Goal: Task Accomplishment & Management: Use online tool/utility

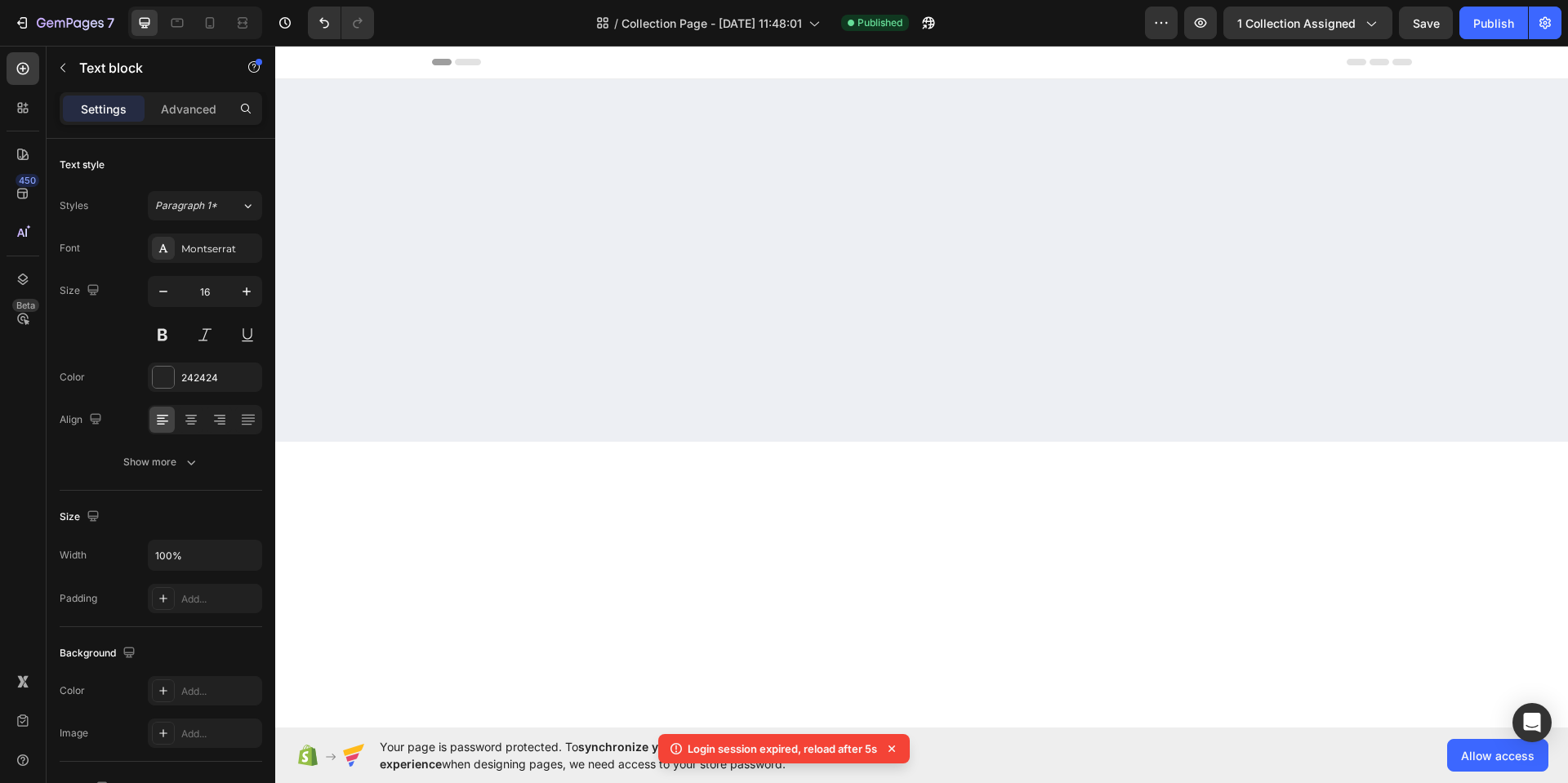
scroll to position [2160, 0]
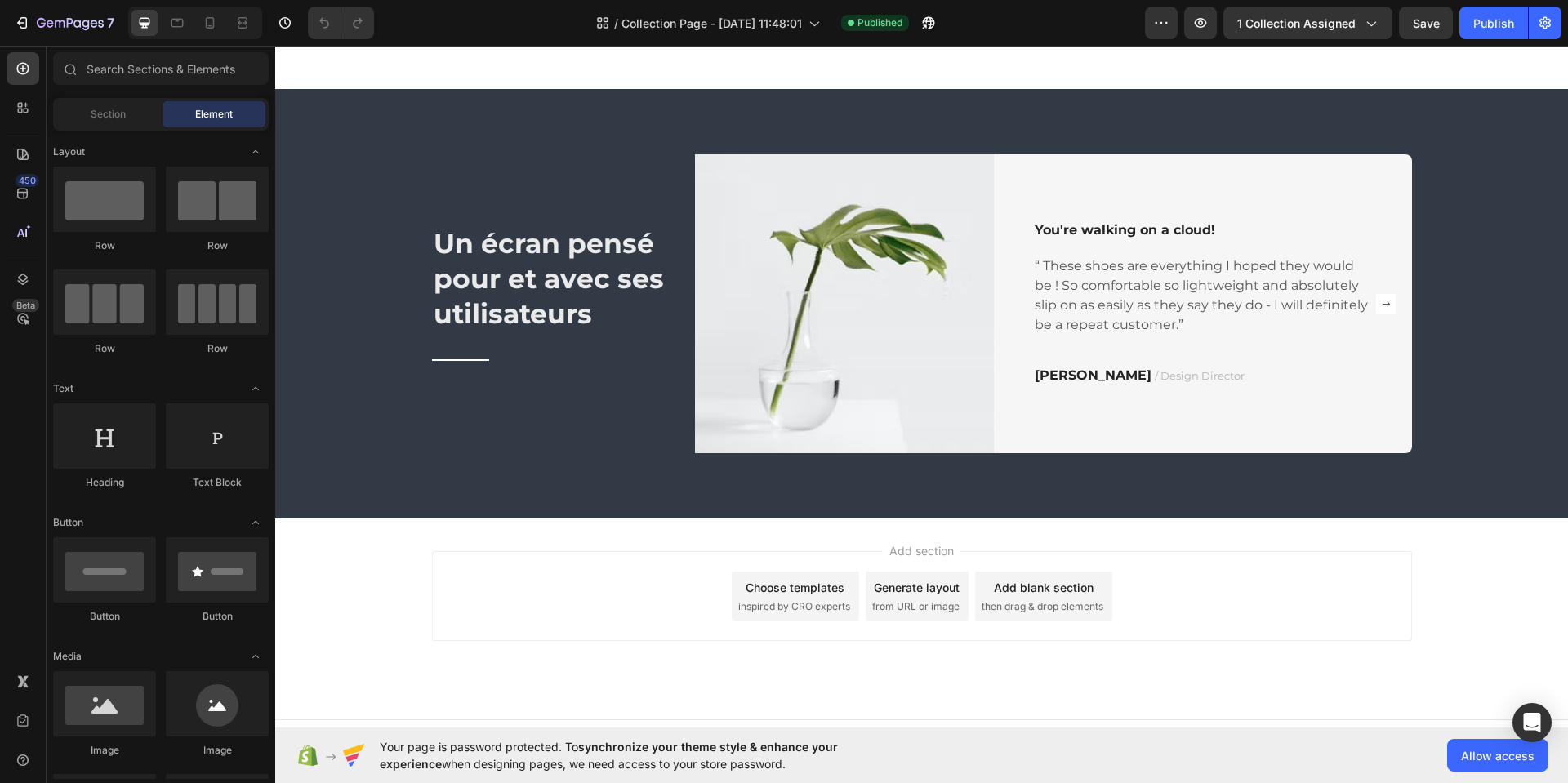
scroll to position [2242, 0]
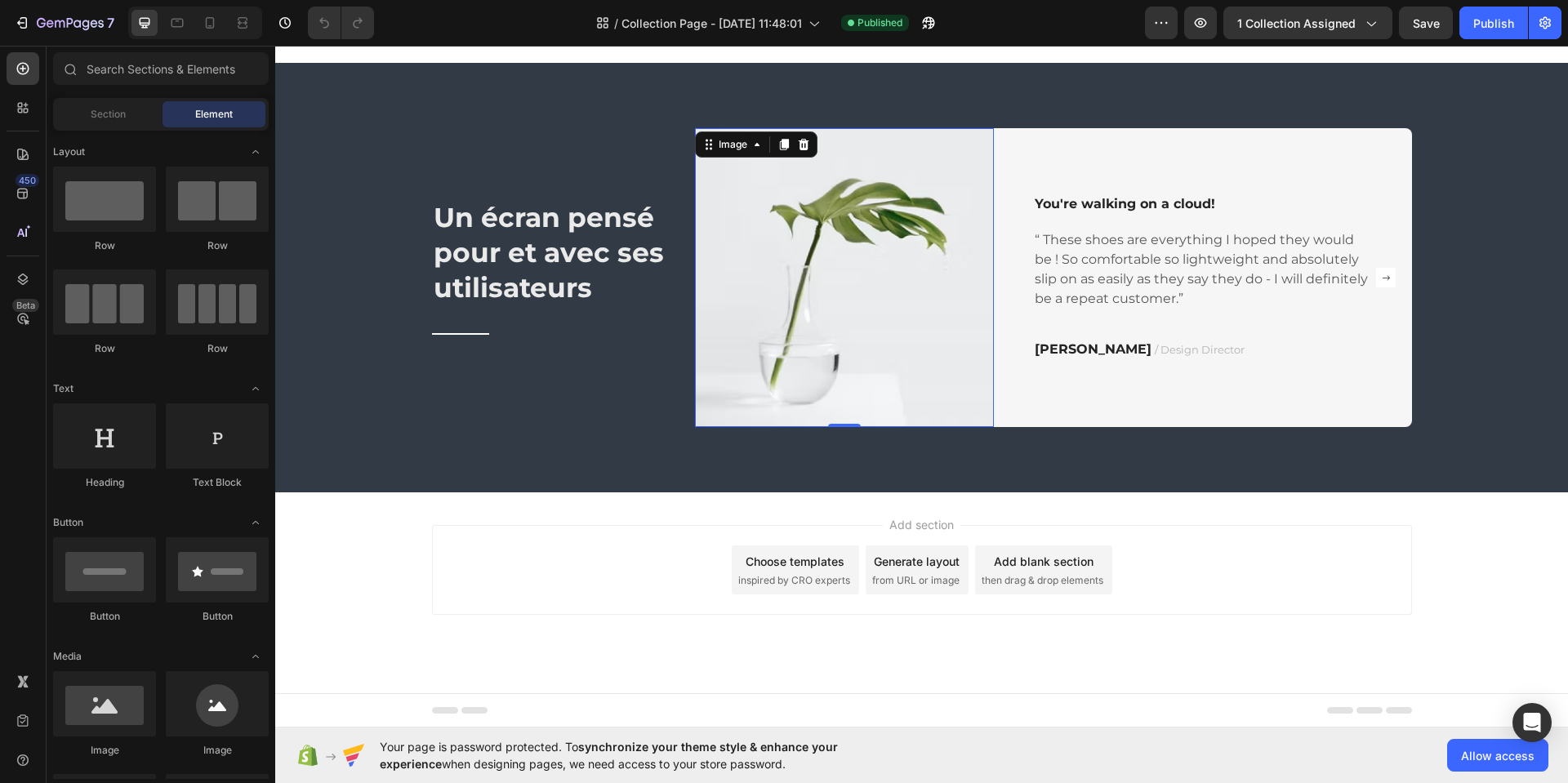
click at [787, 259] on img at bounding box center [845, 278] width 299 height 299
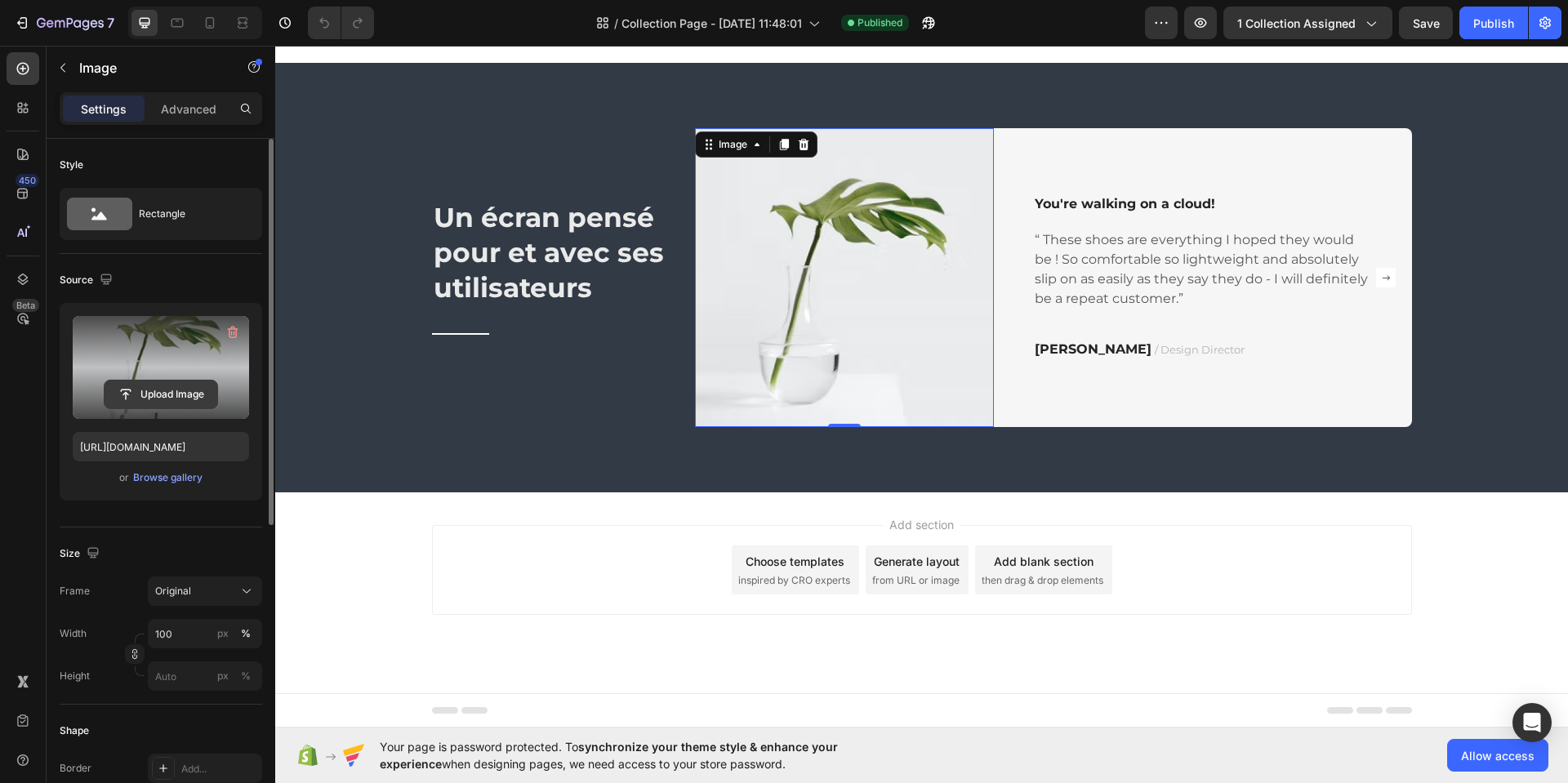
click at [159, 396] on input "file" at bounding box center [161, 394] width 113 height 28
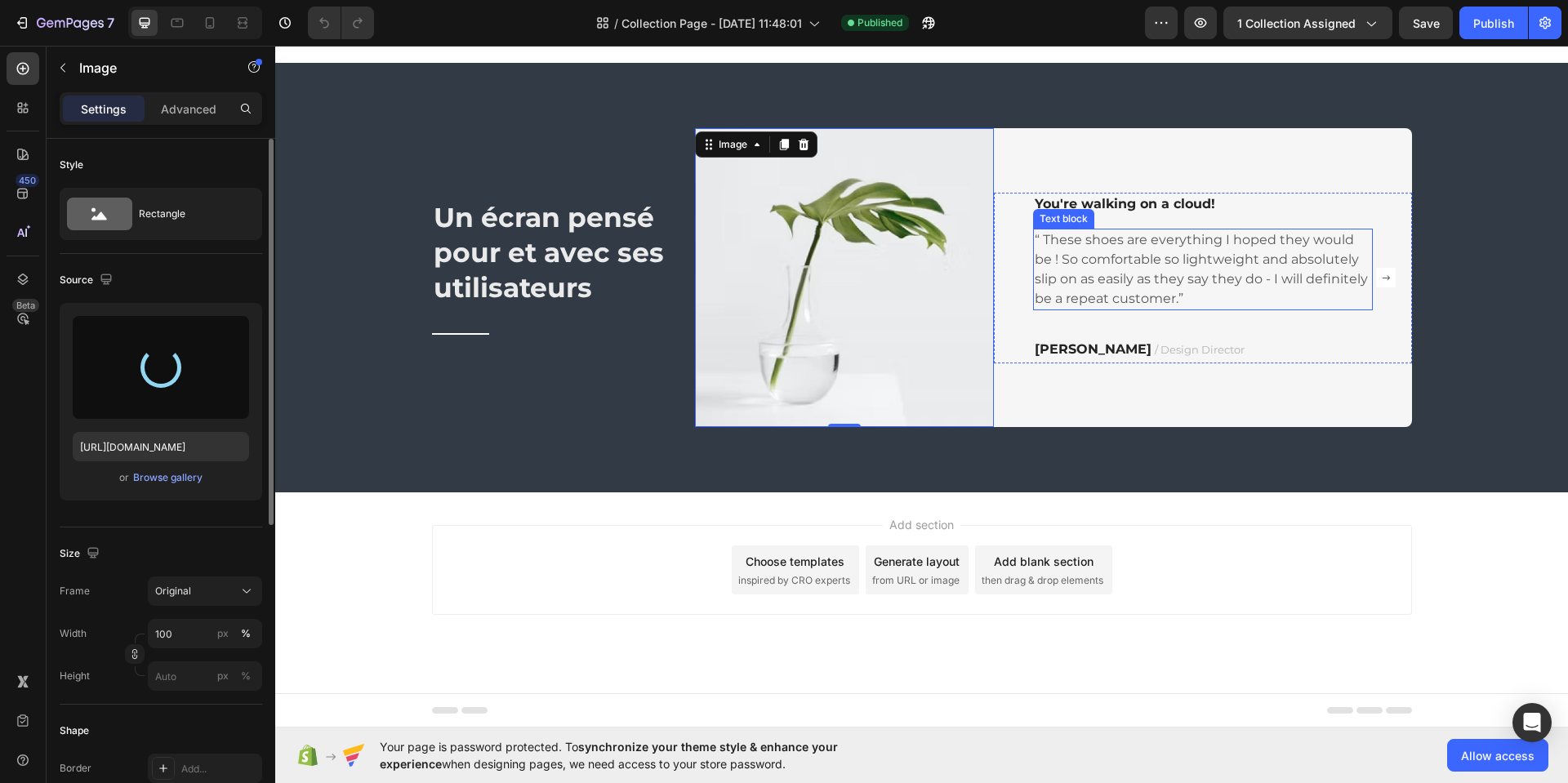
type input "https://cdn.shopify.com/s/files/1/0633/1239/6511/files/gempages_558286329805275…"
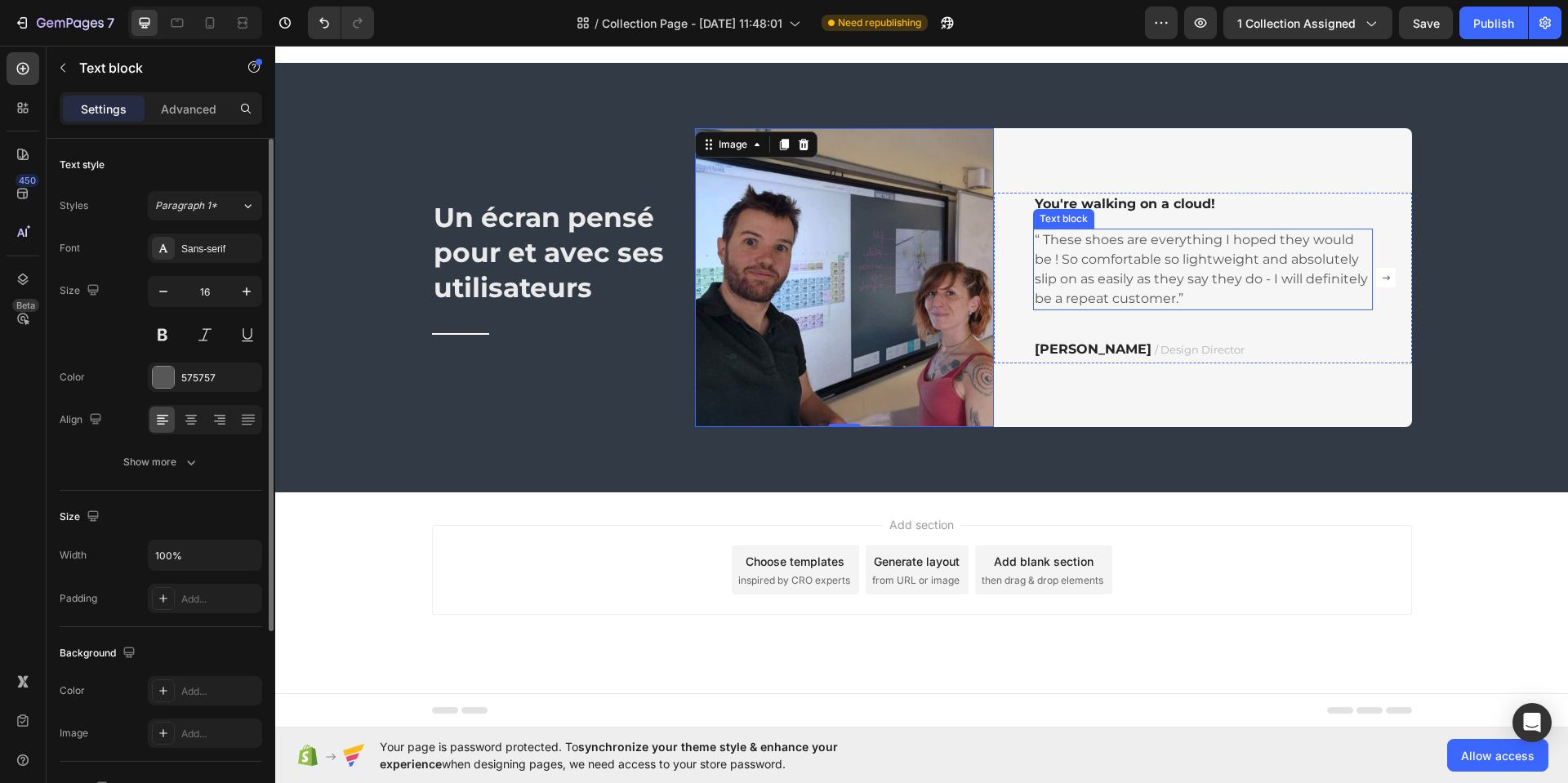
click at [1077, 257] on p "“ These shoes are everything I hoped they would be ! So comfortable so lightwei…" at bounding box center [1203, 269] width 336 height 78
click at [1077, 259] on p "“ These shoes are everything I hoped they would be ! So comfortable so lightwei…" at bounding box center [1203, 269] width 336 height 78
click at [1078, 259] on p "“ These shoes are everything I hoped they would be ! So comfortable so lightwei…" at bounding box center [1203, 269] width 336 height 78
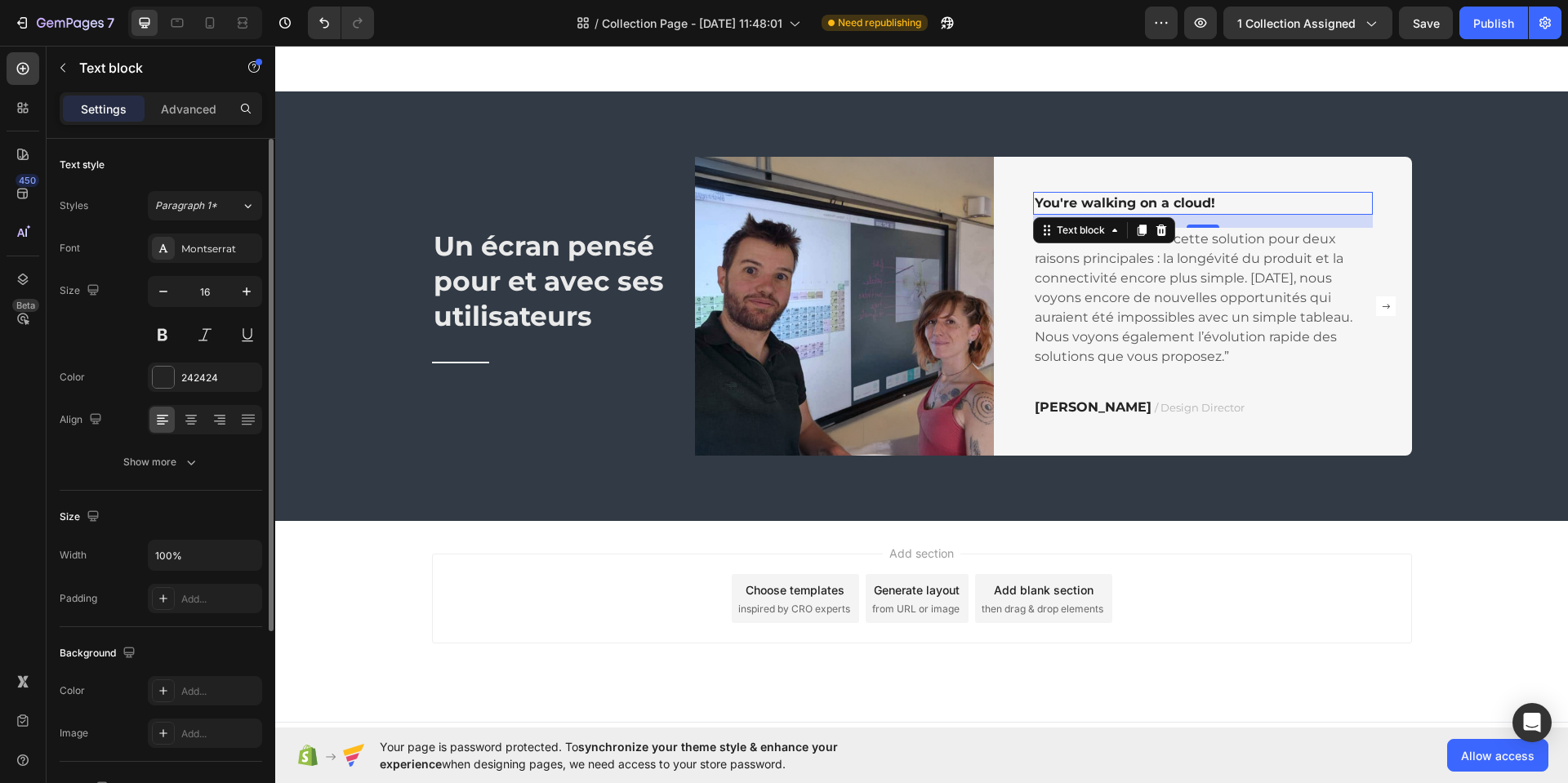
click at [1177, 202] on p "You're walking on a cloud!" at bounding box center [1203, 203] width 336 height 19
drag, startPoint x: 1235, startPoint y: 205, endPoint x: 1227, endPoint y: 211, distance: 10.0
click at [1235, 207] on p "You're walking on a cloud!" at bounding box center [1203, 203] width 336 height 19
click at [1288, 201] on p "You're walking on a cloud!" at bounding box center [1203, 203] width 336 height 19
click at [1310, 222] on div "You're walking on a cloud! Text block “On s’est tourné vers cette solution pour…" at bounding box center [1203, 307] width 340 height 230
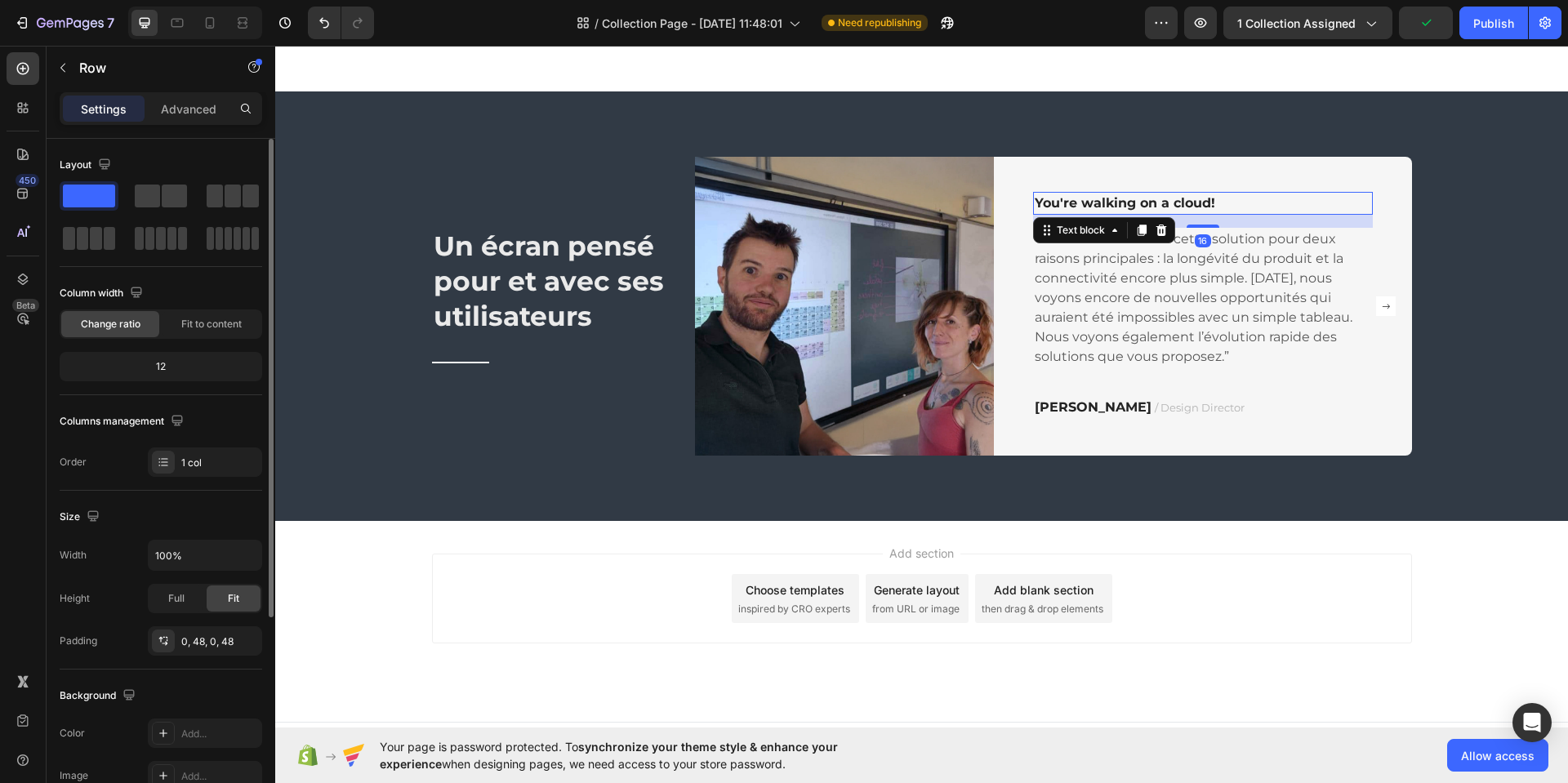
click at [1295, 206] on p "You're walking on a cloud!" at bounding box center [1203, 203] width 336 height 19
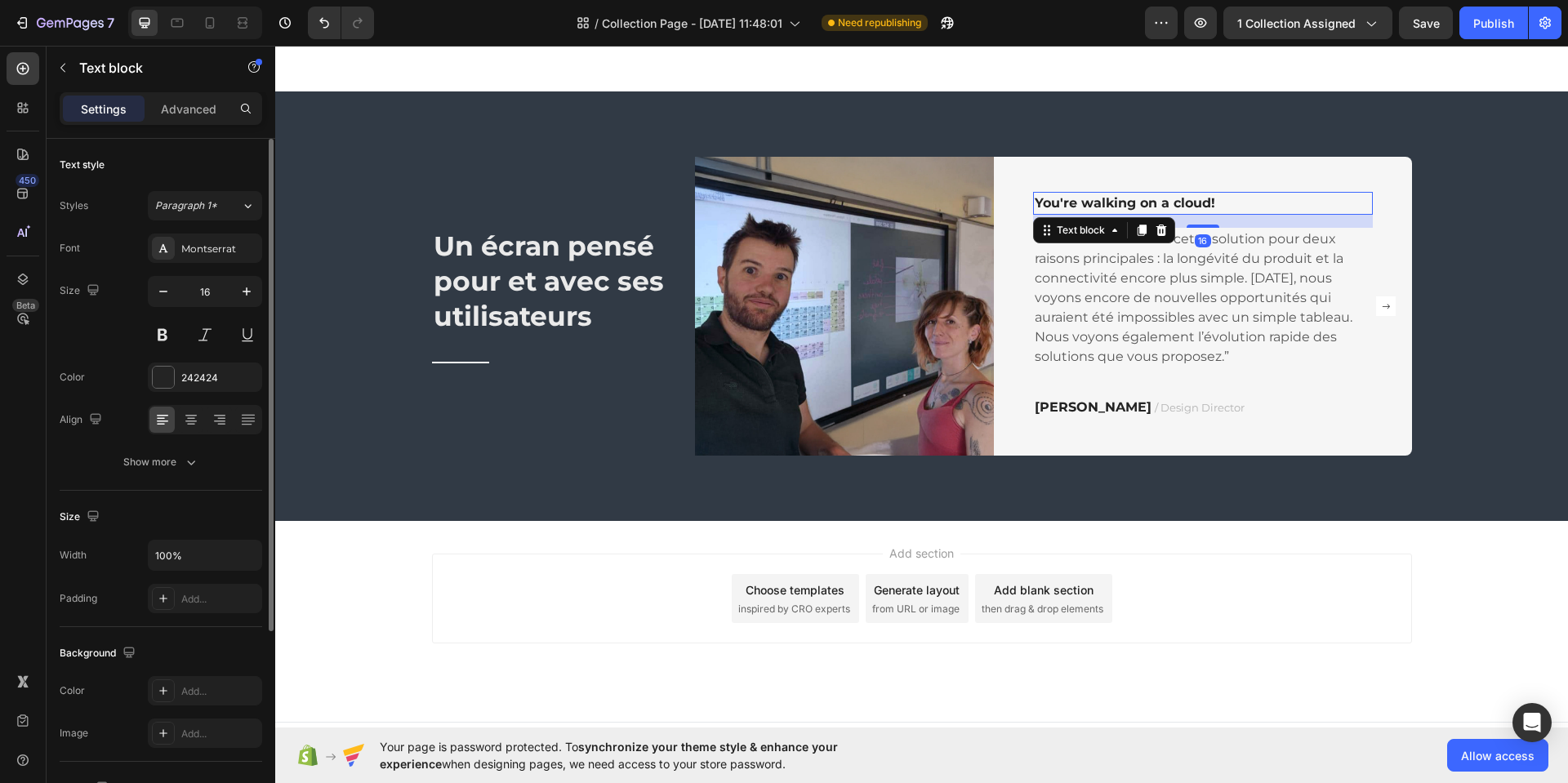
click at [1156, 230] on icon at bounding box center [1161, 230] width 10 height 11
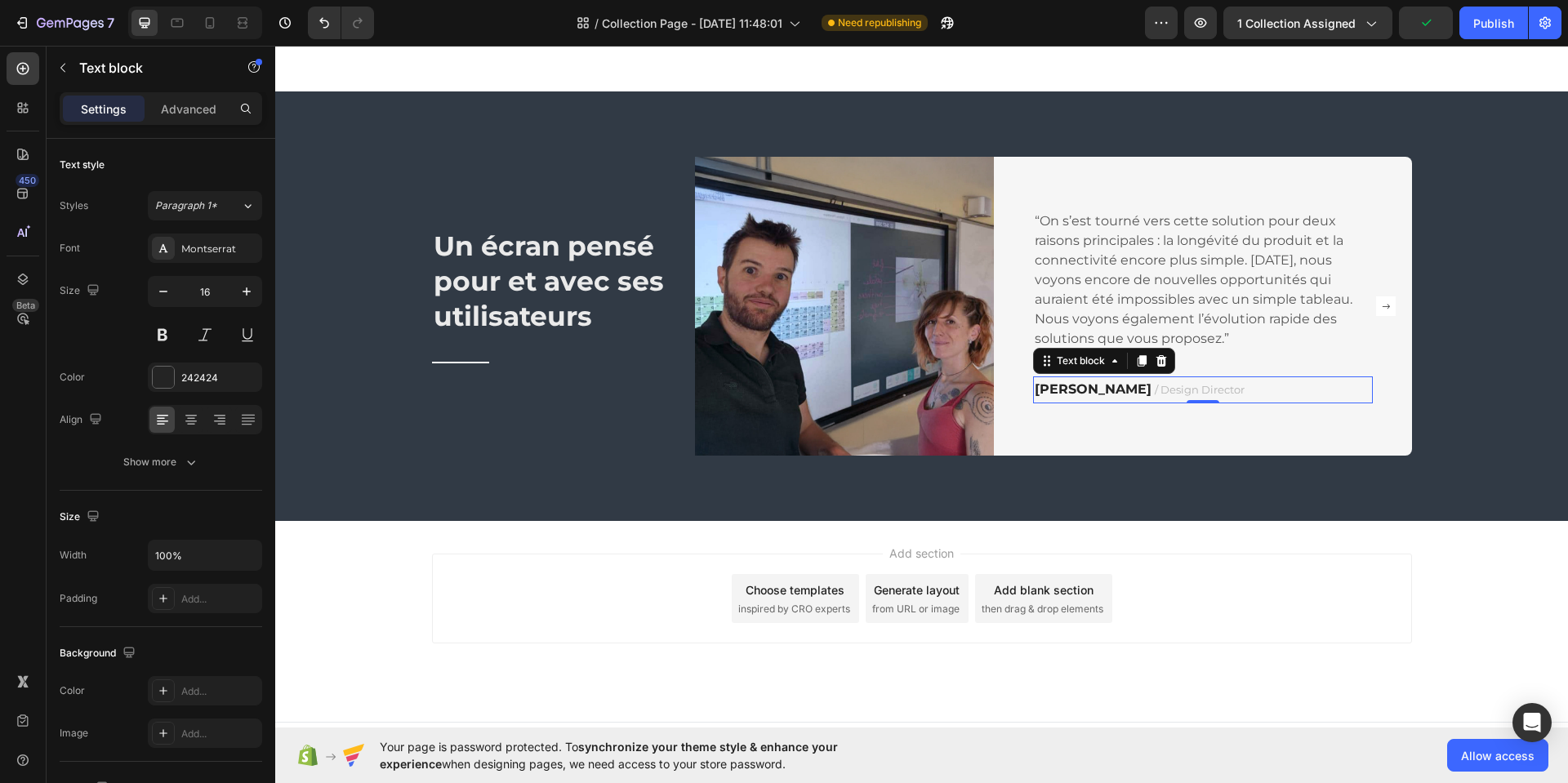
click at [1073, 392] on strong "Ryan S." at bounding box center [1093, 389] width 116 height 16
click at [1078, 391] on strong "Ryan S." at bounding box center [1093, 389] width 116 height 16
click at [1078, 392] on strong "Ryan S." at bounding box center [1093, 389] width 116 height 16
click at [1056, 392] on strong "Ryan S." at bounding box center [1093, 389] width 116 height 16
drag, startPoint x: 1078, startPoint y: 392, endPoint x: 1018, endPoint y: 395, distance: 60.1
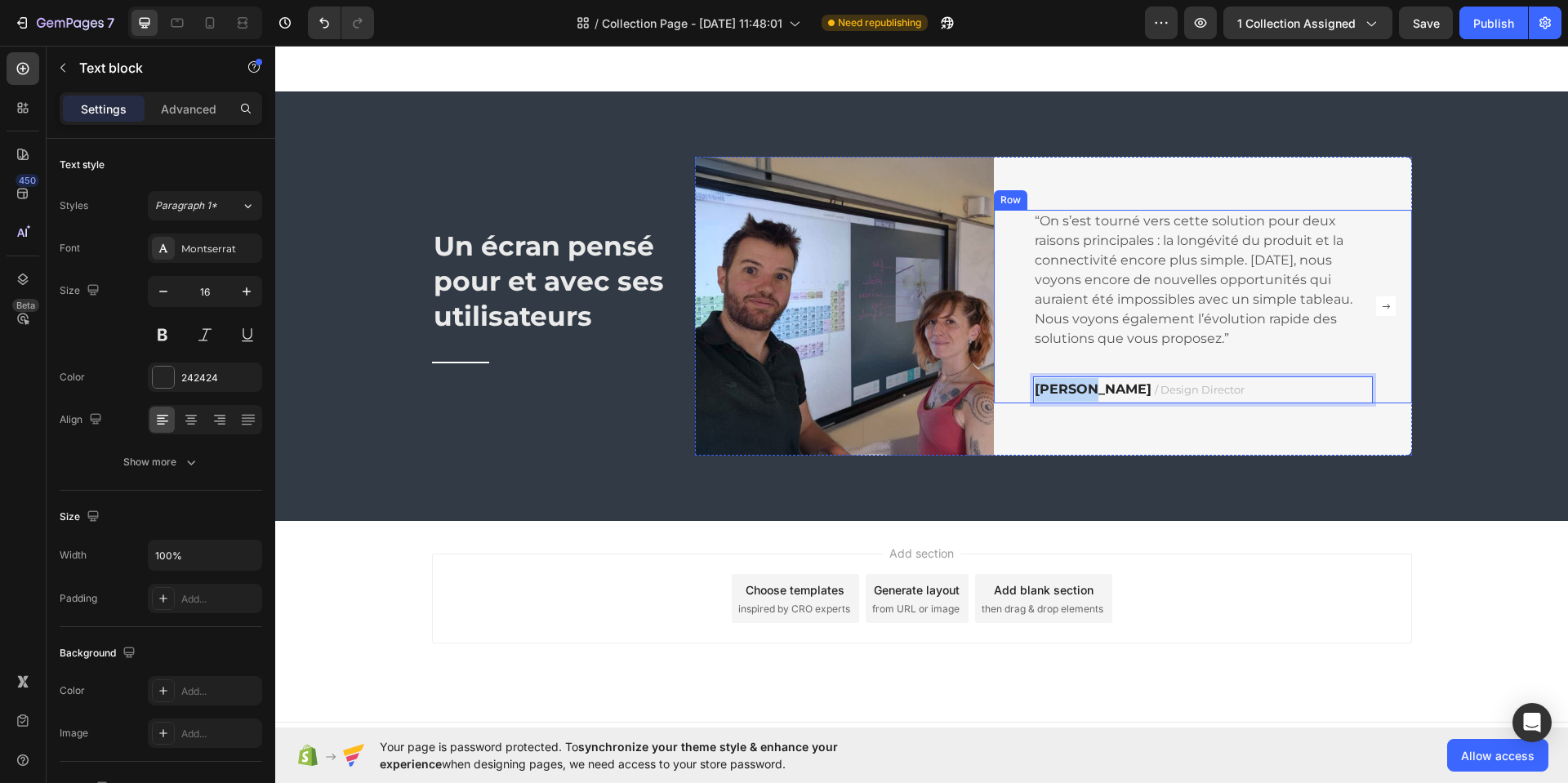
click at [1021, 392] on div "“On s’est tourné vers cette solution pour deux raisons principales : la longévi…" at bounding box center [1202, 307] width 418 height 194
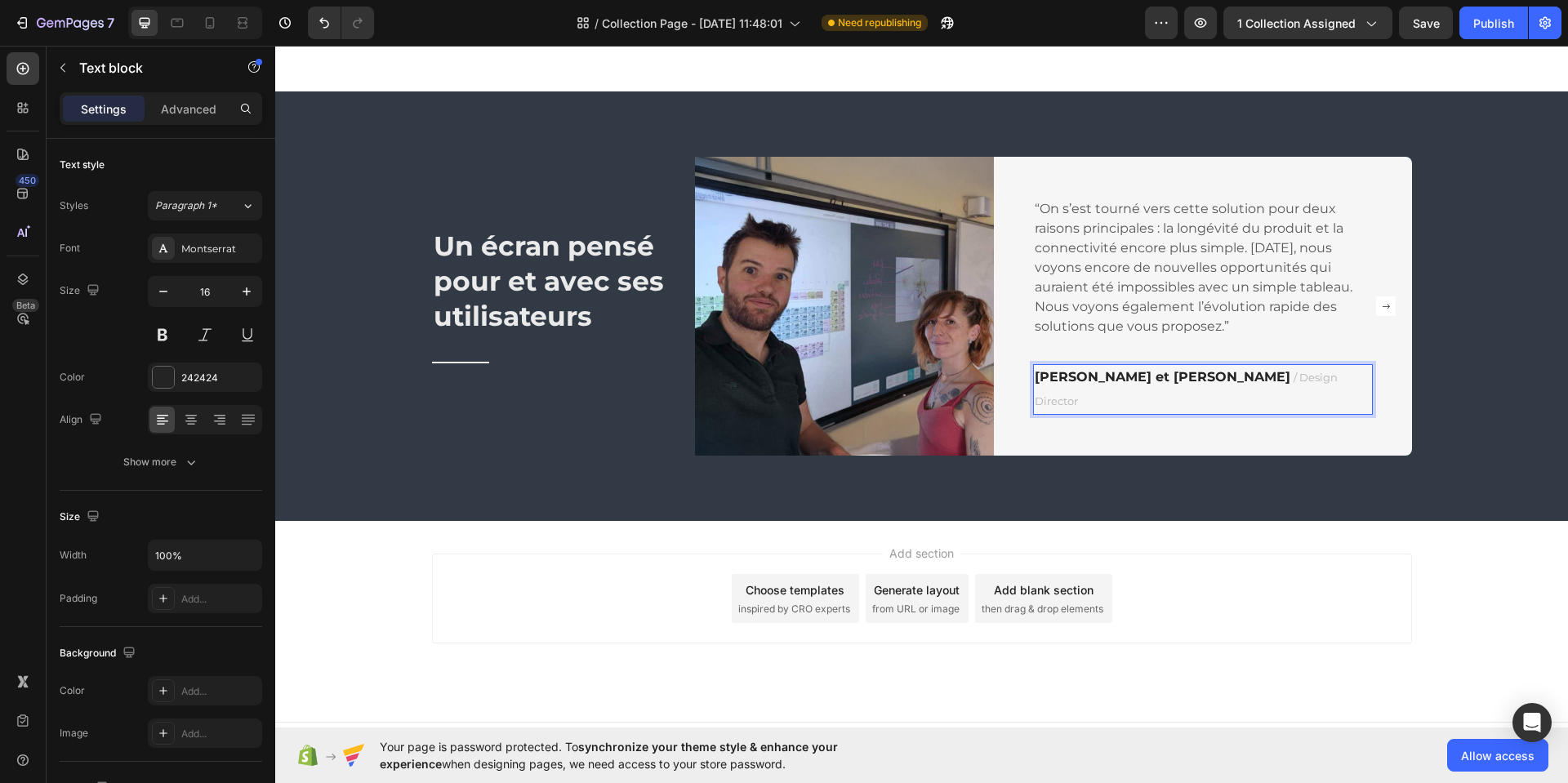
click at [1256, 393] on span "/ Design Director" at bounding box center [1187, 390] width 303 height 37
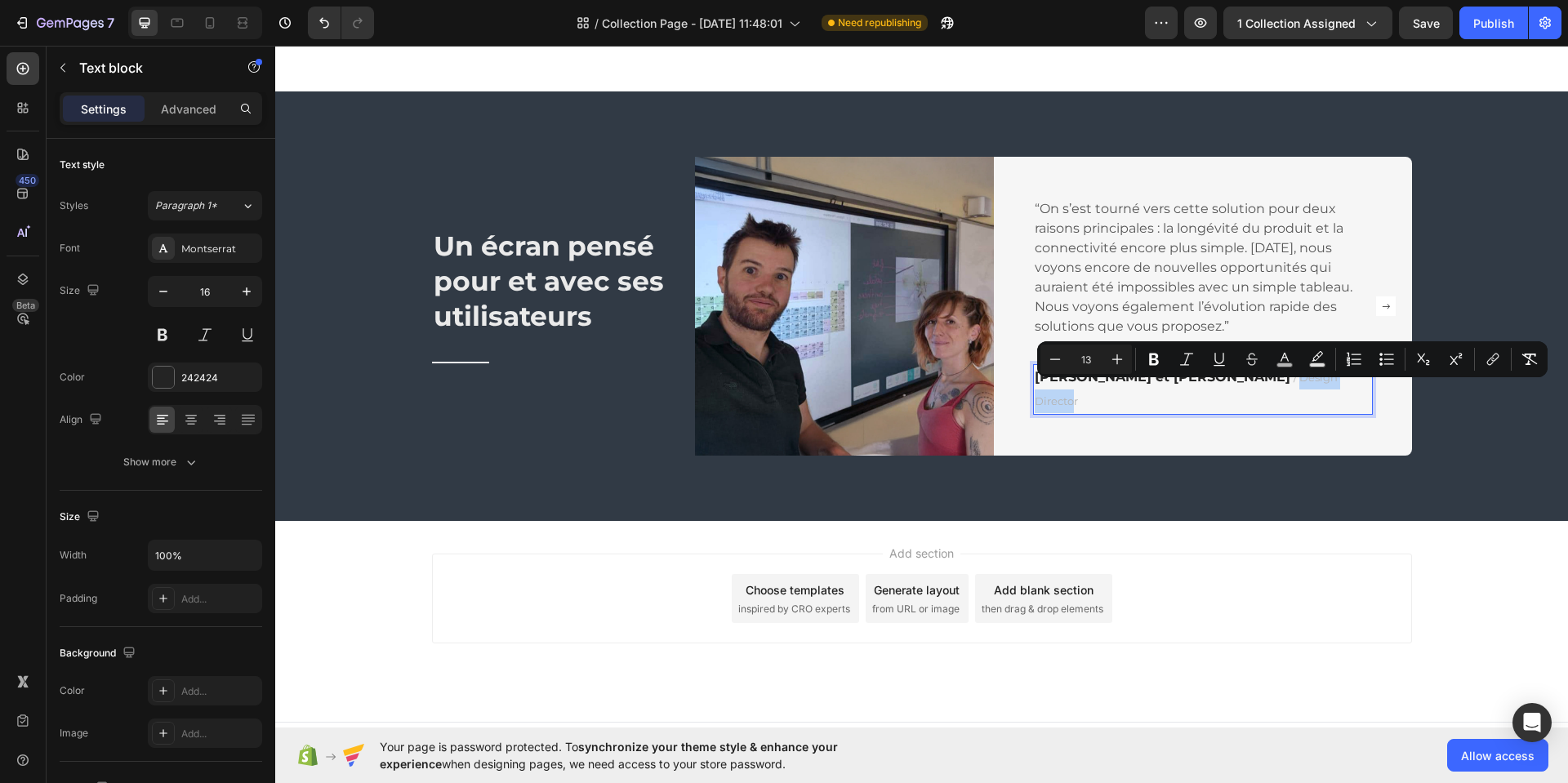
drag, startPoint x: 1257, startPoint y: 392, endPoint x: 1341, endPoint y: 398, distance: 84.2
click at [1340, 397] on p "Eva Martinez et Nicolas Bertran / Design Director" at bounding box center [1203, 389] width 336 height 47
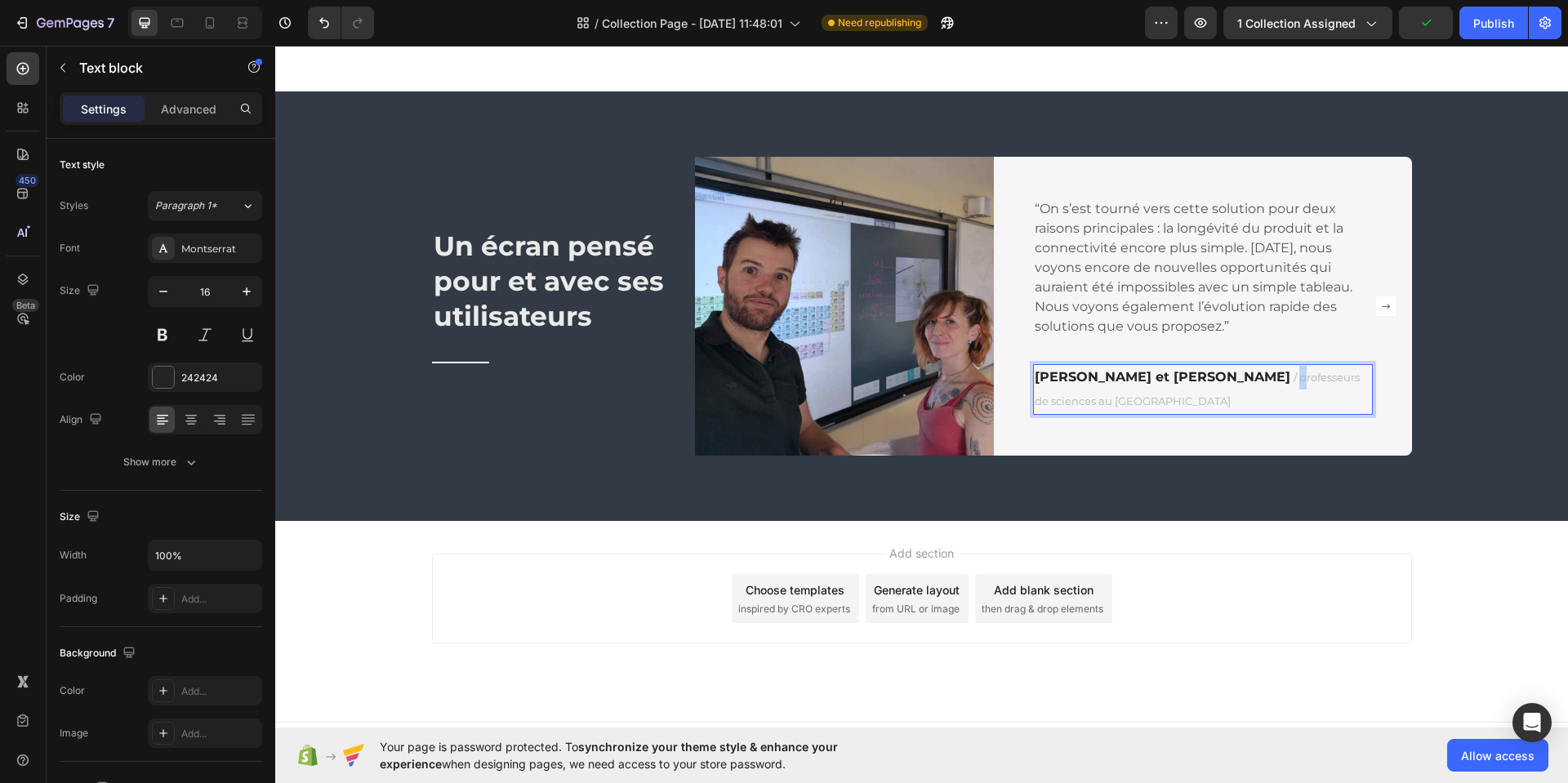
drag, startPoint x: 1258, startPoint y: 379, endPoint x: 1257, endPoint y: 388, distance: 9.1
click at [1256, 384] on span "/ professeurs de sciences au collège de Montargis" at bounding box center [1198, 390] width 325 height 37
drag, startPoint x: 1206, startPoint y: 402, endPoint x: 994, endPoint y: 386, distance: 212.6
click at [994, 380] on div "“On s’est tourné vers cette solution pour deux raisons principales : la longévi…" at bounding box center [1202, 306] width 418 height 217
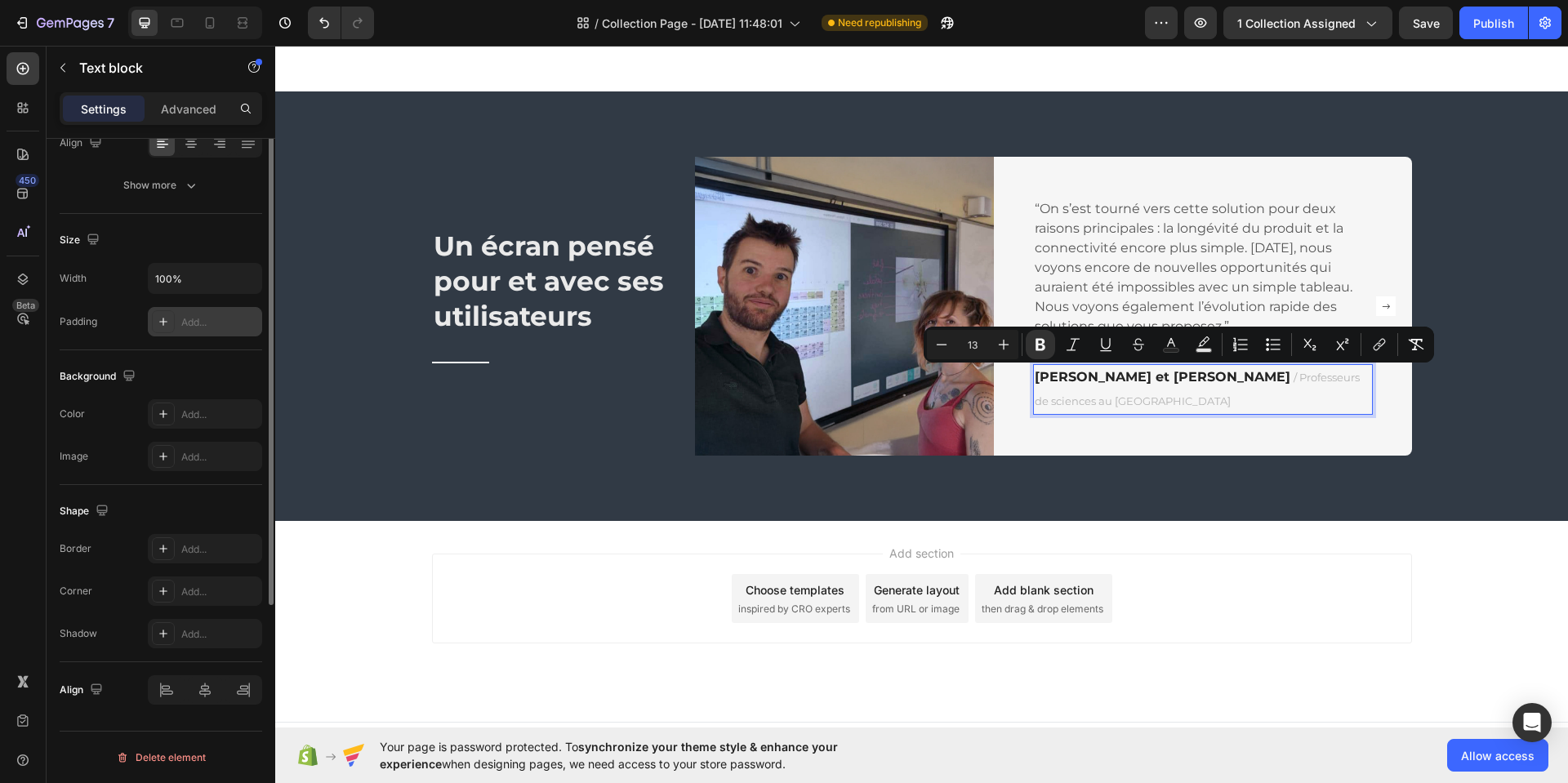
scroll to position [0, 0]
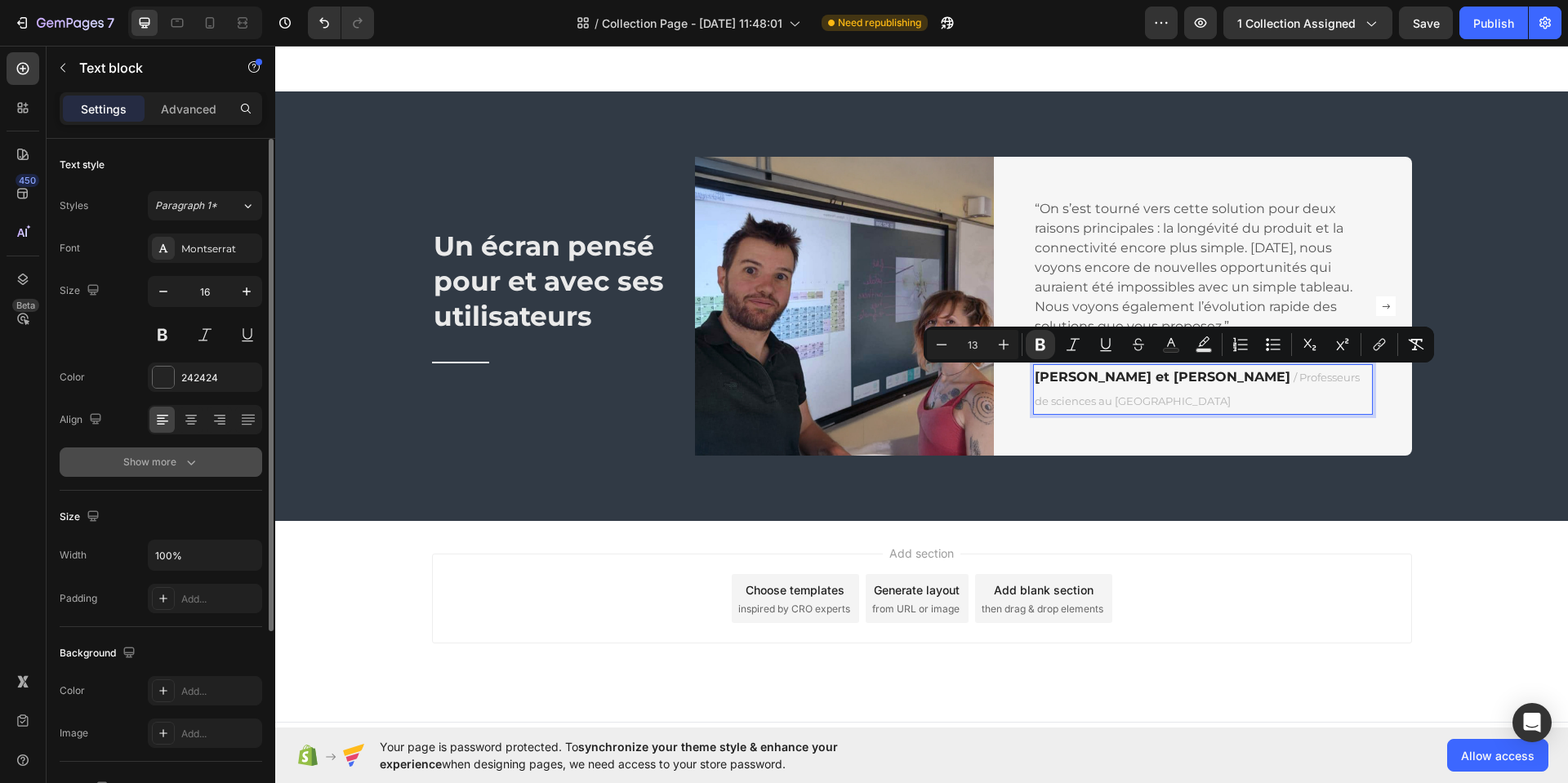
click at [214, 468] on button "Show more" at bounding box center [161, 463] width 202 height 30
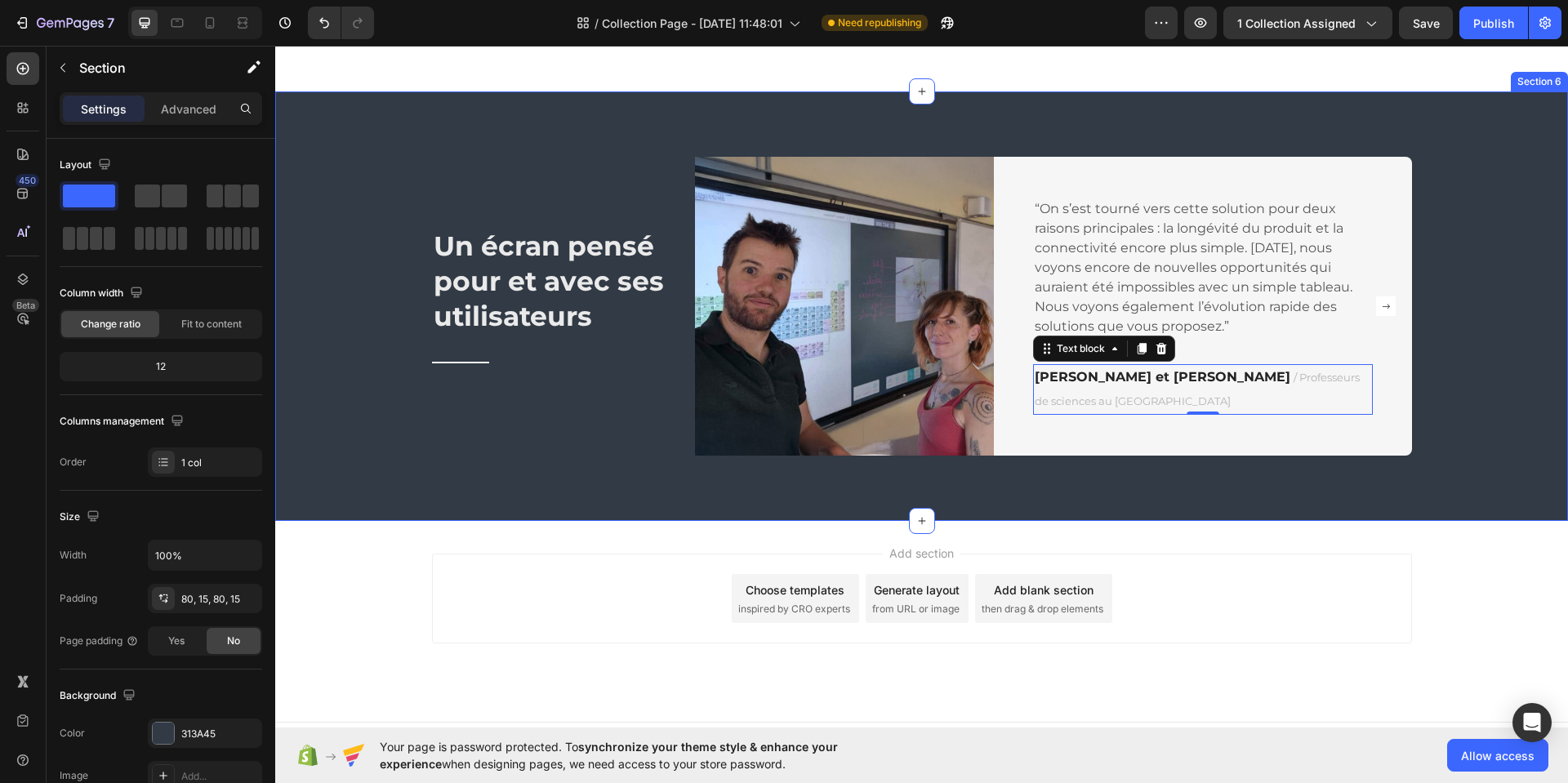
click at [1503, 294] on div "Un écran pensé pour et avec ses utilisateurs Heading Title Line Image “On s’est…" at bounding box center [922, 307] width 1269 height 299
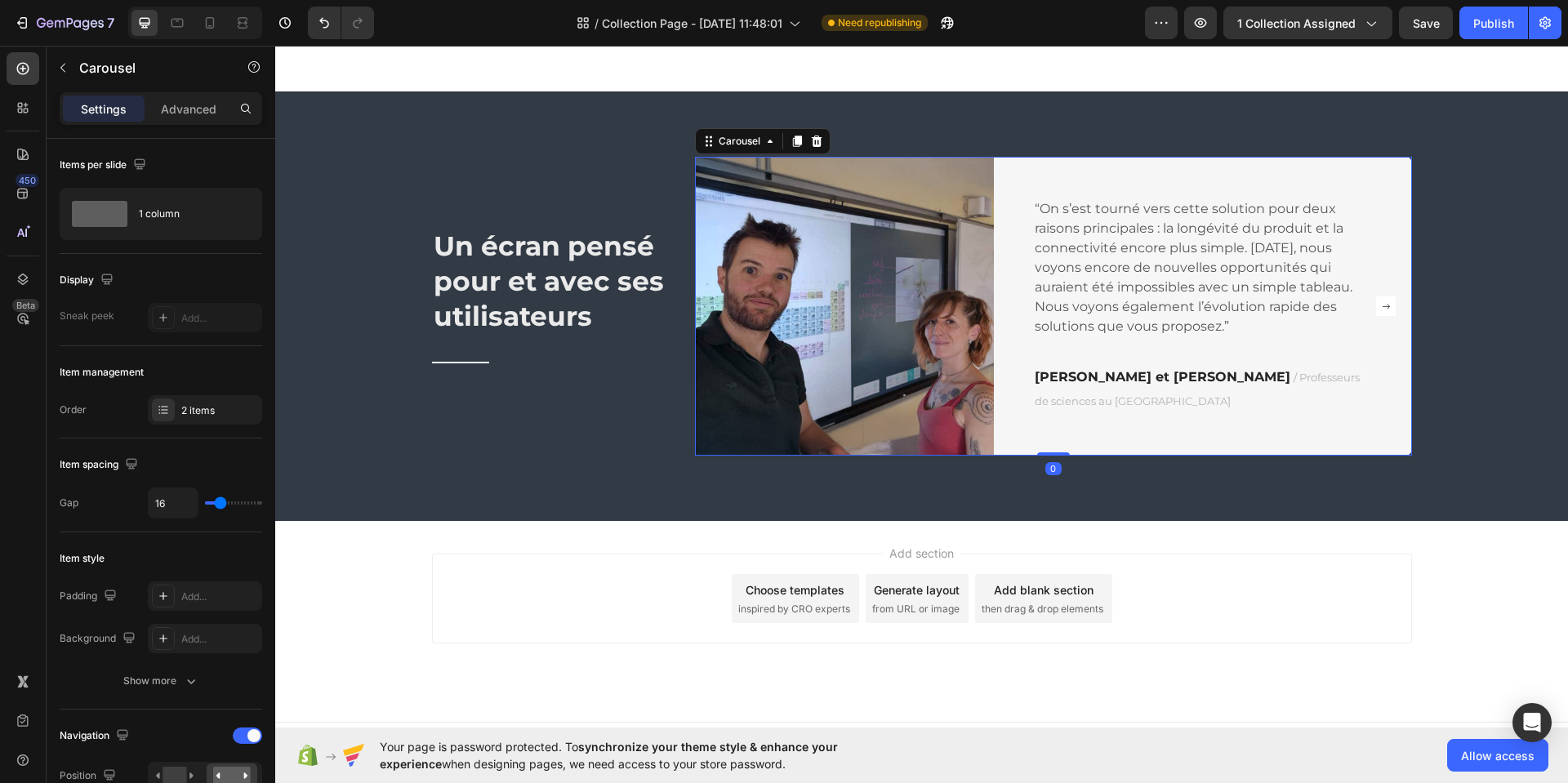
click at [1380, 308] on rect "Carousel Next Arrow" at bounding box center [1385, 306] width 19 height 19
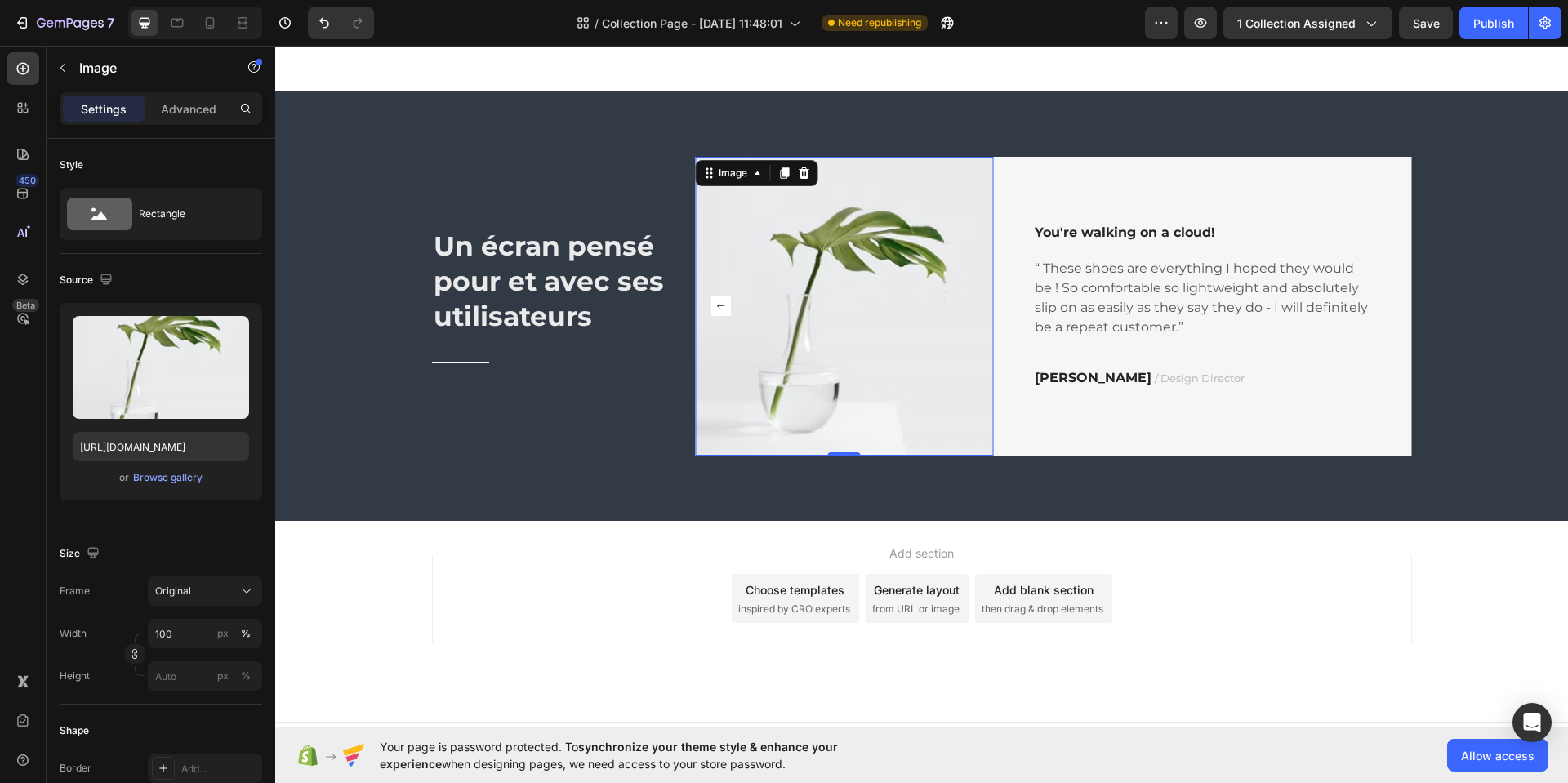
click at [820, 306] on img at bounding box center [845, 307] width 299 height 299
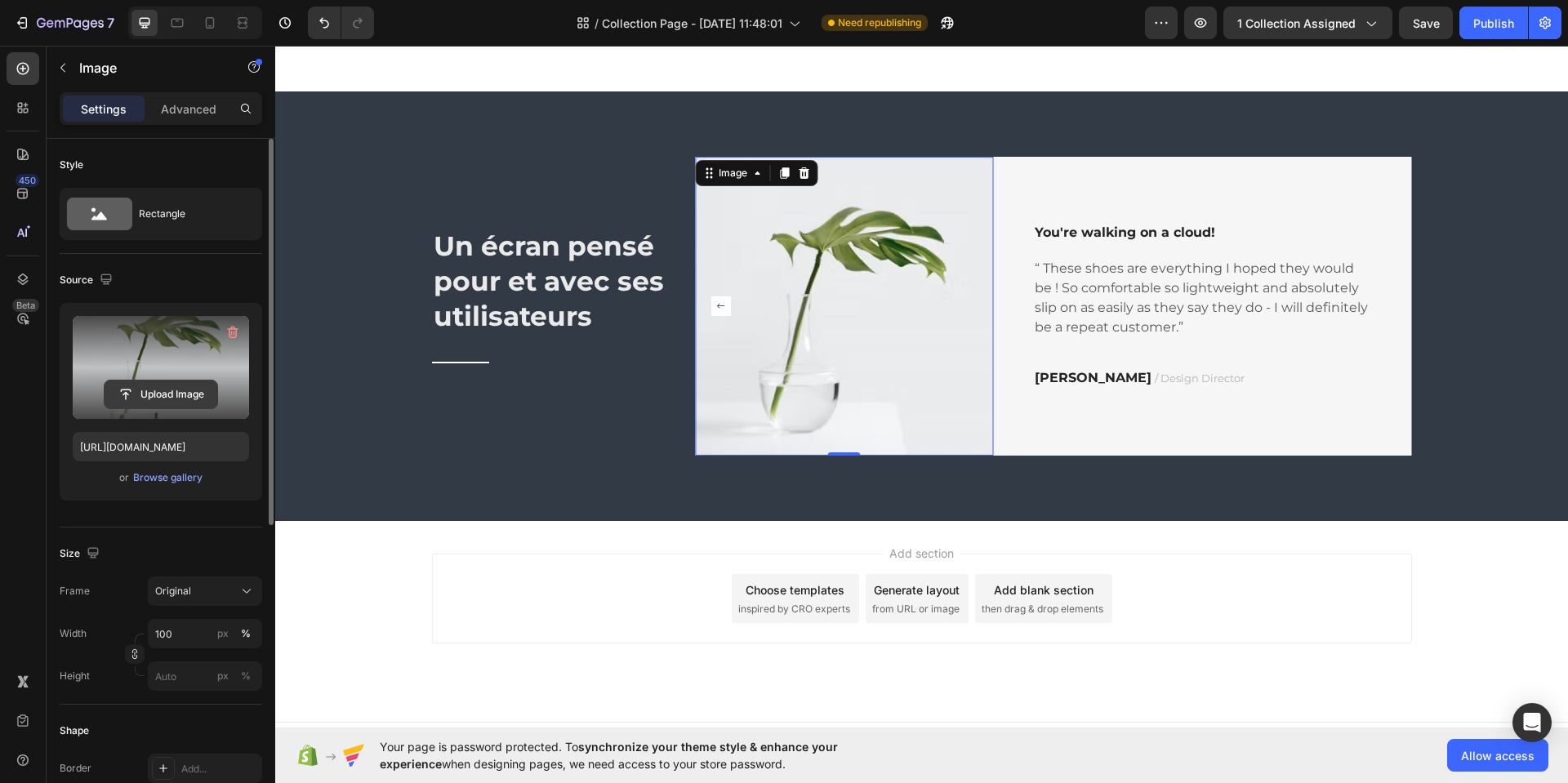
click at [158, 395] on input "file" at bounding box center [161, 394] width 113 height 28
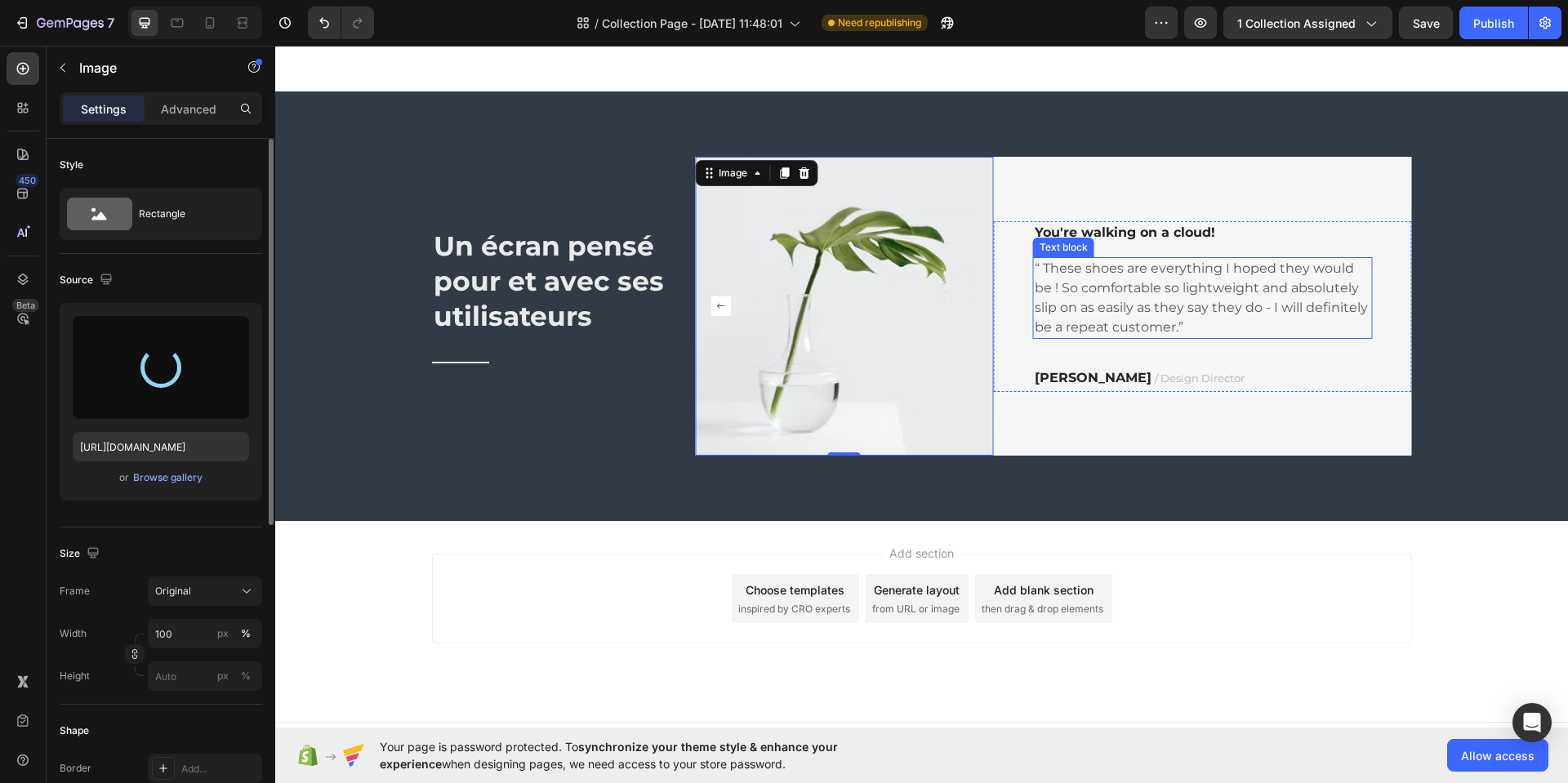
type input "https://cdn.shopify.com/s/files/1/0633/1239/6511/files/gempages_558286329805275…"
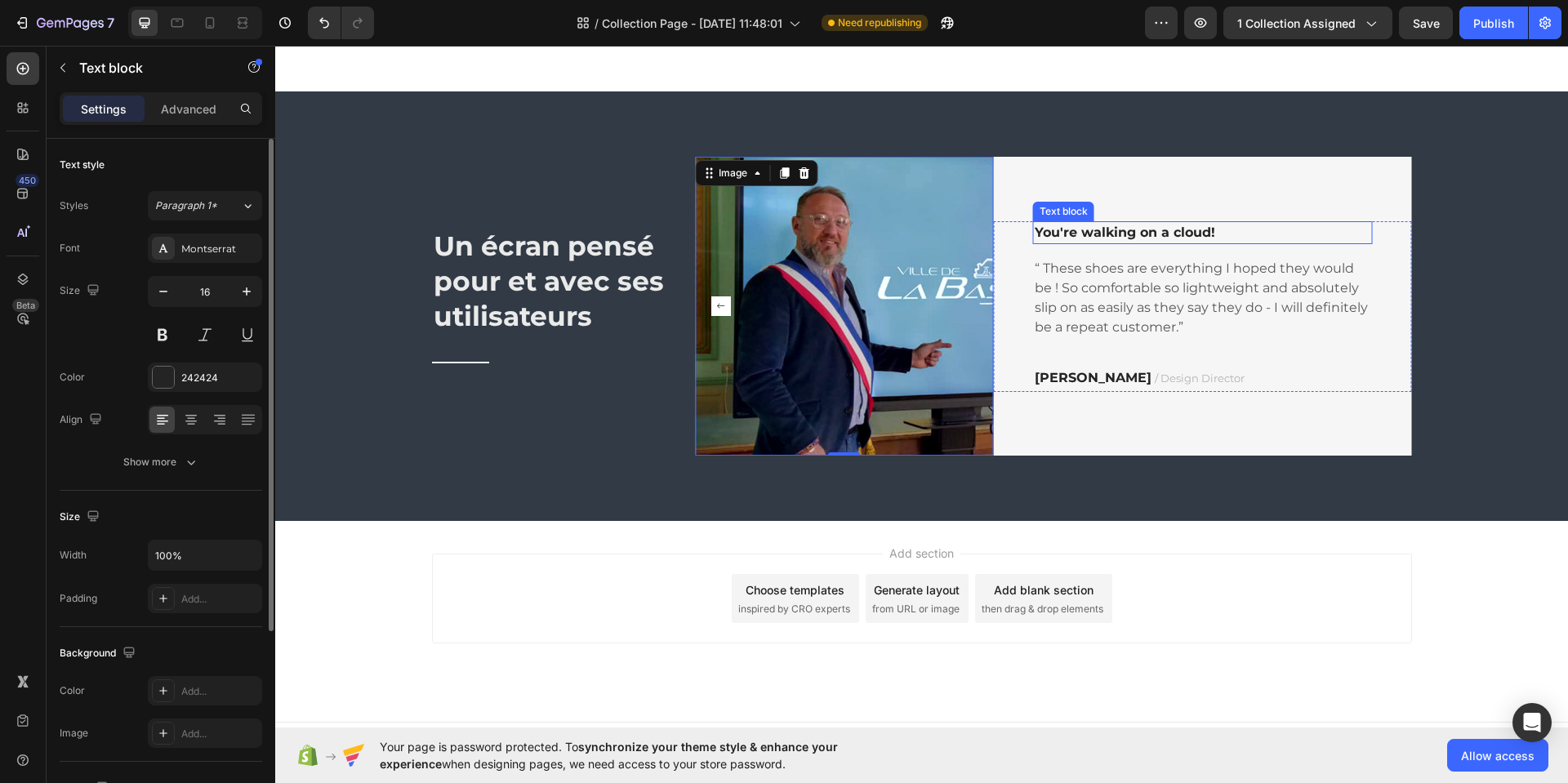
click at [1226, 231] on p "You're walking on a cloud!" at bounding box center [1203, 232] width 336 height 19
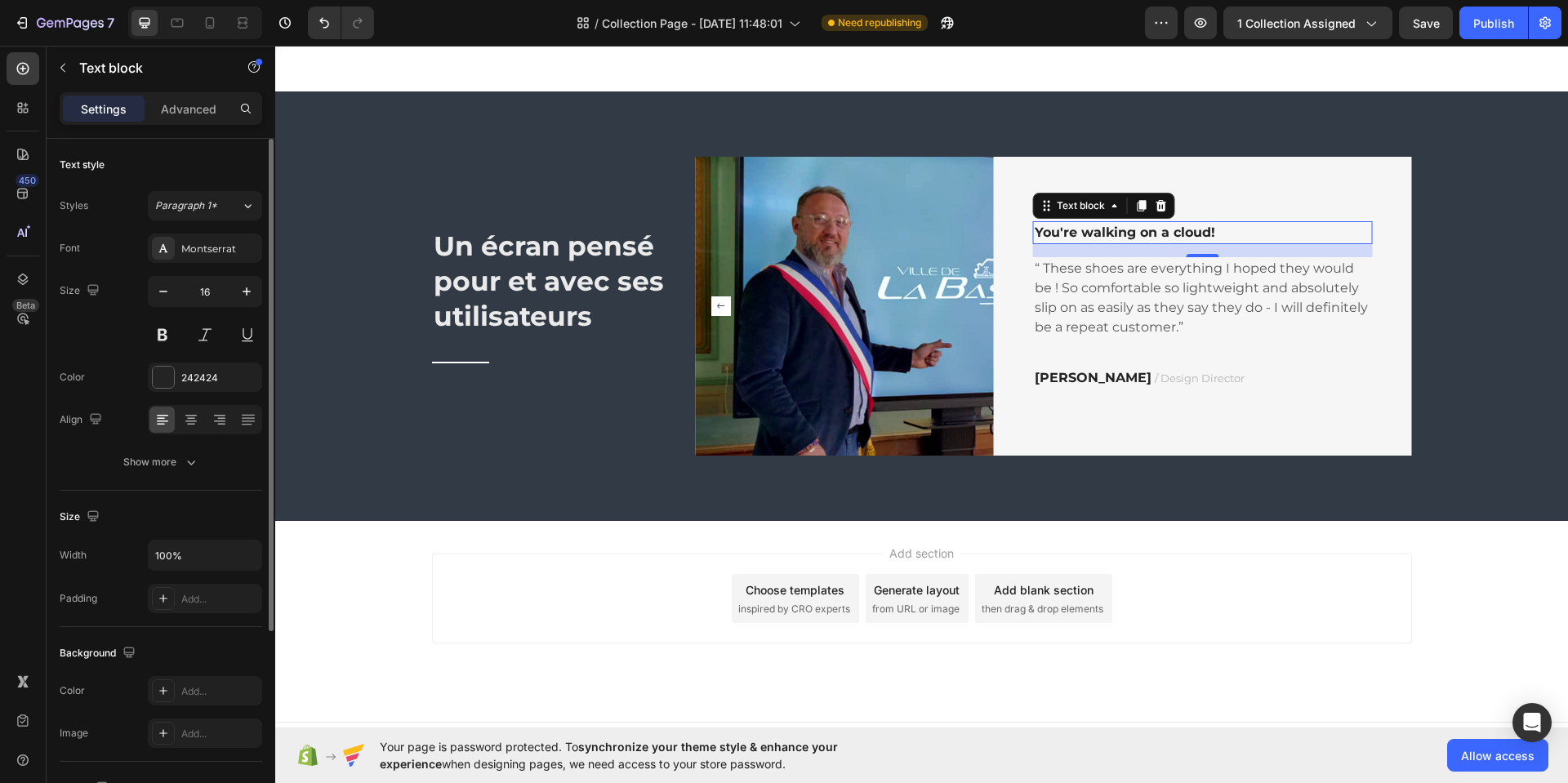
click at [1158, 207] on icon at bounding box center [1162, 206] width 13 height 13
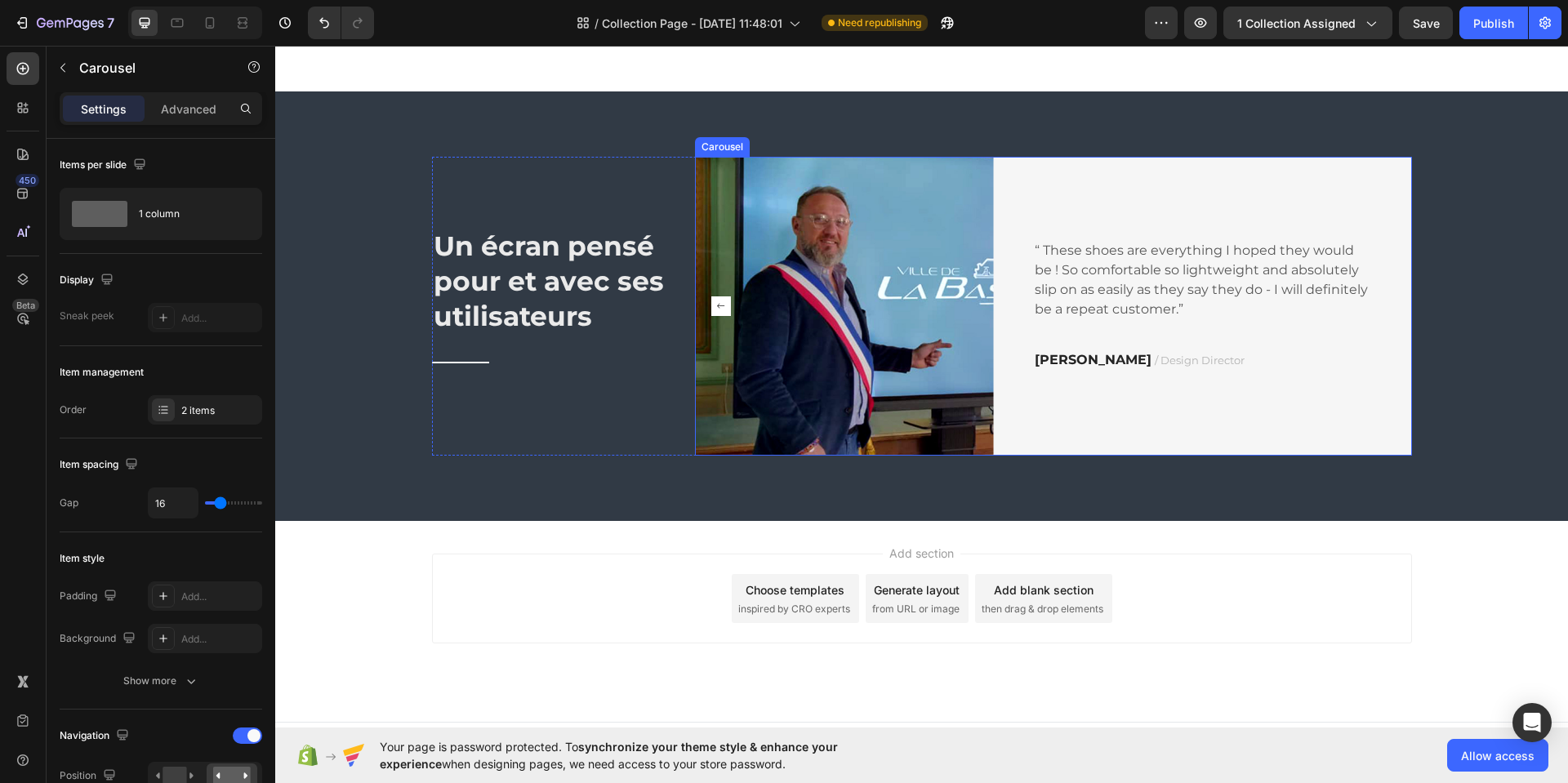
click at [716, 308] on rect "Carousel Back Arrow" at bounding box center [720, 306] width 19 height 19
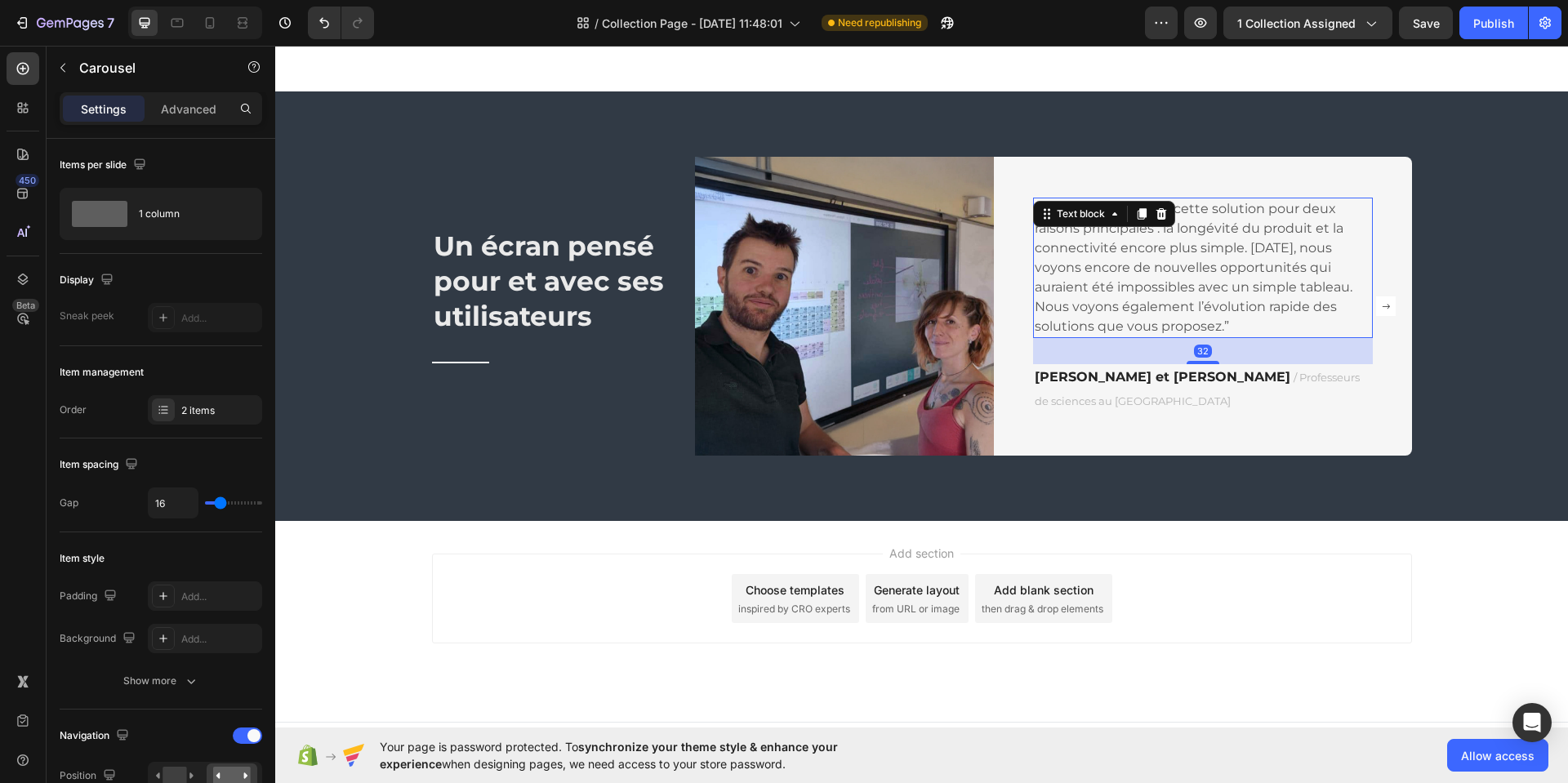
click at [1090, 247] on p "“On s’est tourné vers cette solution pour deux raisons principales : la longévi…" at bounding box center [1203, 268] width 336 height 138
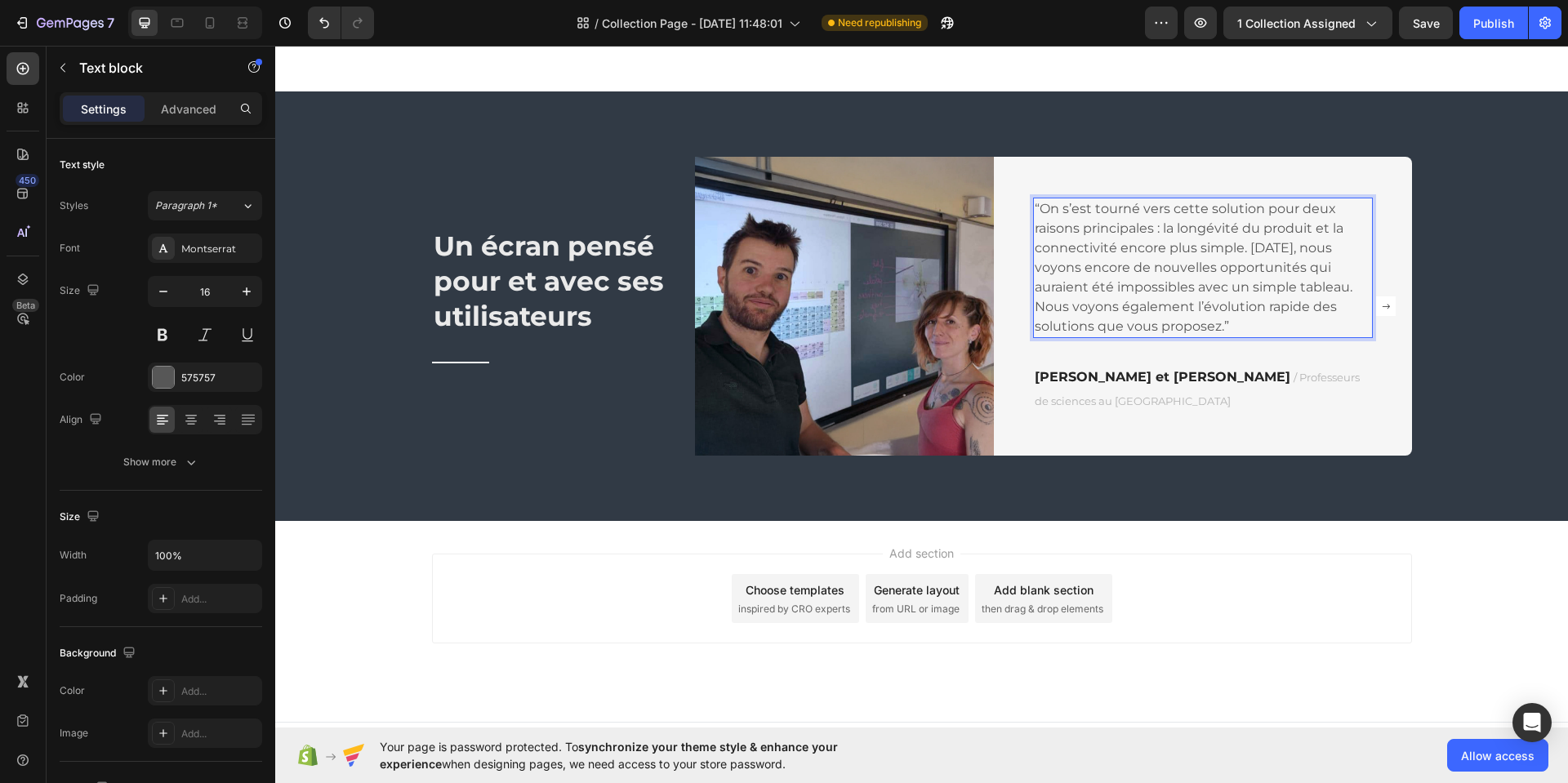
click at [1259, 248] on p "“On s’est tourné vers cette solution pour deux raisons principales : la longévi…" at bounding box center [1203, 268] width 336 height 138
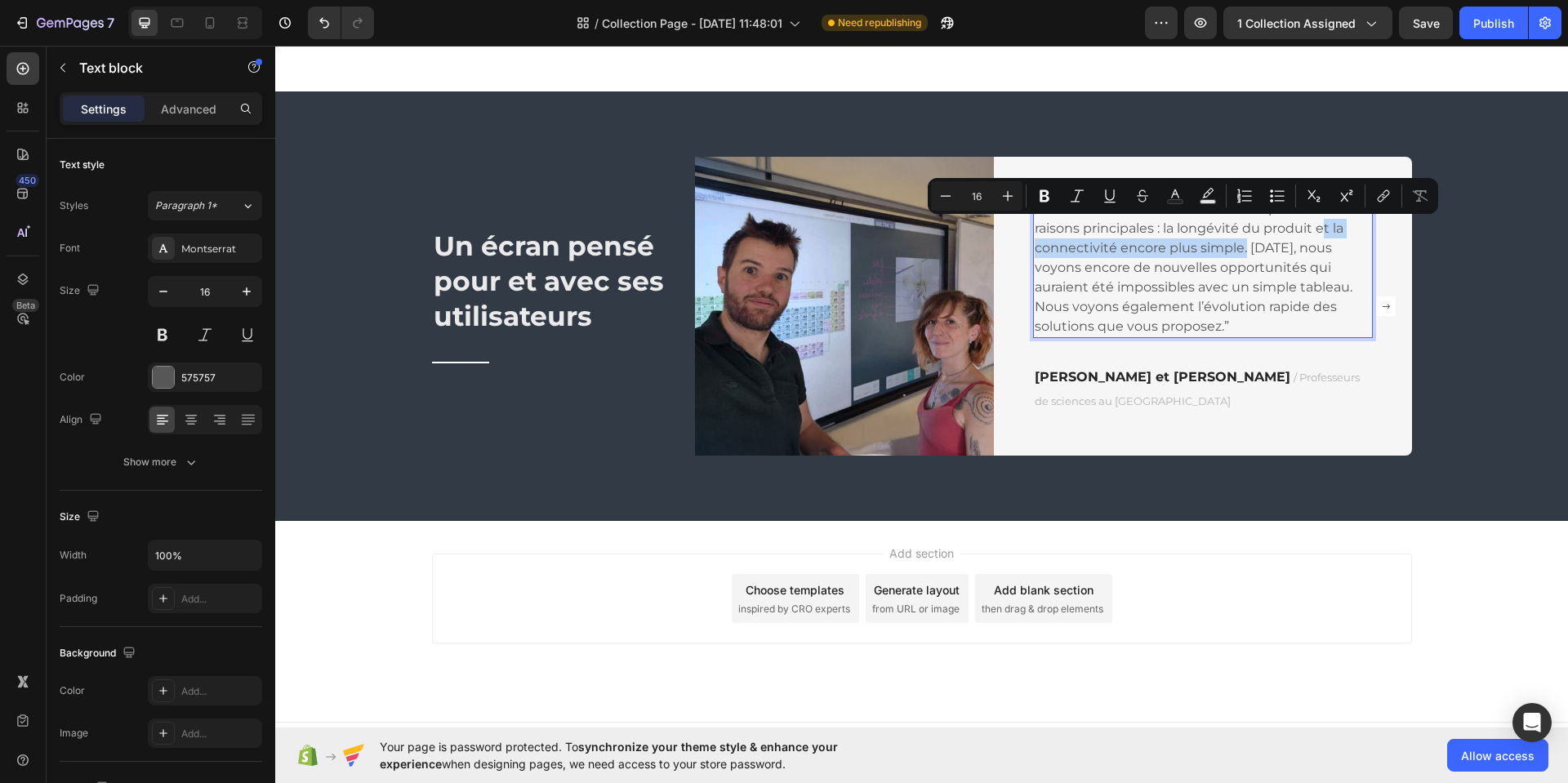
drag, startPoint x: 1326, startPoint y: 228, endPoint x: 1237, endPoint y: 250, distance: 91.7
click at [1238, 250] on p "“On s’est tourné vers cette solution pour deux raisons principales : la longévi…" at bounding box center [1203, 268] width 336 height 138
click at [1045, 195] on icon "Editor contextual toolbar" at bounding box center [1044, 196] width 10 height 12
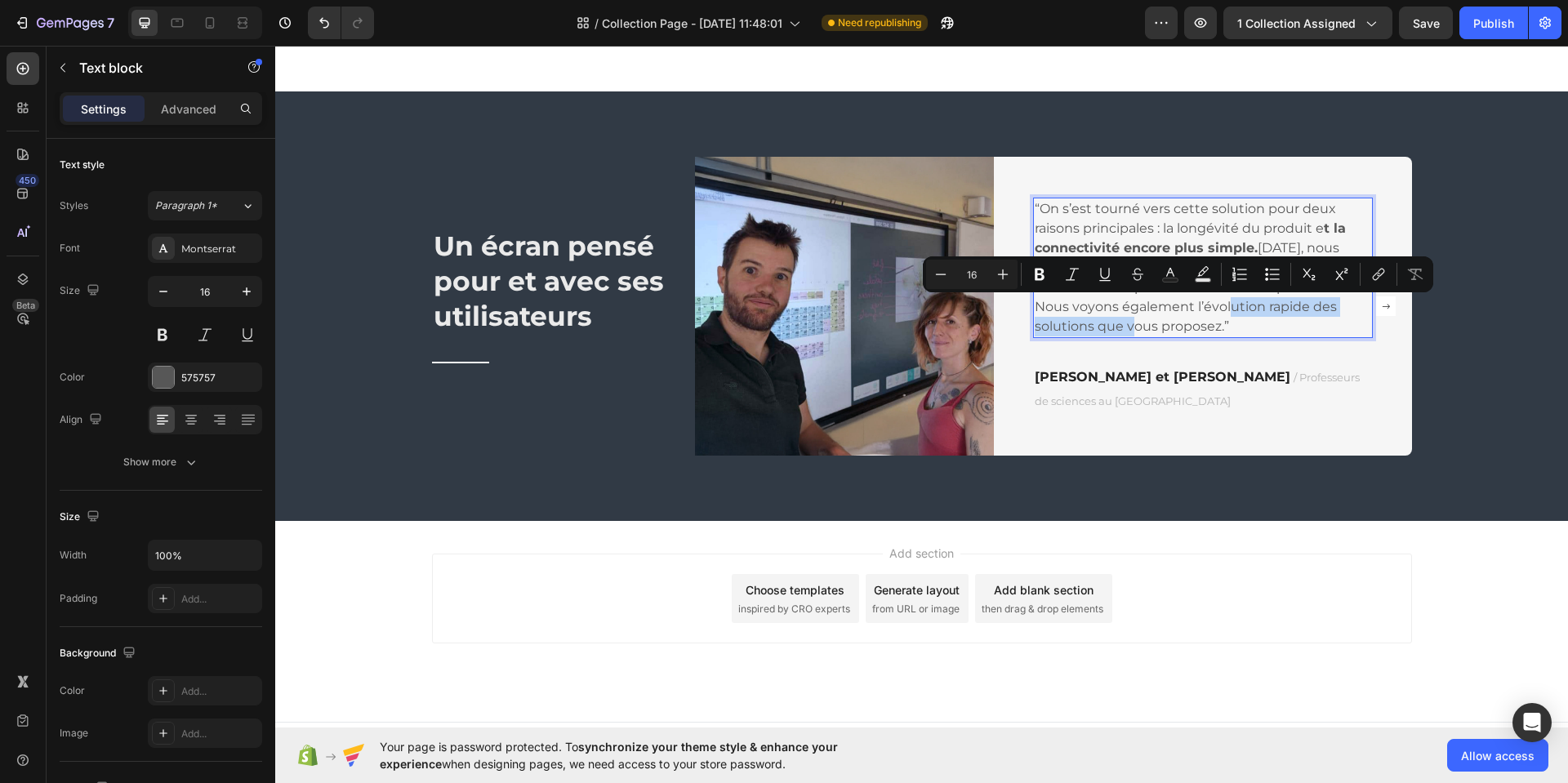
drag, startPoint x: 1190, startPoint y: 307, endPoint x: 1087, endPoint y: 332, distance: 106.0
click at [1087, 331] on p "“On s’est tourné vers cette solution pour deux raisons principales : la longévi…" at bounding box center [1203, 268] width 336 height 138
click at [1044, 280] on icon "Editor contextual toolbar" at bounding box center [1040, 274] width 17 height 17
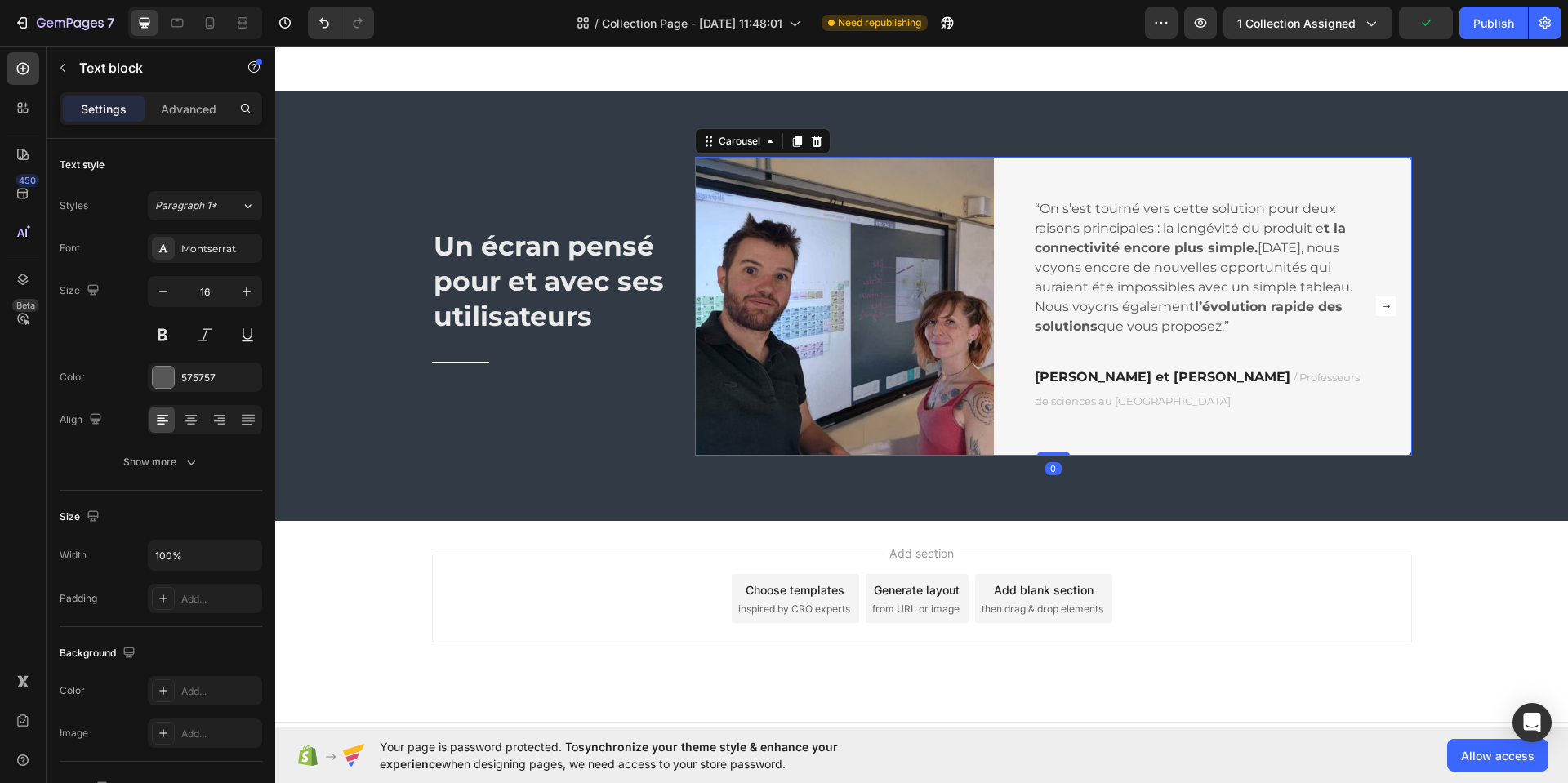
click at [1382, 307] on icon "Carousel Next Arrow" at bounding box center [1385, 306] width 19 height 19
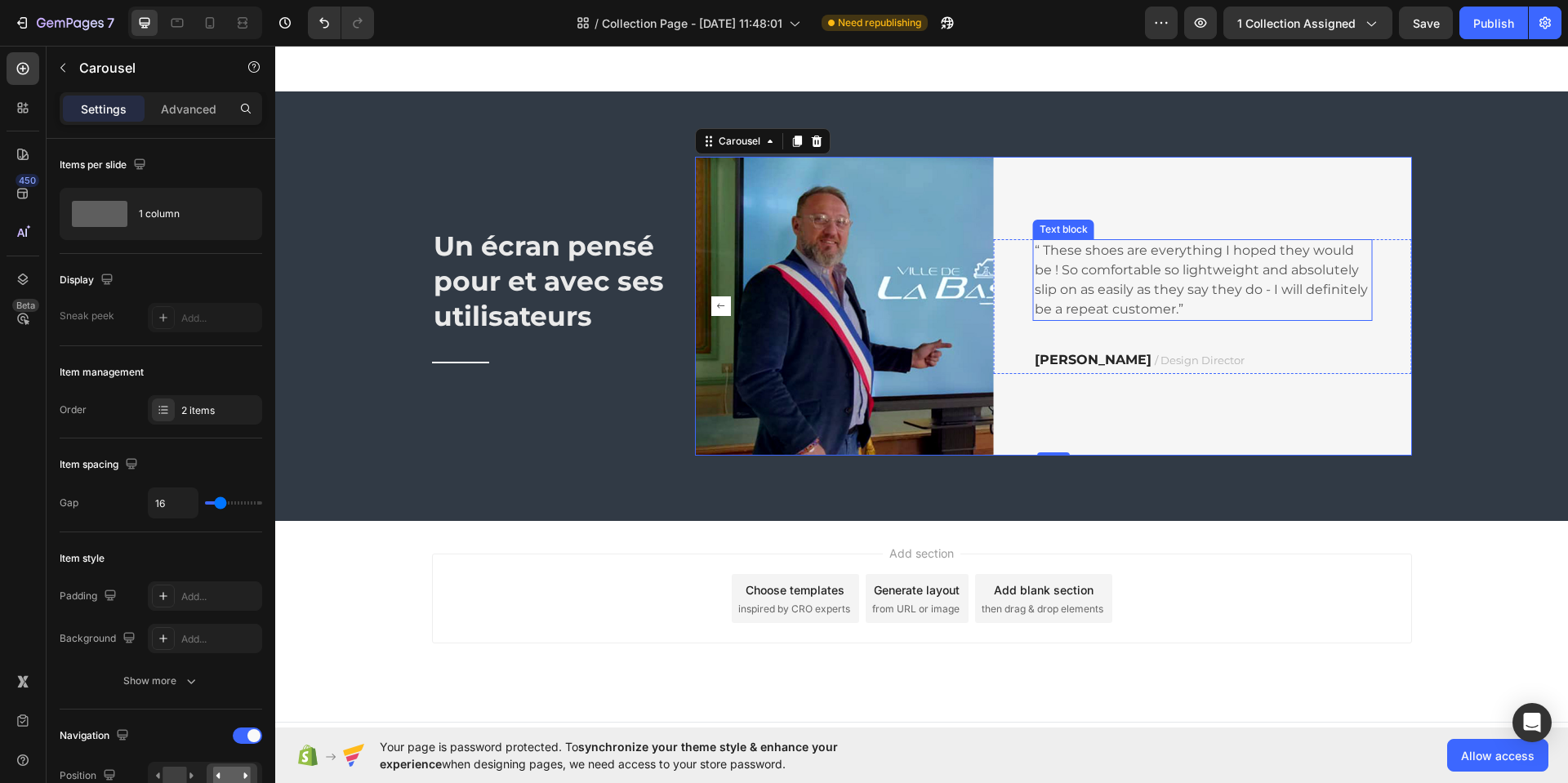
click at [1104, 275] on p "“ These shoes are everything I hoped they would be ! So comfortable so lightwei…" at bounding box center [1203, 280] width 336 height 78
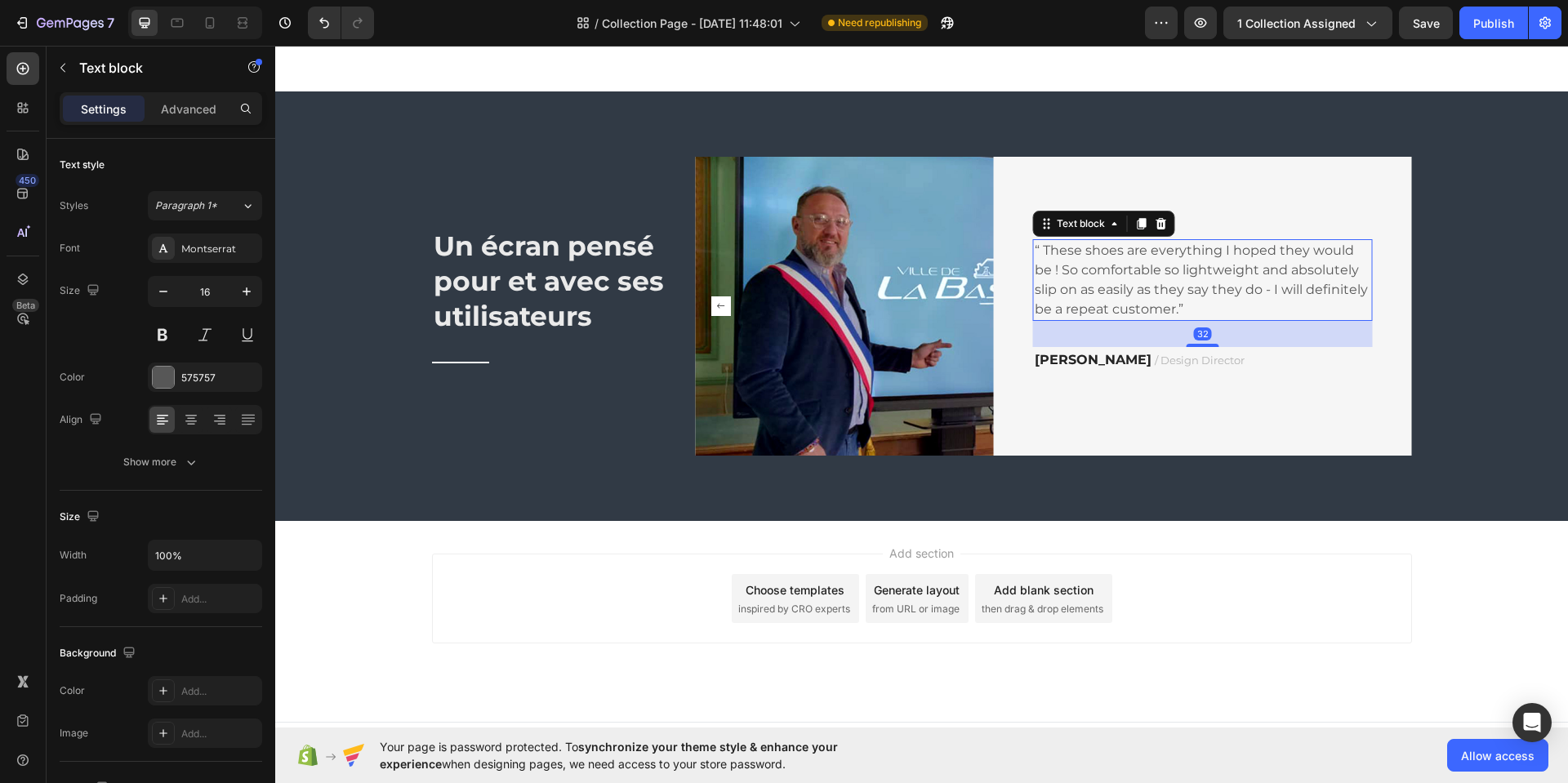
drag, startPoint x: 1105, startPoint y: 275, endPoint x: 1111, endPoint y: 283, distance: 10.0
click at [1107, 278] on p "“ These shoes are everything I hoped they would be ! So comfortable so lightwei…" at bounding box center [1203, 280] width 336 height 78
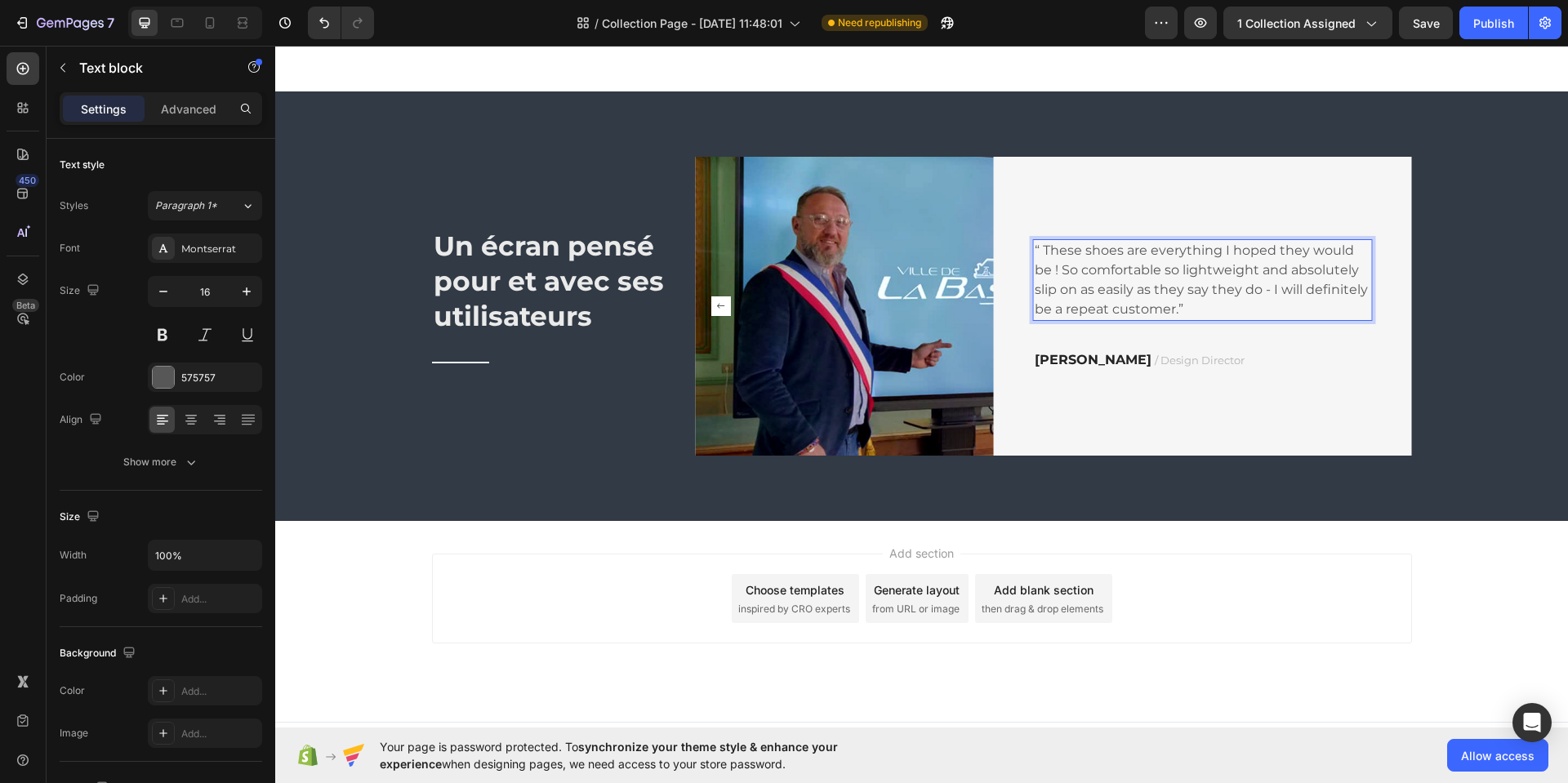
scroll to position [2163, 0]
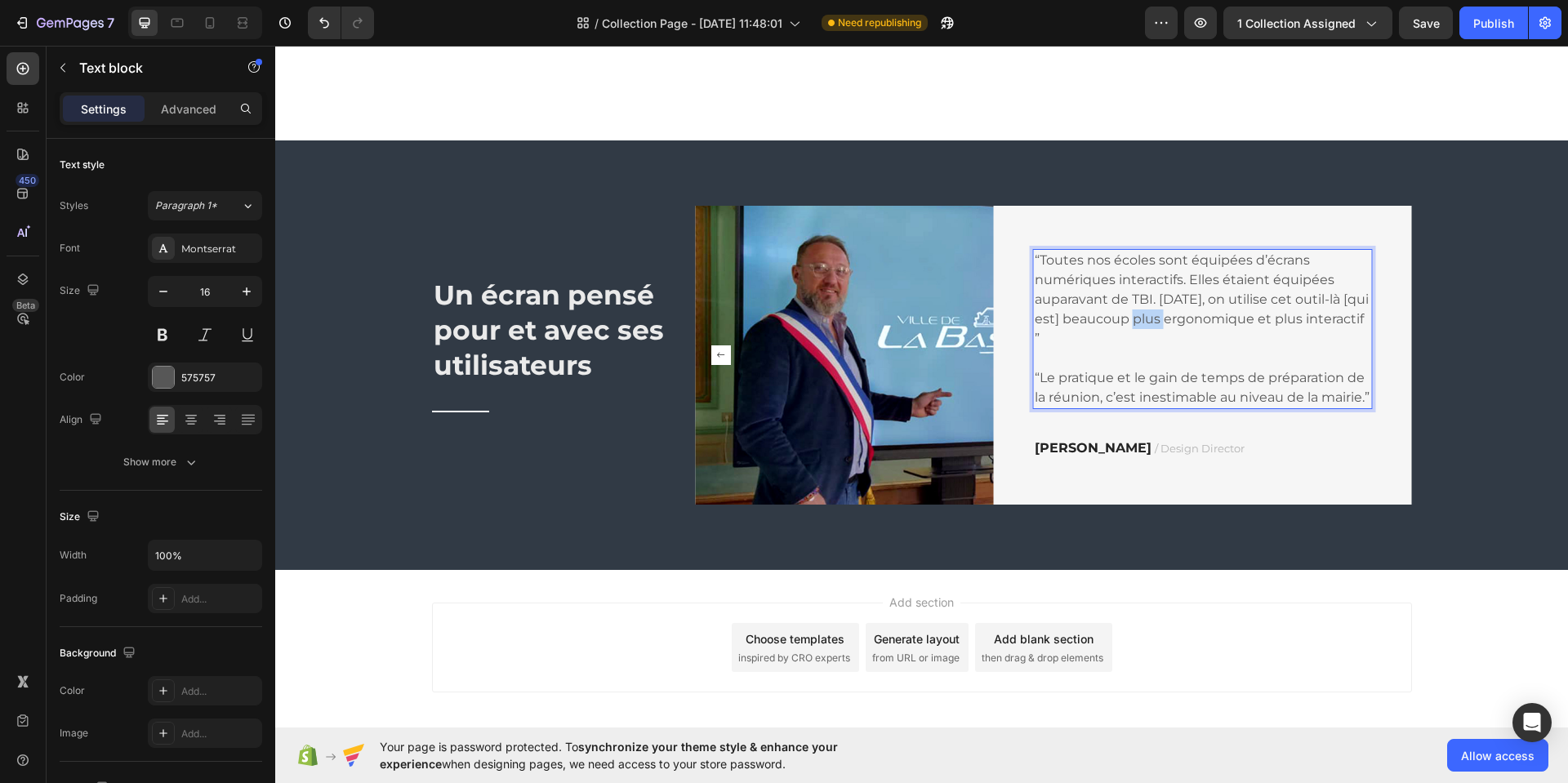
drag, startPoint x: 1173, startPoint y: 309, endPoint x: 1115, endPoint y: 313, distance: 58.1
click at [1130, 313] on p "“Toutes nos écoles sont équipées d’écrans numériques interactifs. Elles étaient…" at bounding box center [1203, 330] width 336 height 157
drag, startPoint x: 1100, startPoint y: 307, endPoint x: 1086, endPoint y: 331, distance: 27.8
click at [1086, 331] on p "“Toutes nos écoles sont équipées d’écrans numériques interactifs. Elles étaient…" at bounding box center [1203, 330] width 336 height 157
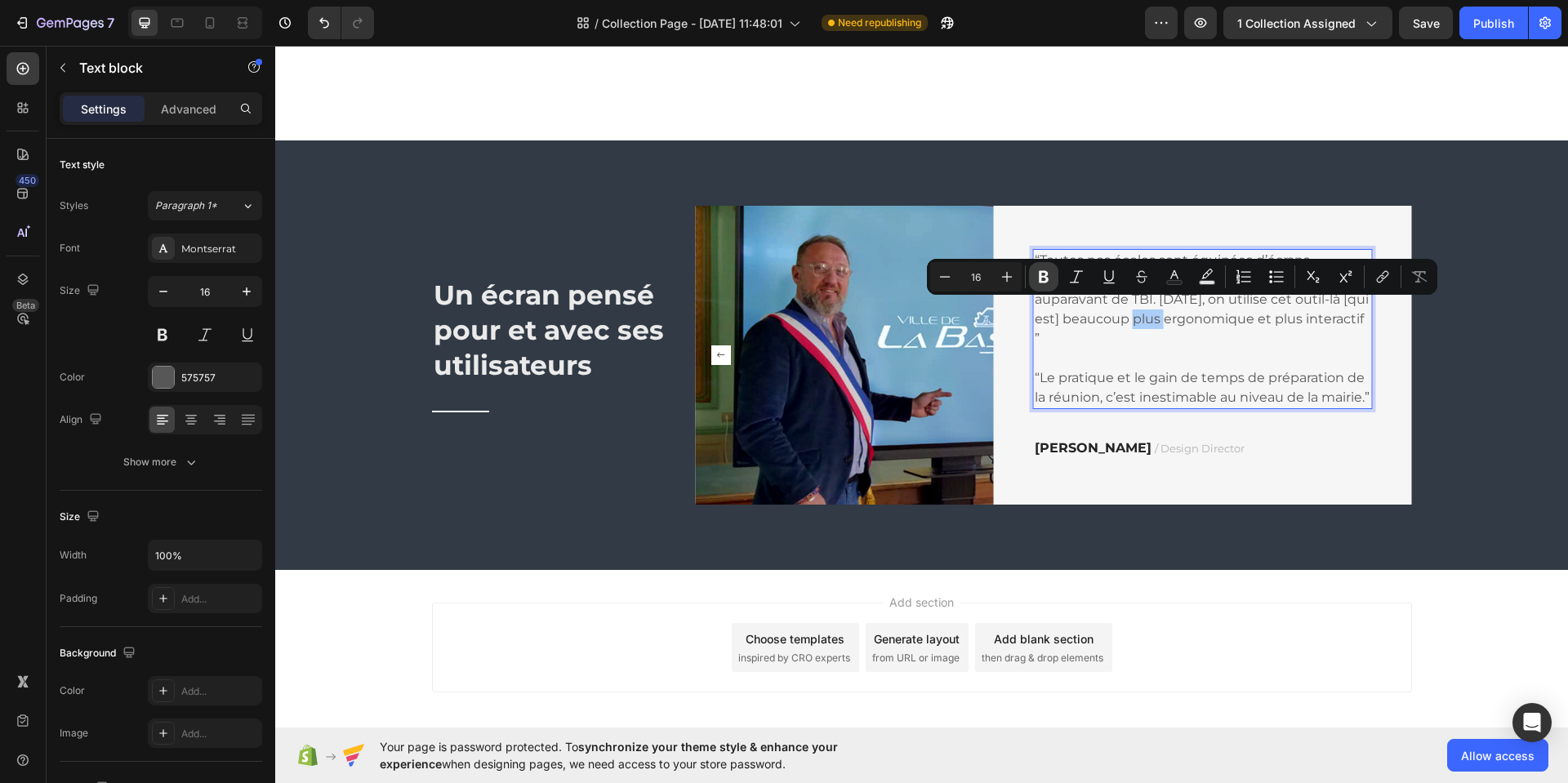
click at [1049, 282] on icon "Editor contextual toolbar" at bounding box center [1044, 277] width 17 height 17
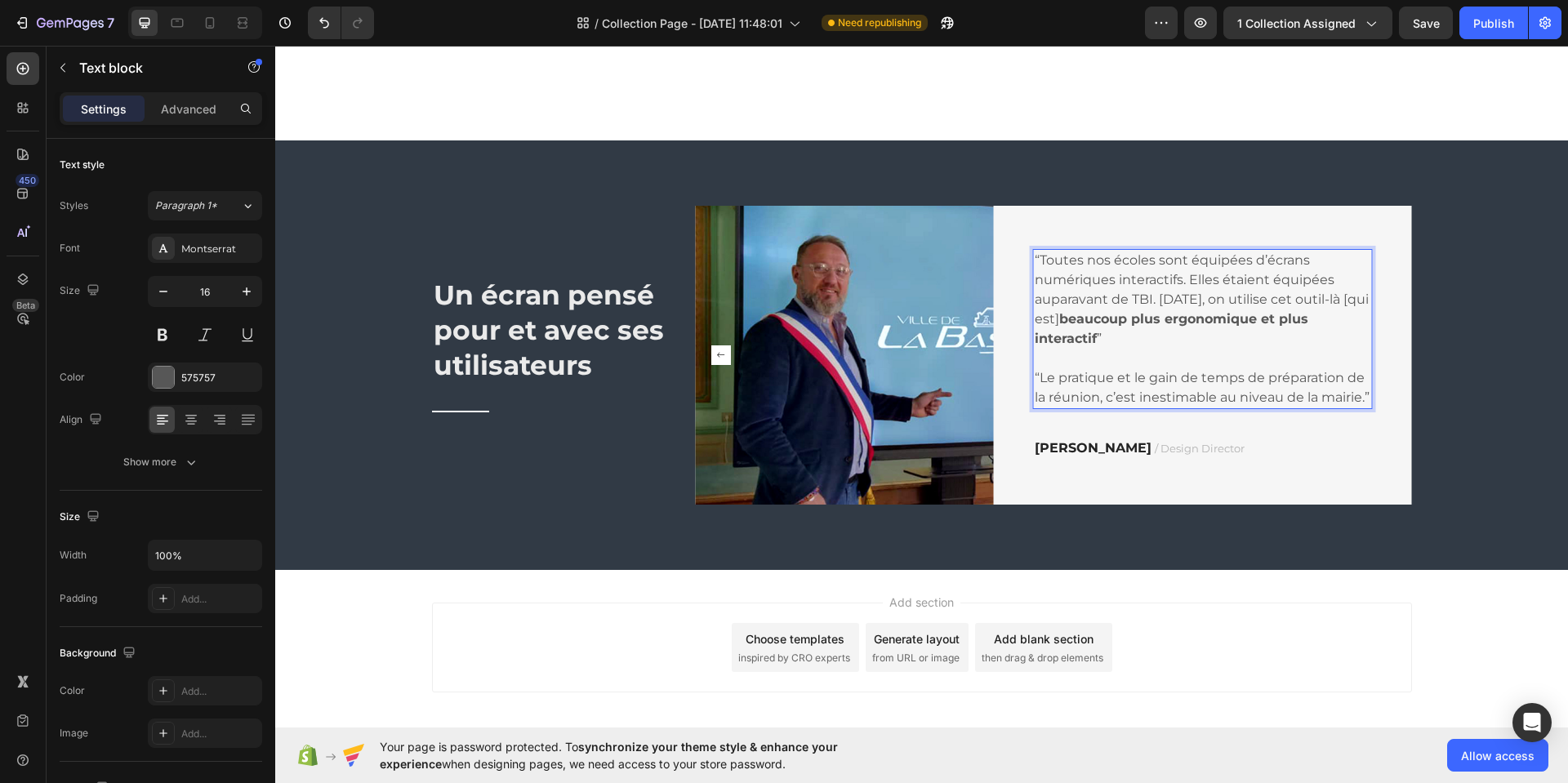
click at [1092, 314] on p "“Toutes nos écoles sont équipées d’écrans numériques interactifs. Elles étaient…" at bounding box center [1203, 330] width 336 height 157
click at [1047, 314] on p "“Toutes nos écoles sont équipées d’écrans numériques interactifs. Elles étaient…" at bounding box center [1203, 330] width 336 height 157
drag, startPoint x: 1171, startPoint y: 367, endPoint x: 1035, endPoint y: 375, distance: 136.2
click at [1035, 375] on p "“Toutes nos écoles sont équipées d’écrans numériques interactifs. Elles étaient…" at bounding box center [1203, 330] width 336 height 157
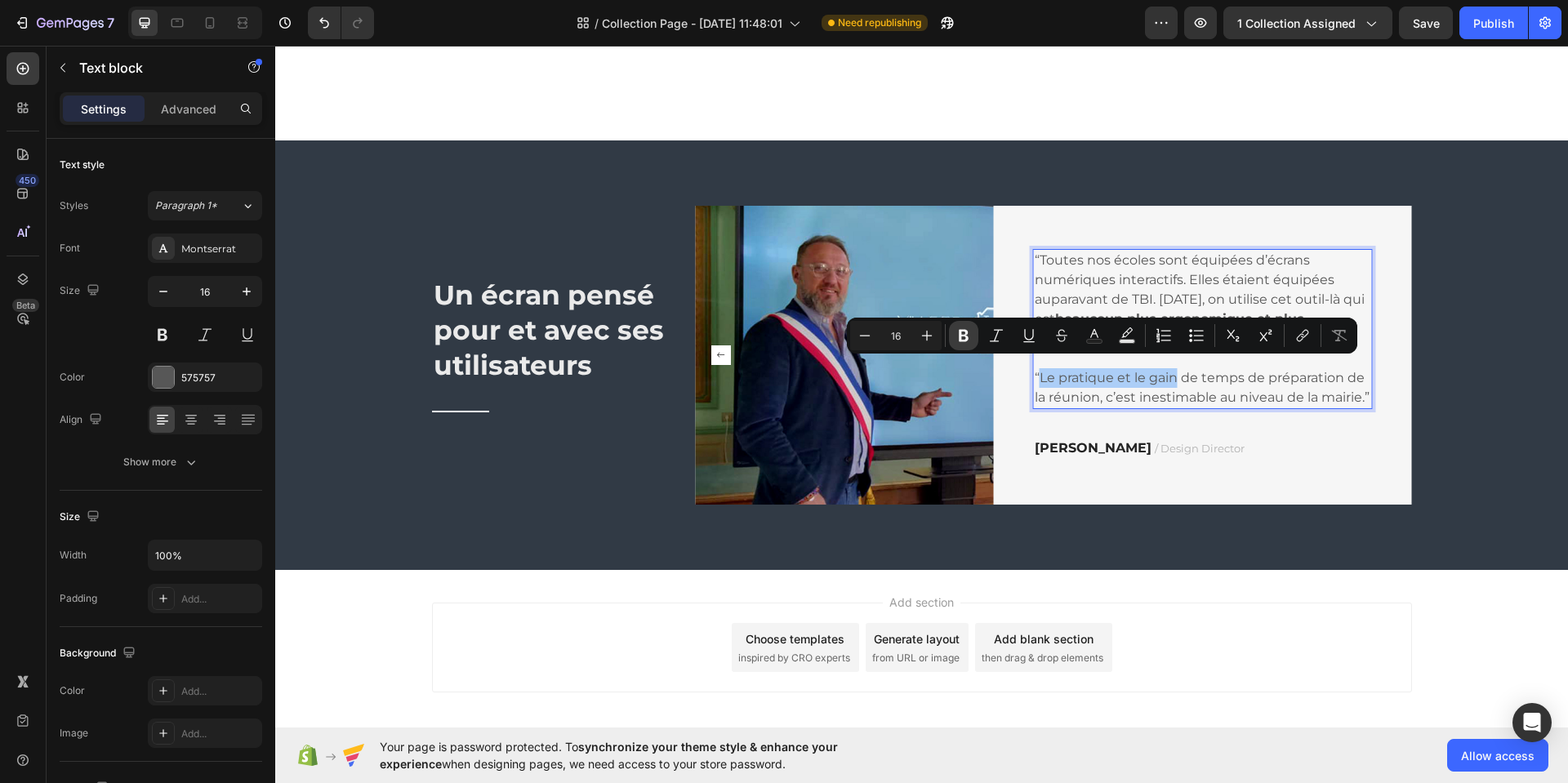
click at [968, 342] on icon "Editor contextual toolbar" at bounding box center [964, 336] width 17 height 17
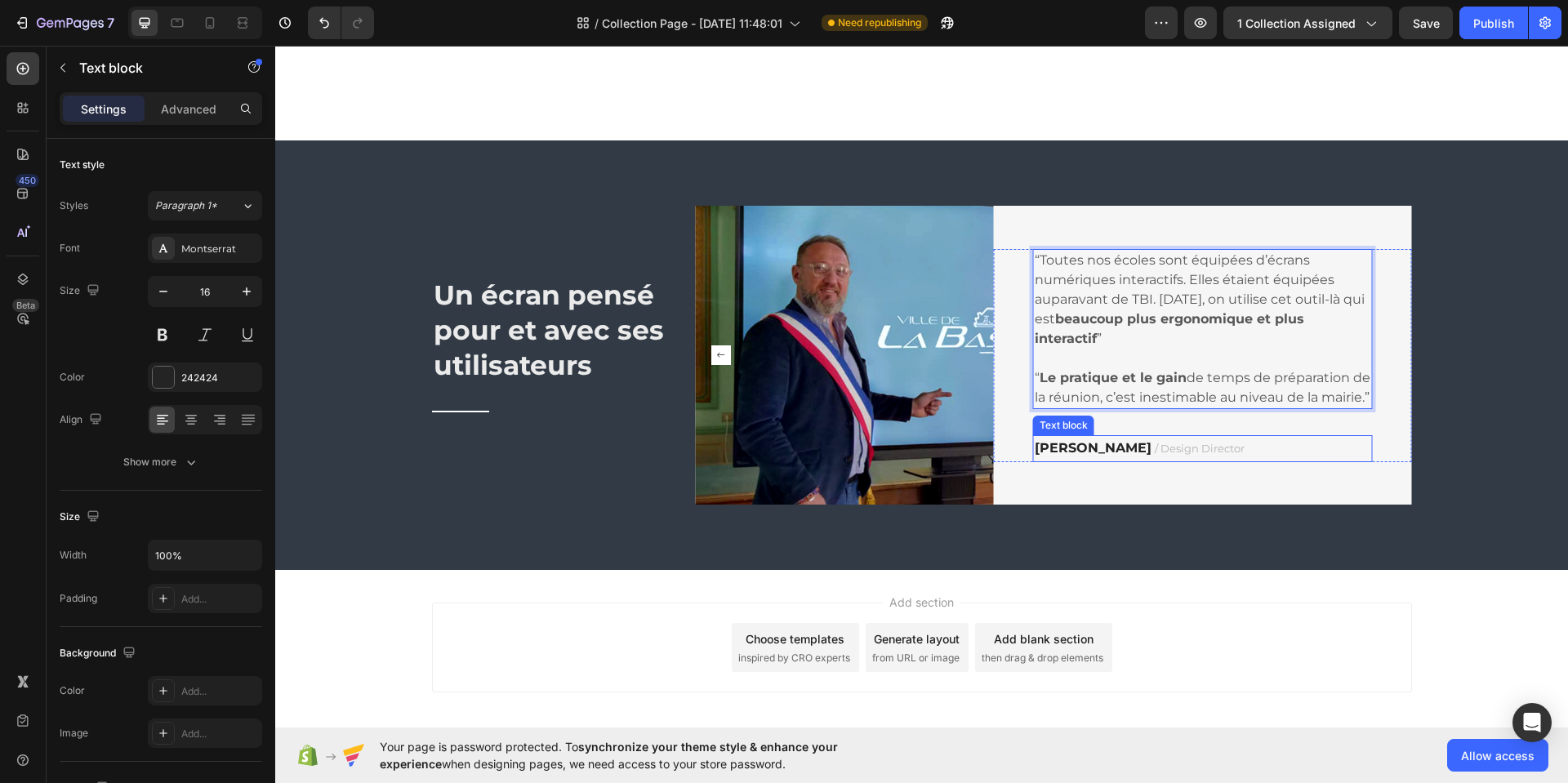
click at [1069, 456] on strong "Ryan S." at bounding box center [1093, 448] width 116 height 16
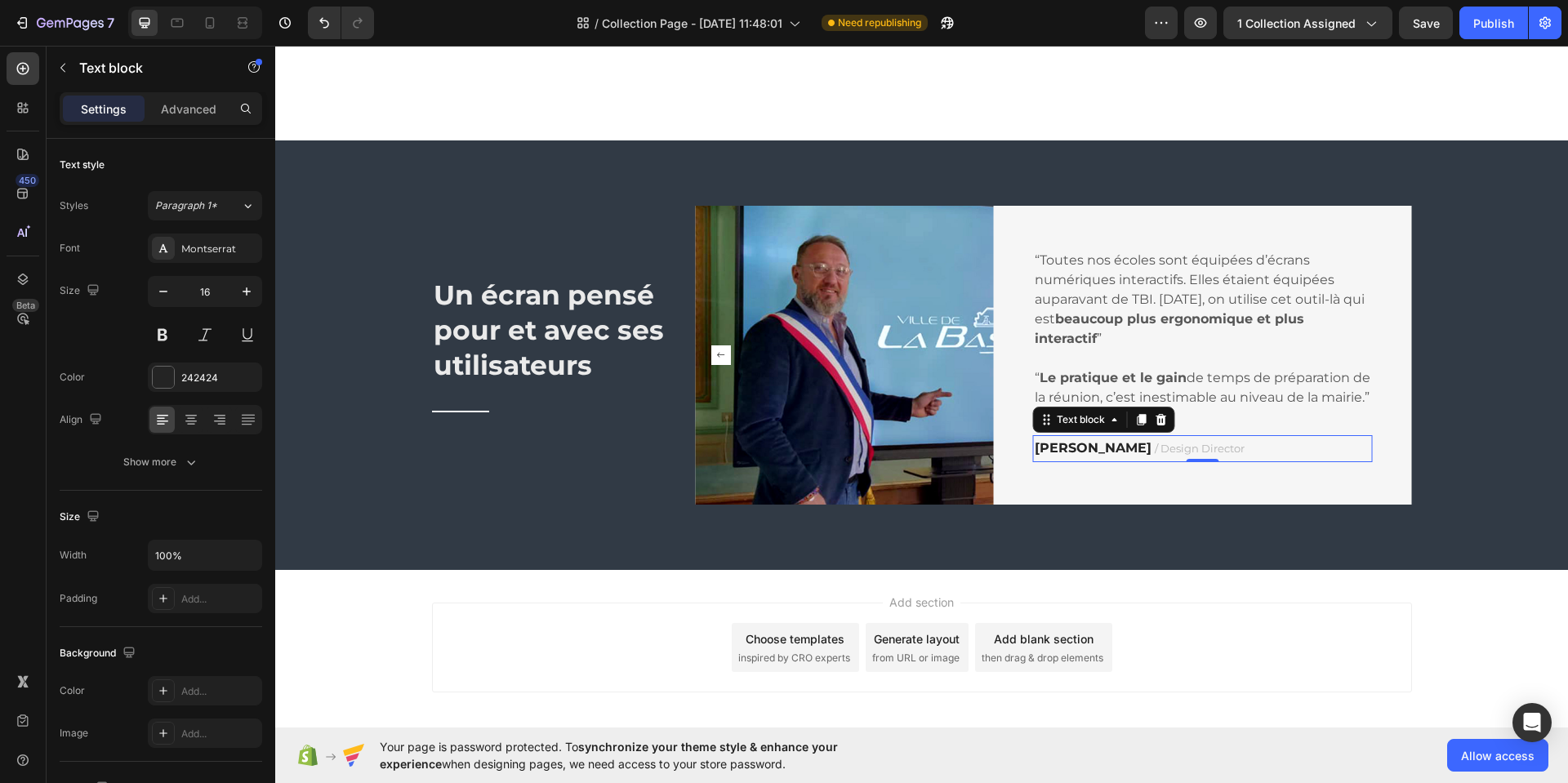
click at [1071, 456] on strong "Ryan S." at bounding box center [1093, 448] width 116 height 16
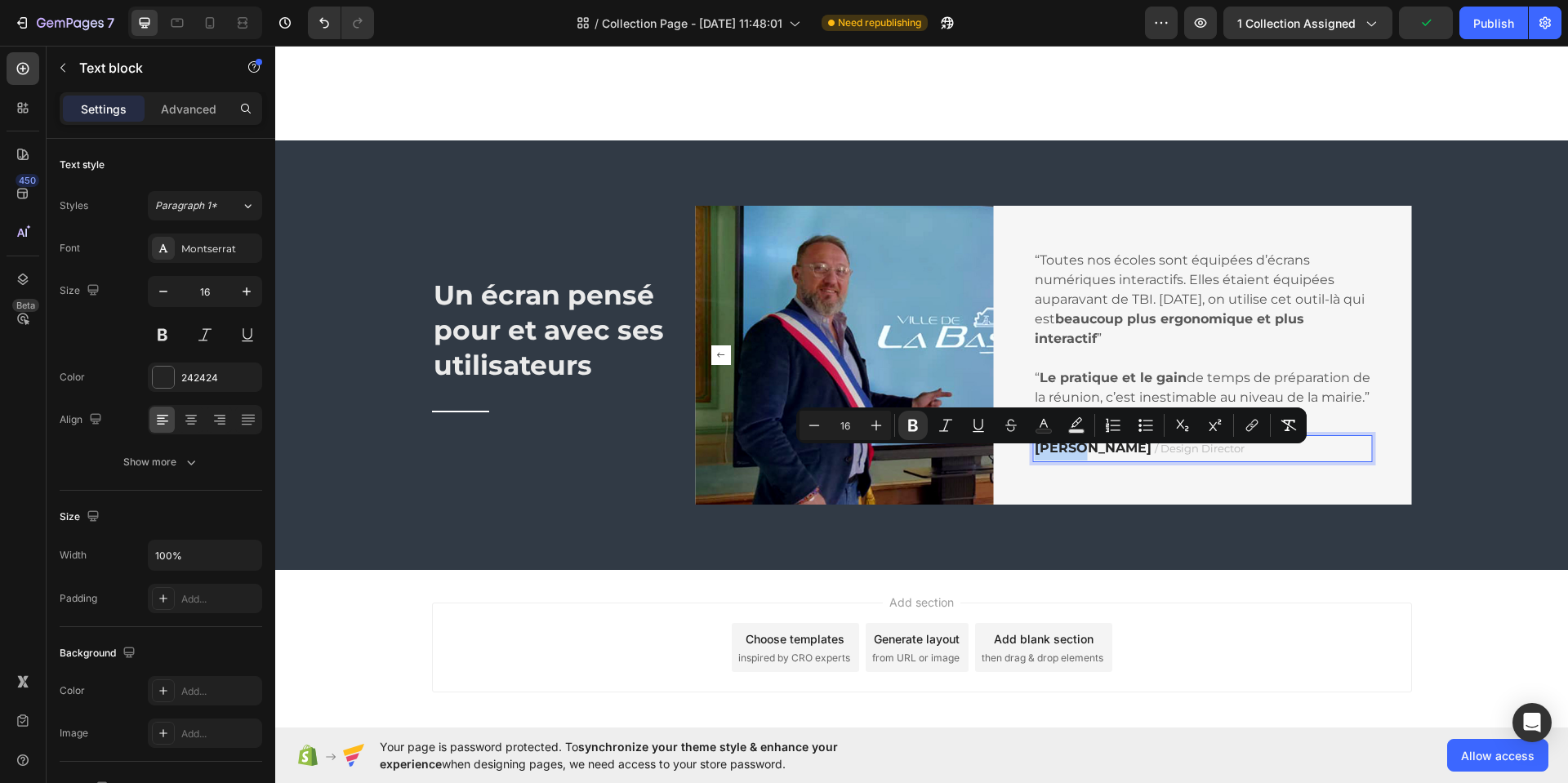
drag, startPoint x: 1031, startPoint y: 460, endPoint x: 1078, endPoint y: 466, distance: 47.4
click at [1078, 456] on strong "Ryan S." at bounding box center [1093, 448] width 116 height 16
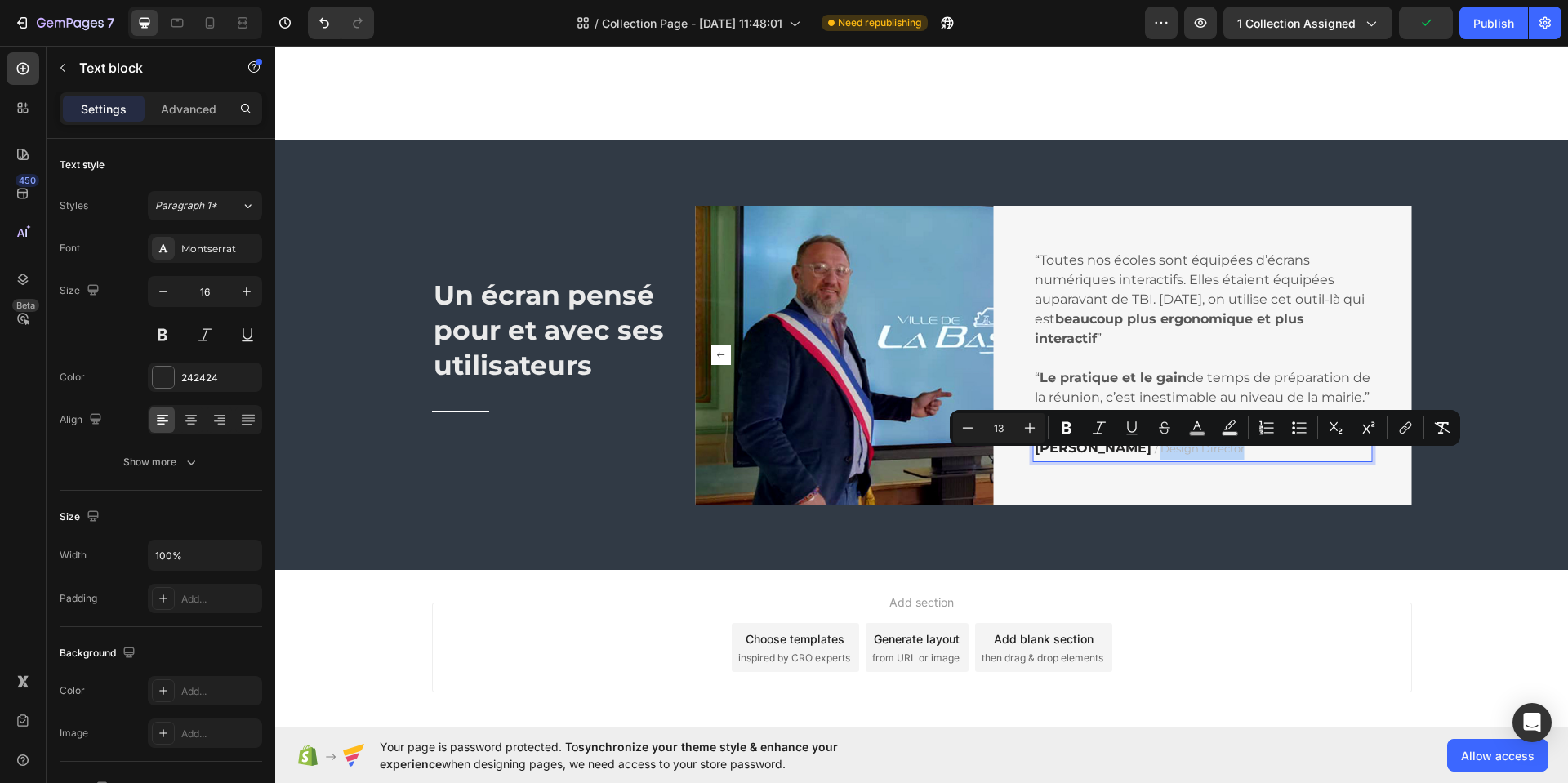
drag, startPoint x: 1167, startPoint y: 462, endPoint x: 1250, endPoint y: 474, distance: 83.9
click at [1248, 461] on p "Frédéric Caudelier / Design Director" at bounding box center [1203, 449] width 336 height 24
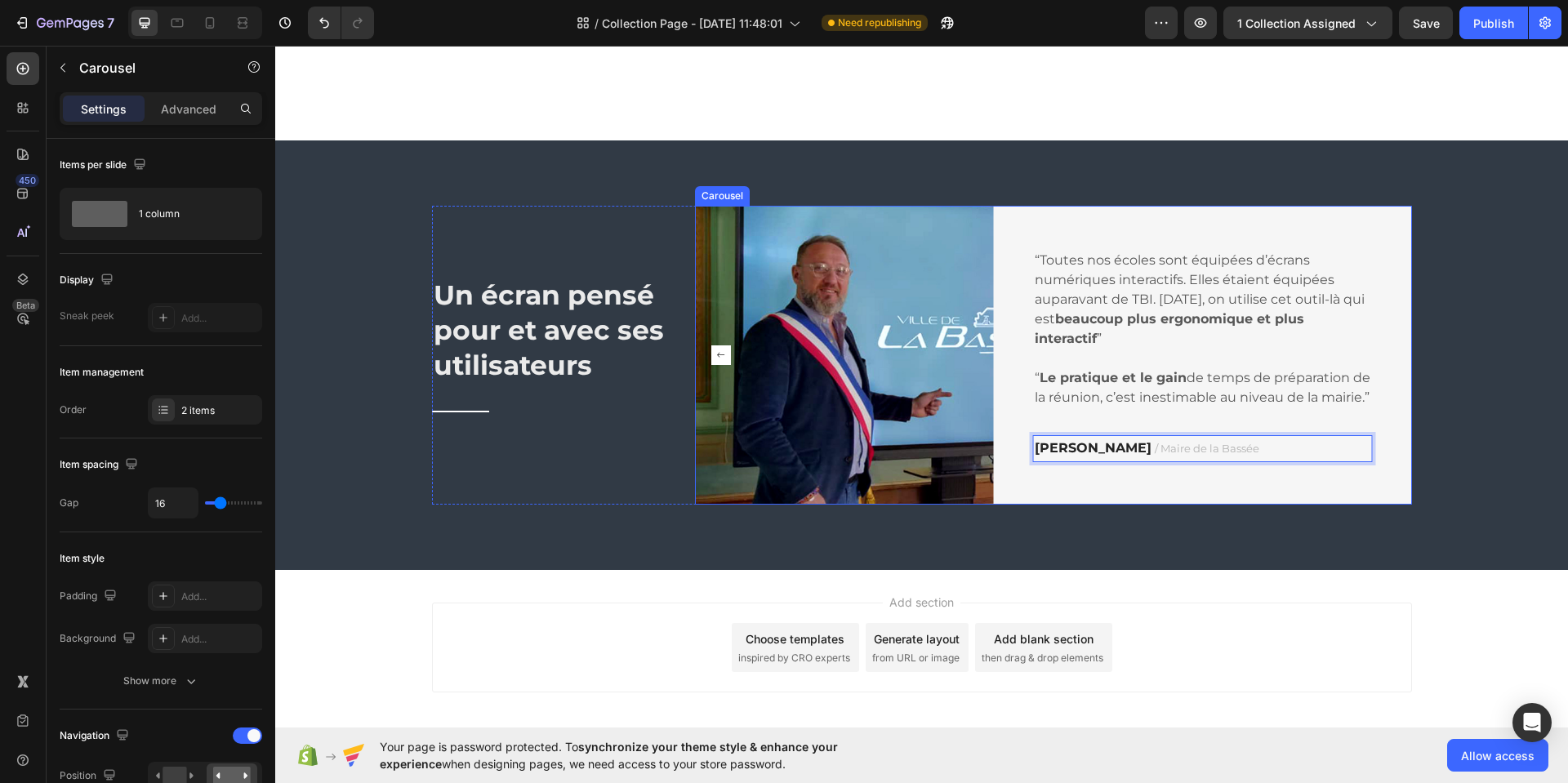
click at [718, 353] on rect "Carousel Back Arrow" at bounding box center [720, 355] width 19 height 19
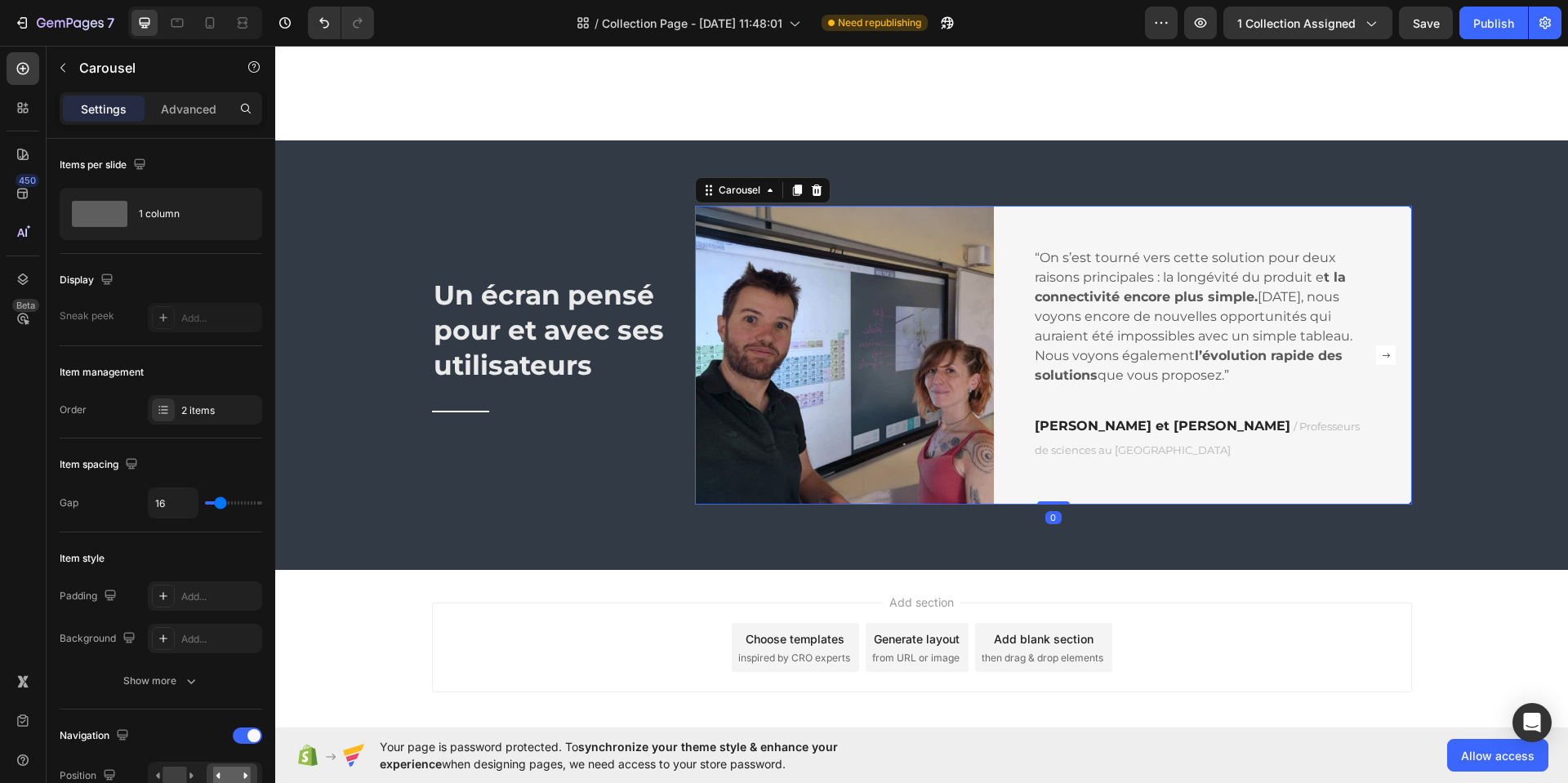
click at [1381, 357] on rect "Carousel Next Arrow" at bounding box center [1385, 355] width 19 height 19
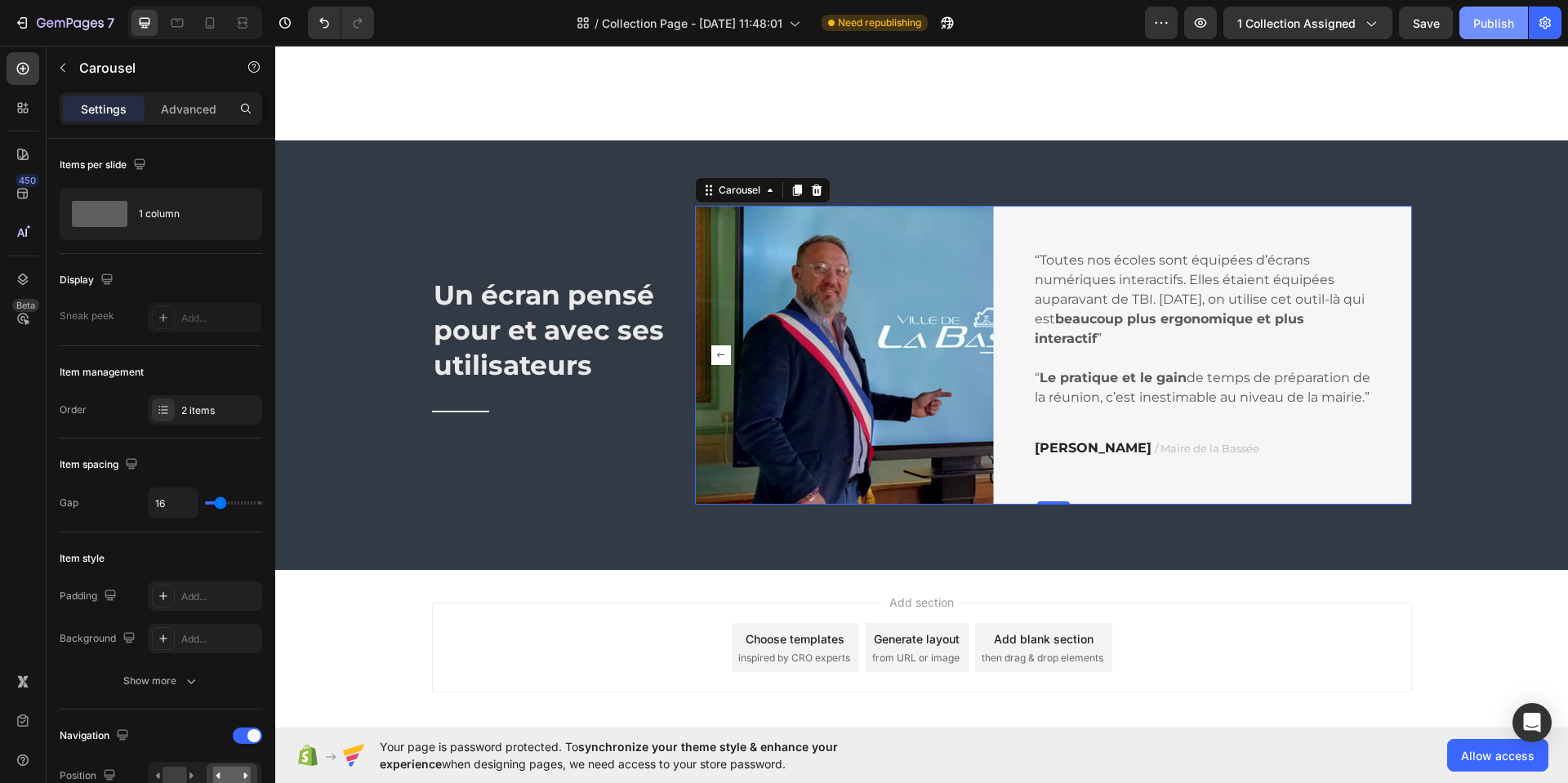
click at [1491, 29] on div "Publish" at bounding box center [1494, 23] width 41 height 18
click at [878, 223] on img at bounding box center [845, 355] width 299 height 299
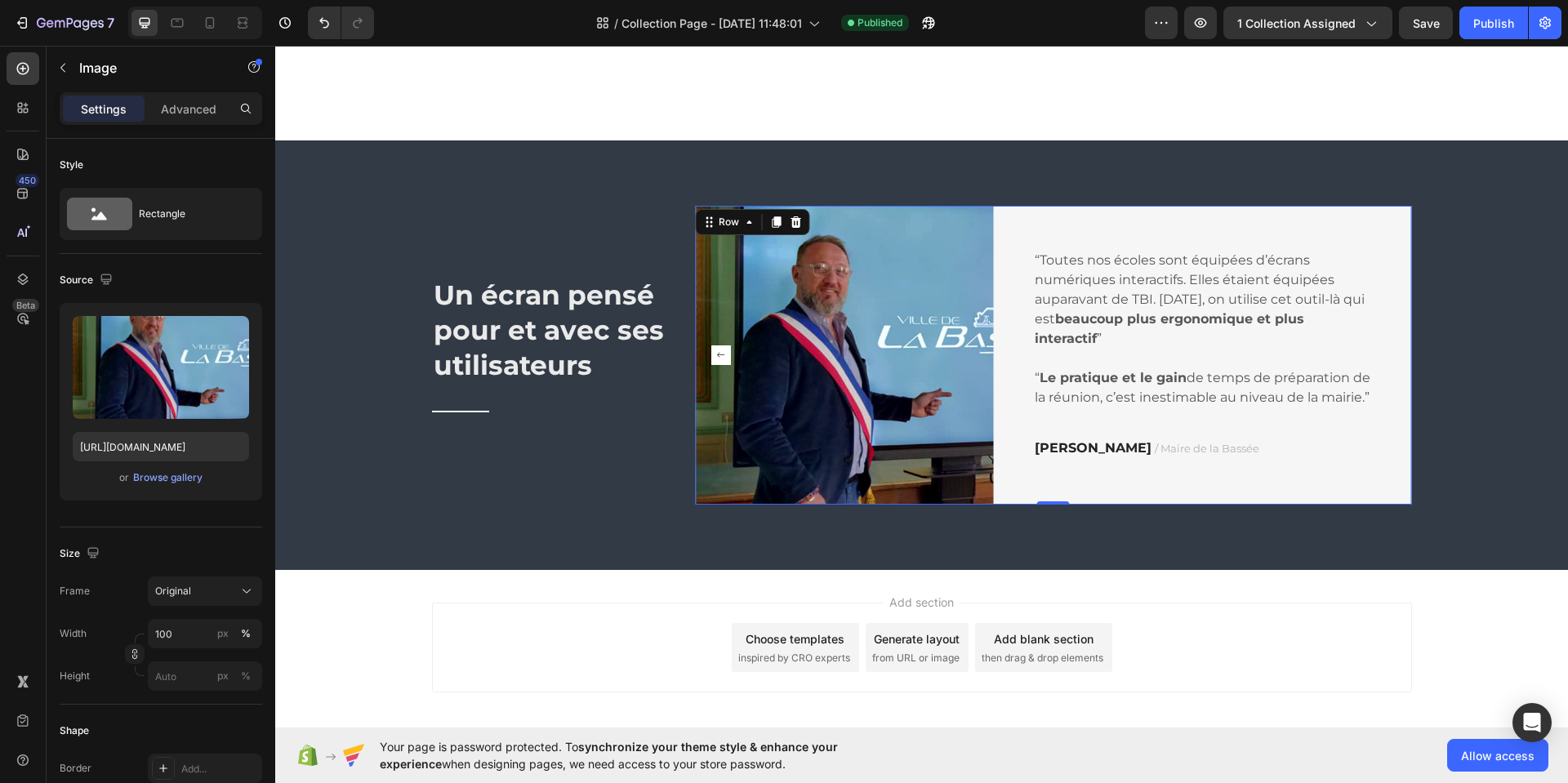
click at [1022, 211] on div "“Toutes nos écoles sont équipées d’écrans numériques interactifs. Elles étaient…" at bounding box center [1202, 355] width 418 height 299
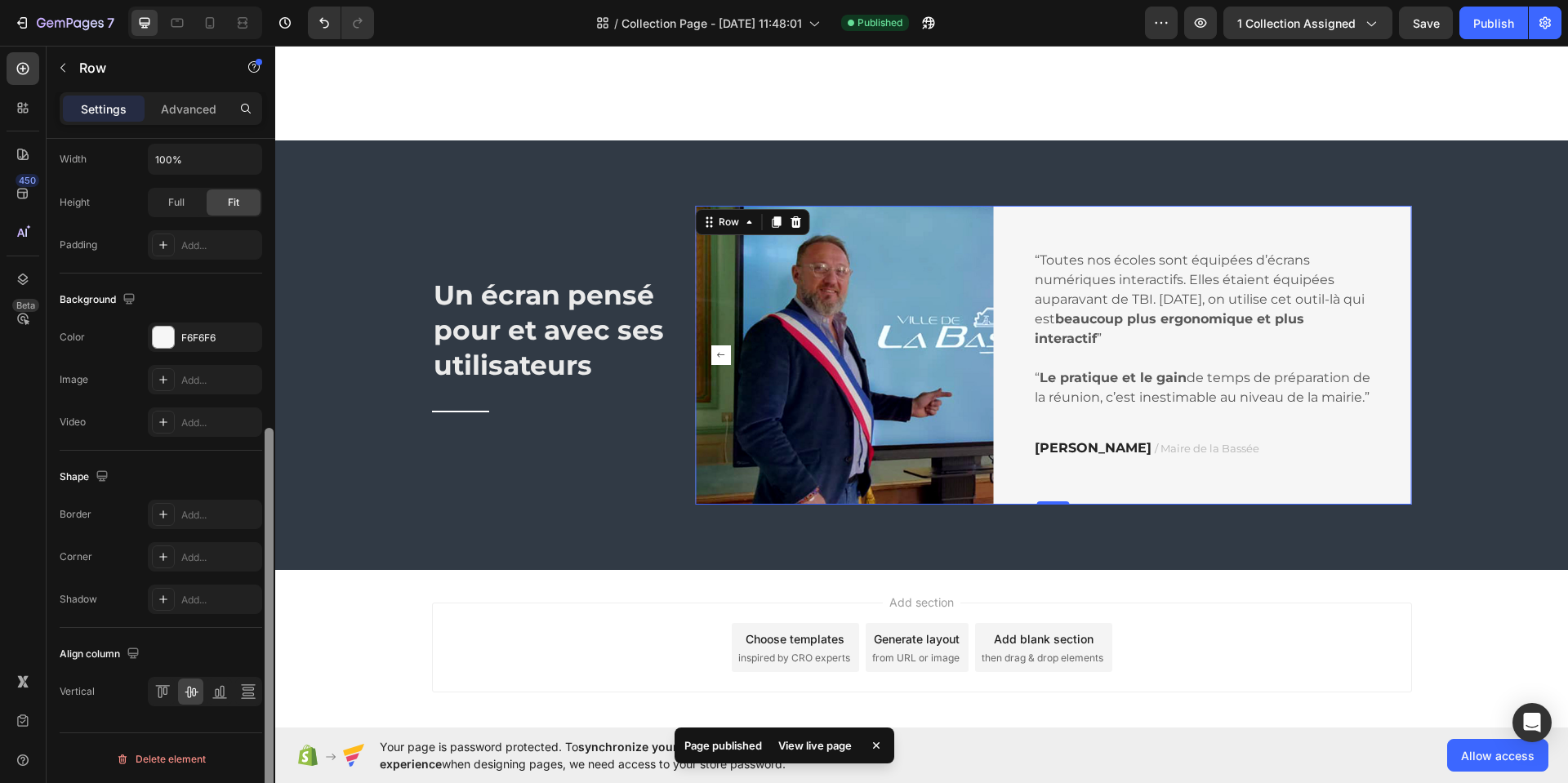
scroll to position [491, 0]
drag, startPoint x: 269, startPoint y: 474, endPoint x: 264, endPoint y: 762, distance: 288.0
click at [262, 782] on div "Layout Column width Change ratio Fit to content 5 7 Columns management Order 2 …" at bounding box center [161, 484] width 229 height 691
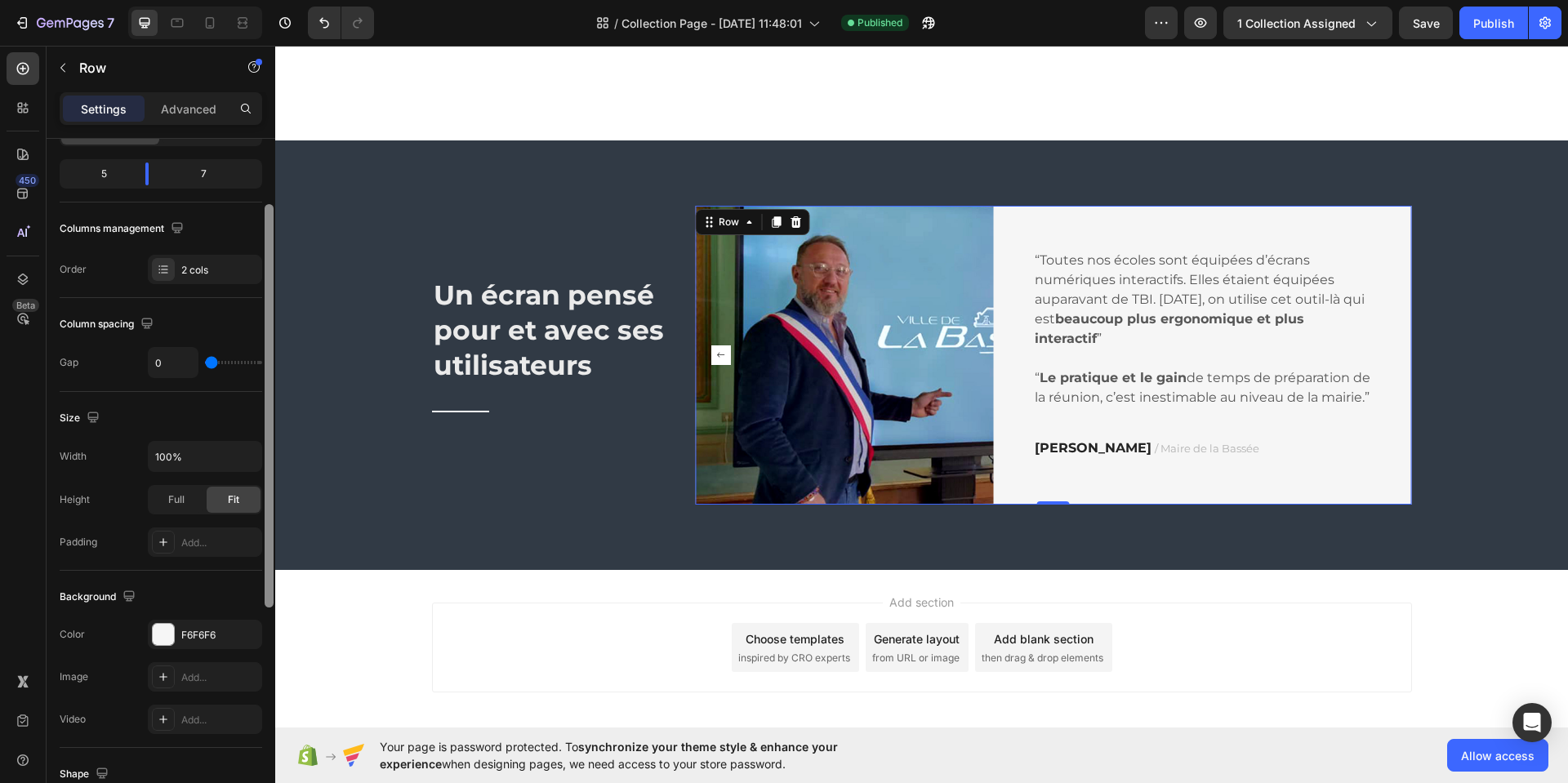
scroll to position [163, 0]
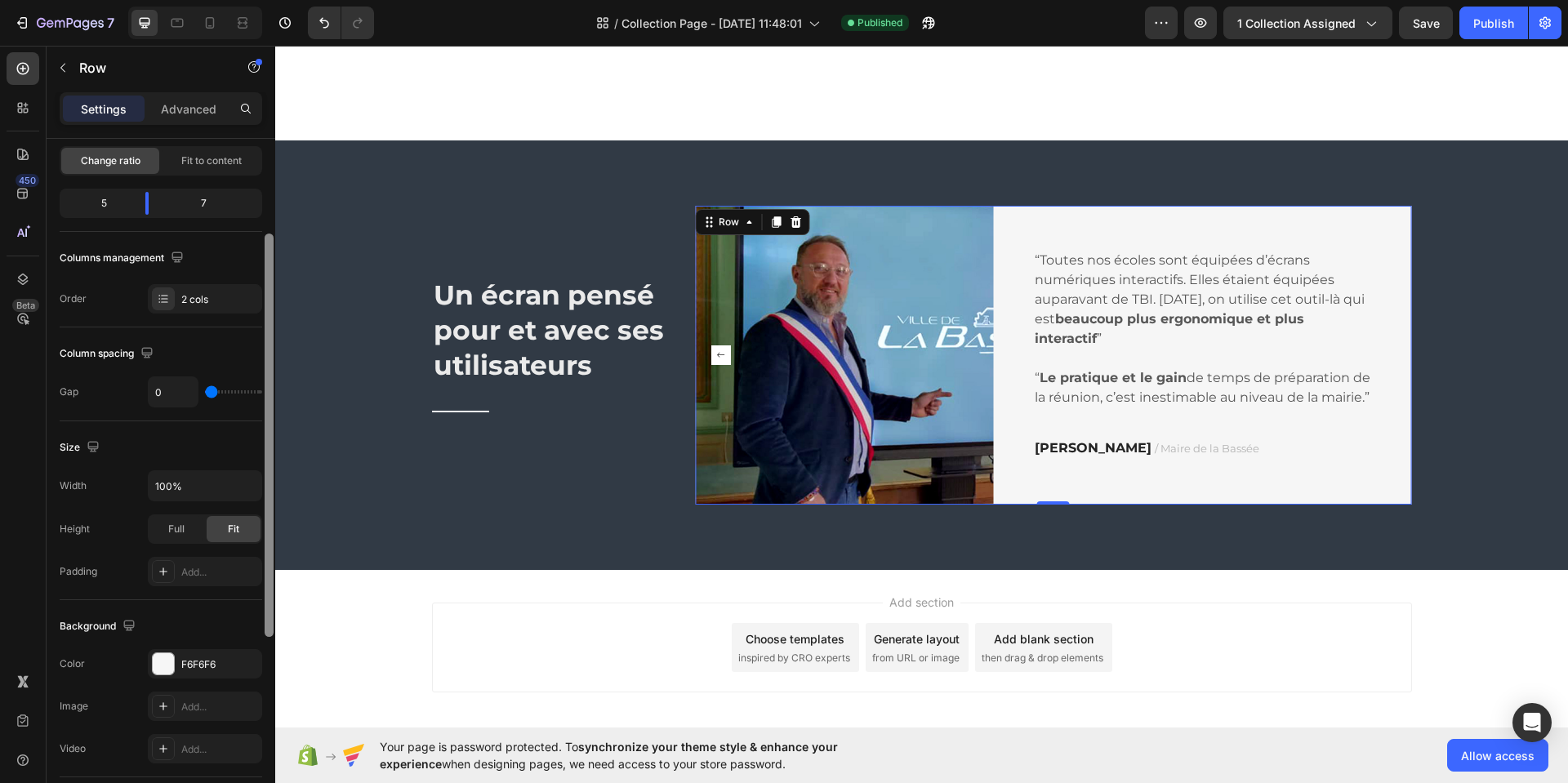
drag, startPoint x: 271, startPoint y: 710, endPoint x: 274, endPoint y: 272, distance: 438.0
click at [273, 269] on div at bounding box center [269, 484] width 12 height 691
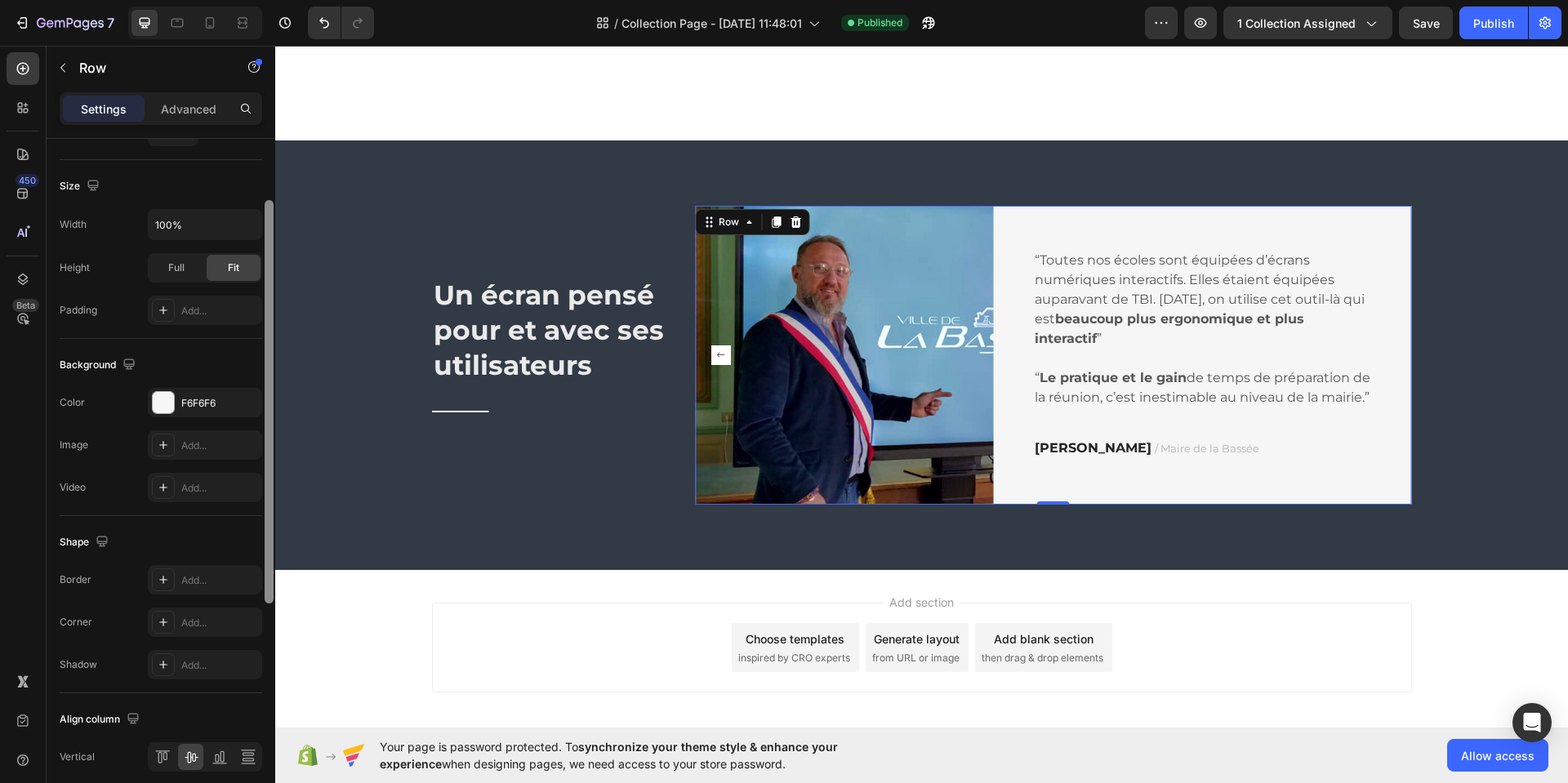
scroll to position [491, 0]
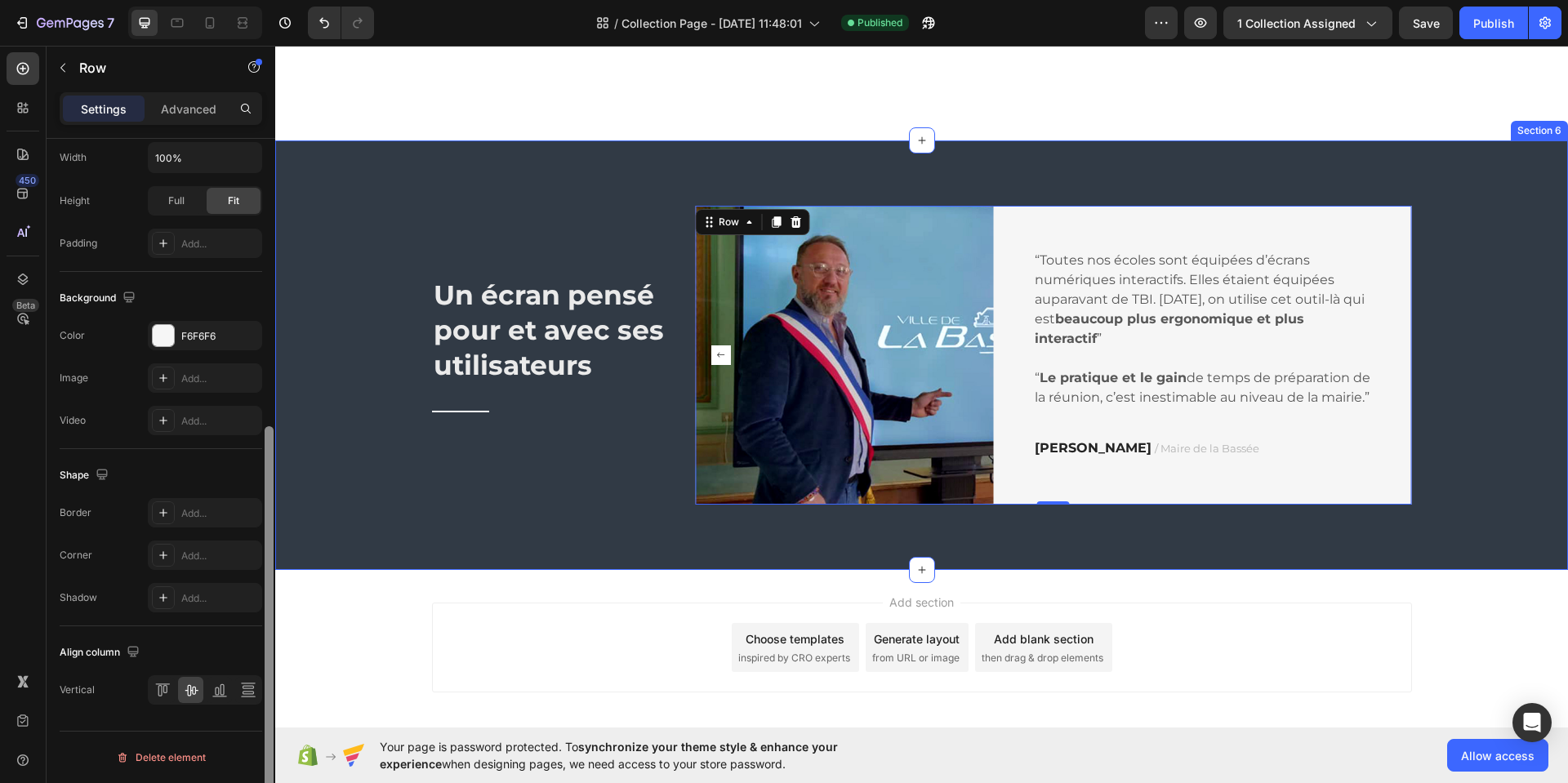
drag, startPoint x: 548, startPoint y: 464, endPoint x: 282, endPoint y: 350, distance: 289.4
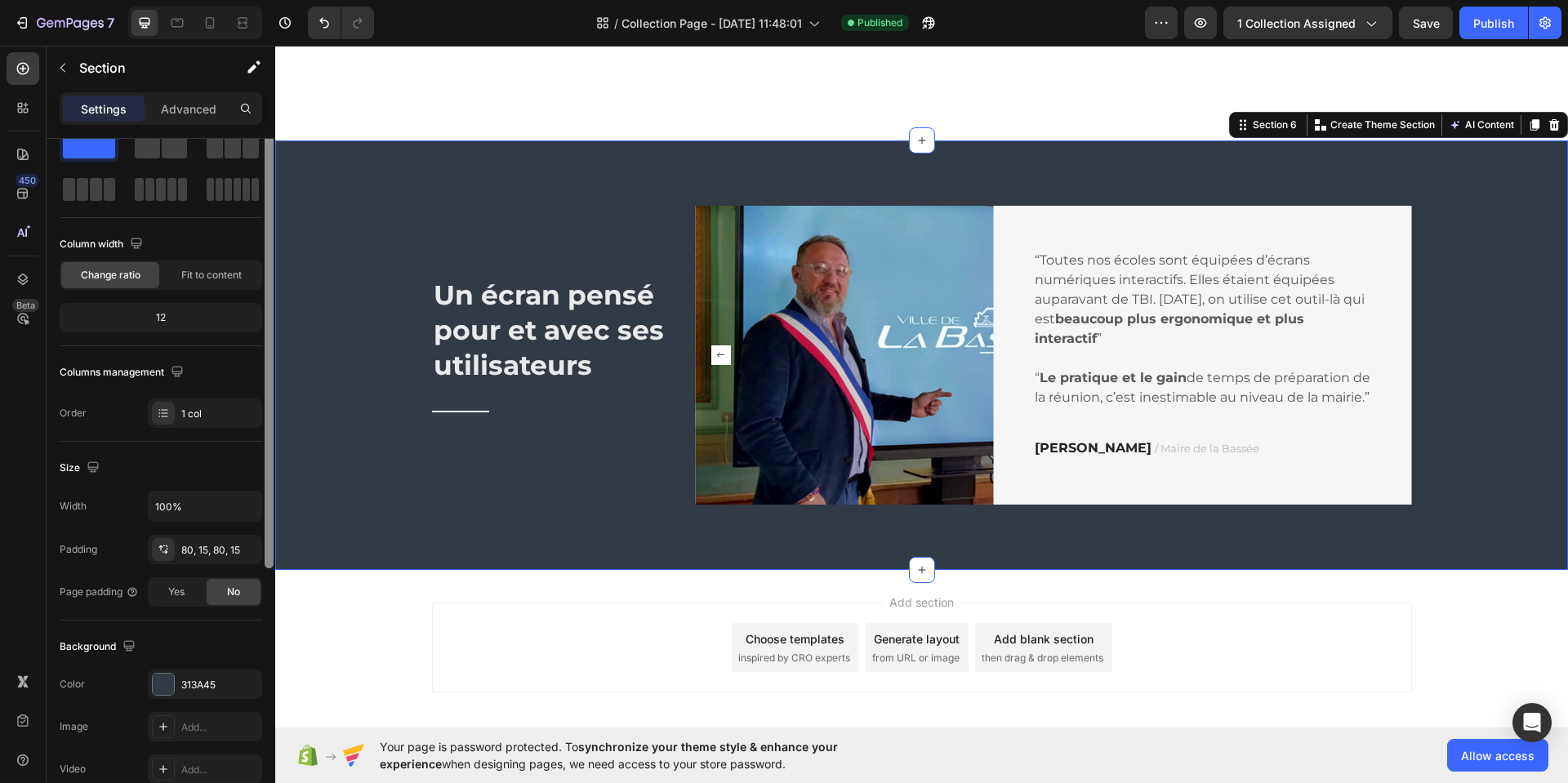
scroll to position [0, 0]
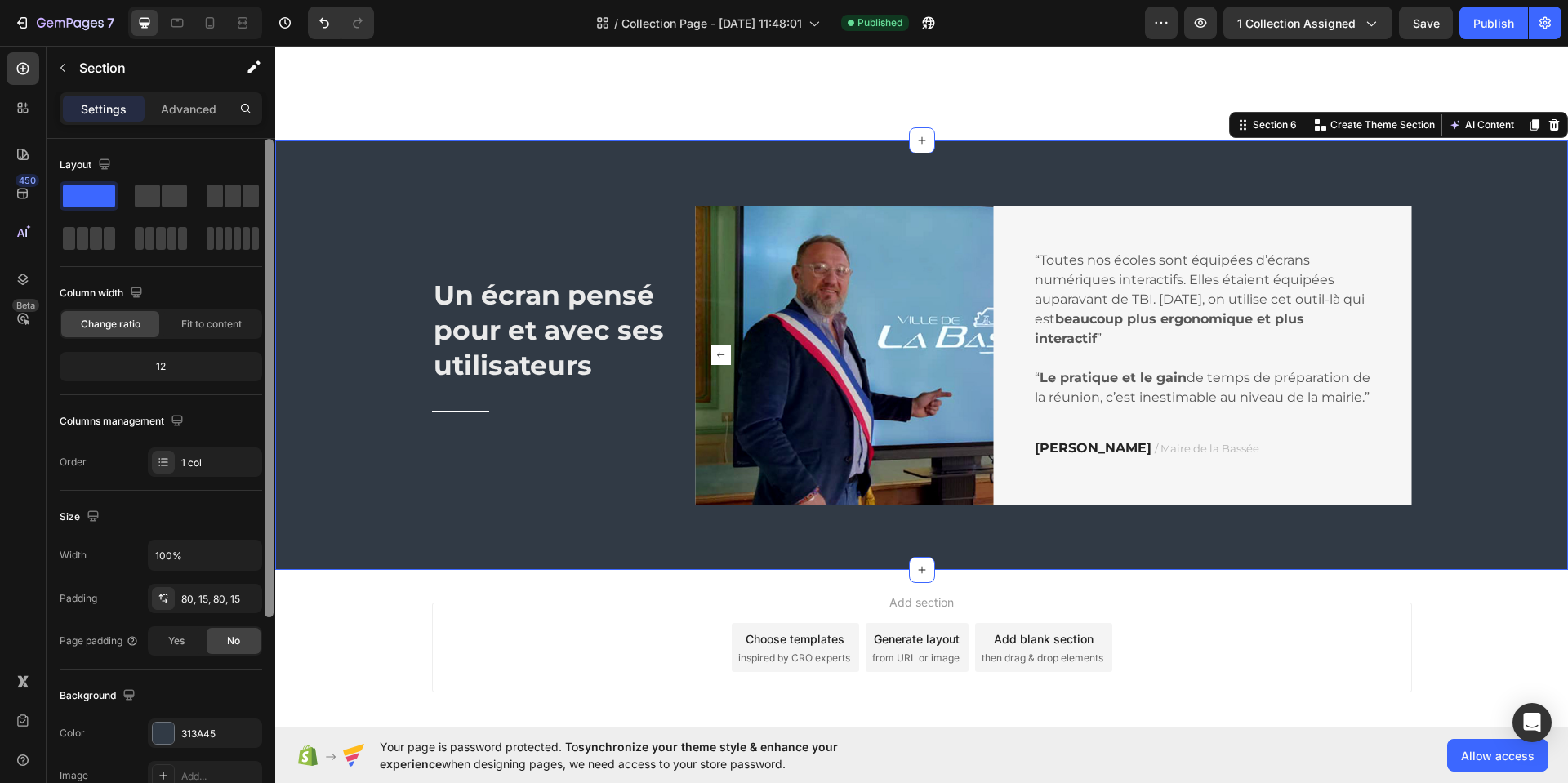
drag, startPoint x: 269, startPoint y: 449, endPoint x: 261, endPoint y: 220, distance: 229.1
click at [265, 262] on div at bounding box center [270, 378] width 9 height 478
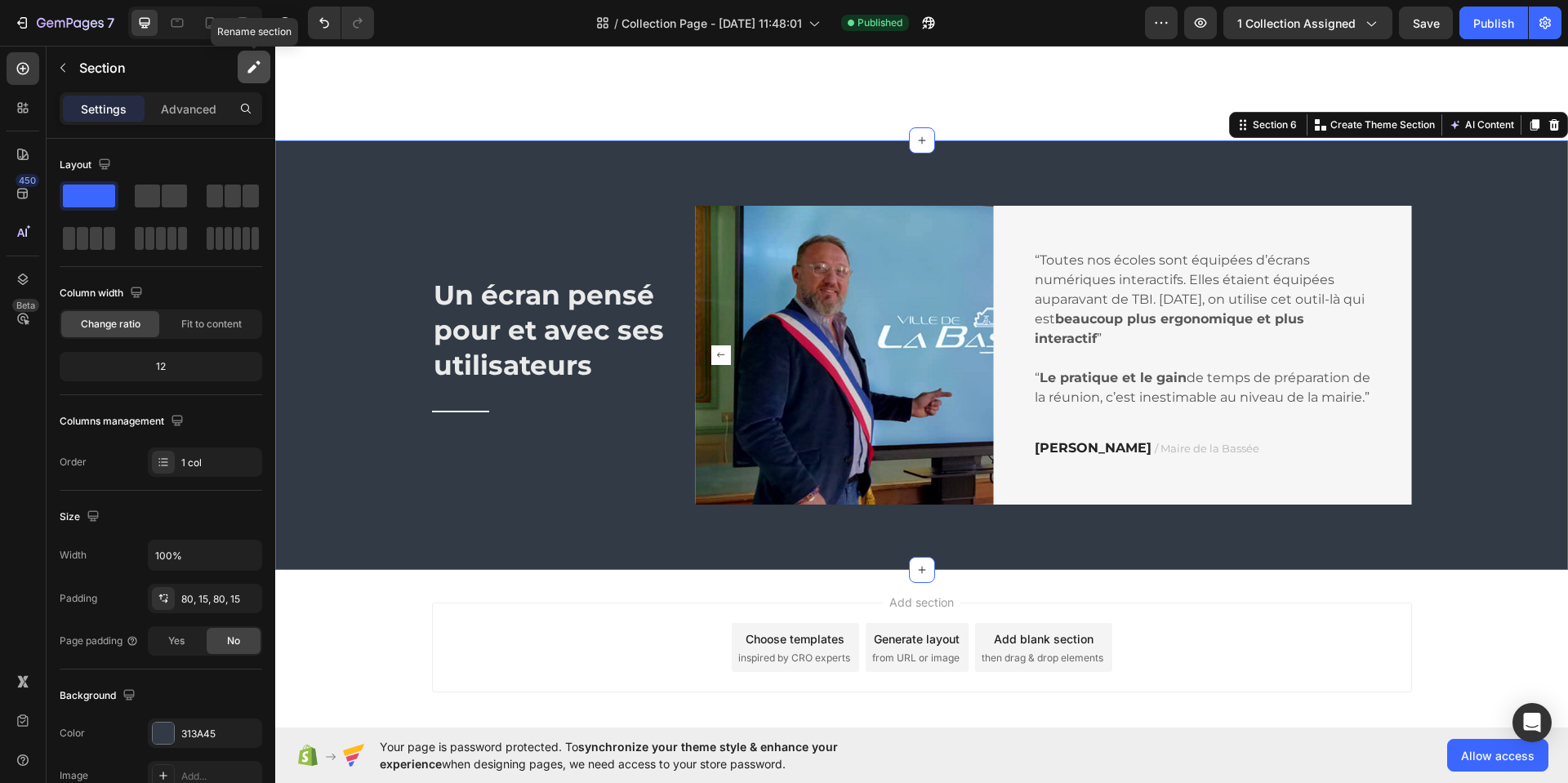
click at [256, 68] on icon "button" at bounding box center [254, 67] width 17 height 17
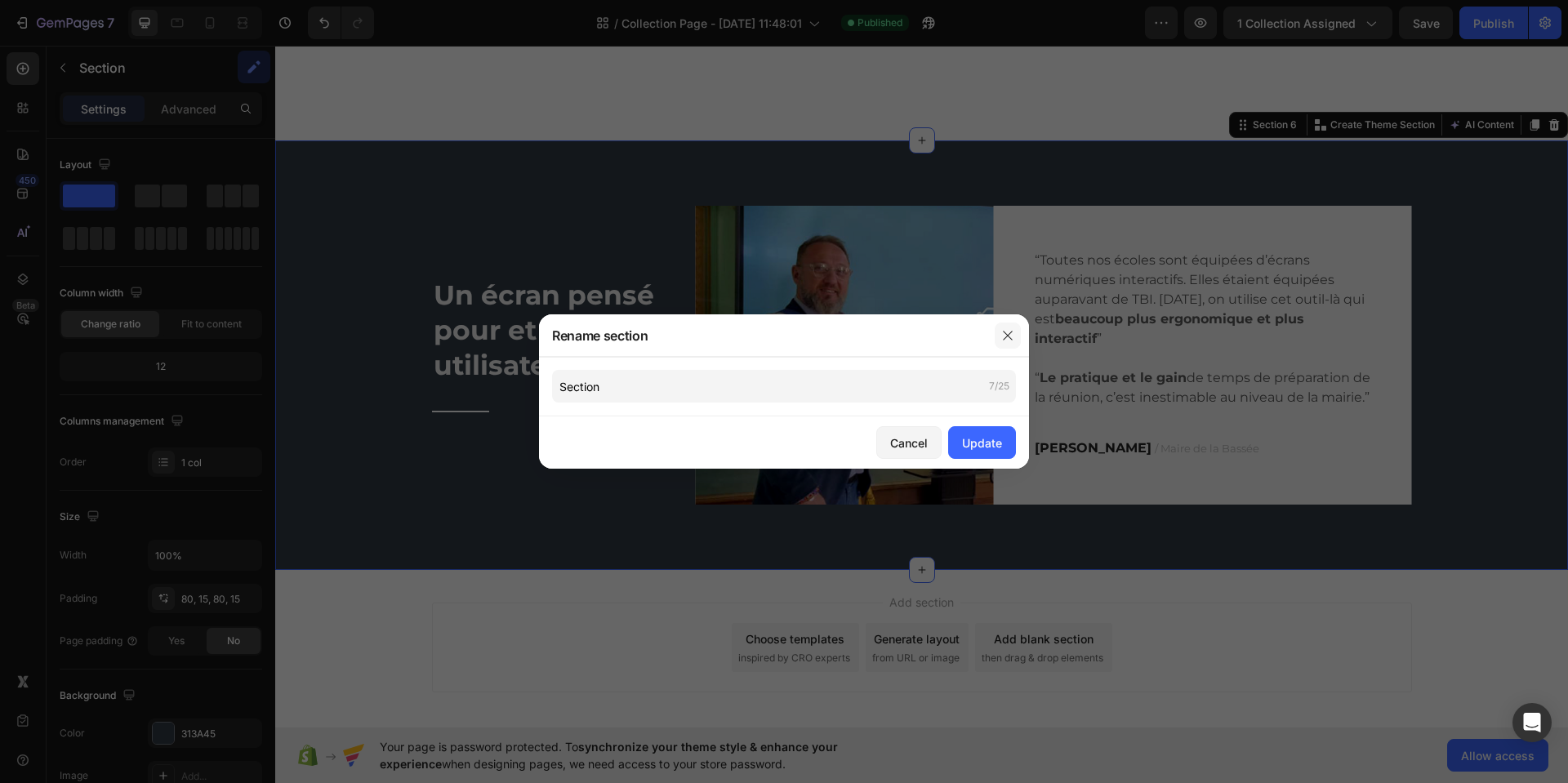
click at [1007, 338] on icon "button" at bounding box center [1007, 335] width 13 height 13
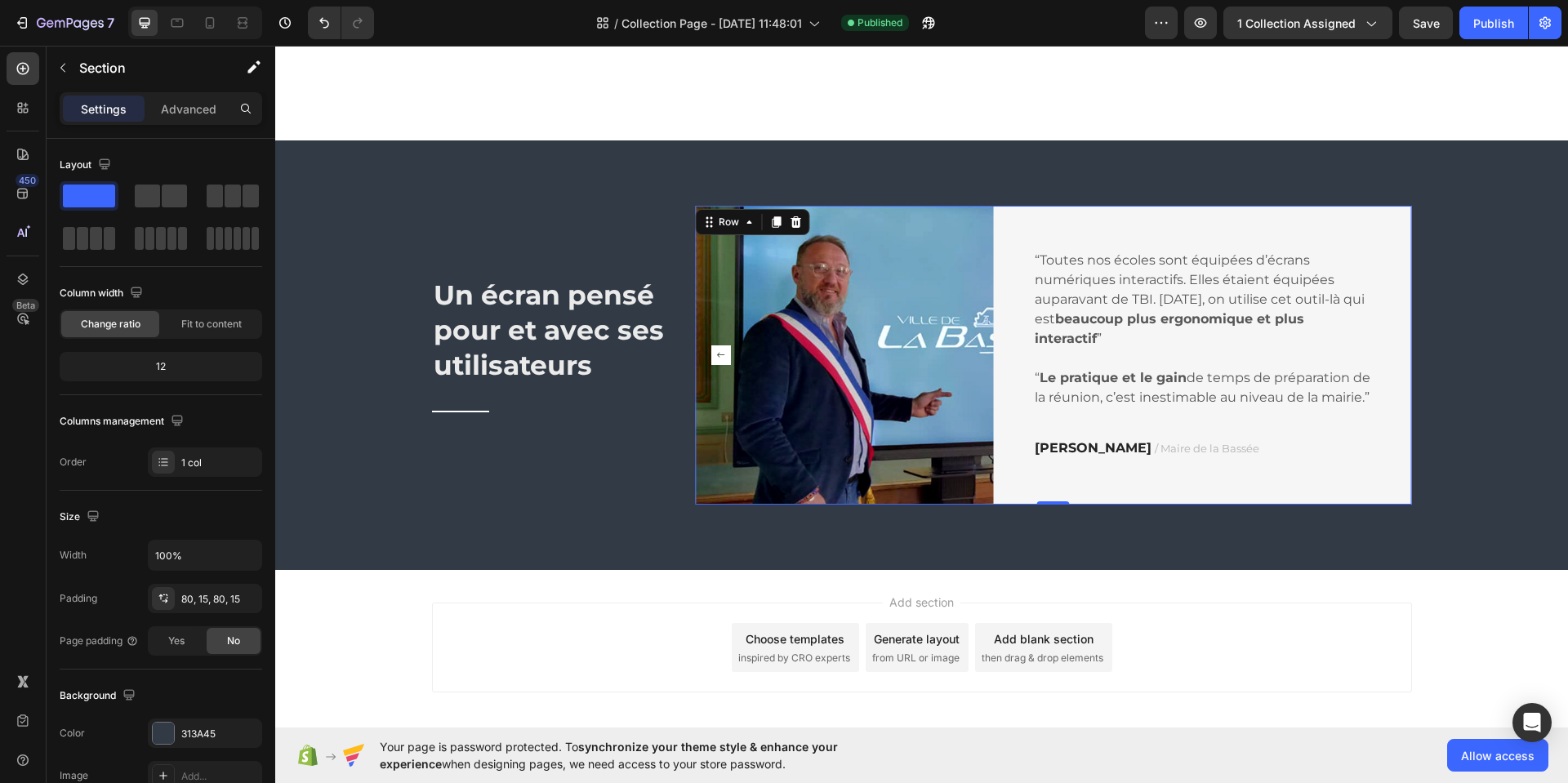
click at [1013, 230] on div "“Toutes nos écoles sont équipées d’écrans numériques interactifs. Elles étaient…" at bounding box center [1202, 355] width 418 height 299
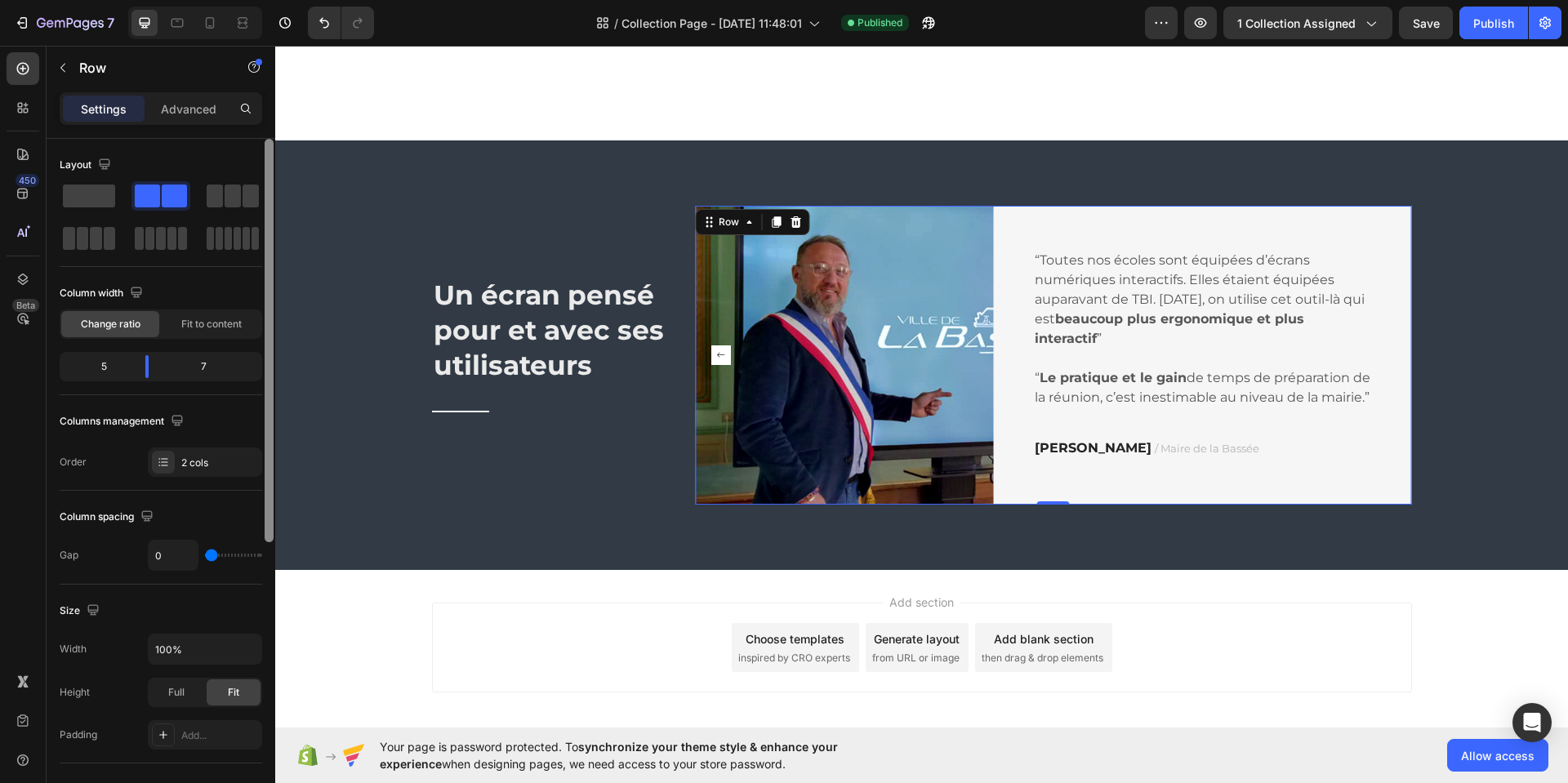
drag, startPoint x: 543, startPoint y: 502, endPoint x: 297, endPoint y: 188, distance: 398.9
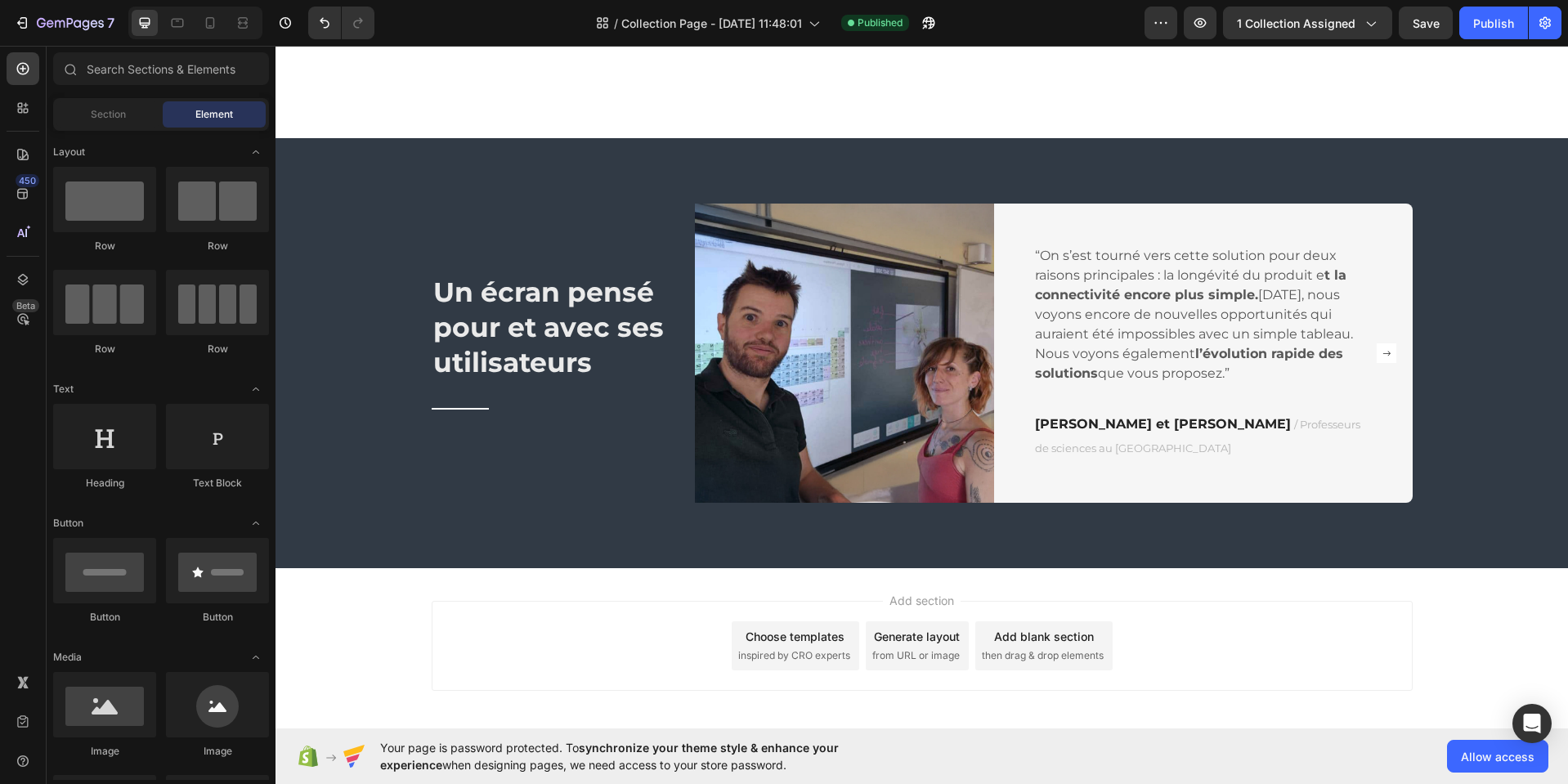
scroll to position [2245, 0]
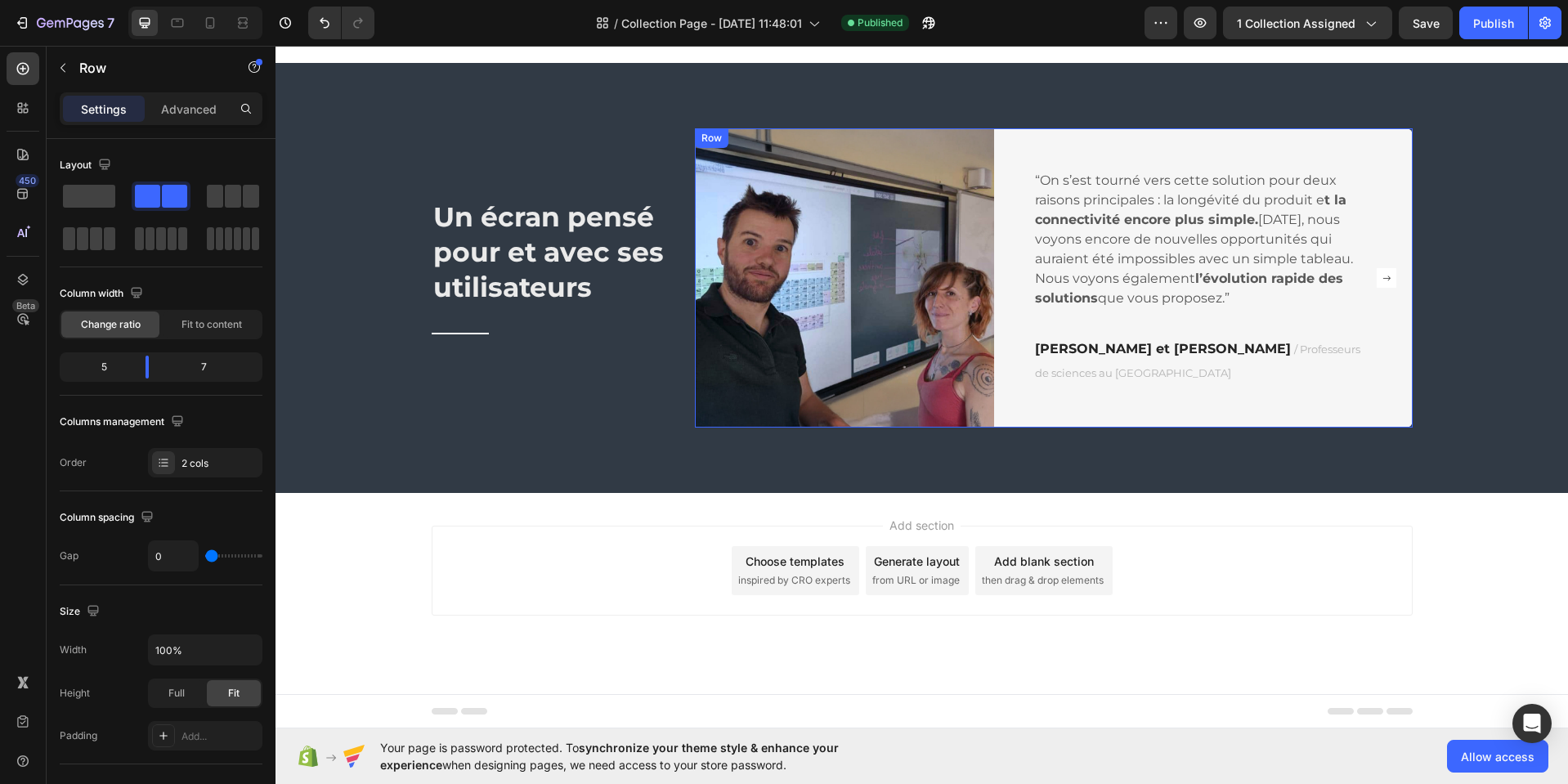
click at [1004, 146] on div "“On s’est tourné vers cette solution pour deux raisons principales : la longévi…" at bounding box center [1203, 278] width 419 height 300
click at [202, 459] on div "2 cols" at bounding box center [219, 464] width 77 height 15
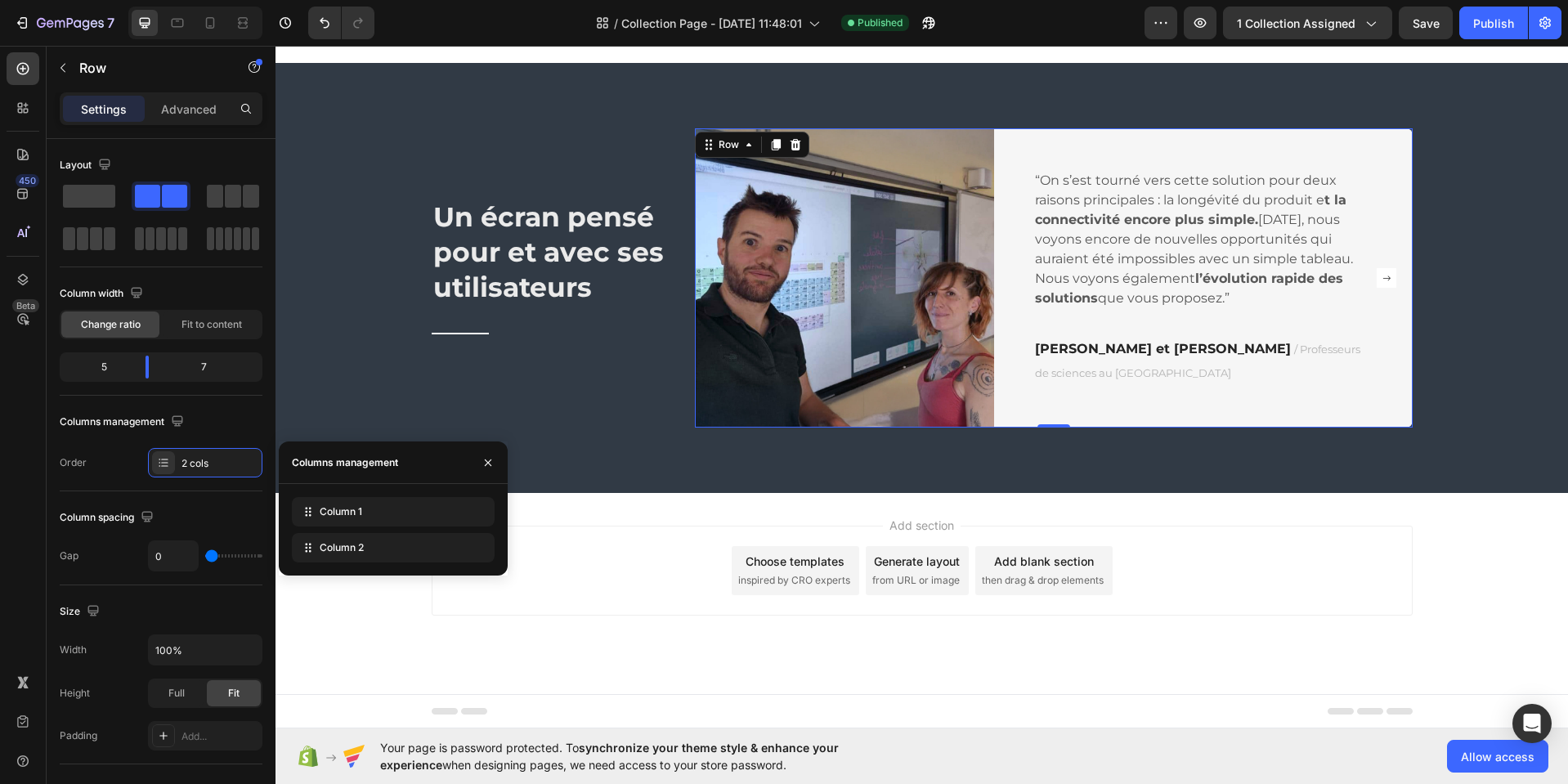
click at [393, 568] on div "Column 1 Column 2" at bounding box center [394, 530] width 229 height 92
click at [417, 471] on div "Columns management" at bounding box center [394, 463] width 229 height 43
click at [201, 466] on div "2 cols" at bounding box center [219, 464] width 77 height 15
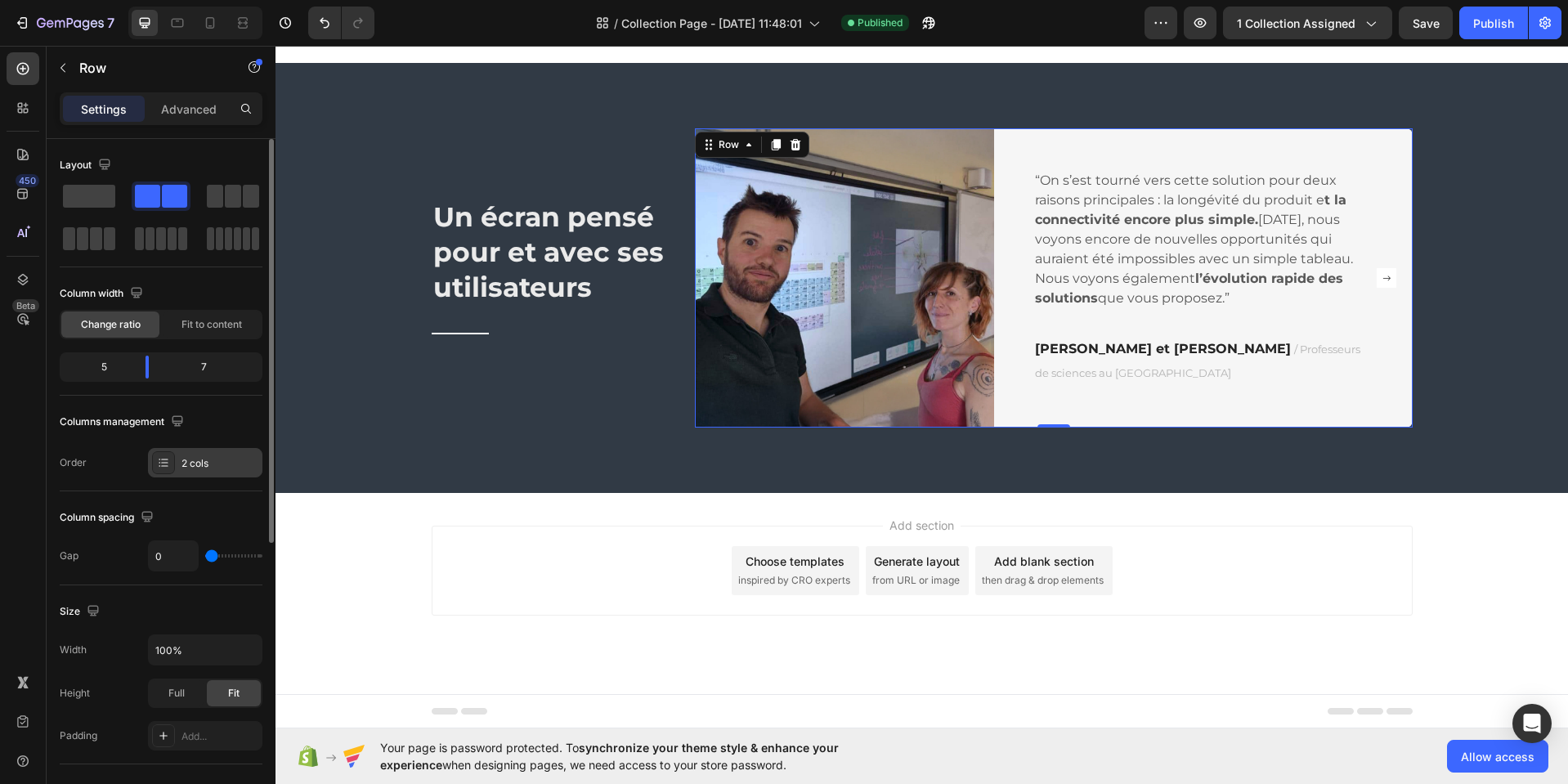
click at [164, 465] on icon at bounding box center [164, 463] width 13 height 13
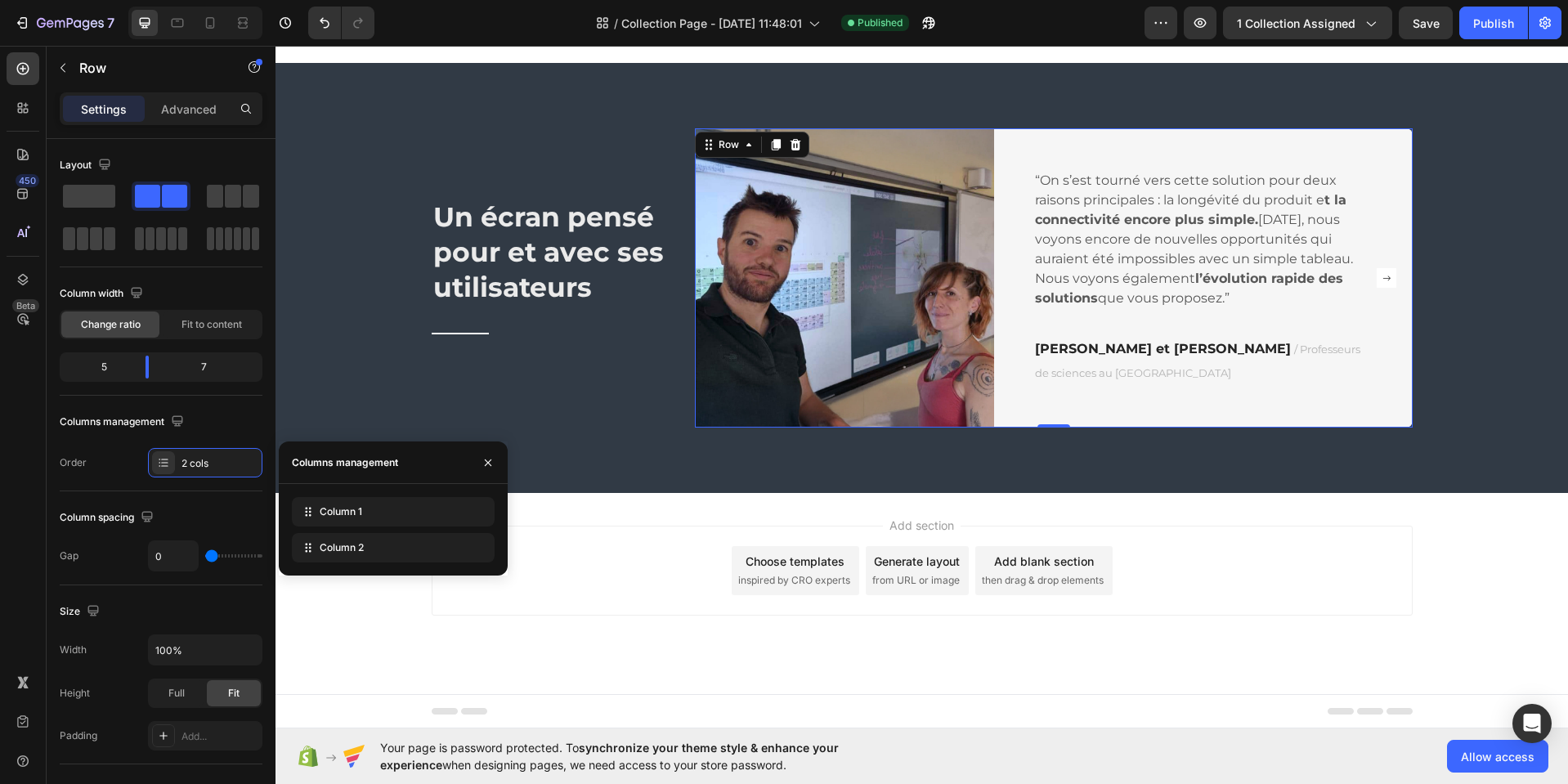
click at [421, 457] on div "Columns management" at bounding box center [394, 463] width 229 height 43
click at [191, 467] on div "2 cols" at bounding box center [219, 464] width 77 height 15
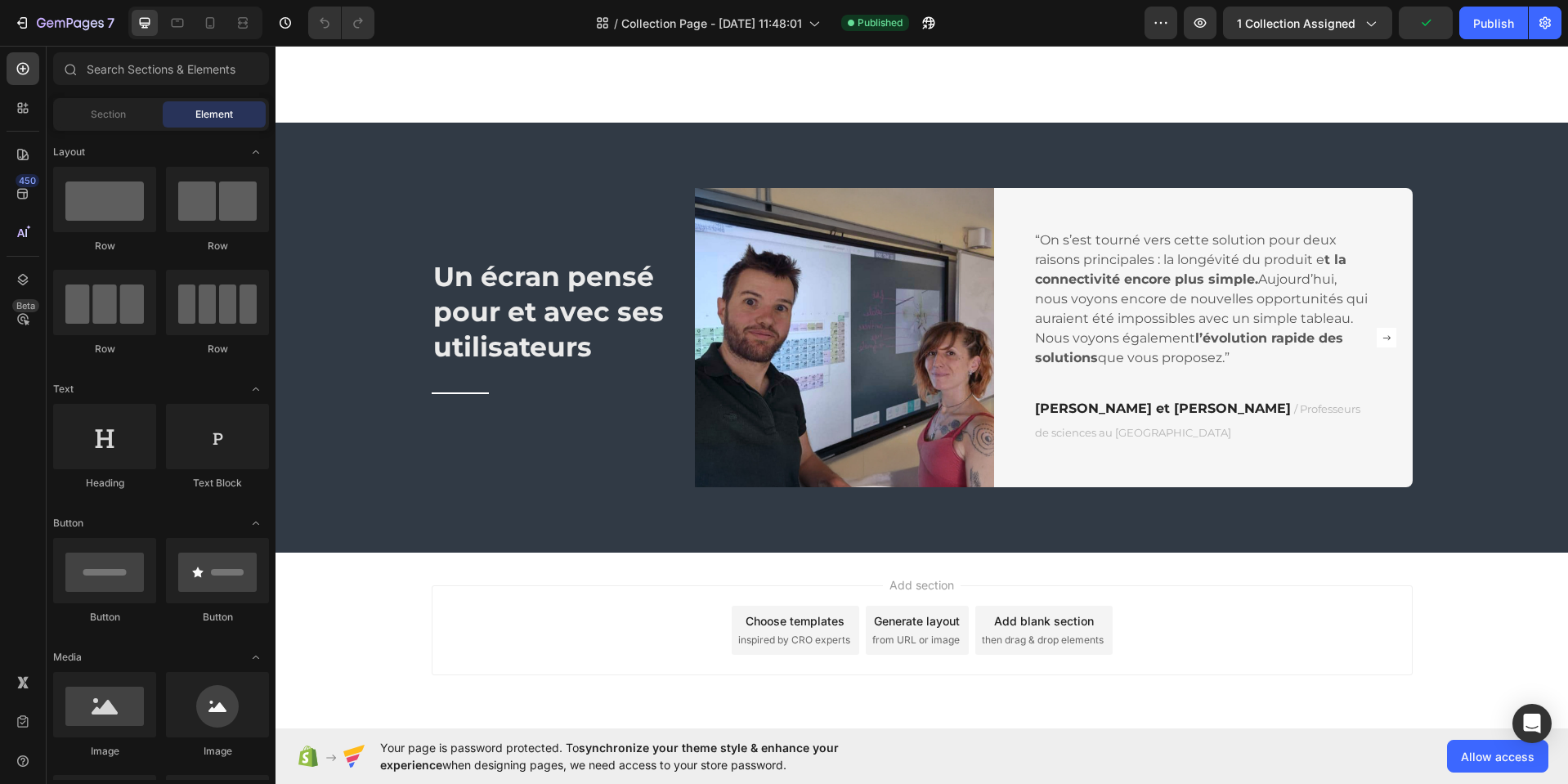
scroll to position [2241, 0]
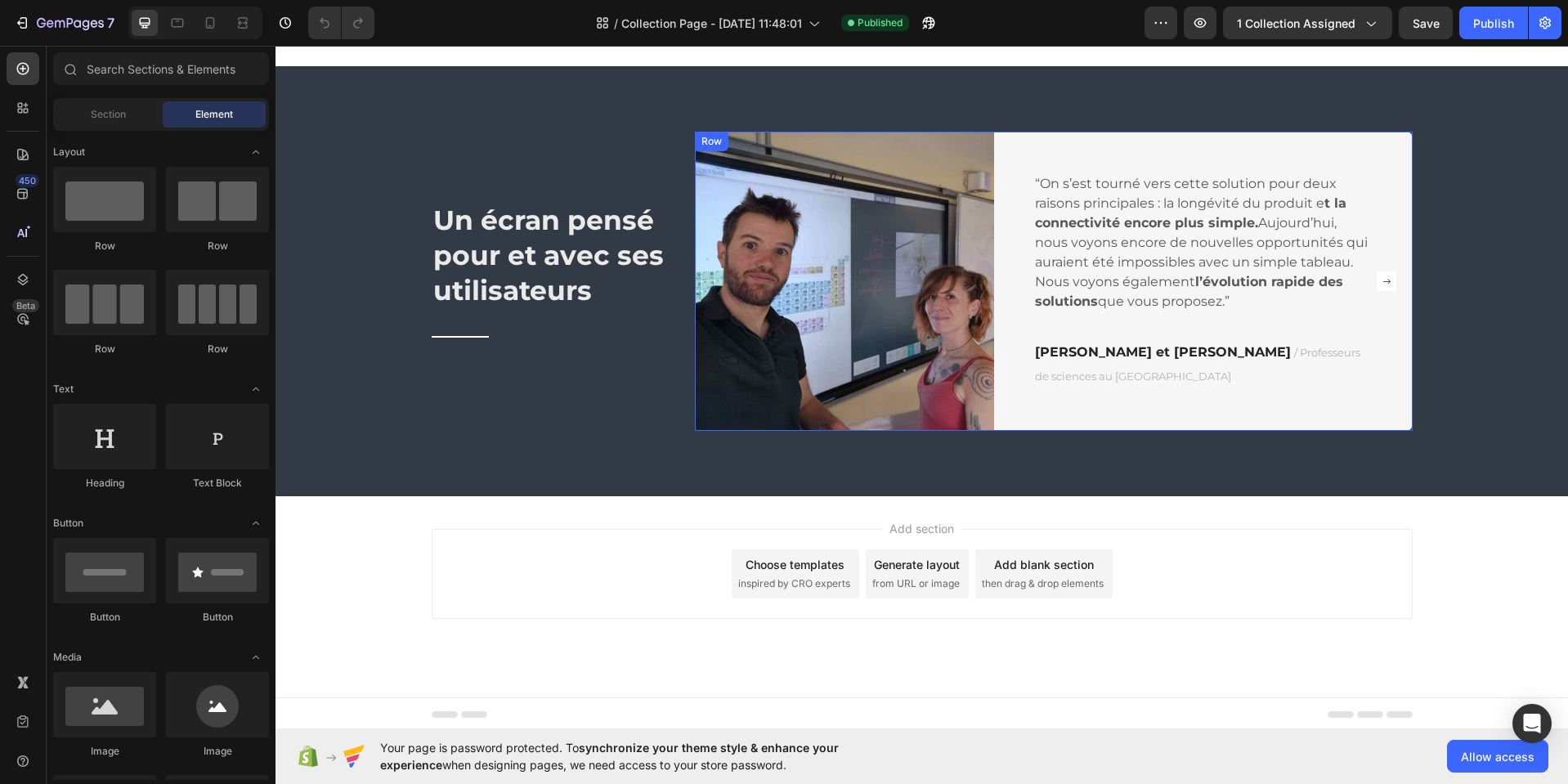
click at [1015, 153] on div "“On s’est tourné vers cette solution pour deux raisons principales : la longévi…" at bounding box center [1203, 281] width 419 height 300
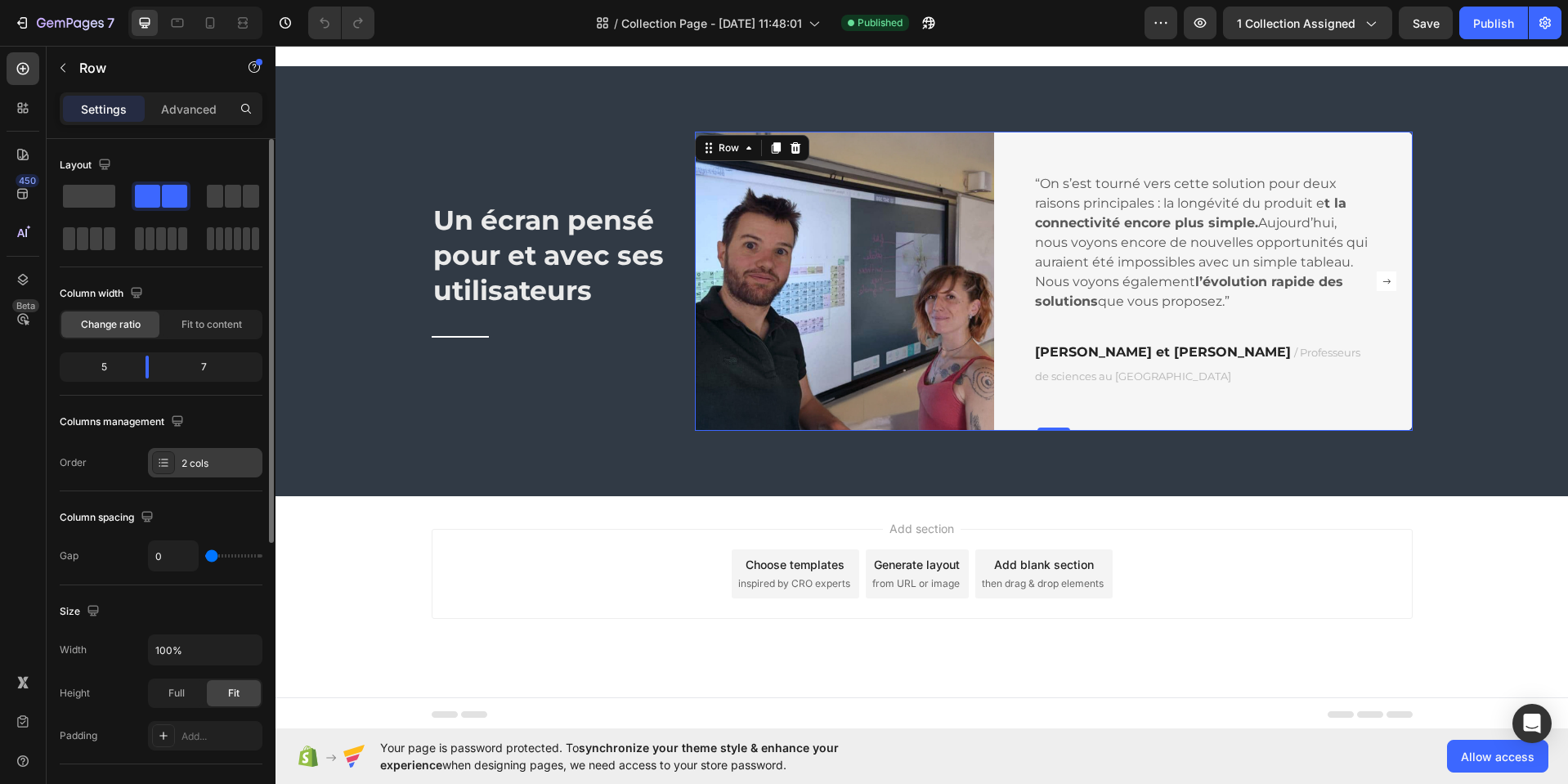
click at [196, 467] on div "2 cols" at bounding box center [219, 464] width 77 height 15
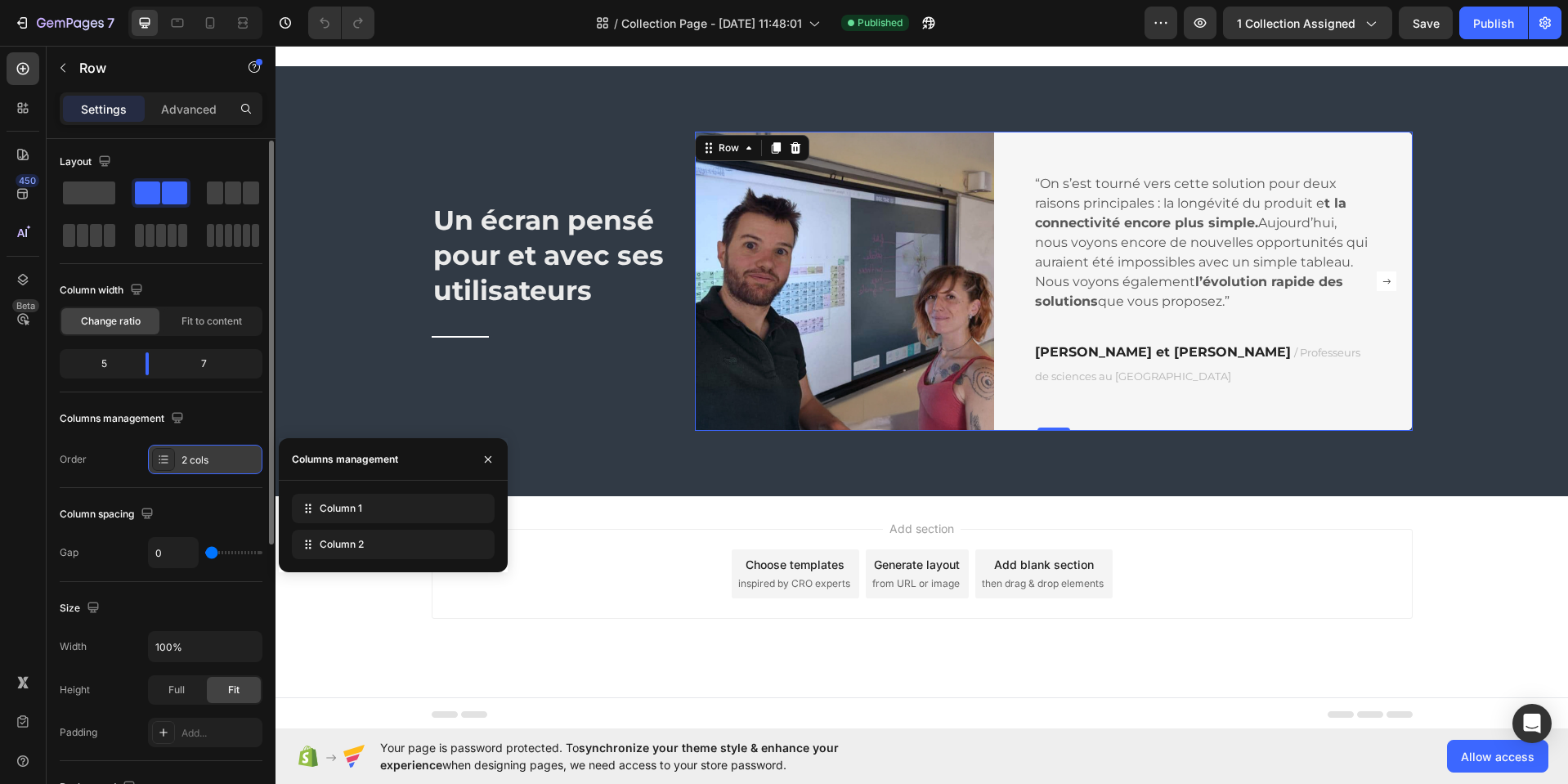
scroll to position [0, 0]
click at [232, 466] on div "2 cols" at bounding box center [219, 464] width 77 height 15
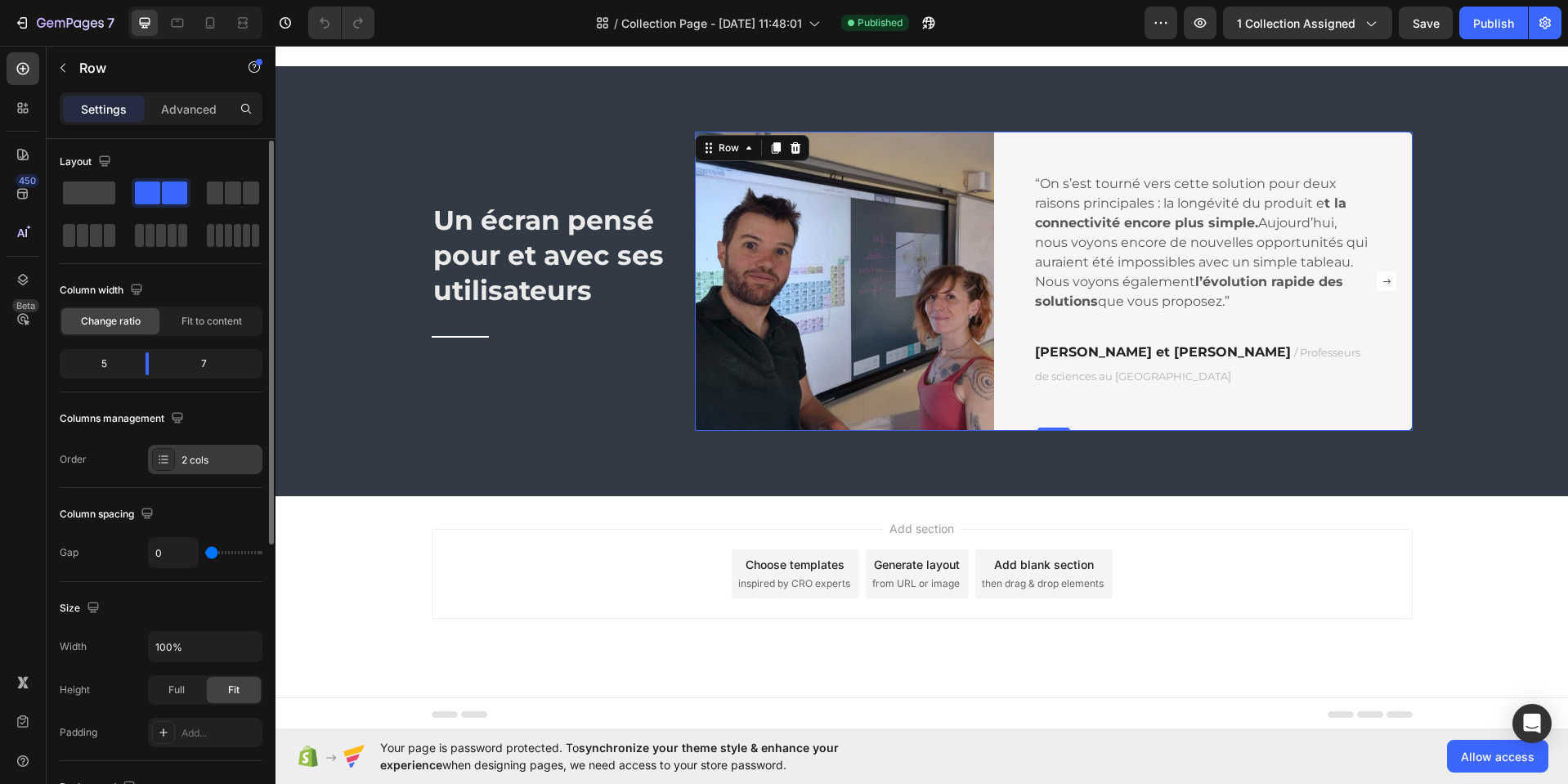
click at [232, 466] on div "2 cols" at bounding box center [205, 459] width 115 height 30
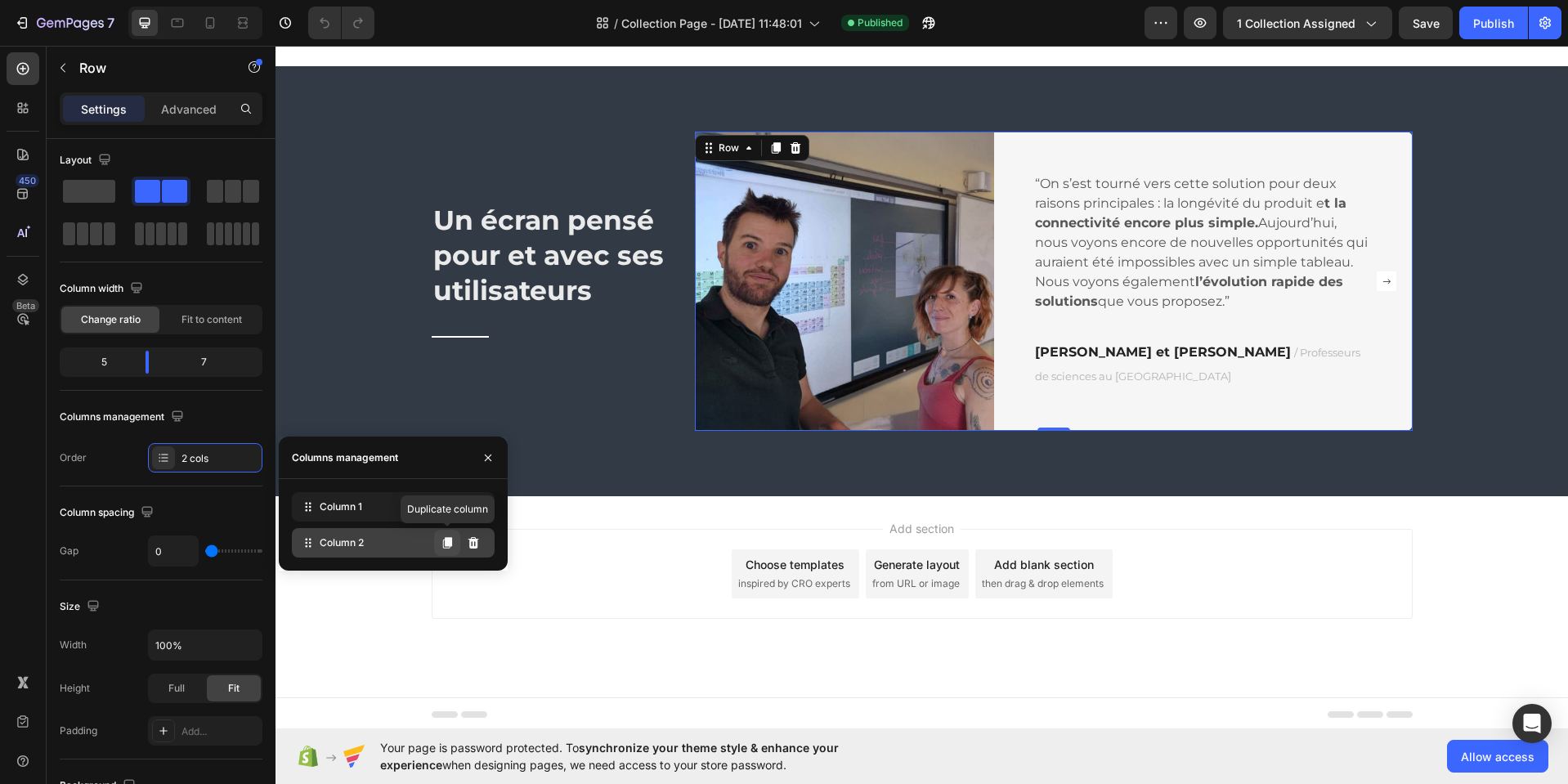
click at [441, 544] on icon at bounding box center [447, 543] width 13 height 13
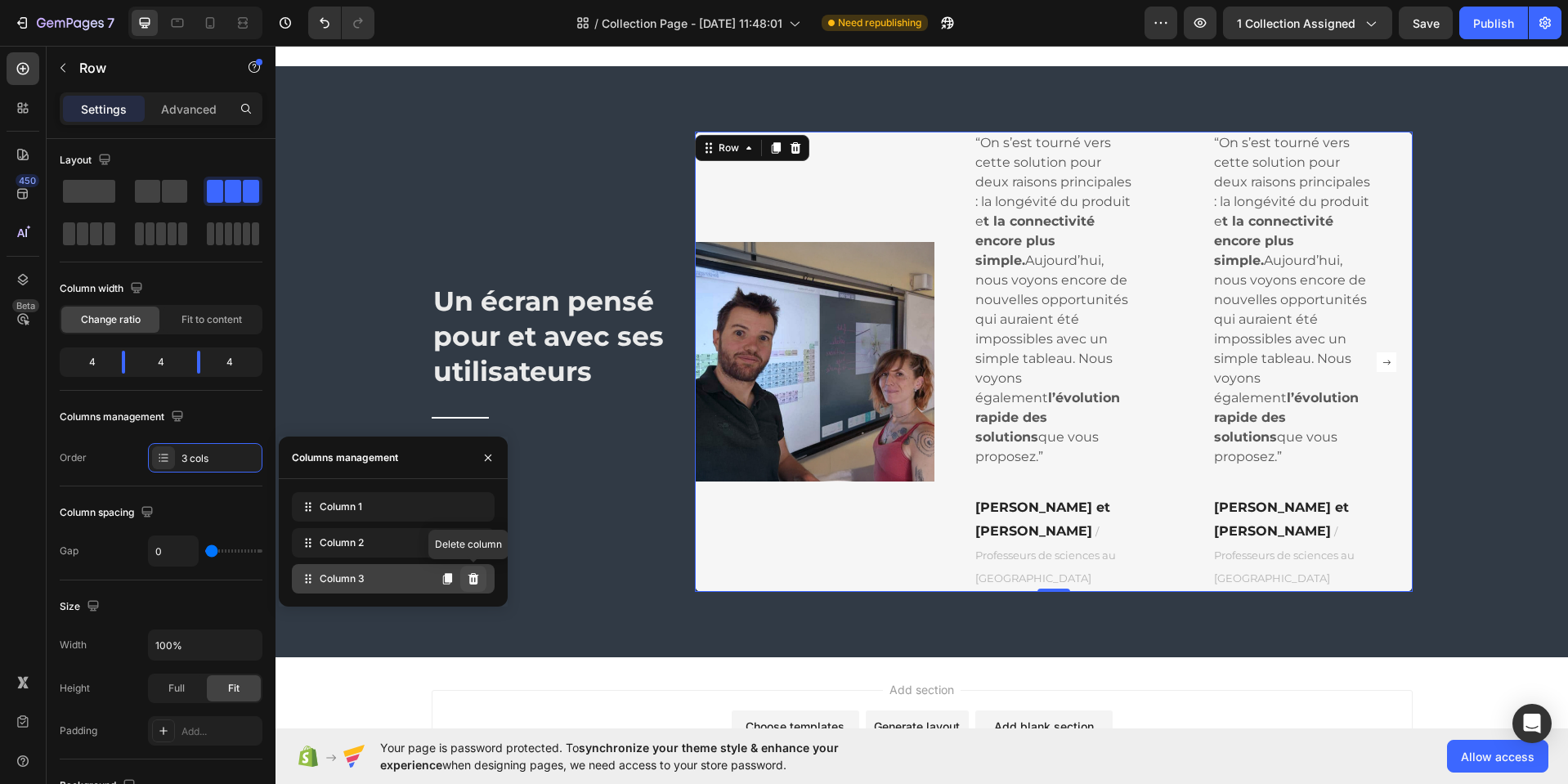
click at [485, 578] on button at bounding box center [473, 579] width 26 height 26
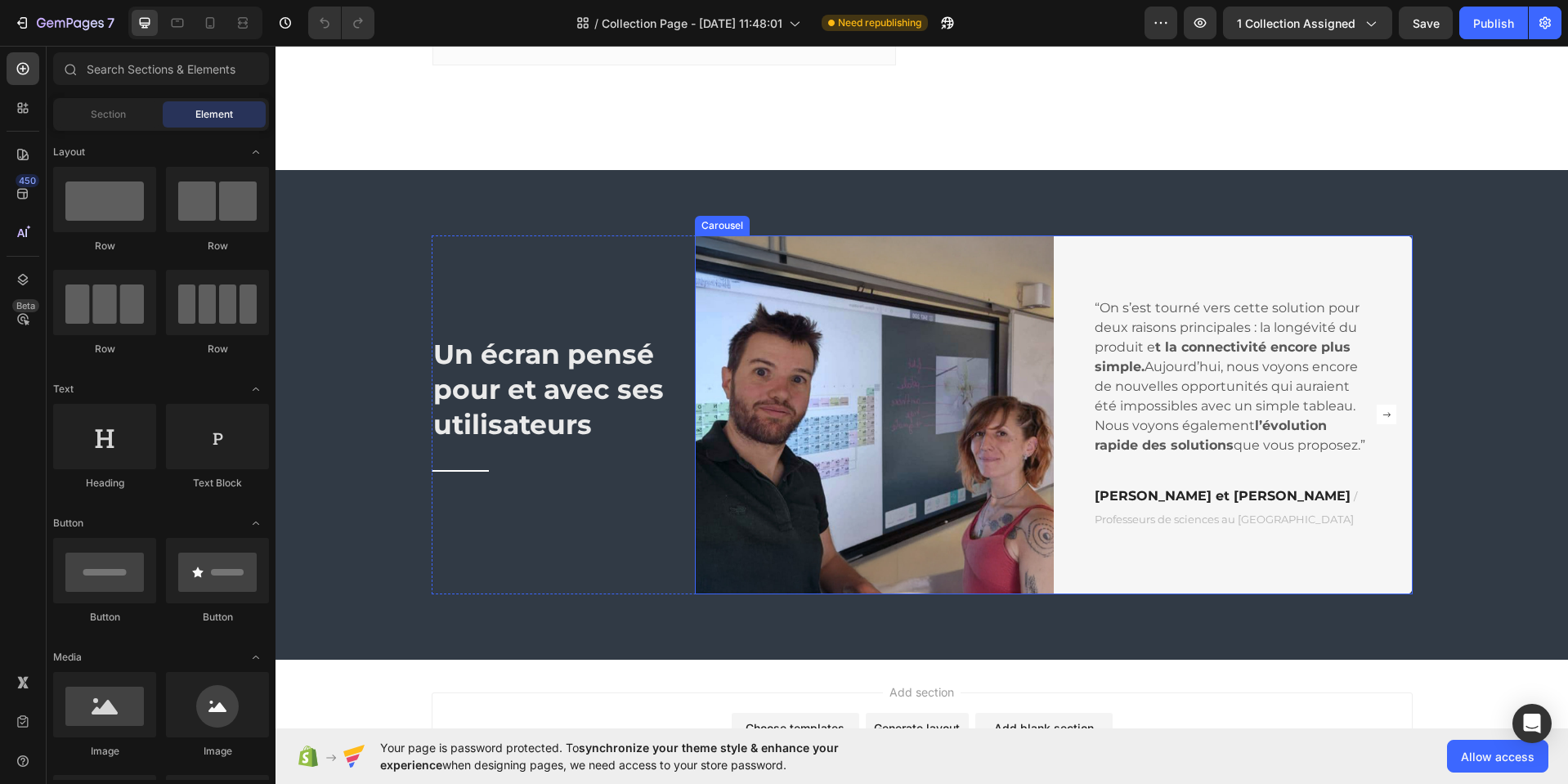
scroll to position [2141, 0]
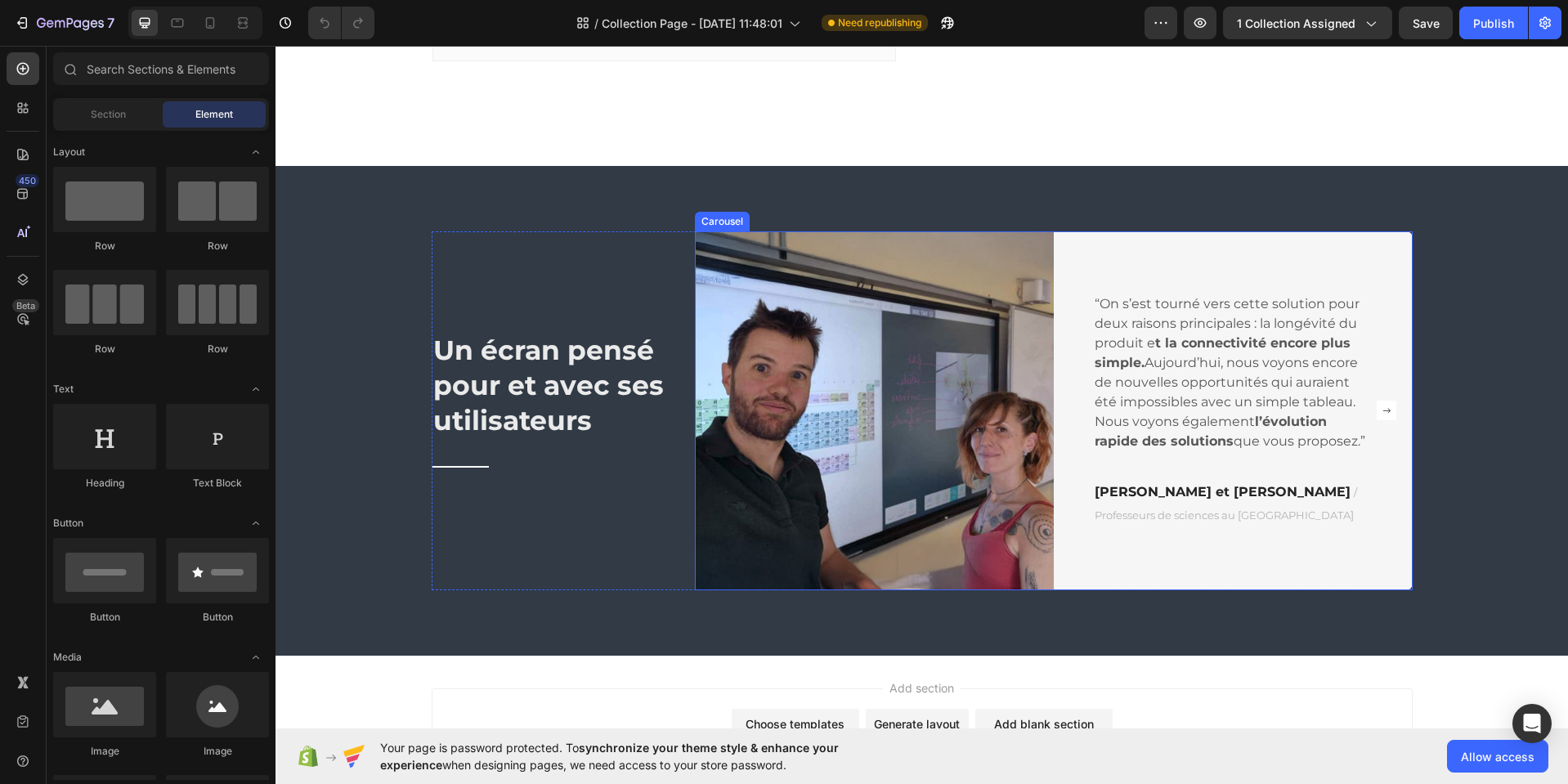
click at [1378, 416] on rect "Carousel Next Arrow" at bounding box center [1386, 410] width 19 height 19
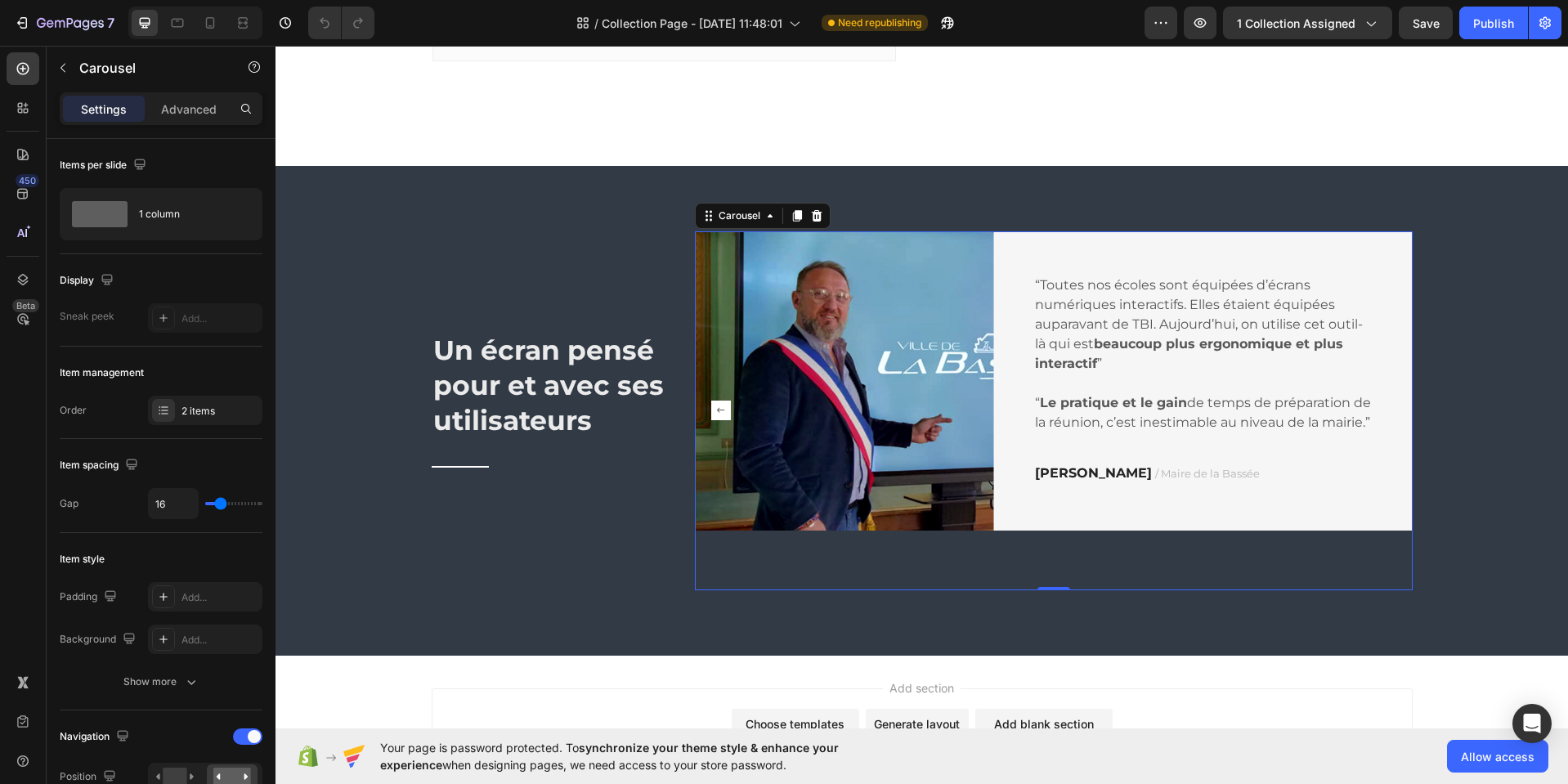
click at [713, 414] on rect "Carousel Back Arrow" at bounding box center [721, 410] width 19 height 19
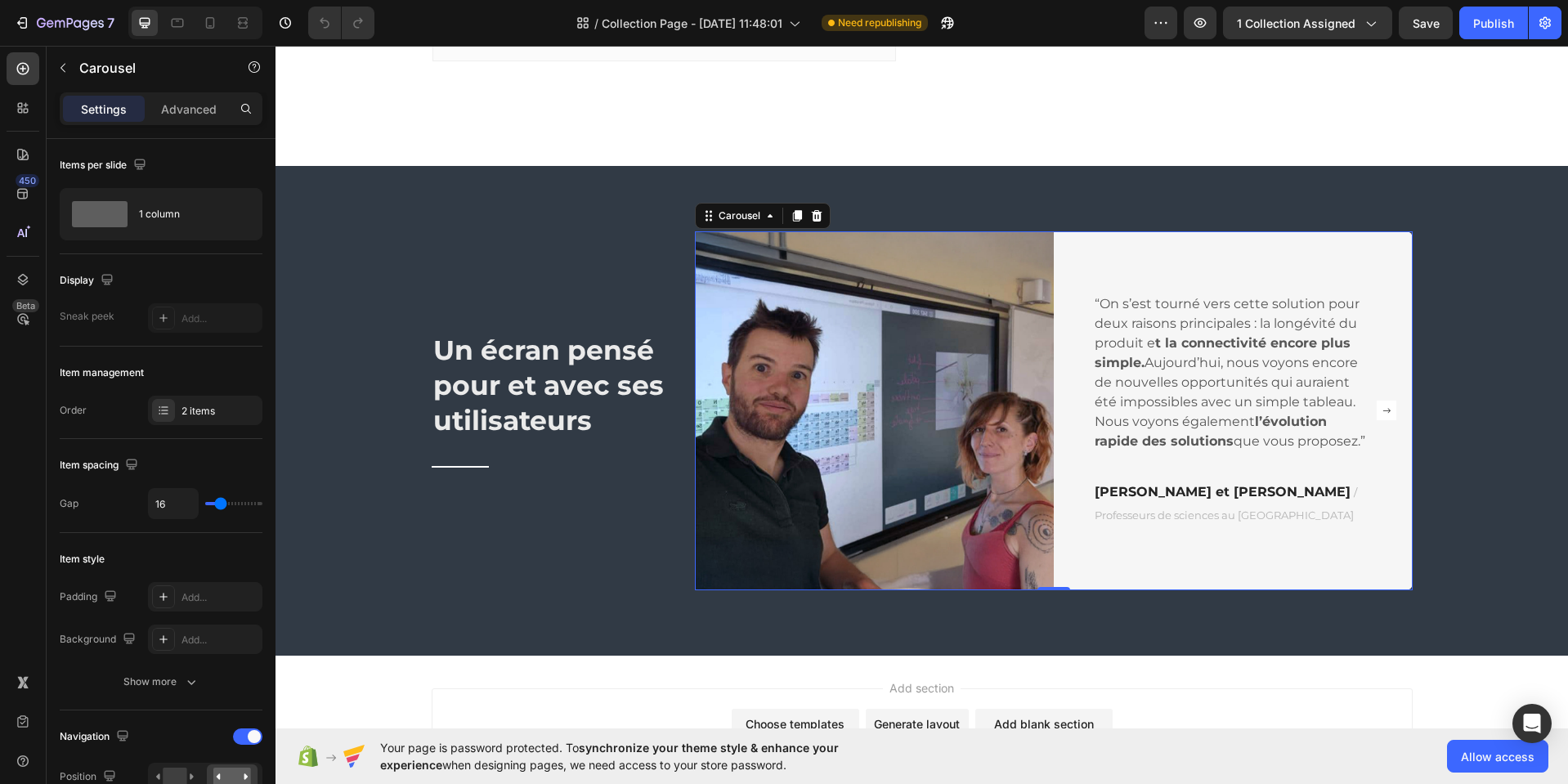
click at [1378, 412] on rect "Carousel Next Arrow" at bounding box center [1386, 410] width 19 height 19
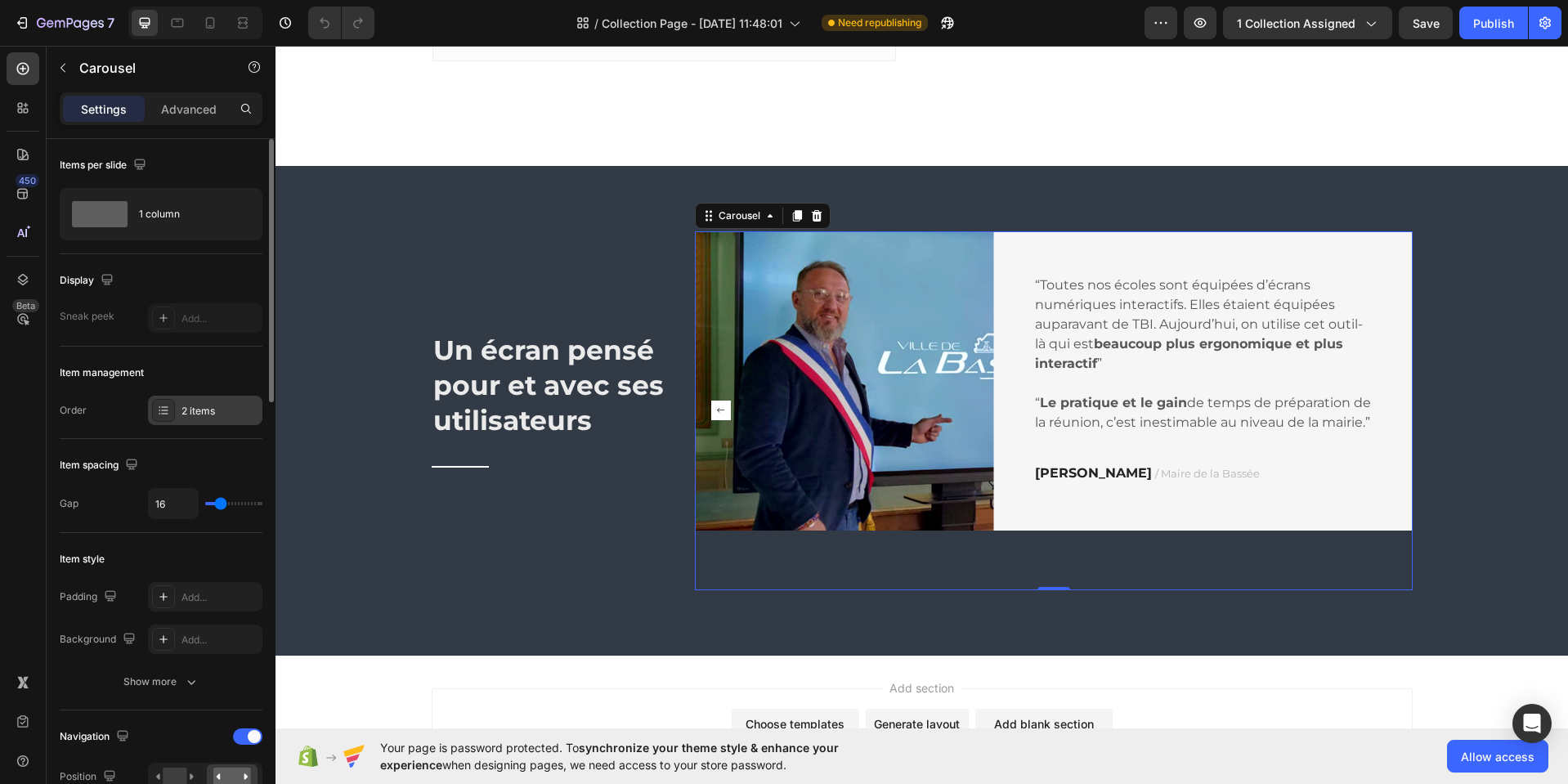
click at [206, 402] on div "2 items" at bounding box center [205, 410] width 115 height 30
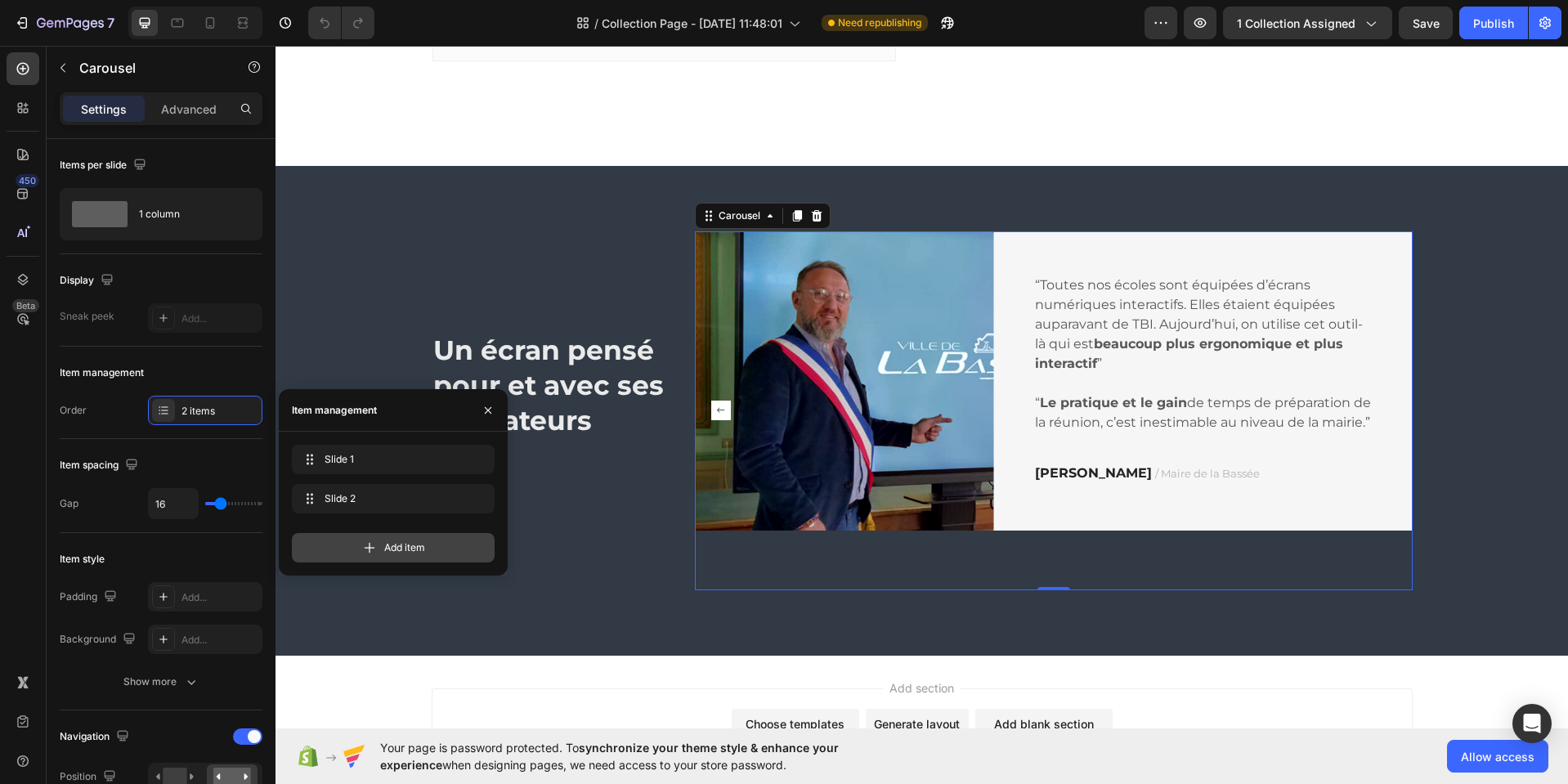
click at [403, 545] on span "Add item" at bounding box center [405, 548] width 41 height 15
click at [1382, 407] on rect "Carousel Next Arrow" at bounding box center [1386, 410] width 19 height 19
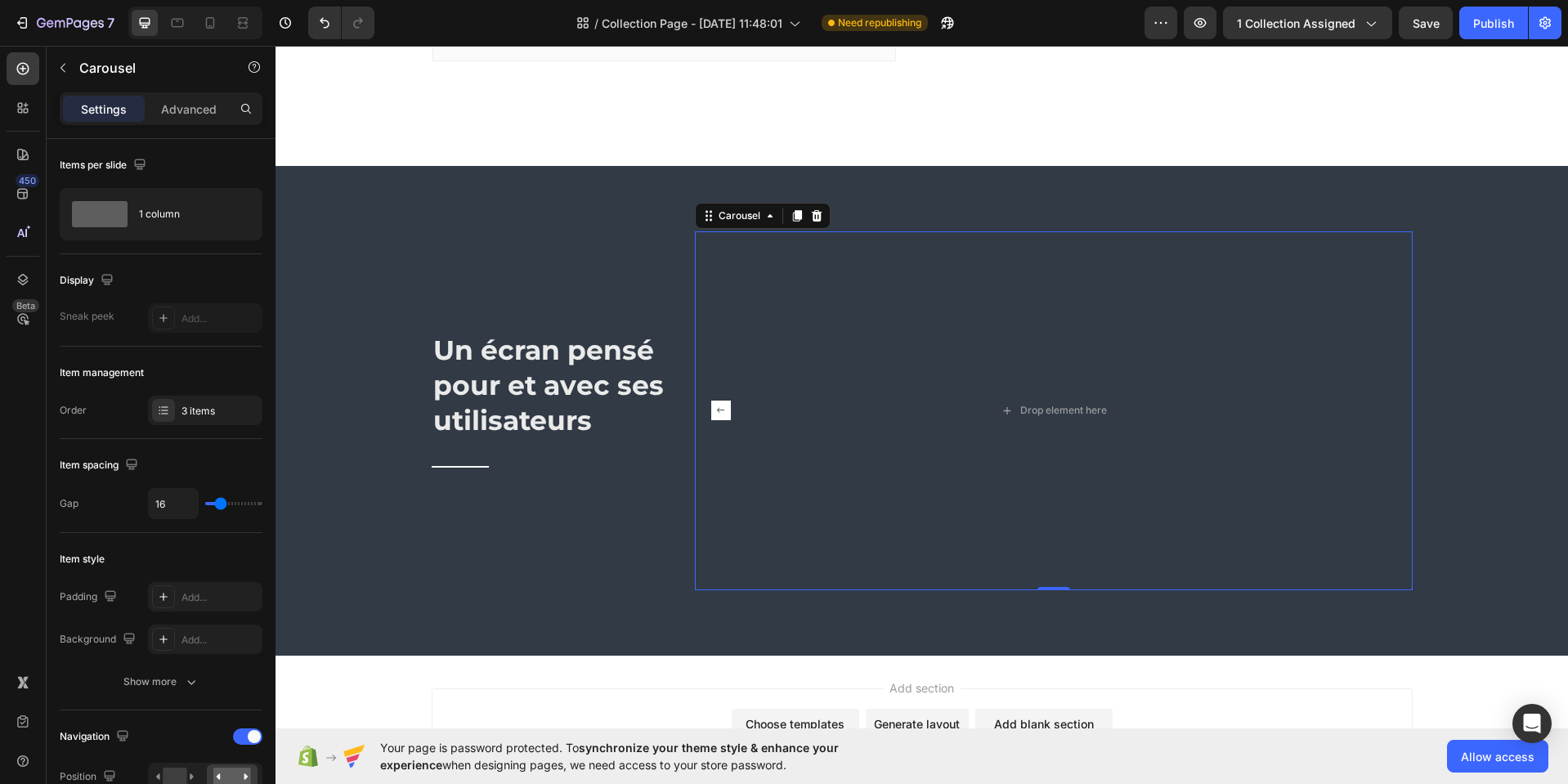
click at [712, 410] on rect "Carousel Back Arrow" at bounding box center [721, 410] width 19 height 19
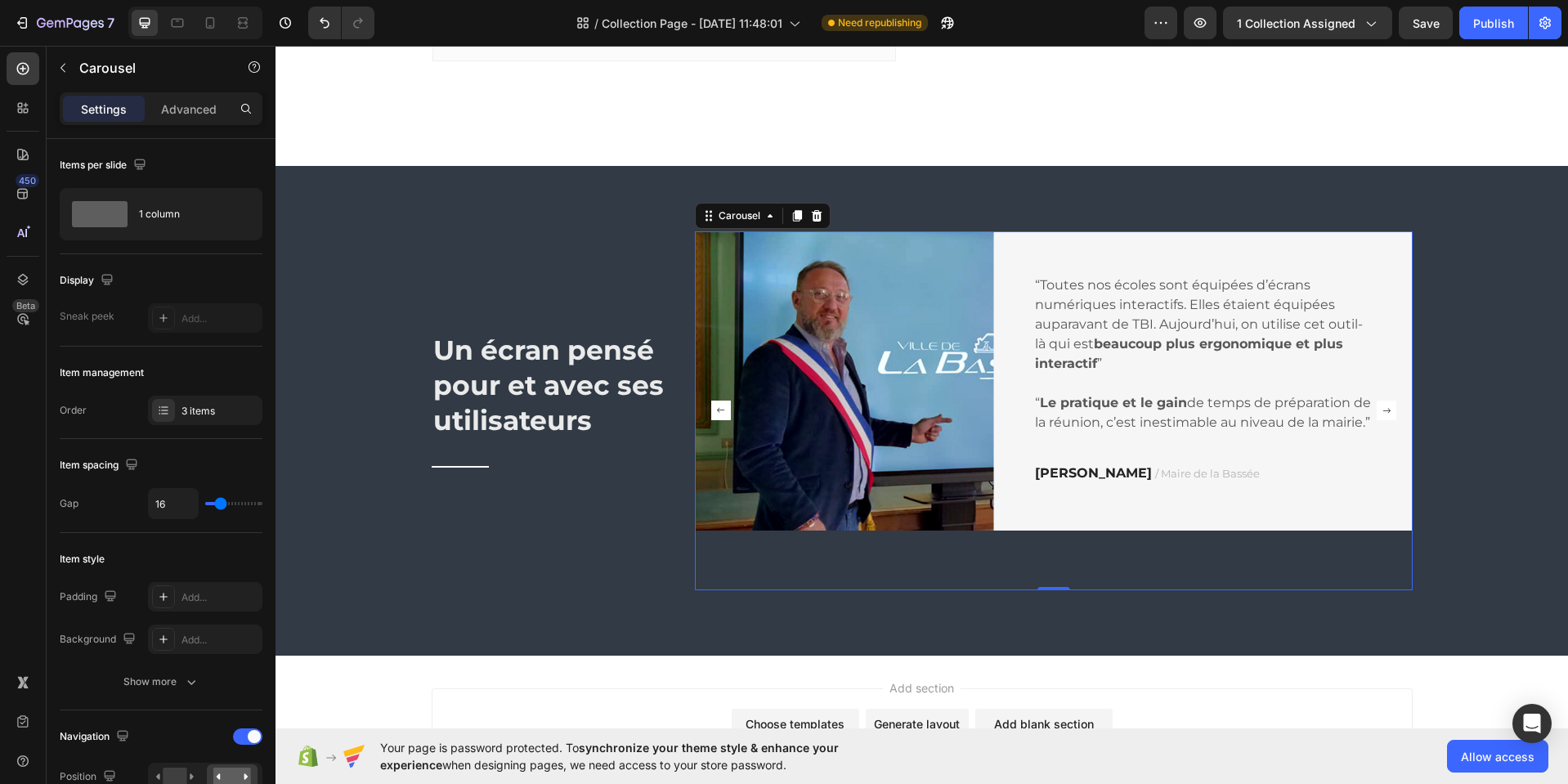
click at [1377, 406] on rect "Carousel Next Arrow" at bounding box center [1386, 410] width 19 height 19
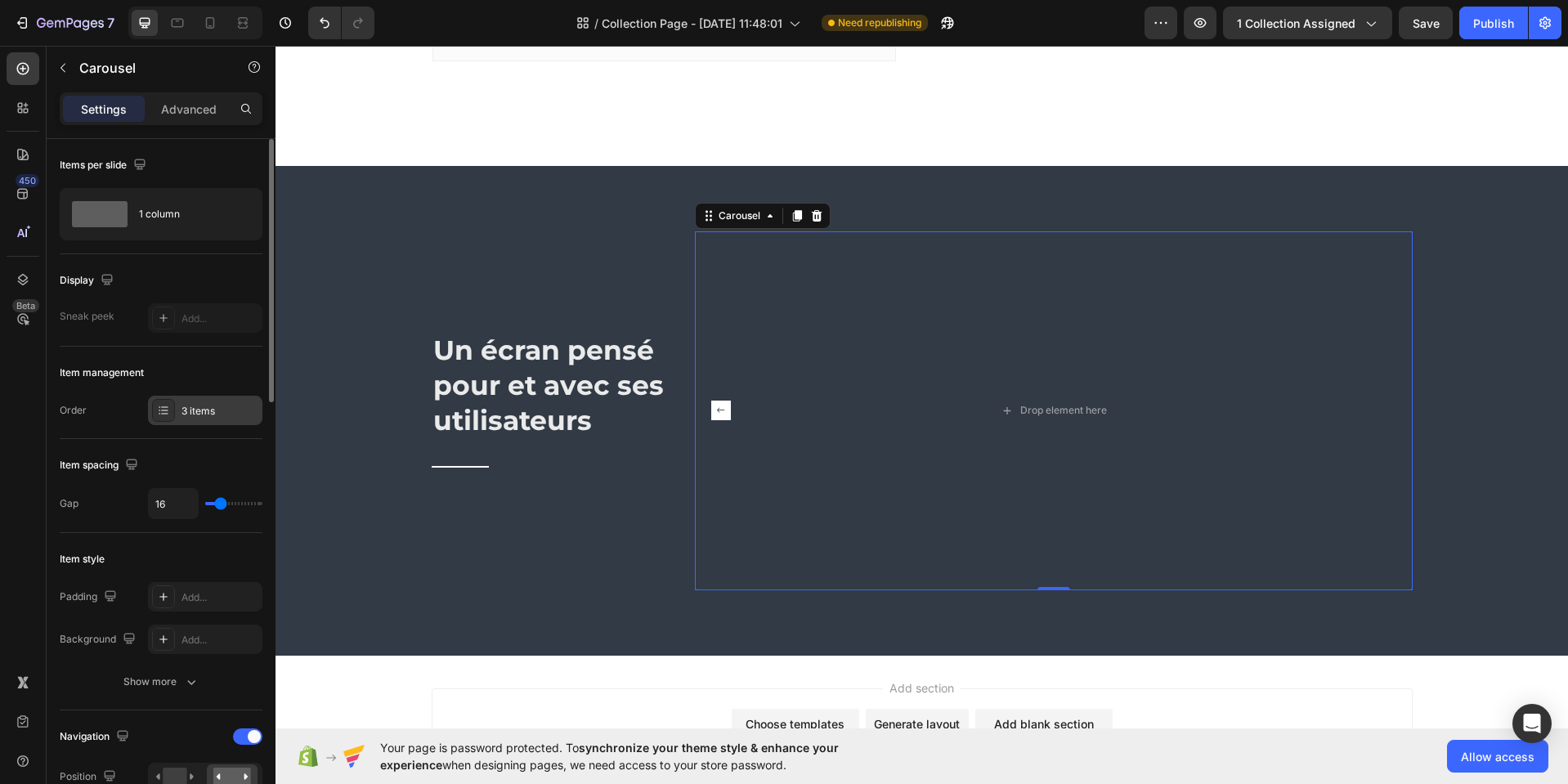
click at [207, 418] on div "3 items" at bounding box center [205, 410] width 115 height 30
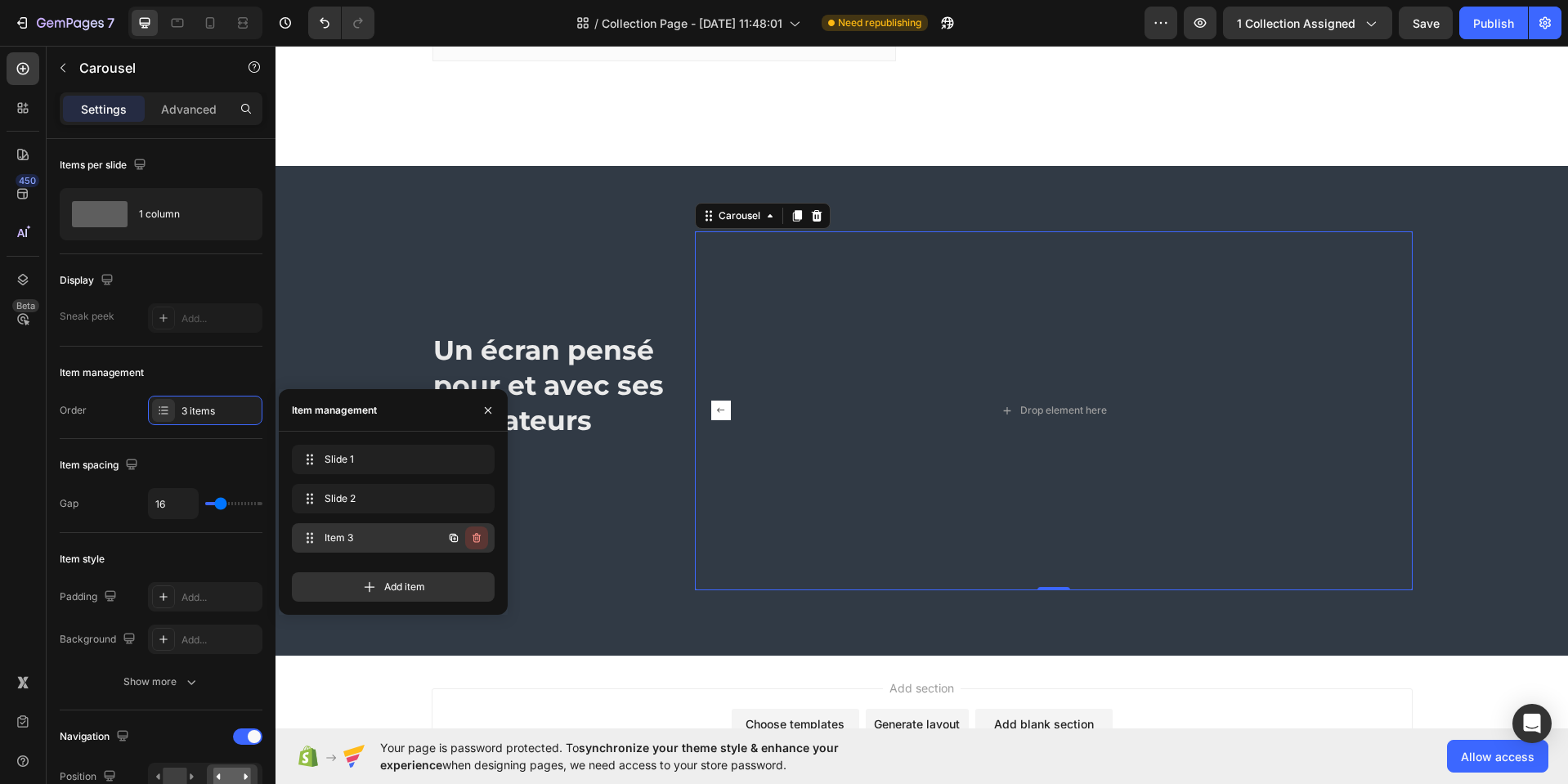
click at [478, 536] on icon "button" at bounding box center [477, 538] width 13 height 13
click at [464, 534] on div "Delete" at bounding box center [465, 538] width 30 height 15
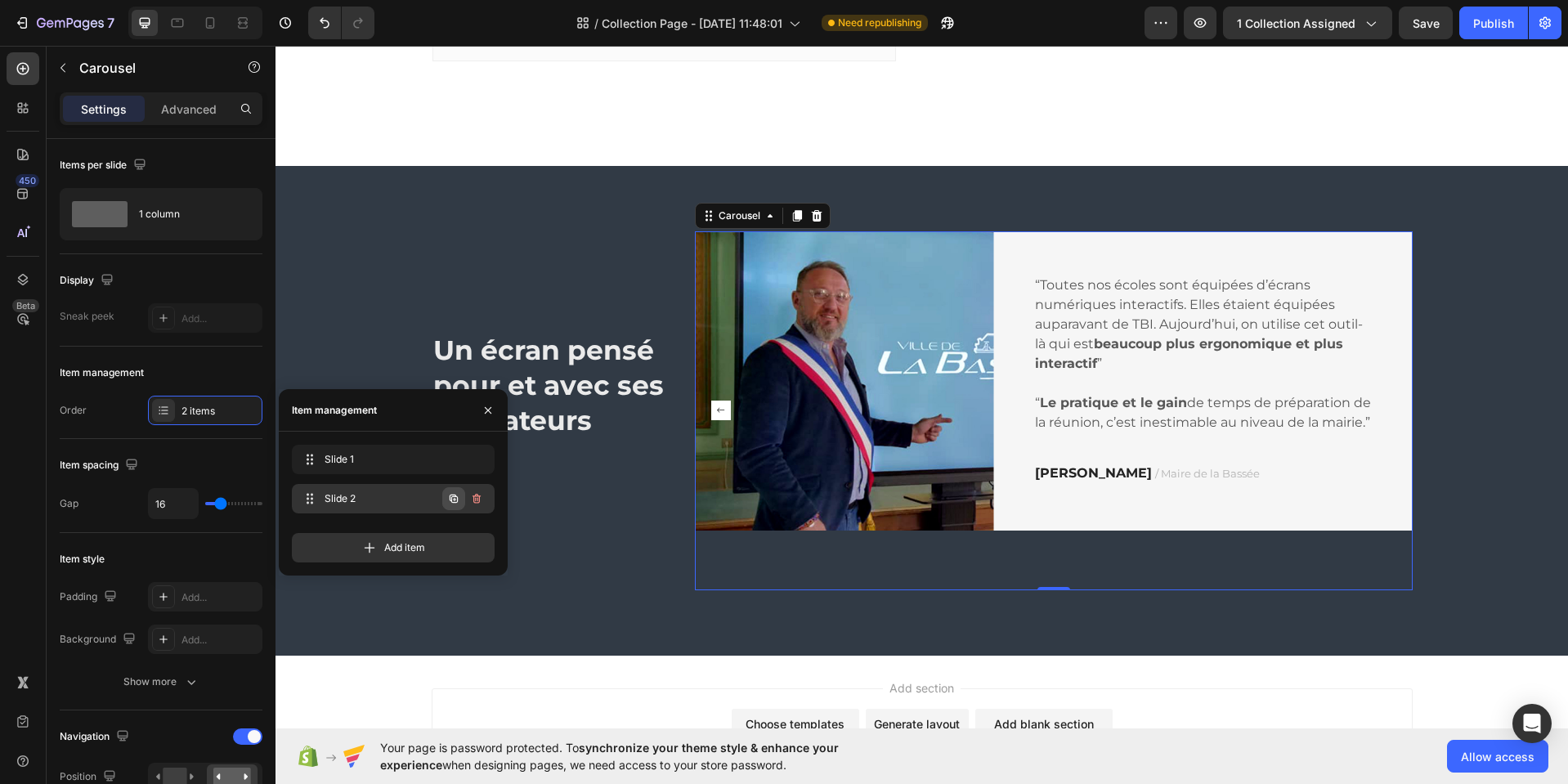
click at [452, 499] on icon "button" at bounding box center [454, 498] width 13 height 13
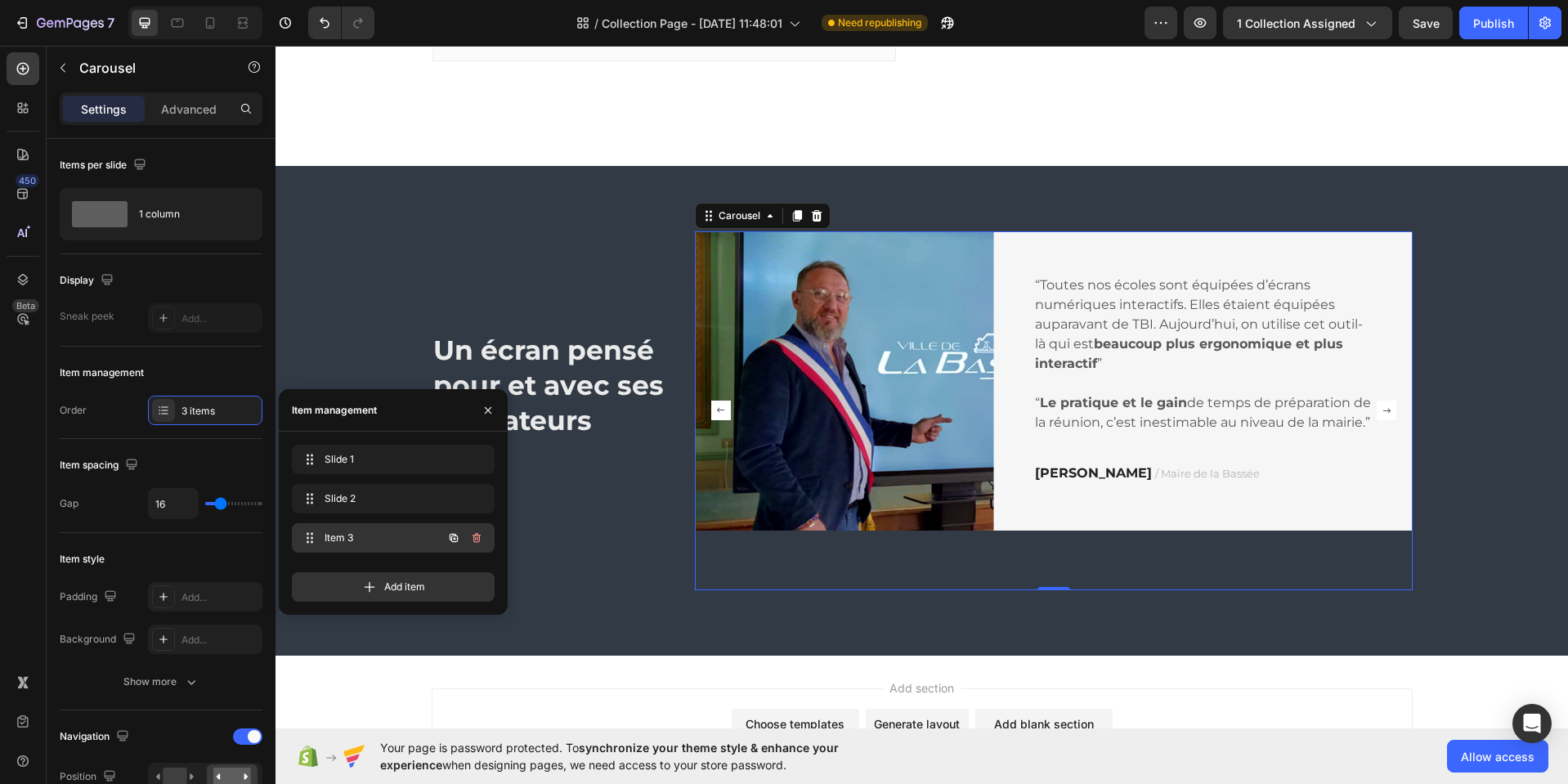
click at [421, 531] on div "Item 3 Item 3" at bounding box center [371, 538] width 144 height 23
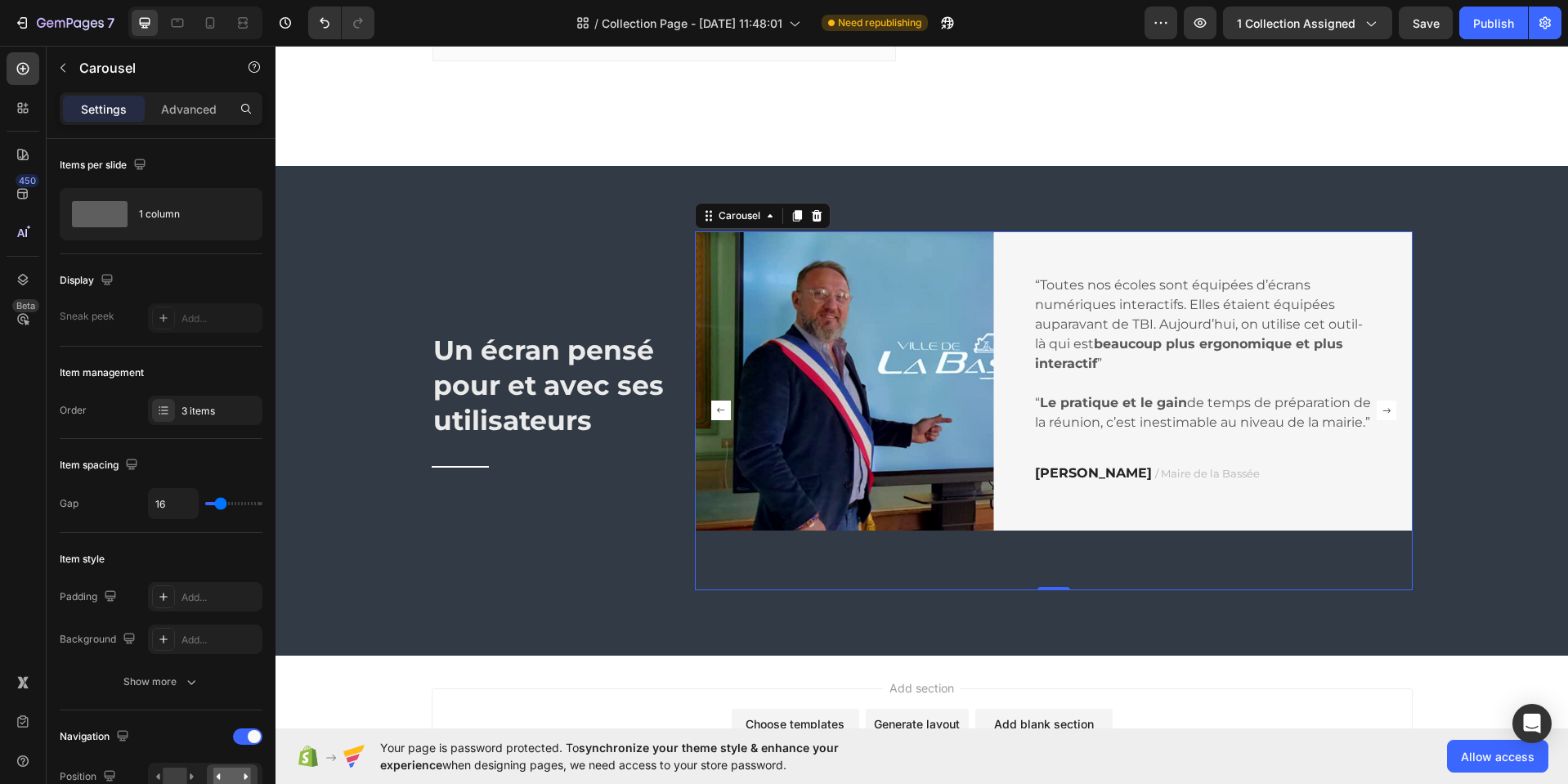
click at [1380, 414] on rect "Carousel Next Arrow" at bounding box center [1386, 410] width 19 height 19
click at [725, 410] on button "Carousel Back Arrow" at bounding box center [721, 410] width 26 height 26
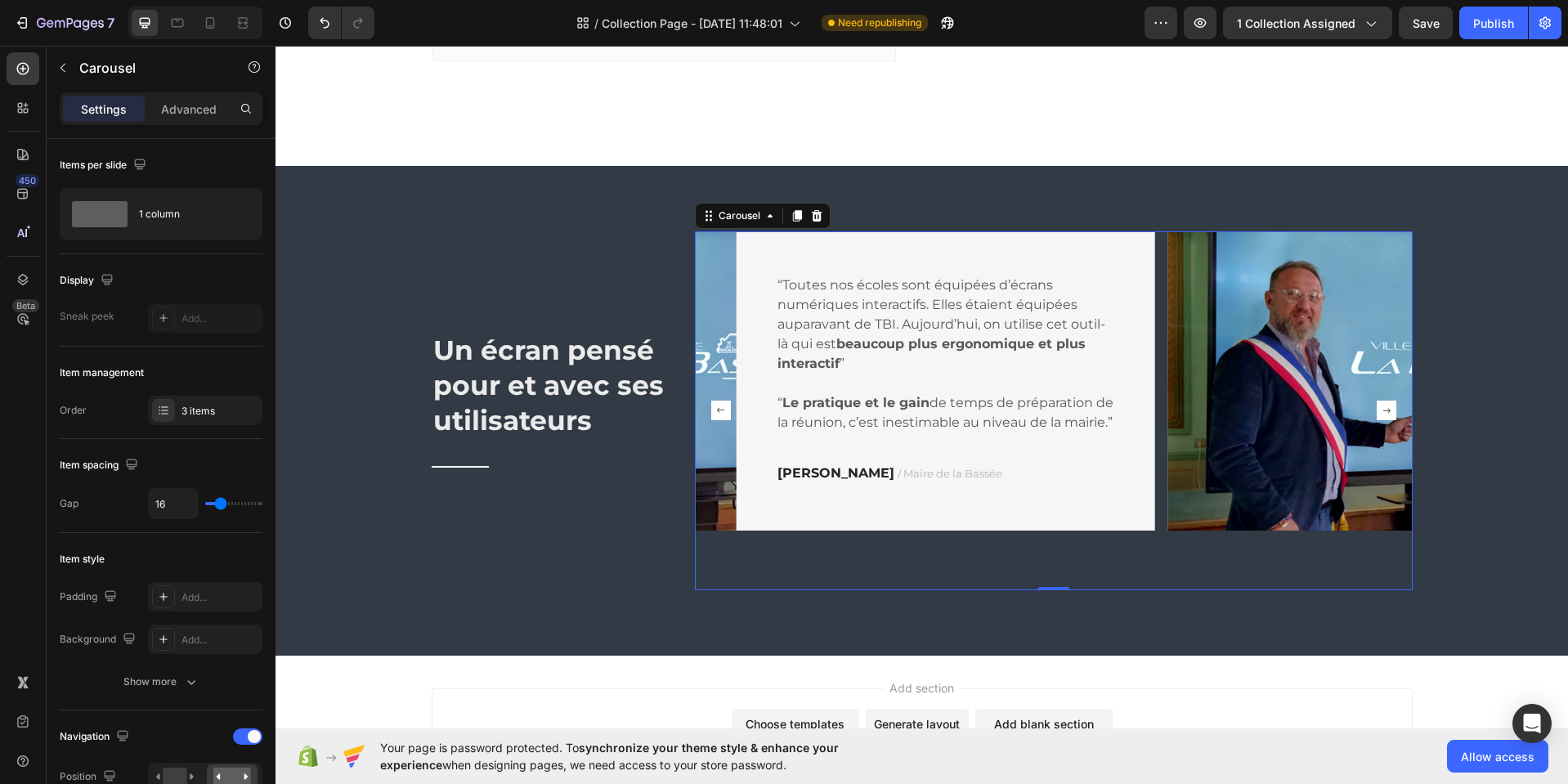
click at [725, 410] on button "Carousel Back Arrow" at bounding box center [721, 410] width 26 height 26
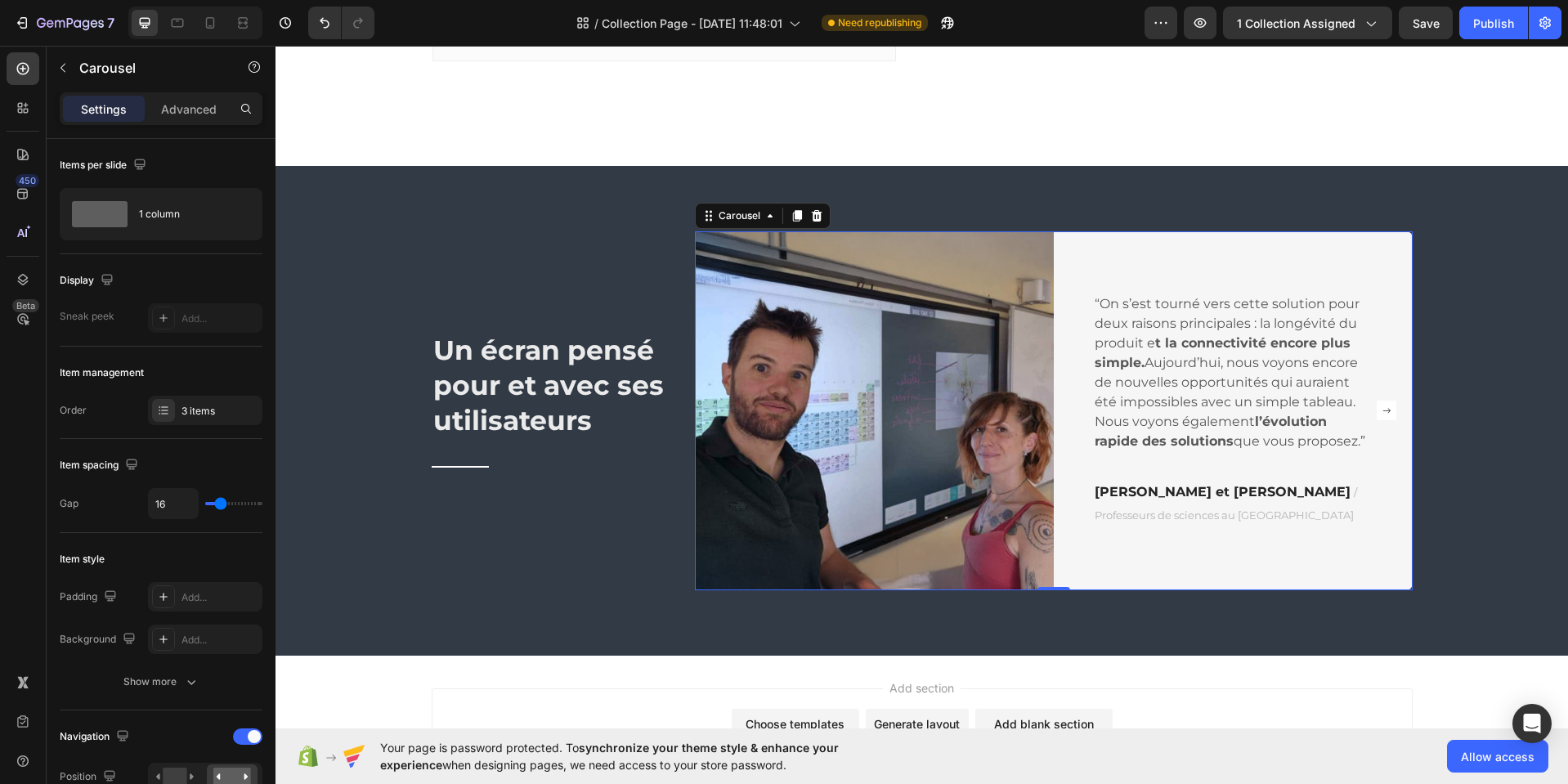
click at [1382, 413] on rect "Carousel Next Arrow" at bounding box center [1386, 410] width 19 height 19
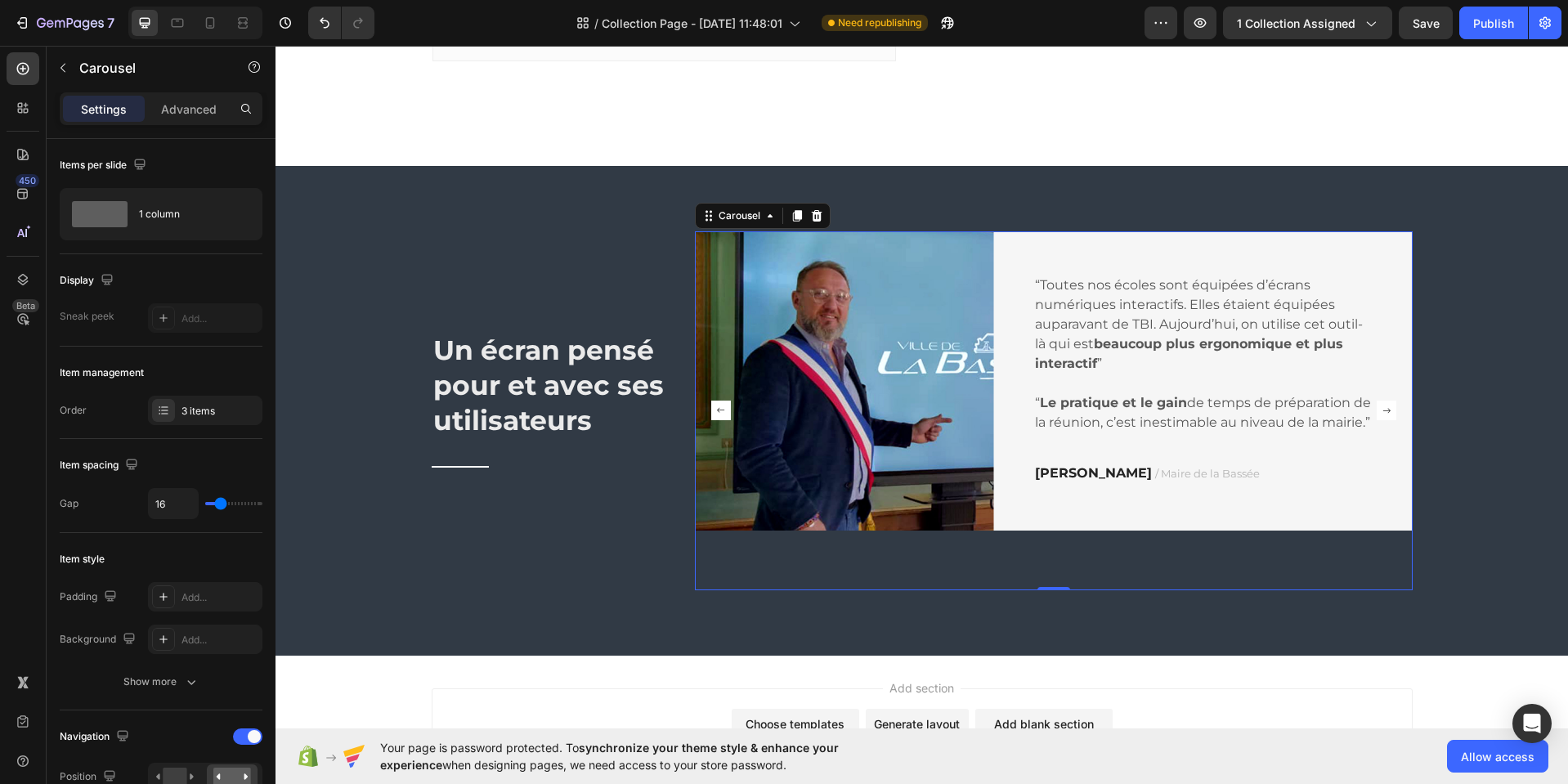
click at [1380, 412] on icon "Carousel Next Arrow" at bounding box center [1386, 410] width 19 height 19
click at [857, 392] on img at bounding box center [845, 381] width 299 height 300
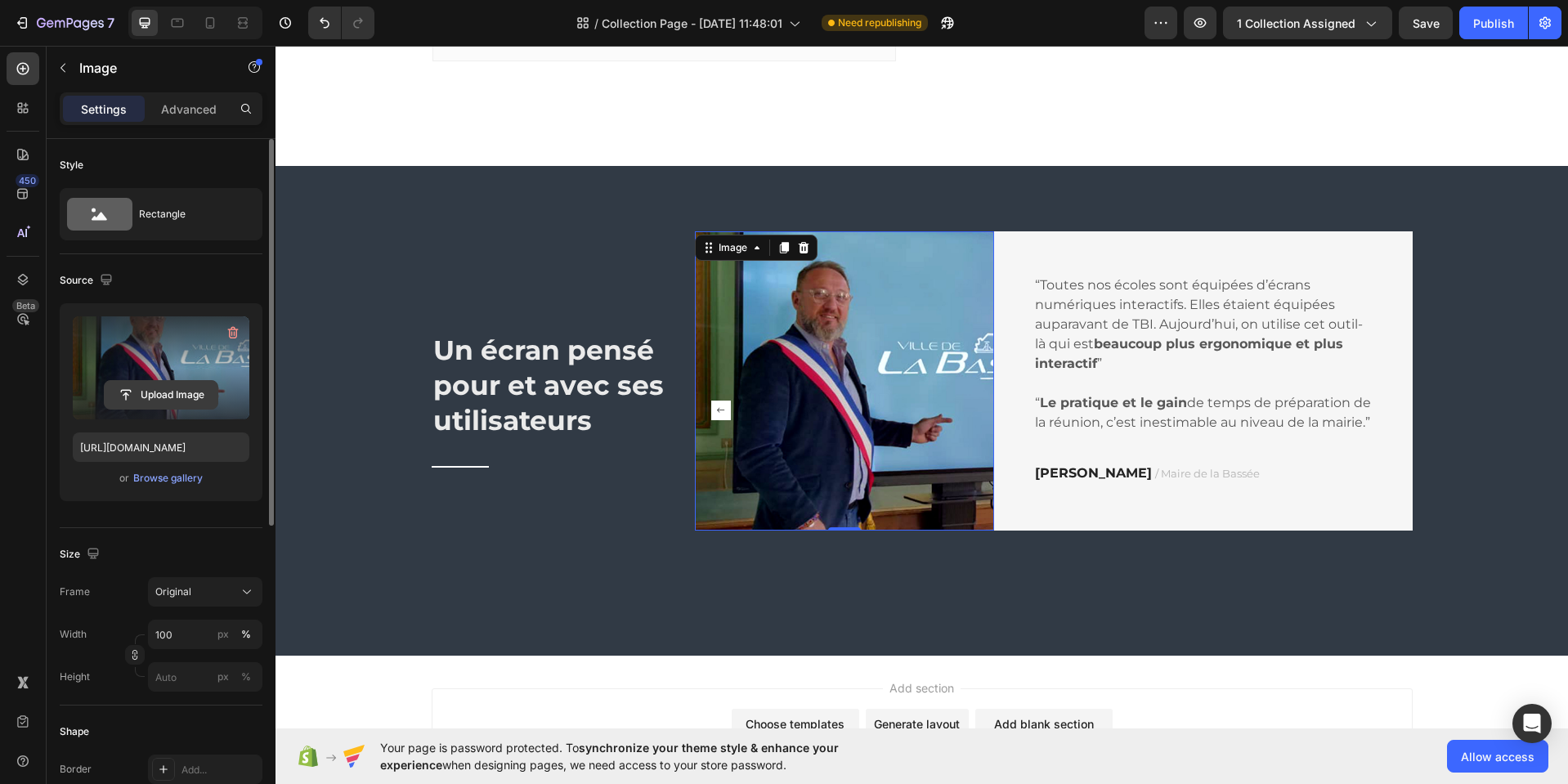
click at [168, 394] on input "file" at bounding box center [161, 395] width 113 height 28
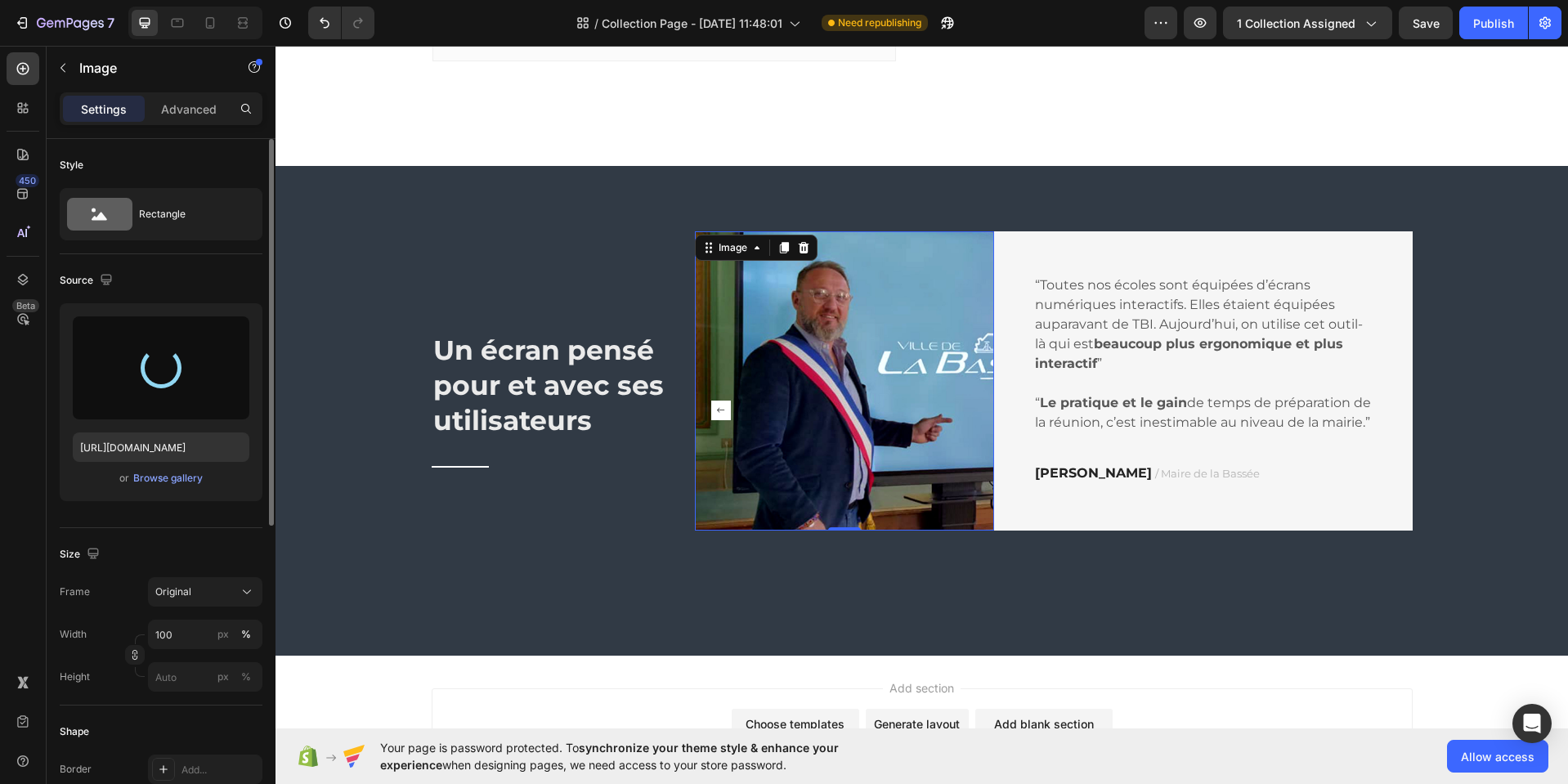
type input "https://cdn.shopify.com/s/files/1/0633/1239/6511/files/gempages_558286329805275…"
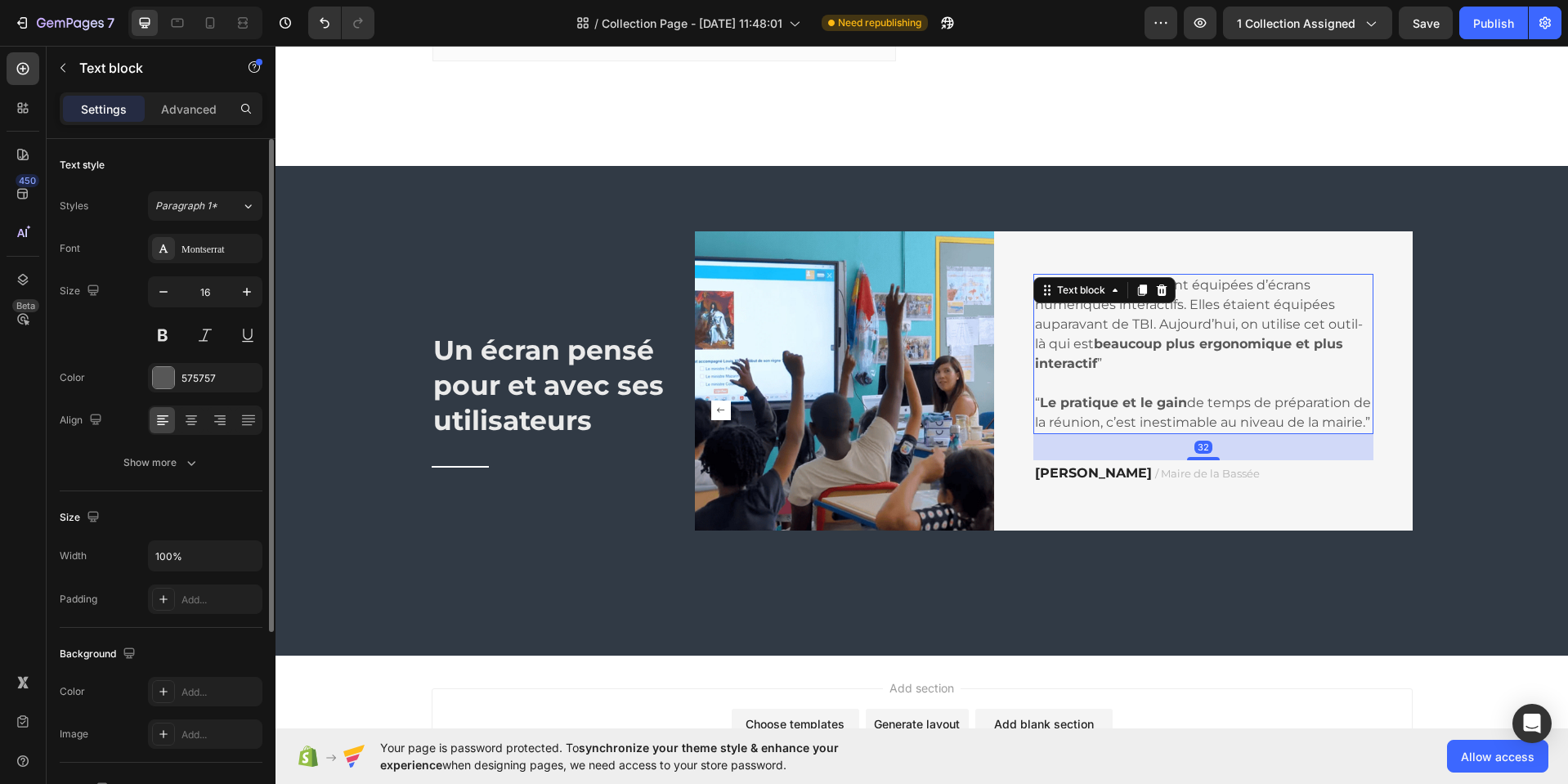
click at [1108, 294] on p "“Toutes nos écoles sont équipées d’écrans numériques interactifs. Elles étaient…" at bounding box center [1203, 354] width 336 height 157
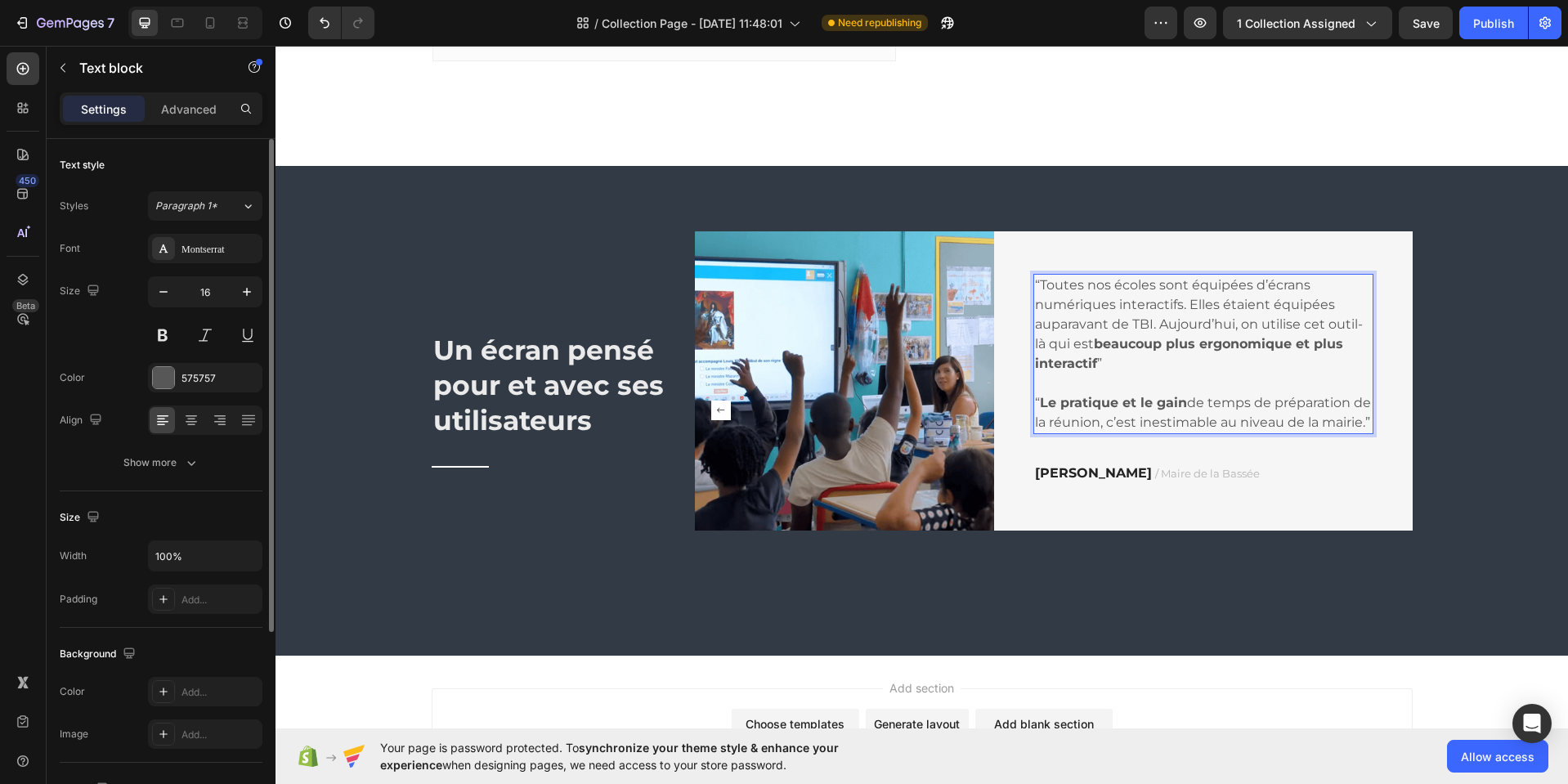
click at [1112, 312] on p "“Toutes nos écoles sont équipées d’écrans numériques interactifs. Elles étaient…" at bounding box center [1203, 354] width 336 height 157
click at [1112, 314] on p "“Toutes nos écoles sont équipées d’écrans numériques interactifs. Elles étaient…" at bounding box center [1203, 354] width 336 height 157
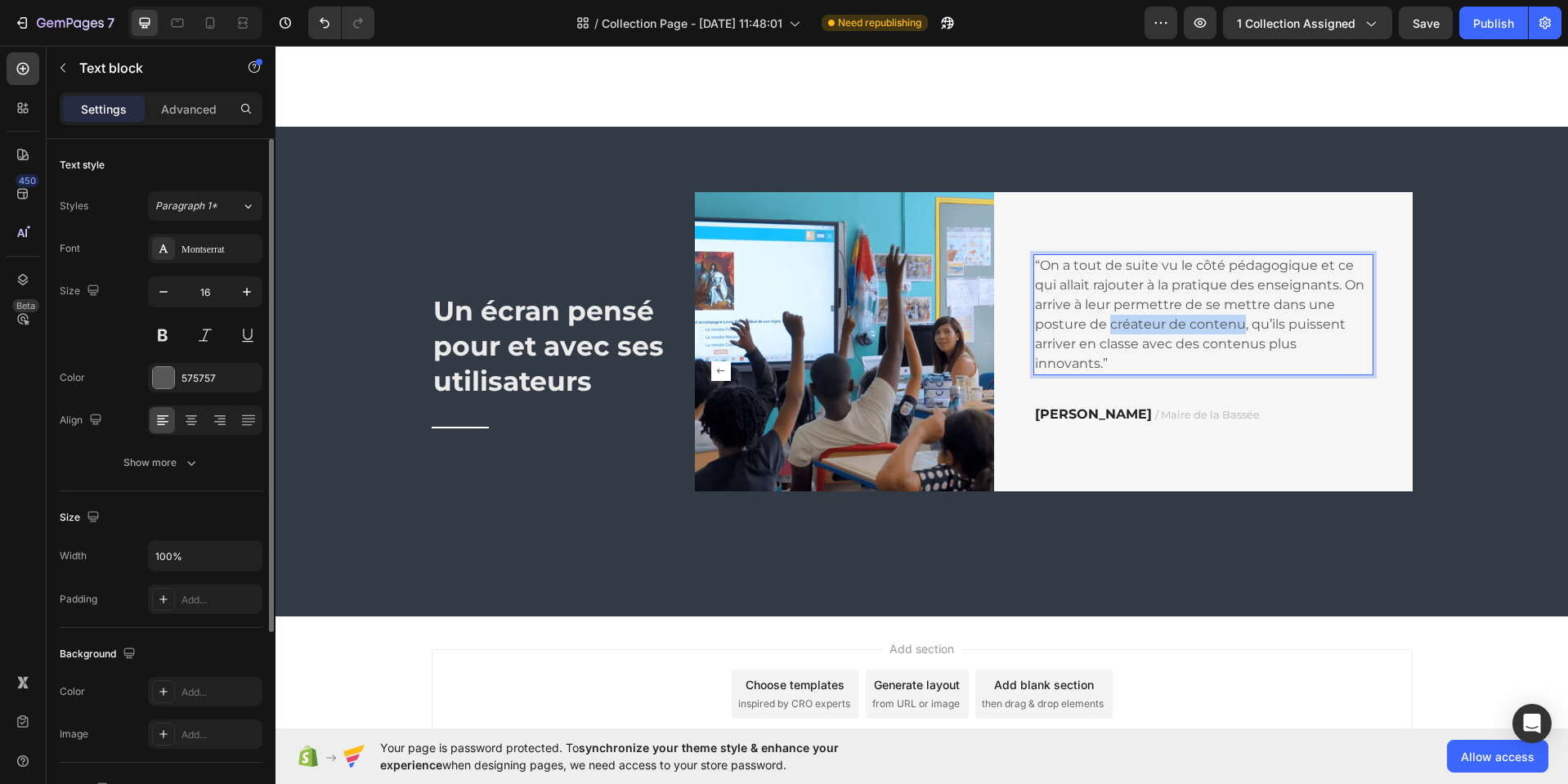
drag, startPoint x: 1101, startPoint y: 337, endPoint x: 1234, endPoint y: 341, distance: 133.1
click at [1234, 340] on p "“On a tout de suite vu le côté pédagogique et ce qui allait rajouter à la prati…" at bounding box center [1203, 314] width 336 height 117
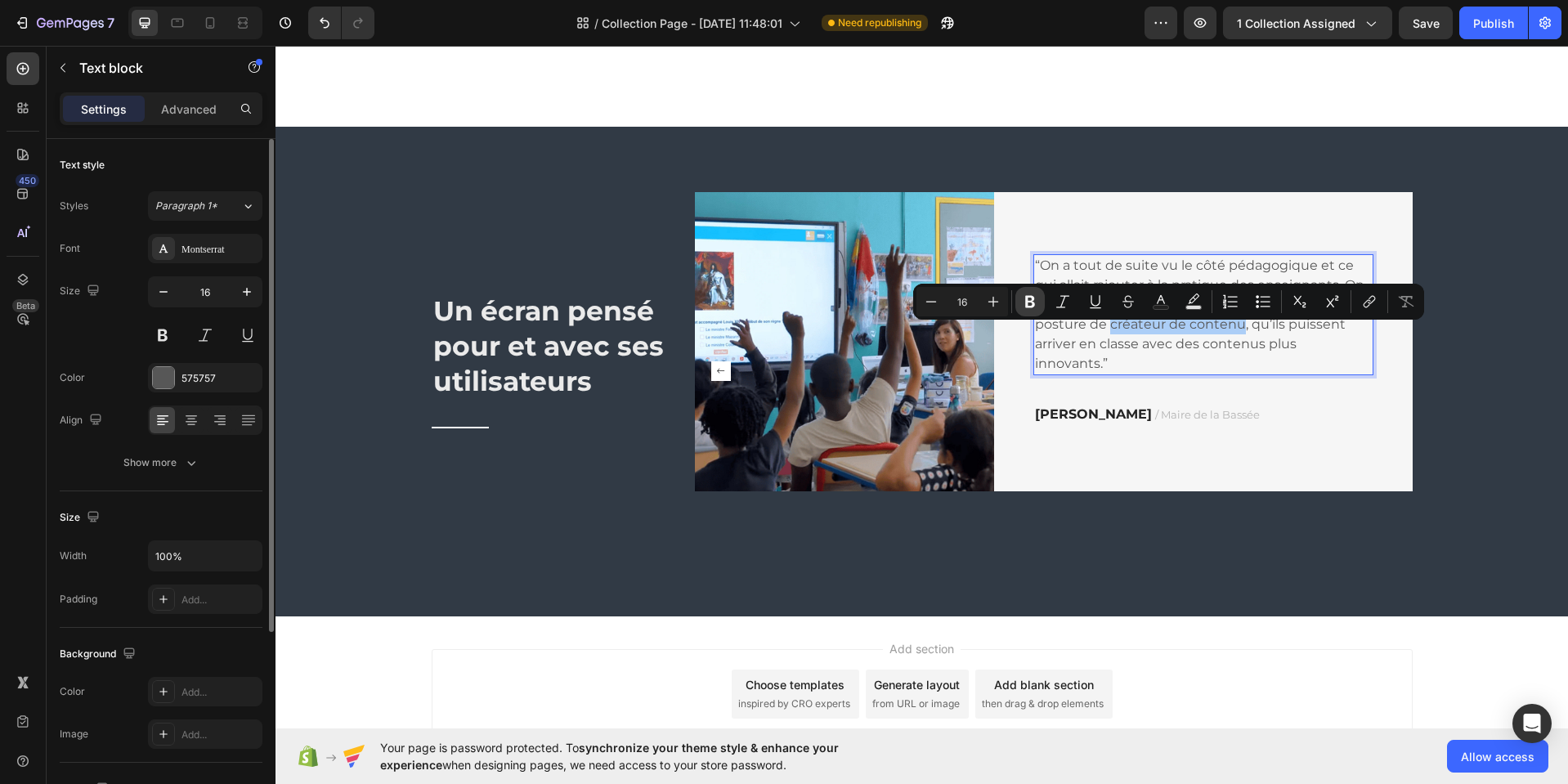
click at [1032, 306] on icon "Editor contextual toolbar" at bounding box center [1030, 302] width 17 height 17
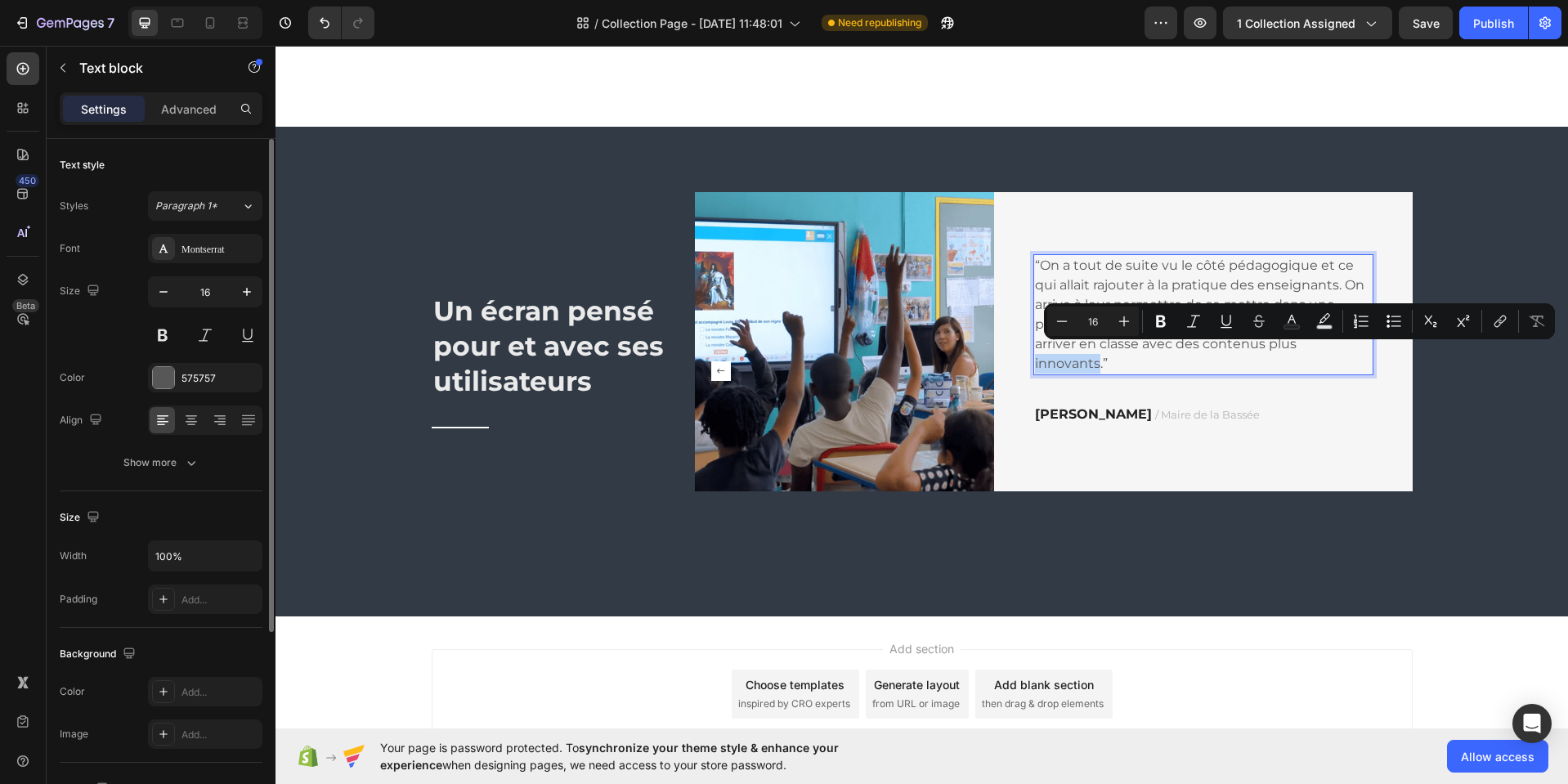
drag, startPoint x: 1293, startPoint y: 355, endPoint x: 1353, endPoint y: 361, distance: 60.3
click at [1355, 359] on p "“On a tout de suite vu le côté pédagogique et ce qui allait rajouter à la prati…" at bounding box center [1203, 314] width 336 height 117
click at [1160, 325] on icon "Editor contextual toolbar" at bounding box center [1161, 322] width 17 height 17
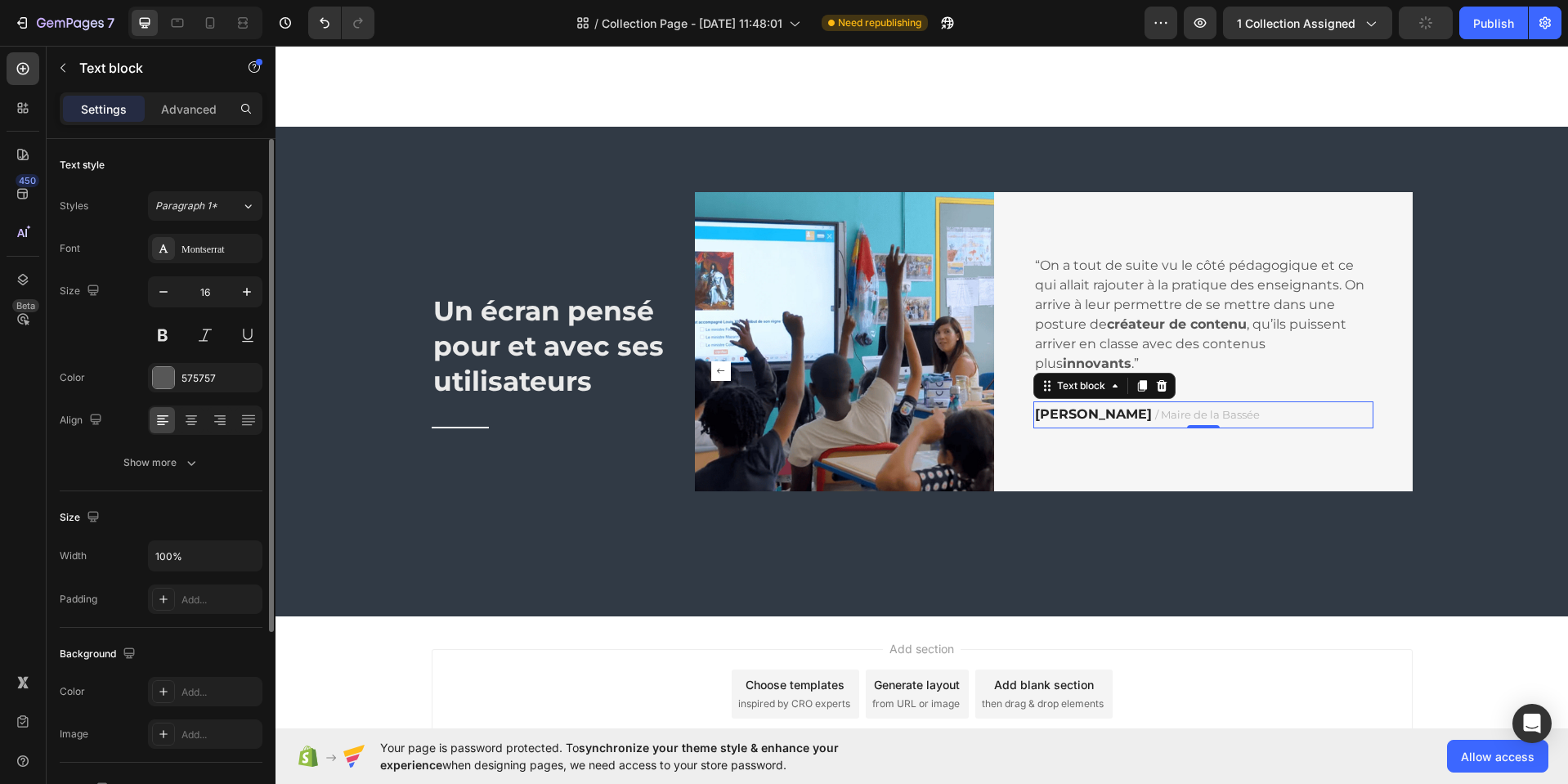
click at [1112, 418] on strong "[PERSON_NAME]" at bounding box center [1093, 414] width 116 height 16
click at [1122, 416] on strong "[PERSON_NAME]" at bounding box center [1093, 414] width 116 height 16
drag, startPoint x: 1033, startPoint y: 414, endPoint x: 1046, endPoint y: 421, distance: 14.8
click at [1047, 419] on strong "[PERSON_NAME]" at bounding box center [1093, 414] width 116 height 16
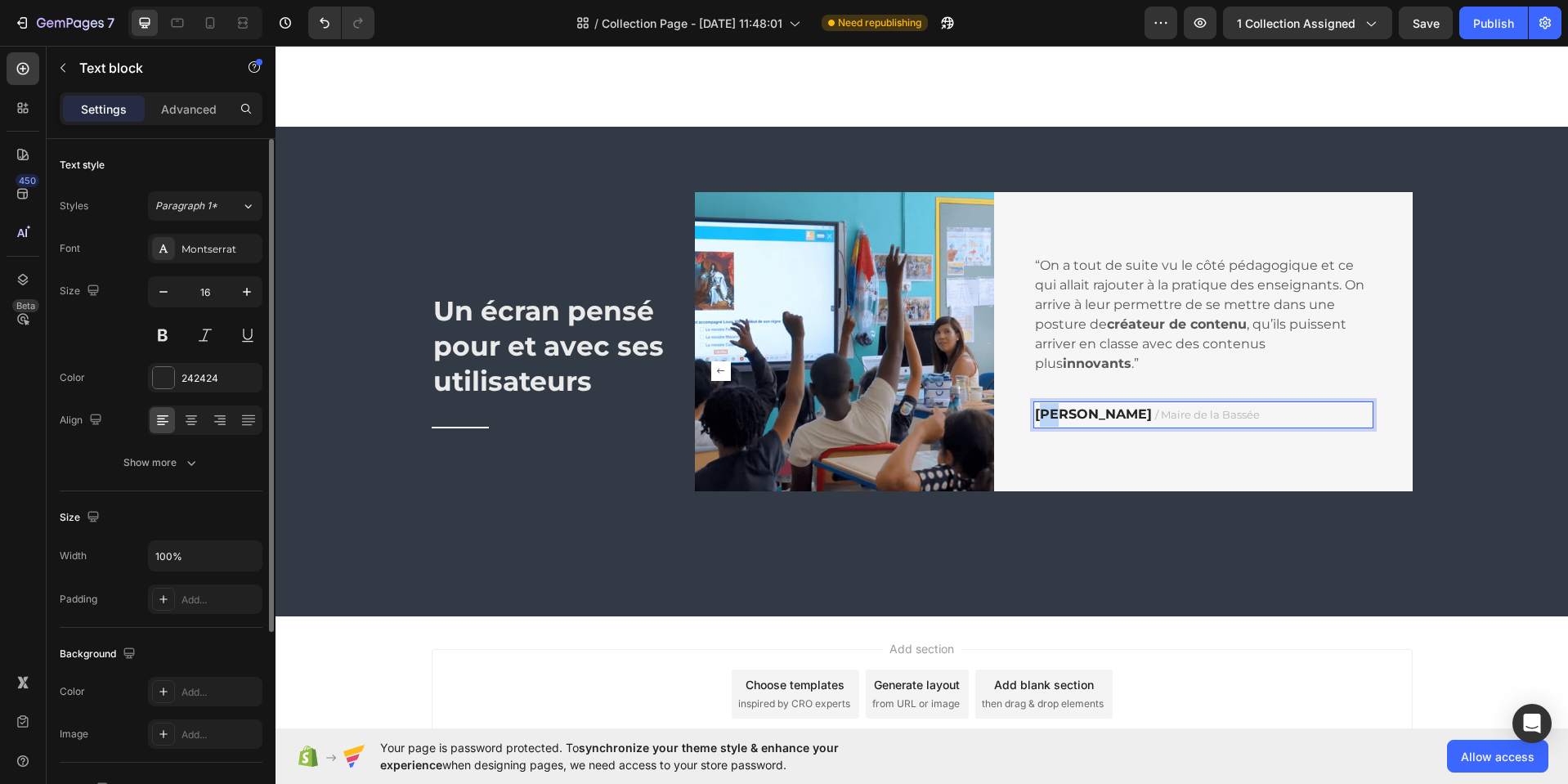
drag, startPoint x: 1031, startPoint y: 417, endPoint x: 1151, endPoint y: 428, distance: 120.5
click at [1150, 422] on strong "[PERSON_NAME]" at bounding box center [1093, 414] width 116 height 16
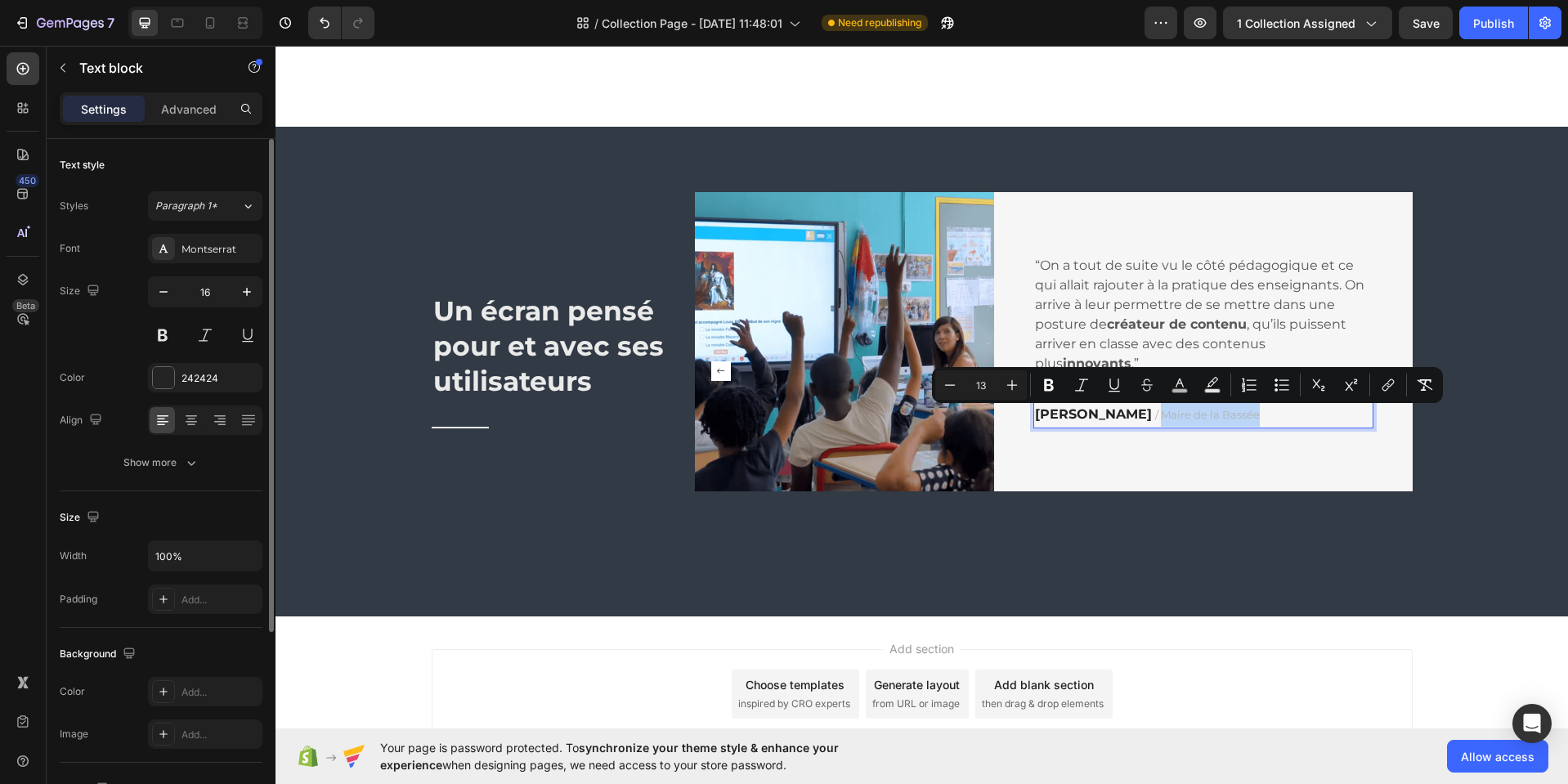
drag, startPoint x: 1142, startPoint y: 417, endPoint x: 1249, endPoint y: 425, distance: 107.3
click at [1248, 424] on p "Hervé Allesant / Maire de la Bassée" at bounding box center [1203, 415] width 336 height 24
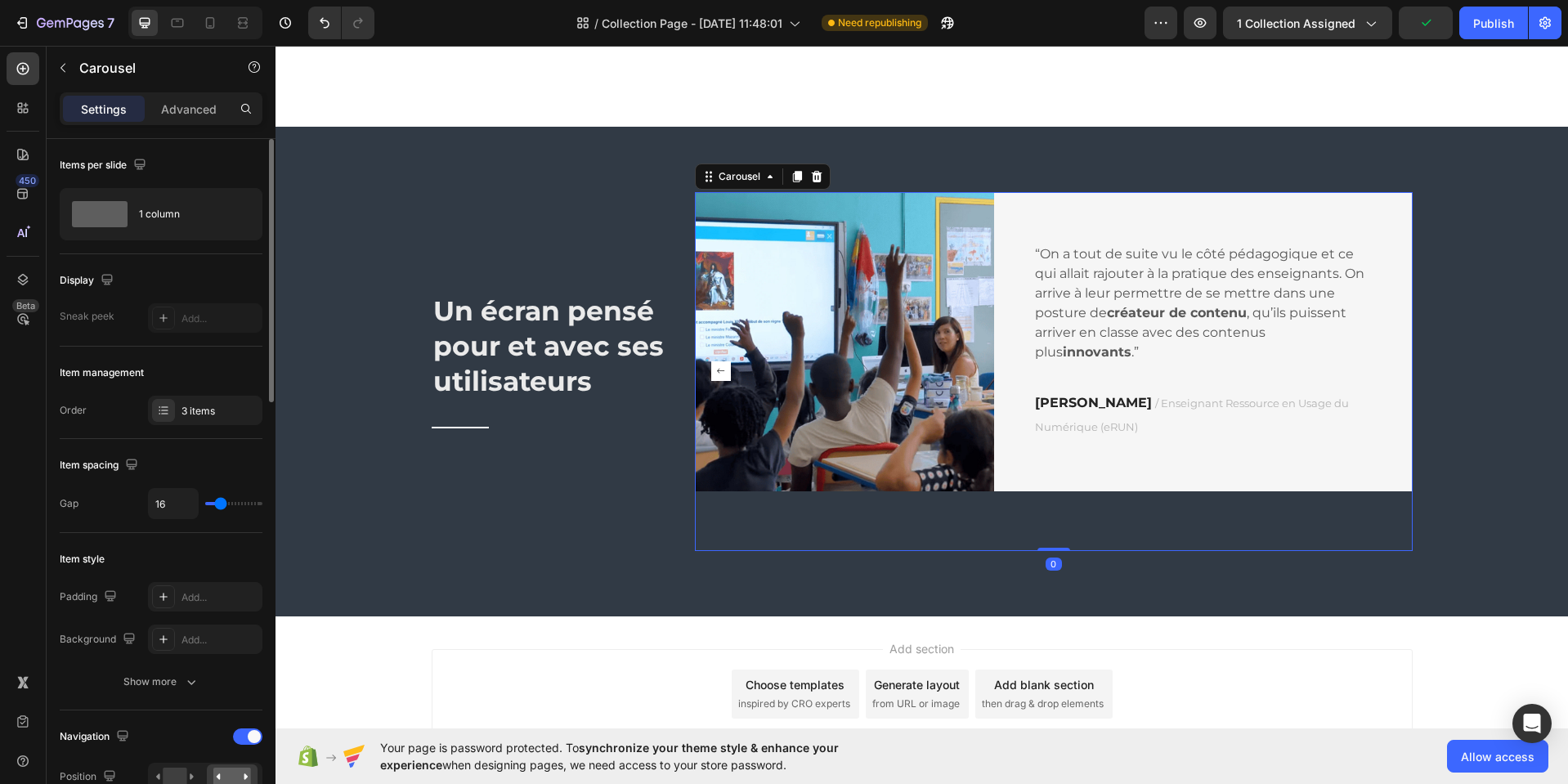
click at [714, 374] on rect "Carousel Back Arrow" at bounding box center [721, 371] width 19 height 19
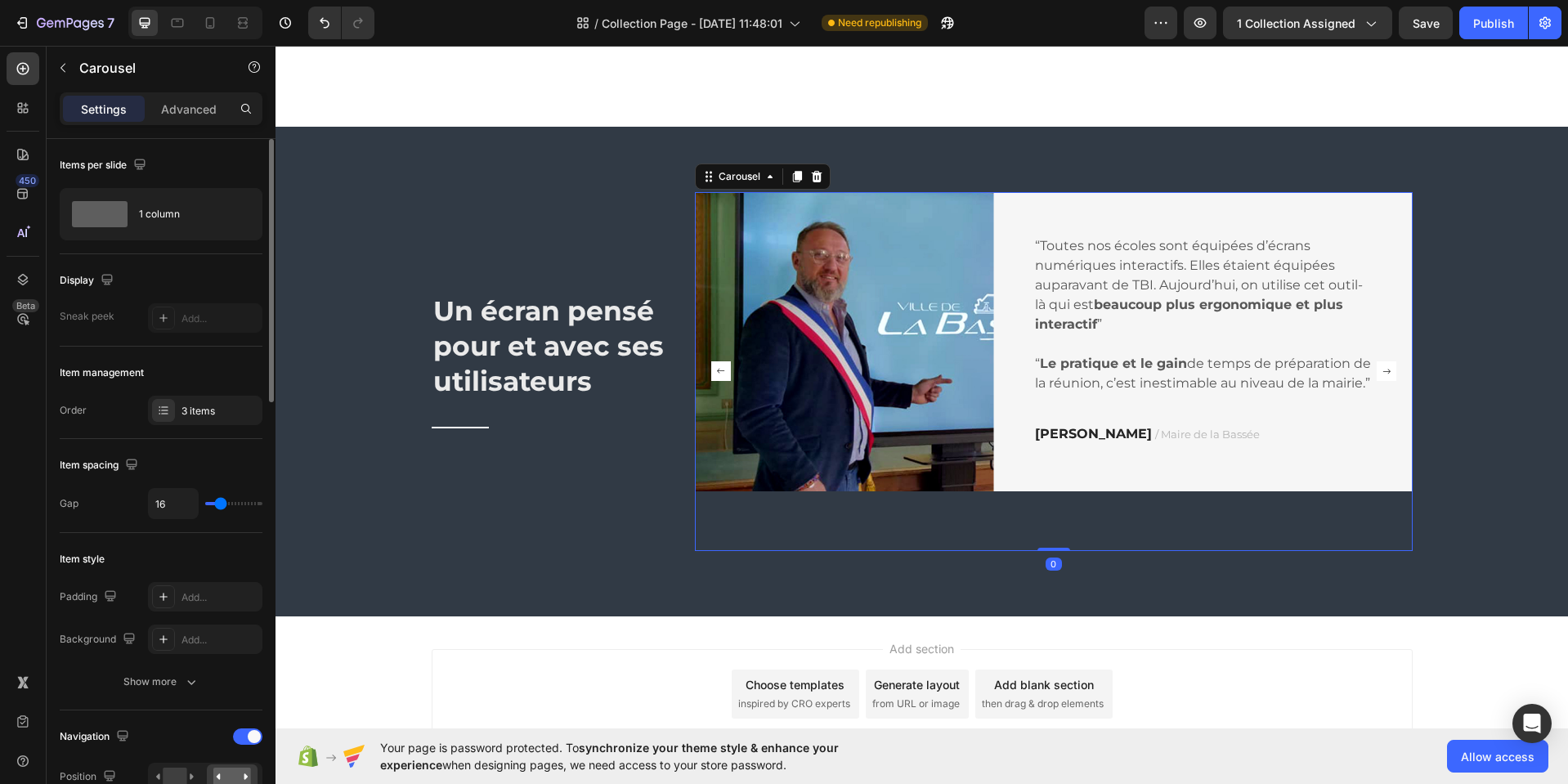
click at [714, 374] on rect "Carousel Back Arrow" at bounding box center [721, 371] width 19 height 19
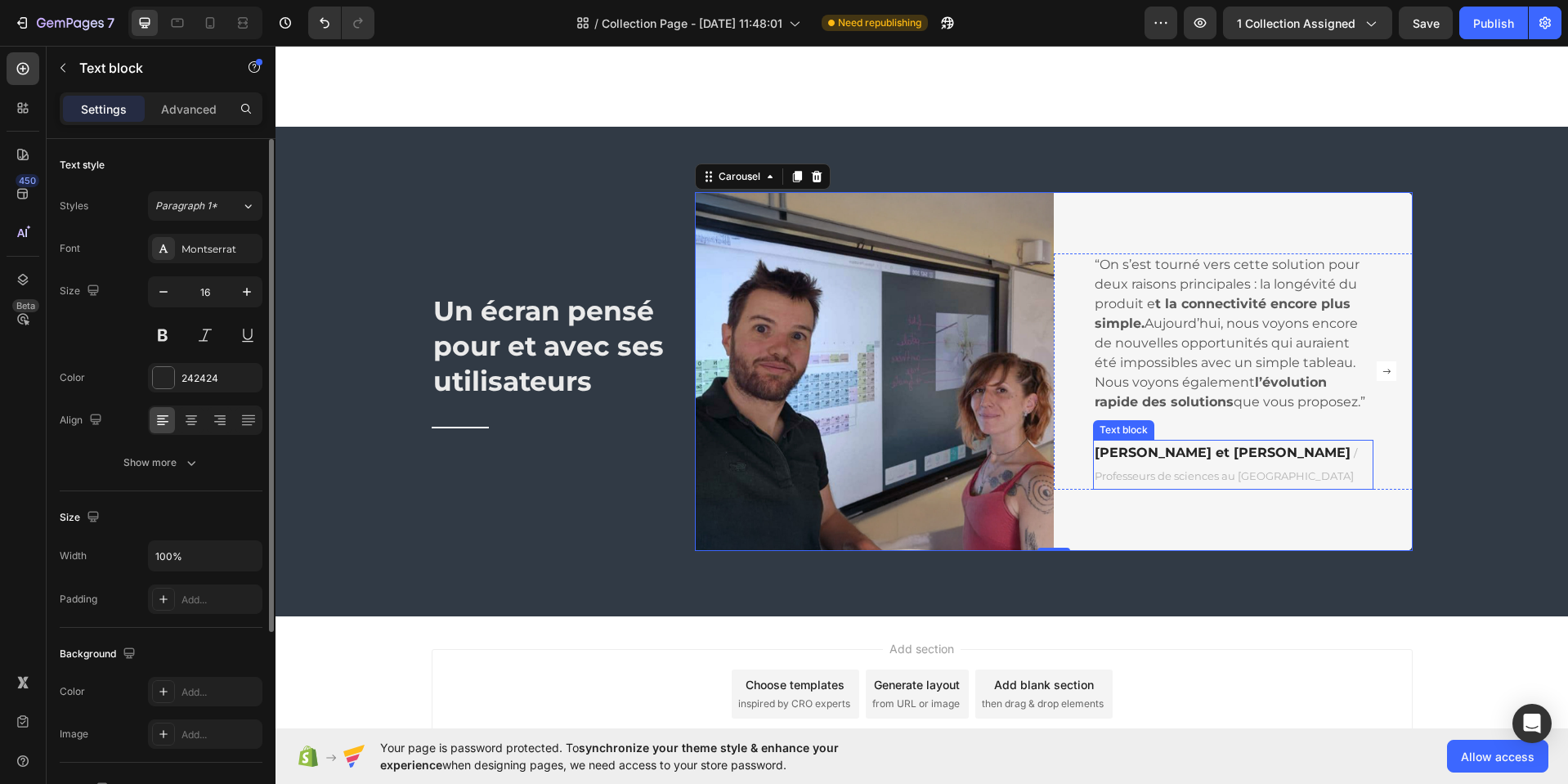
click at [1139, 484] on span "/ Professeurs de sciences au [GEOGRAPHIC_DATA]" at bounding box center [1225, 465] width 262 height 37
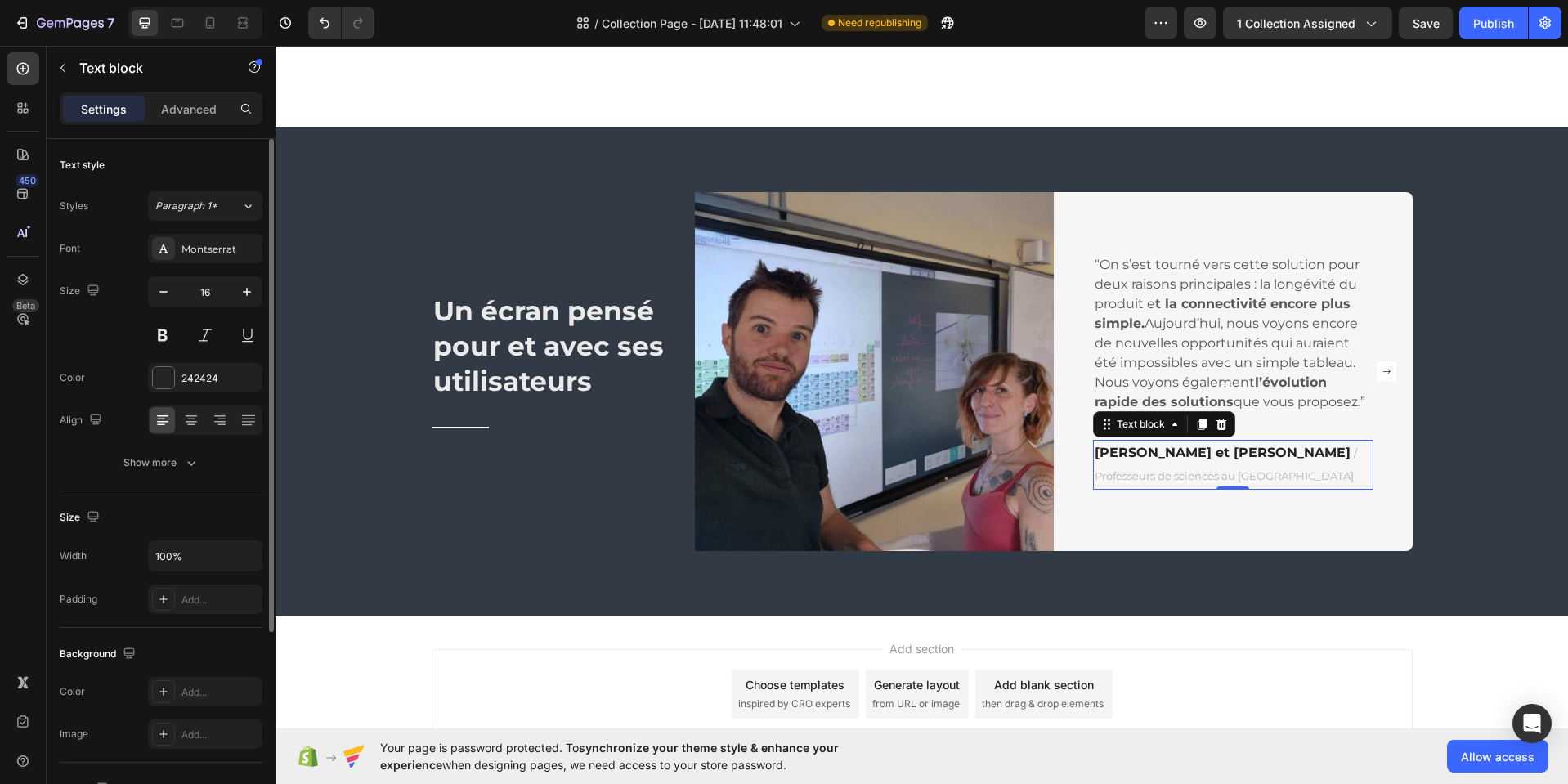
click at [1197, 423] on icon at bounding box center [1202, 424] width 9 height 11
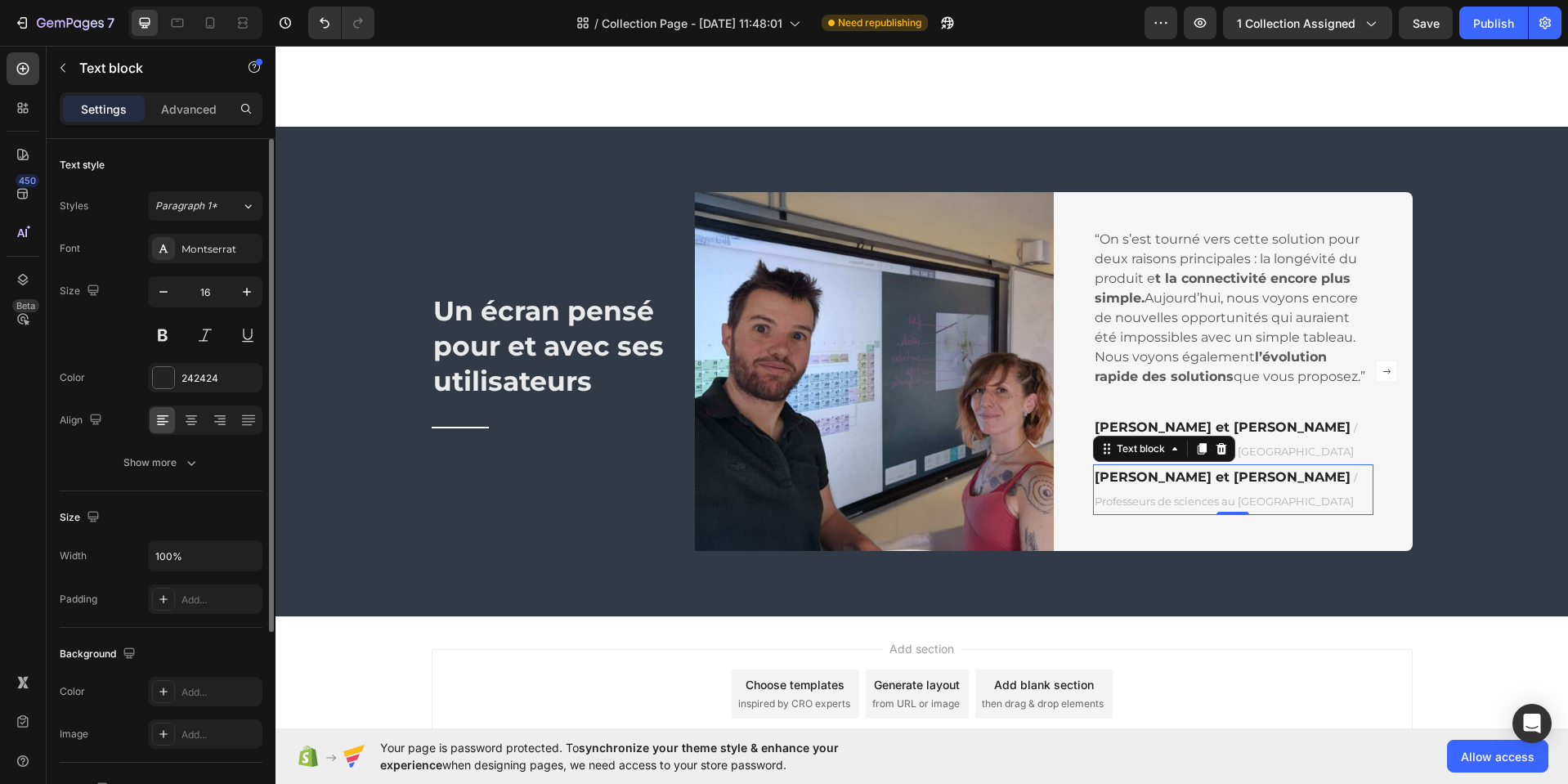
click at [1215, 450] on icon at bounding box center [1220, 448] width 10 height 11
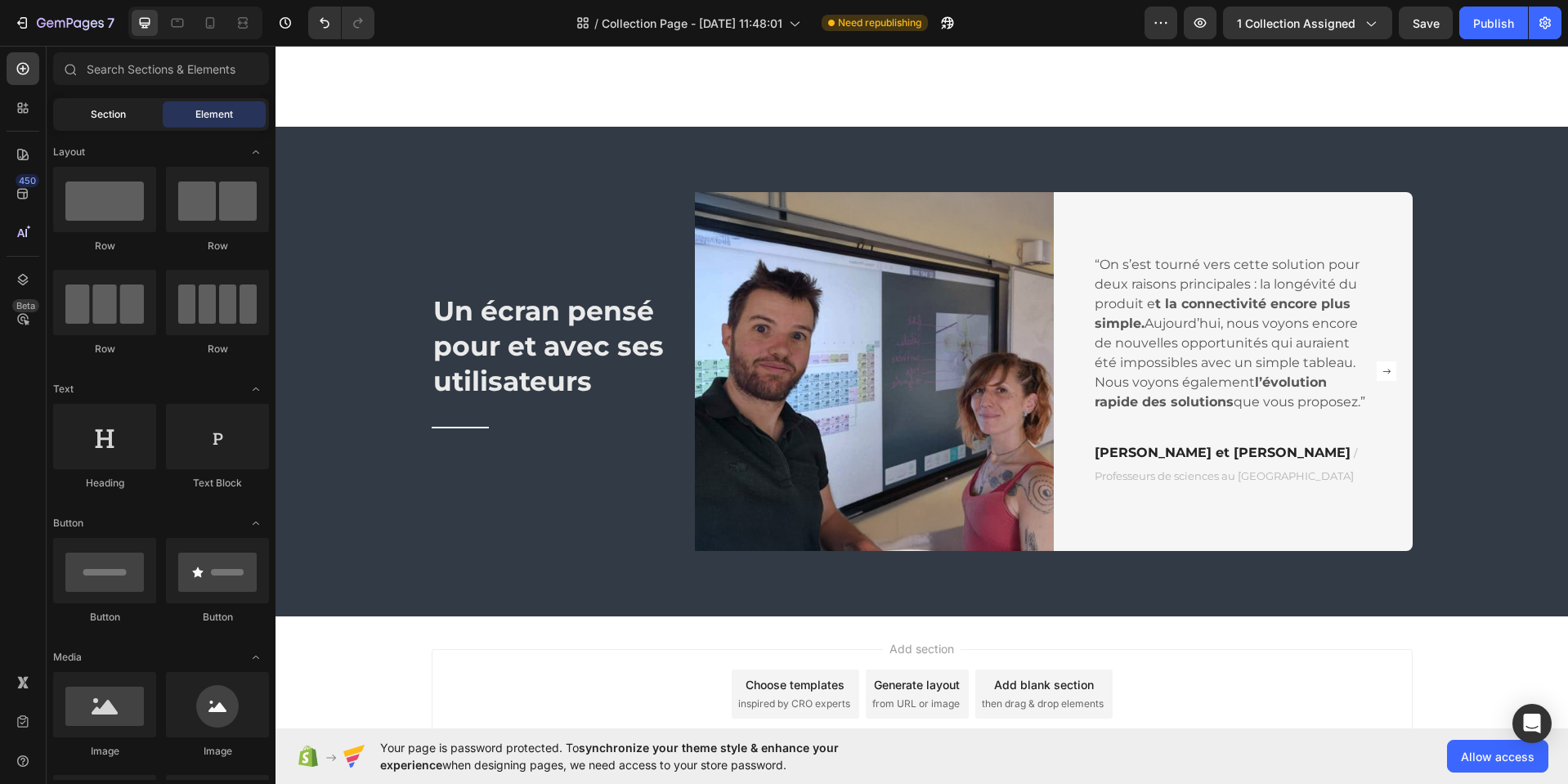
drag, startPoint x: 116, startPoint y: 116, endPoint x: 130, endPoint y: 118, distance: 14.1
click at [116, 116] on span "Section" at bounding box center [108, 115] width 35 height 15
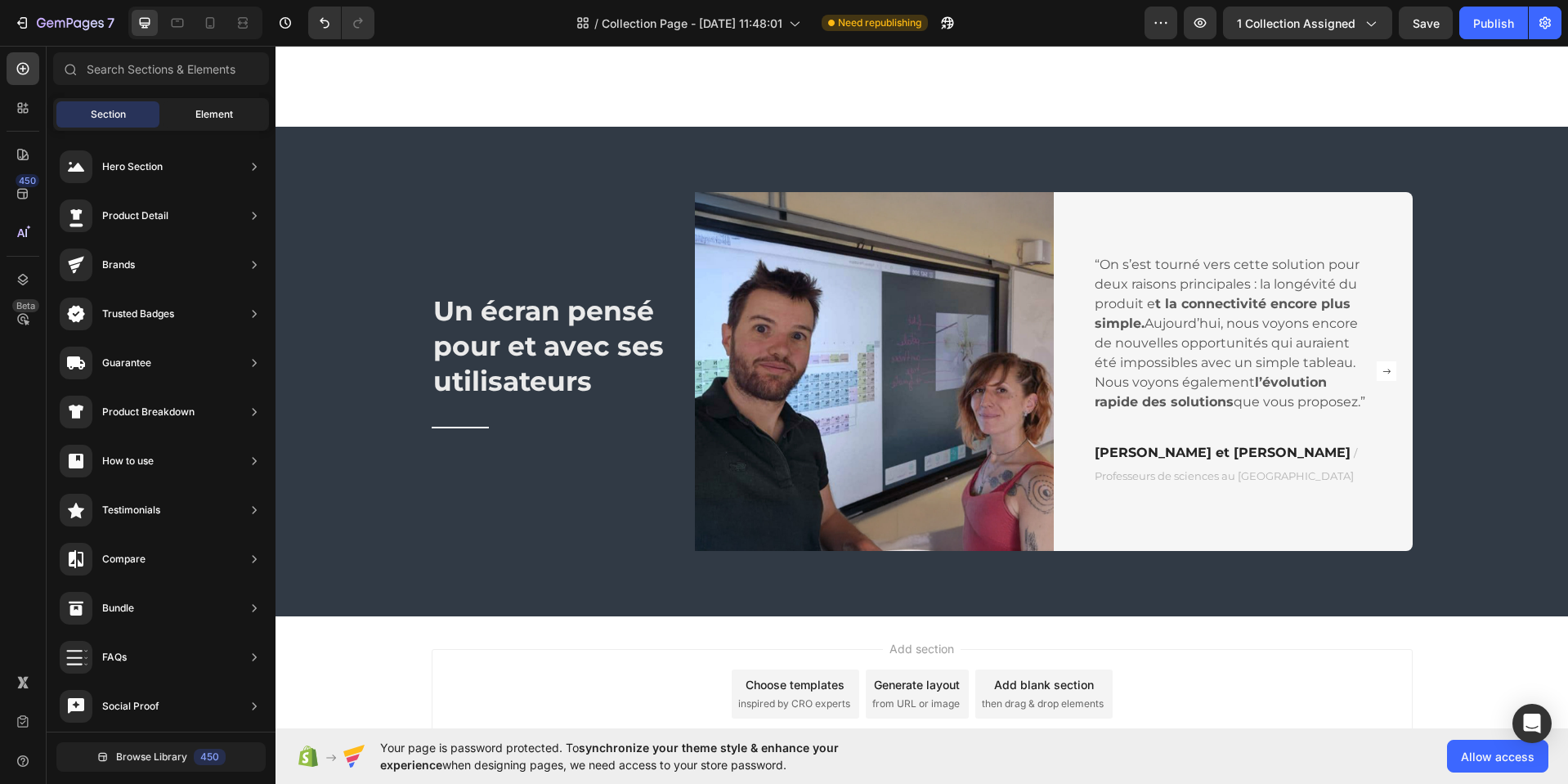
click at [203, 113] on span "Element" at bounding box center [213, 115] width 38 height 15
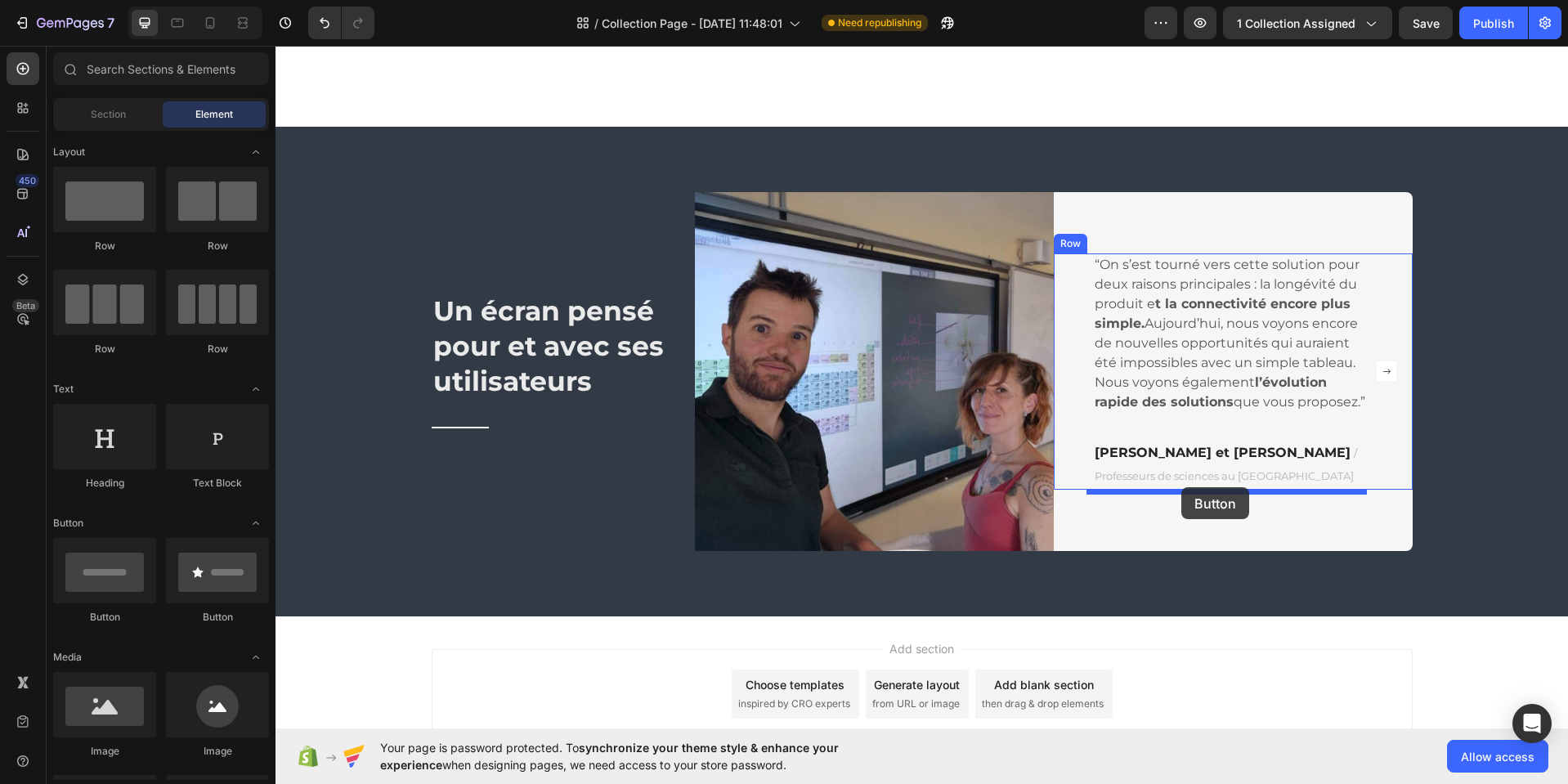
drag, startPoint x: 374, startPoint y: 623, endPoint x: 1181, endPoint y: 487, distance: 818.4
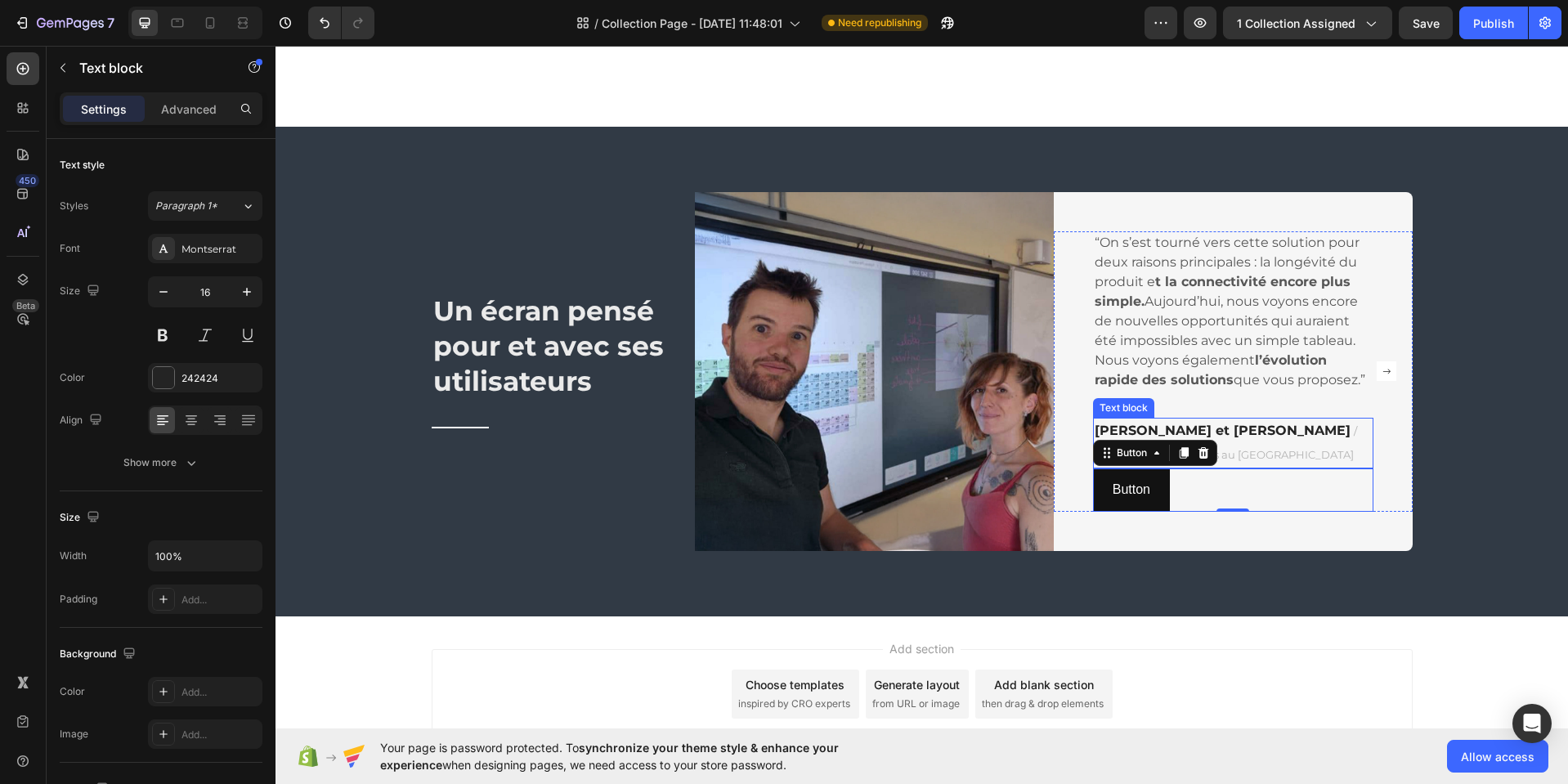
click at [1253, 457] on span "/ Professeurs de sciences au [GEOGRAPHIC_DATA]" at bounding box center [1225, 443] width 262 height 37
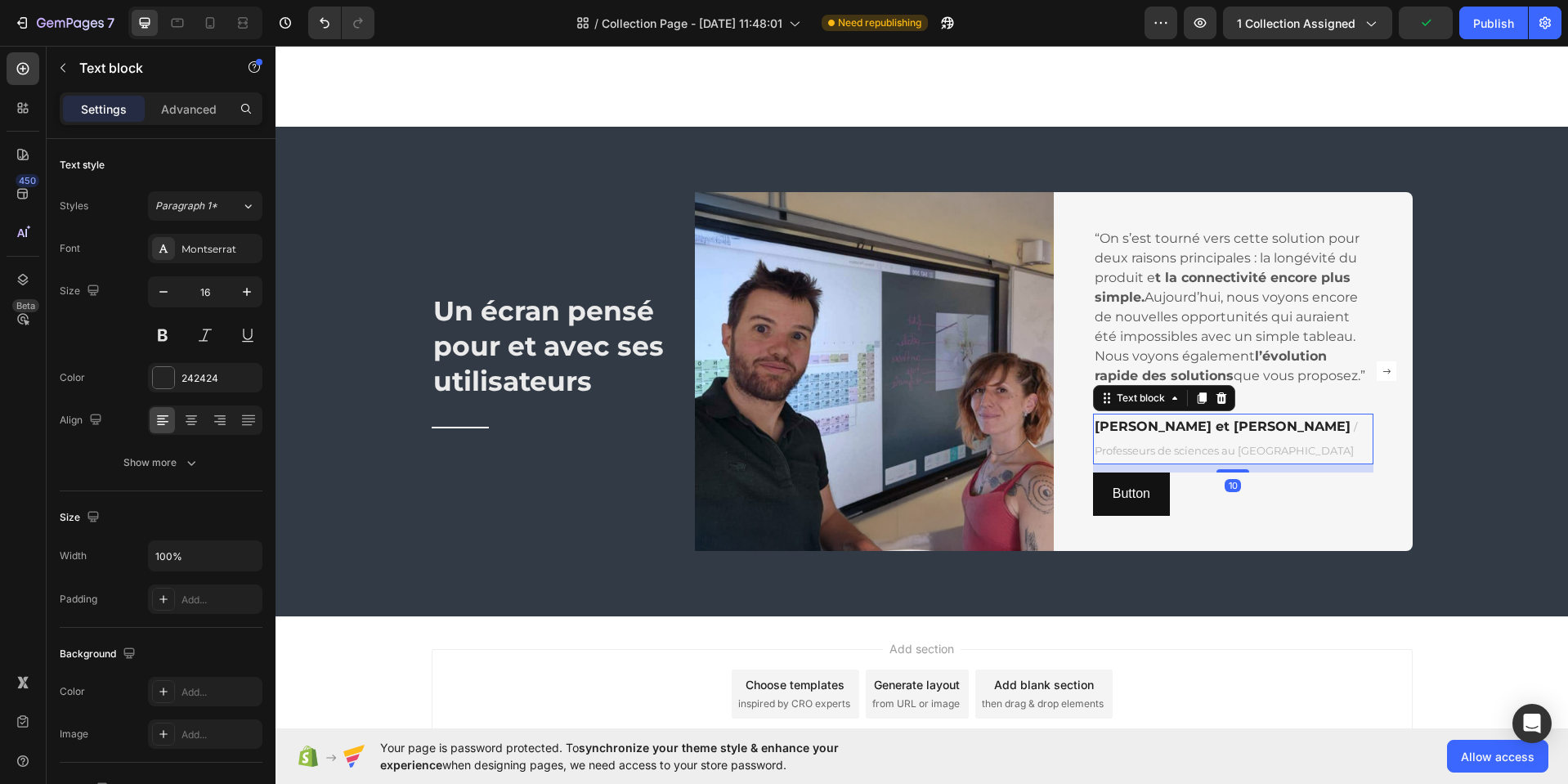
drag, startPoint x: 1223, startPoint y: 469, endPoint x: 1231, endPoint y: 478, distance: 12.0
click at [1231, 477] on div "“On s’est tourné vers cette solution pour deux raisons principales : la longévi…" at bounding box center [1233, 371] width 280 height 288
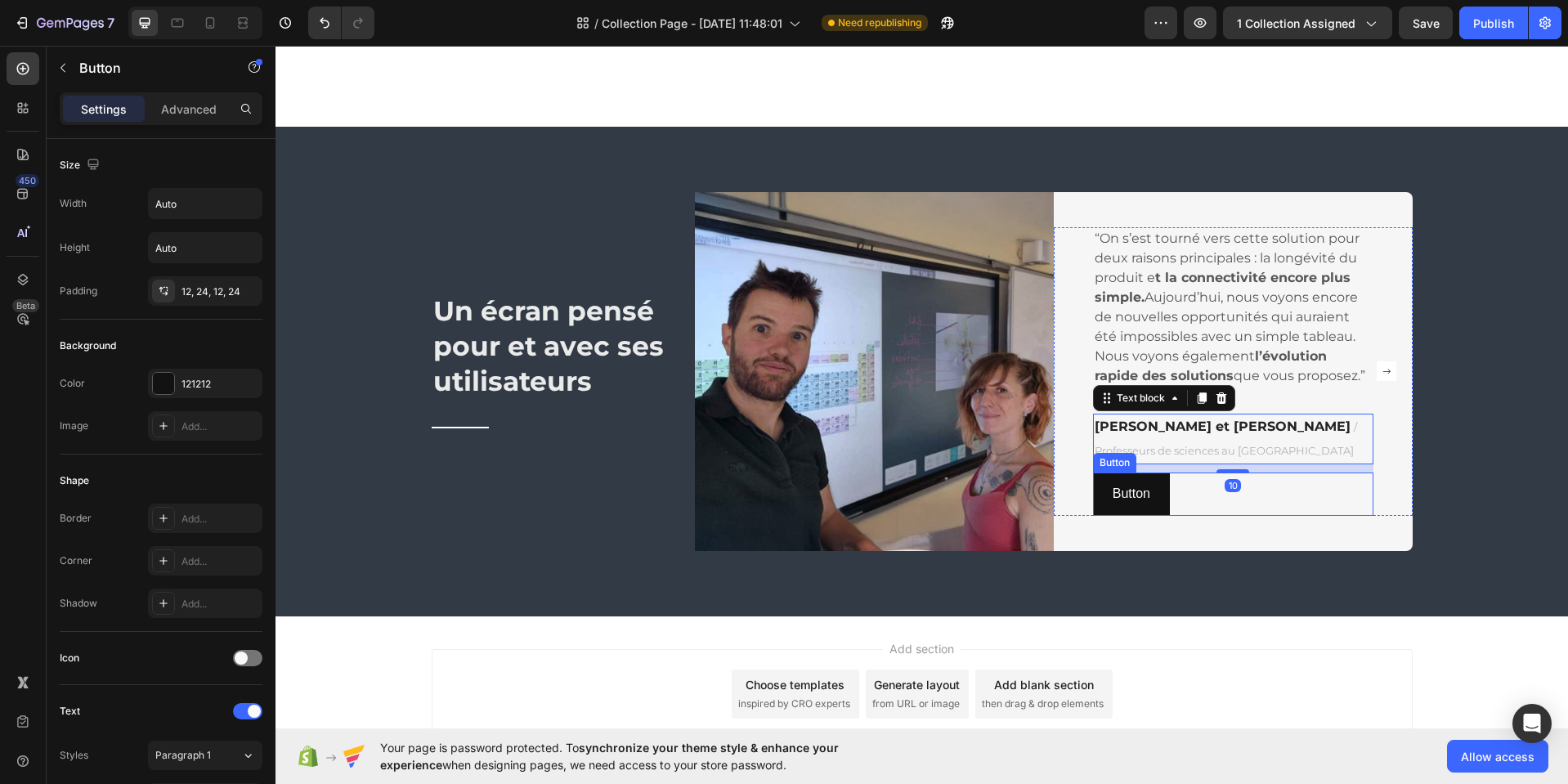
click at [1171, 500] on div "Button Button" at bounding box center [1233, 494] width 280 height 43
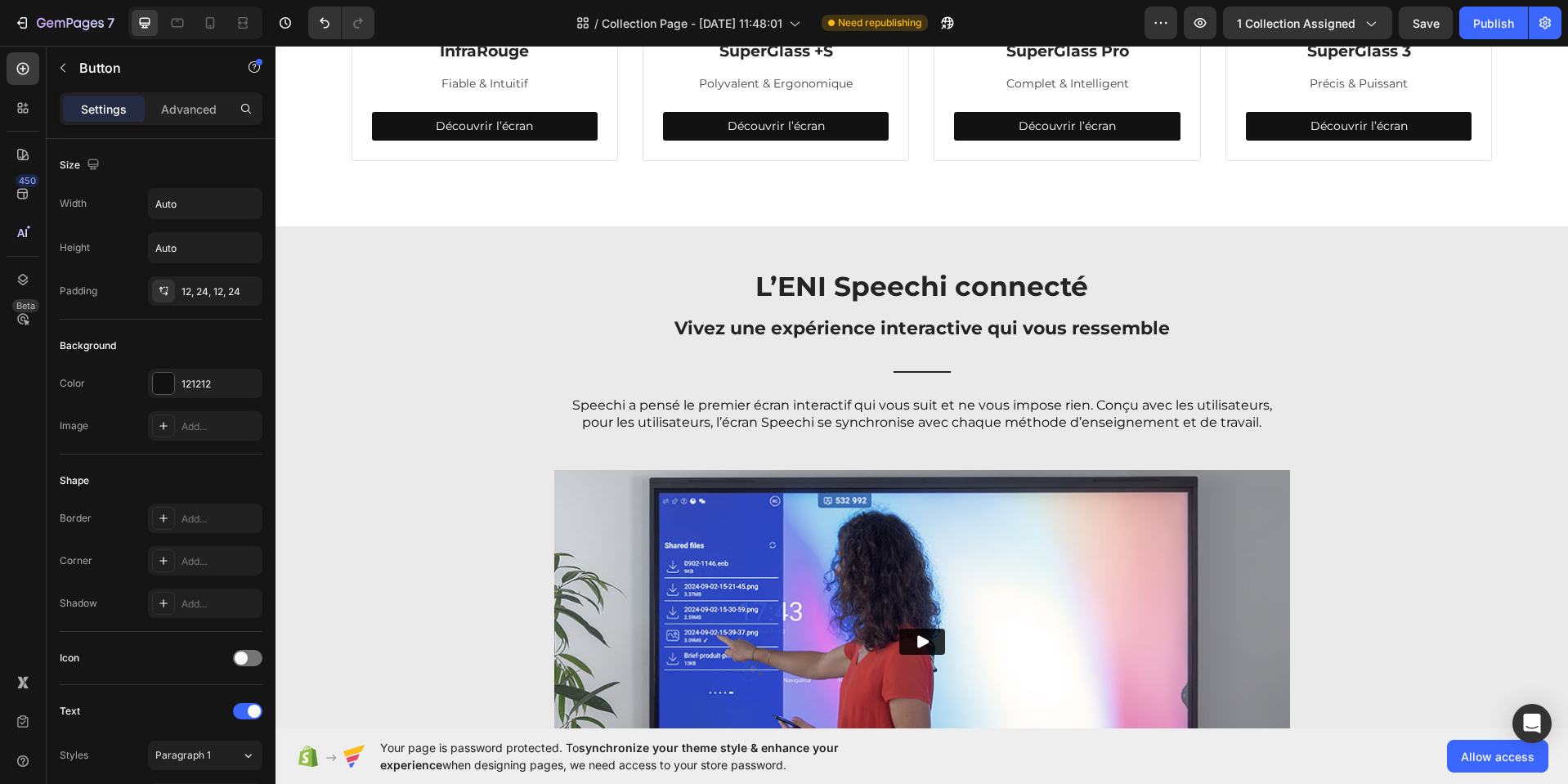
scroll to position [405, 0]
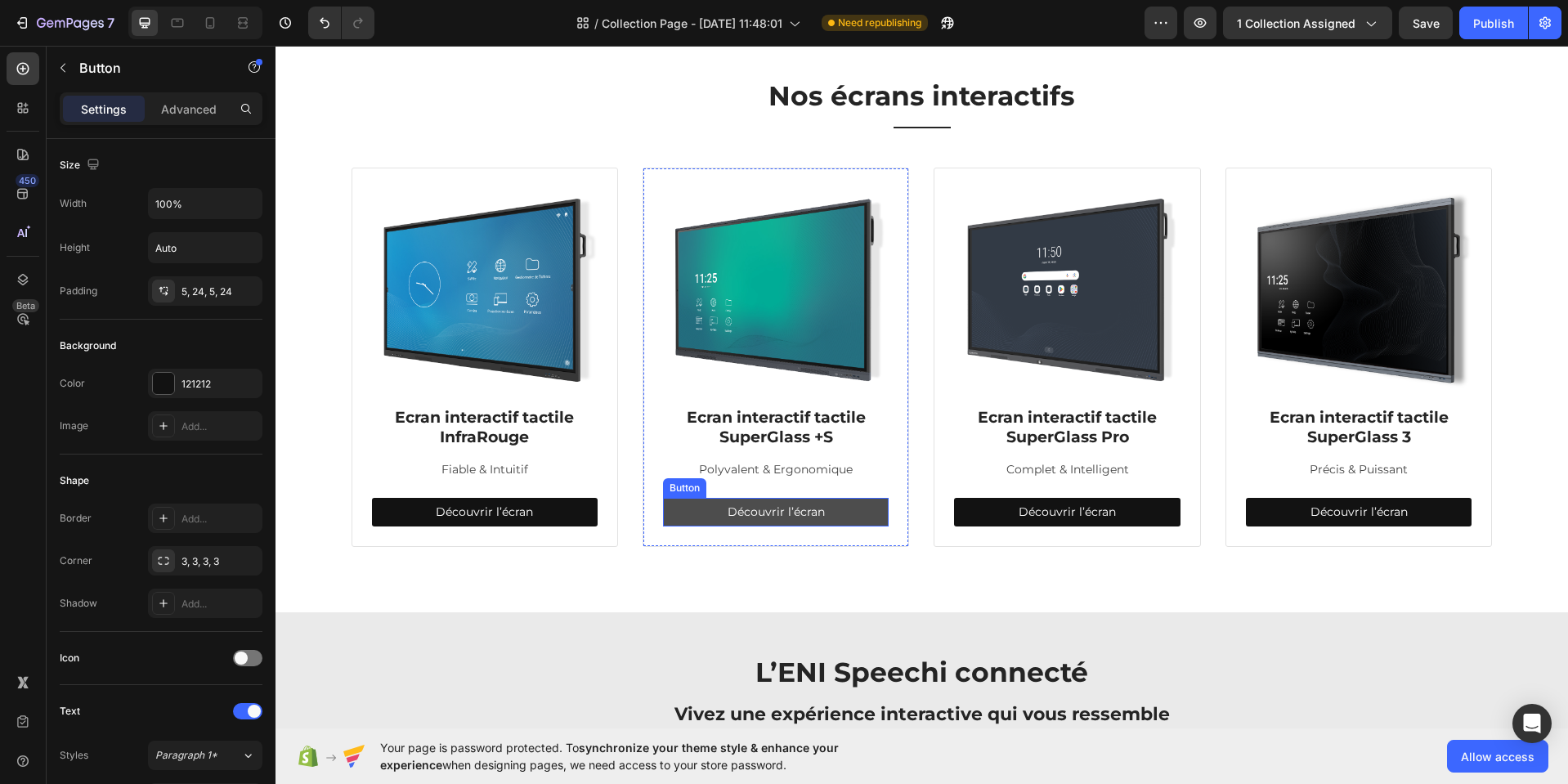
click at [852, 507] on button "Découvrir l’écran" at bounding box center [775, 512] width 225 height 29
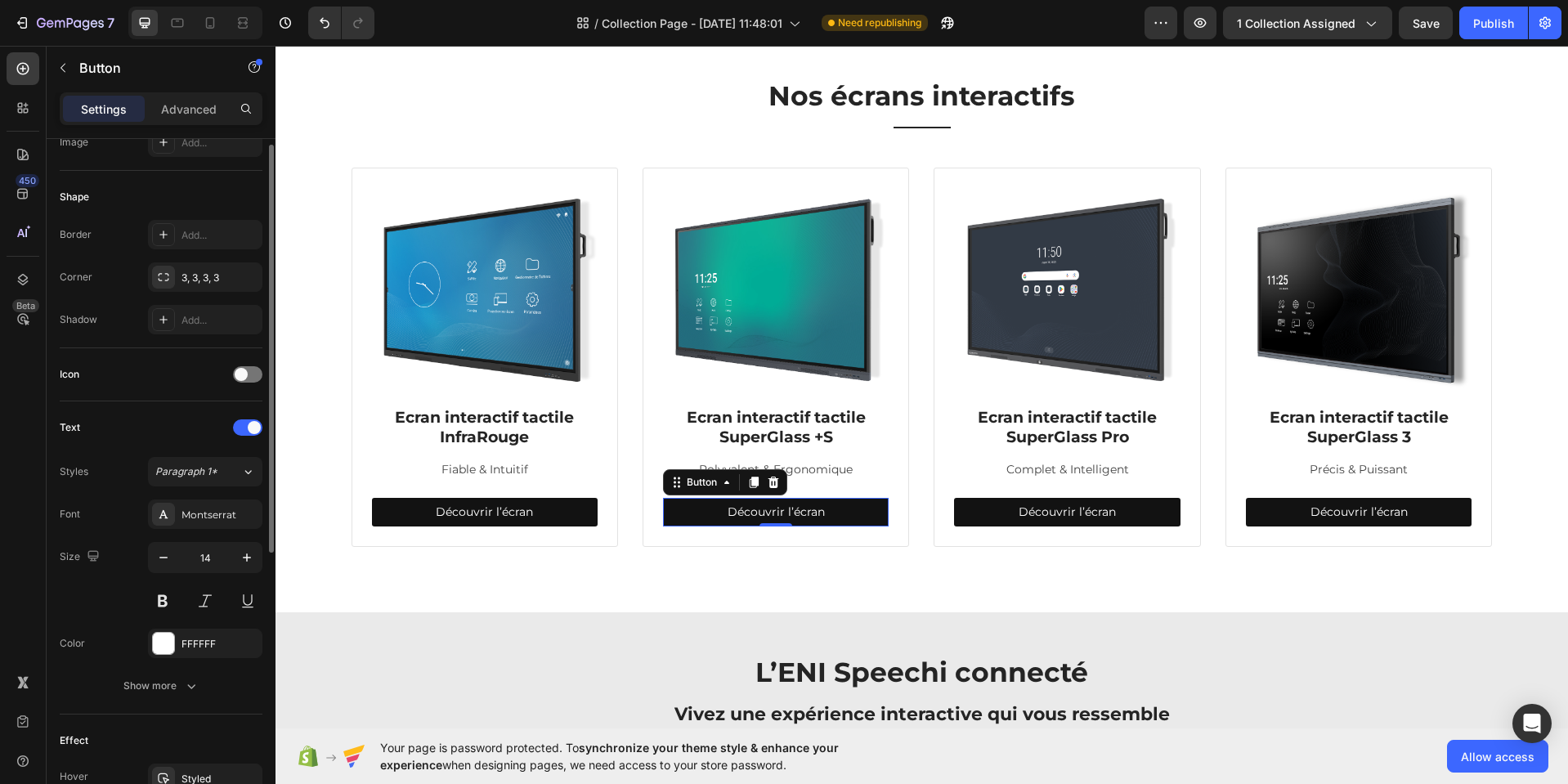
scroll to position [0, 0]
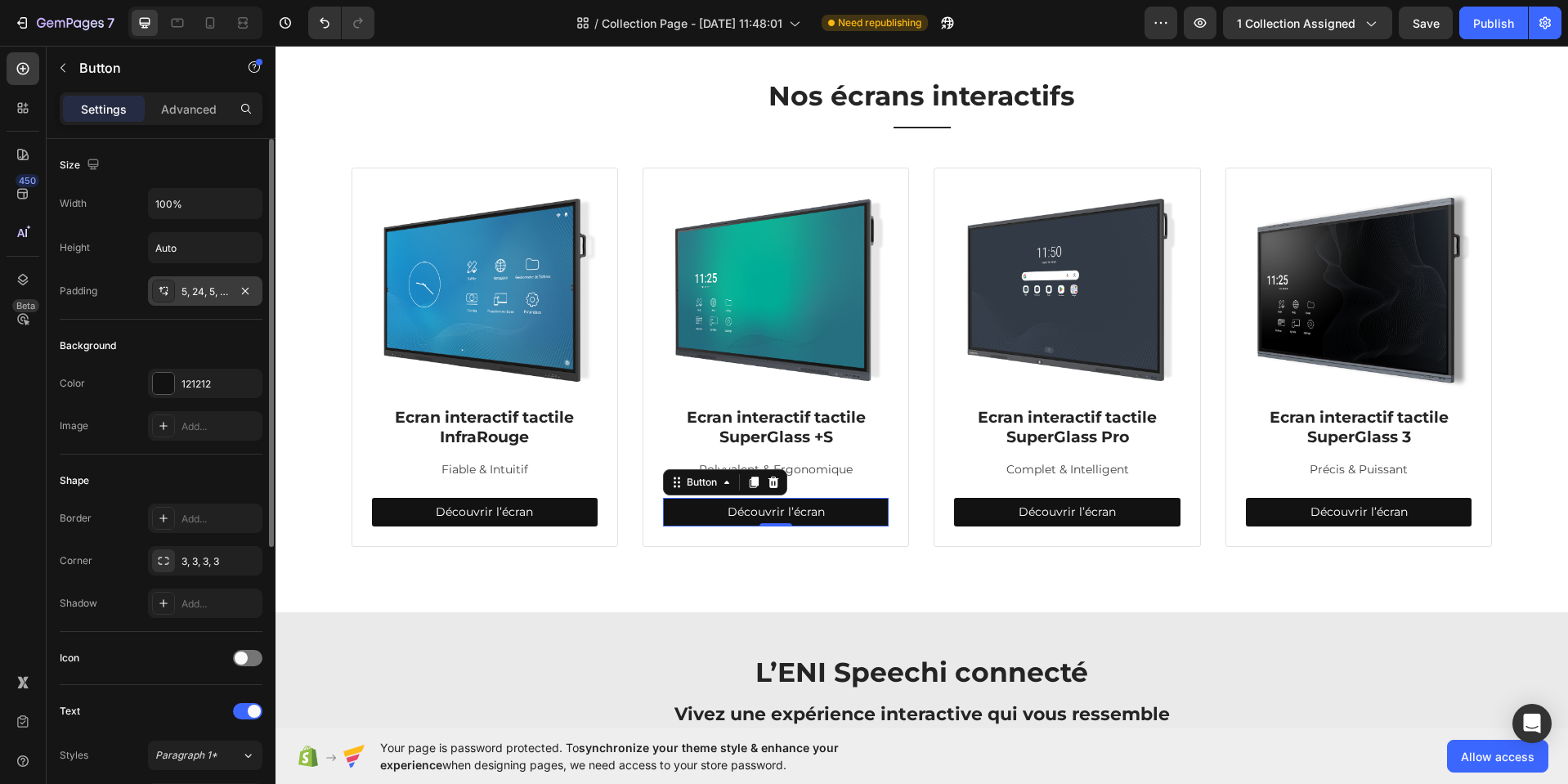
click at [204, 295] on div "5, 24, 5, 24" at bounding box center [204, 292] width 47 height 15
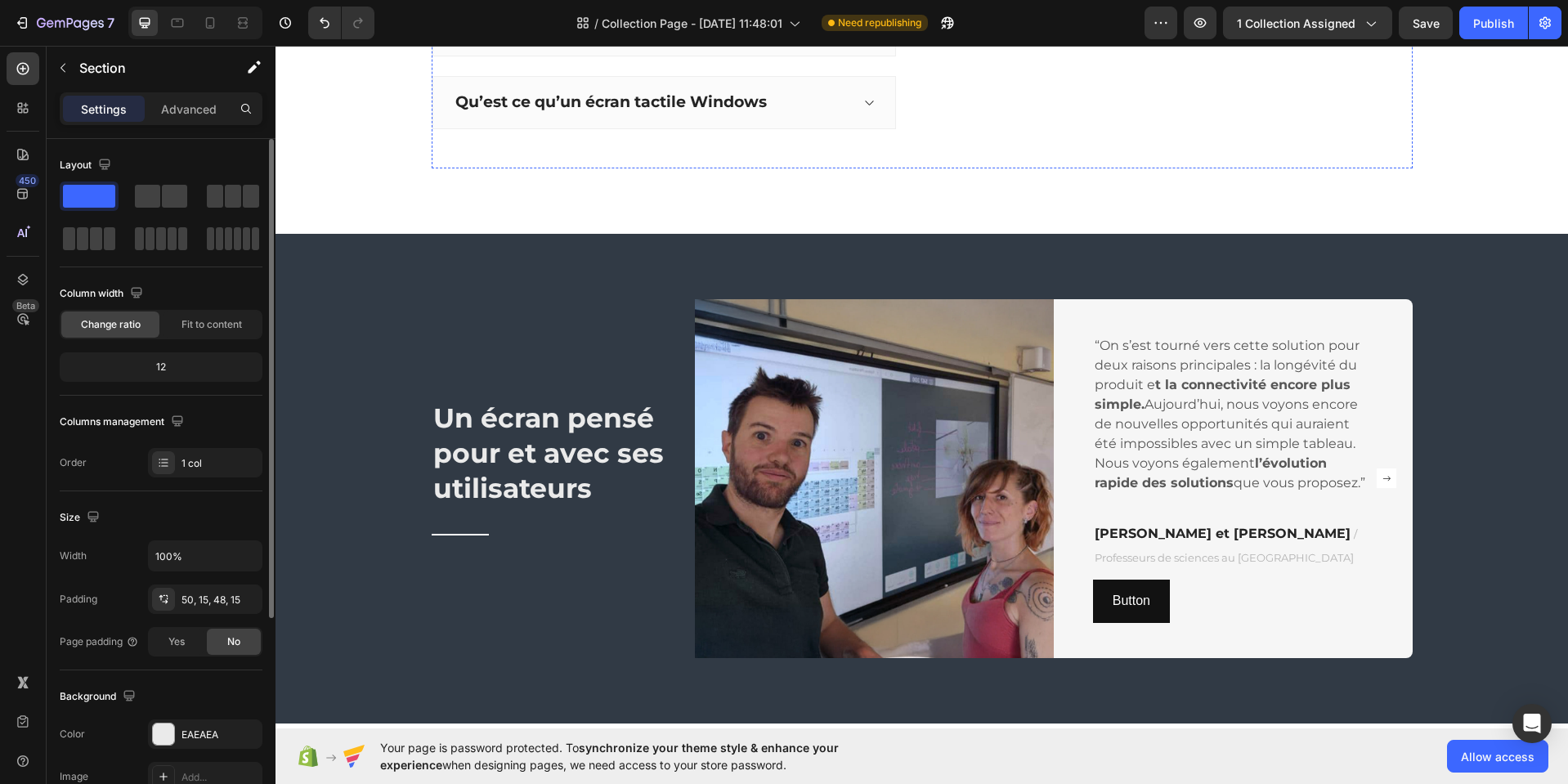
scroll to position [2102, 0]
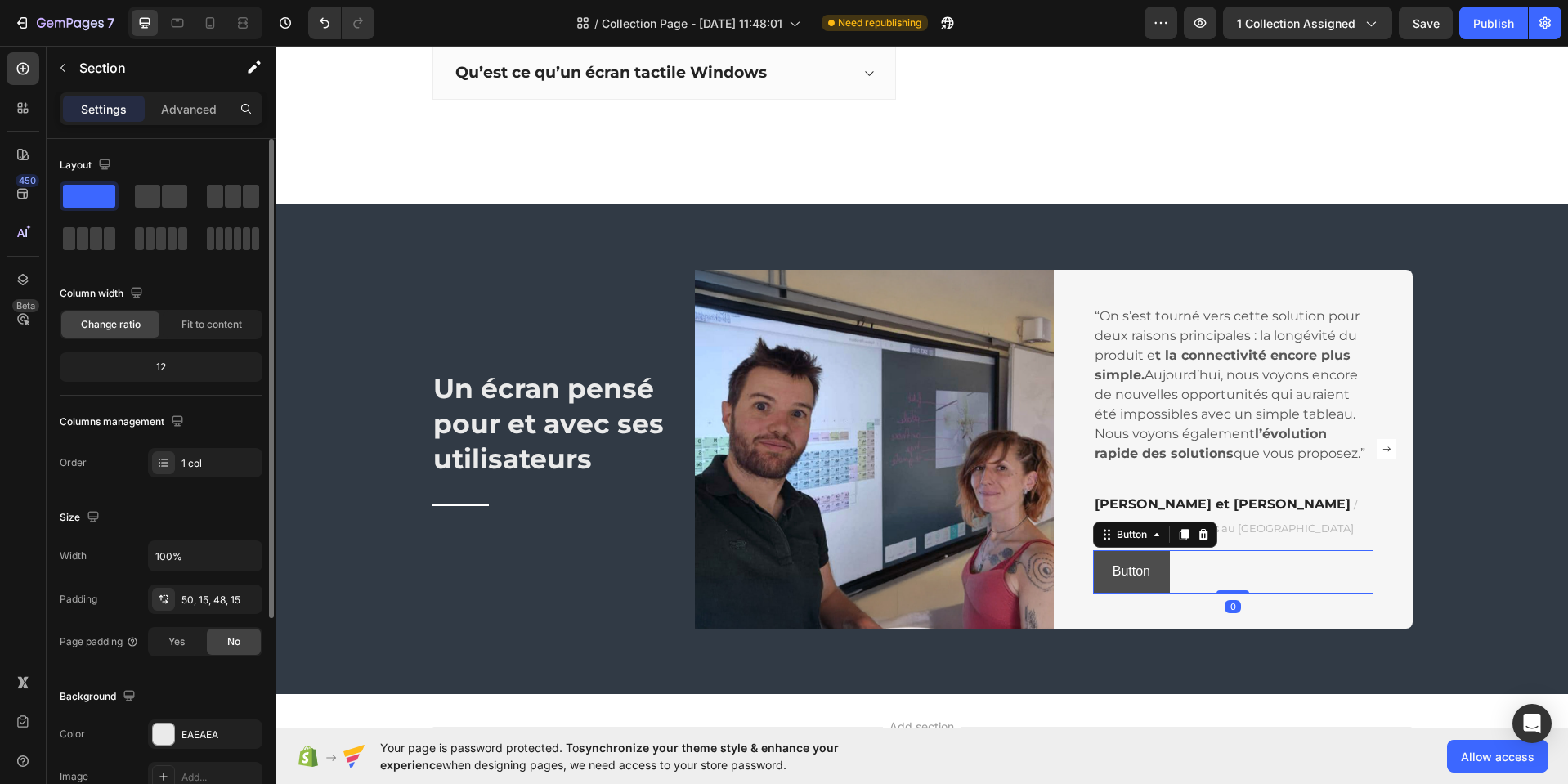
click at [1162, 580] on button "Button" at bounding box center [1131, 571] width 77 height 43
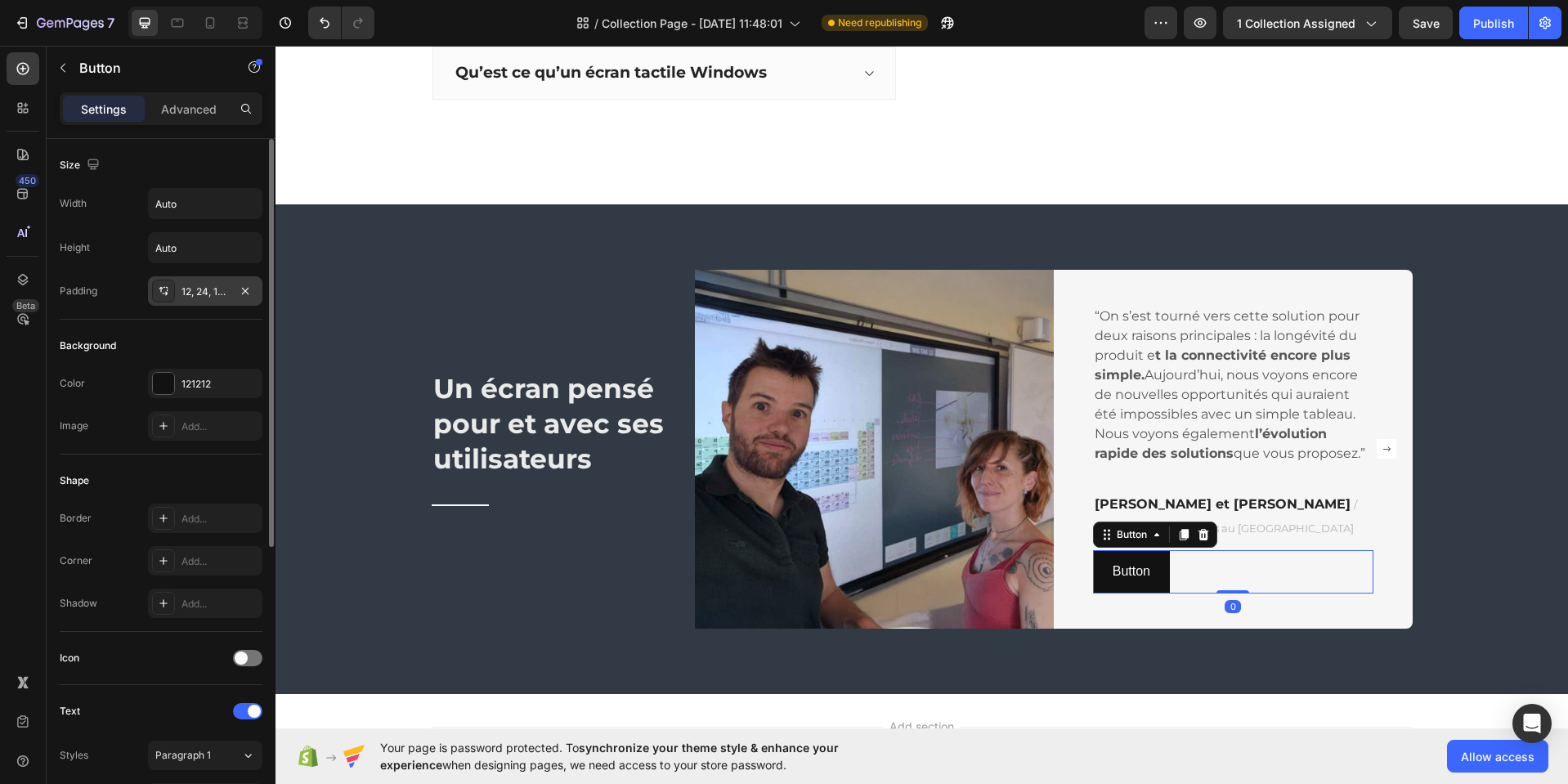
click at [193, 279] on div "12, 24, 12, 24" at bounding box center [205, 291] width 115 height 30
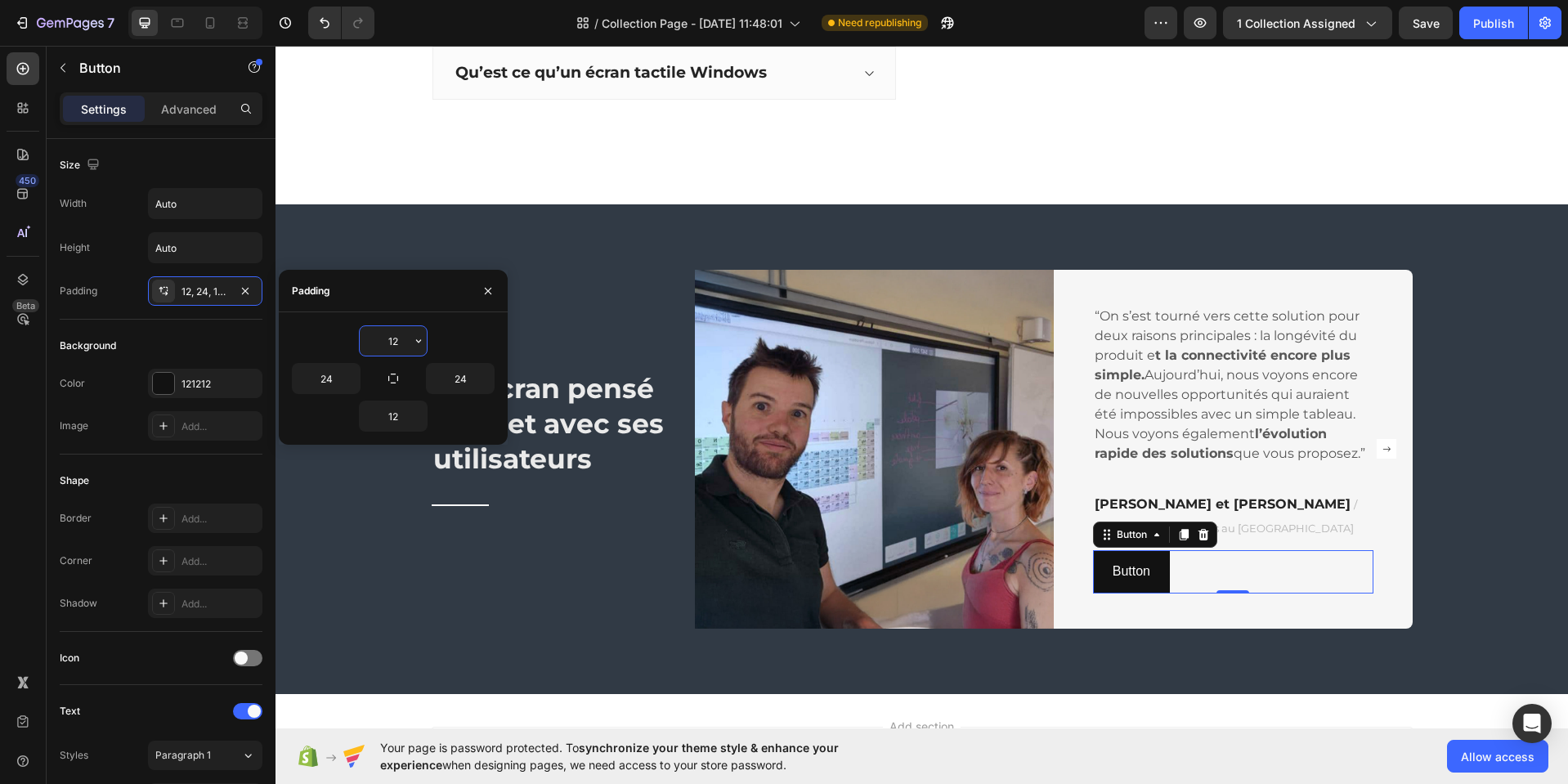
drag, startPoint x: 406, startPoint y: 343, endPoint x: 385, endPoint y: 343, distance: 21.0
click at [385, 343] on input "12" at bounding box center [393, 341] width 67 height 30
type input "5"
drag, startPoint x: 403, startPoint y: 418, endPoint x: 367, endPoint y: 428, distance: 37.4
click at [367, 427] on input "12" at bounding box center [393, 416] width 67 height 30
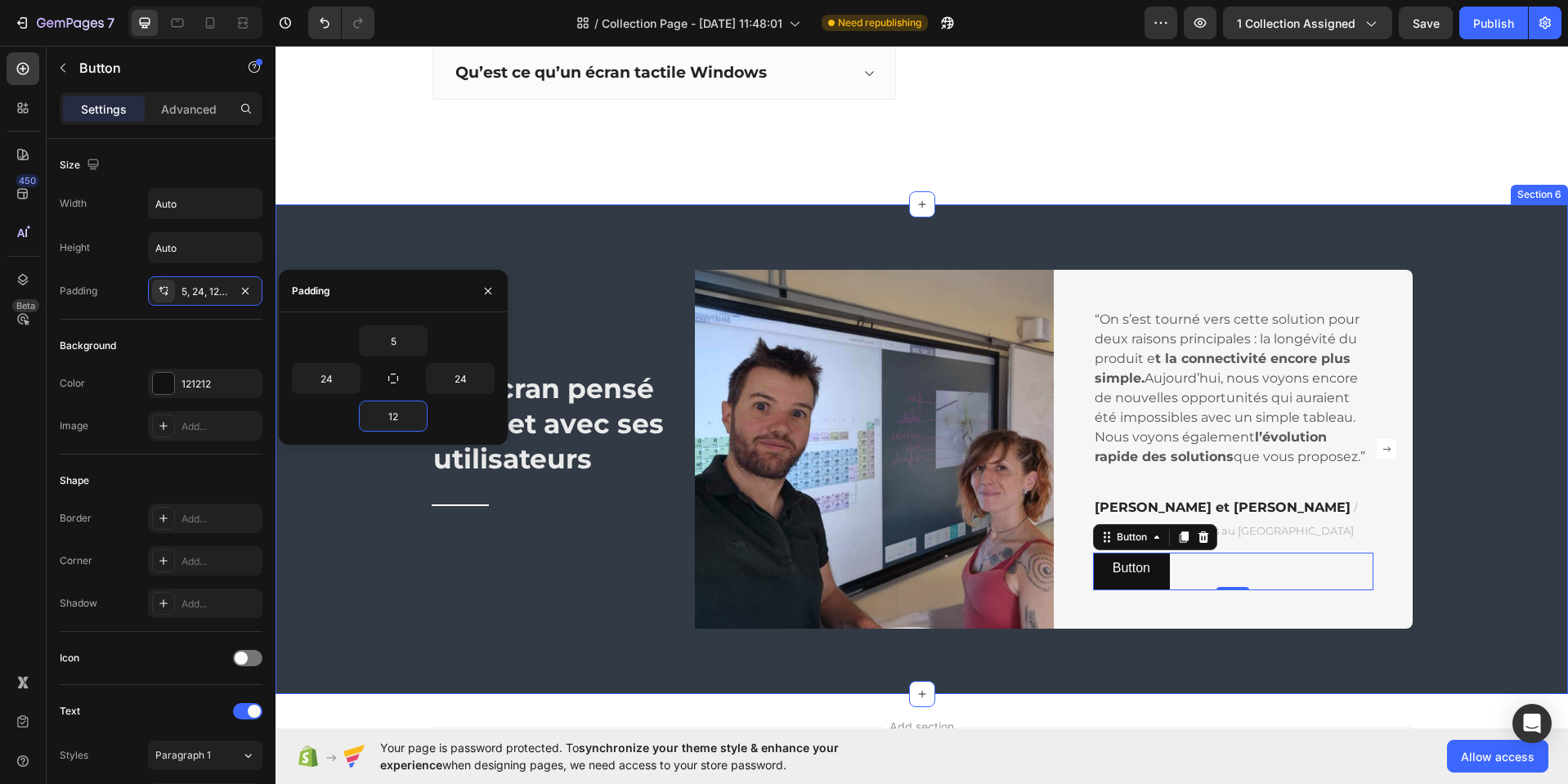
type input "5"
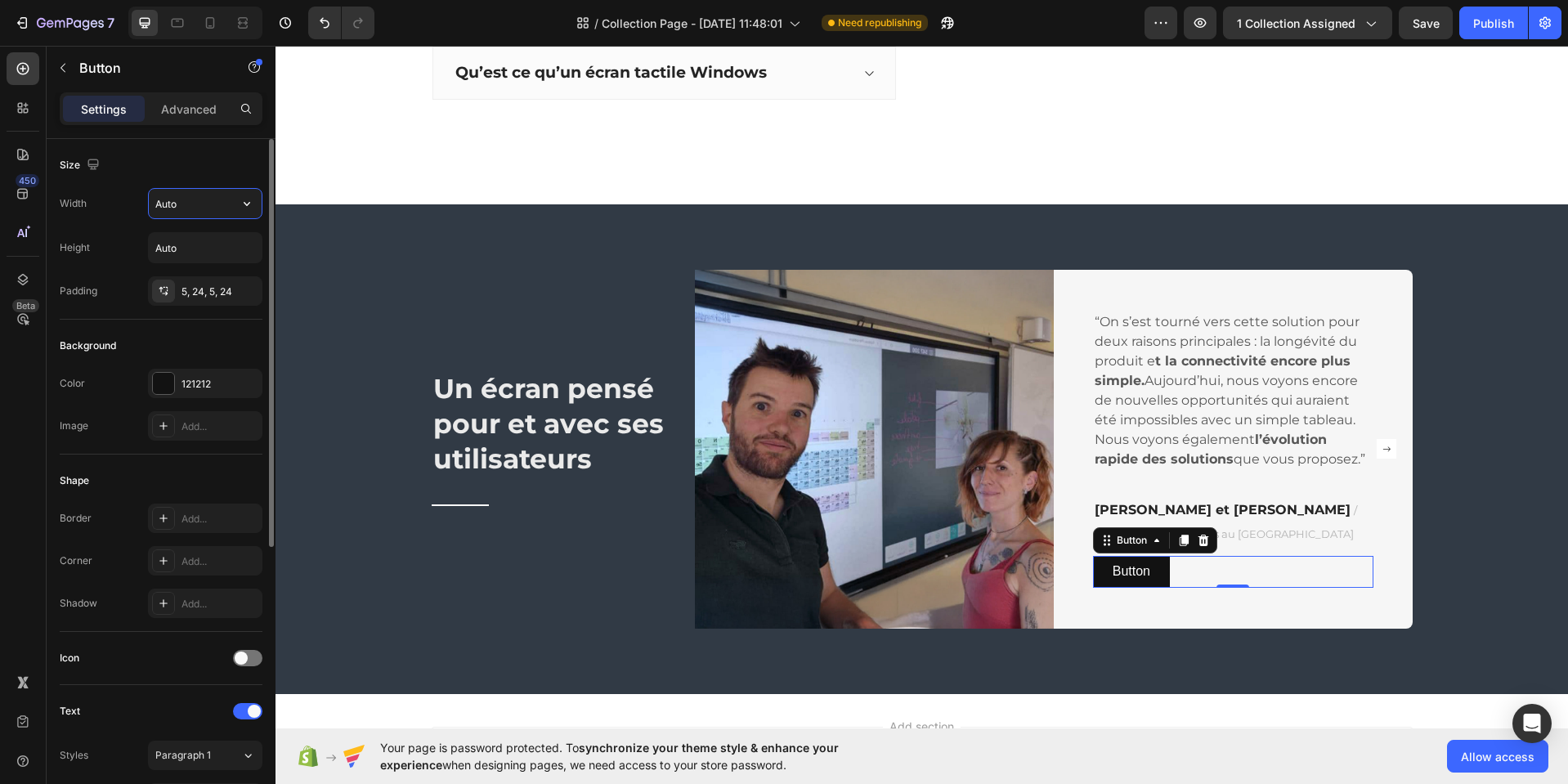
click at [216, 205] on input "Auto" at bounding box center [205, 203] width 113 height 30
click at [250, 207] on icon "button" at bounding box center [247, 203] width 17 height 17
click at [188, 276] on p "Full 100%" at bounding box center [201, 276] width 93 height 15
type input "100%"
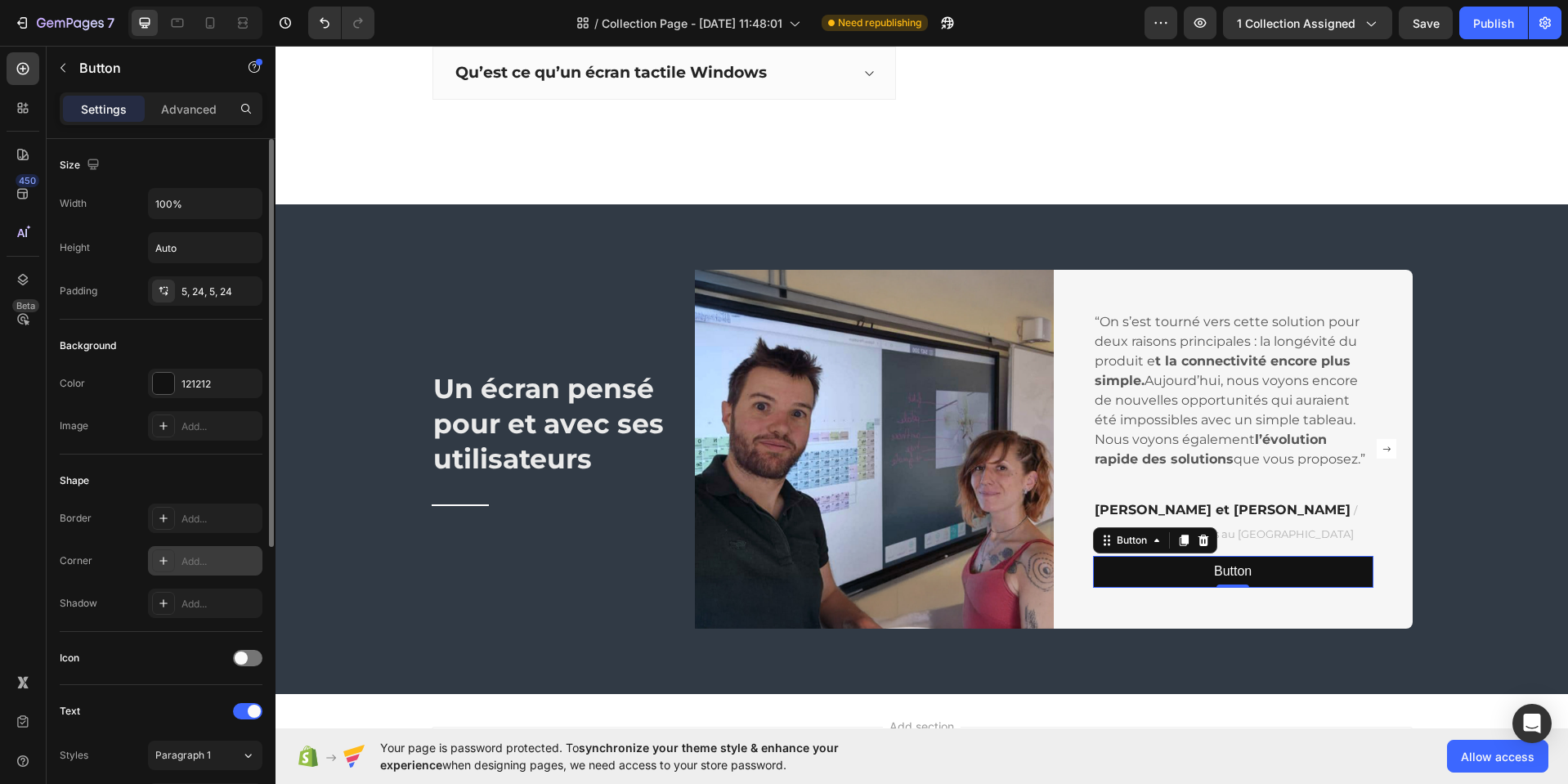
click at [203, 562] on div "Add..." at bounding box center [219, 562] width 77 height 15
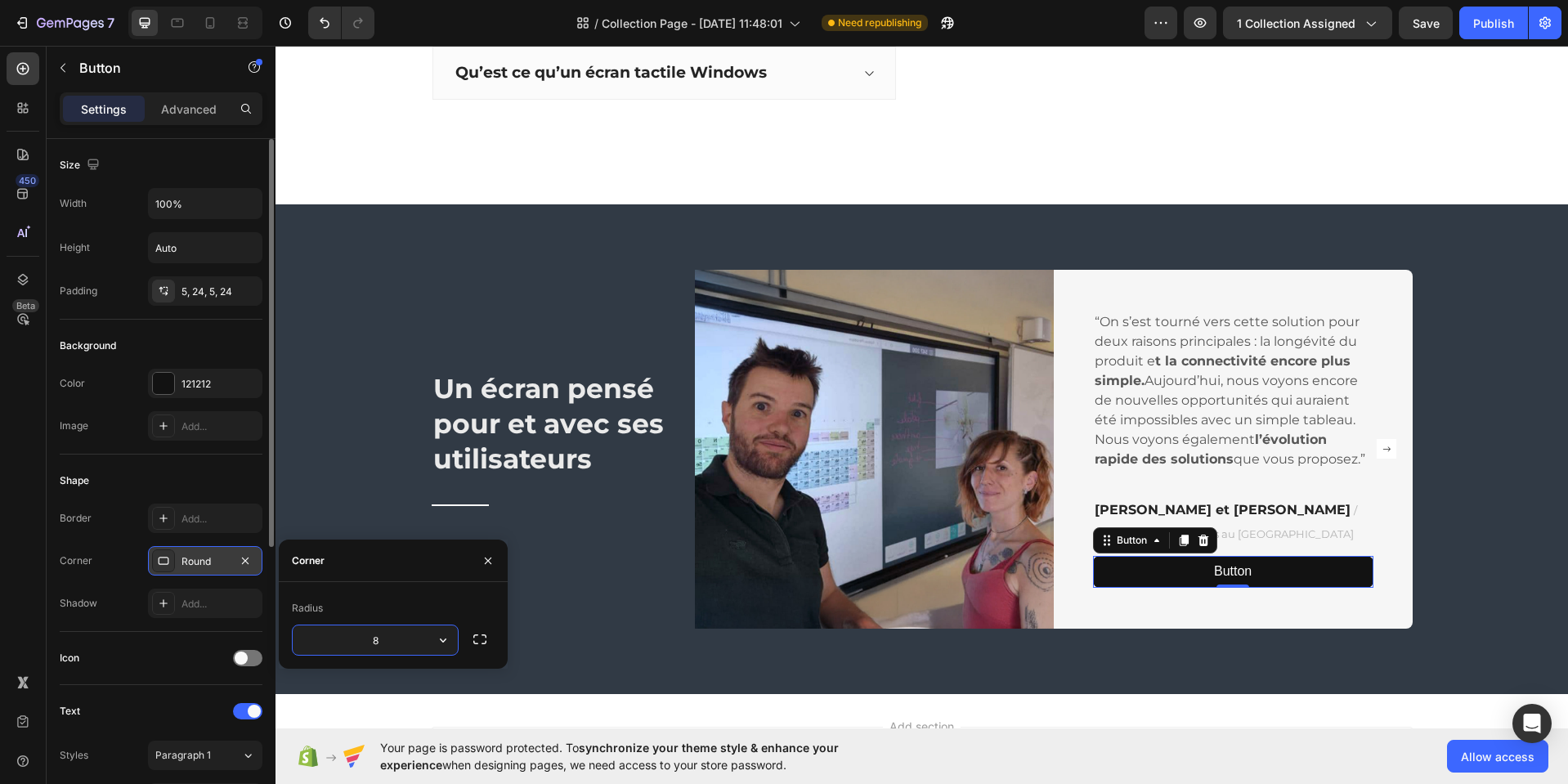
type input "3"
click at [174, 489] on div "Shape" at bounding box center [161, 481] width 202 height 26
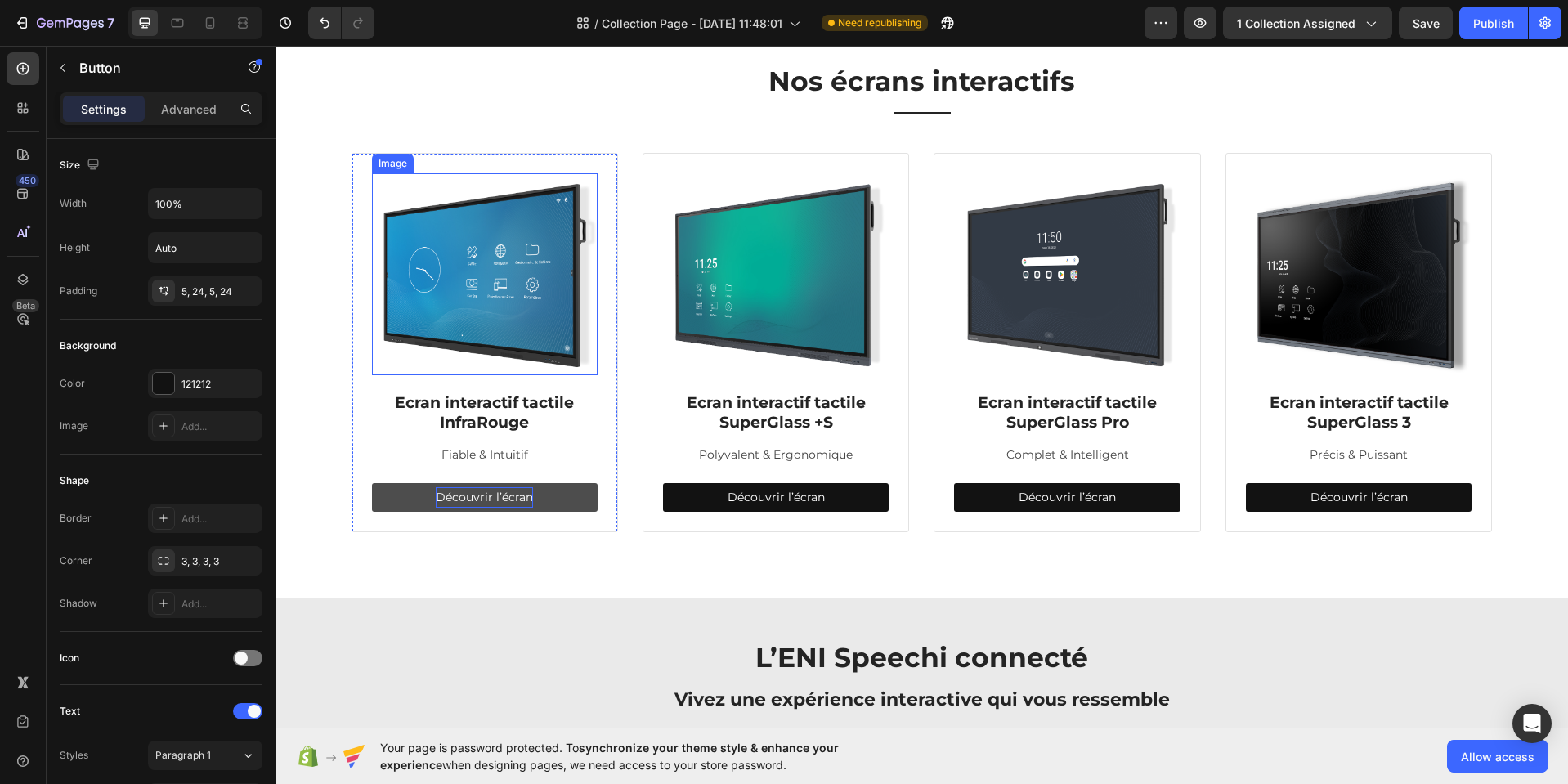
scroll to position [447, 0]
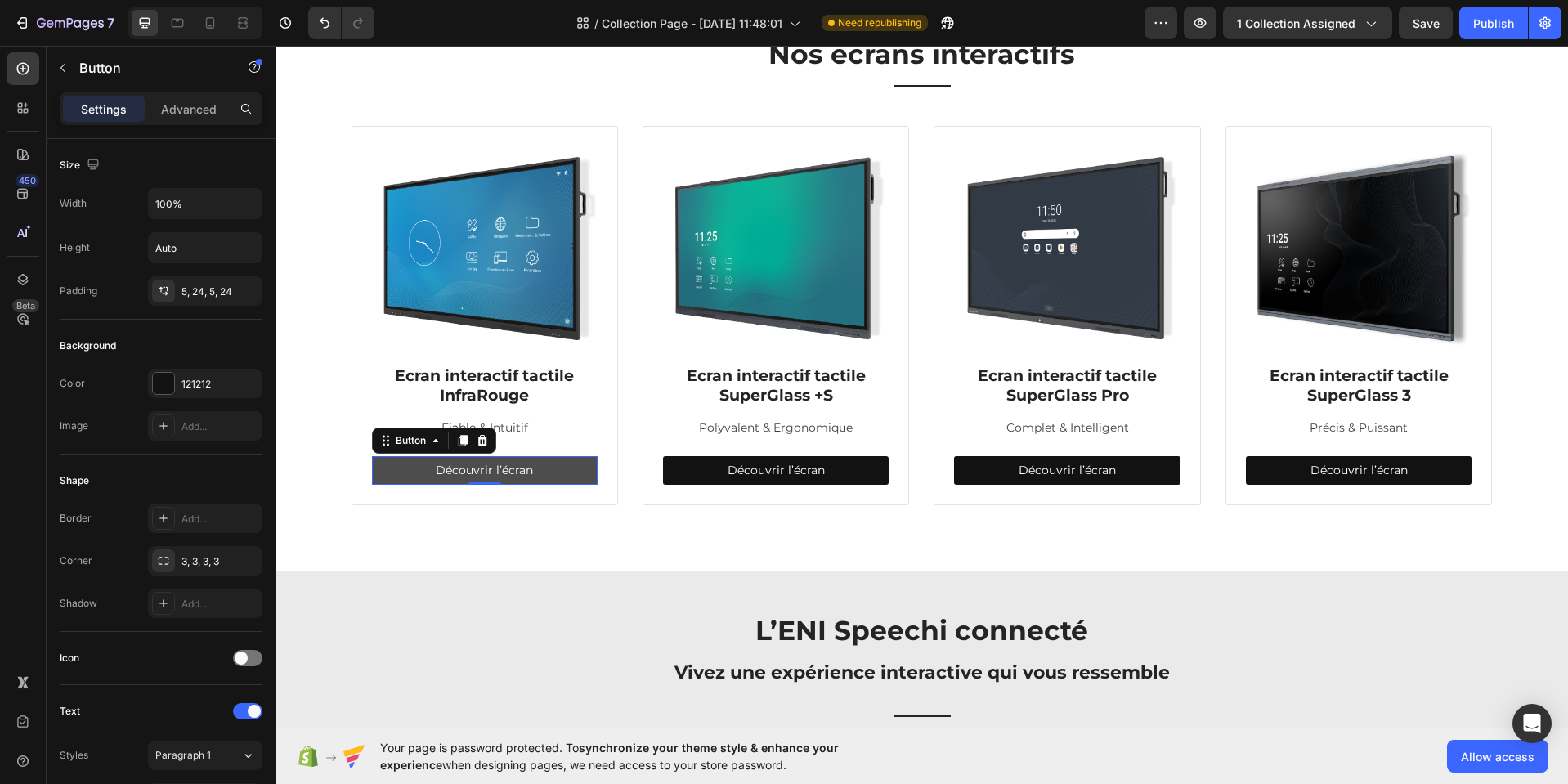
click at [549, 464] on button "Découvrir l’écran" at bounding box center [484, 471] width 225 height 29
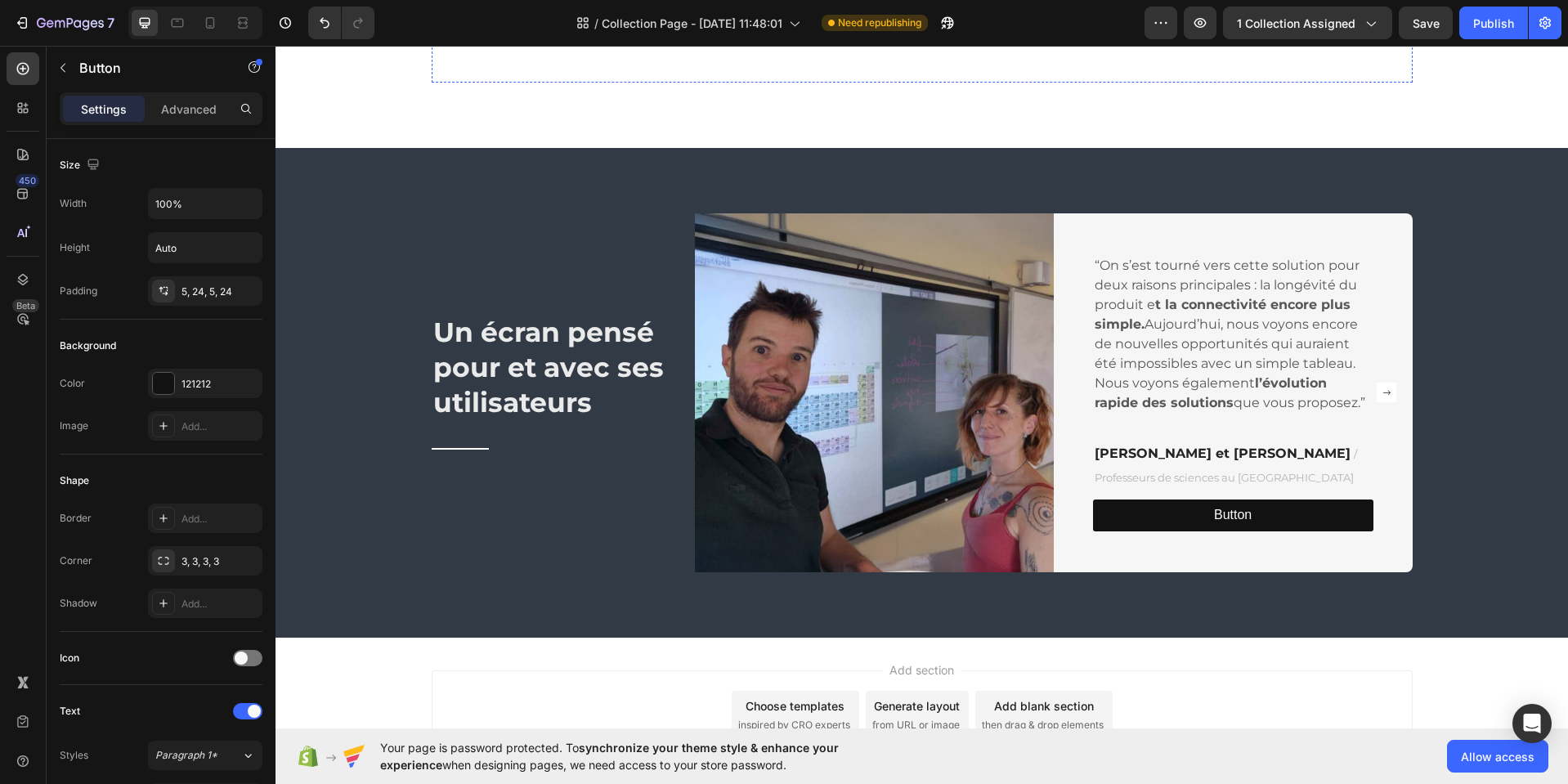
scroll to position [2234, 0]
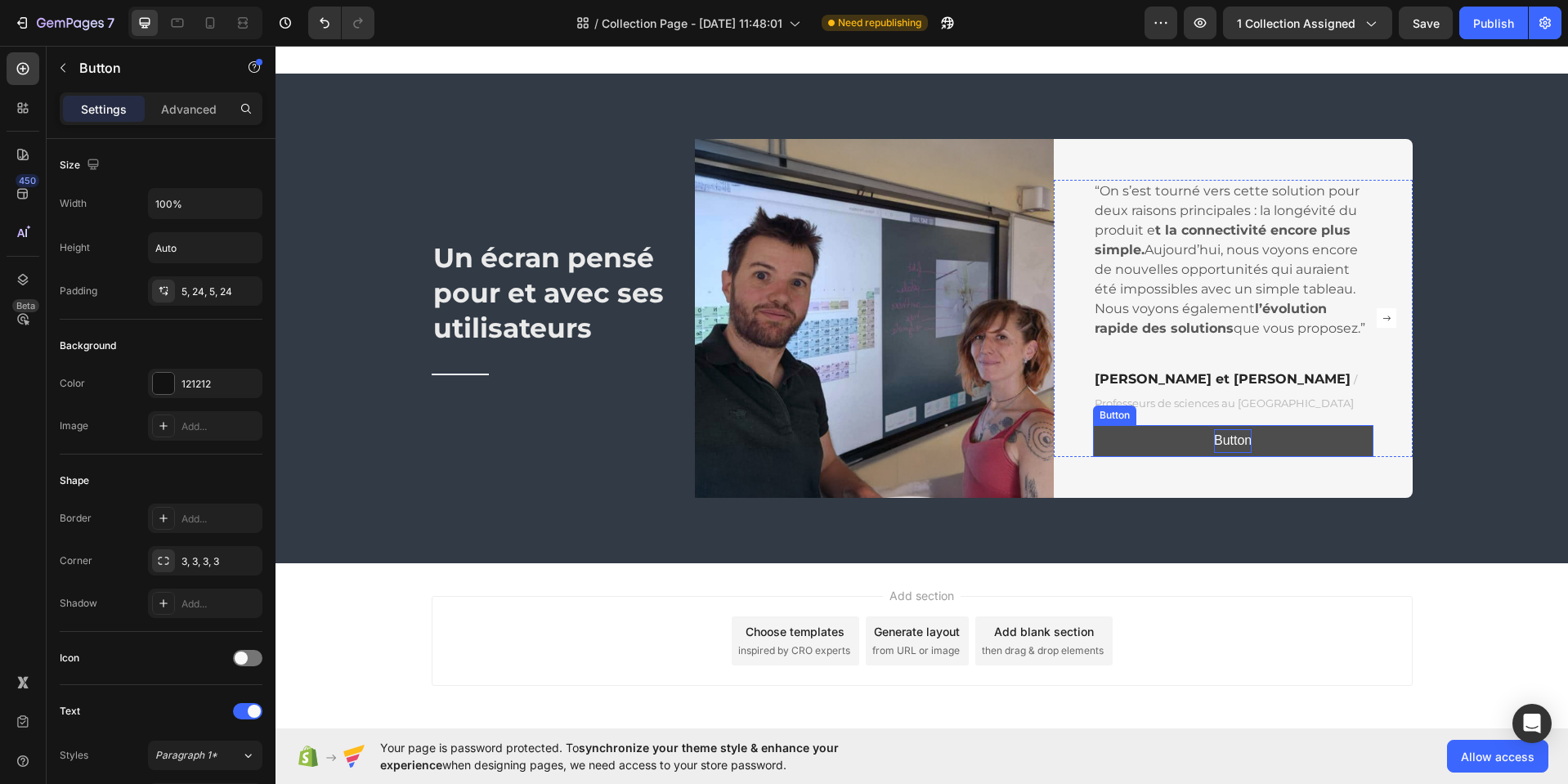
click at [1227, 439] on p "Button" at bounding box center [1233, 441] width 38 height 24
click at [1228, 441] on p "Button" at bounding box center [1233, 441] width 38 height 24
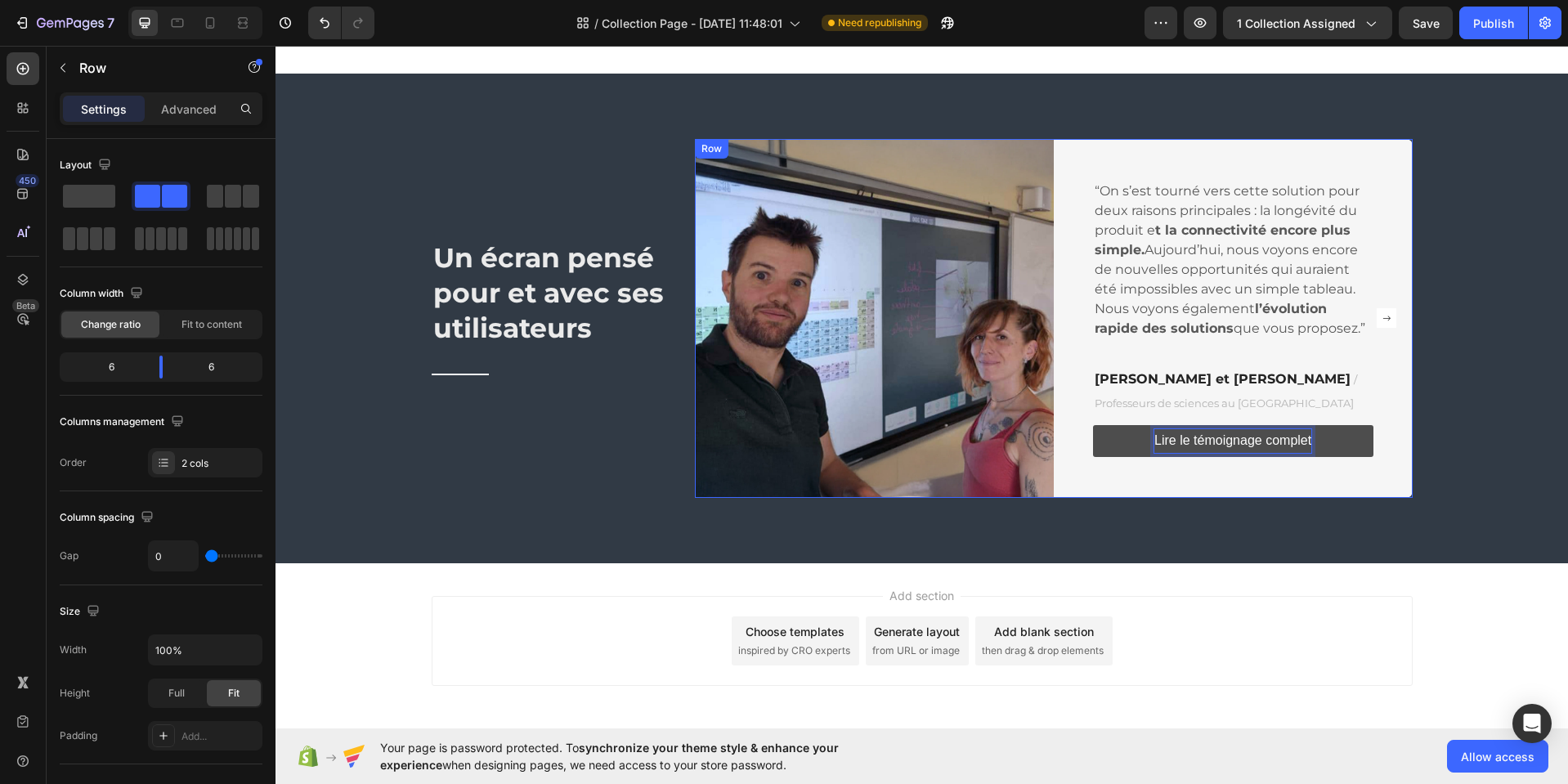
click at [1215, 470] on div "“On s’est tourné vers cette solution pour deux raisons principales : la longévi…" at bounding box center [1233, 318] width 359 height 359
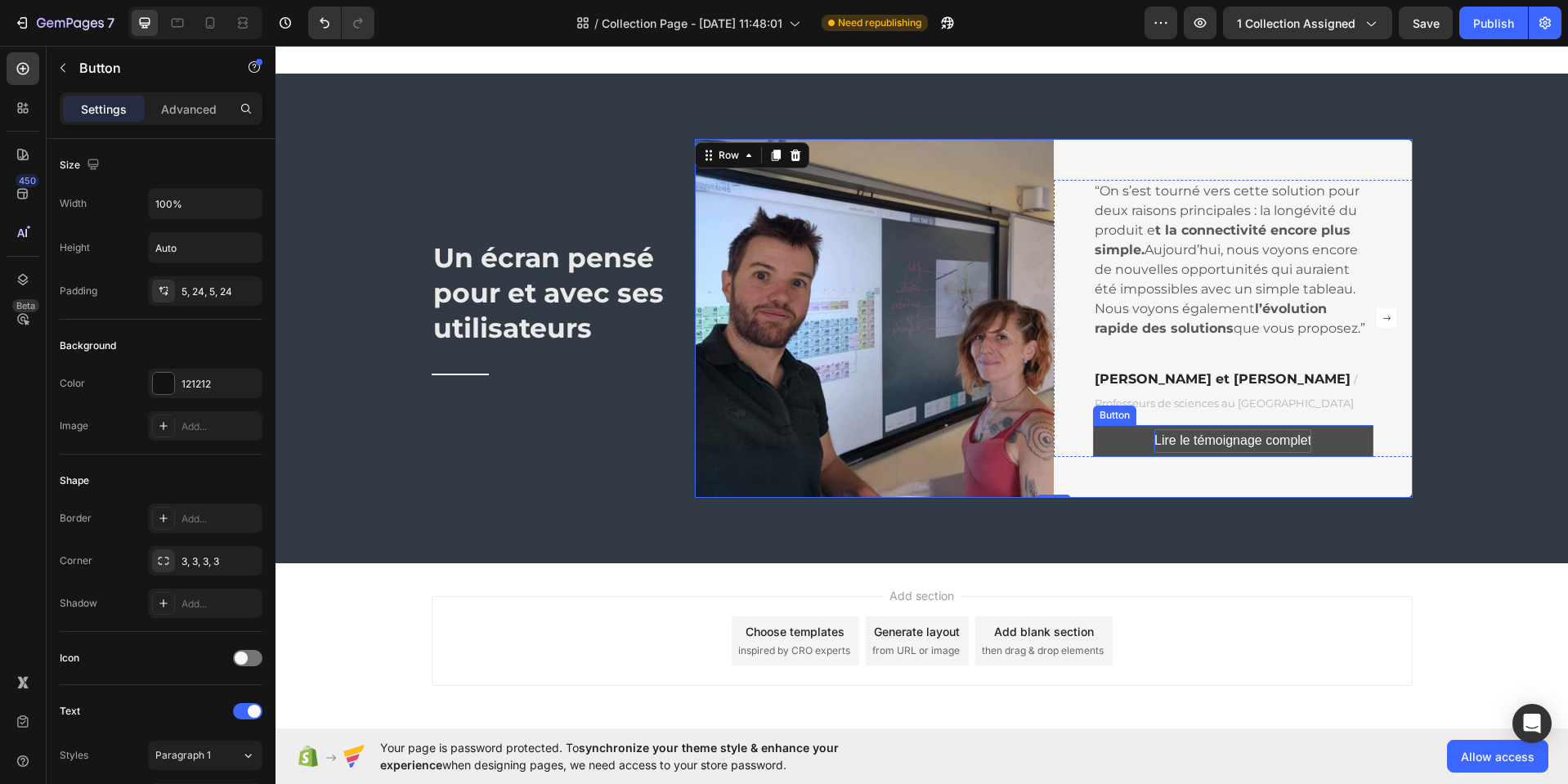
click at [1339, 445] on button "Lire le témoignage complet" at bounding box center [1233, 441] width 280 height 31
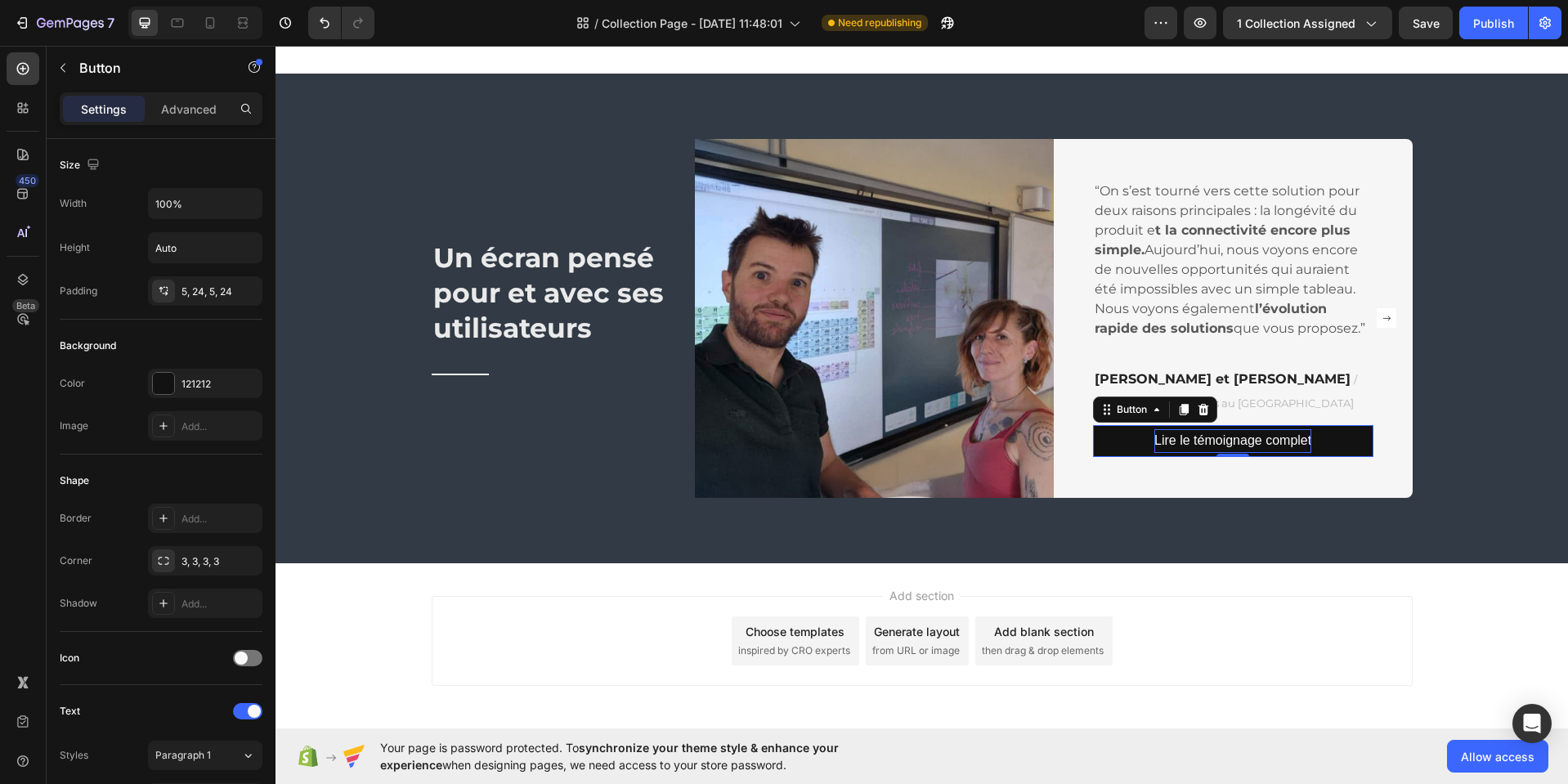
click at [1179, 414] on icon at bounding box center [1184, 410] width 9 height 11
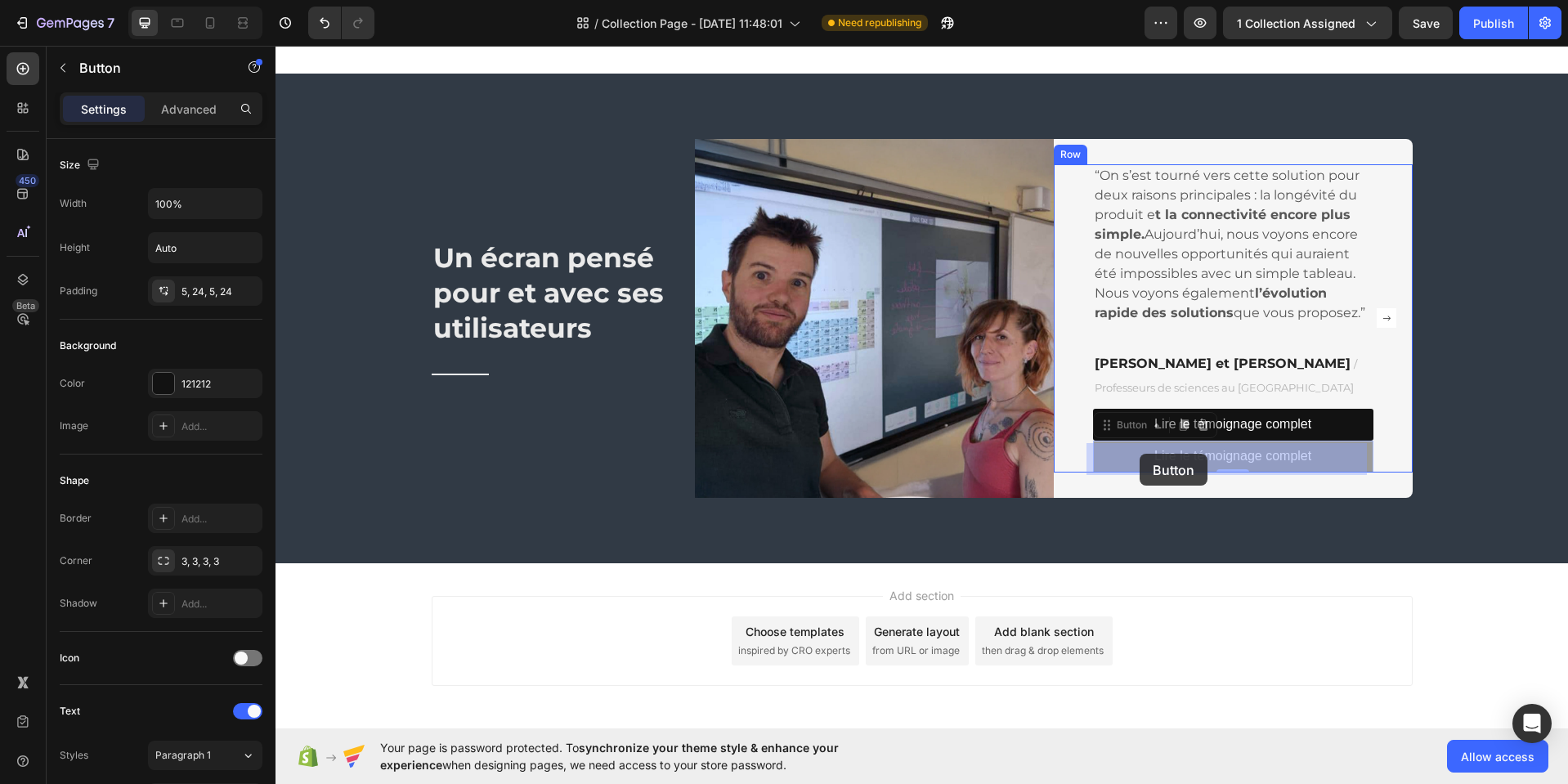
drag, startPoint x: 1176, startPoint y: 423, endPoint x: 1143, endPoint y: 455, distance: 46.0
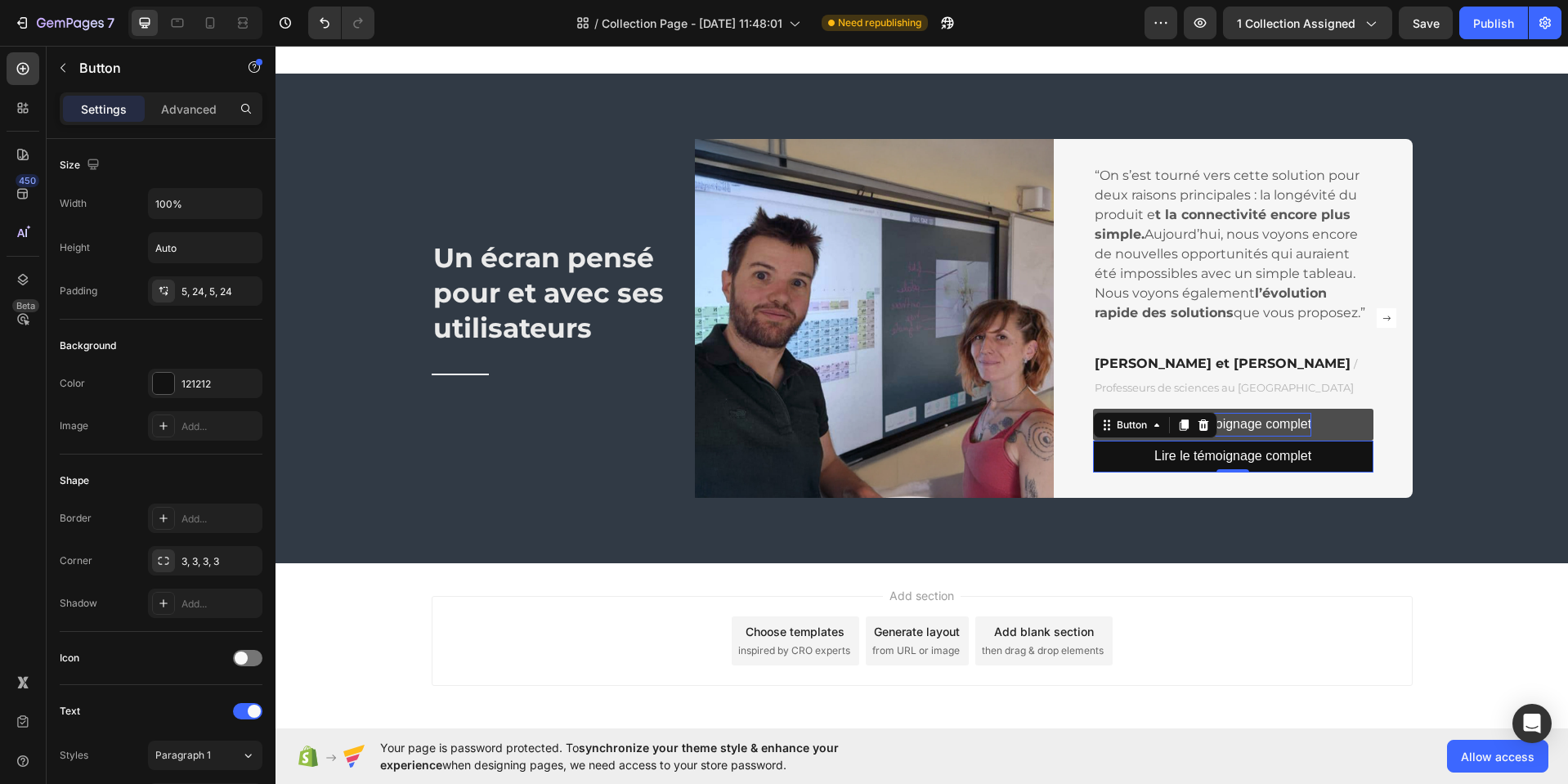
click at [1199, 429] on icon at bounding box center [1202, 425] width 10 height 11
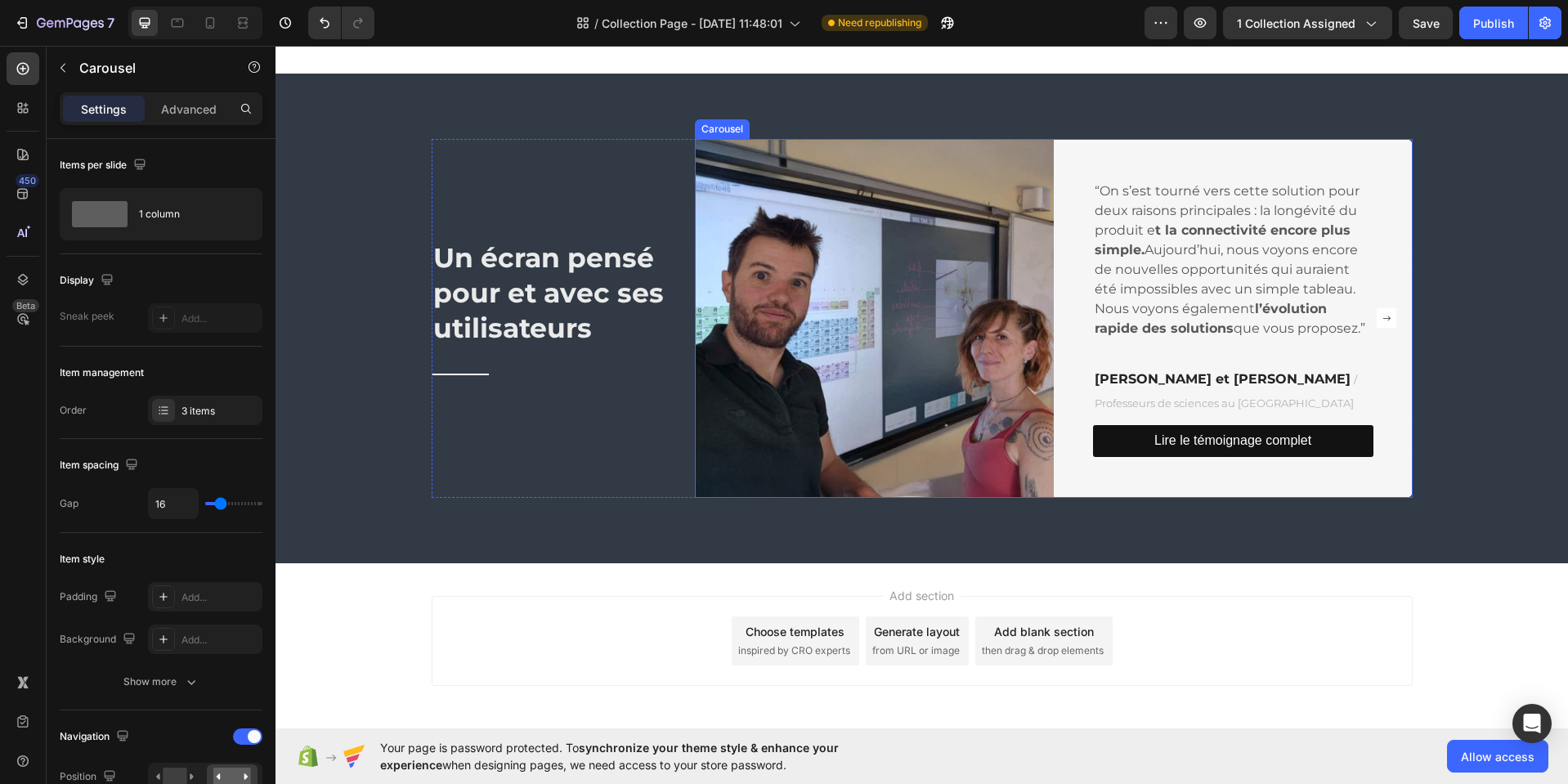
click at [1381, 317] on rect "Carousel Next Arrow" at bounding box center [1386, 317] width 19 height 19
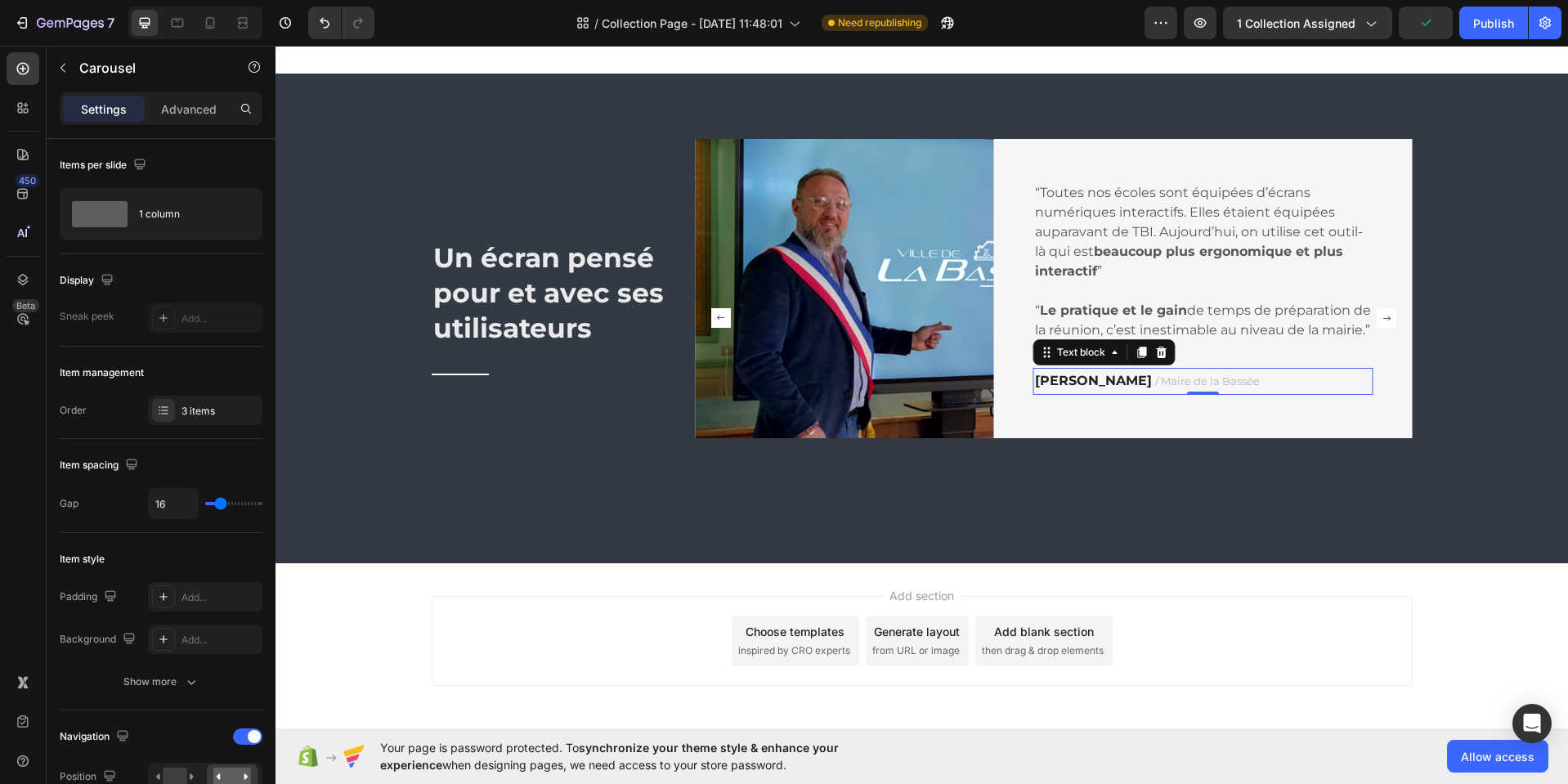
click at [1166, 387] on span "/ Maire de la Bassée" at bounding box center [1207, 381] width 104 height 13
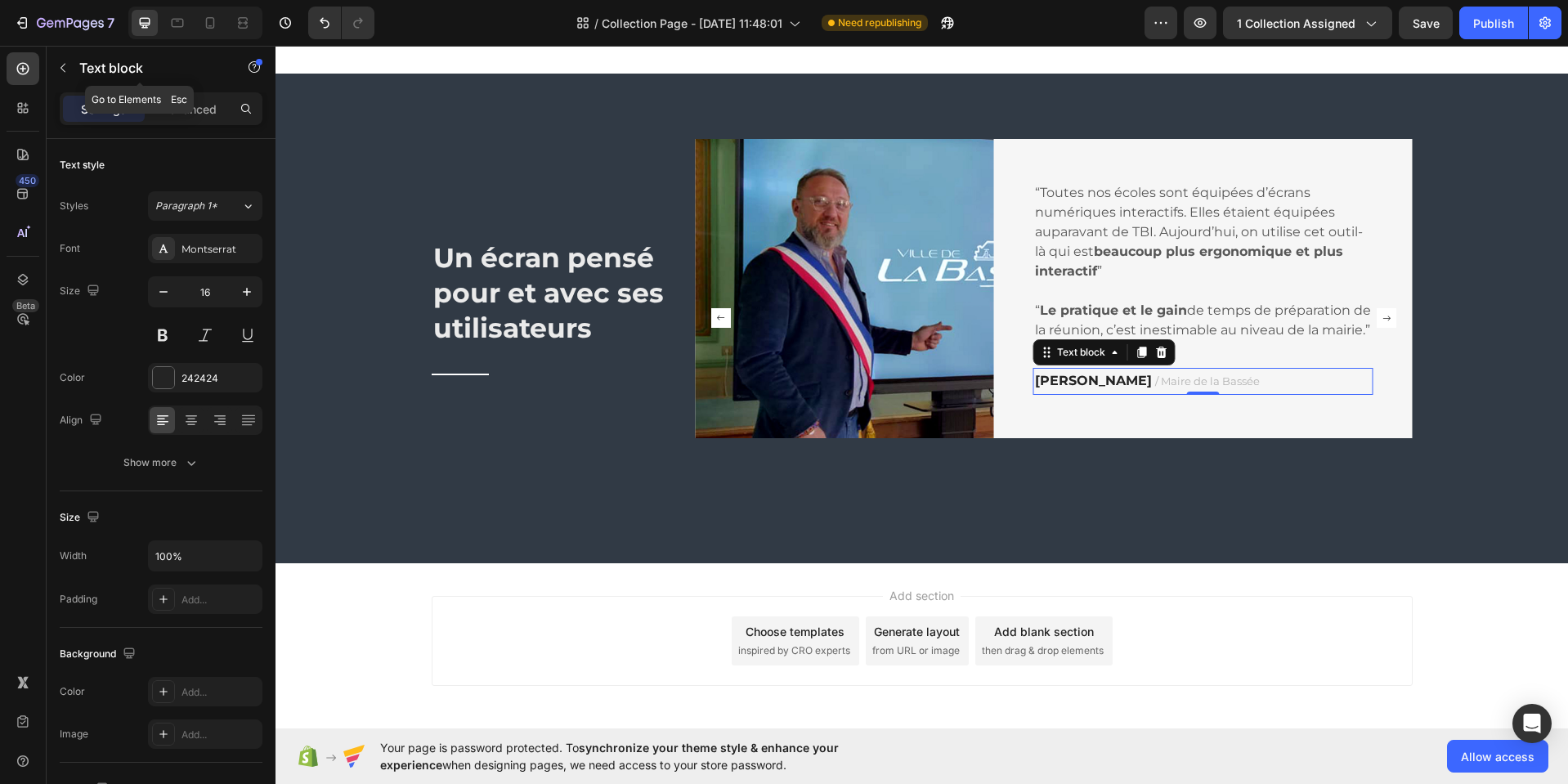
click at [67, 67] on icon "button" at bounding box center [63, 67] width 13 height 13
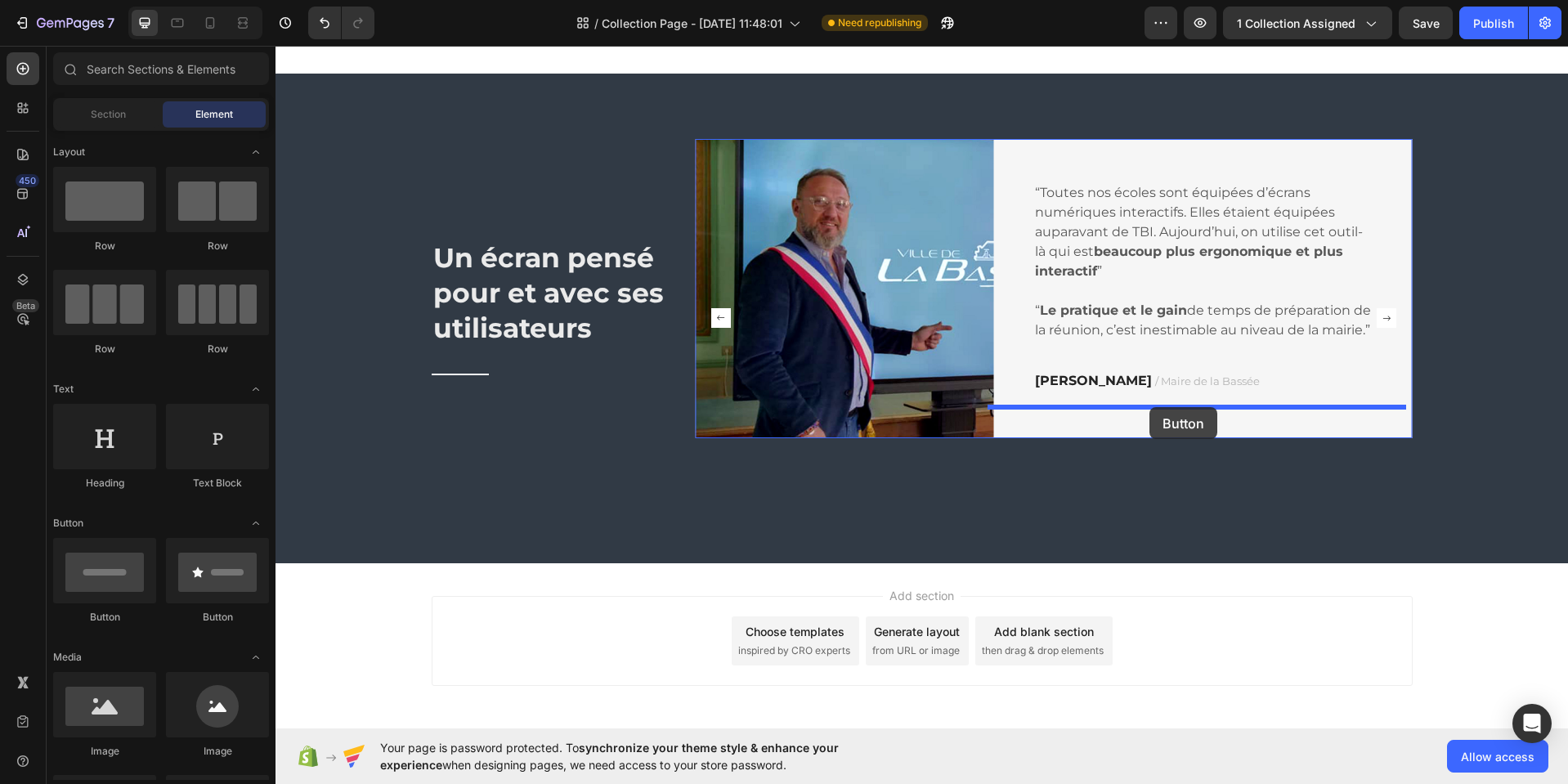
drag, startPoint x: 392, startPoint y: 625, endPoint x: 1149, endPoint y: 409, distance: 787.2
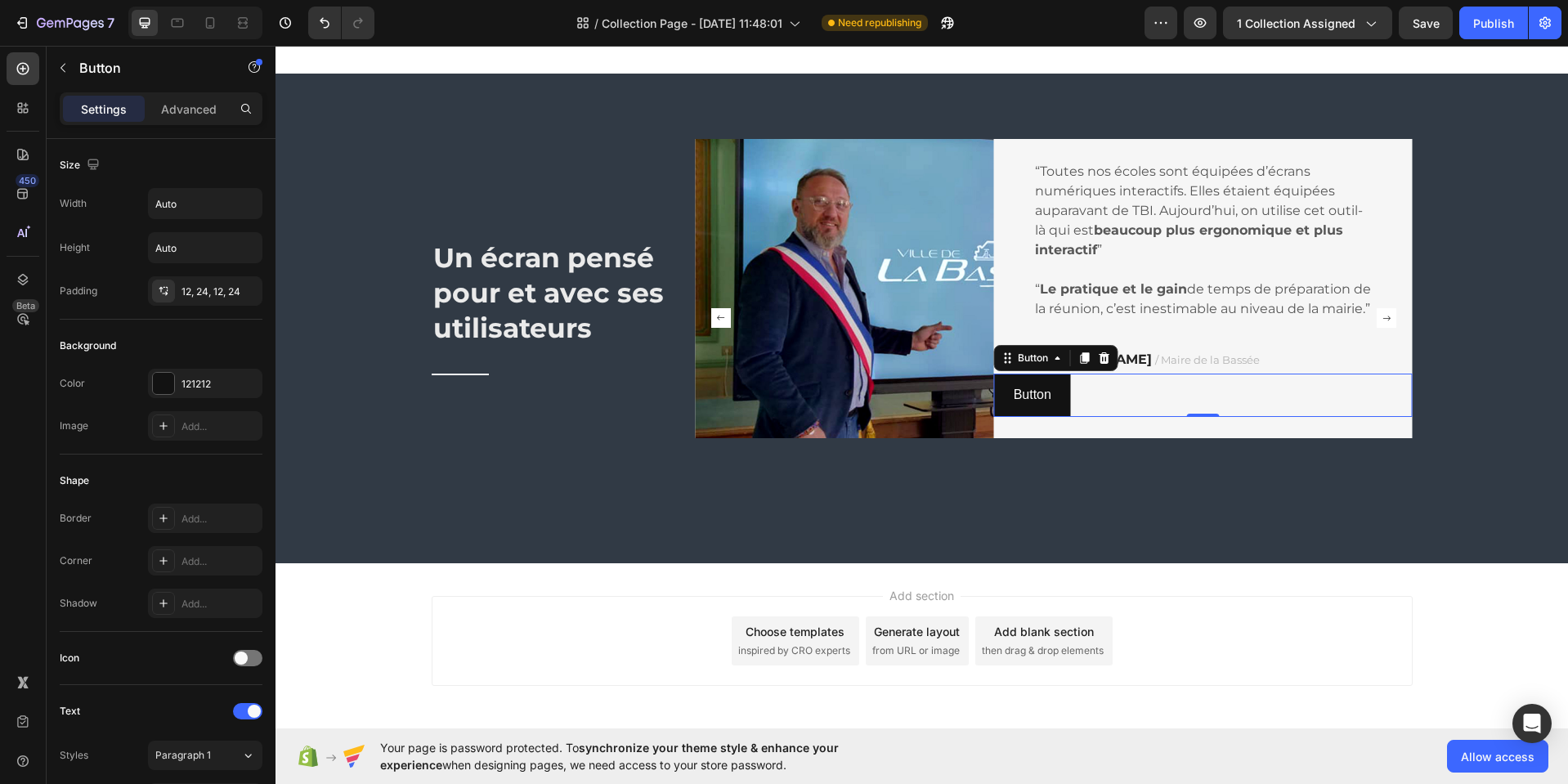
click at [1100, 364] on icon at bounding box center [1103, 358] width 10 height 11
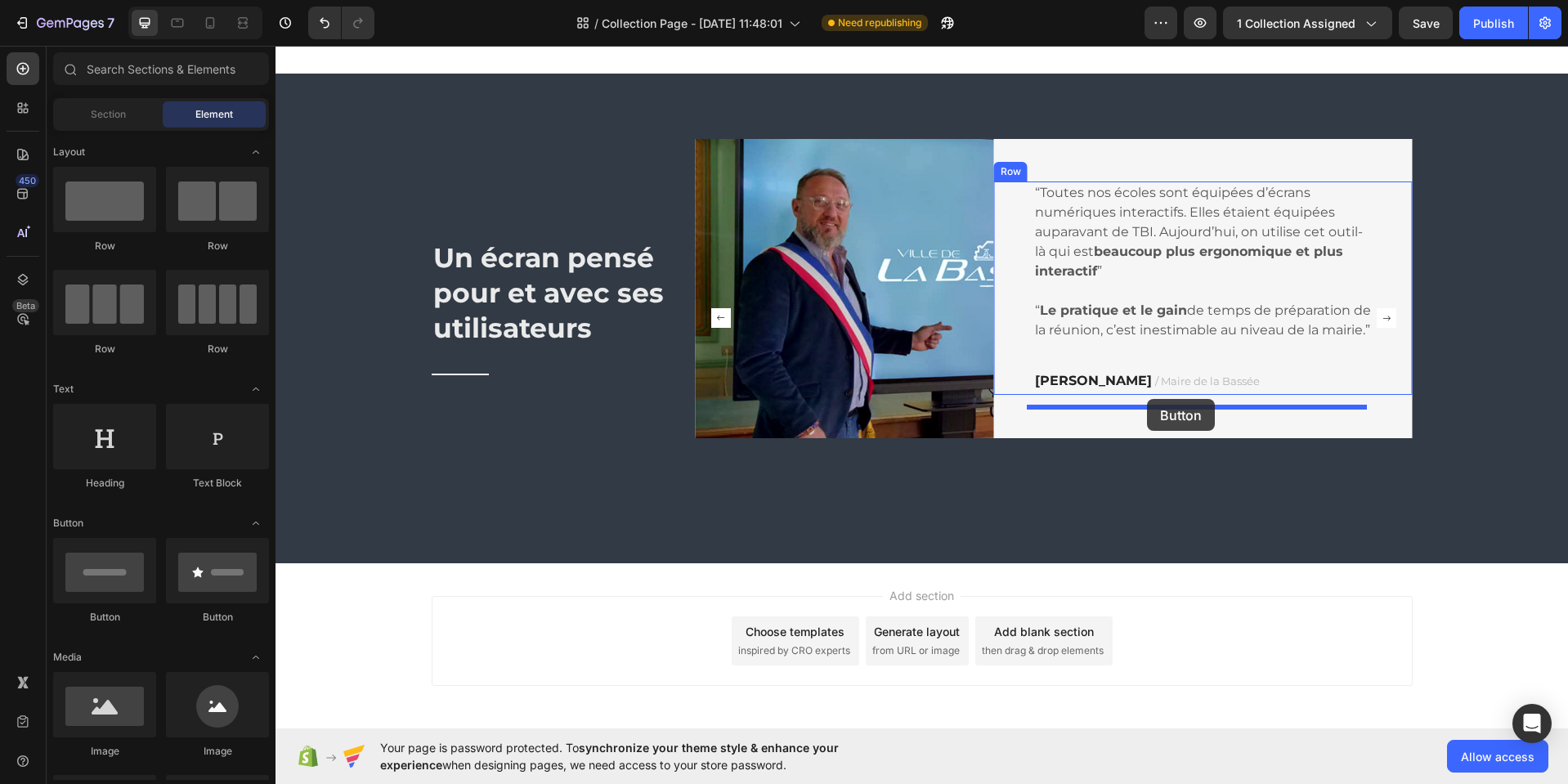
drag, startPoint x: 392, startPoint y: 622, endPoint x: 1147, endPoint y: 399, distance: 787.2
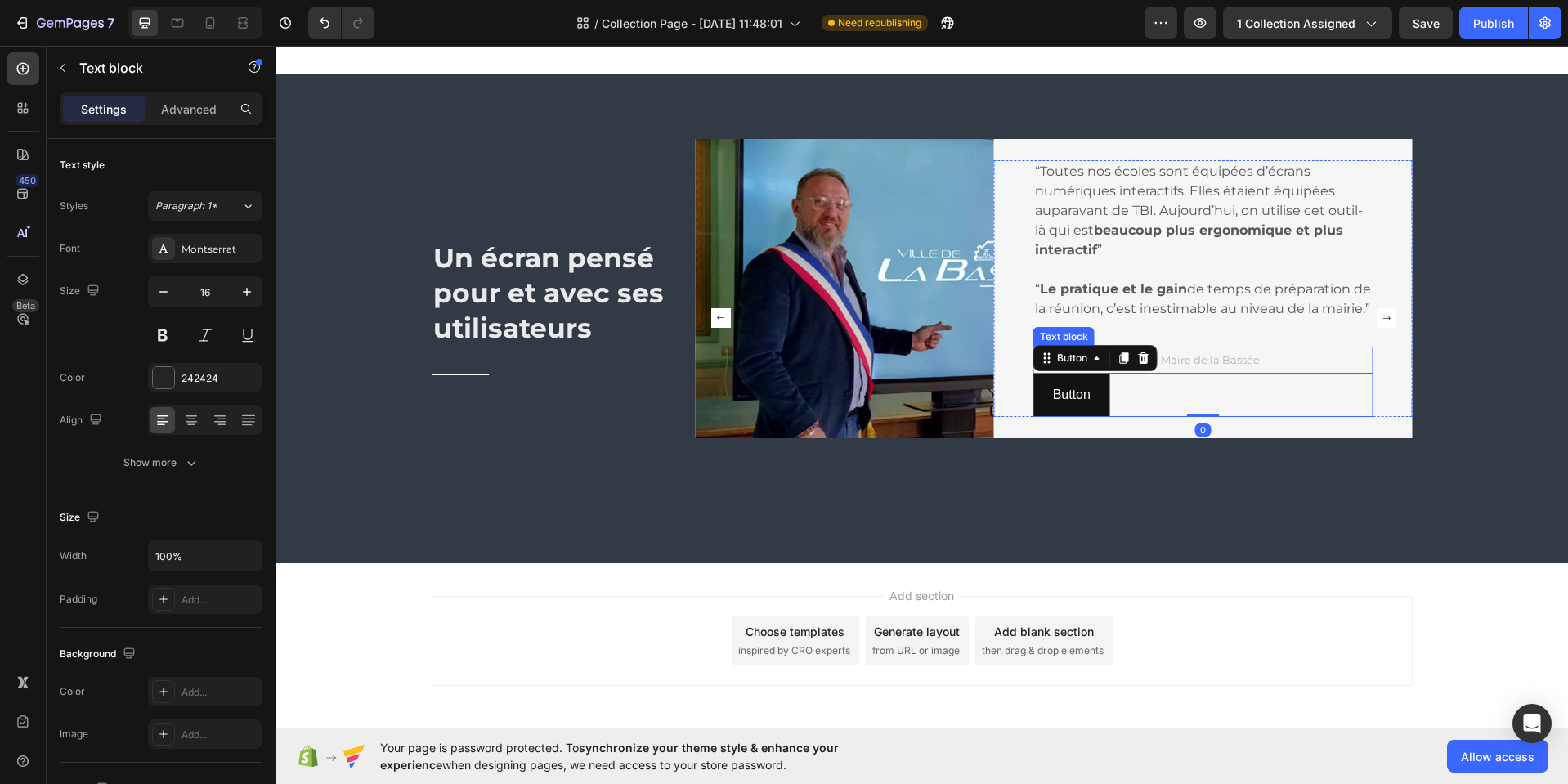
click at [1185, 372] on p "Frédéric Caudelier / Maire de la Bassée" at bounding box center [1203, 361] width 336 height 24
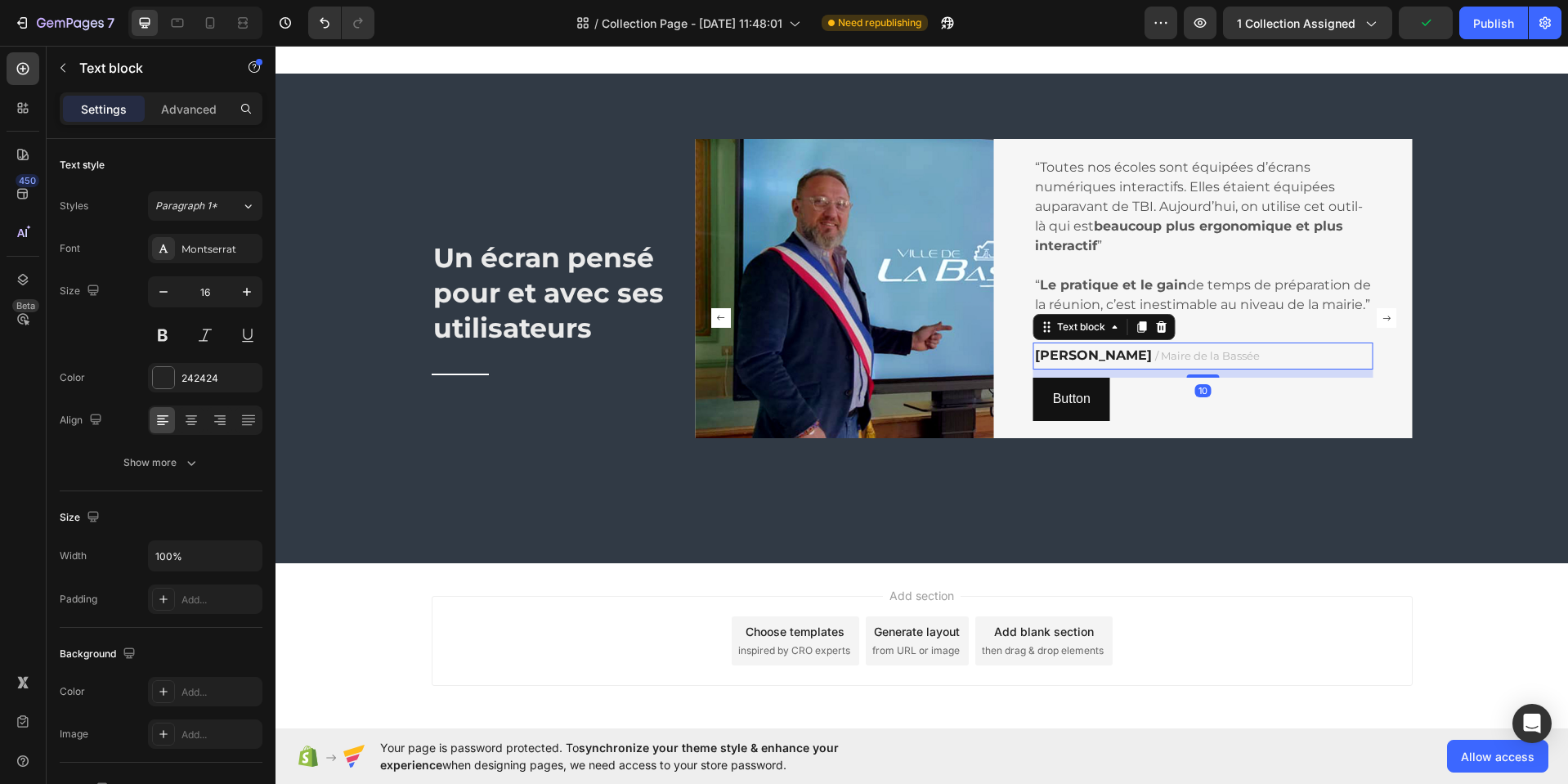
drag, startPoint x: 1193, startPoint y: 383, endPoint x: 1193, endPoint y: 393, distance: 10.0
click at [1193, 393] on div "“Toutes nos écoles sont équipées d’écrans numériques interactifs. Elles étaient…" at bounding box center [1203, 288] width 340 height 265
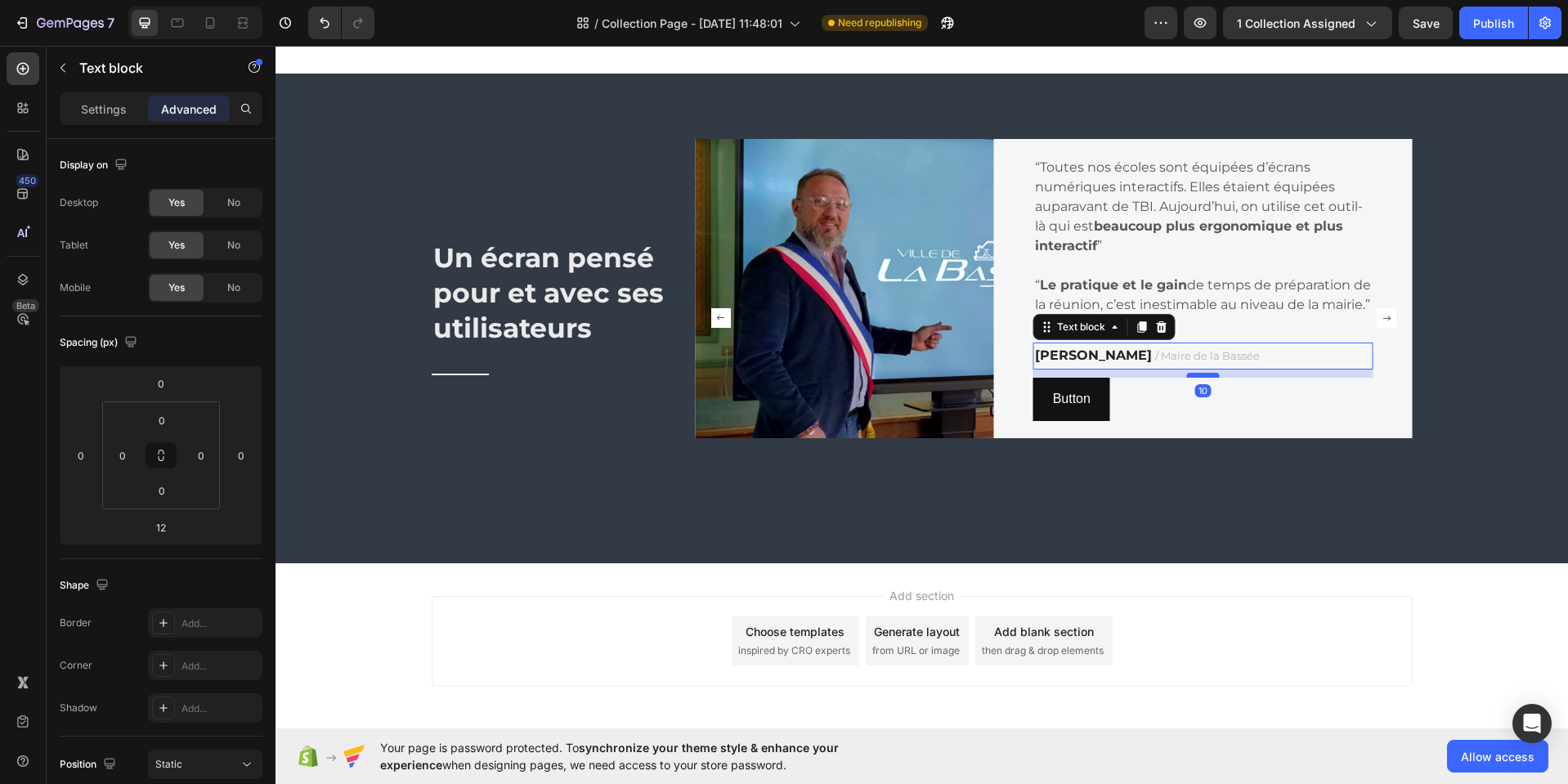
click at [1200, 378] on div at bounding box center [1202, 374] width 32 height 5
click at [1204, 378] on div at bounding box center [1202, 374] width 32 height 5
type input "10"
click at [1084, 414] on button "Button" at bounding box center [1071, 399] width 77 height 43
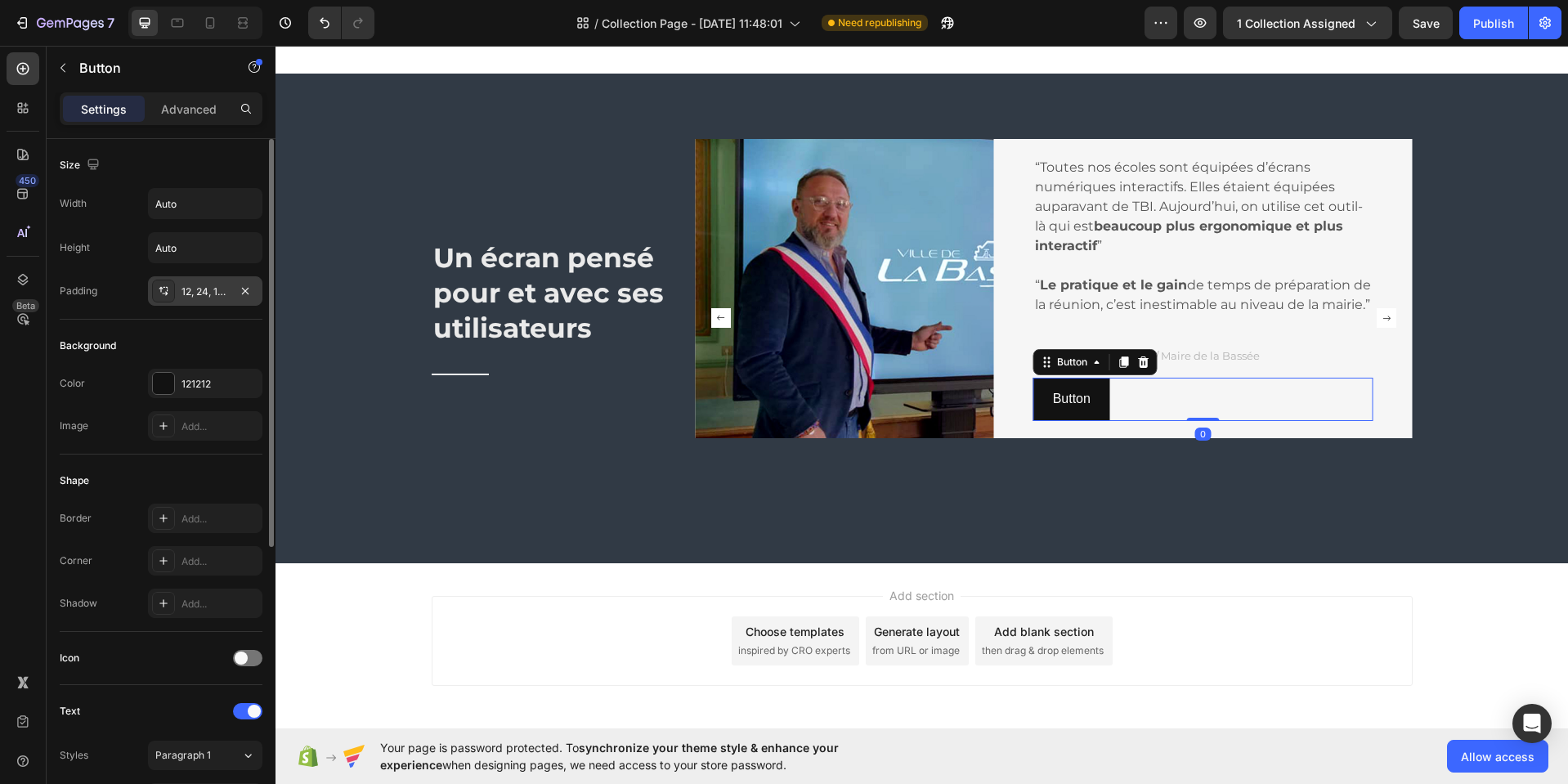
click at [212, 288] on div "12, 24, 12, 24" at bounding box center [204, 292] width 47 height 15
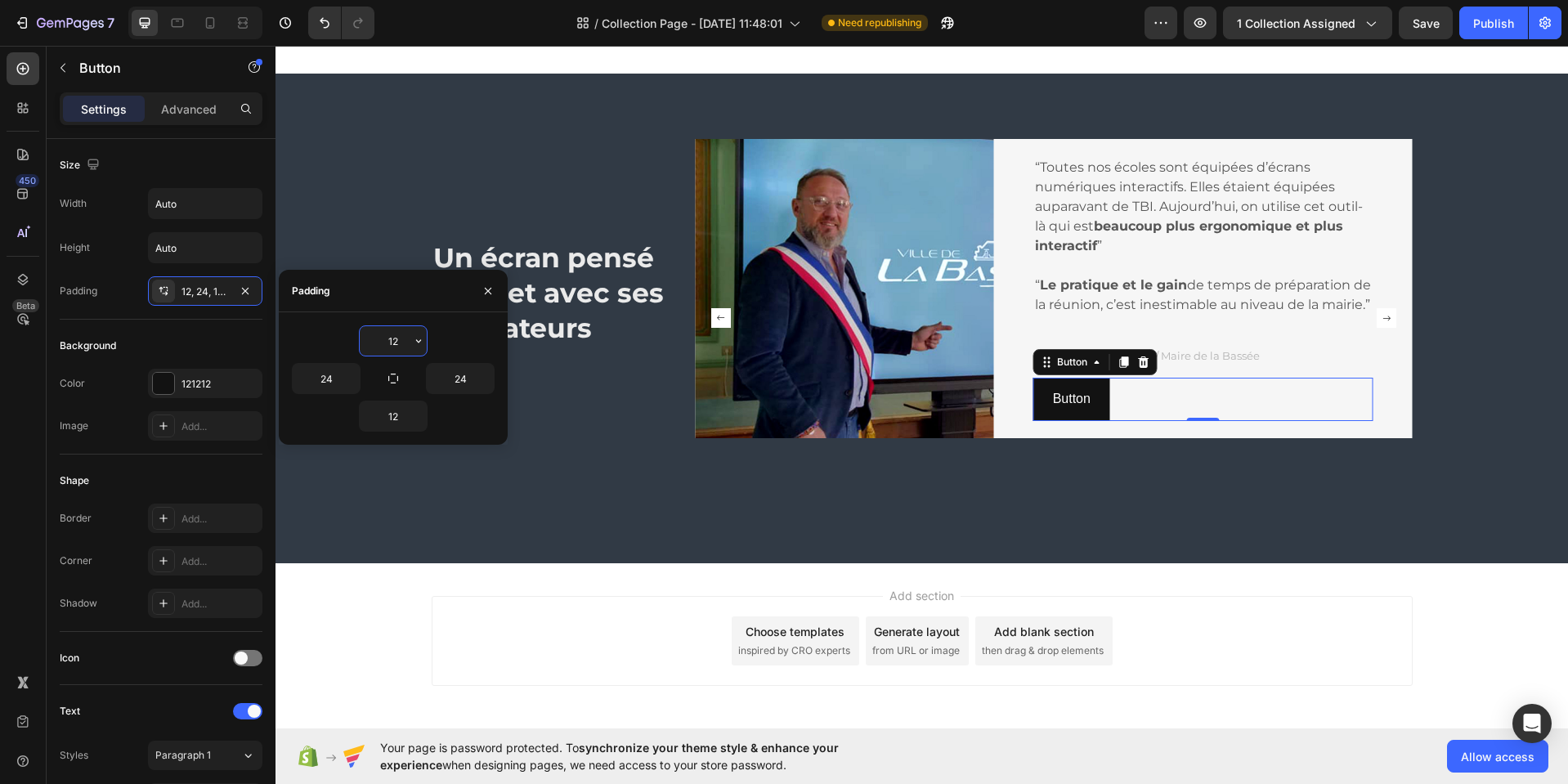
drag, startPoint x: 393, startPoint y: 337, endPoint x: 385, endPoint y: 347, distance: 12.8
click at [384, 344] on input "12" at bounding box center [393, 341] width 67 height 30
type input "5"
drag, startPoint x: 397, startPoint y: 415, endPoint x: 372, endPoint y: 427, distance: 27.7
click at [374, 423] on input "12" at bounding box center [393, 416] width 67 height 30
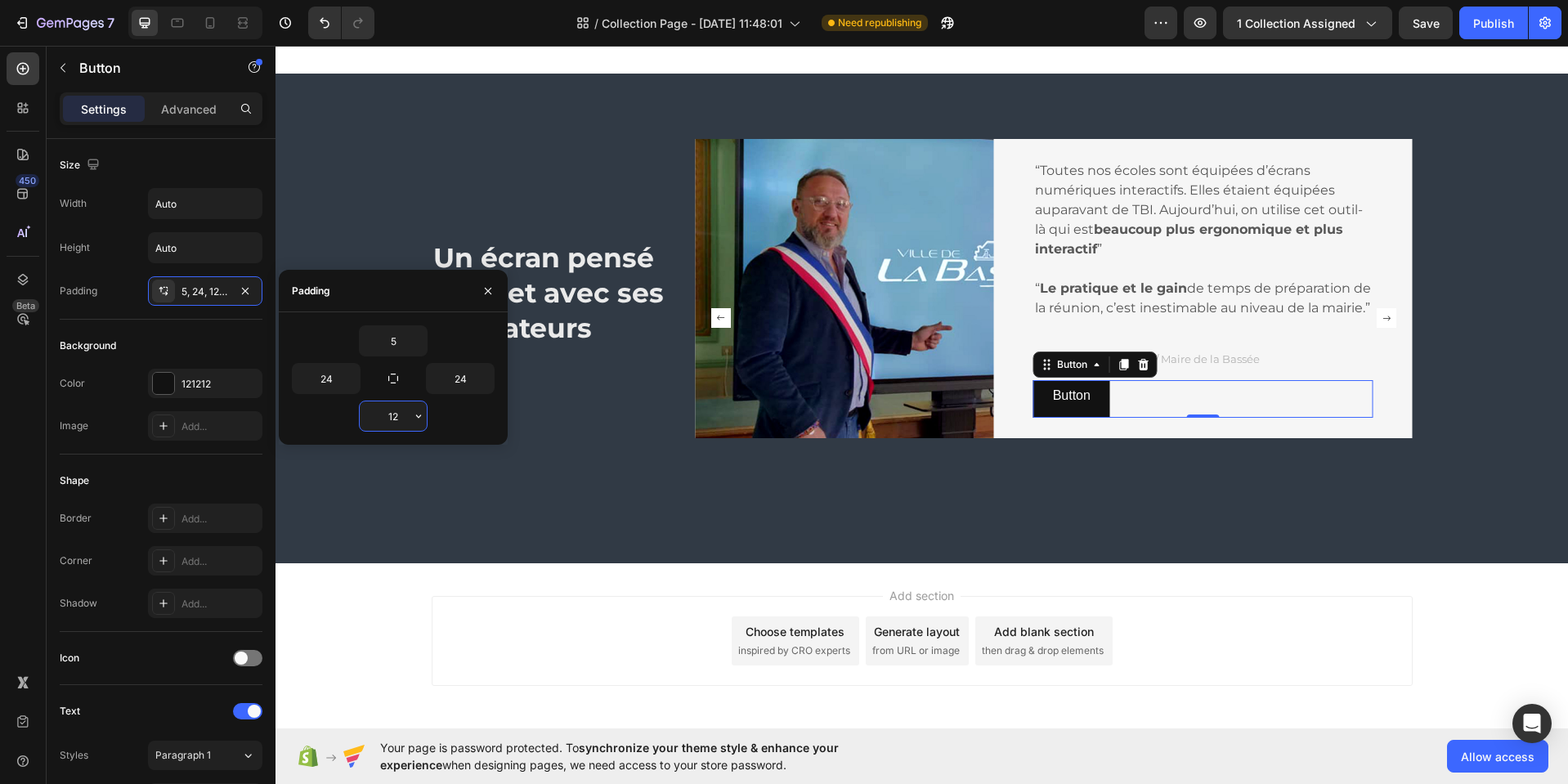
type input "5"
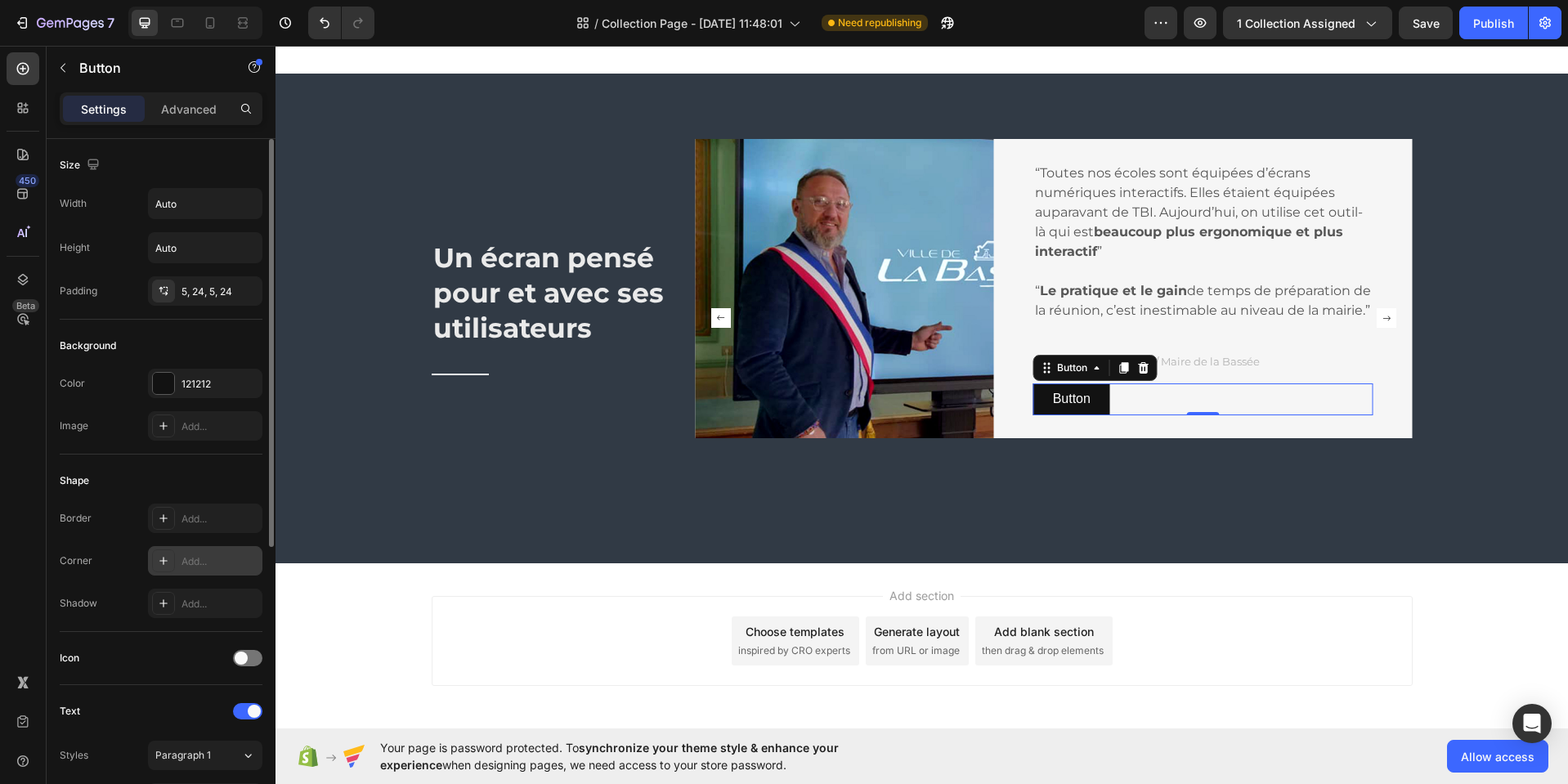
click at [211, 563] on div "Add..." at bounding box center [219, 562] width 77 height 15
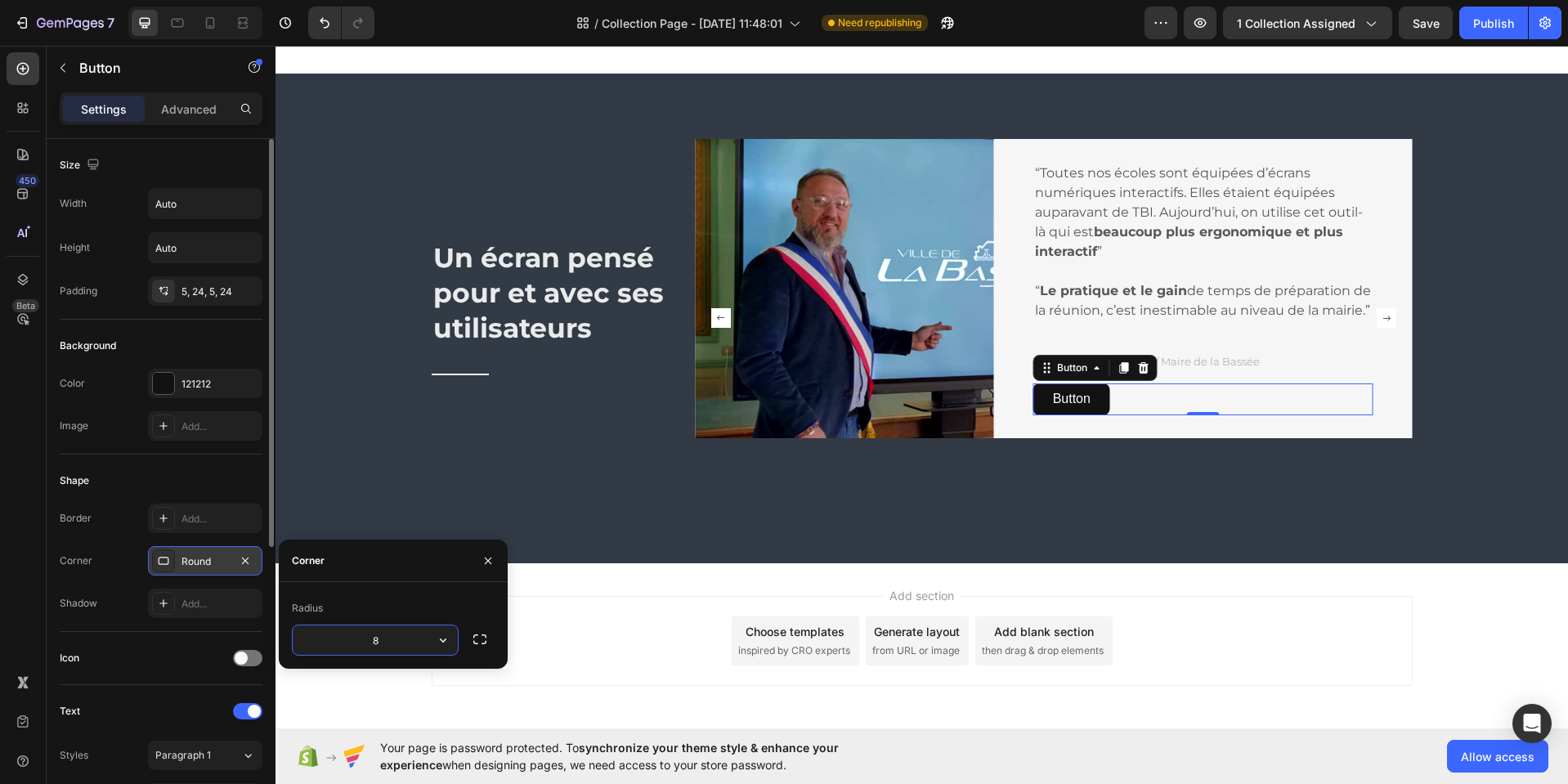
type input "3"
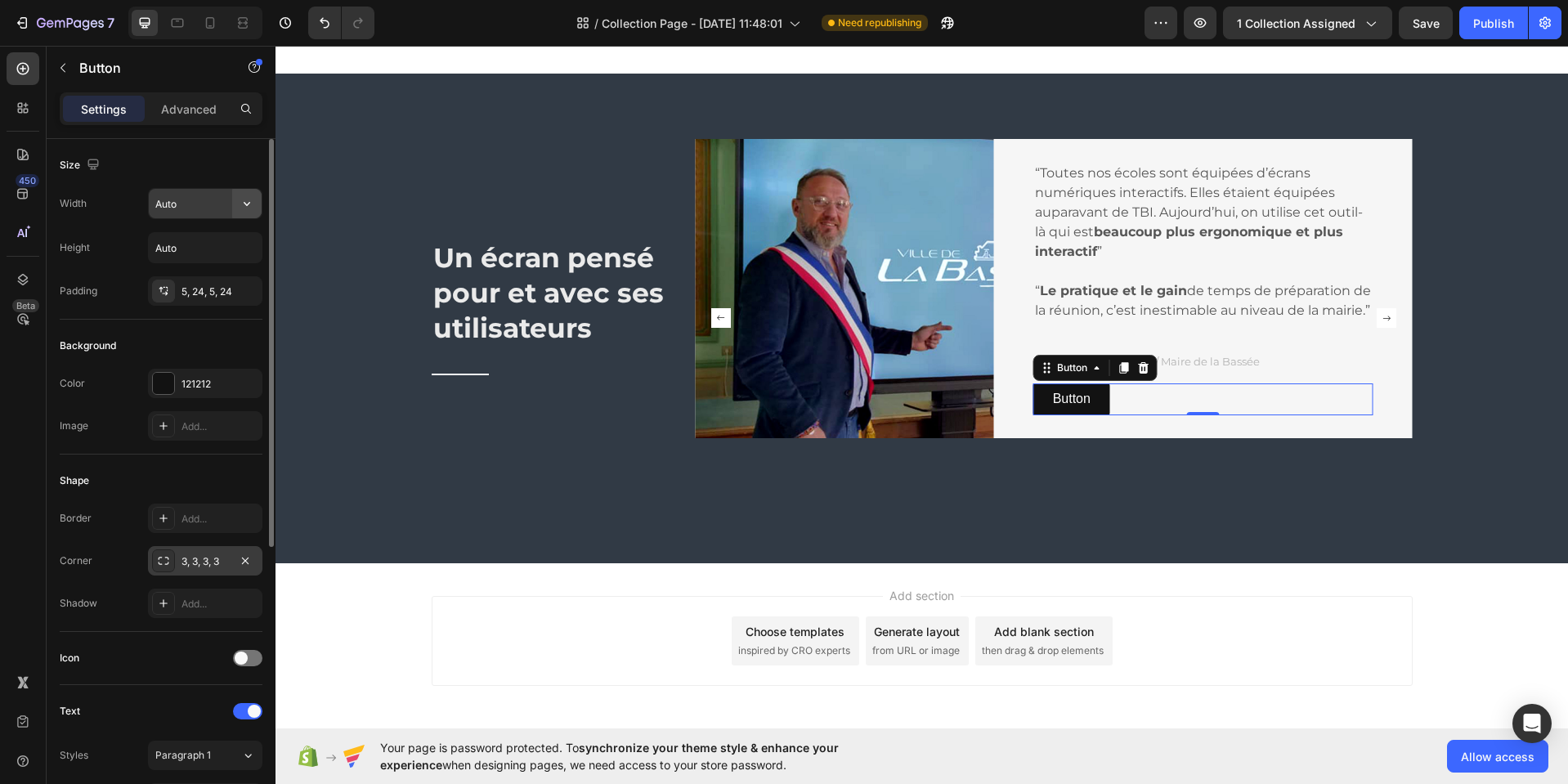
click at [238, 202] on icon "button" at bounding box center [247, 203] width 17 height 17
click at [183, 276] on p "Full 100%" at bounding box center [201, 276] width 93 height 15
type input "100%"
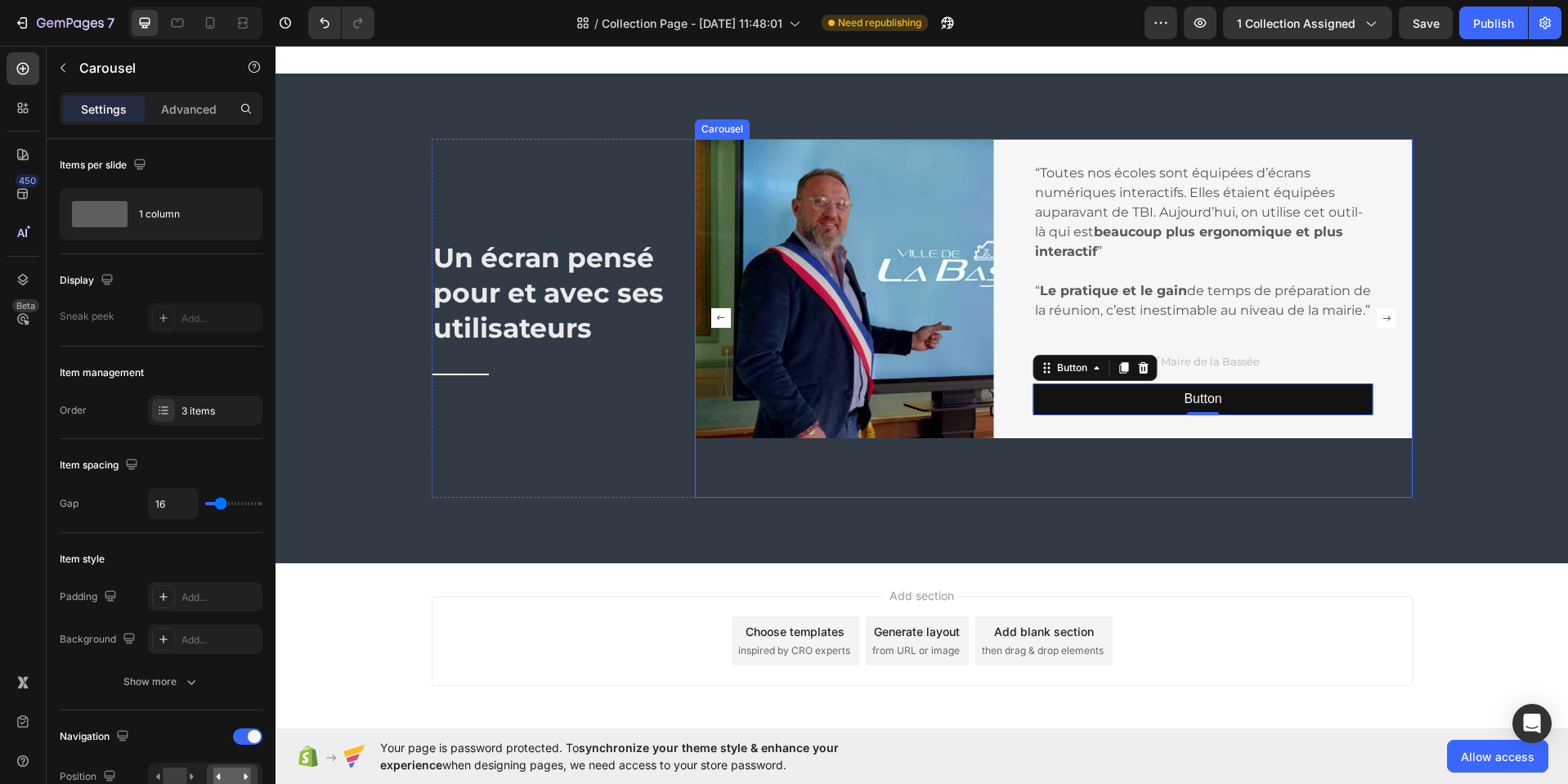
click at [1379, 320] on rect "Carousel Next Arrow" at bounding box center [1386, 317] width 19 height 19
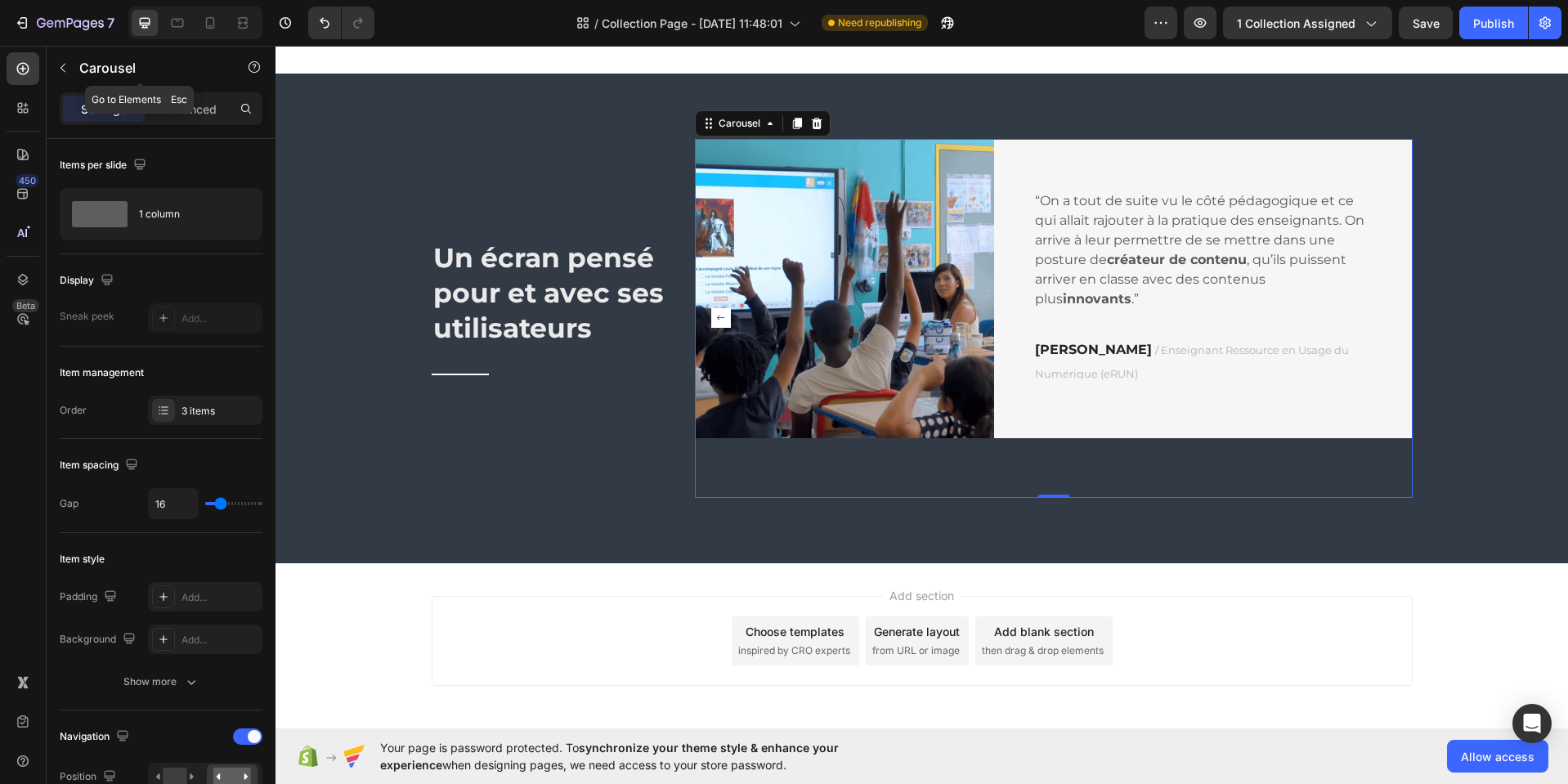
click at [63, 69] on icon "button" at bounding box center [63, 67] width 13 height 13
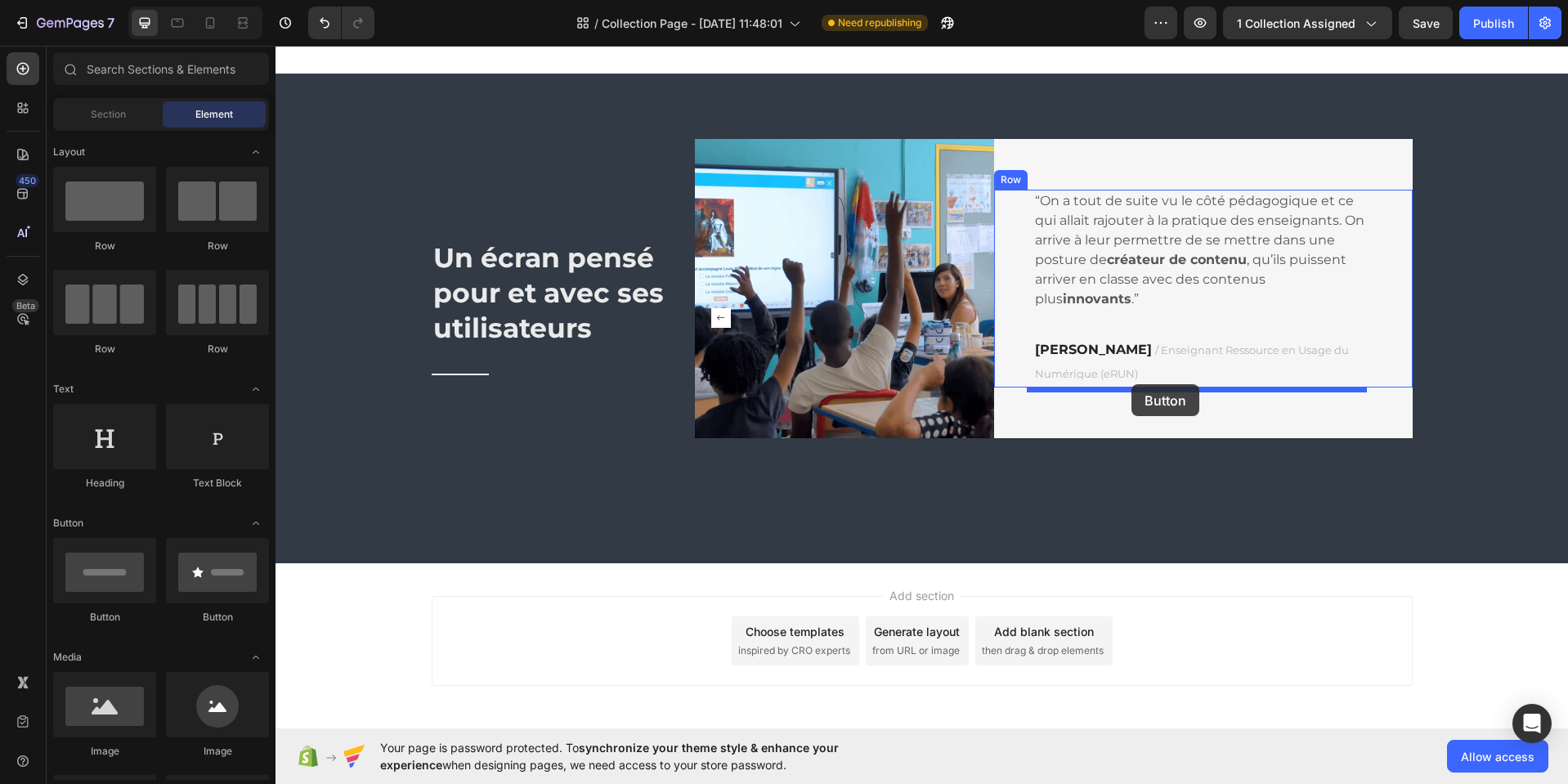
drag, startPoint x: 371, startPoint y: 625, endPoint x: 1132, endPoint y: 384, distance: 798.2
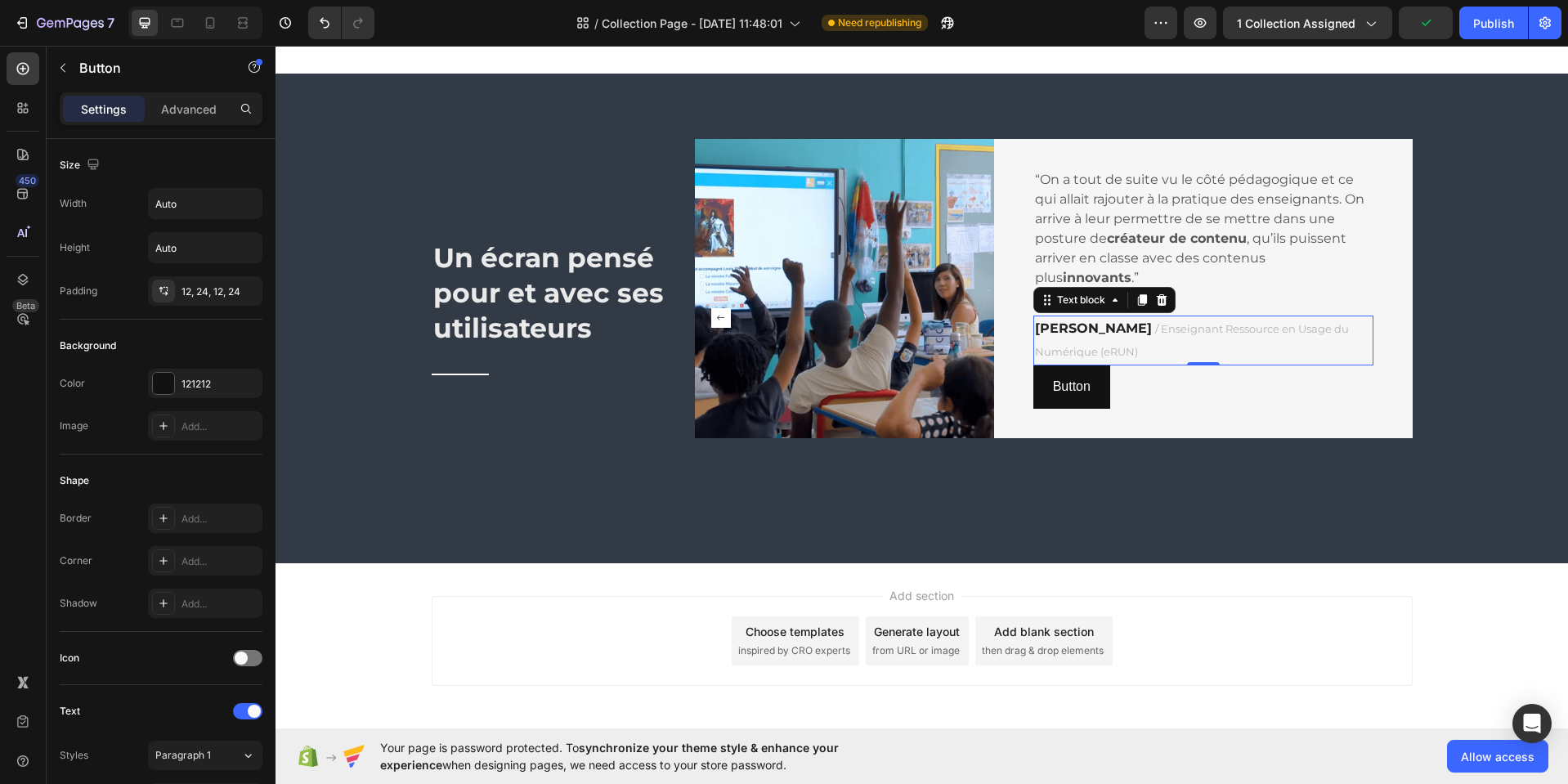
click at [1190, 356] on p "Hervé Allesant / Enseignant Ressource en Usage du Numérique (eRUN)" at bounding box center [1203, 340] width 336 height 47
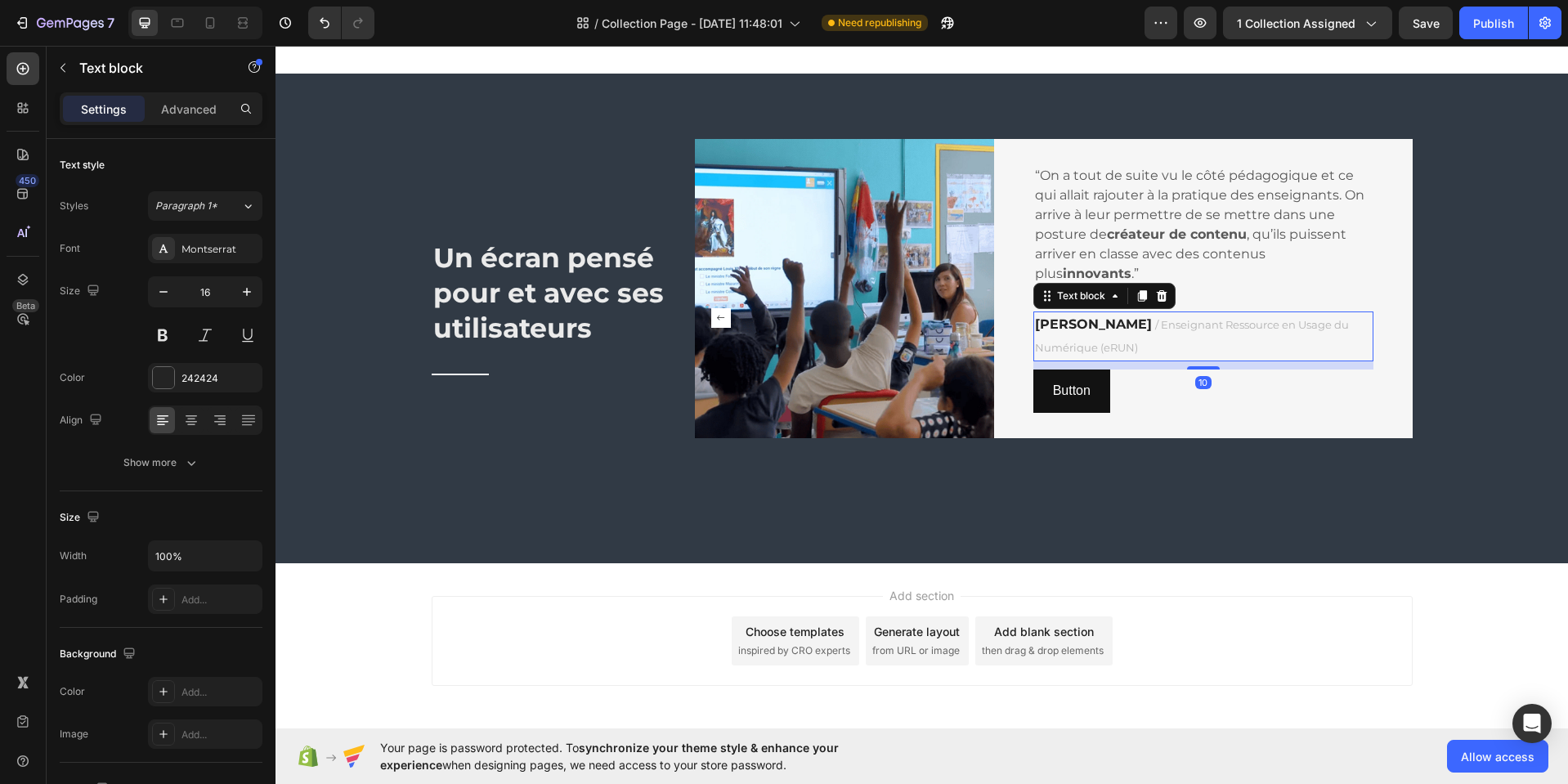
drag, startPoint x: 1196, startPoint y: 364, endPoint x: 1197, endPoint y: 374, distance: 10.0
click at [1197, 373] on div "“On a tout de suite vu le côté pédagogique et ce qui allait rajouter à la prati…" at bounding box center [1203, 288] width 340 height 249
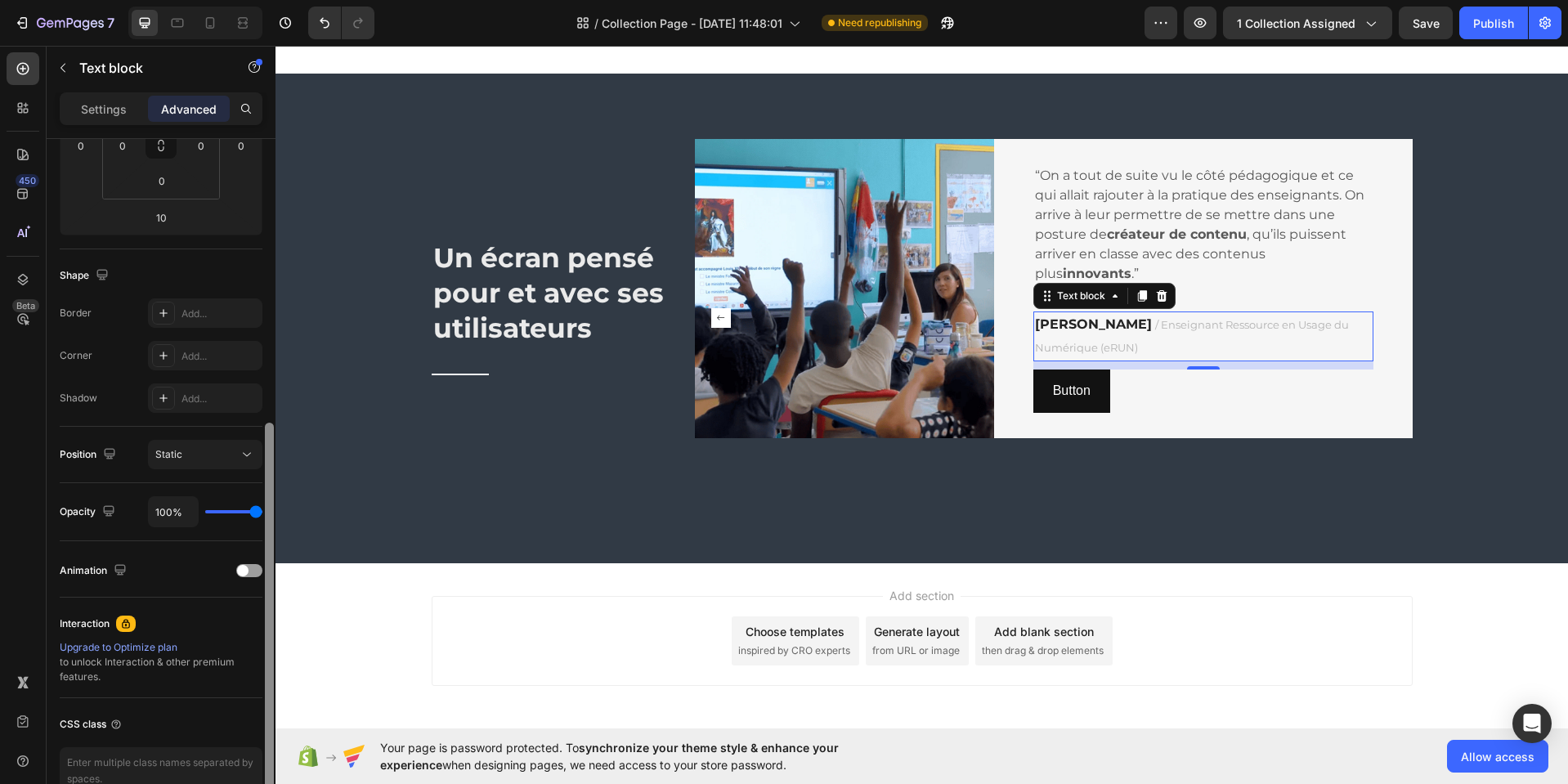
scroll to position [399, 0]
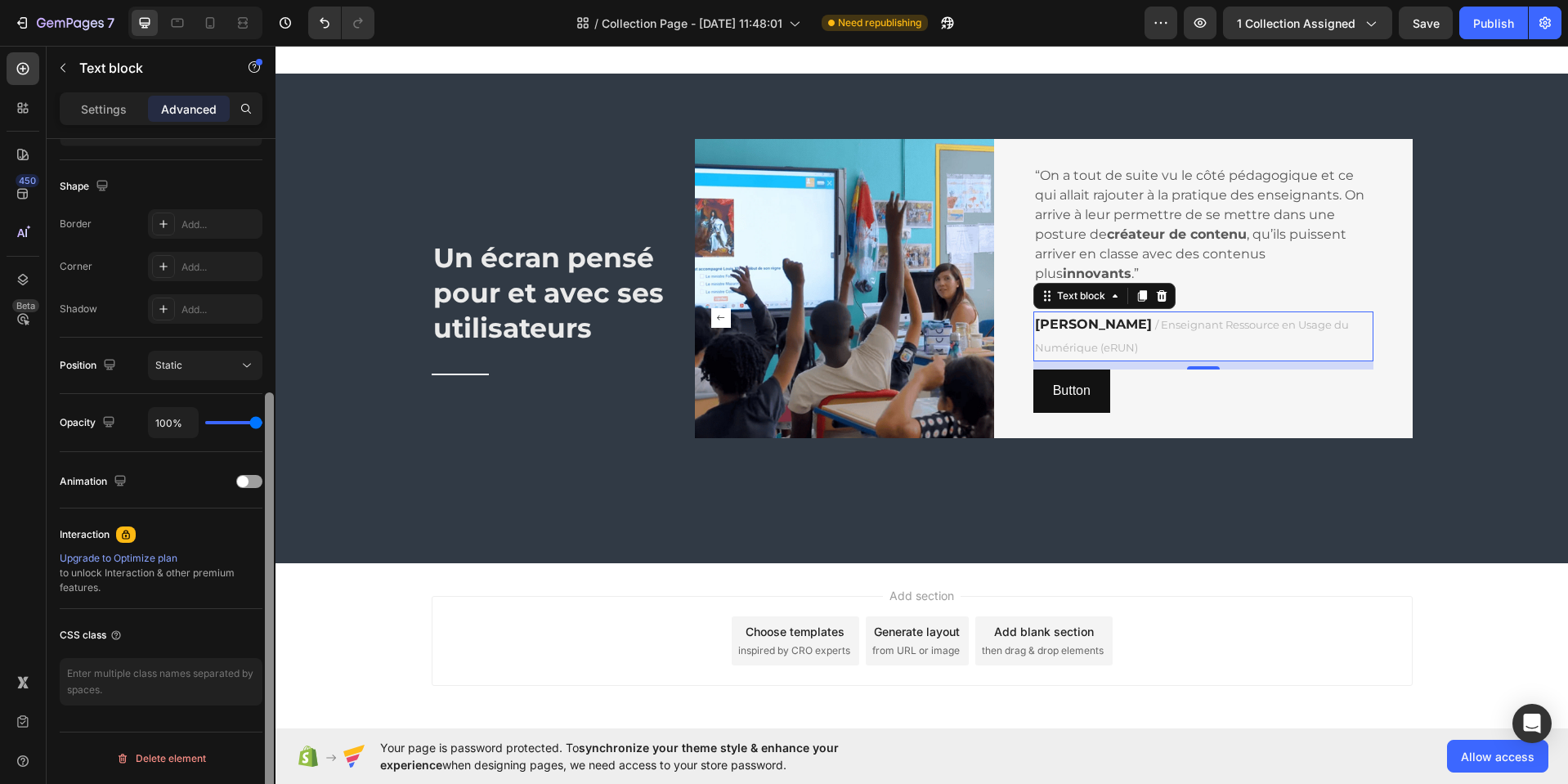
drag, startPoint x: 269, startPoint y: 208, endPoint x: 258, endPoint y: 556, distance: 348.2
click at [259, 555] on div "Display on Desktop Yes No Tablet Yes No Mobile Yes No Spacing (px) 0 0 10 0 0 0…" at bounding box center [161, 484] width 229 height 692
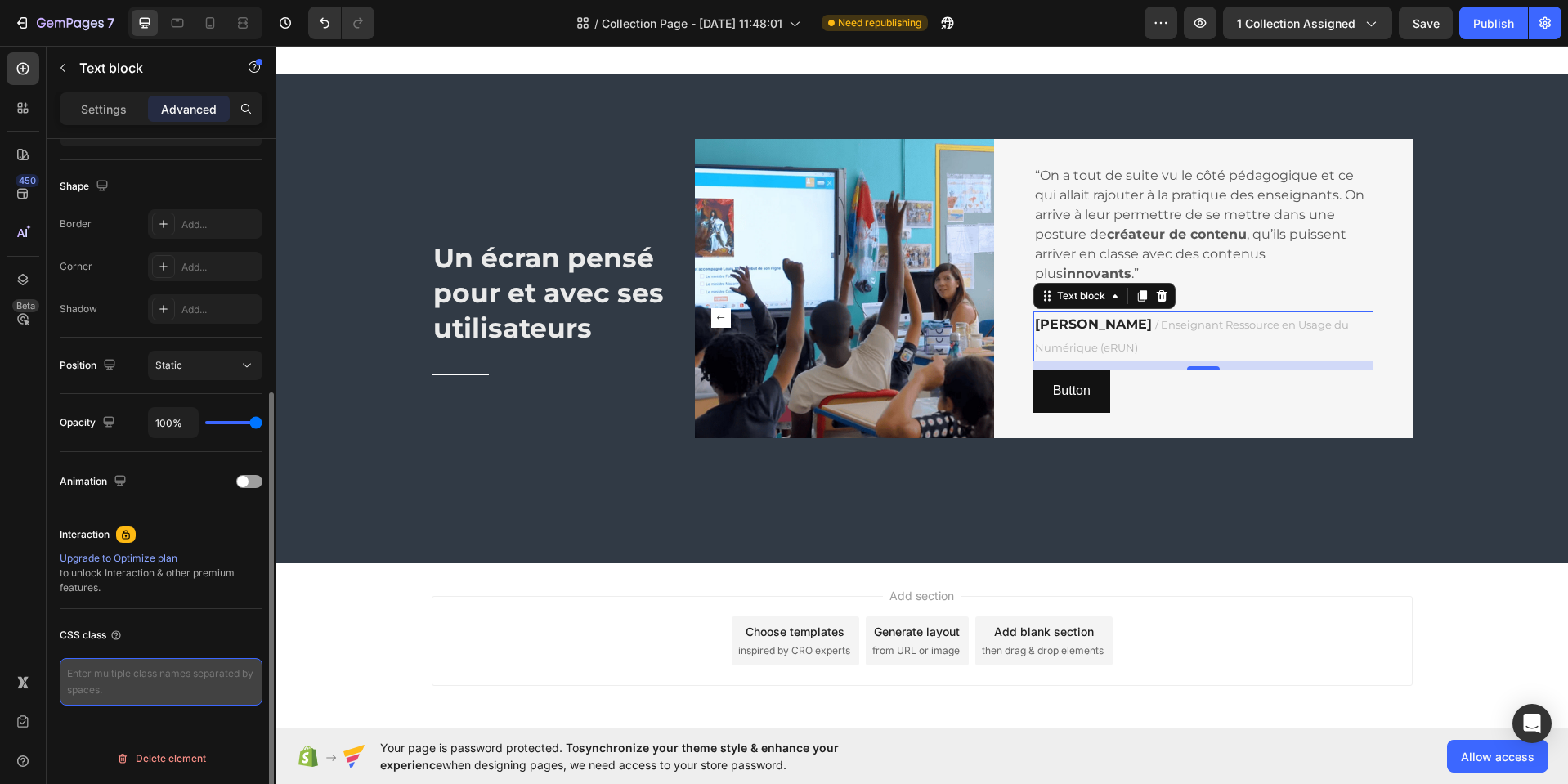
click at [162, 675] on textarea at bounding box center [161, 681] width 202 height 47
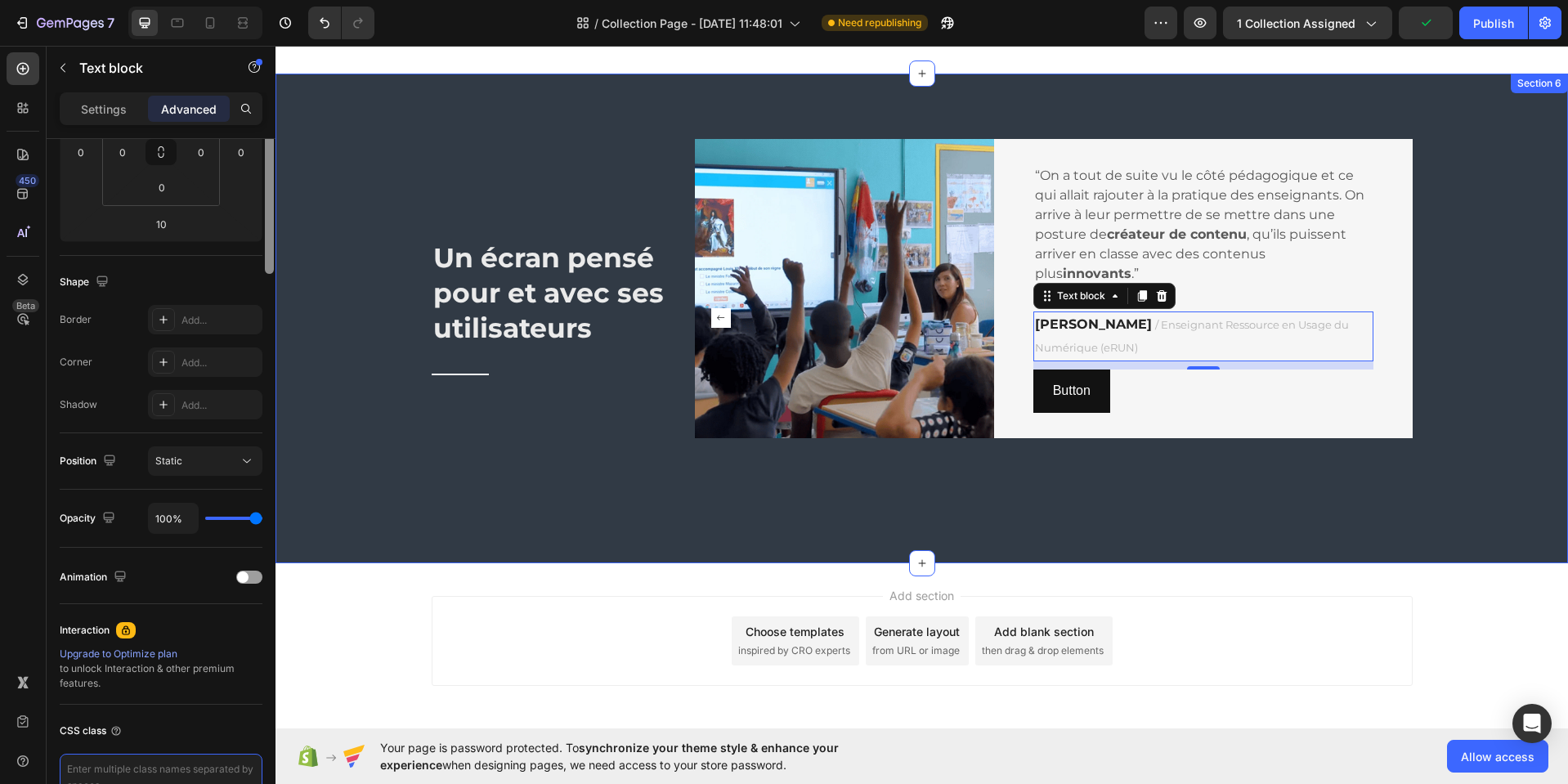
scroll to position [0, 0]
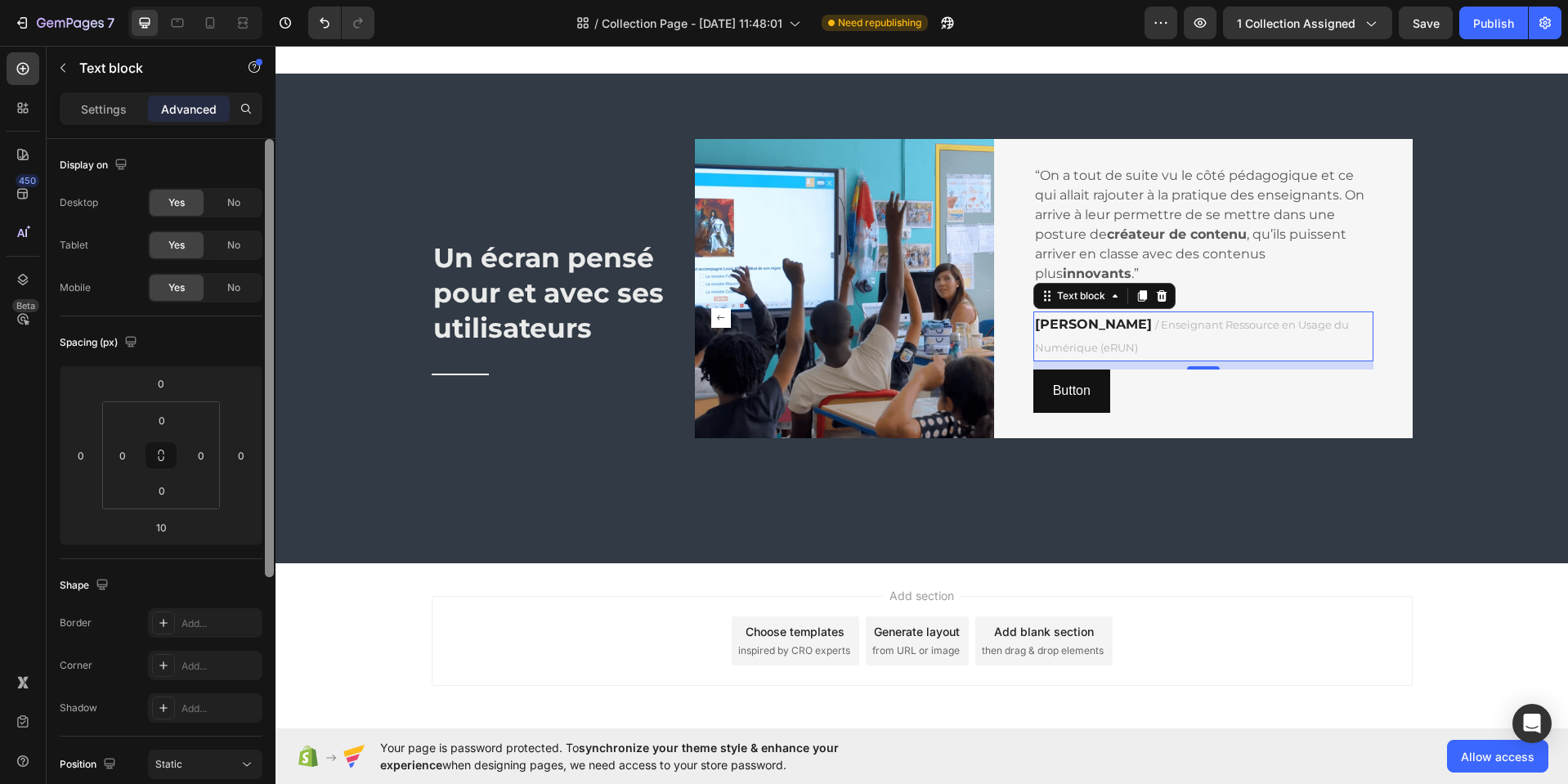
drag, startPoint x: 269, startPoint y: 526, endPoint x: 247, endPoint y: 165, distance: 361.7
click at [256, 166] on div "Display on Desktop Yes No Tablet Yes No Mobile Yes No Spacing (px) 0 0 10 0 0 0…" at bounding box center [161, 484] width 229 height 692
click at [109, 110] on p "Settings" at bounding box center [104, 109] width 46 height 18
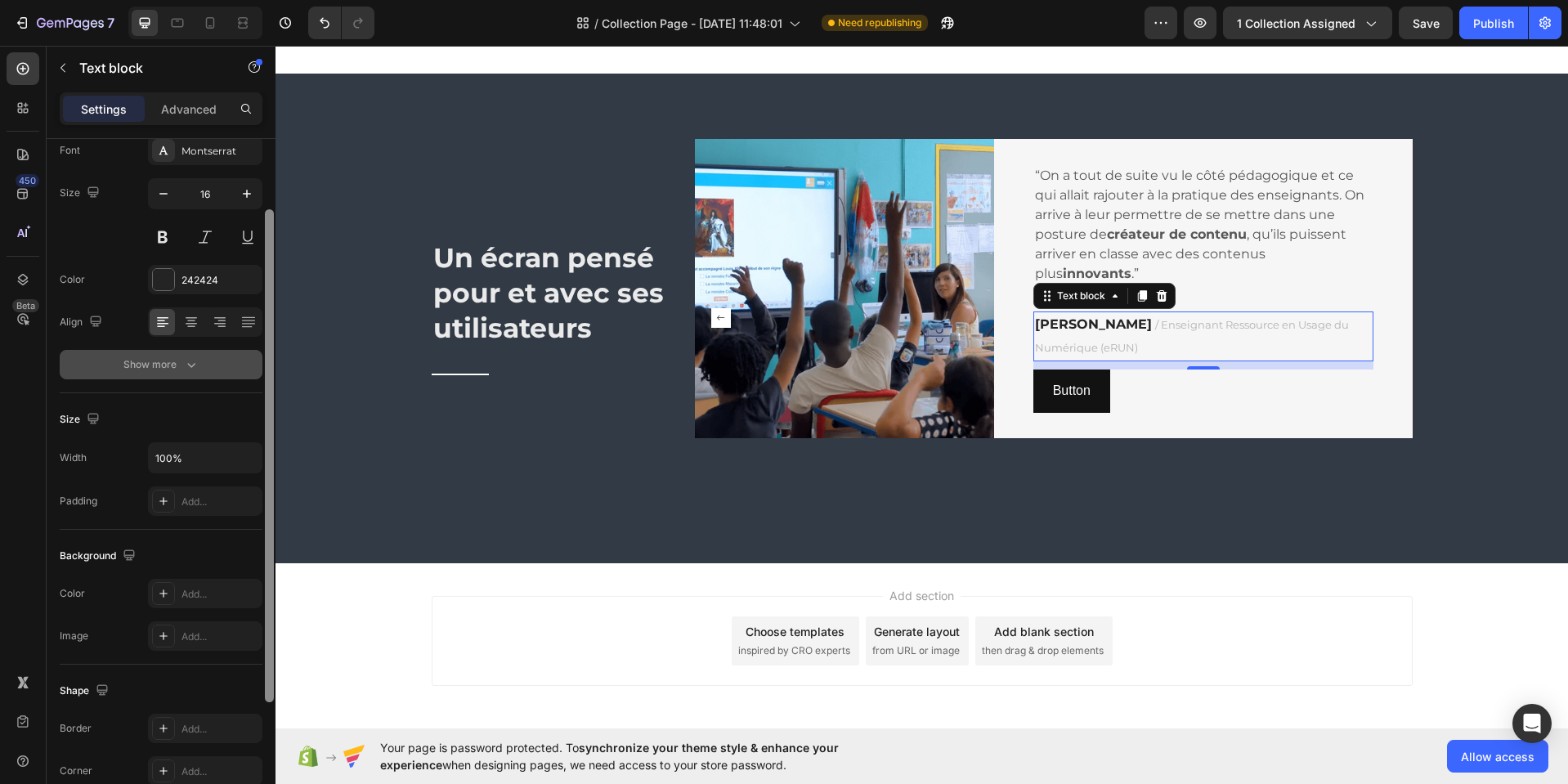
drag, startPoint x: 272, startPoint y: 329, endPoint x: 246, endPoint y: 383, distance: 59.9
click at [251, 387] on div "Text style Styles Paragraph 1* Font Montserrat Size 16 Color 242424 Align Show …" at bounding box center [161, 484] width 229 height 692
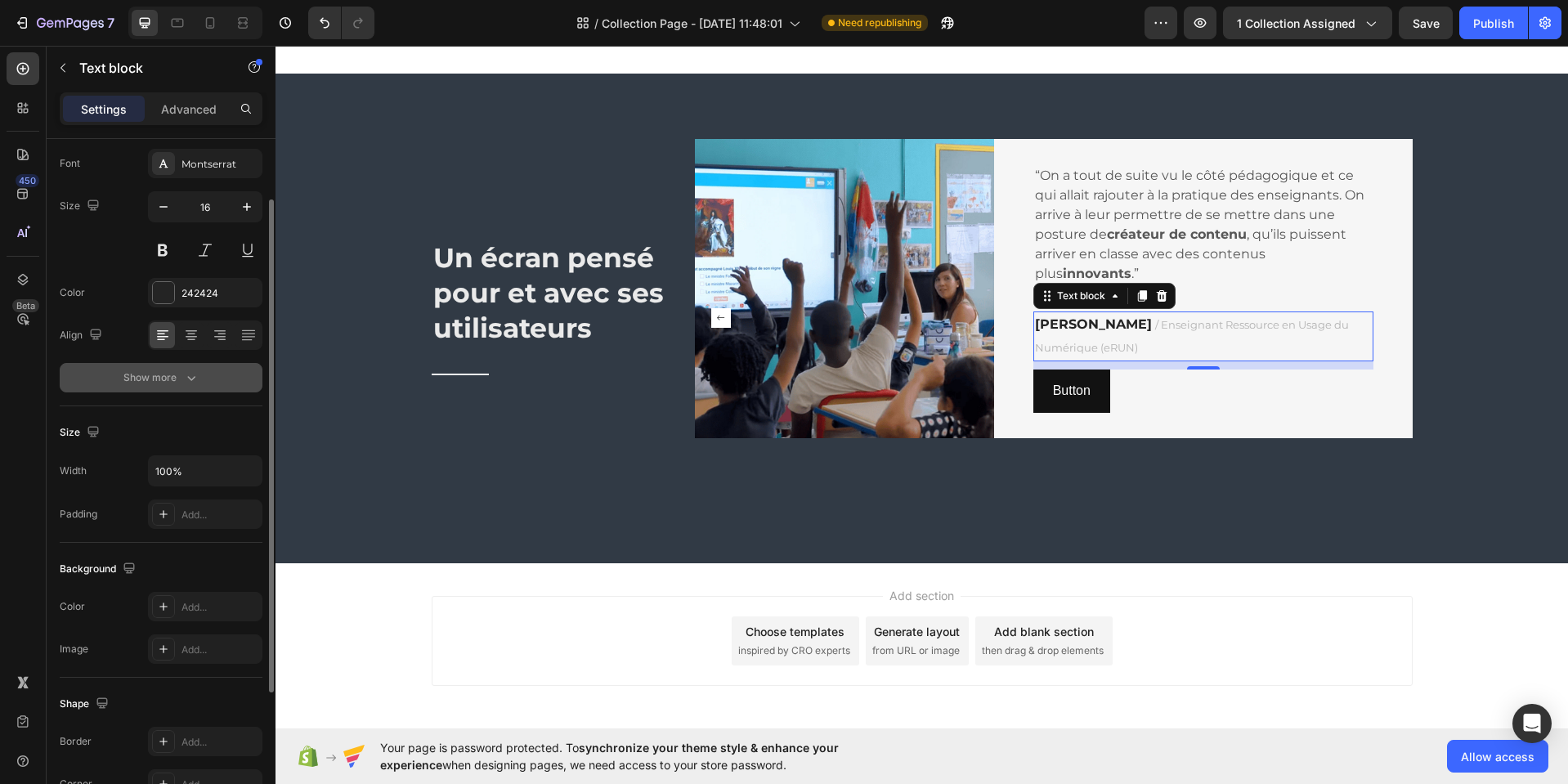
click at [188, 383] on icon "button" at bounding box center [191, 378] width 17 height 17
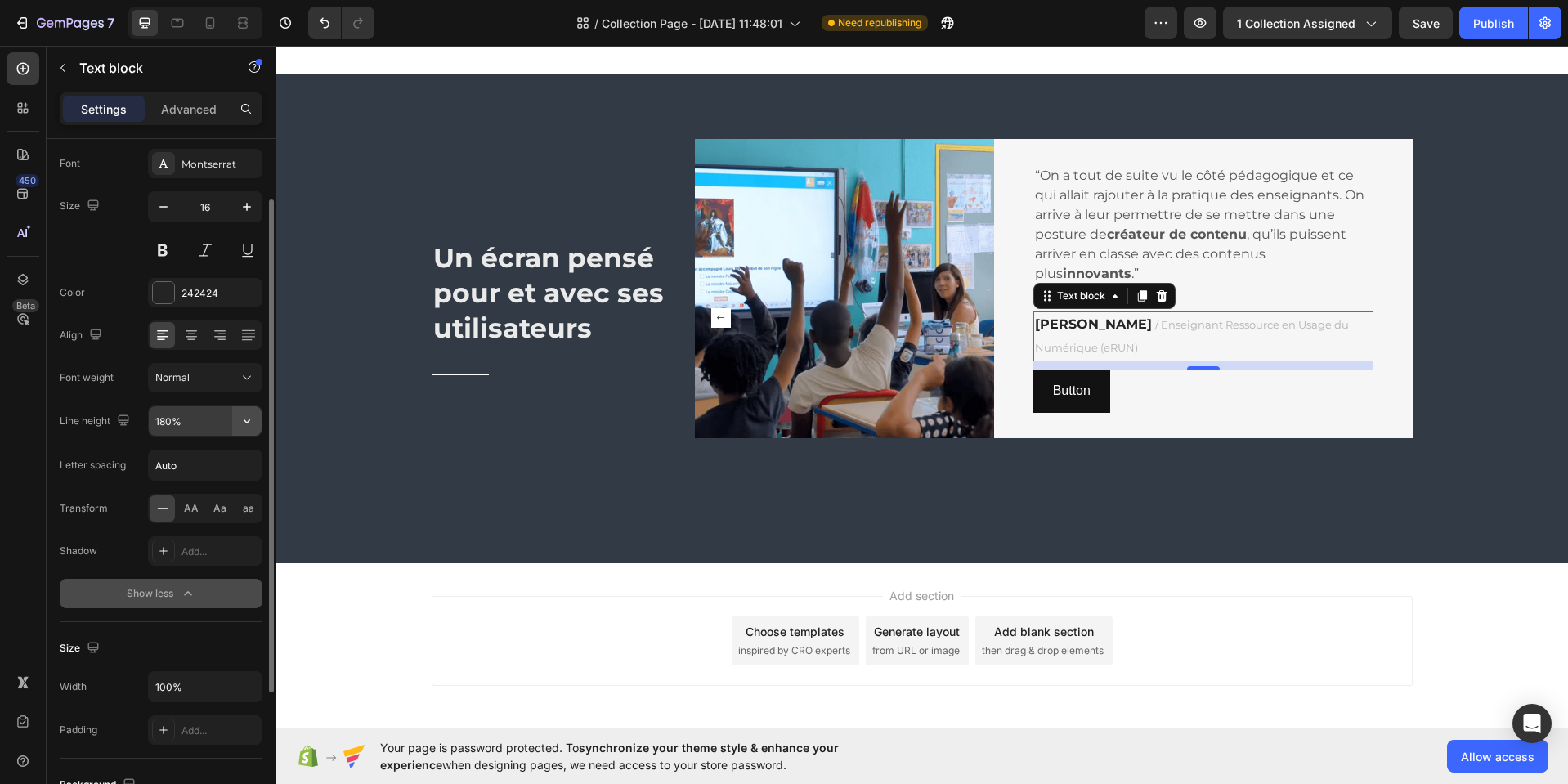
click at [254, 420] on icon "button" at bounding box center [247, 422] width 17 height 17
click at [202, 462] on p "100%" at bounding box center [201, 463] width 93 height 15
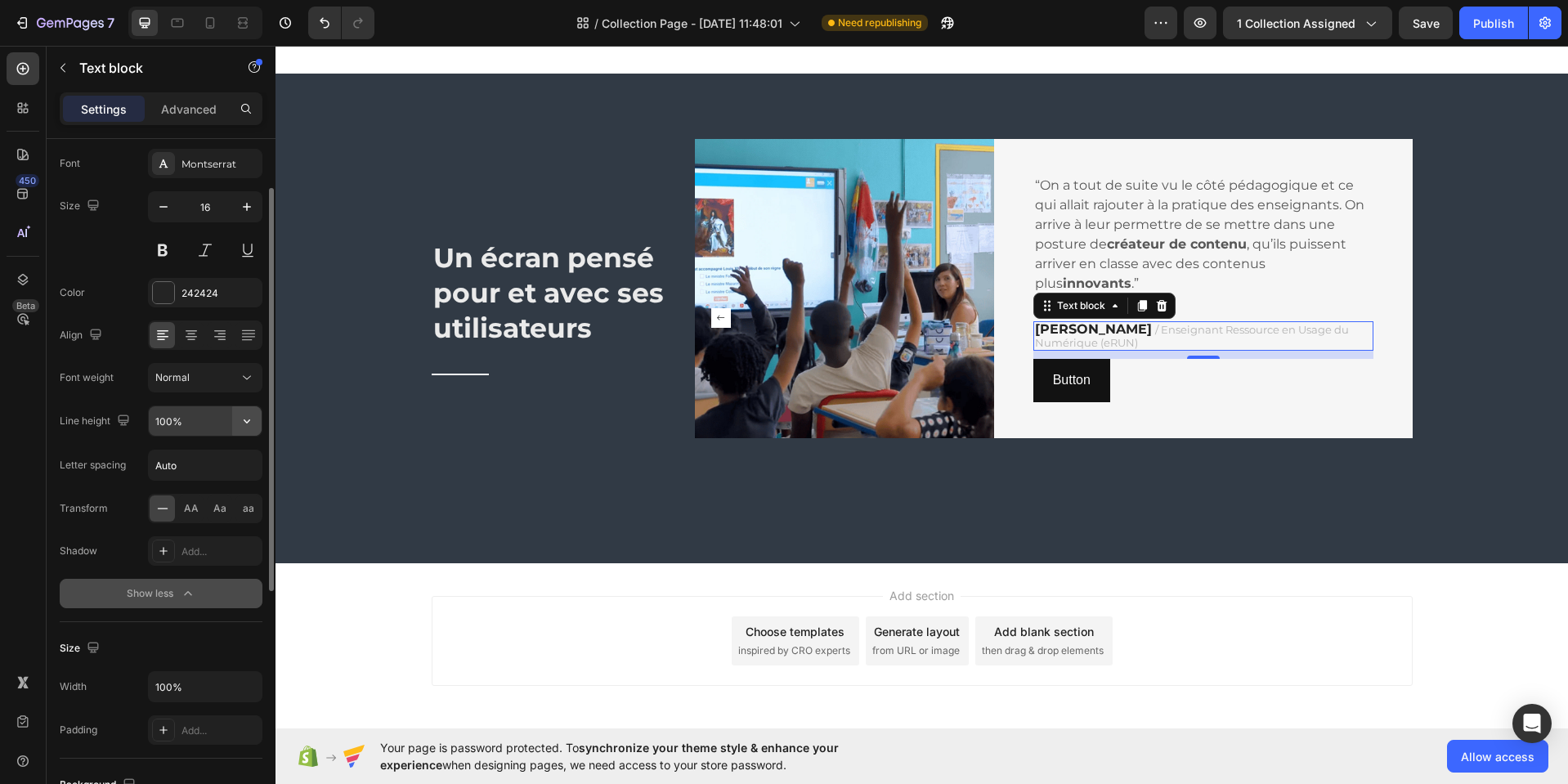
click at [251, 426] on icon "button" at bounding box center [247, 422] width 17 height 17
click at [216, 496] on p "120%" at bounding box center [201, 494] width 93 height 15
type input "120%"
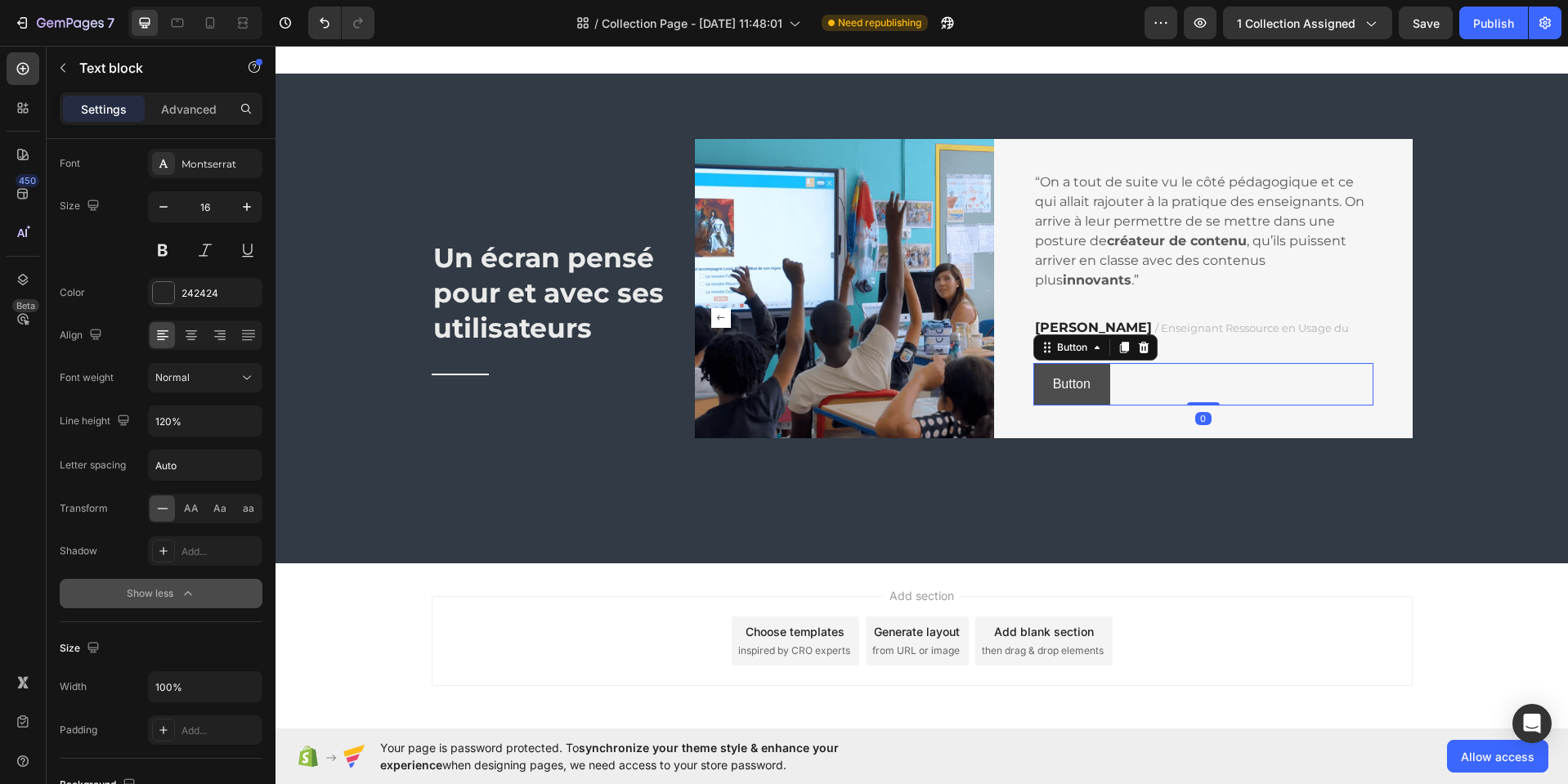
click at [1091, 386] on button "Button" at bounding box center [1071, 385] width 77 height 43
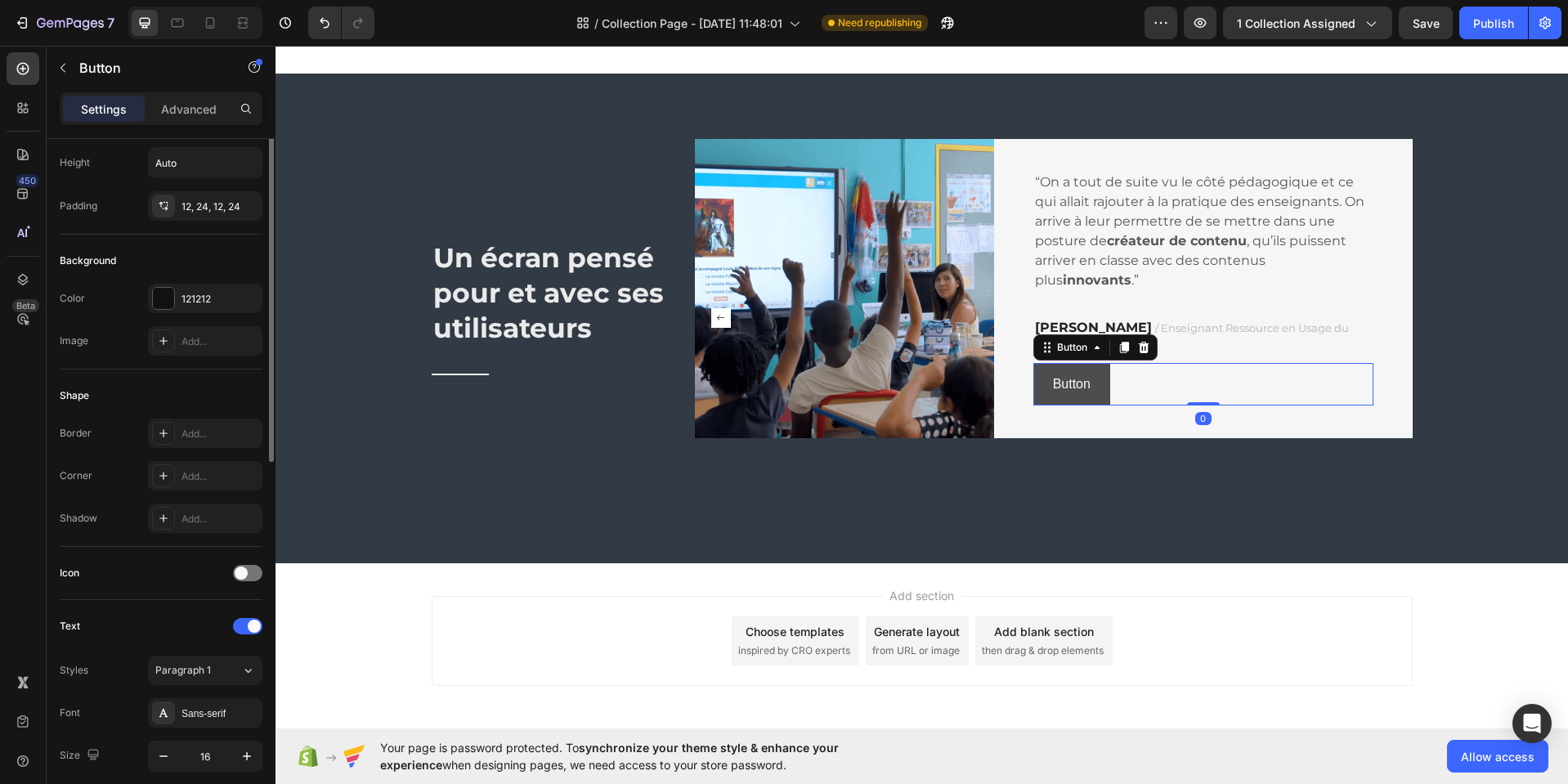
scroll to position [0, 0]
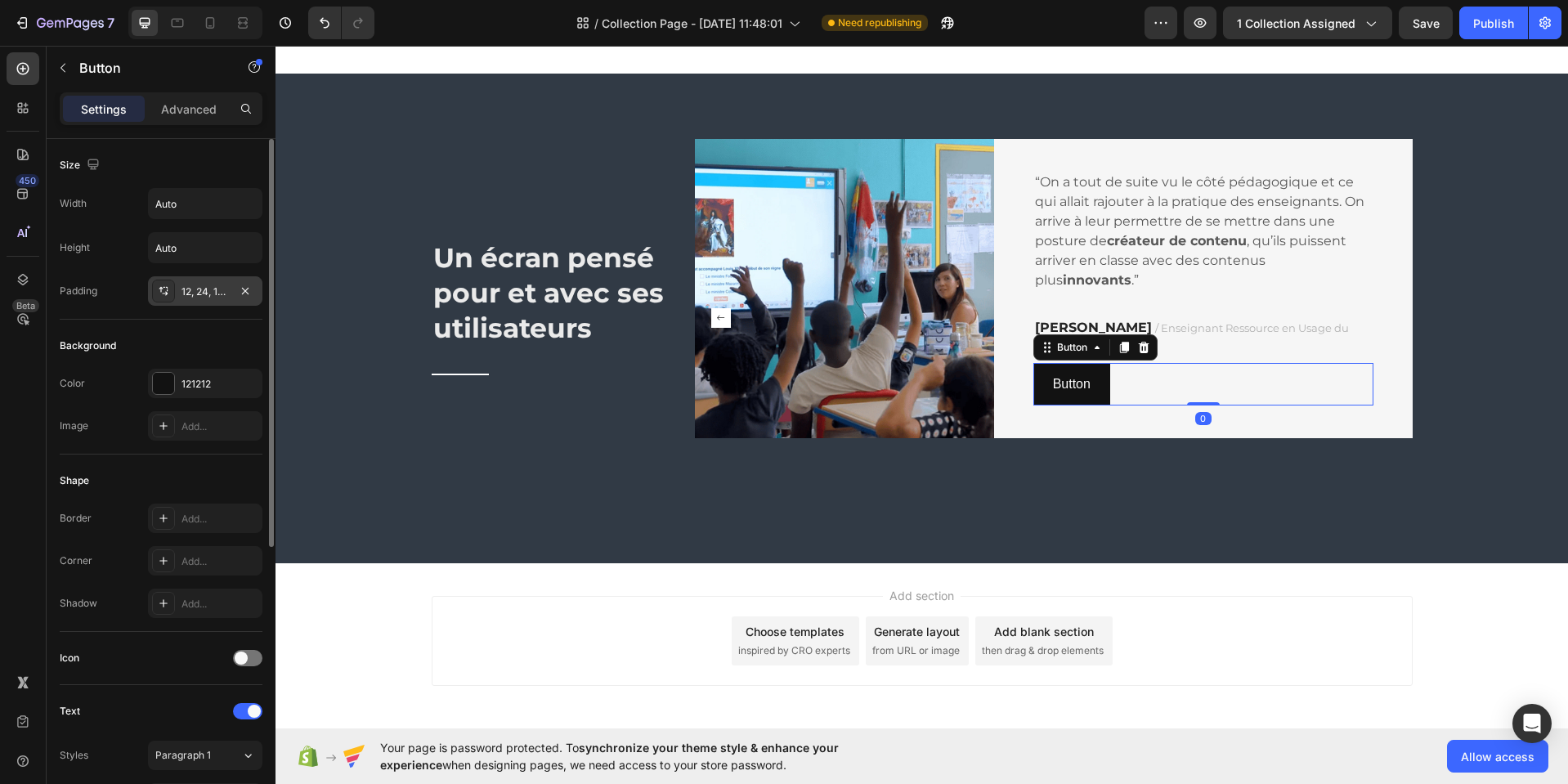
click at [211, 288] on div "12, 24, 12, 24" at bounding box center [204, 292] width 47 height 15
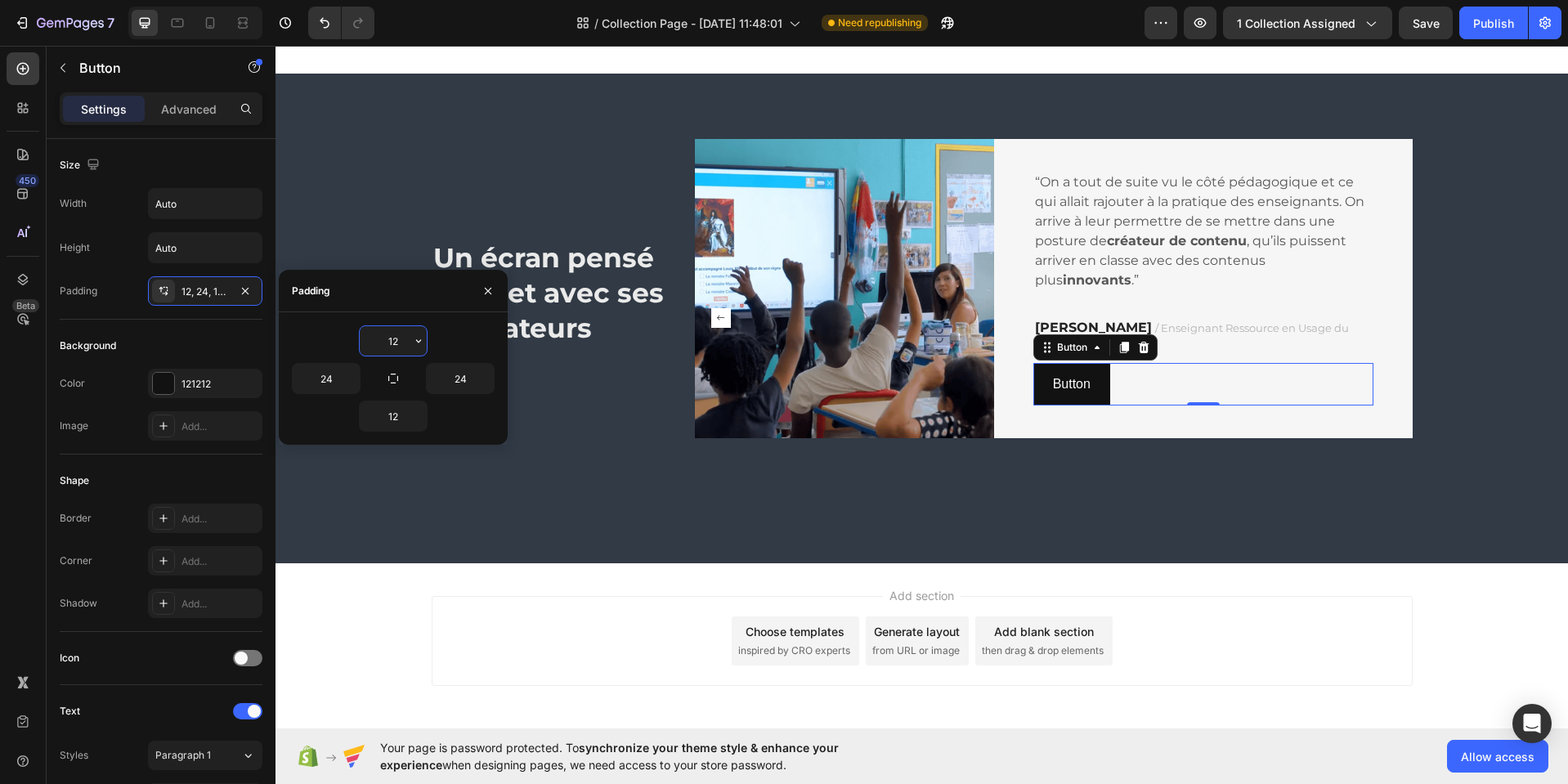
drag, startPoint x: 395, startPoint y: 339, endPoint x: 371, endPoint y: 350, distance: 26.4
click at [371, 349] on input "12" at bounding box center [393, 341] width 67 height 30
type input "5"
drag, startPoint x: 399, startPoint y: 413, endPoint x: 367, endPoint y: 421, distance: 33.0
click at [366, 419] on input "12" at bounding box center [393, 416] width 67 height 30
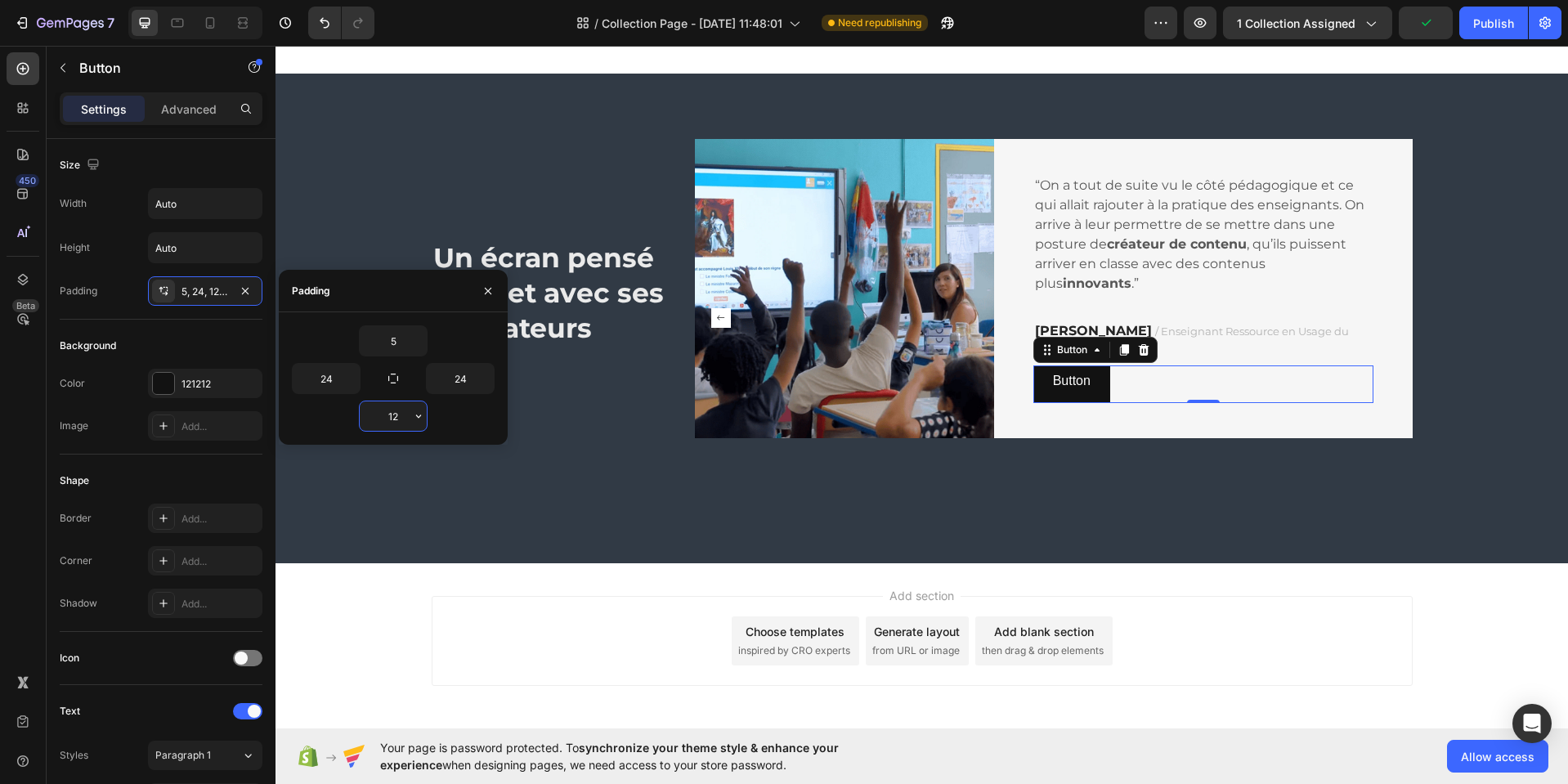
type input "5"
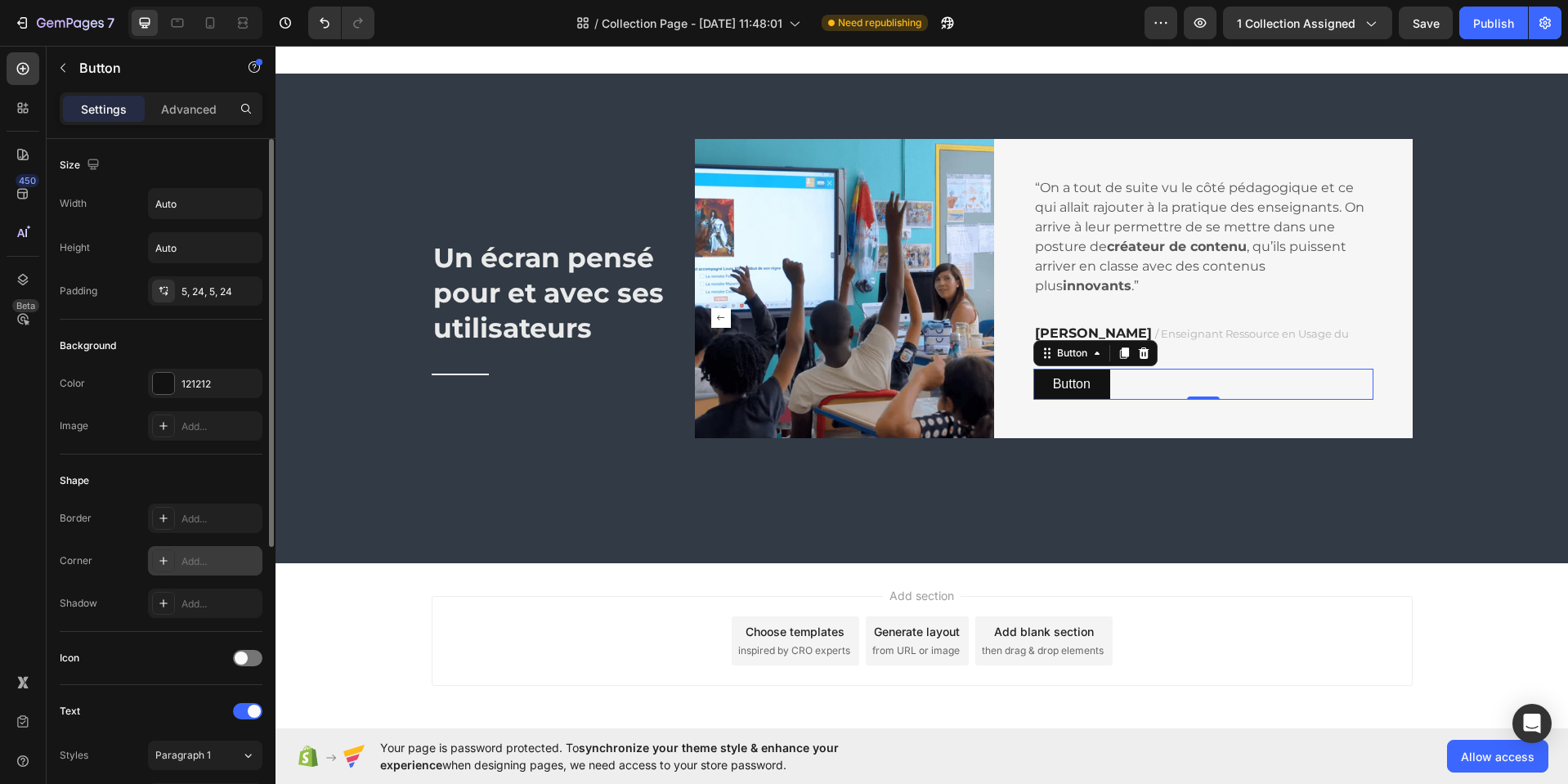
click at [201, 564] on div "Add..." at bounding box center [219, 562] width 77 height 15
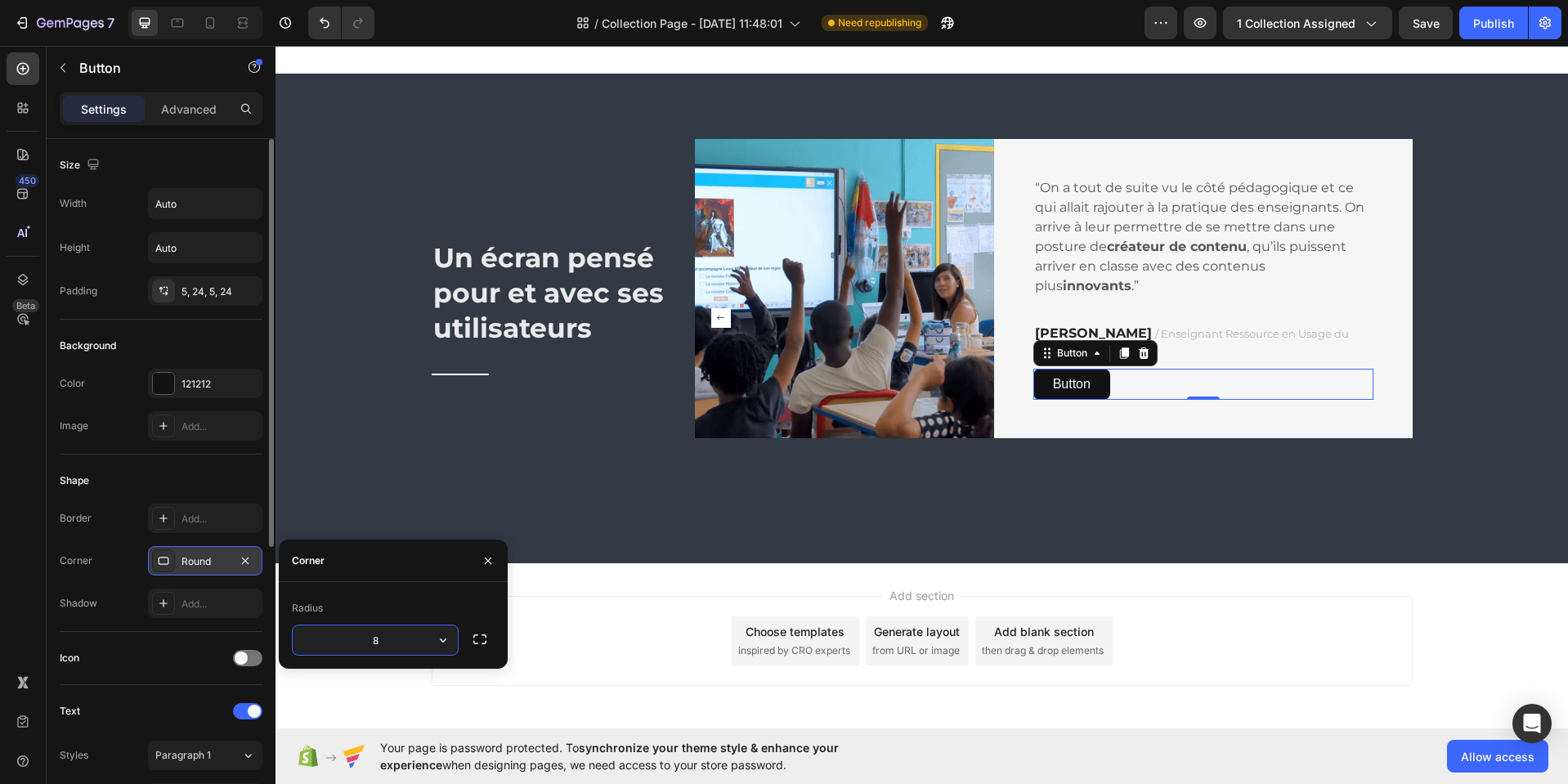
type input "3"
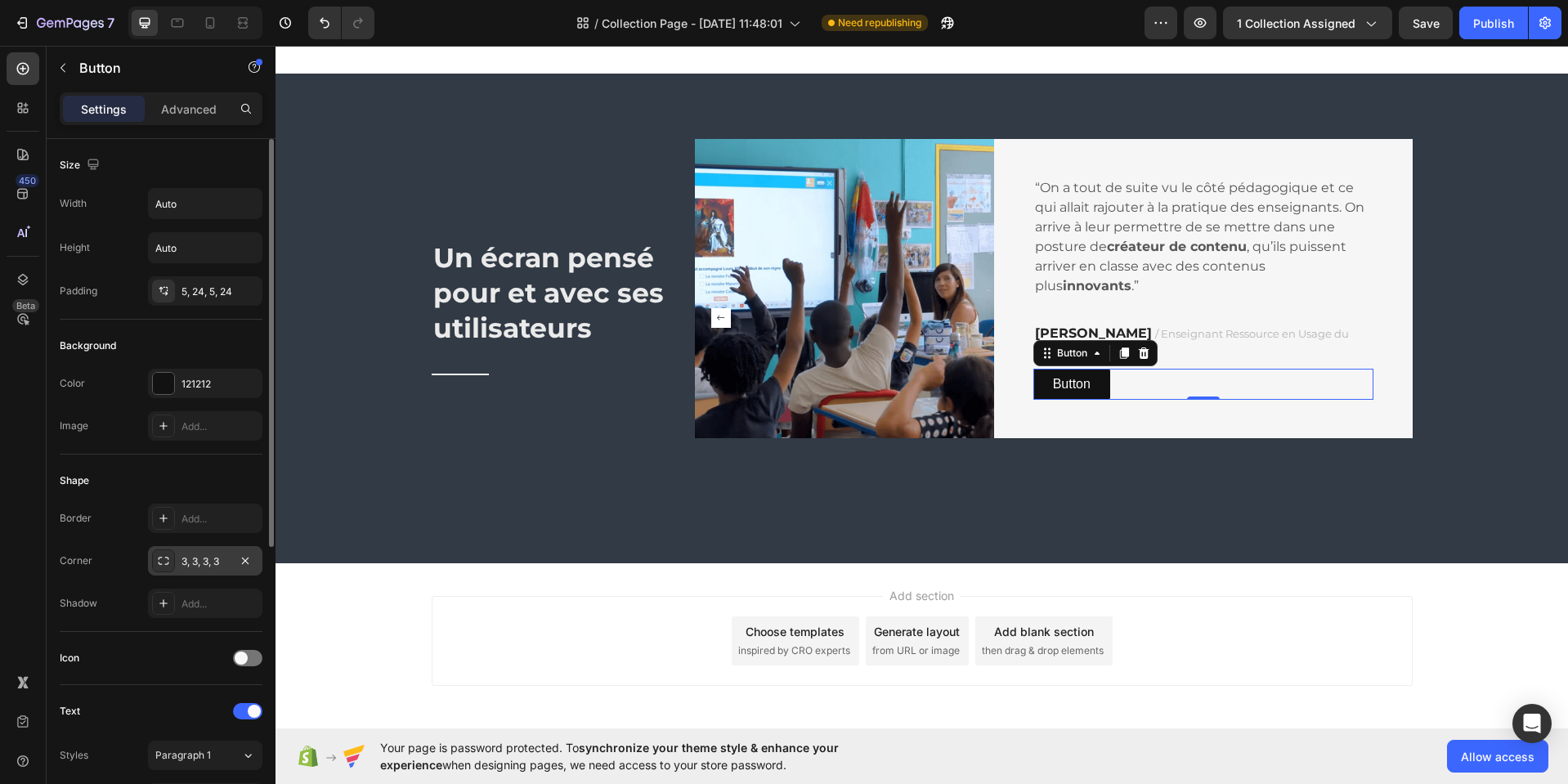
click at [206, 478] on div "Shape" at bounding box center [161, 481] width 202 height 26
click at [246, 207] on icon "button" at bounding box center [247, 203] width 17 height 17
click at [187, 270] on p "Full 100%" at bounding box center [201, 276] width 93 height 15
type input "100%"
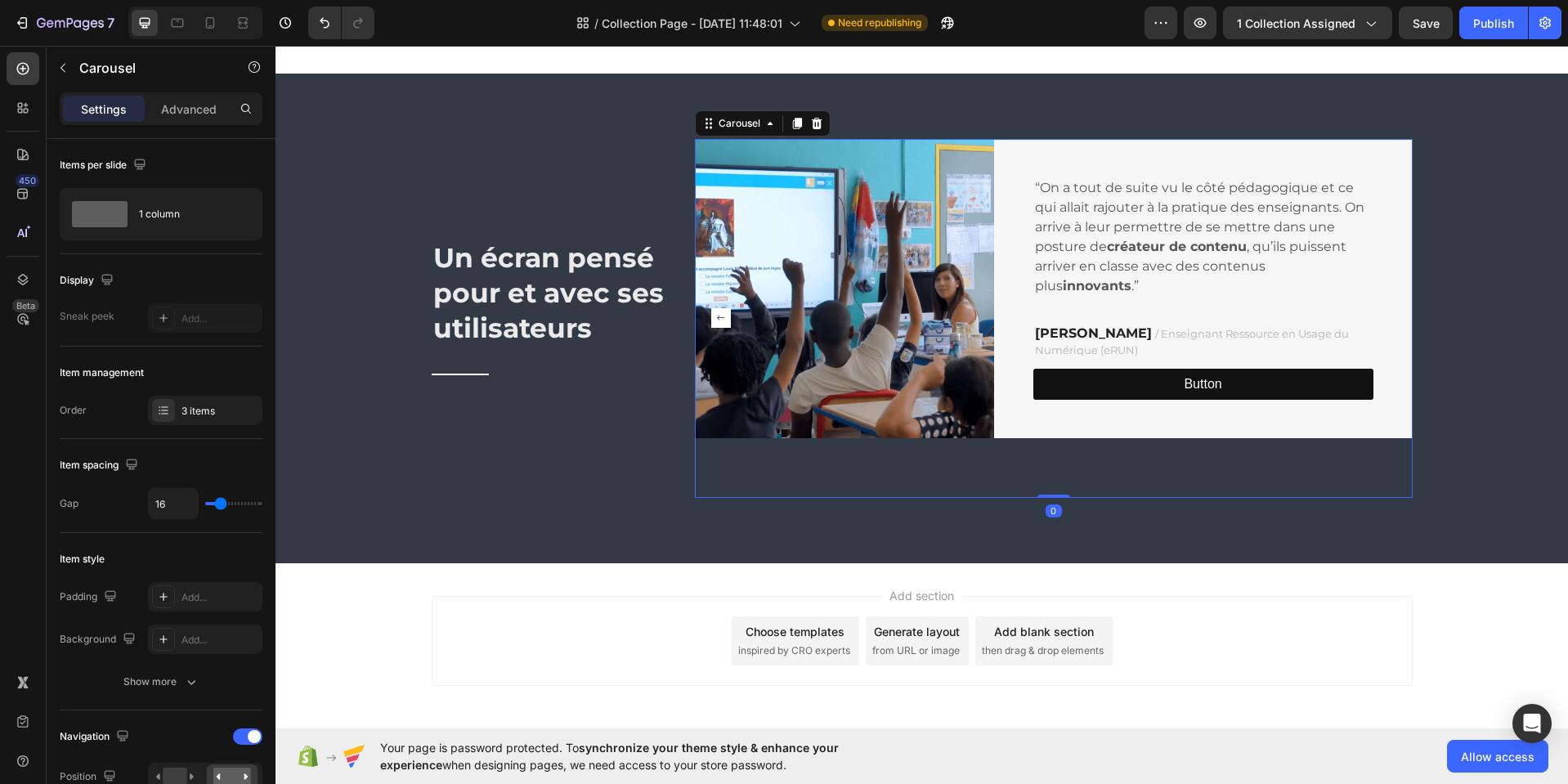
click at [712, 322] on icon "Carousel Back Arrow" at bounding box center [721, 317] width 19 height 19
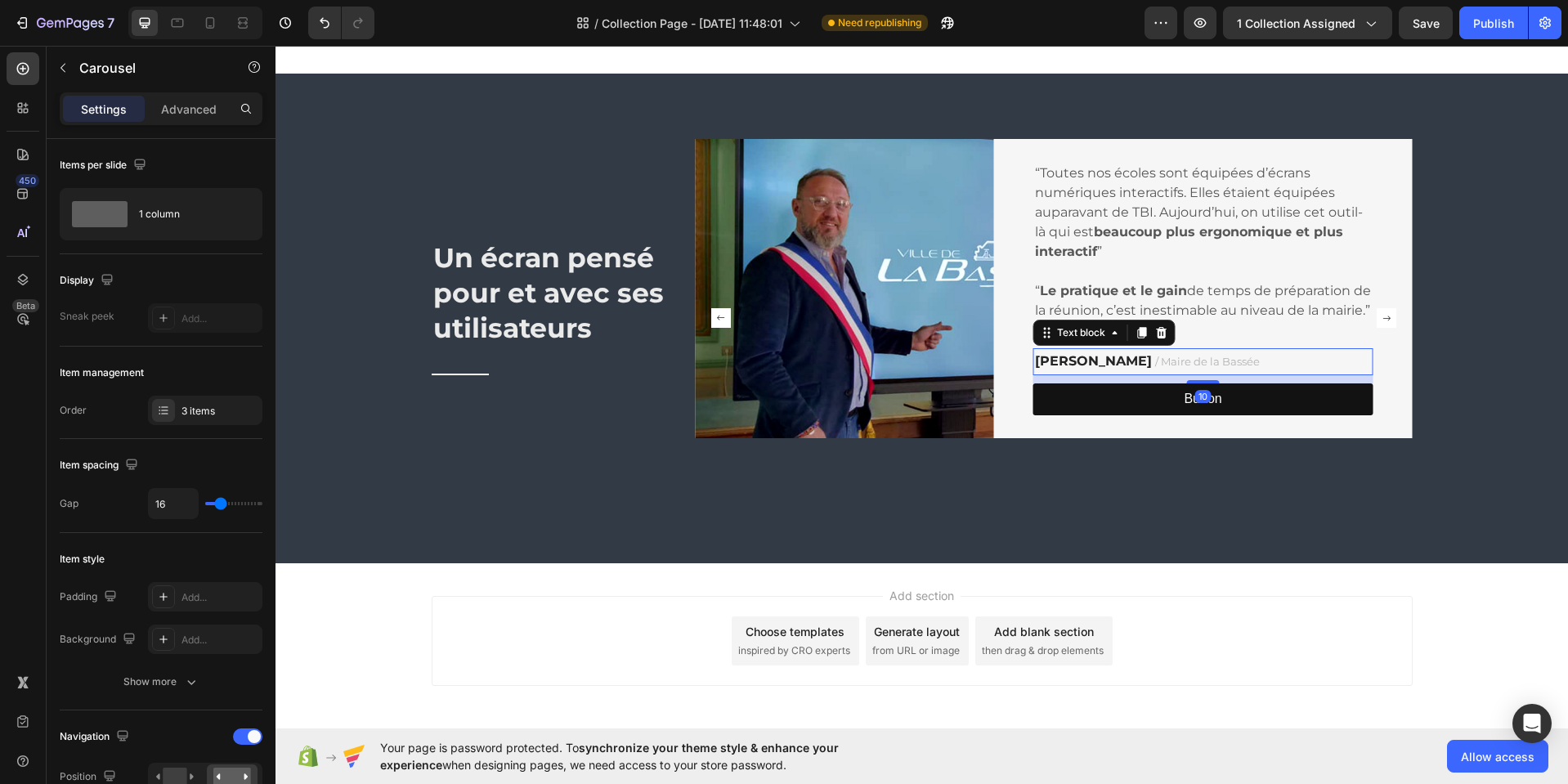
click at [1150, 369] on strong "[PERSON_NAME]" at bounding box center [1093, 361] width 116 height 16
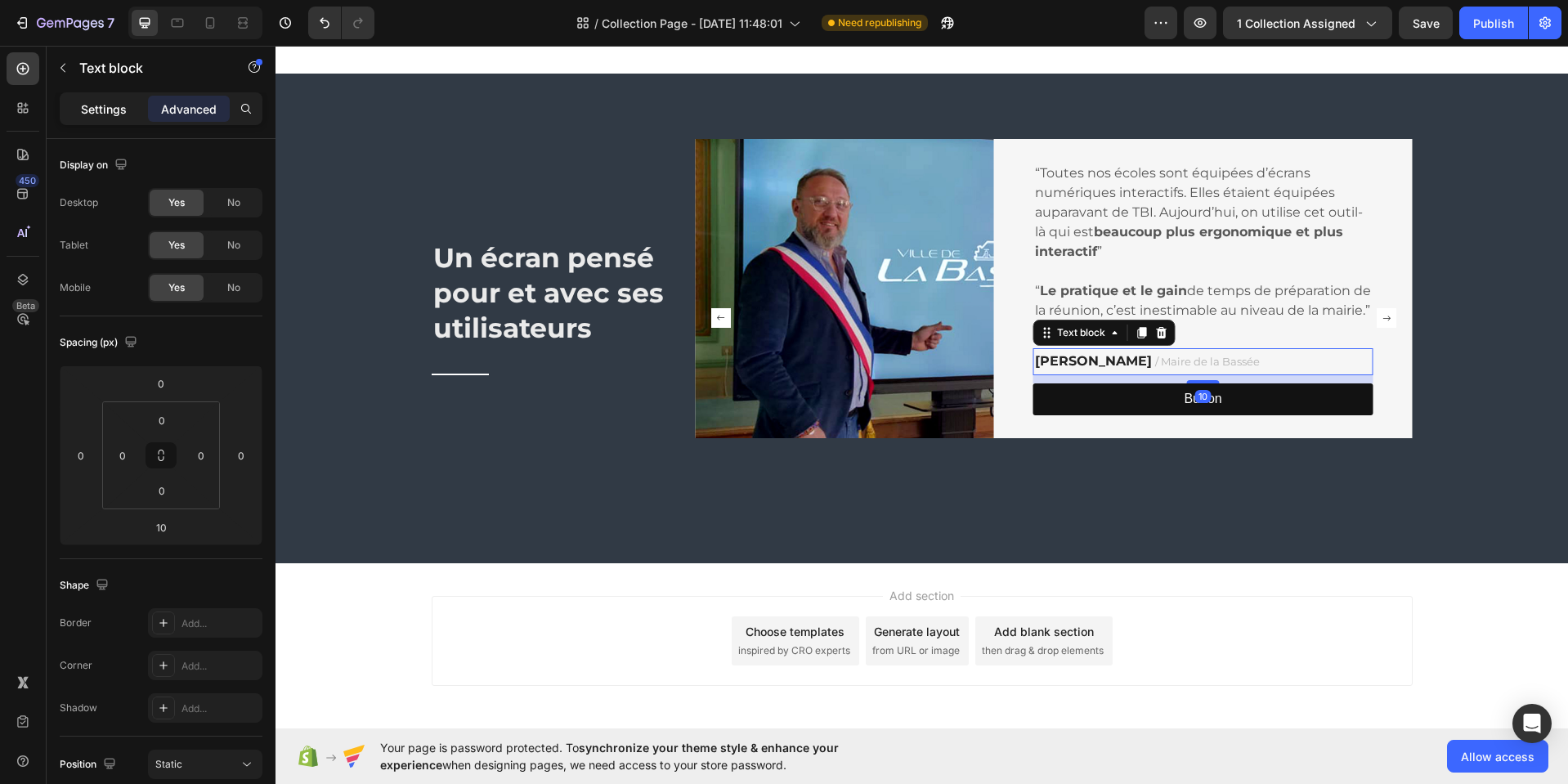
click at [104, 107] on p "Settings" at bounding box center [104, 109] width 46 height 18
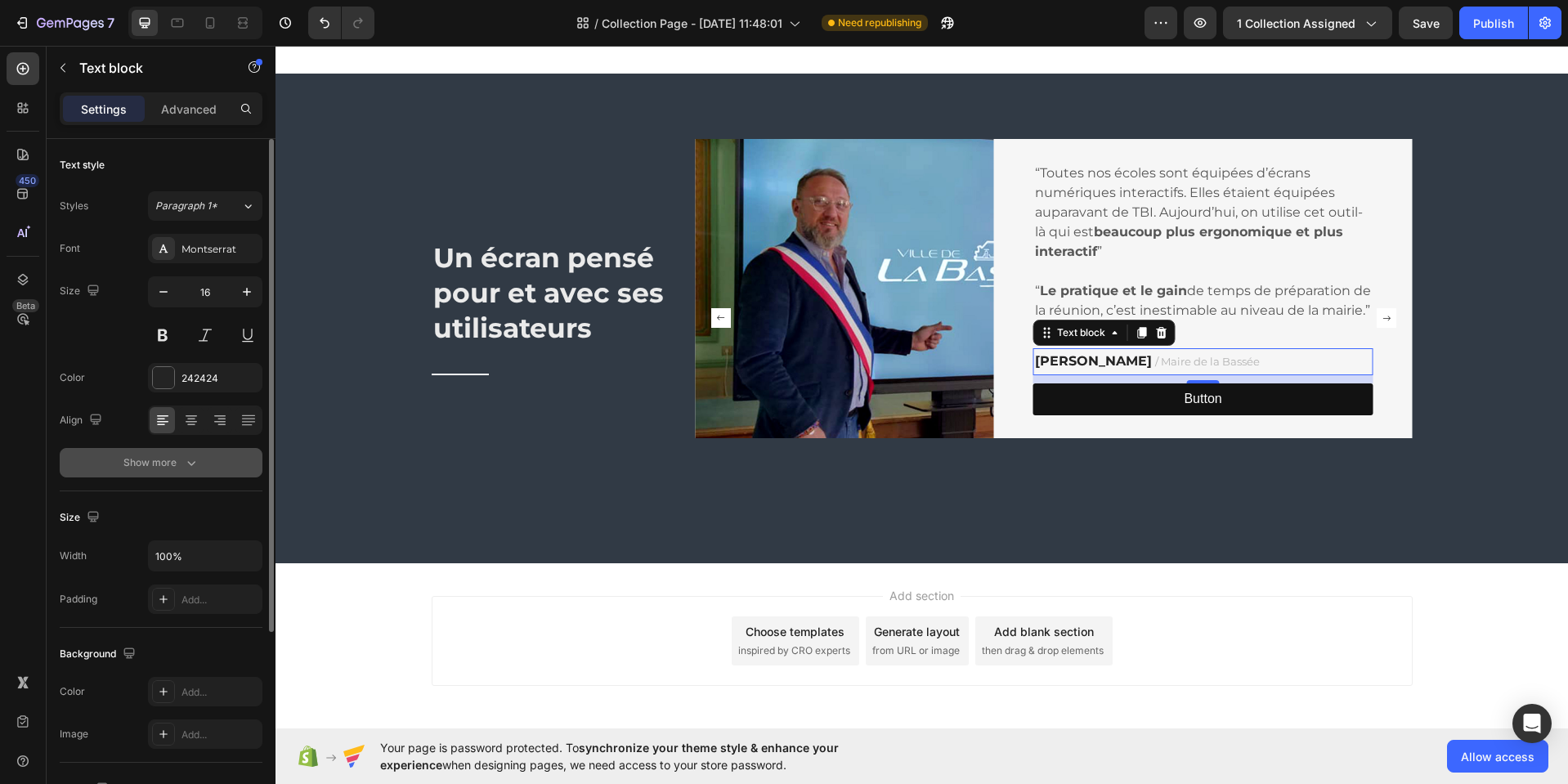
click at [191, 460] on icon "button" at bounding box center [191, 463] width 17 height 17
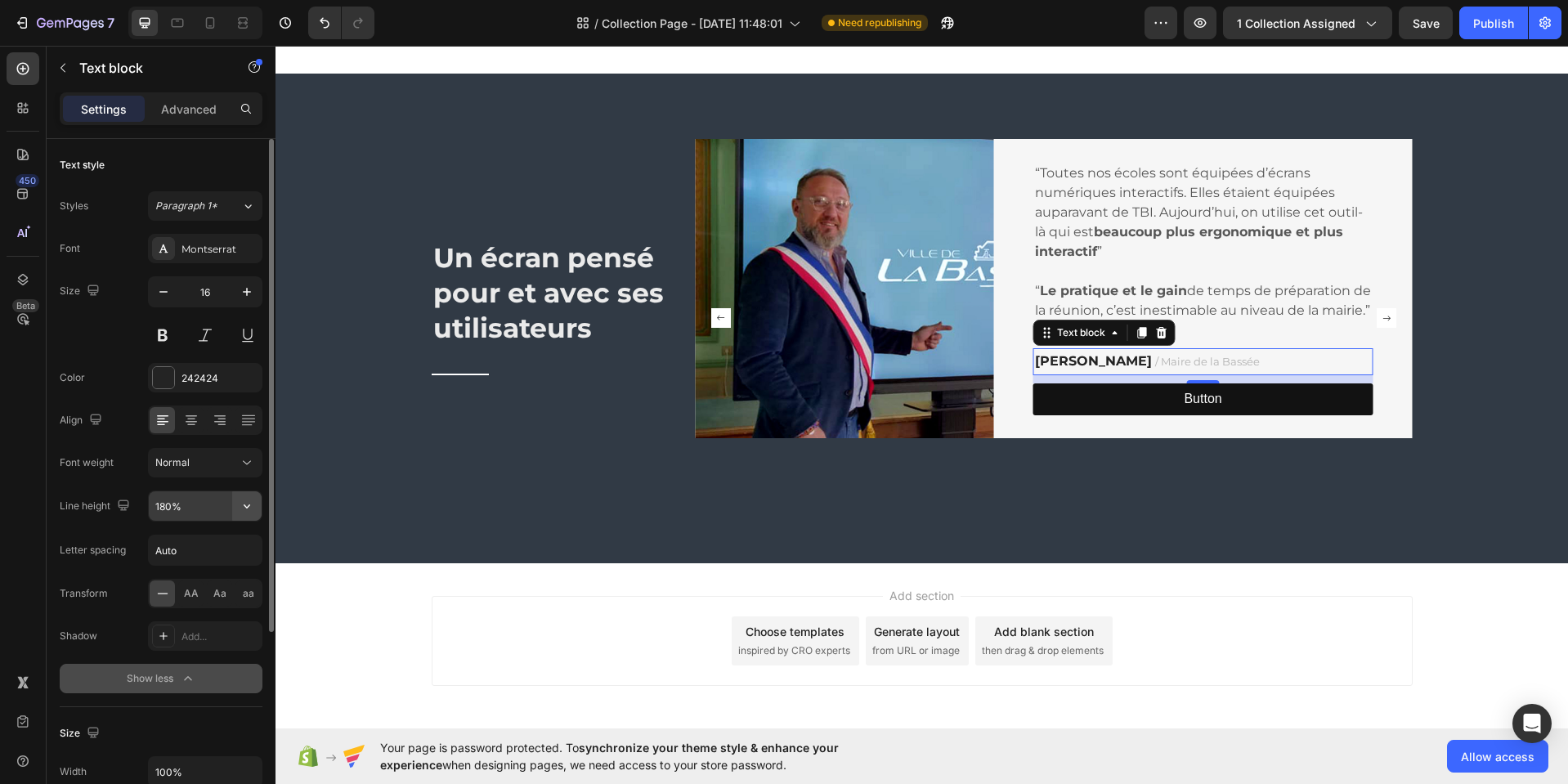
click at [245, 511] on icon "button" at bounding box center [247, 507] width 17 height 17
click at [191, 577] on p "120%" at bounding box center [201, 579] width 93 height 15
type input "120%"
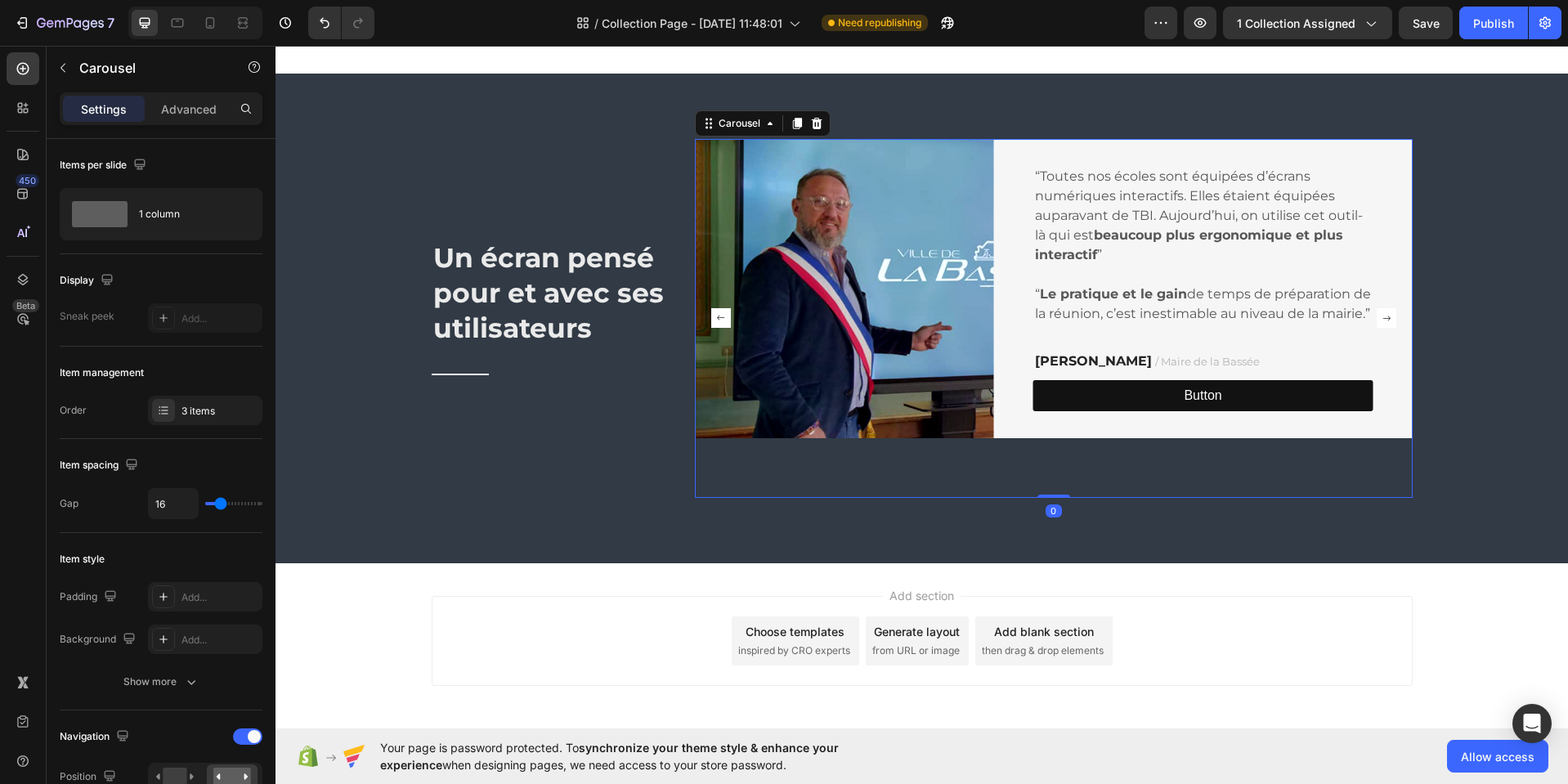
click at [714, 323] on rect "Carousel Back Arrow" at bounding box center [721, 317] width 19 height 19
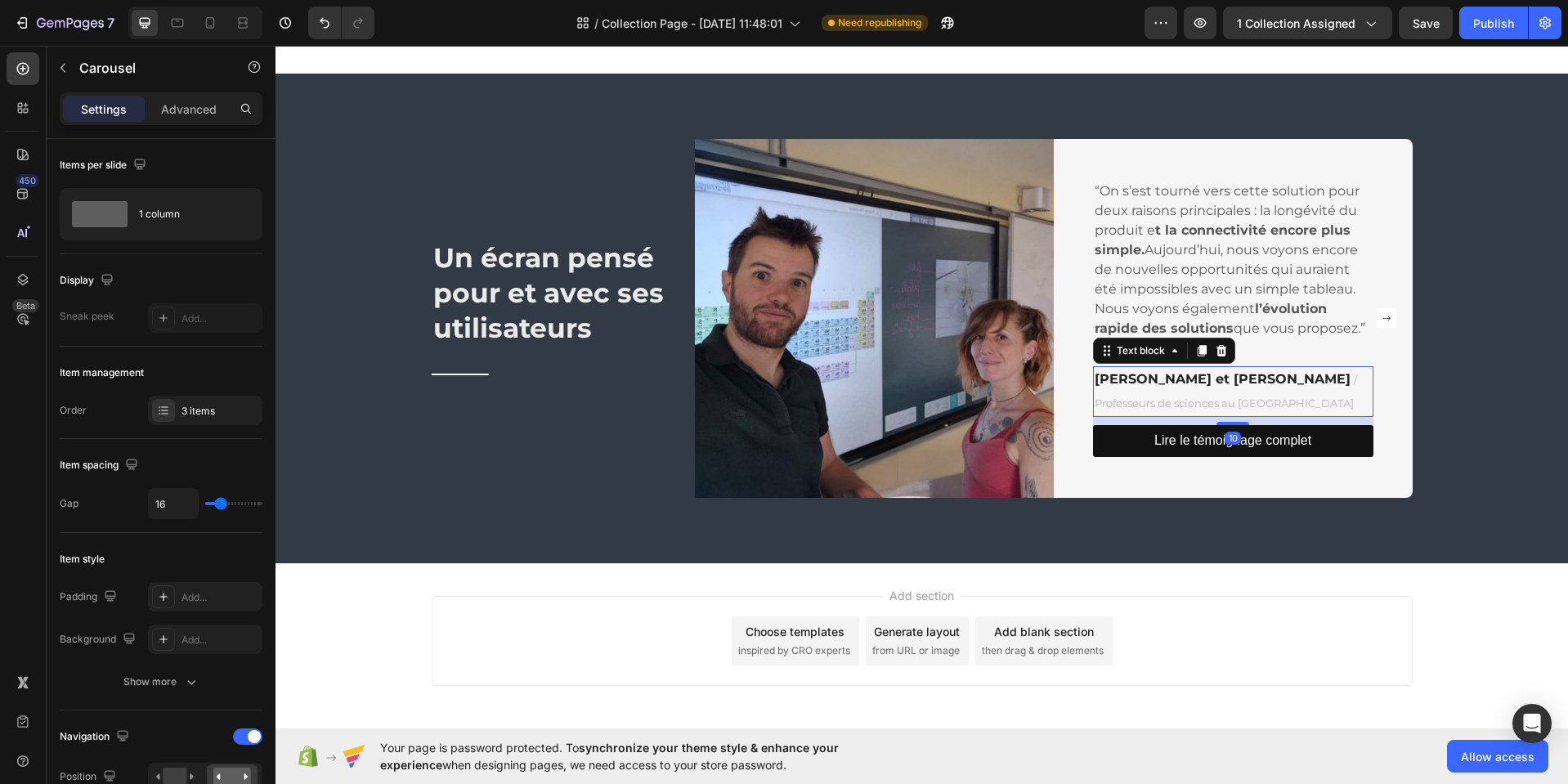
click at [1139, 393] on p "Eva Martinez et Nicolas Bertran / Professeurs de sciences au collège de Montarg…" at bounding box center [1233, 391] width 277 height 47
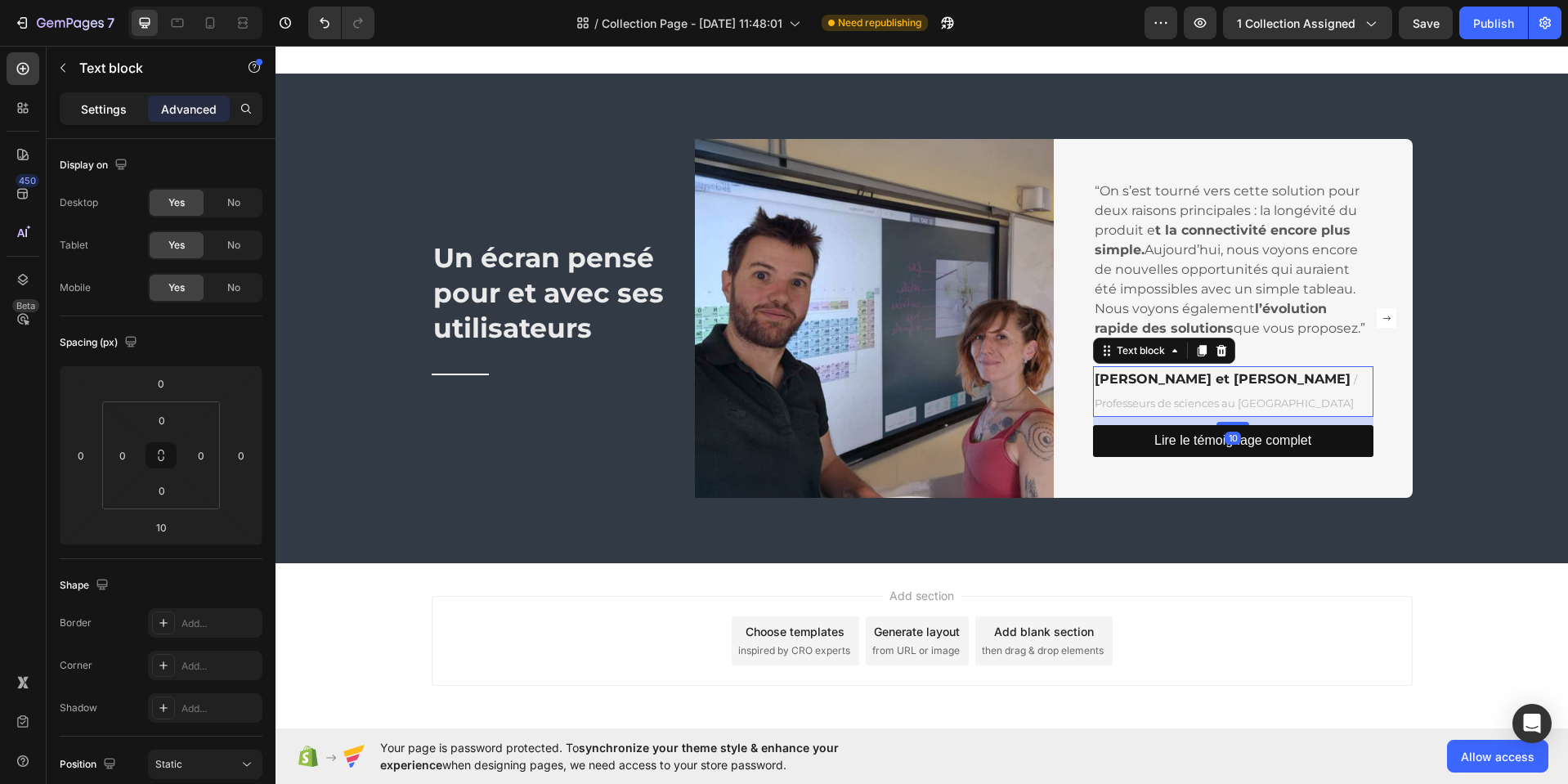
click at [111, 111] on p "Settings" at bounding box center [104, 109] width 46 height 18
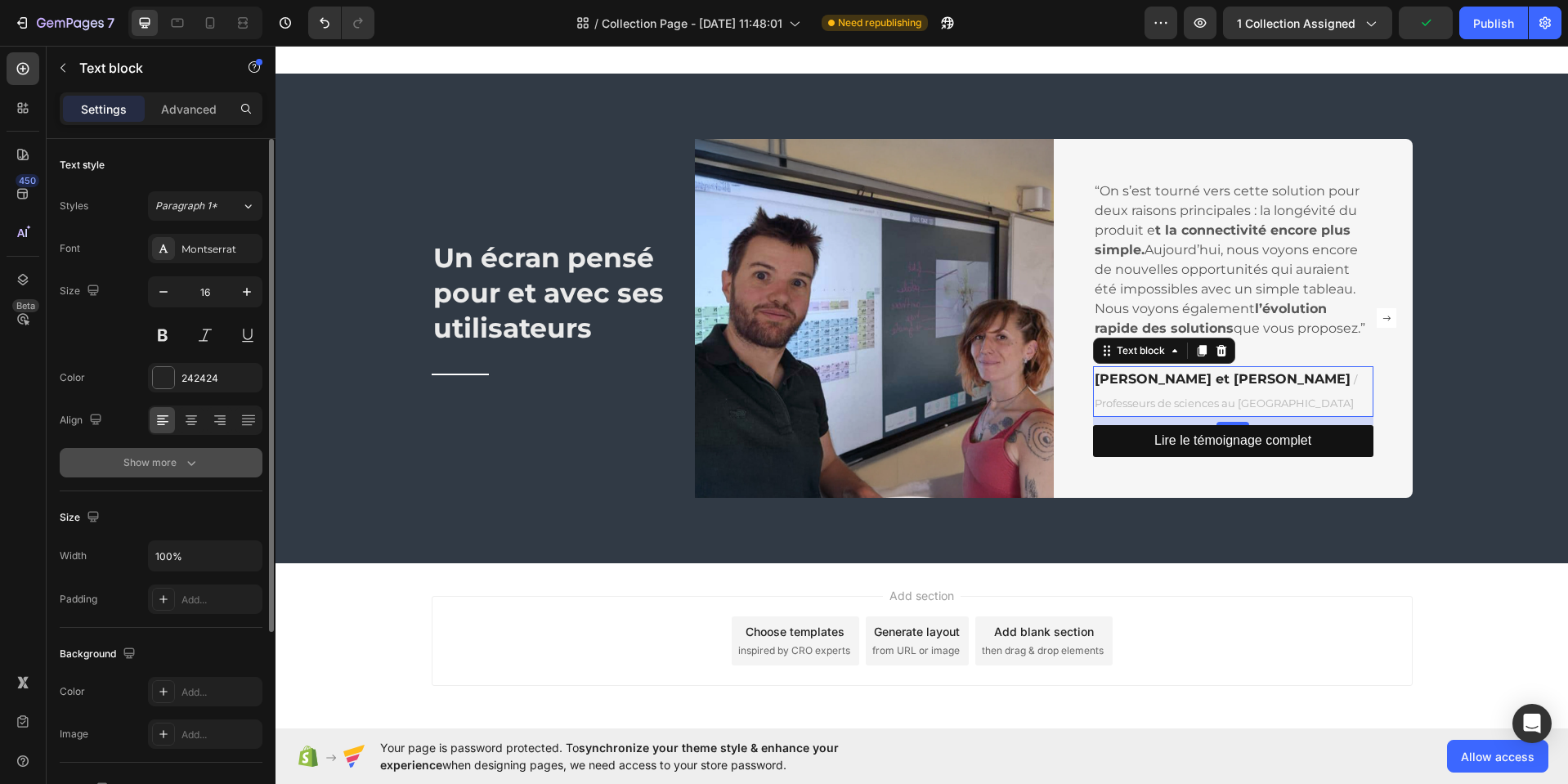
click at [189, 469] on icon "button" at bounding box center [191, 463] width 17 height 17
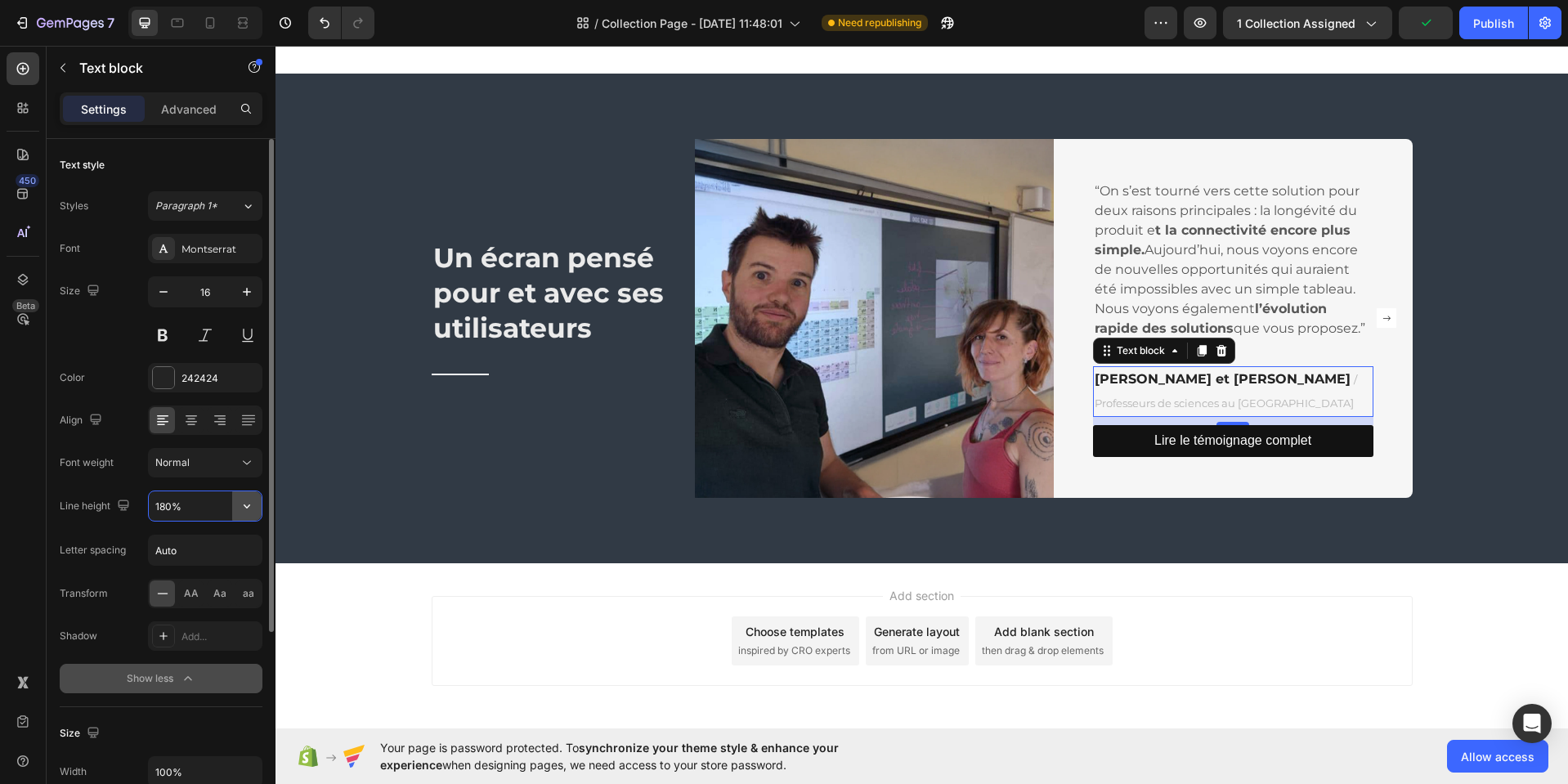
drag, startPoint x: 214, startPoint y: 513, endPoint x: 243, endPoint y: 516, distance: 29.2
click at [214, 512] on input "180%" at bounding box center [205, 507] width 113 height 30
click at [247, 510] on icon "button" at bounding box center [247, 507] width 17 height 17
click at [176, 577] on span "120%" at bounding box center [167, 579] width 26 height 15
type input "120%"
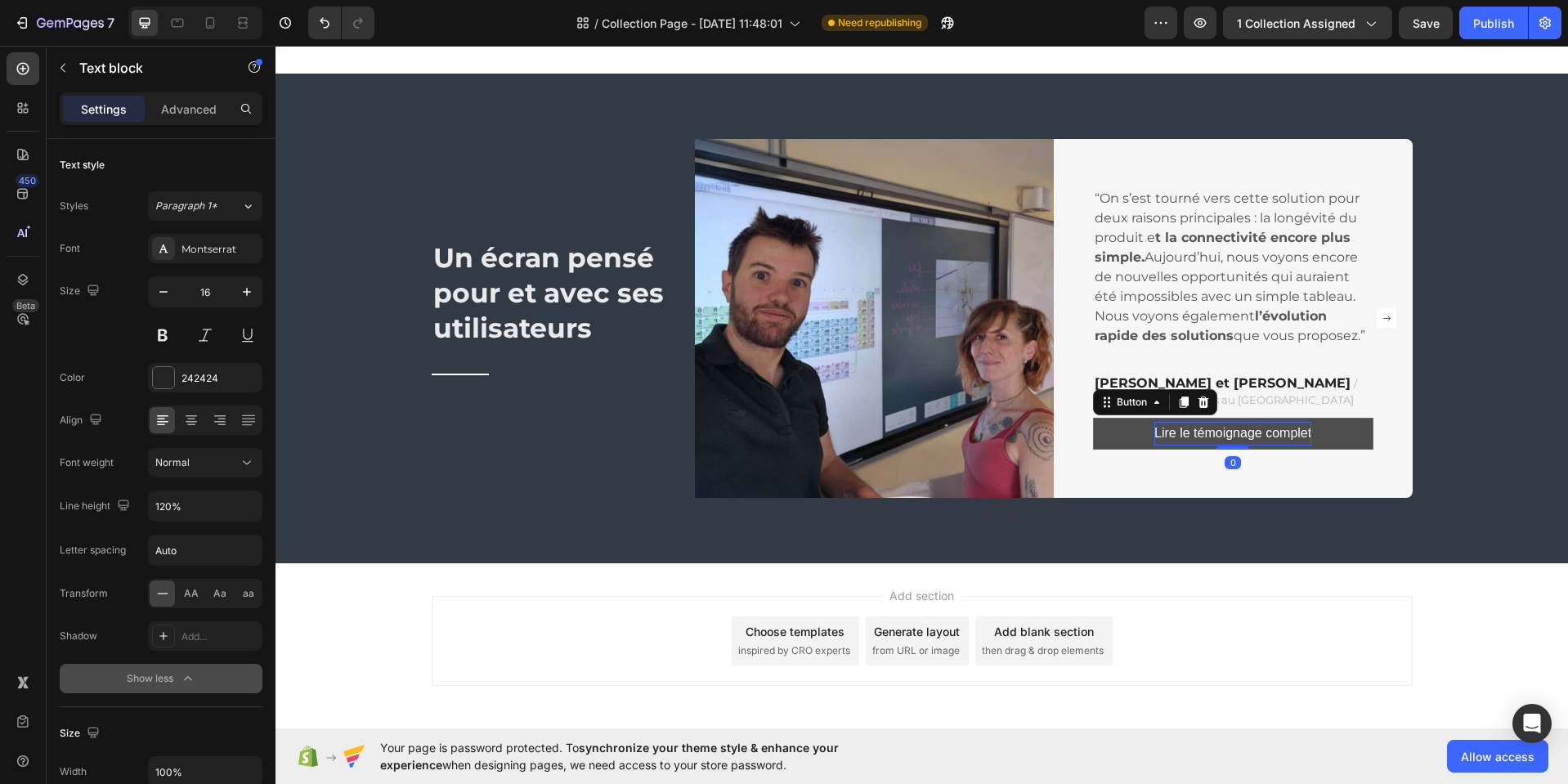
click at [1211, 435] on p "Lire le témoignage complet" at bounding box center [1233, 434] width 157 height 24
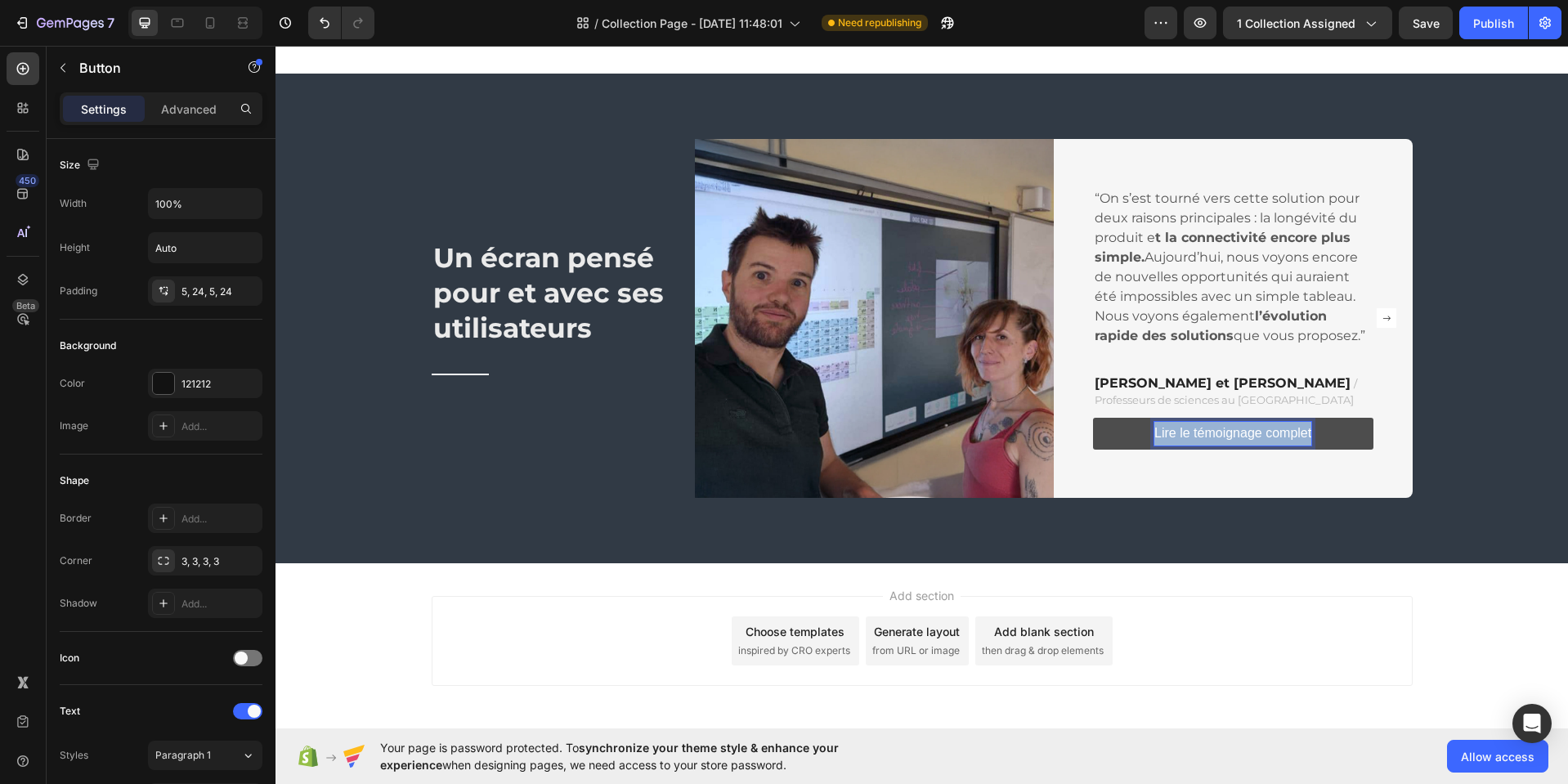
copy p "Lire le témoignage complet"
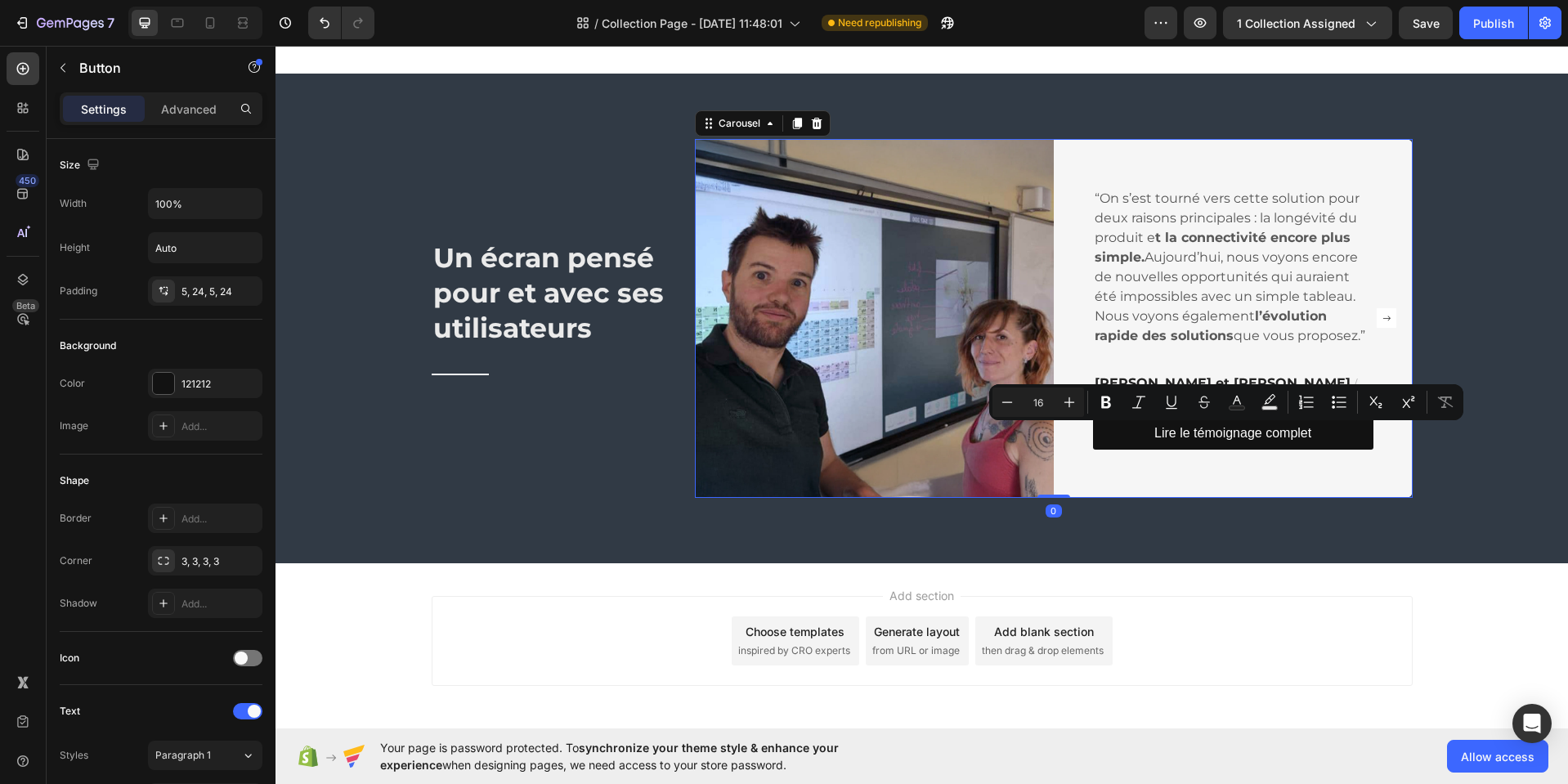
click at [1380, 323] on rect "Carousel Next Arrow" at bounding box center [1386, 317] width 19 height 19
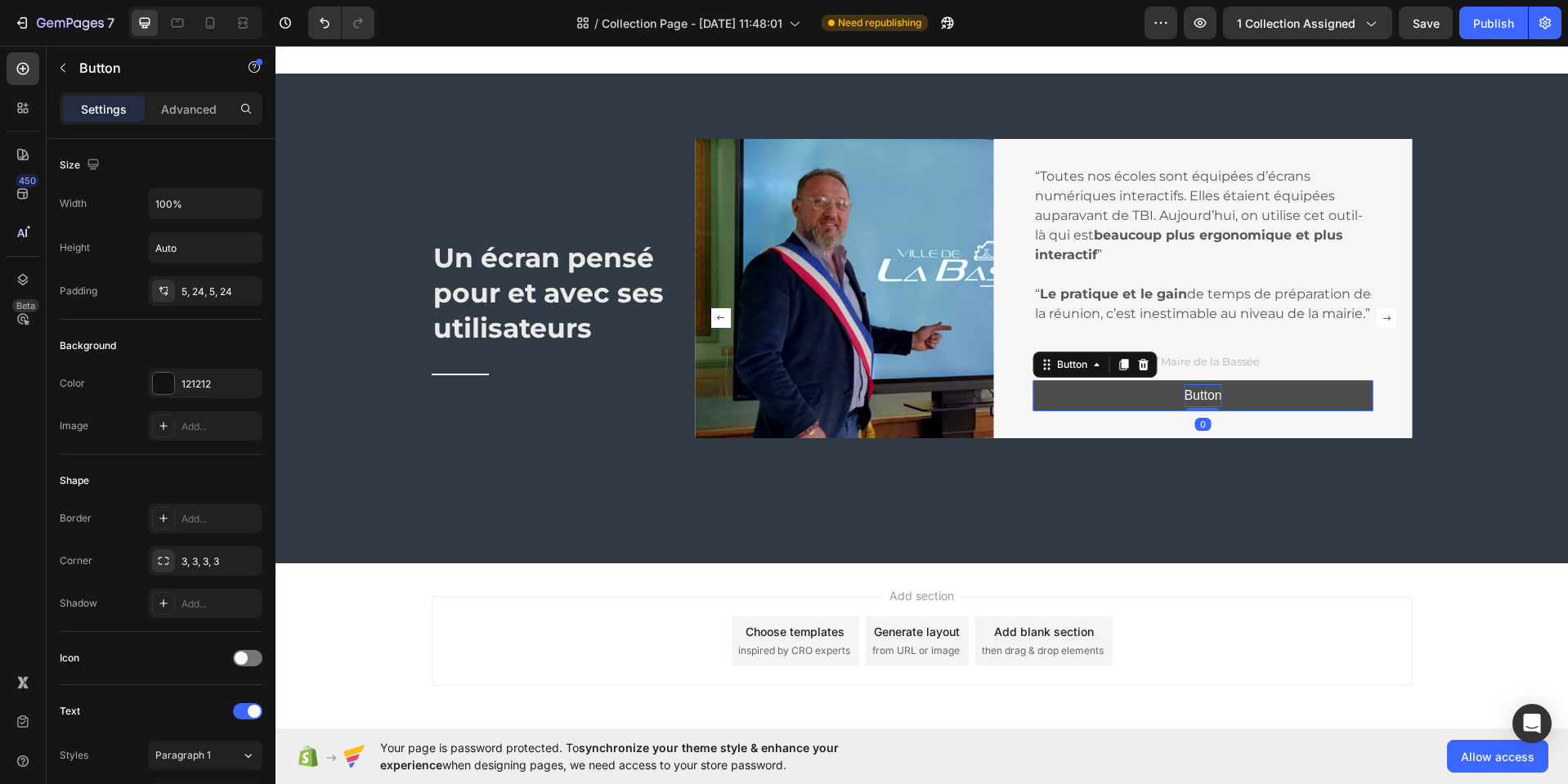
click at [1196, 407] on p "Button" at bounding box center [1202, 397] width 38 height 24
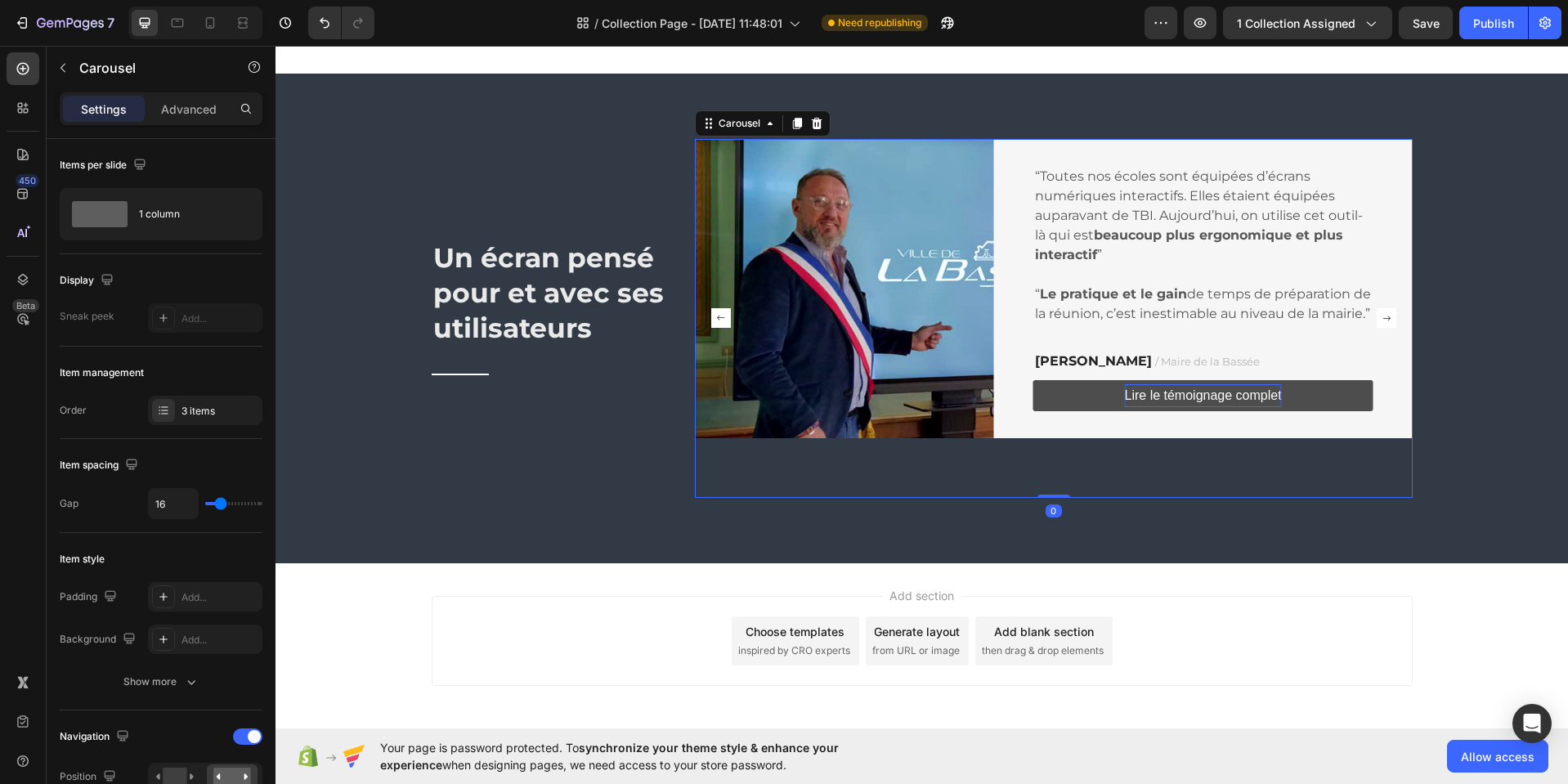
click at [1382, 324] on rect "Carousel Next Arrow" at bounding box center [1386, 317] width 19 height 19
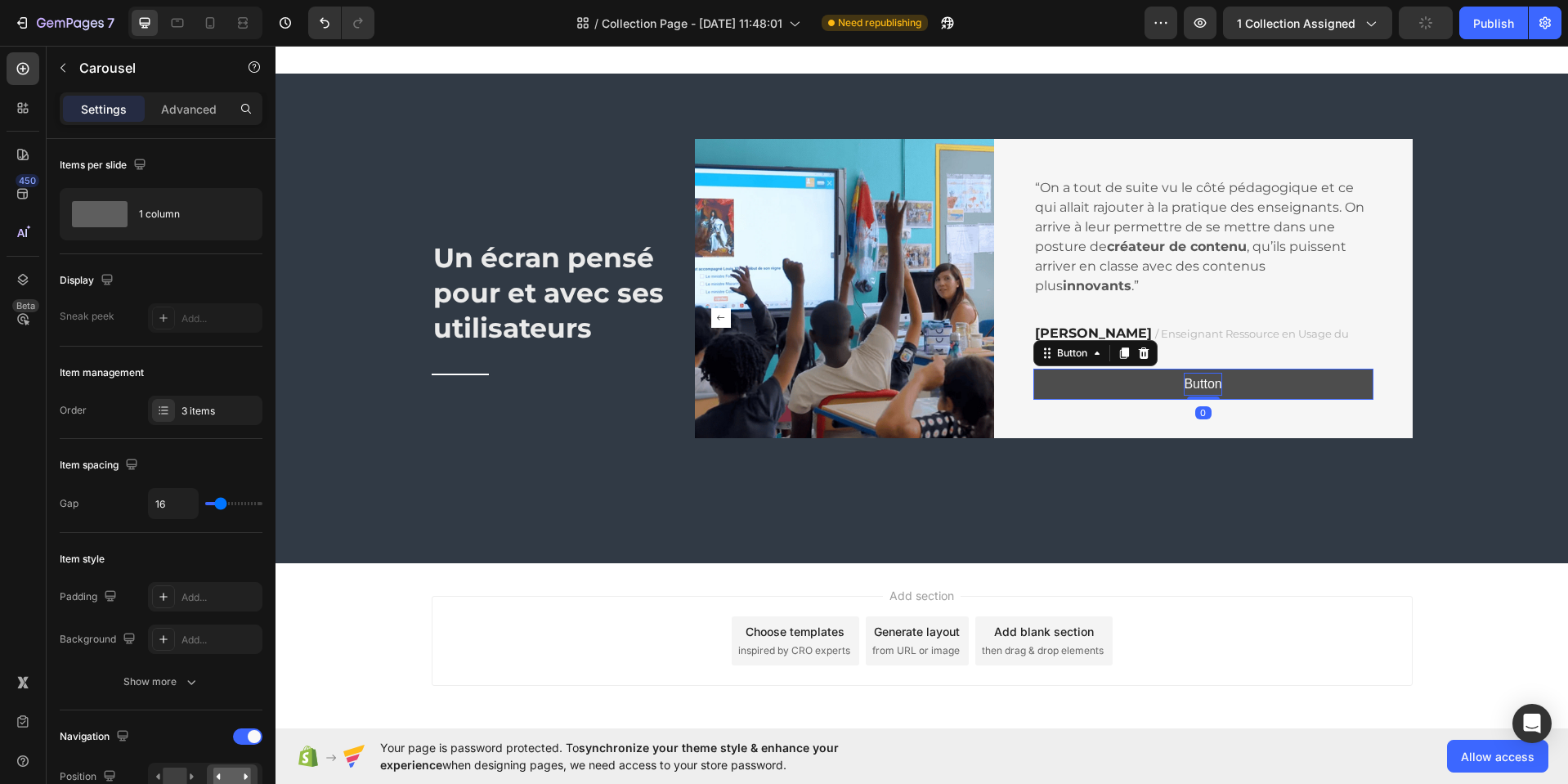
click at [1190, 387] on p "Button" at bounding box center [1202, 385] width 38 height 24
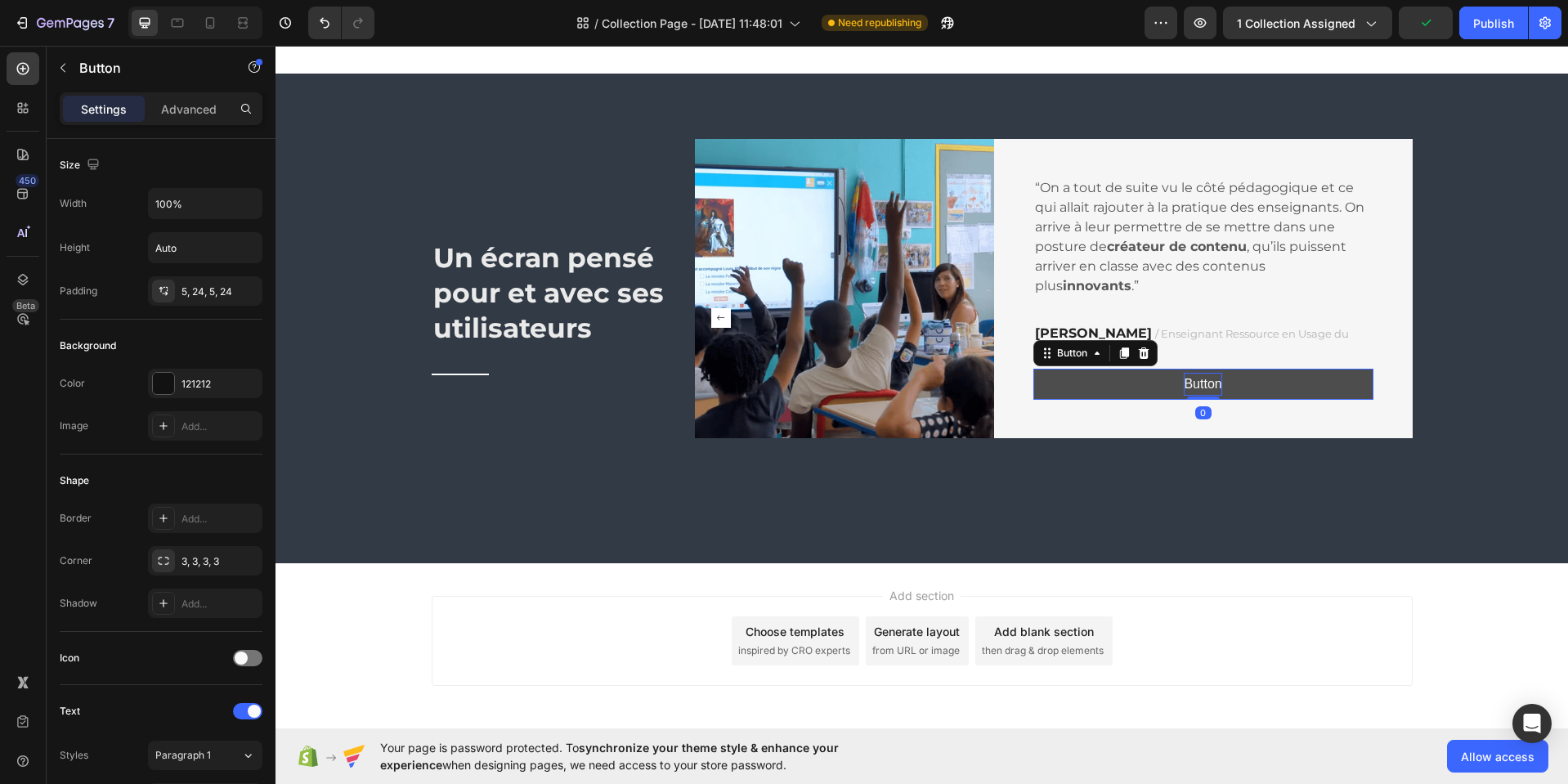
click at [1198, 386] on p "Button" at bounding box center [1202, 385] width 38 height 24
click at [1279, 422] on div "“On a tout de suite vu le côté pédagogique et ce qui allait rajouter à la prati…" at bounding box center [1203, 288] width 419 height 300
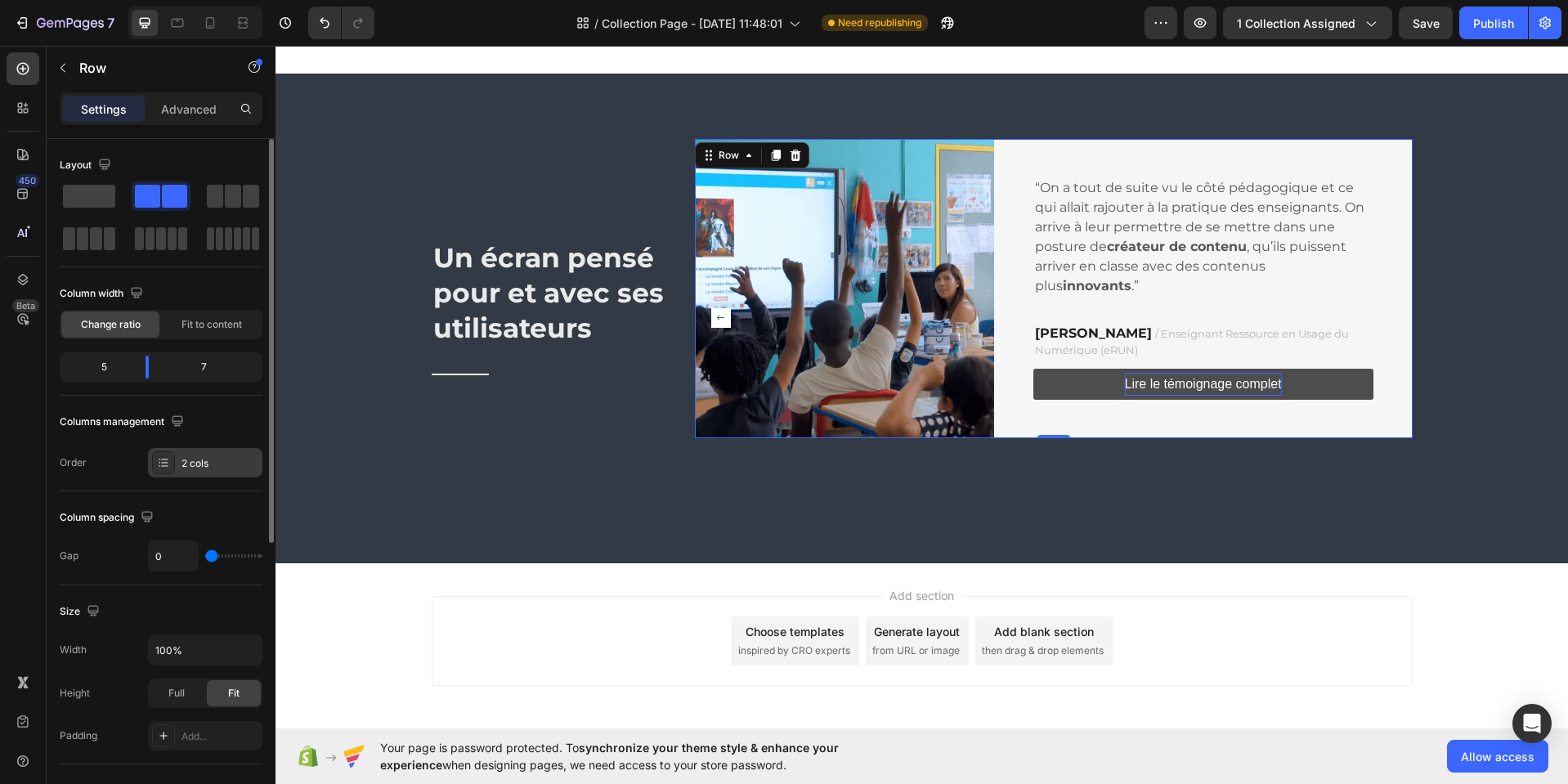
click at [205, 463] on div "2 cols" at bounding box center [219, 464] width 77 height 15
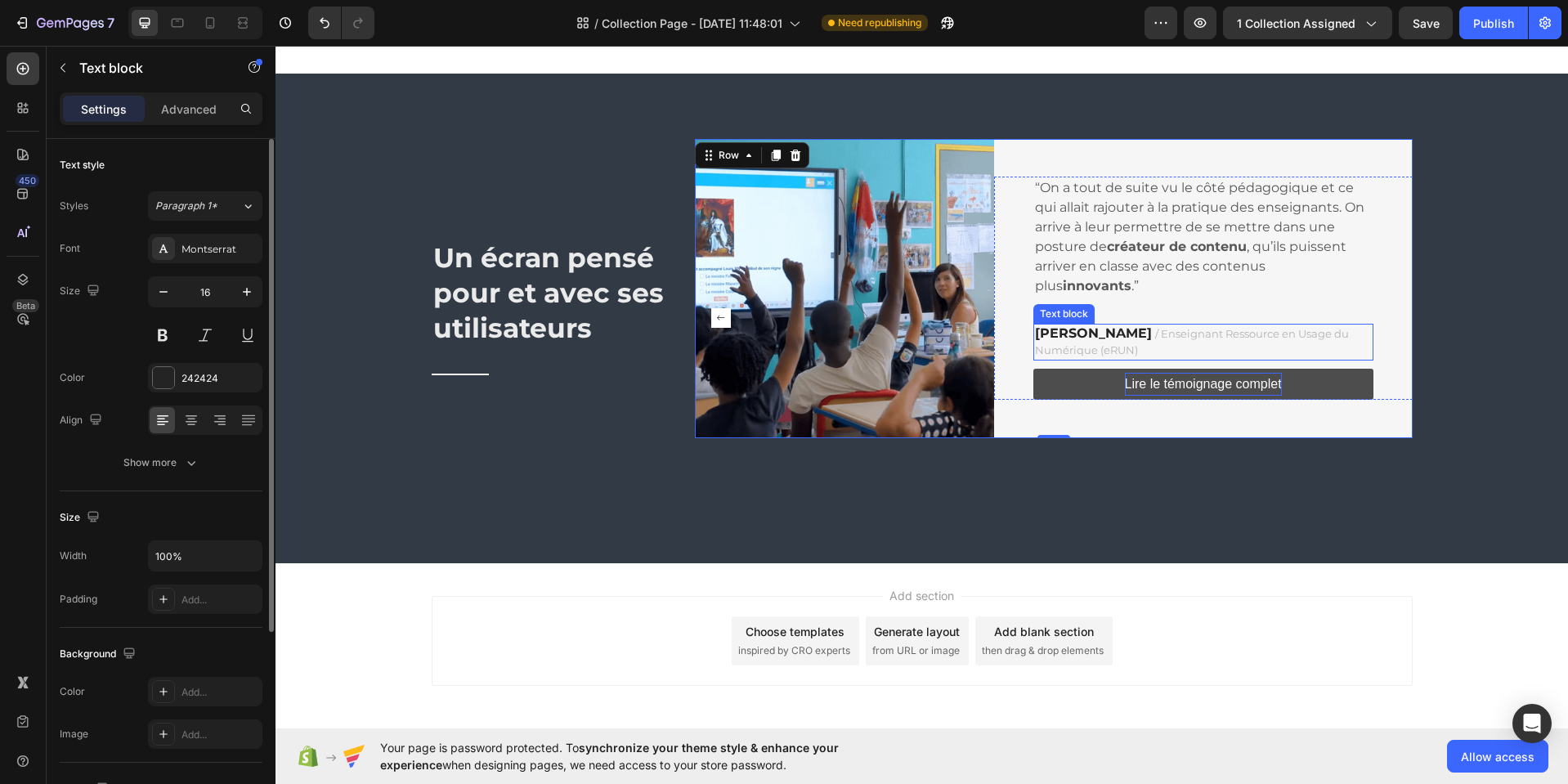
click at [1304, 325] on div "Hervé Allesant / Enseignant Ressource en Usage du Numérique (eRUN)" at bounding box center [1203, 341] width 340 height 36
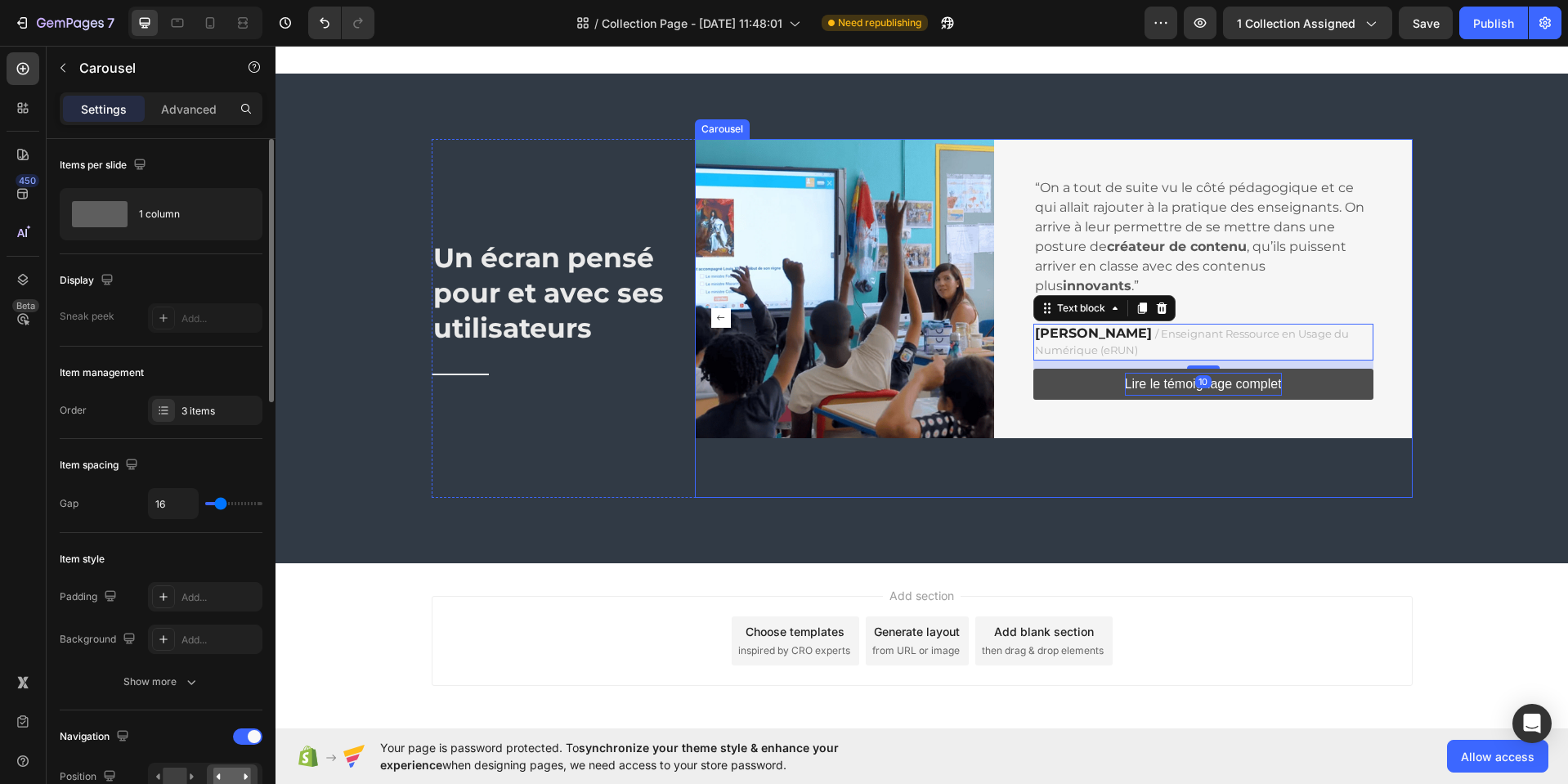
click at [714, 322] on rect "Carousel Back Arrow" at bounding box center [721, 317] width 19 height 19
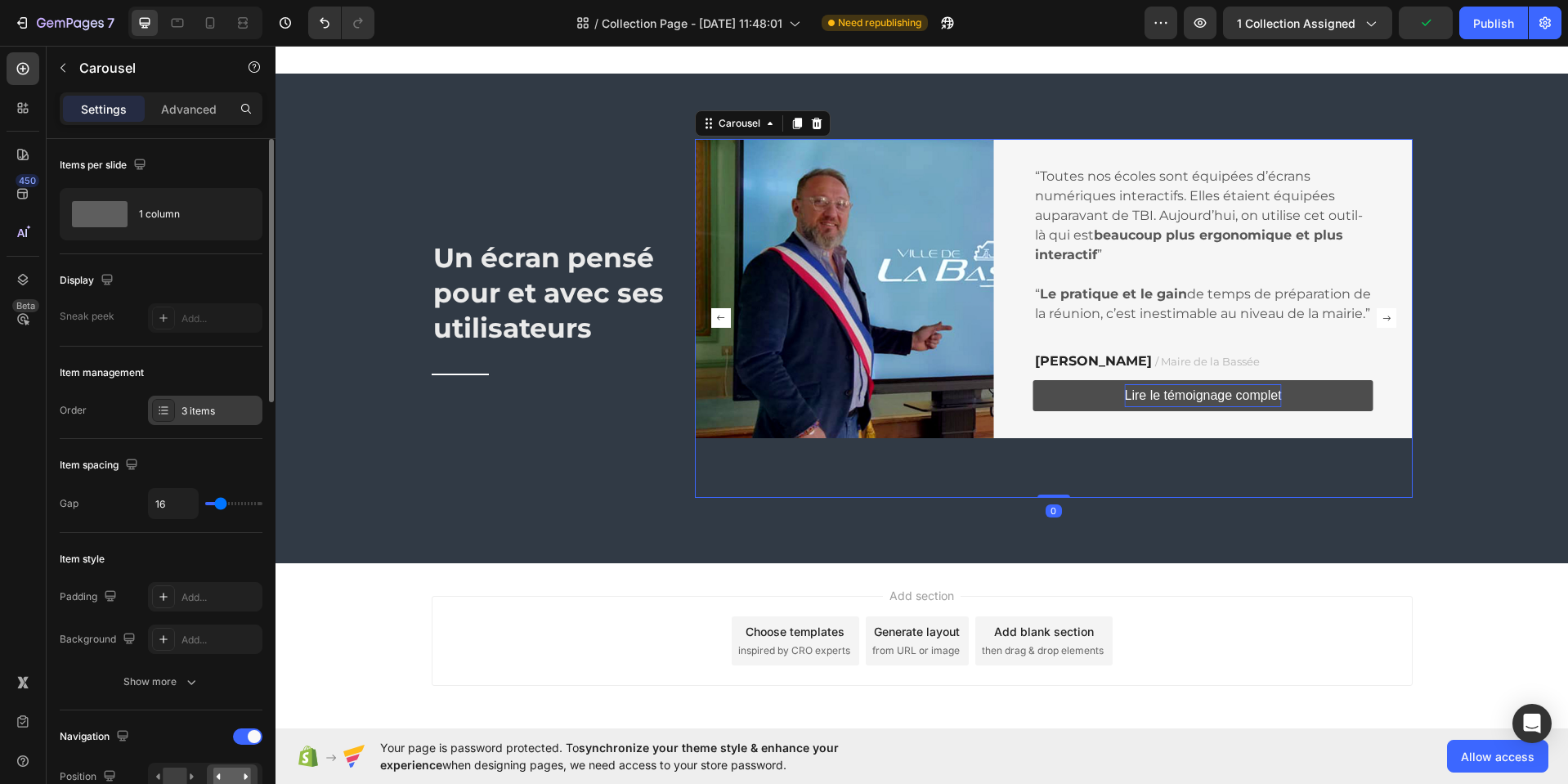
click at [220, 413] on div "3 items" at bounding box center [219, 411] width 77 height 15
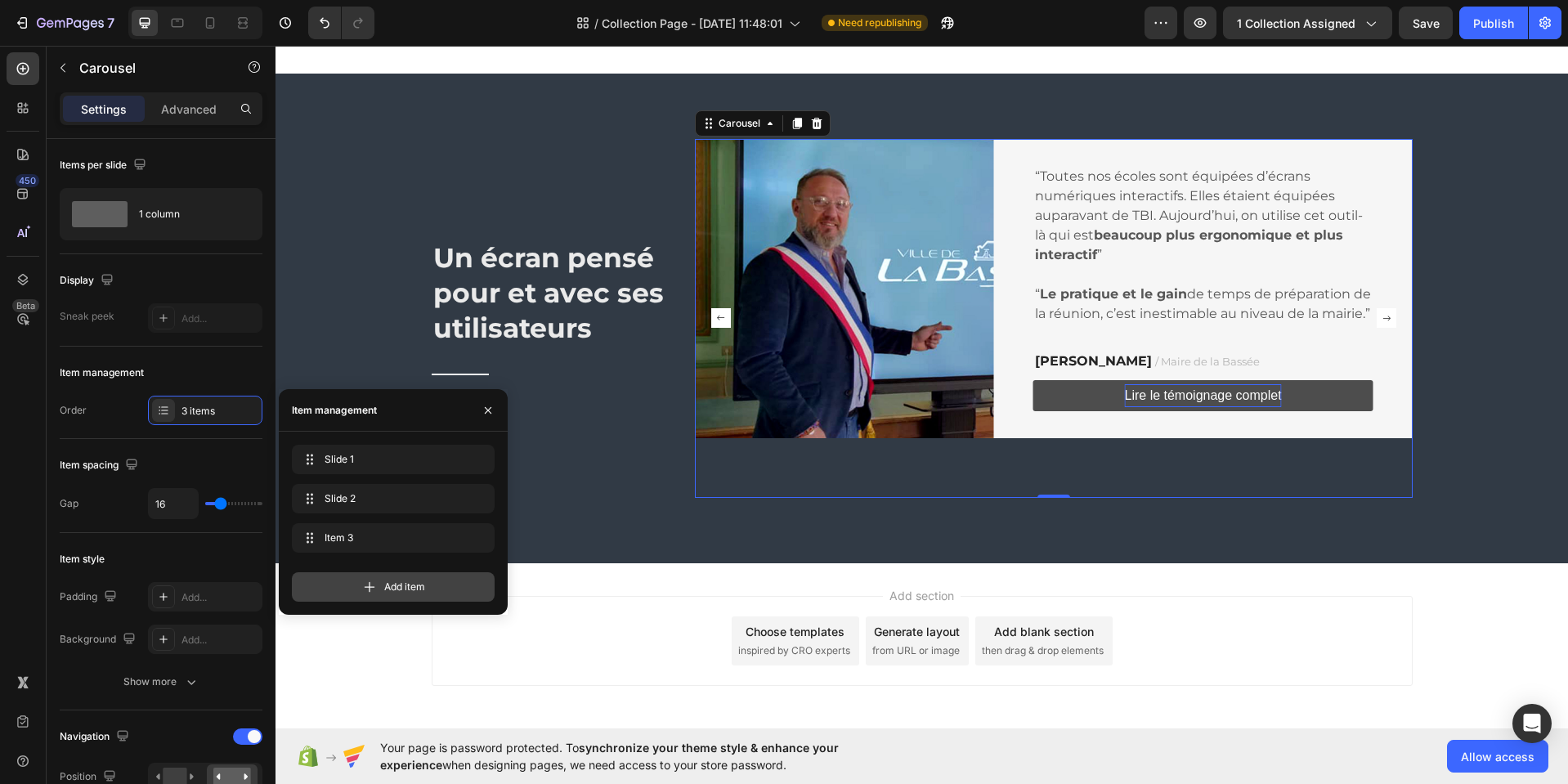
click at [403, 589] on span "Add item" at bounding box center [405, 587] width 41 height 15
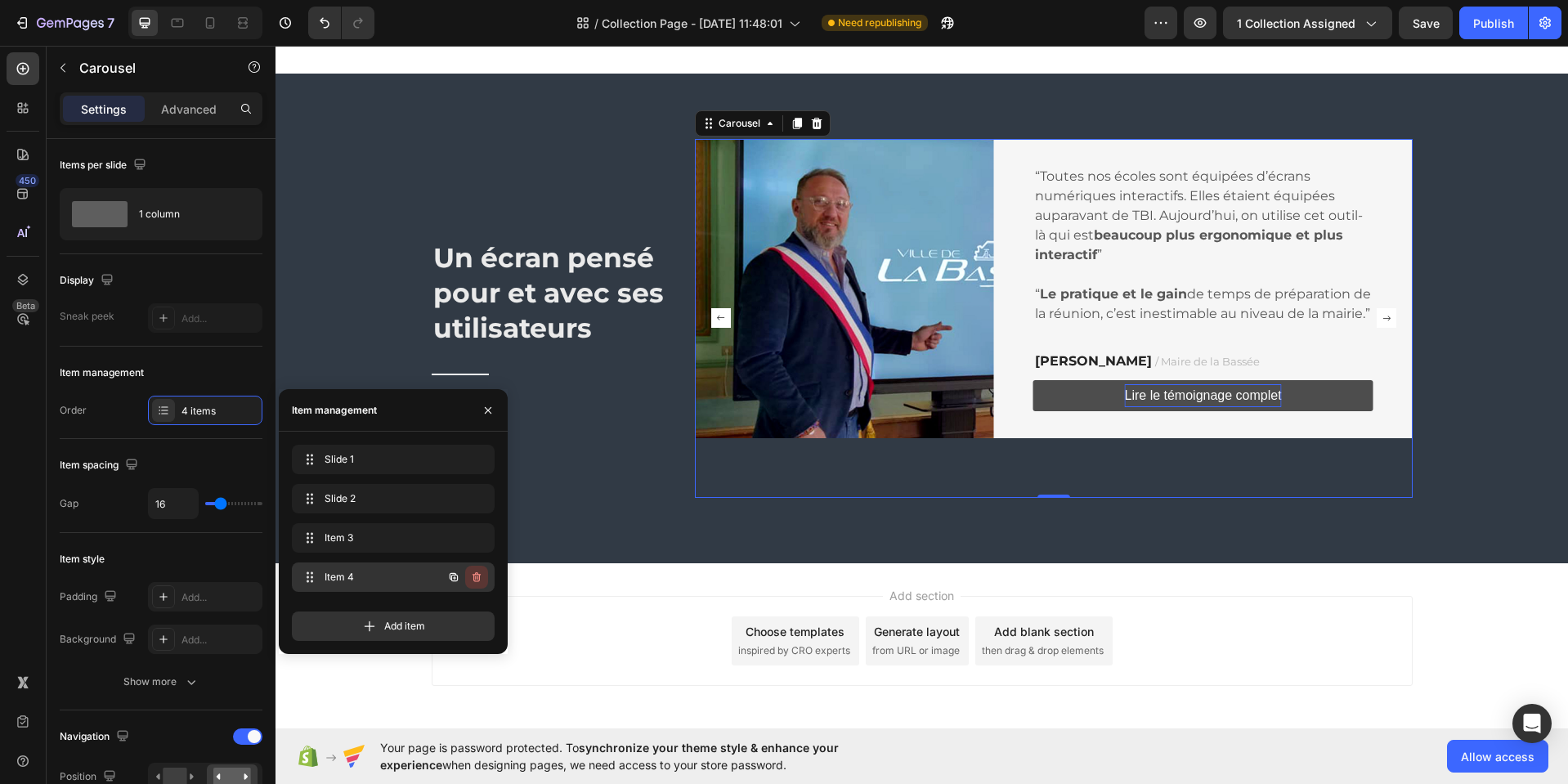
click at [476, 577] on icon "button" at bounding box center [477, 577] width 13 height 13
click at [464, 577] on div "Delete" at bounding box center [465, 578] width 30 height 15
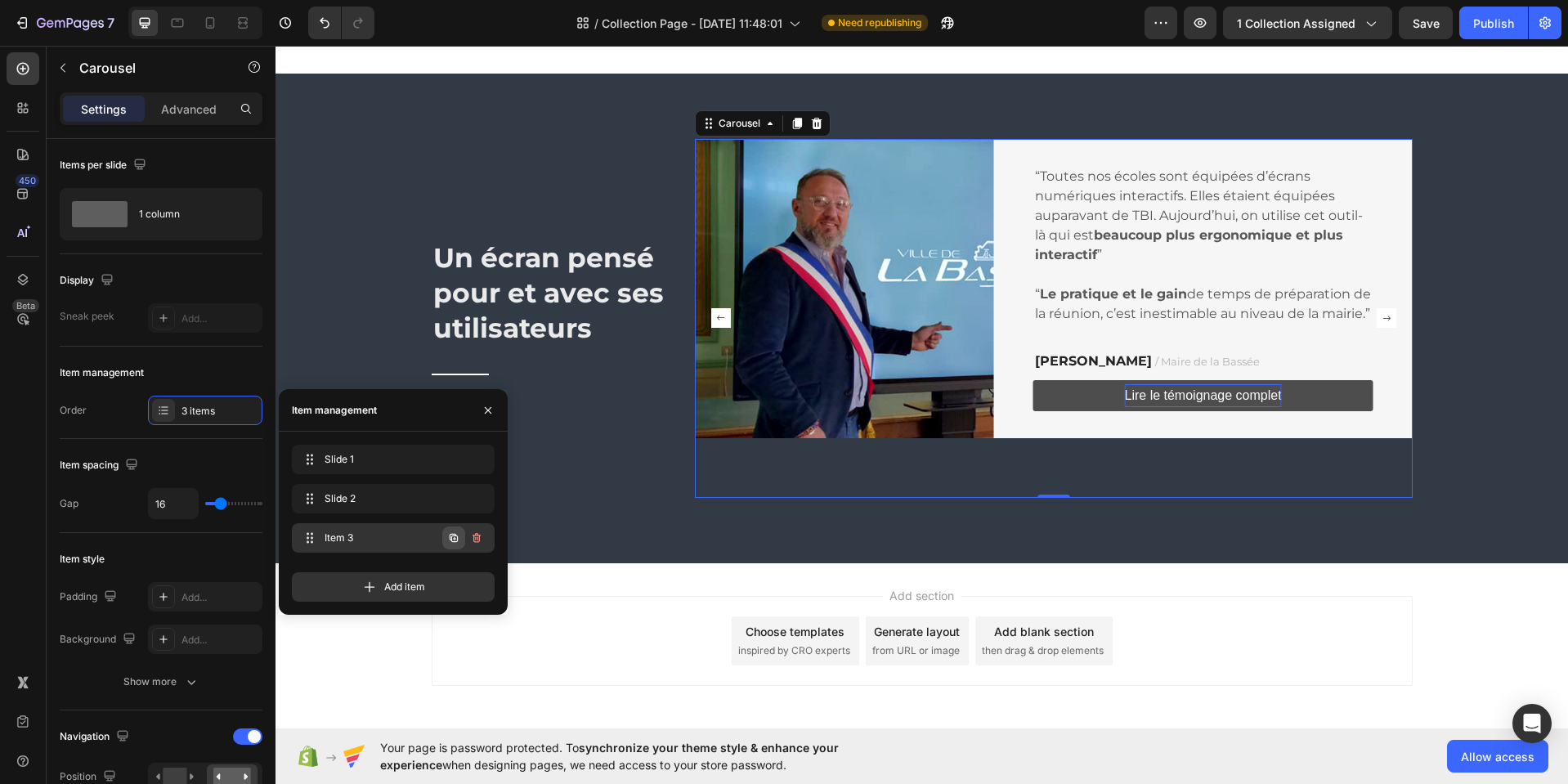
click at [454, 537] on icon "button" at bounding box center [454, 538] width 13 height 13
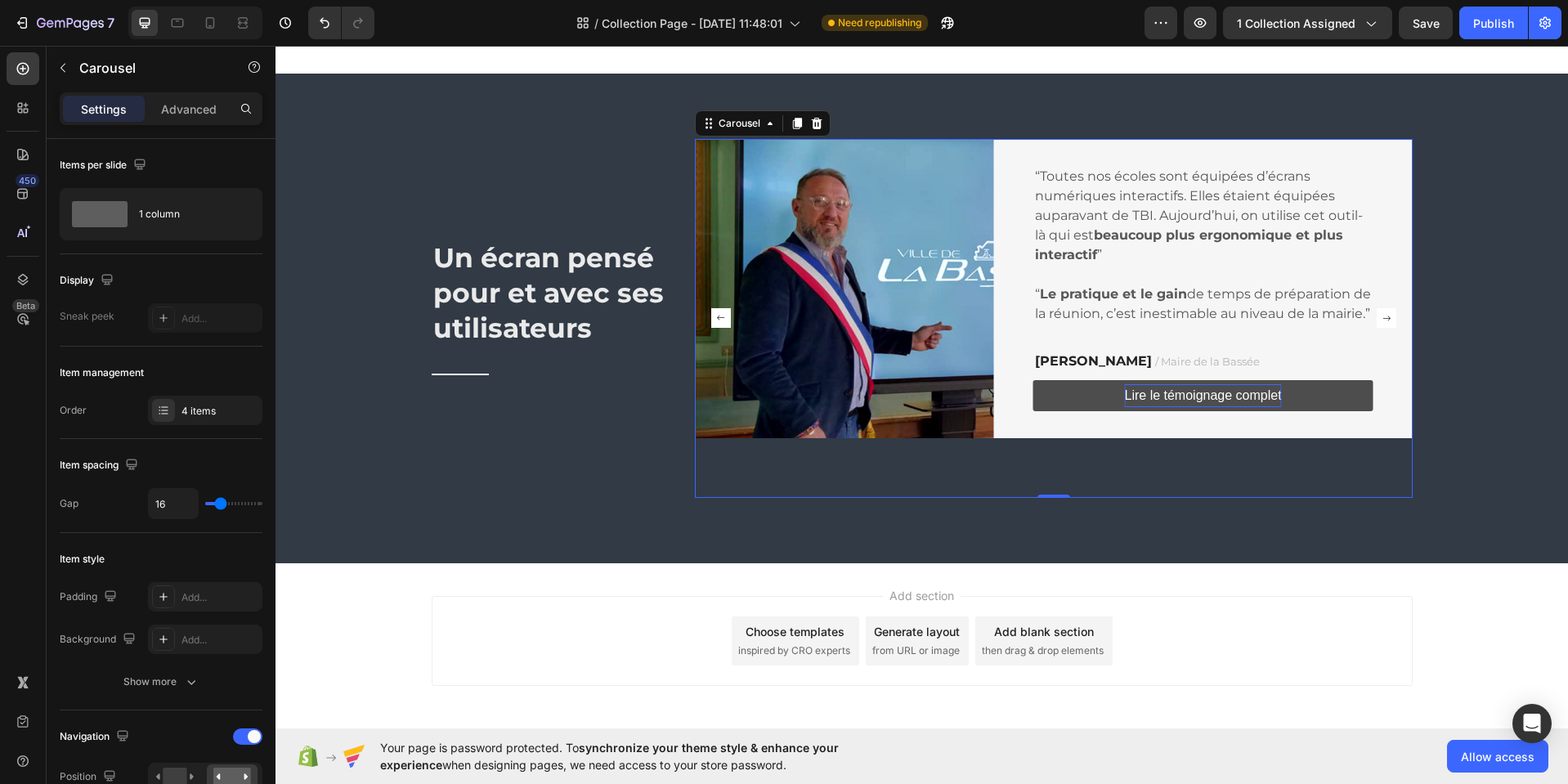
click at [1380, 320] on icon "Carousel Next Arrow" at bounding box center [1386, 317] width 19 height 19
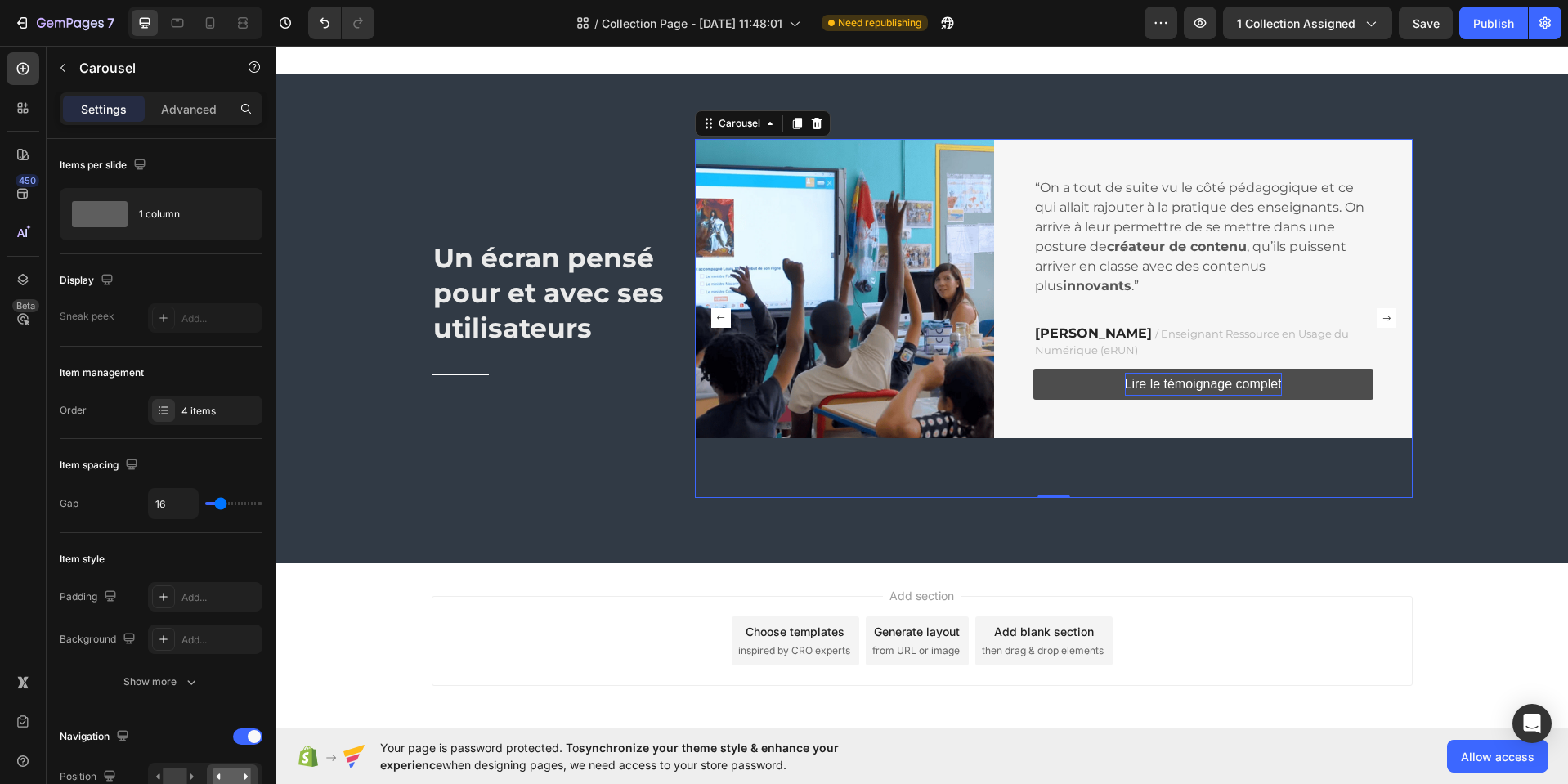
click at [1381, 321] on rect "Carousel Next Arrow" at bounding box center [1386, 317] width 19 height 19
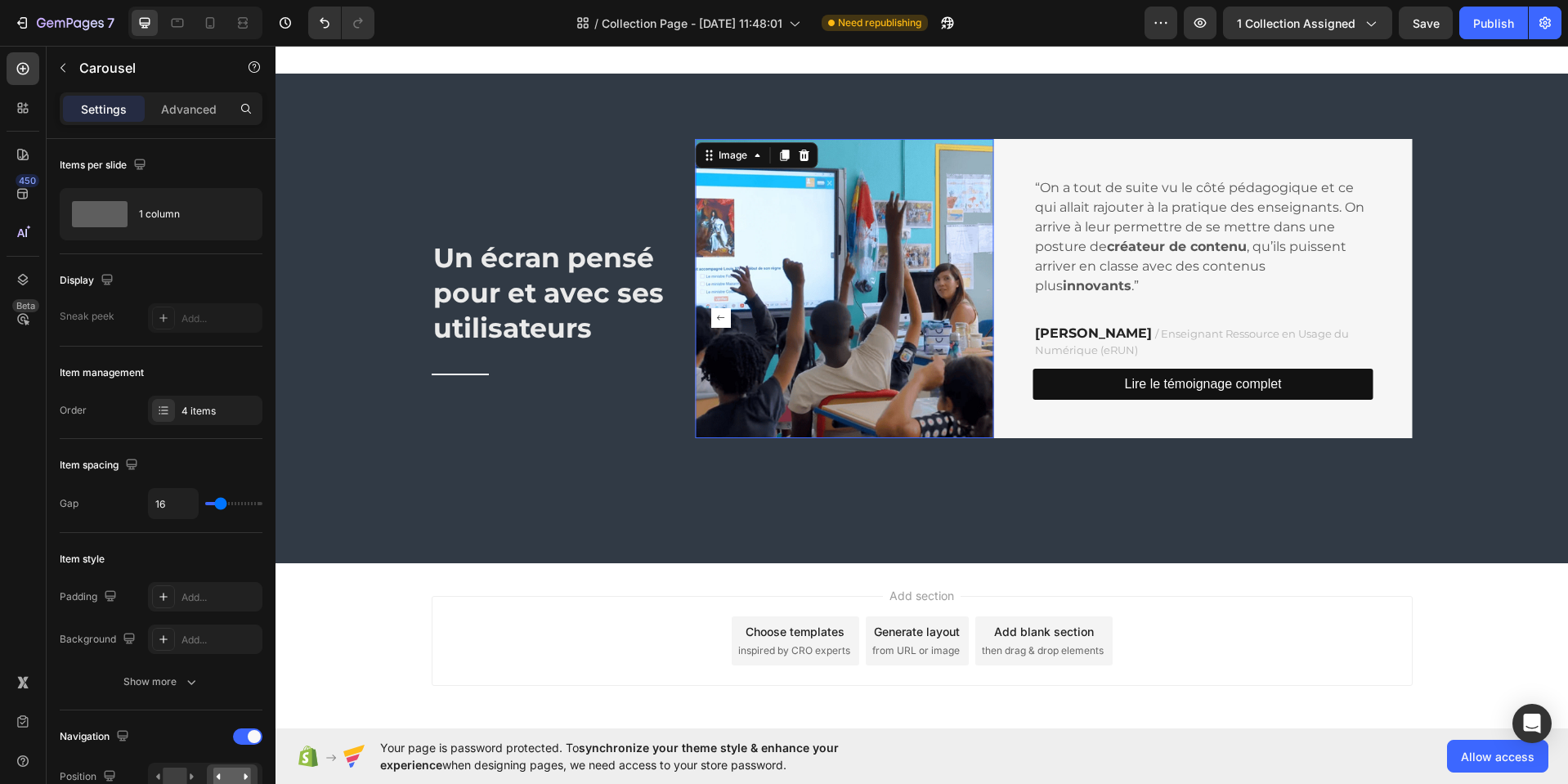
click at [847, 320] on img at bounding box center [845, 288] width 299 height 300
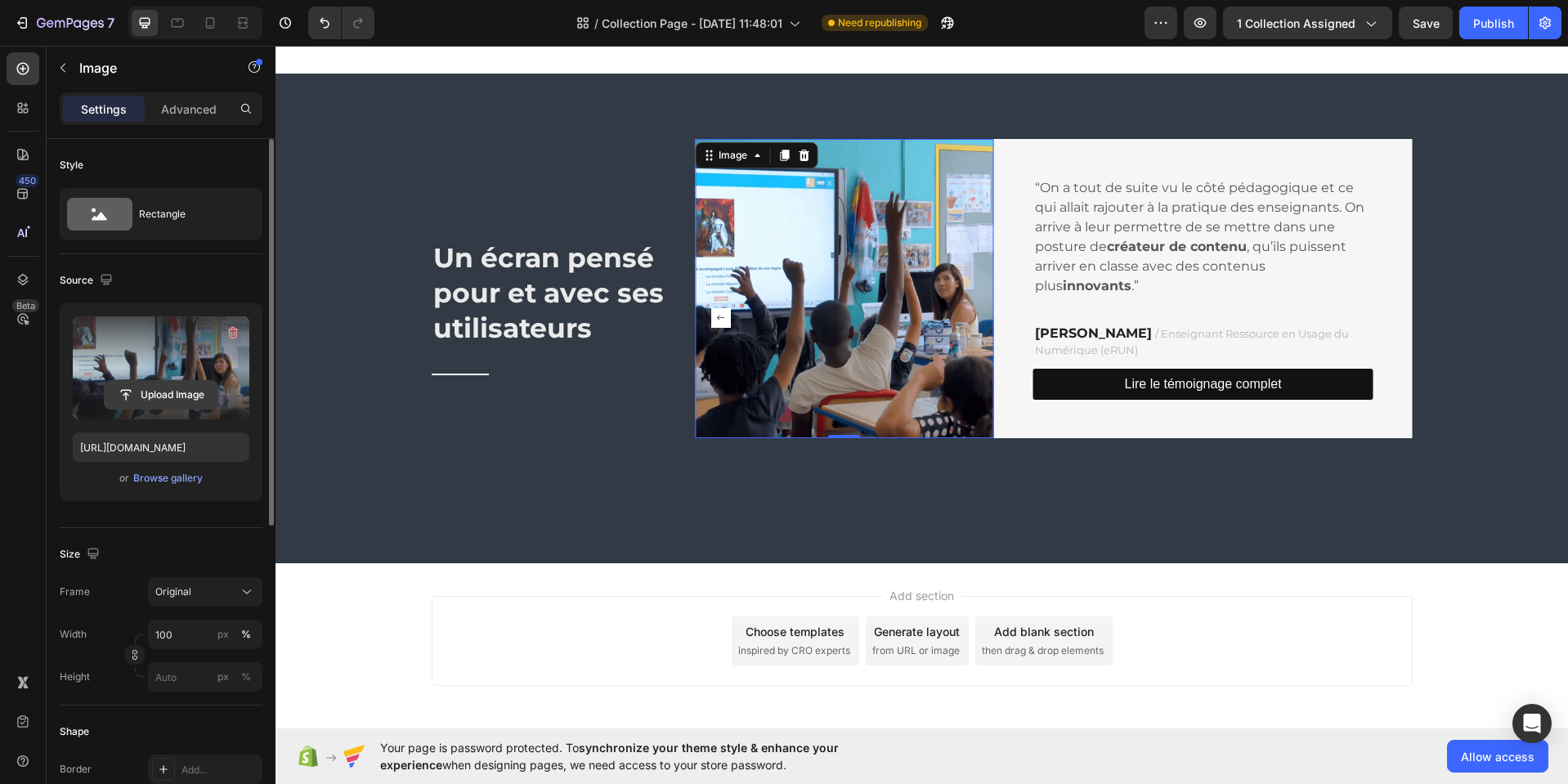
click at [160, 395] on input "file" at bounding box center [161, 395] width 113 height 28
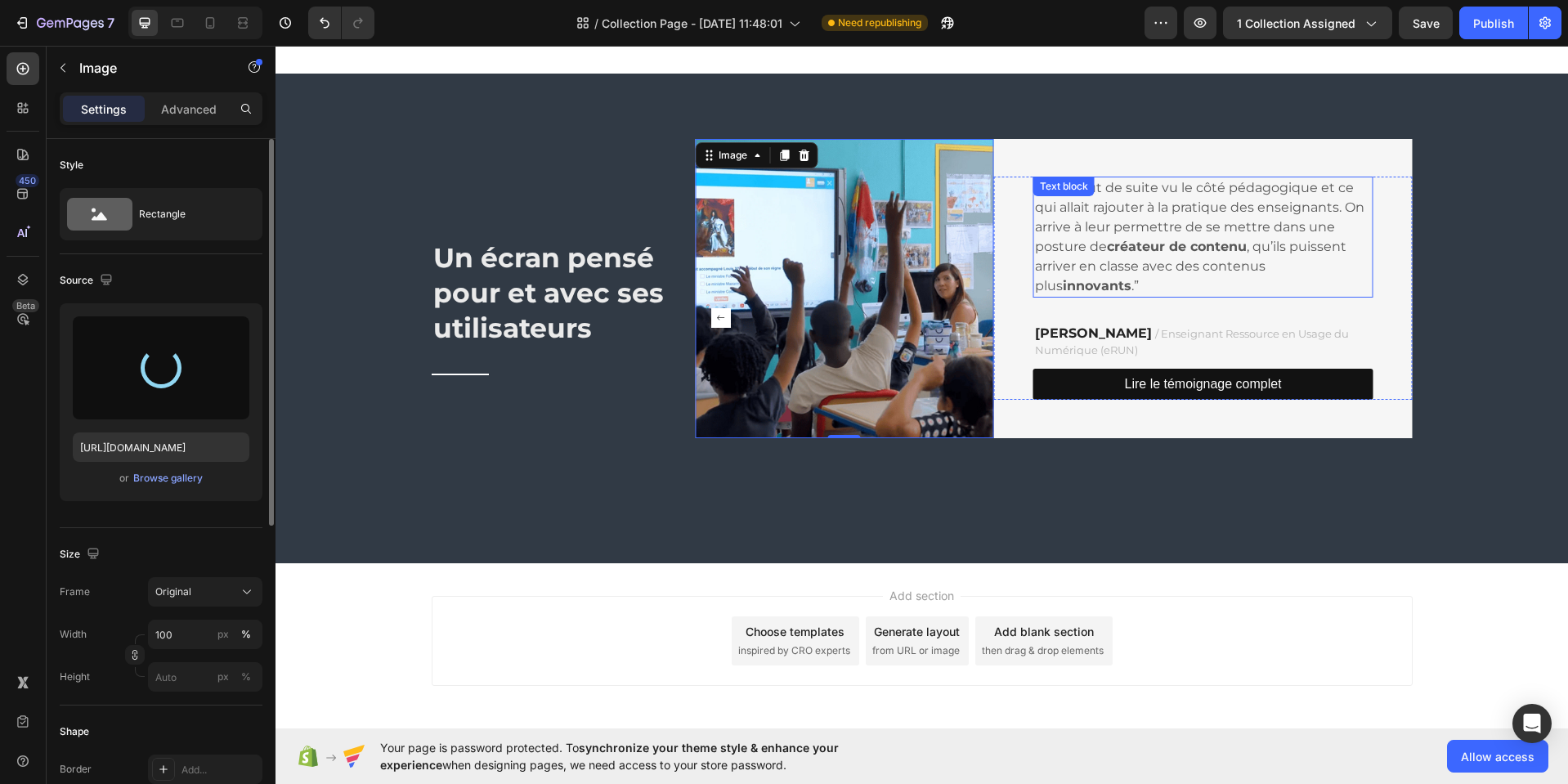
type input "https://cdn.shopify.com/s/files/1/0633/1239/6511/files/gempages_558286329805275…"
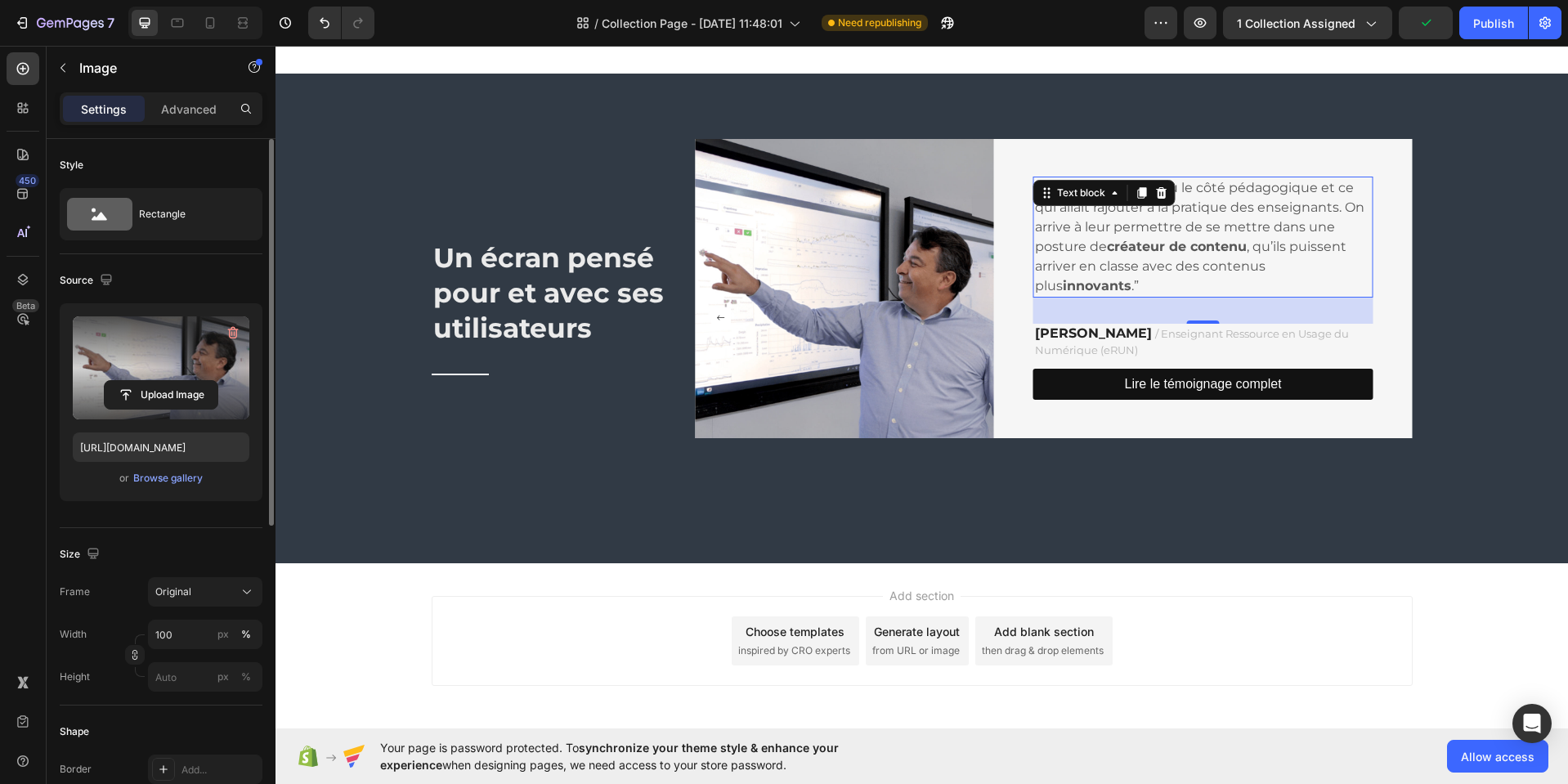
click at [1063, 204] on div "“On a tout de suite vu le côté pédagogique et ce qui allait rajouter à la prati…" at bounding box center [1203, 237] width 340 height 121
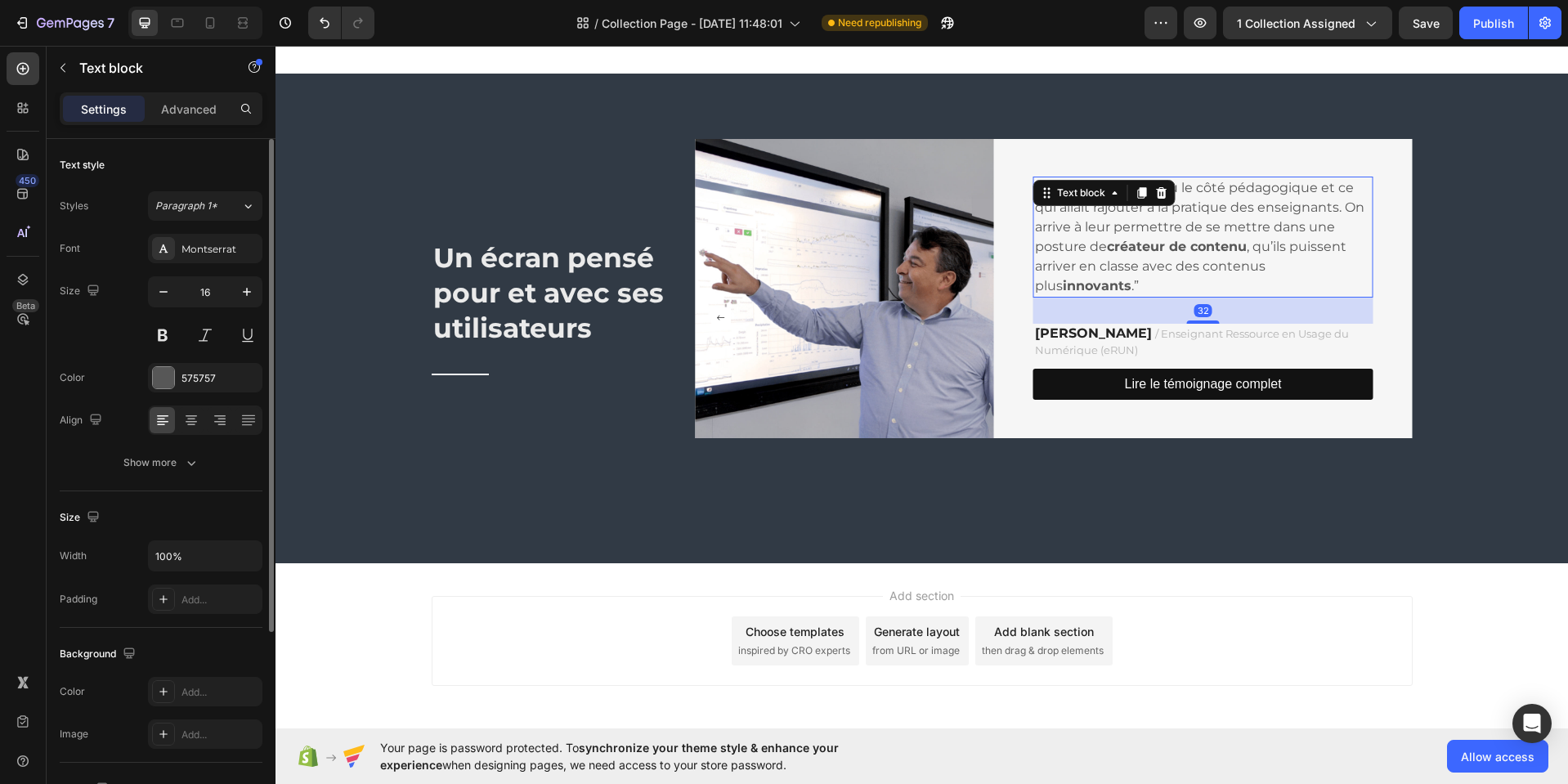
click at [1078, 223] on p "“On a tout de suite vu le côté pédagogique et ce qui allait rajouter à la prati…" at bounding box center [1203, 237] width 336 height 117
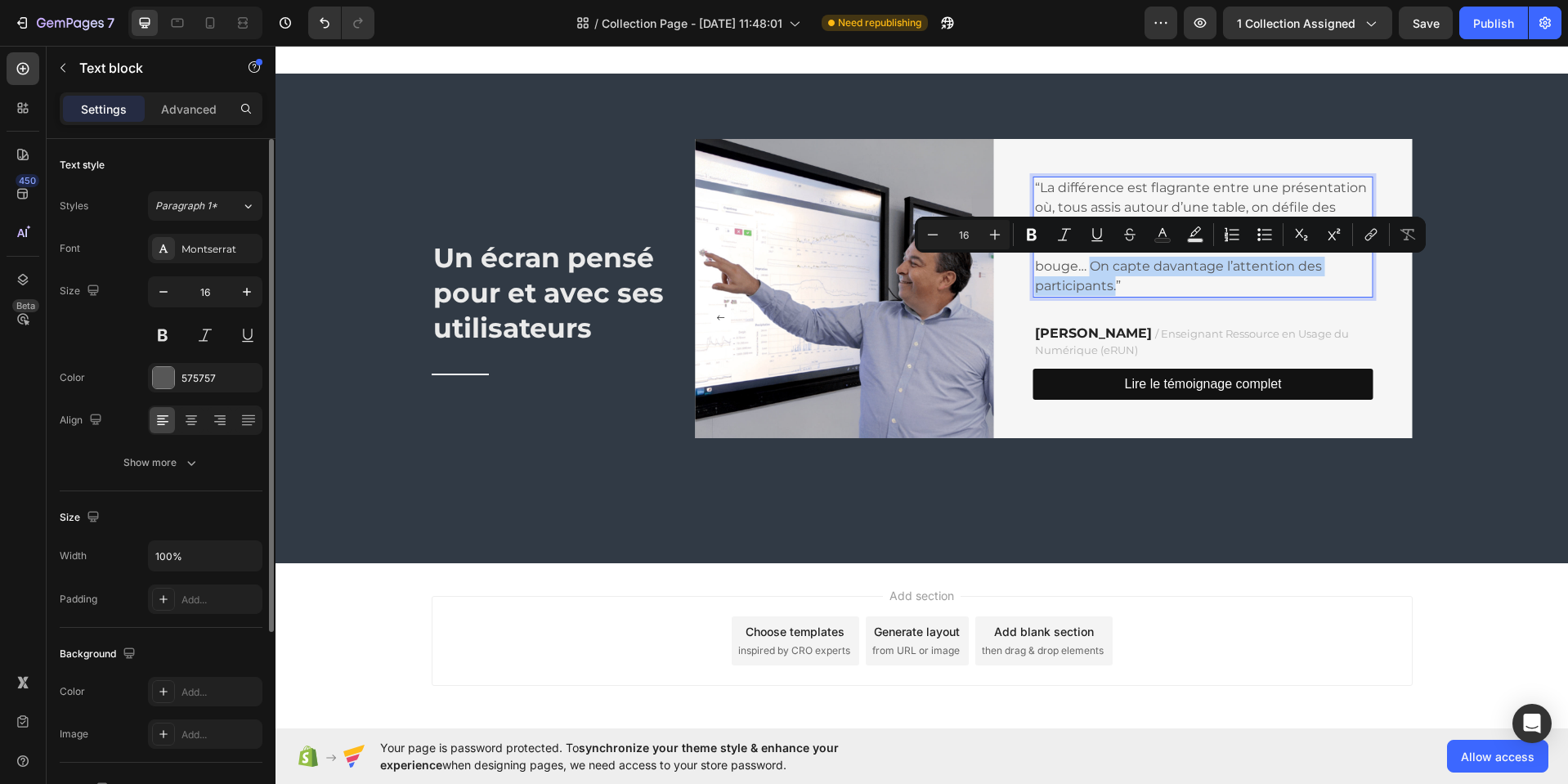
drag, startPoint x: 1084, startPoint y: 266, endPoint x: 1111, endPoint y: 294, distance: 38.9
click at [1111, 290] on p "“La différence est flagrante entre une présentation où, tous assis autour d’une…" at bounding box center [1203, 237] width 336 height 117
click at [1027, 239] on icon "Editor contextual toolbar" at bounding box center [1031, 235] width 10 height 12
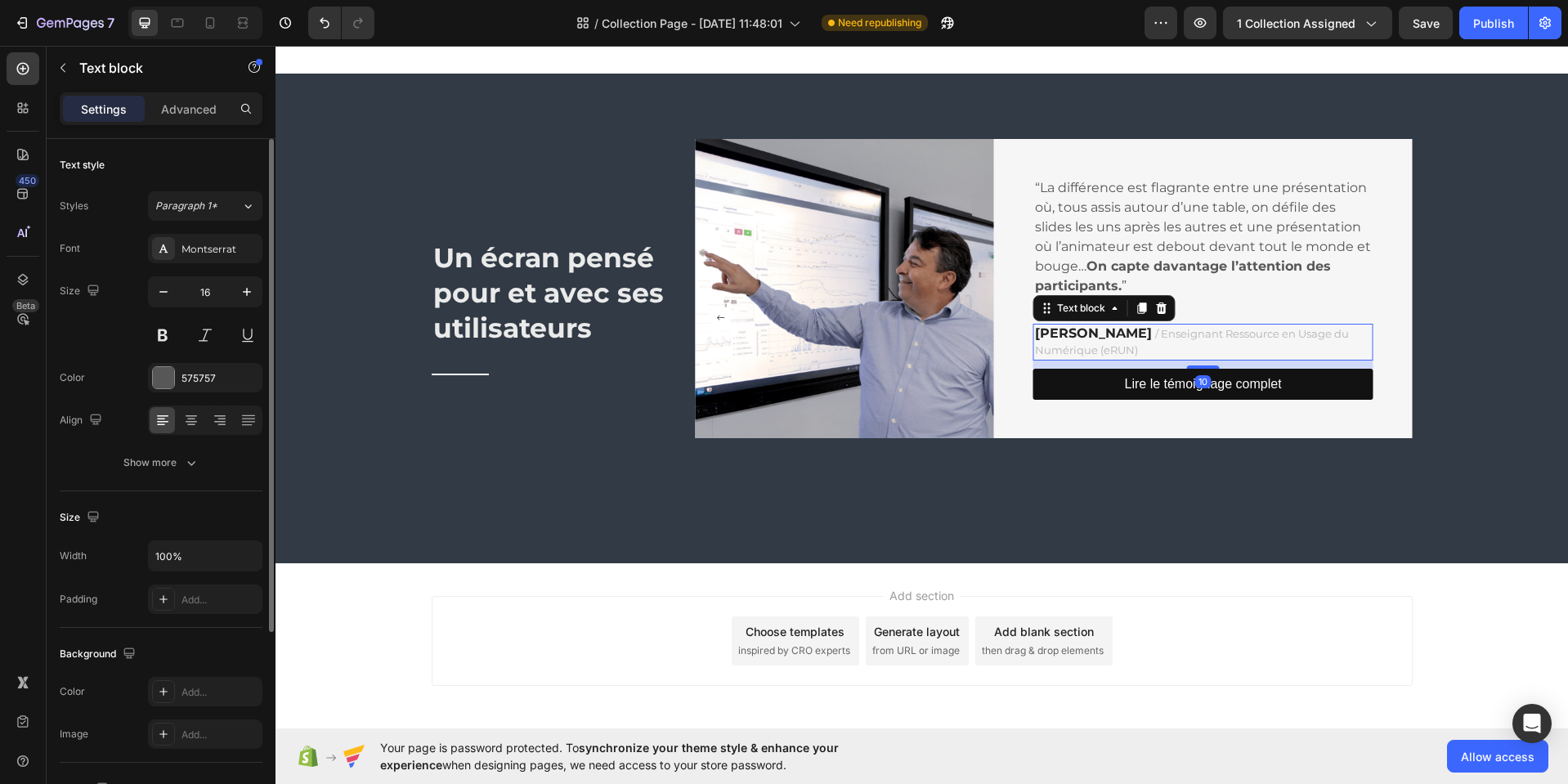
click at [1123, 335] on strong "[PERSON_NAME]" at bounding box center [1093, 333] width 116 height 16
click at [1068, 337] on strong "[PERSON_NAME]" at bounding box center [1093, 333] width 116 height 16
drag, startPoint x: 1030, startPoint y: 336, endPoint x: 1130, endPoint y: 336, distance: 100.0
click at [1130, 337] on p "Hervé Allesant / Enseignant Ressource en Usage du Numérique (eRUN)" at bounding box center [1203, 341] width 336 height 32
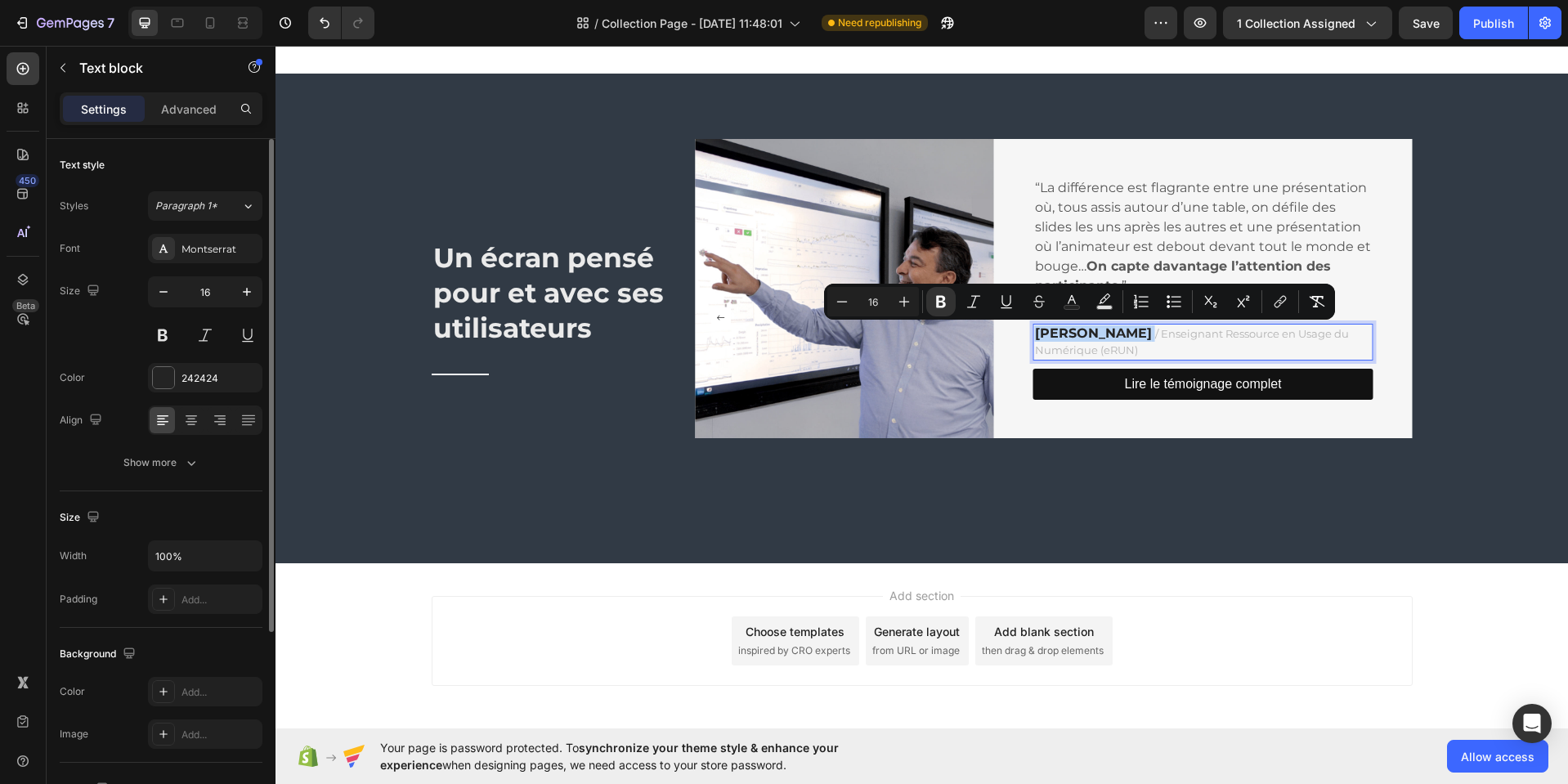
click at [1103, 333] on strong "[PERSON_NAME]" at bounding box center [1093, 333] width 116 height 16
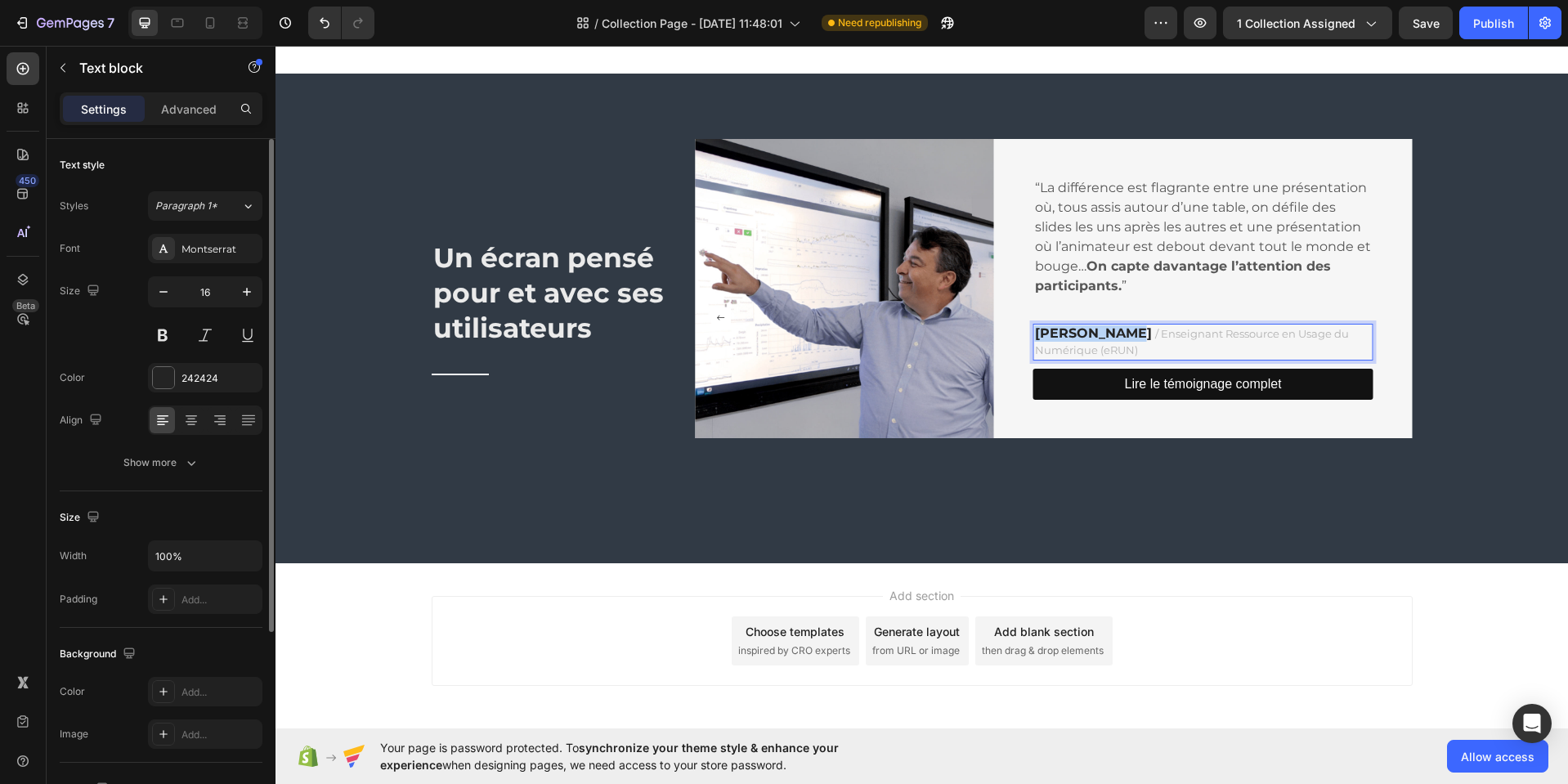
drag, startPoint x: 1113, startPoint y: 336, endPoint x: 1027, endPoint y: 336, distance: 86.0
click at [1035, 336] on strong "[PERSON_NAME]" at bounding box center [1093, 333] width 116 height 16
click at [1140, 337] on strong "Frédéric Vivionnt" at bounding box center [1093, 333] width 116 height 16
drag, startPoint x: 1143, startPoint y: 335, endPoint x: 1162, endPoint y: 349, distance: 23.6
click at [1160, 348] on p "Frédéric Vivion / Enseignant Ressource en Usage du Numérique (eRUN)" at bounding box center [1203, 341] width 336 height 32
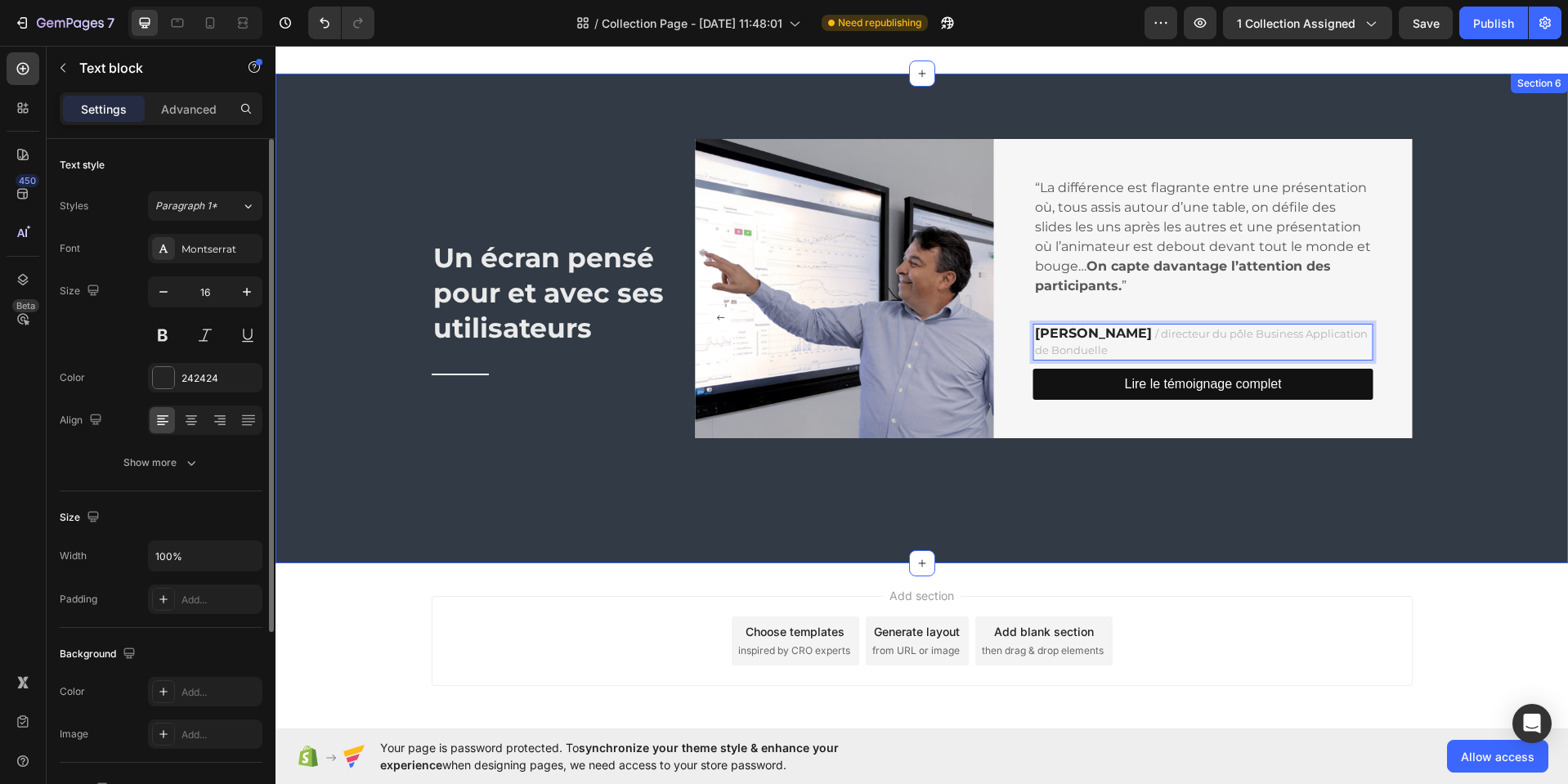
click at [1486, 329] on div "Un écran pensé pour et avec ses utilisateurs Heading Title Line Image “On s’est…" at bounding box center [921, 318] width 1268 height 359
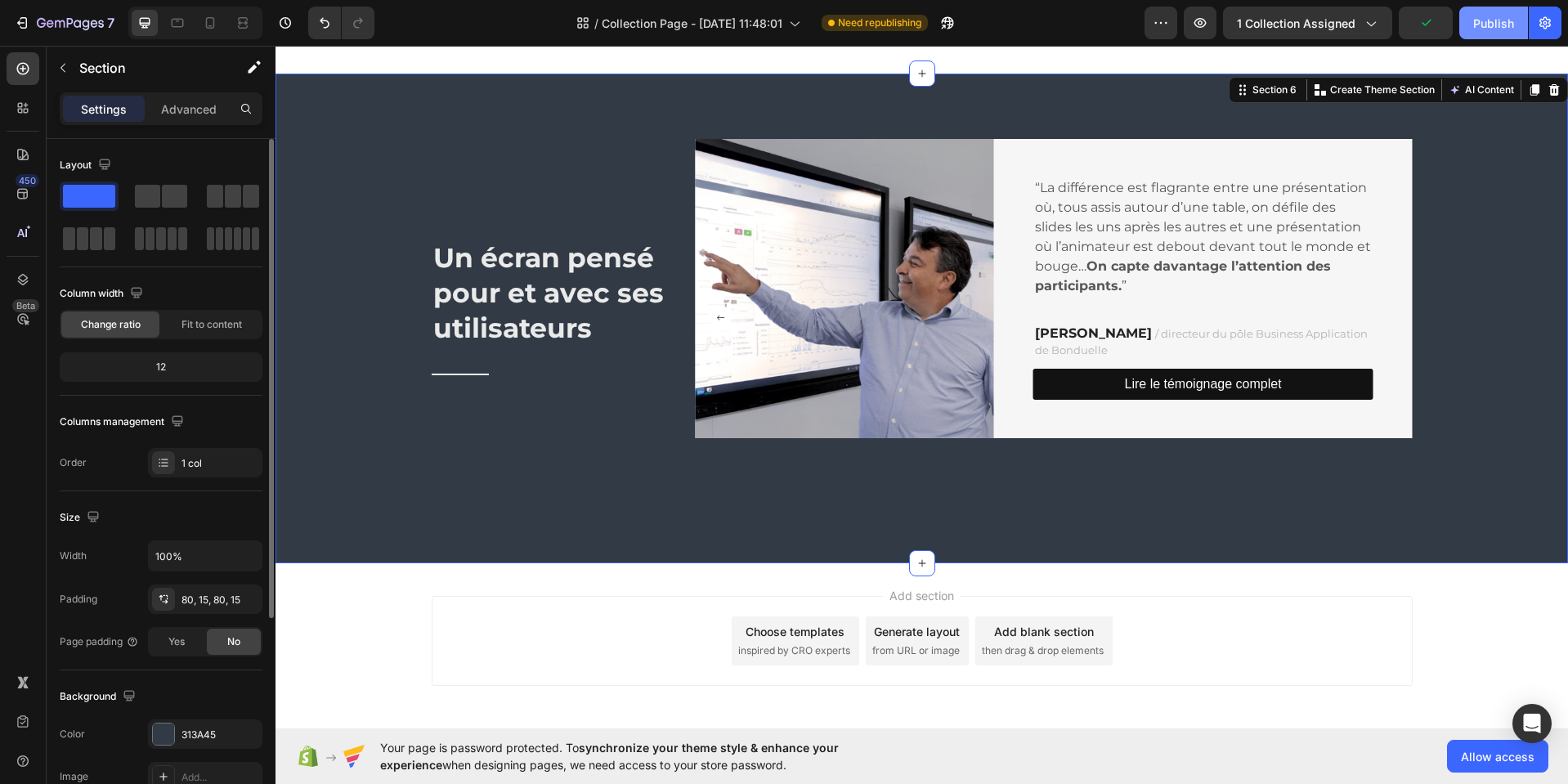
click at [1480, 18] on div "Publish" at bounding box center [1493, 23] width 41 height 18
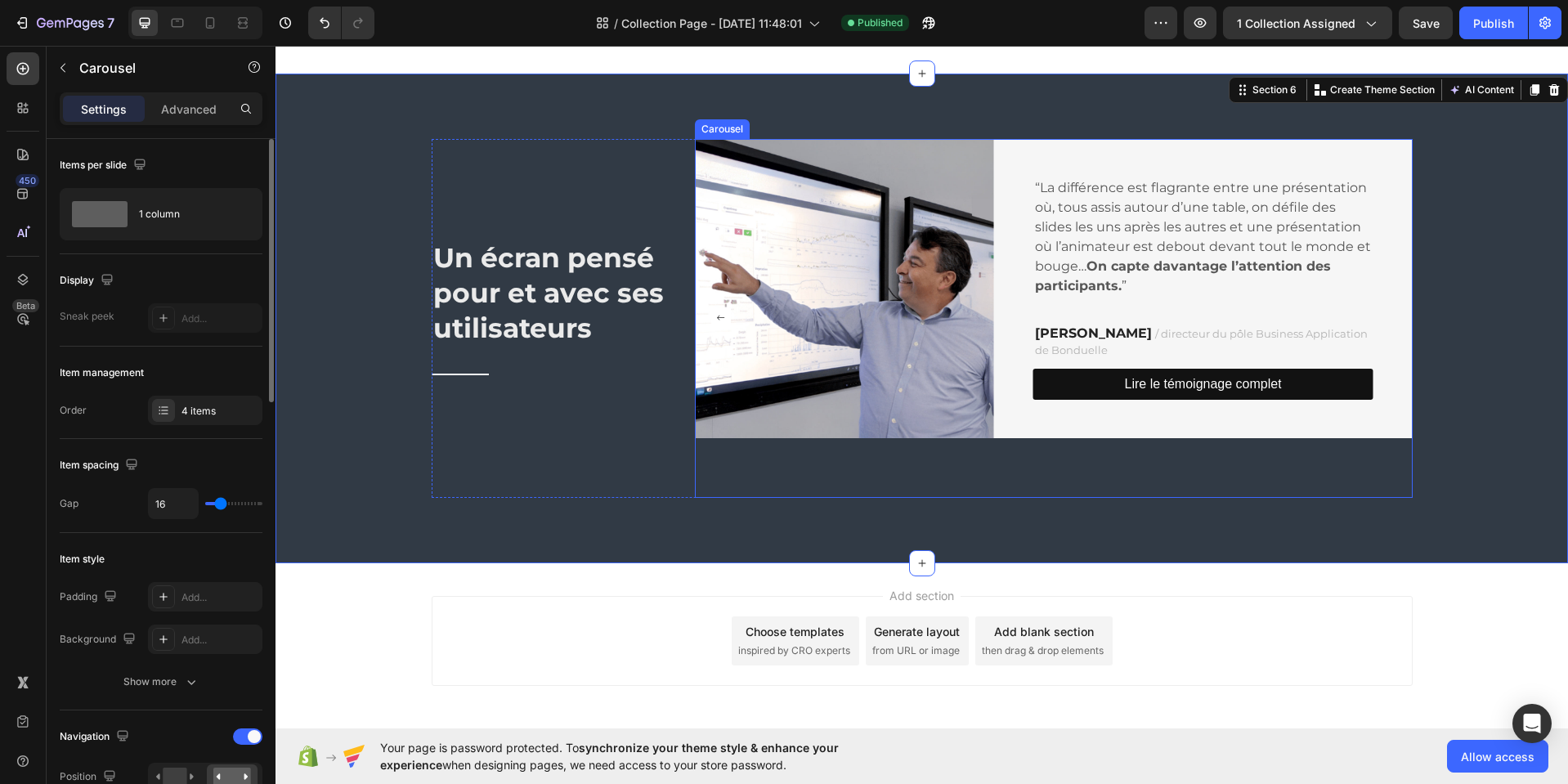
click at [716, 318] on rect "Carousel Back Arrow" at bounding box center [721, 317] width 19 height 19
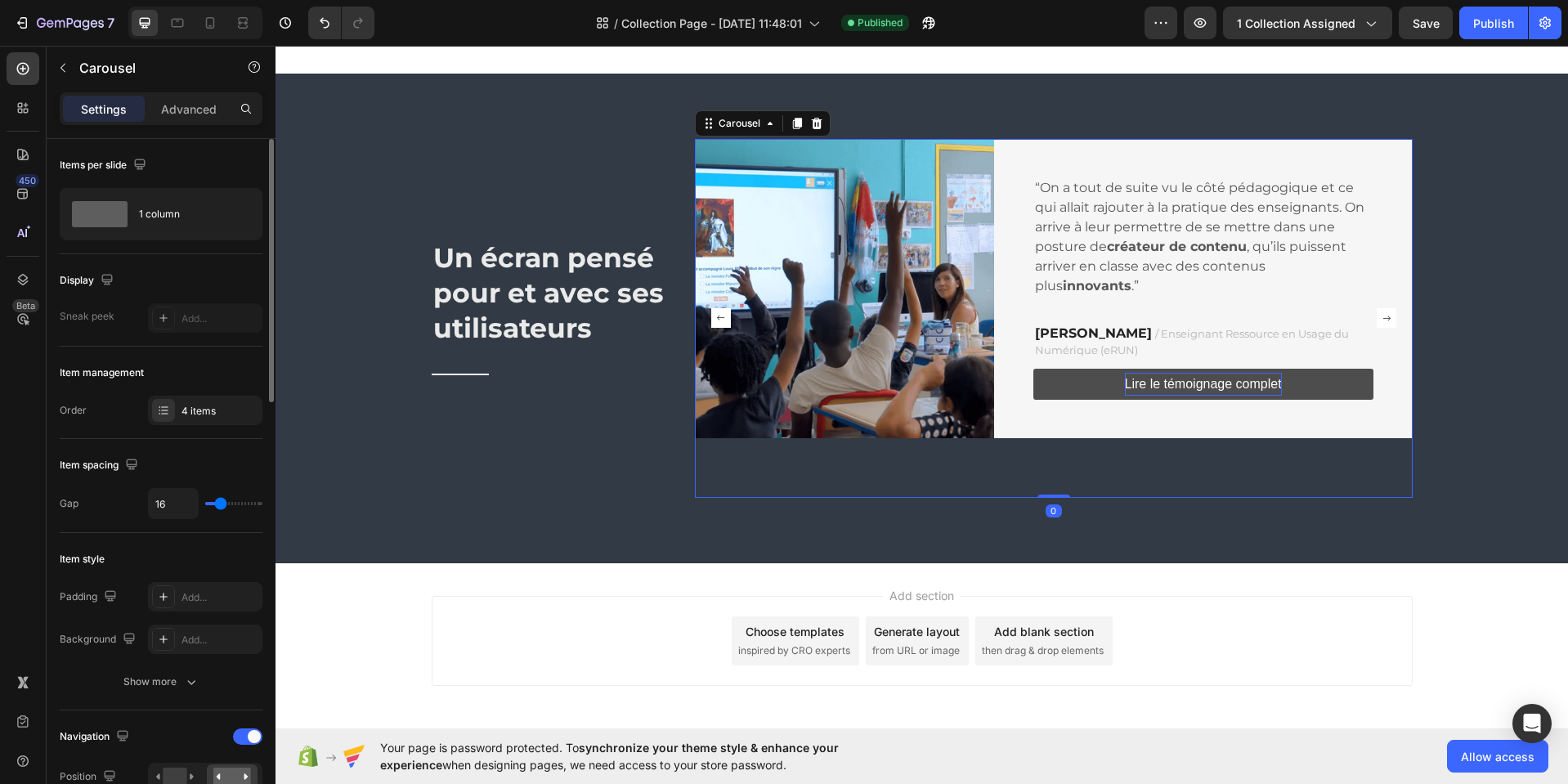
click at [714, 320] on icon "Carousel Back Arrow" at bounding box center [721, 317] width 19 height 19
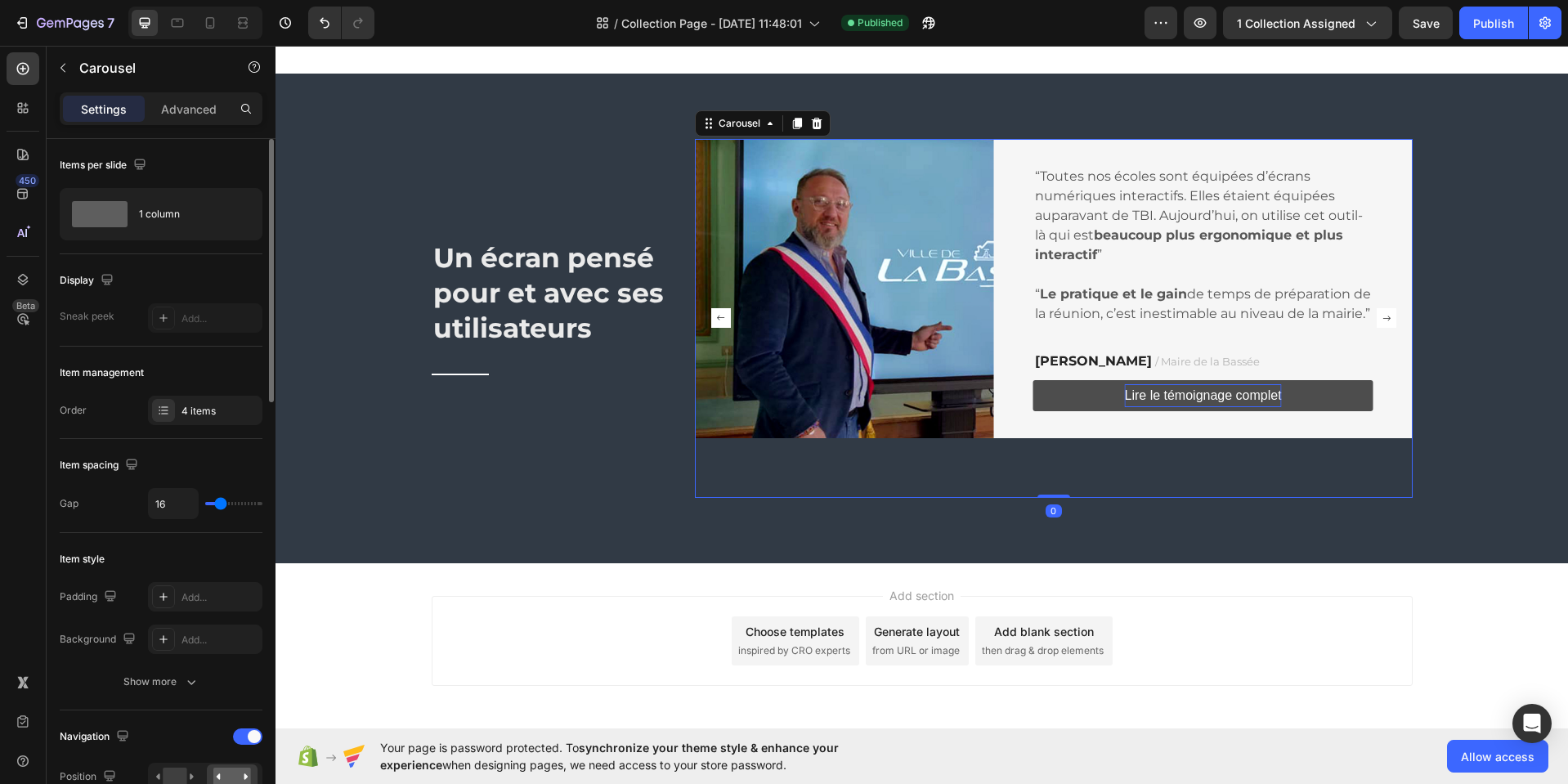
click at [714, 321] on rect "Carousel Back Arrow" at bounding box center [721, 317] width 19 height 19
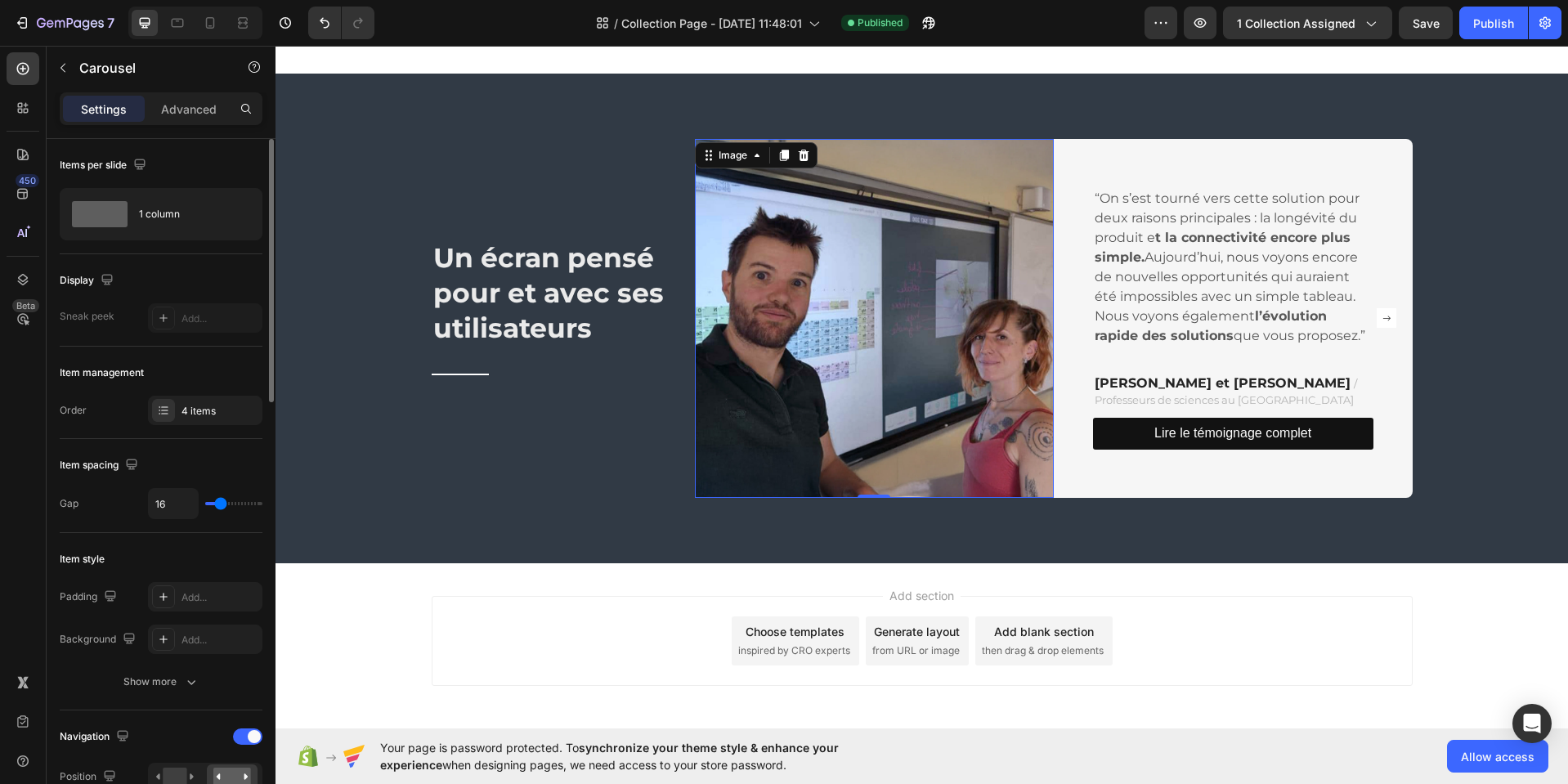
click at [960, 329] on img at bounding box center [874, 318] width 359 height 359
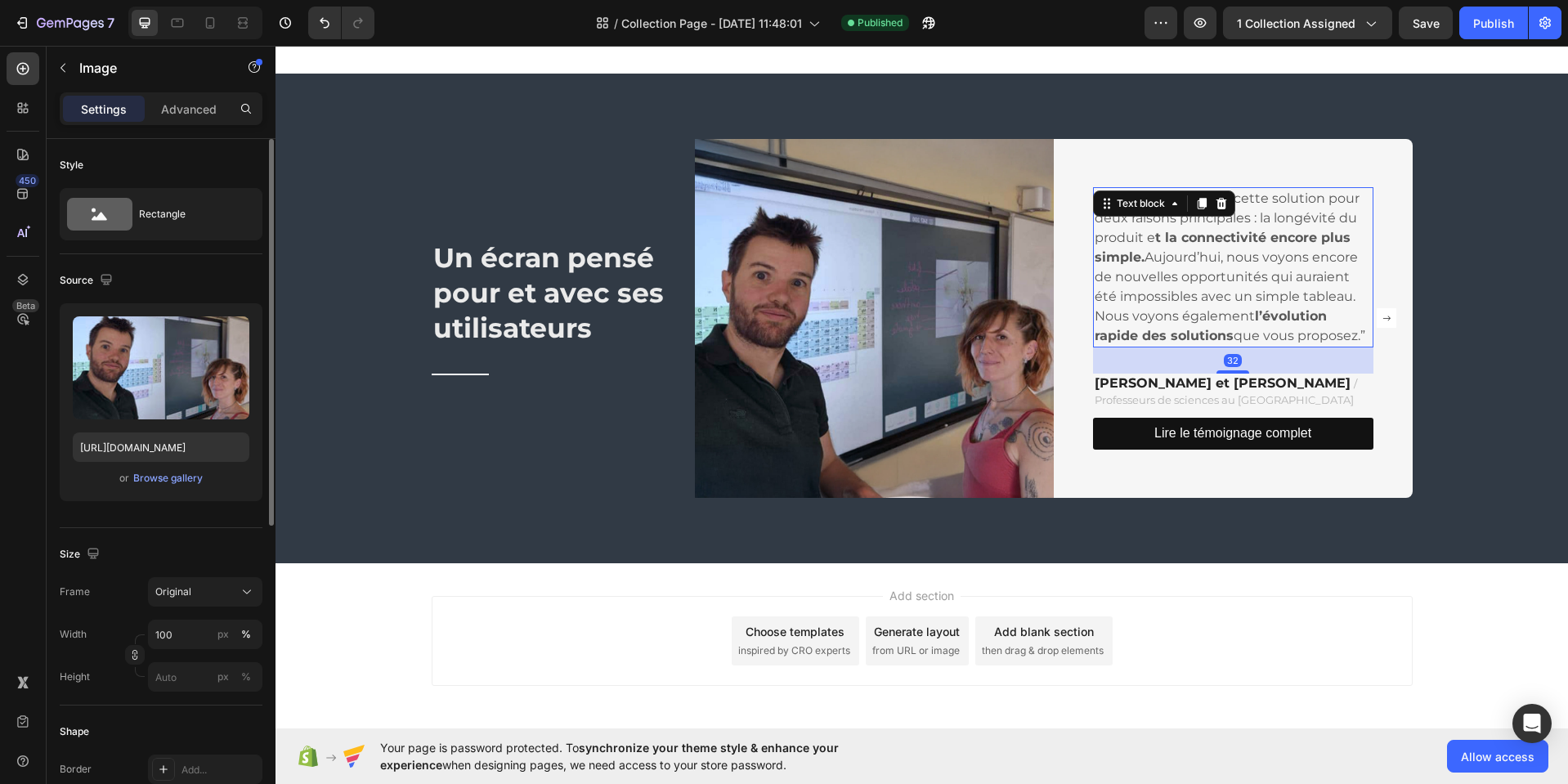
click at [1121, 300] on p "“On s’est tourné vers cette solution pour deux raisons principales : la longévi…" at bounding box center [1233, 267] width 277 height 157
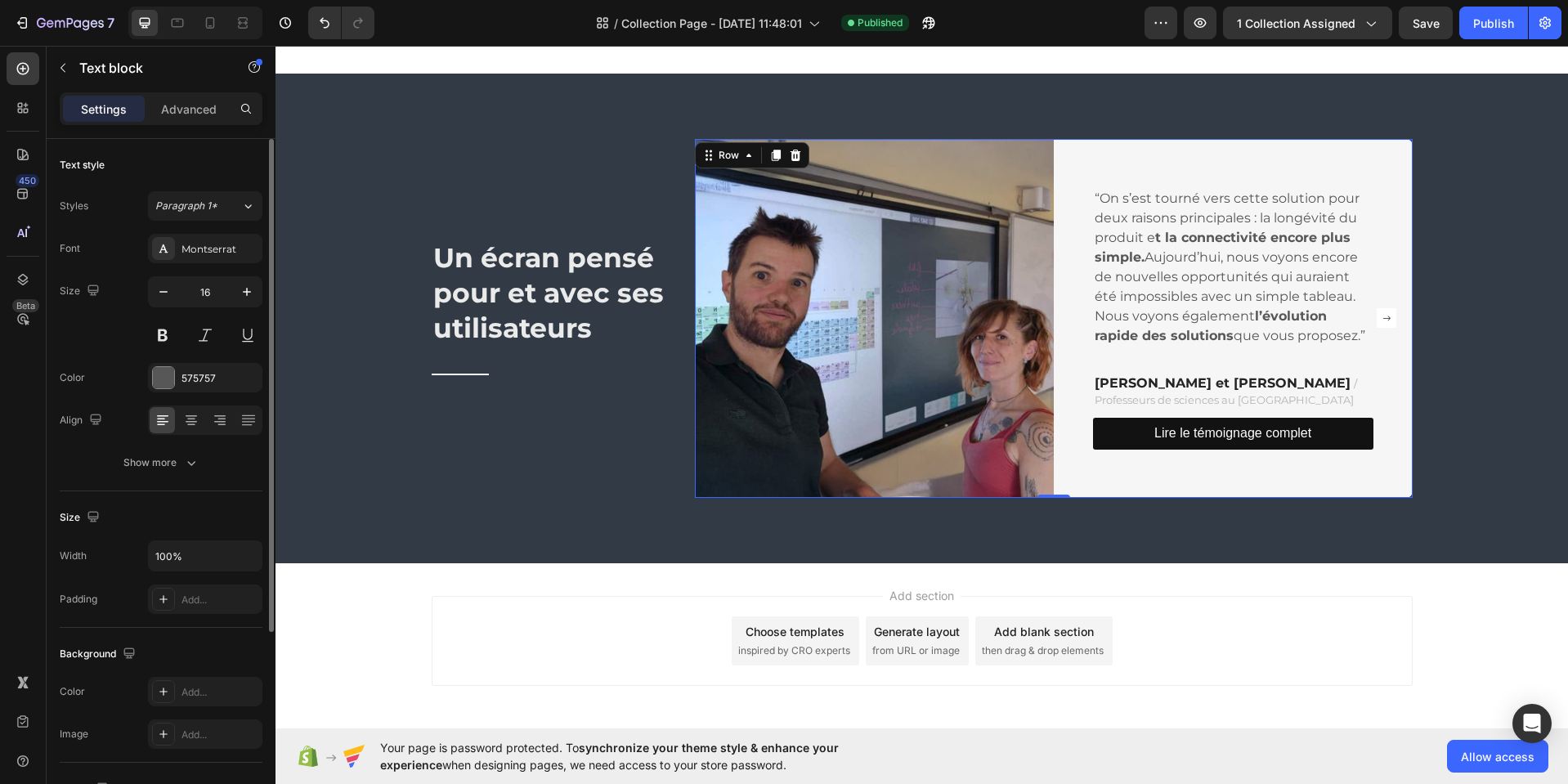
click at [1078, 165] on div "“On s’est tourné vers cette solution pour deux raisons principales : la longévi…" at bounding box center [1233, 318] width 359 height 359
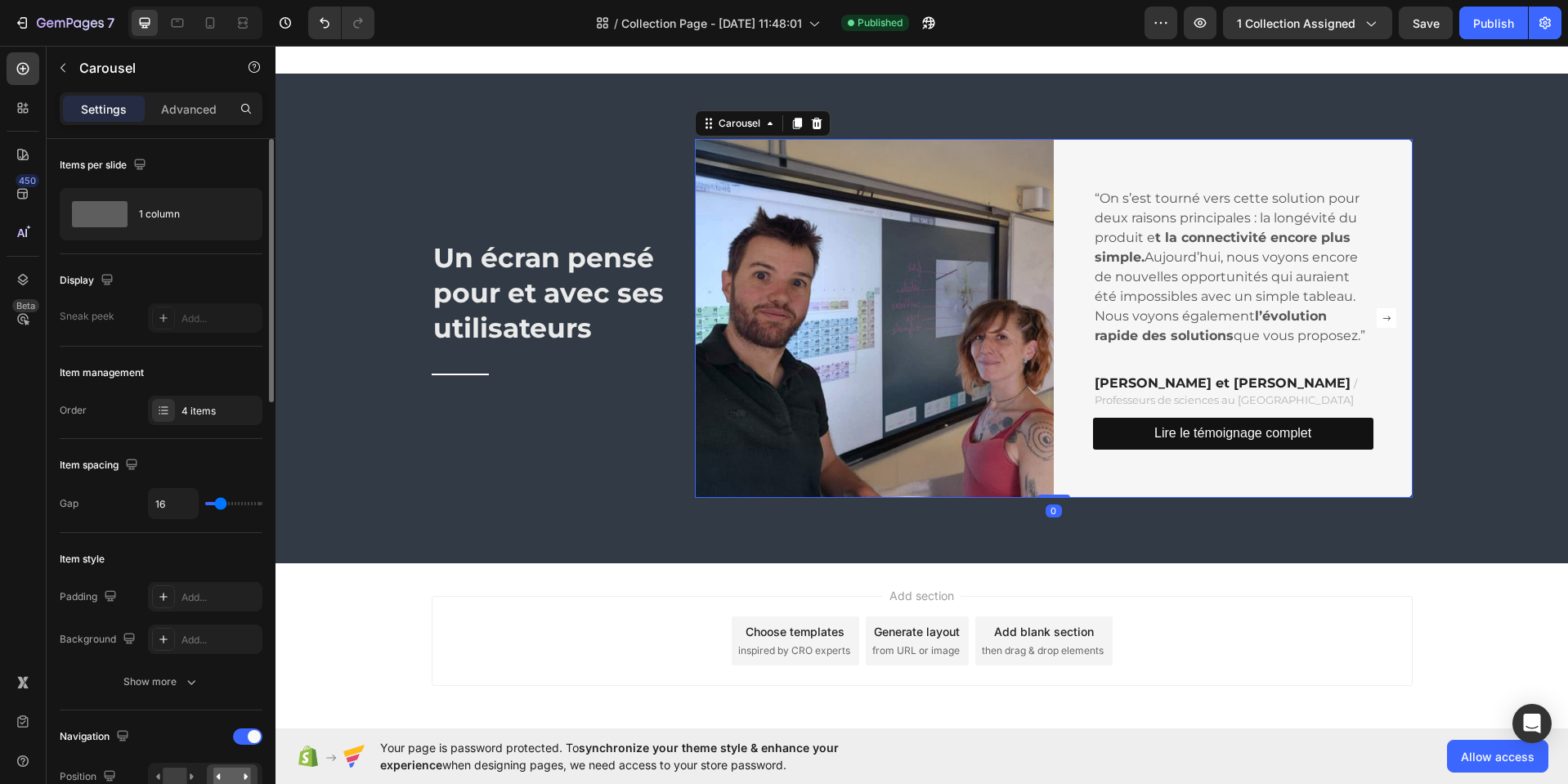
click at [1381, 321] on rect "Carousel Next Arrow" at bounding box center [1386, 317] width 19 height 19
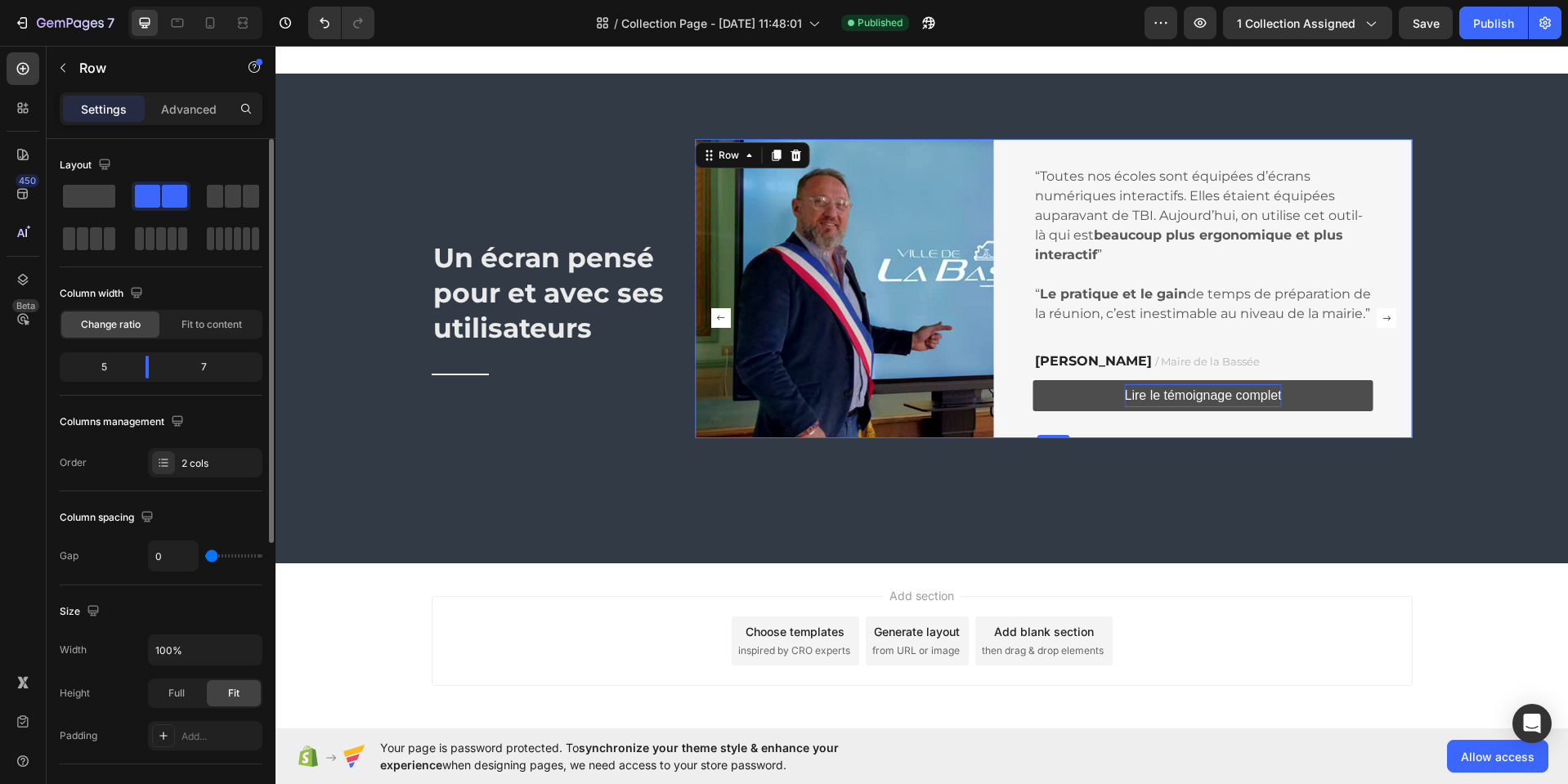
click at [1064, 151] on div "“Toutes nos écoles sont équipées d’écrans numériques interactifs. Elles étaient…" at bounding box center [1203, 288] width 419 height 300
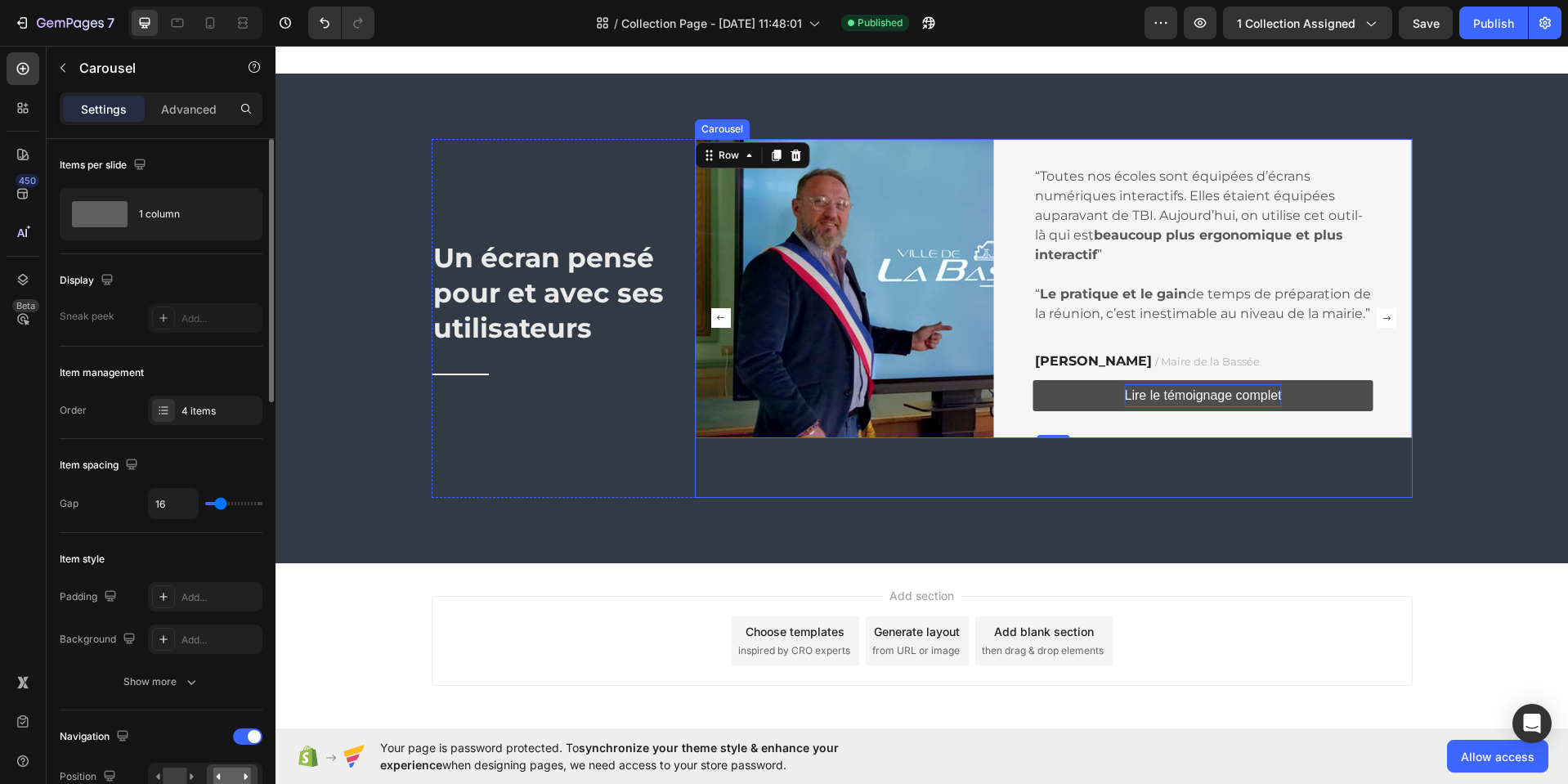
click at [714, 315] on rect "Carousel Back Arrow" at bounding box center [721, 317] width 19 height 19
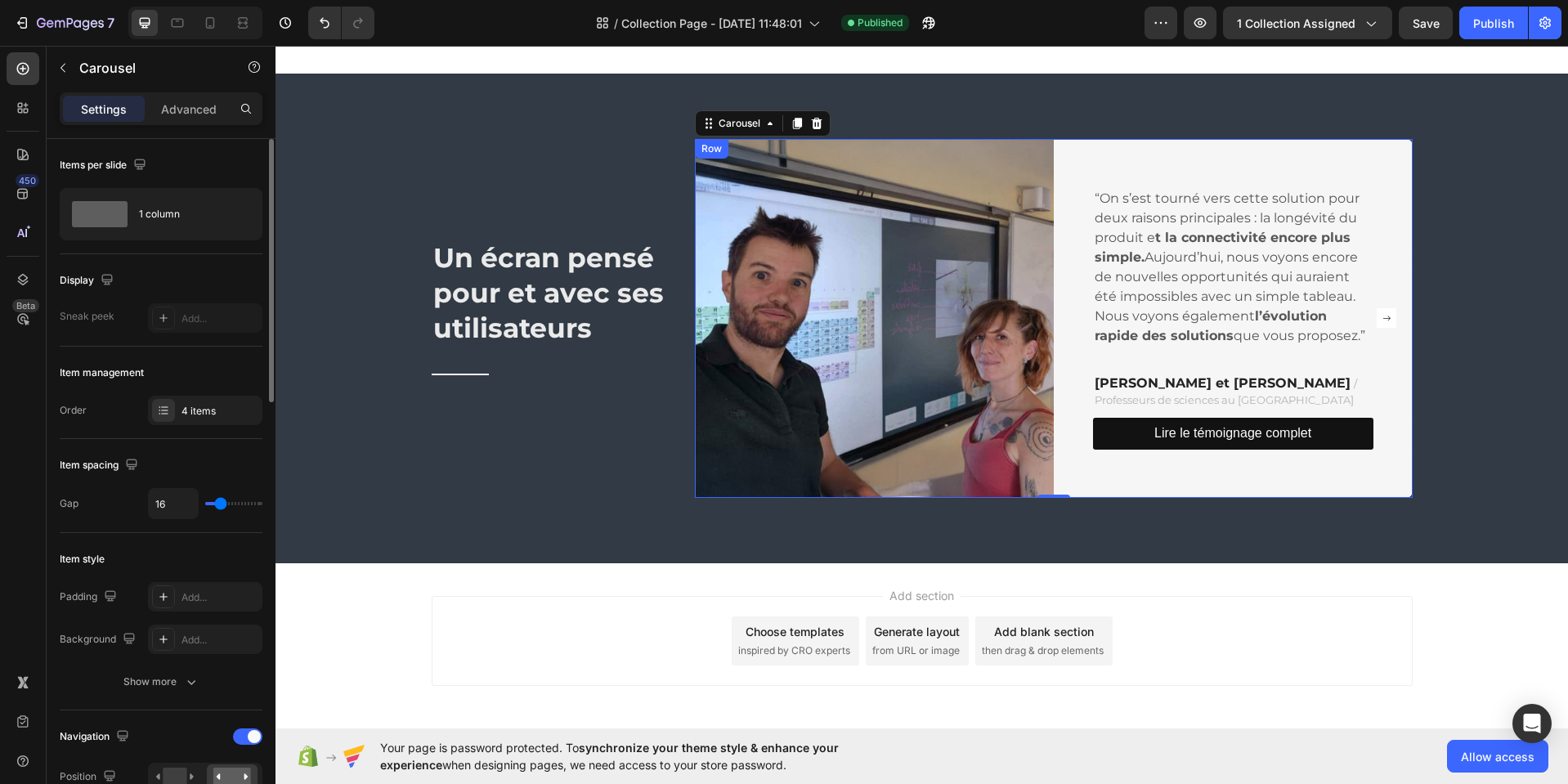
click at [1106, 164] on div "“On s’est tourné vers cette solution pour deux raisons principales : la longévi…" at bounding box center [1233, 318] width 359 height 359
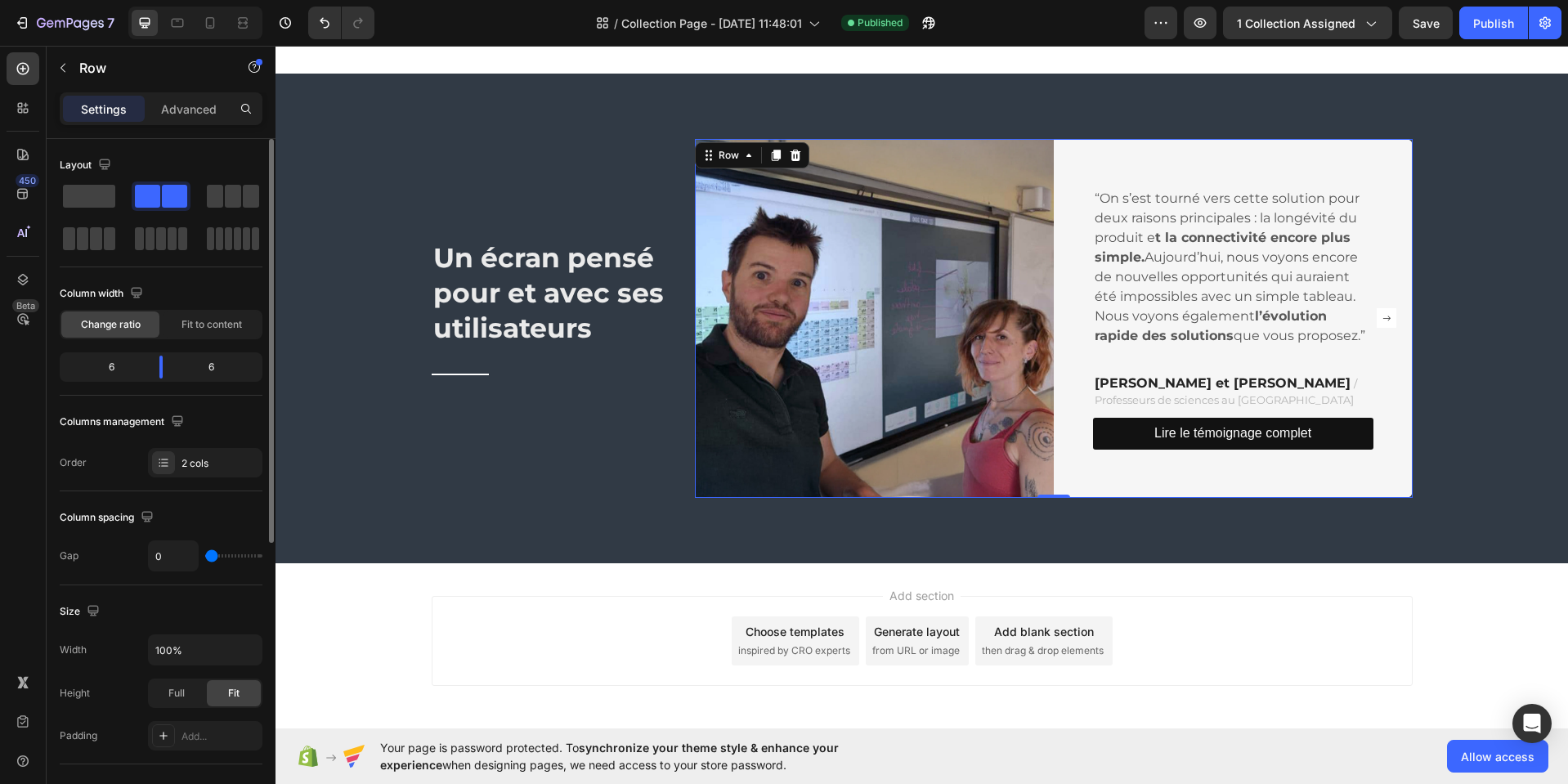
drag, startPoint x: 213, startPoint y: 368, endPoint x: 206, endPoint y: 374, distance: 9.2
click at [206, 373] on div "6" at bounding box center [217, 367] width 83 height 23
click at [211, 372] on div "6" at bounding box center [217, 367] width 83 height 23
click at [213, 370] on div "6" at bounding box center [217, 367] width 83 height 23
click at [212, 370] on div "6" at bounding box center [217, 367] width 83 height 23
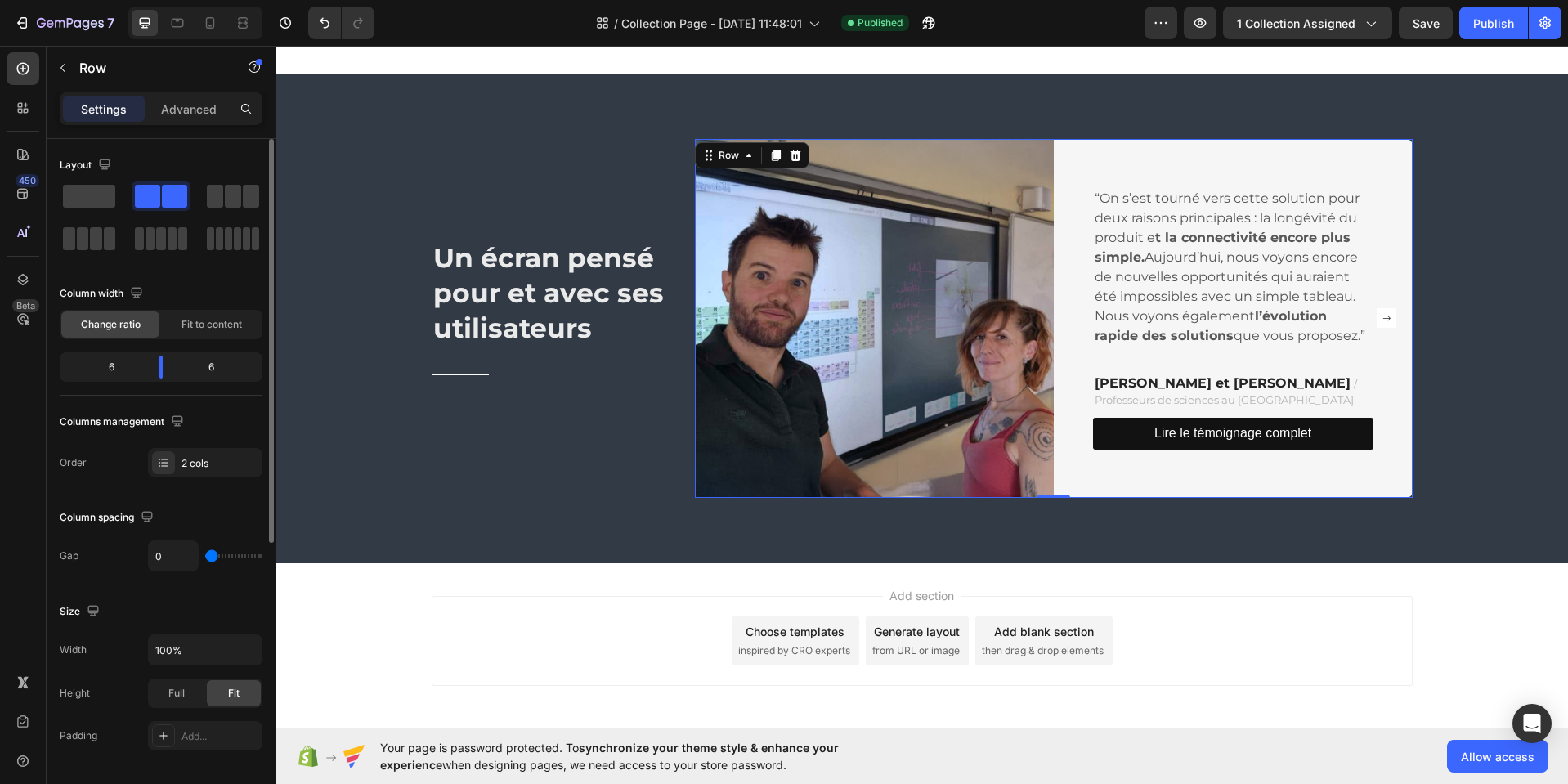
click at [213, 371] on div "6" at bounding box center [217, 367] width 83 height 23
drag, startPoint x: 213, startPoint y: 370, endPoint x: 220, endPoint y: 374, distance: 8.1
click at [216, 374] on div "6" at bounding box center [217, 367] width 83 height 23
click at [229, 372] on div "6" at bounding box center [217, 363] width 83 height 23
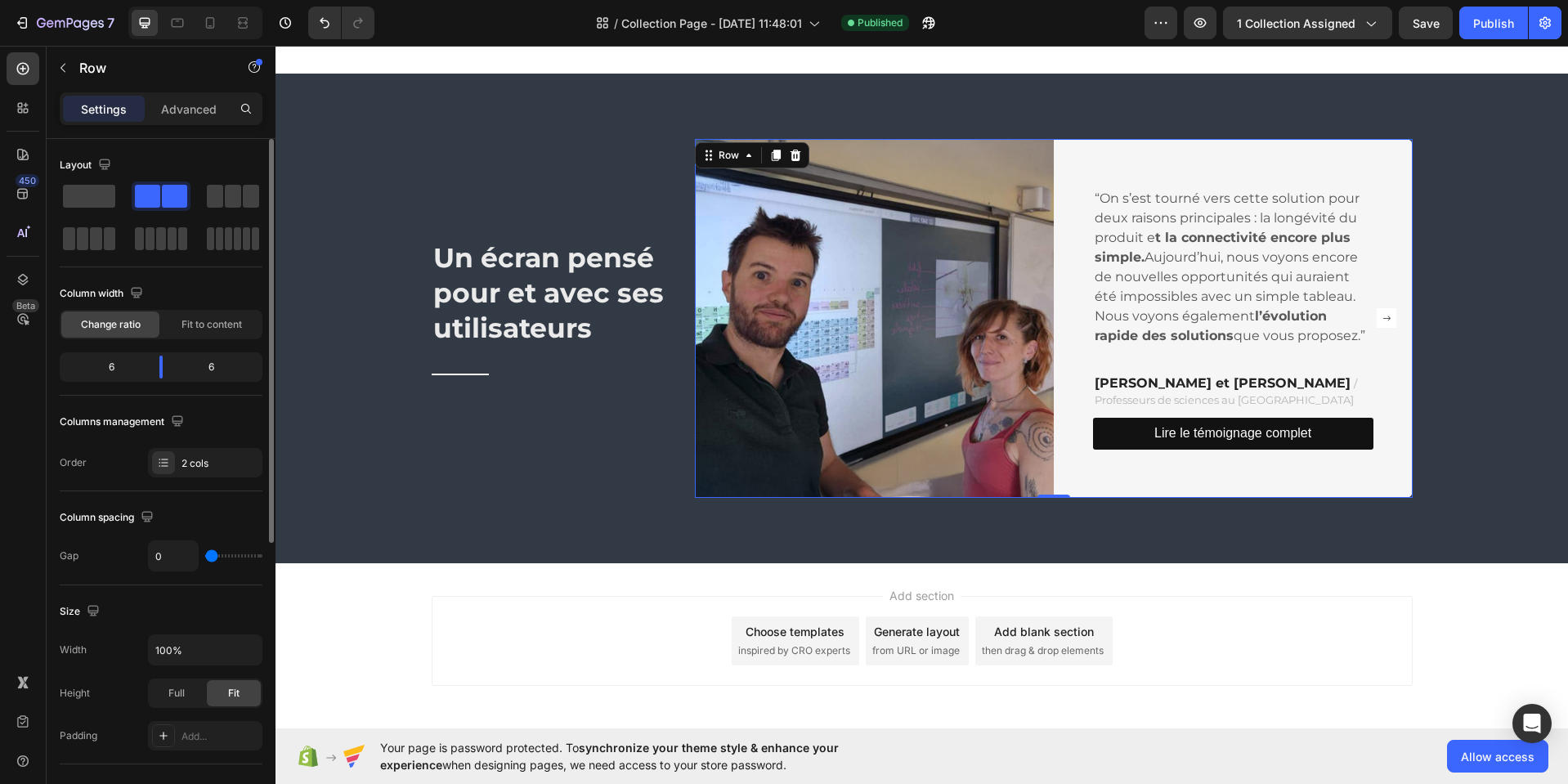
scroll to position [3, 0]
drag, startPoint x: 205, startPoint y: 367, endPoint x: 221, endPoint y: 366, distance: 16.0
click at [223, 366] on div "6" at bounding box center [217, 364] width 83 height 23
click at [221, 366] on div "6" at bounding box center [217, 367] width 83 height 23
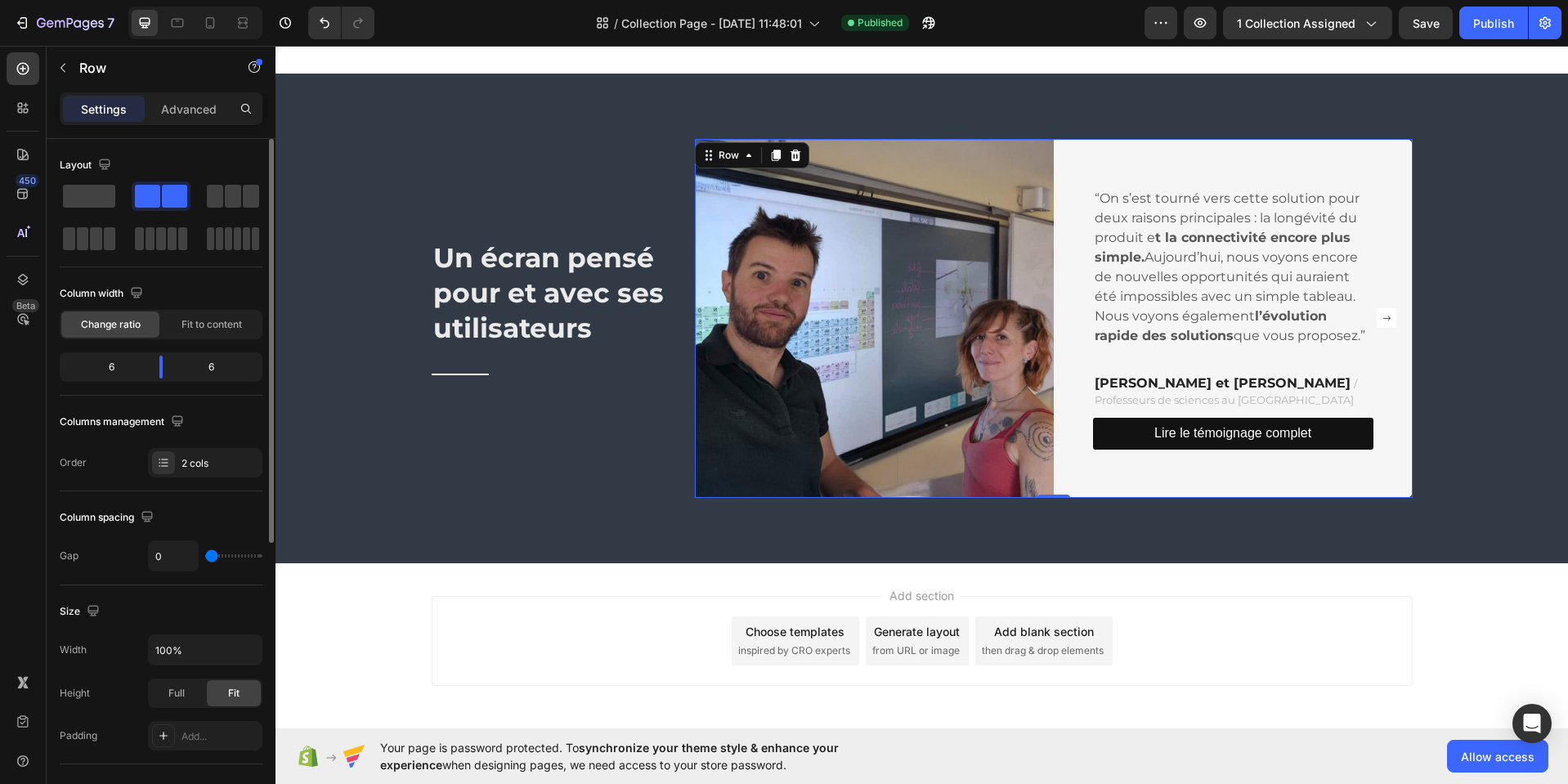
click at [221, 366] on div "6" at bounding box center [217, 367] width 83 height 23
click at [1164, 157] on div "“On s’est tourné vers cette solution pour deux raisons principales : la longévi…" at bounding box center [1233, 318] width 359 height 359
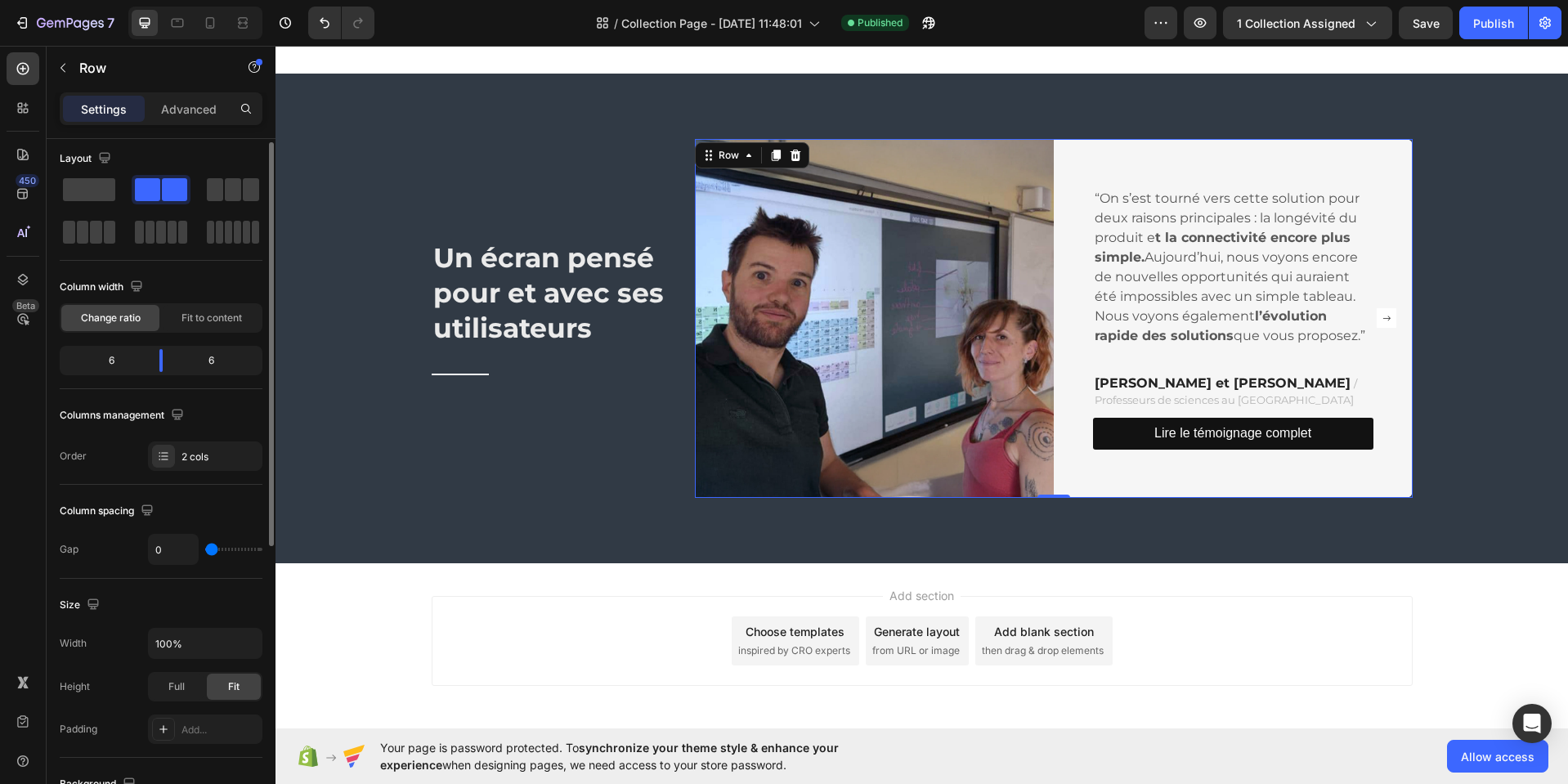
click at [108, 370] on div "6" at bounding box center [104, 361] width 83 height 23
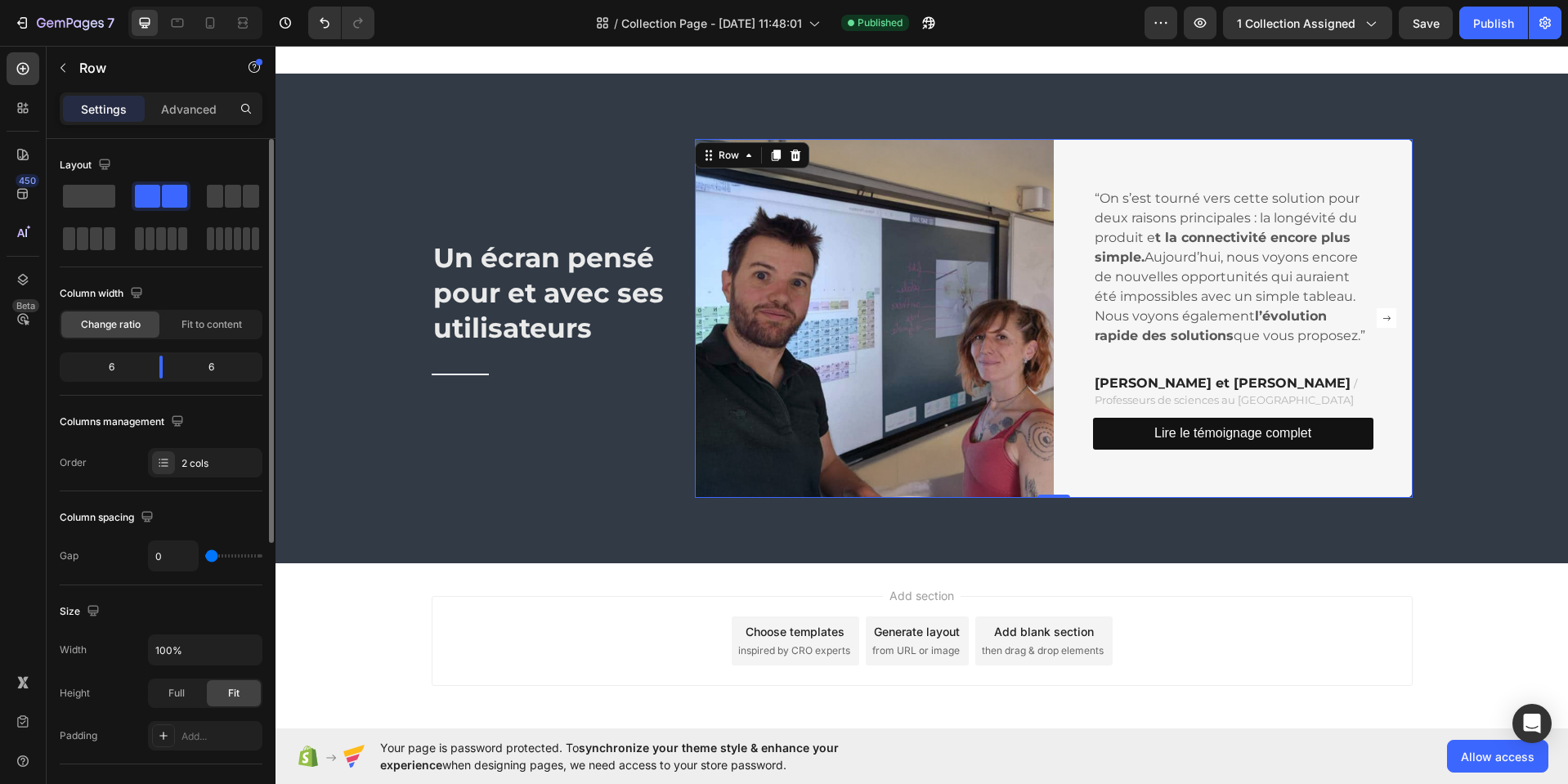
click at [115, 368] on div "6" at bounding box center [104, 367] width 83 height 23
click at [181, 325] on span "Fit to content" at bounding box center [211, 325] width 60 height 15
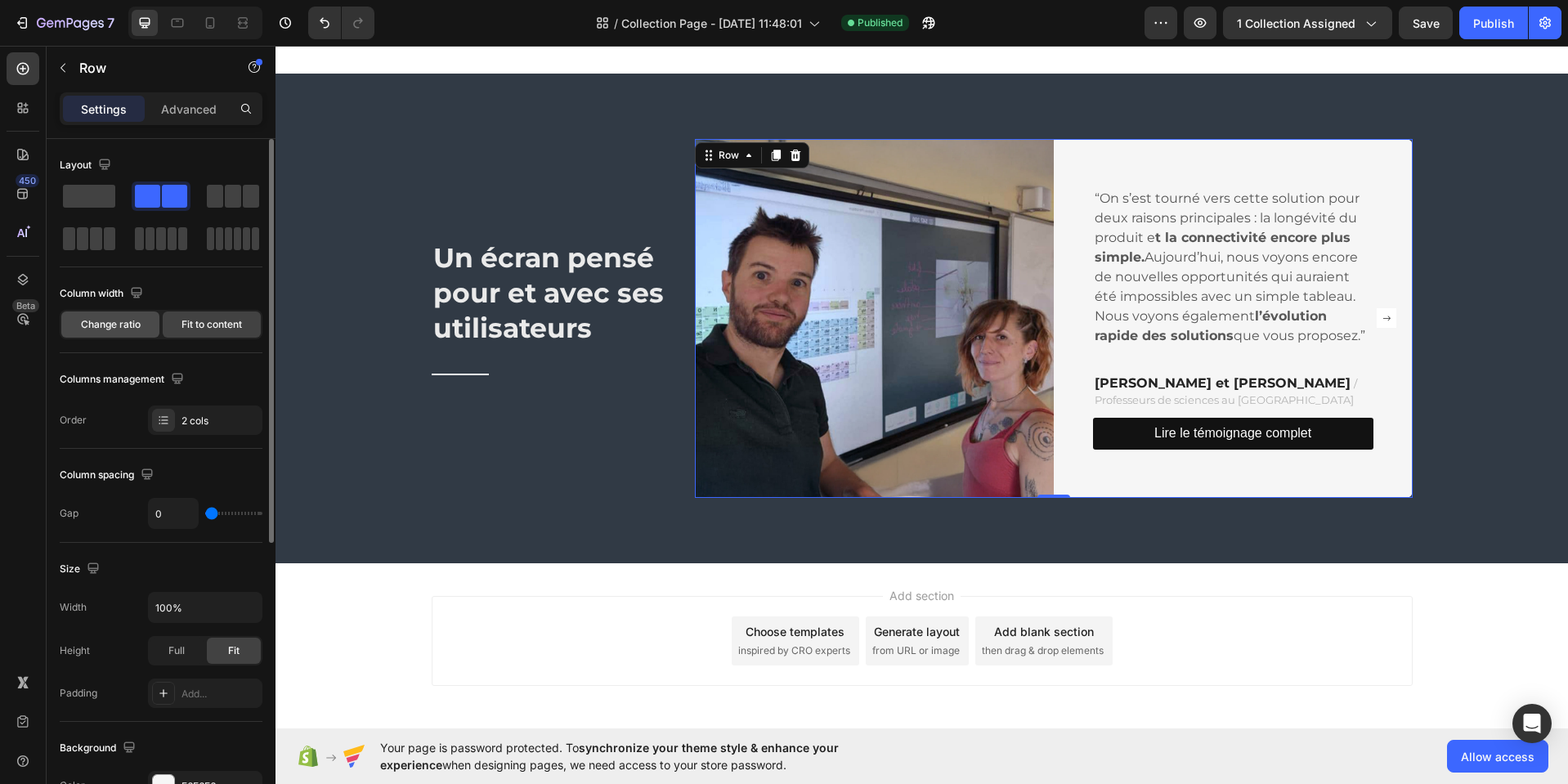
click at [106, 324] on span "Change ratio" at bounding box center [111, 325] width 60 height 15
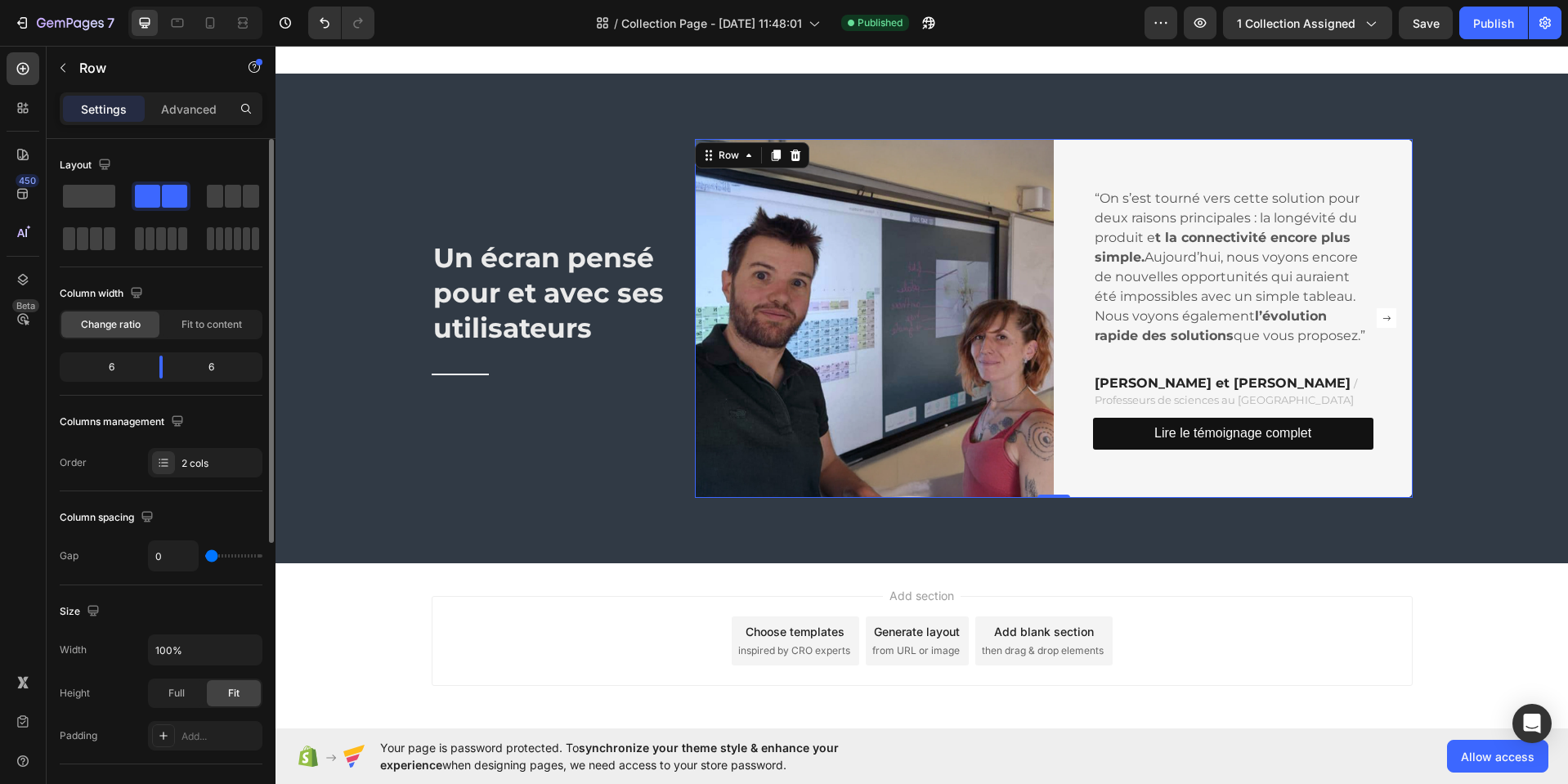
click at [118, 366] on div "6" at bounding box center [104, 367] width 83 height 23
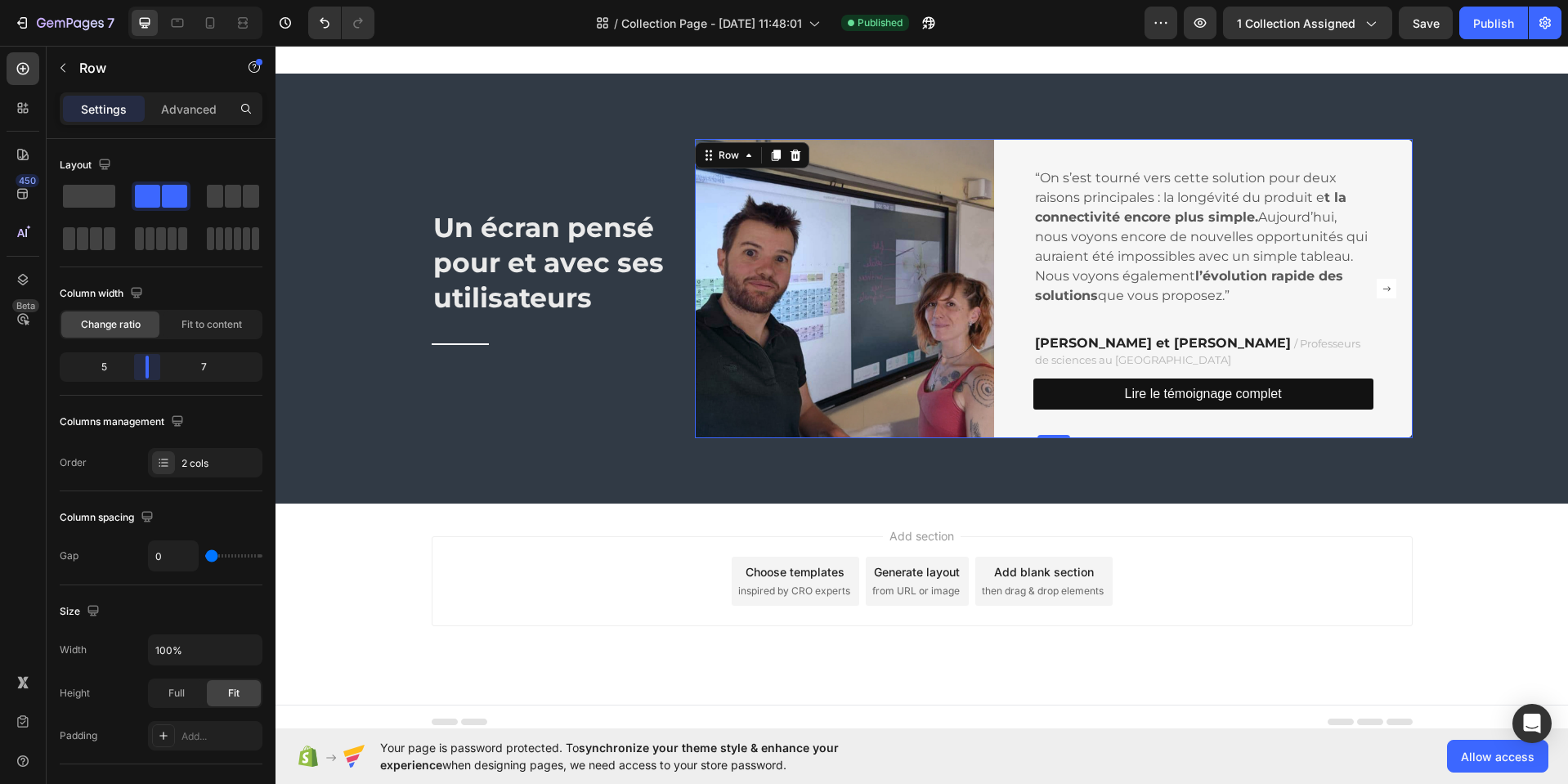
drag, startPoint x: 164, startPoint y: 369, endPoint x: 147, endPoint y: 370, distance: 17.0
click at [147, 0] on body "7 Version history / Collection Page - Mar 18, 11:48:01 Published Preview 1 coll…" at bounding box center [784, 0] width 1568 height 0
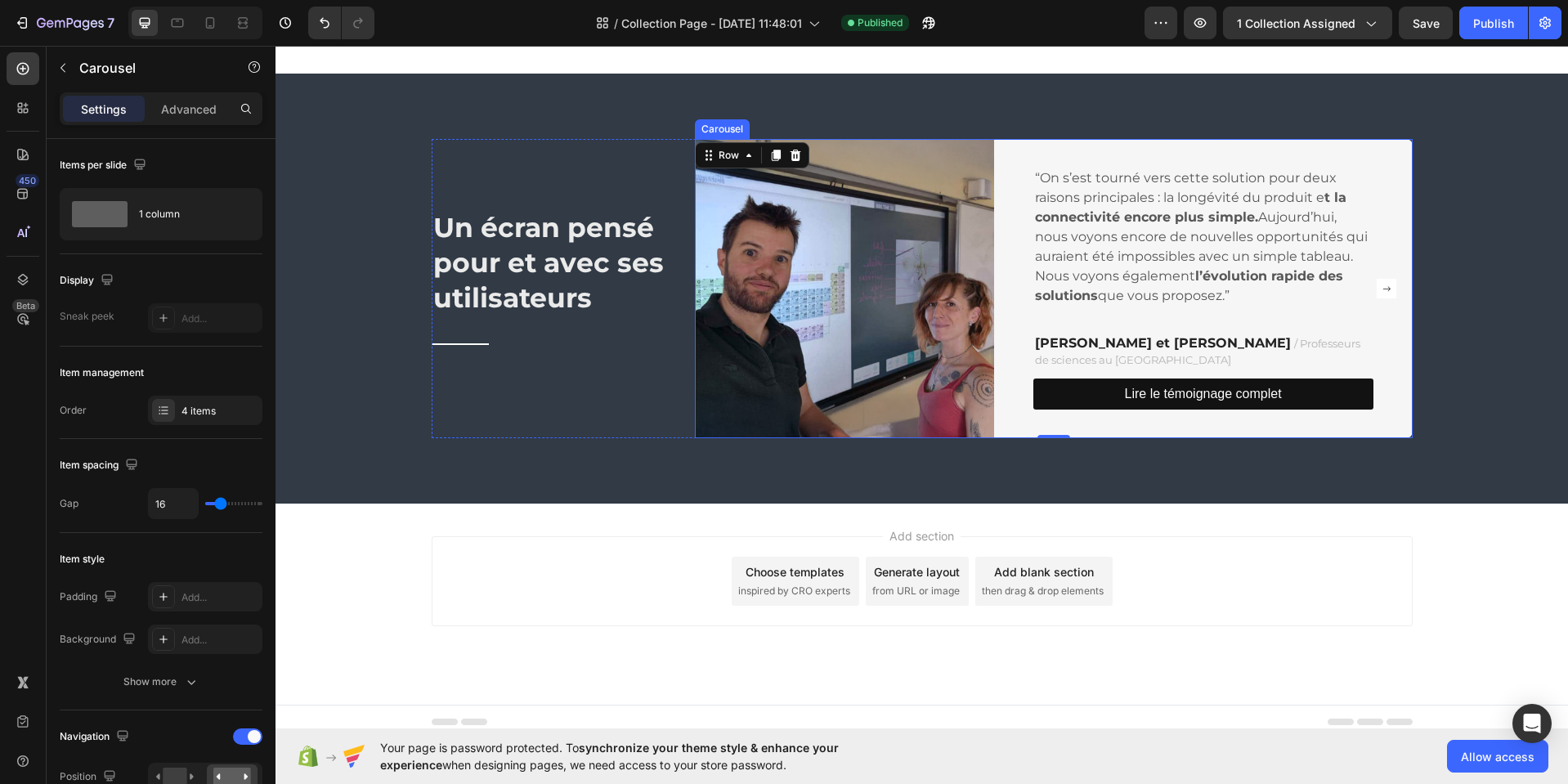
click at [1384, 289] on rect "Carousel Next Arrow" at bounding box center [1386, 288] width 19 height 19
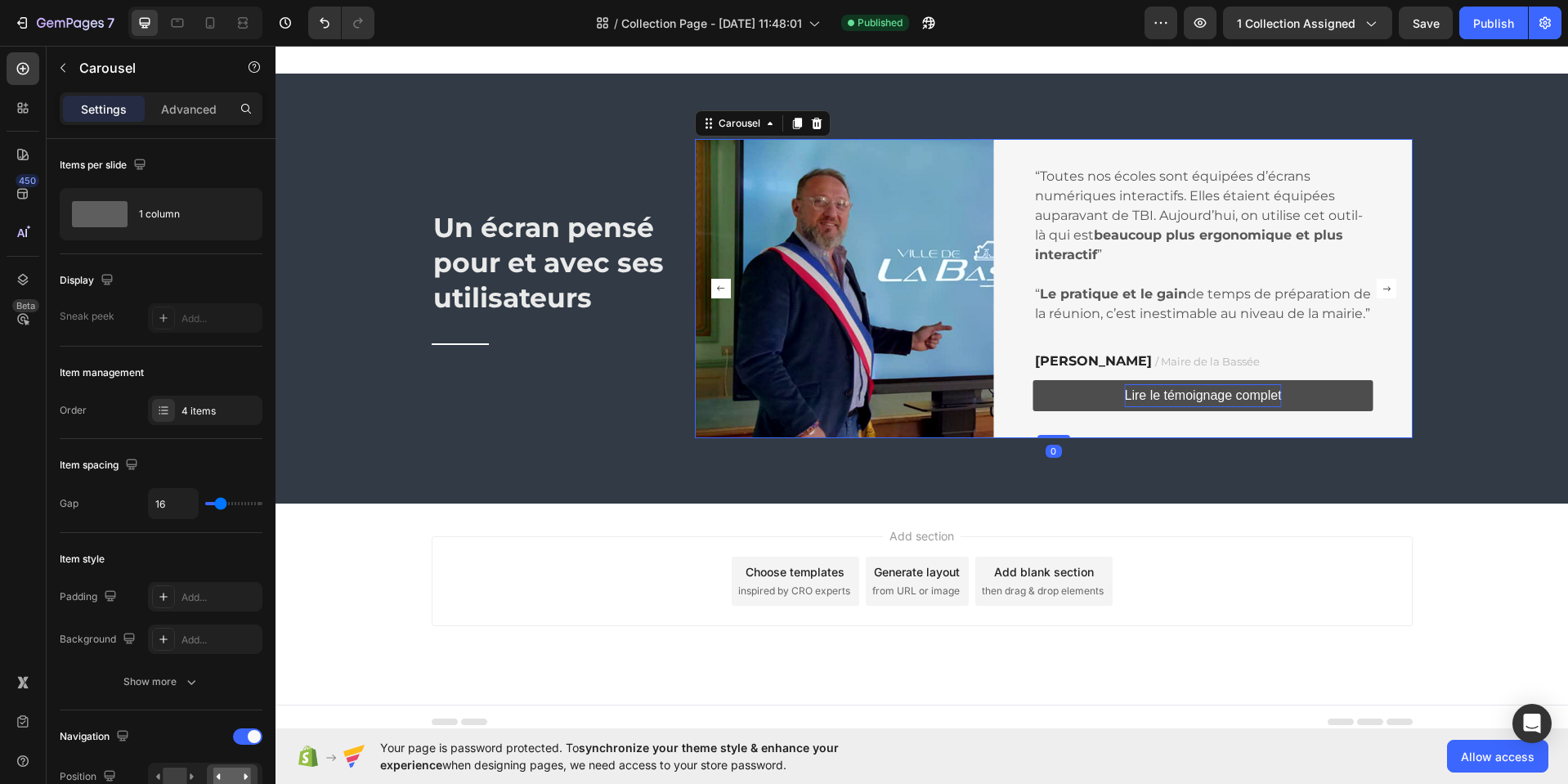
click at [1384, 289] on rect "Carousel Next Arrow" at bounding box center [1386, 288] width 19 height 19
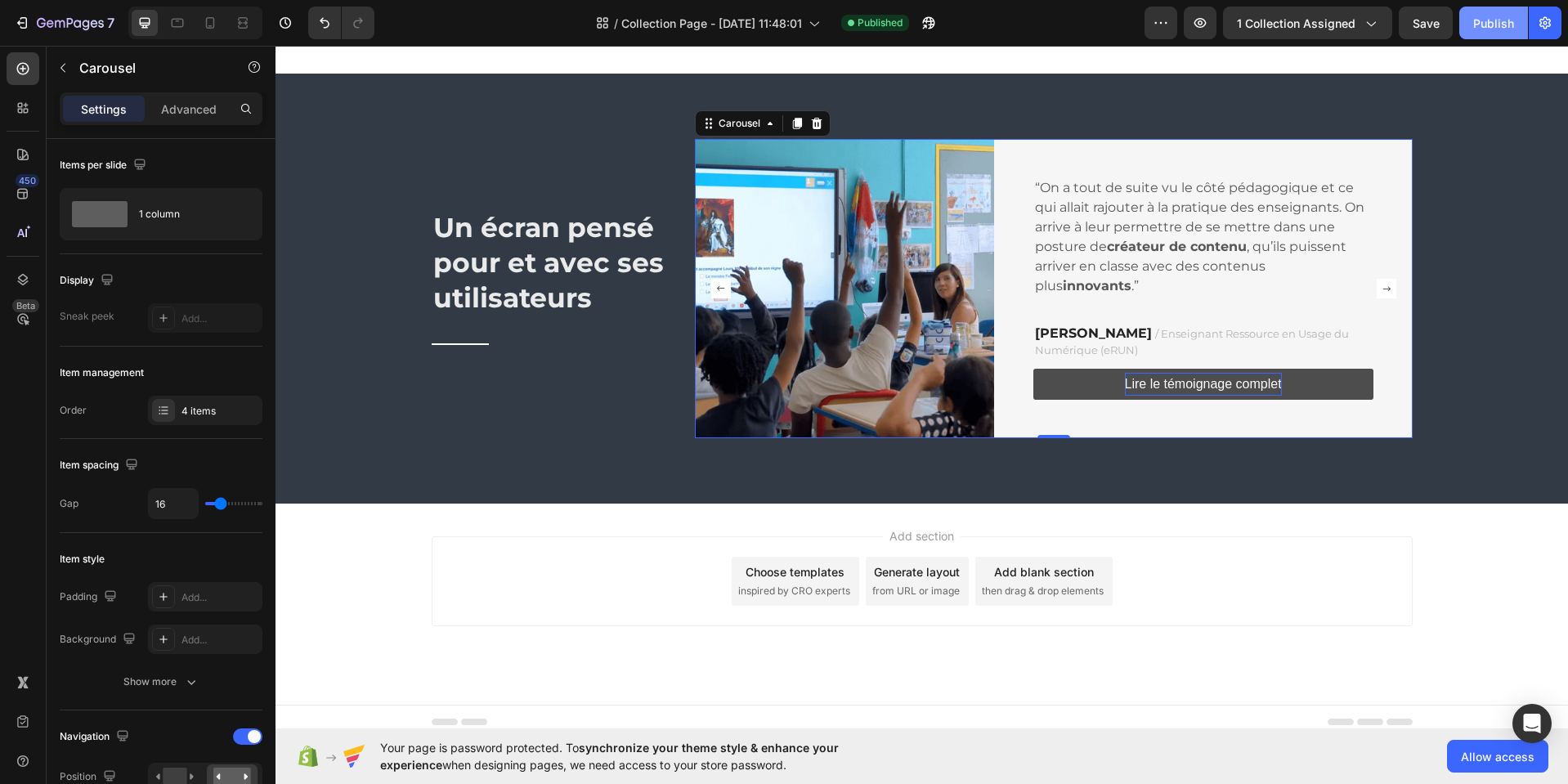
click at [1489, 13] on button "Publish" at bounding box center [1493, 22] width 68 height 32
click at [918, 506] on icon at bounding box center [921, 503] width 7 height 7
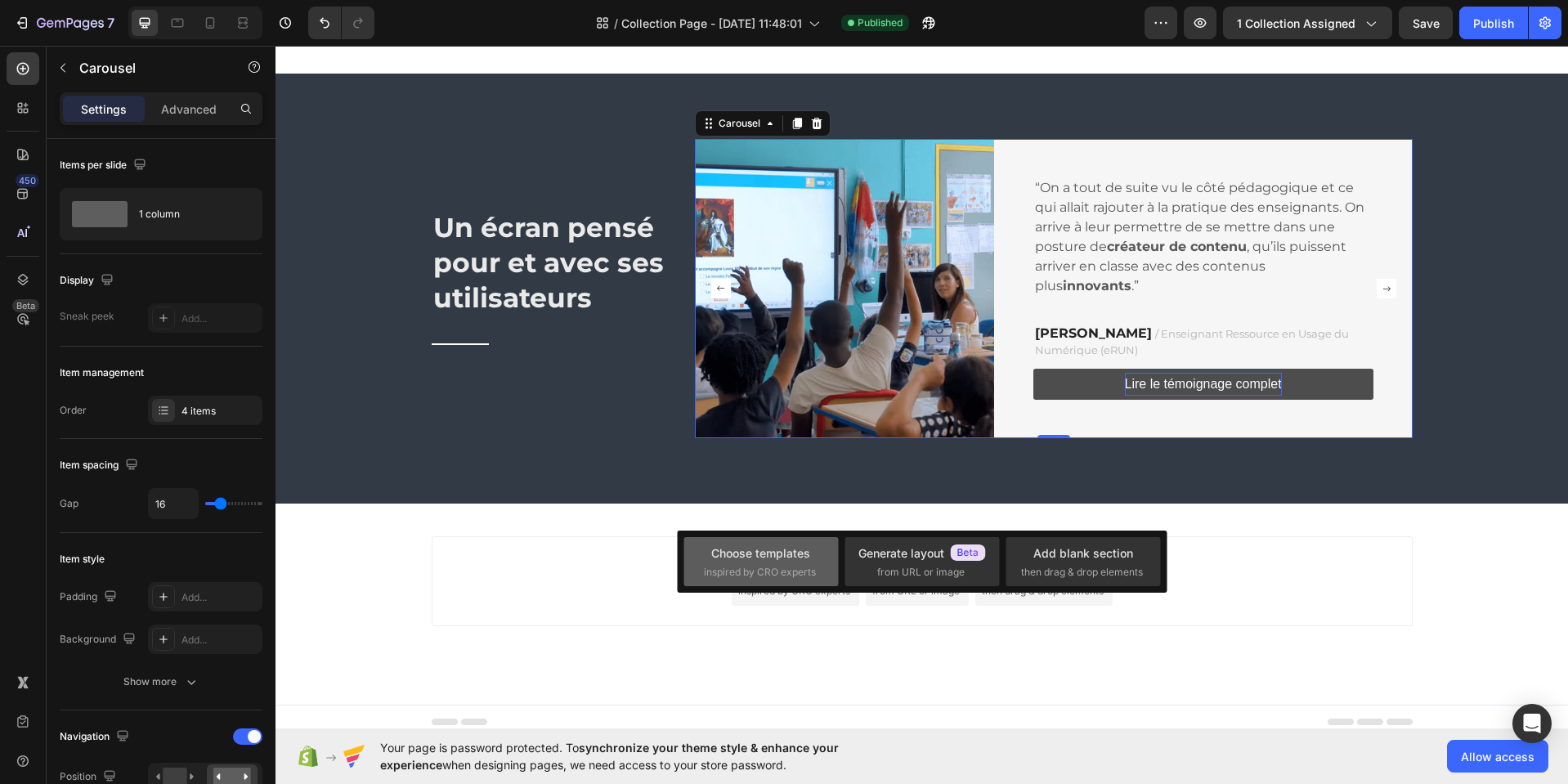
click at [783, 563] on div "Choose templates inspired by CRO experts" at bounding box center [761, 562] width 115 height 35
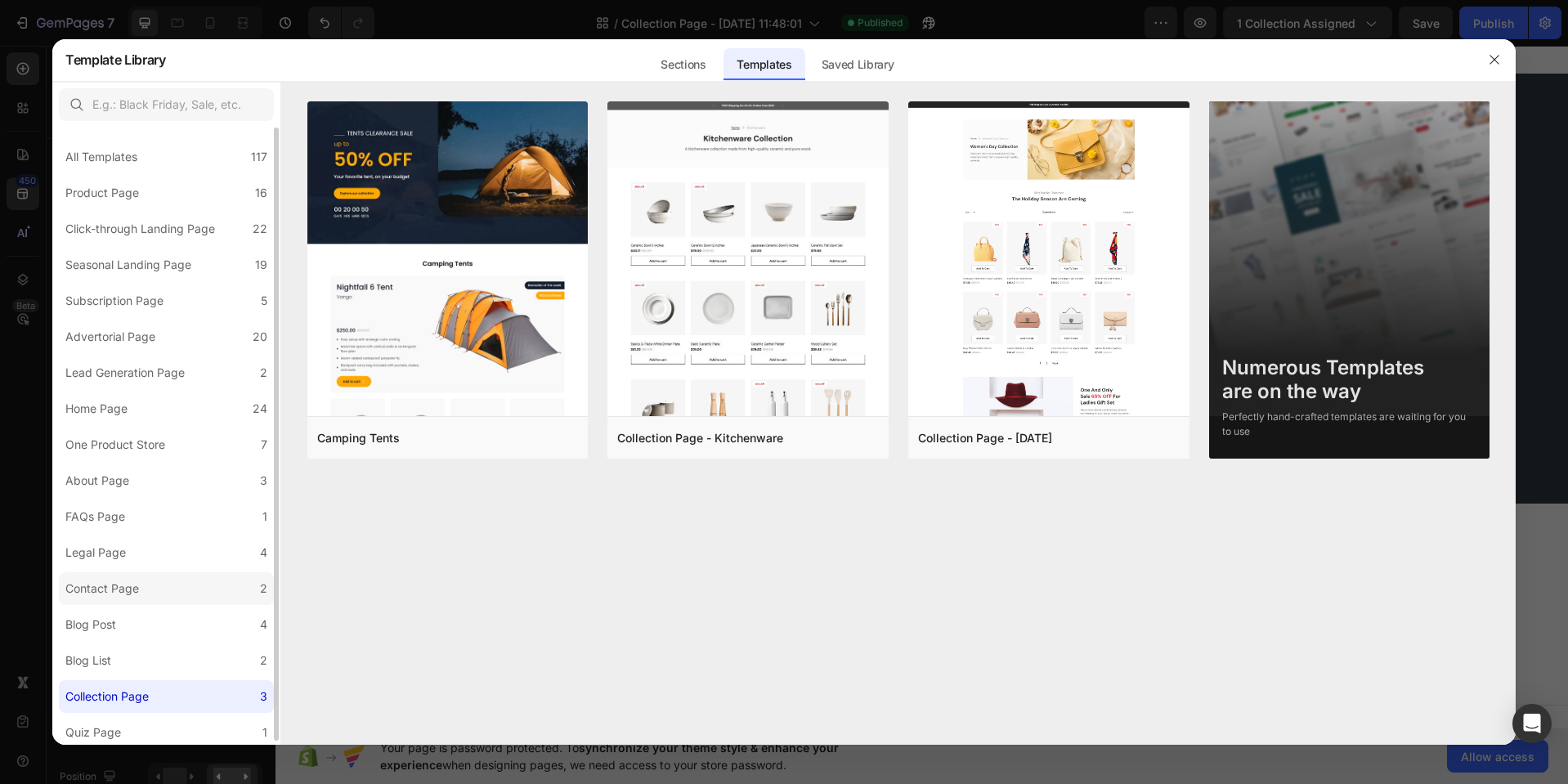
click at [160, 591] on label "Contact Page 2" at bounding box center [166, 588] width 215 height 32
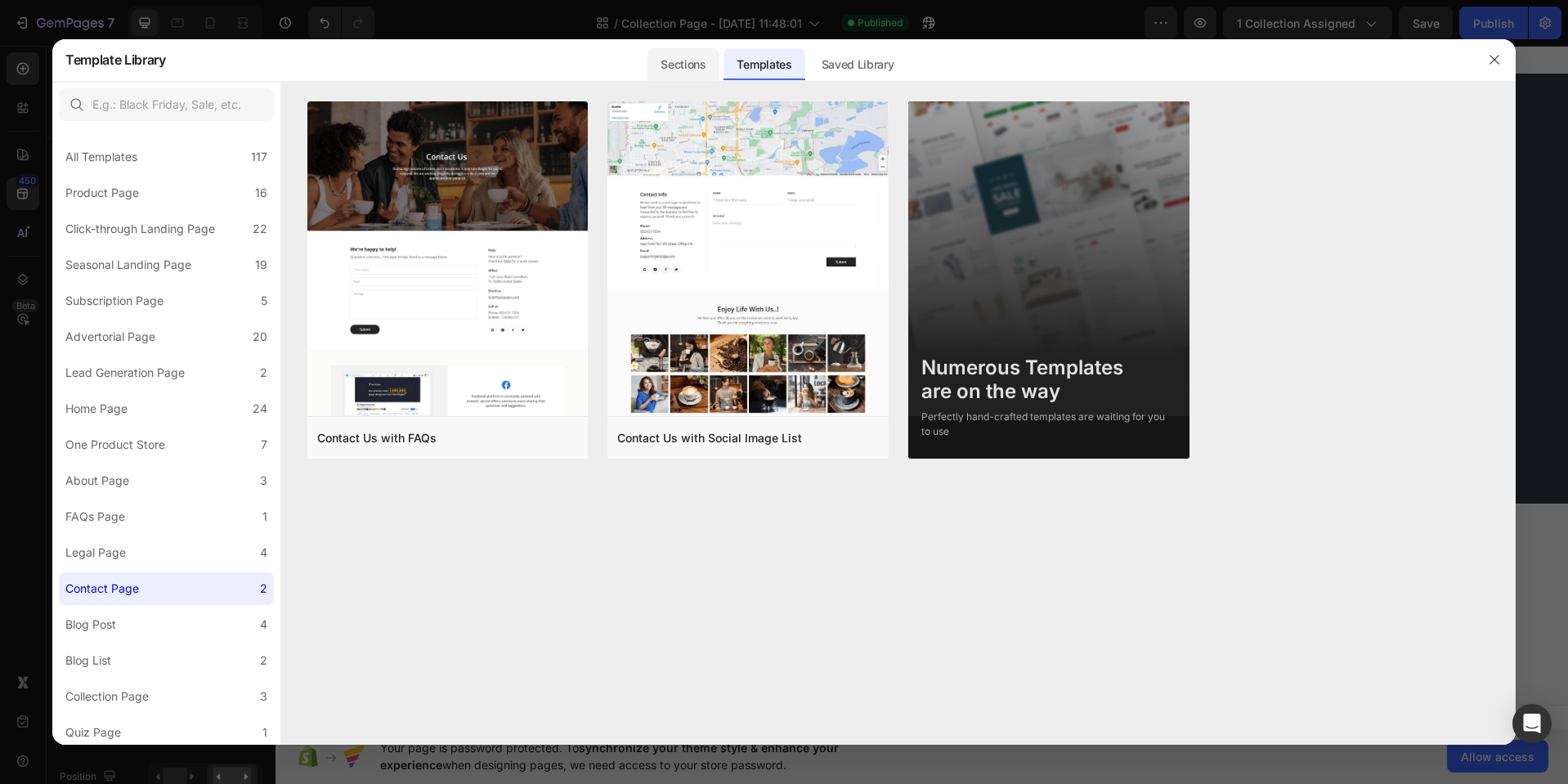
click at [680, 66] on div "Sections" at bounding box center [683, 64] width 71 height 32
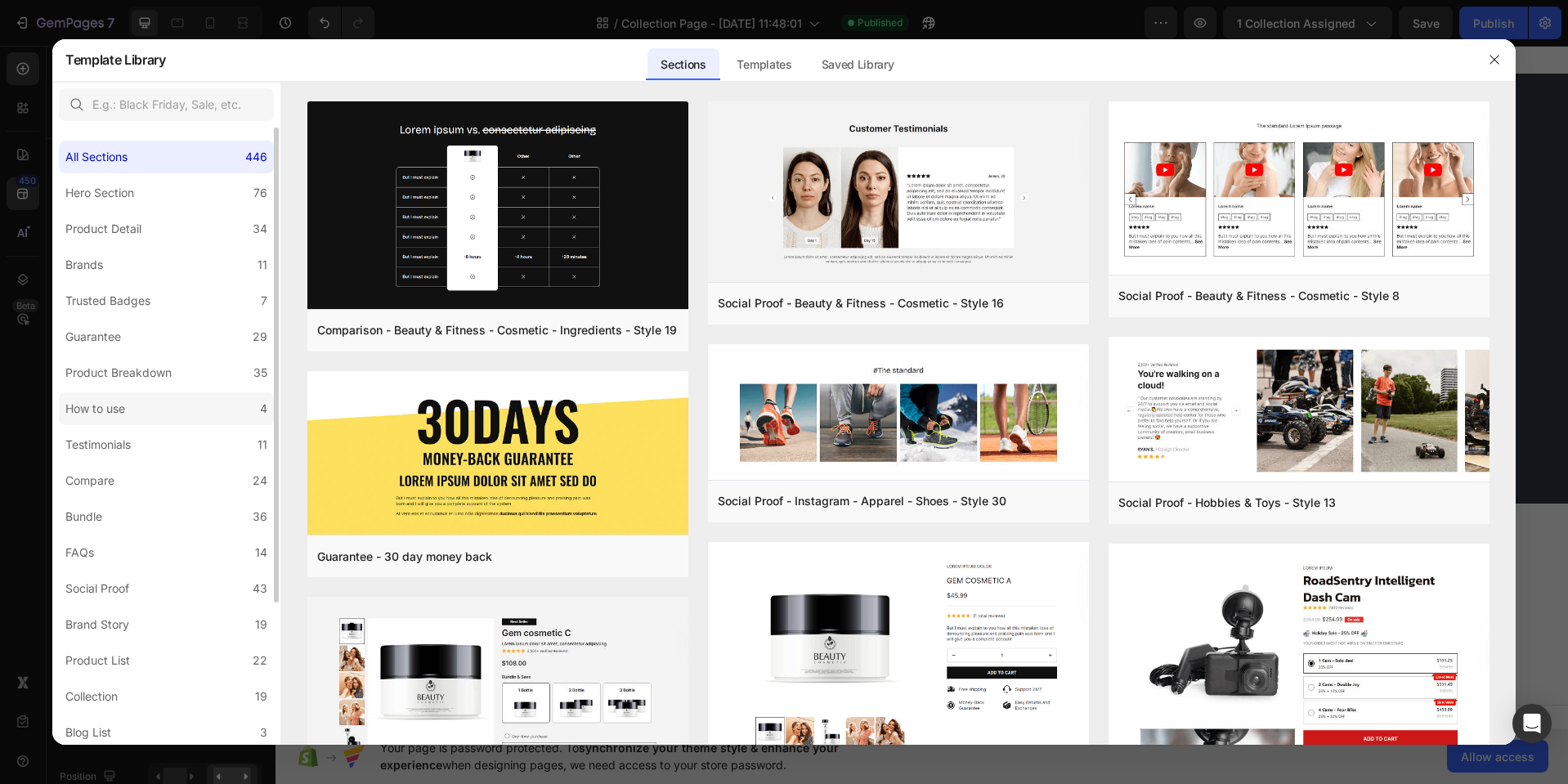
scroll to position [184, 0]
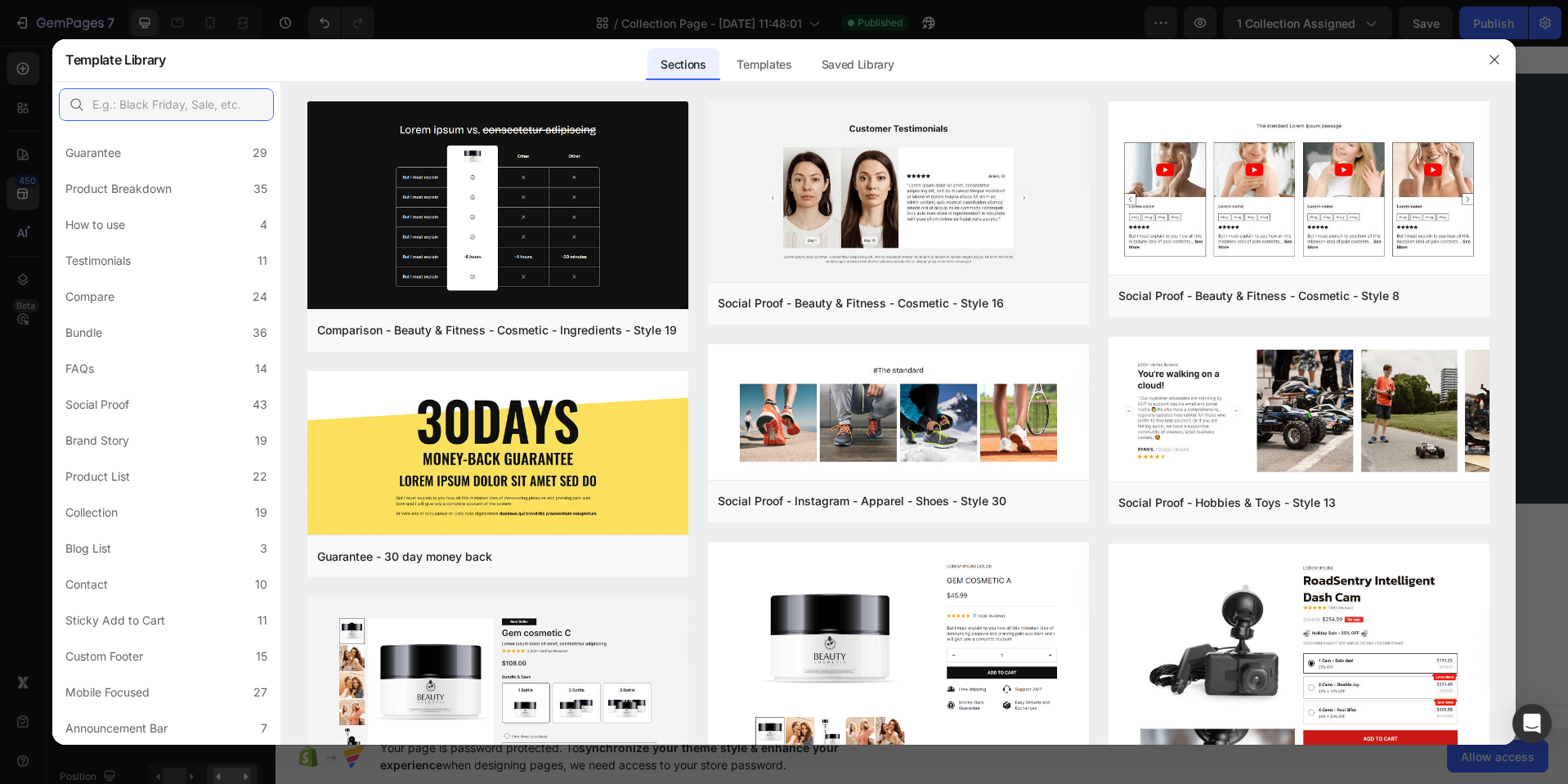
click at [156, 103] on input "text" at bounding box center [166, 104] width 215 height 32
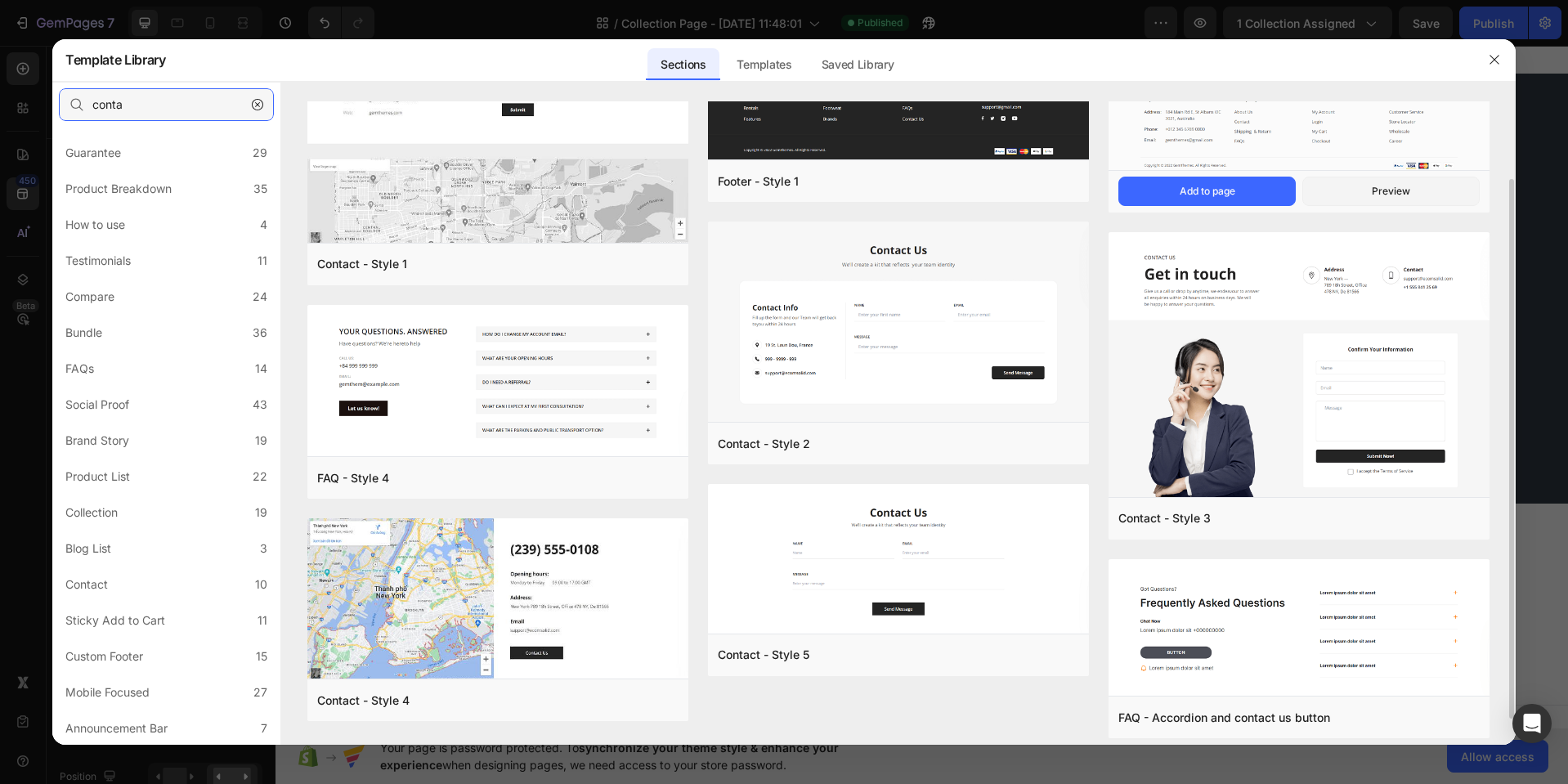
scroll to position [124, 0]
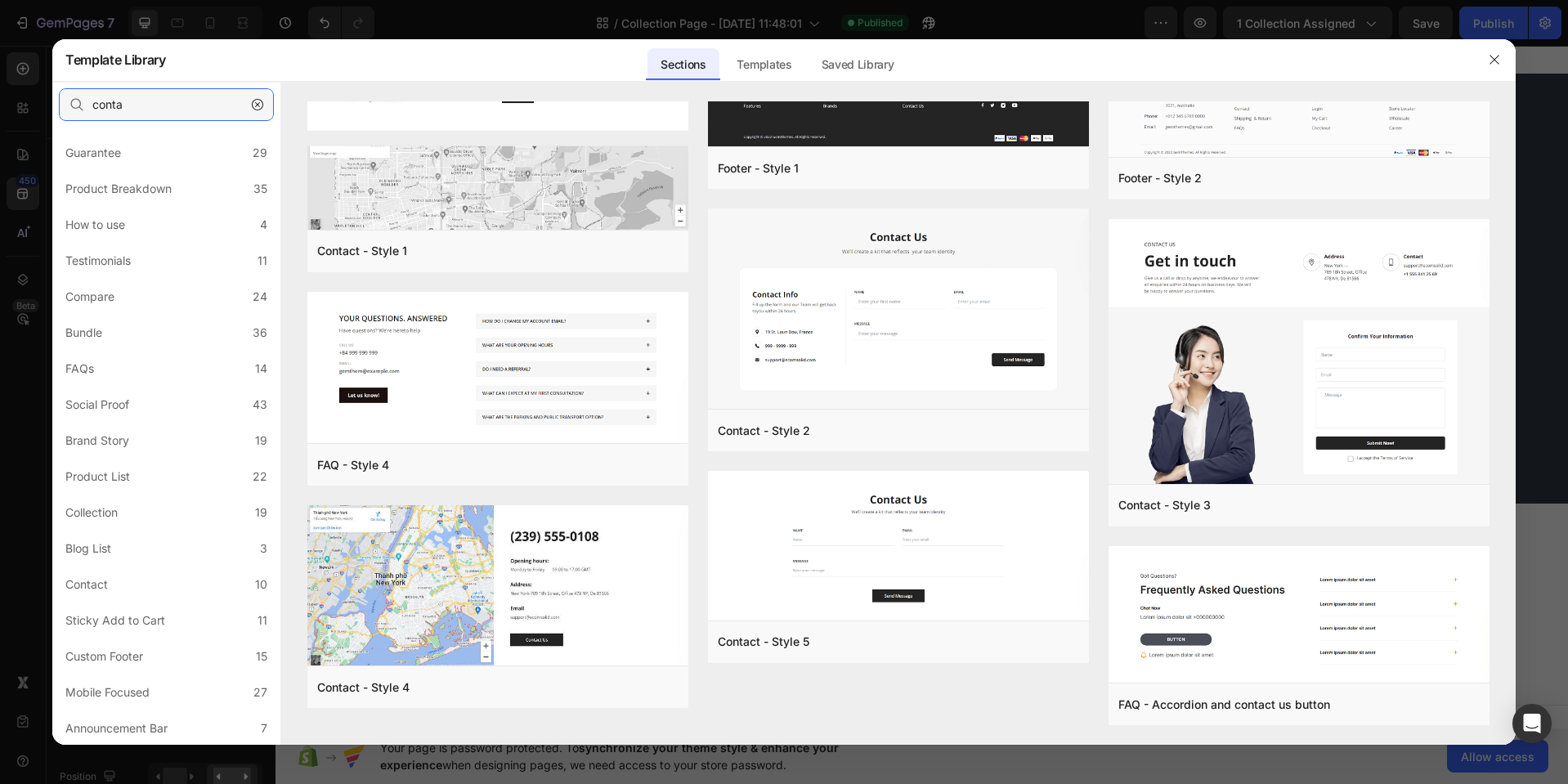
type input "conta"
click at [259, 106] on icon "button" at bounding box center [257, 104] width 11 height 11
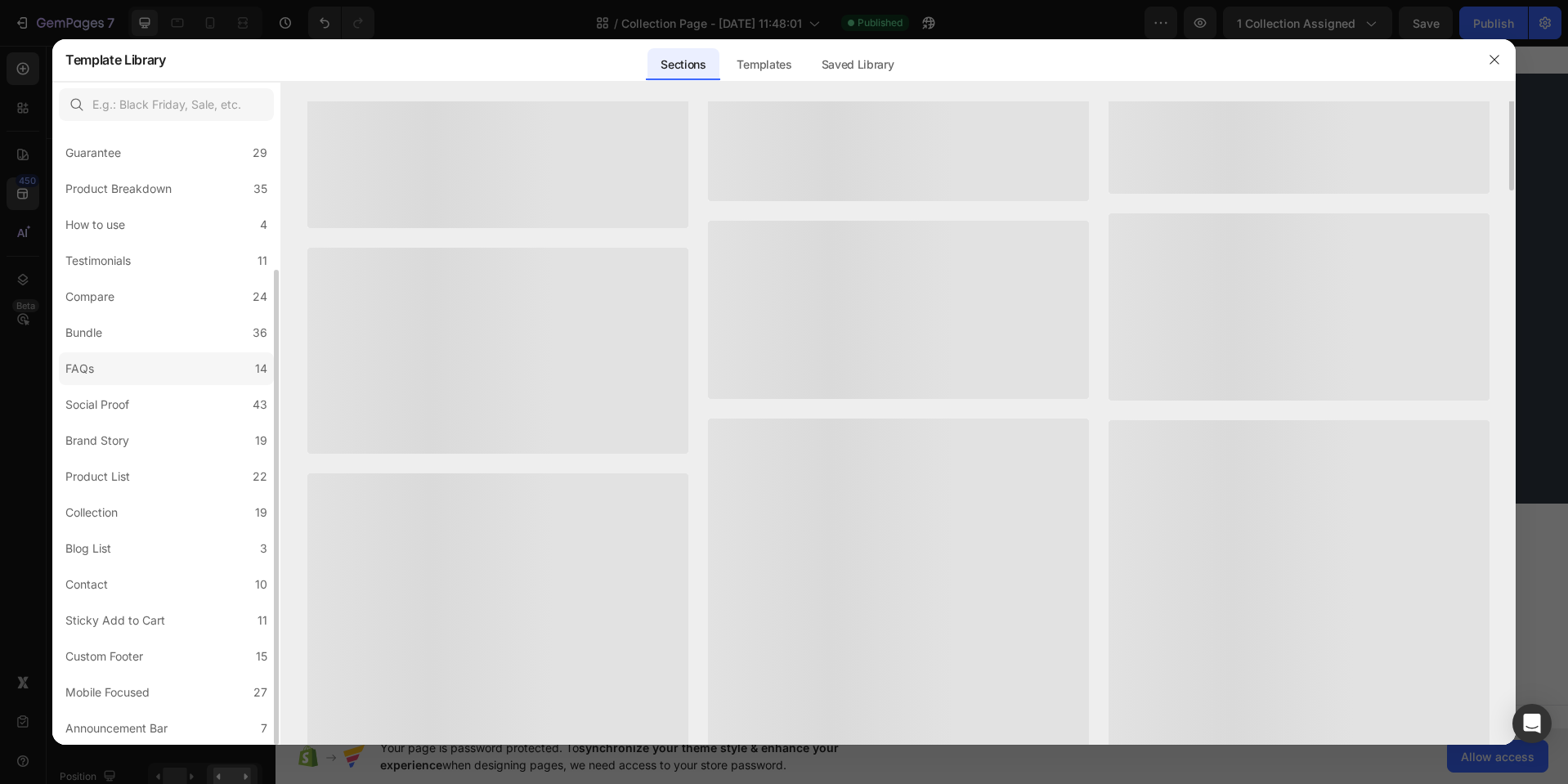
scroll to position [0, 0]
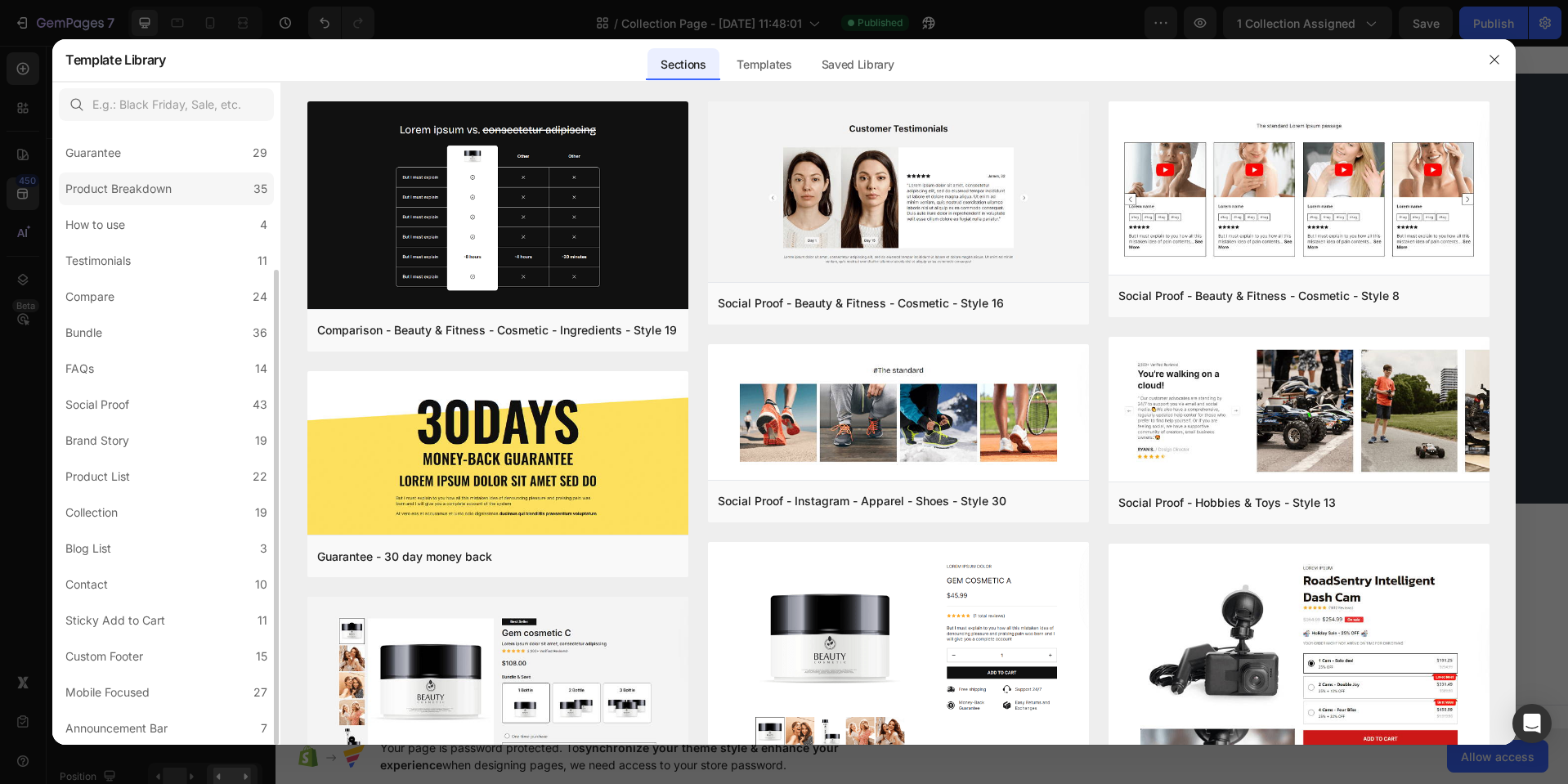
click at [159, 194] on div "Product Breakdown" at bounding box center [118, 189] width 106 height 19
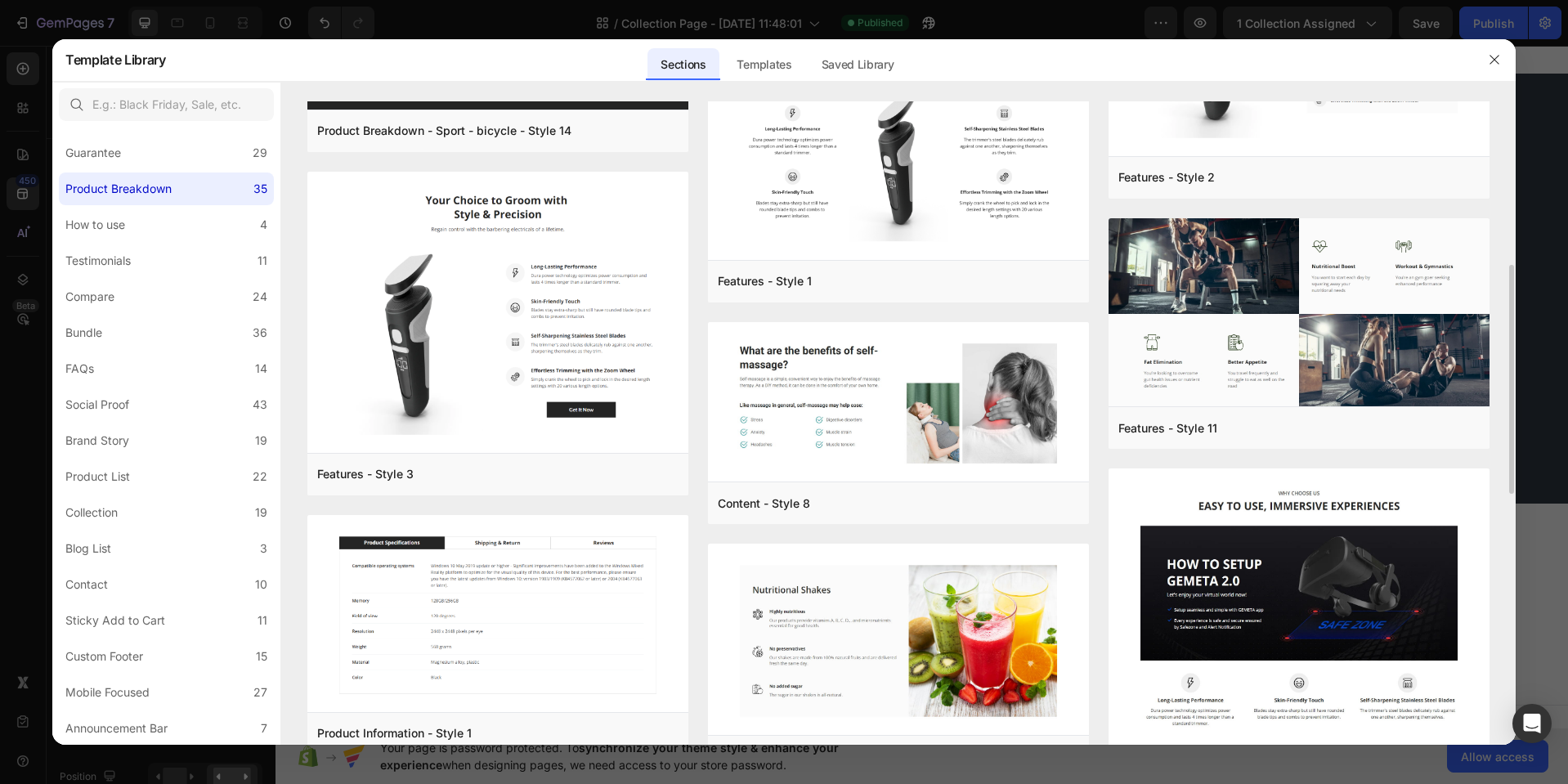
scroll to position [799, 0]
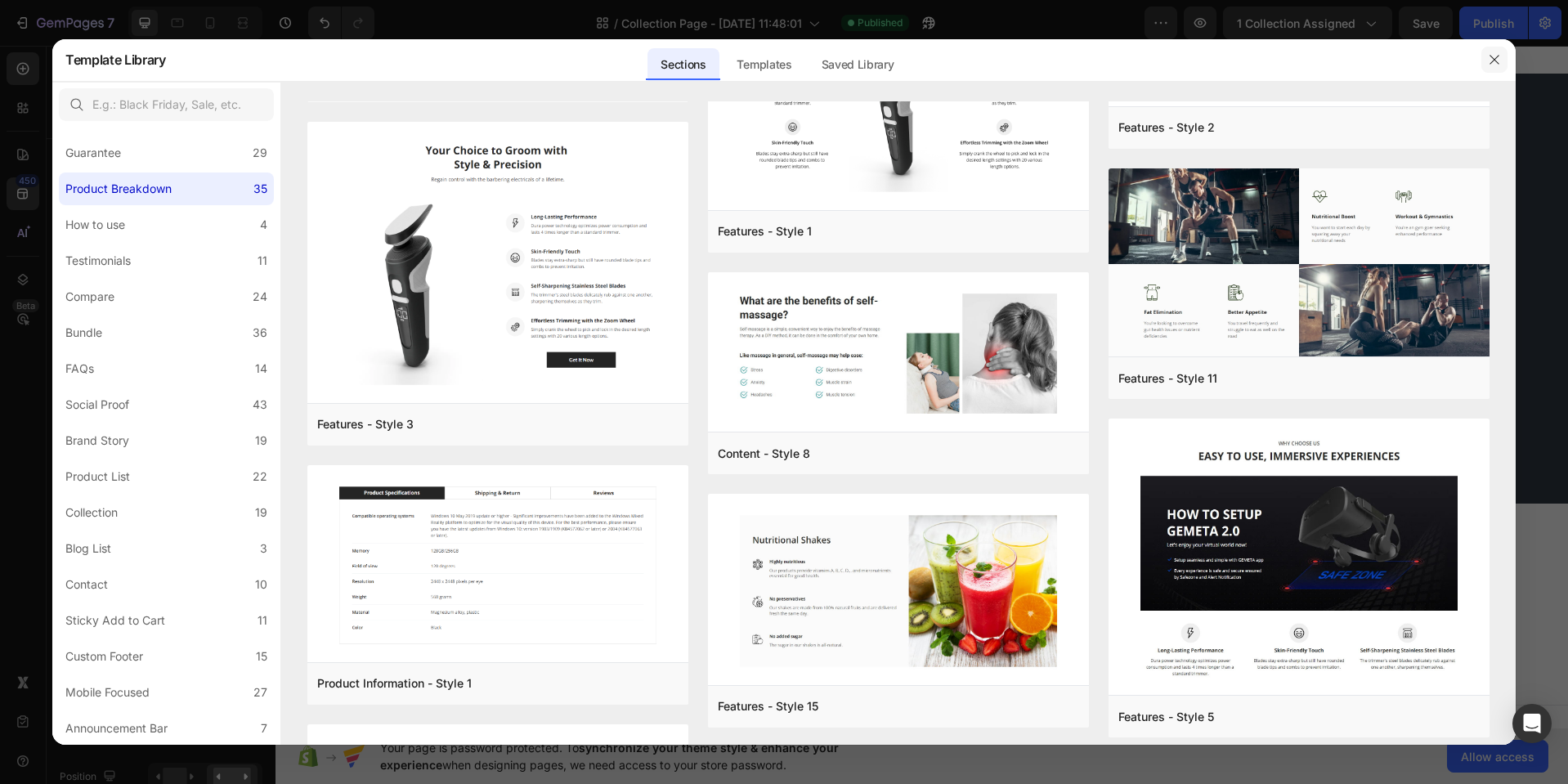
click at [1495, 61] on icon "button" at bounding box center [1494, 59] width 13 height 13
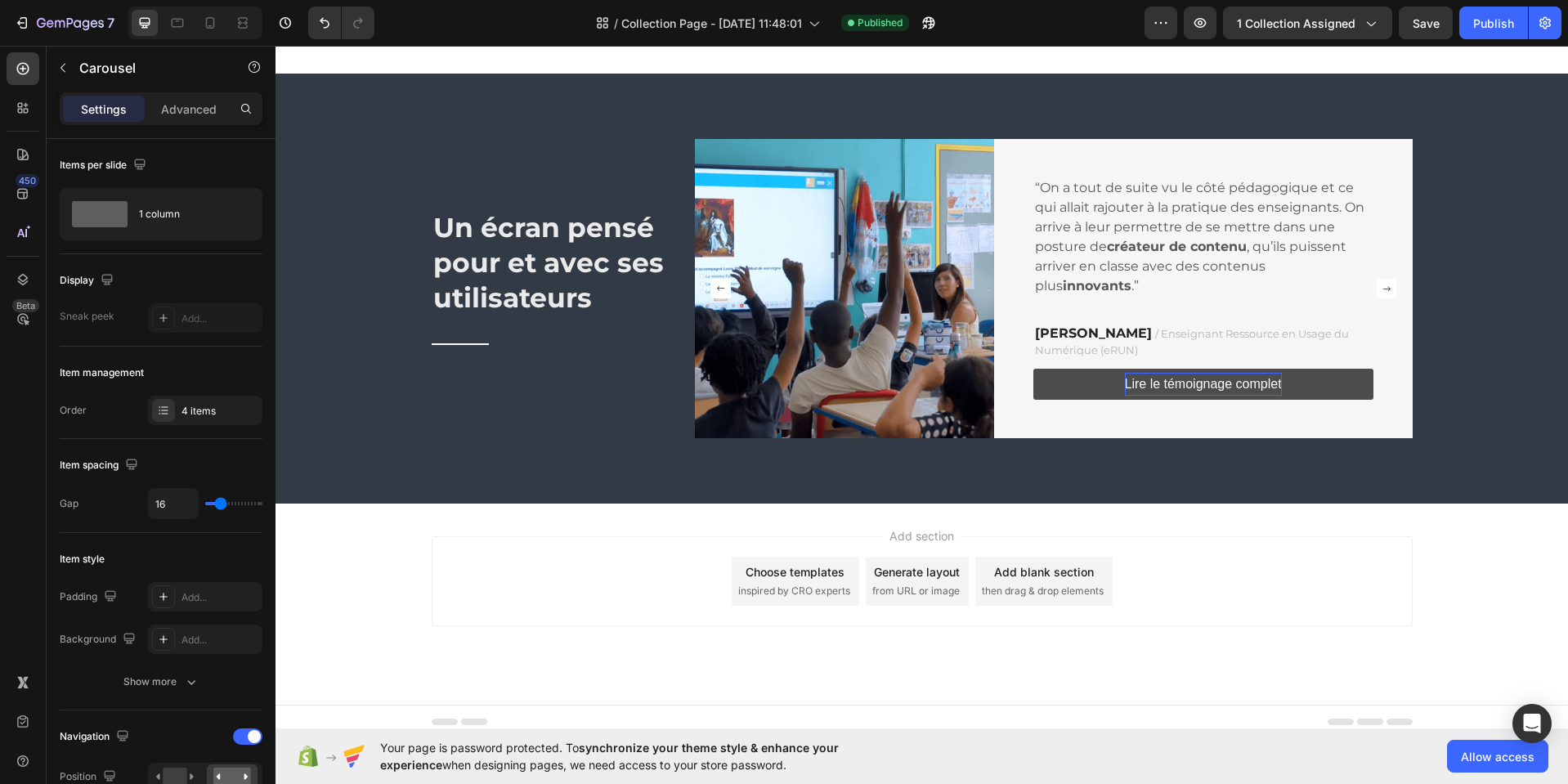
click at [1047, 592] on span "then drag & drop elements" at bounding box center [1042, 592] width 122 height 15
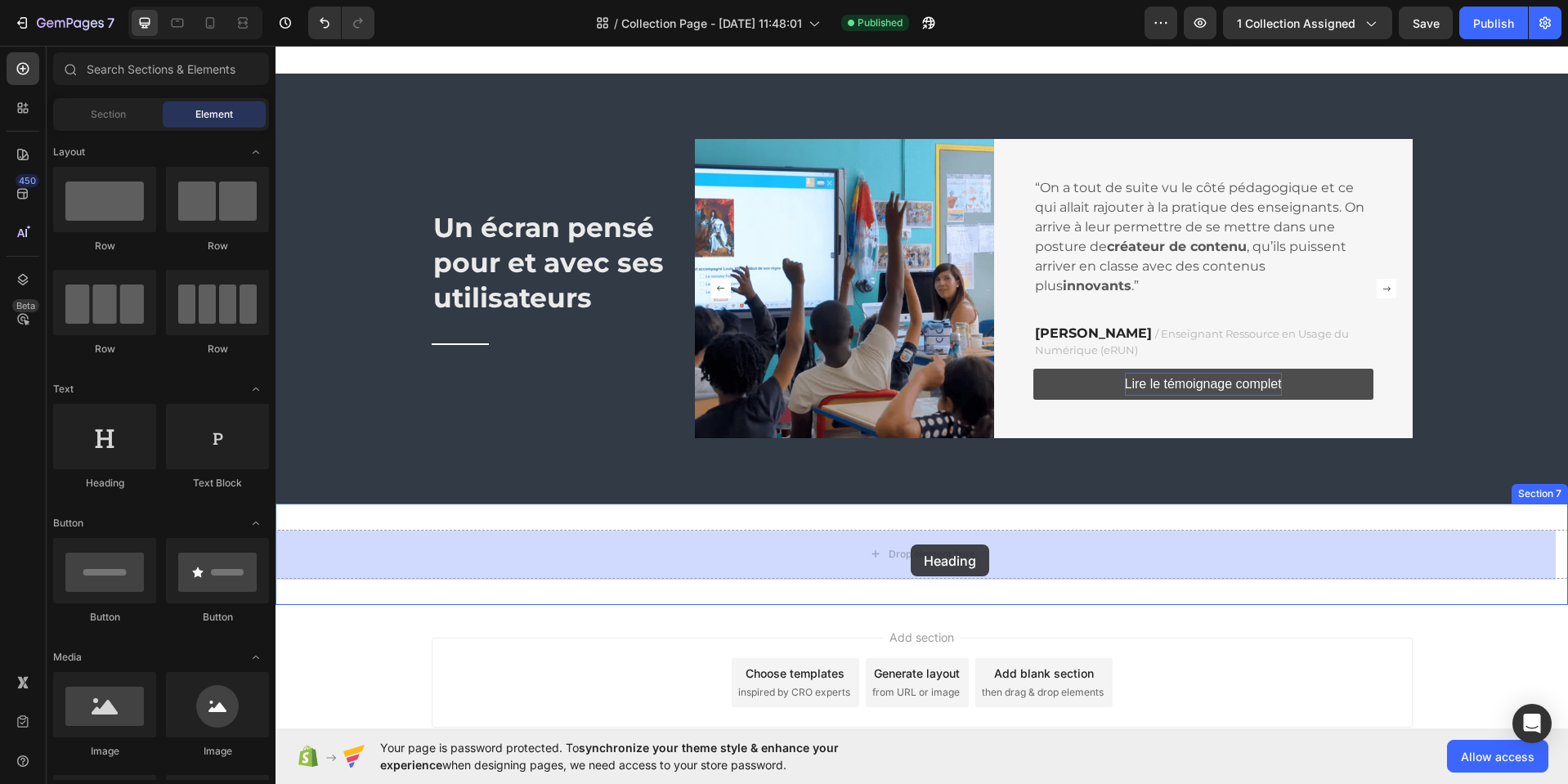
drag, startPoint x: 411, startPoint y: 495, endPoint x: 912, endPoint y: 546, distance: 503.6
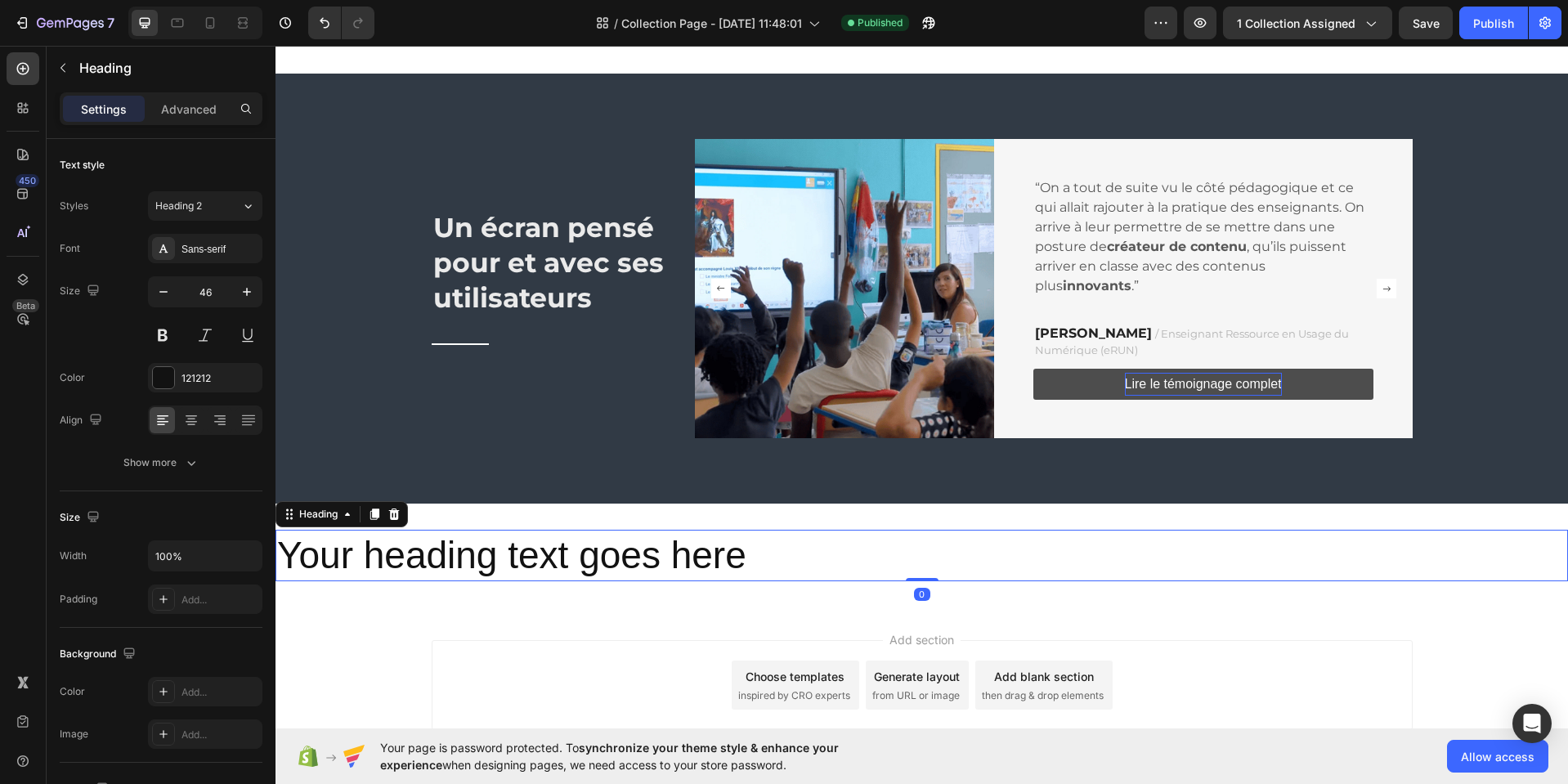
click at [773, 560] on h2 "Your heading text goes here" at bounding box center [921, 556] width 1292 height 53
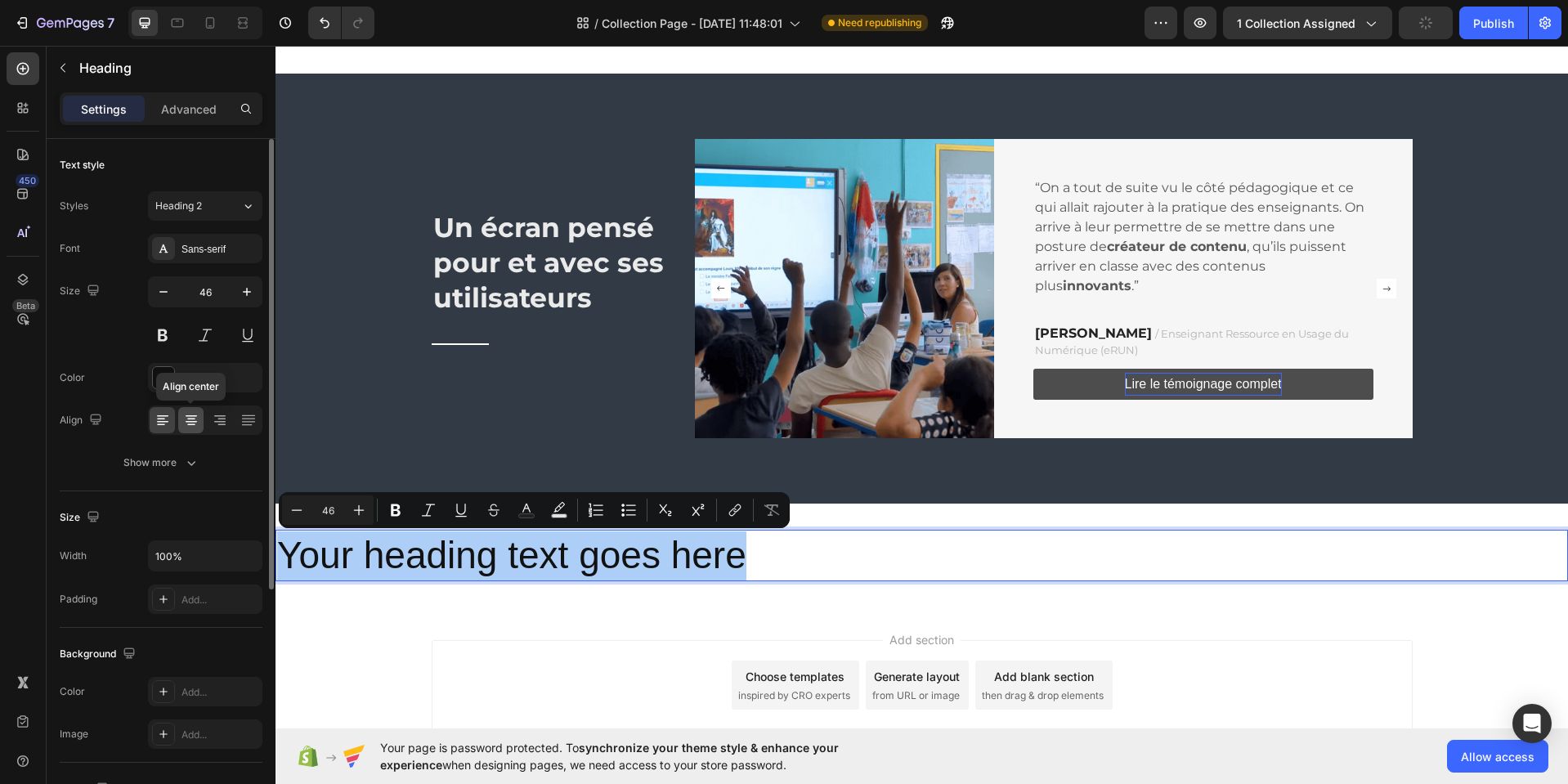
click at [183, 426] on icon at bounding box center [191, 421] width 17 height 17
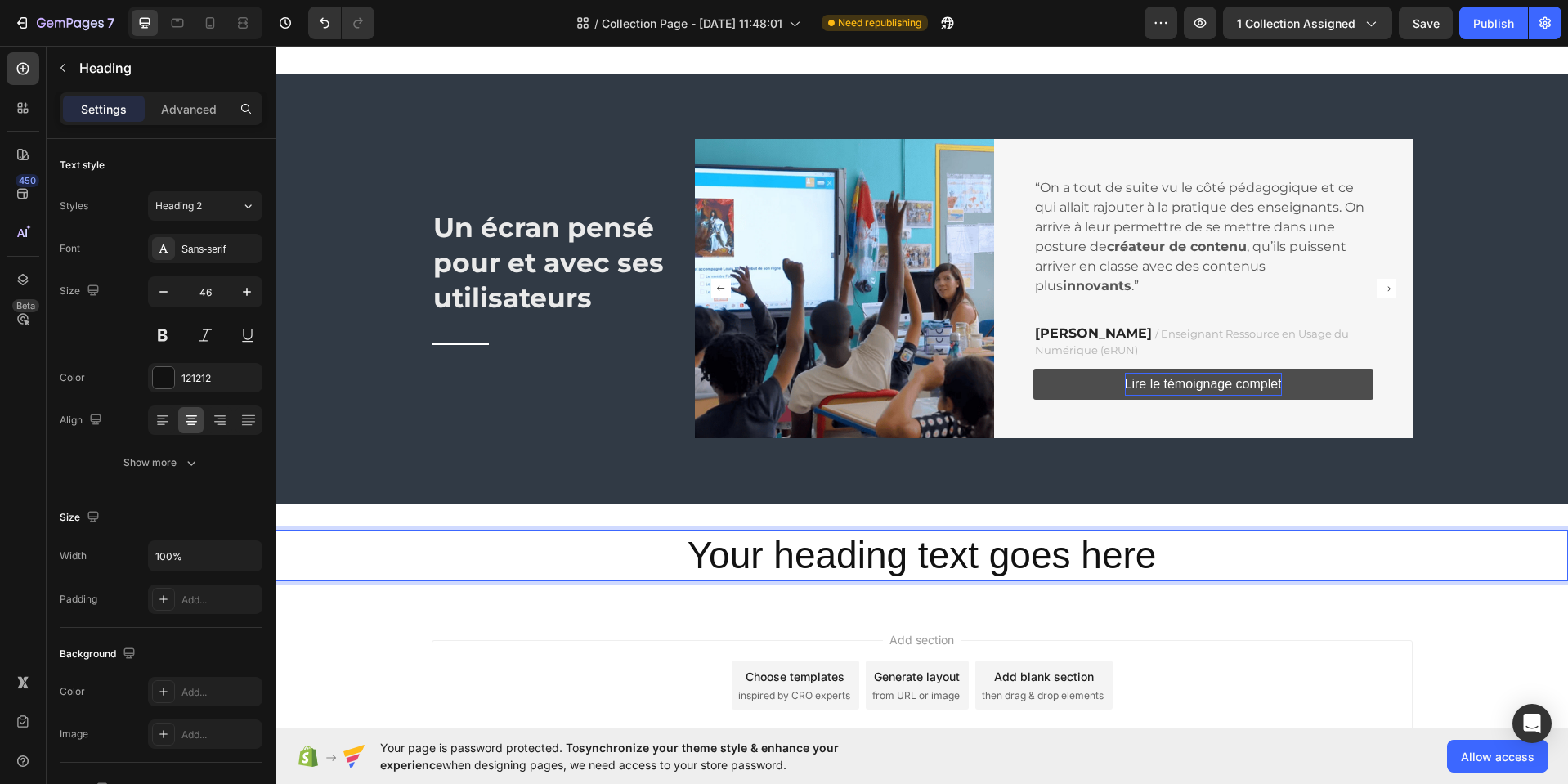
click at [956, 567] on p "Your heading text goes here" at bounding box center [921, 556] width 1289 height 49
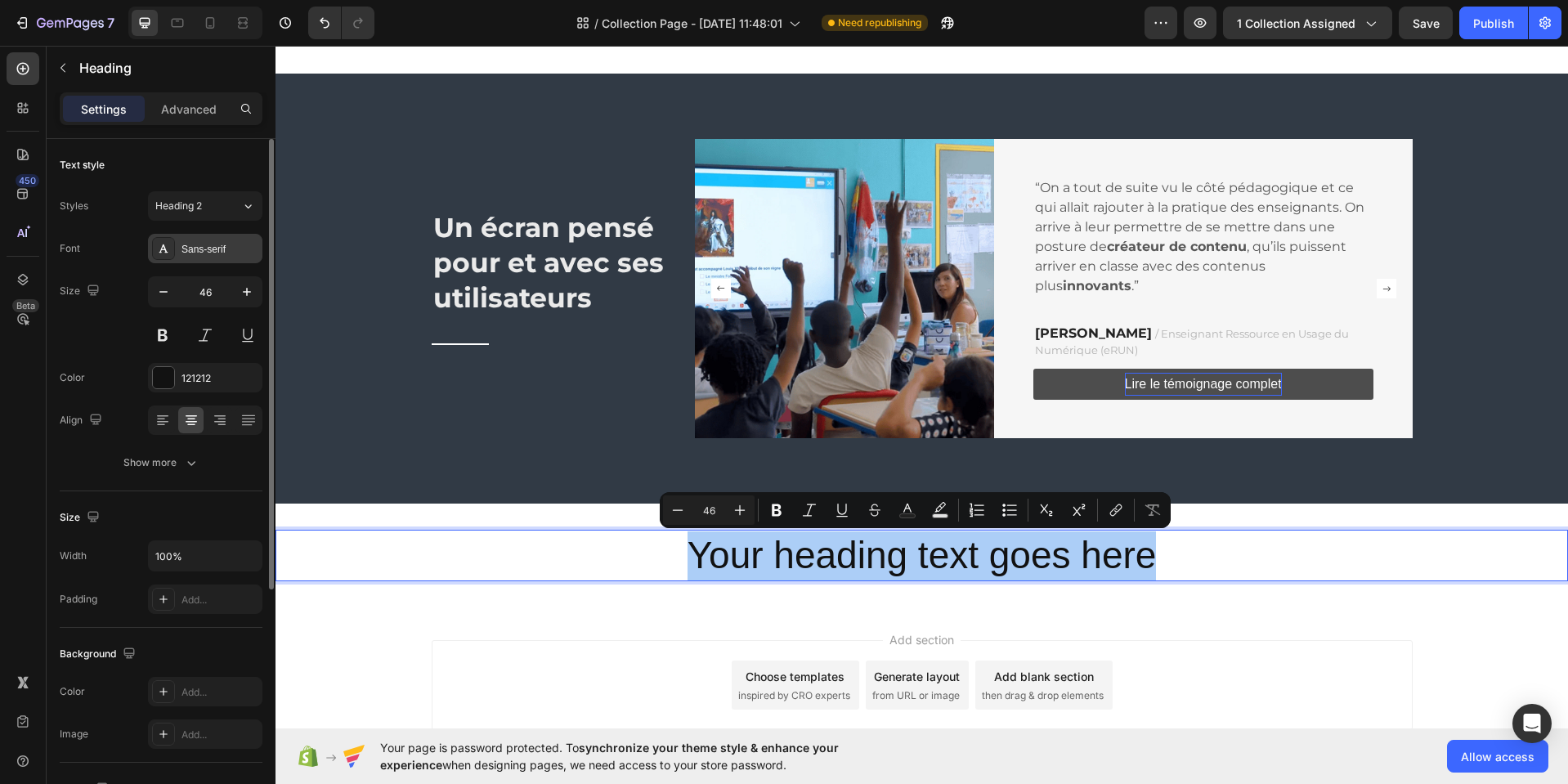
click at [238, 246] on div "Sans-serif" at bounding box center [219, 250] width 77 height 15
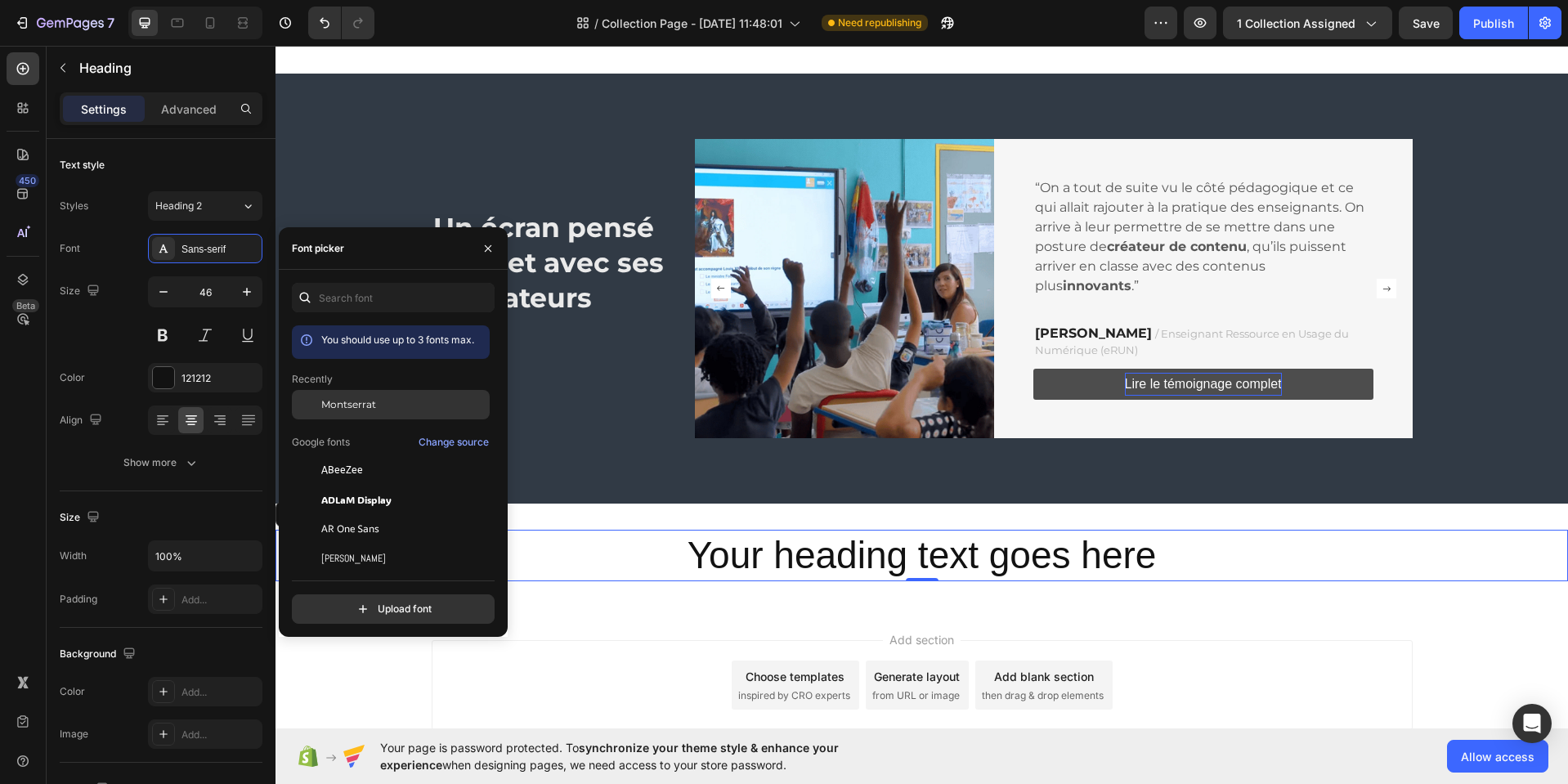
click at [374, 410] on div "Montserrat" at bounding box center [404, 405] width 165 height 15
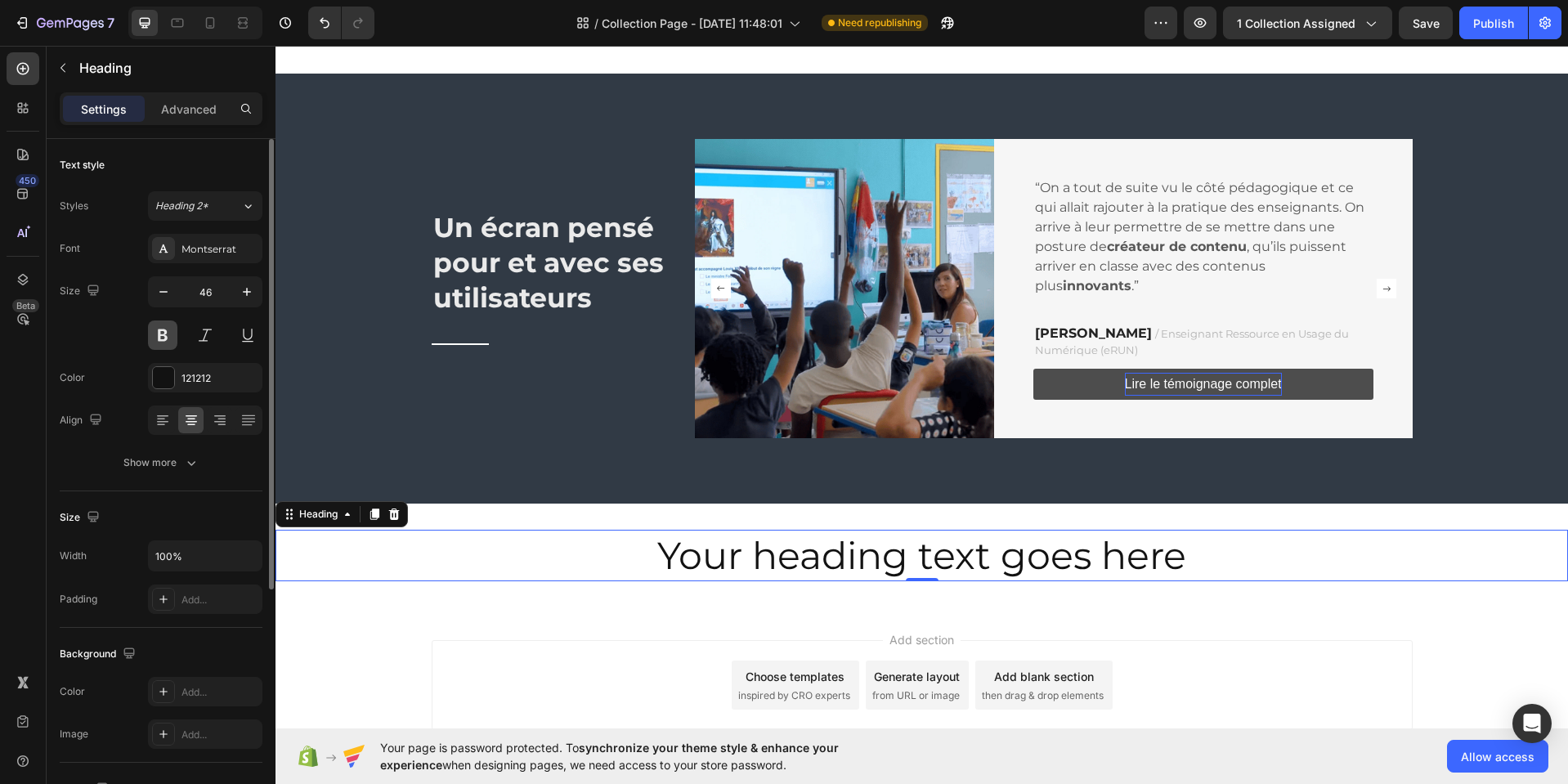
click at [158, 337] on button at bounding box center [163, 336] width 30 height 30
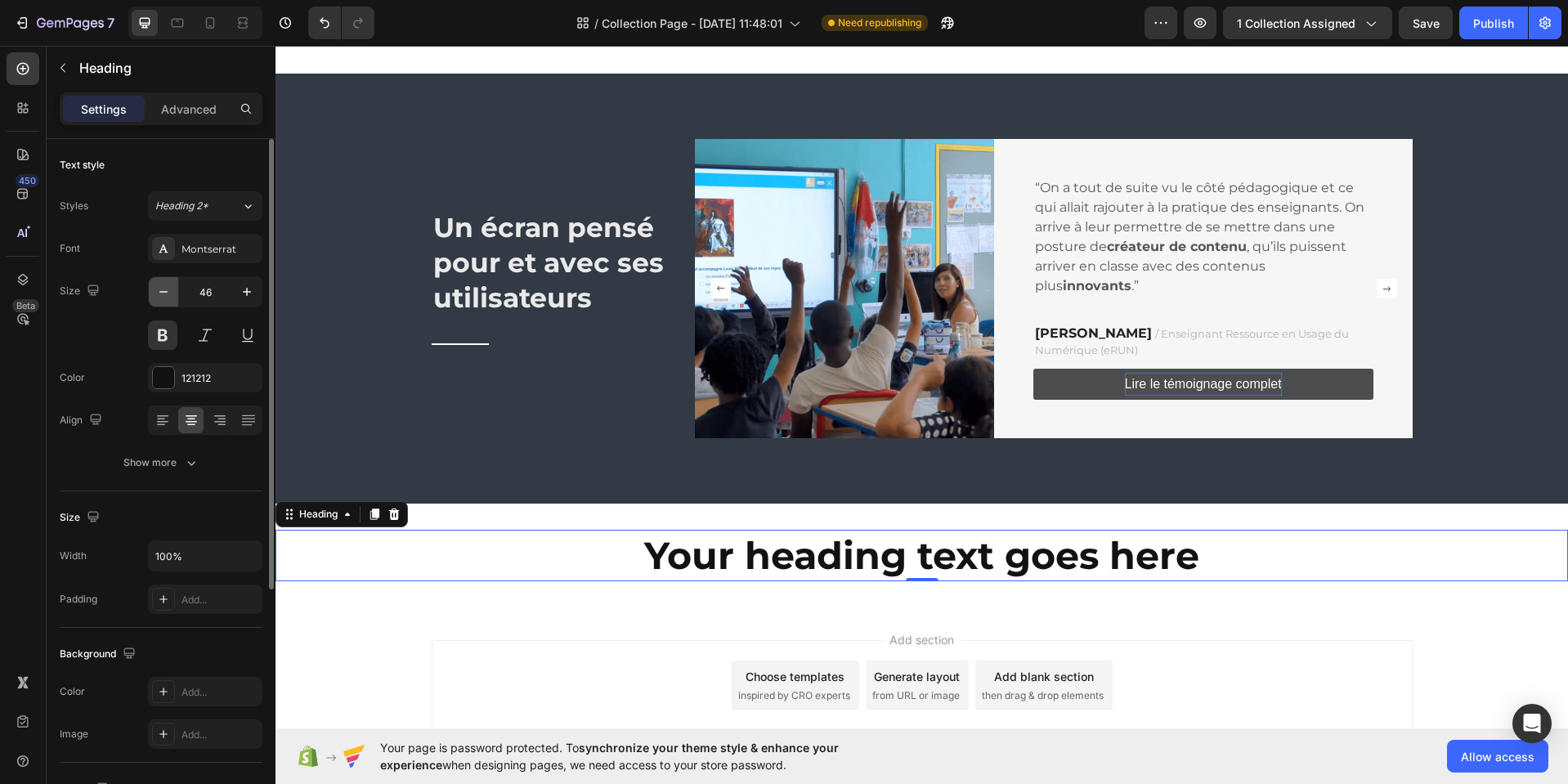
click at [164, 298] on icon "button" at bounding box center [164, 292] width 17 height 17
click at [164, 298] on icon "button" at bounding box center [164, 292] width 17 height 17
click at [164, 297] on icon "button" at bounding box center [164, 292] width 17 height 17
click at [164, 295] on icon "button" at bounding box center [164, 292] width 17 height 17
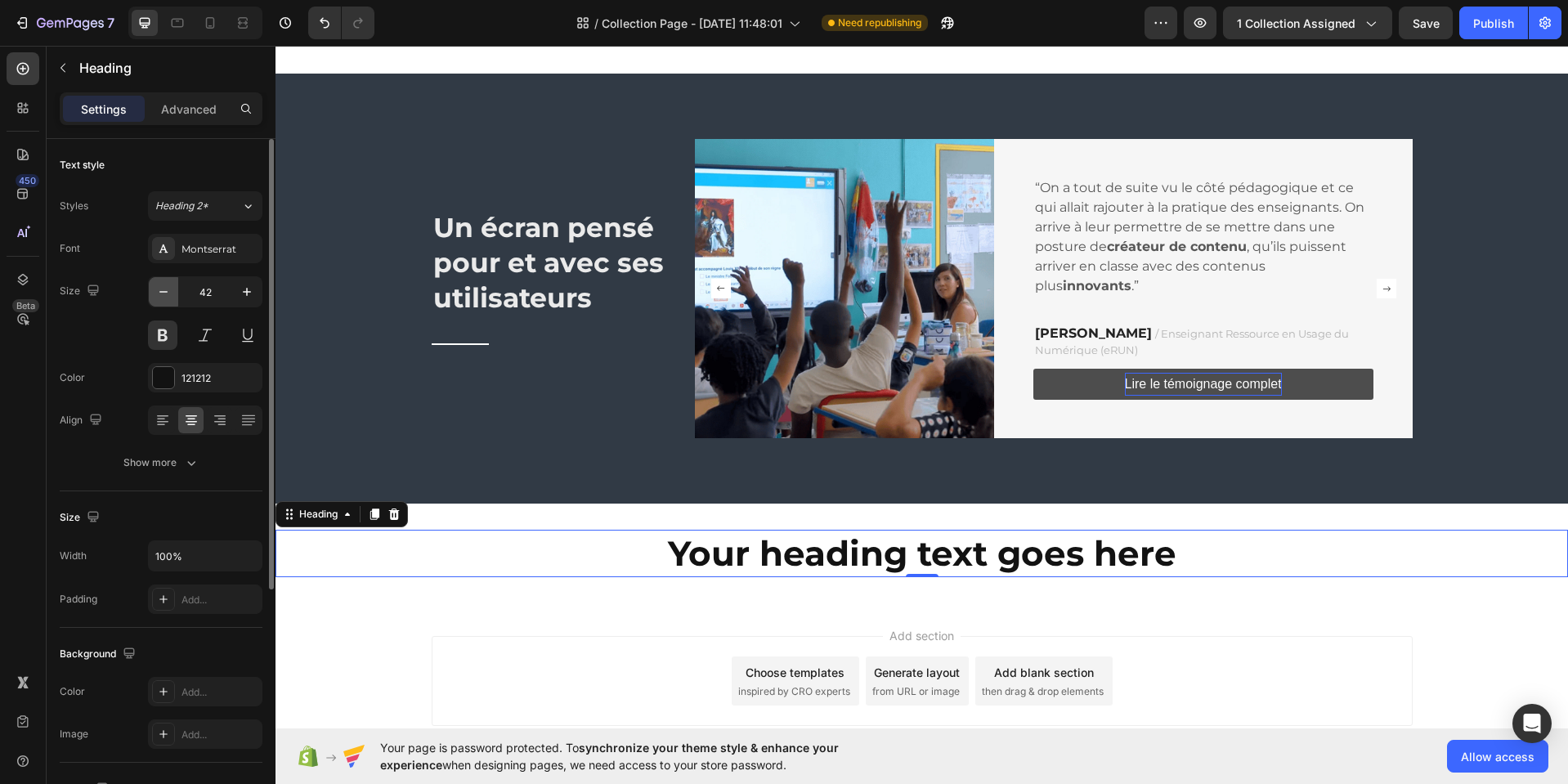
click at [164, 295] on icon "button" at bounding box center [164, 292] width 17 height 17
click at [164, 296] on icon "button" at bounding box center [164, 292] width 17 height 17
click at [164, 294] on icon "button" at bounding box center [164, 292] width 17 height 17
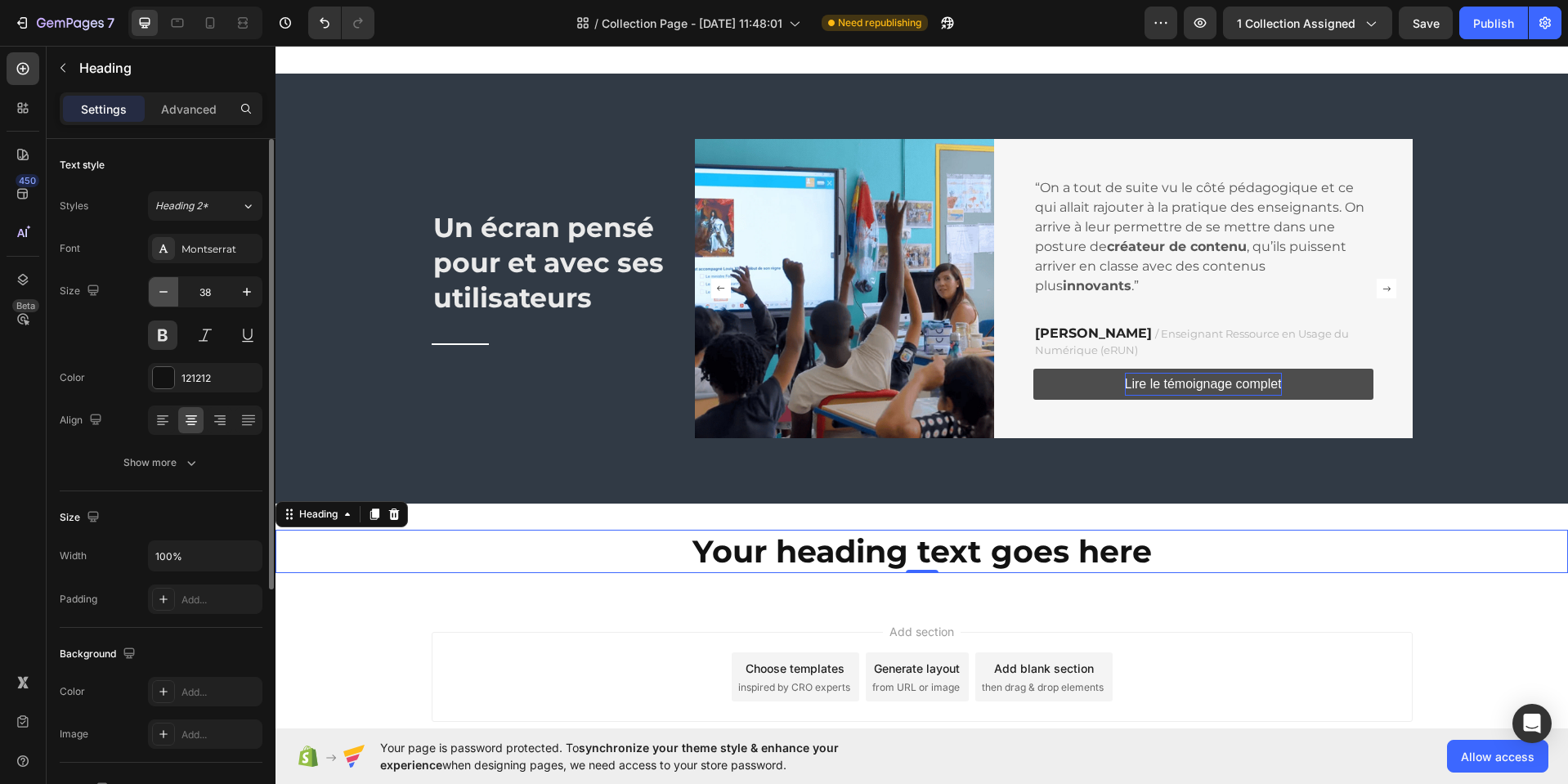
click at [164, 295] on icon "button" at bounding box center [164, 292] width 17 height 17
click at [164, 296] on icon "button" at bounding box center [164, 292] width 17 height 17
click at [164, 295] on icon "button" at bounding box center [164, 292] width 17 height 17
click at [163, 296] on icon "button" at bounding box center [164, 292] width 17 height 17
click at [163, 295] on icon "button" at bounding box center [164, 292] width 17 height 17
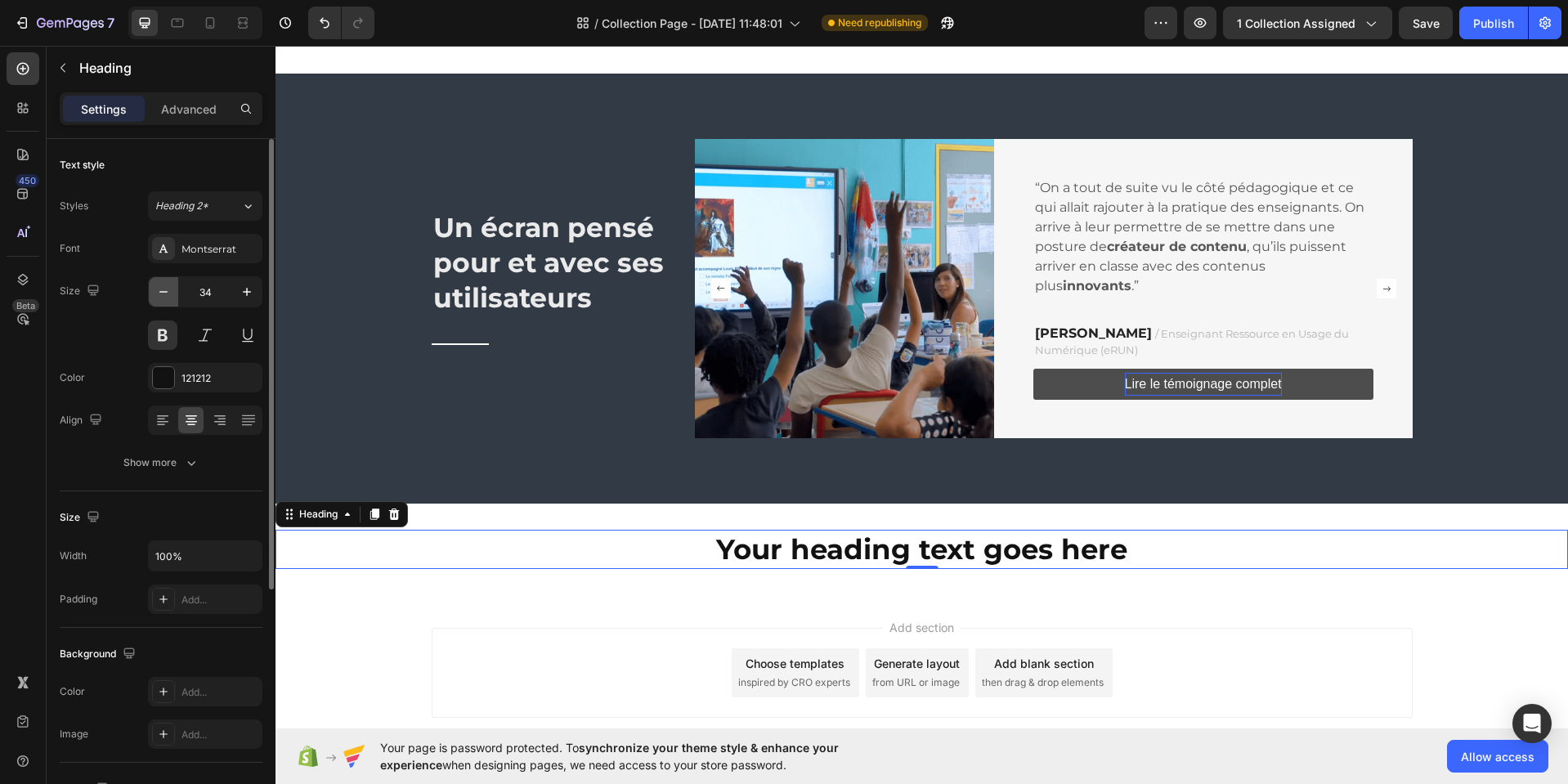
type input "33"
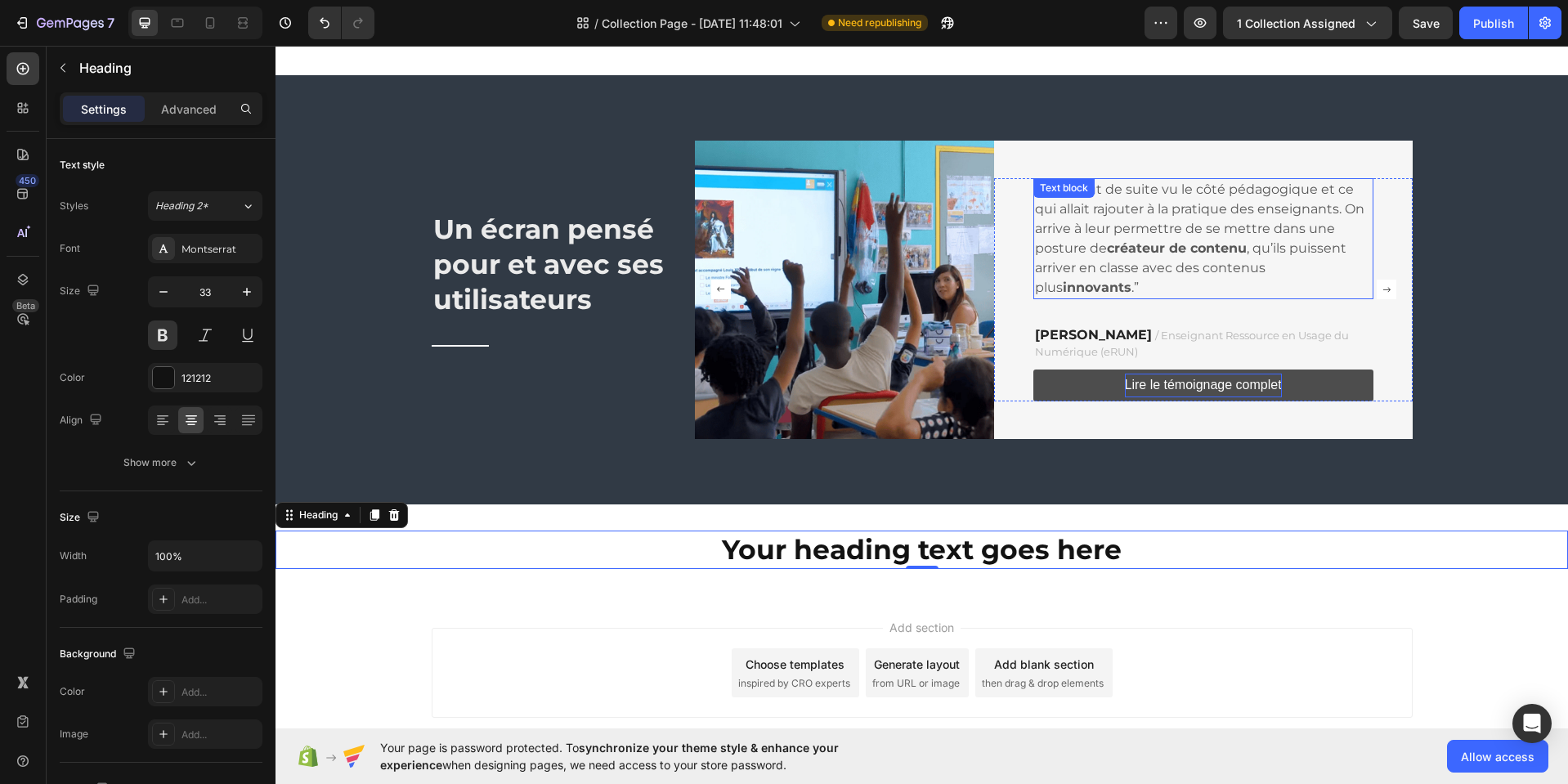
scroll to position [2335, 0]
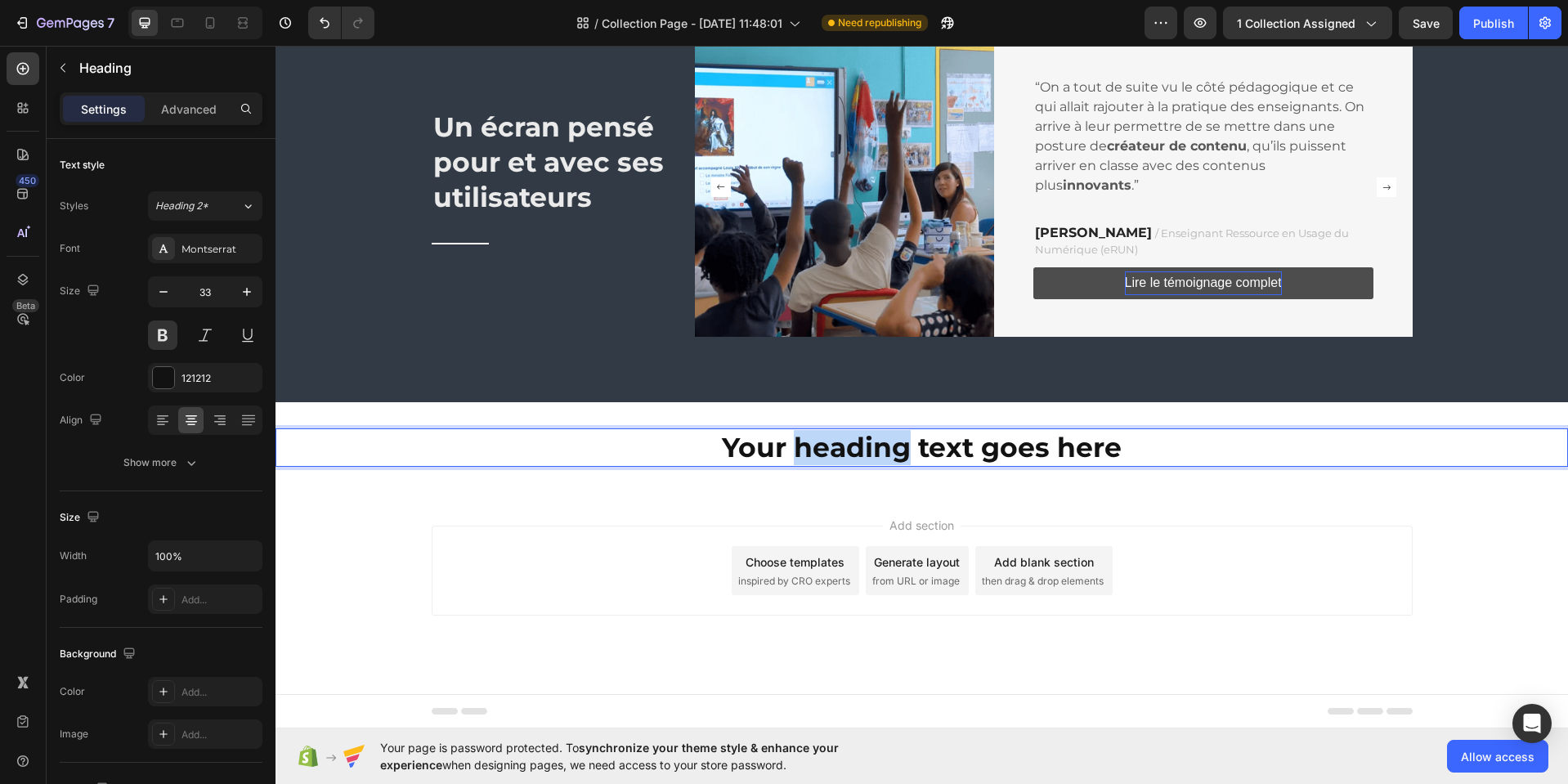
click at [824, 448] on p "Your heading text goes here" at bounding box center [921, 447] width 1289 height 35
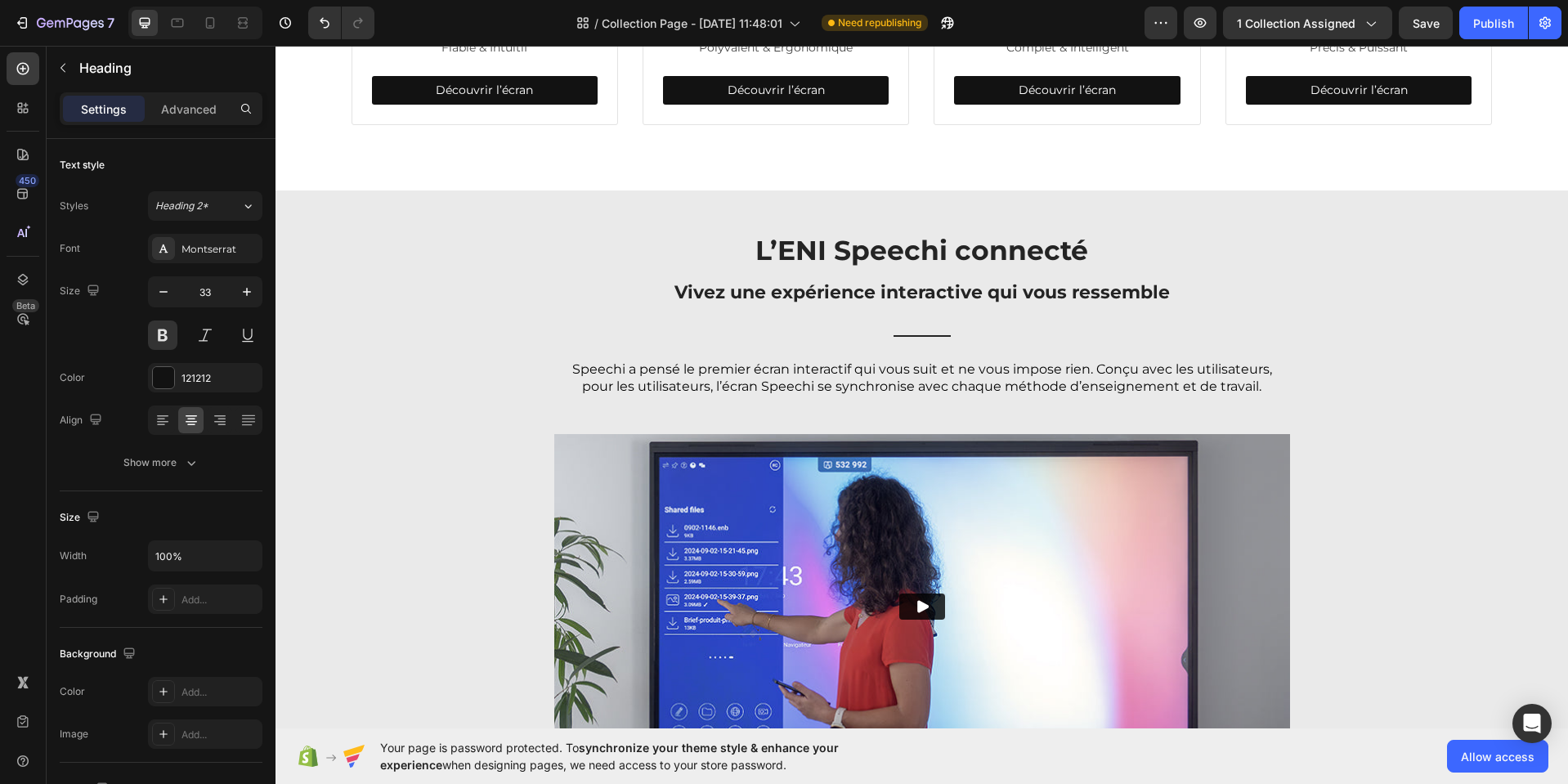
scroll to position [931, 0]
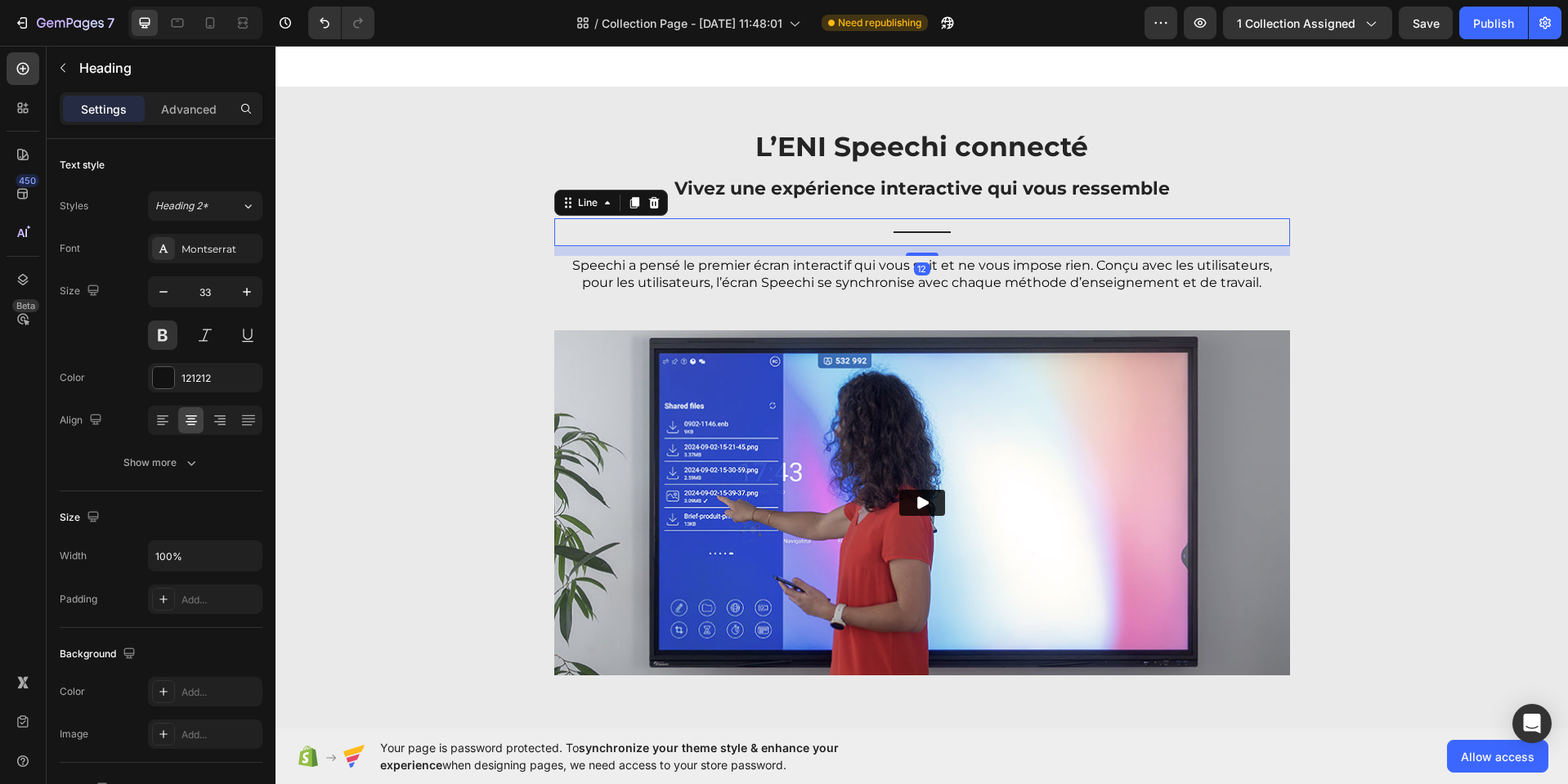
click at [917, 230] on div "Title Line 12" at bounding box center [922, 232] width 735 height 28
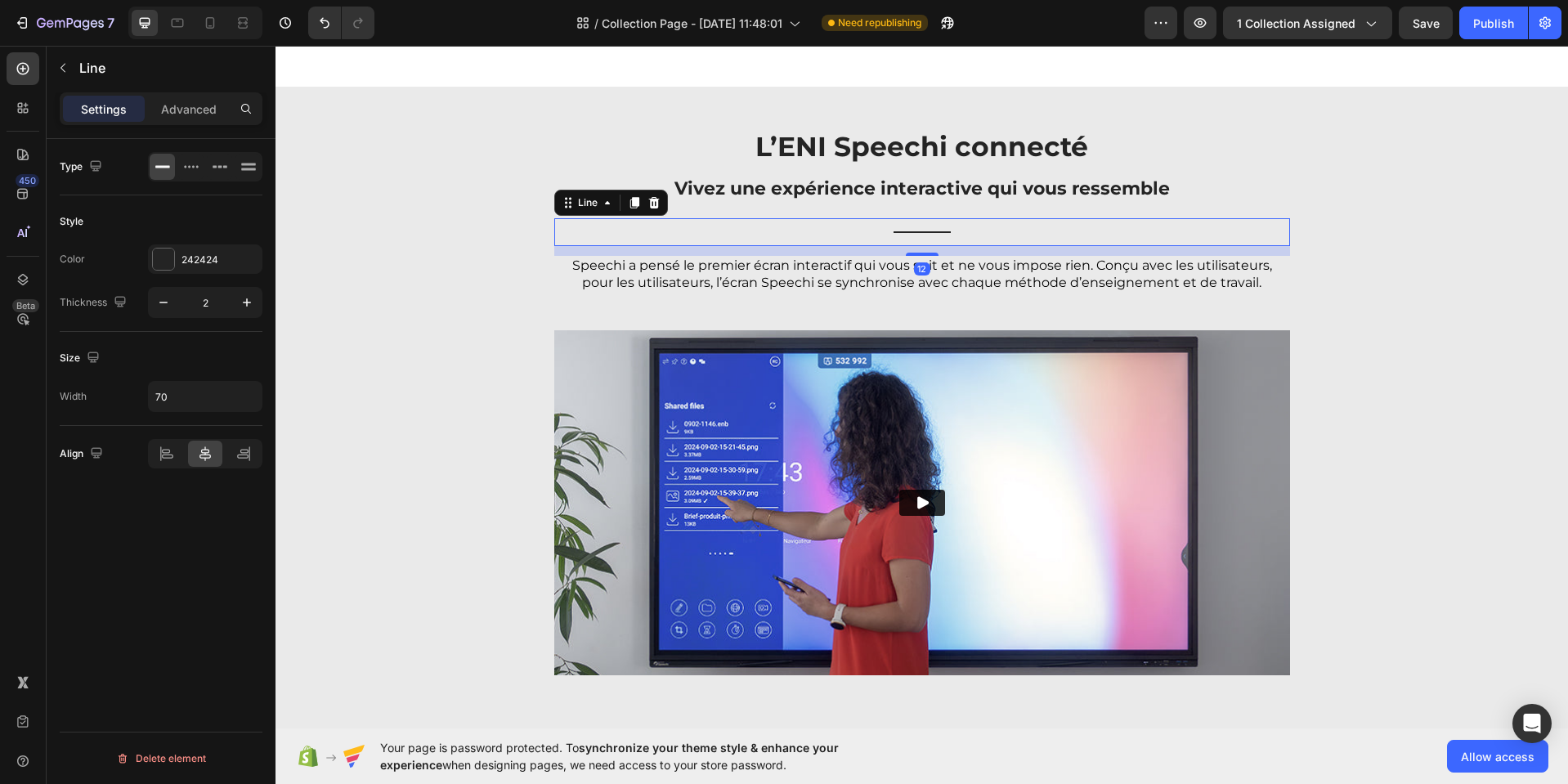
click at [629, 200] on icon at bounding box center [634, 202] width 9 height 11
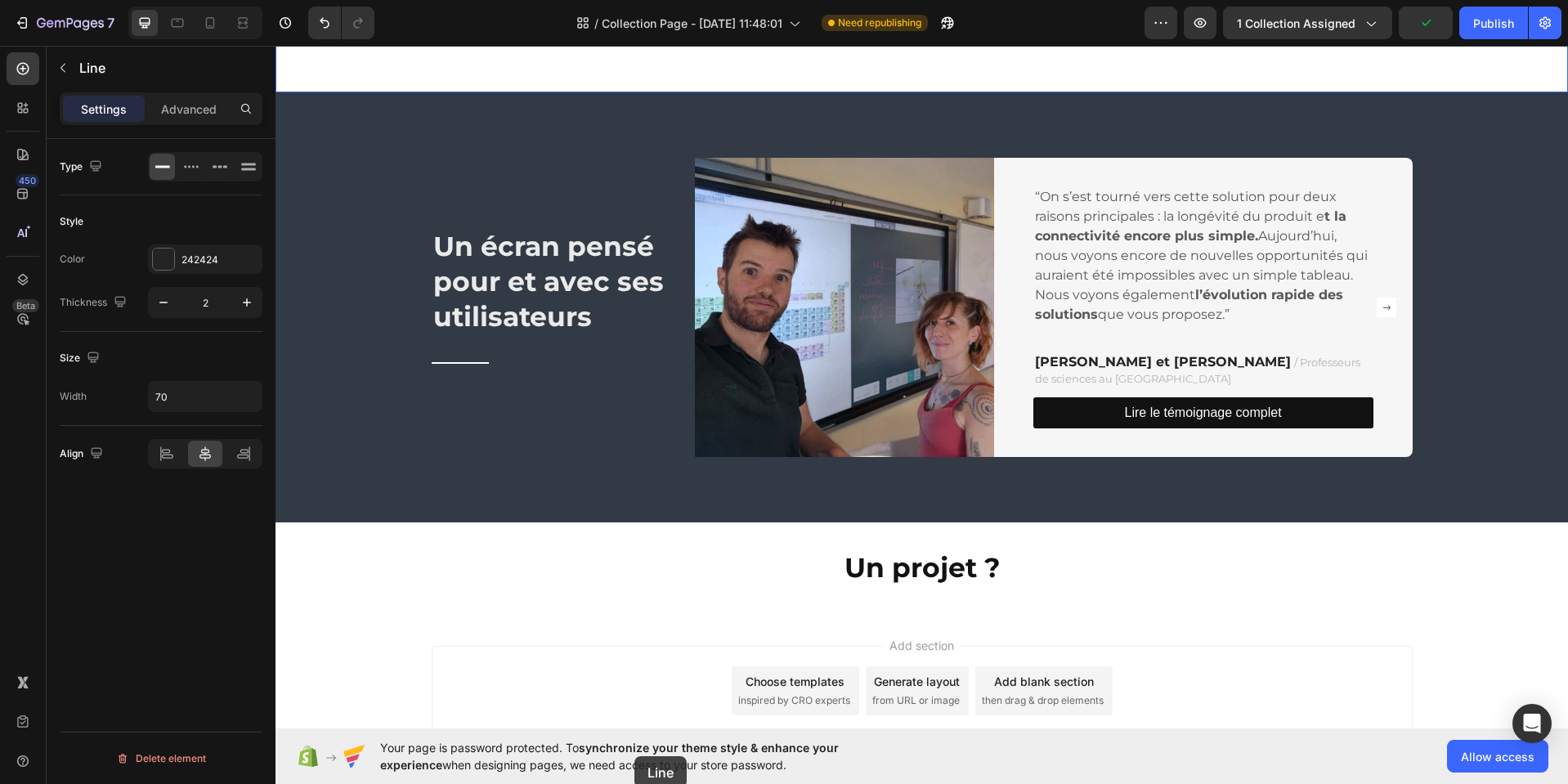
scroll to position [2373, 0]
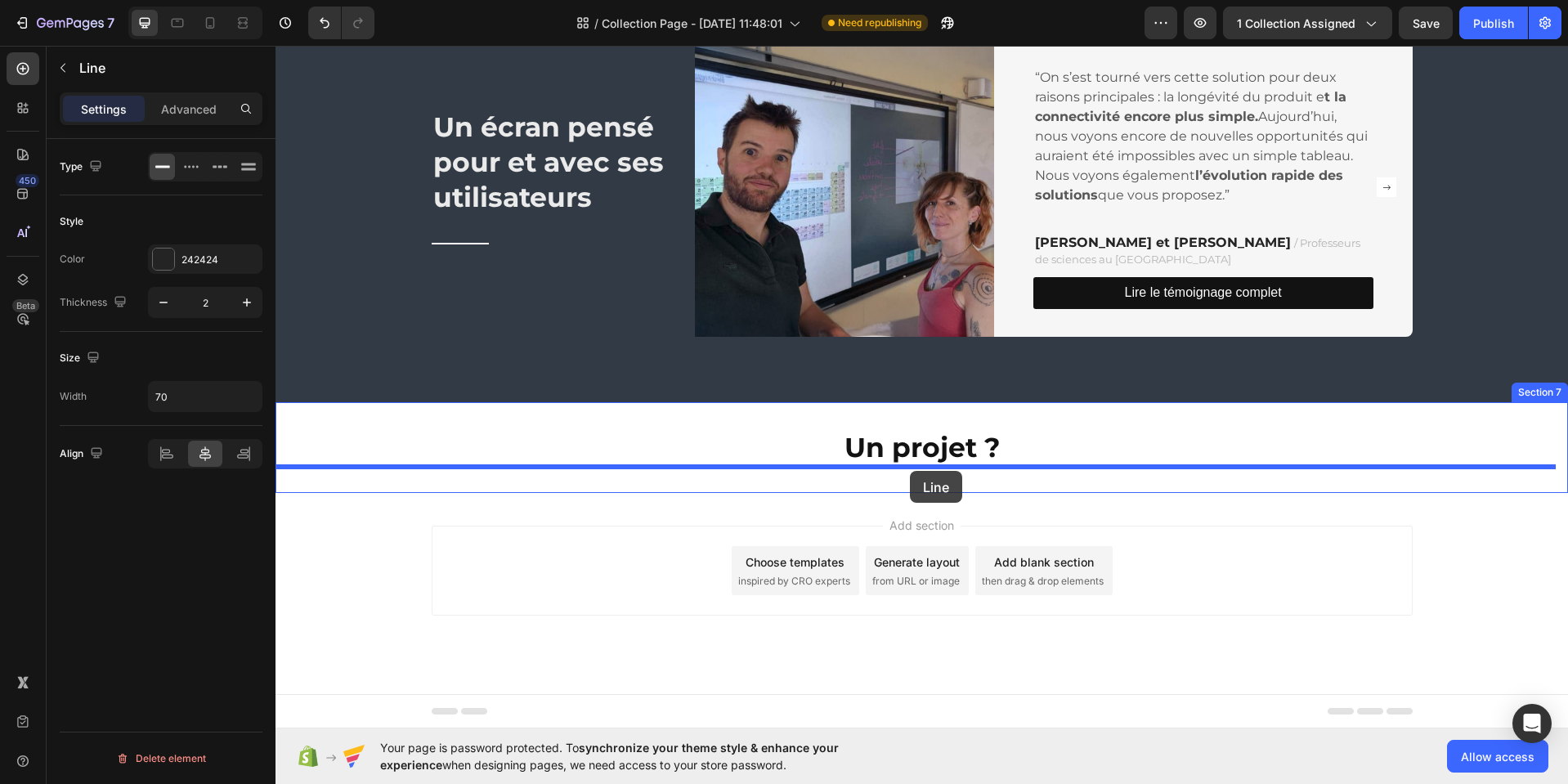
drag, startPoint x: 563, startPoint y: 244, endPoint x: 913, endPoint y: 471, distance: 417.2
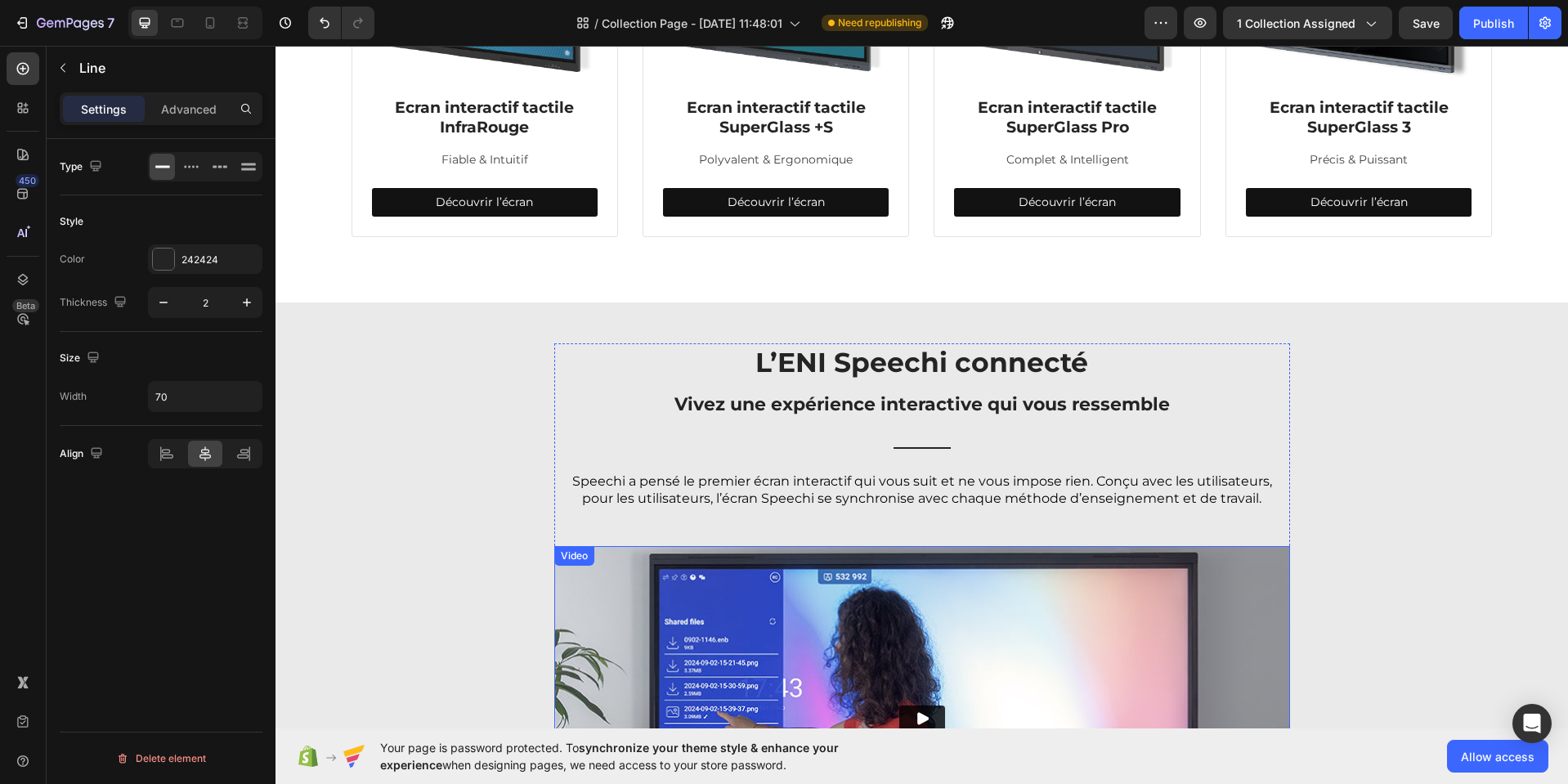
scroll to position [718, 0]
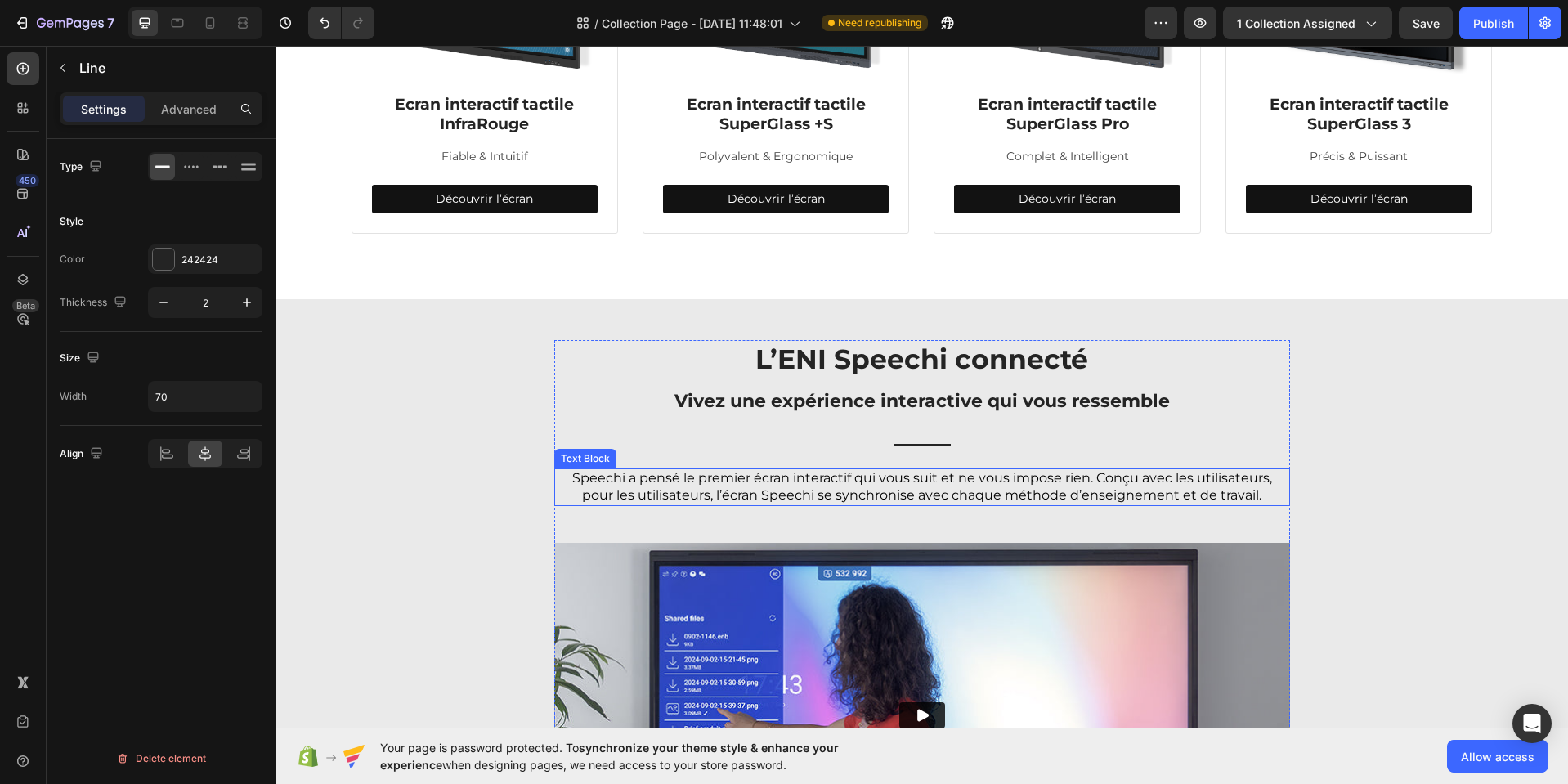
click at [955, 499] on p "Speechi a pensé le premier écran interactif qui vous suit et ne vous impose rie…" at bounding box center [921, 487] width 733 height 34
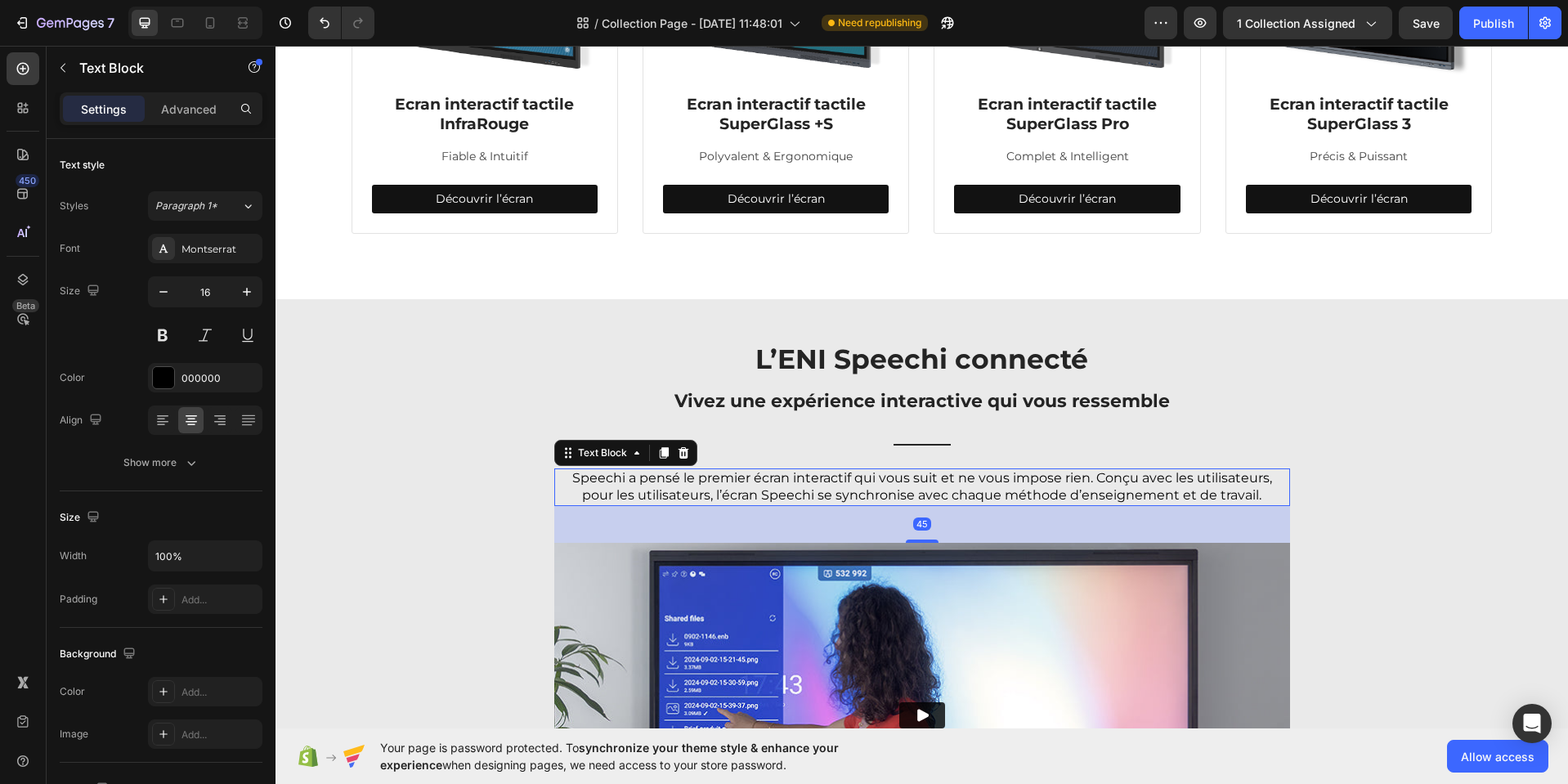
click at [659, 449] on icon at bounding box center [663, 453] width 9 height 11
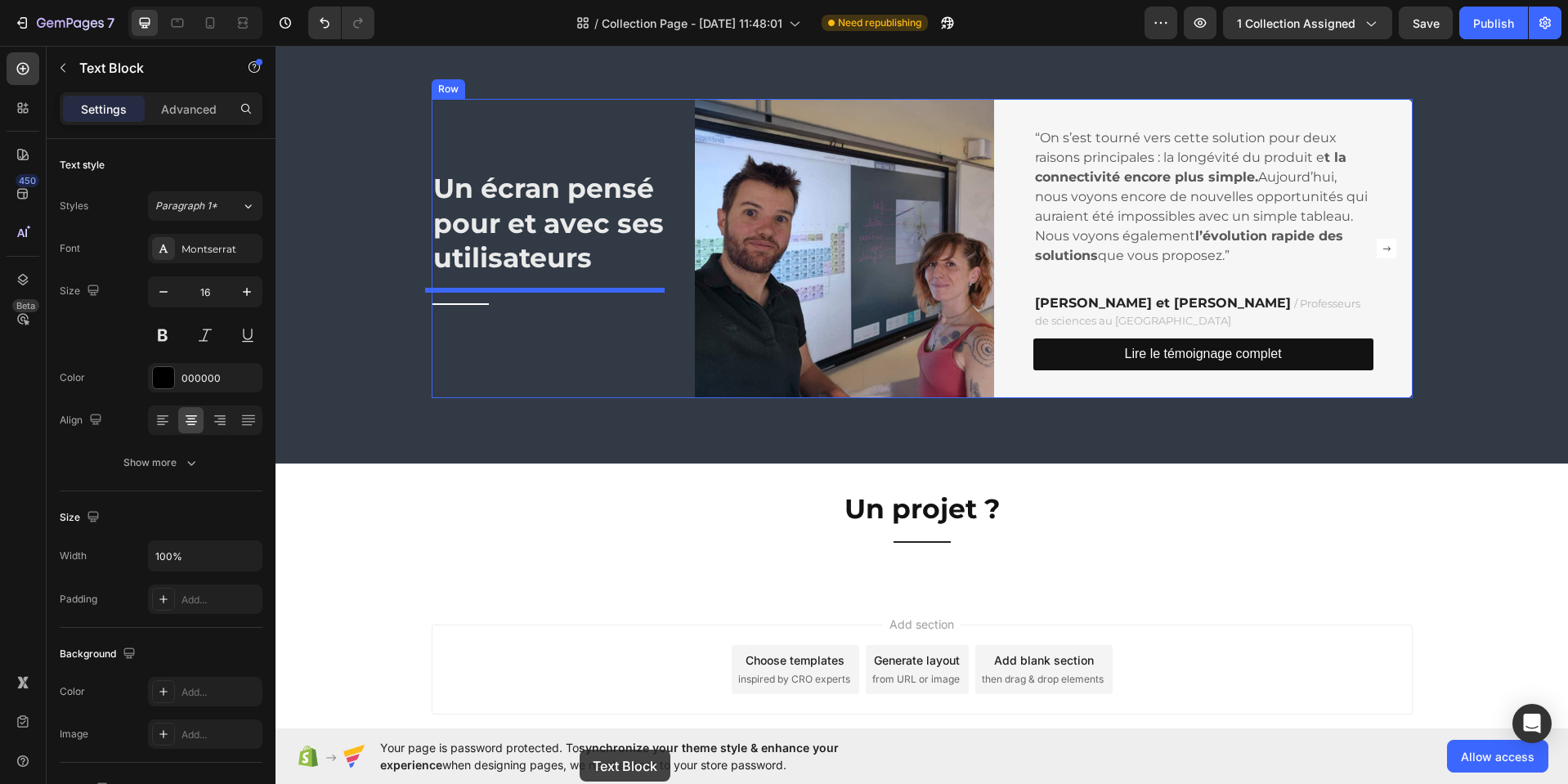
scroll to position [2447, 0]
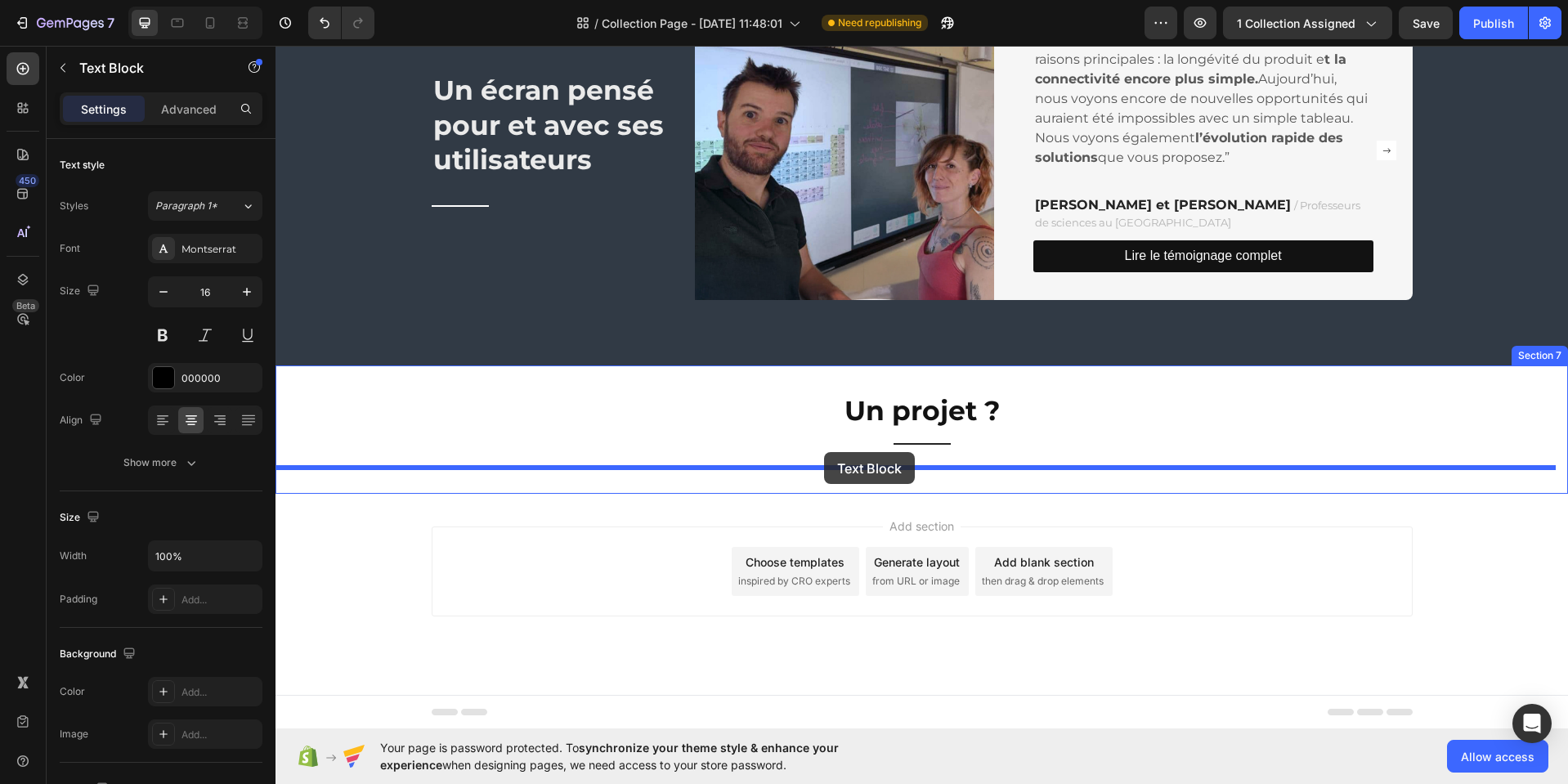
drag, startPoint x: 559, startPoint y: 387, endPoint x: 823, endPoint y: 453, distance: 272.1
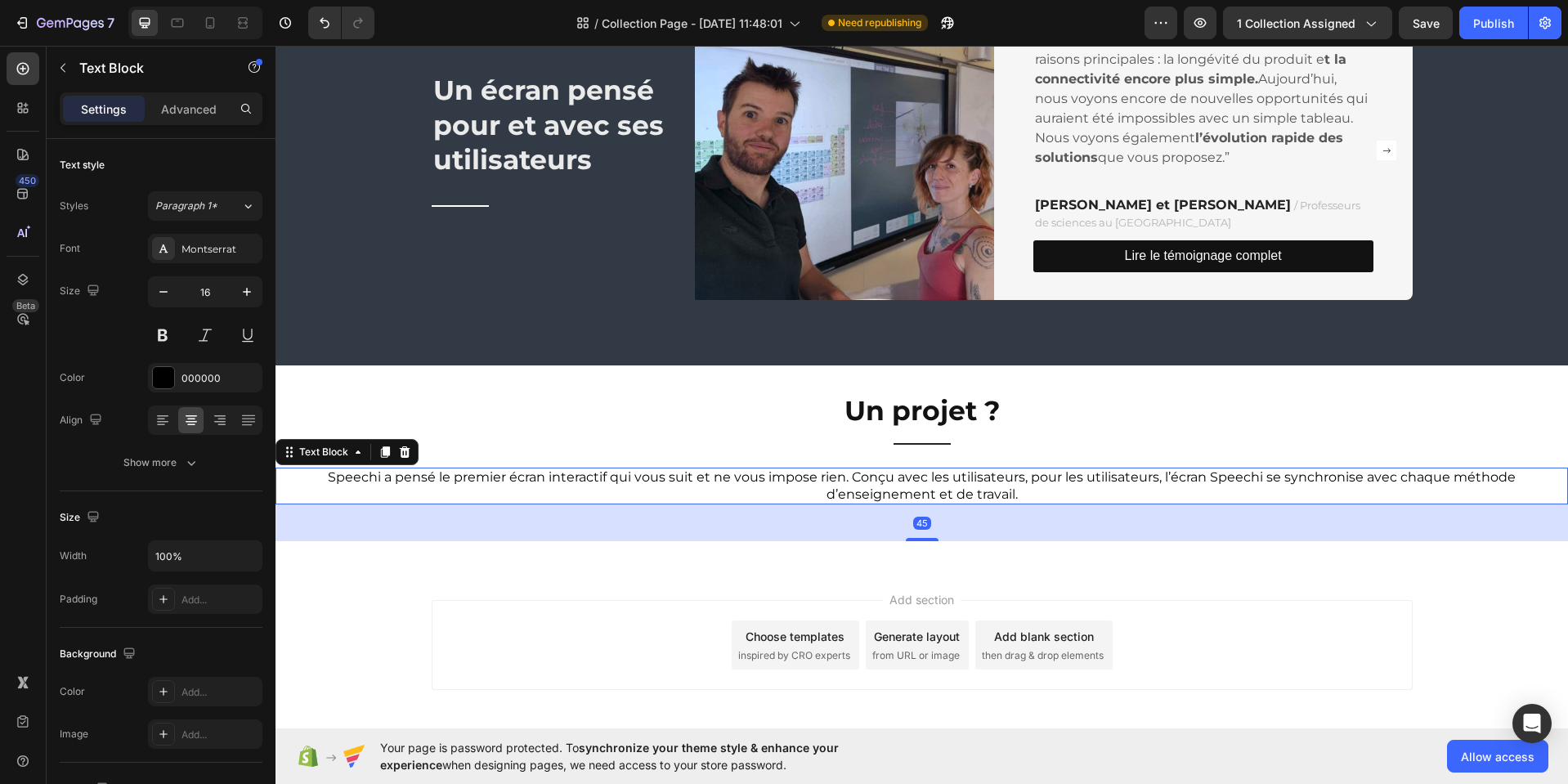
click at [888, 478] on p "Speechi a pensé le premier écran interactif qui vous suit et ne vous impose rie…" at bounding box center [921, 486] width 1289 height 34
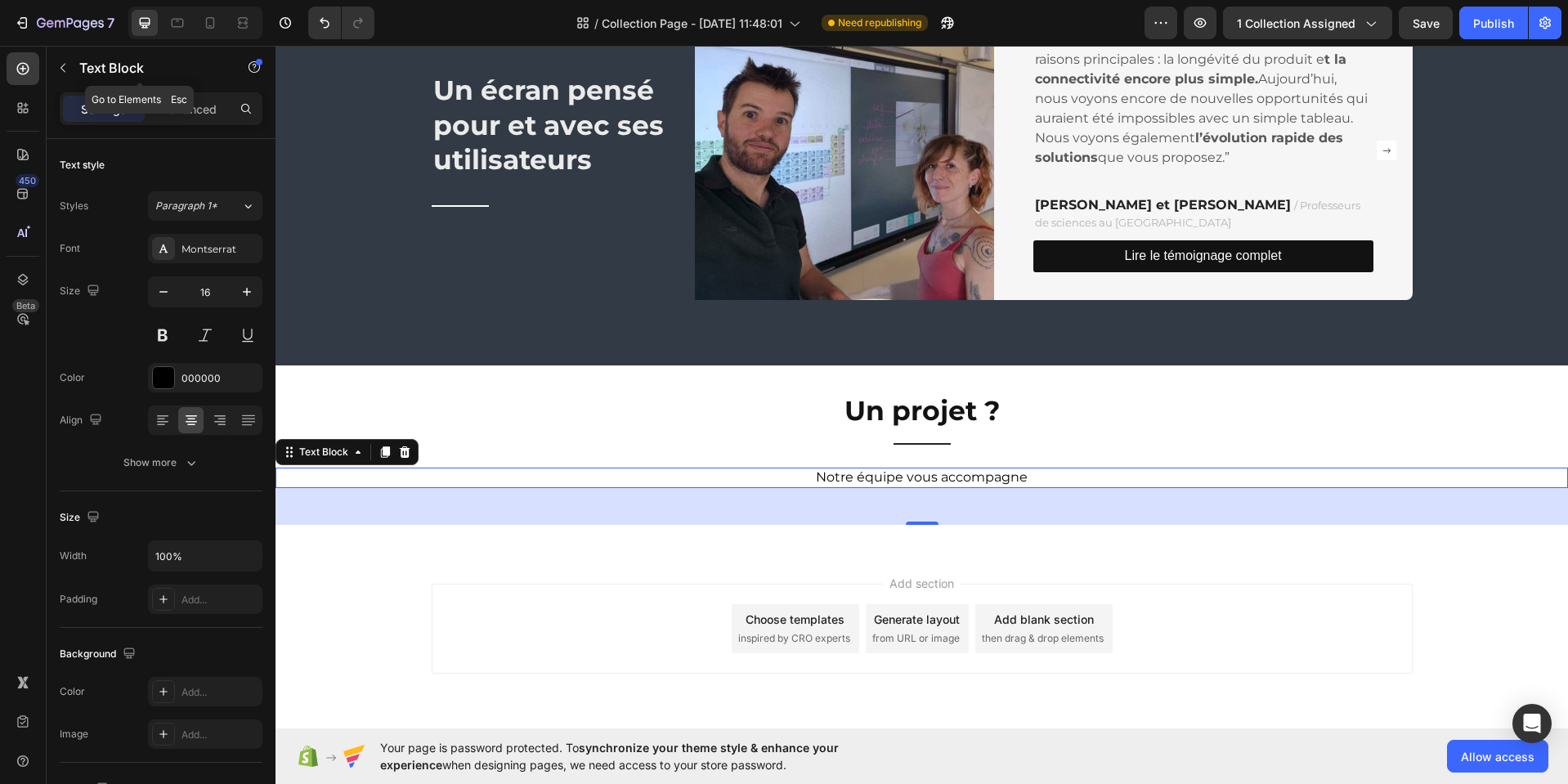
click at [67, 68] on icon "button" at bounding box center [63, 67] width 13 height 13
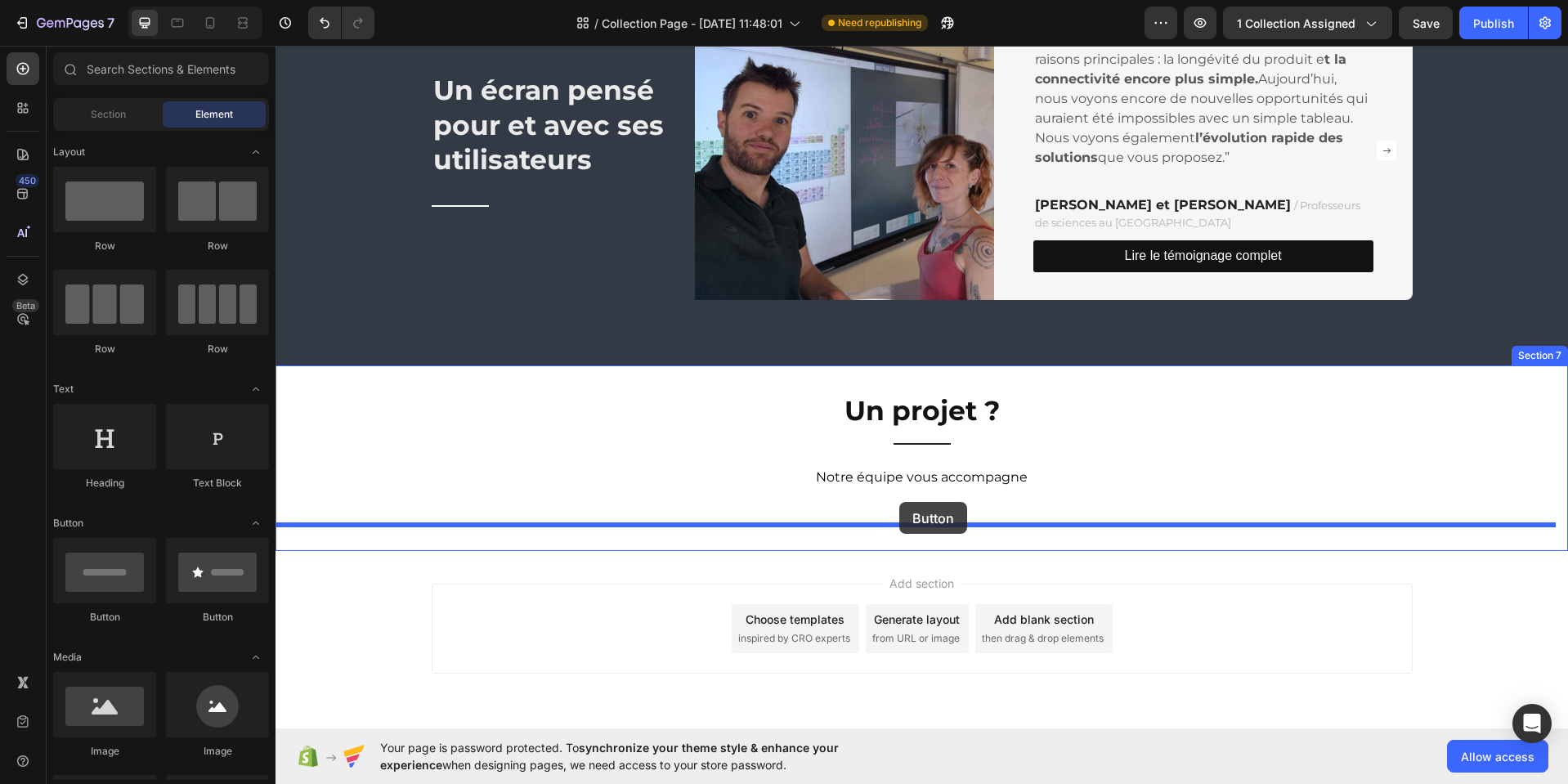
drag, startPoint x: 380, startPoint y: 631, endPoint x: 902, endPoint y: 502, distance: 537.7
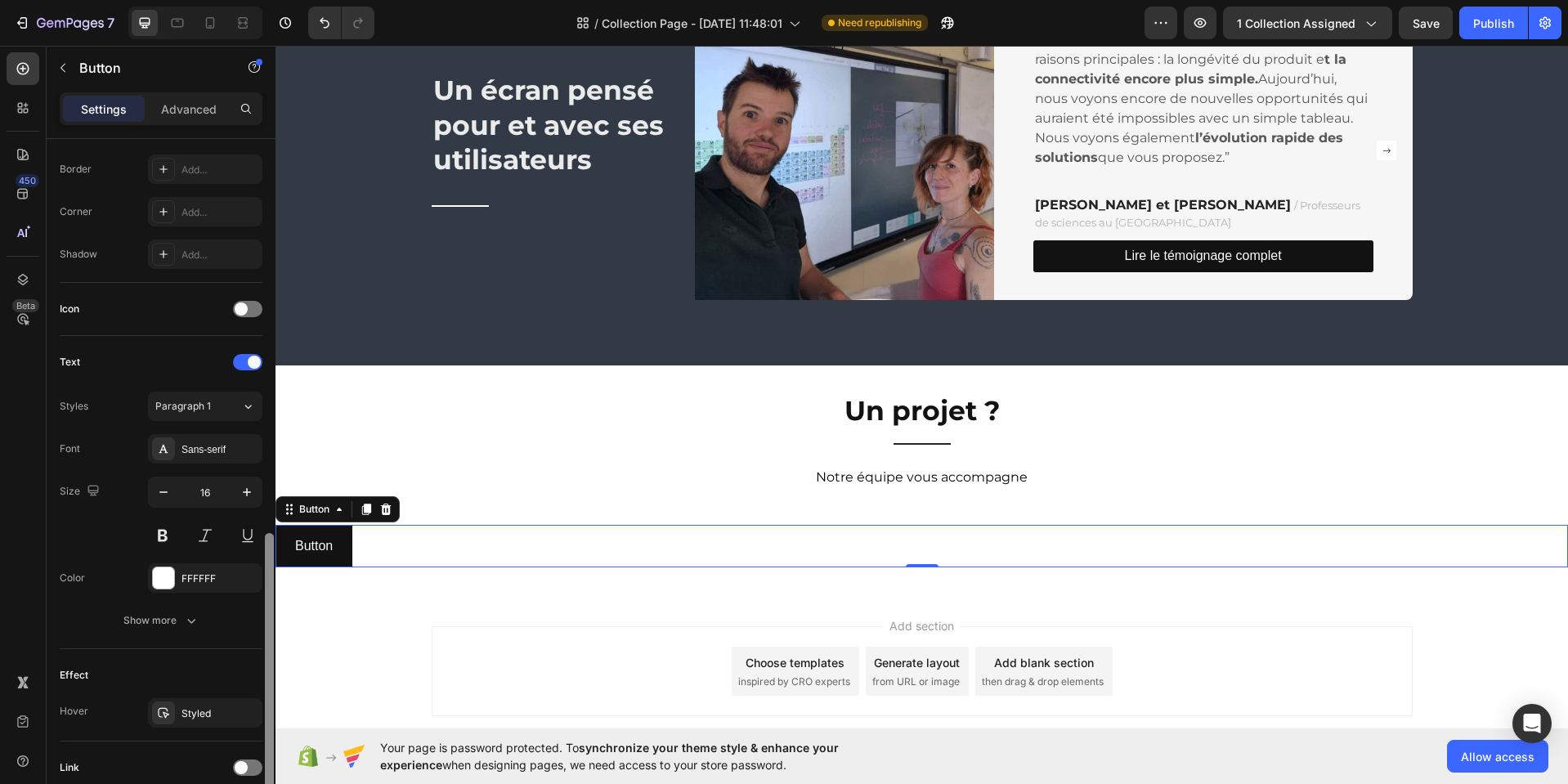
scroll to position [174, 0]
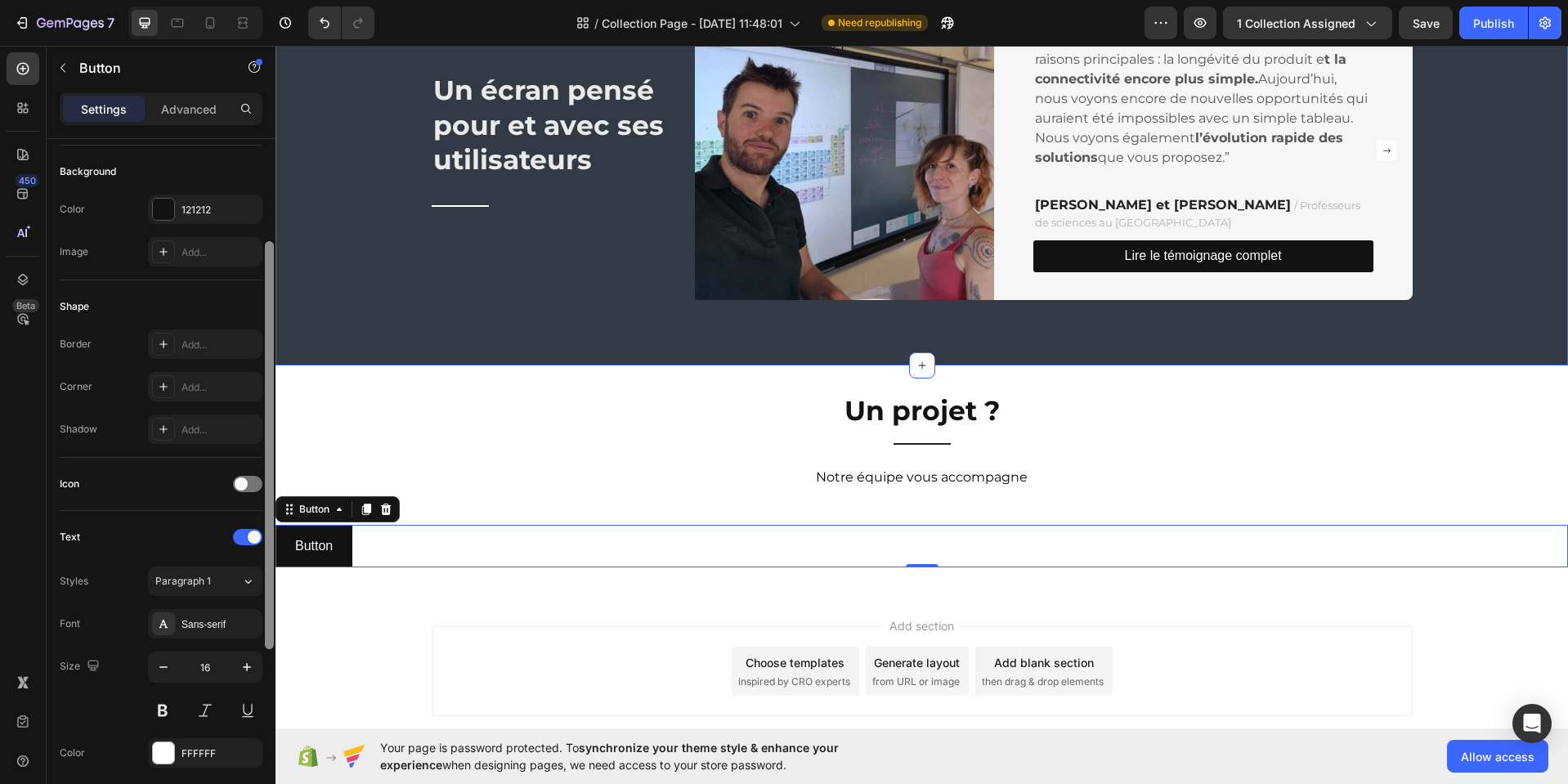
drag, startPoint x: 267, startPoint y: 329, endPoint x: 270, endPoint y: 287, distance: 42.1
click at [274, 280] on div at bounding box center [269, 484] width 12 height 692
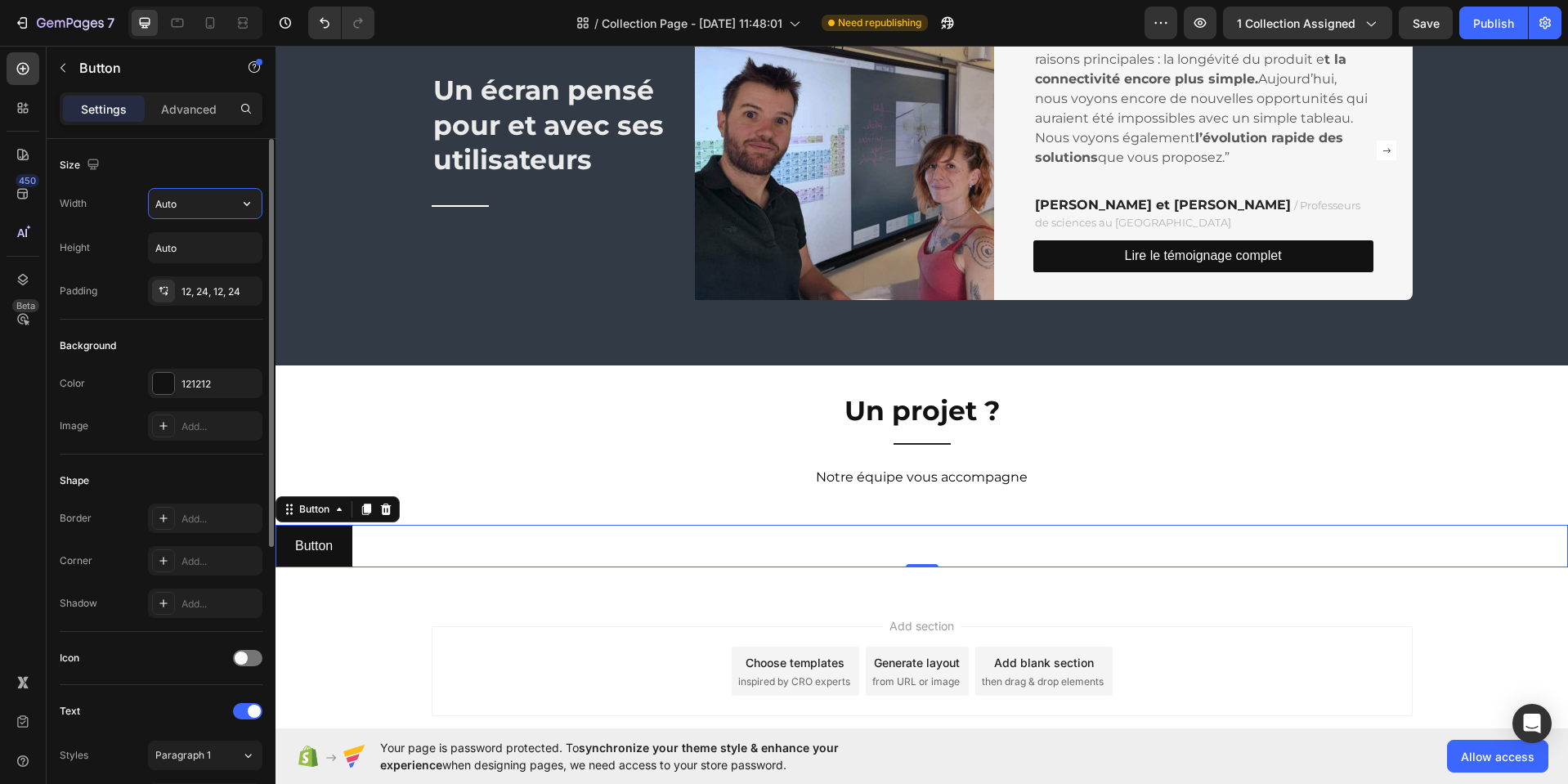
click at [221, 204] on input "Auto" at bounding box center [205, 203] width 113 height 30
click at [249, 204] on icon "button" at bounding box center [247, 203] width 17 height 17
click at [214, 243] on p "Fit content Auto" at bounding box center [201, 245] width 93 height 15
click at [195, 202] on input "Auto" at bounding box center [205, 203] width 113 height 30
type input "250"
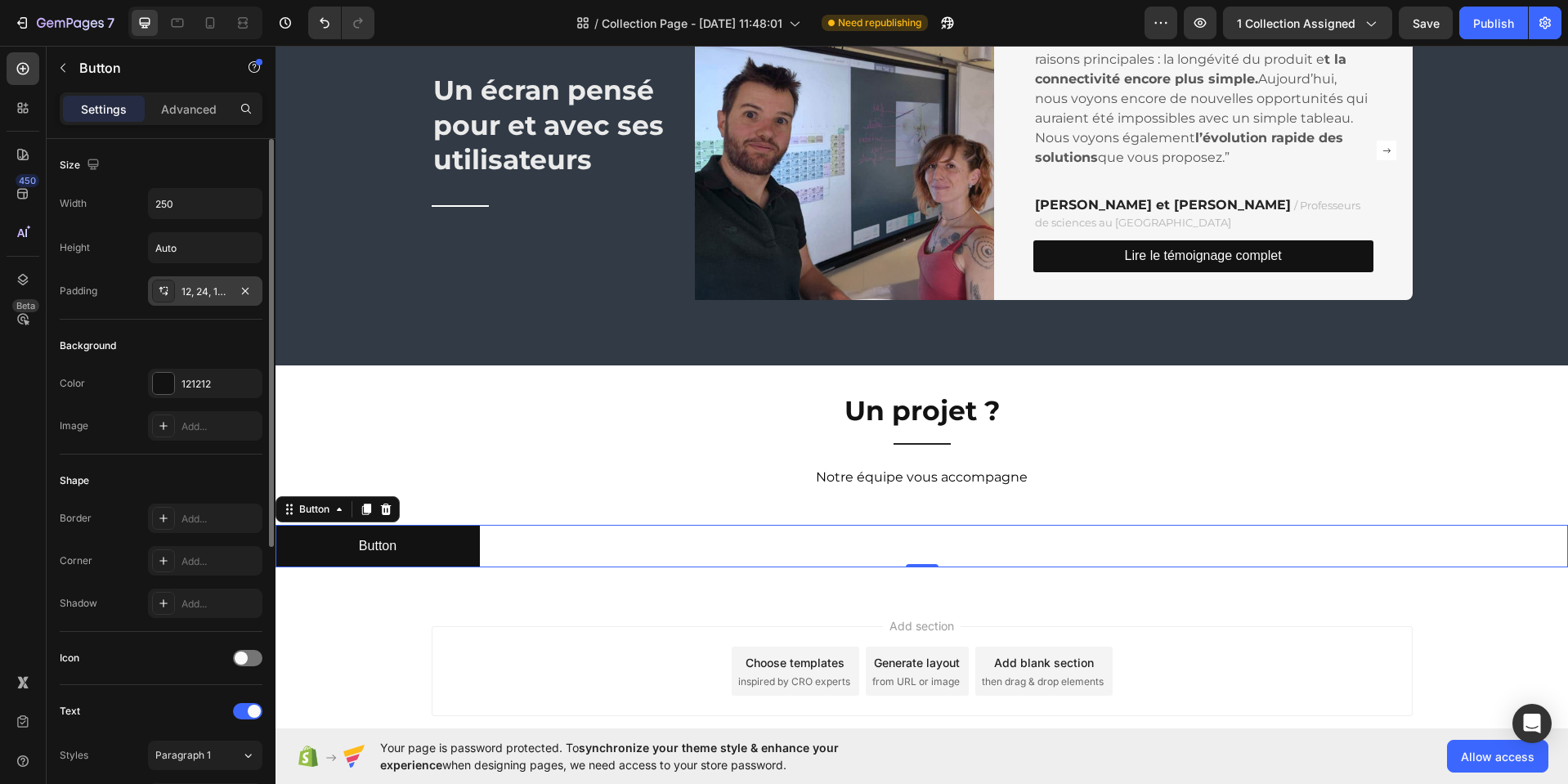
click at [214, 293] on div "12, 24, 12, 24" at bounding box center [204, 292] width 47 height 15
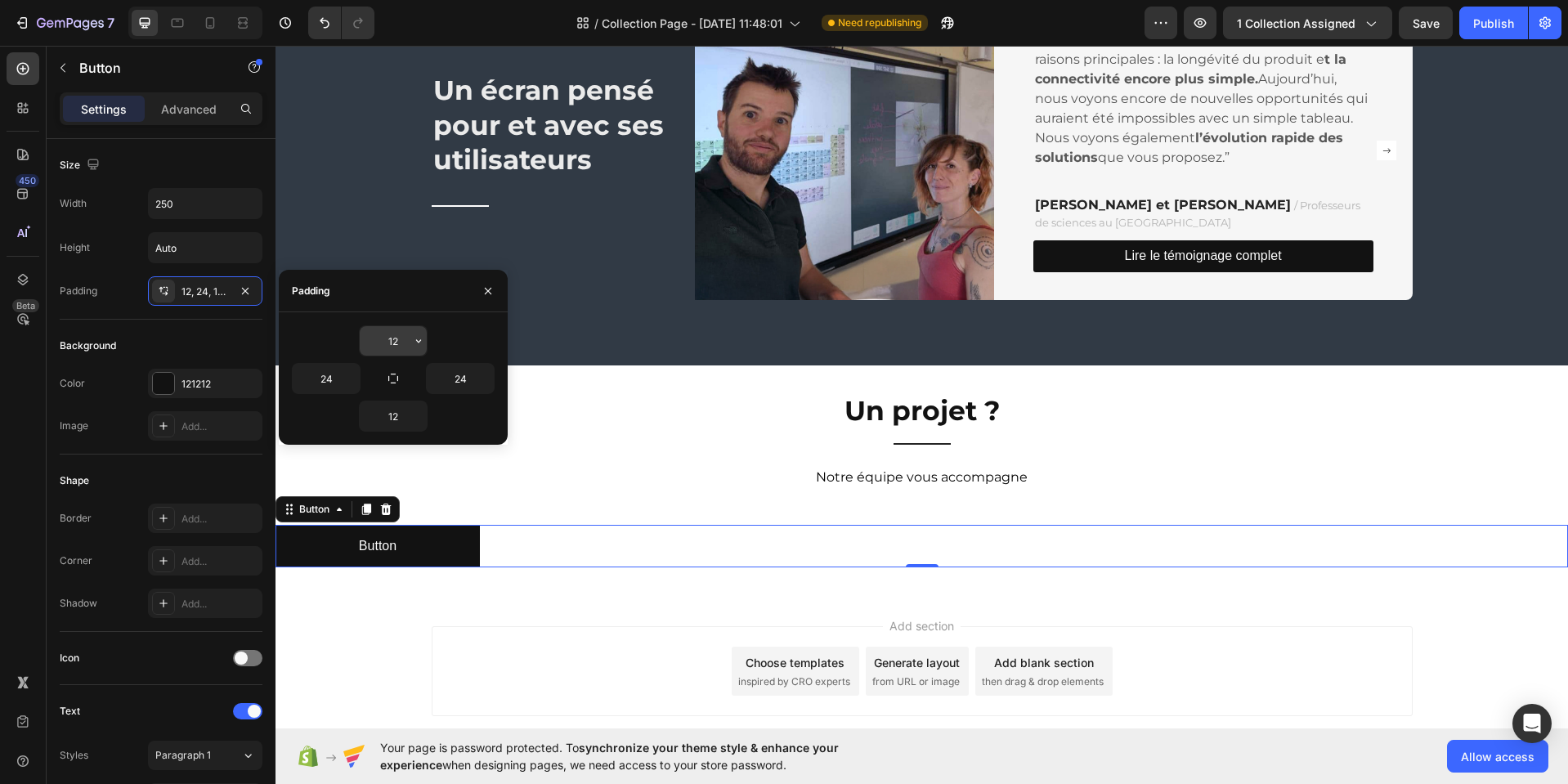
drag, startPoint x: 395, startPoint y: 341, endPoint x: 407, endPoint y: 346, distance: 13.0
click at [400, 344] on input "12" at bounding box center [393, 341] width 67 height 30
type input "5"
click at [397, 420] on input "12" at bounding box center [393, 416] width 67 height 30
type input "5"
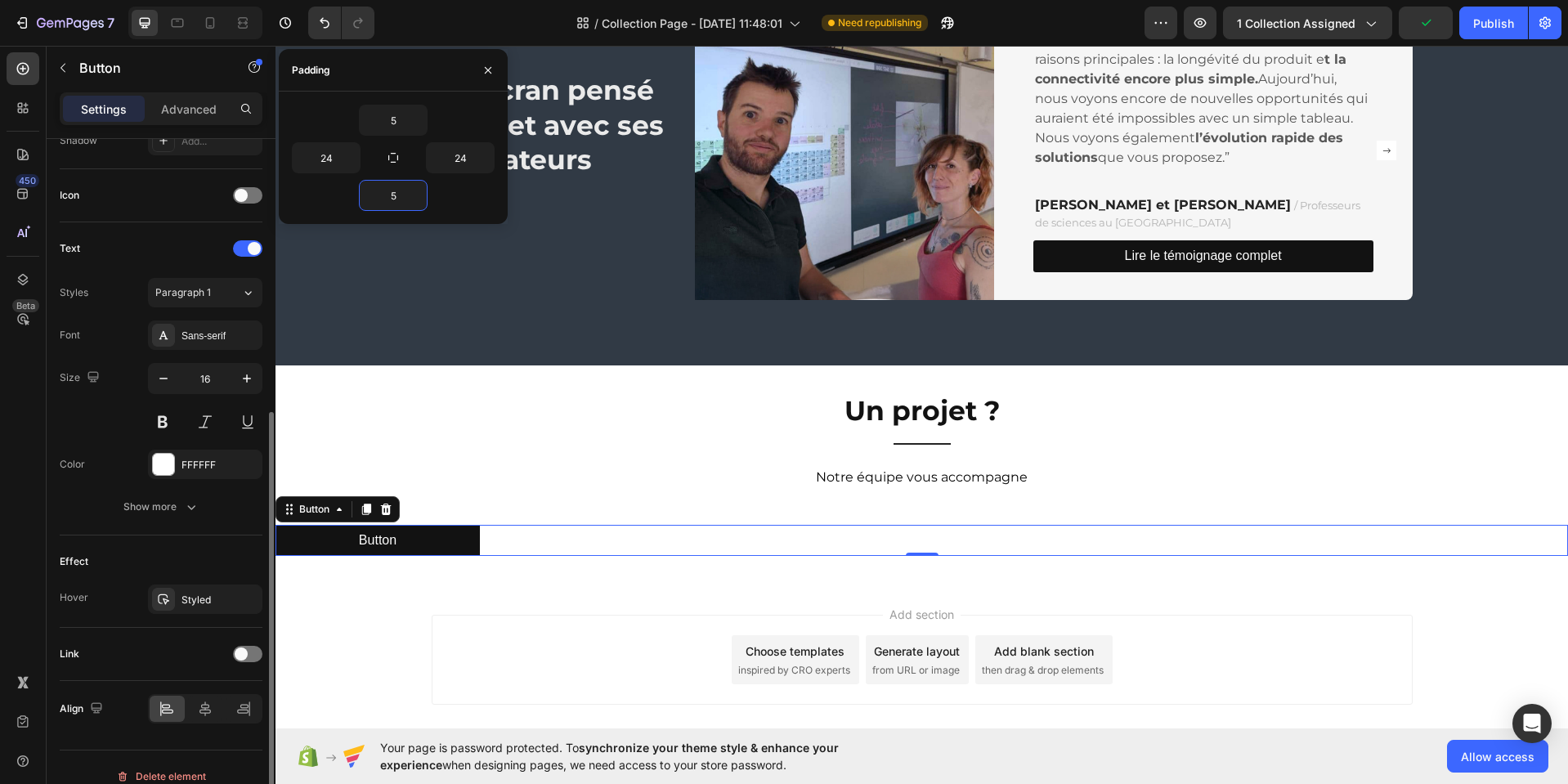
scroll to position [481, 0]
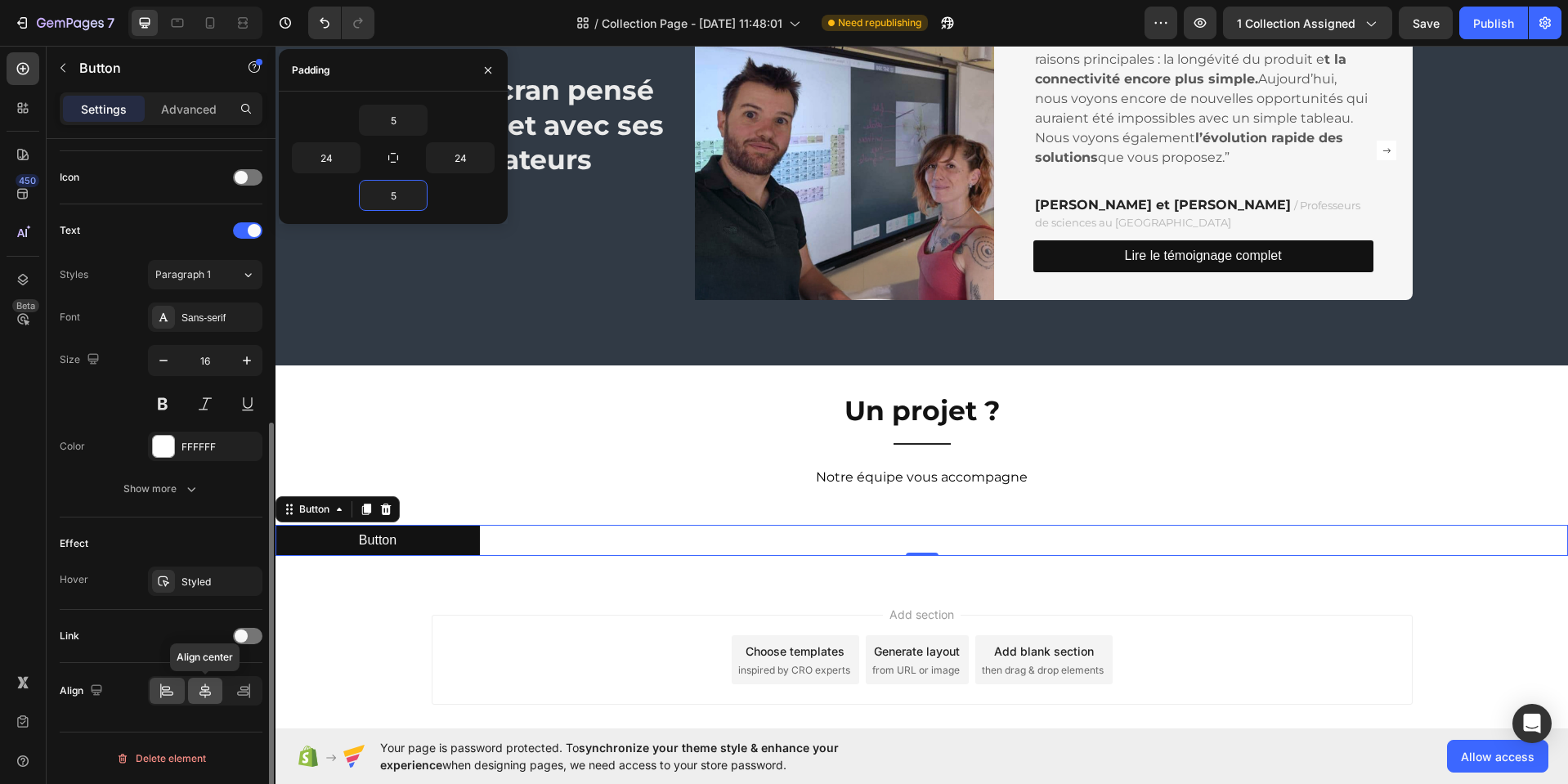
click at [206, 701] on div at bounding box center [205, 691] width 35 height 26
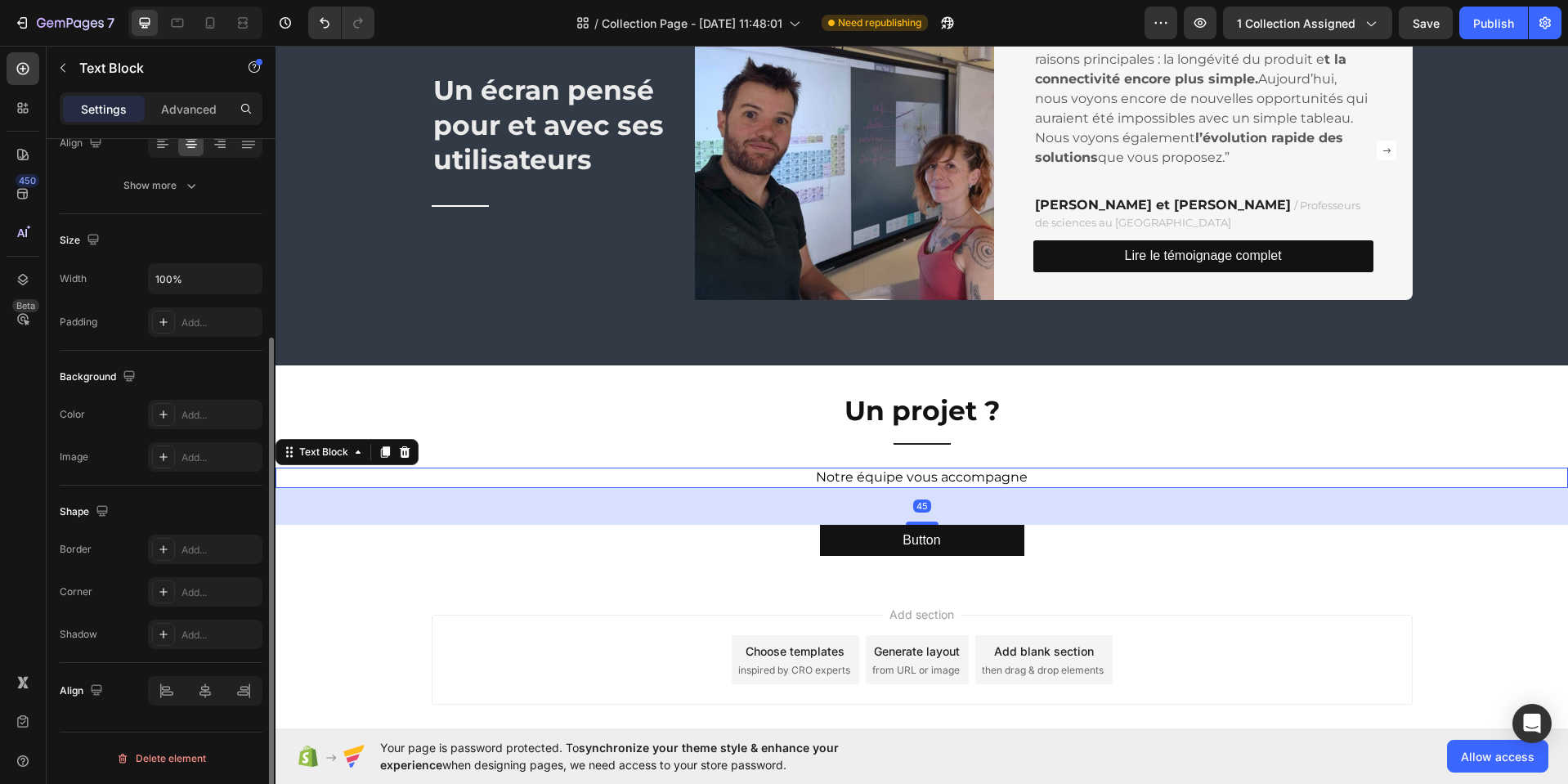
scroll to position [0, 0]
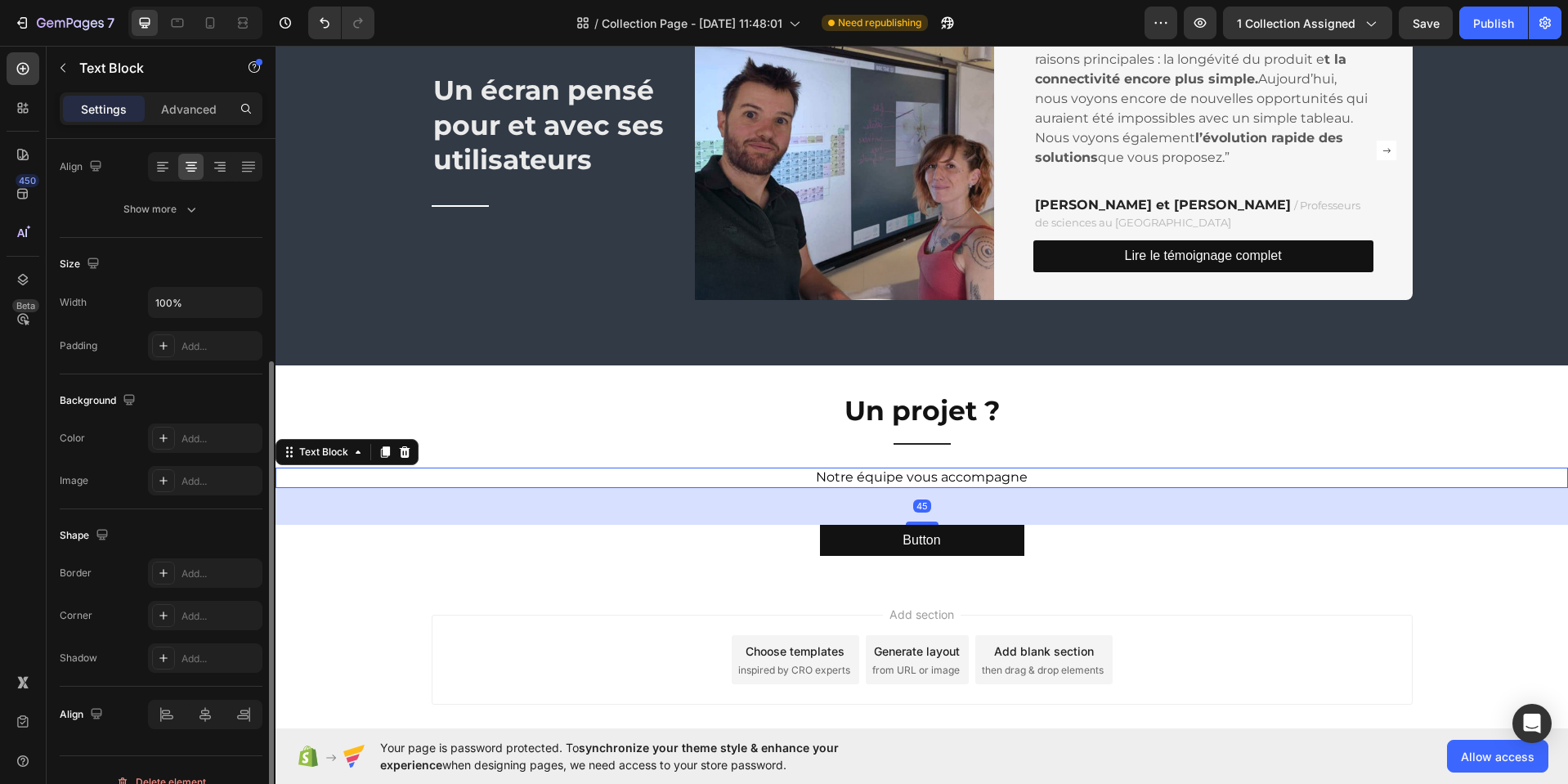
click at [897, 482] on p "Notre équipe vous accompagne" at bounding box center [921, 478] width 1289 height 18
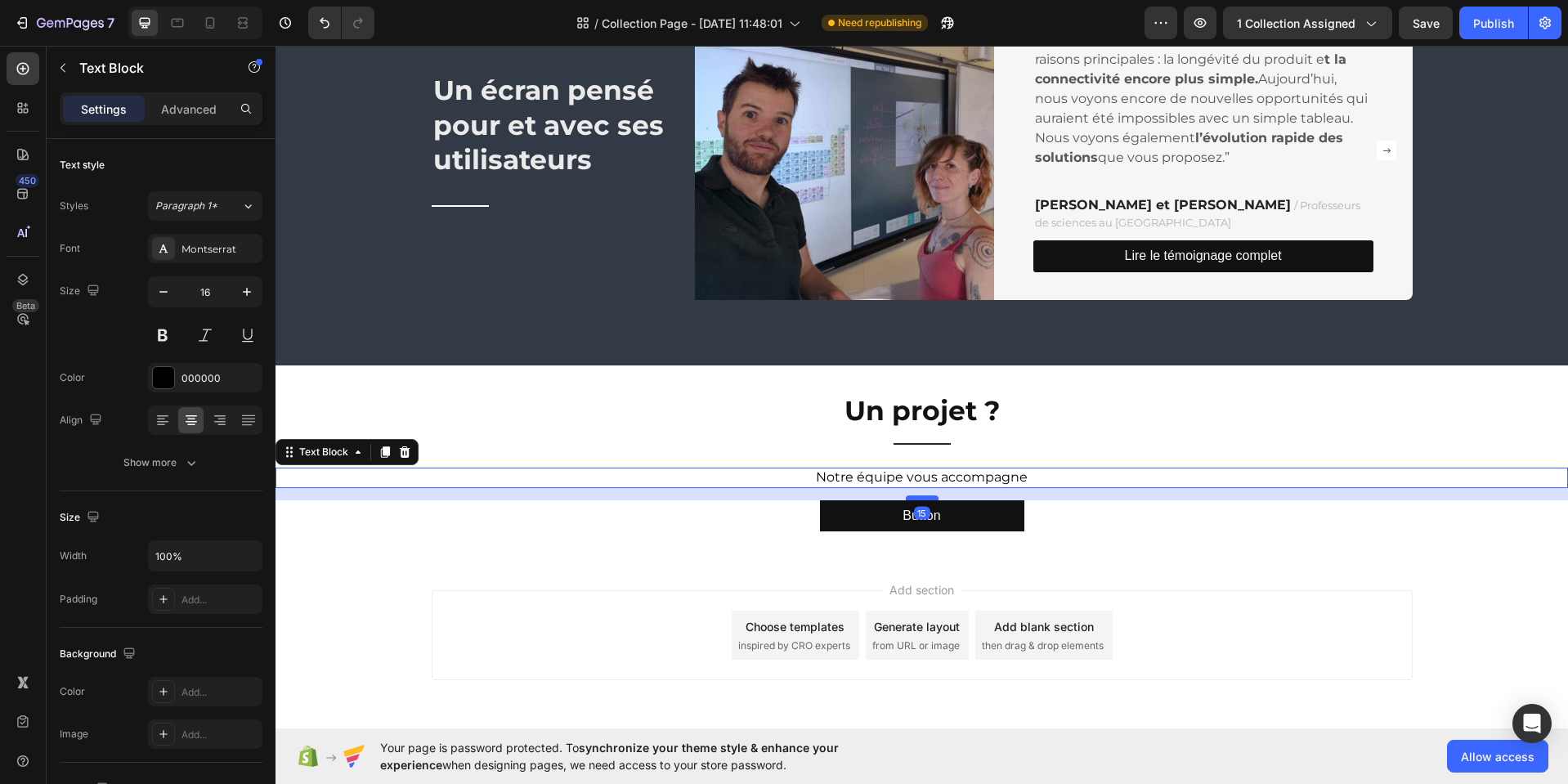
drag, startPoint x: 914, startPoint y: 521, endPoint x: 917, endPoint y: 499, distance: 22.2
click at [917, 497] on div at bounding box center [921, 497] width 32 height 5
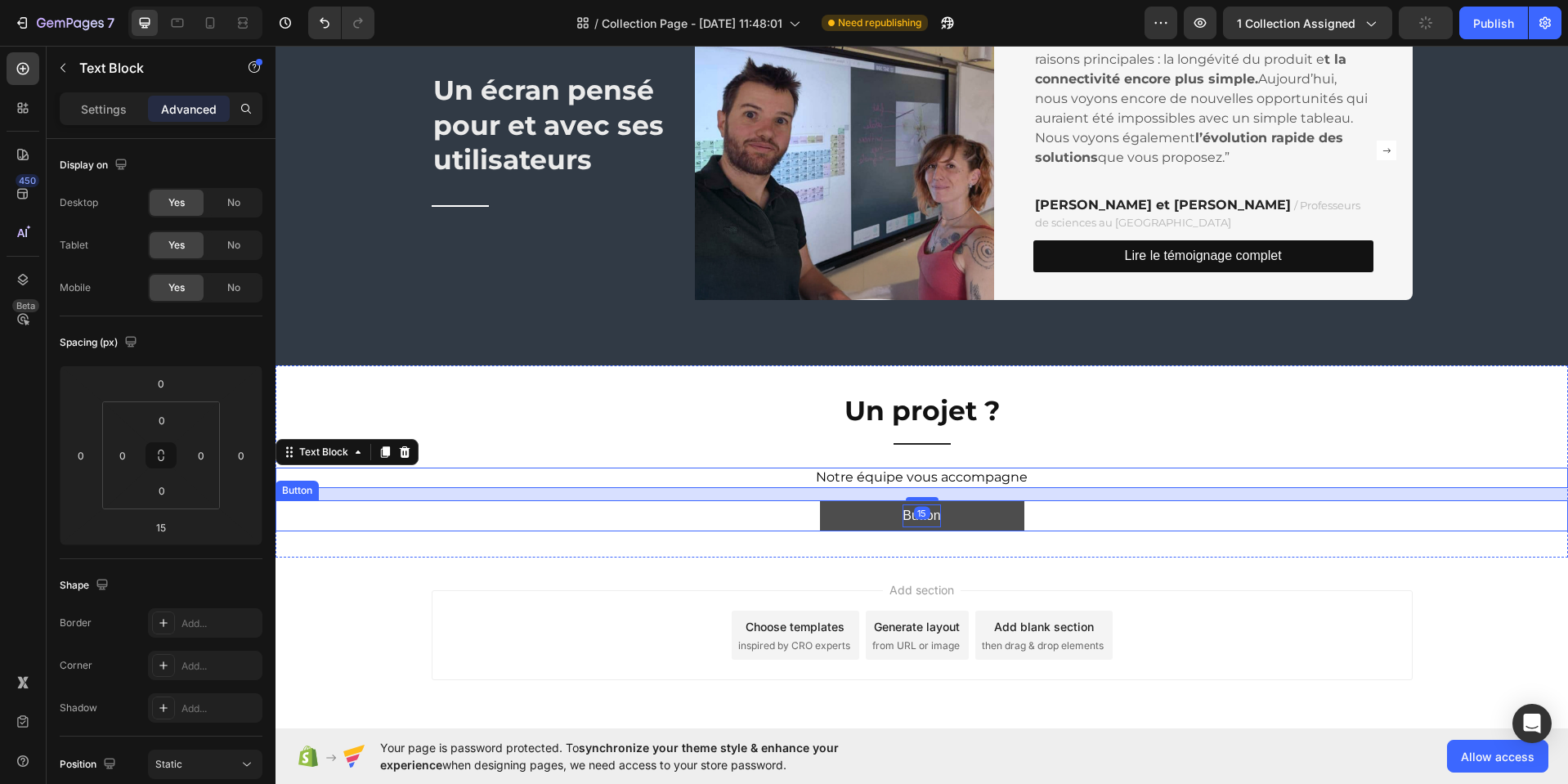
click at [932, 515] on p "Button" at bounding box center [921, 517] width 38 height 24
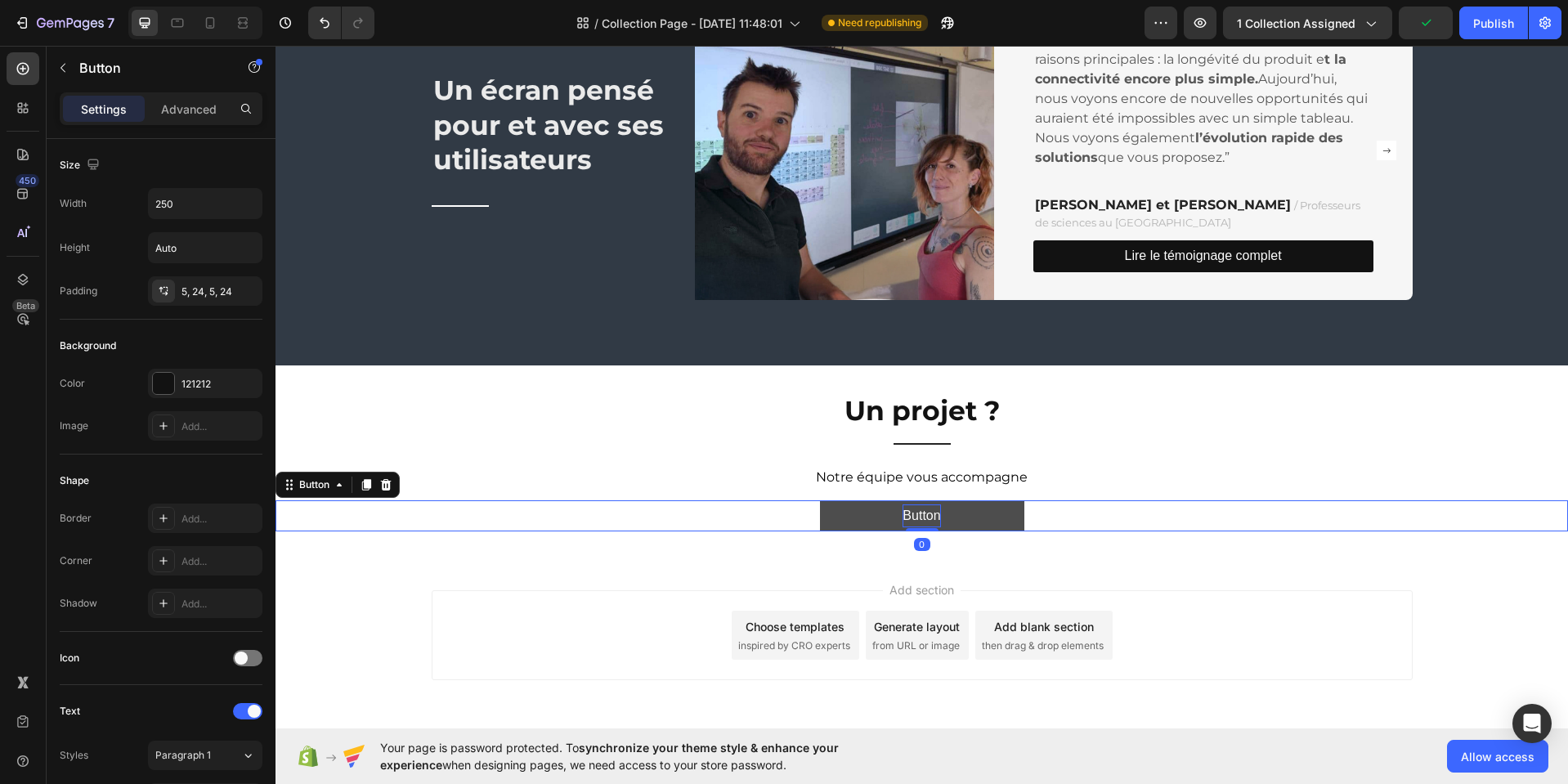
click at [922, 519] on p "Button" at bounding box center [921, 517] width 38 height 24
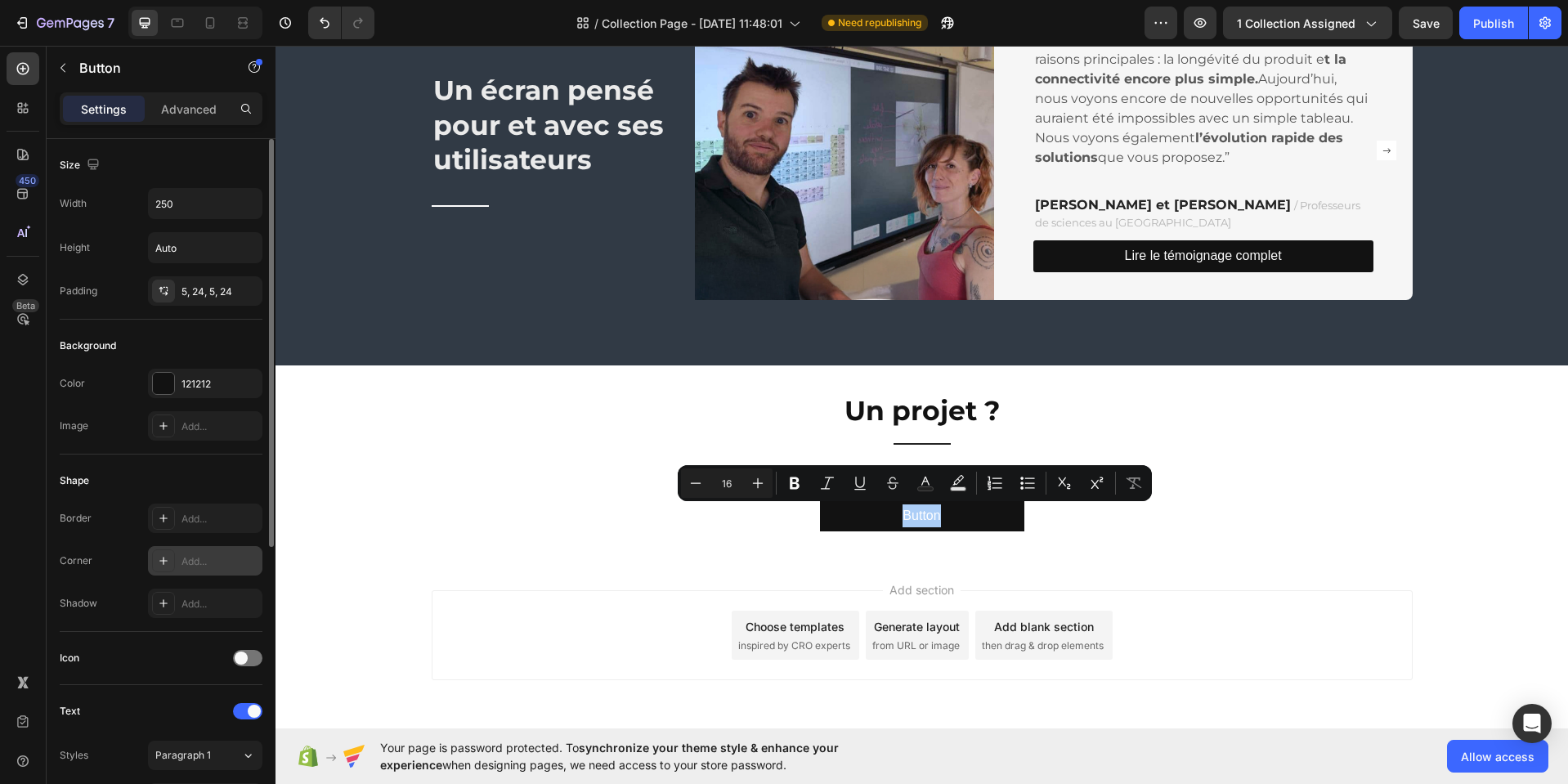
click at [200, 559] on div "Add..." at bounding box center [219, 562] width 77 height 15
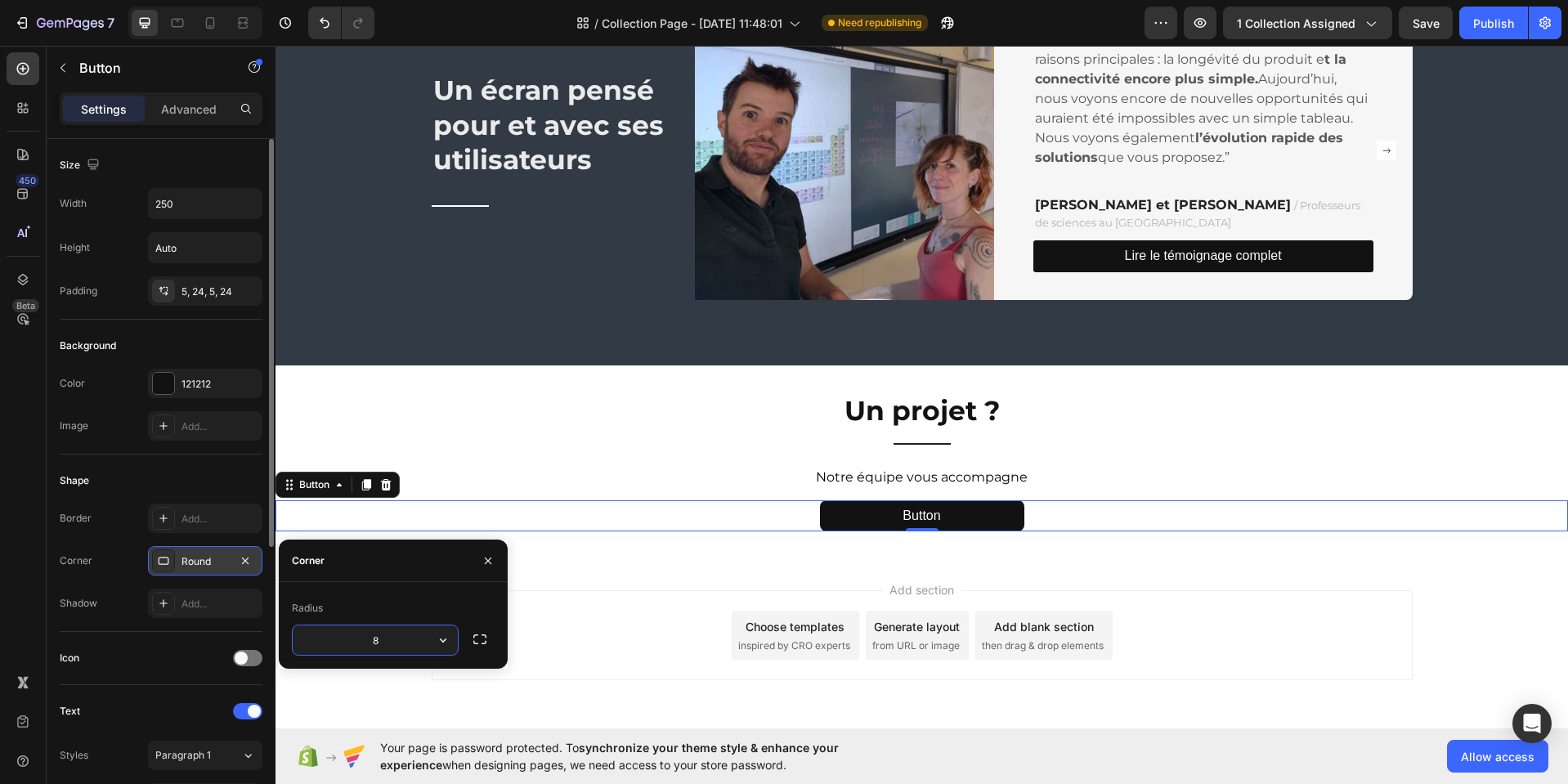
type input "3"
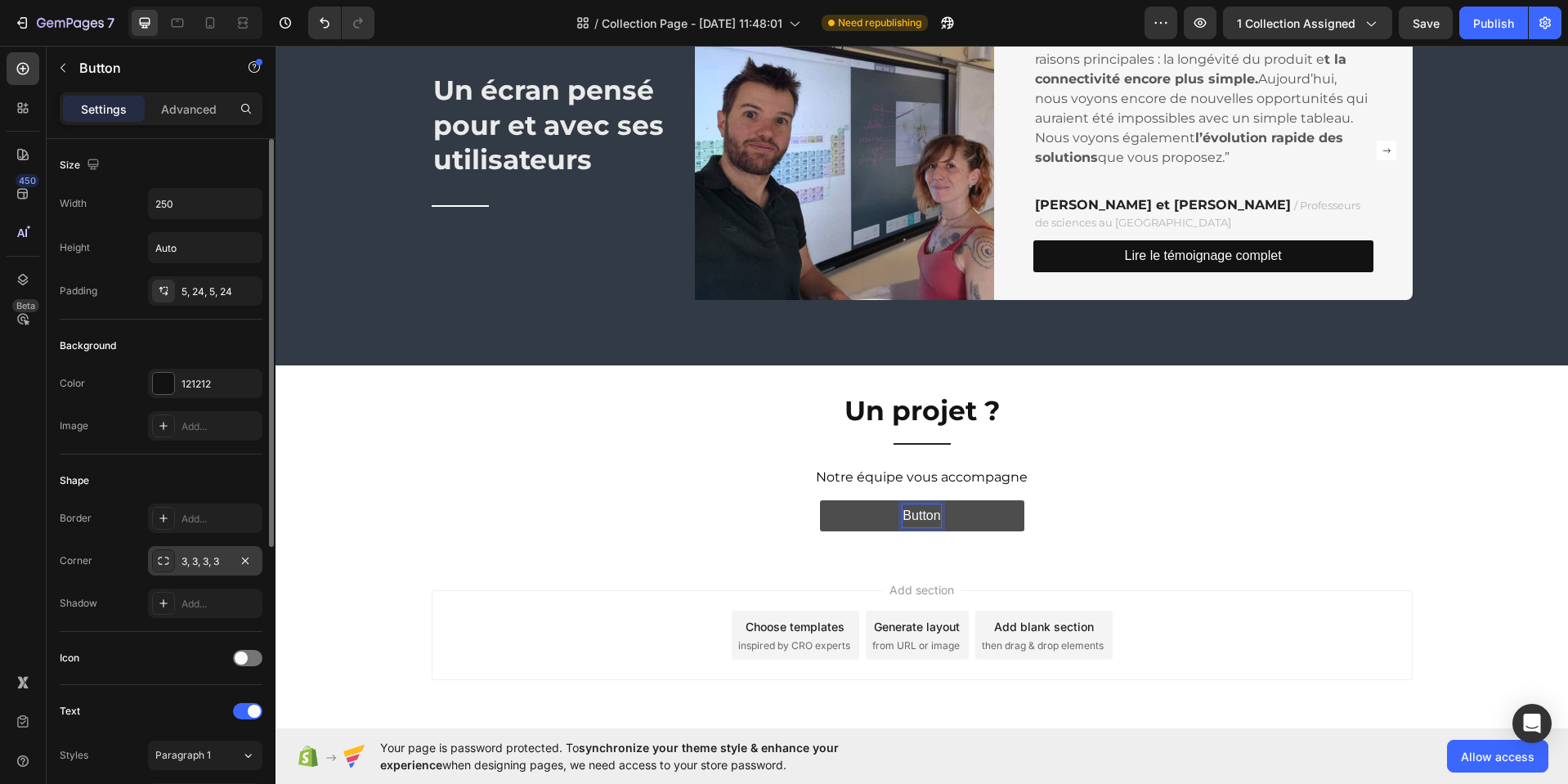
click at [923, 509] on p "Button" at bounding box center [921, 517] width 38 height 24
drag, startPoint x: 879, startPoint y: 514, endPoint x: 867, endPoint y: 520, distance: 13.4
click at [867, 518] on button "contactez-nous" at bounding box center [921, 516] width 204 height 31
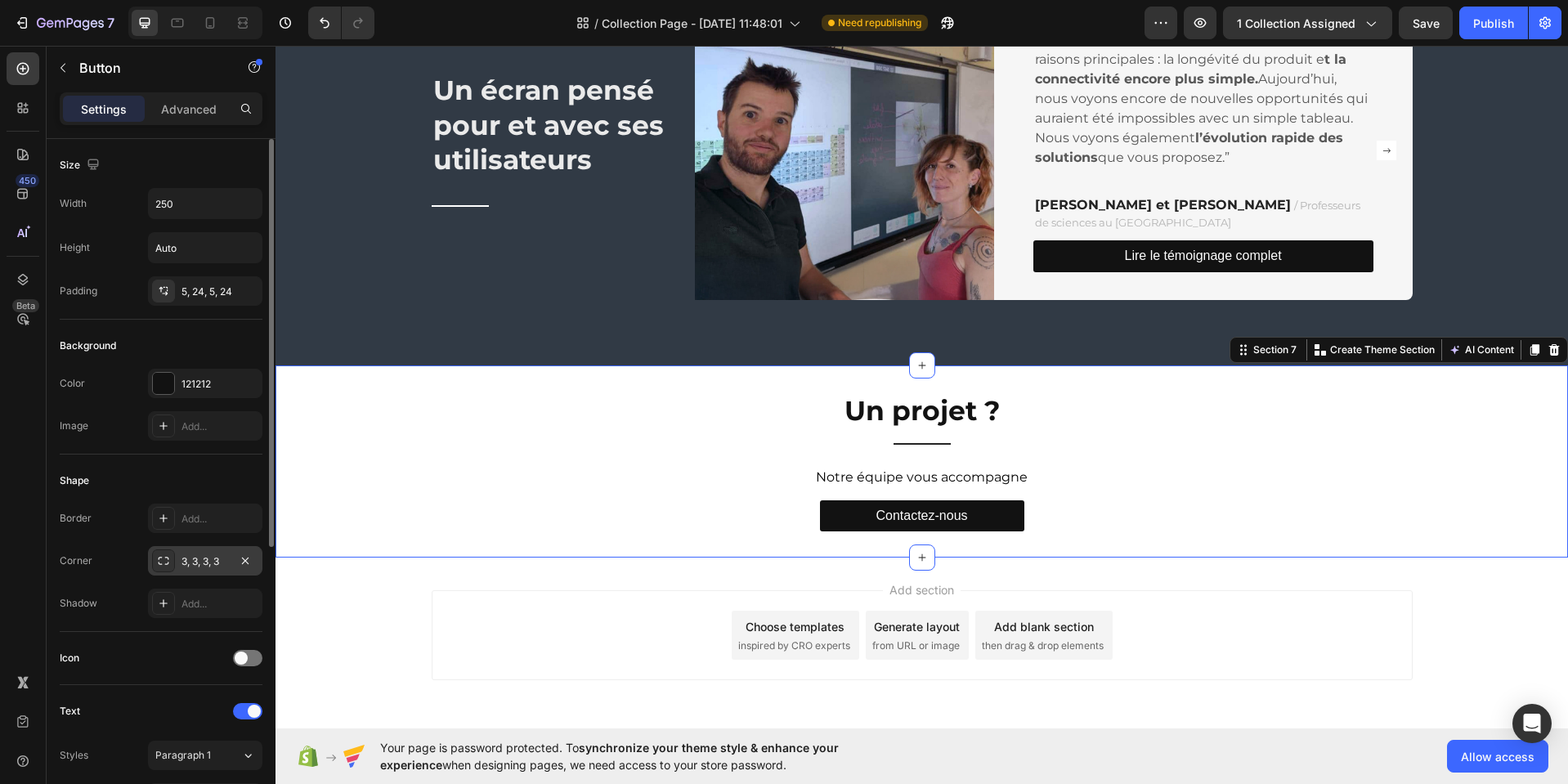
click at [1145, 492] on div "Un projet ? Heading Title Line Notre équipe vous accompagne Text Block Contacte…" at bounding box center [921, 462] width 1292 height 141
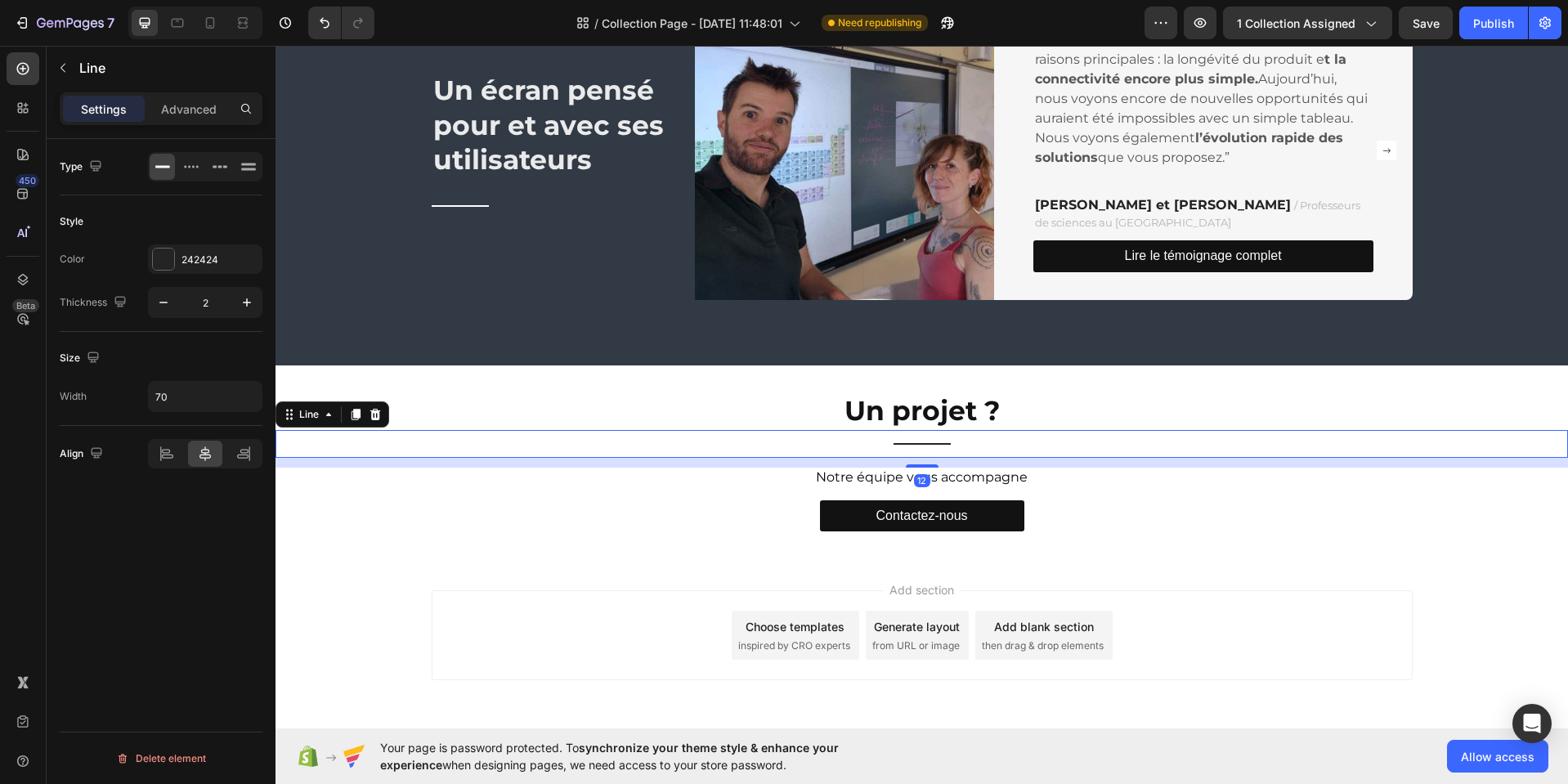
click at [938, 451] on div "Title Line 12" at bounding box center [921, 444] width 1292 height 28
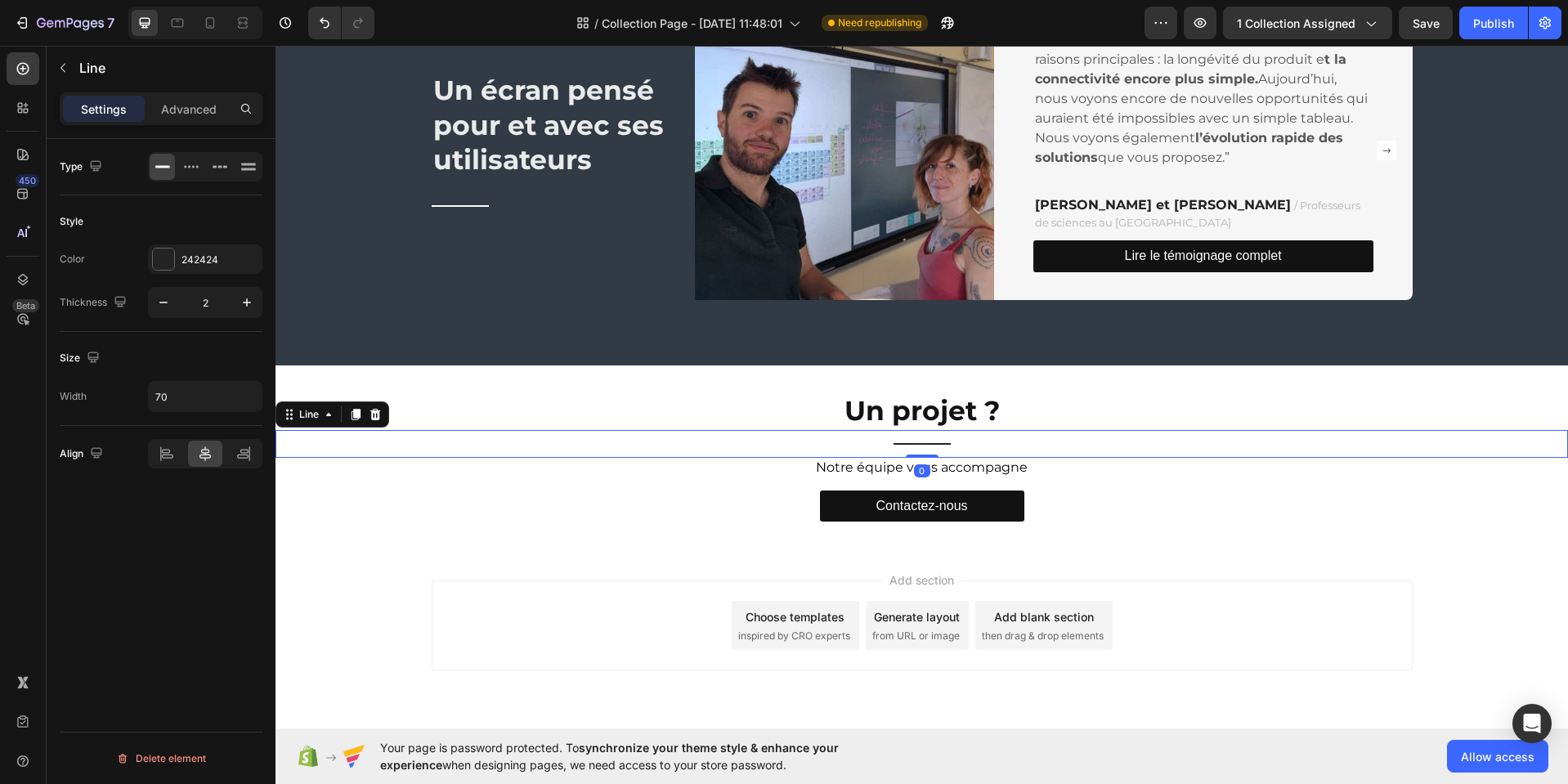
drag, startPoint x: 918, startPoint y: 465, endPoint x: 965, endPoint y: 440, distance: 53.2
click at [931, 447] on div "Title Line 0" at bounding box center [921, 444] width 1292 height 28
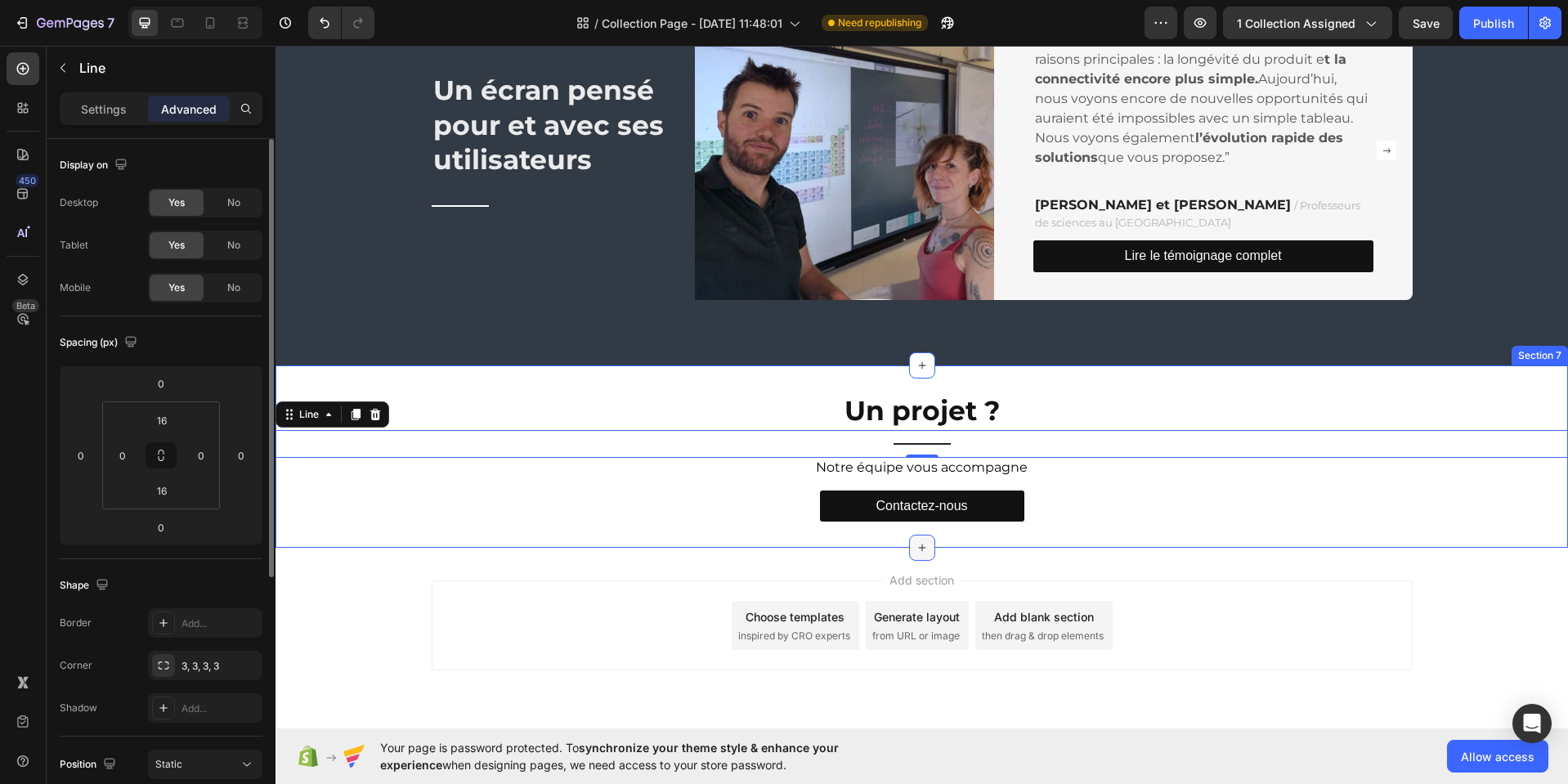
click at [917, 546] on icon at bounding box center [922, 548] width 13 height 13
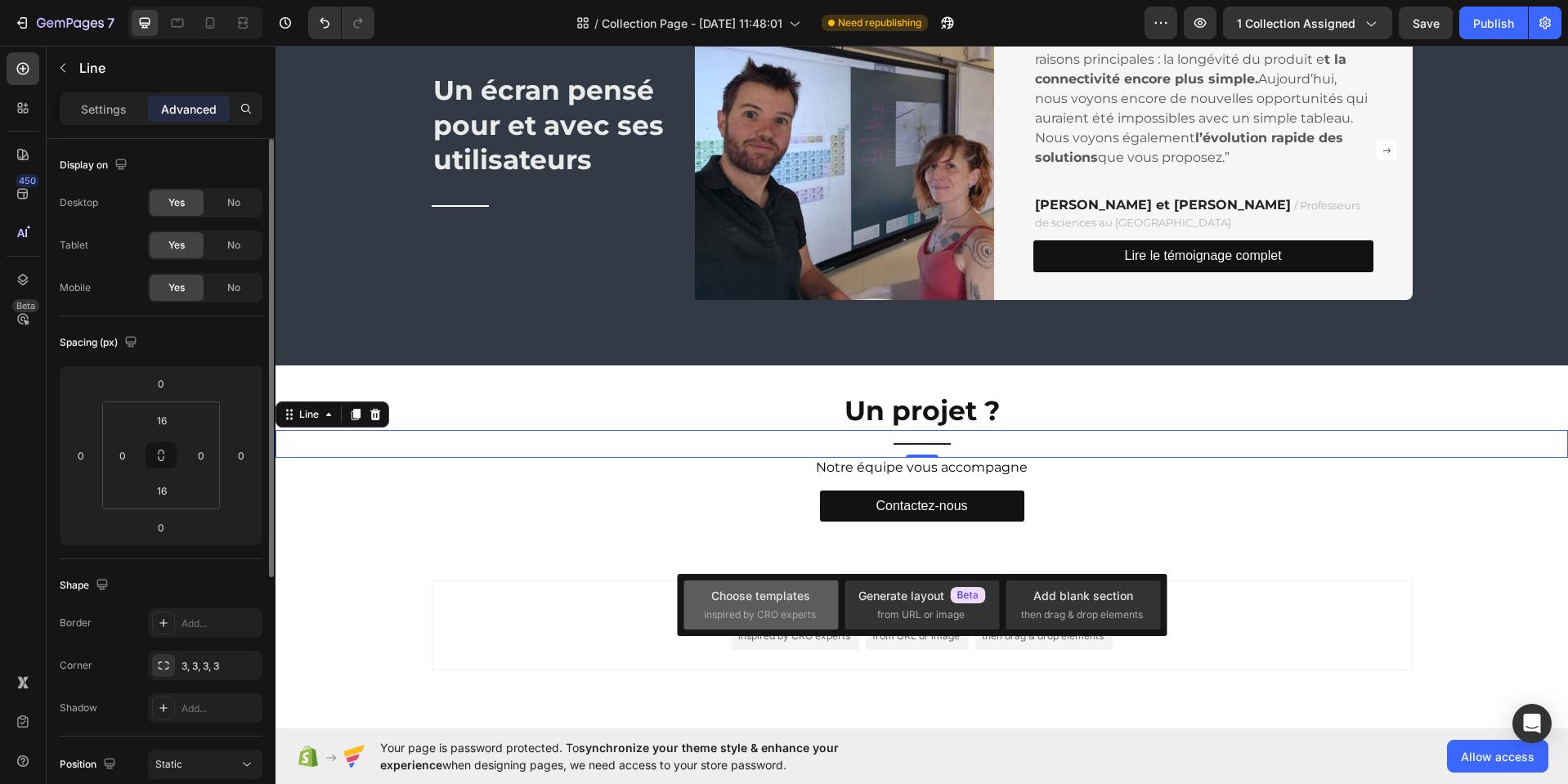
click at [780, 600] on div "Choose templates" at bounding box center [760, 595] width 99 height 18
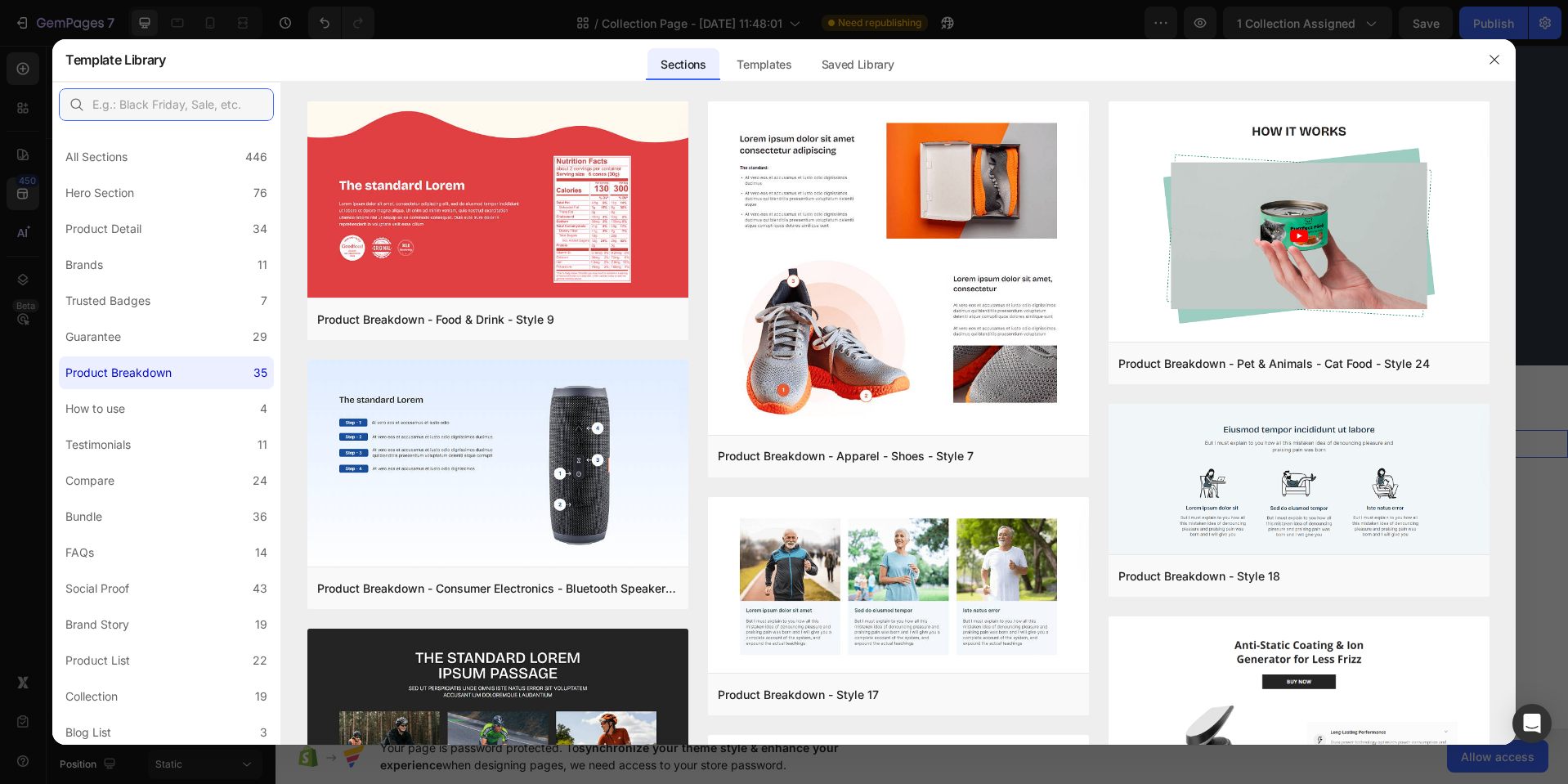
click at [189, 105] on input "text" at bounding box center [166, 104] width 215 height 32
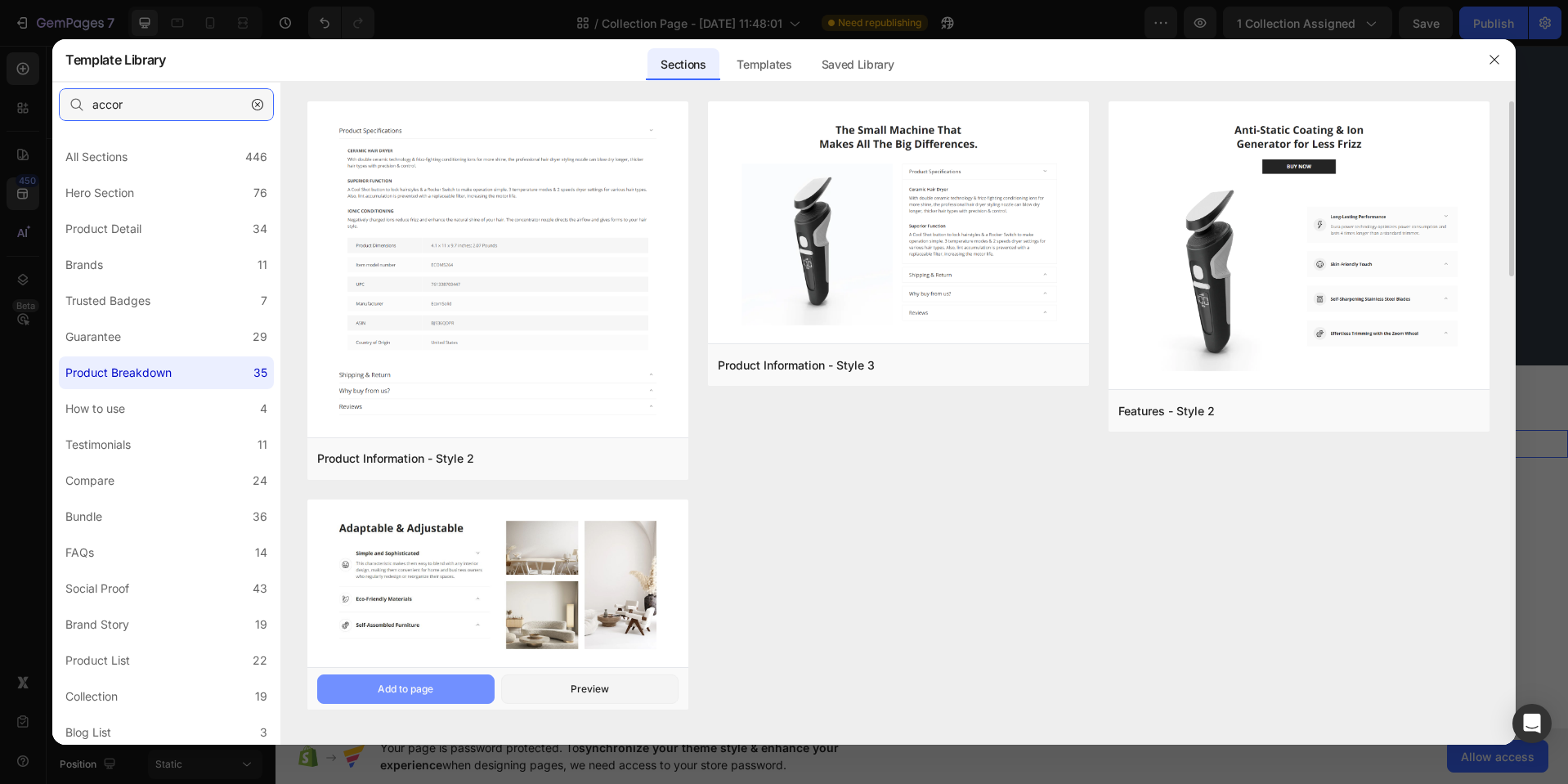
type input "accor"
click at [0, 0] on div "Add to page" at bounding box center [0, 0] width 0 height 0
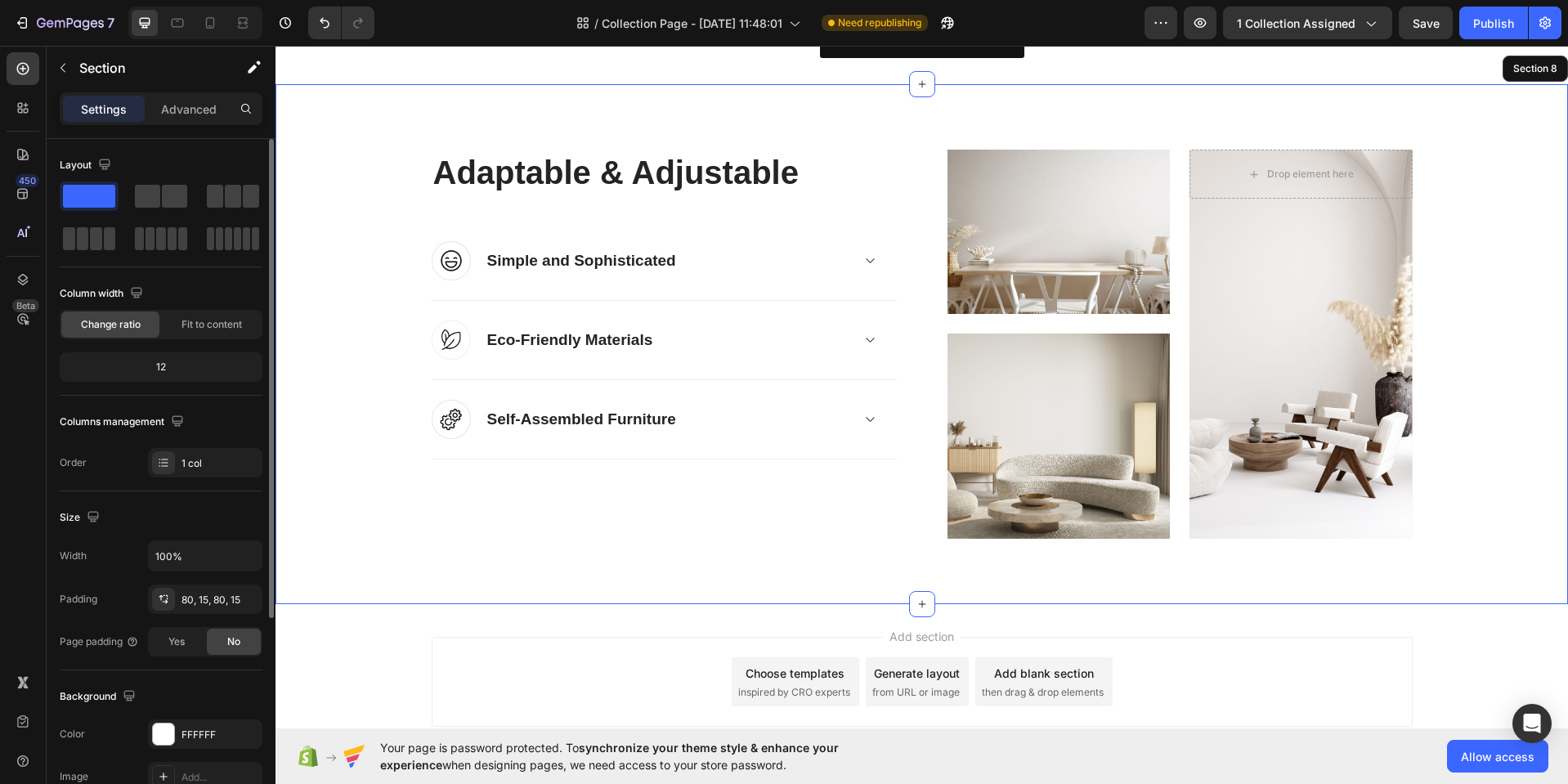
scroll to position [2949, 0]
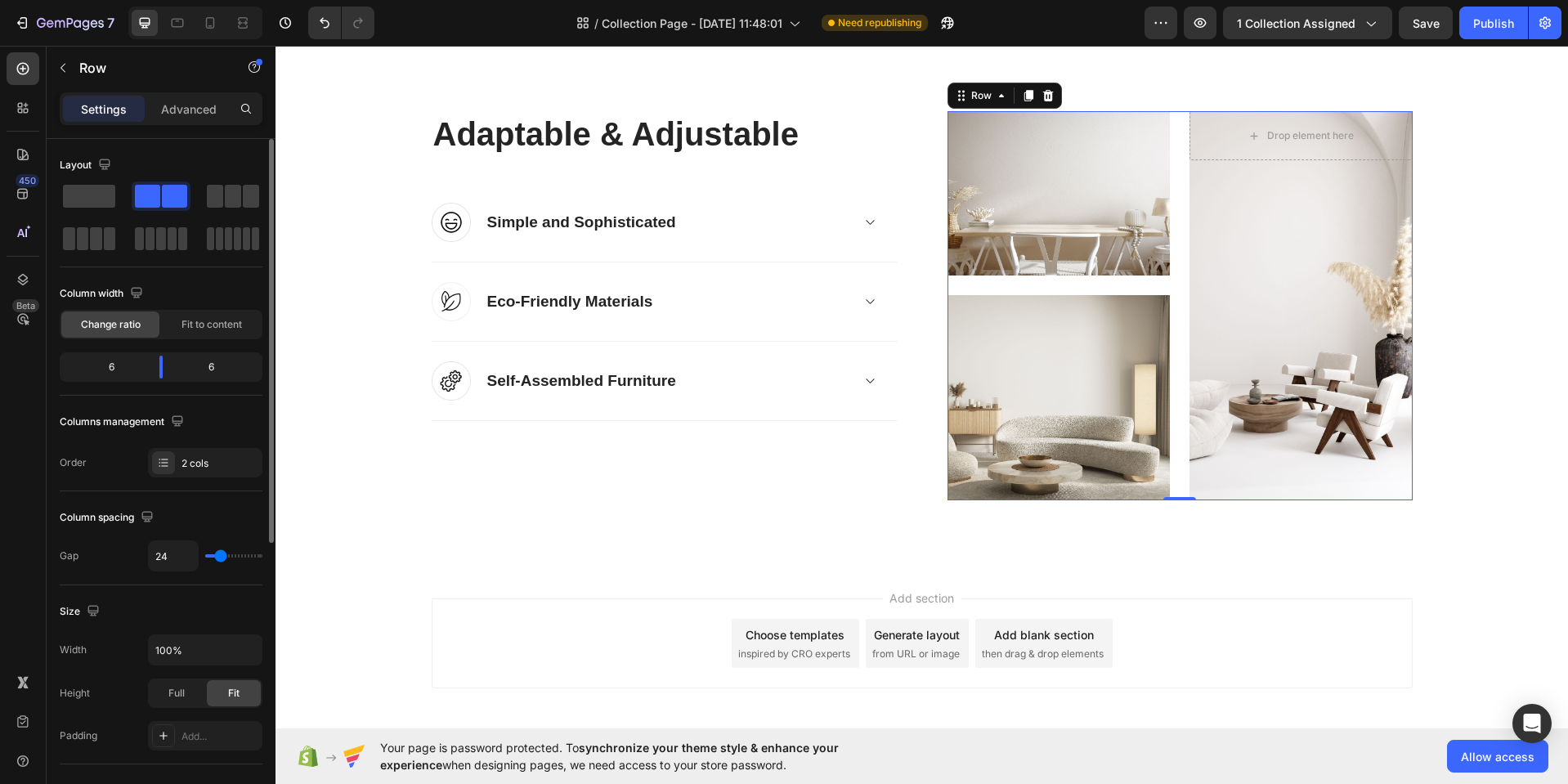
click at [1042, 95] on icon at bounding box center [1047, 95] width 10 height 11
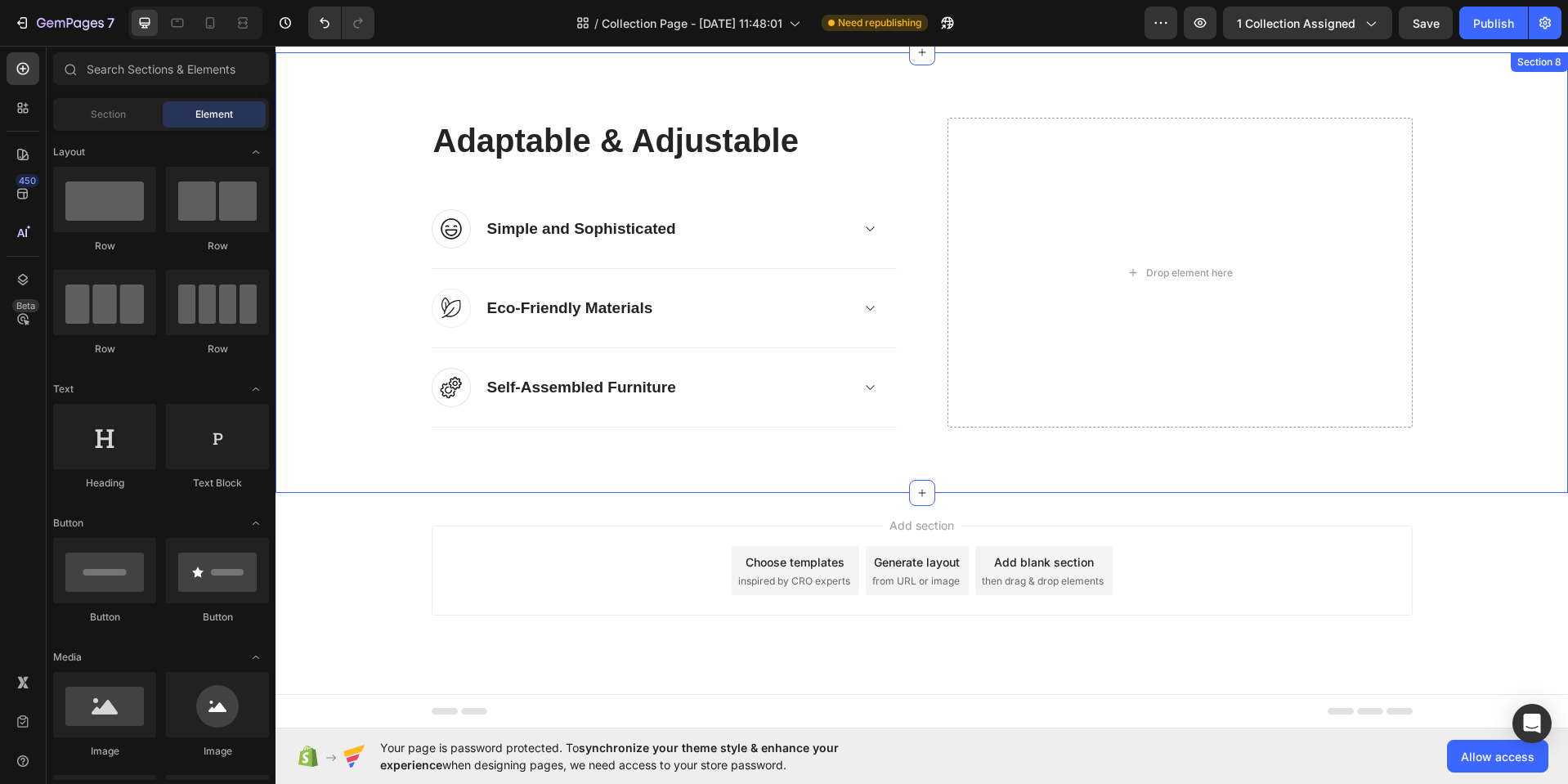
scroll to position [2943, 0]
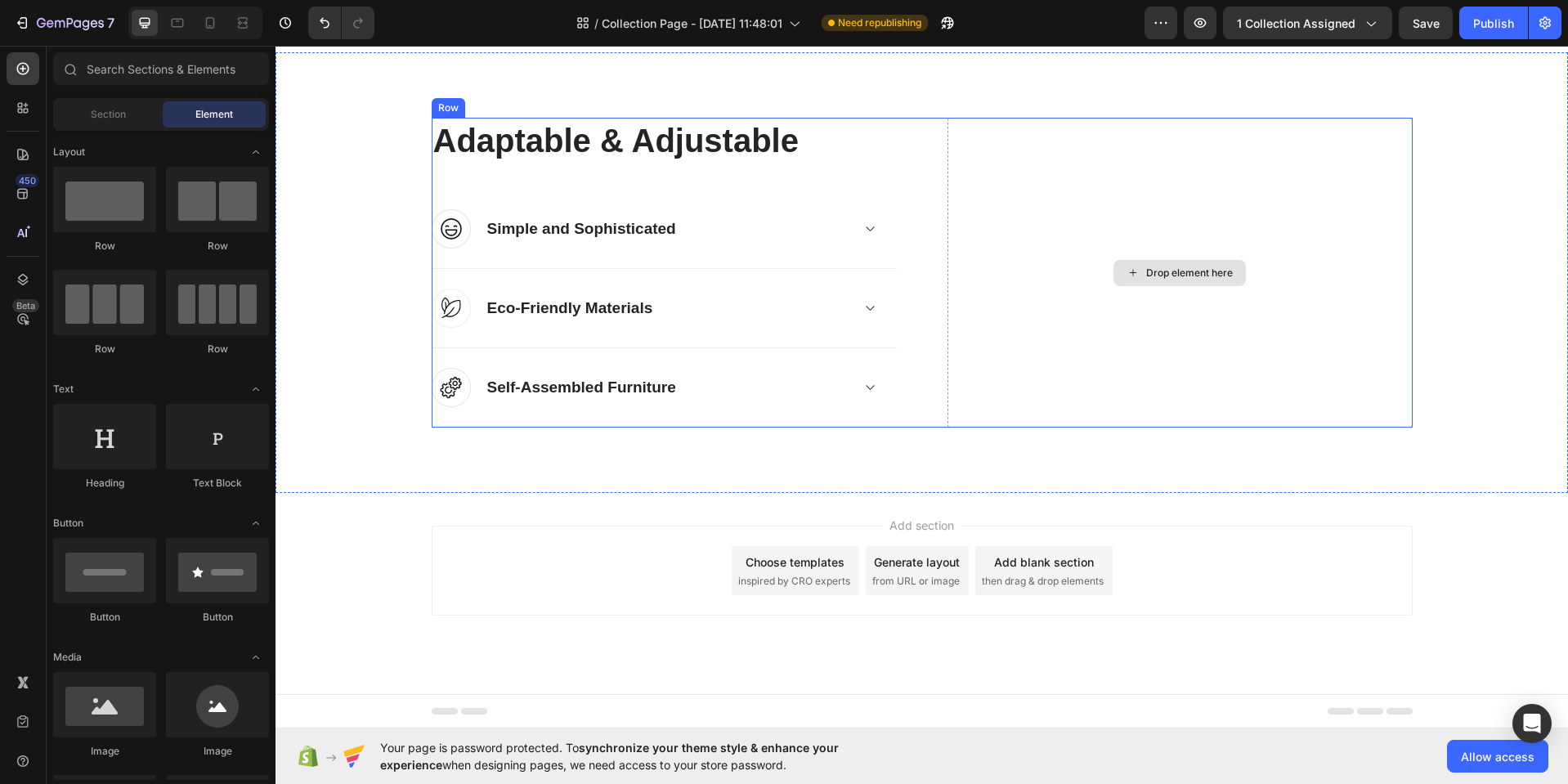
click at [1028, 158] on div "Drop element here" at bounding box center [1179, 272] width 465 height 310
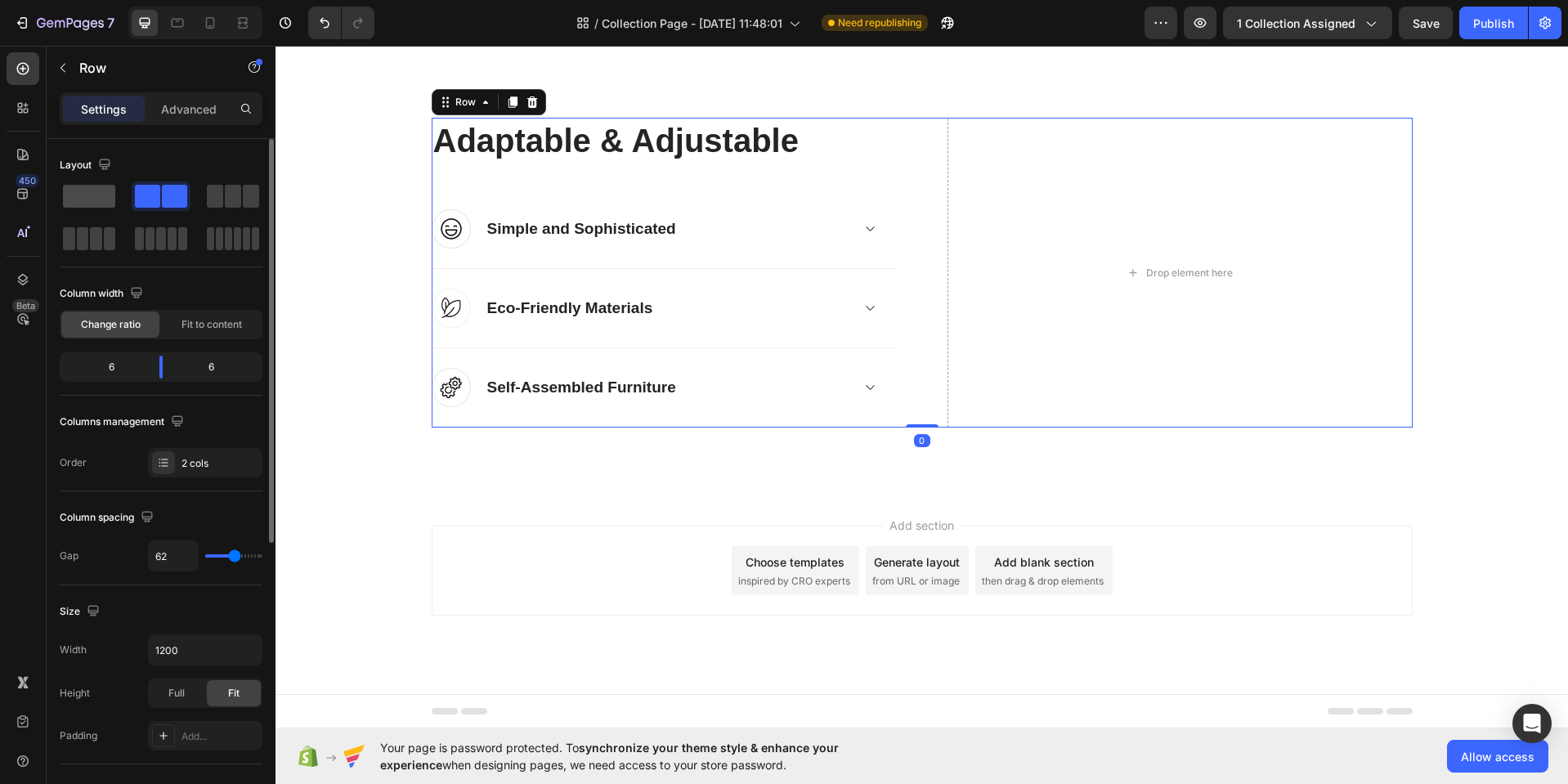
click at [89, 194] on span at bounding box center [89, 196] width 53 height 23
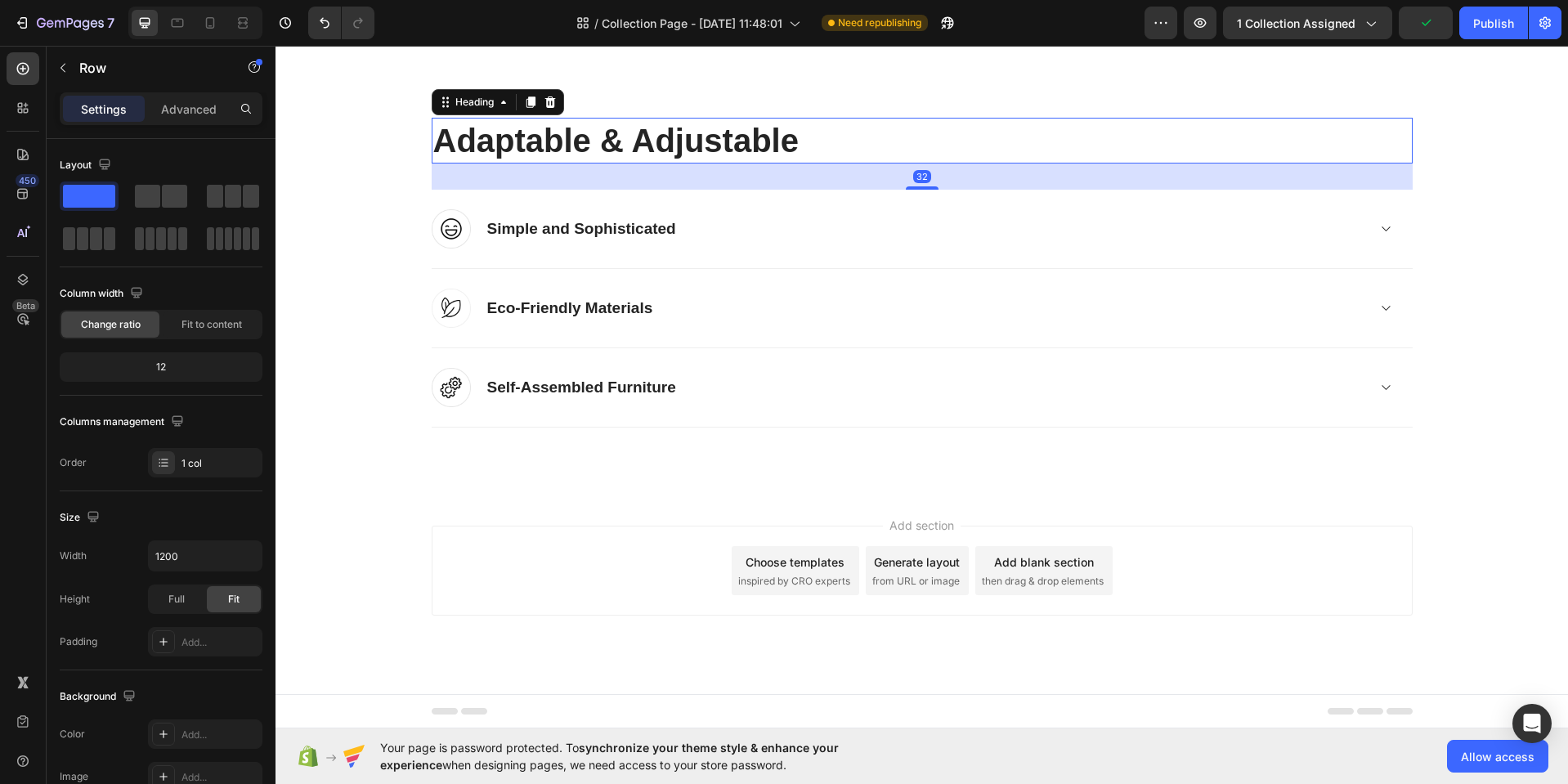
click at [606, 141] on p "Adaptable & Adjustable" at bounding box center [922, 141] width 978 height 43
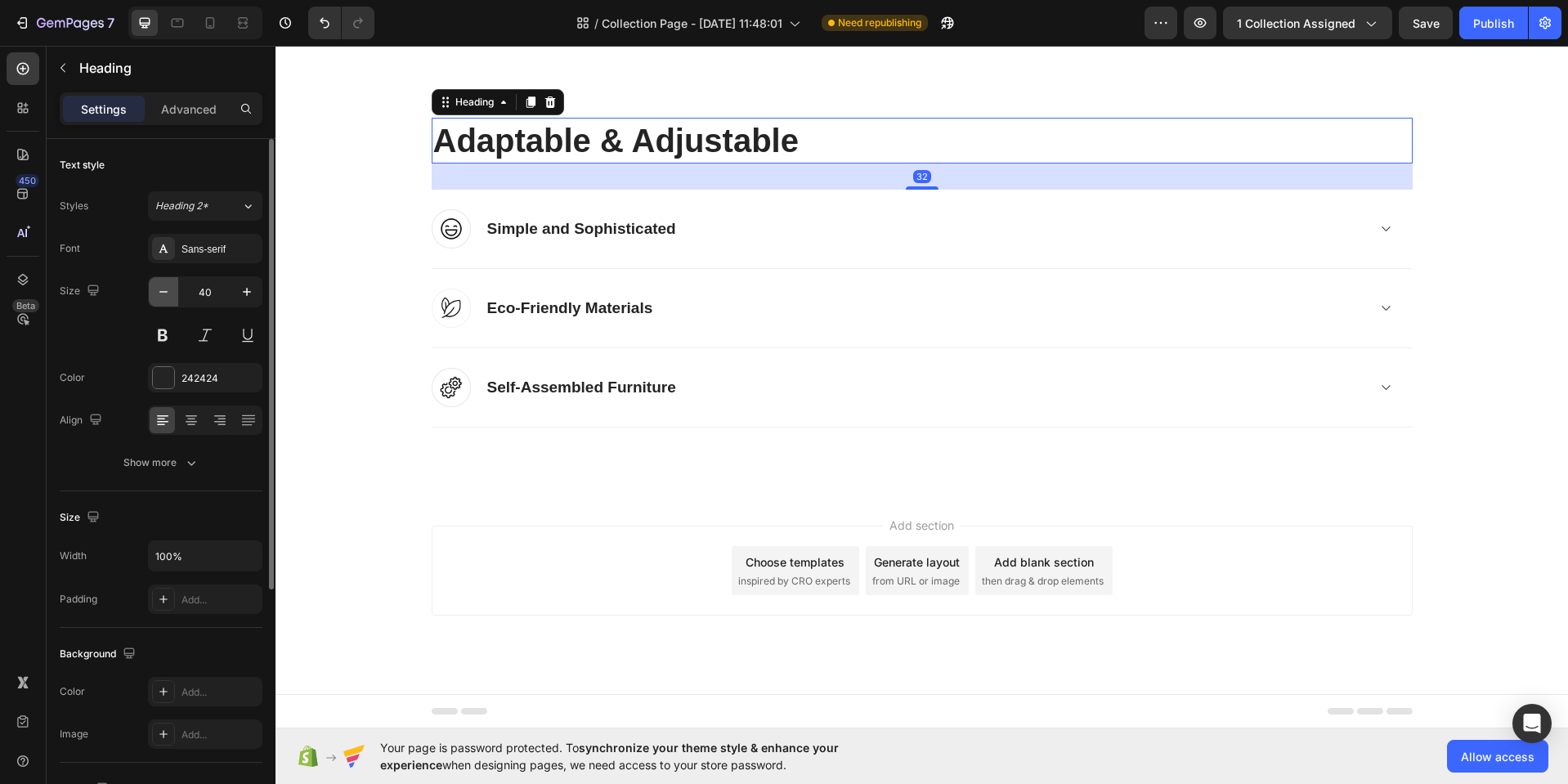
click at [158, 295] on icon "button" at bounding box center [164, 292] width 17 height 17
click at [159, 294] on icon "button" at bounding box center [164, 292] width 17 height 17
click at [159, 295] on icon "button" at bounding box center [164, 292] width 17 height 17
click at [159, 294] on icon "button" at bounding box center [164, 292] width 17 height 17
click at [158, 294] on icon "button" at bounding box center [164, 292] width 17 height 17
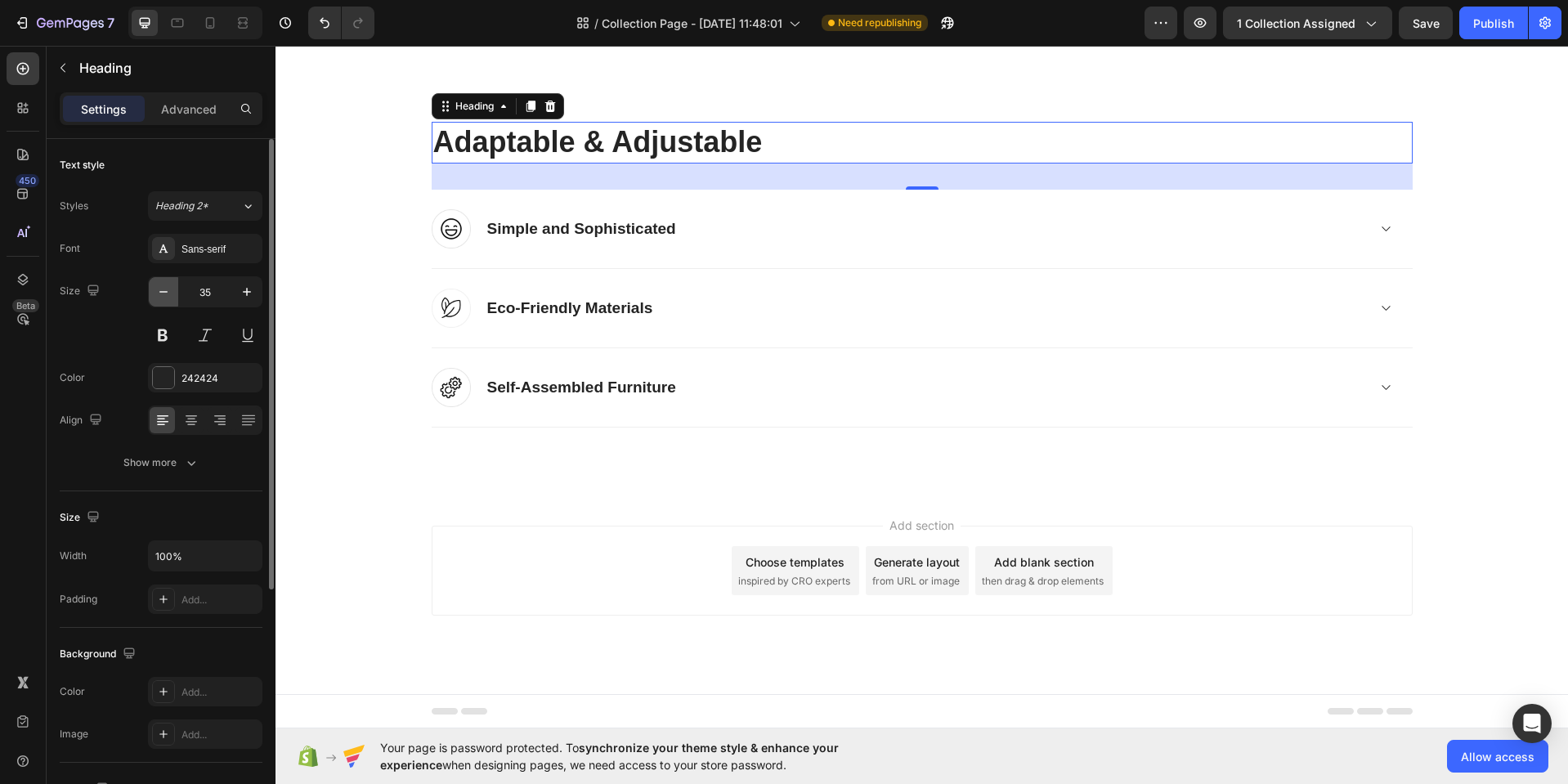
click at [158, 294] on icon "button" at bounding box center [164, 292] width 17 height 17
click at [159, 294] on icon "button" at bounding box center [164, 292] width 17 height 17
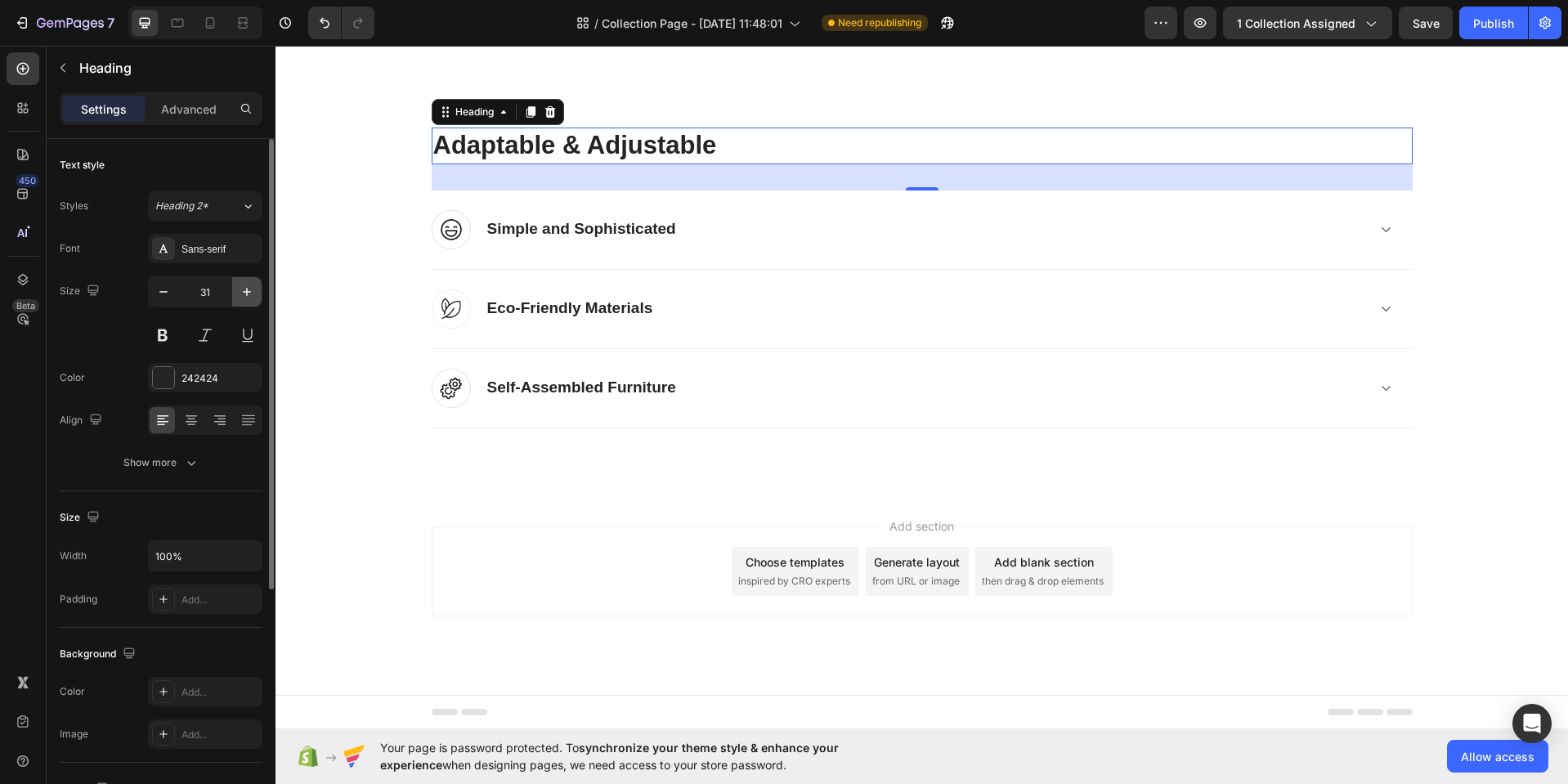
click at [243, 294] on icon "button" at bounding box center [247, 292] width 17 height 17
click at [244, 295] on icon "button" at bounding box center [247, 292] width 17 height 17
type input "33"
click at [232, 248] on div "Sans-serif" at bounding box center [219, 250] width 77 height 15
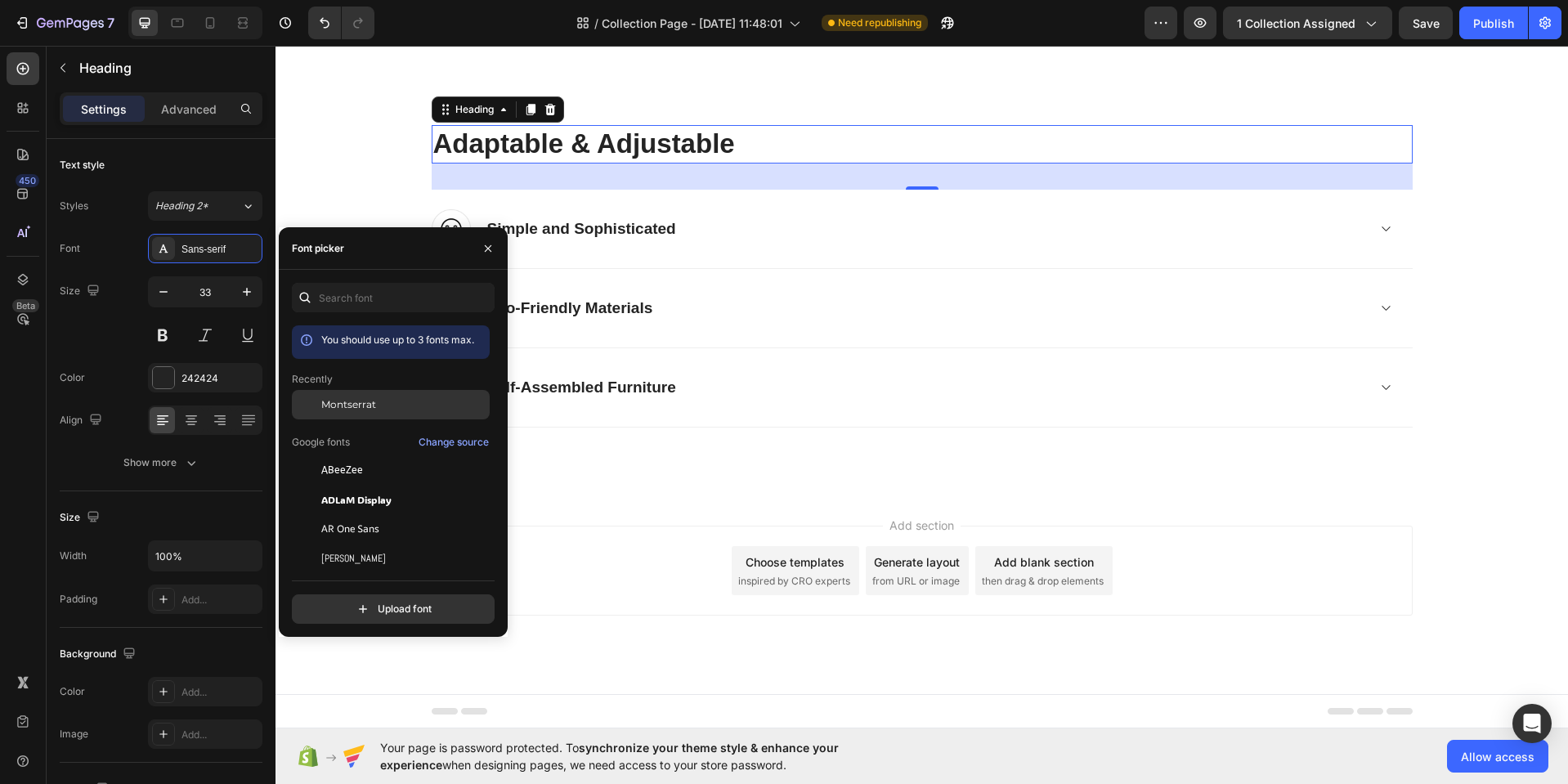
click at [356, 405] on span "Montserrat" at bounding box center [348, 405] width 55 height 15
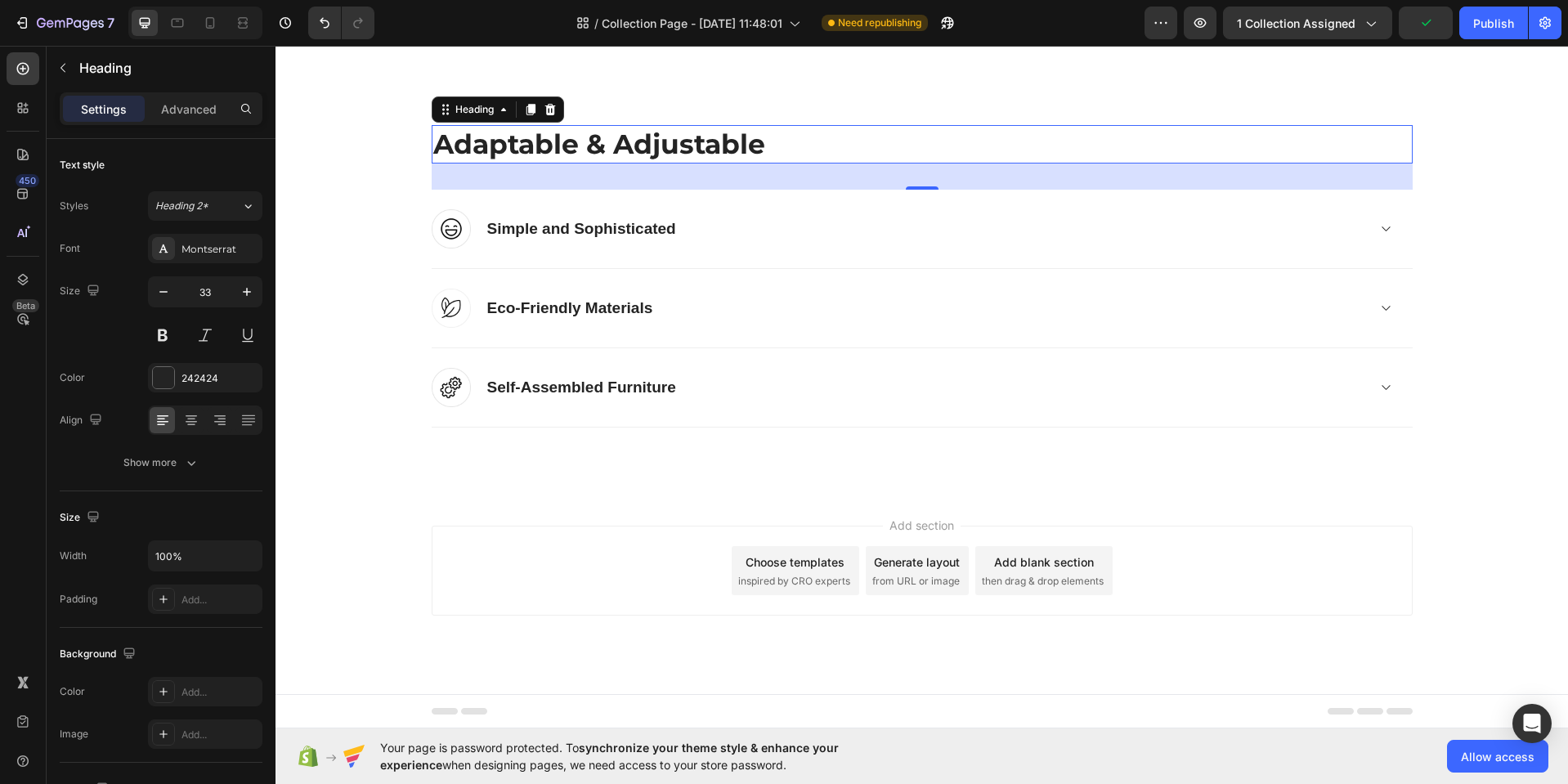
click at [630, 147] on p "Adaptable & Adjustable" at bounding box center [922, 144] width 978 height 35
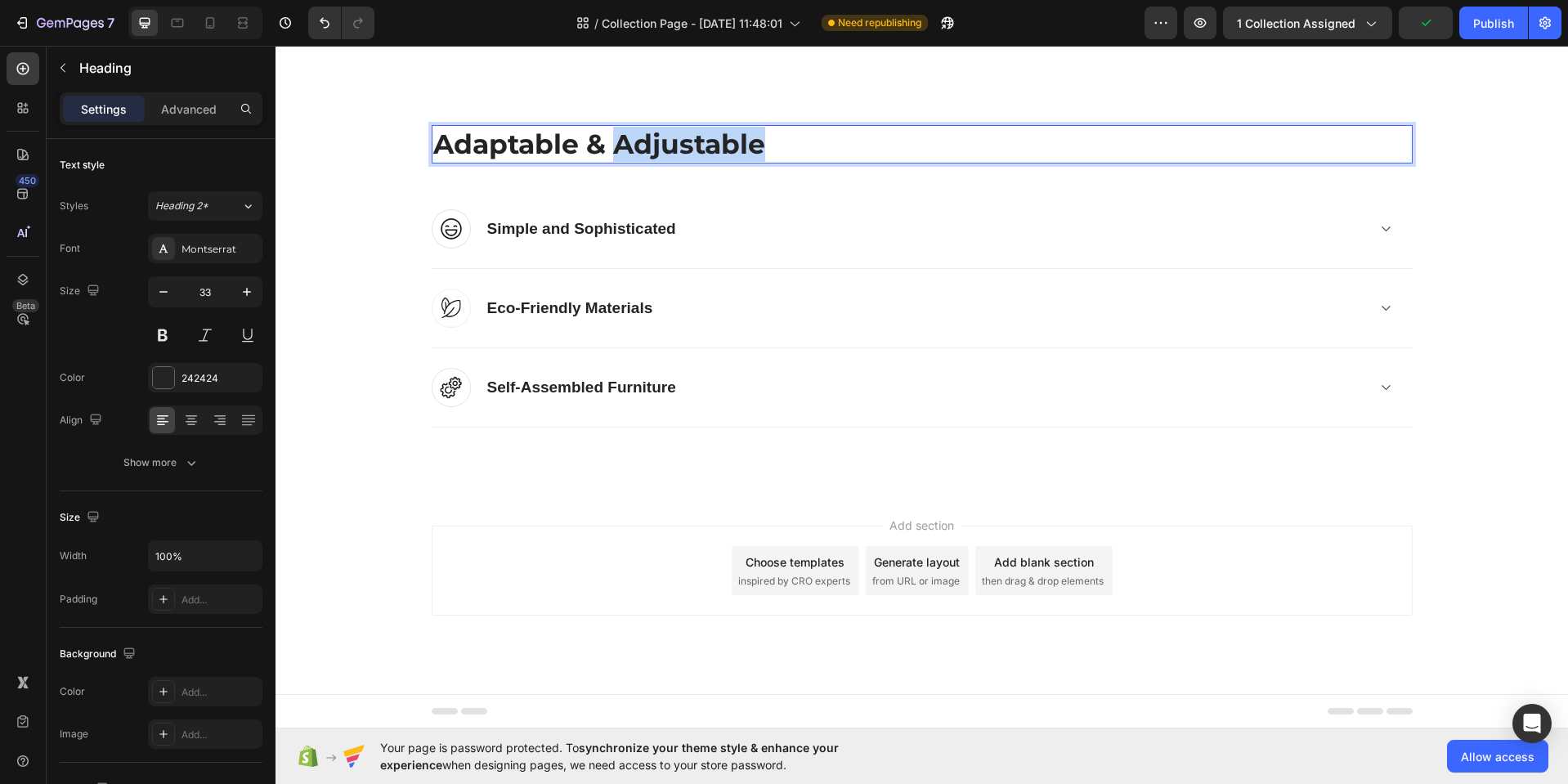
drag, startPoint x: 632, startPoint y: 148, endPoint x: 638, endPoint y: 159, distance: 12.5
click at [632, 149] on p "Adaptable & Adjustable" at bounding box center [922, 144] width 978 height 35
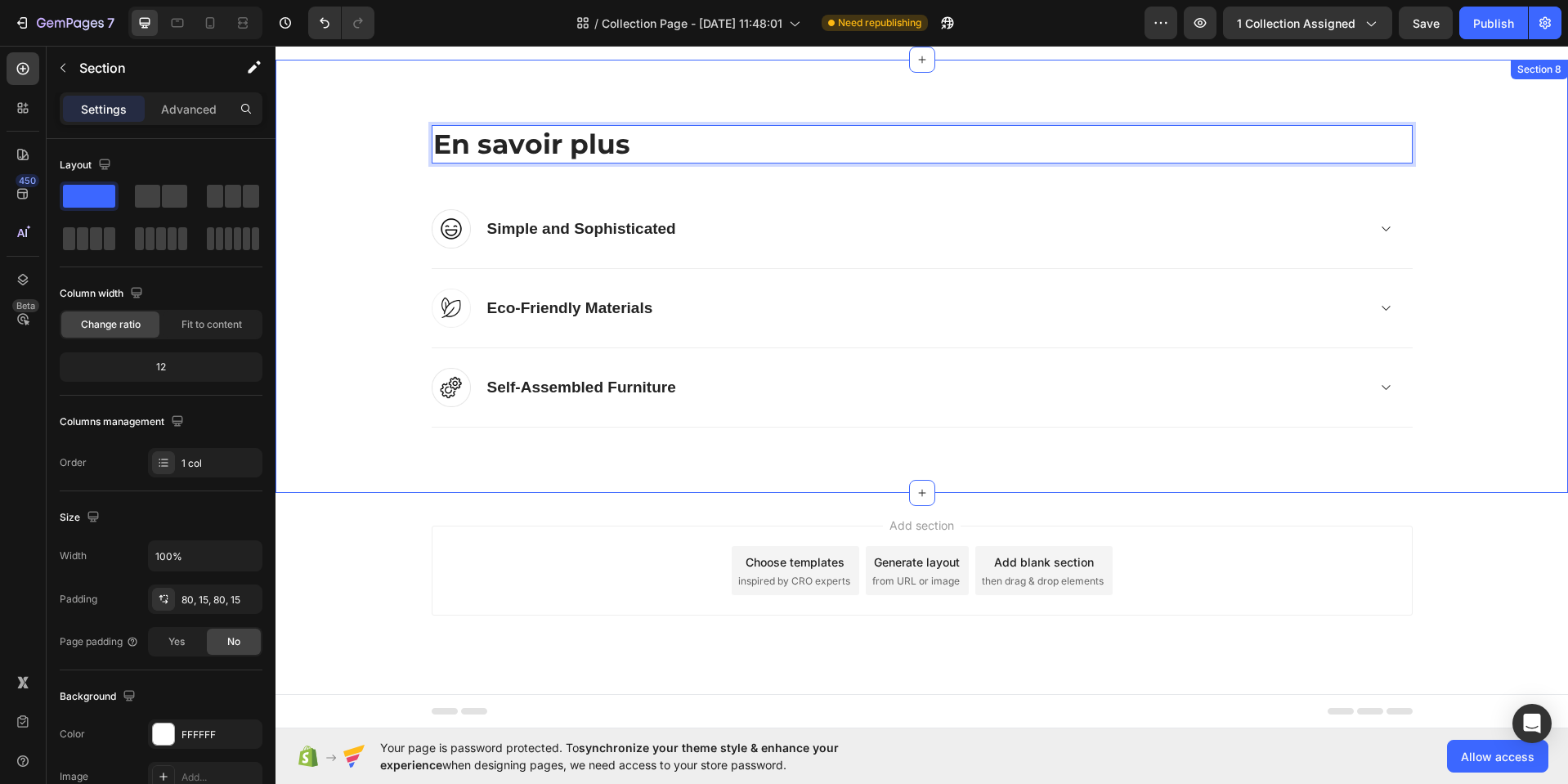
click at [725, 103] on div "En savoir plus Heading 32 Image Simple and Sophisticated Accordion Row Image Ec…" at bounding box center [921, 276] width 1292 height 434
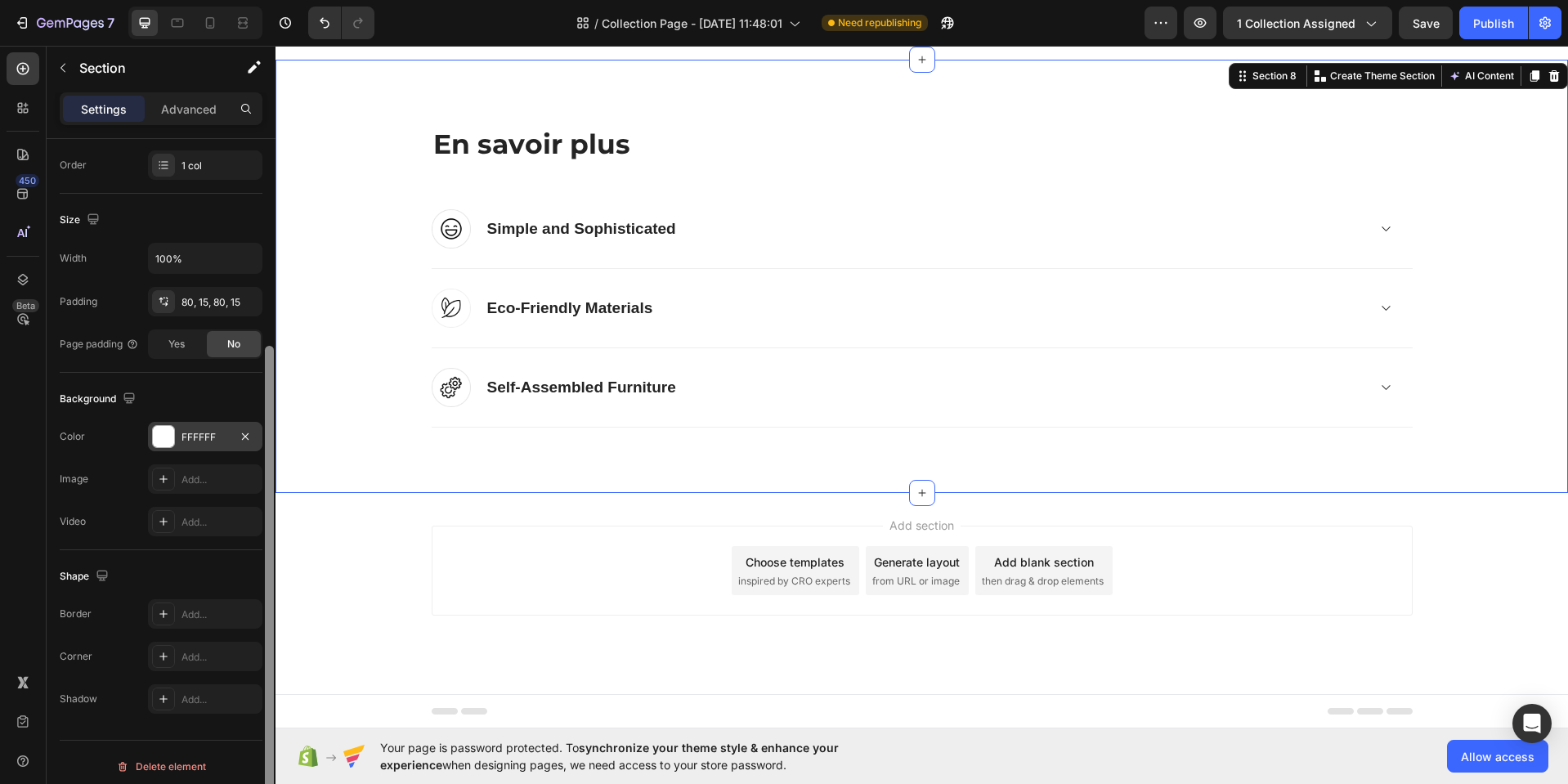
drag, startPoint x: 270, startPoint y: 461, endPoint x: 207, endPoint y: 478, distance: 65.3
click at [248, 639] on div "Layout Column width Change ratio Fit to content 12 Columns management Order 1 c…" at bounding box center [161, 484] width 229 height 692
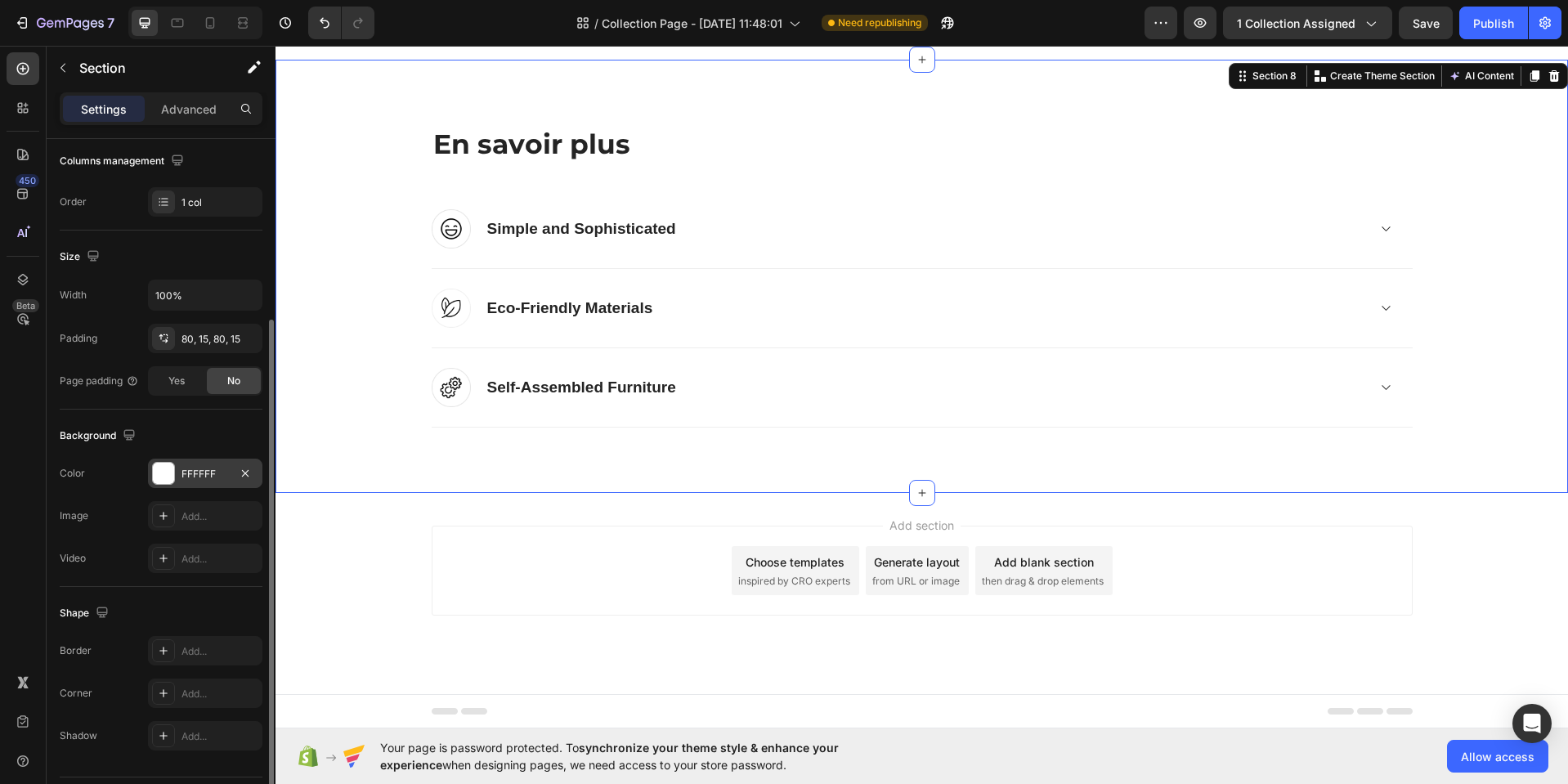
click at [216, 472] on div "FFFFFF" at bounding box center [204, 474] width 47 height 15
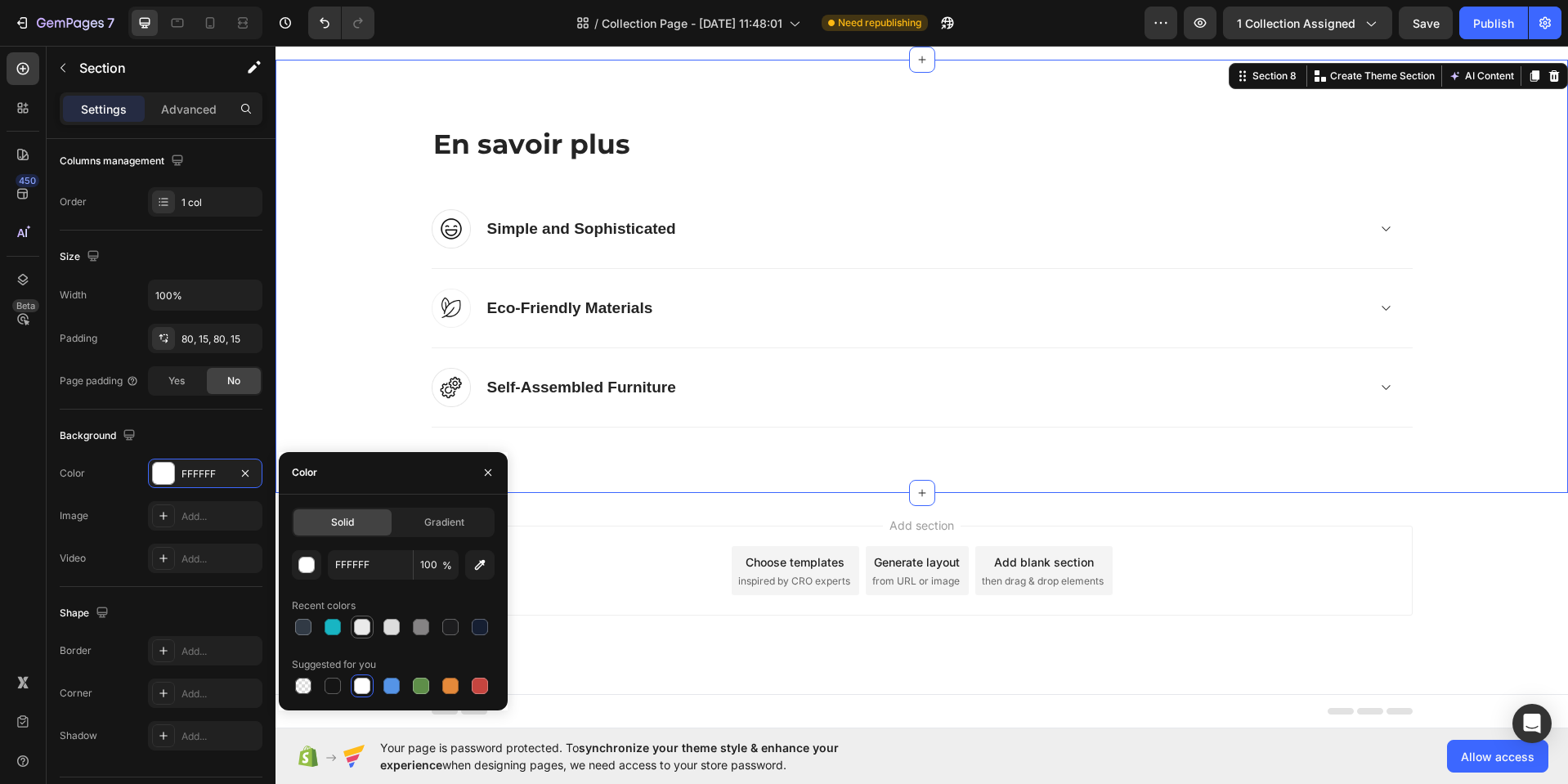
click at [363, 631] on div at bounding box center [362, 628] width 17 height 17
type input "EAEAEA"
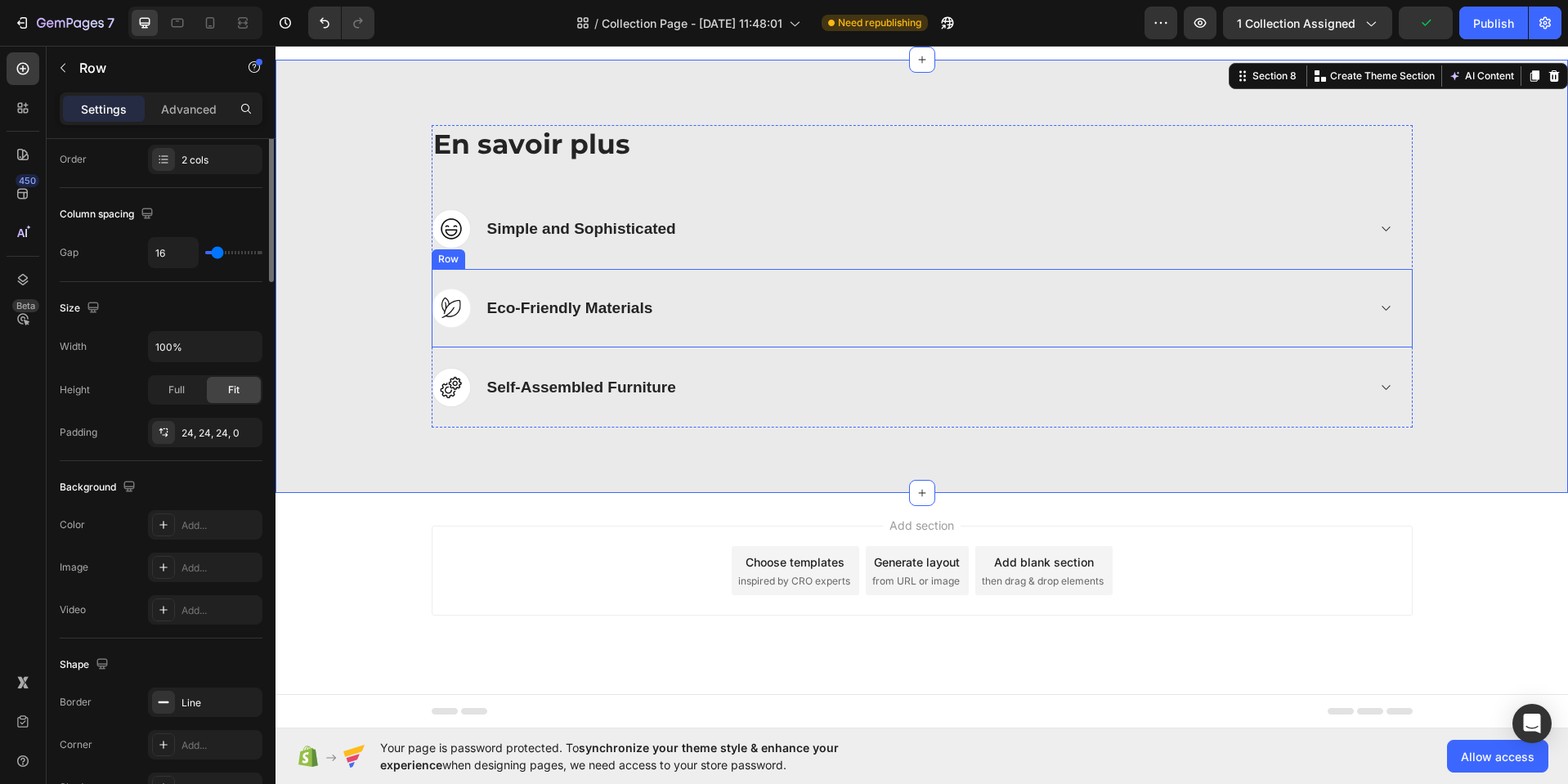
scroll to position [0, 0]
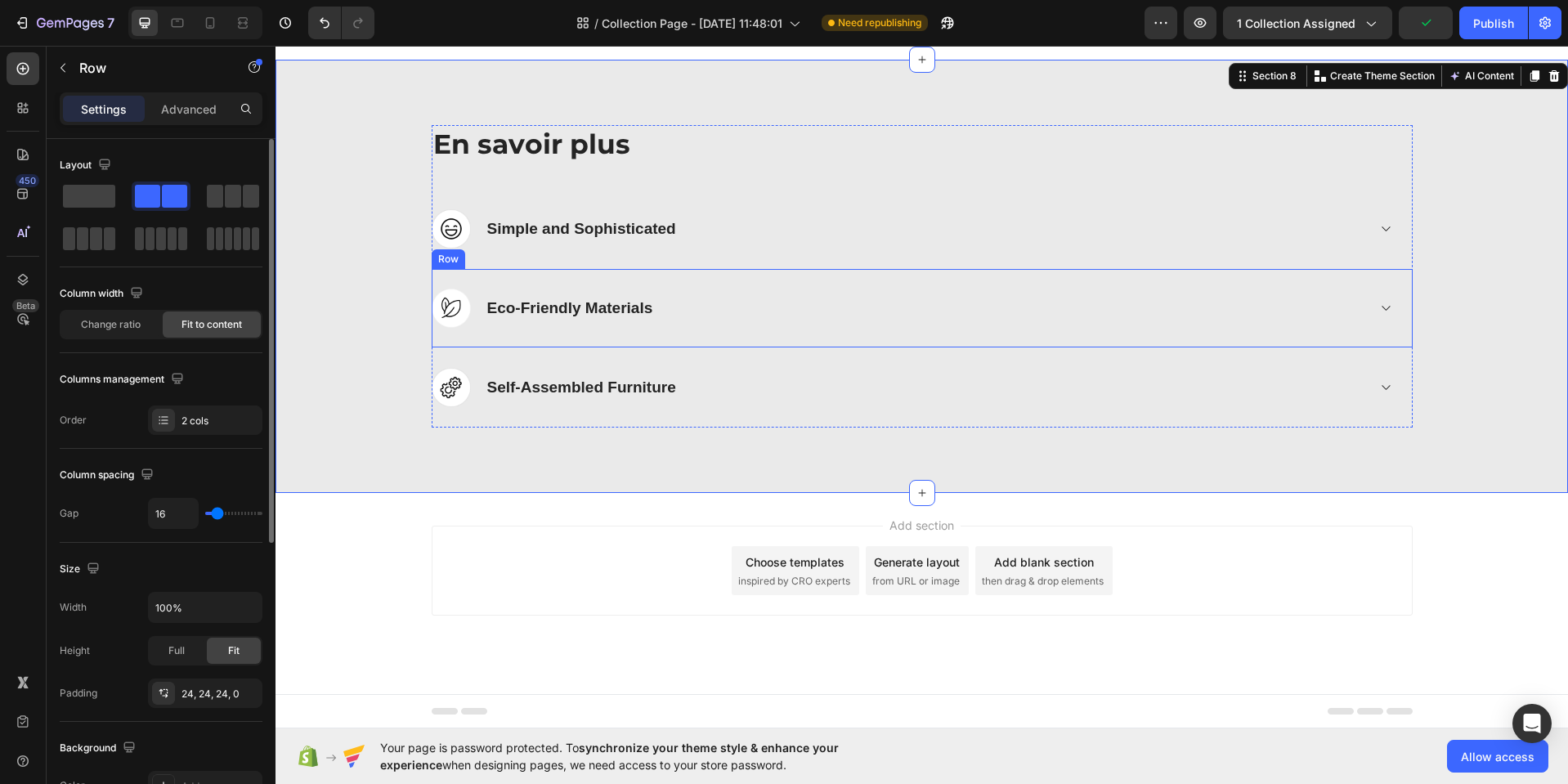
click at [1004, 280] on div "Image Eco-Friendly Materials Accordion Row" at bounding box center [921, 309] width 980 height 80
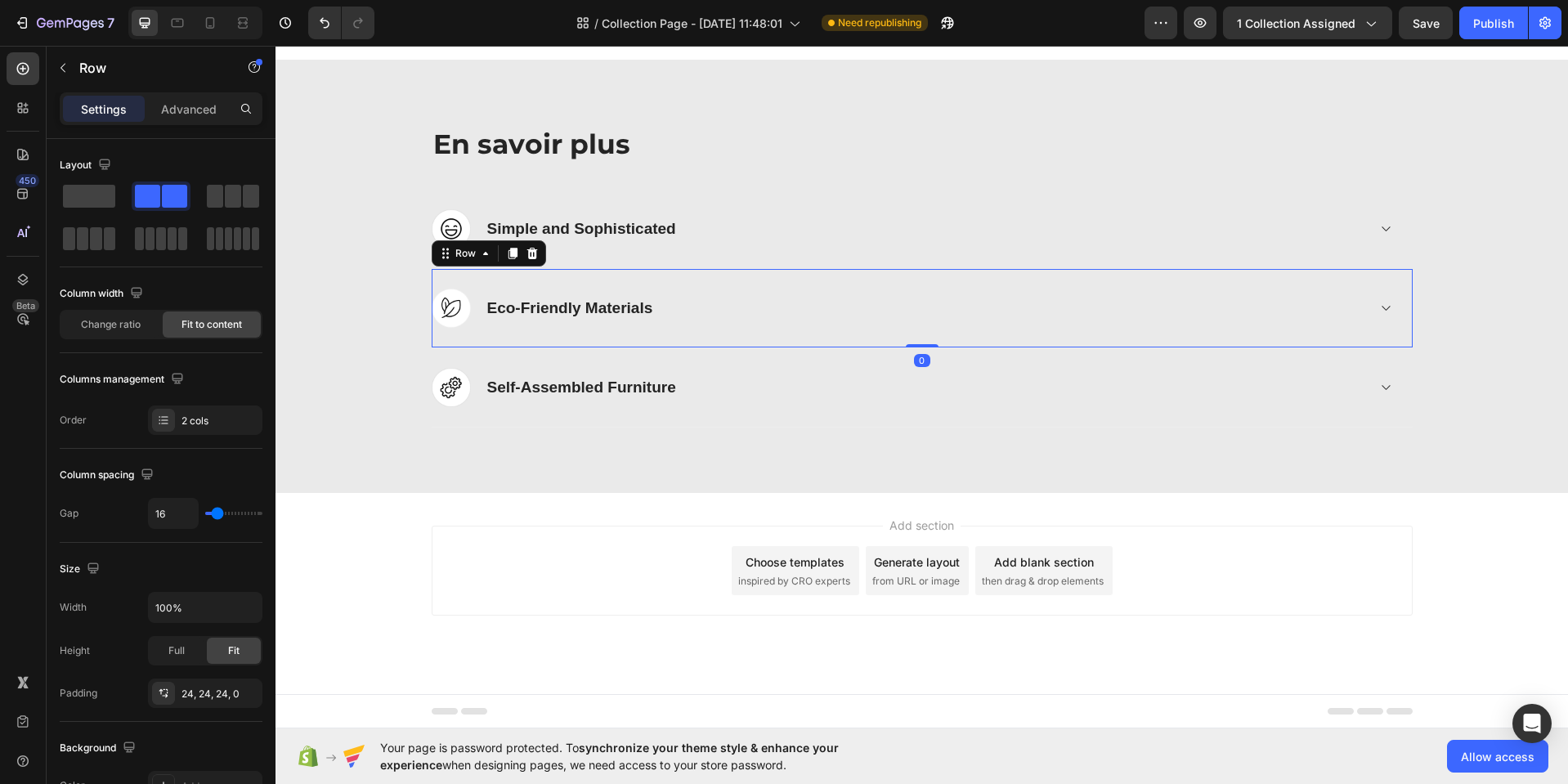
click at [527, 253] on icon at bounding box center [532, 253] width 13 height 13
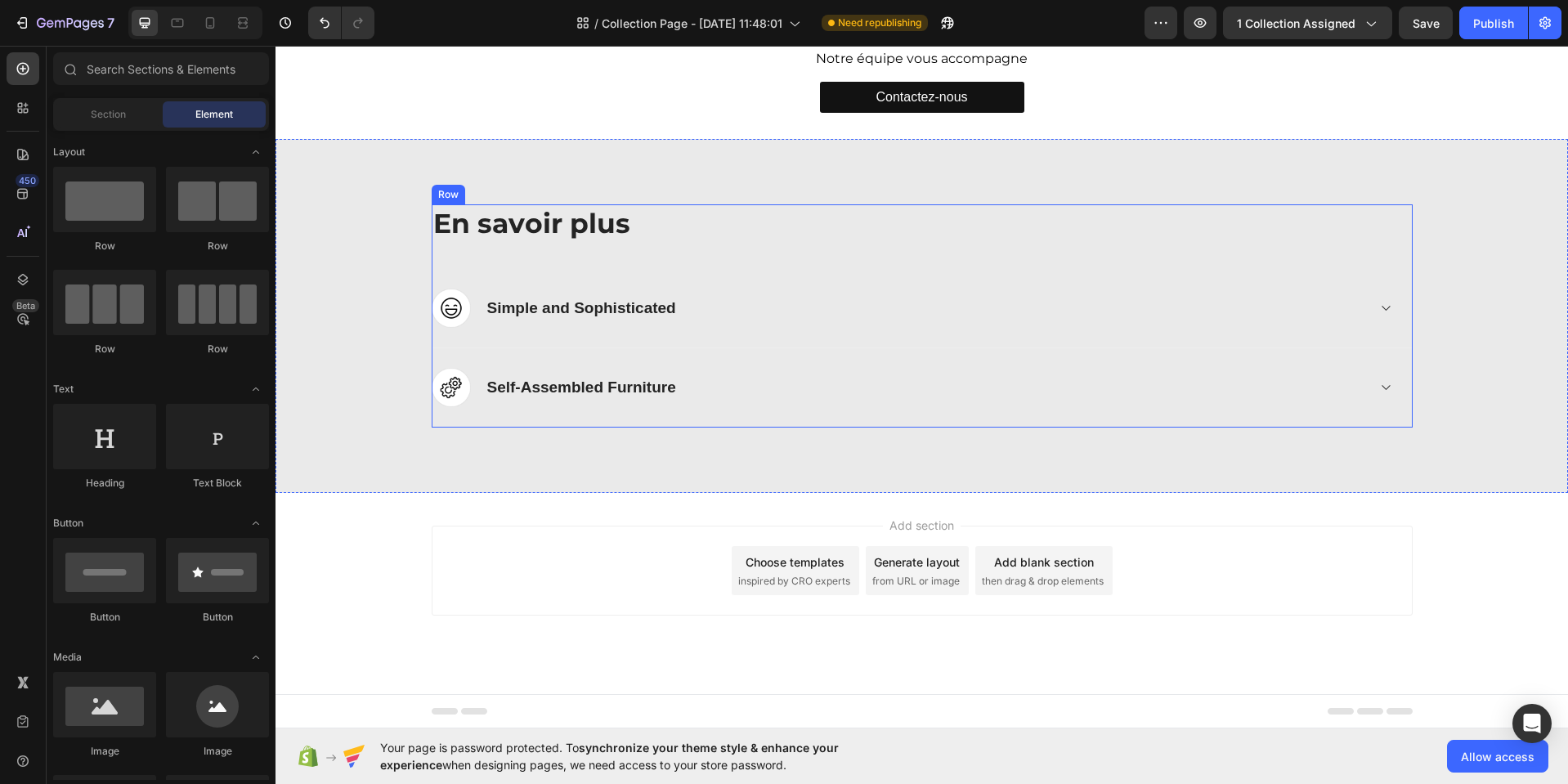
scroll to position [2856, 0]
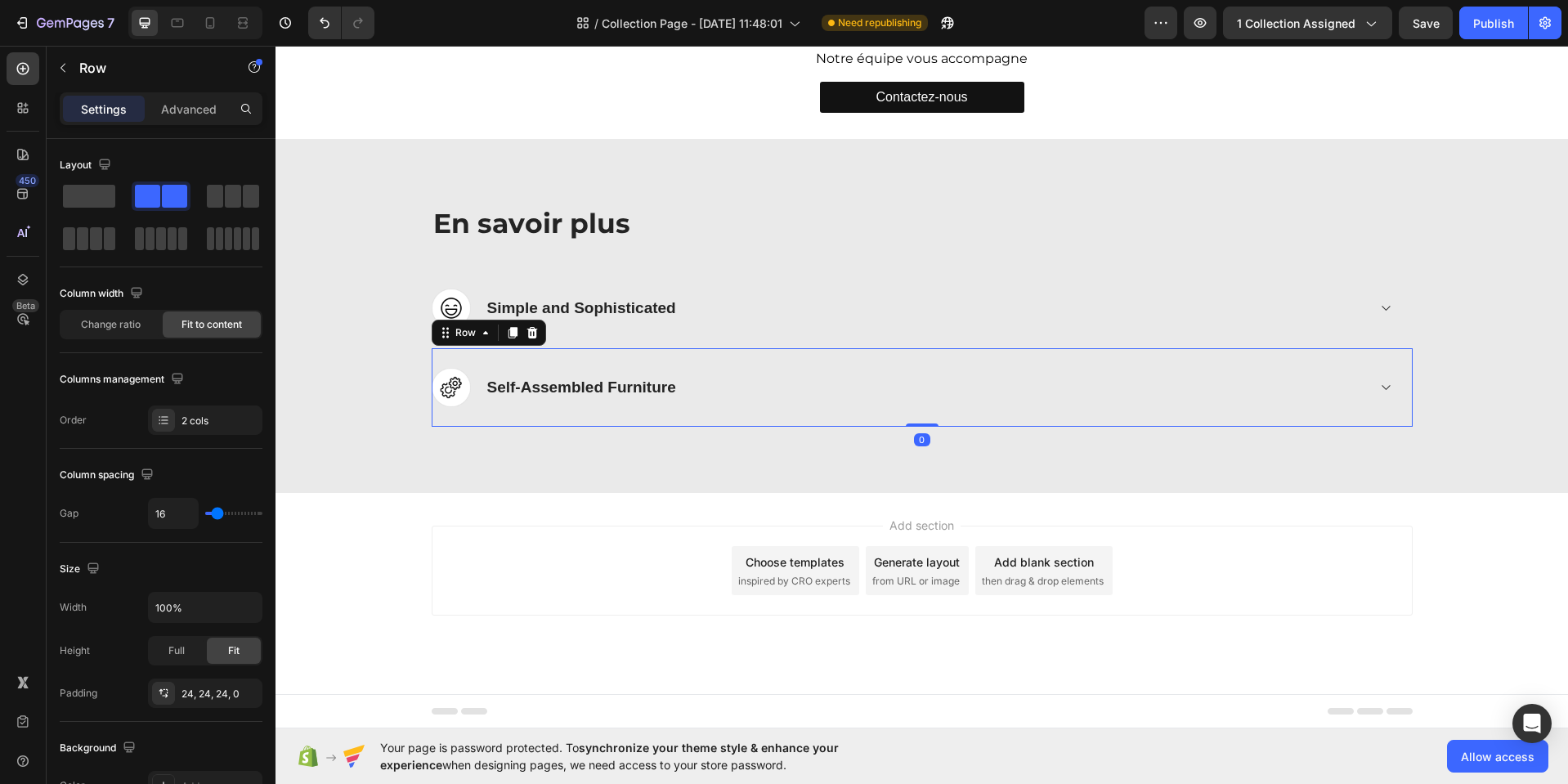
click at [561, 361] on div "Image Self-Assembled Furniture Accordion Row 0" at bounding box center [921, 388] width 980 height 80
click at [527, 337] on icon at bounding box center [531, 333] width 10 height 11
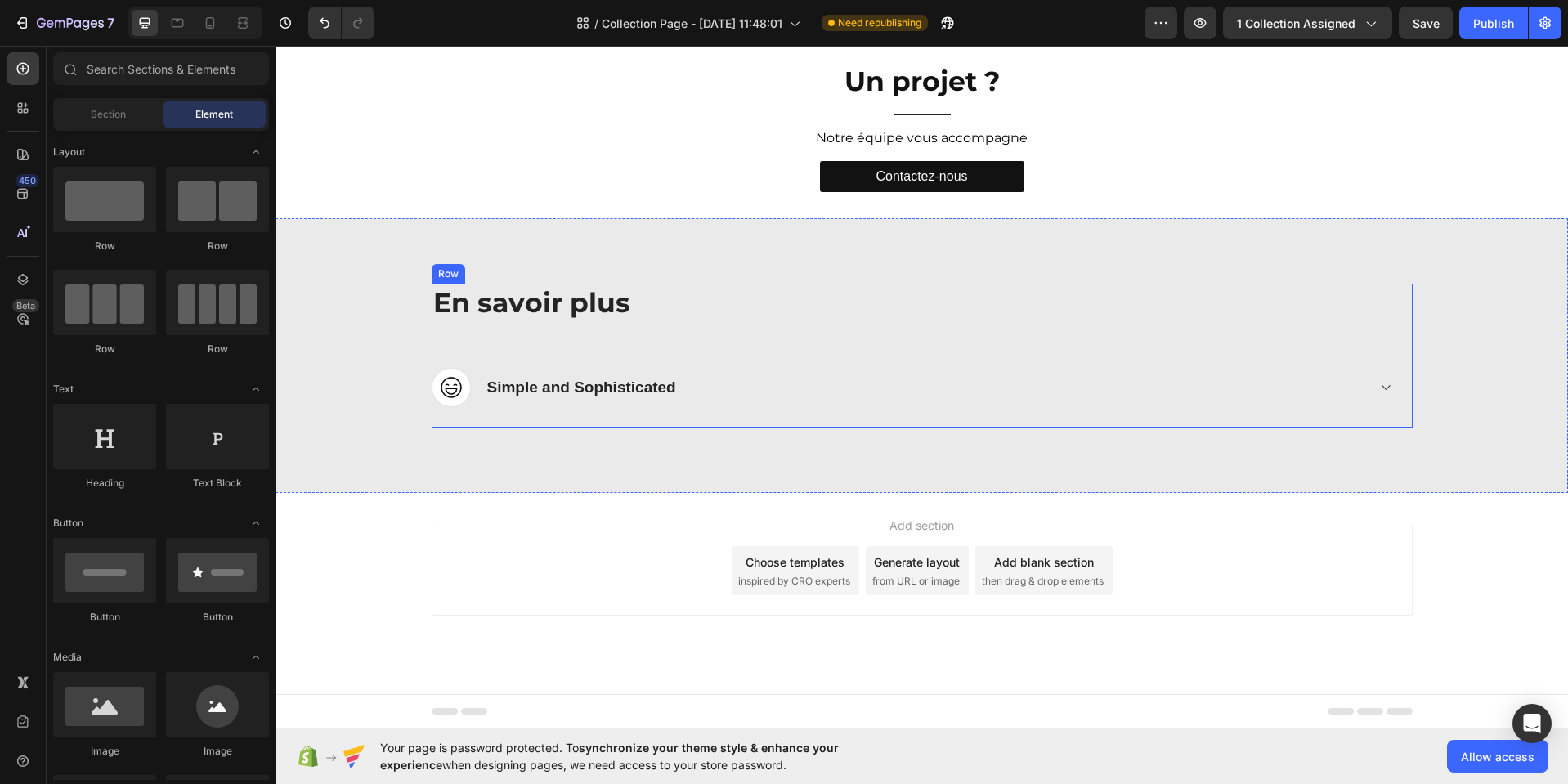
scroll to position [2776, 0]
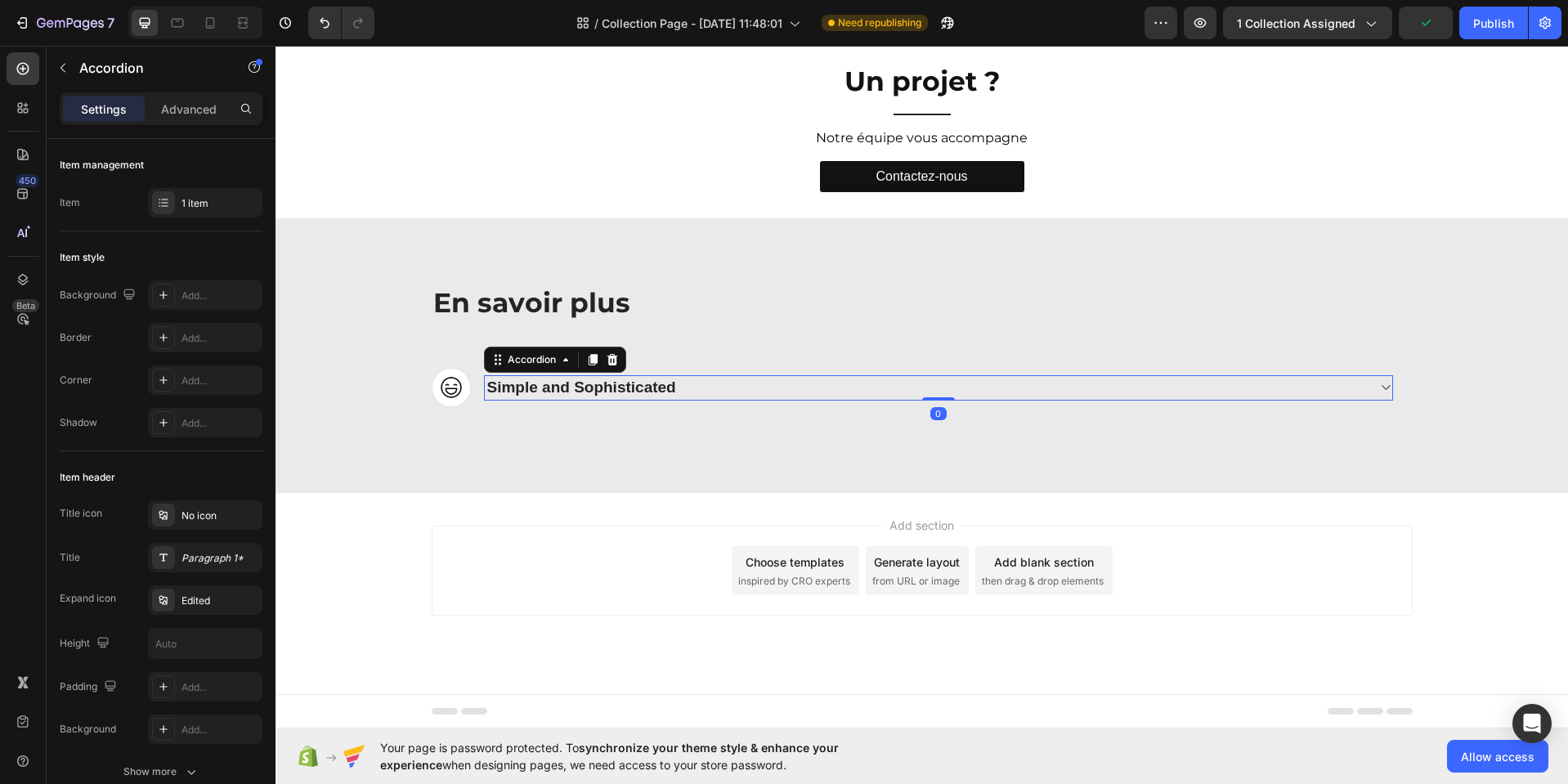
click at [507, 386] on div "Simple and Sophisticated" at bounding box center [582, 387] width 194 height 25
click at [508, 388] on div "Simple and Sophisticated" at bounding box center [582, 387] width 194 height 25
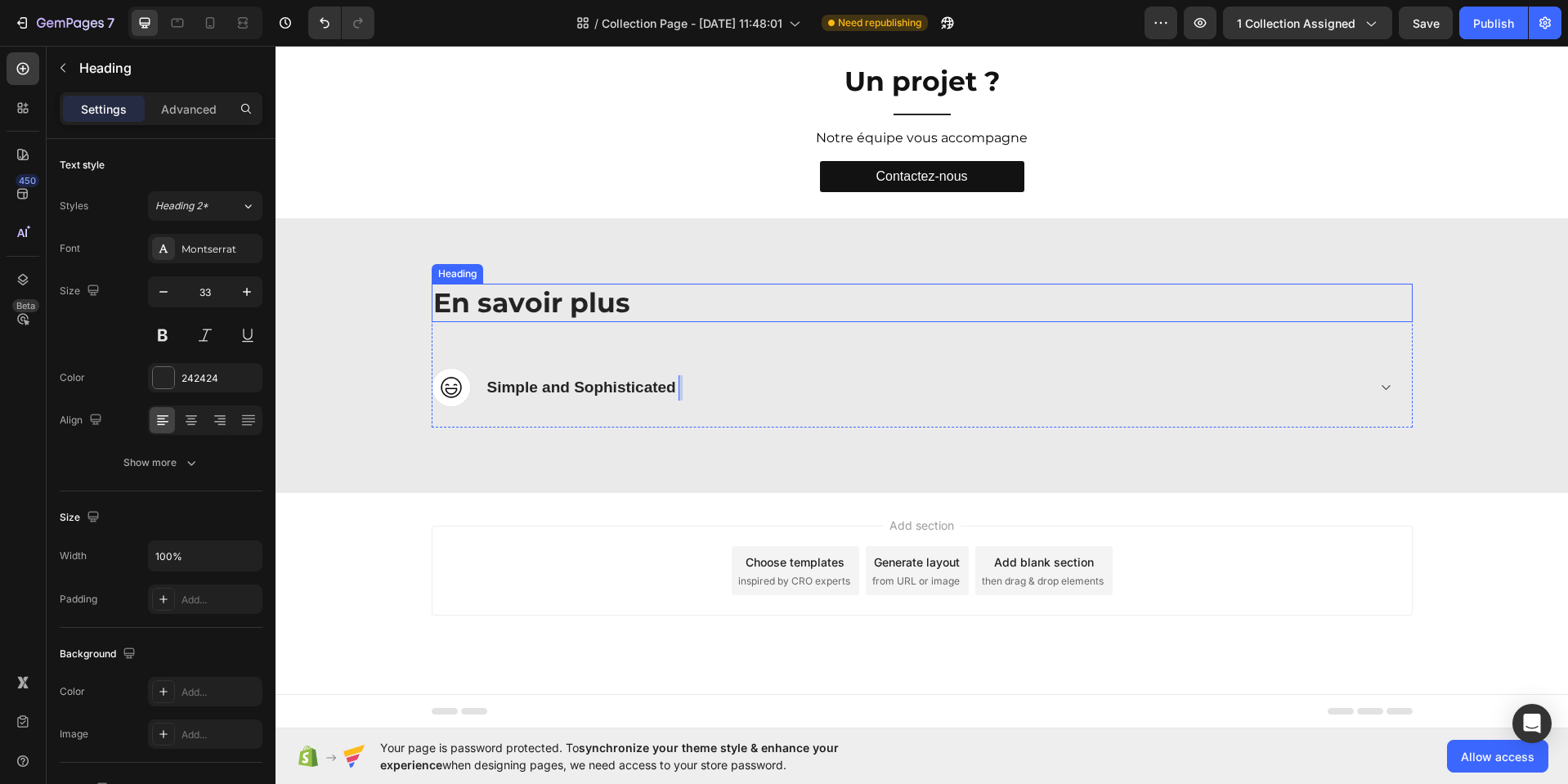
click at [660, 312] on p "En savoir plus" at bounding box center [922, 303] width 978 height 35
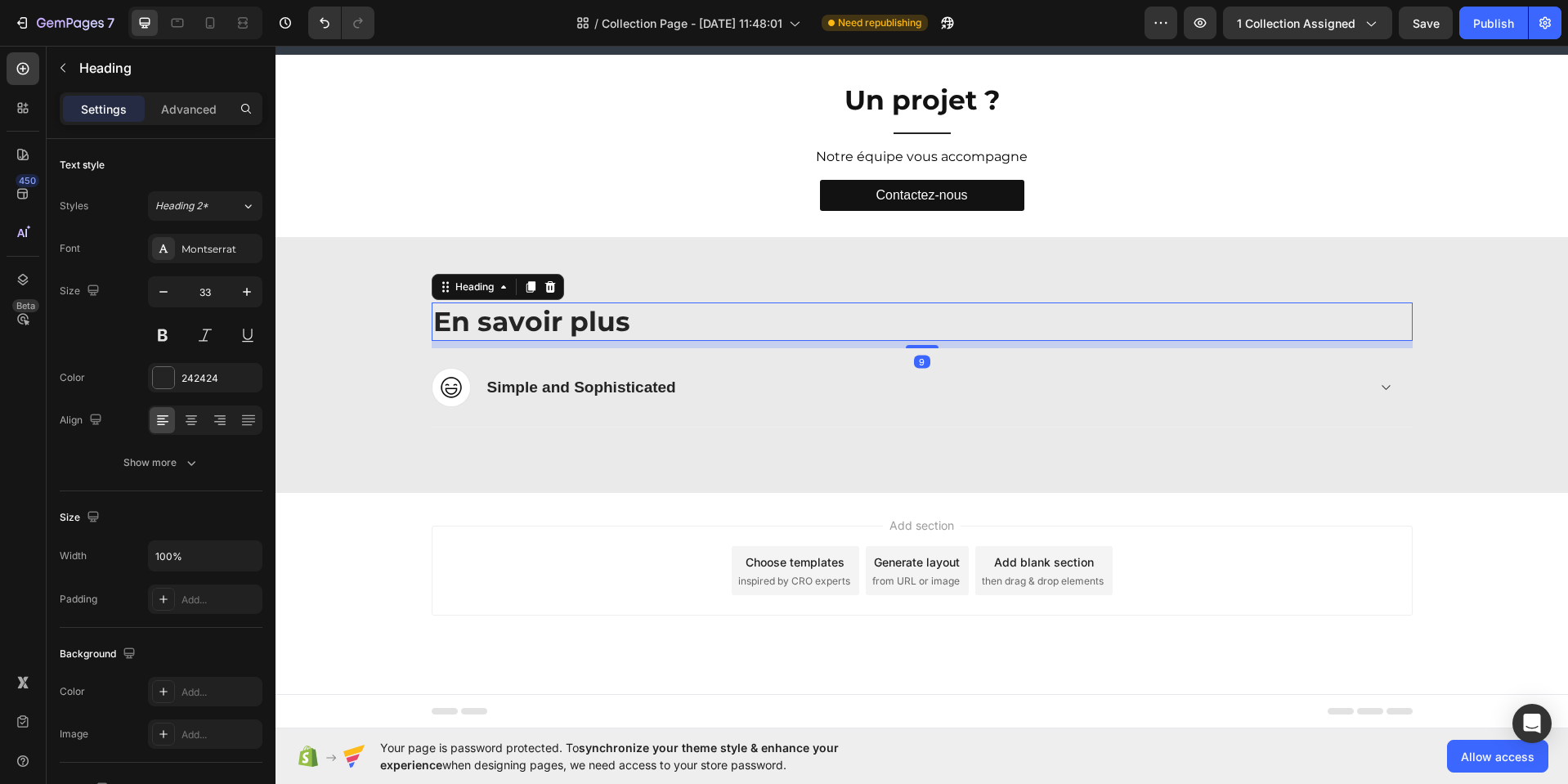
scroll to position [2759, 0]
drag, startPoint x: 911, startPoint y: 347, endPoint x: 912, endPoint y: 331, distance: 16.0
click at [912, 329] on div "En savoir plus Heading 9" at bounding box center [921, 322] width 980 height 39
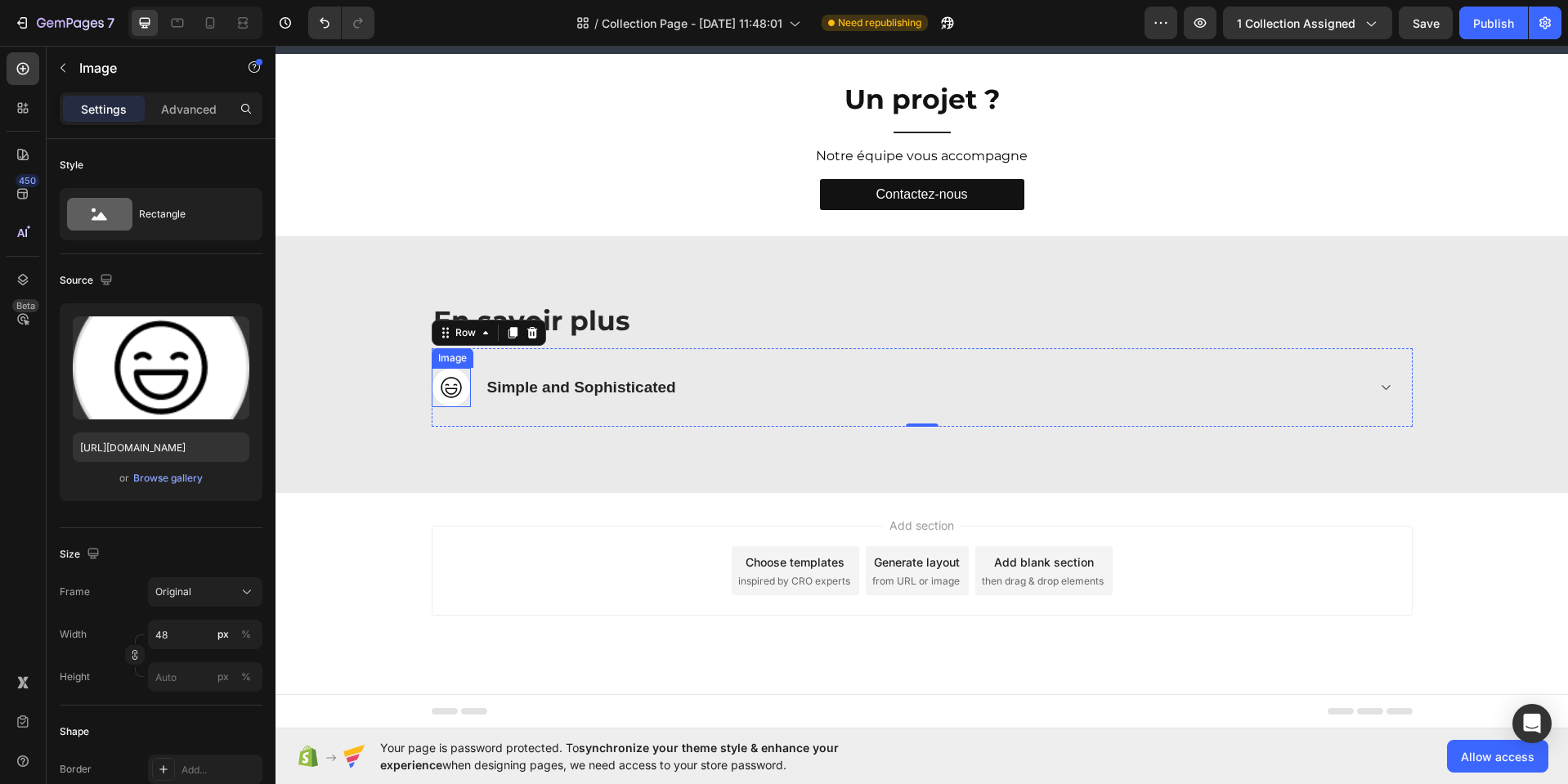
click at [445, 388] on img at bounding box center [451, 387] width 39 height 39
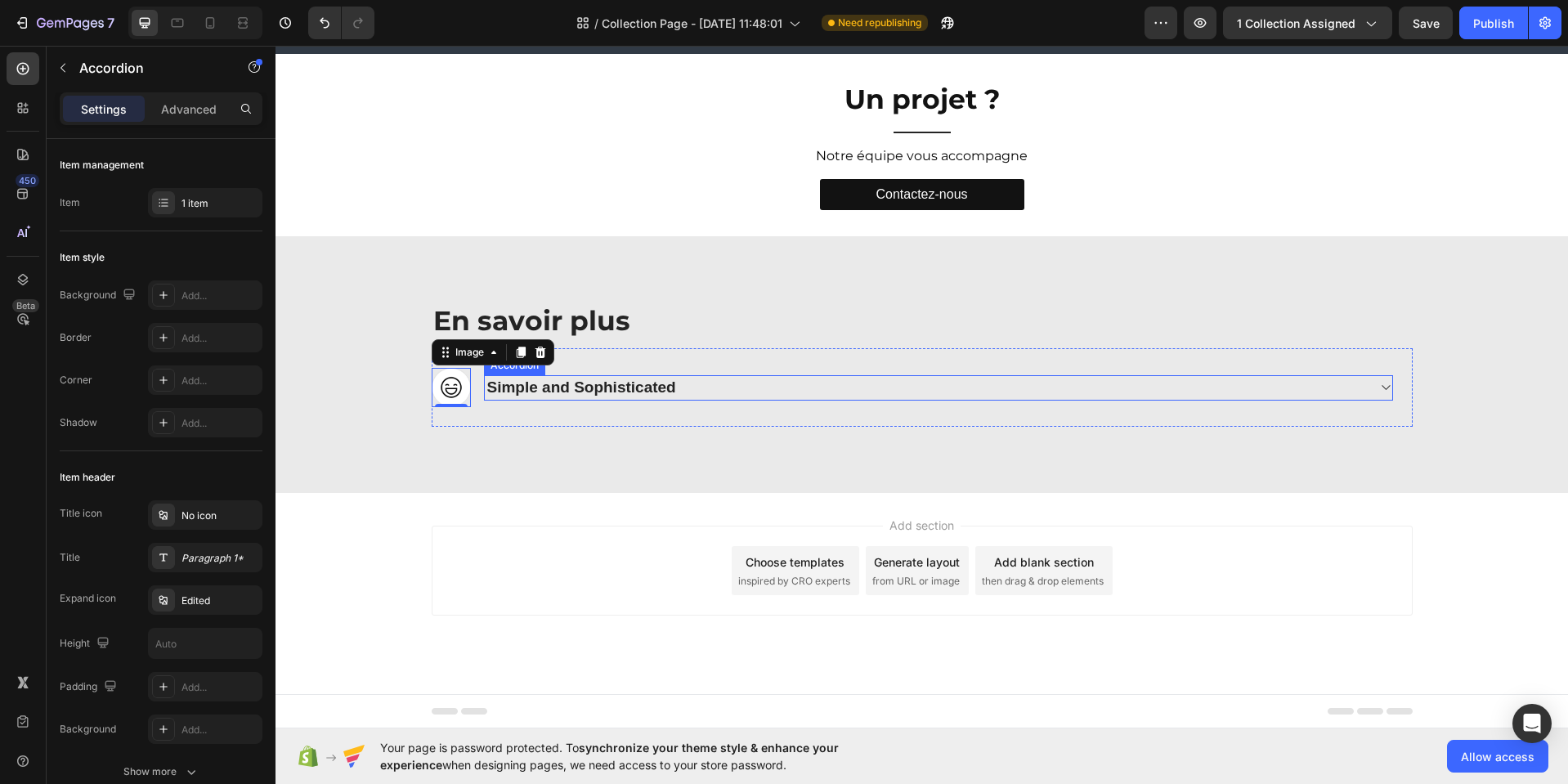
click at [523, 391] on p "Simple and Sophisticated" at bounding box center [581, 388] width 188 height 20
click at [533, 391] on p "Simple and Sophisticated" at bounding box center [581, 388] width 188 height 20
click at [1379, 386] on icon at bounding box center [1384, 387] width 12 height 13
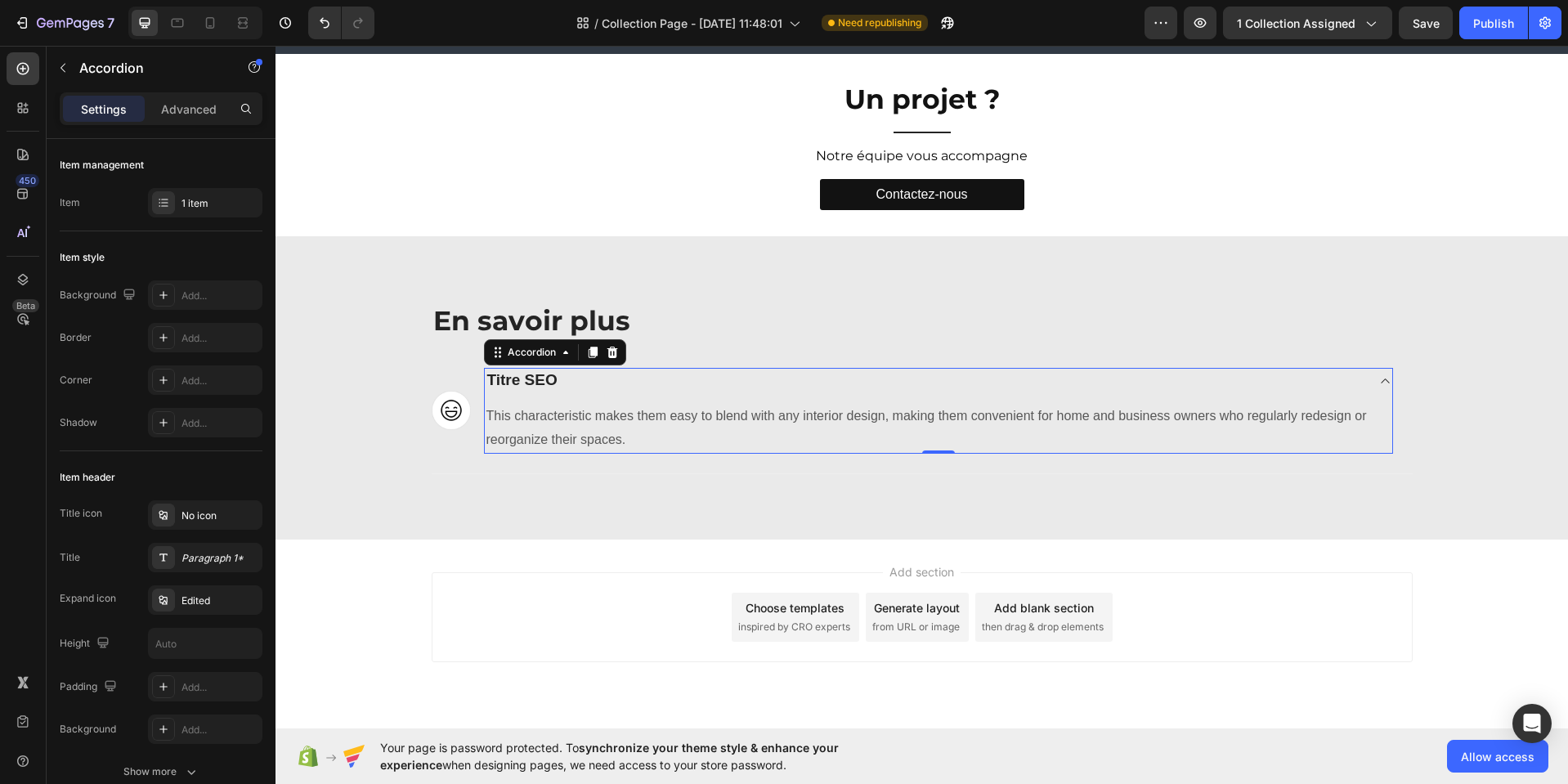
click at [1379, 380] on icon at bounding box center [1384, 381] width 12 height 13
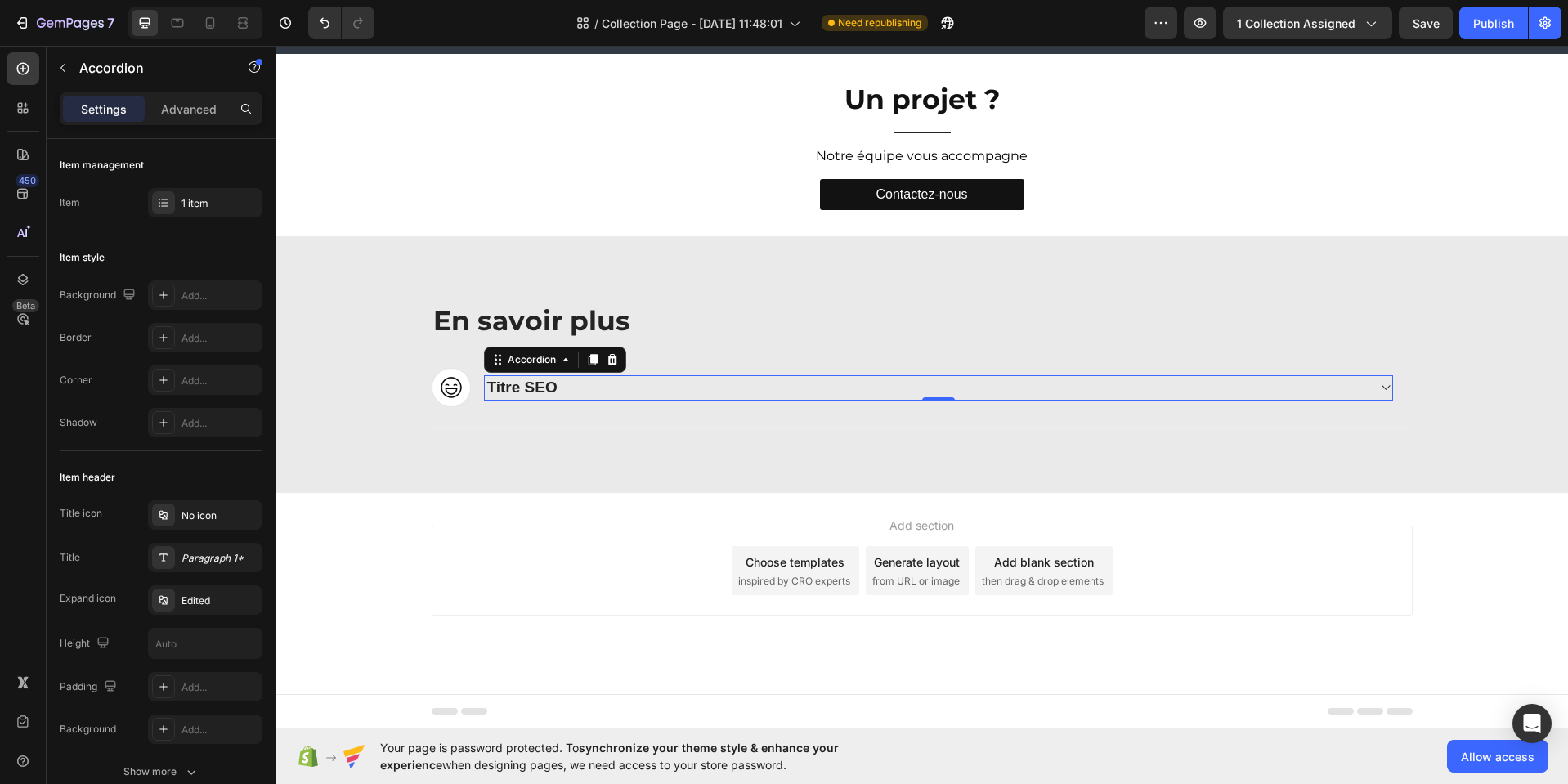
click at [1343, 544] on div "Add section Choose templates inspired by CRO experts Generate layout from URL o…" at bounding box center [921, 570] width 980 height 90
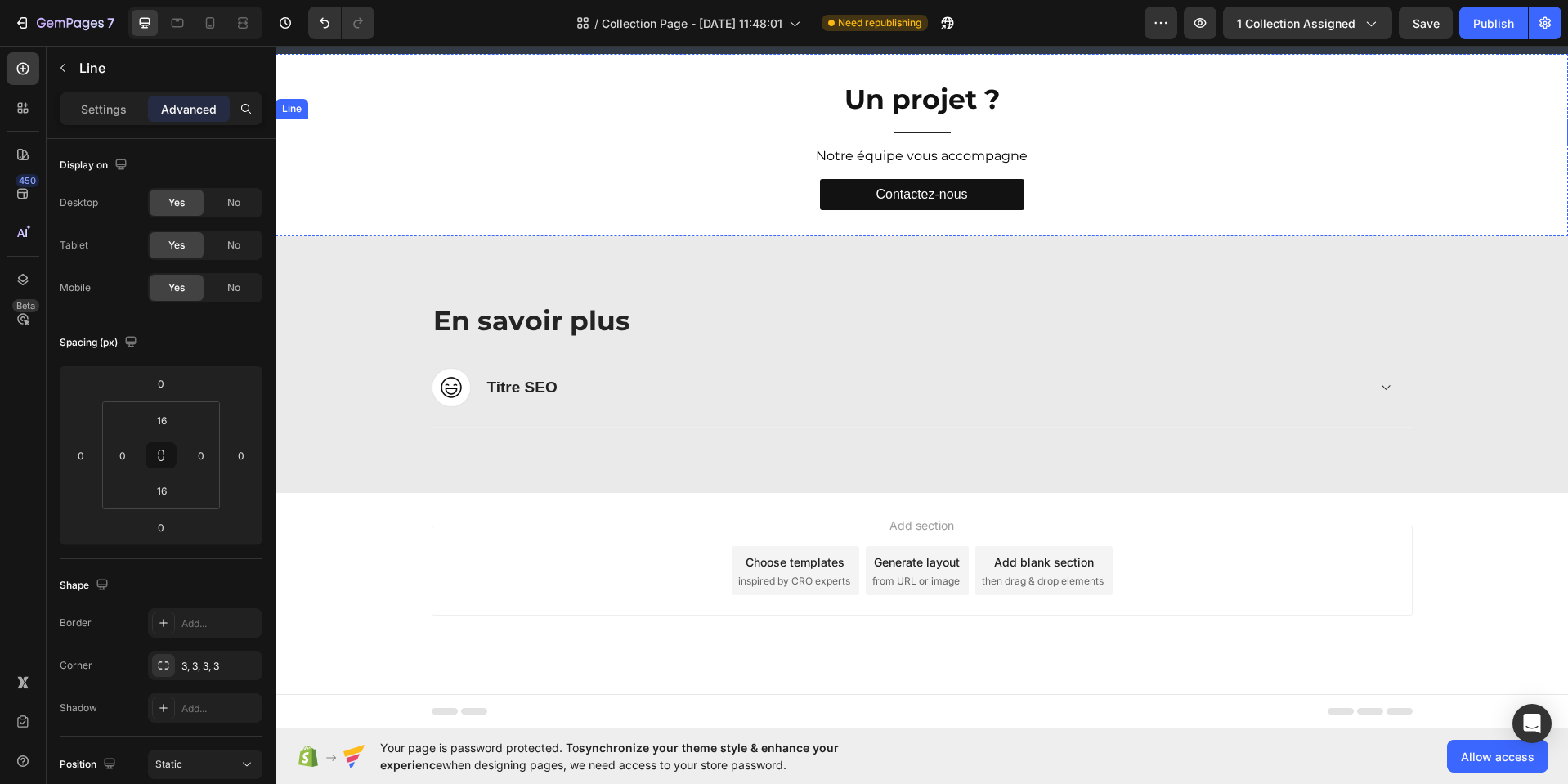
click at [932, 133] on div "Title Line" at bounding box center [921, 132] width 1292 height 28
drag, startPoint x: 356, startPoint y: 101, endPoint x: 702, endPoint y: 131, distance: 347.3
click at [360, 104] on icon at bounding box center [356, 103] width 13 height 13
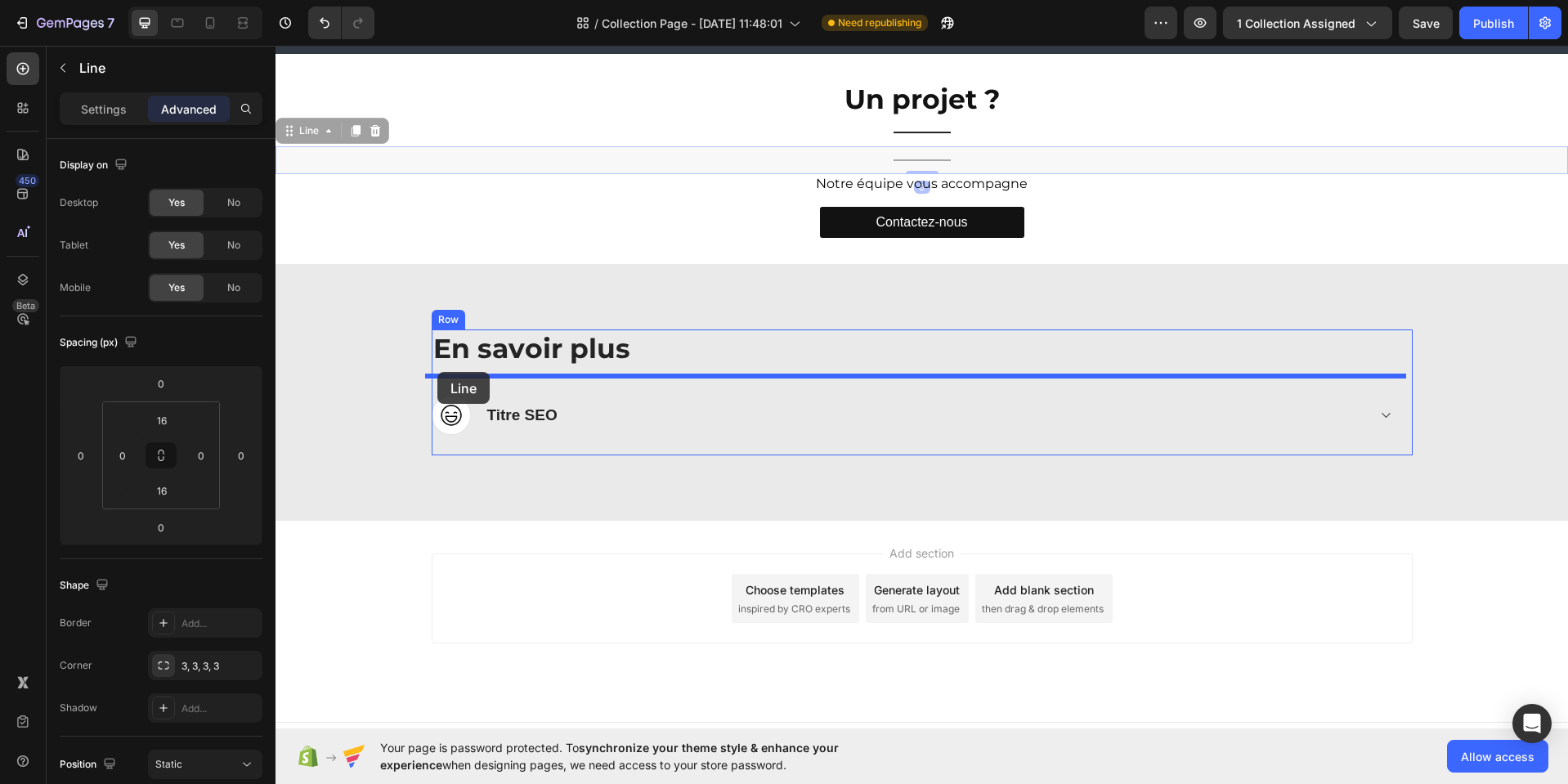
drag, startPoint x: 288, startPoint y: 133, endPoint x: 436, endPoint y: 372, distance: 281.1
type input "10"
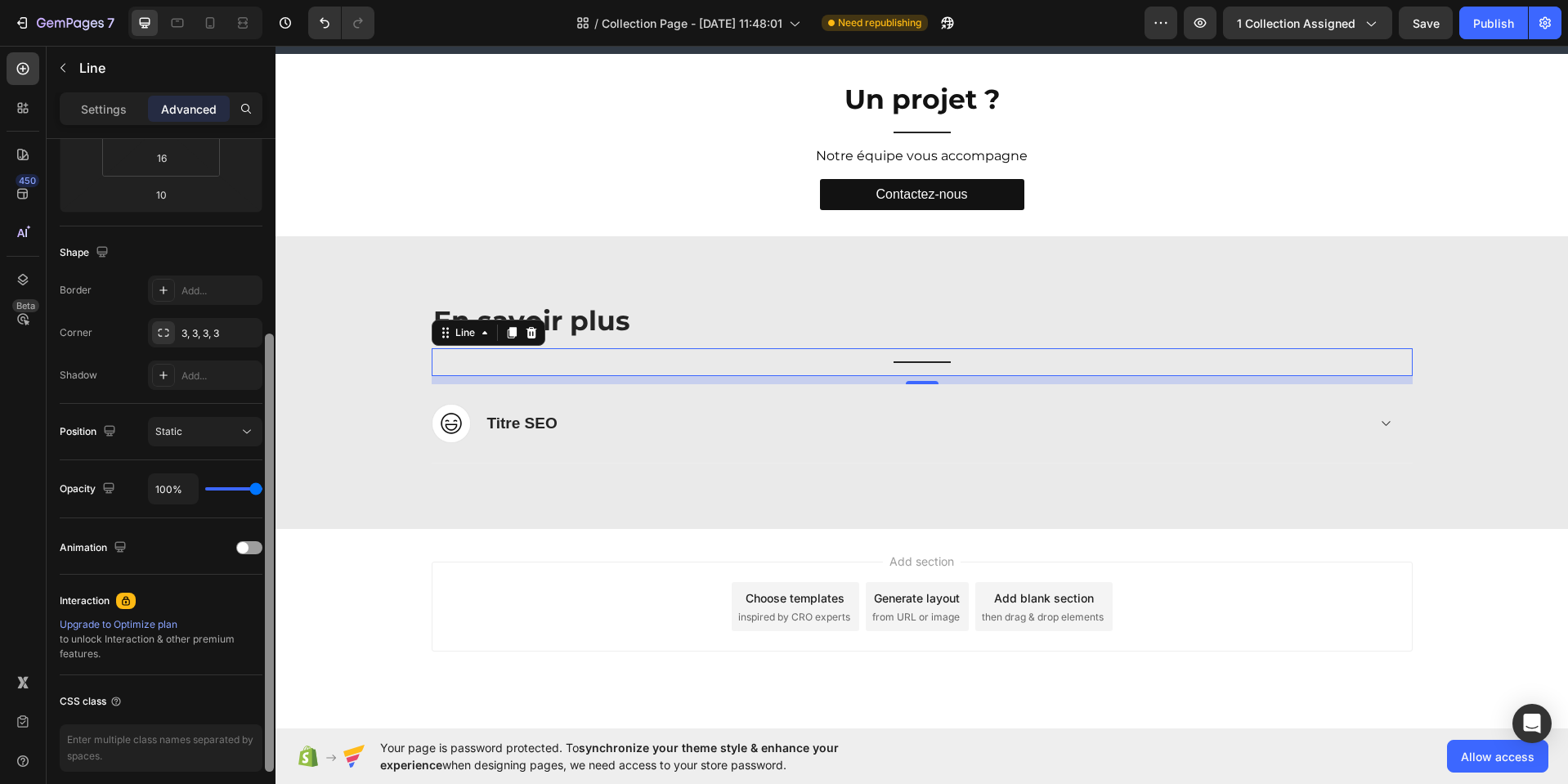
drag, startPoint x: 268, startPoint y: 531, endPoint x: 237, endPoint y: 696, distance: 167.9
click at [268, 739] on div at bounding box center [270, 553] width 9 height 438
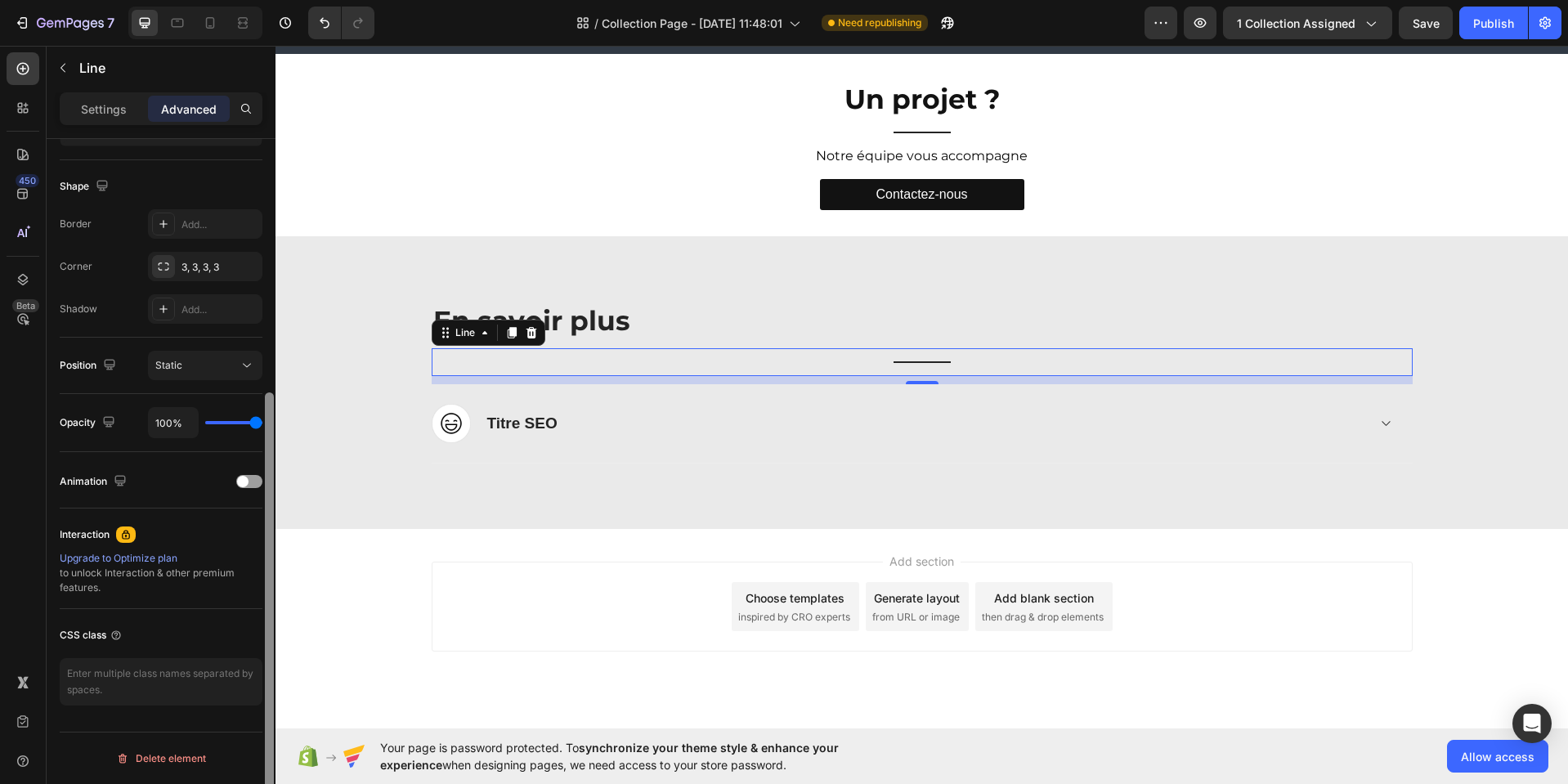
scroll to position [301, 0]
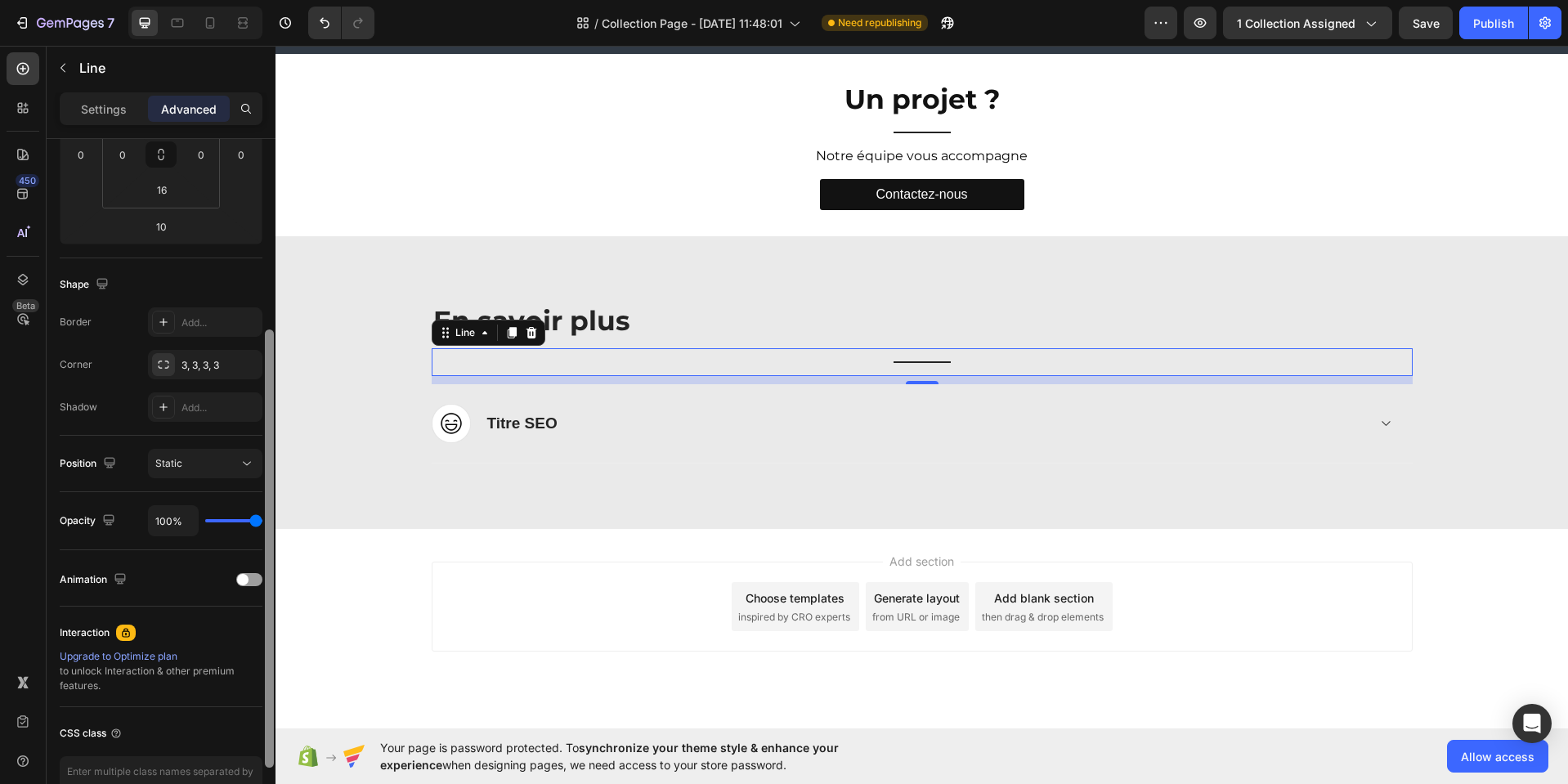
drag, startPoint x: 545, startPoint y: 726, endPoint x: 285, endPoint y: 553, distance: 312.3
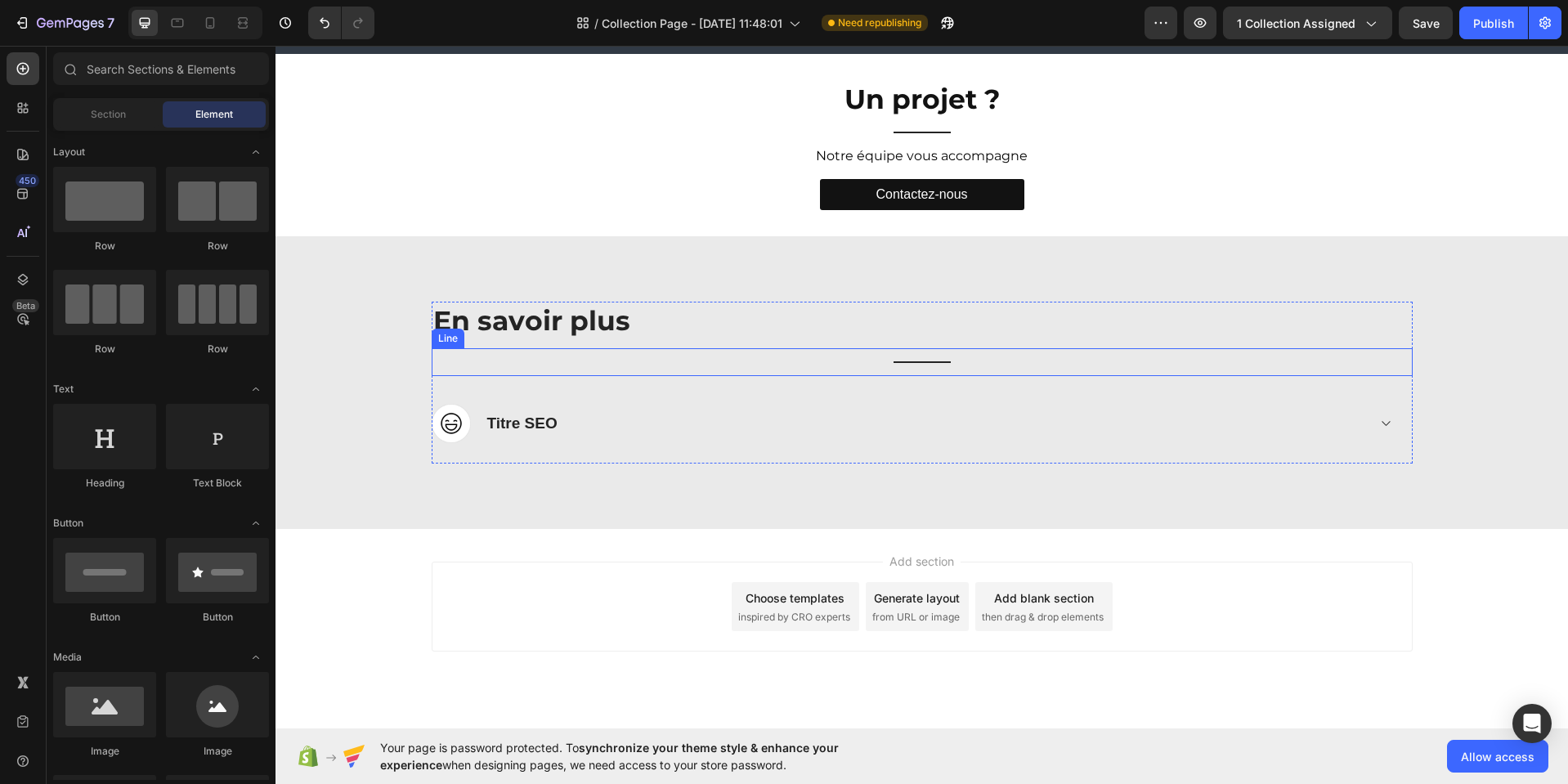
click at [917, 361] on div "Title Line" at bounding box center [921, 362] width 980 height 28
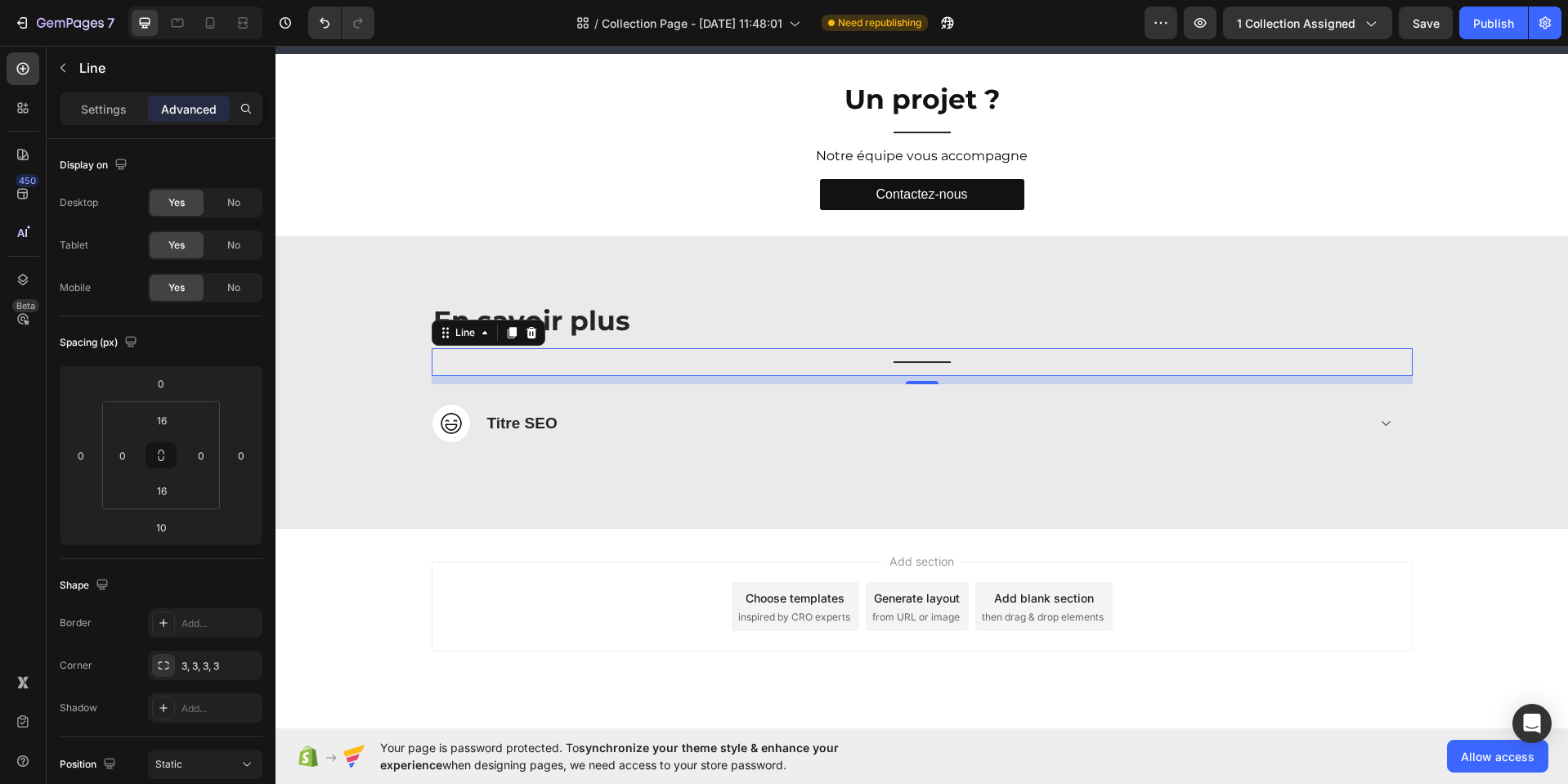
click at [526, 337] on icon at bounding box center [530, 333] width 10 height 11
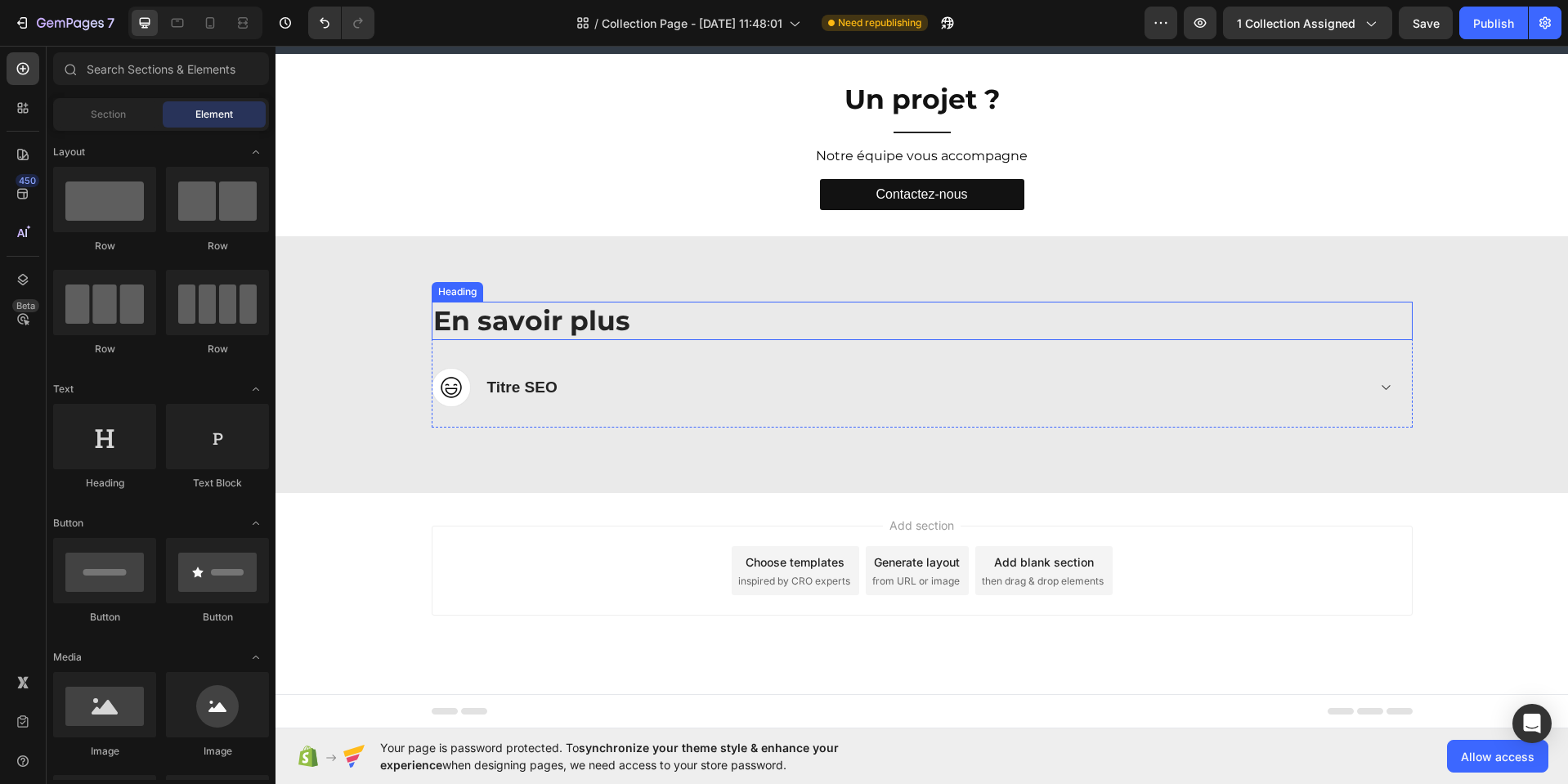
click at [494, 321] on p "En savoir plus" at bounding box center [922, 321] width 978 height 35
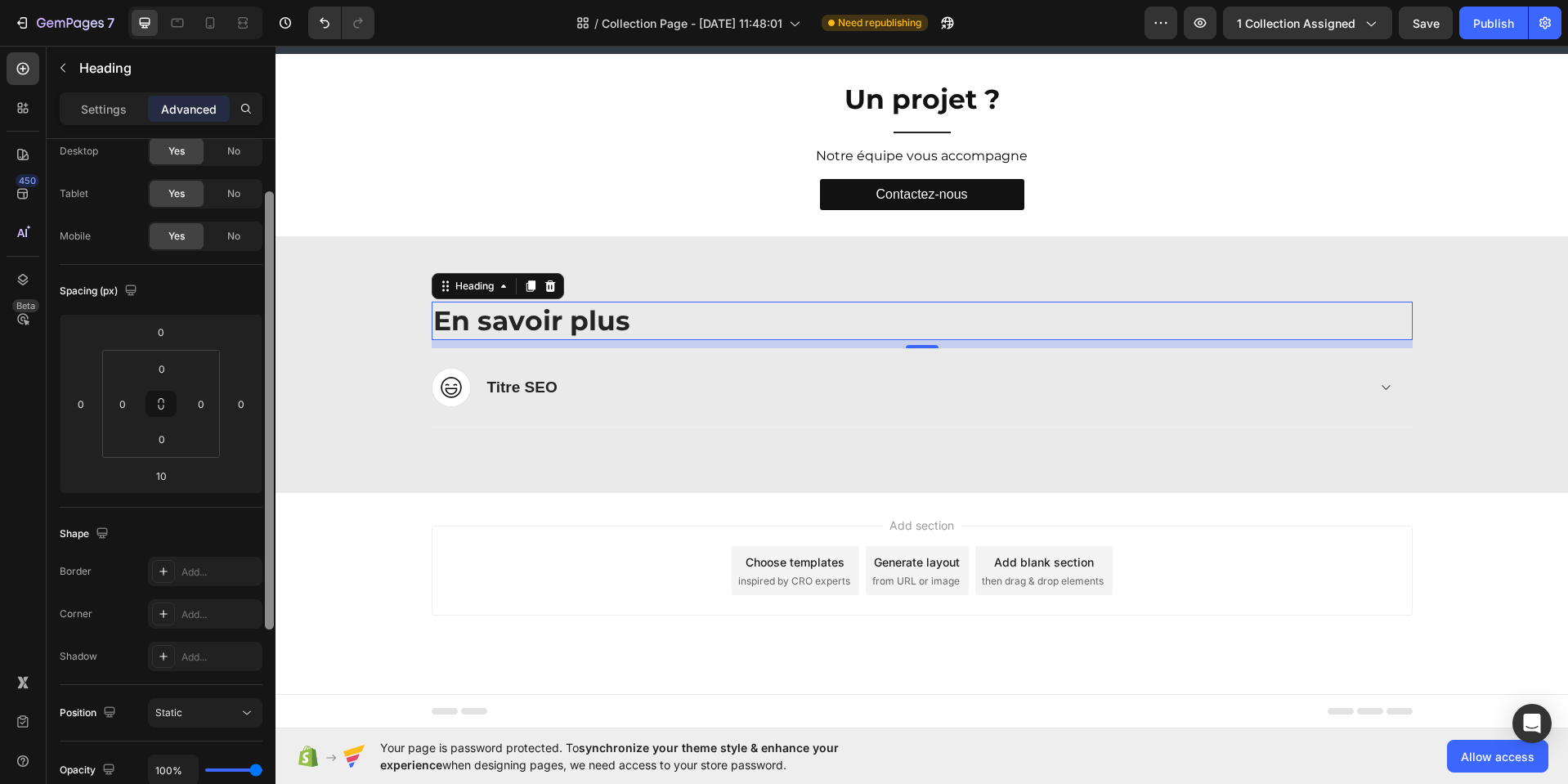
scroll to position [81, 0]
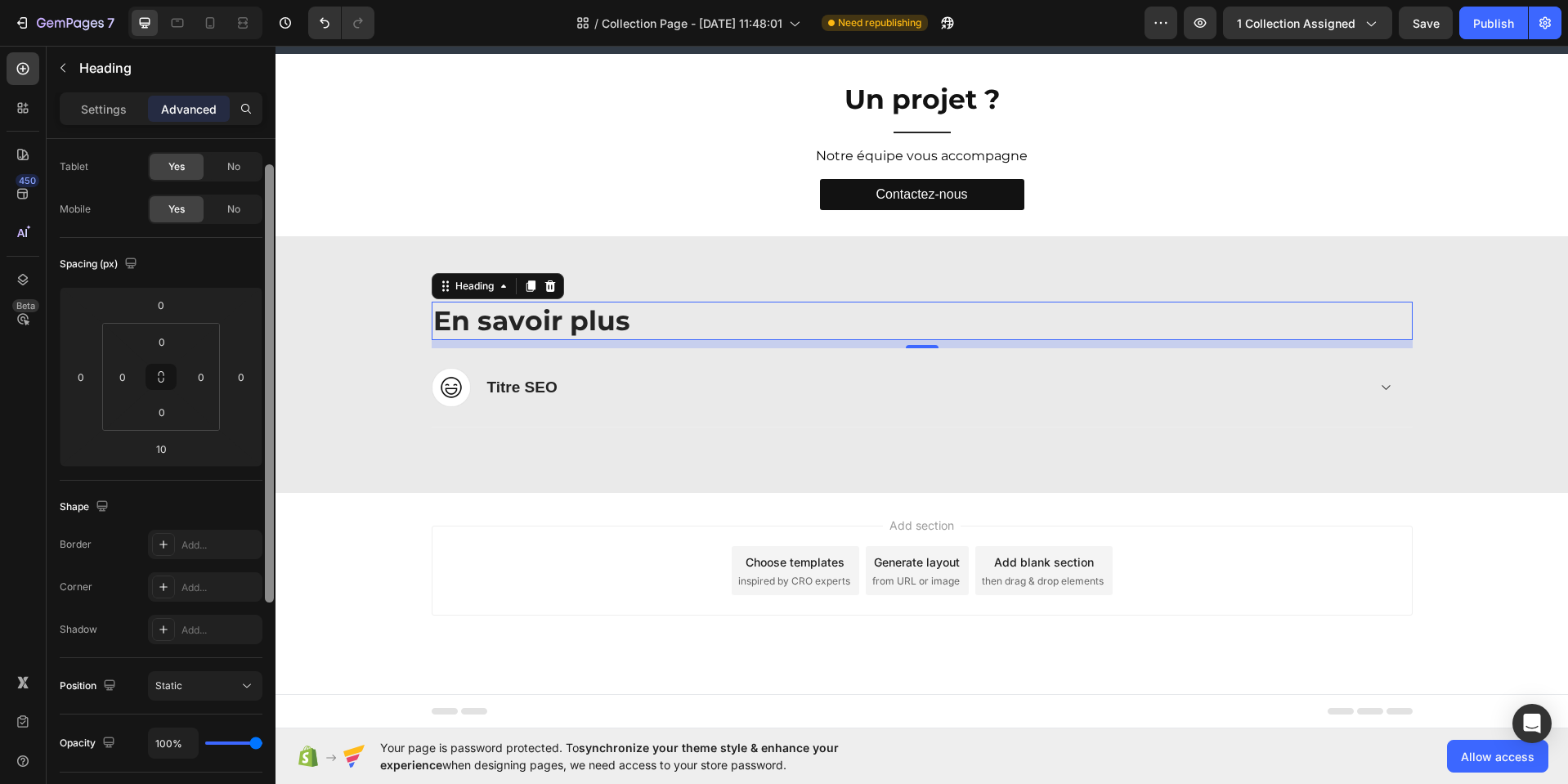
drag, startPoint x: 270, startPoint y: 520, endPoint x: 254, endPoint y: 567, distance: 49.6
click at [260, 570] on div "Display on Desktop Yes No Tablet Yes No Mobile Yes No Spacing (px) 0 0 10 0 0 0…" at bounding box center [161, 484] width 229 height 692
click at [165, 543] on icon at bounding box center [164, 542] width 13 height 13
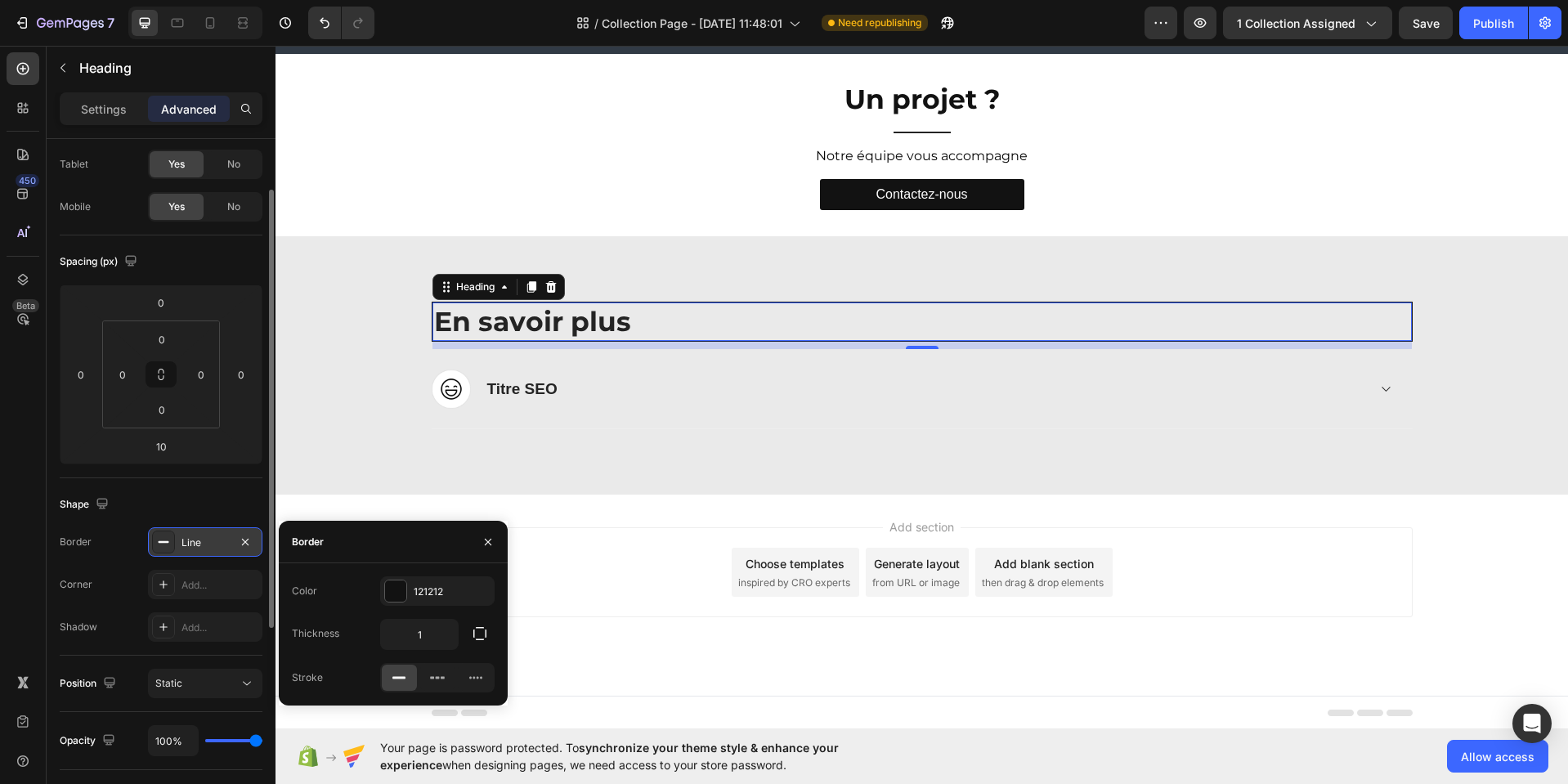
click at [474, 636] on icon "button" at bounding box center [480, 633] width 13 height 13
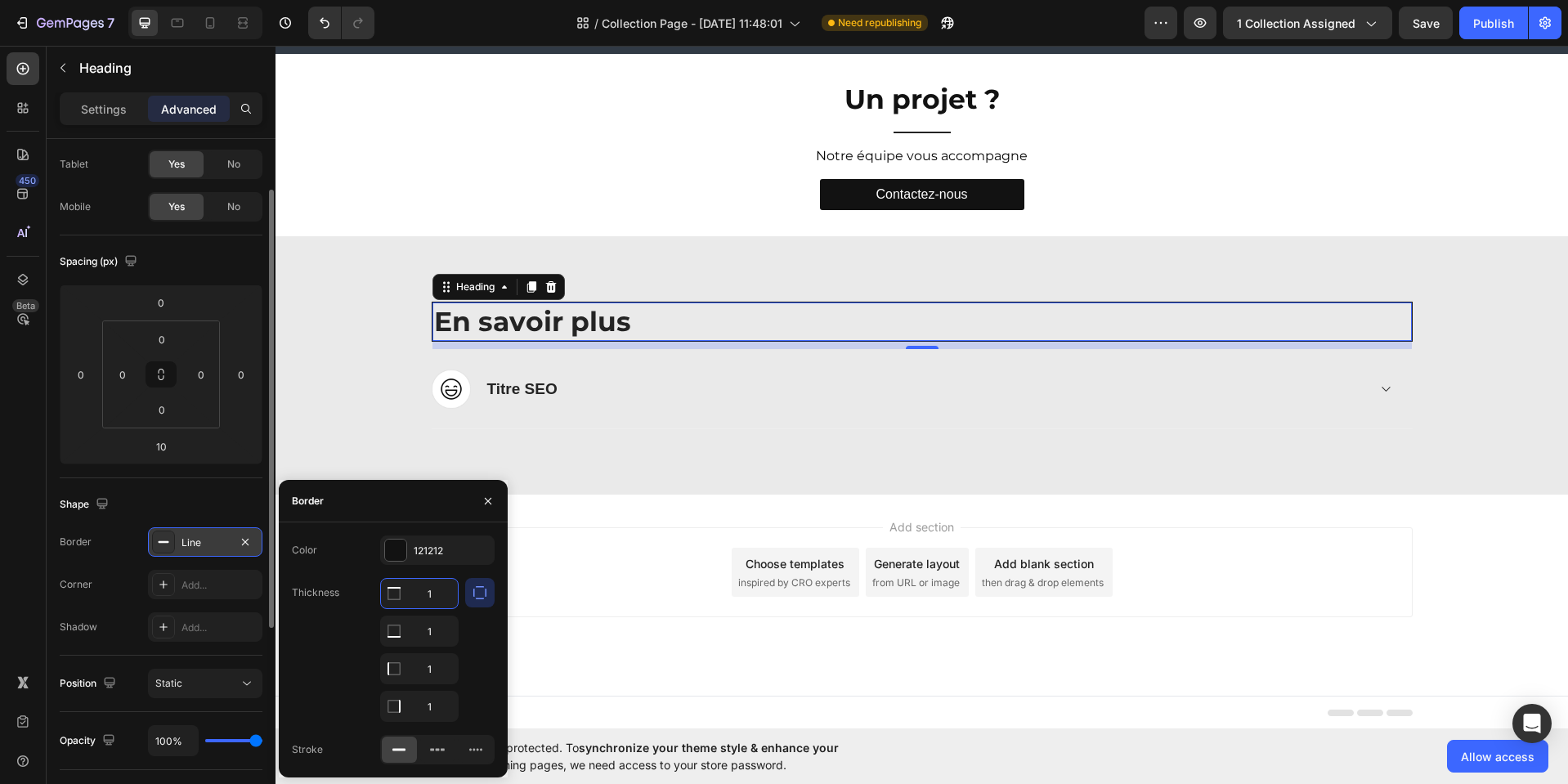
click at [434, 603] on input "1" at bounding box center [419, 594] width 77 height 30
type input "0"
drag, startPoint x: 433, startPoint y: 631, endPoint x: 449, endPoint y: 629, distance: 16.1
click at [436, 637] on input "1" at bounding box center [419, 631] width 77 height 30
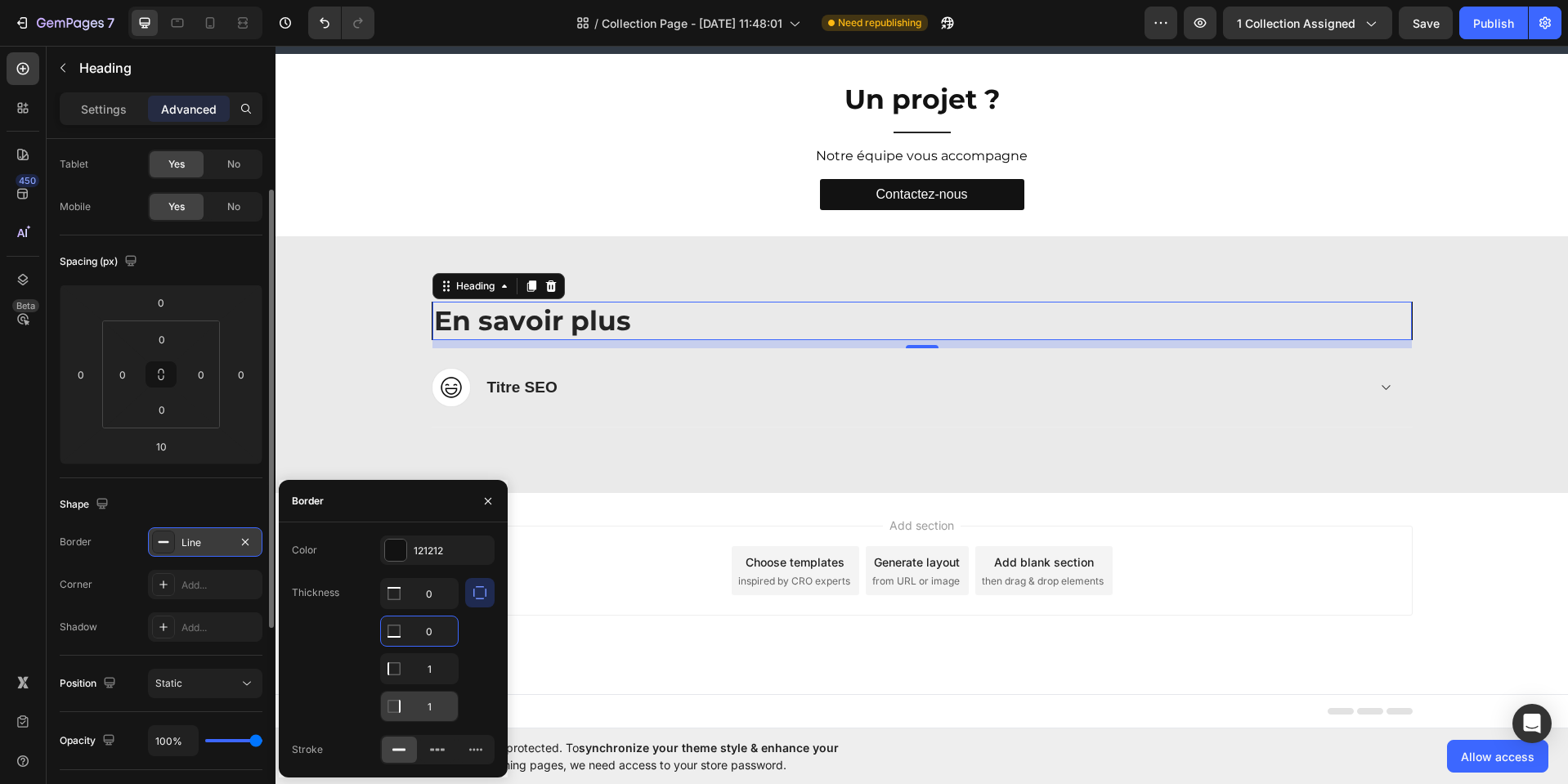
type input "0"
drag, startPoint x: 432, startPoint y: 707, endPoint x: 448, endPoint y: 711, distance: 16.5
click at [435, 608] on input "1" at bounding box center [419, 594] width 77 height 30
type input "0"
click at [563, 598] on div "Add section Choose templates inspired by CRO experts Generate layout from URL o…" at bounding box center [921, 570] width 980 height 90
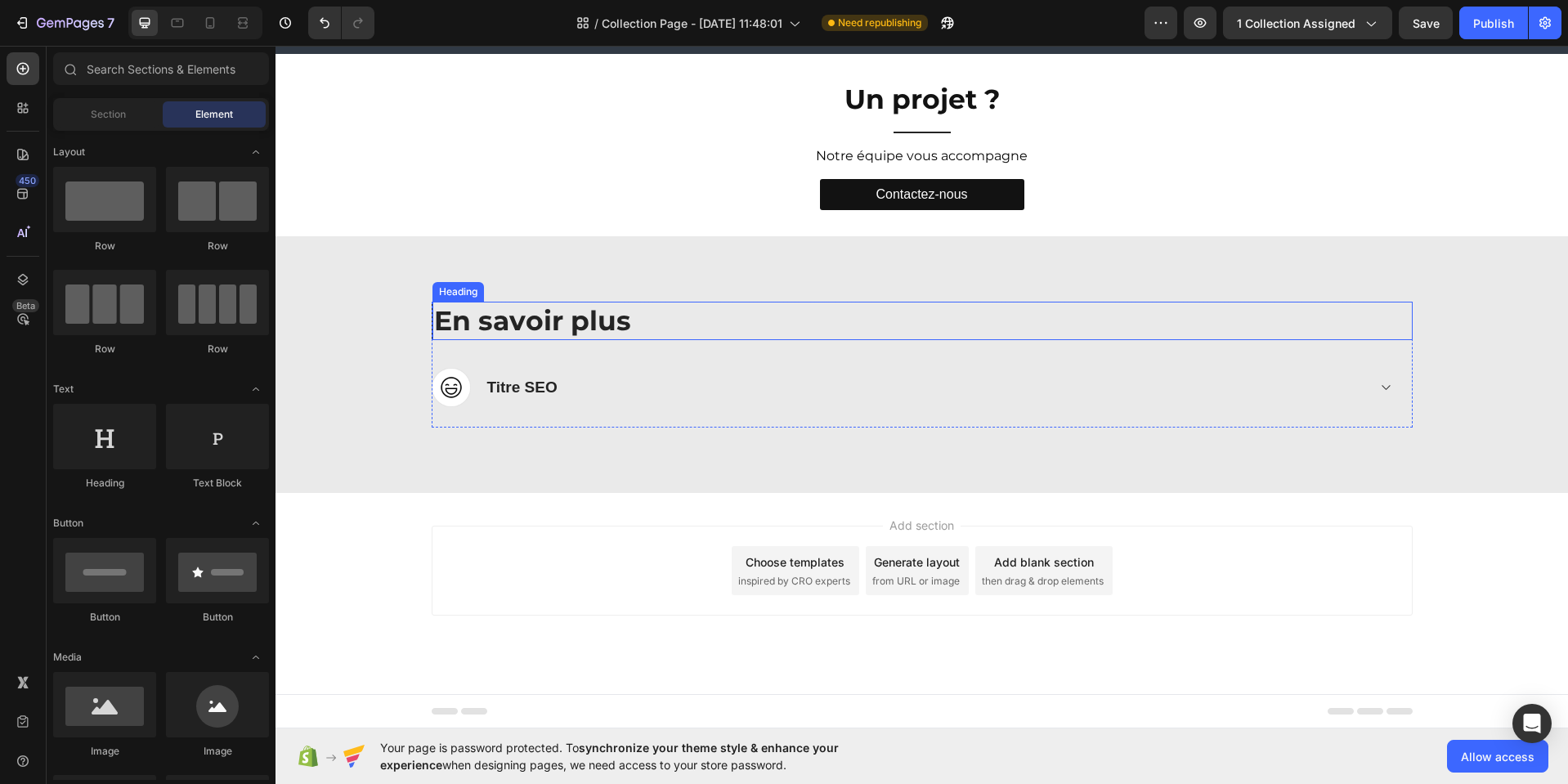
click at [514, 322] on p "En savoir plus" at bounding box center [922, 321] width 977 height 35
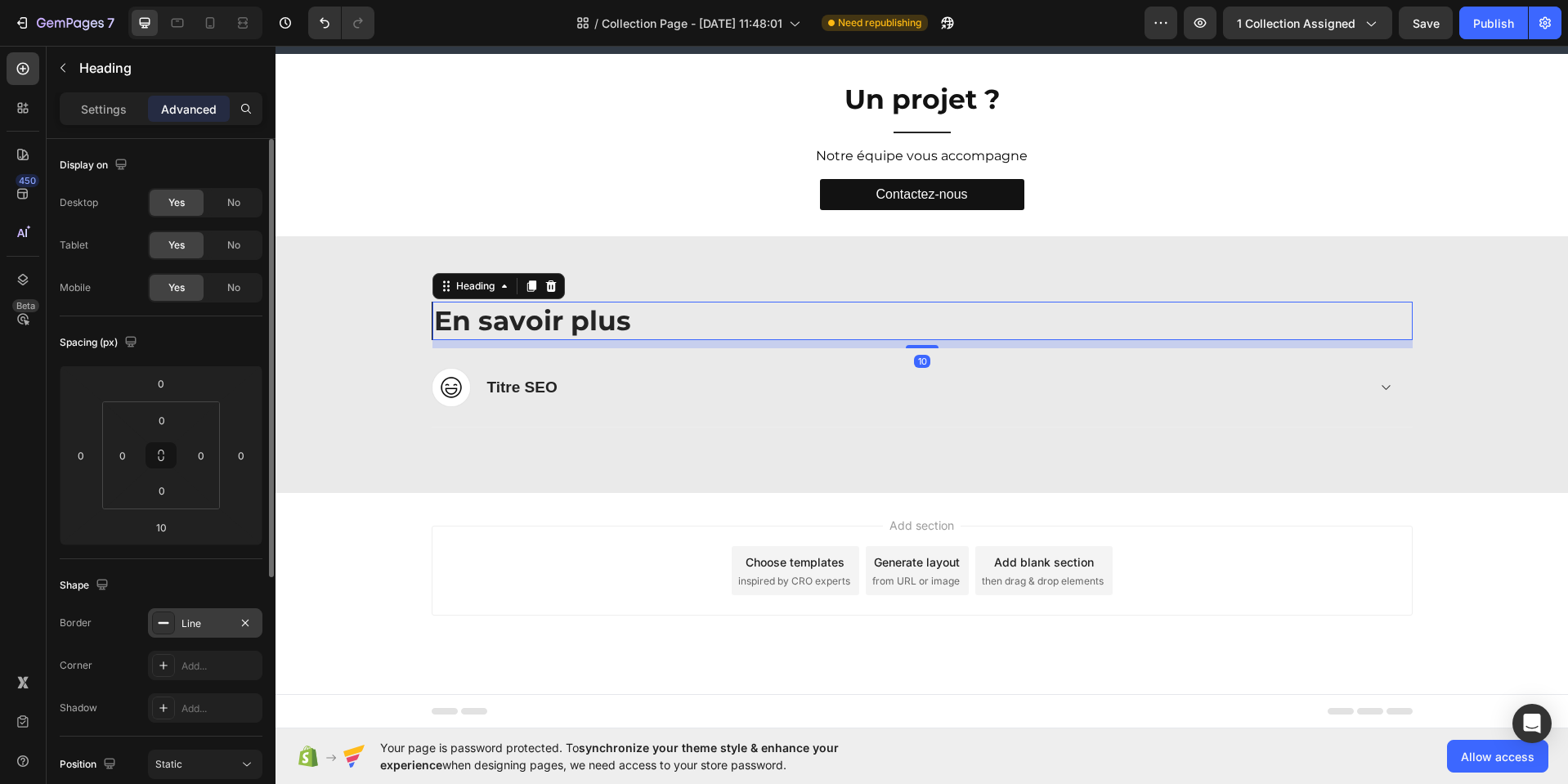
click at [213, 624] on div "Line" at bounding box center [204, 624] width 47 height 15
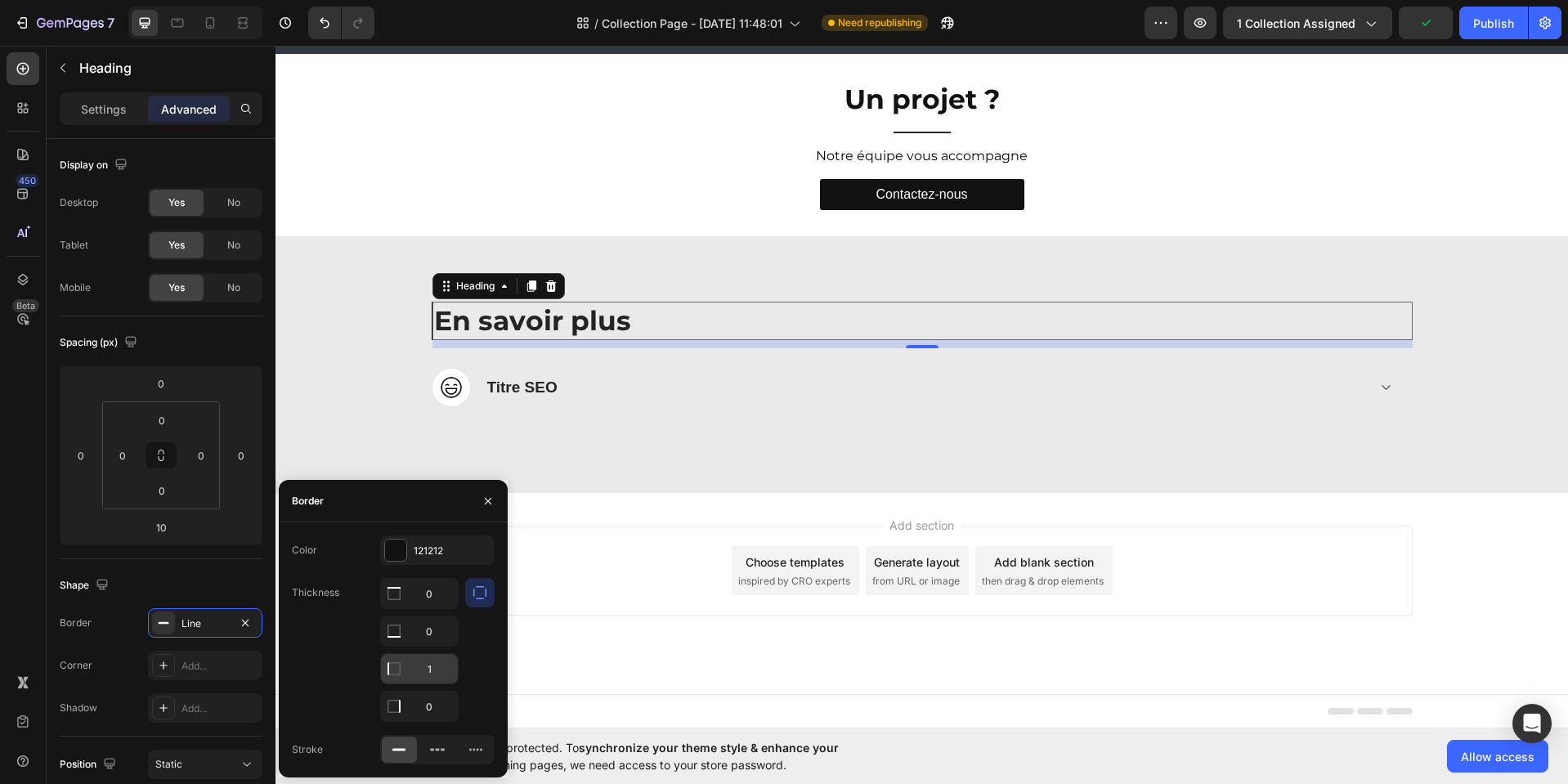
click at [432, 608] on input "1" at bounding box center [419, 594] width 77 height 30
type input "2"
click at [483, 655] on div at bounding box center [480, 650] width 30 height 144
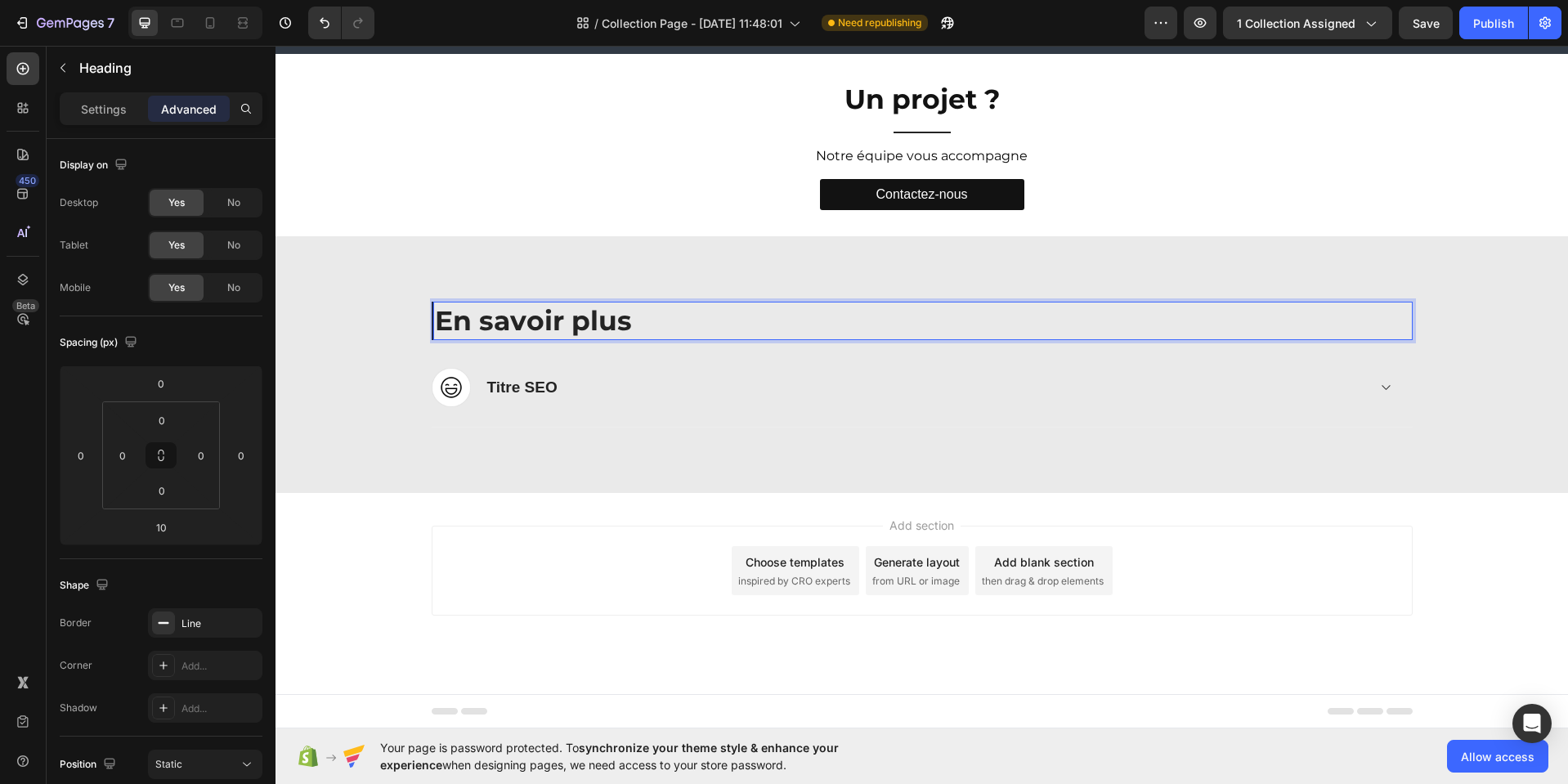
drag, startPoint x: 432, startPoint y: 324, endPoint x: 438, endPoint y: 330, distance: 8.5
click at [435, 325] on p "En savoir plus" at bounding box center [923, 321] width 976 height 35
click at [120, 457] on input "0" at bounding box center [122, 455] width 25 height 25
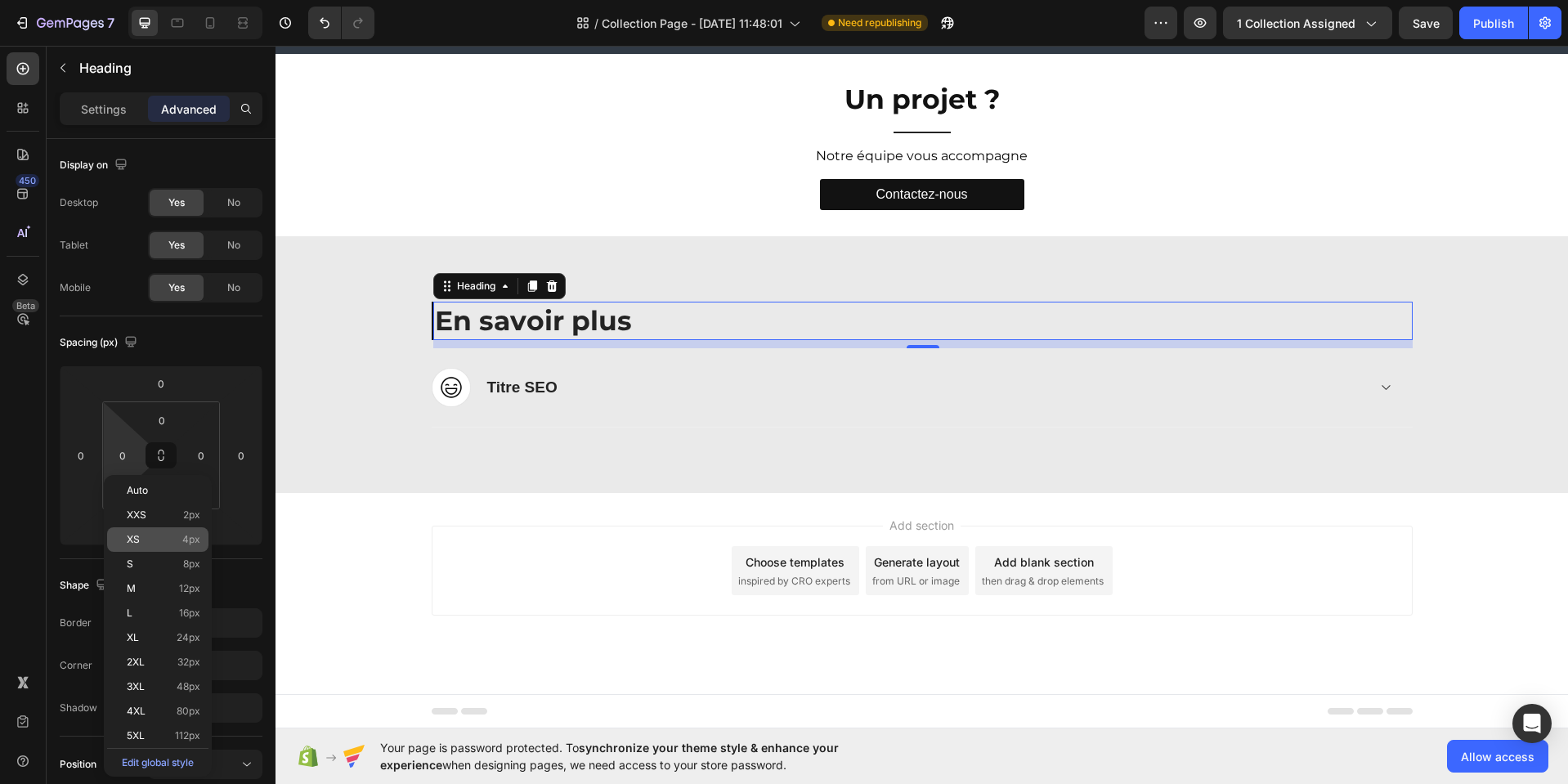
click at [164, 537] on p "XS 4px" at bounding box center [164, 540] width 74 height 11
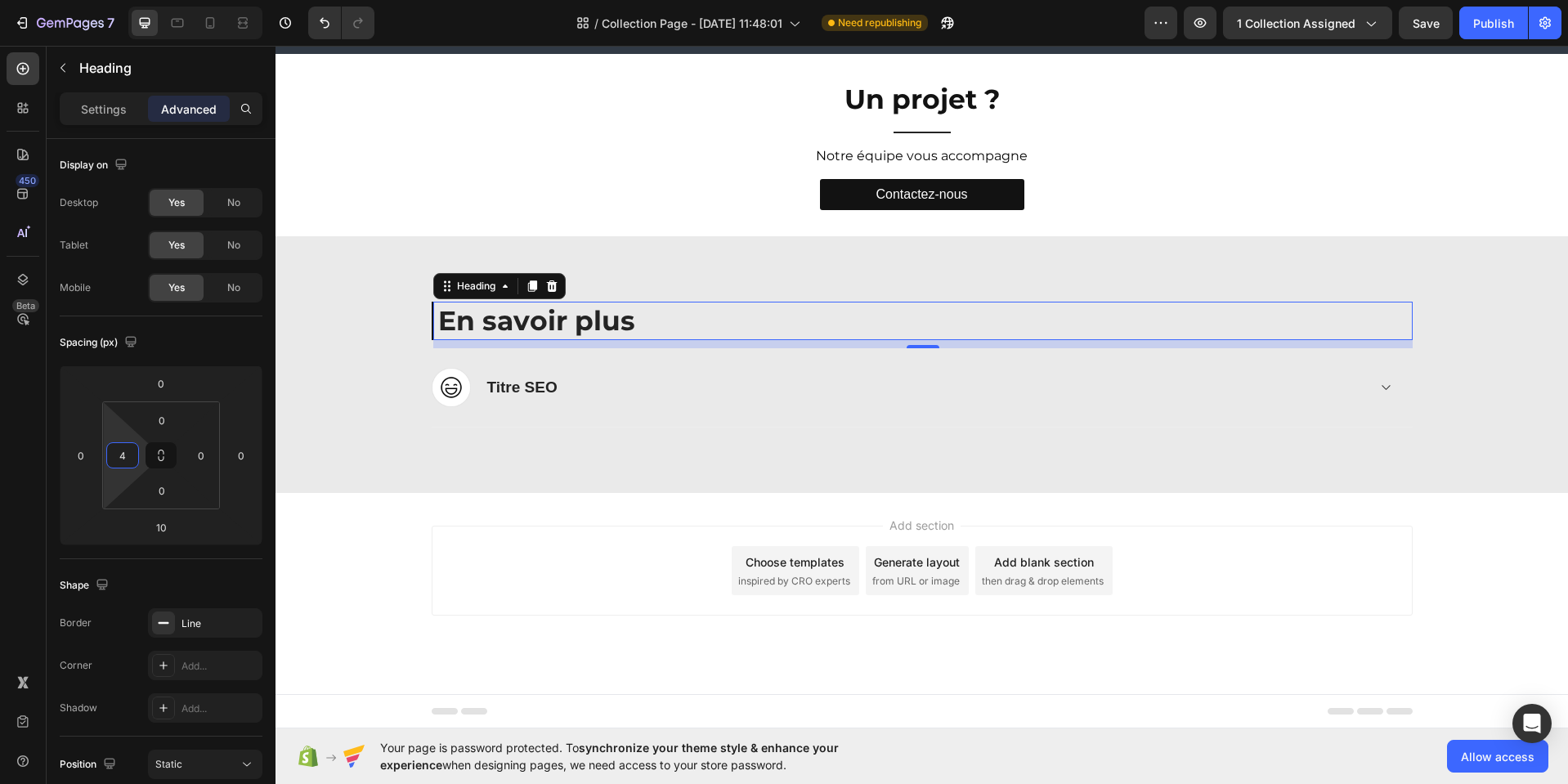
drag, startPoint x: 124, startPoint y: 459, endPoint x: 131, endPoint y: 474, distance: 16.6
click at [126, 460] on input "4" at bounding box center [122, 455] width 25 height 25
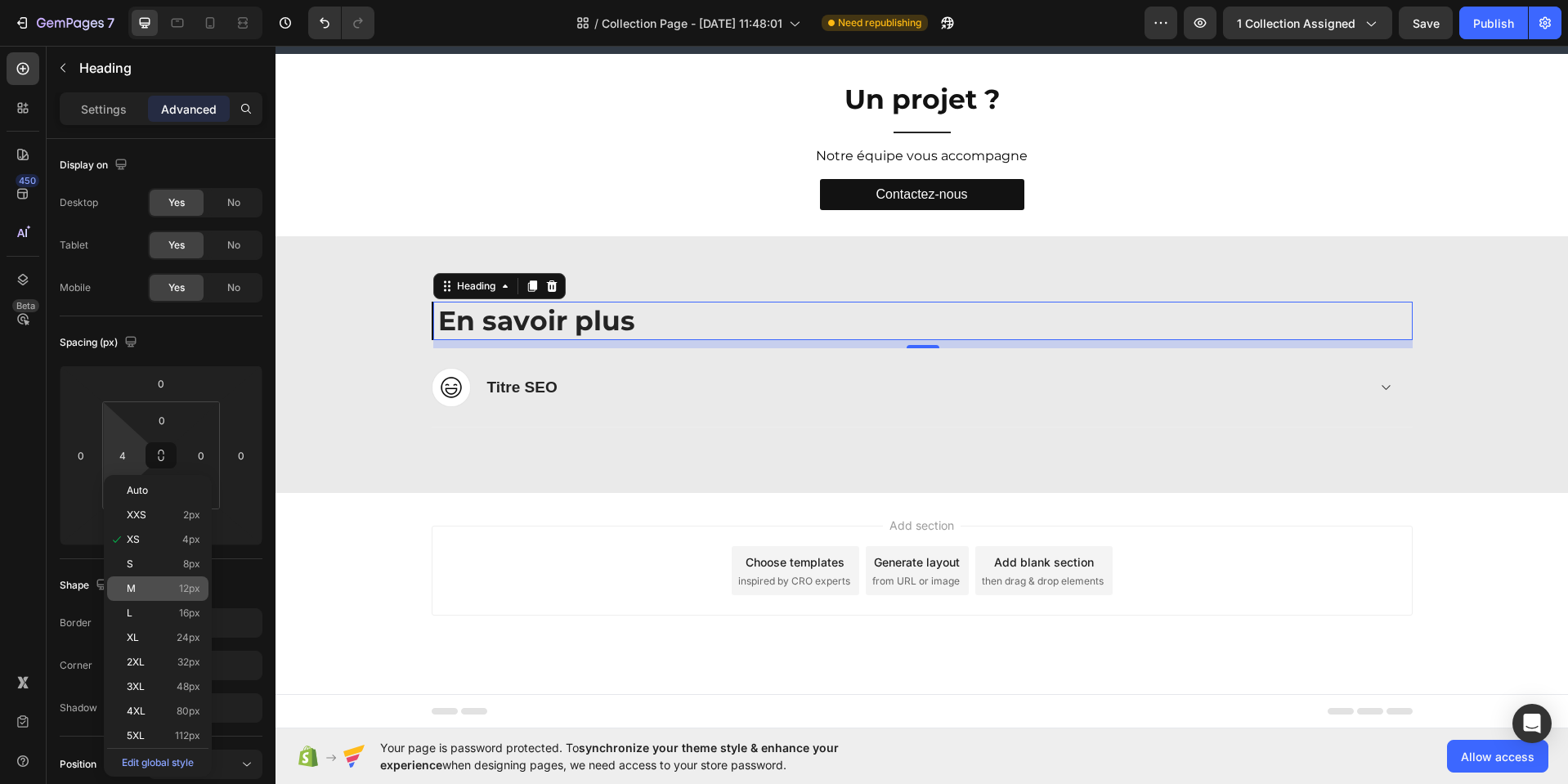
click at [188, 587] on span "12px" at bounding box center [189, 589] width 21 height 11
type input "12"
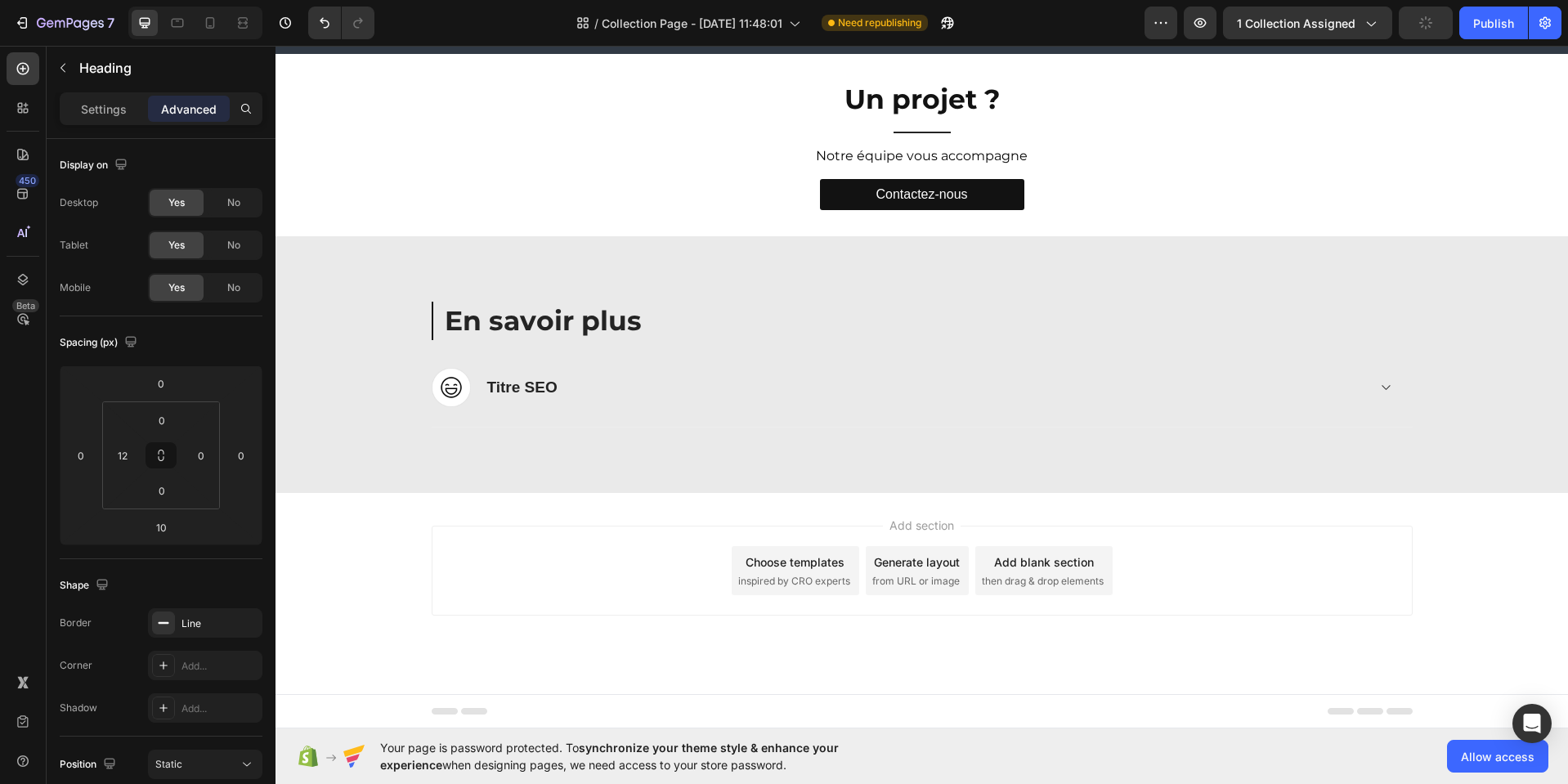
drag, startPoint x: 600, startPoint y: 513, endPoint x: 602, endPoint y: 521, distance: 8.2
click at [600, 513] on div "Add section Choose templates inspired by CRO experts Generate layout from URL o…" at bounding box center [921, 594] width 1292 height 202
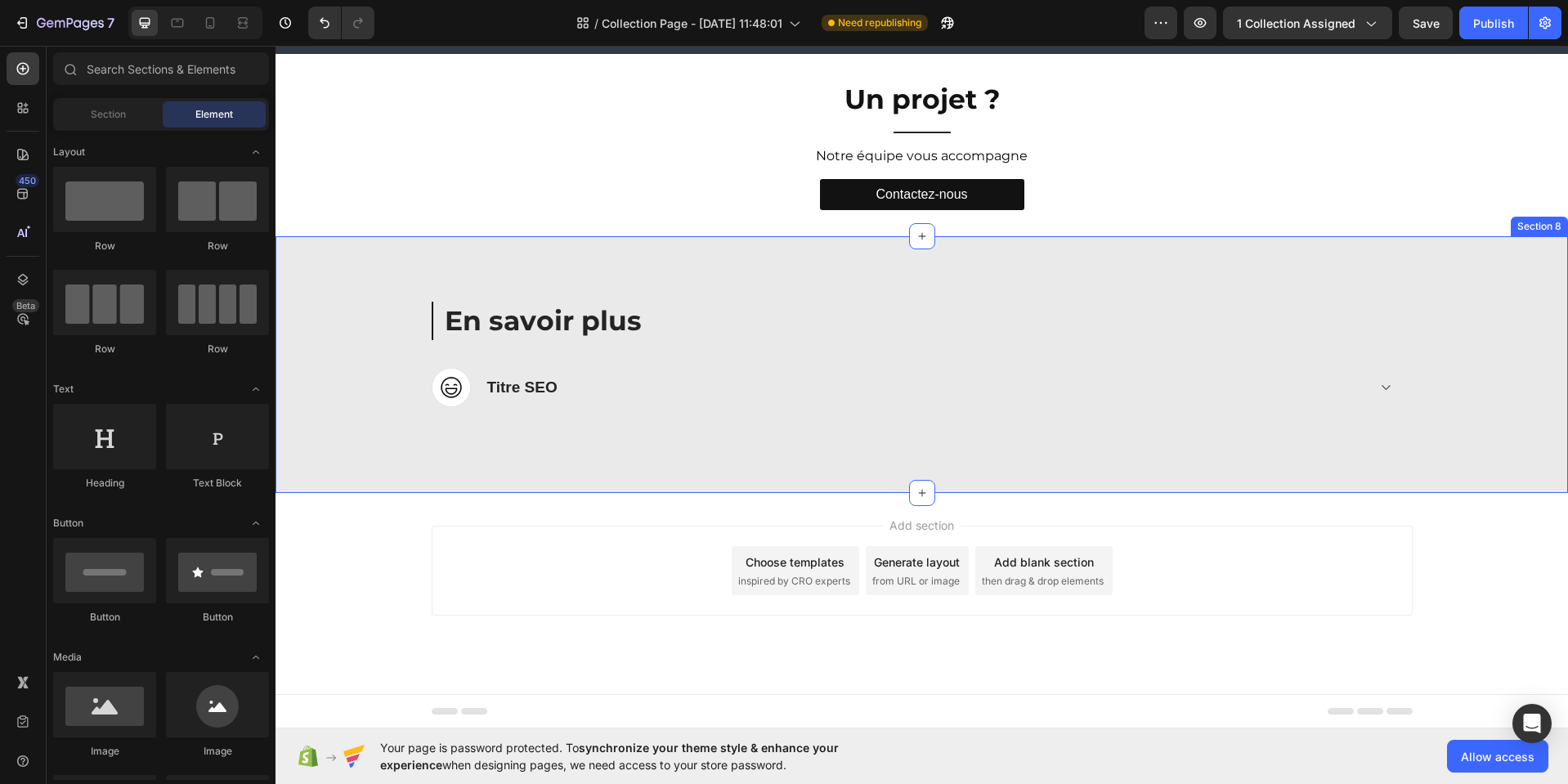
click at [776, 265] on div "En savoir plus Heading Image Titre SEO Accordion Row Row Section 8" at bounding box center [921, 365] width 1292 height 257
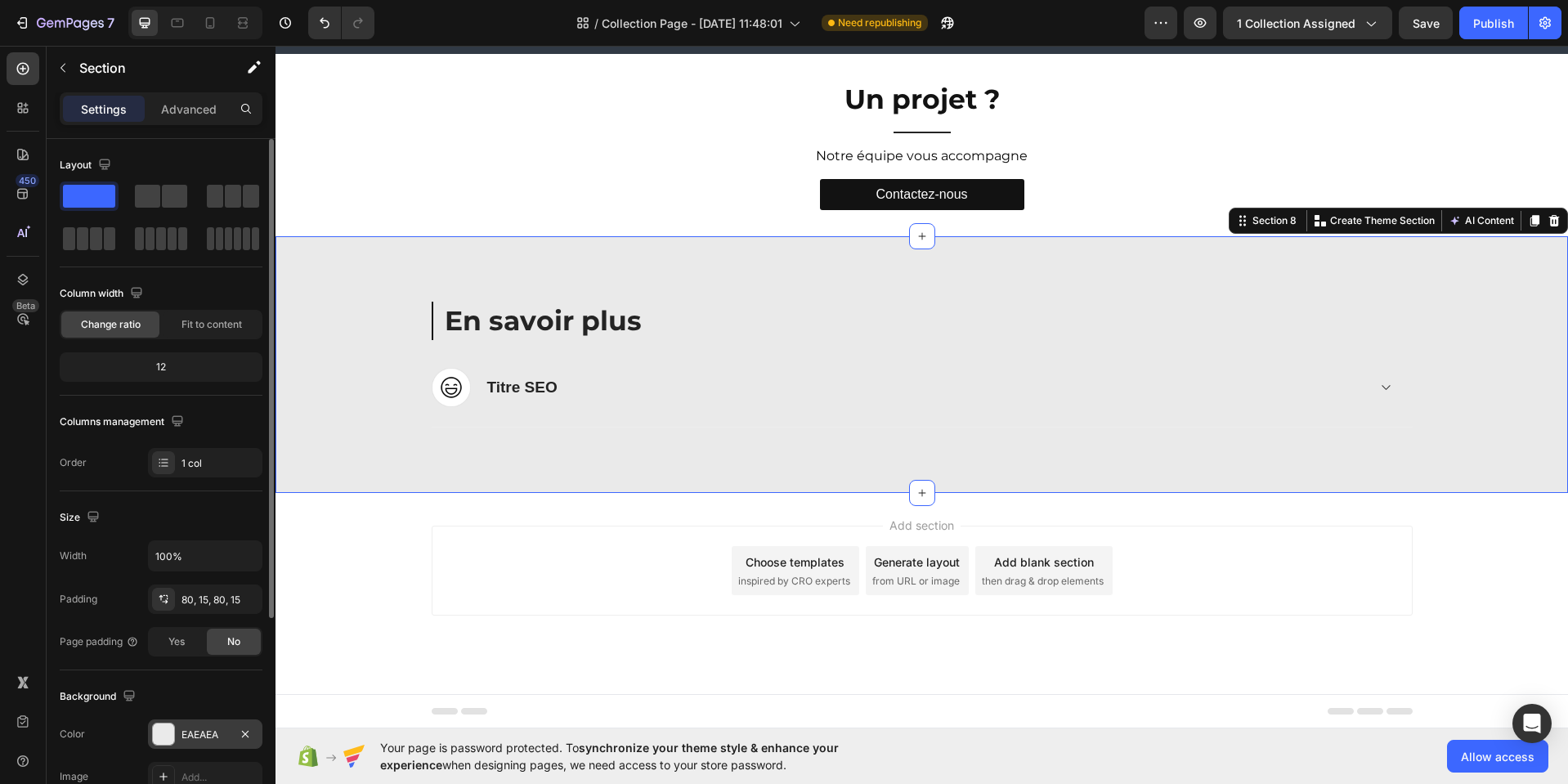
click at [188, 733] on div "EAEAEA" at bounding box center [204, 735] width 47 height 15
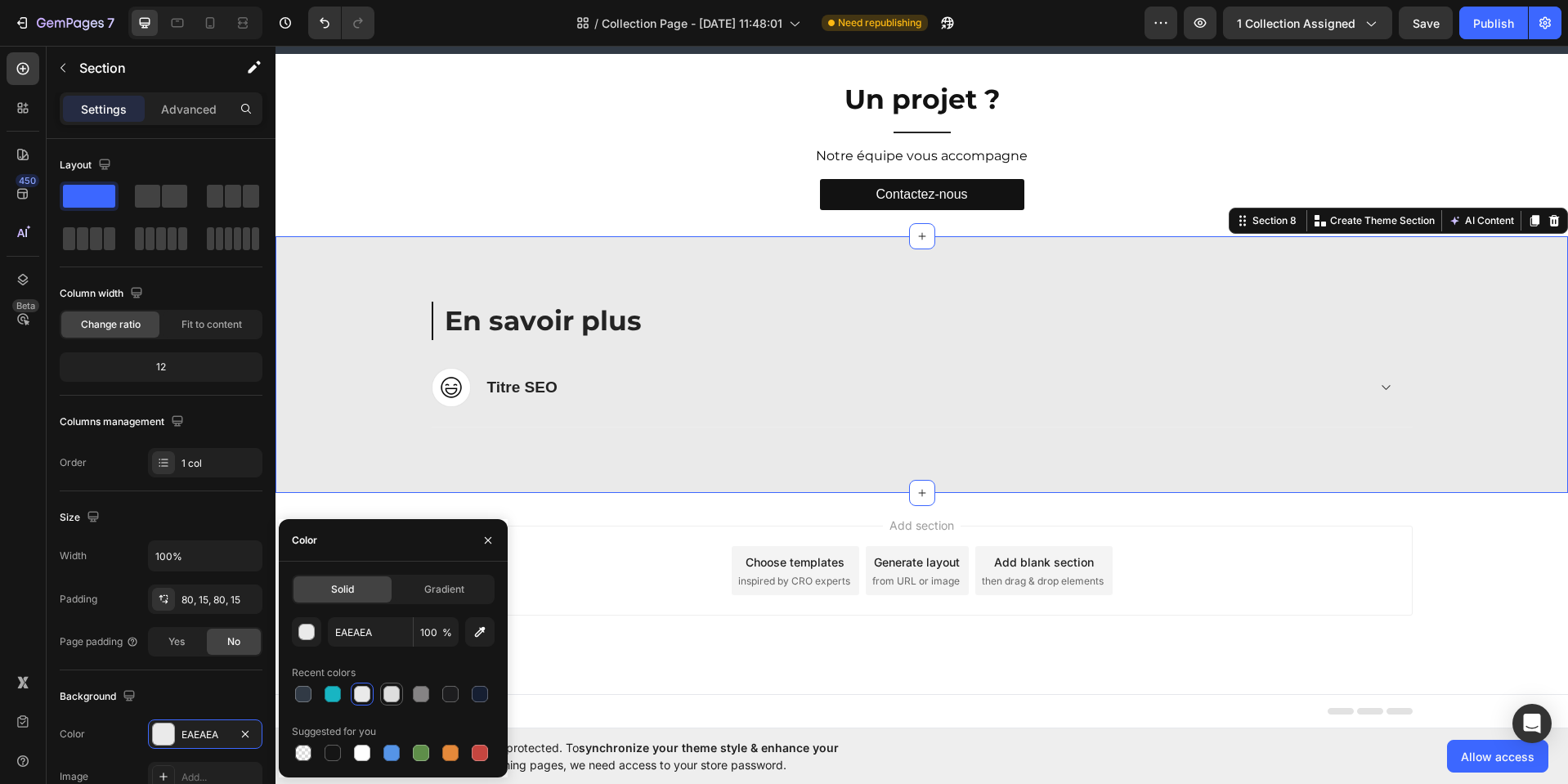
click at [392, 698] on div at bounding box center [392, 694] width 17 height 17
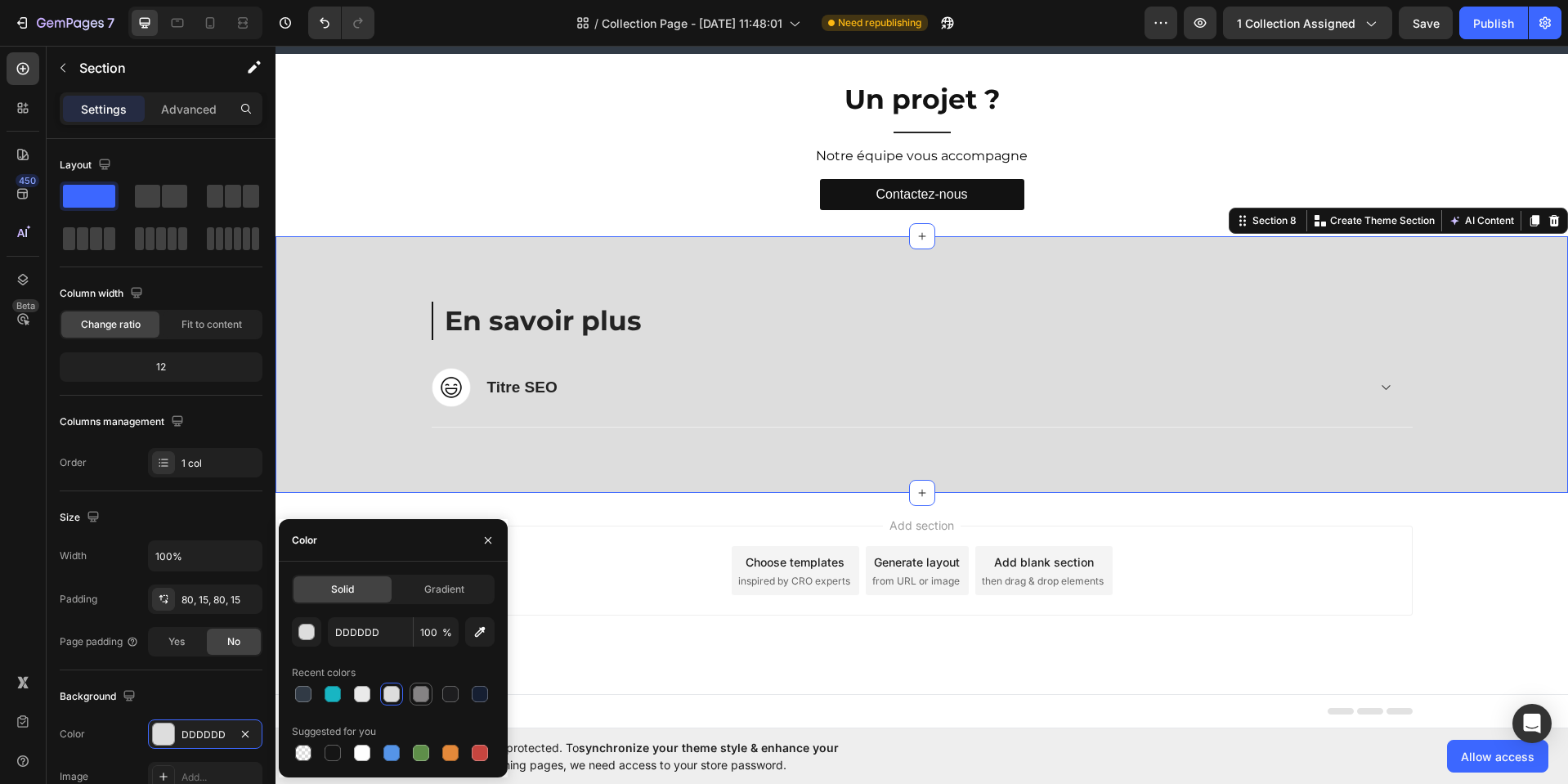
click at [419, 697] on div at bounding box center [421, 694] width 17 height 17
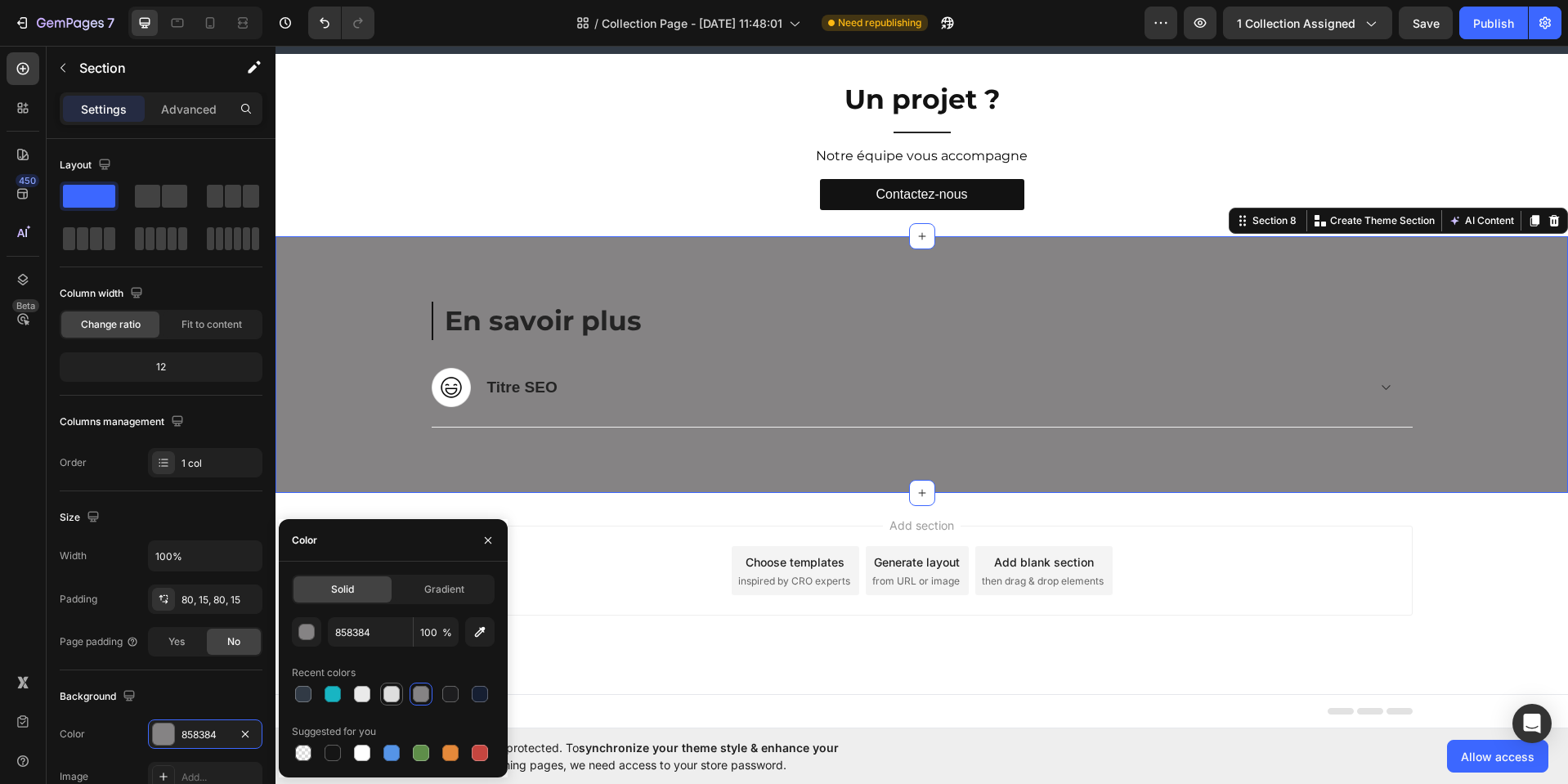
click at [392, 697] on div at bounding box center [392, 694] width 17 height 17
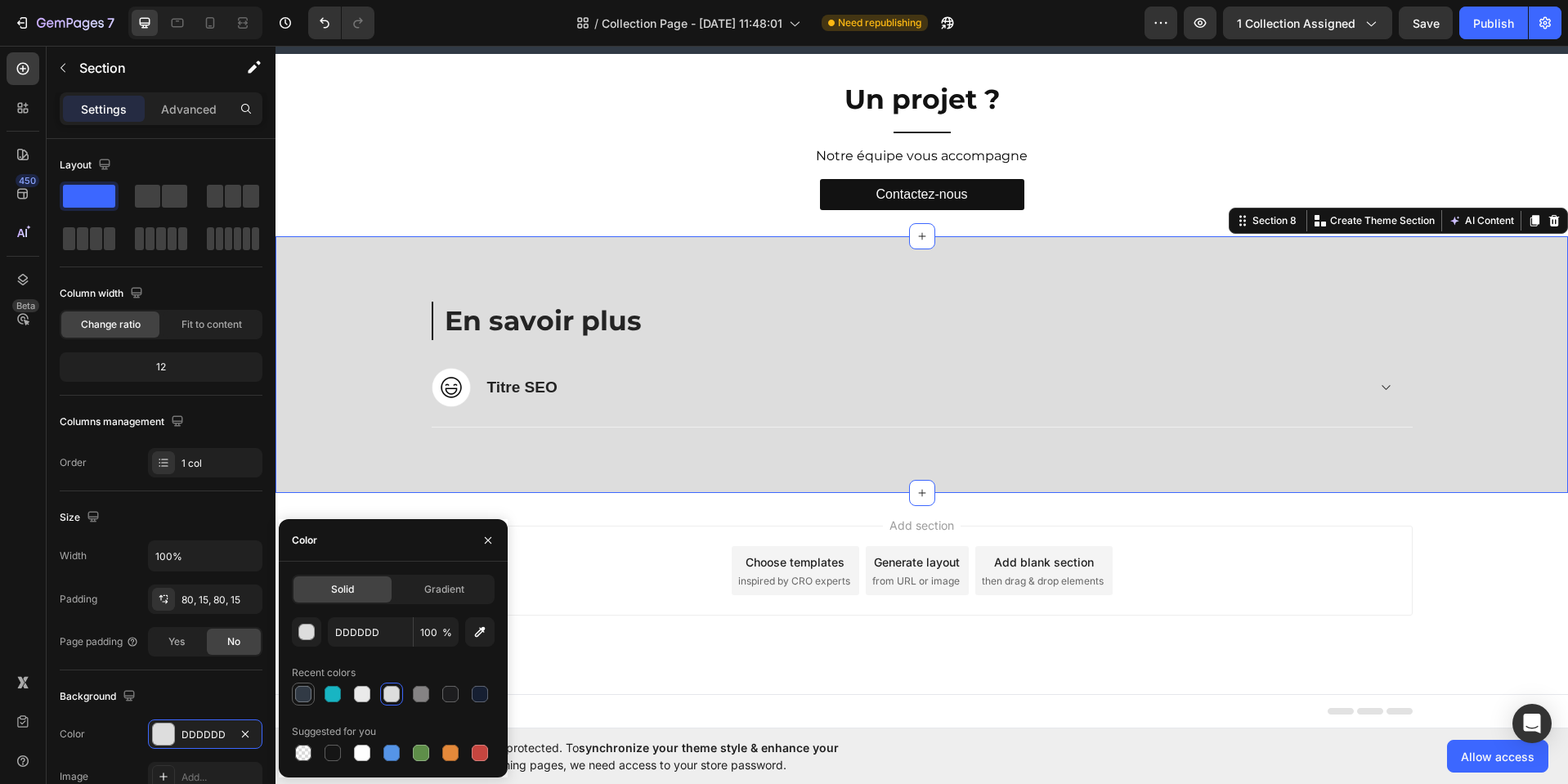
click at [307, 692] on div at bounding box center [303, 694] width 17 height 17
type input "313A45"
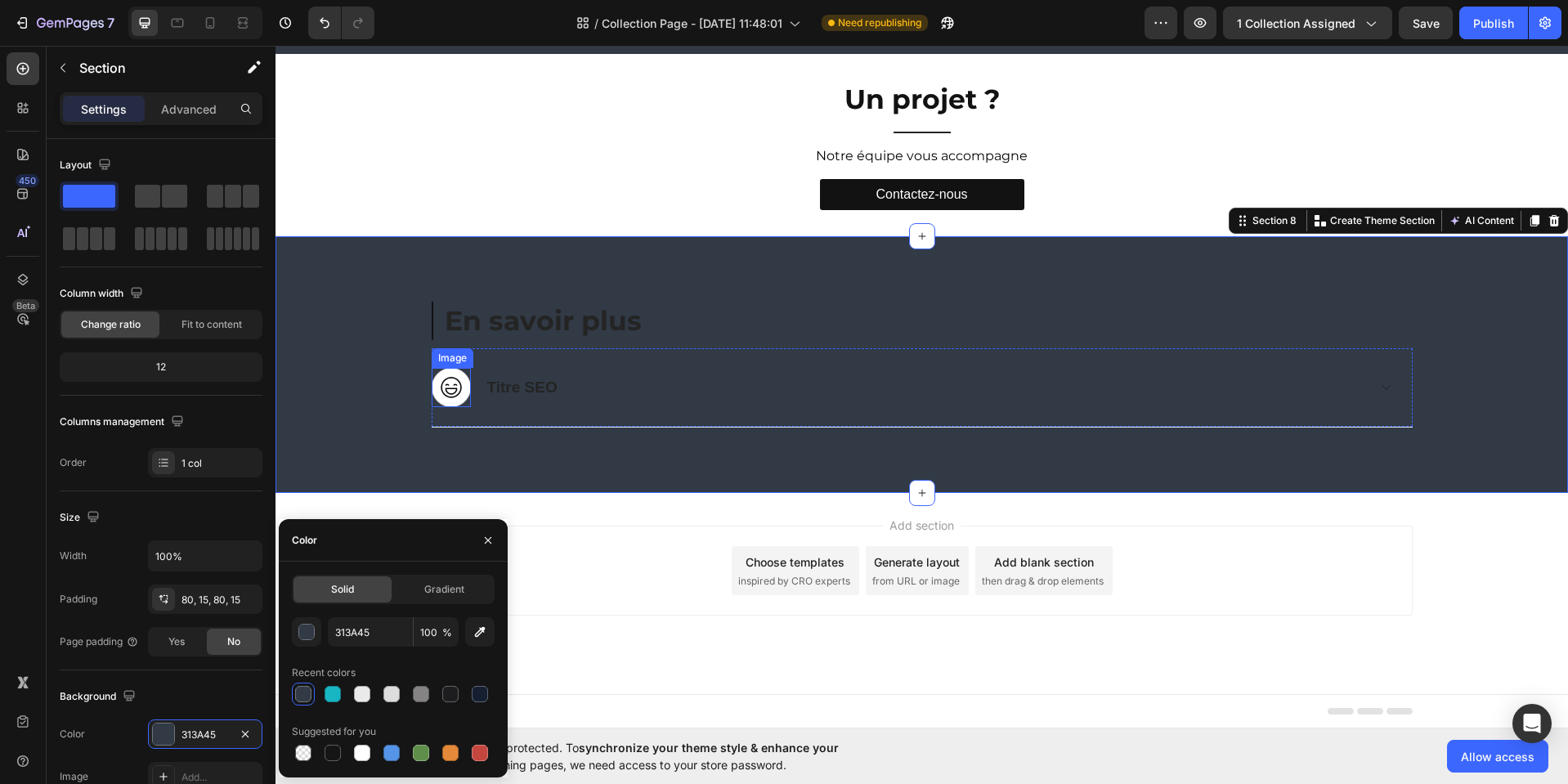
click at [445, 388] on img at bounding box center [451, 387] width 39 height 39
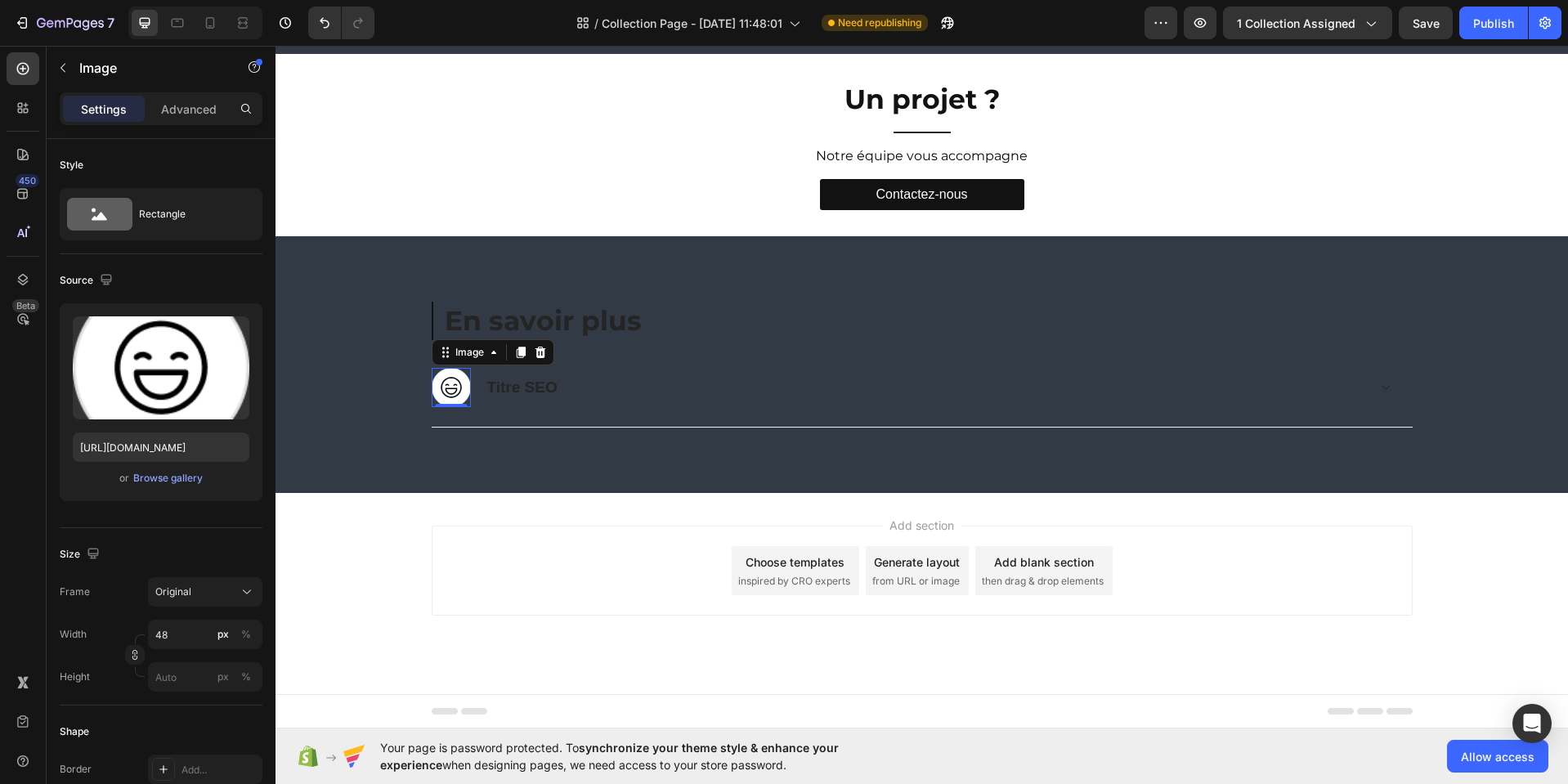
click at [534, 351] on icon at bounding box center [539, 352] width 10 height 11
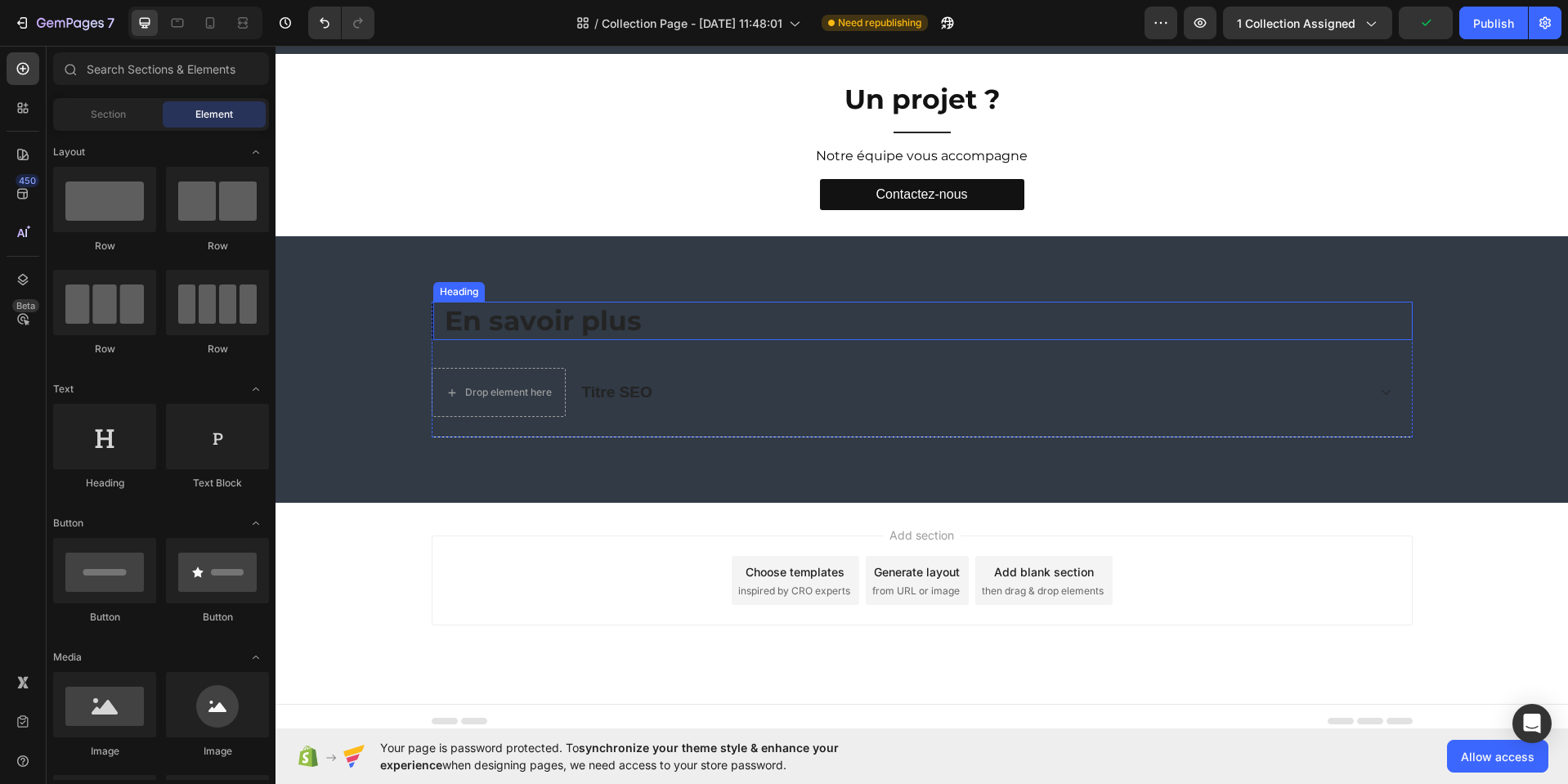
click at [549, 319] on p "En savoir plus" at bounding box center [928, 321] width 966 height 35
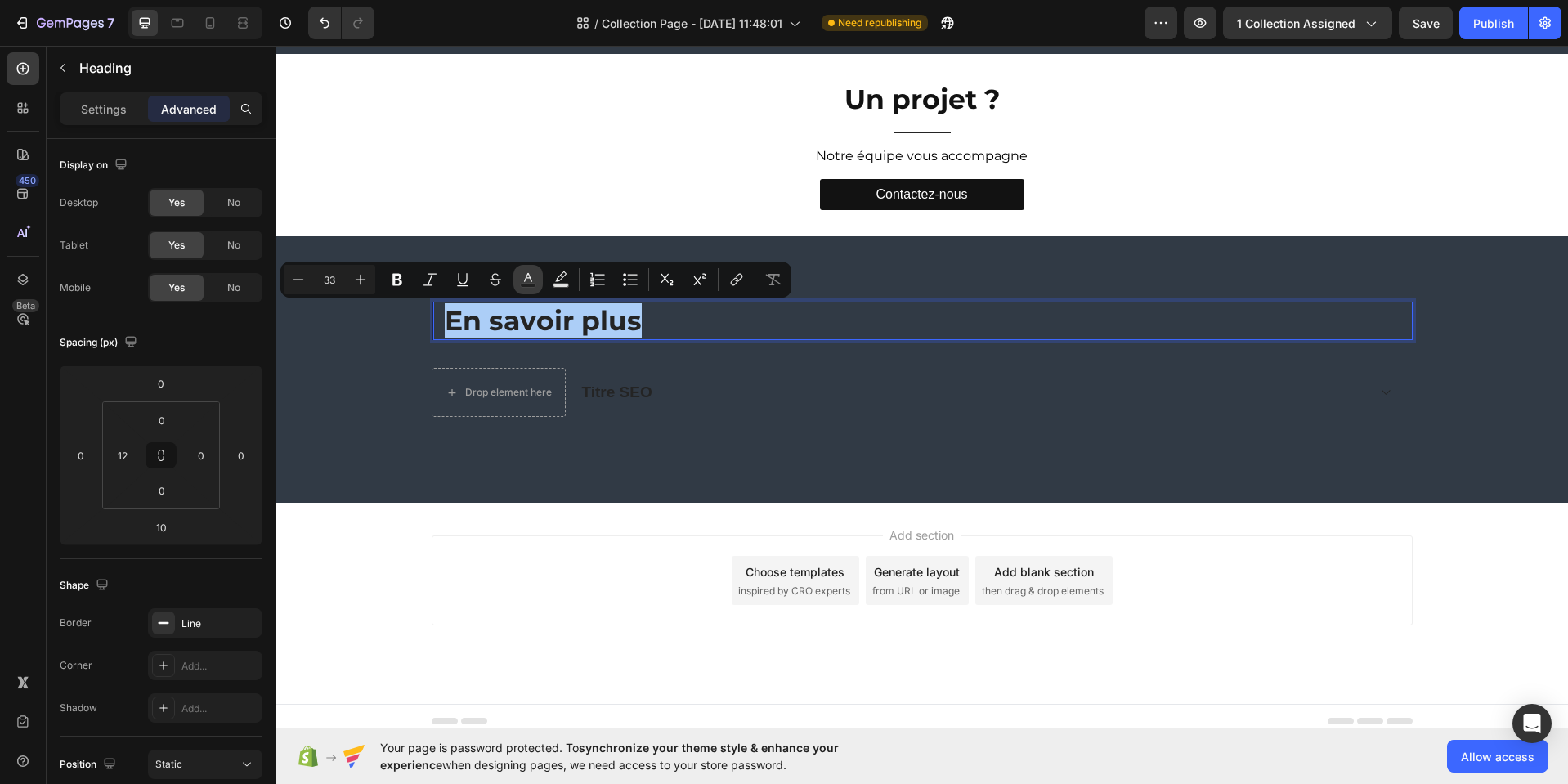
click at [528, 280] on icon "Editor contextual toolbar" at bounding box center [529, 280] width 17 height 17
type input "242424"
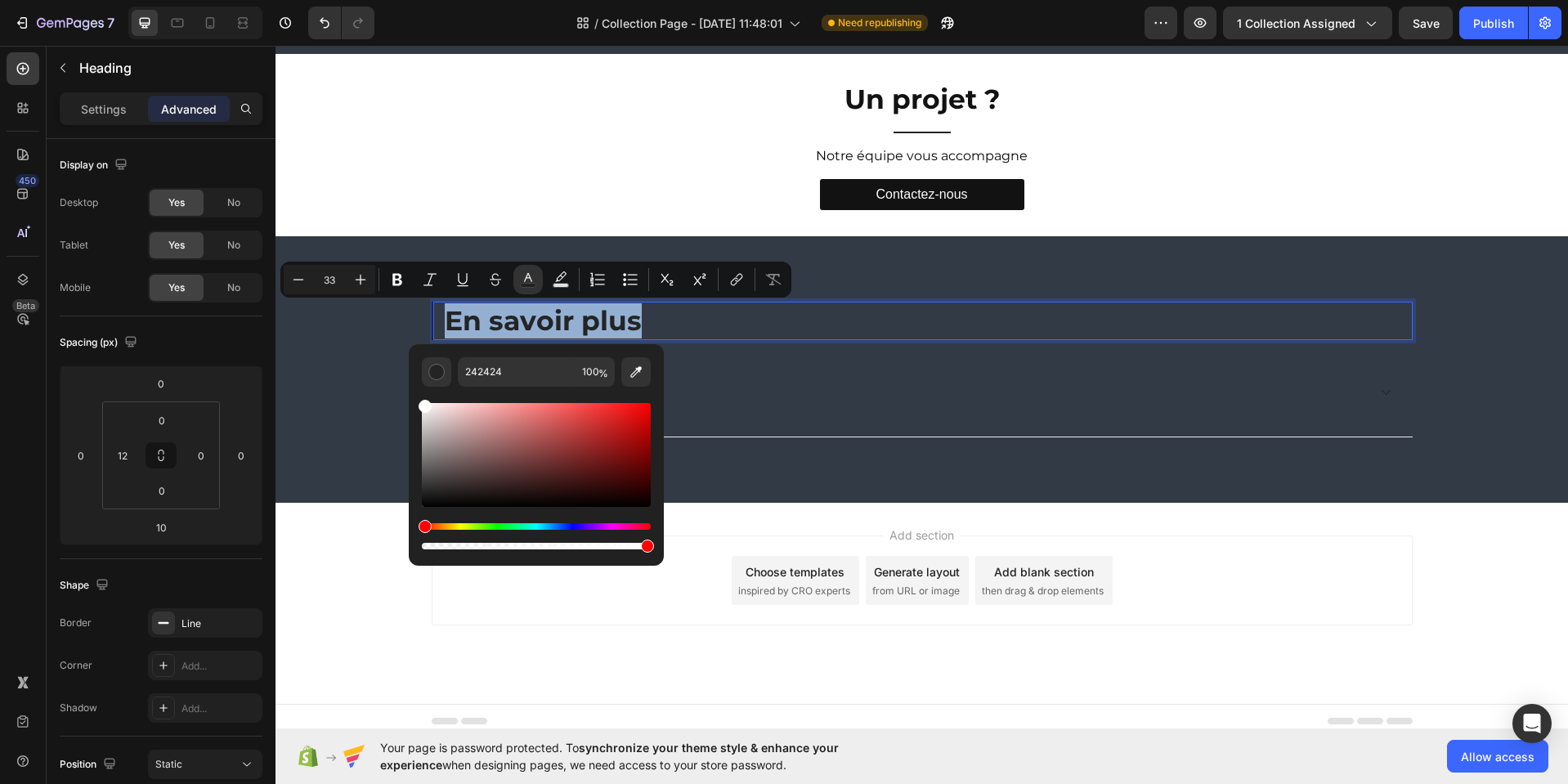
type input "FFFFFF"
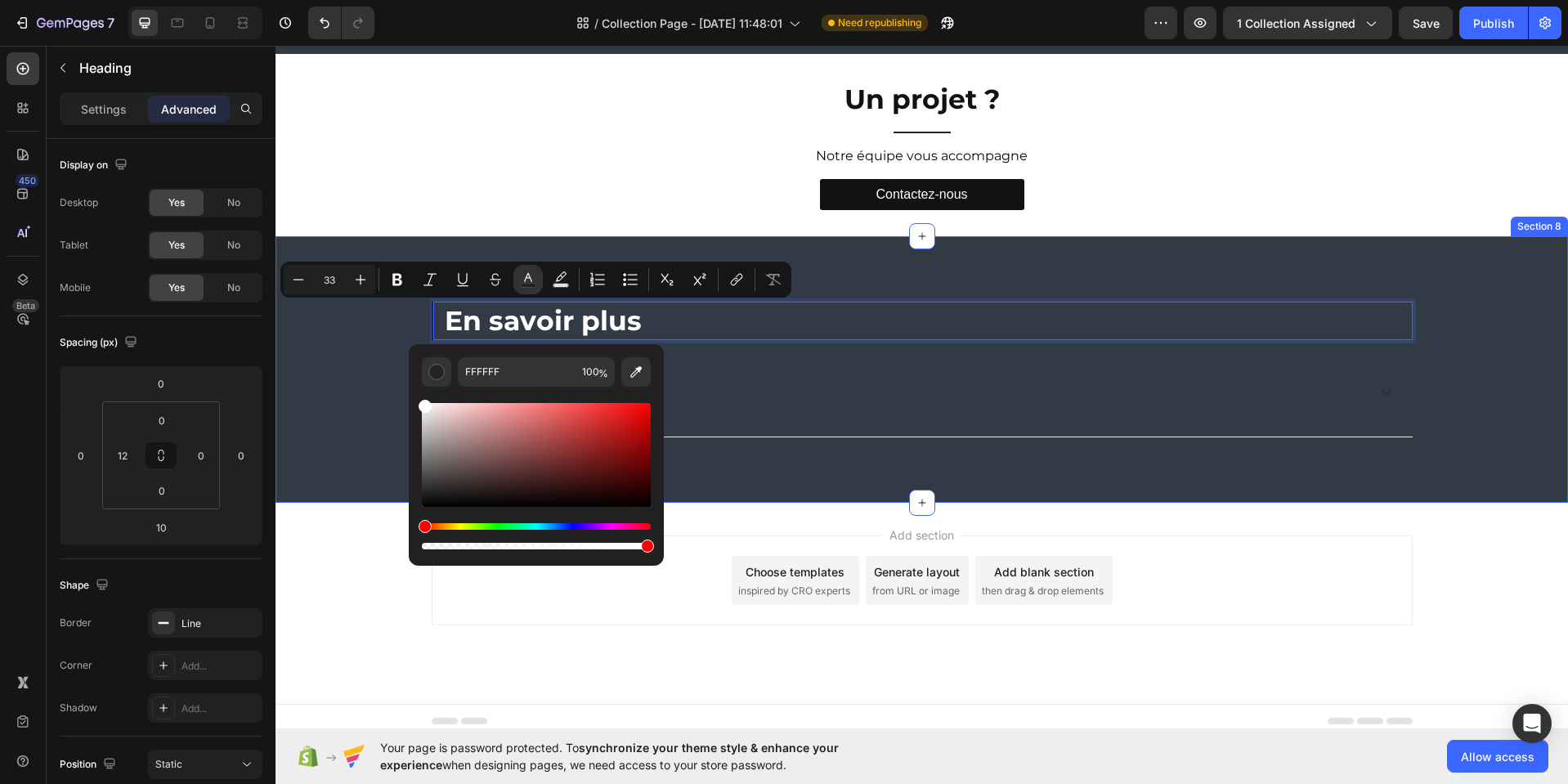
drag, startPoint x: 435, startPoint y: 427, endPoint x: 124, endPoint y: 337, distance: 323.8
click at [408, 379] on div "FFFFFF 100 %" at bounding box center [536, 448] width 255 height 209
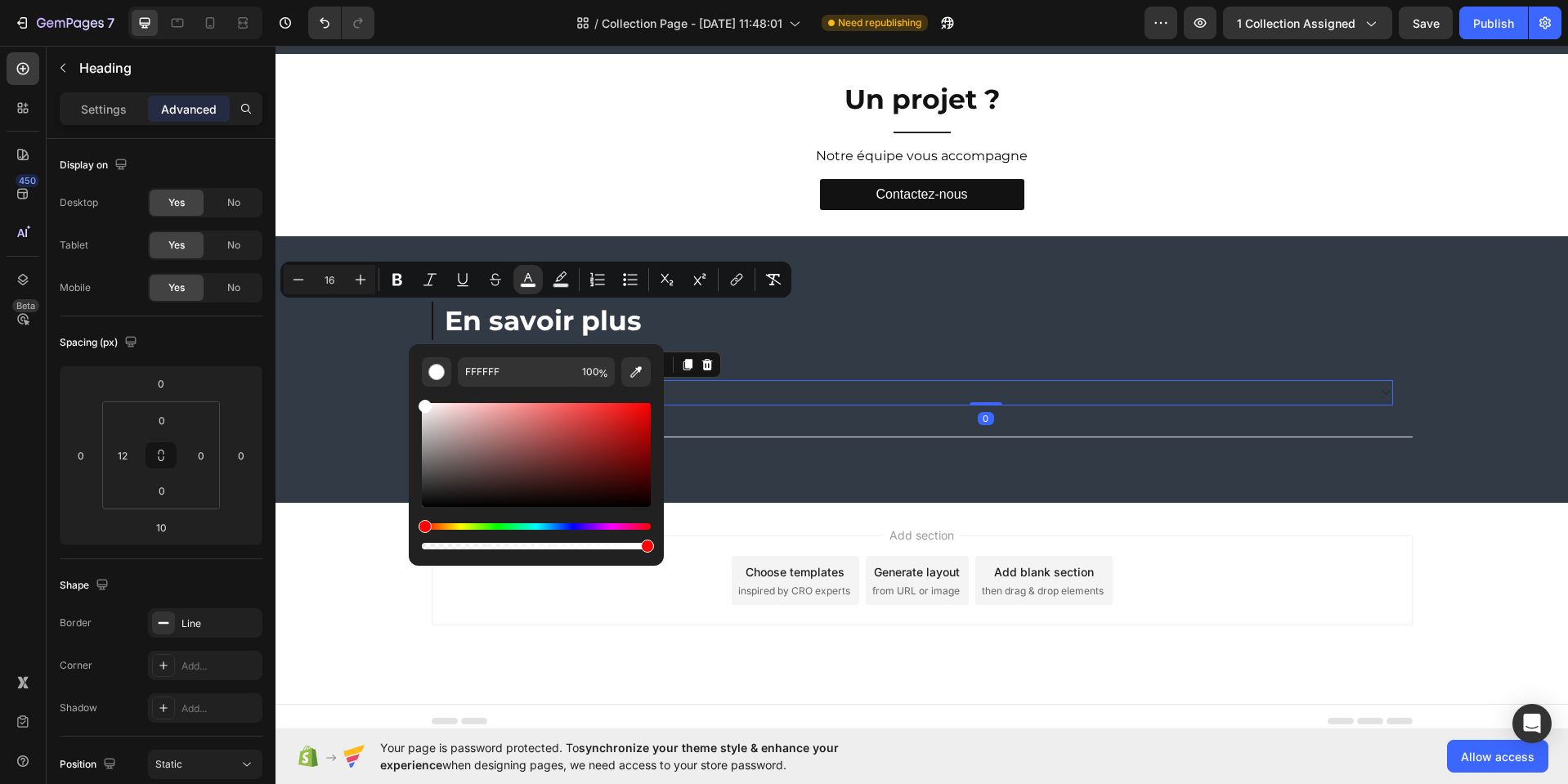
click at [737, 390] on div "Titre SEO" at bounding box center [972, 392] width 786 height 25
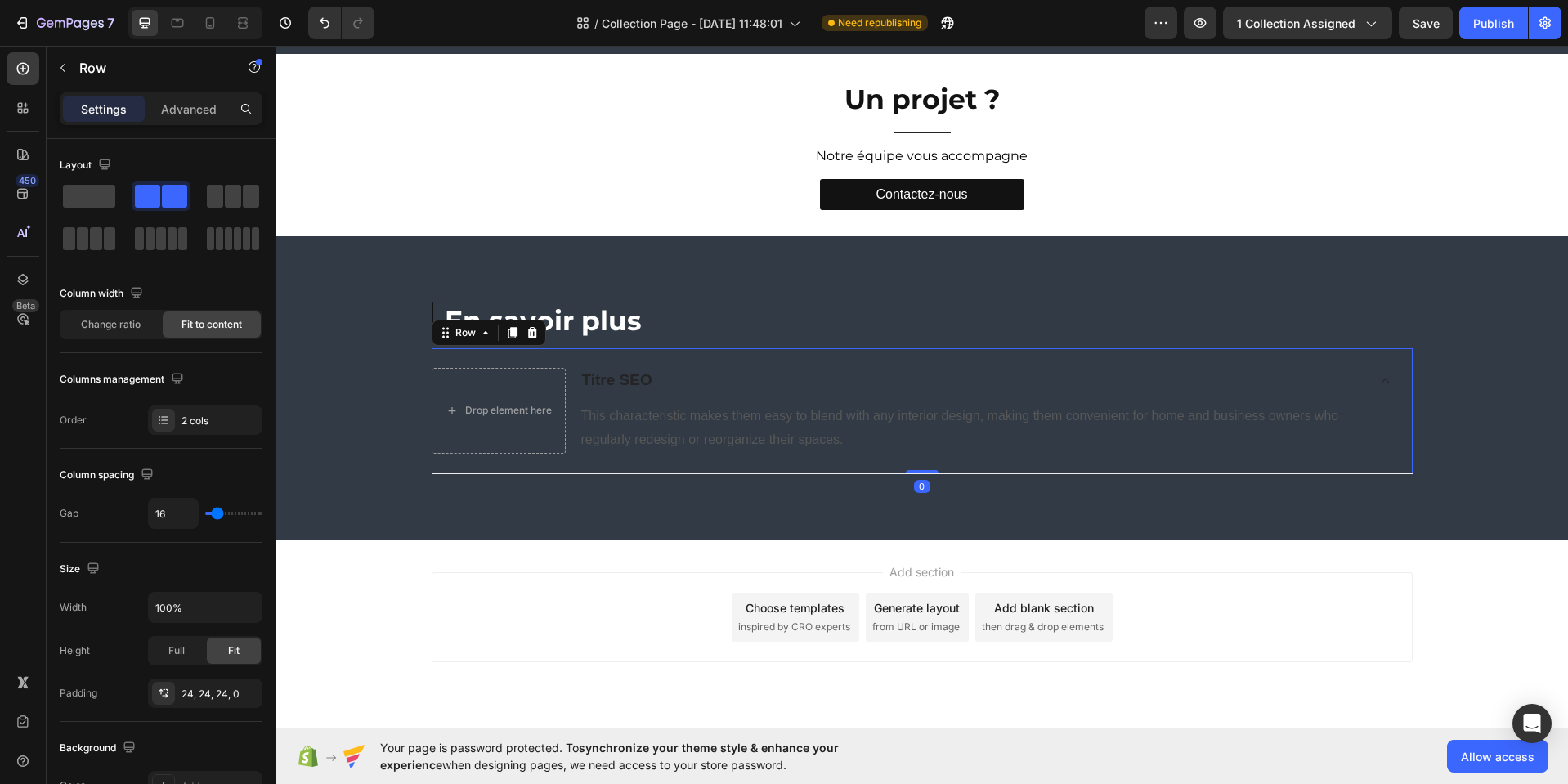
click at [507, 365] on div "Drop element here Titre SEO This characteristic makes them easy to blend with a…" at bounding box center [921, 410] width 980 height 125
click at [520, 372] on div "Drop element here" at bounding box center [498, 410] width 134 height 85
click at [87, 195] on span at bounding box center [89, 196] width 53 height 23
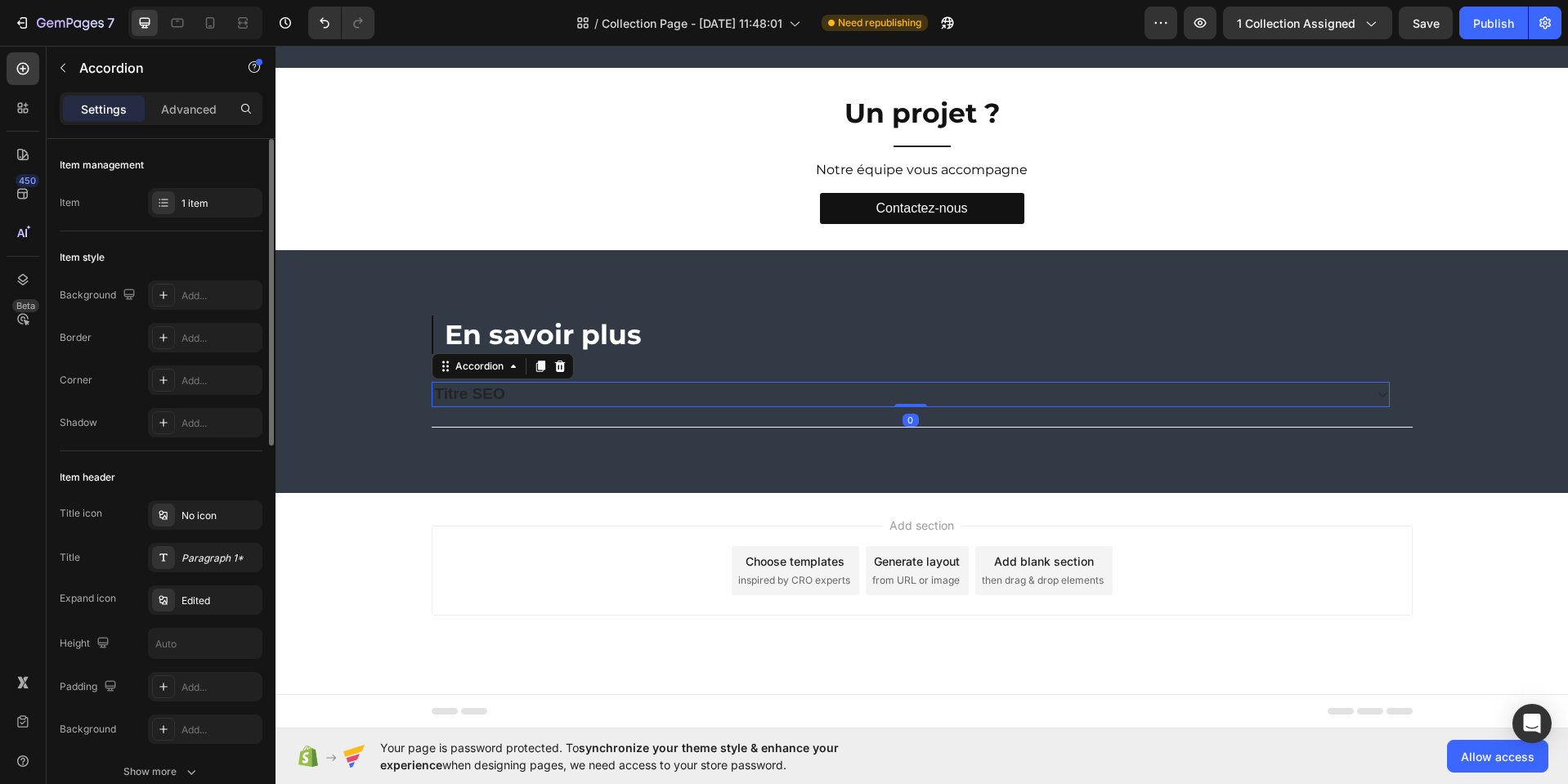
click at [480, 397] on p "Titre SEO" at bounding box center [470, 395] width 70 height 20
click at [481, 398] on p "Titre SEO" at bounding box center [470, 395] width 70 height 20
click at [482, 398] on p "Titre SEO" at bounding box center [470, 395] width 70 height 20
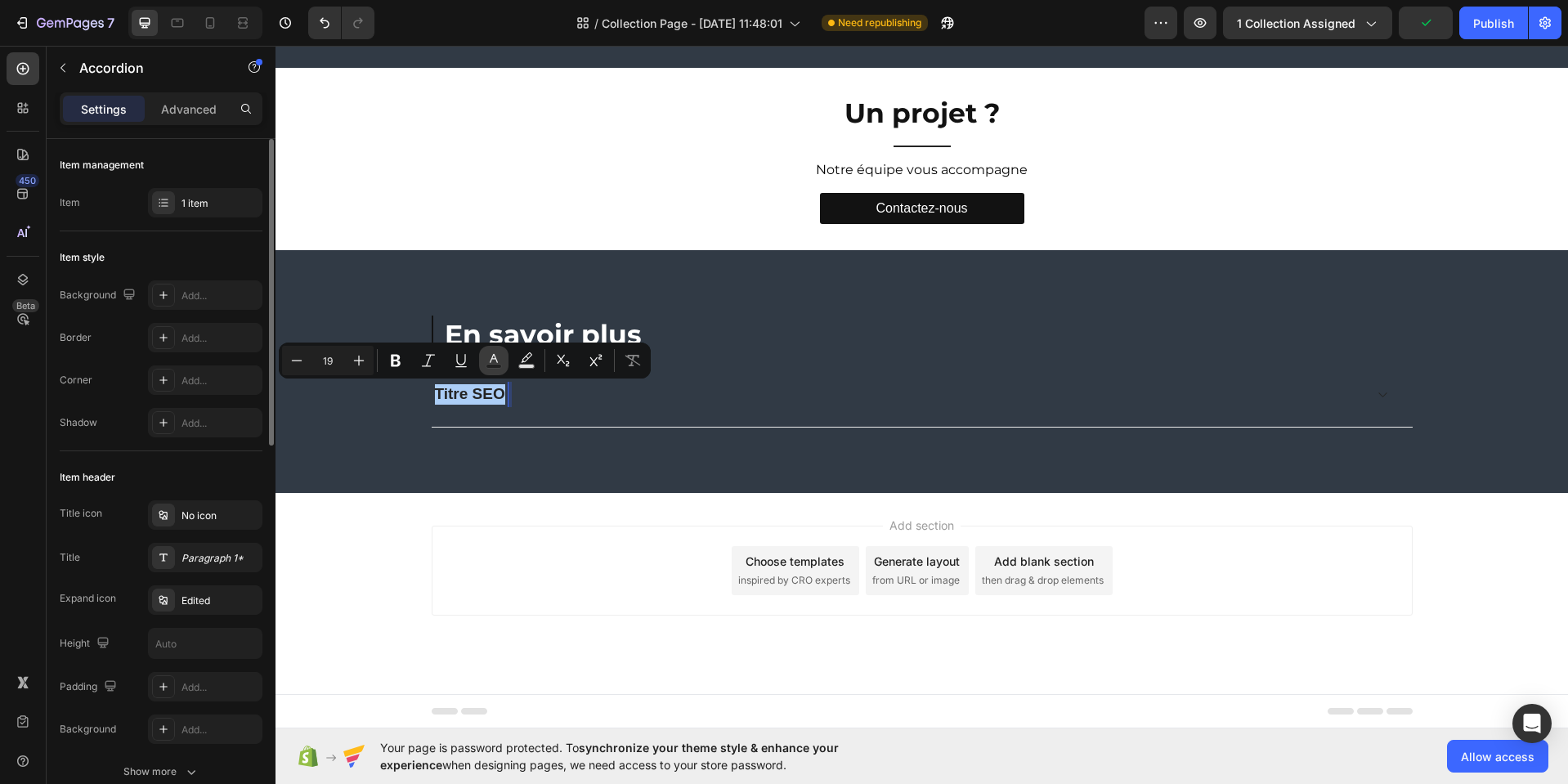
drag, startPoint x: 495, startPoint y: 361, endPoint x: 498, endPoint y: 370, distance: 9.5
click at [496, 364] on icon "Editor contextual toolbar" at bounding box center [493, 361] width 17 height 17
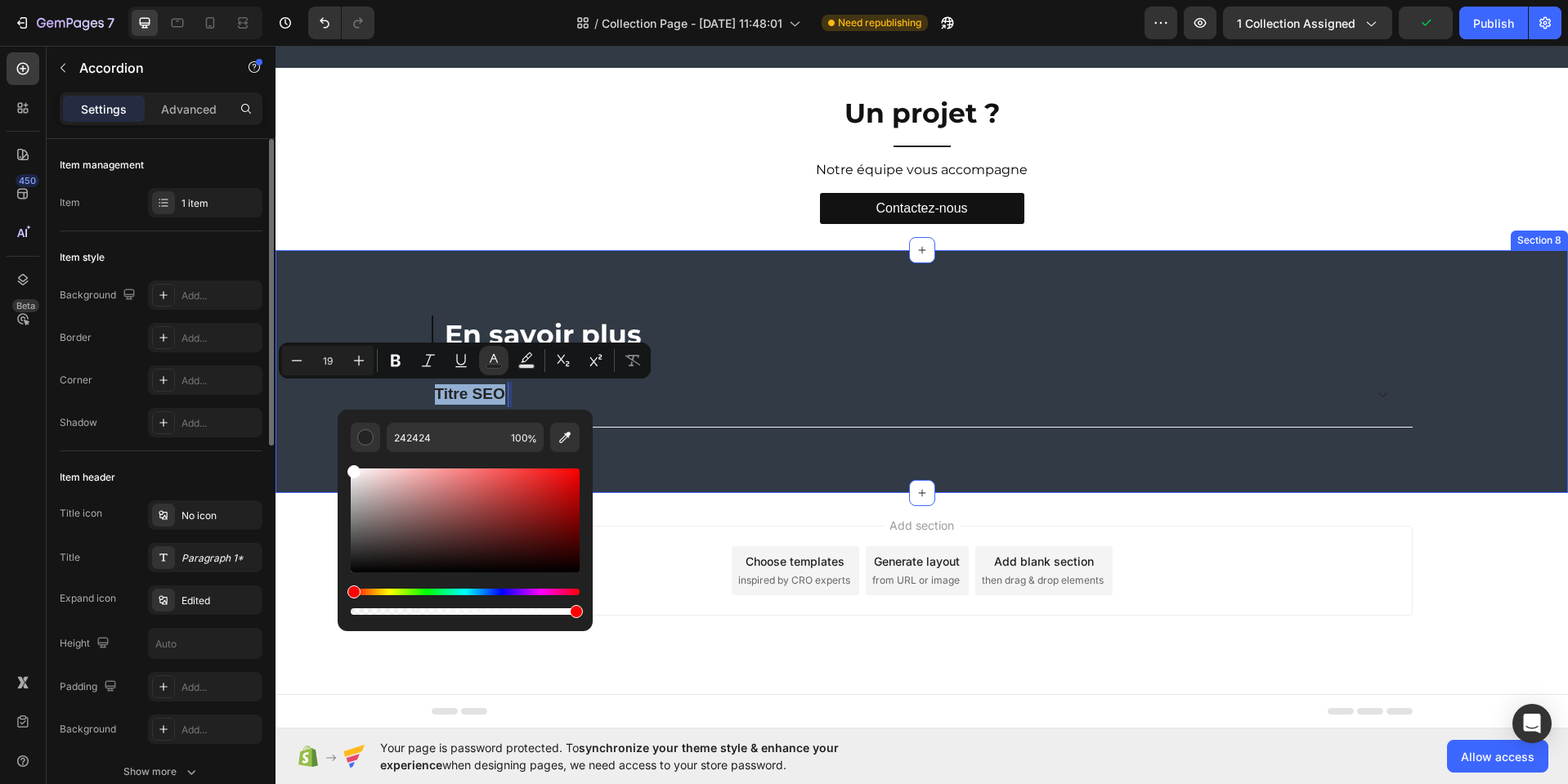
type input "FFFFFF"
drag, startPoint x: 386, startPoint y: 497, endPoint x: 60, endPoint y: 410, distance: 337.4
click at [337, 456] on div "FFFFFF 100 %" at bounding box center [465, 514] width 255 height 209
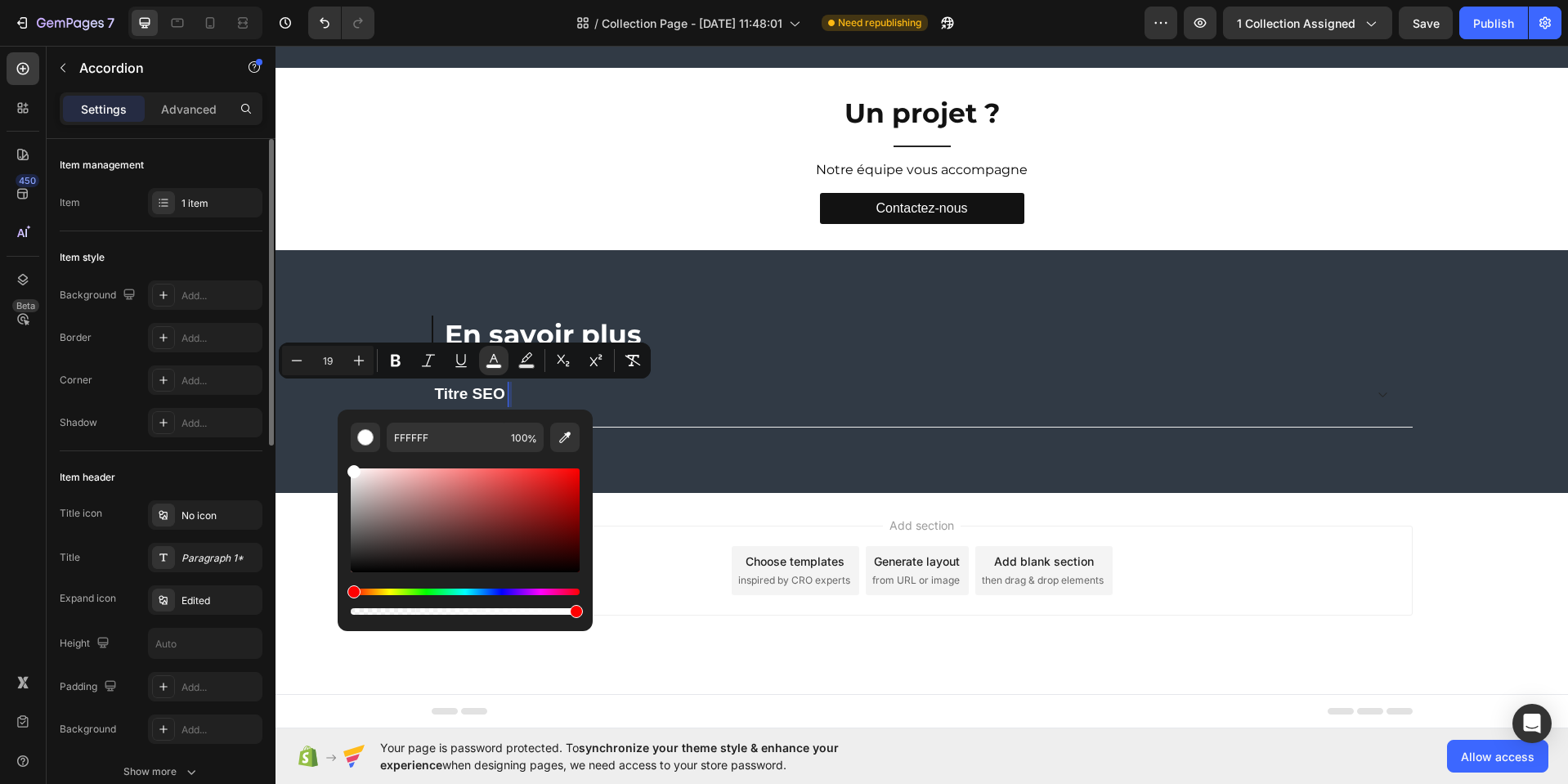
click at [1378, 398] on icon at bounding box center [1381, 395] width 12 height 13
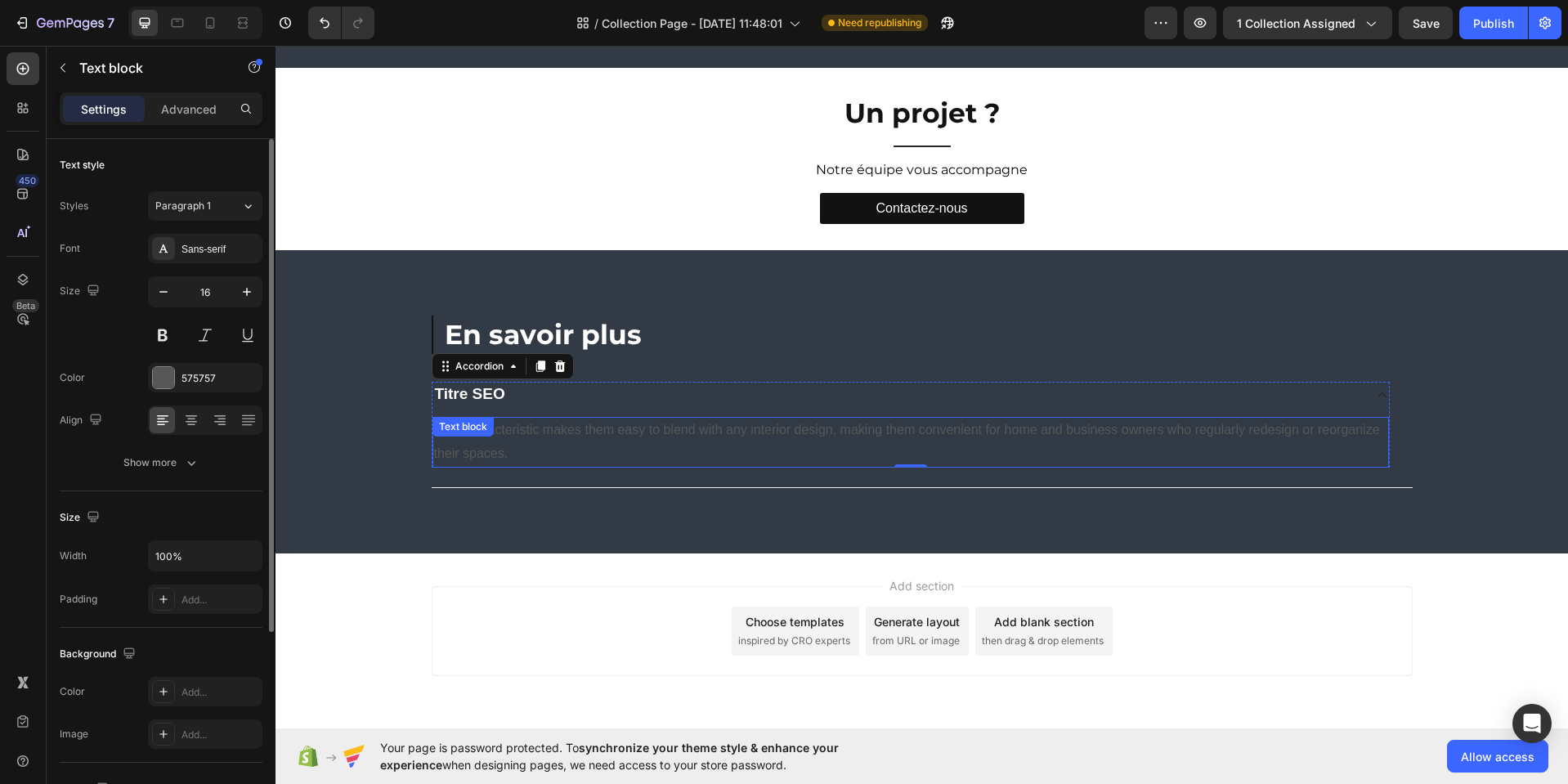
click at [671, 432] on p "This characteristic makes them easy to blend with any interior design, making t…" at bounding box center [910, 442] width 953 height 47
click at [671, 433] on p "This characteristic makes them easy to blend with any interior design, making t…" at bounding box center [910, 442] width 953 height 47
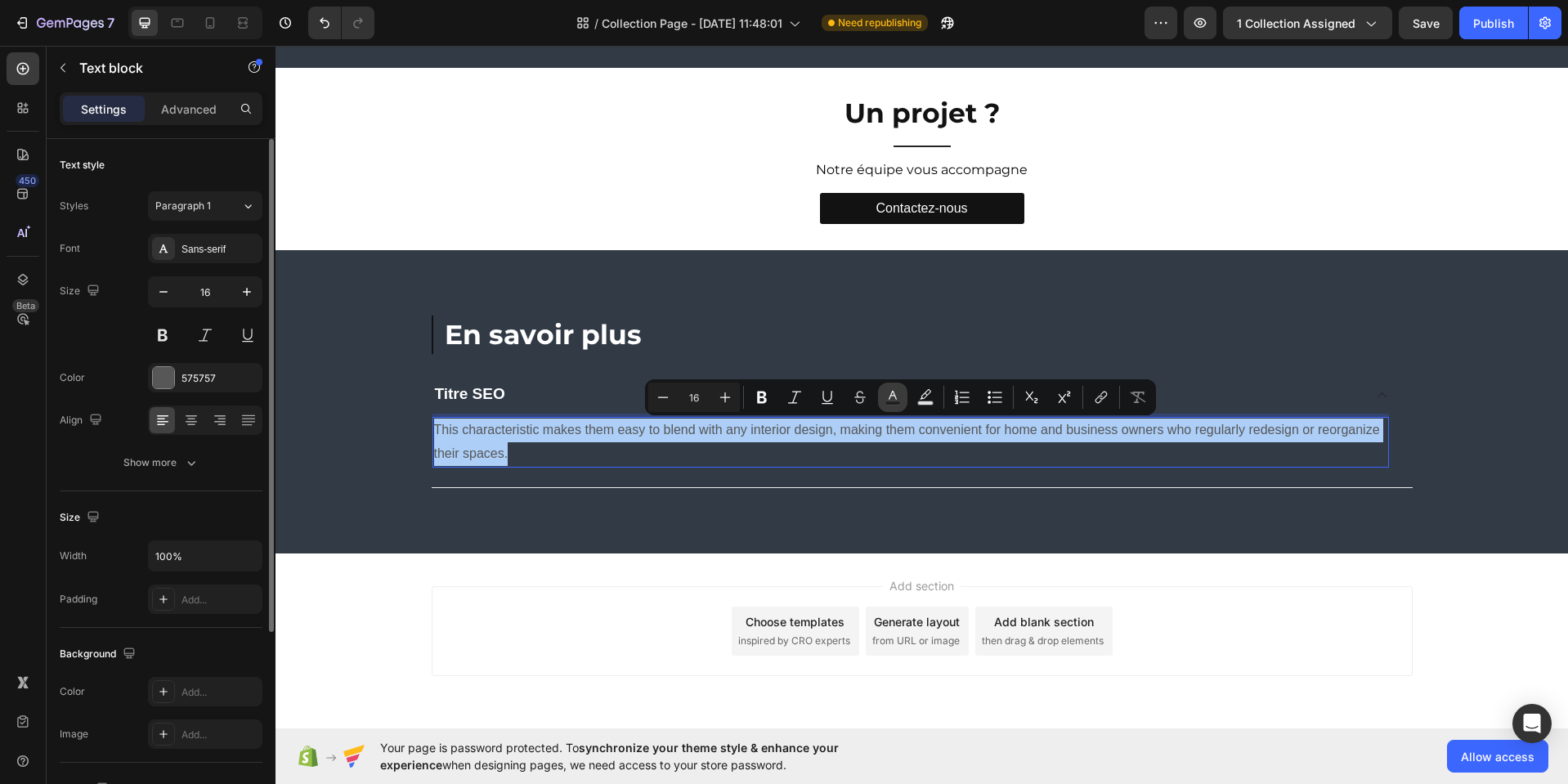
click at [893, 401] on icon "Editor contextual toolbar" at bounding box center [893, 398] width 17 height 17
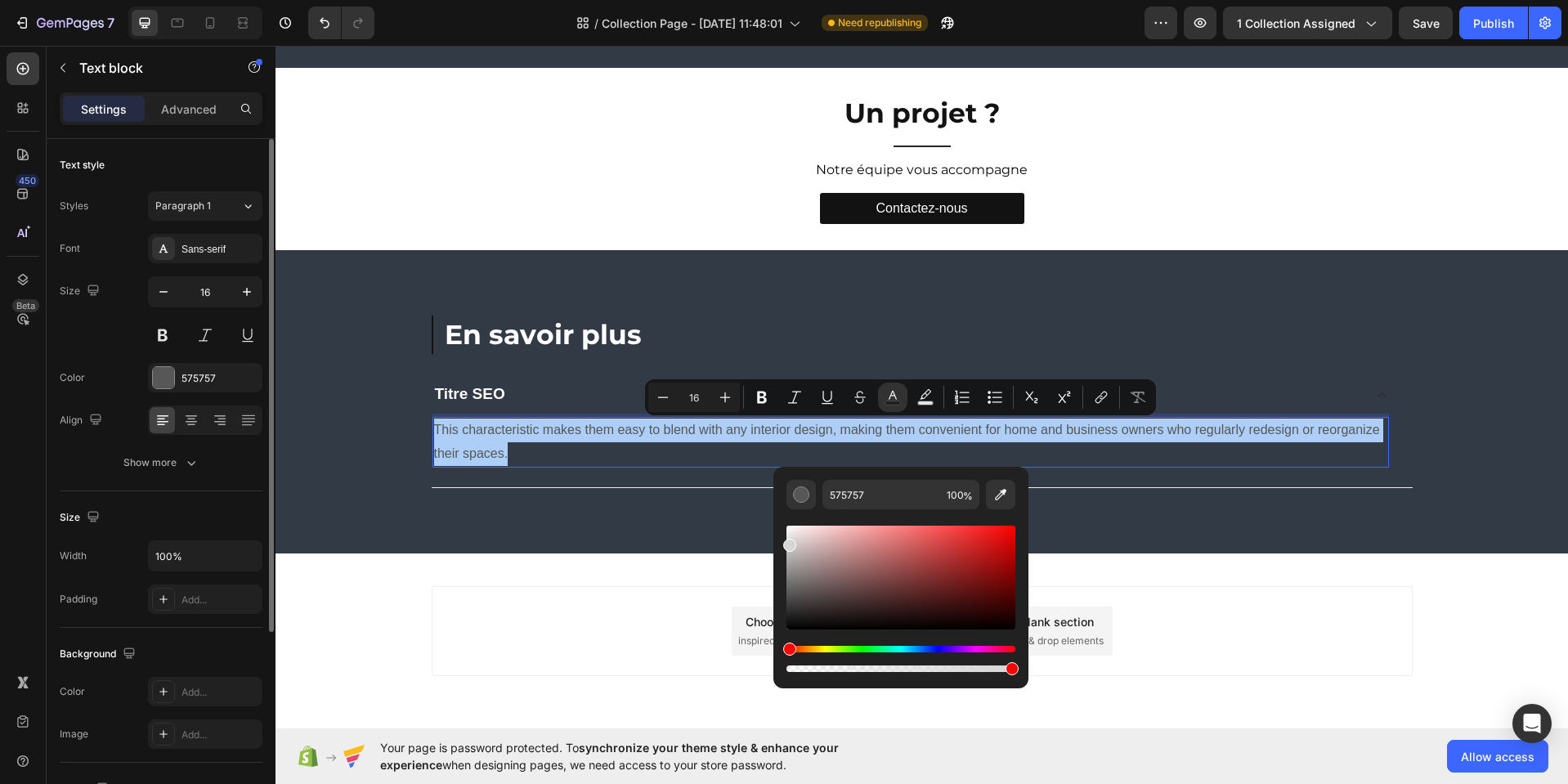
drag, startPoint x: 789, startPoint y: 551, endPoint x: 781, endPoint y: 546, distance: 9.4
click at [780, 545] on div "575757 100 %" at bounding box center [901, 571] width 255 height 209
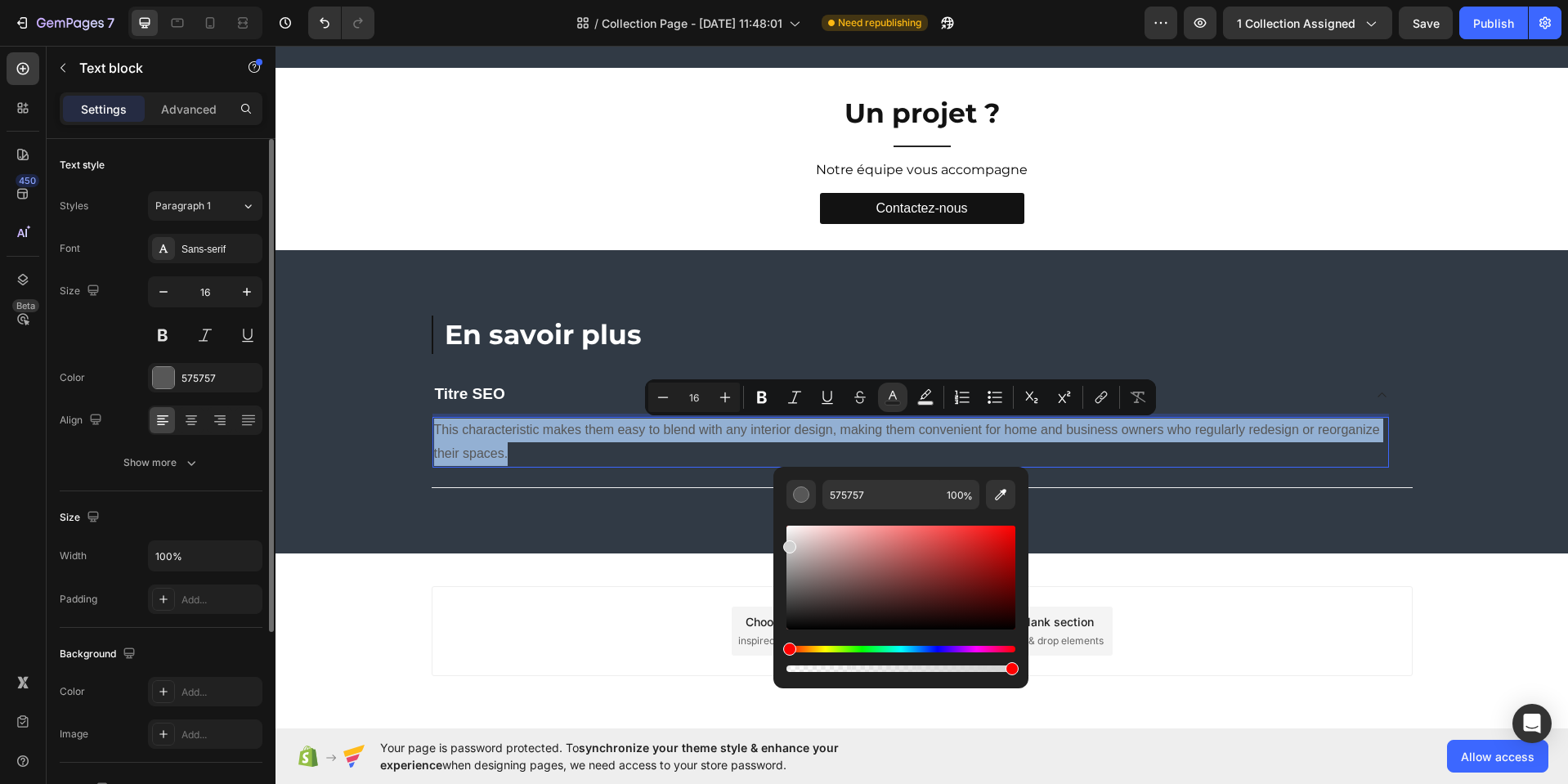
type input "D1D1D1"
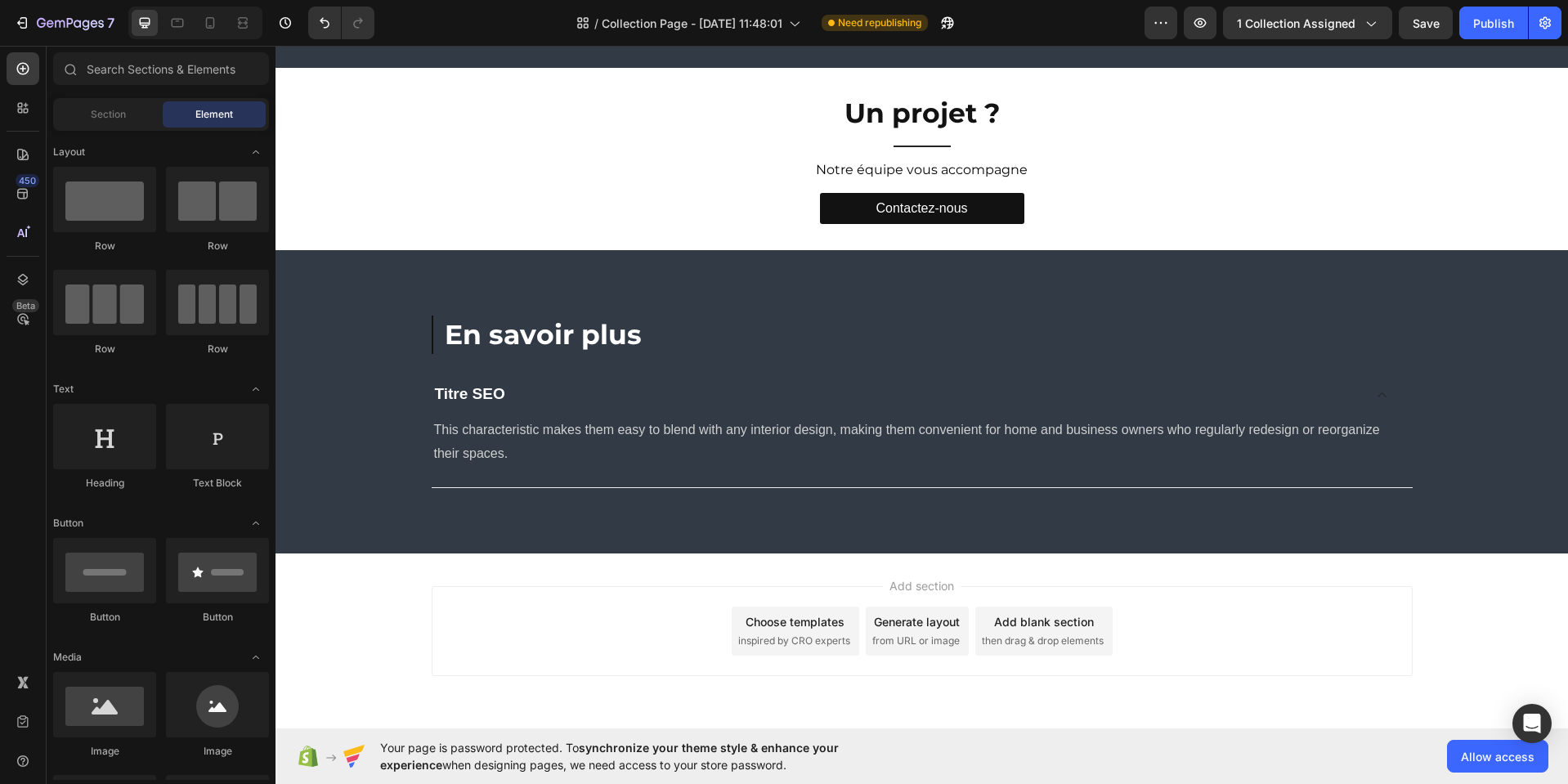
click at [640, 604] on div "Add section Choose templates inspired by CRO experts Generate layout from URL o…" at bounding box center [921, 631] width 980 height 90
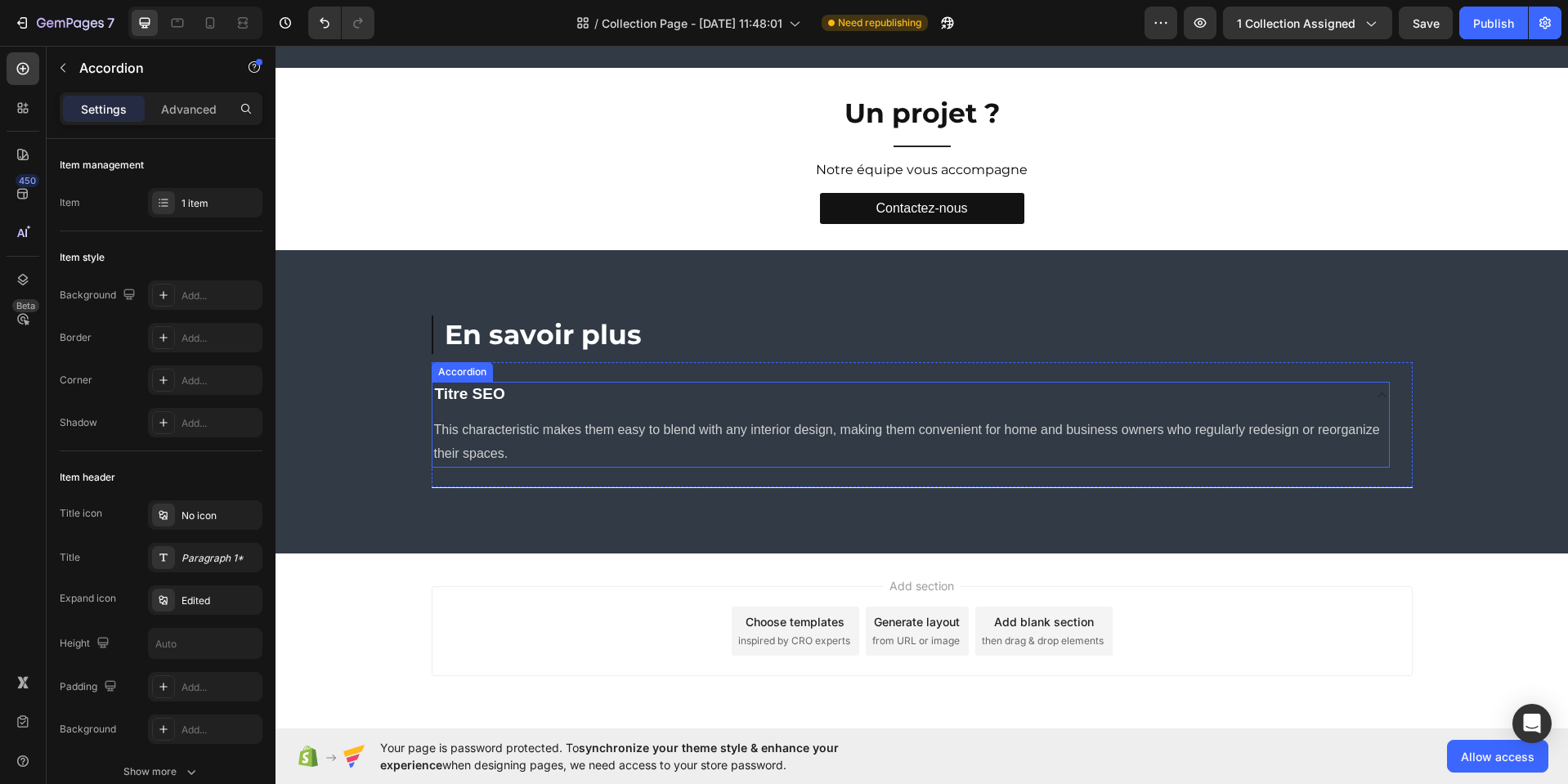
click at [1376, 396] on icon at bounding box center [1381, 395] width 12 height 13
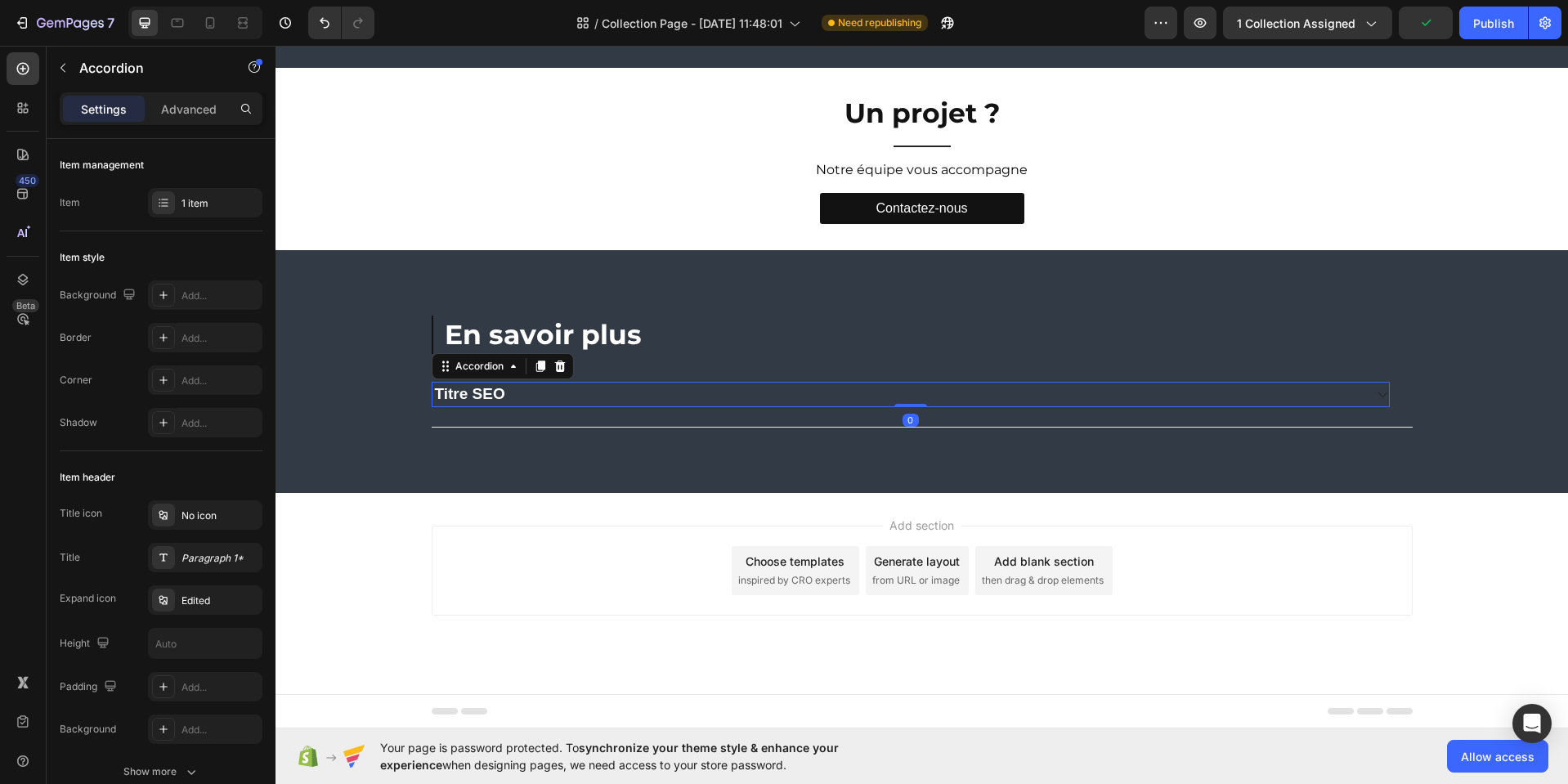
click at [1377, 396] on icon at bounding box center [1381, 395] width 12 height 13
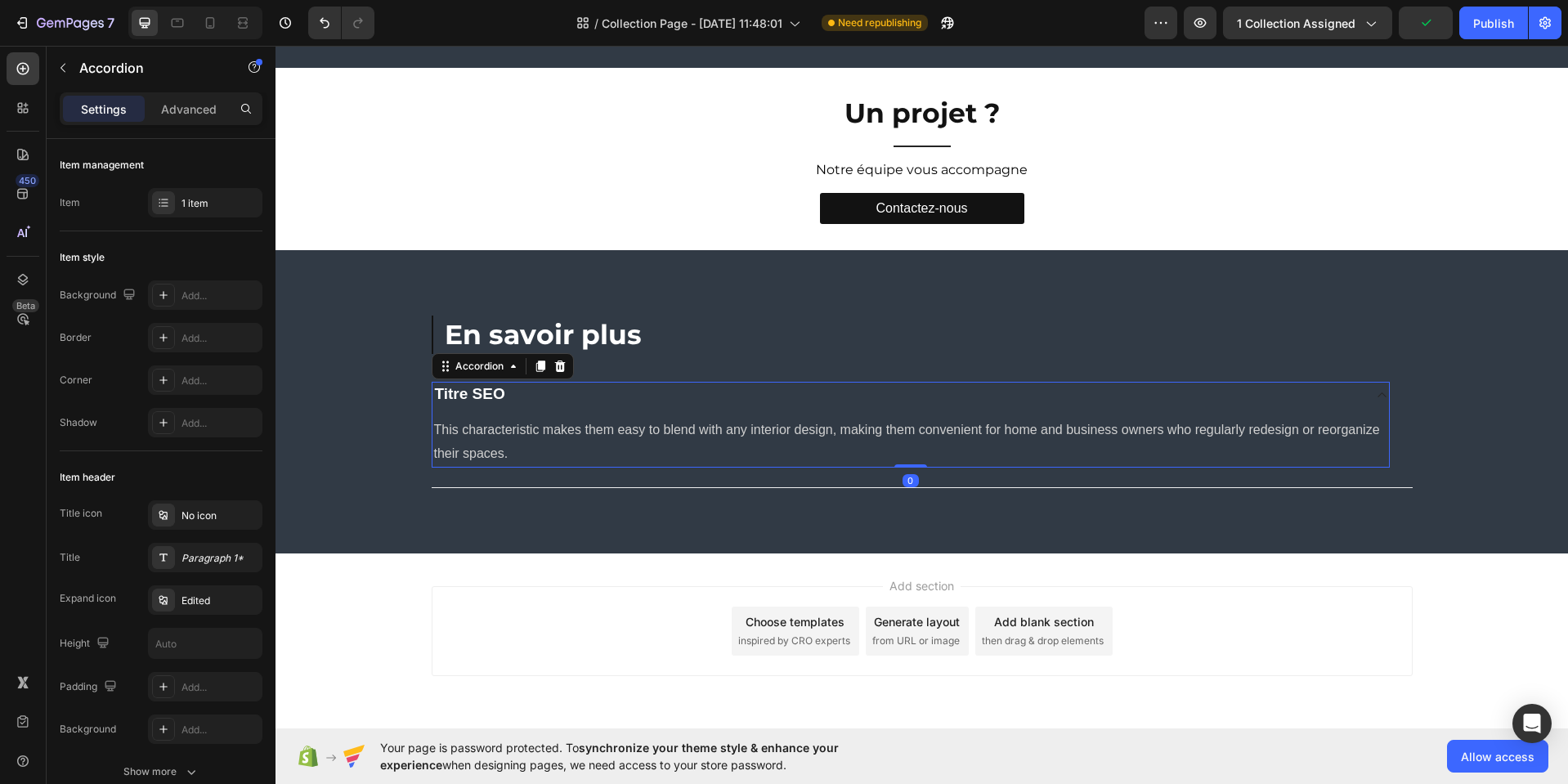
click at [1377, 396] on icon at bounding box center [1381, 395] width 12 height 13
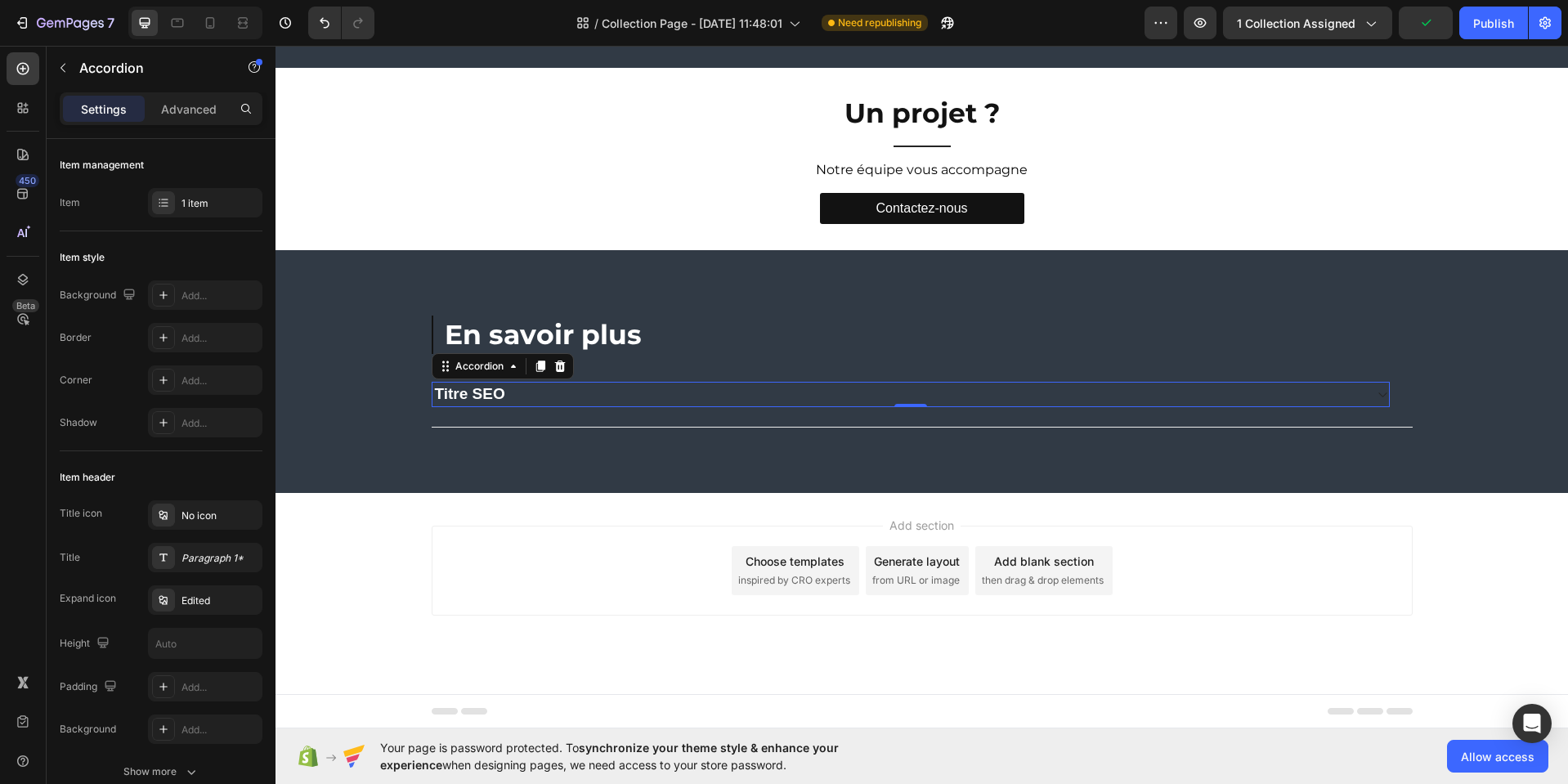
click at [1377, 394] on icon at bounding box center [1381, 395] width 12 height 13
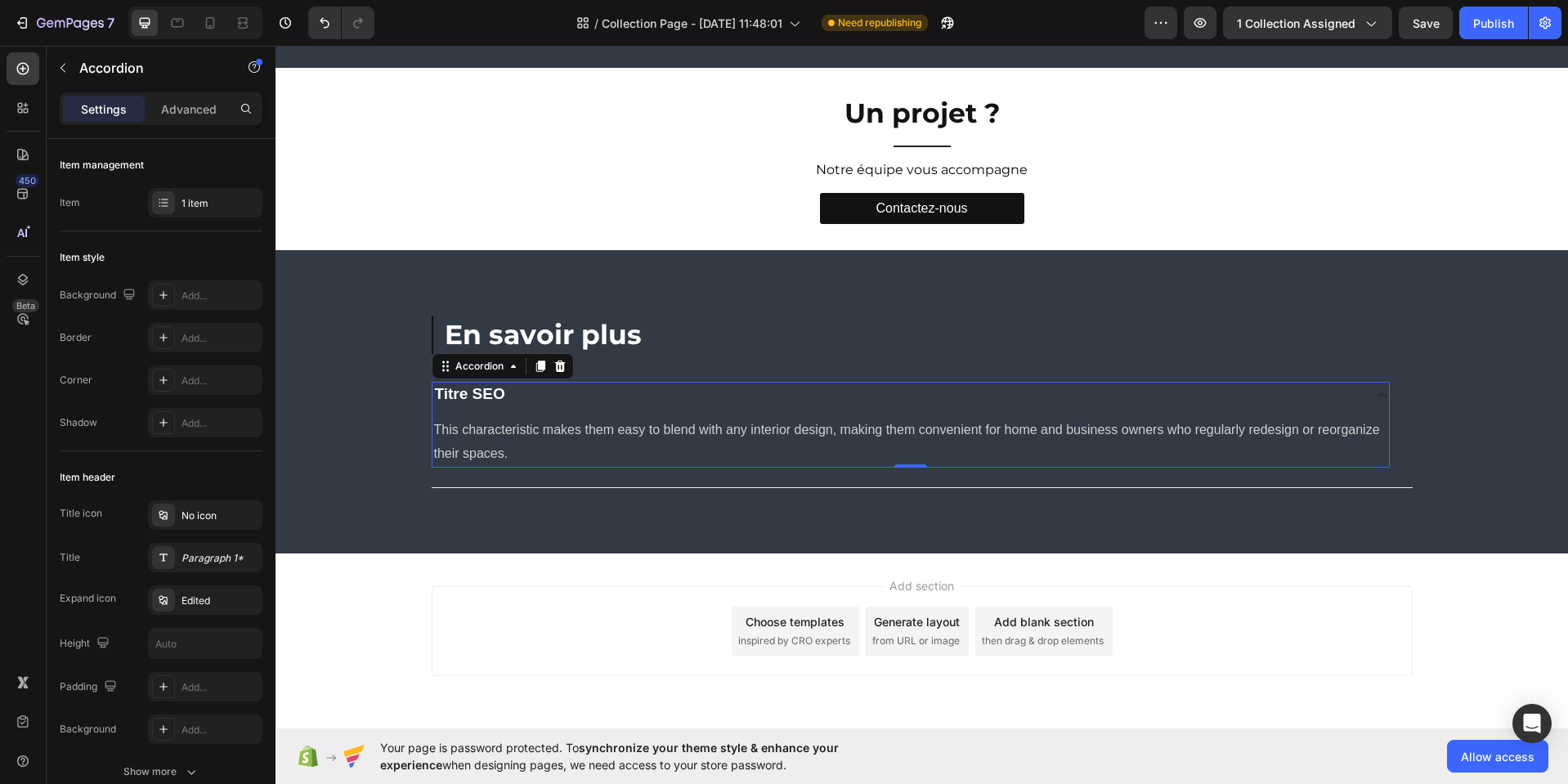
click at [602, 399] on div "Titre SEO" at bounding box center [897, 394] width 930 height 25
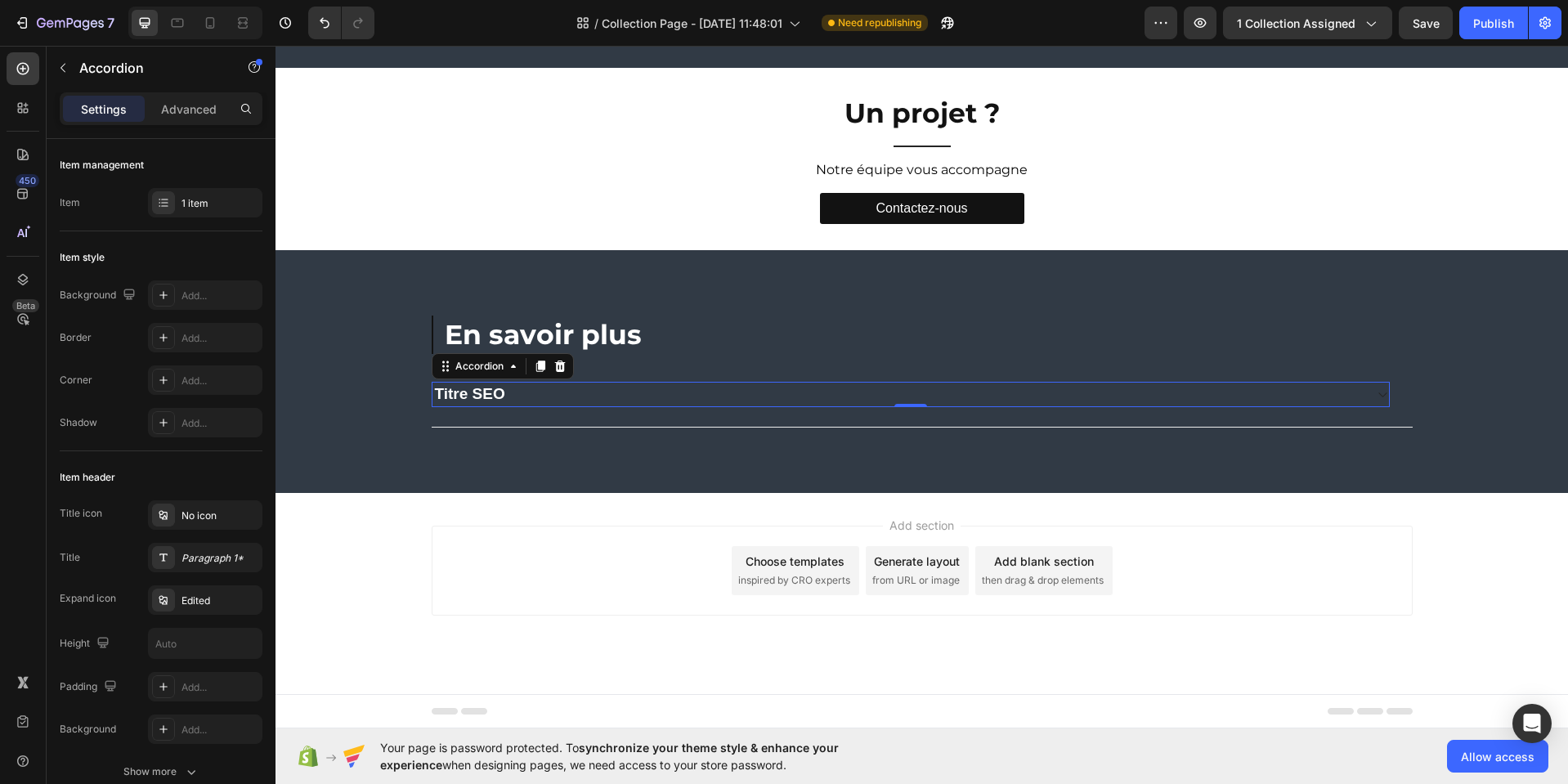
click at [1376, 393] on icon at bounding box center [1381, 395] width 12 height 13
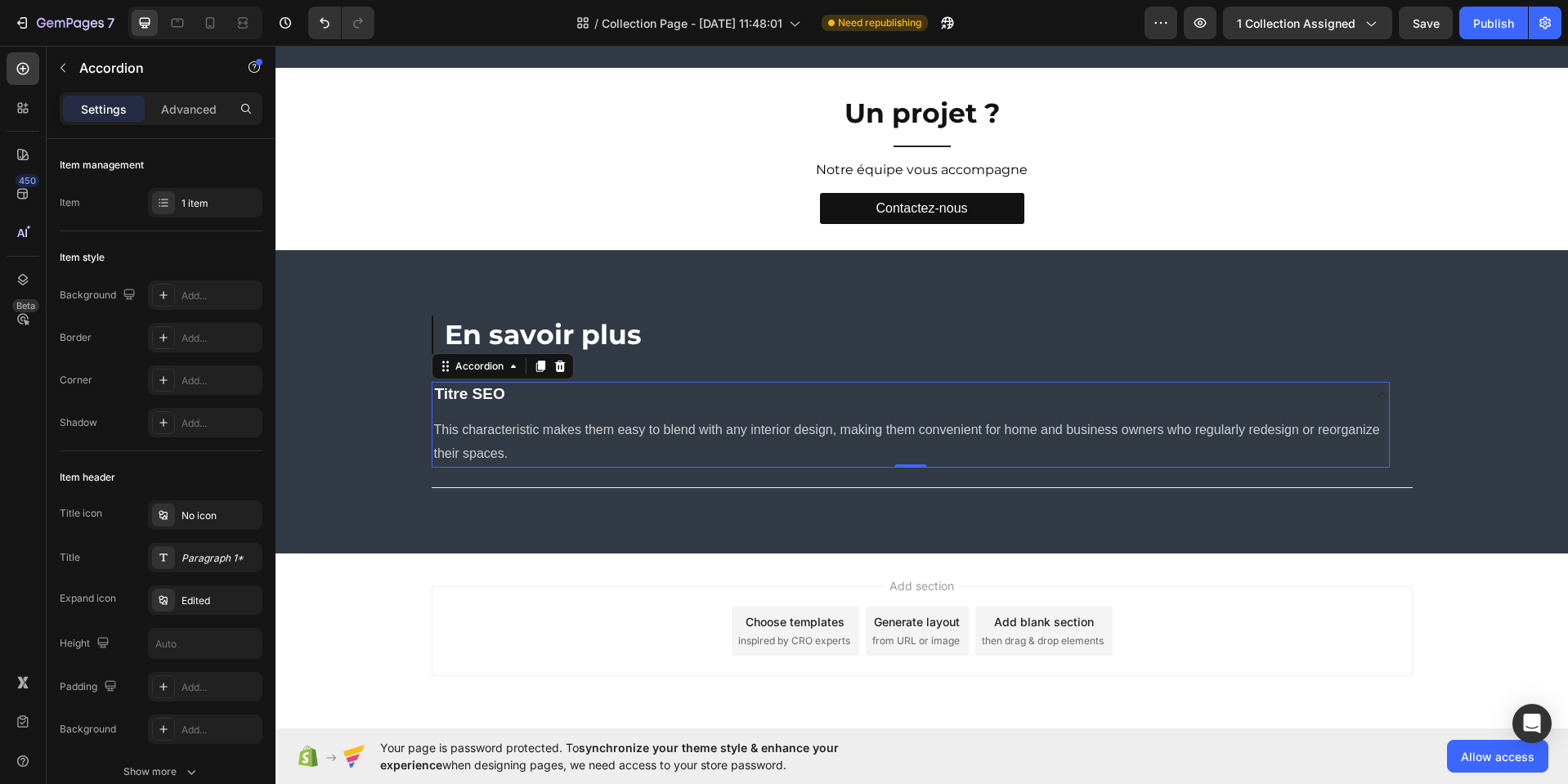
click at [1376, 395] on icon at bounding box center [1381, 395] width 12 height 13
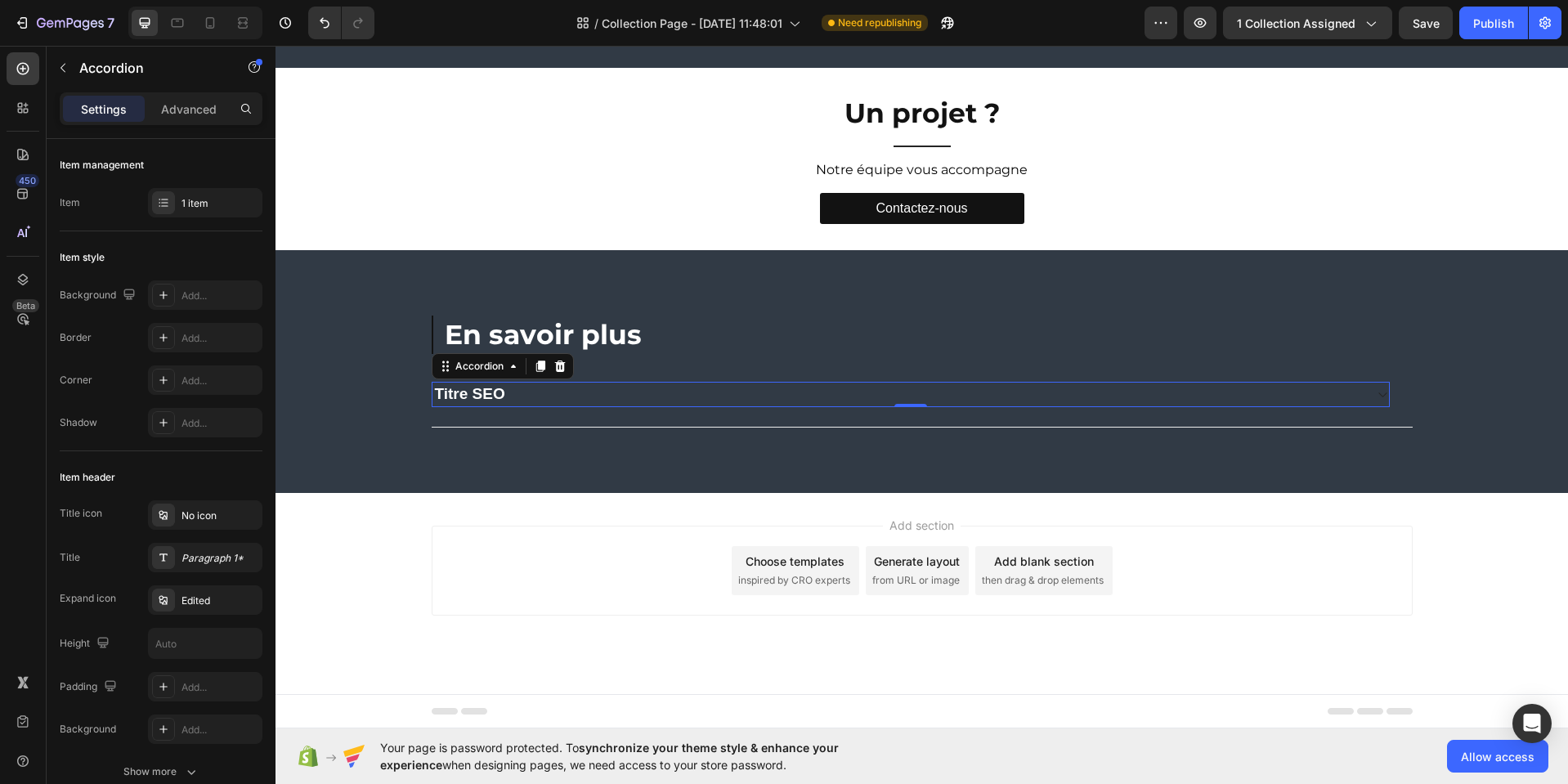
click at [1376, 397] on icon at bounding box center [1381, 395] width 12 height 13
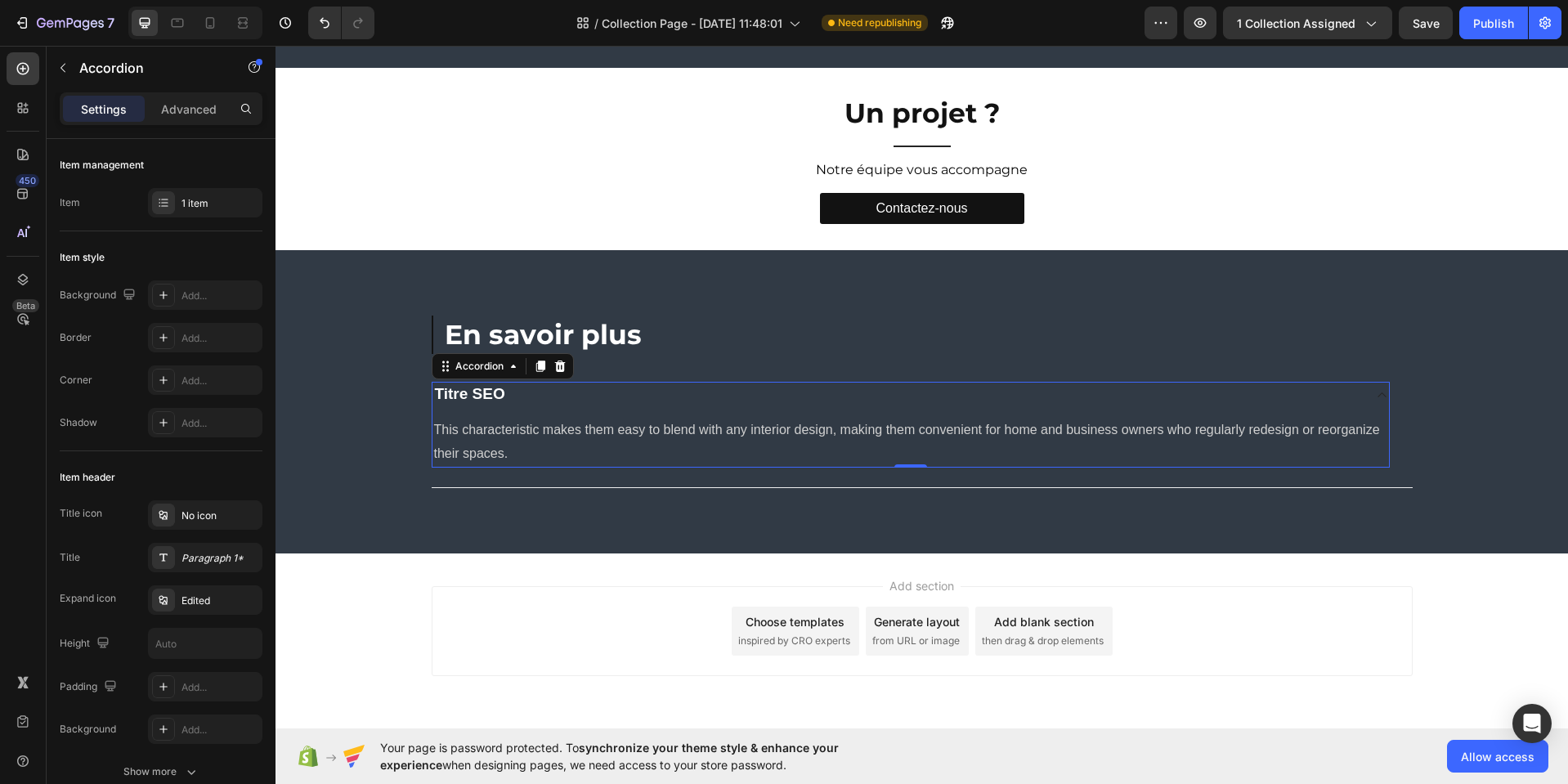
click at [1377, 395] on icon at bounding box center [1381, 395] width 12 height 13
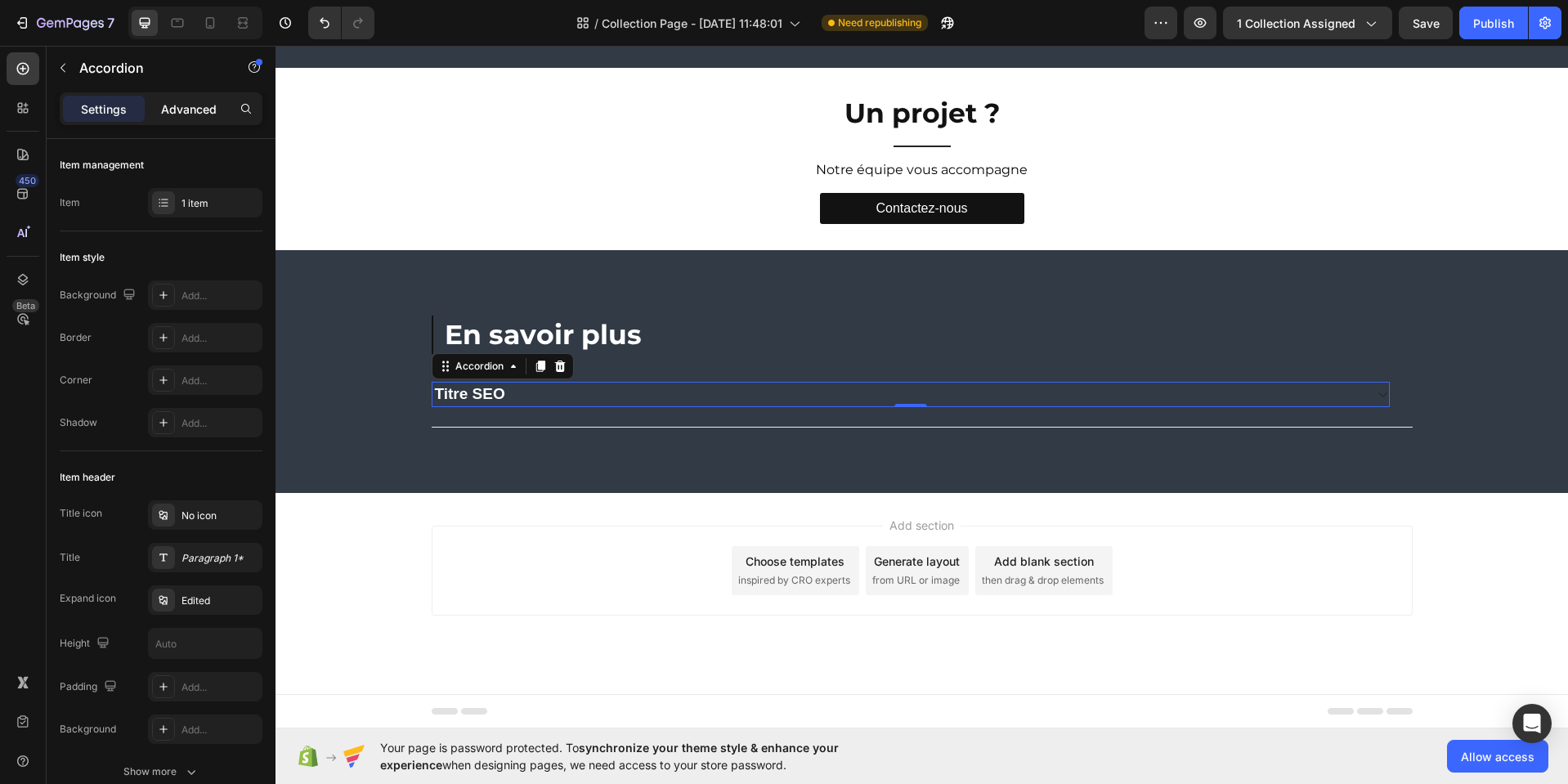
click at [184, 120] on div "Advanced" at bounding box center [188, 108] width 81 height 26
type input "100%"
type input "100"
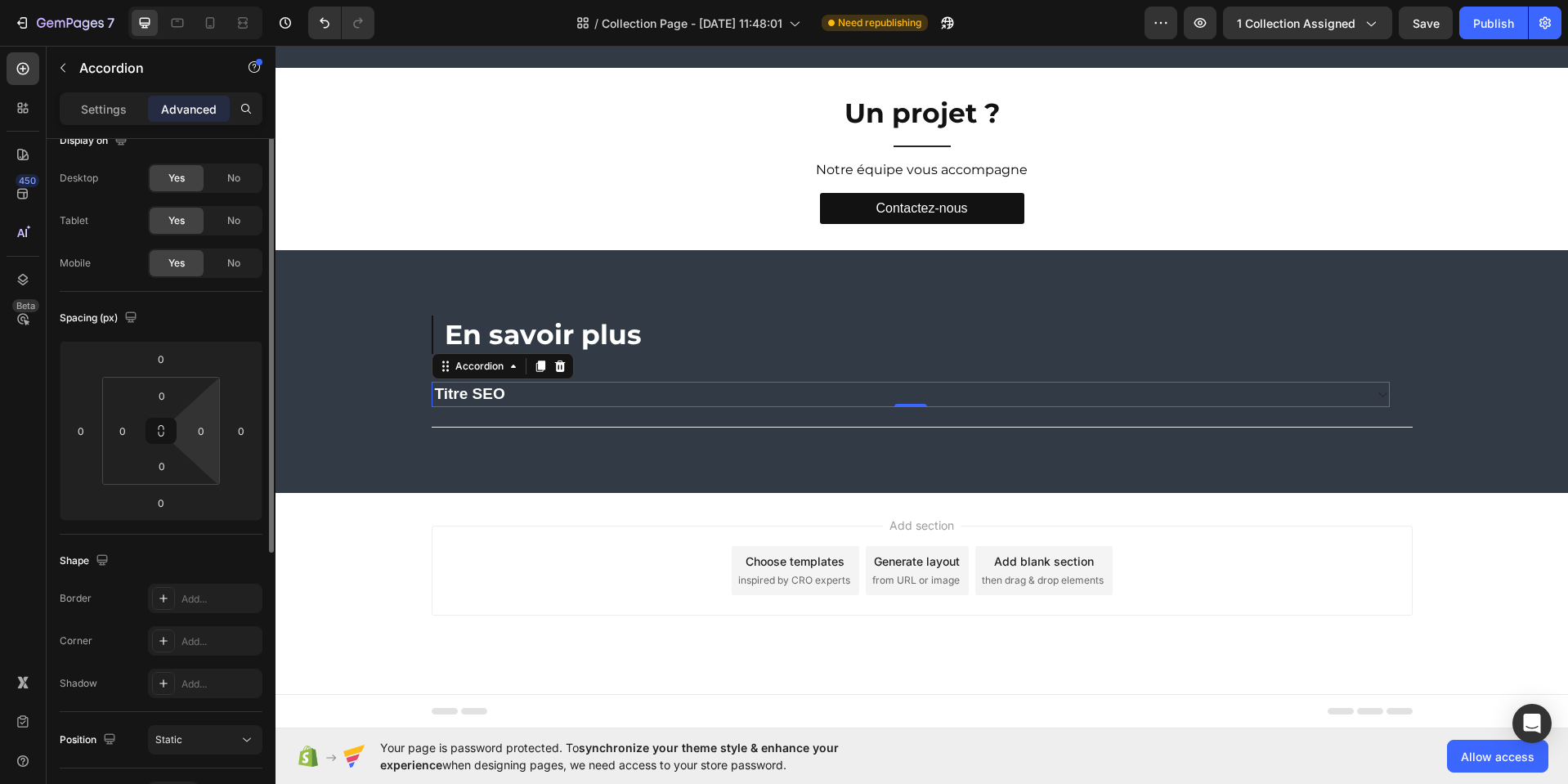
scroll to position [0, 0]
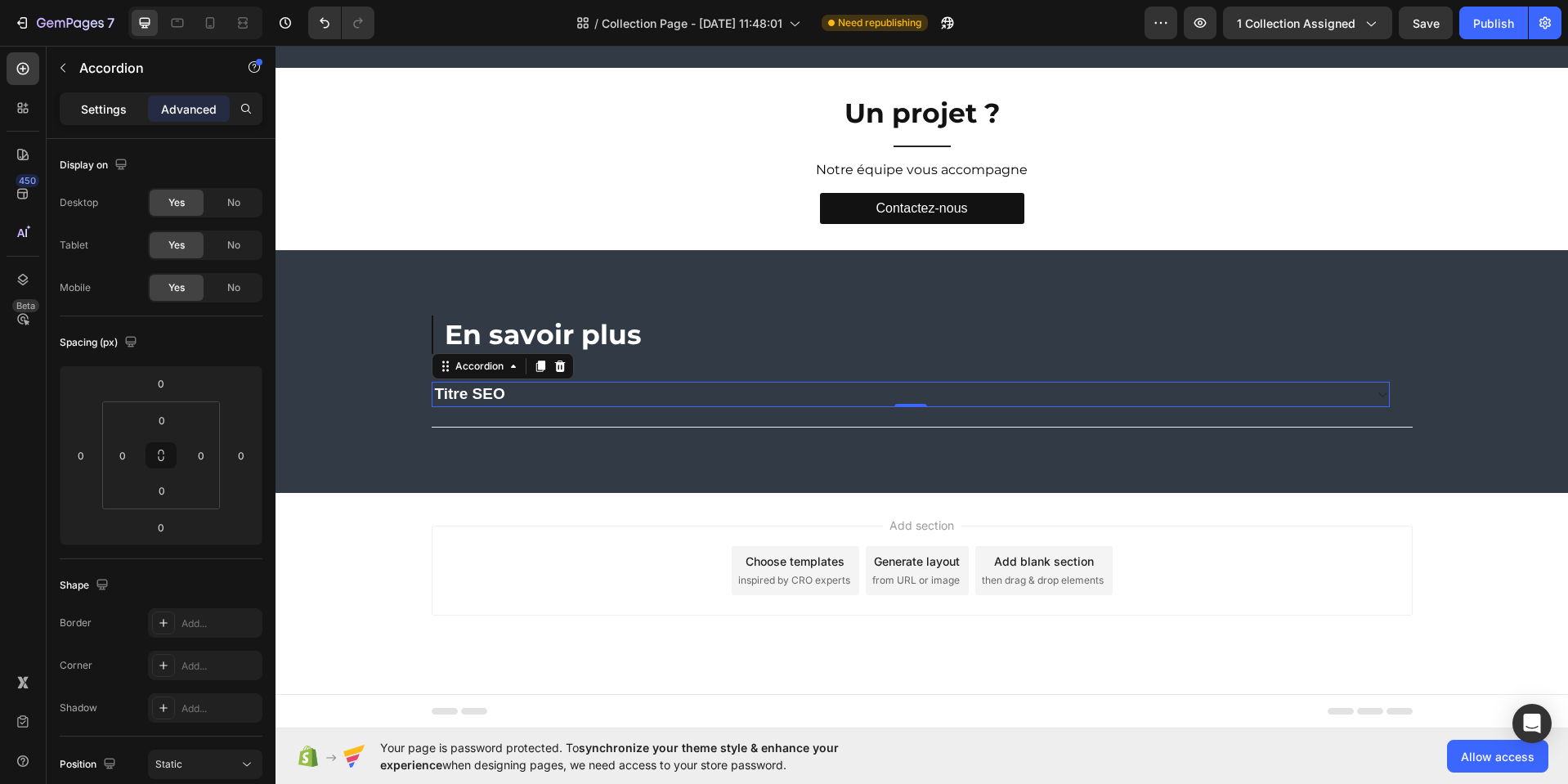
click at [99, 118] on div "Settings" at bounding box center [103, 108] width 81 height 26
type input "0"
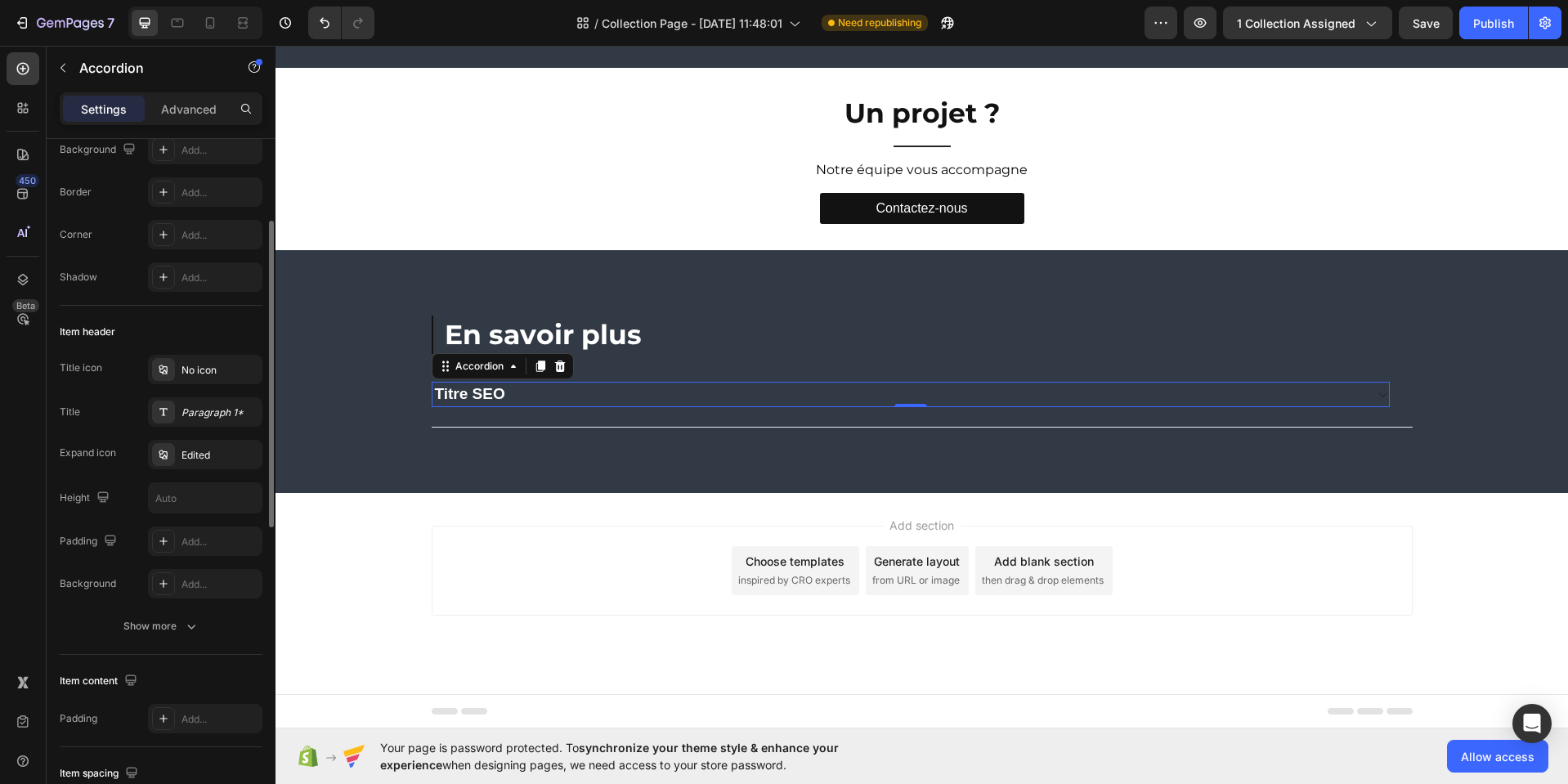
scroll to position [211, 0]
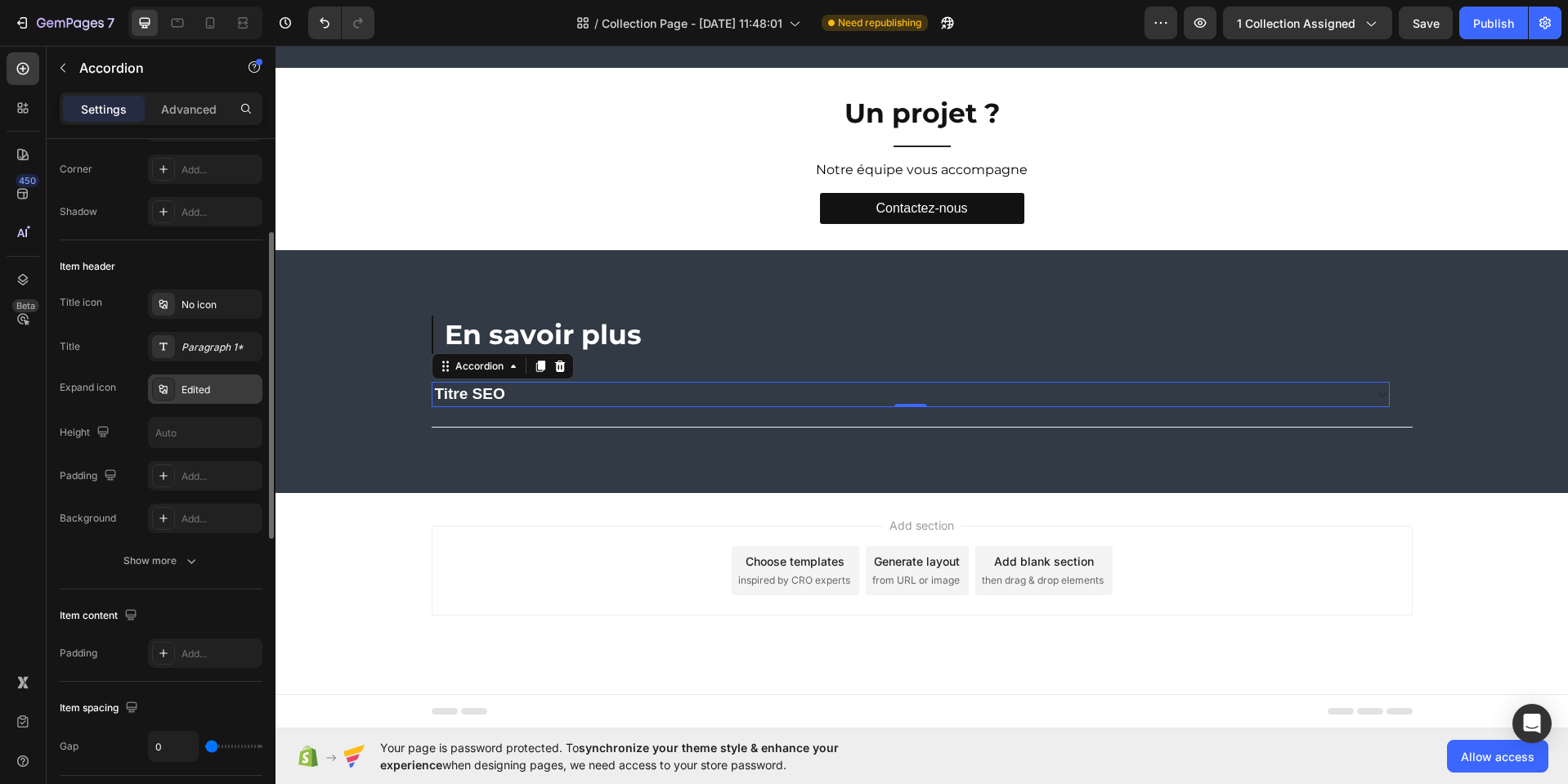
click at [218, 387] on div "Edited" at bounding box center [219, 390] width 77 height 15
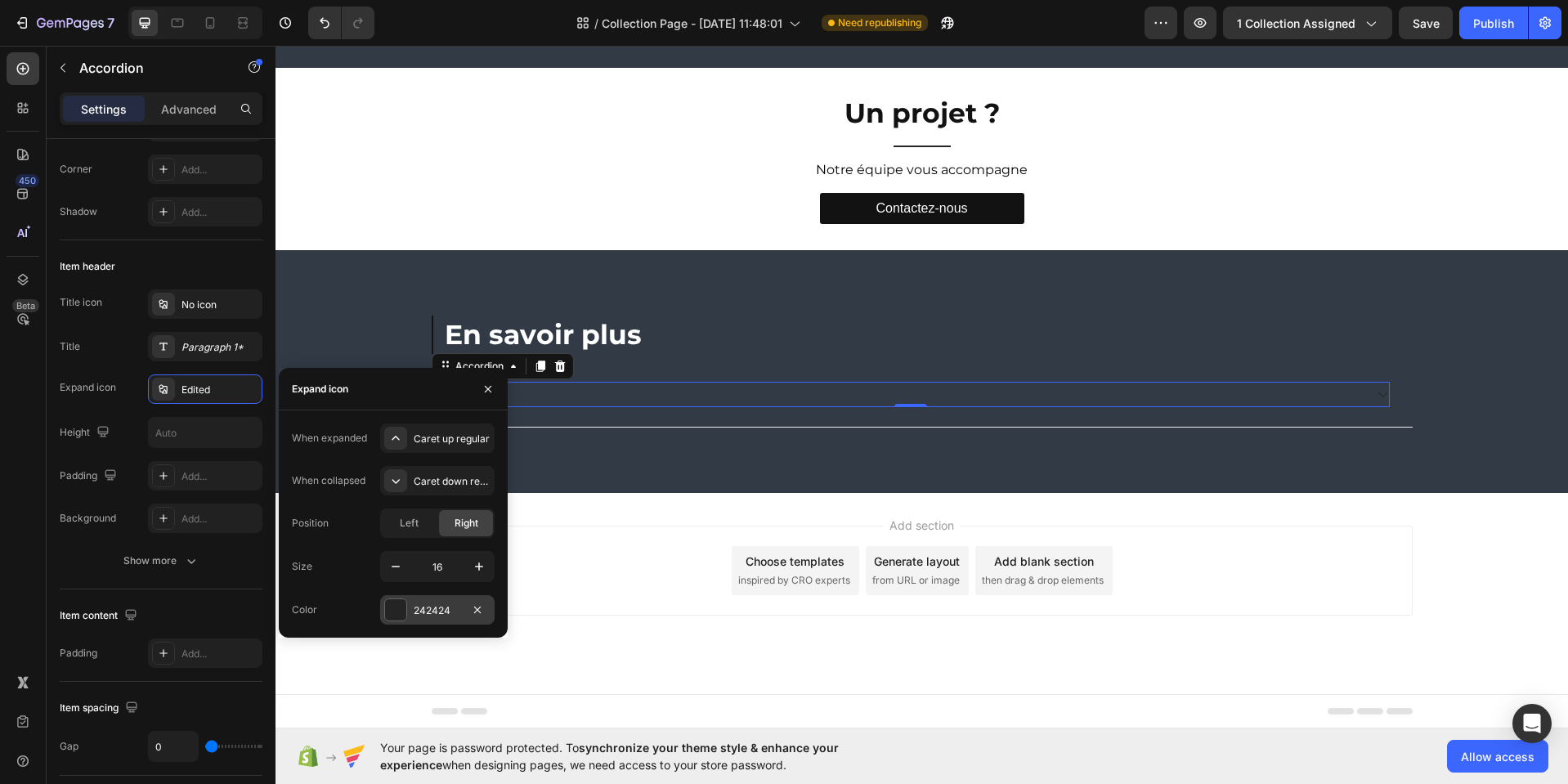
drag, startPoint x: 444, startPoint y: 613, endPoint x: 168, endPoint y: 567, distance: 279.8
click at [444, 613] on div "242424" at bounding box center [437, 611] width 47 height 15
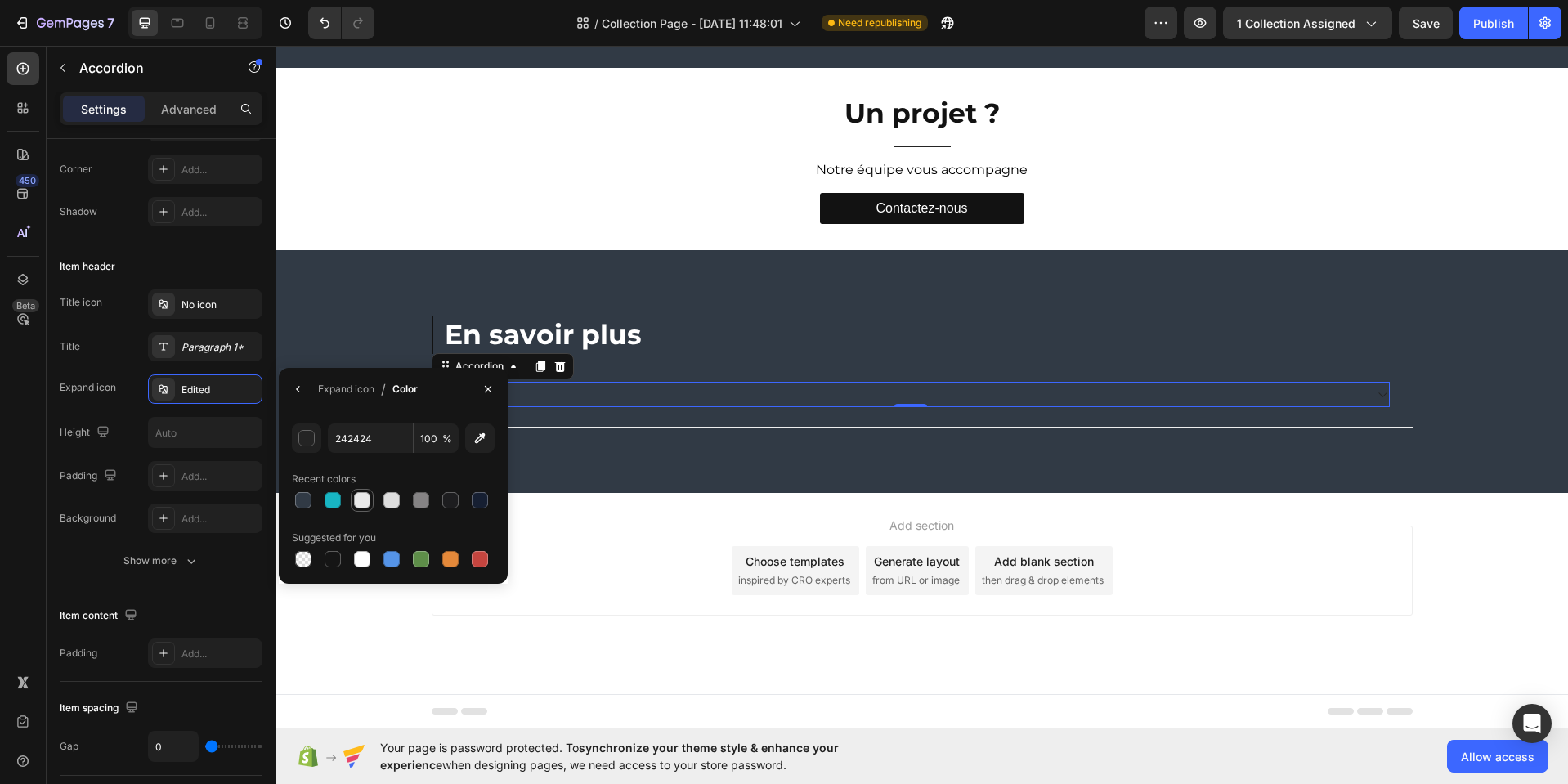
click at [363, 504] on div at bounding box center [362, 500] width 17 height 17
type input "EAEAEA"
click at [1421, 170] on p "Notre équipe vous accompagne" at bounding box center [921, 170] width 1289 height 18
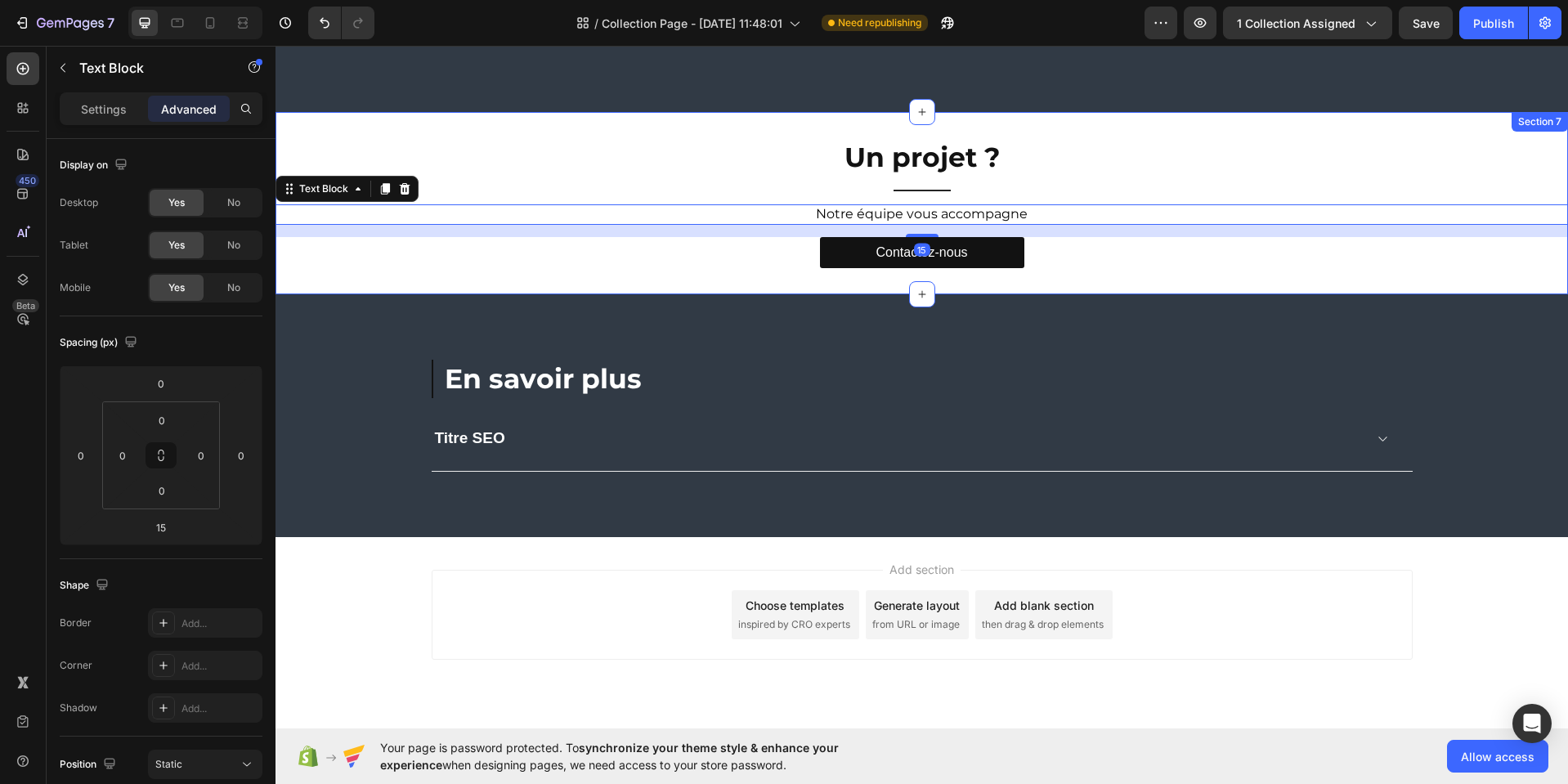
scroll to position [2744, 0]
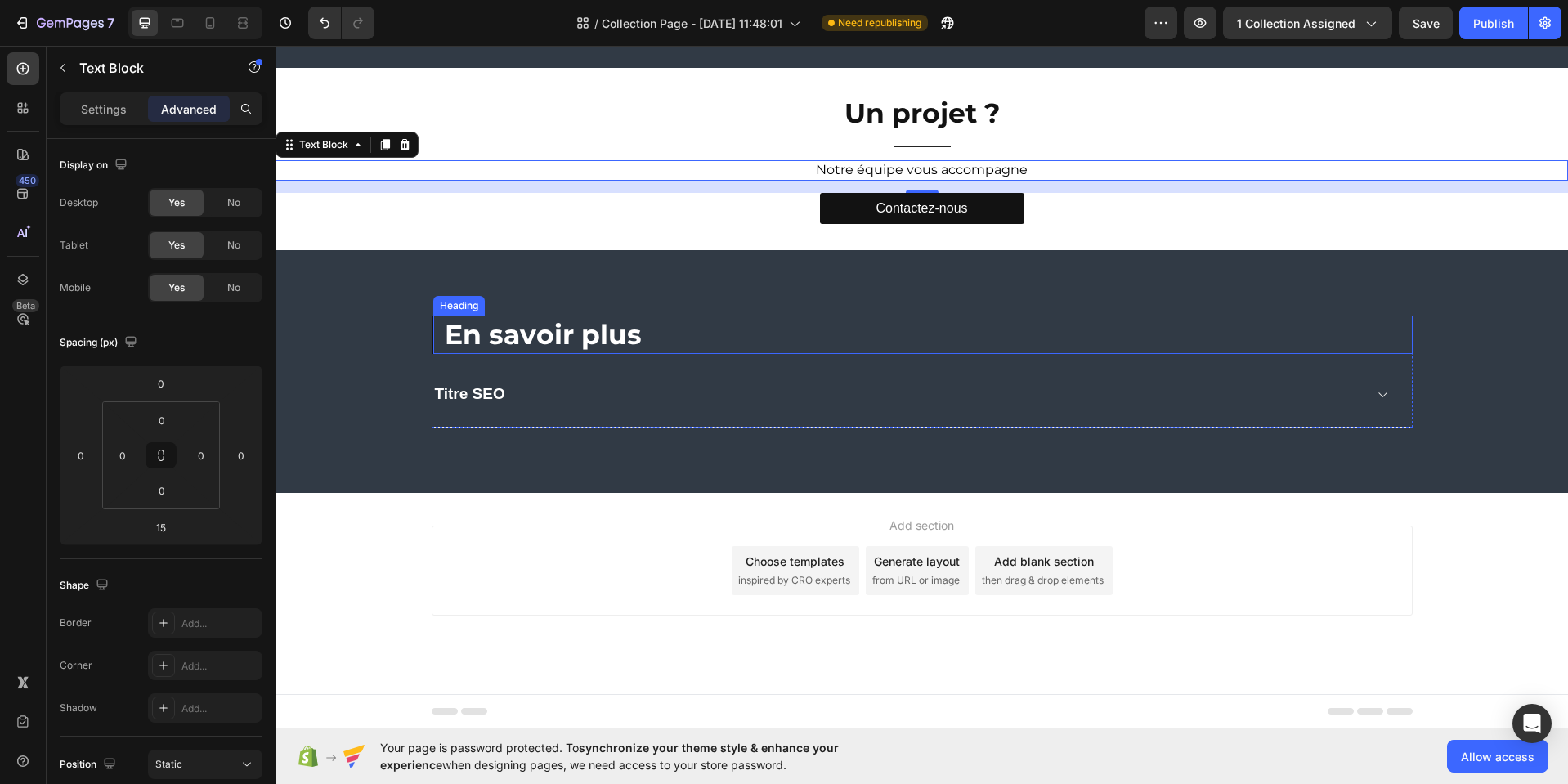
click at [432, 340] on div "⁠⁠⁠⁠⁠⁠⁠ En savoir plus Heading" at bounding box center [921, 335] width 980 height 39
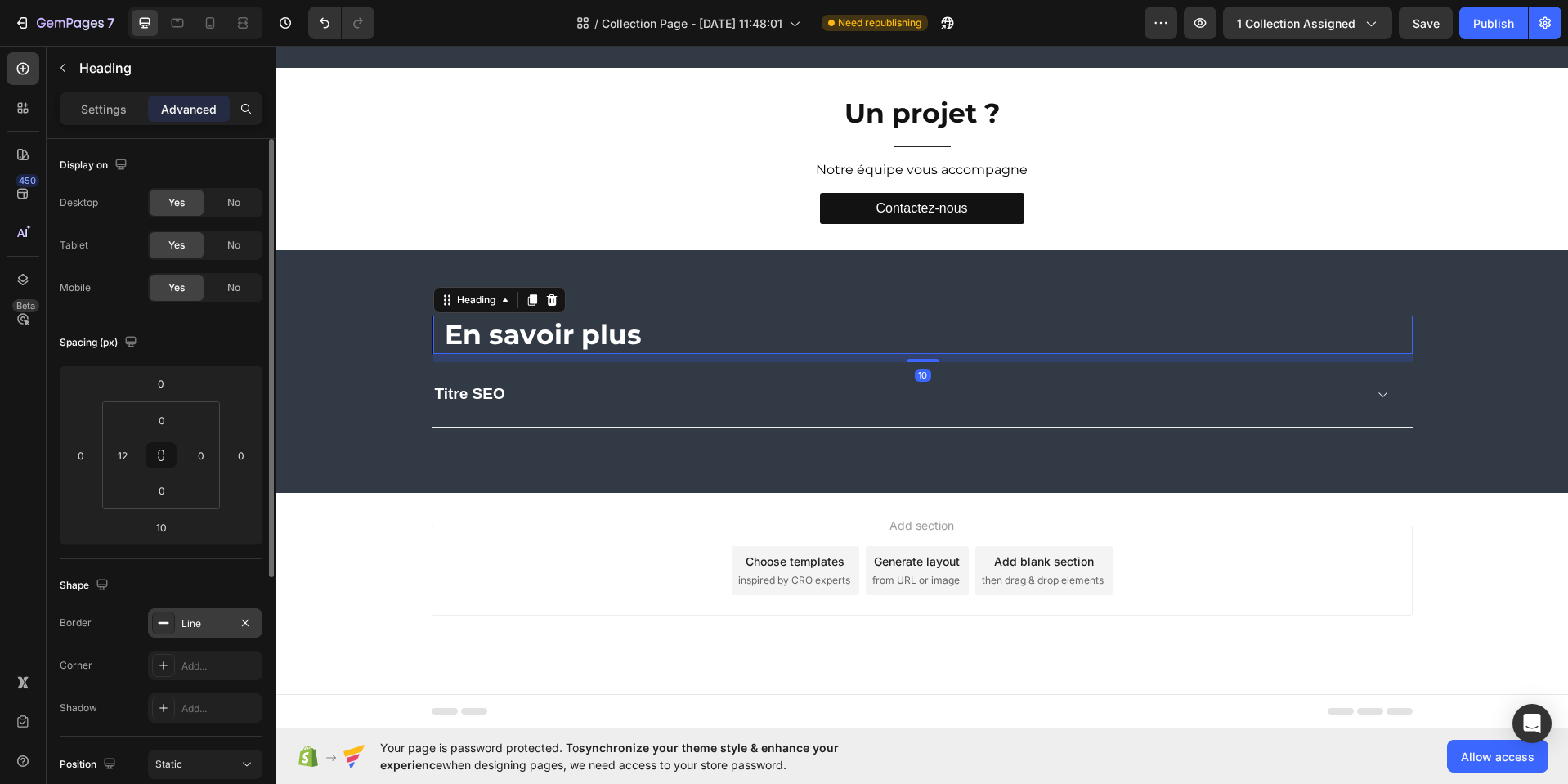
click at [219, 620] on div "Line" at bounding box center [204, 624] width 47 height 15
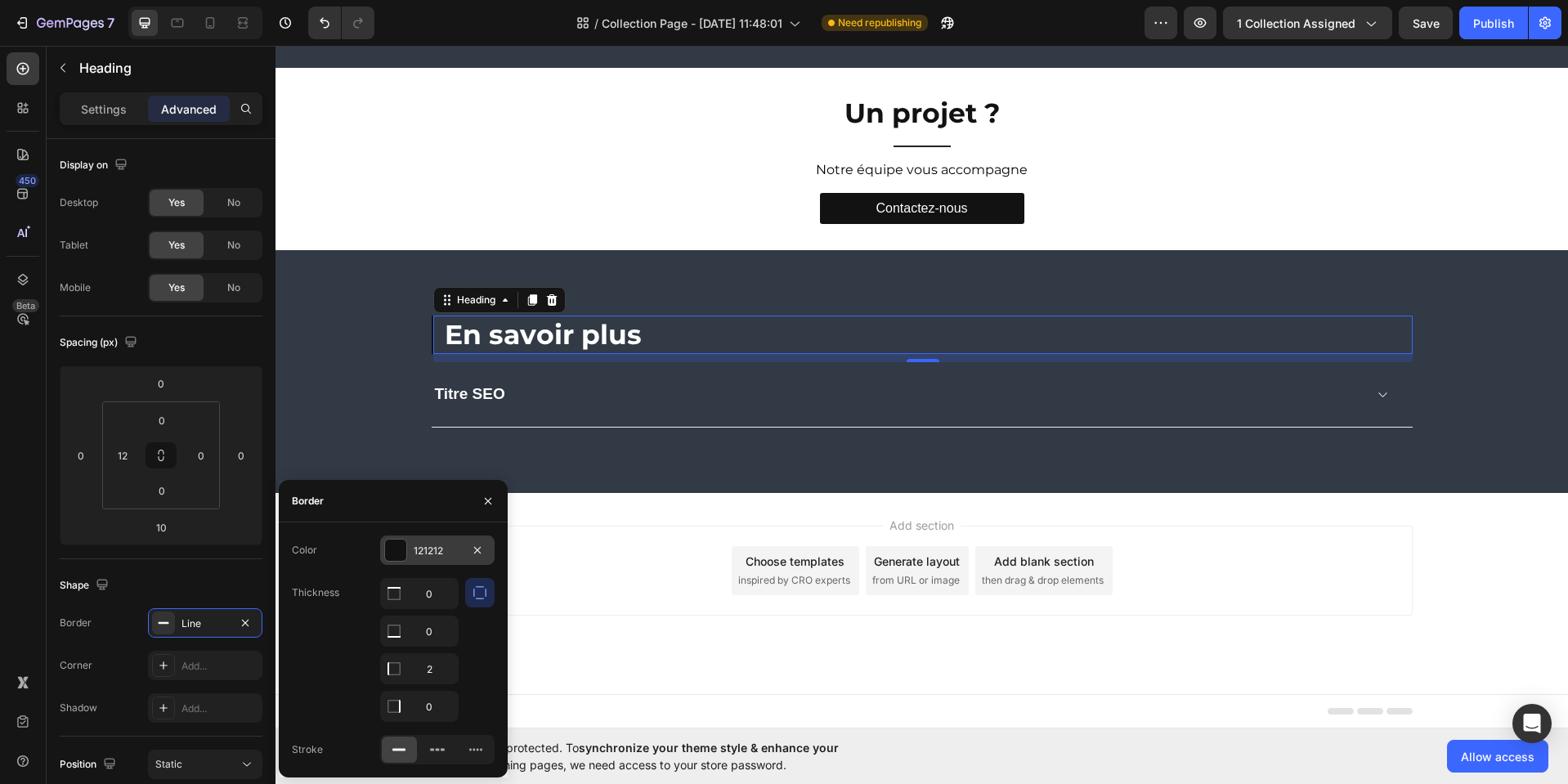
click at [454, 549] on div "121212" at bounding box center [437, 551] width 47 height 15
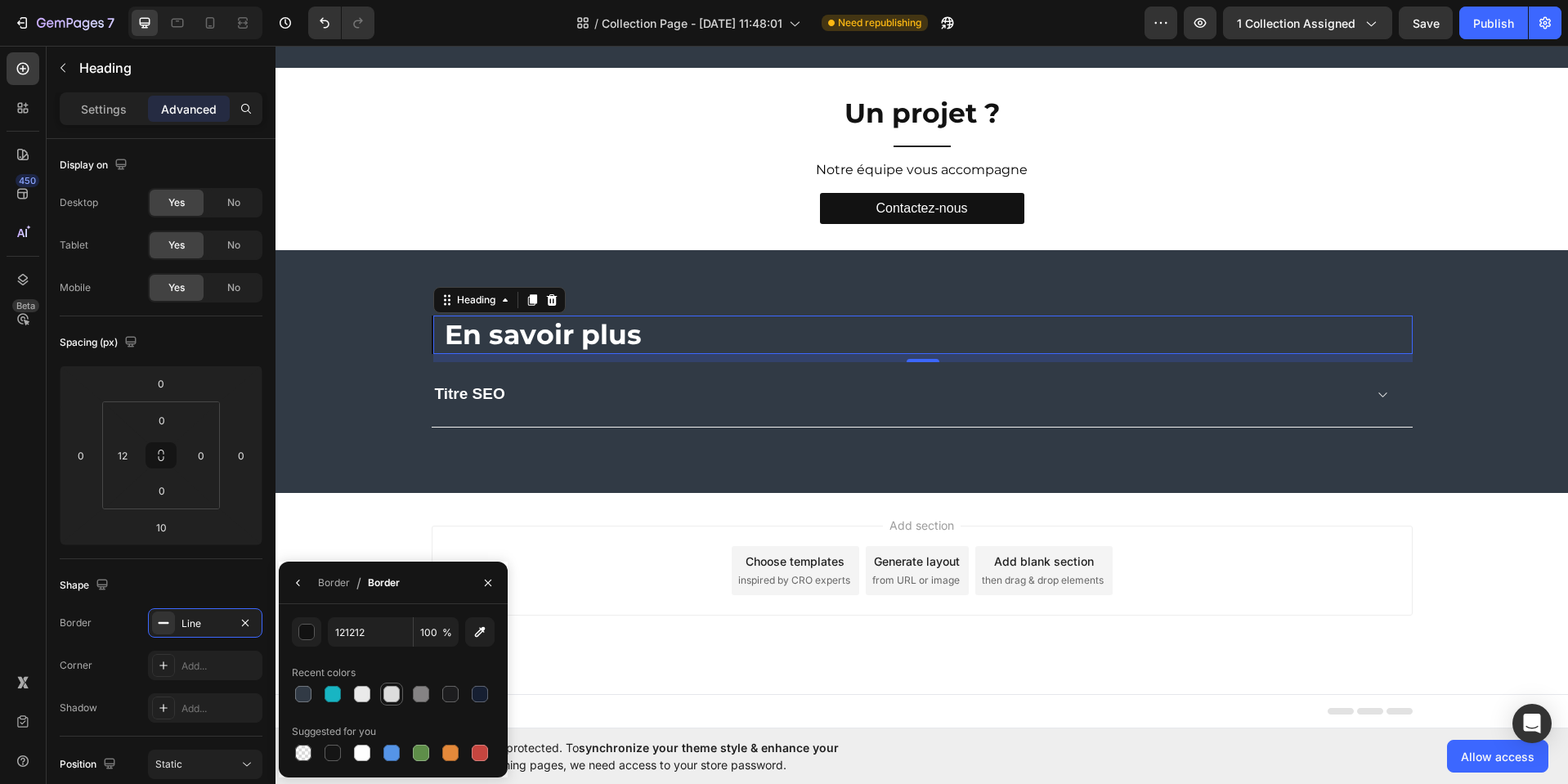
click at [389, 695] on div at bounding box center [392, 694] width 17 height 17
type input "DDDDDD"
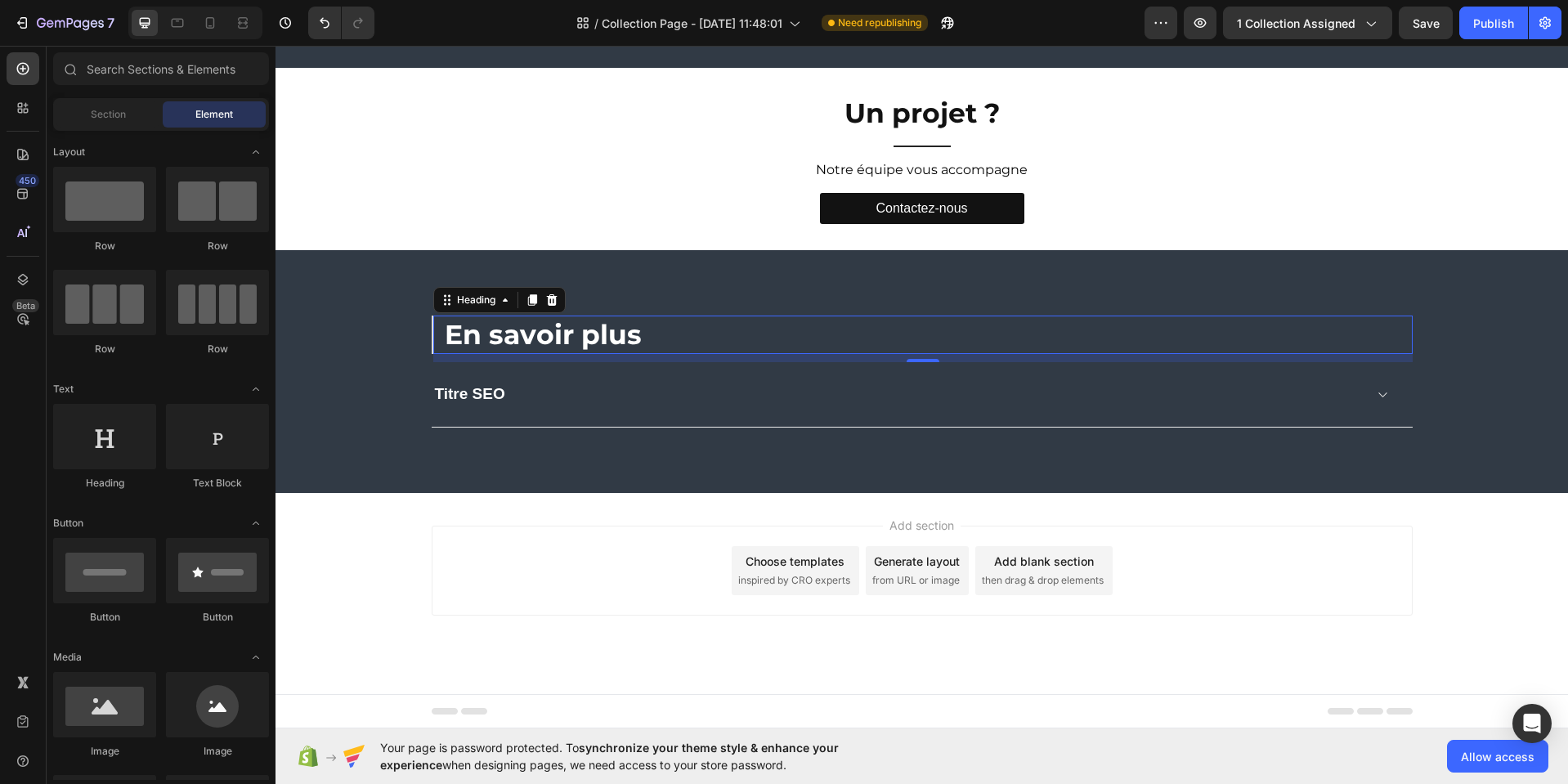
click at [663, 605] on div "Add section Choose templates inspired by CRO experts Generate layout from URL o…" at bounding box center [921, 570] width 980 height 90
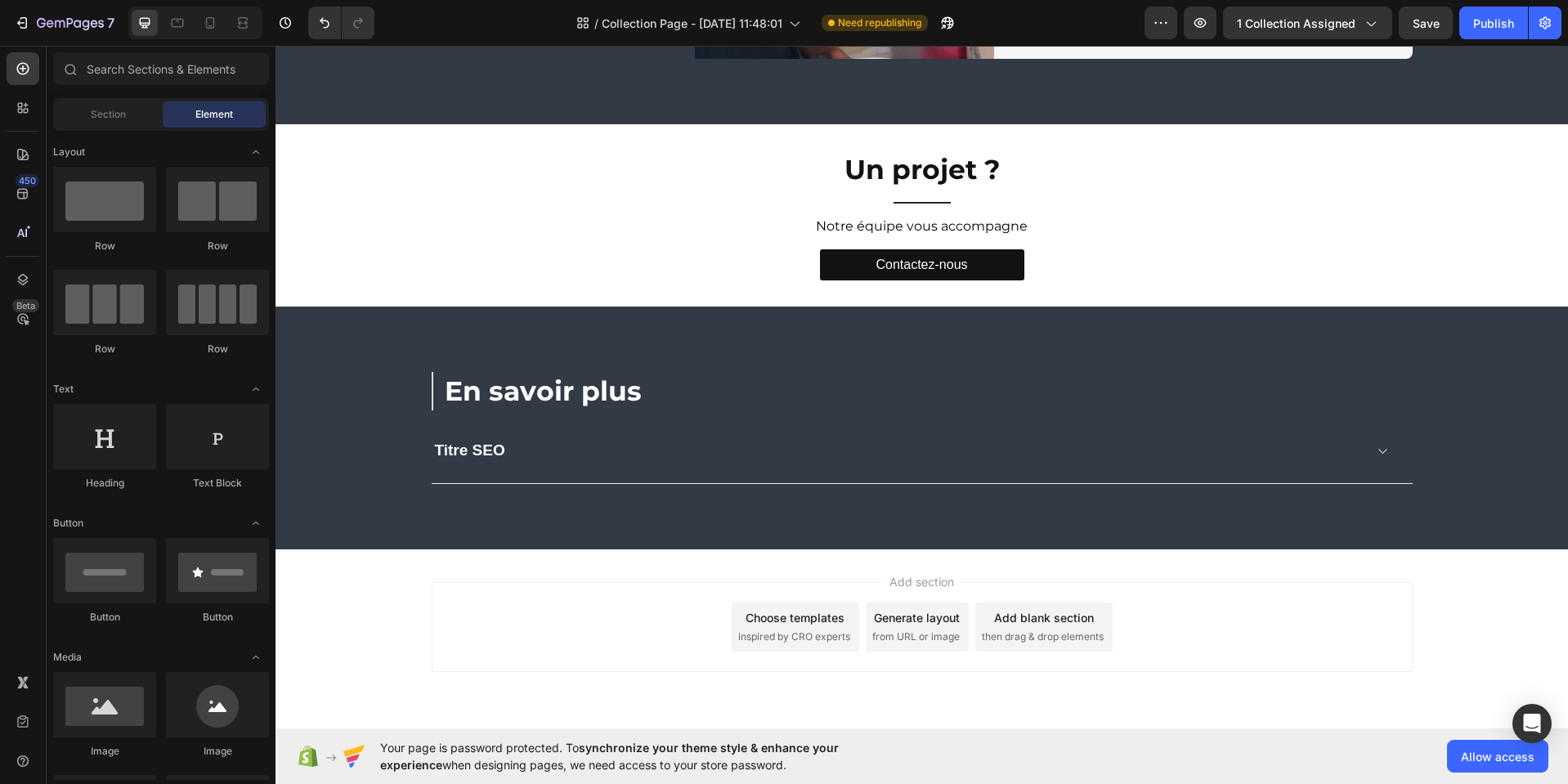
scroll to position [2576, 0]
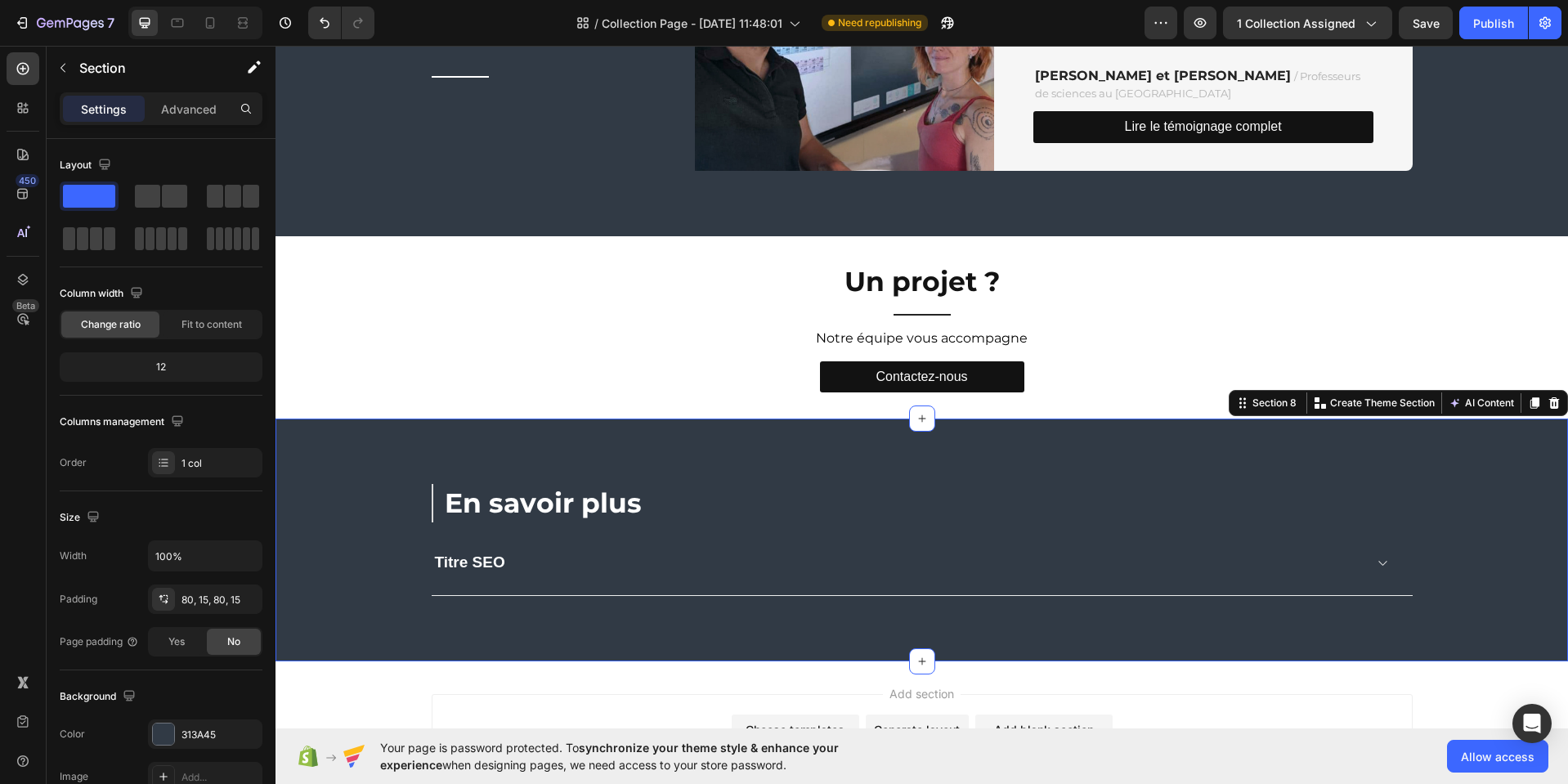
click at [361, 471] on div "En savoir plus Heading Titre SEO Accordion Row Row Section 8 You can create reu…" at bounding box center [921, 540] width 1292 height 243
click at [169, 736] on div at bounding box center [163, 734] width 21 height 21
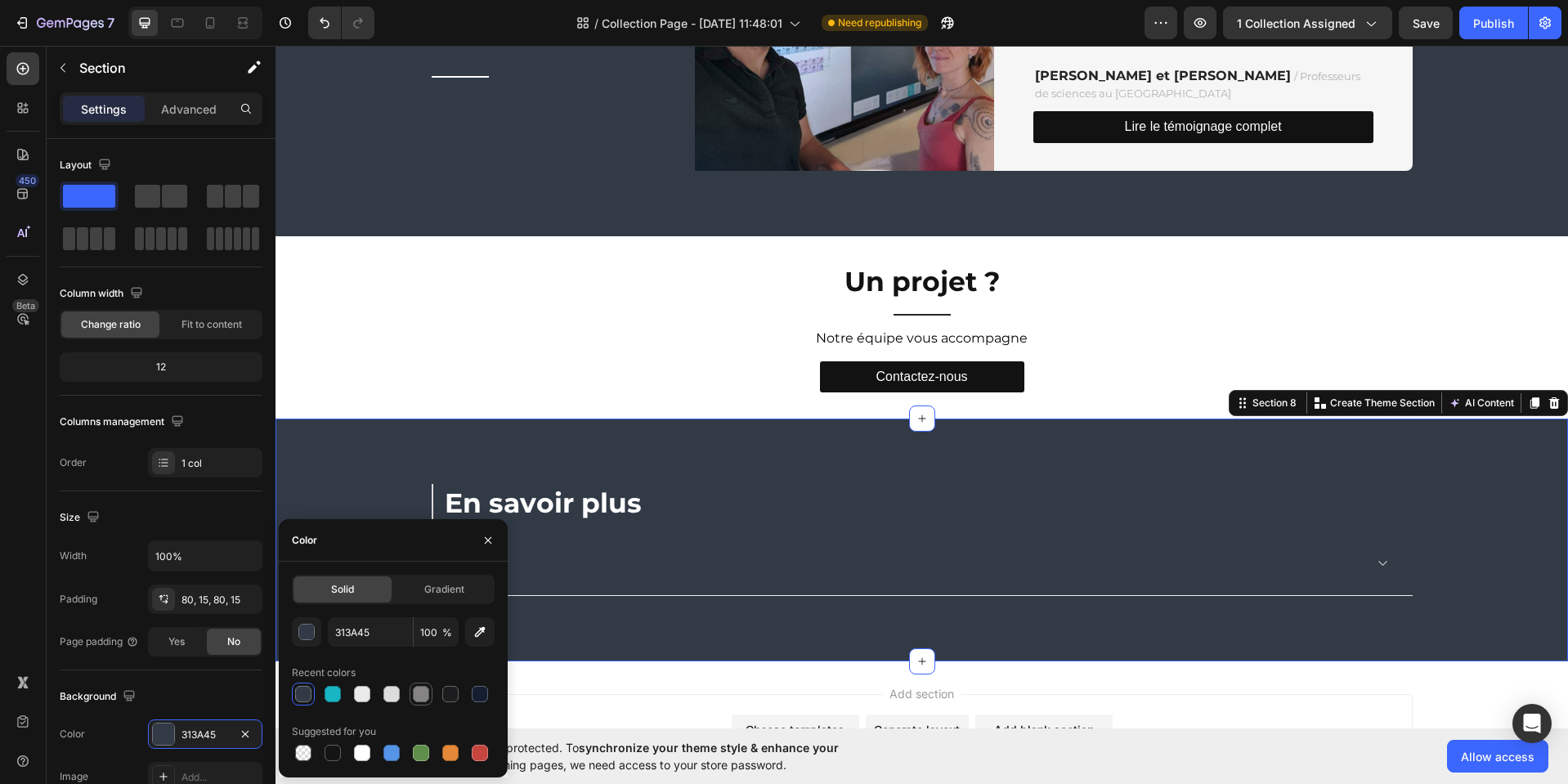
click at [423, 698] on div at bounding box center [421, 694] width 17 height 17
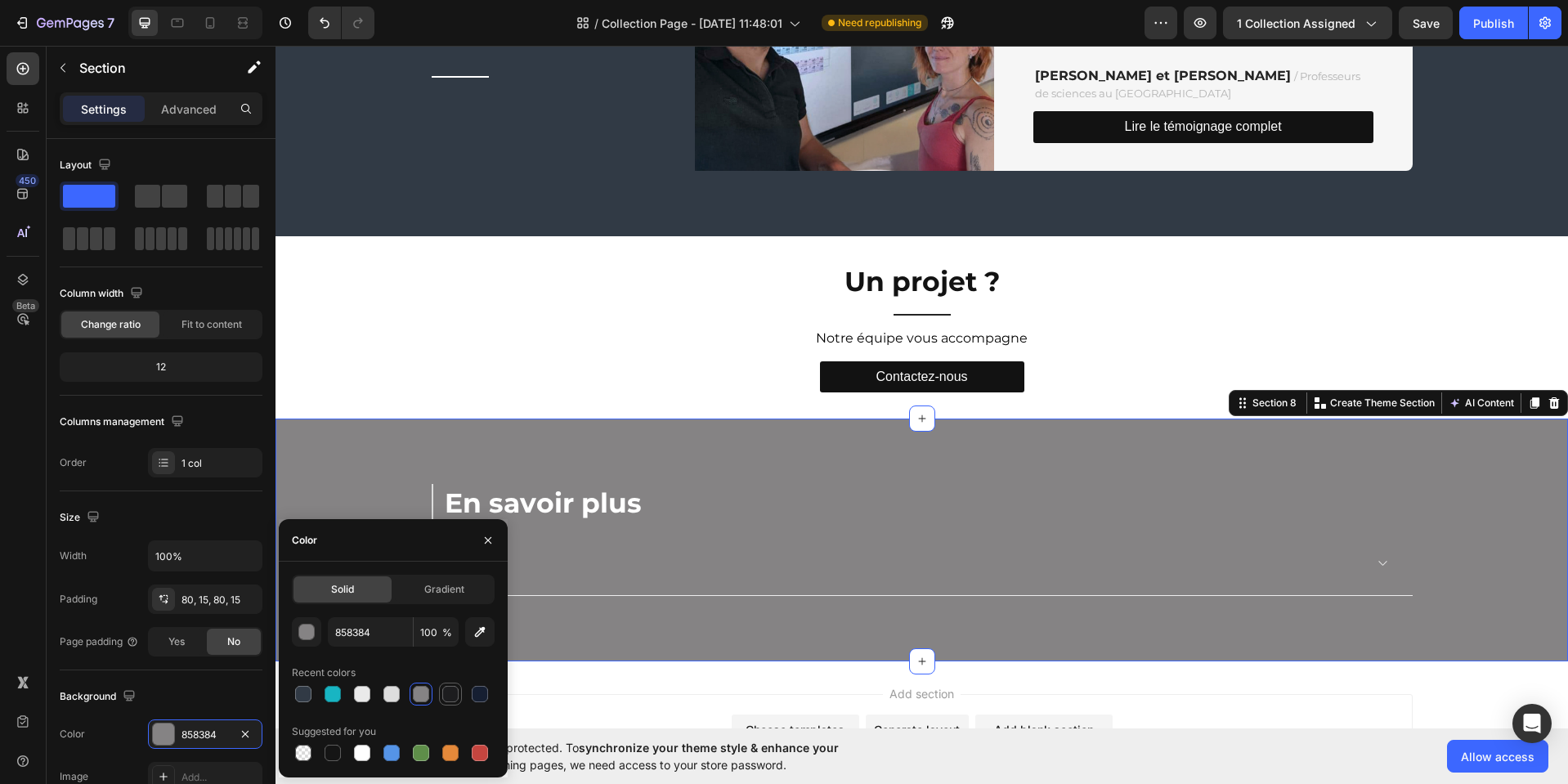
click at [443, 695] on div at bounding box center [451, 694] width 17 height 17
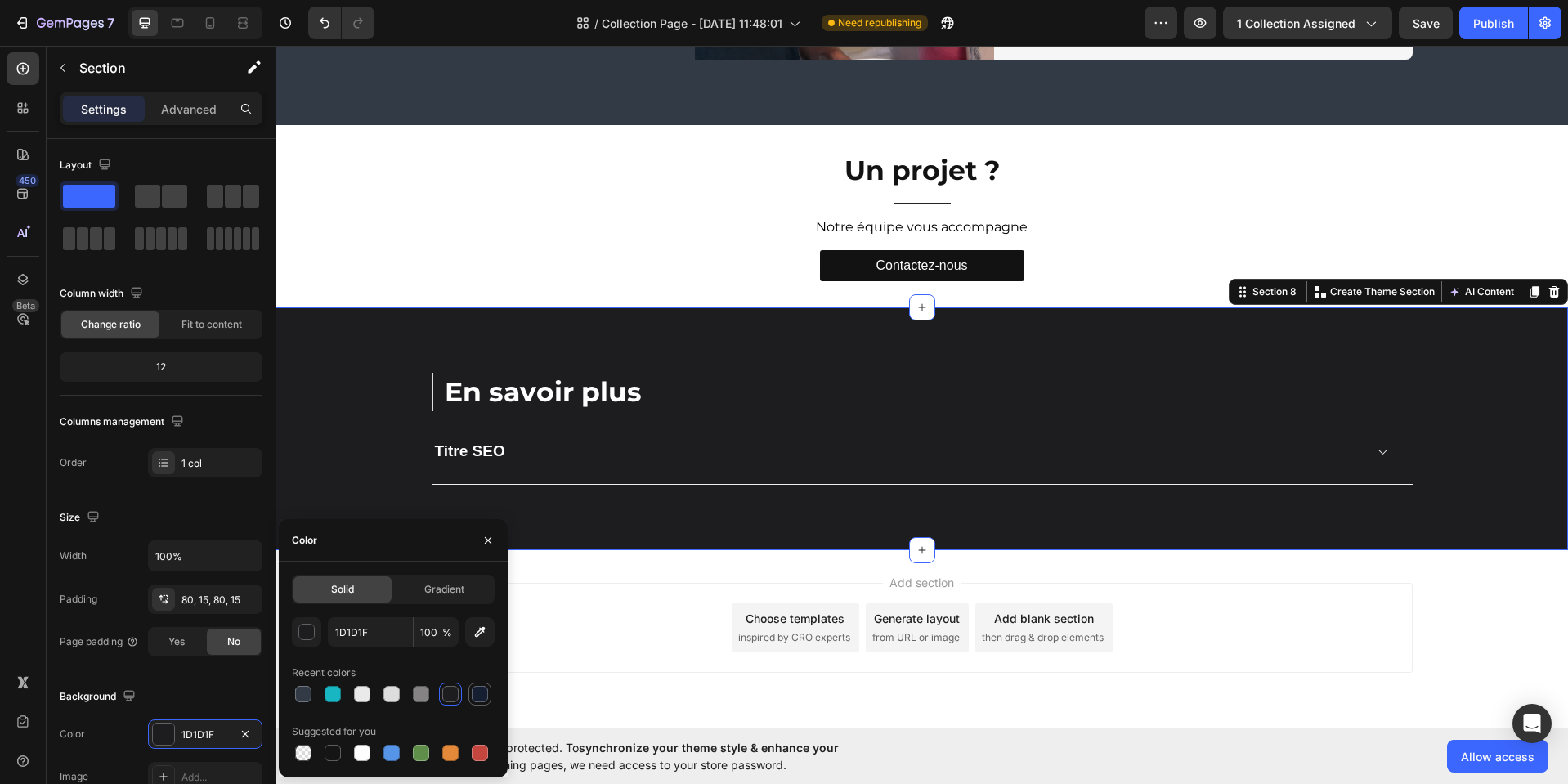
scroll to position [2689, 0]
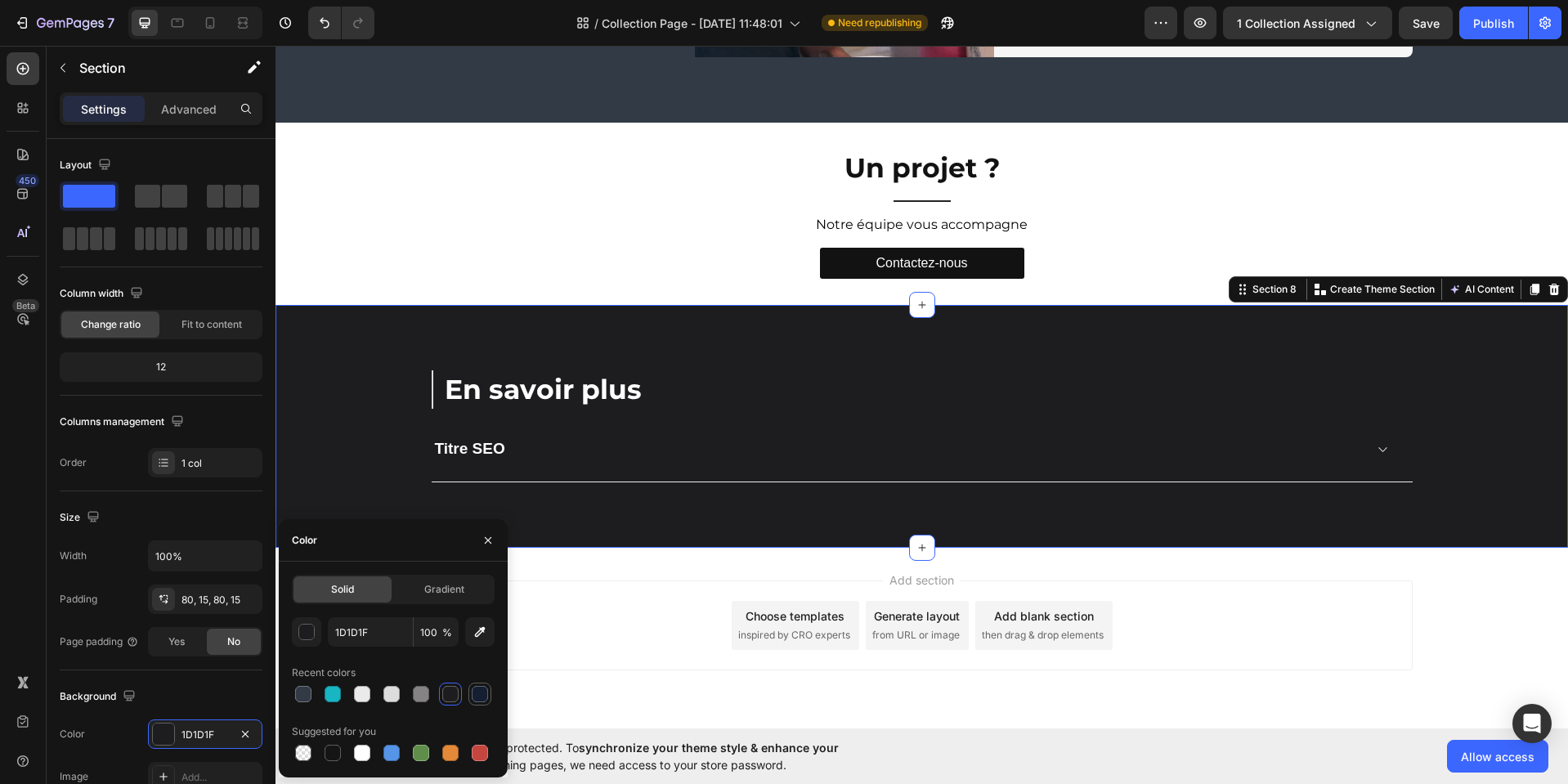
click at [478, 693] on div at bounding box center [480, 694] width 17 height 17
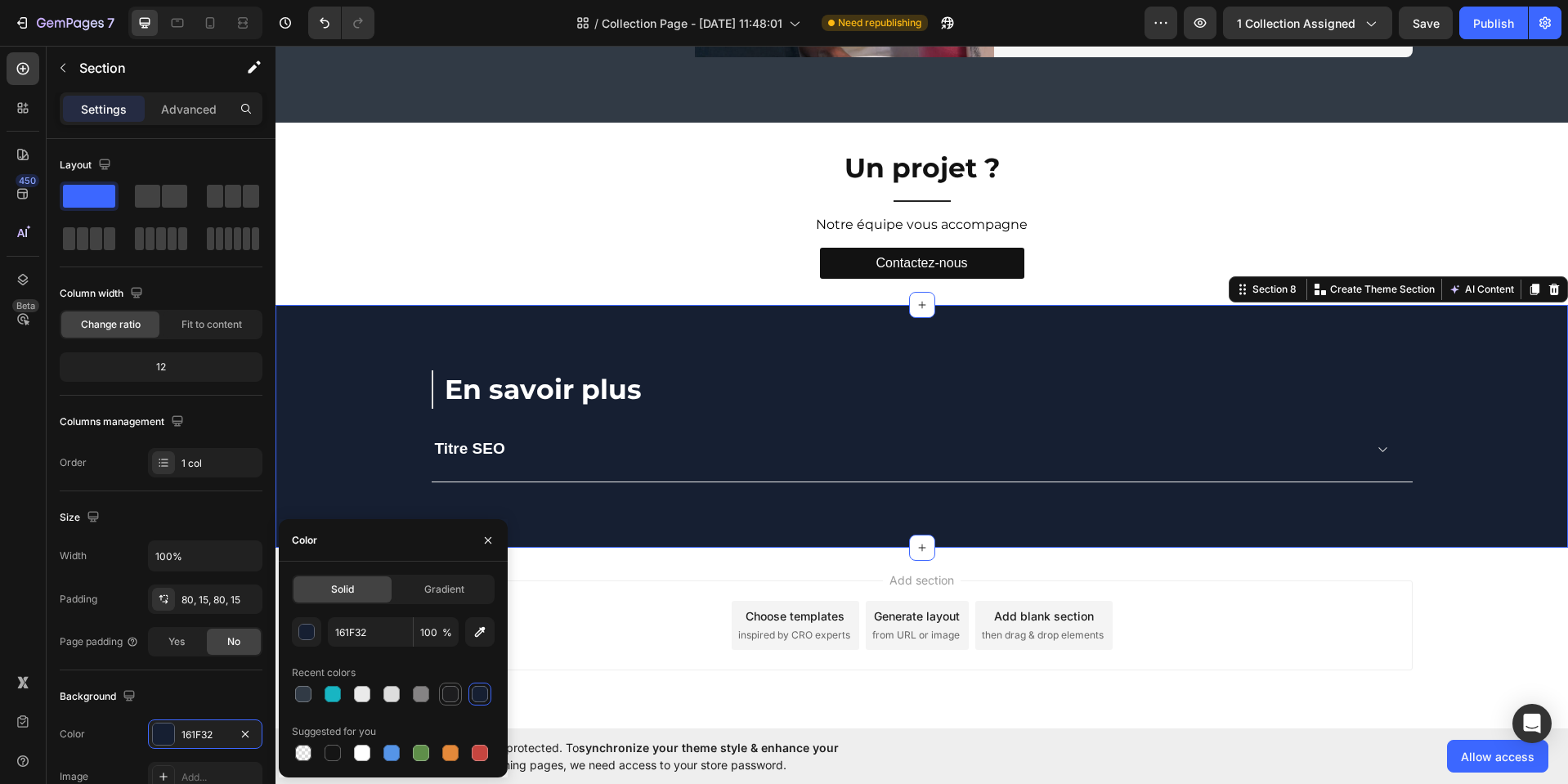
click at [452, 698] on div at bounding box center [451, 694] width 17 height 17
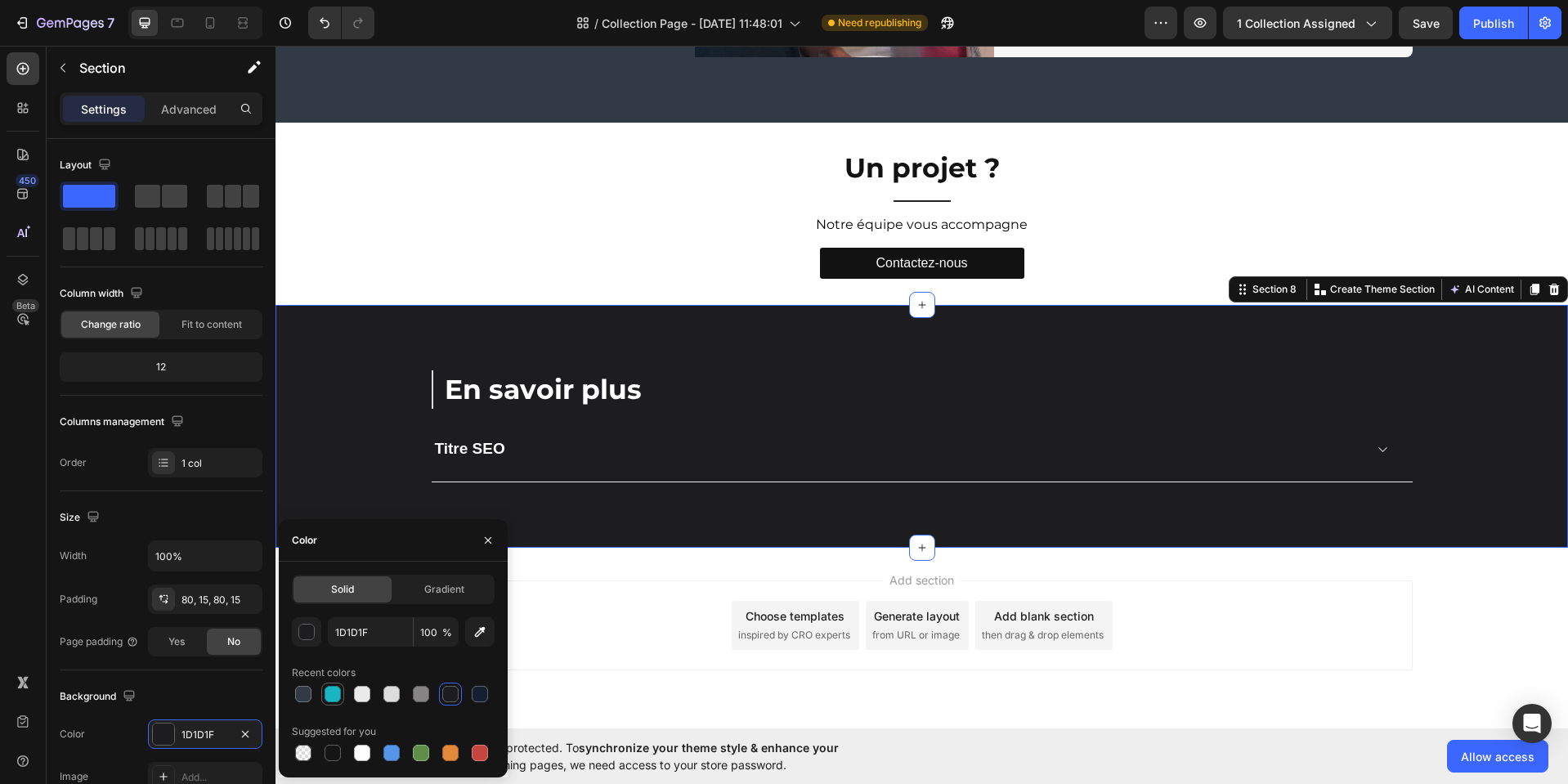
click at [325, 694] on div at bounding box center [333, 694] width 17 height 17
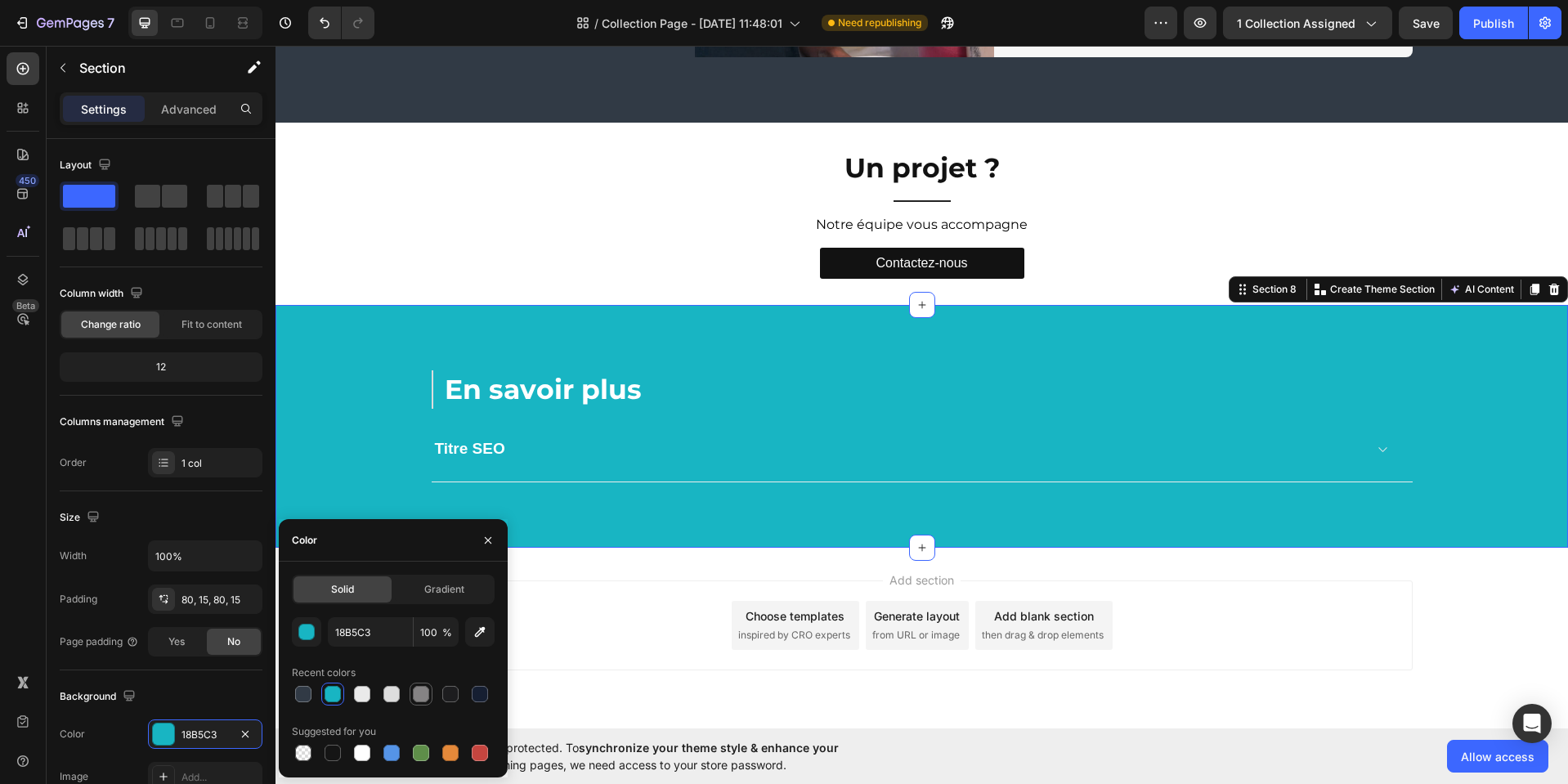
click at [418, 696] on div at bounding box center [421, 694] width 17 height 17
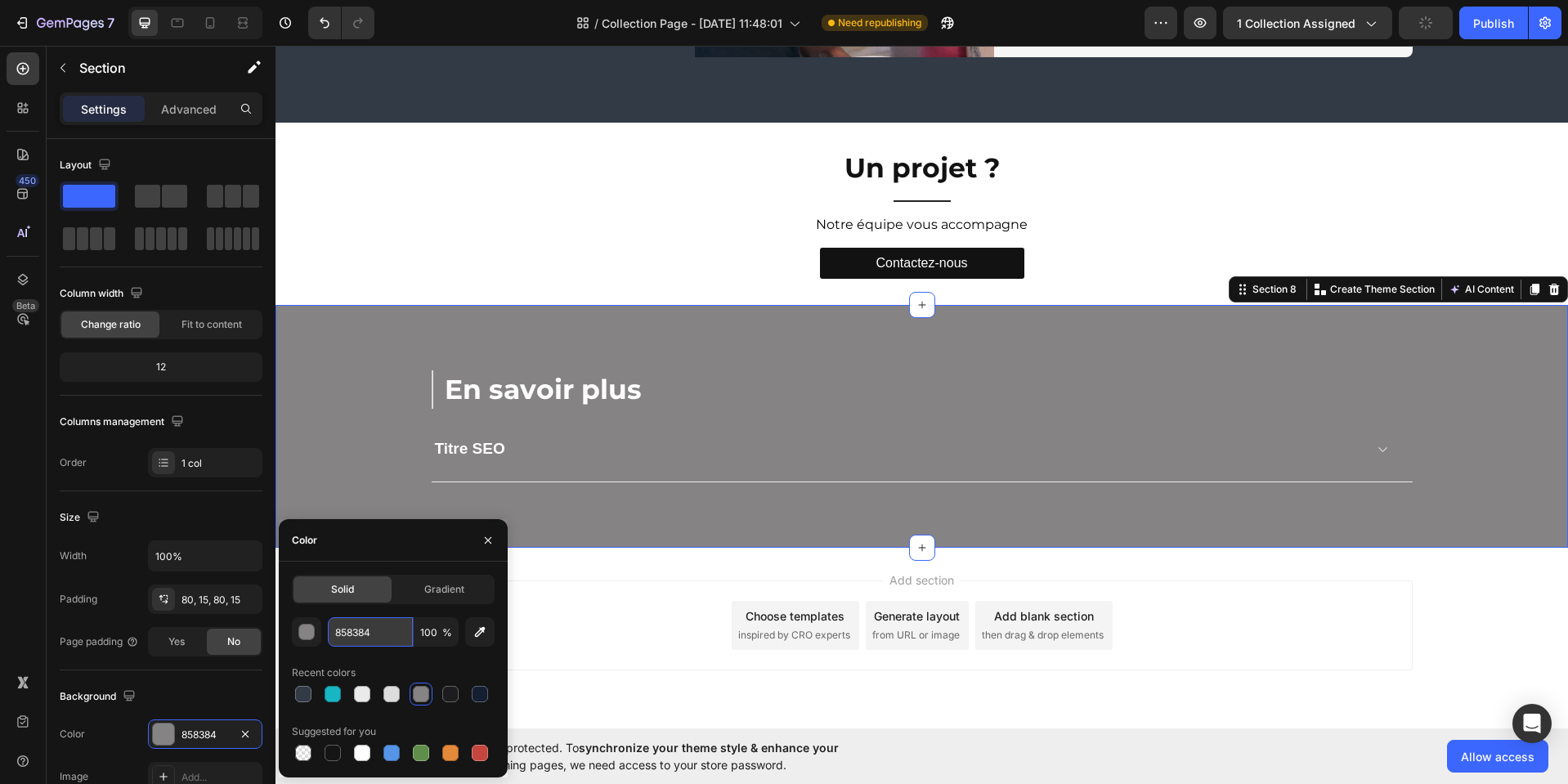
click at [386, 634] on input "858384" at bounding box center [371, 632] width 85 height 30
click at [474, 629] on icon "button" at bounding box center [480, 632] width 17 height 17
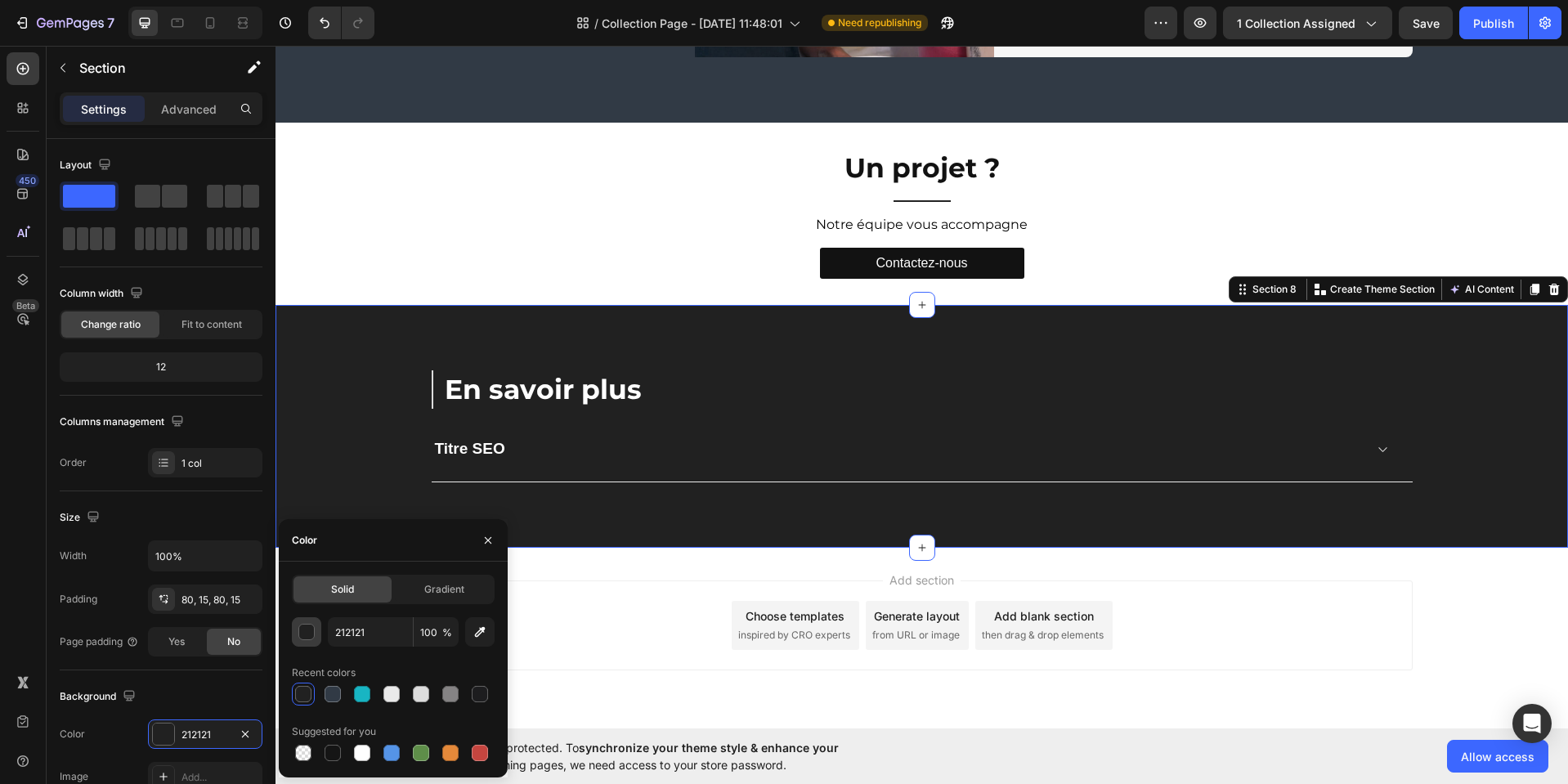
click at [315, 634] on button "button" at bounding box center [307, 632] width 30 height 30
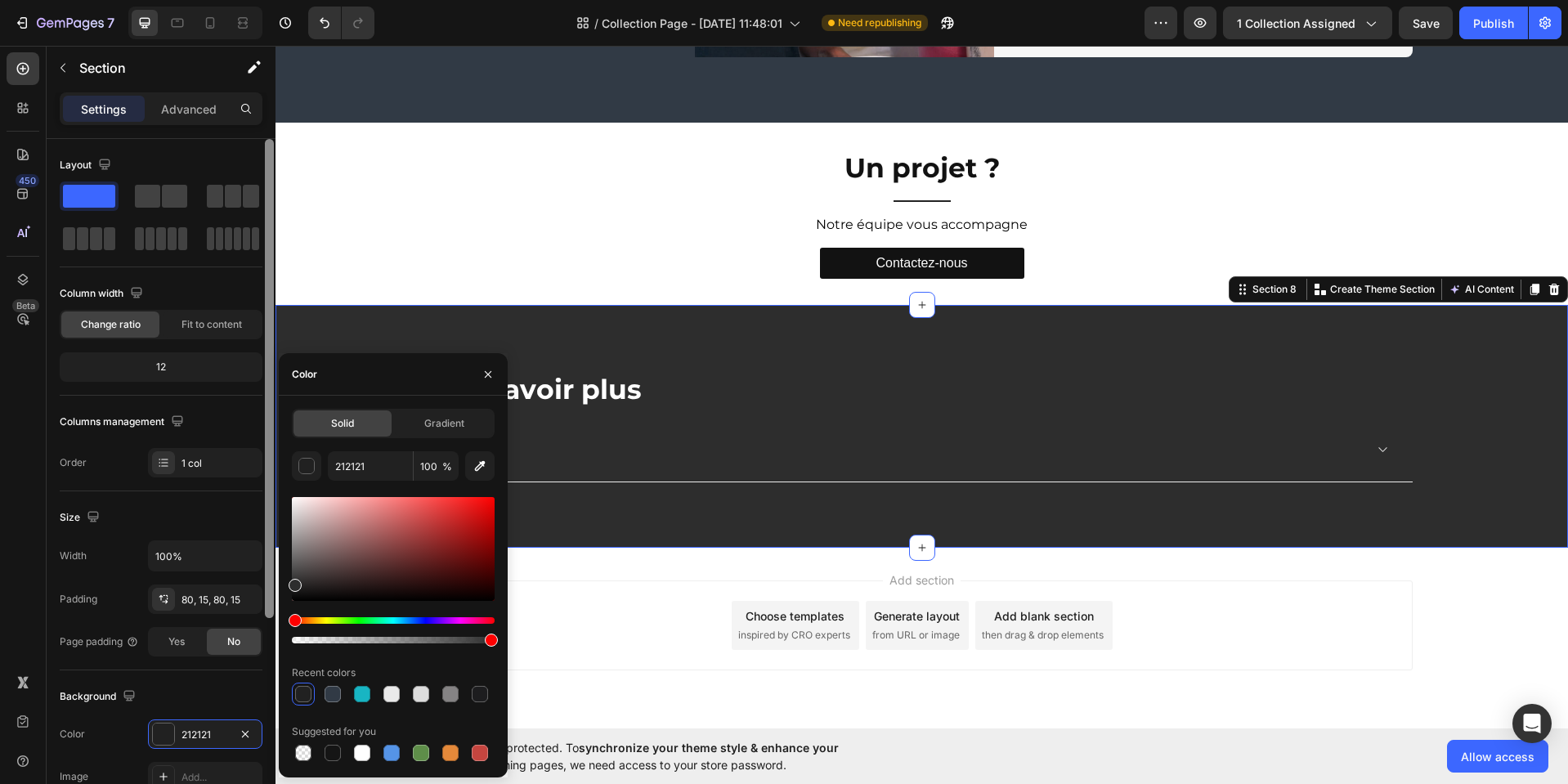
drag, startPoint x: 298, startPoint y: 581, endPoint x: 271, endPoint y: 582, distance: 27.0
click at [271, 582] on div "450 Beta Sections(4) Elements(88) Section Element Hero Section Product Detail B…" at bounding box center [138, 415] width 275 height 739
drag, startPoint x: 474, startPoint y: 473, endPoint x: 481, endPoint y: 463, distance: 12.2
click at [477, 470] on icon "button" at bounding box center [480, 466] width 17 height 17
type input "212121"
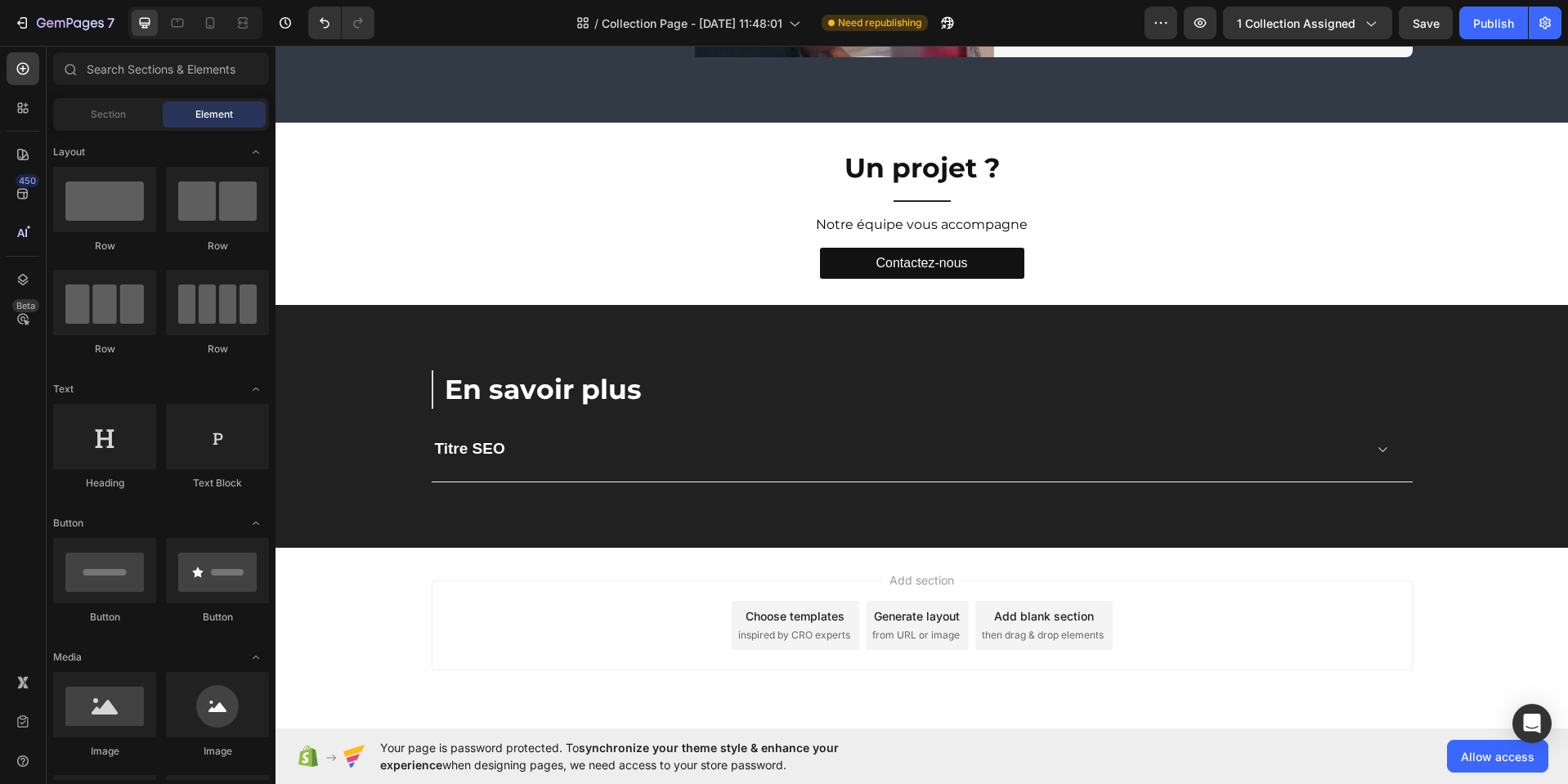
click at [648, 581] on div "Add section Choose templates inspired by CRO experts Generate layout from URL o…" at bounding box center [921, 625] width 980 height 90
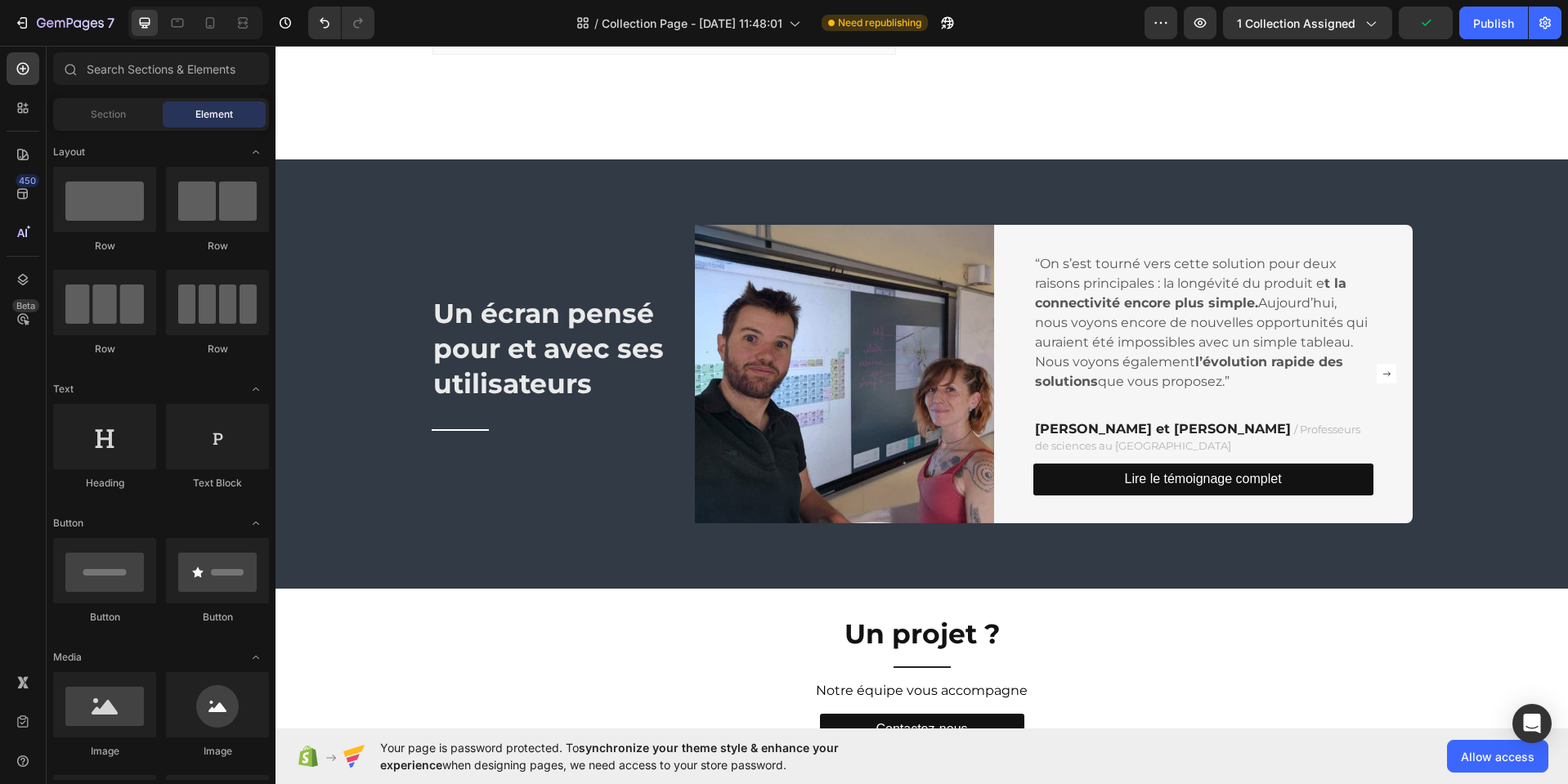
scroll to position [2744, 0]
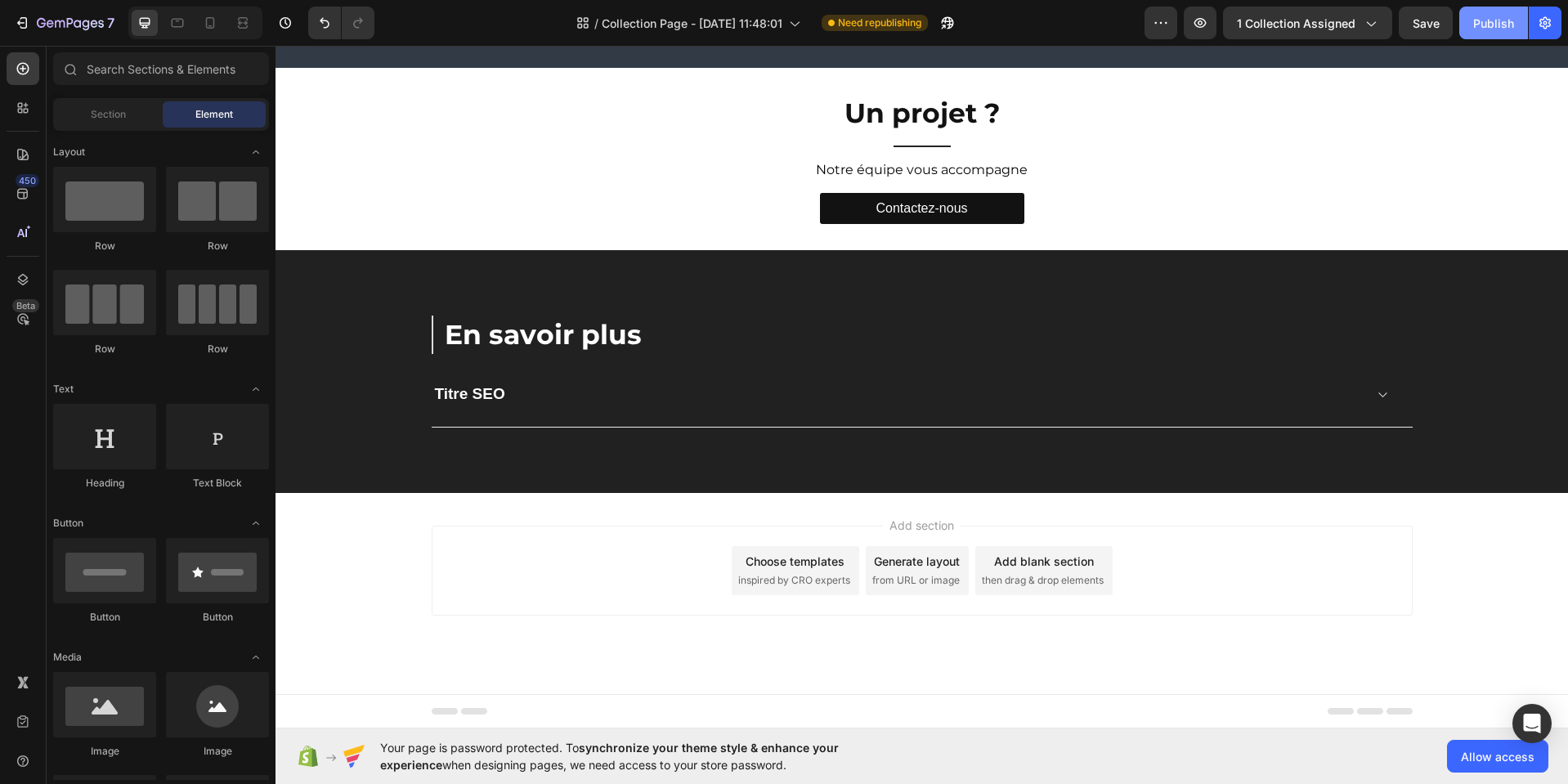
click at [1504, 18] on div "Publish" at bounding box center [1493, 23] width 41 height 18
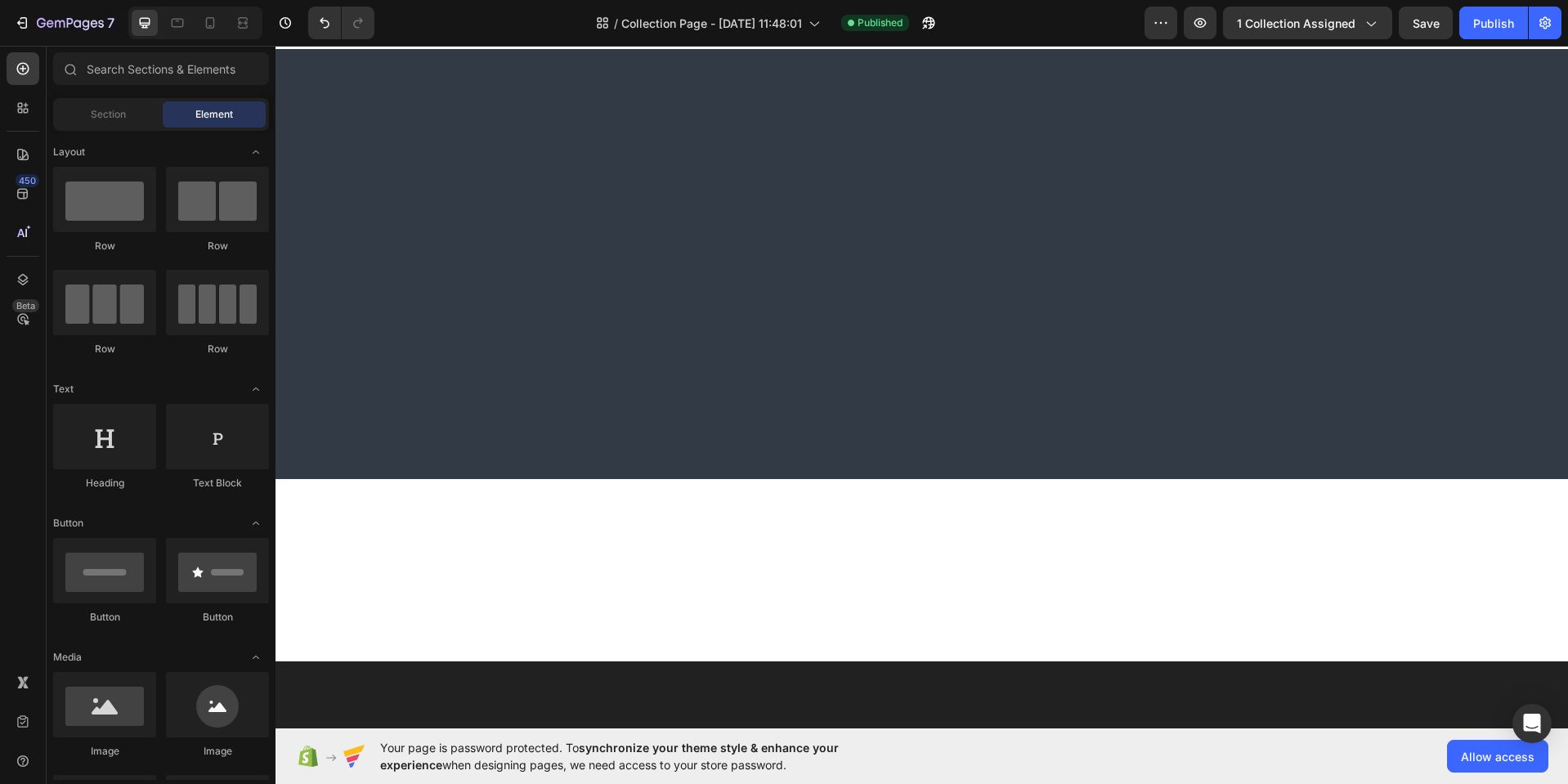
scroll to position [0, 0]
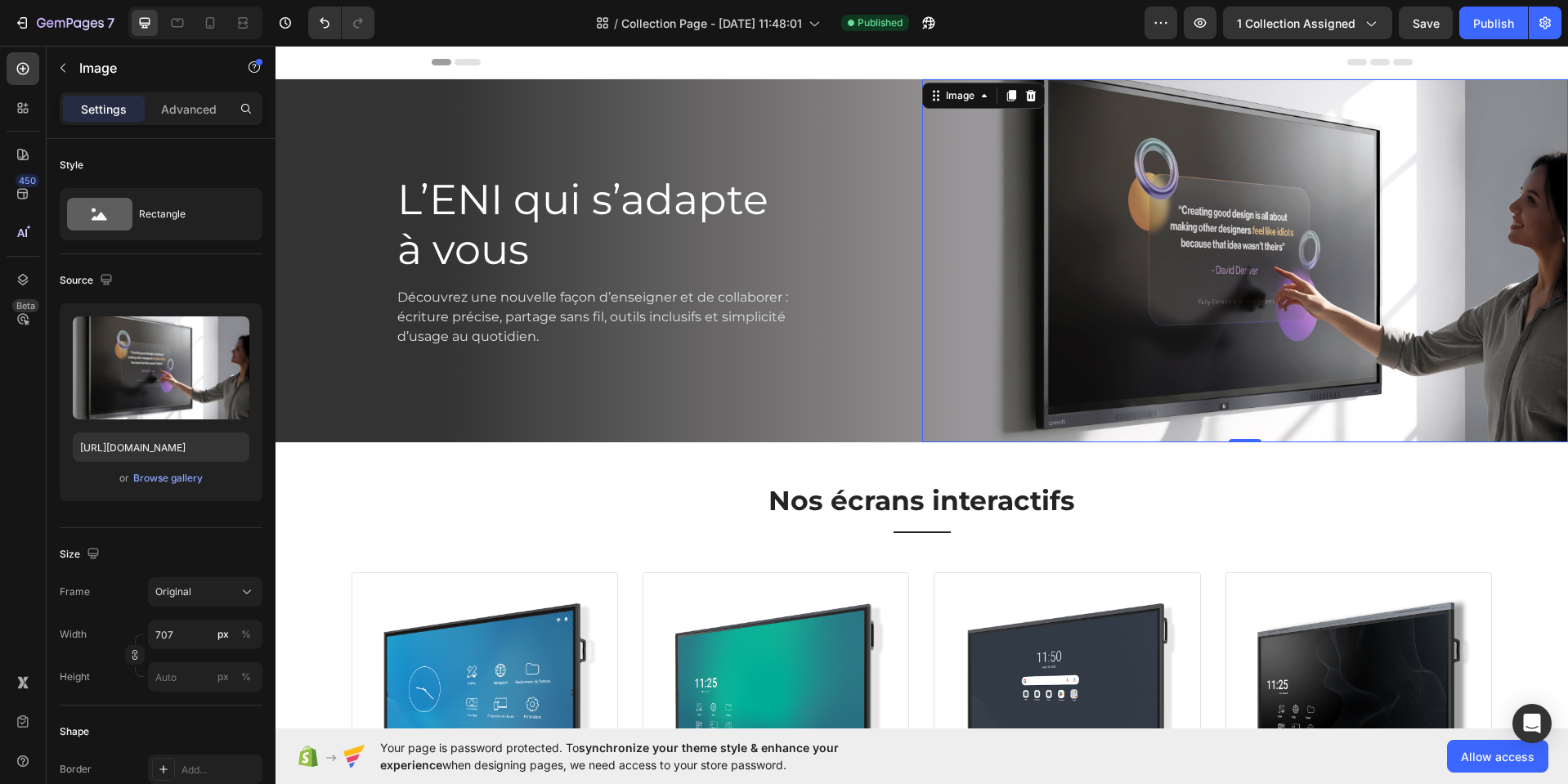
click at [1180, 266] on img at bounding box center [1278, 261] width 577 height 363
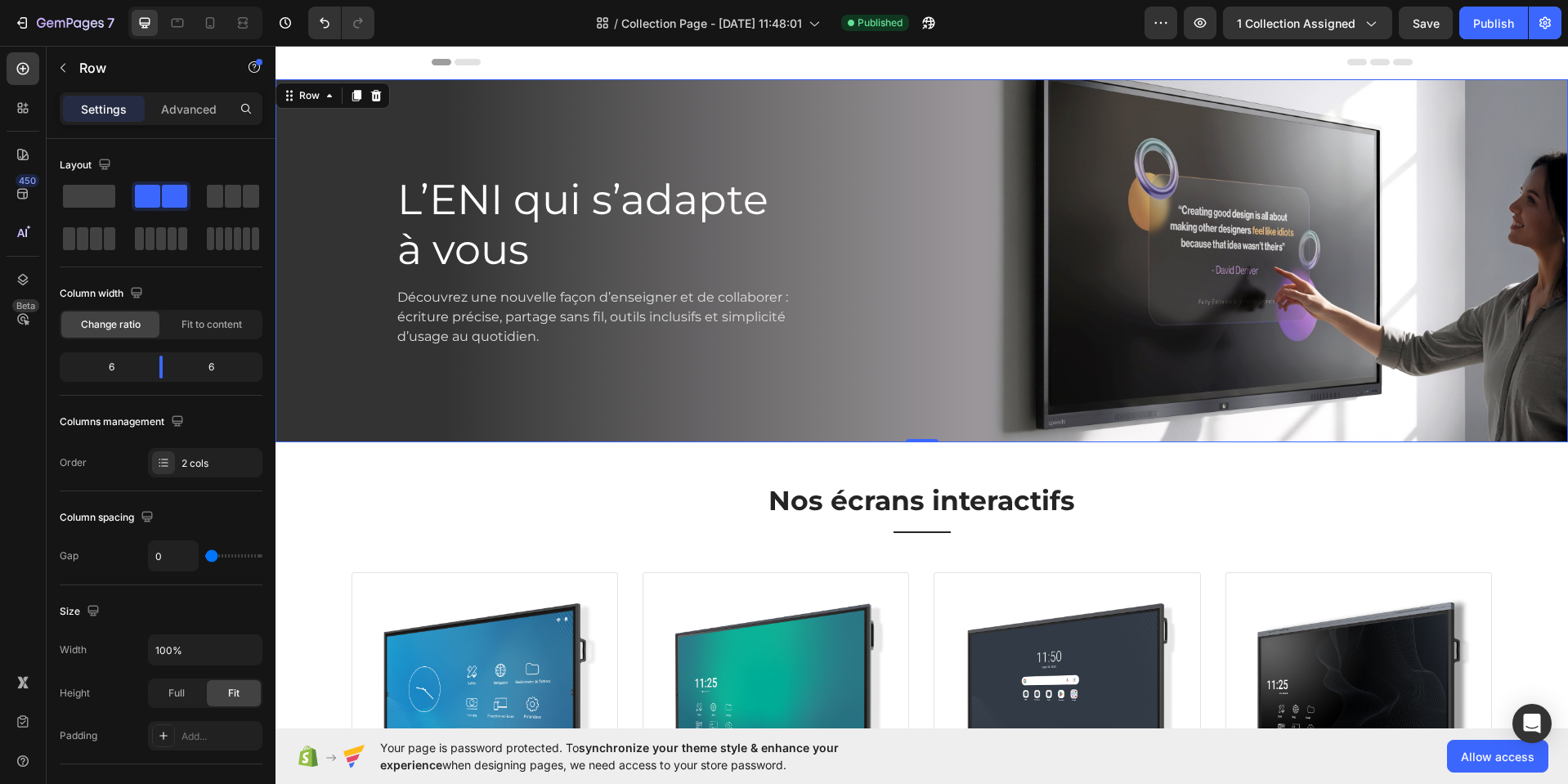
click at [881, 108] on div "L’ENI qui s’adapte à vous Heading Découvrez une nouvelle façon d’enseigner et d…" at bounding box center [599, 261] width 647 height 363
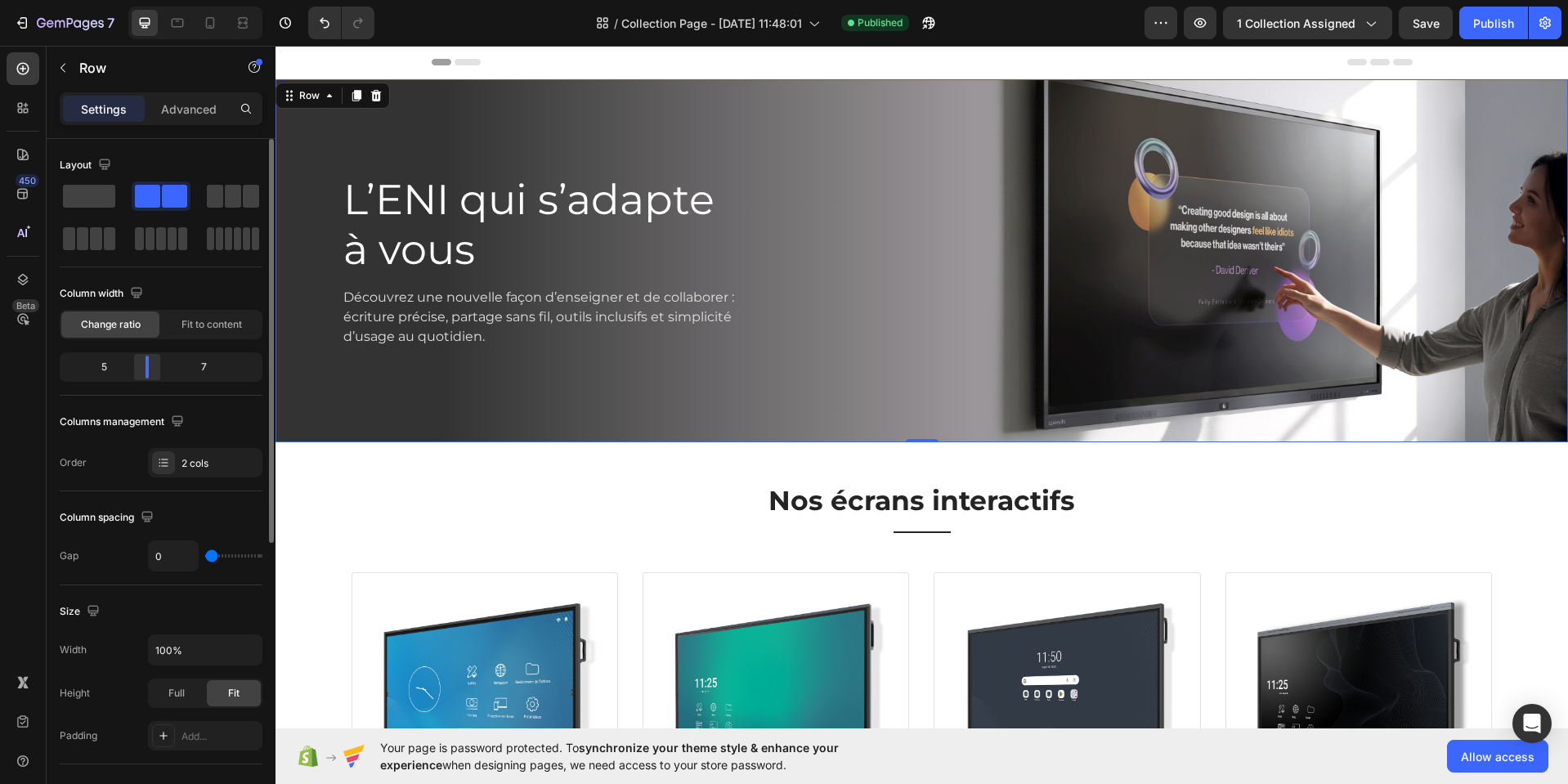
drag, startPoint x: 165, startPoint y: 365, endPoint x: 144, endPoint y: 372, distance: 22.1
click at [142, 0] on body "7 Version history / Collection Page - [DATE] 11:48:01 Published Preview 1 colle…" at bounding box center [784, 0] width 1568 height 0
click at [147, 0] on body "7 Version history / Collection Page - [DATE] 11:48:01 Published Preview 1 colle…" at bounding box center [784, 0] width 1568 height 0
click at [1497, 25] on div "Publish" at bounding box center [1493, 23] width 41 height 18
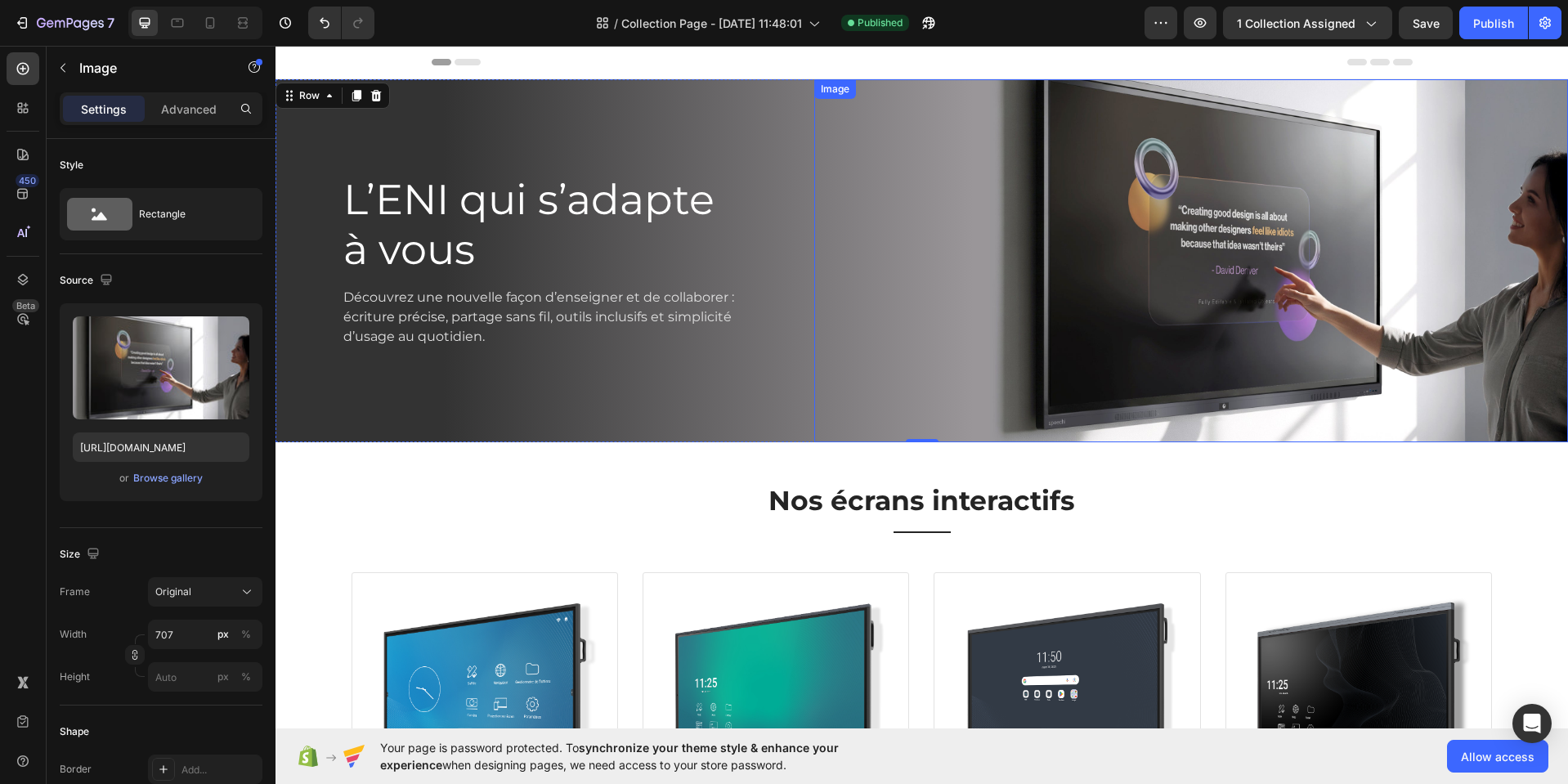
click at [881, 168] on div at bounding box center [1191, 261] width 754 height 363
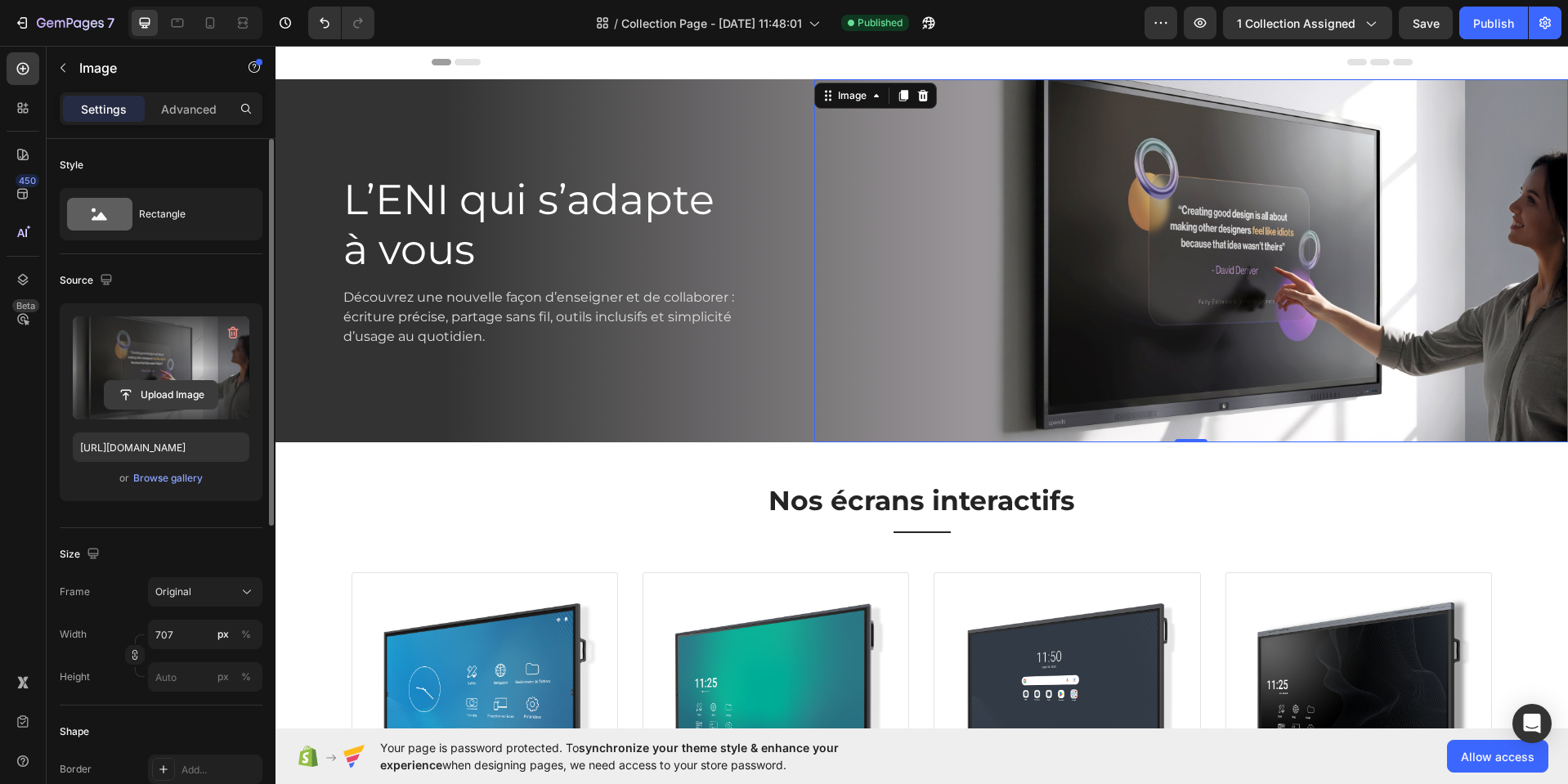
click at [170, 398] on input "file" at bounding box center [161, 395] width 113 height 28
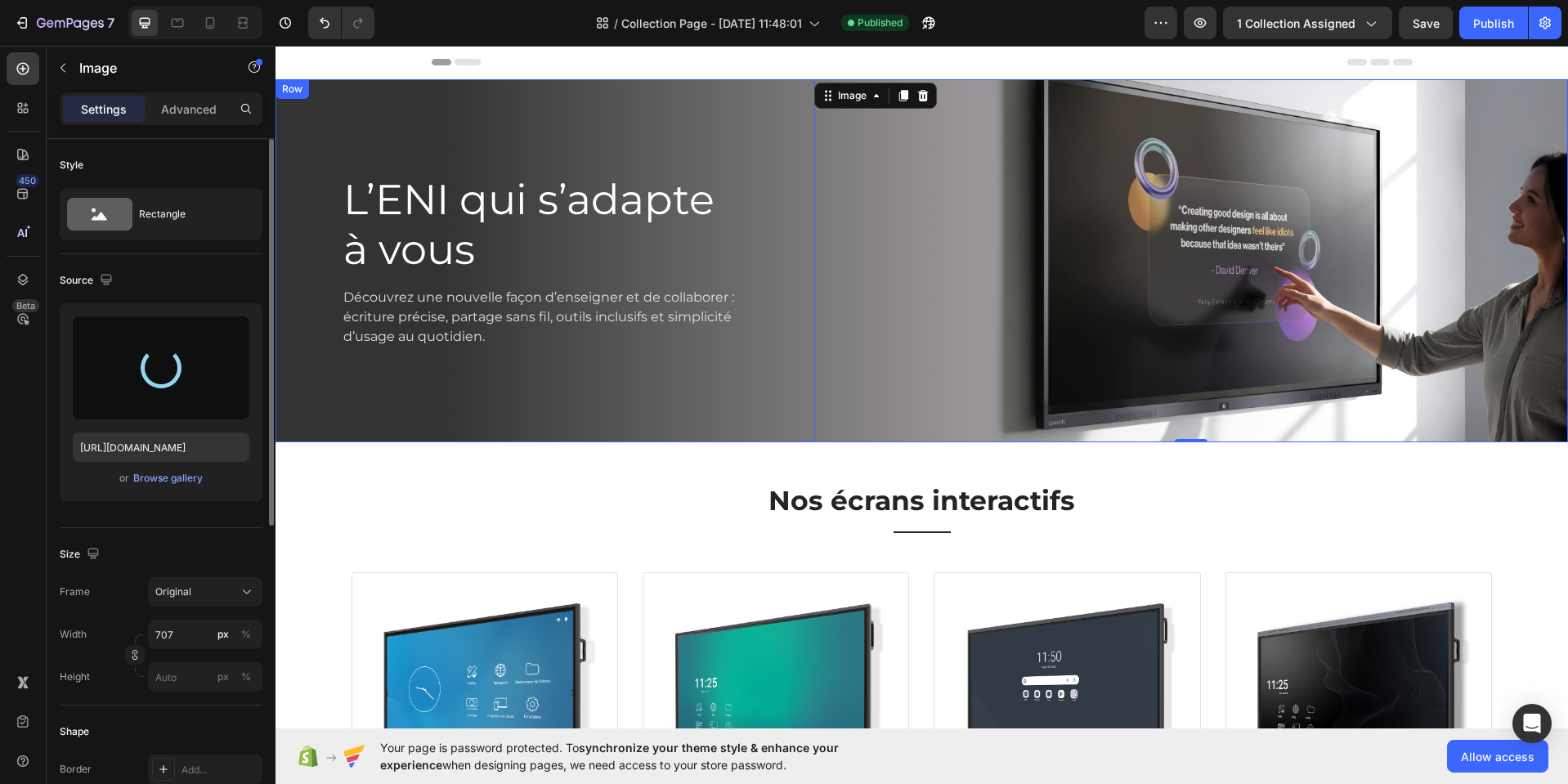
type input "[URL][DOMAIN_NAME]"
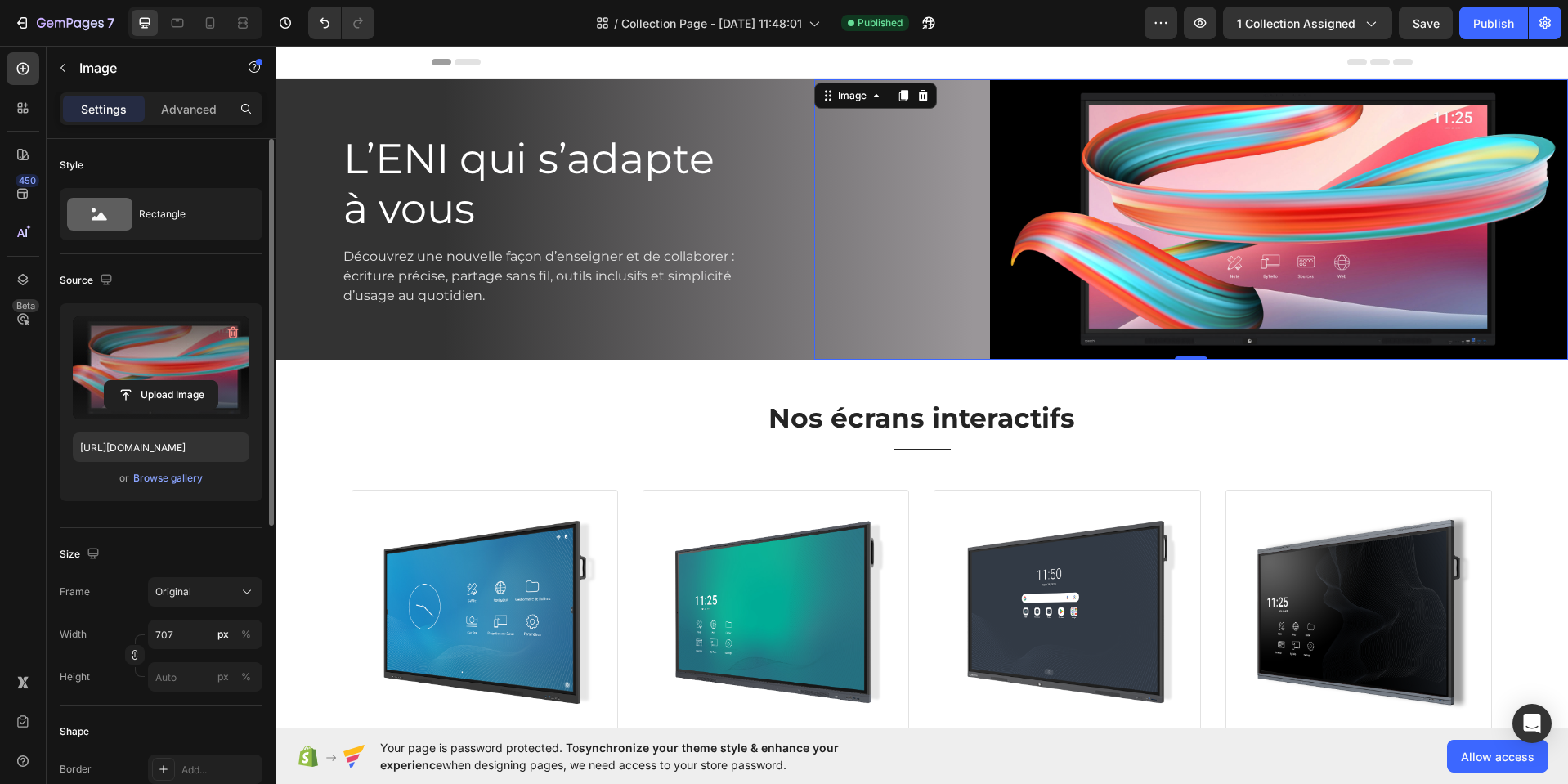
click at [883, 191] on div at bounding box center [1191, 219] width 754 height 280
click at [771, 180] on div "L’ENI qui s’adapte à vous Heading Découvrez une nouvelle façon d’enseigner et d…" at bounding box center [544, 219] width 539 height 280
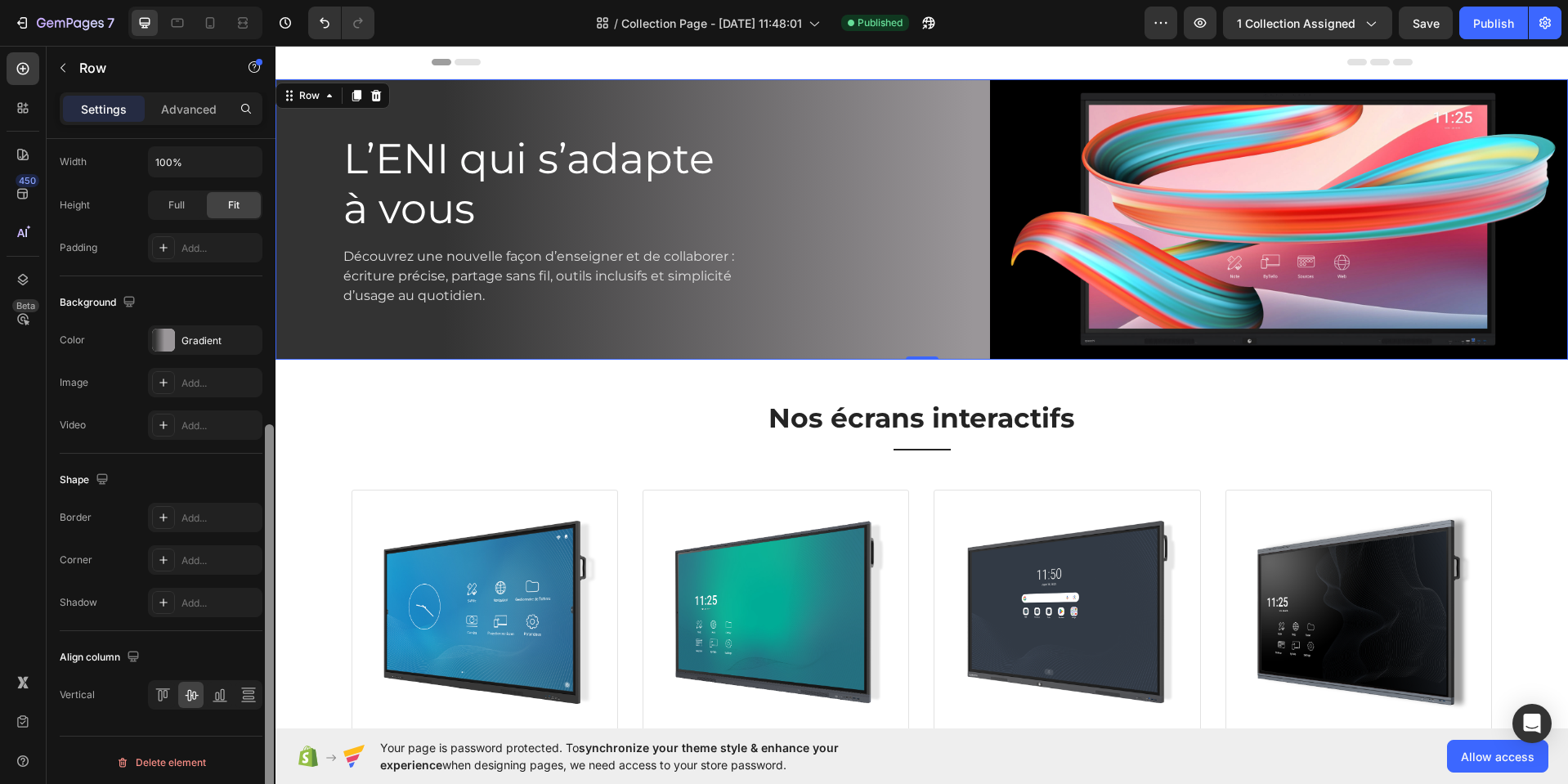
scroll to position [492, 0]
drag, startPoint x: 270, startPoint y: 449, endPoint x: 237, endPoint y: 729, distance: 281.9
click at [252, 746] on div "Layout Column width Change ratio Fit to content 5 7 Columns management Order 2 …" at bounding box center [161, 484] width 229 height 692
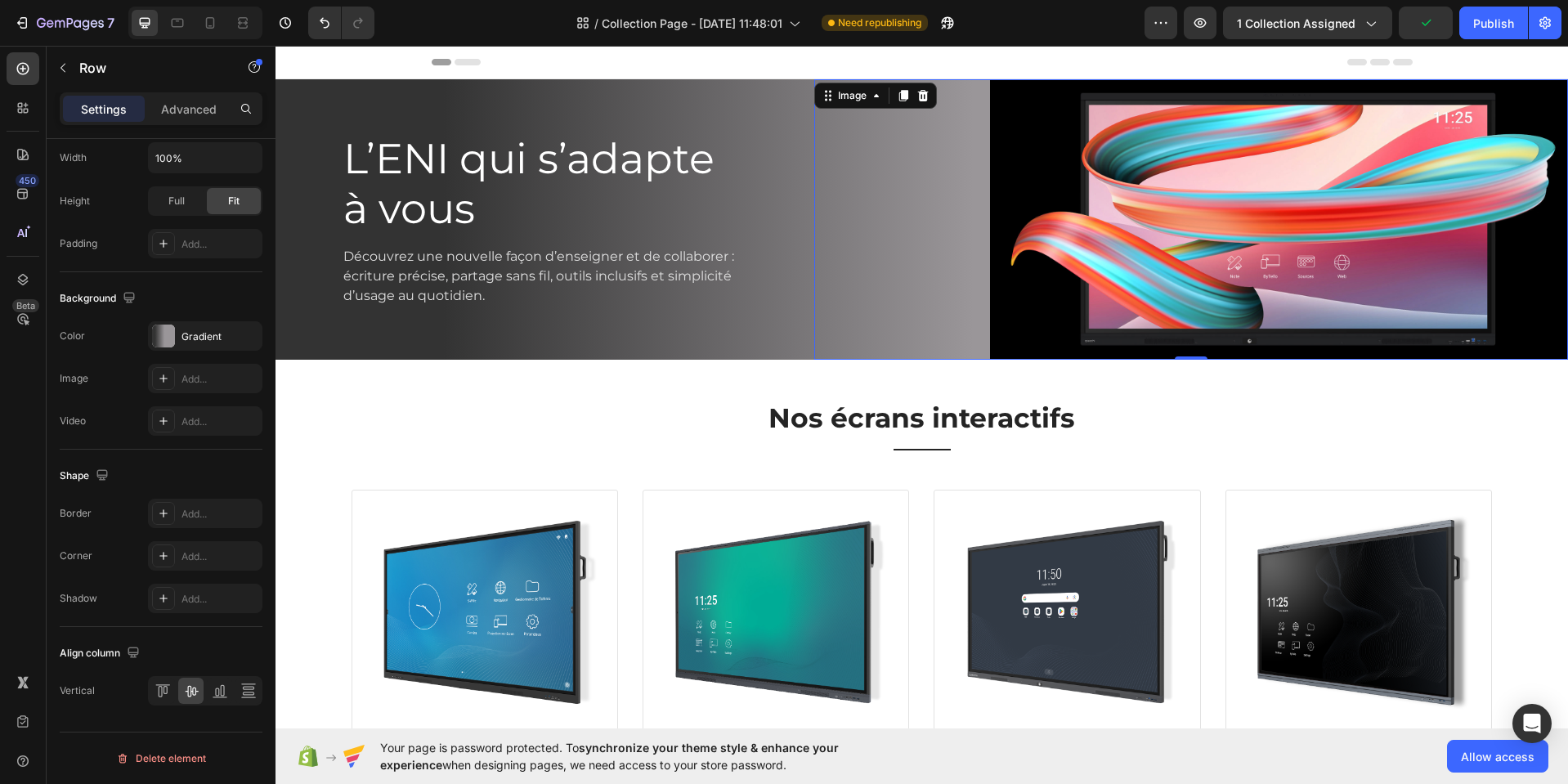
click at [1044, 210] on img at bounding box center [1278, 219] width 577 height 280
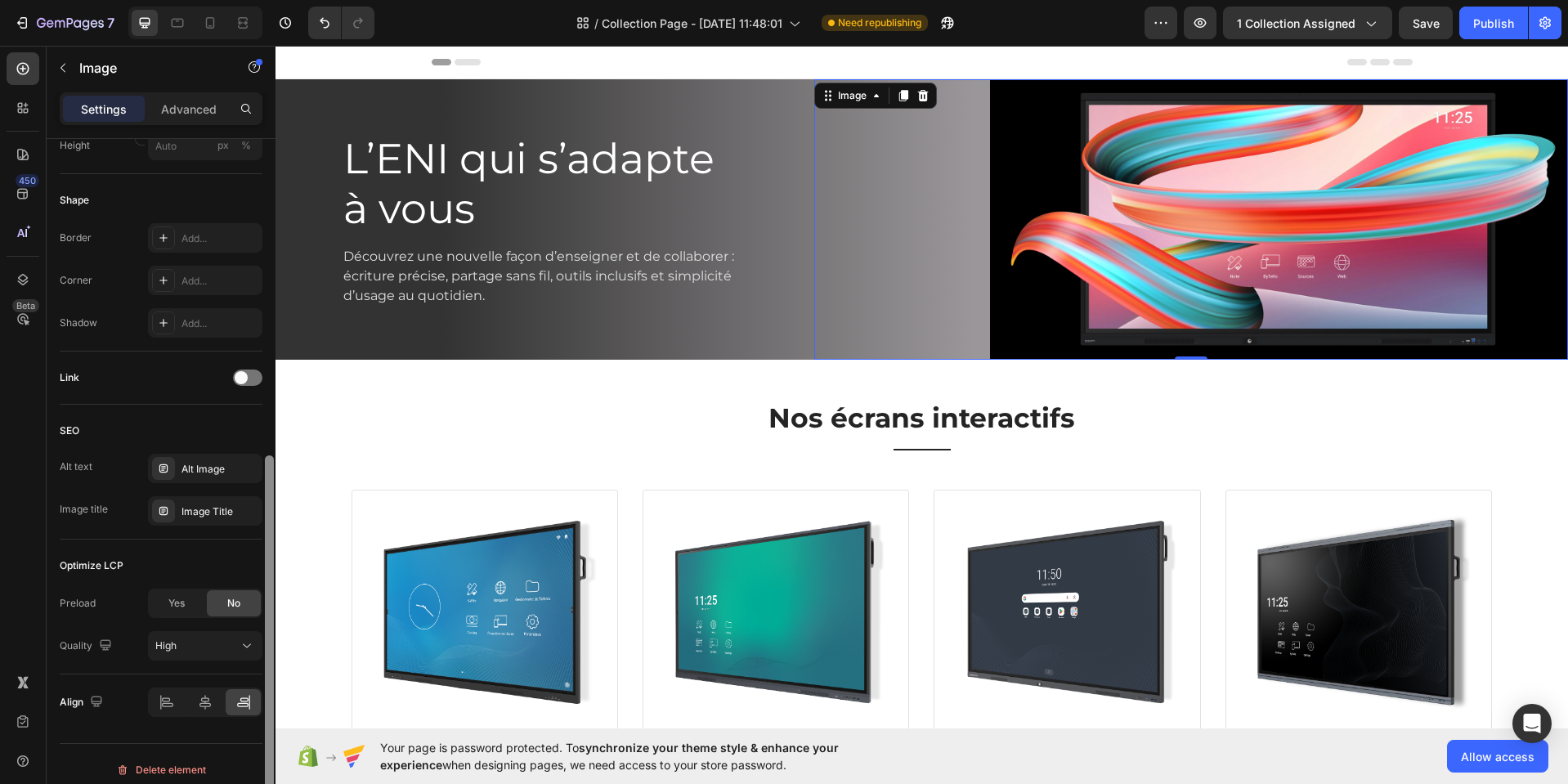
scroll to position [543, 0]
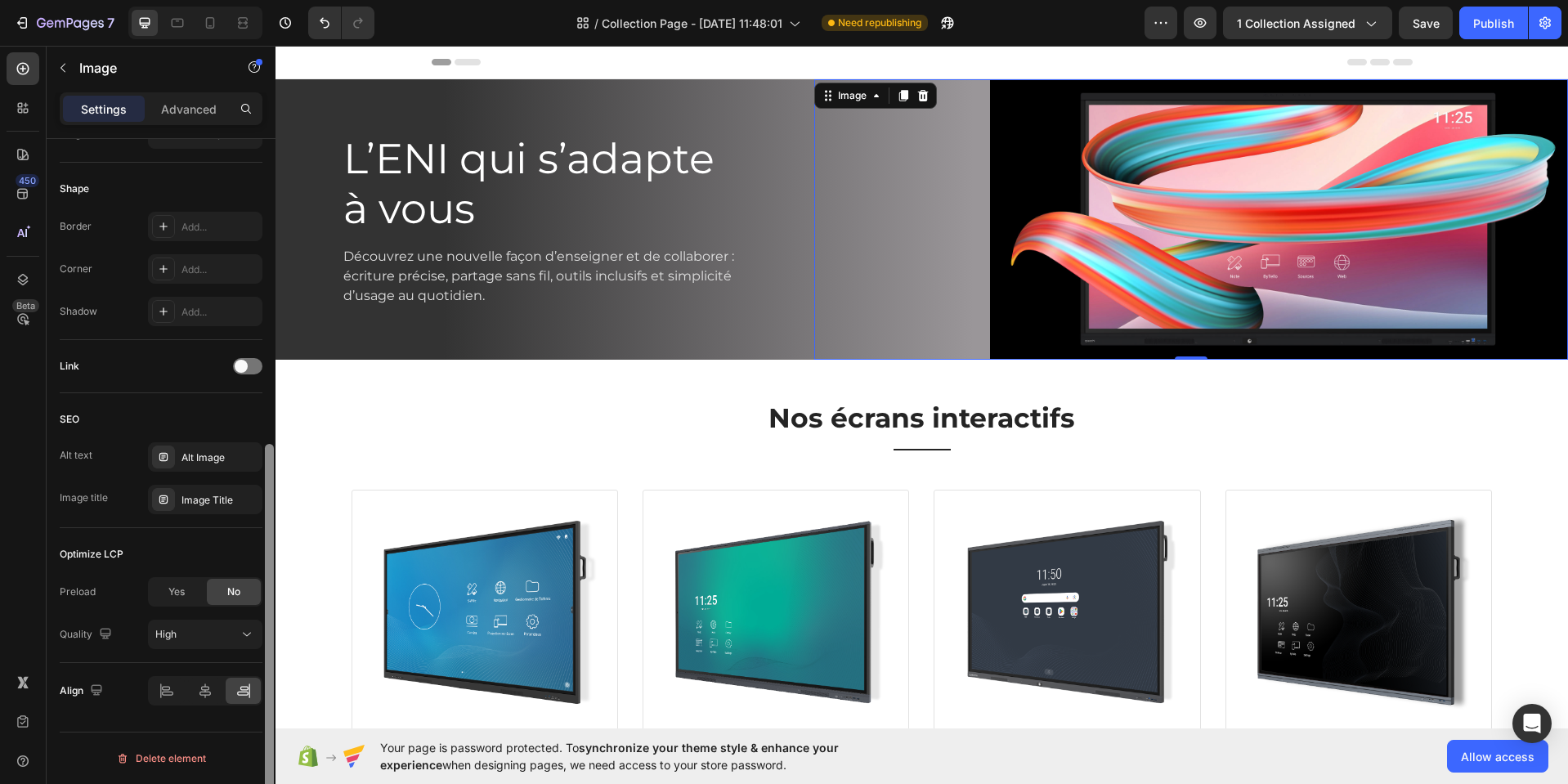
drag, startPoint x: 273, startPoint y: 438, endPoint x: 239, endPoint y: 727, distance: 291.0
click at [256, 768] on div "Style Rectangle Source Upload Image [URL][DOMAIN_NAME] or Browse gallery Size F…" at bounding box center [161, 484] width 229 height 692
click at [203, 692] on icon at bounding box center [205, 692] width 17 height 17
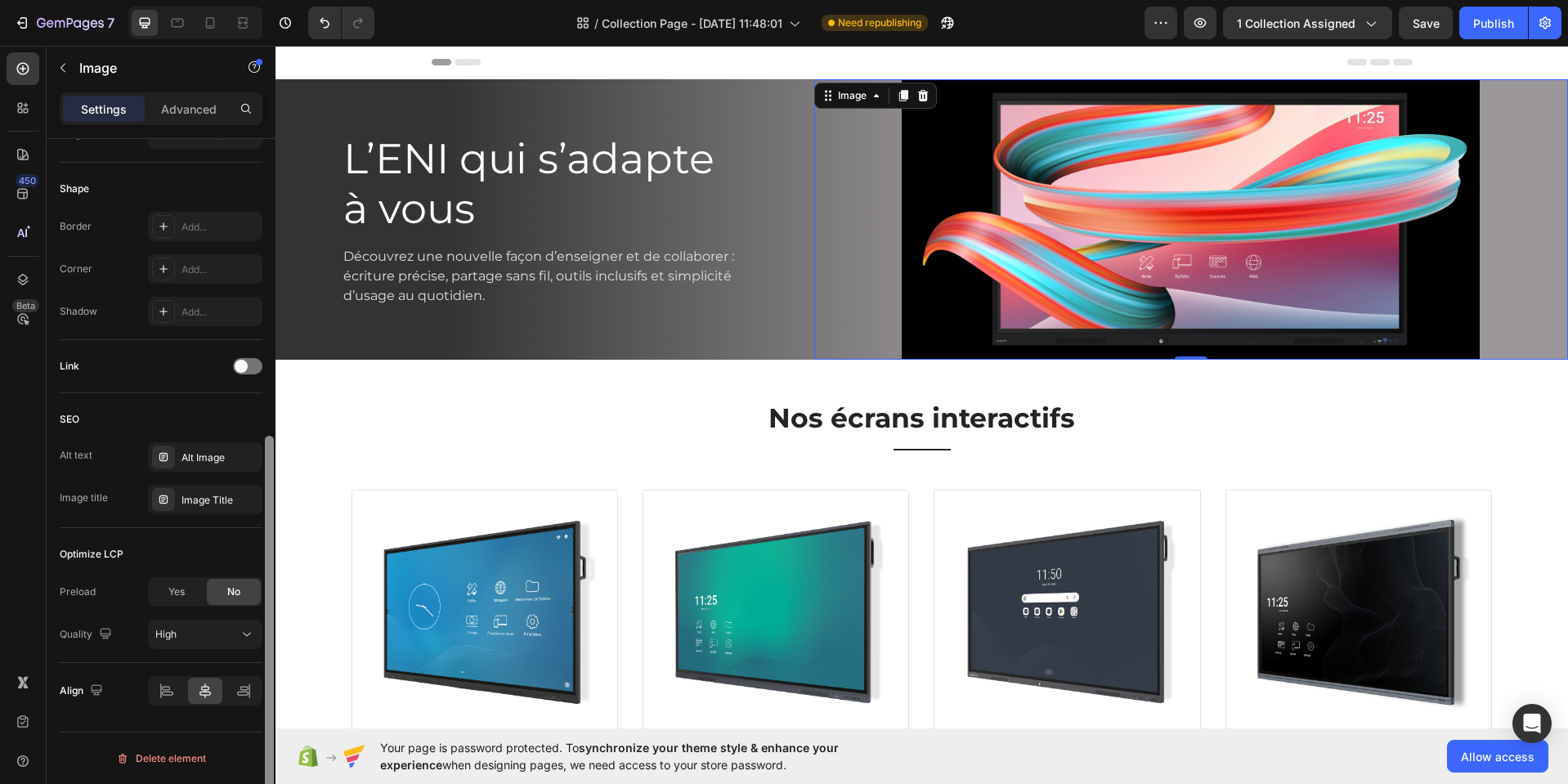
scroll to position [390, 0]
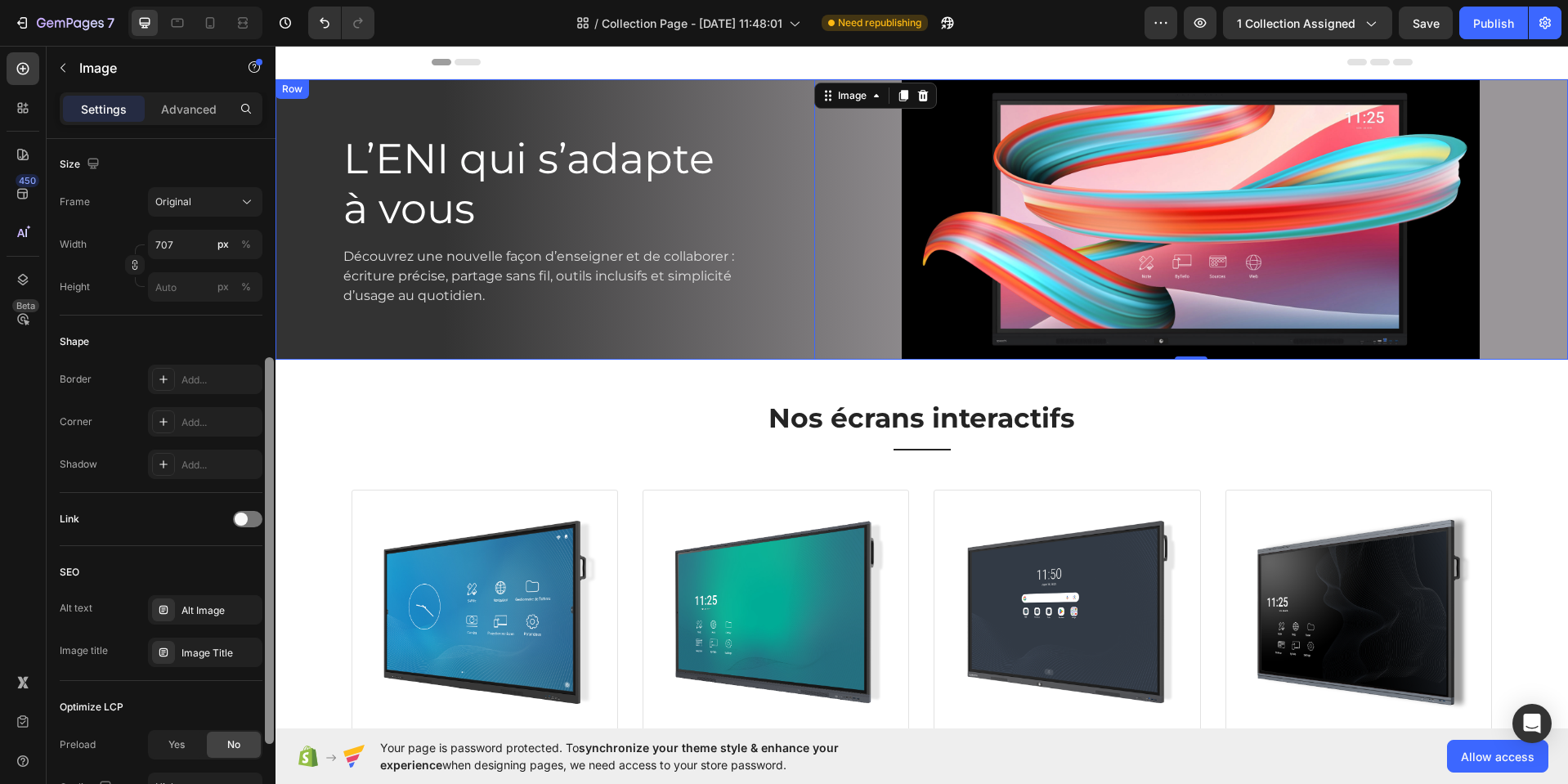
drag, startPoint x: 543, startPoint y: 515, endPoint x: 310, endPoint y: 115, distance: 462.9
click at [312, 111] on div "L’ENI qui s’adapte à vous Heading Découvrez une nouvelle façon d’enseigner et d…" at bounding box center [544, 219] width 539 height 280
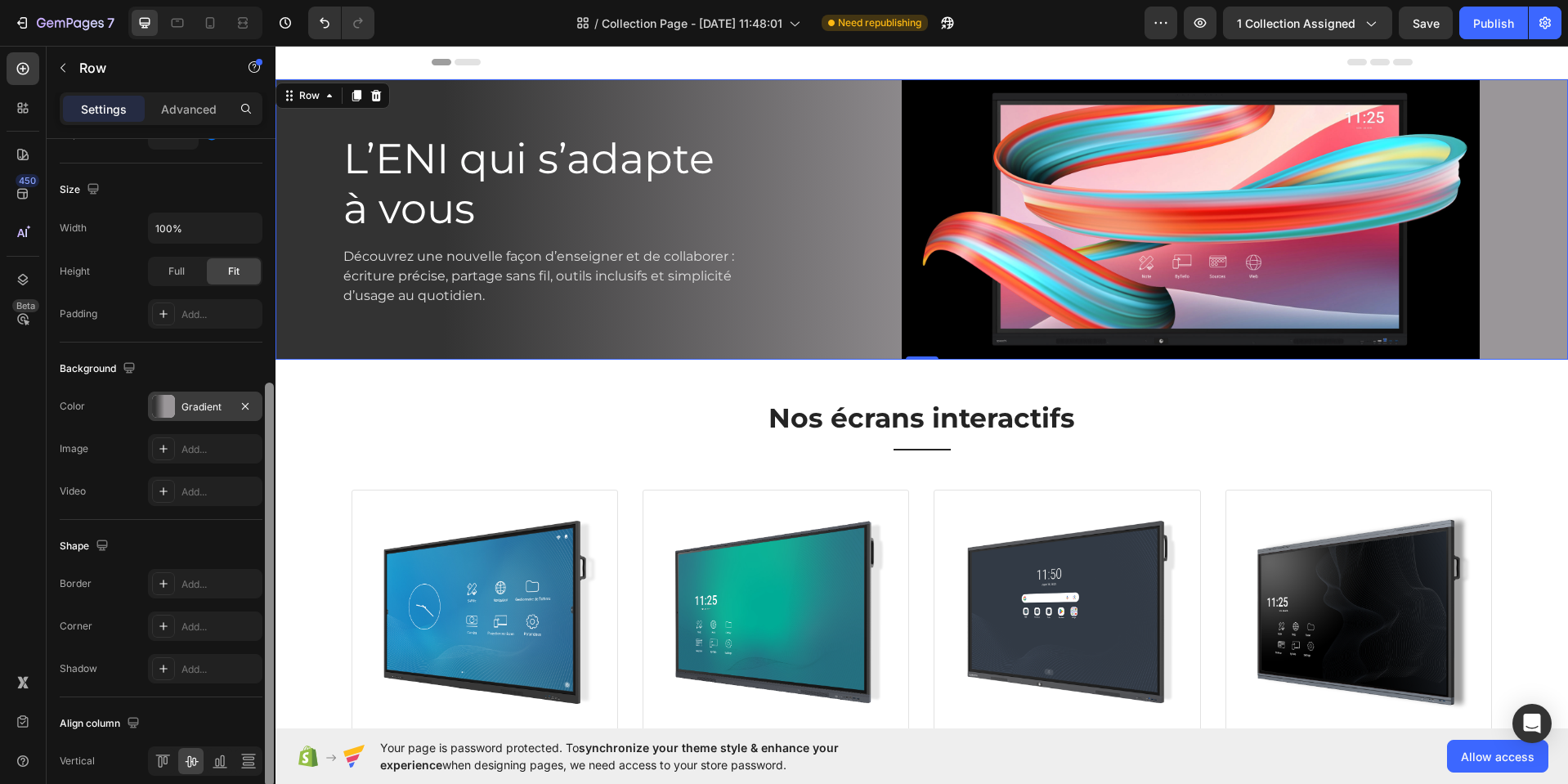
scroll to position [419, 0]
click at [219, 403] on div "Gradient" at bounding box center [204, 410] width 47 height 15
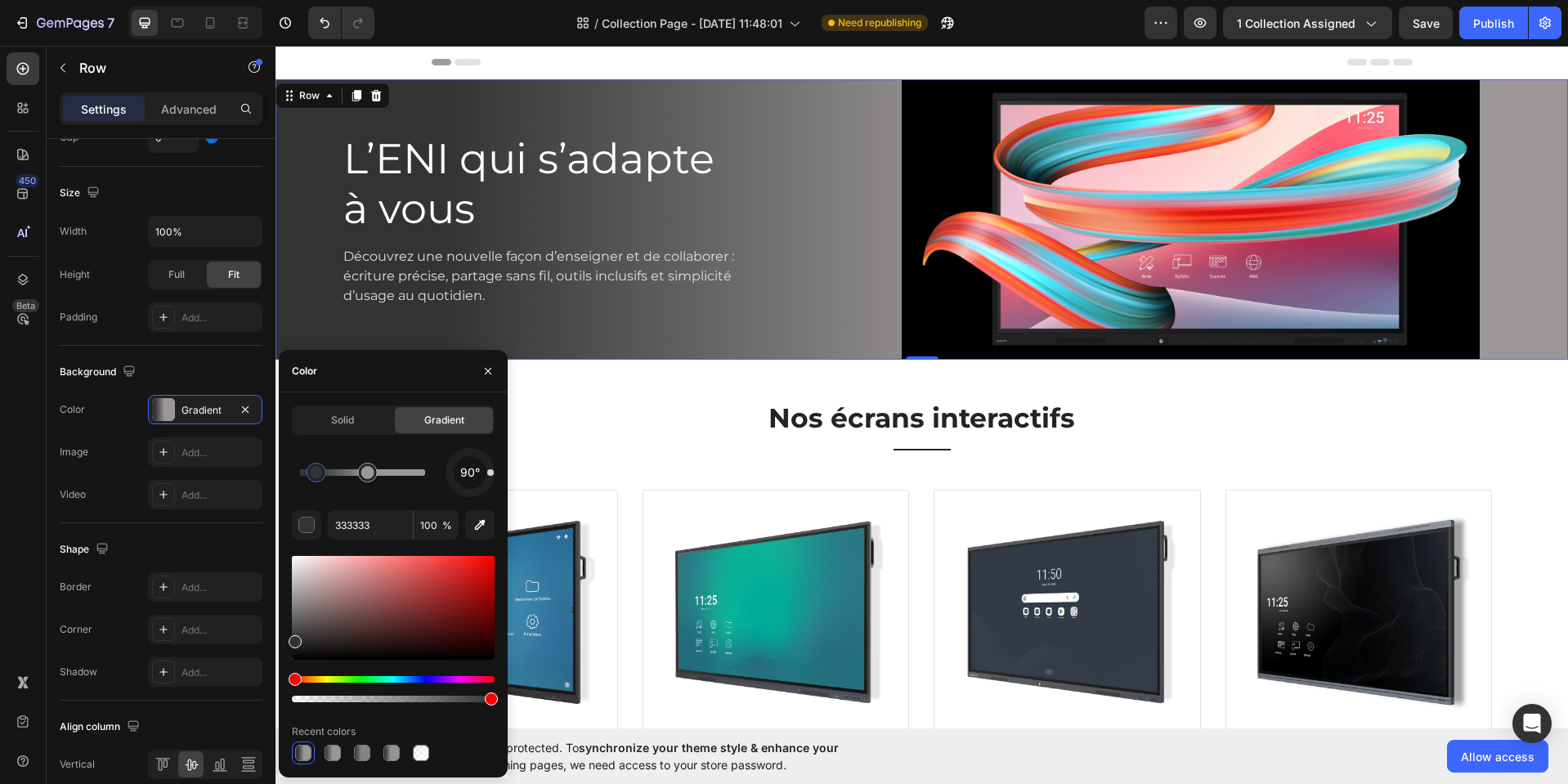
click at [341, 425] on span "Solid" at bounding box center [342, 421] width 23 height 15
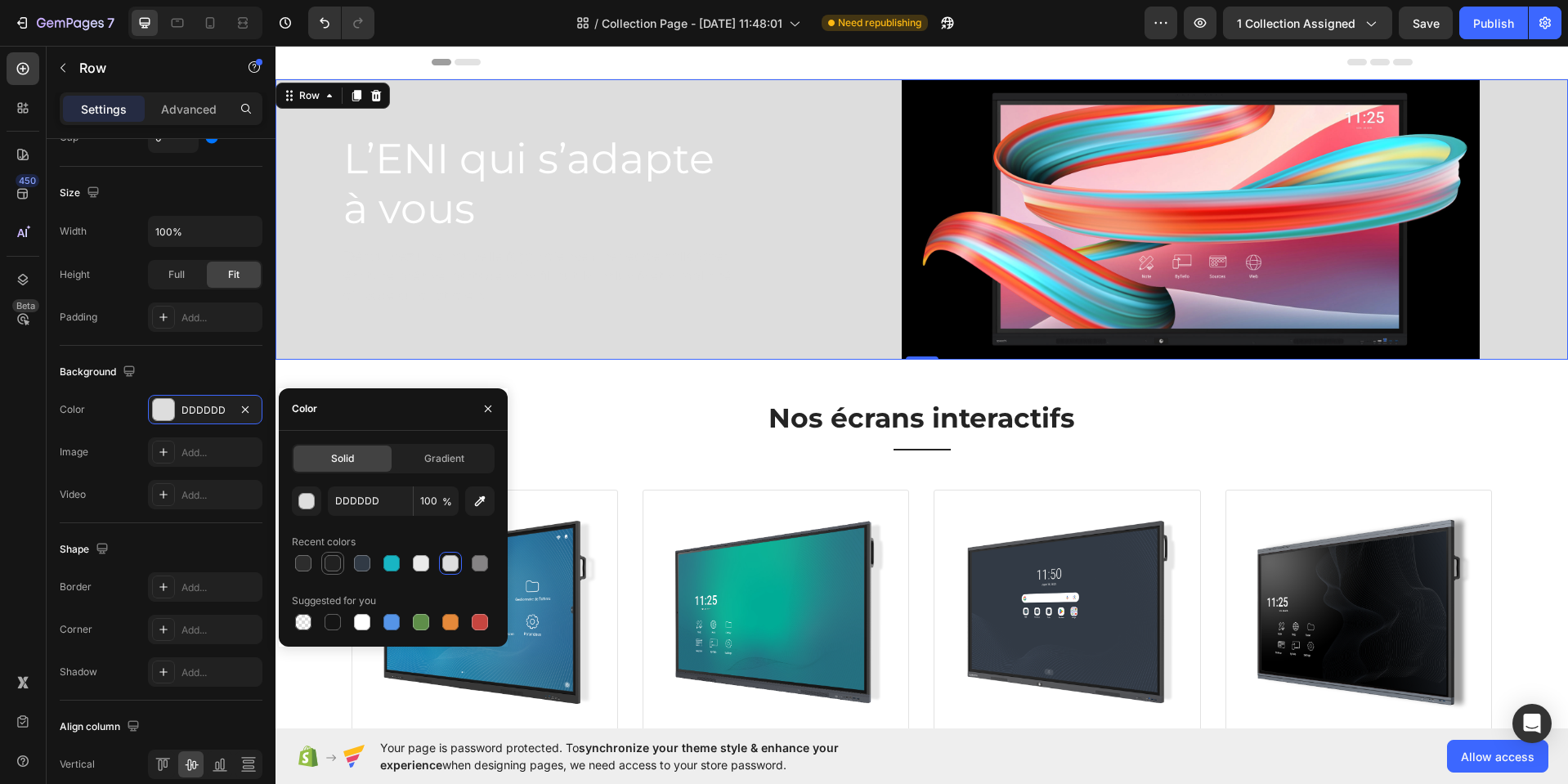
click at [329, 564] on div at bounding box center [333, 564] width 17 height 17
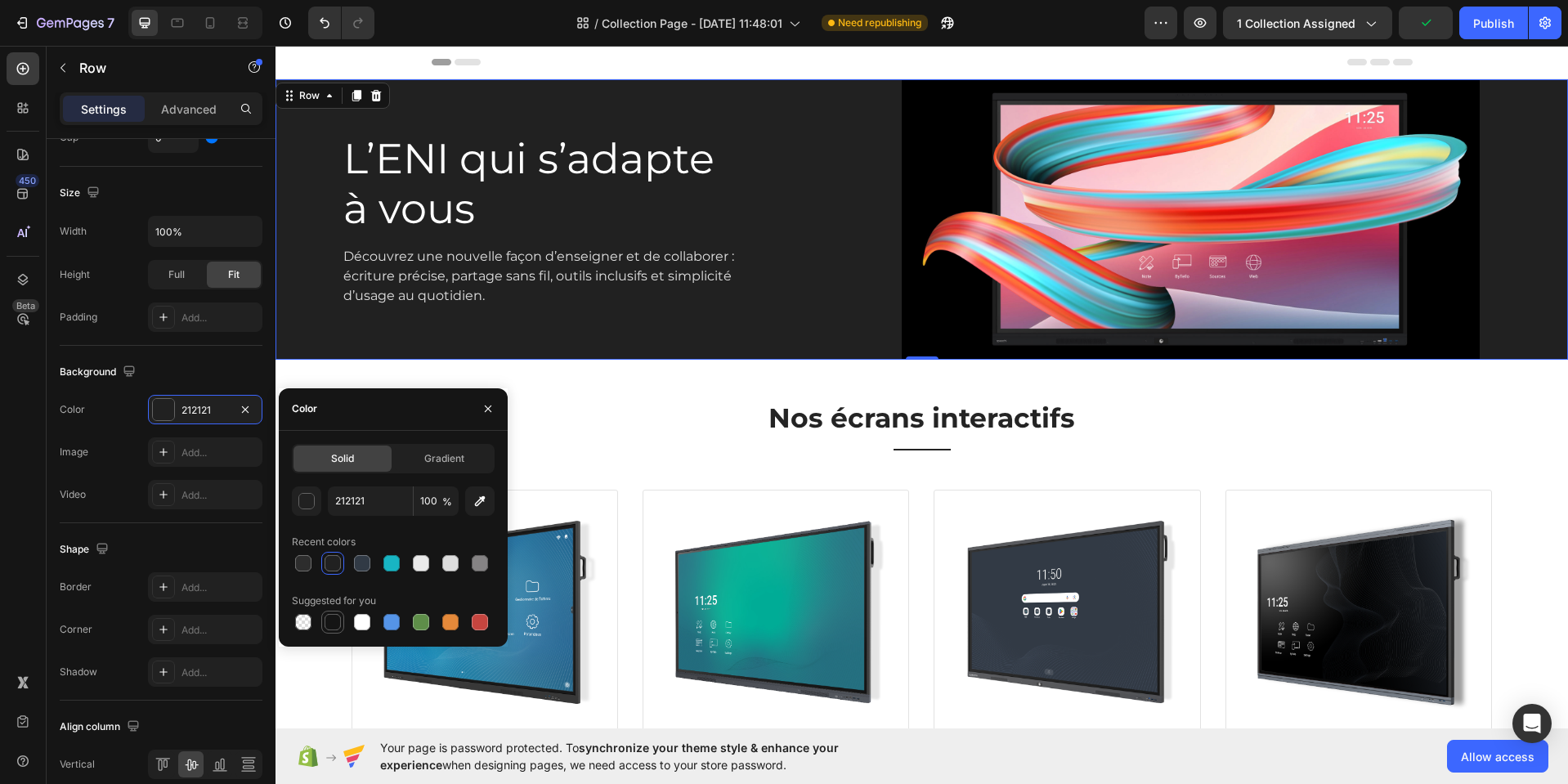
click at [330, 623] on div at bounding box center [333, 622] width 17 height 17
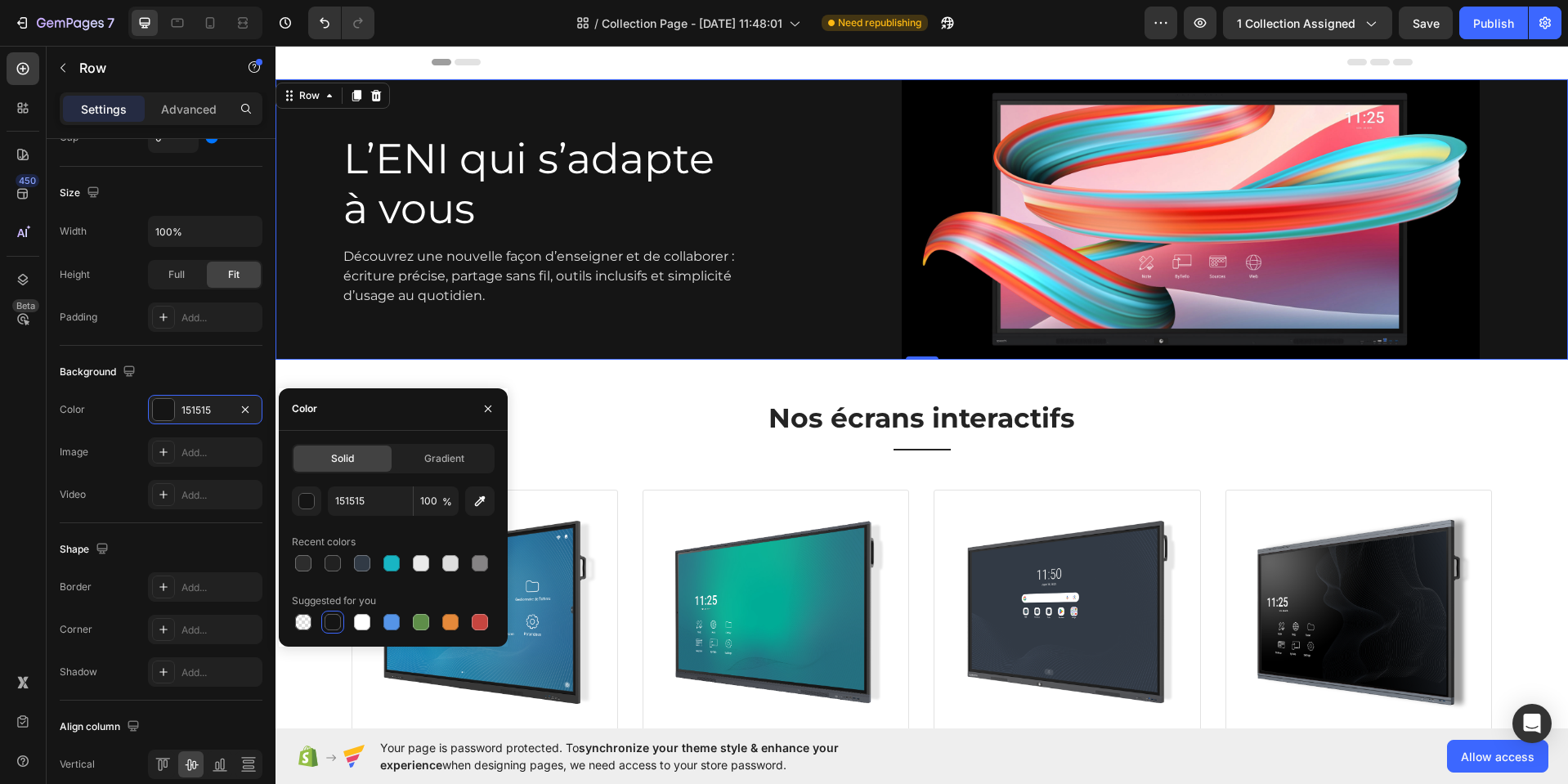
drag, startPoint x: 477, startPoint y: 500, endPoint x: 494, endPoint y: 489, distance: 20.2
click at [485, 496] on icon "button" at bounding box center [480, 501] width 17 height 17
type input "000000"
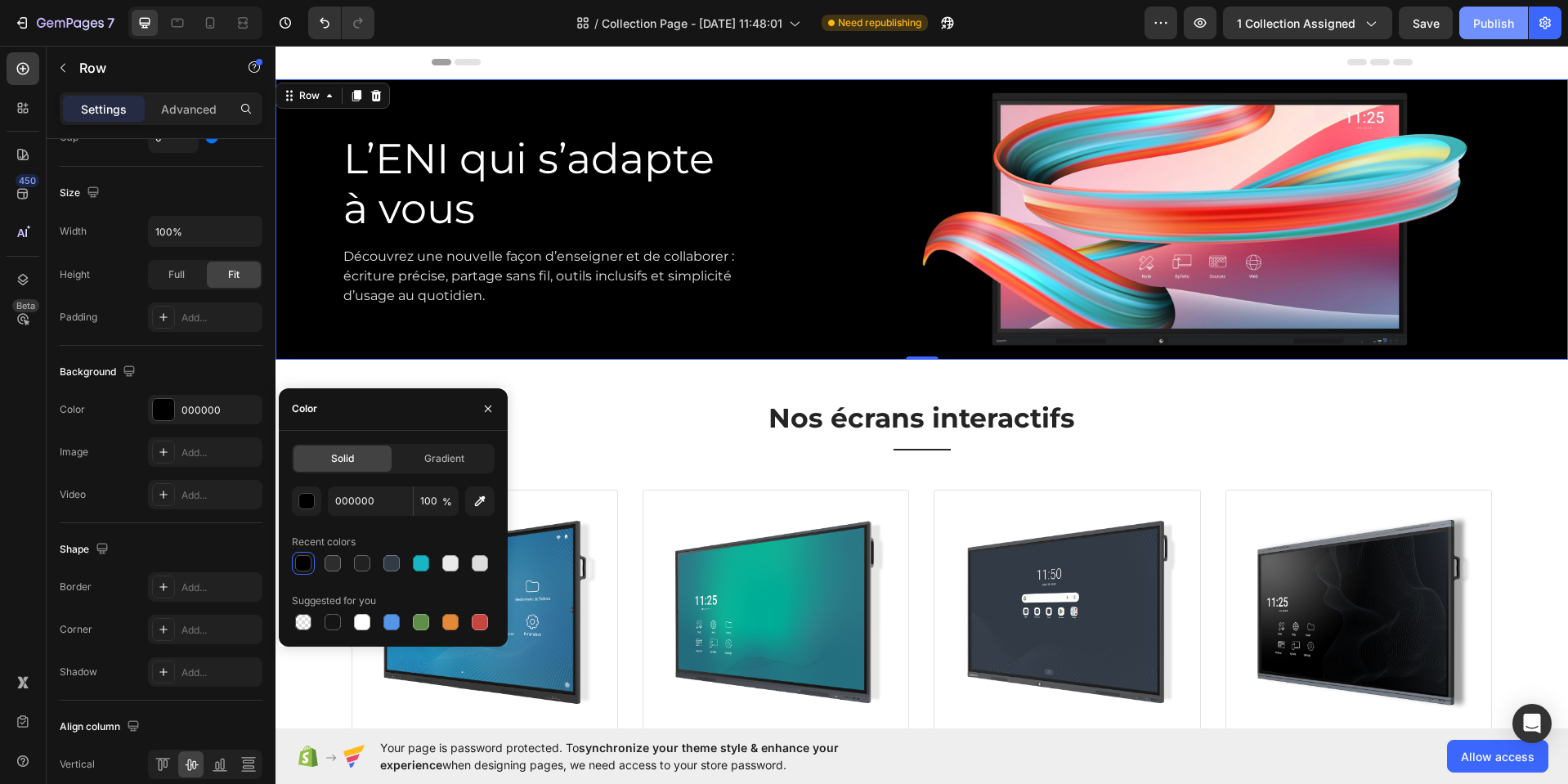
click at [1490, 25] on div "Publish" at bounding box center [1493, 23] width 41 height 18
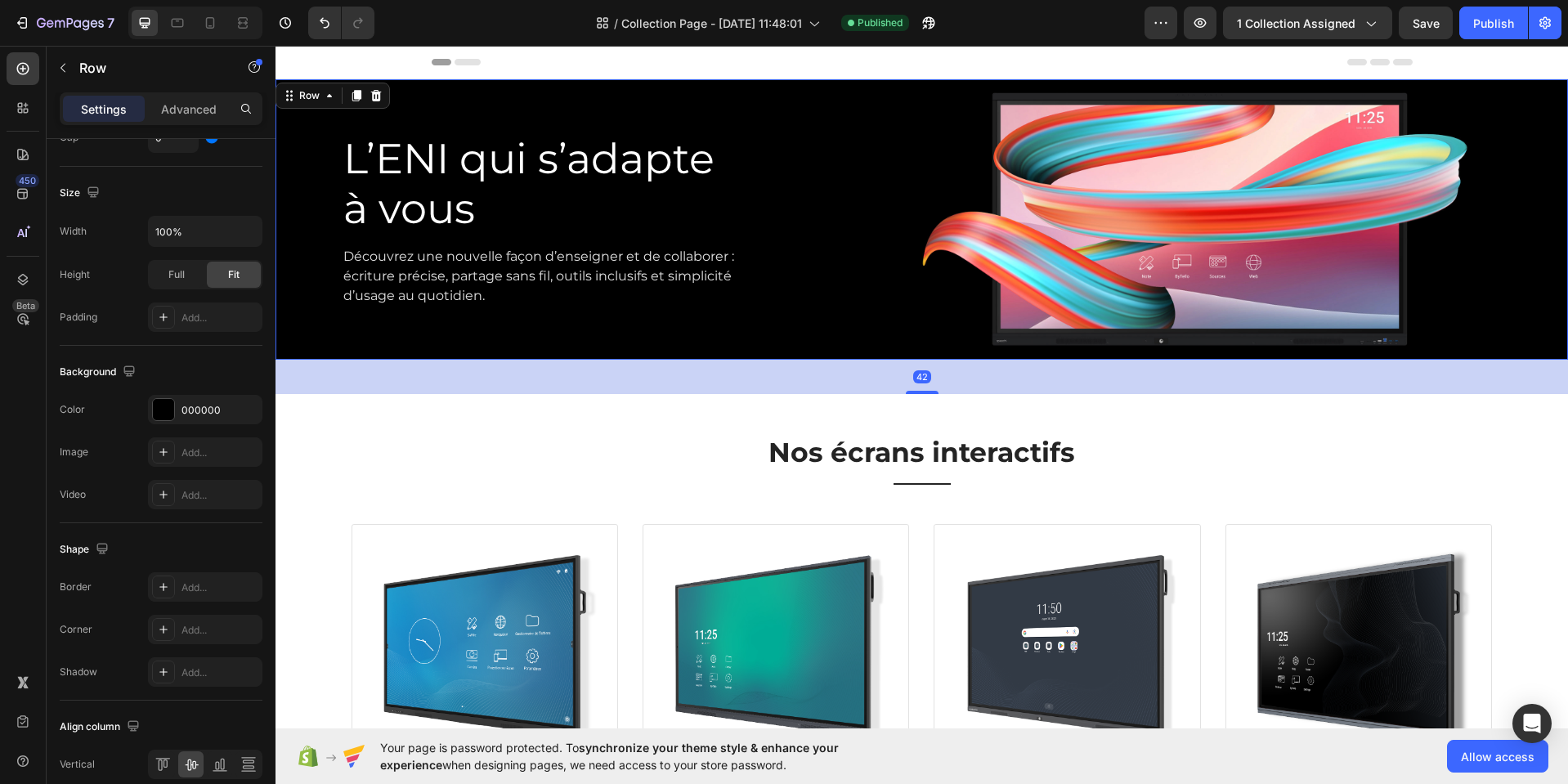
drag, startPoint x: 910, startPoint y: 359, endPoint x: 918, endPoint y: 384, distance: 26.2
click at [915, 391] on div at bounding box center [921, 393] width 32 height 4
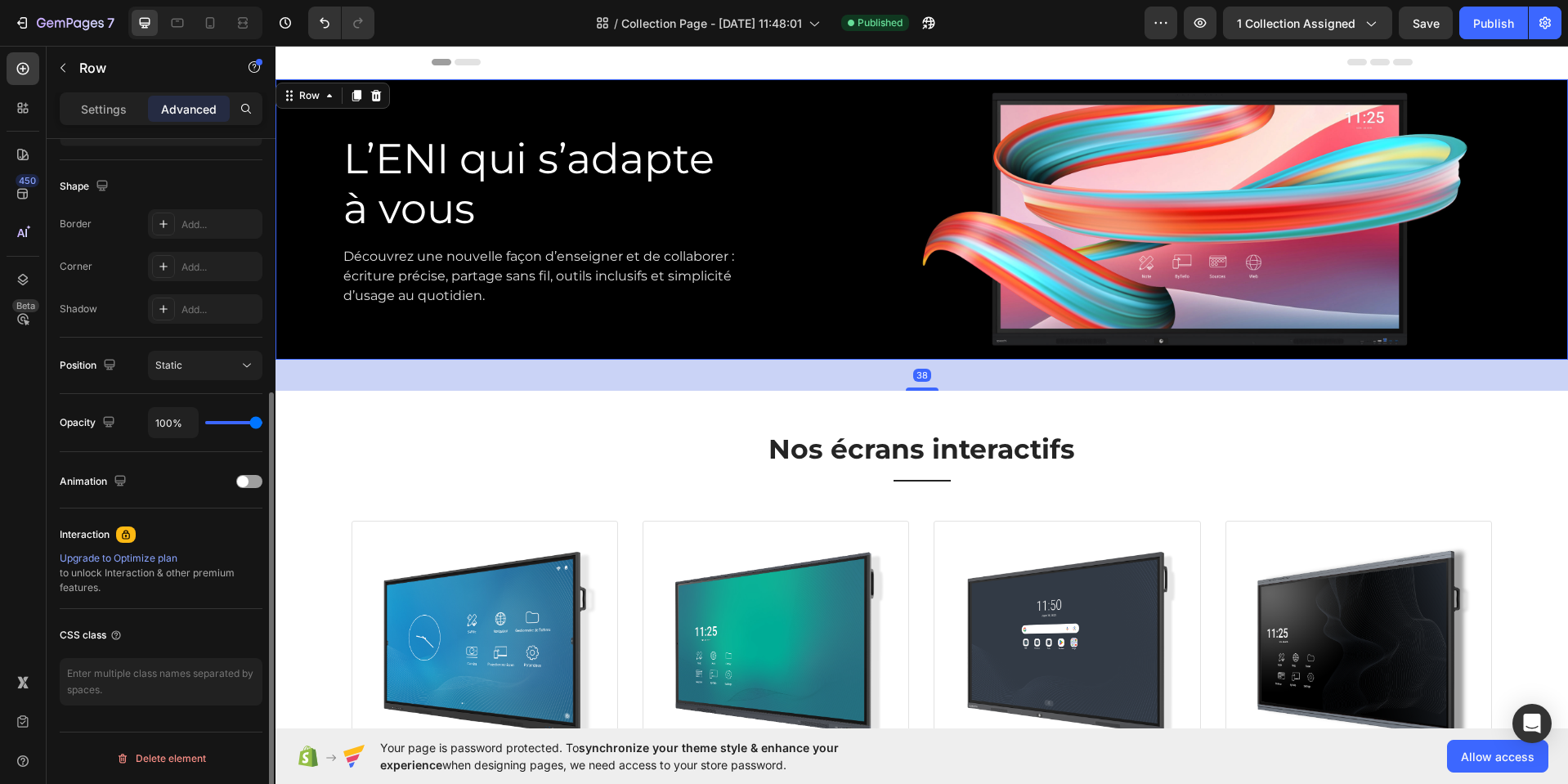
scroll to position [399, 0]
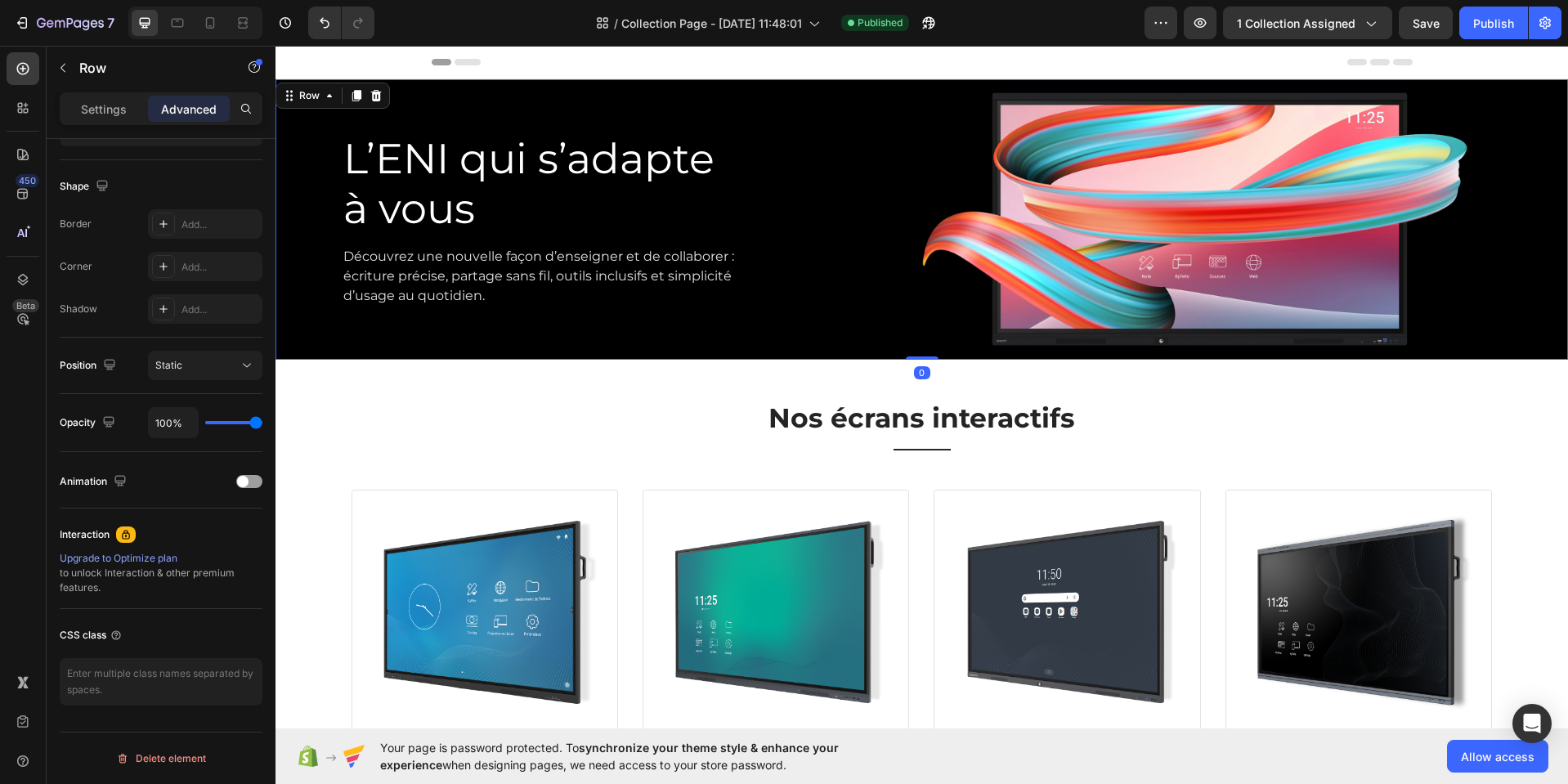
drag, startPoint x: 913, startPoint y: 388, endPoint x: 917, endPoint y: 344, distance: 44.2
click at [916, 343] on div "L’ENI qui s’adapte à vous Heading Découvrez une nouvelle façon d’enseigner et d…" at bounding box center [921, 219] width 1292 height 280
type input "0"
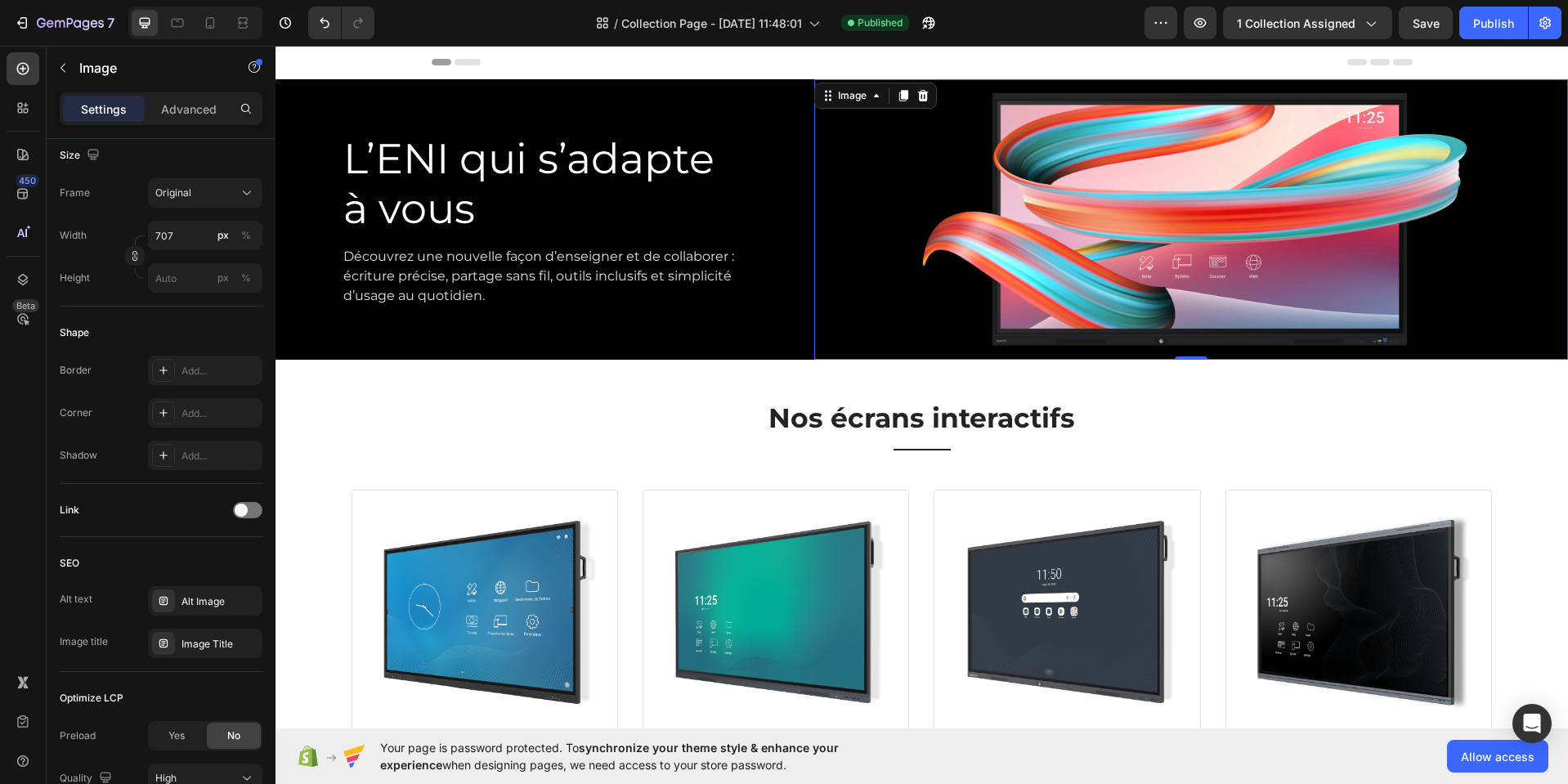
click at [814, 326] on div at bounding box center [1191, 219] width 754 height 280
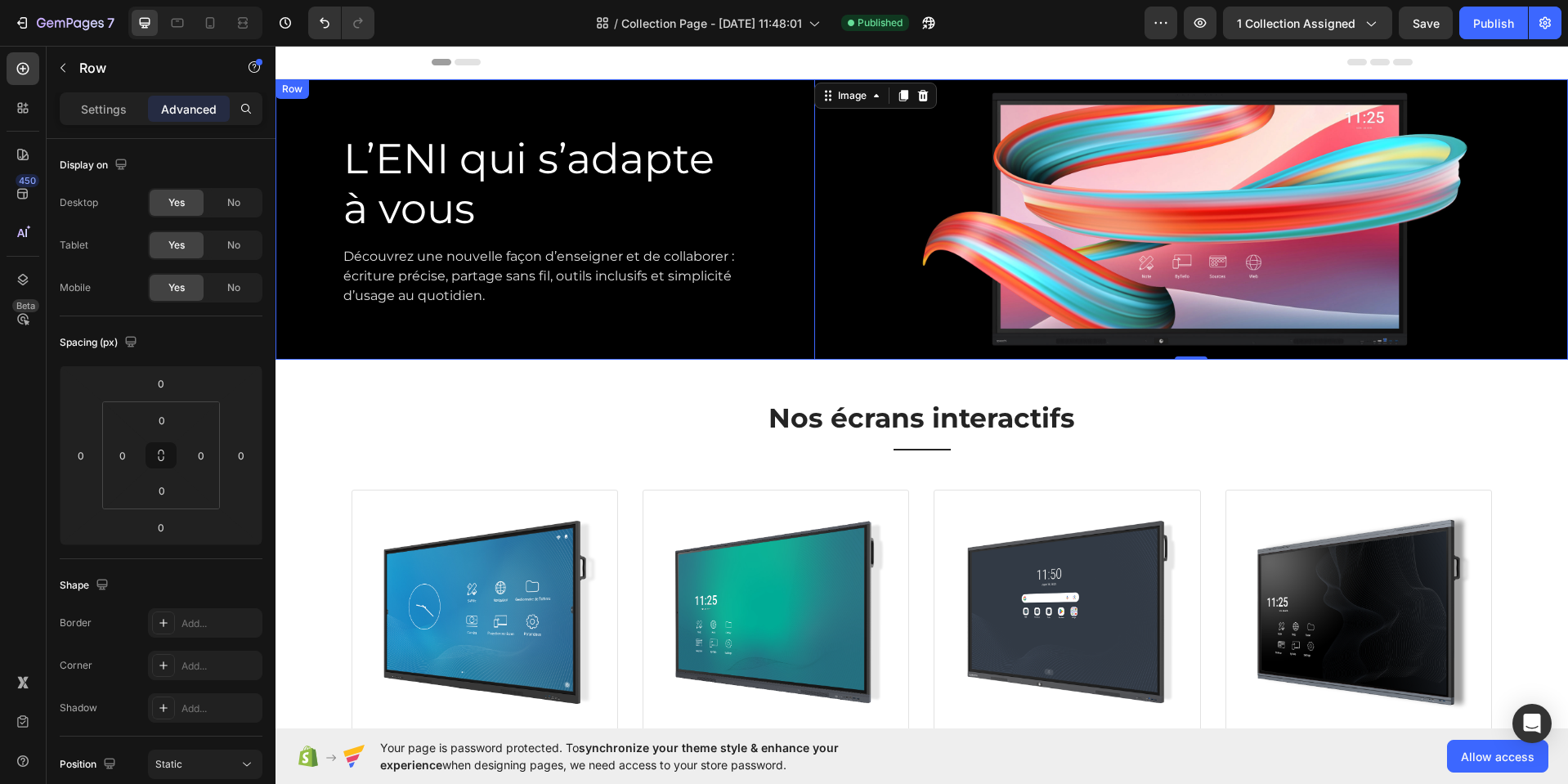
click at [791, 192] on div "L’ENI qui s’adapte à vous Heading Découvrez une nouvelle façon d’enseigner et d…" at bounding box center [544, 219] width 539 height 280
click at [484, 89] on div "L’ENI qui s’adapte à vous Heading Découvrez une nouvelle façon d’enseigner et d…" at bounding box center [544, 219] width 539 height 280
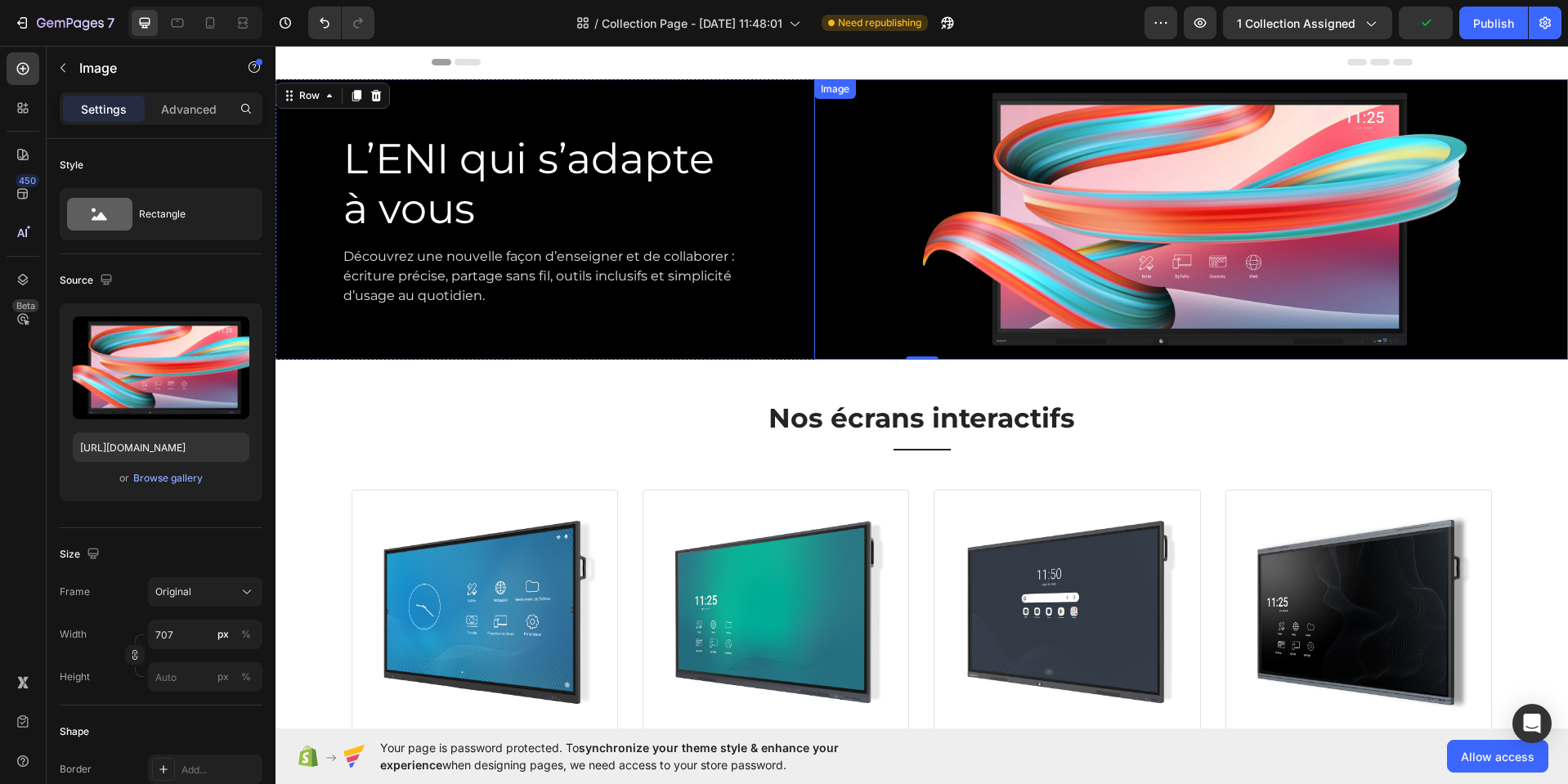
click at [846, 92] on div "Image" at bounding box center [835, 89] width 35 height 15
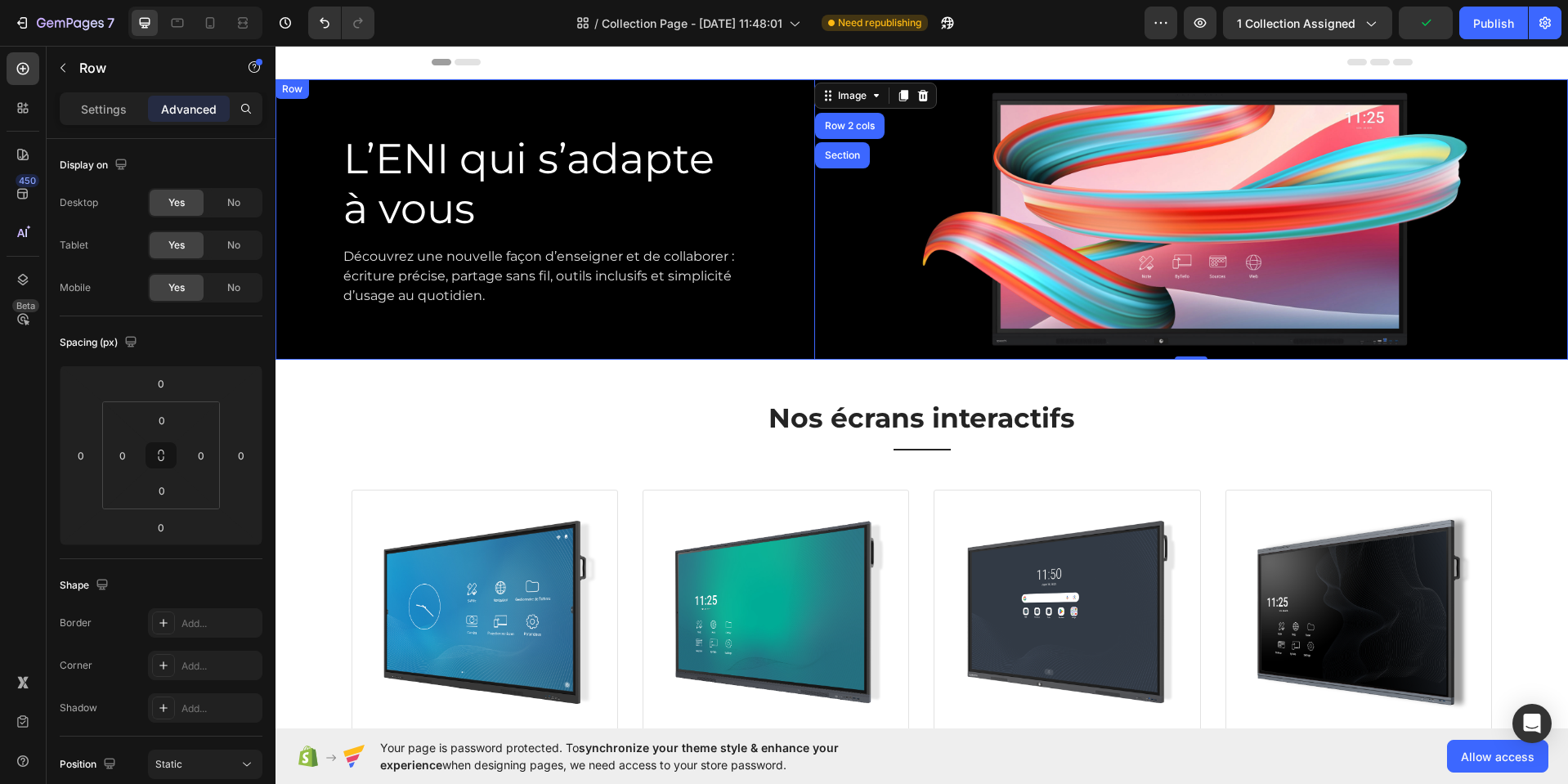
click at [790, 95] on div "L’ENI qui s’adapte à vous Heading Découvrez une nouvelle façon d’enseigner et d…" at bounding box center [544, 219] width 539 height 280
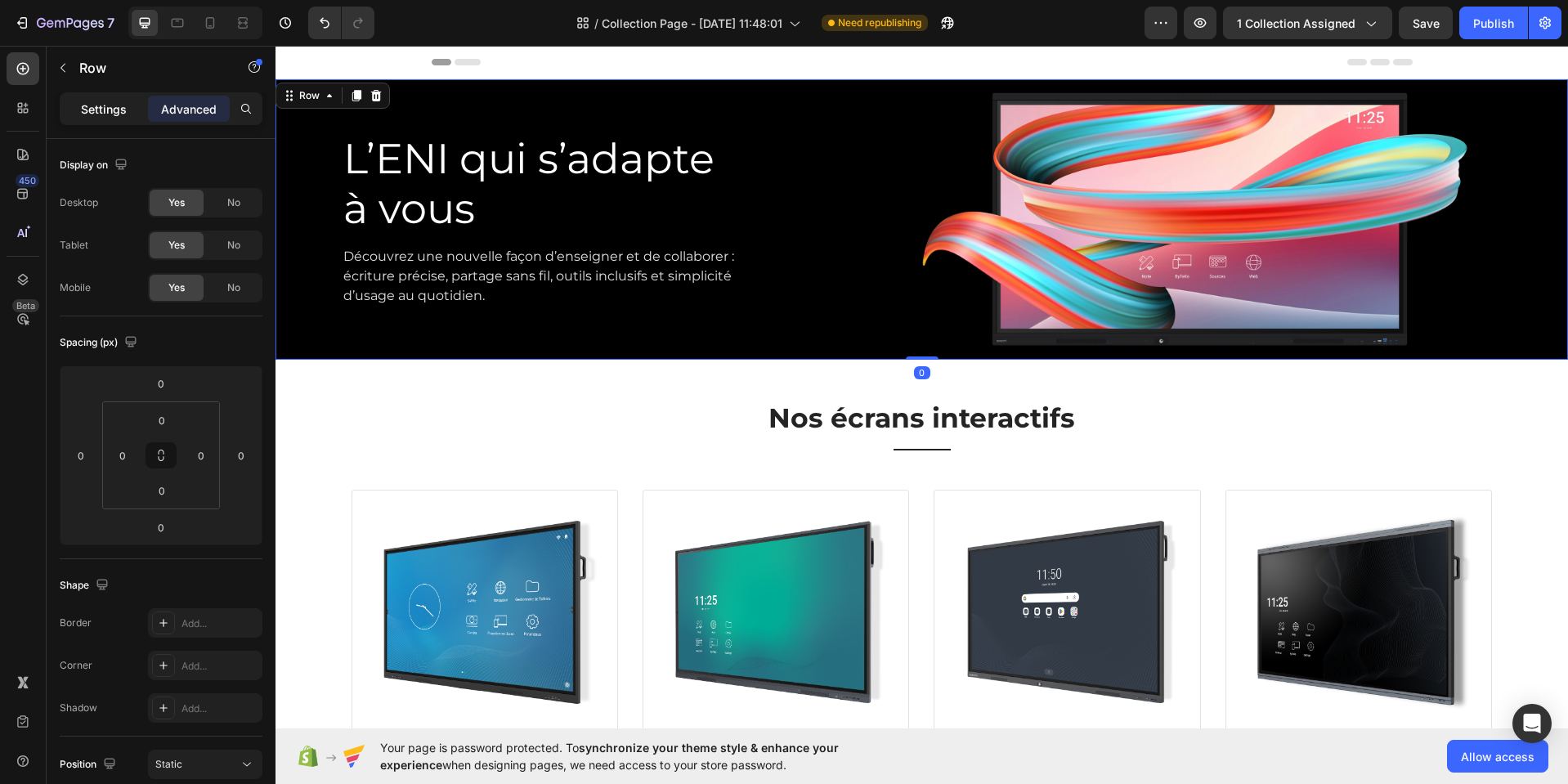
click at [109, 107] on p "Settings" at bounding box center [104, 109] width 46 height 18
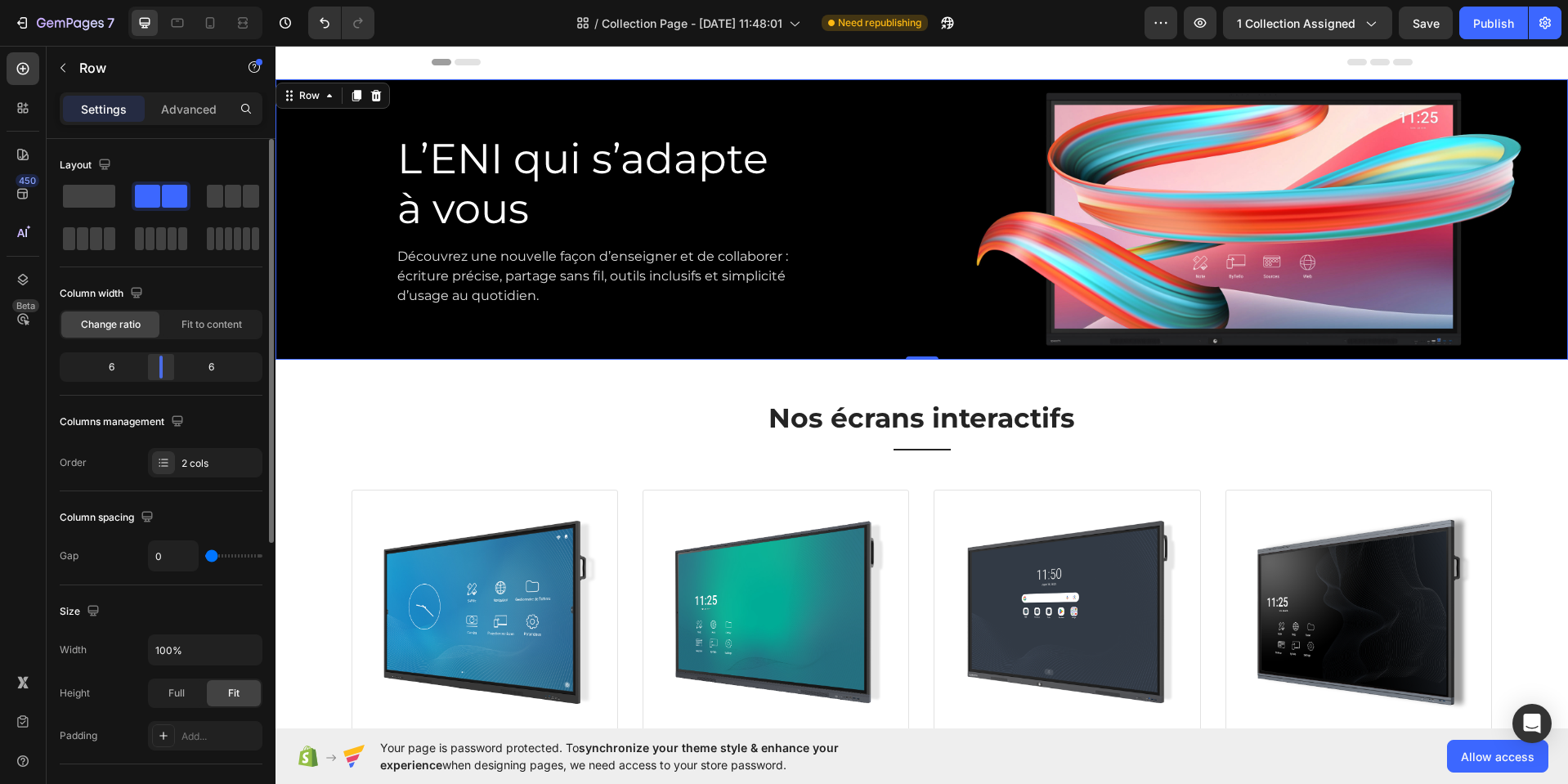
drag, startPoint x: 151, startPoint y: 366, endPoint x: 161, endPoint y: 365, distance: 10.0
click at [161, 0] on body "7 Version history / Collection Page - [DATE] 11:48:01 Need republishing Preview…" at bounding box center [784, 0] width 1568 height 0
drag, startPoint x: 268, startPoint y: 395, endPoint x: 204, endPoint y: 177, distance: 227.2
click at [246, 233] on div "Layout Column width Change ratio Fit to content 6 6 Columns management Order 2 …" at bounding box center [161, 484] width 229 height 692
drag, startPoint x: 186, startPoint y: 110, endPoint x: 188, endPoint y: 118, distance: 8.2
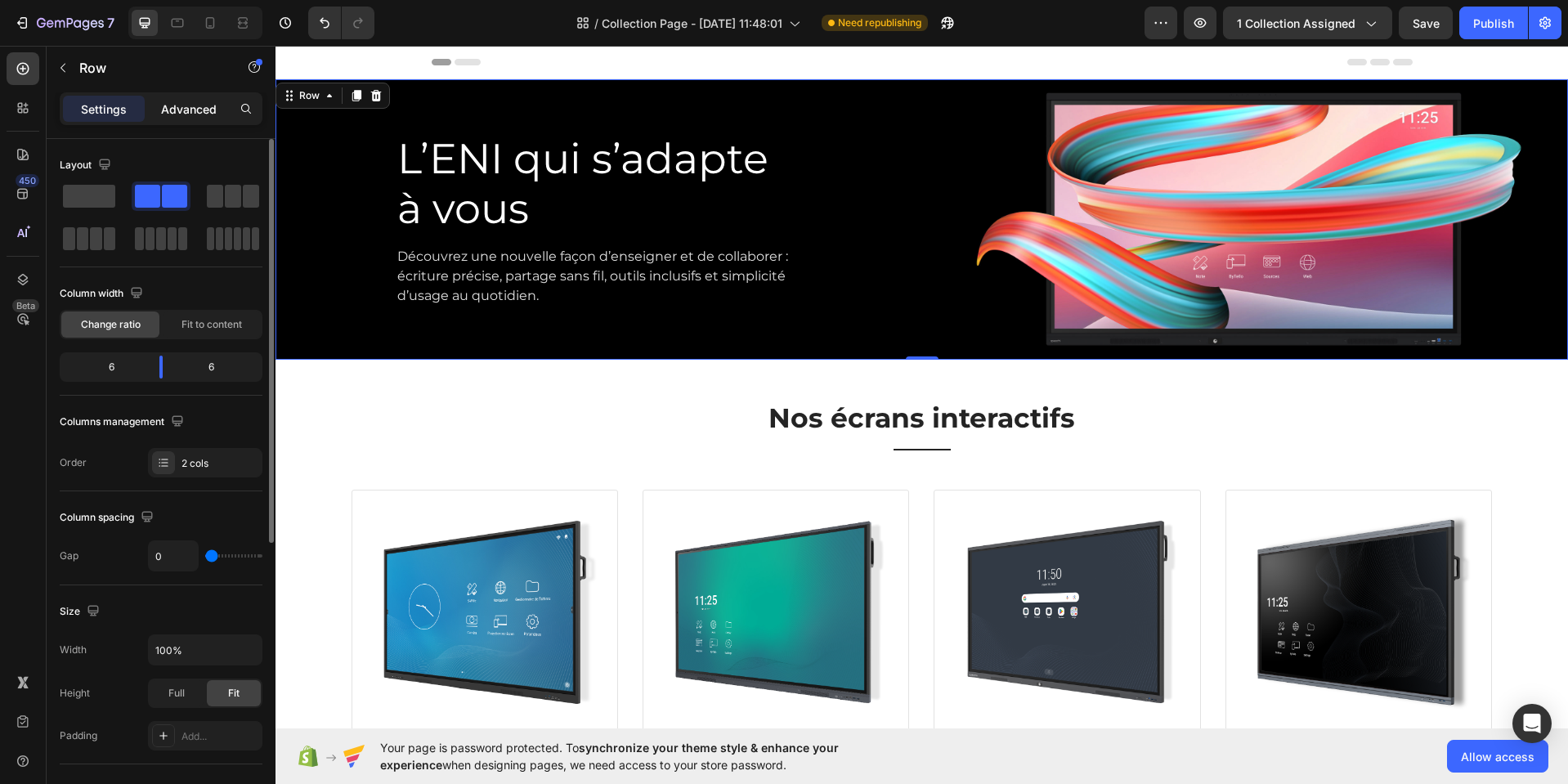
click at [188, 114] on p "Advanced" at bounding box center [188, 109] width 55 height 18
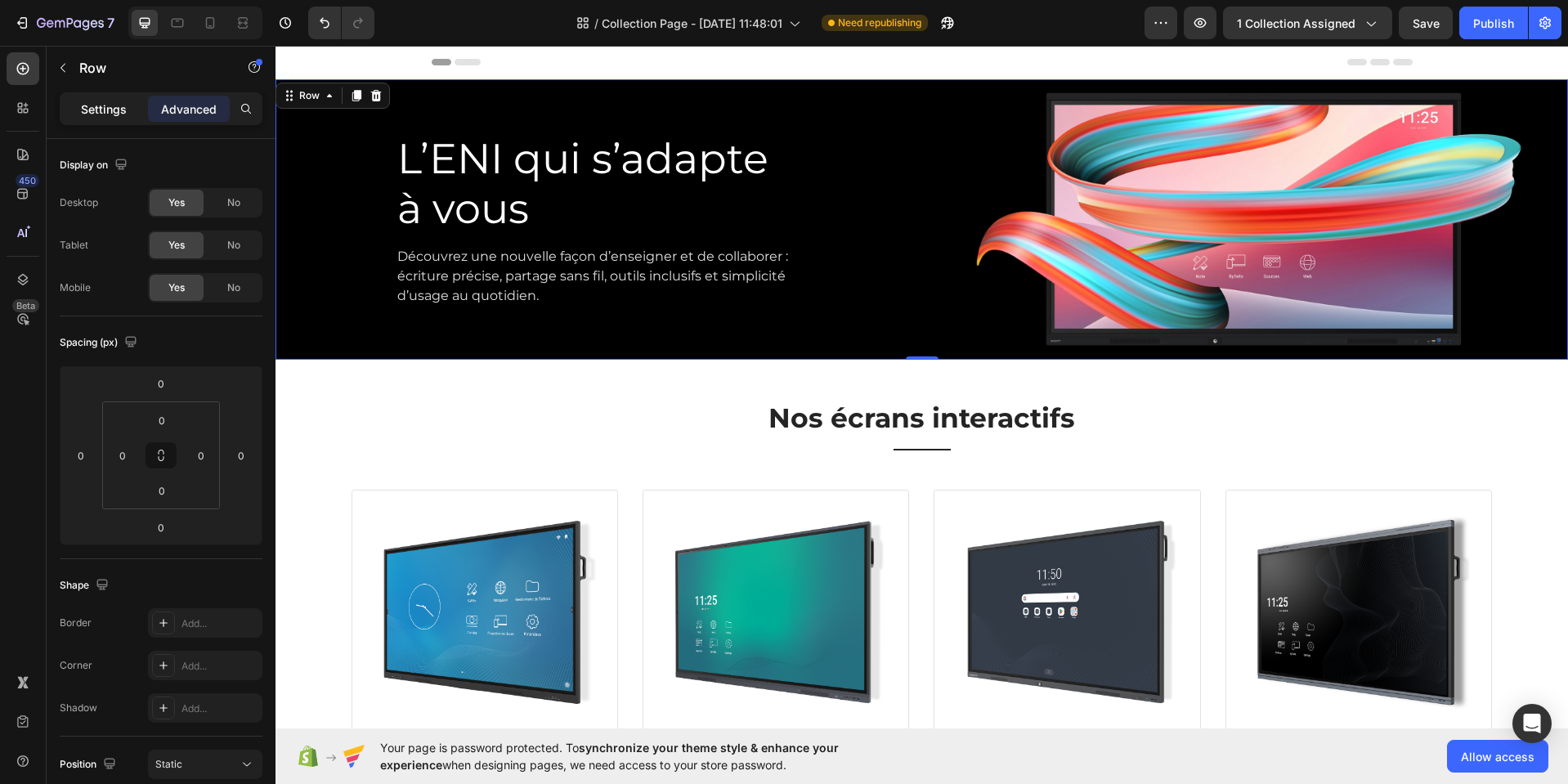
drag, startPoint x: 115, startPoint y: 108, endPoint x: 123, endPoint y: 119, distance: 13.6
click at [116, 110] on p "Settings" at bounding box center [104, 109] width 46 height 18
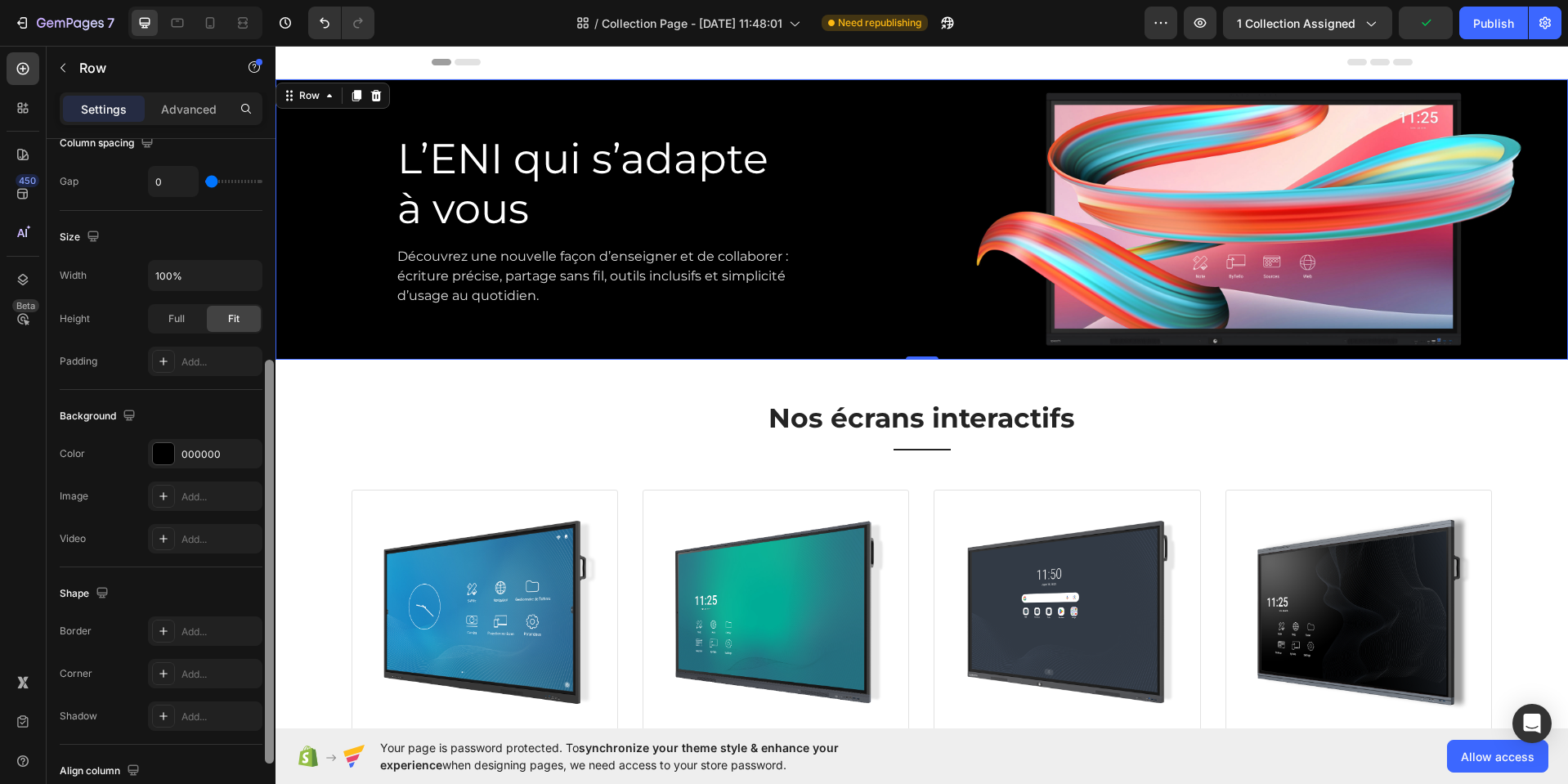
drag, startPoint x: 269, startPoint y: 355, endPoint x: 264, endPoint y: 537, distance: 182.1
click at [265, 551] on div at bounding box center [270, 561] width 9 height 404
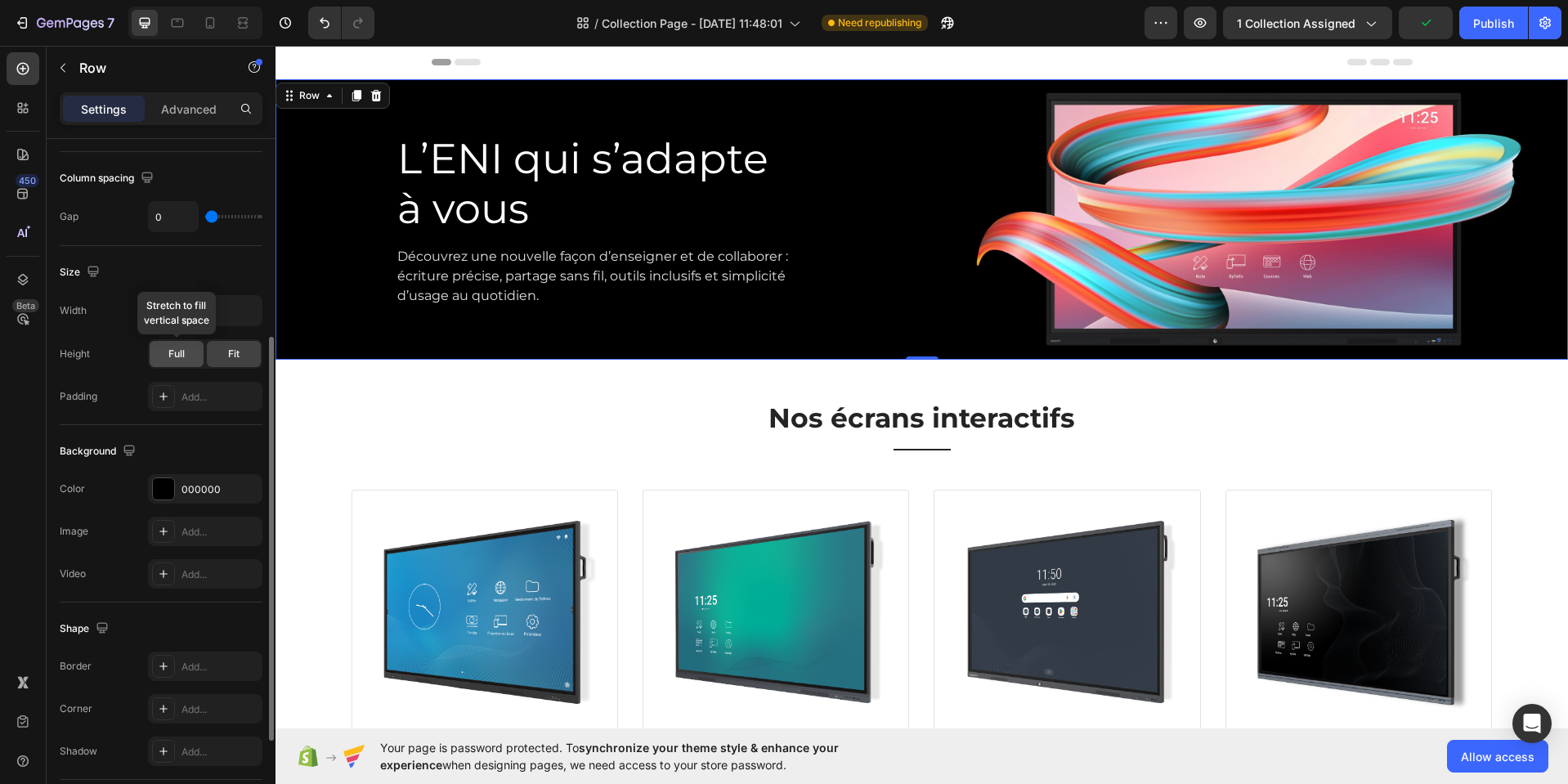
click at [182, 350] on span "Full" at bounding box center [176, 354] width 17 height 15
click at [227, 354] on div "Fit" at bounding box center [234, 354] width 54 height 26
click at [186, 357] on div "Full" at bounding box center [176, 354] width 54 height 26
click at [227, 354] on div "Fit" at bounding box center [234, 354] width 54 height 26
click at [212, 396] on div "Add..." at bounding box center [219, 398] width 77 height 15
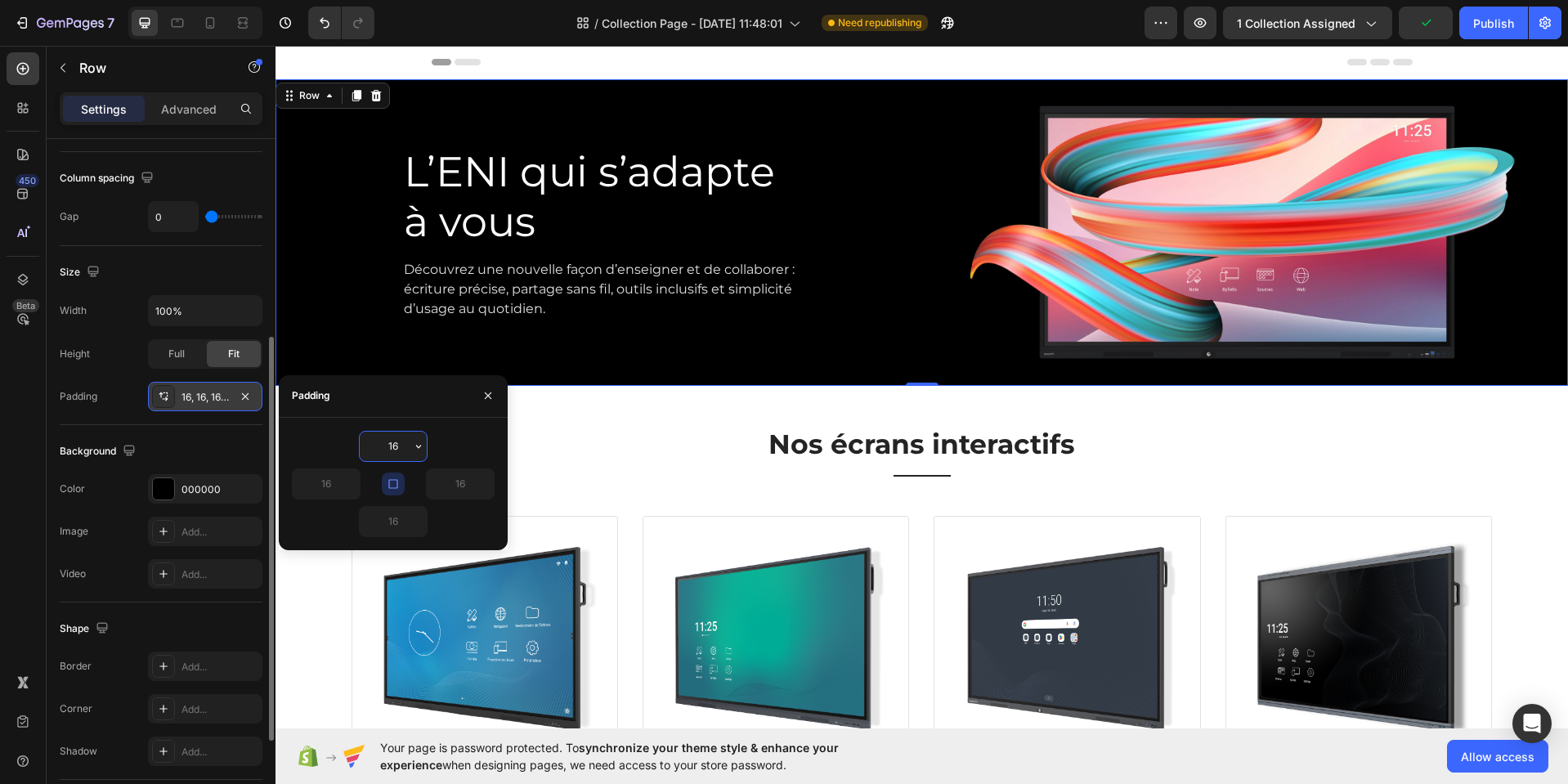
drag, startPoint x: 398, startPoint y: 446, endPoint x: 371, endPoint y: 458, distance: 29.5
click at [374, 450] on input "16" at bounding box center [393, 447] width 67 height 30
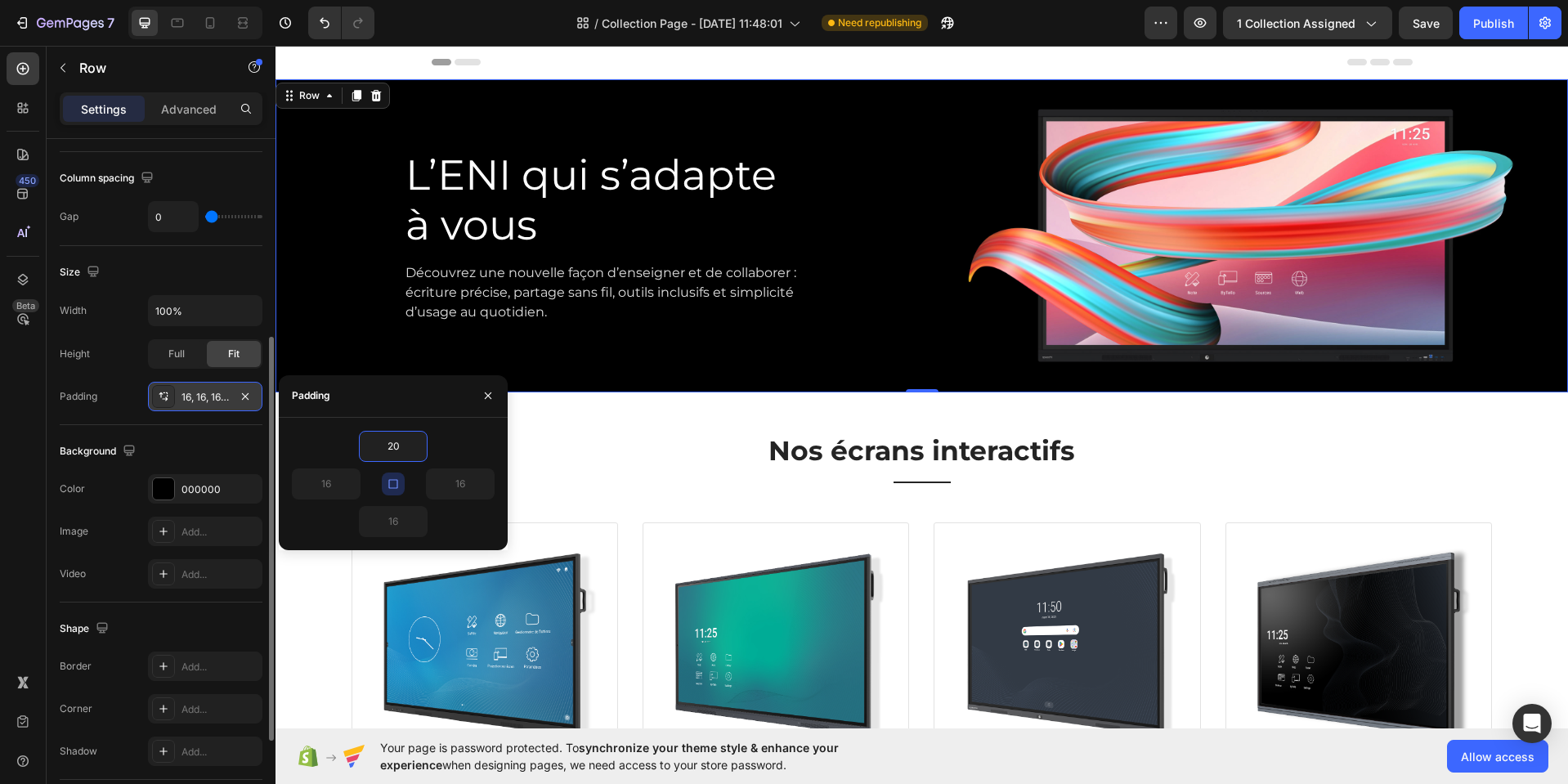
type input "20"
click at [486, 395] on icon "button" at bounding box center [488, 396] width 13 height 13
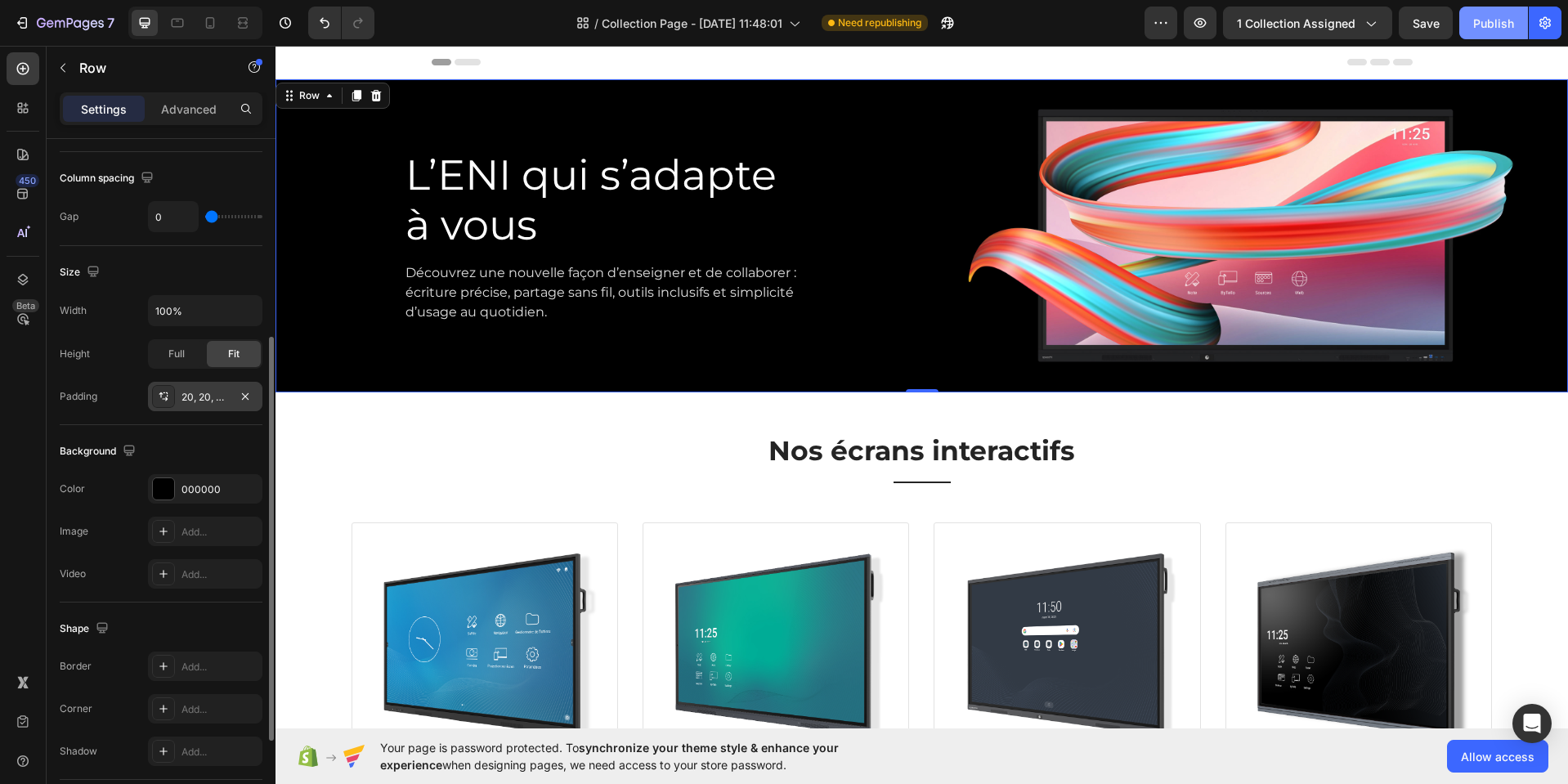
click at [1497, 26] on div "Publish" at bounding box center [1493, 23] width 41 height 18
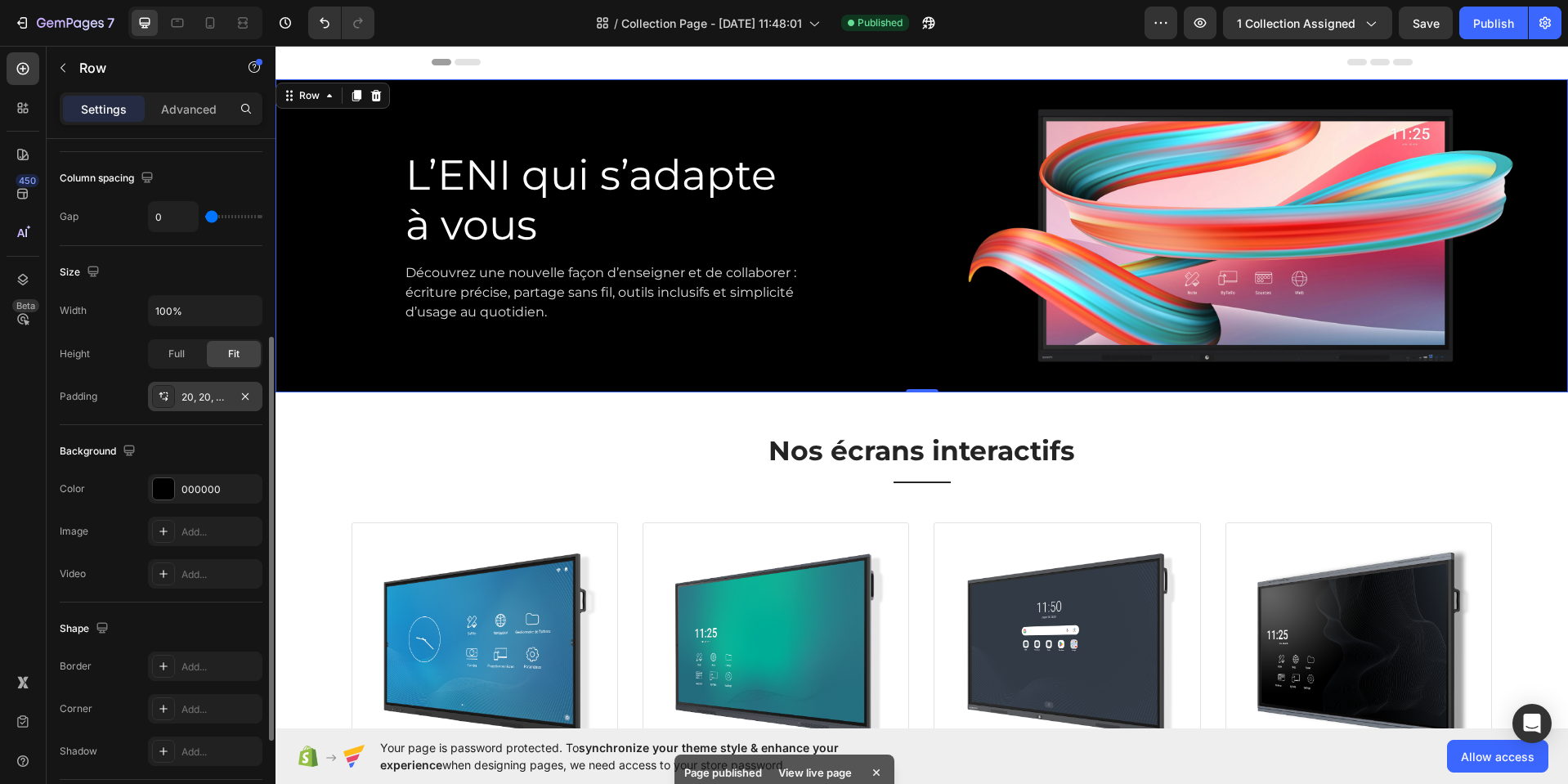
click at [905, 267] on div "L’ENI qui s’adapte à vous Heading Découvrez une nouvelle façon d’enseigner et d…" at bounding box center [607, 235] width 630 height 280
click at [245, 396] on icon "button" at bounding box center [245, 396] width 6 height 6
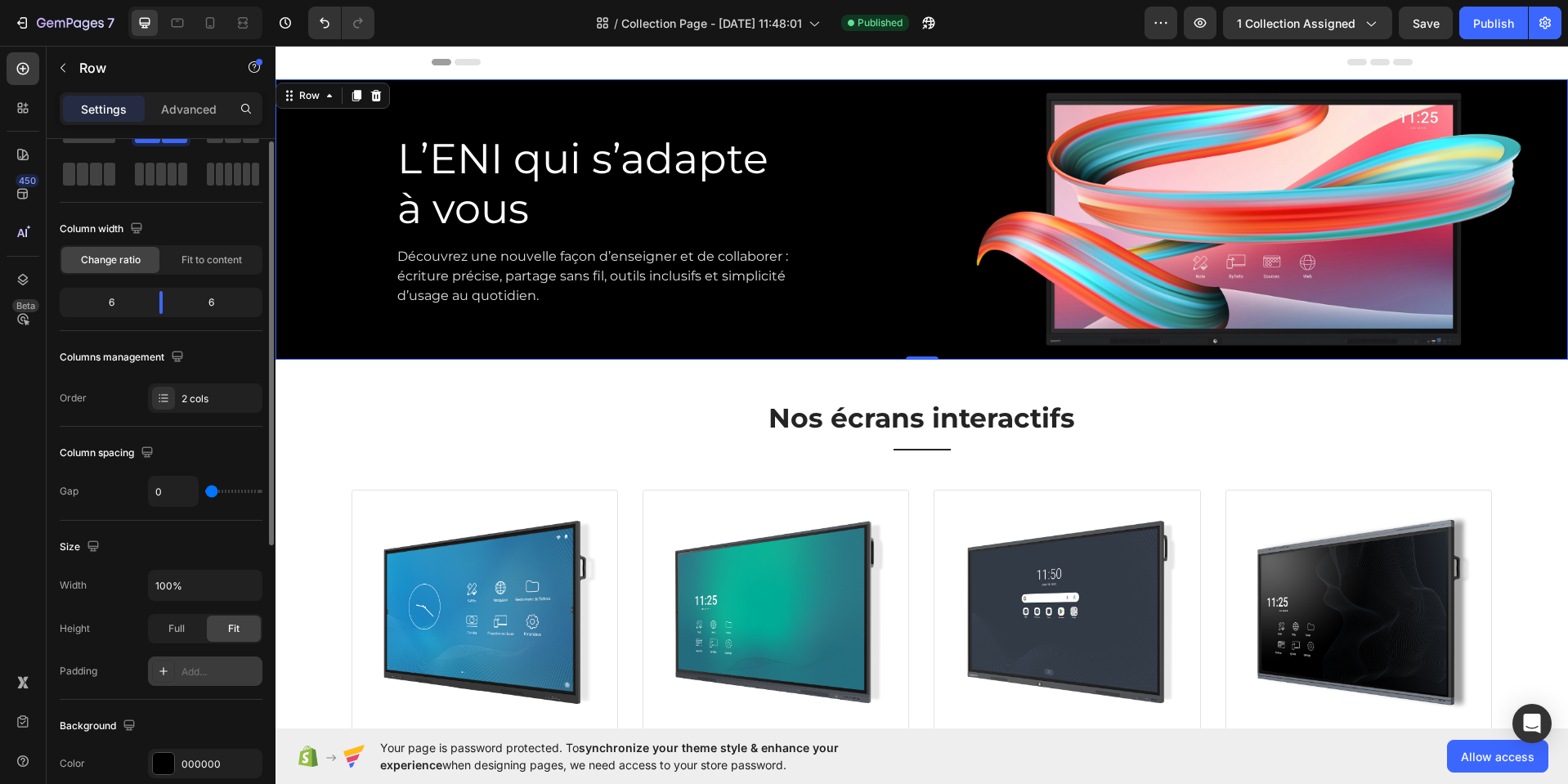
scroll to position [36, 0]
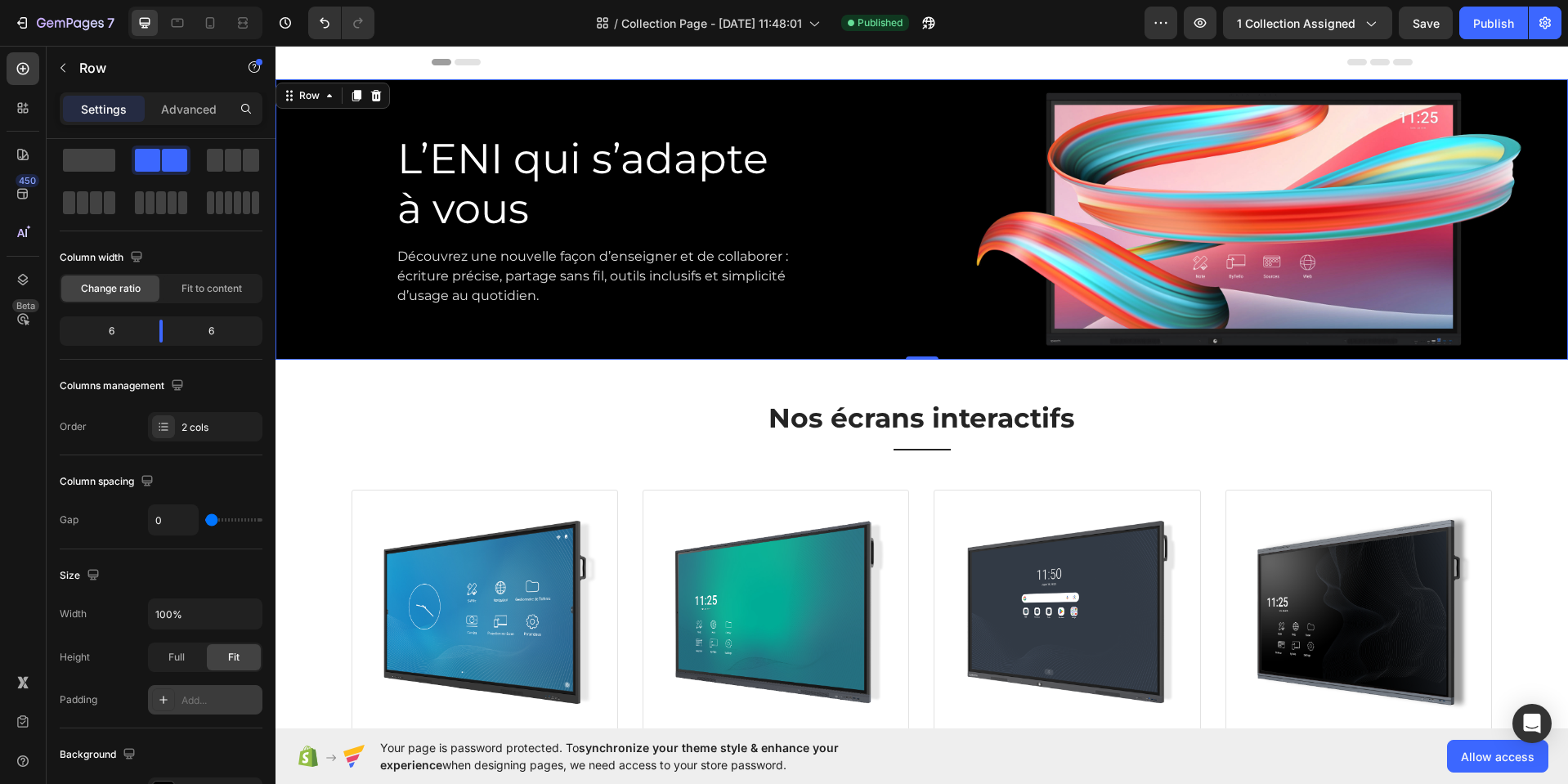
click at [834, 101] on div "L’ENI qui s’adapte à vous Heading Découvrez une nouvelle façon d’enseigner et d…" at bounding box center [599, 219] width 647 height 280
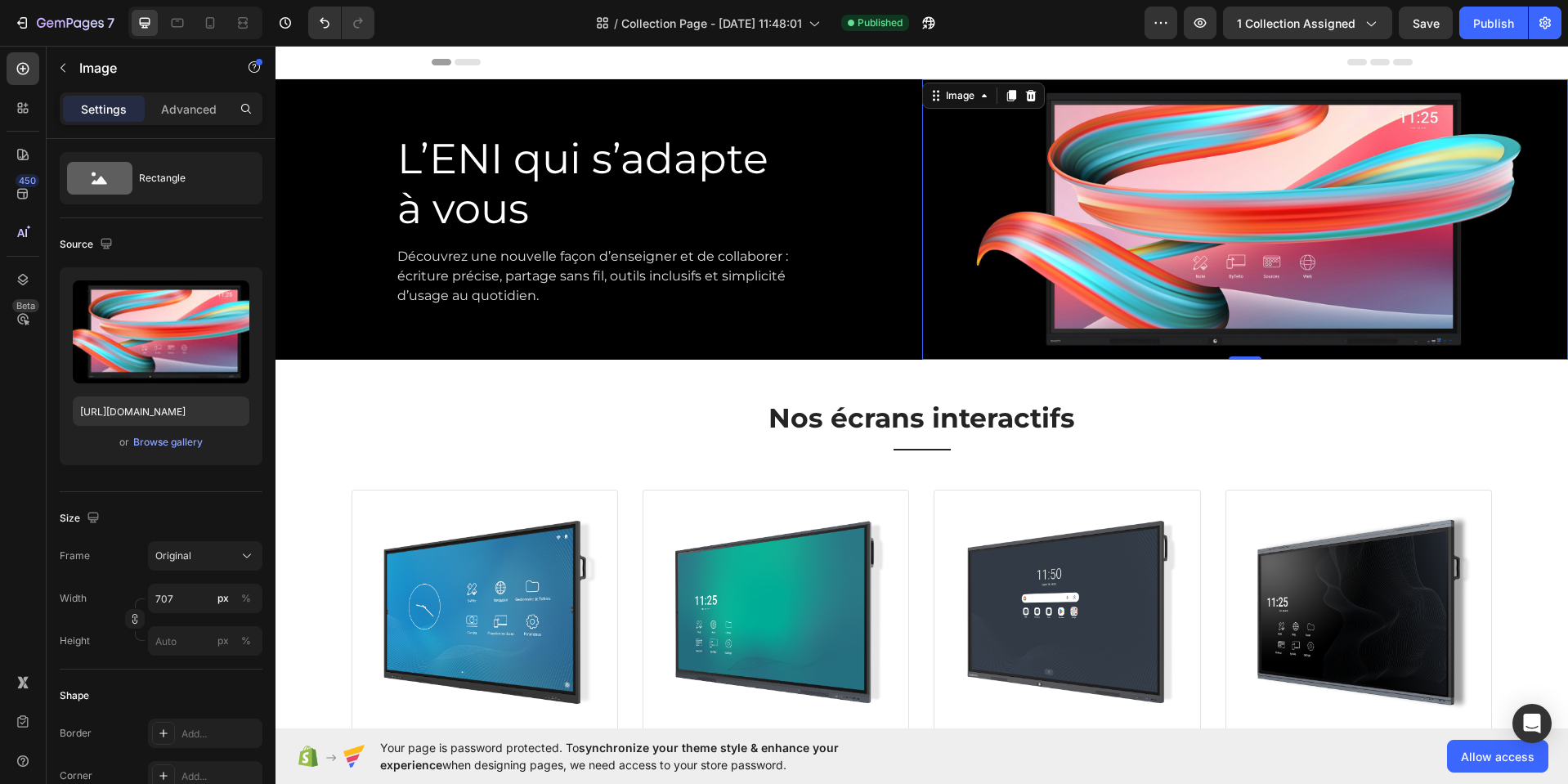
click at [1088, 137] on img at bounding box center [1244, 219] width 577 height 280
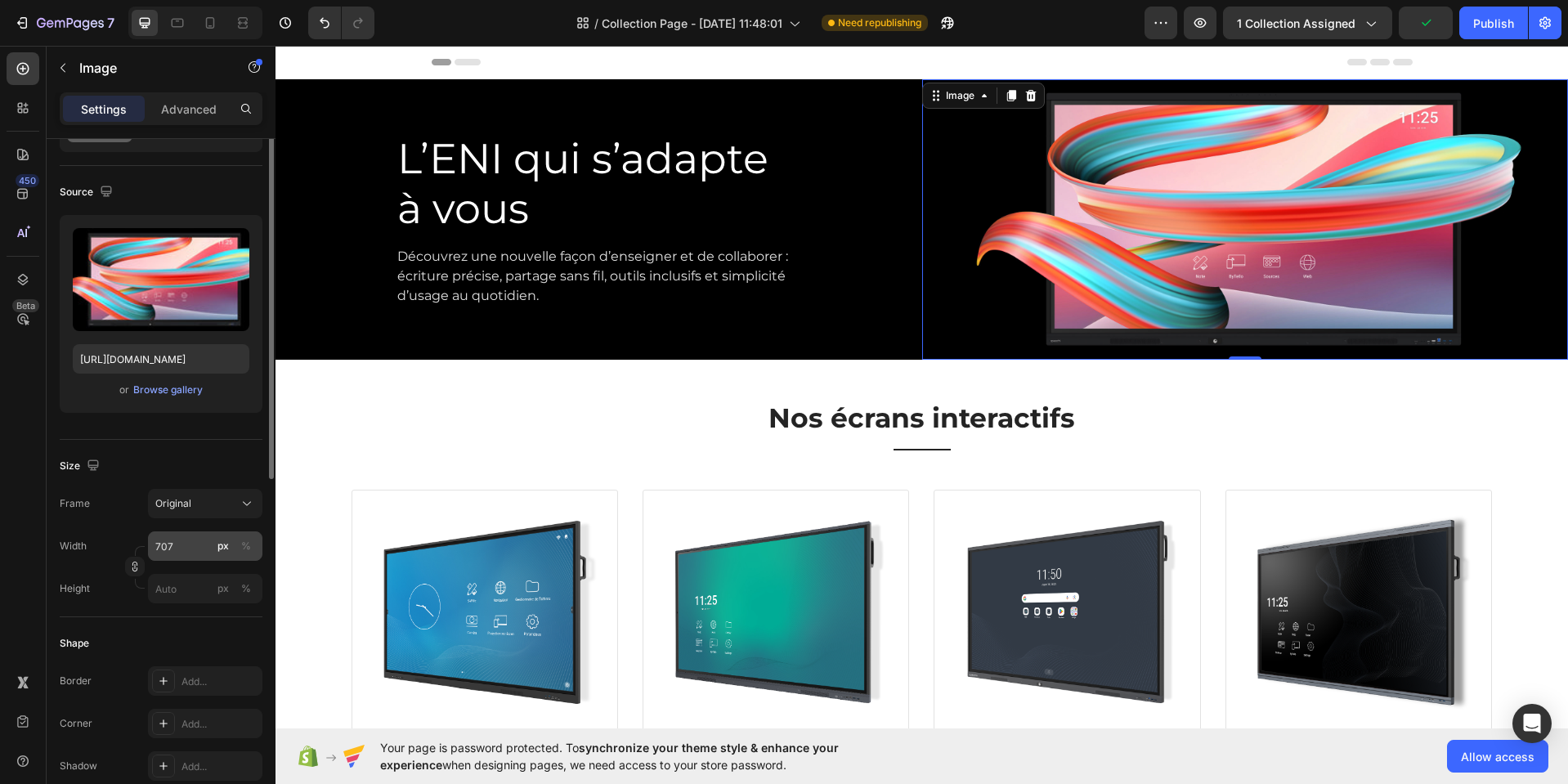
scroll to position [107, 0]
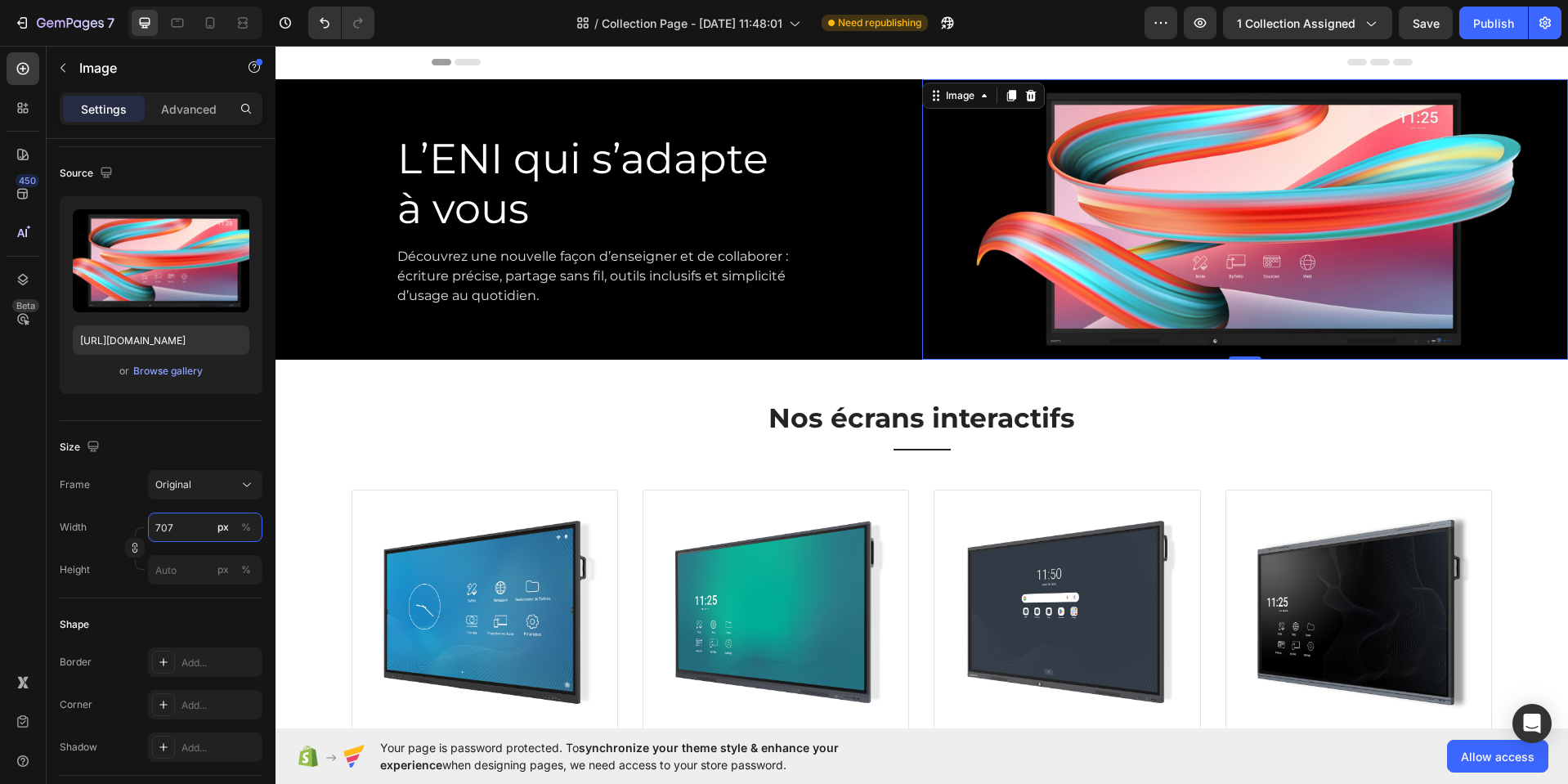
drag, startPoint x: 177, startPoint y: 529, endPoint x: 125, endPoint y: 529, distance: 52.0
click at [125, 529] on div "Width 707 px % Height px %" at bounding box center [161, 549] width 202 height 72
drag, startPoint x: 178, startPoint y: 527, endPoint x: 147, endPoint y: 528, distance: 31.0
click at [147, 528] on div "Width 707 px %" at bounding box center [161, 528] width 202 height 30
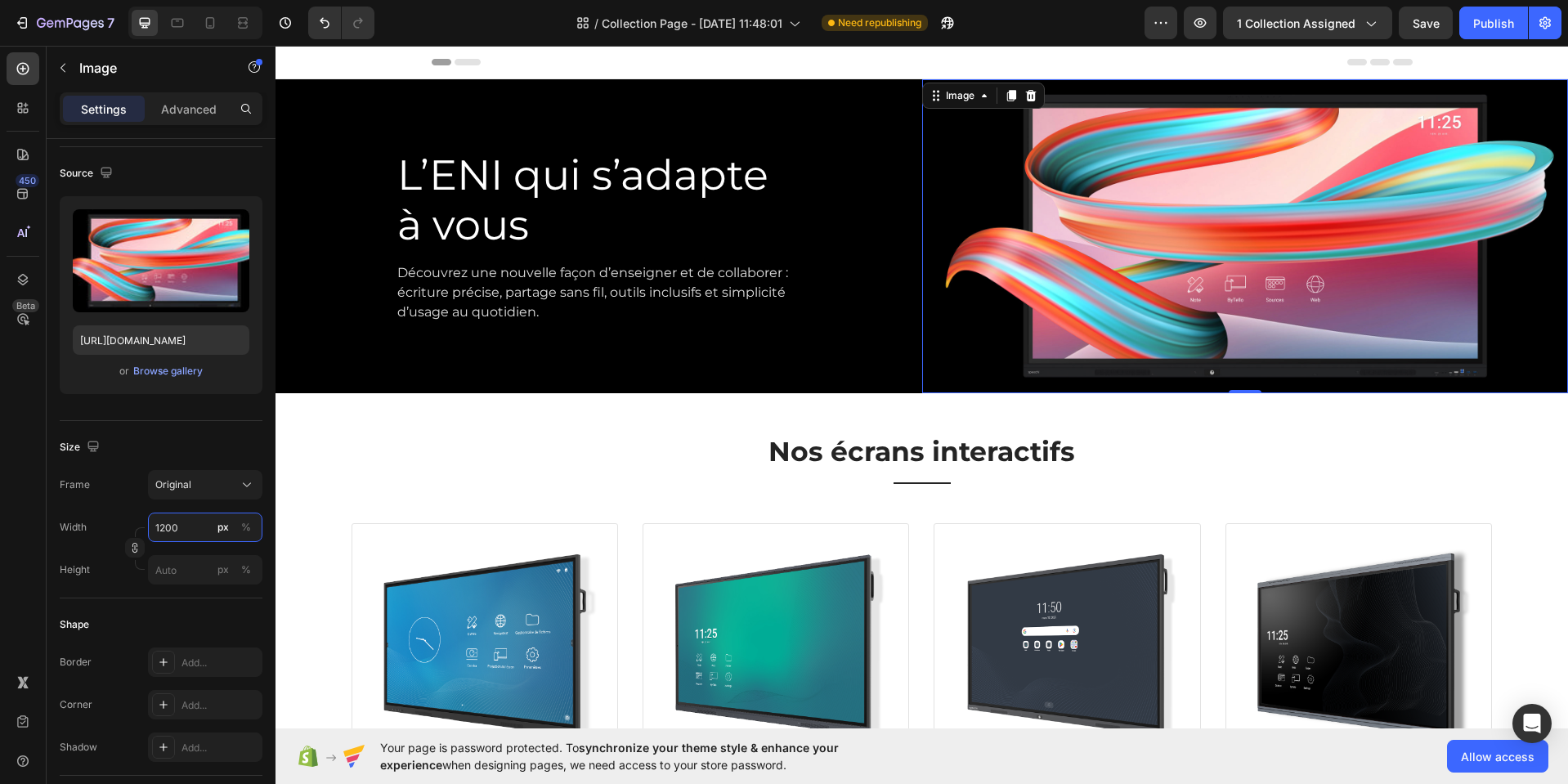
drag, startPoint x: 165, startPoint y: 524, endPoint x: 162, endPoint y: 534, distance: 10.4
click at [161, 533] on input "1200" at bounding box center [205, 528] width 115 height 30
click at [189, 530] on input "1500" at bounding box center [205, 528] width 115 height 30
click at [187, 567] on p "Full 100%" at bounding box center [201, 567] width 95 height 15
type input "100"
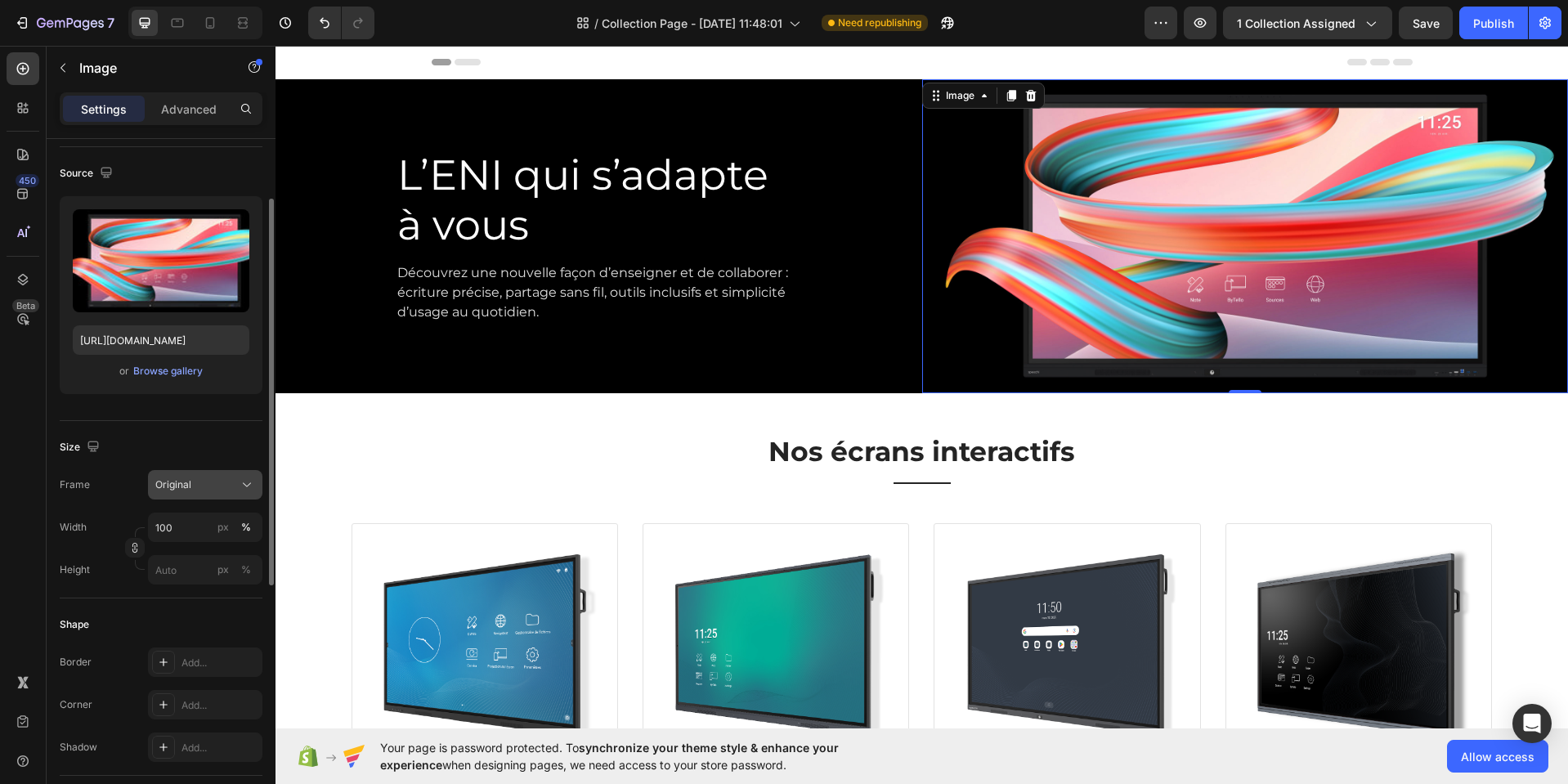
click at [247, 488] on icon at bounding box center [247, 485] width 17 height 17
click at [237, 530] on icon at bounding box center [241, 525] width 17 height 17
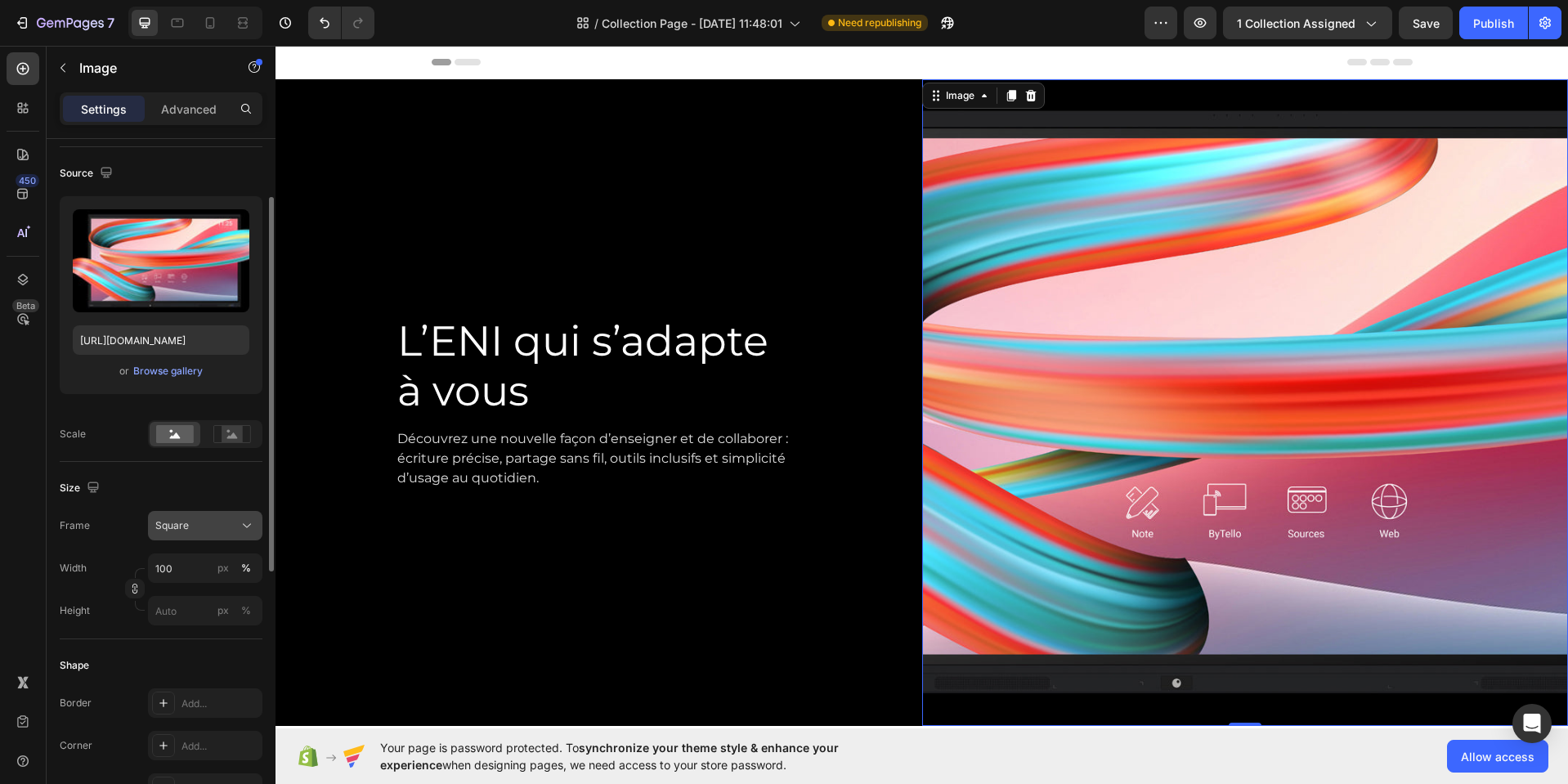
click at [244, 531] on icon at bounding box center [247, 526] width 17 height 17
click at [244, 596] on icon at bounding box center [241, 597] width 17 height 17
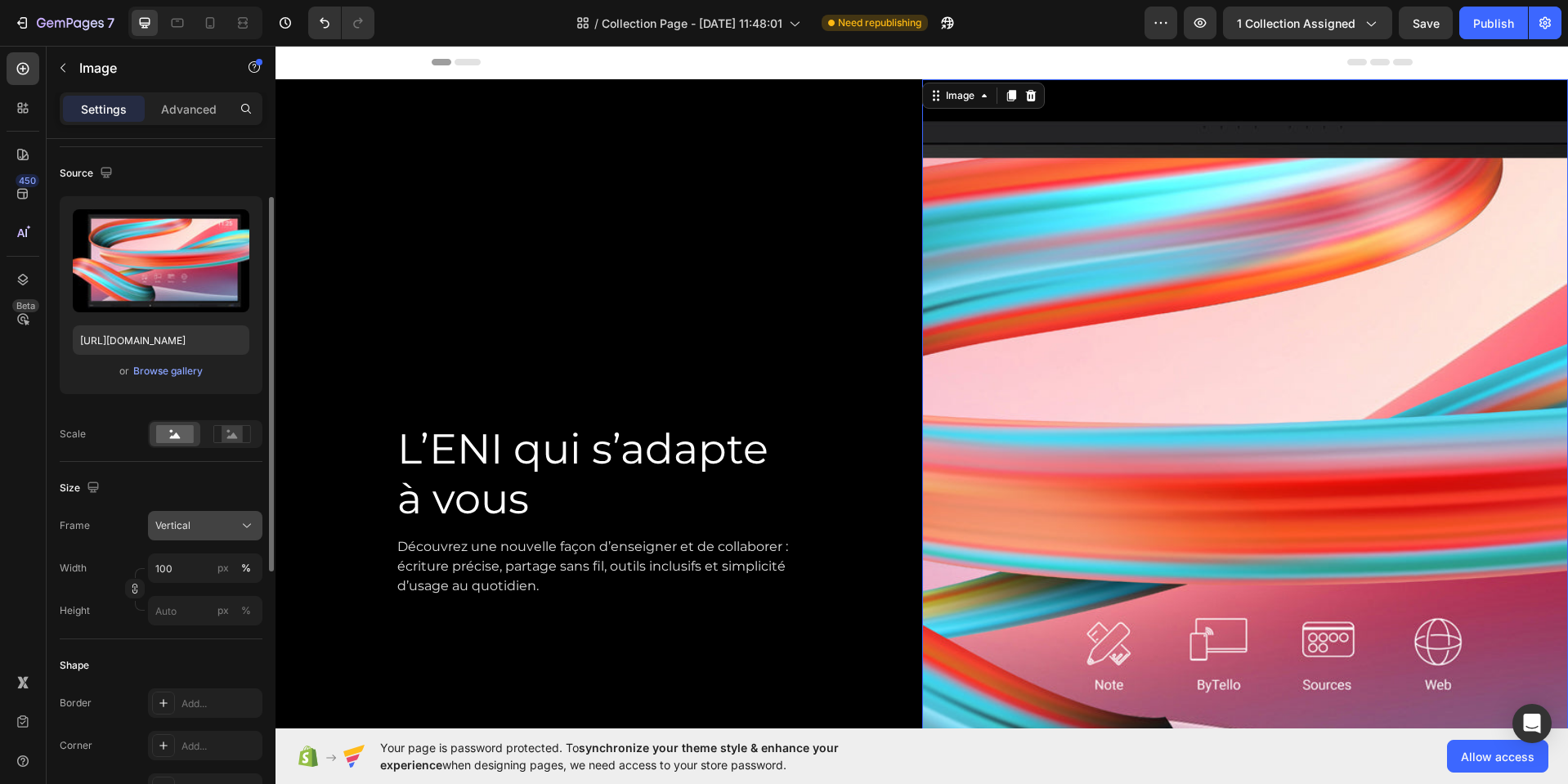
click at [246, 530] on icon at bounding box center [247, 526] width 17 height 17
click at [215, 653] on div "Original" at bounding box center [201, 658] width 95 height 15
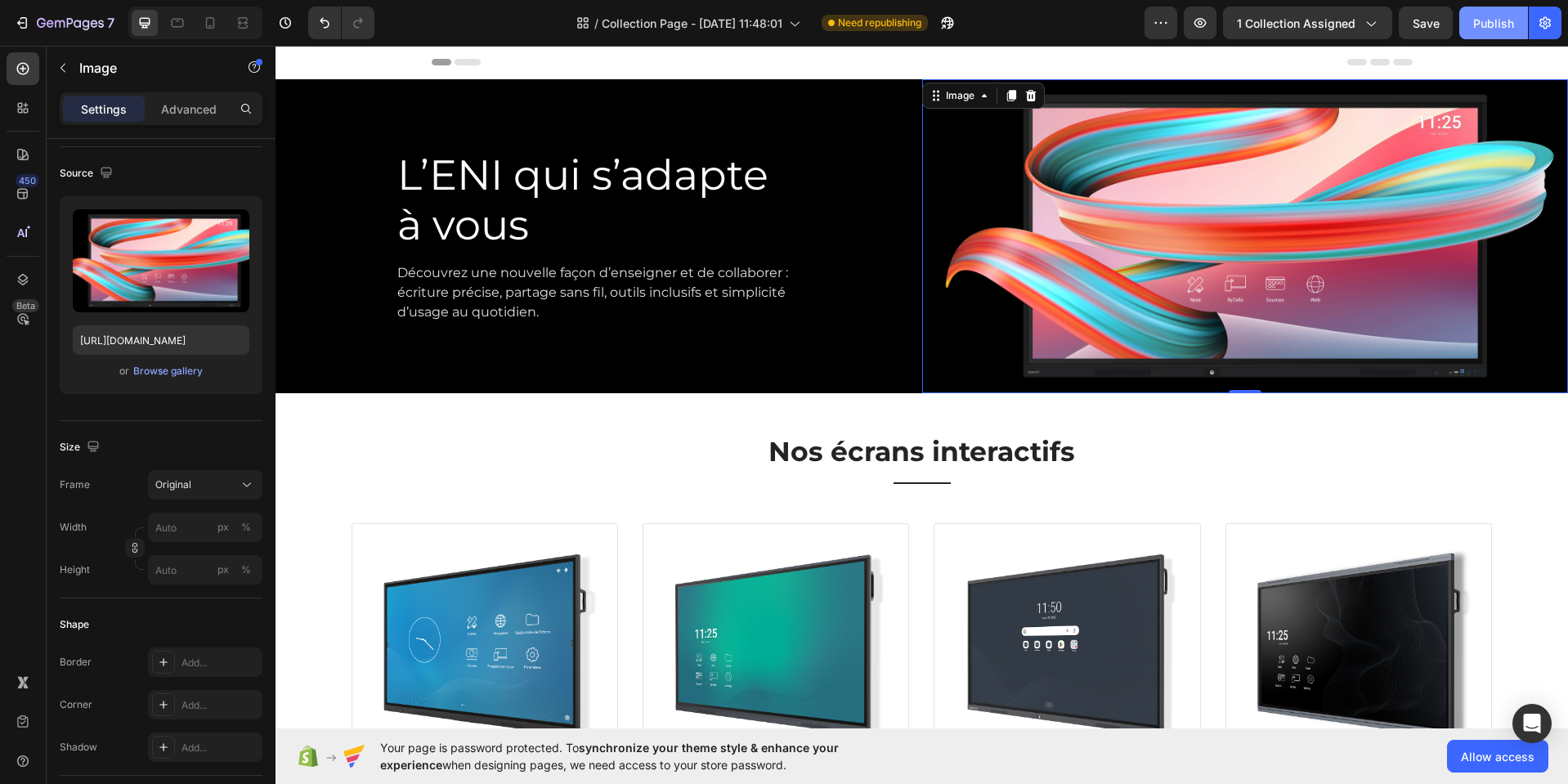
click at [1489, 24] on div "Publish" at bounding box center [1493, 23] width 41 height 18
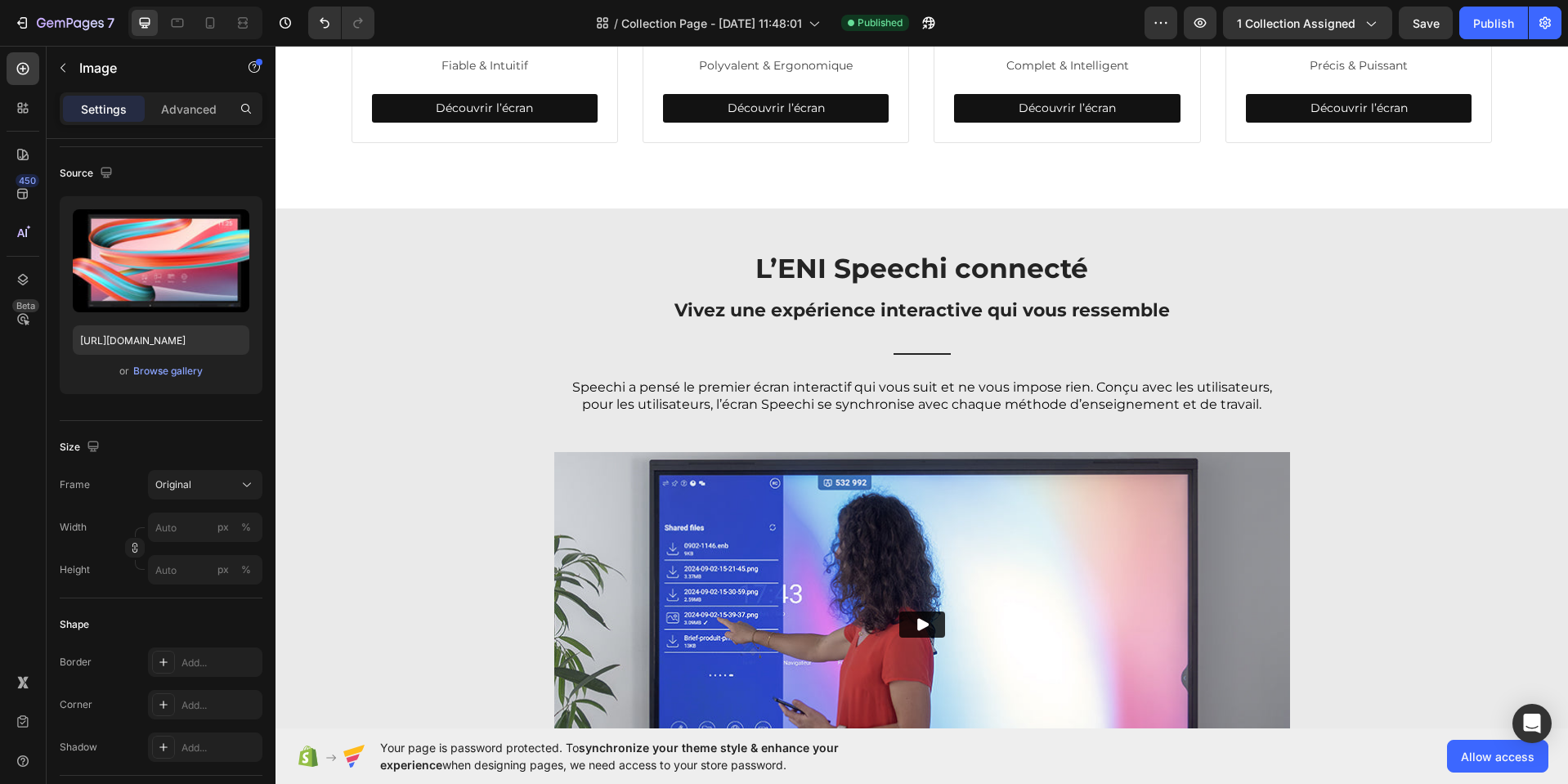
scroll to position [831, 0]
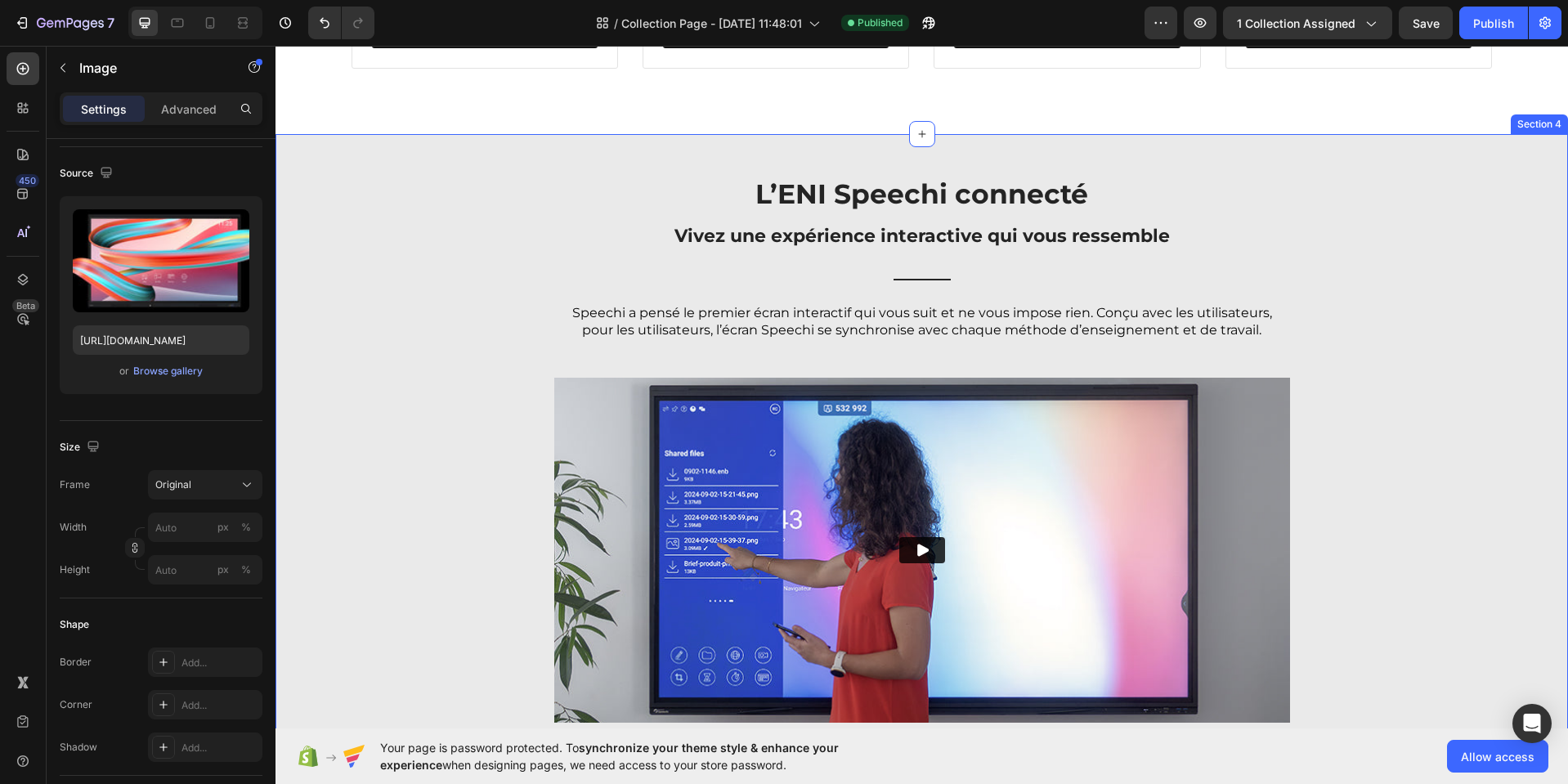
click at [379, 202] on div "L’ENI Speechi connecté Text Block Vivez une expérience interactive qui vous res…" at bounding box center [921, 468] width 1268 height 586
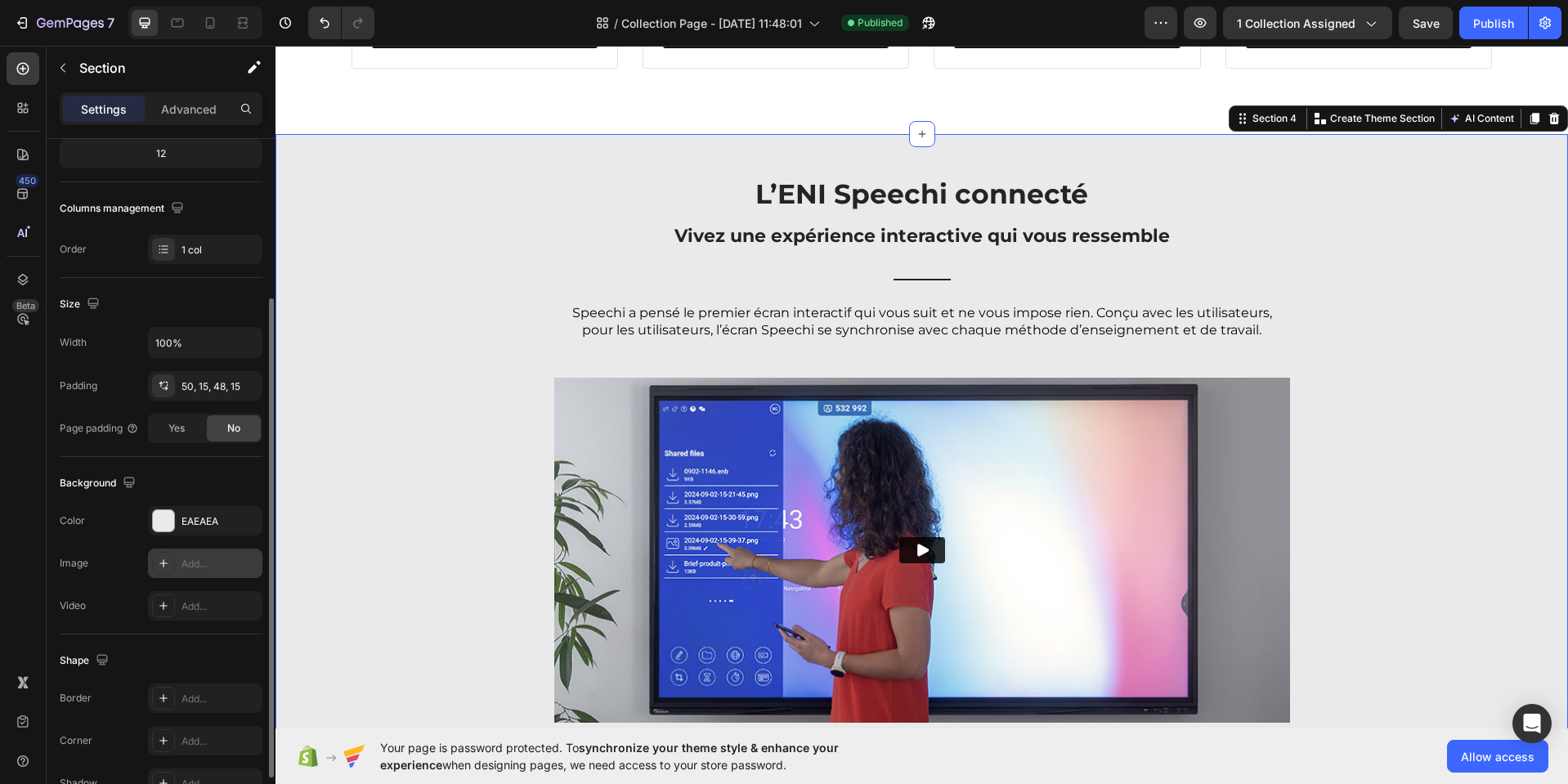
scroll to position [229, 0]
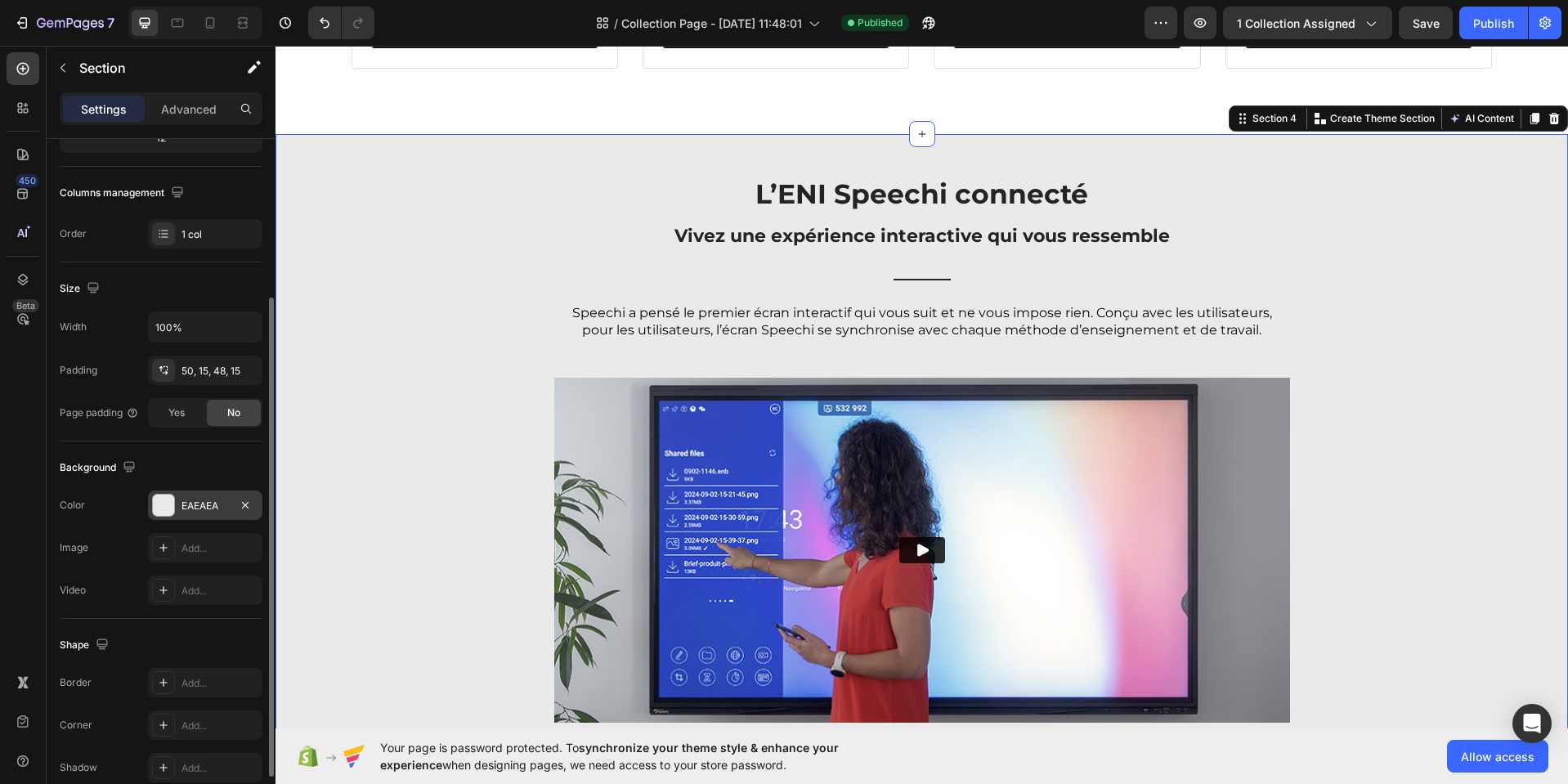
click at [220, 506] on div "EAEAEA" at bounding box center [204, 507] width 47 height 15
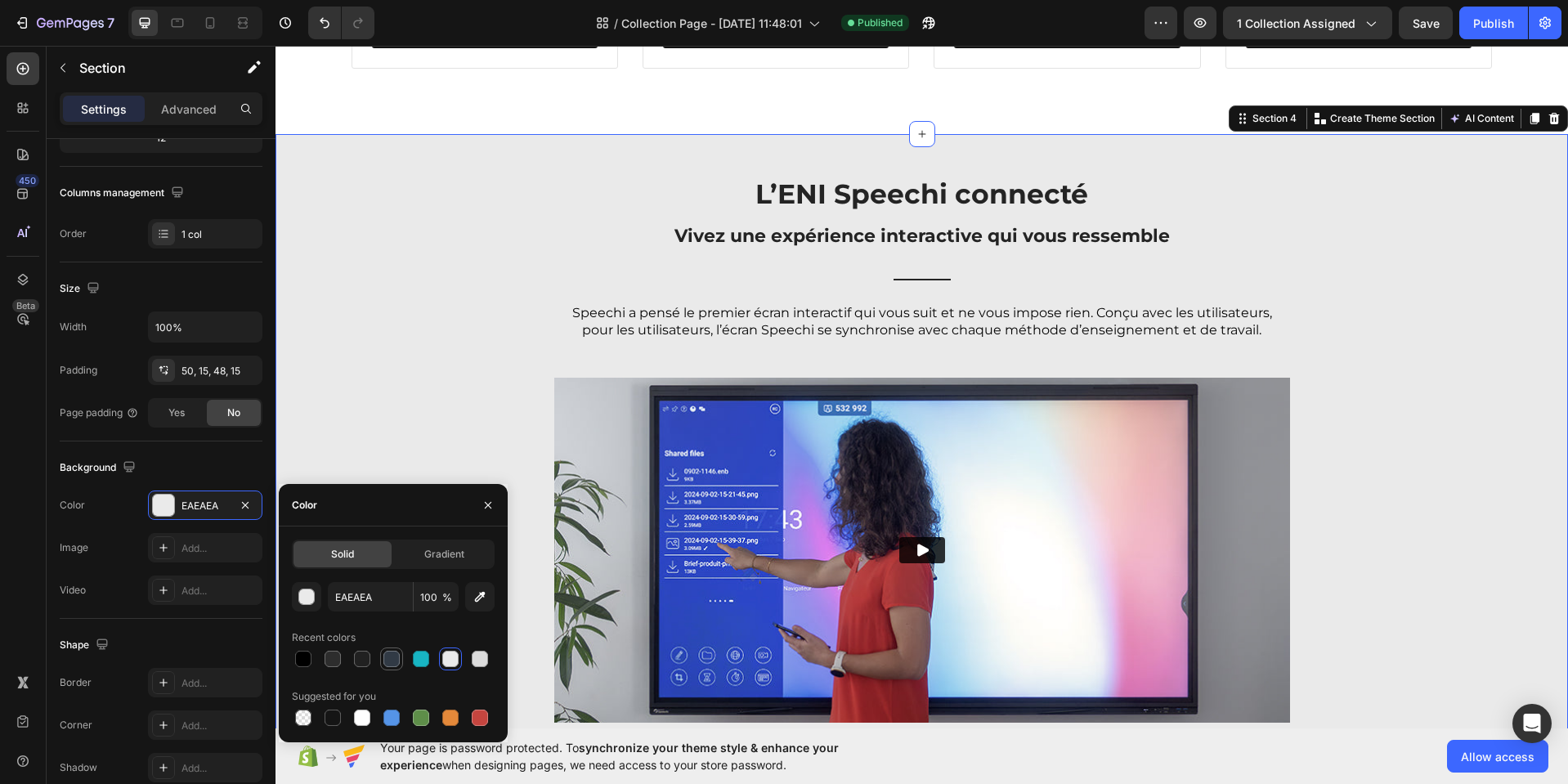
click at [393, 660] on div at bounding box center [392, 659] width 17 height 17
type input "313A45"
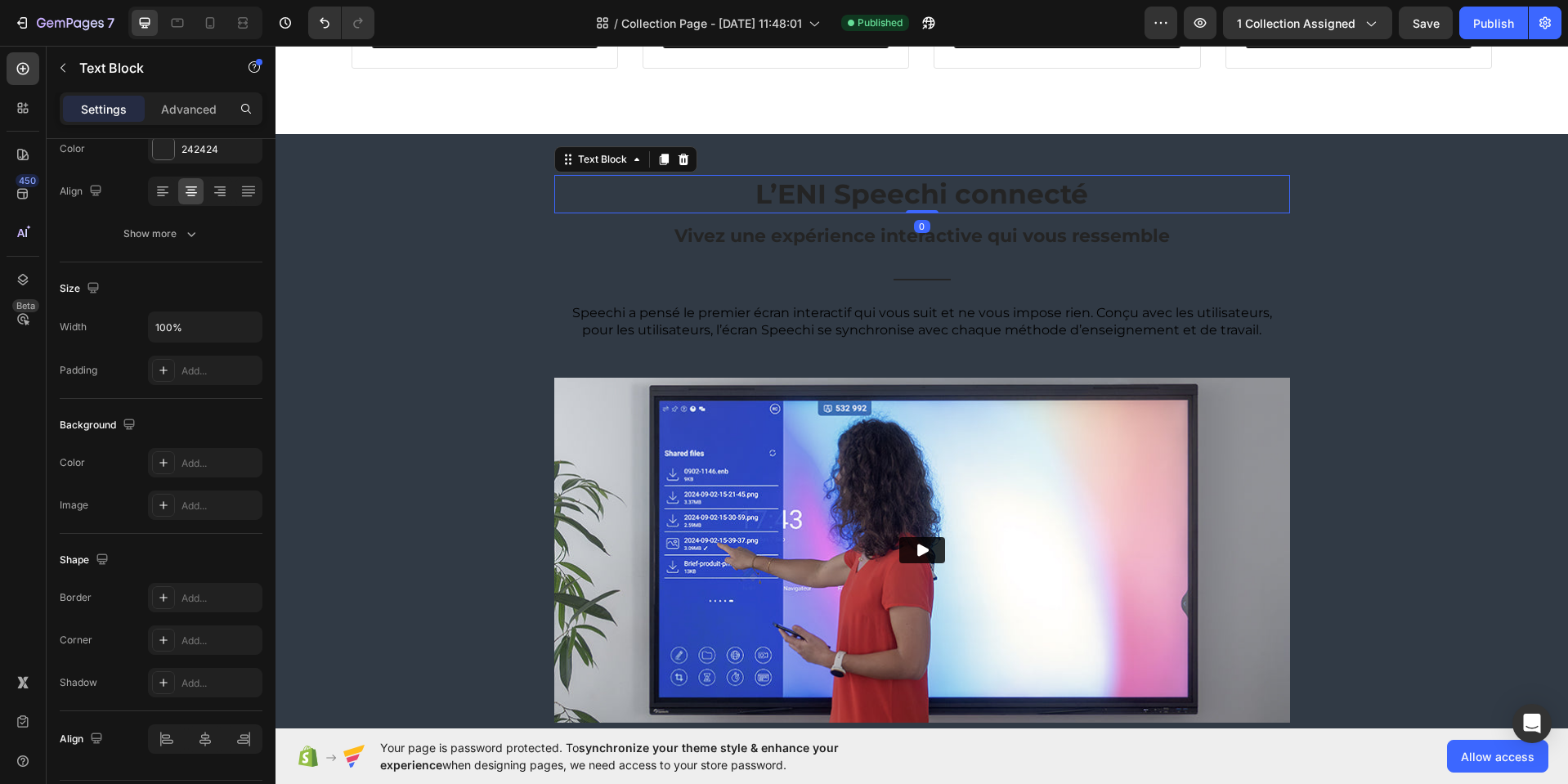
click at [833, 202] on p "L’ENI Speechi connecté" at bounding box center [921, 194] width 733 height 35
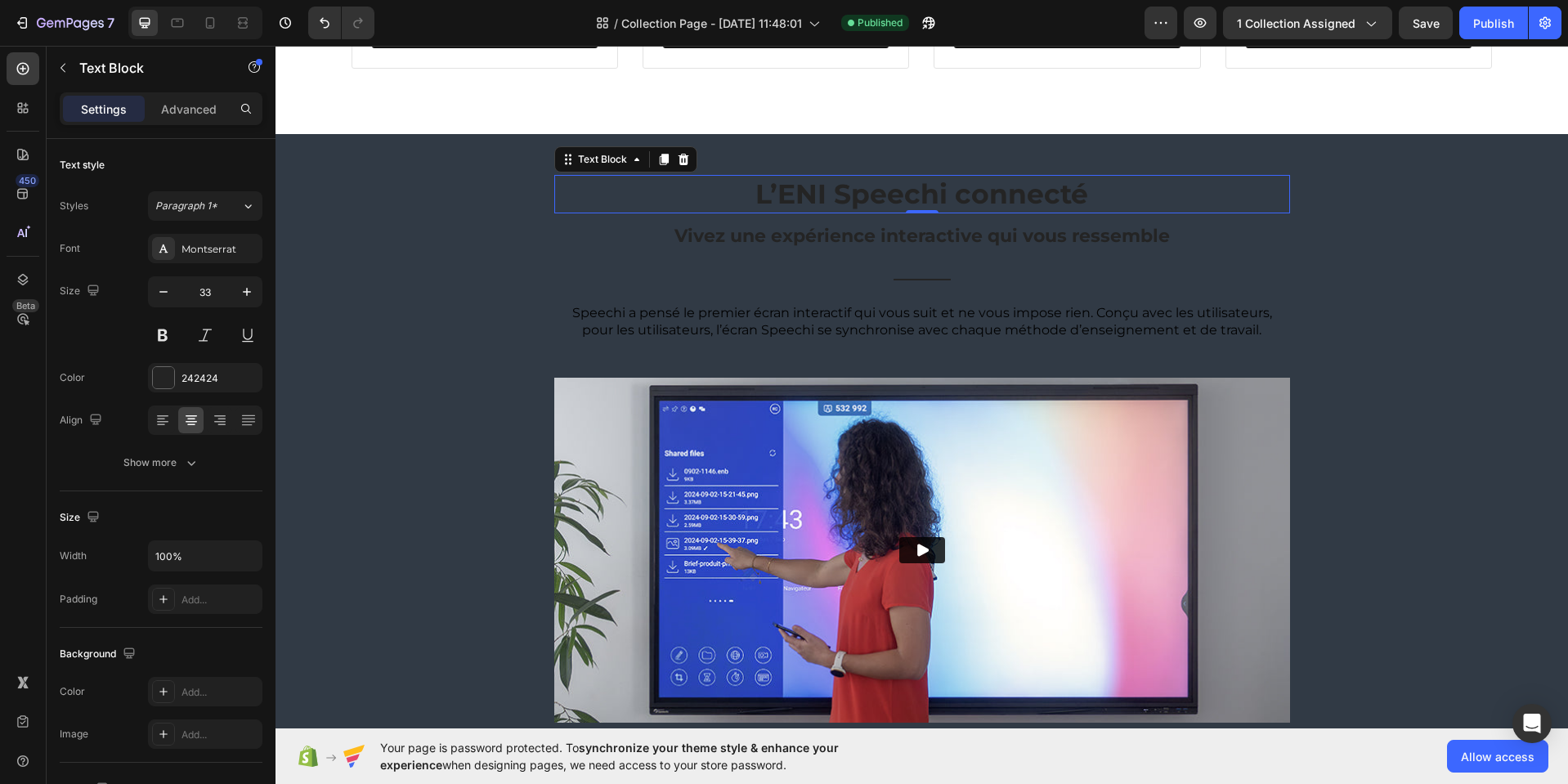
click at [816, 188] on p "L’ENI Speechi connecté" at bounding box center [921, 194] width 733 height 35
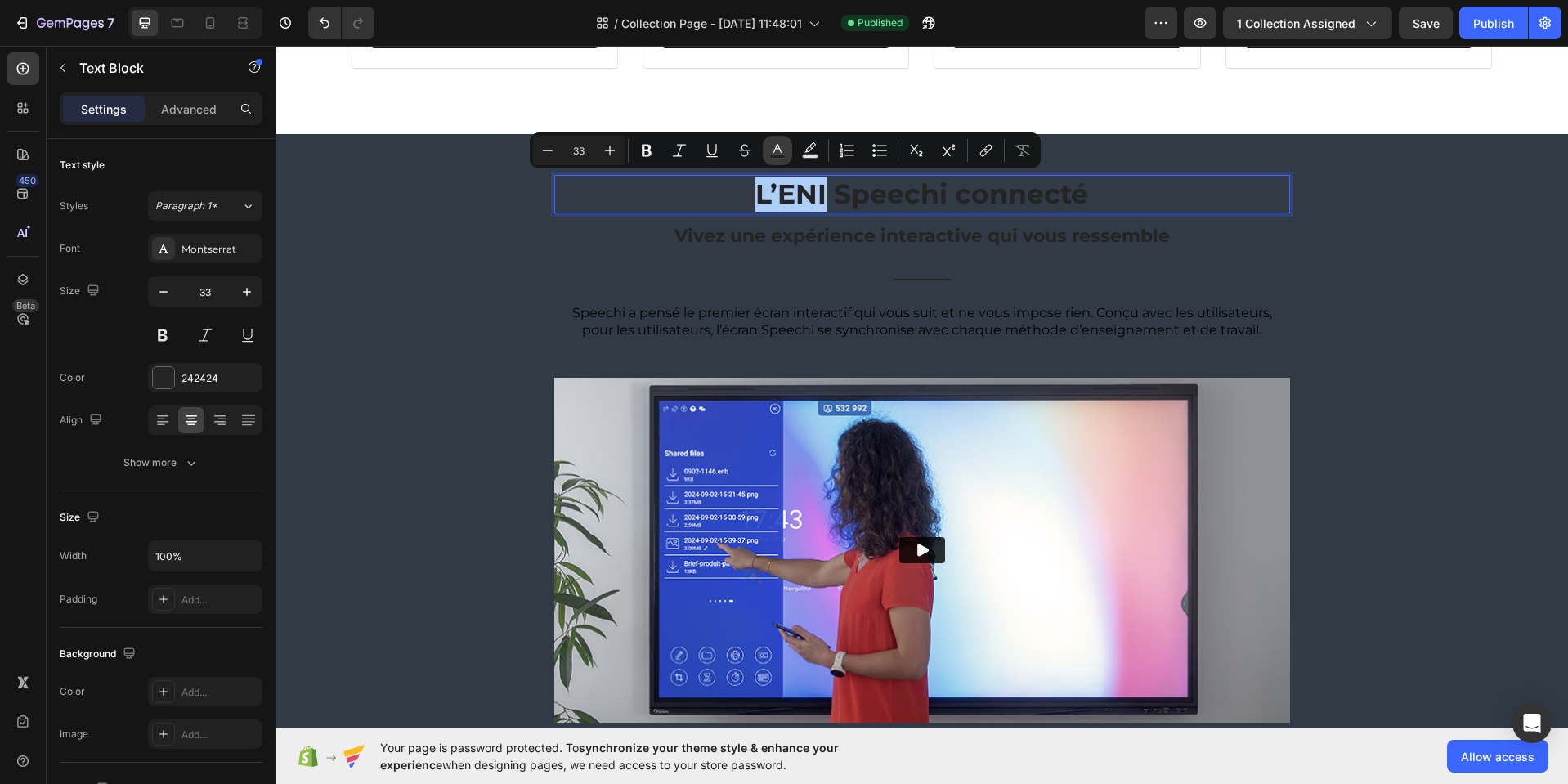
click at [783, 158] on rect "Editor contextual toolbar" at bounding box center [777, 156] width 16 height 4
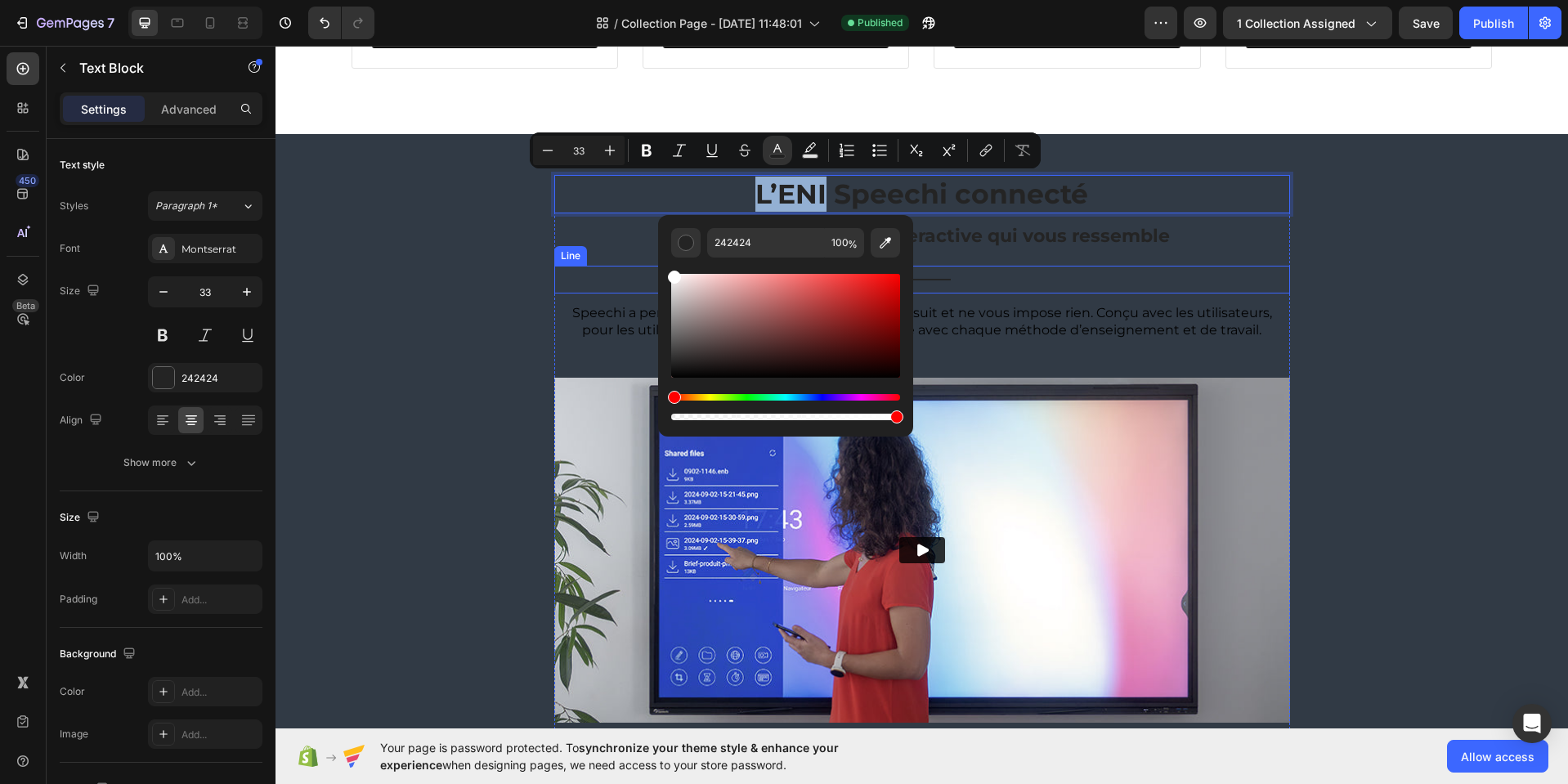
type input "FFFFFF"
drag, startPoint x: 983, startPoint y: 325, endPoint x: 642, endPoint y: 264, distance: 346.4
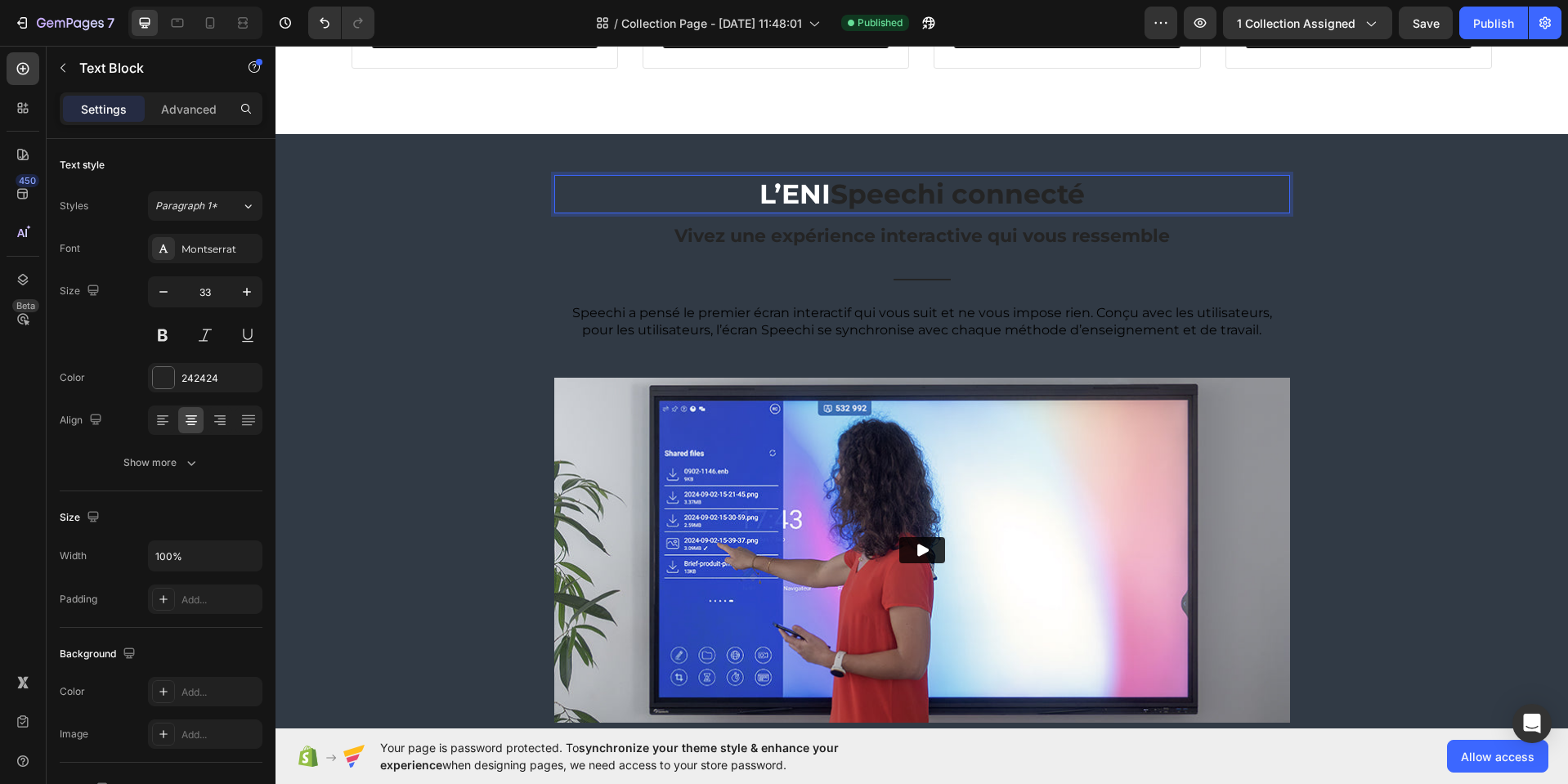
click at [900, 189] on p "L’ENI Speechi connecté" at bounding box center [921, 194] width 733 height 35
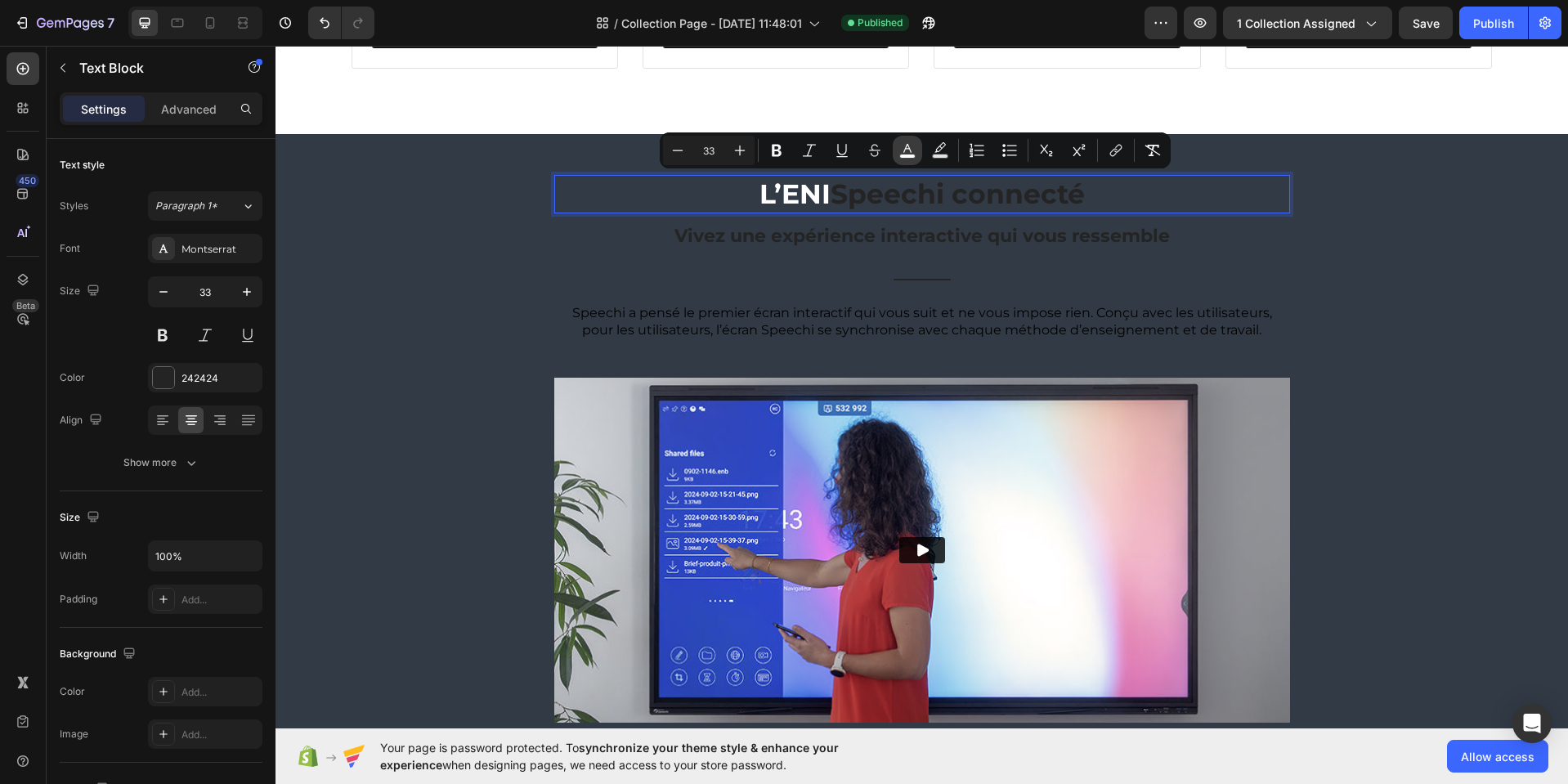
click at [904, 154] on rect "Editor contextual toolbar" at bounding box center [907, 156] width 16 height 4
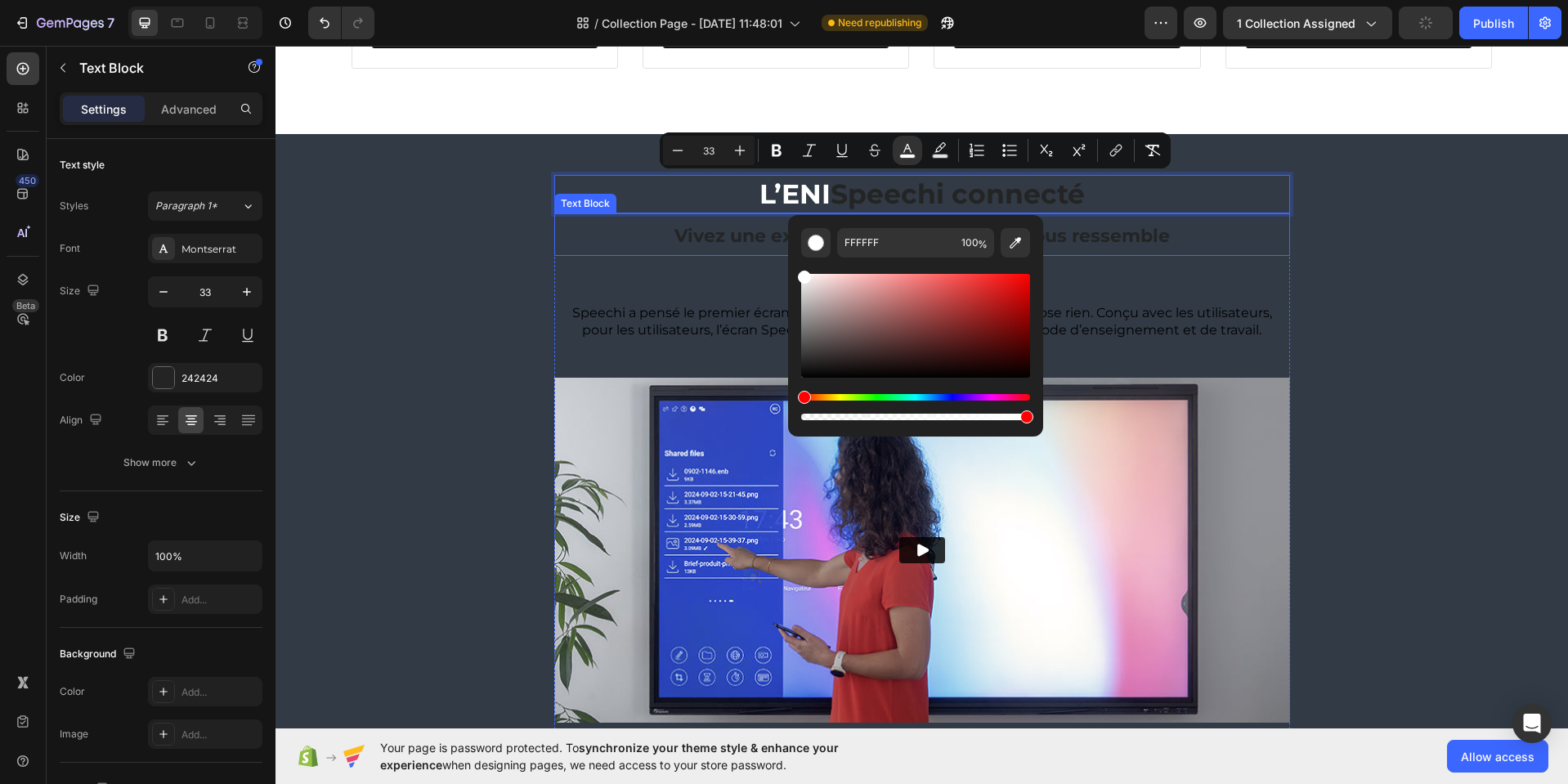
drag, startPoint x: 1089, startPoint y: 331, endPoint x: 755, endPoint y: 238, distance: 346.7
click at [738, 227] on strong "Vivez une expérience interactive qui vous ressemble" at bounding box center [922, 236] width 495 height 22
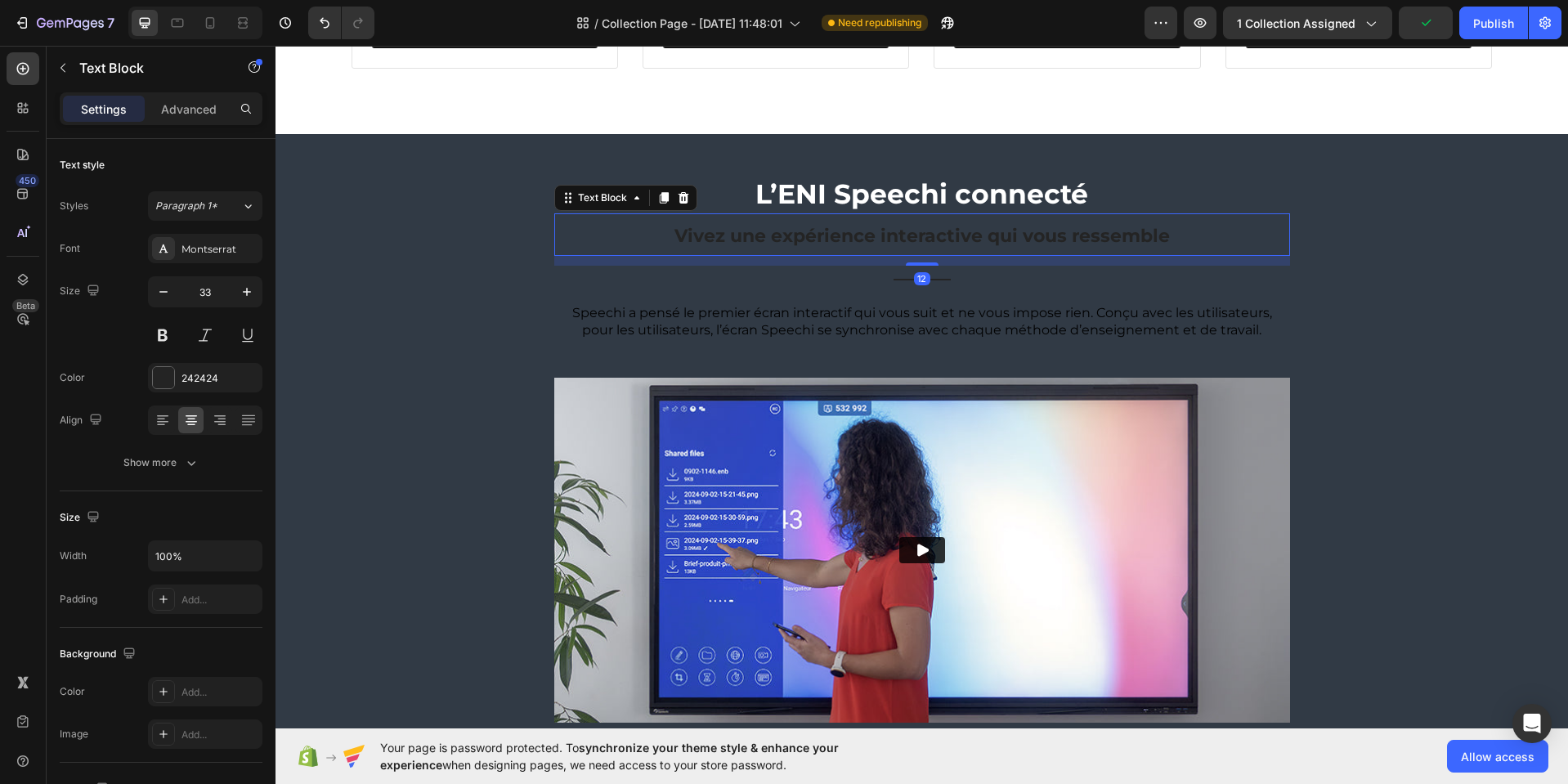
click at [739, 238] on strong "Vivez une expérience interactive qui vous ressemble" at bounding box center [922, 236] width 495 height 22
drag, startPoint x: 739, startPoint y: 238, endPoint x: 750, endPoint y: 238, distance: 11.0
click at [739, 238] on strong "Vivez une expérience interactive qui vous ressemble" at bounding box center [922, 236] width 495 height 22
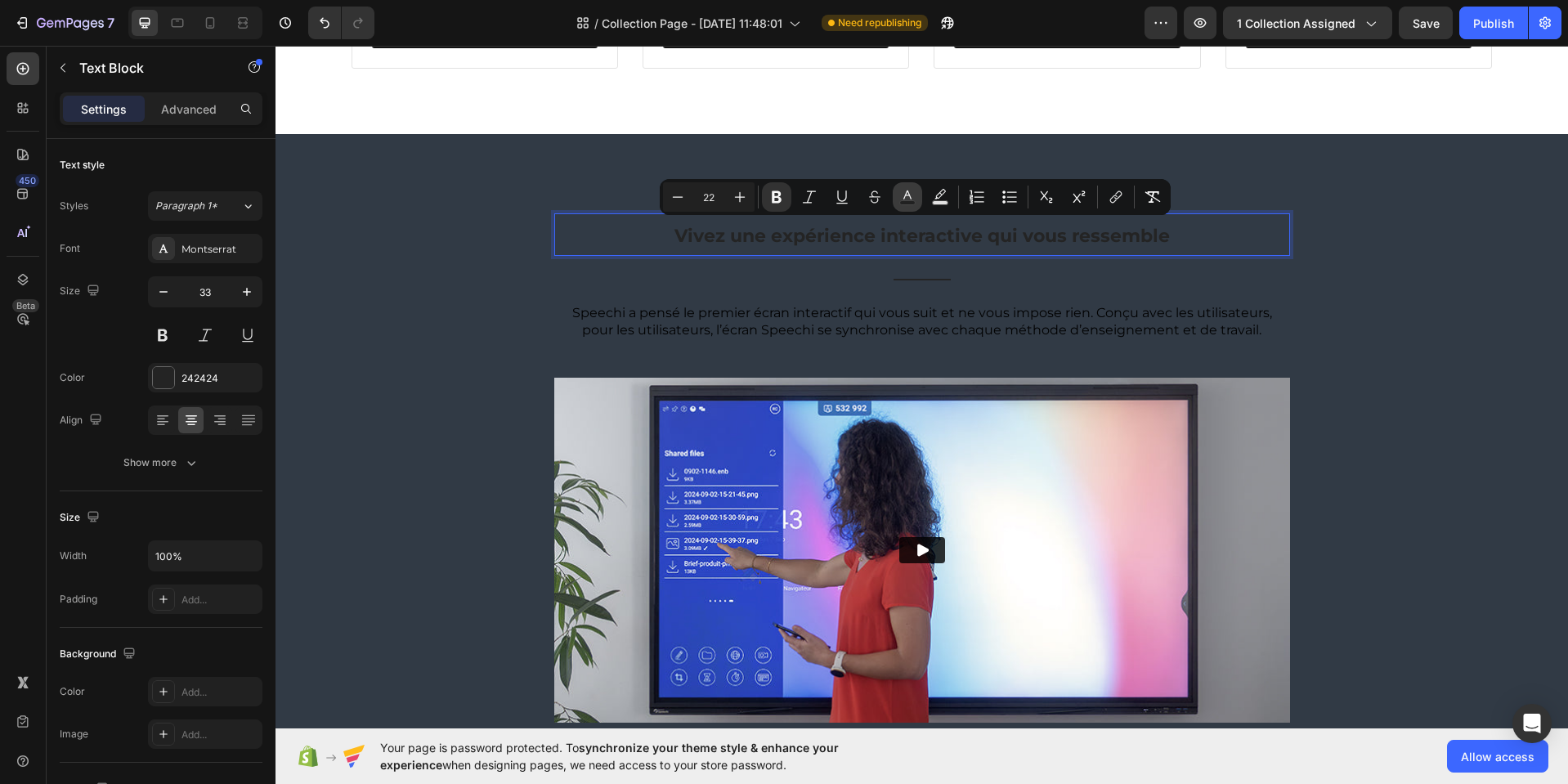
click at [911, 202] on rect "Editor contextual toolbar" at bounding box center [907, 203] width 16 height 4
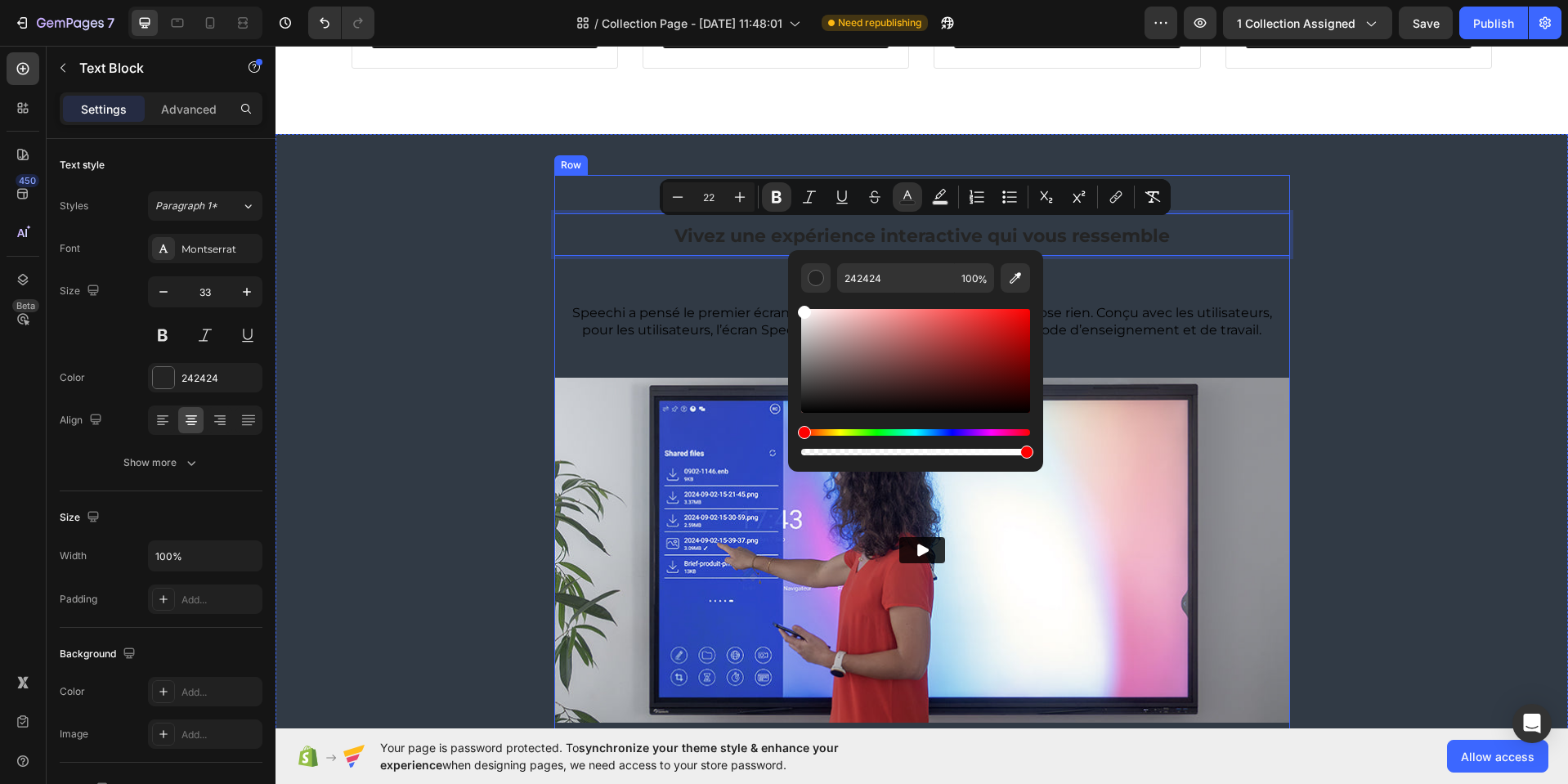
type input "FFFFFF"
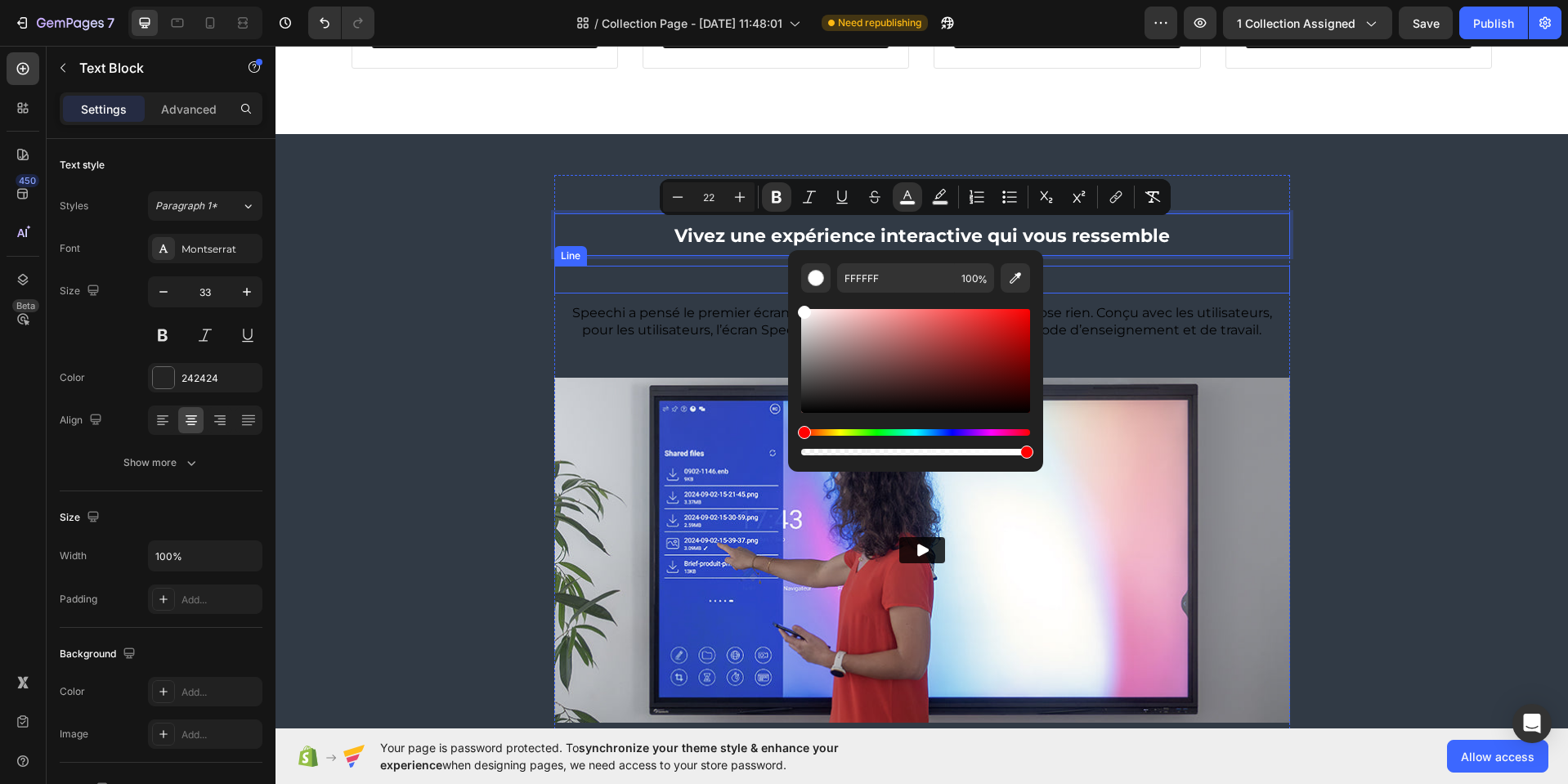
drag, startPoint x: 1087, startPoint y: 381, endPoint x: 758, endPoint y: 268, distance: 347.9
click at [748, 312] on p "Speechi a pensé le premier écran interactif qui vous suit et ne vous impose rie…" at bounding box center [921, 322] width 733 height 34
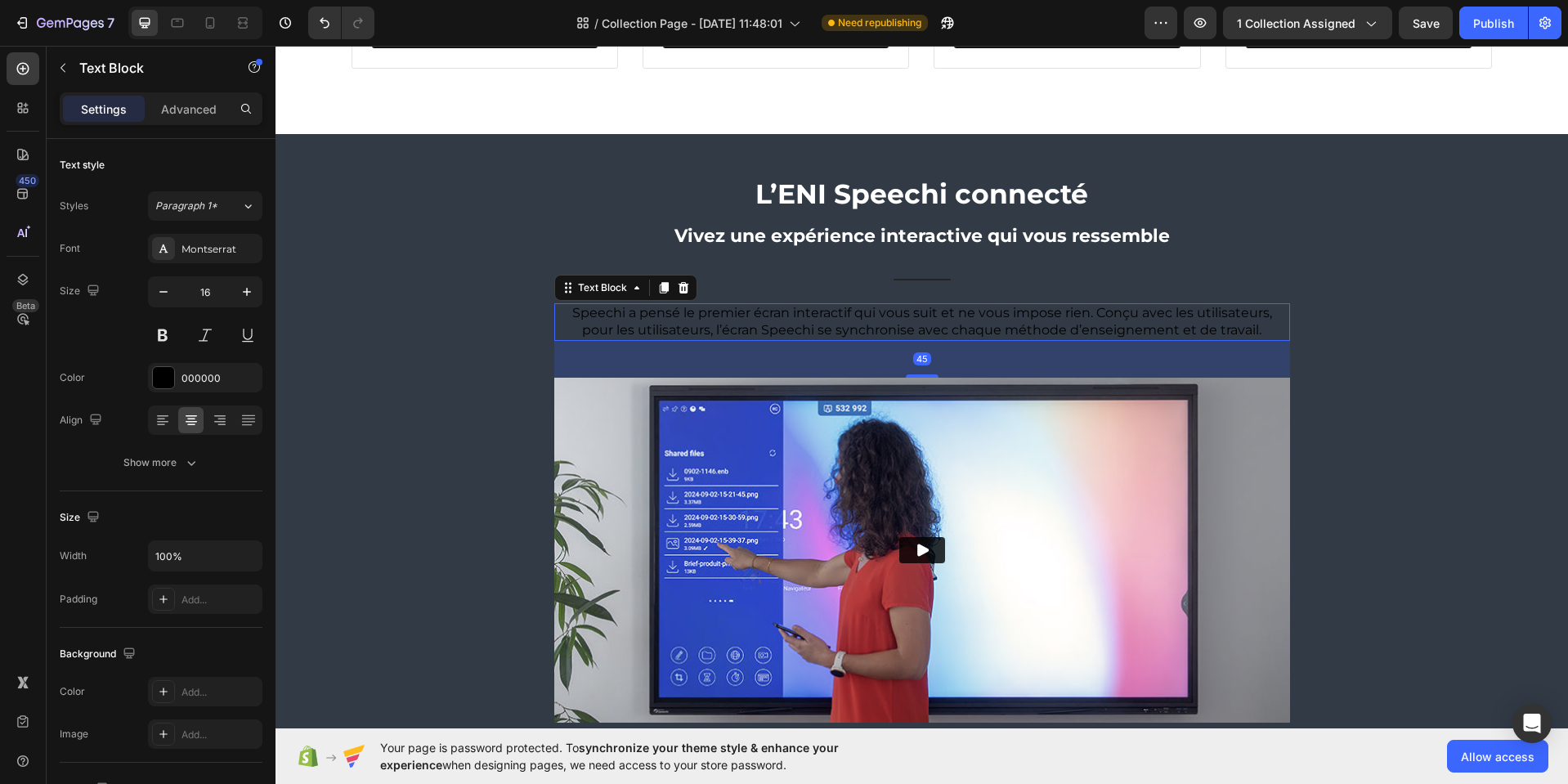
click at [748, 312] on p "Speechi a pensé le premier écran interactif qui vous suit et ne vous impose rie…" at bounding box center [921, 322] width 733 height 34
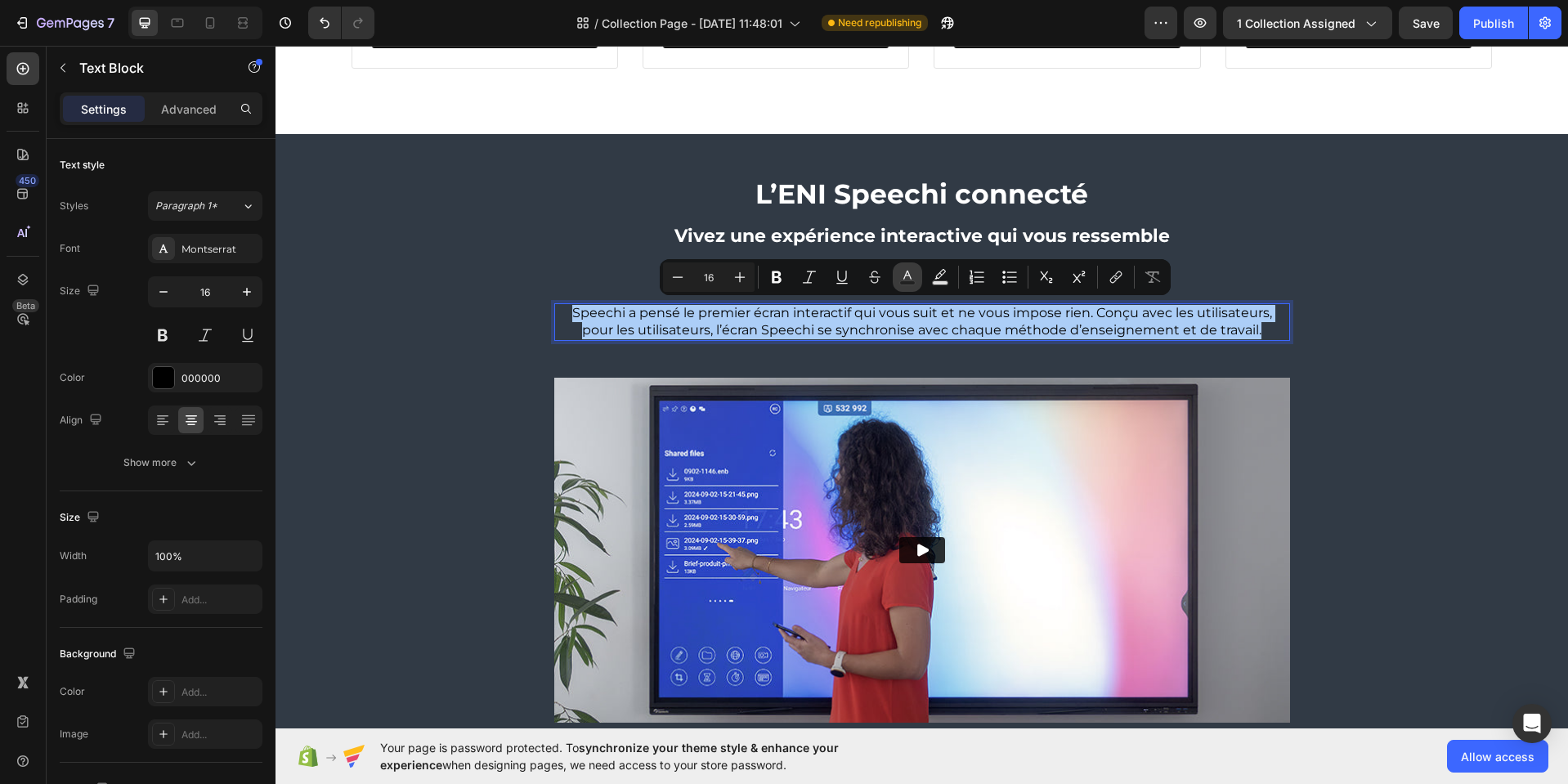
click at [906, 273] on icon "Editor contextual toolbar" at bounding box center [906, 276] width 8 height 9
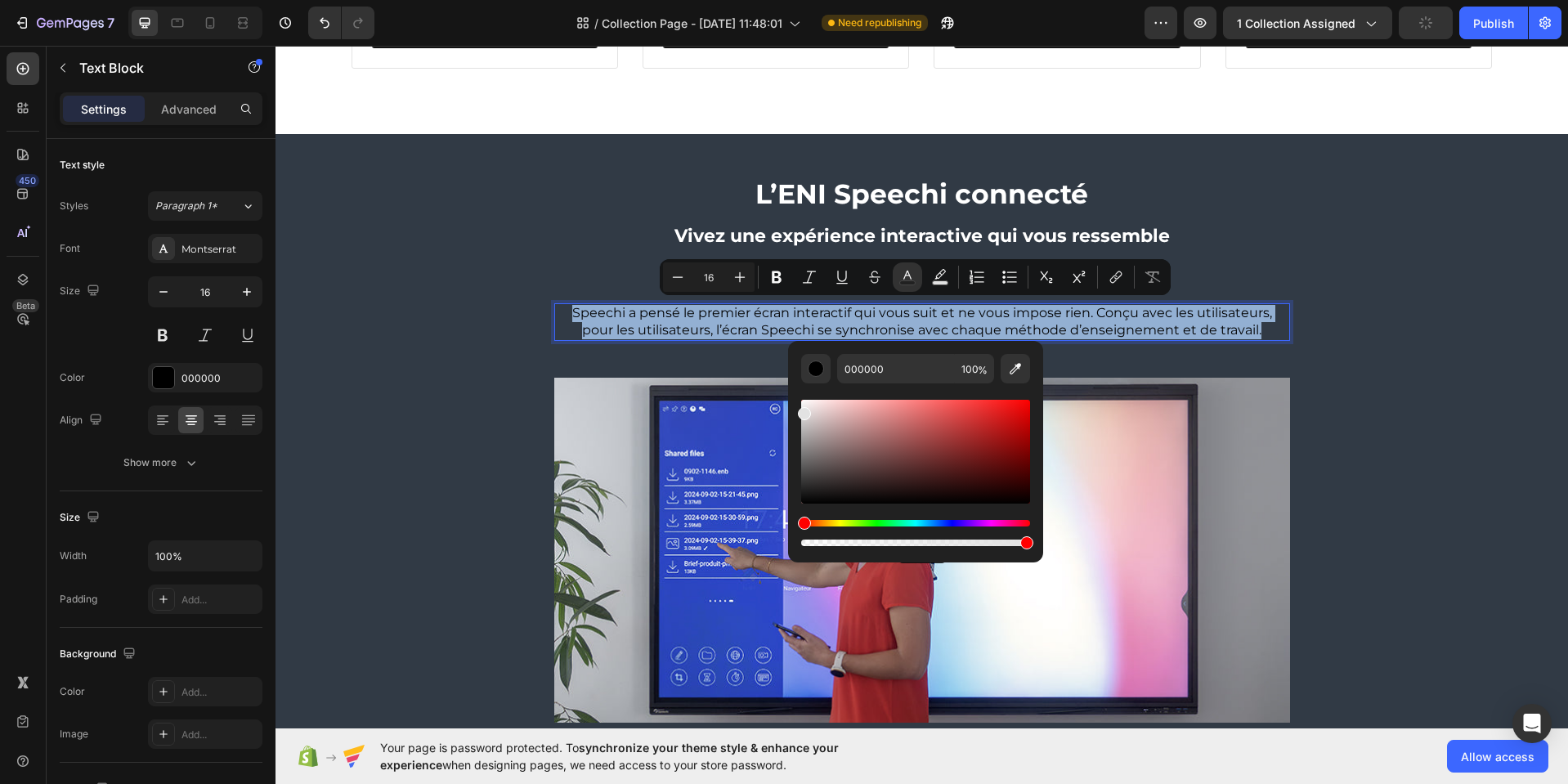
type input "E2E2E2"
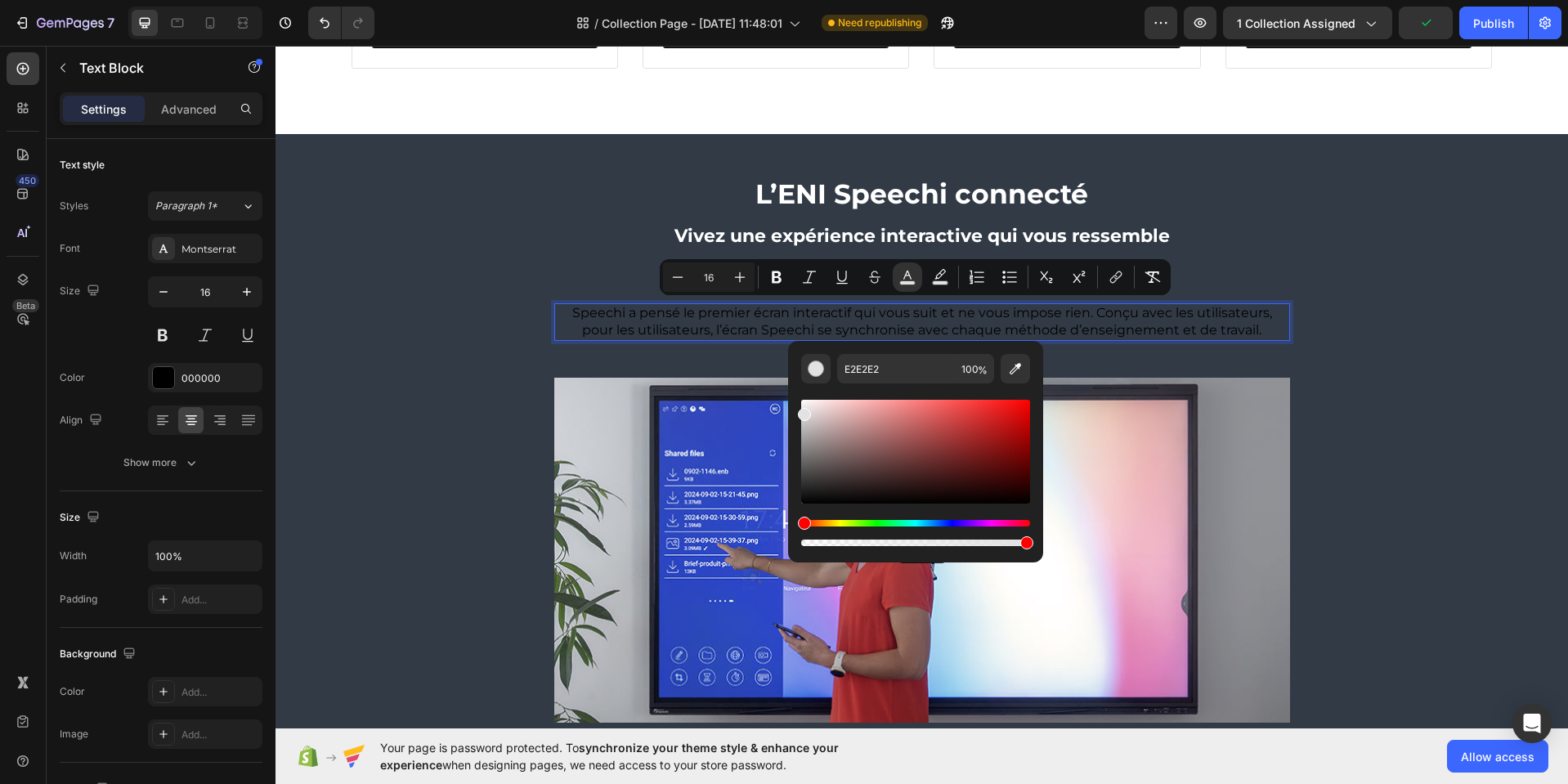
drag, startPoint x: 822, startPoint y: 421, endPoint x: 795, endPoint y: 410, distance: 29.2
click at [795, 410] on div "E2E2E2 100 %" at bounding box center [916, 446] width 255 height 209
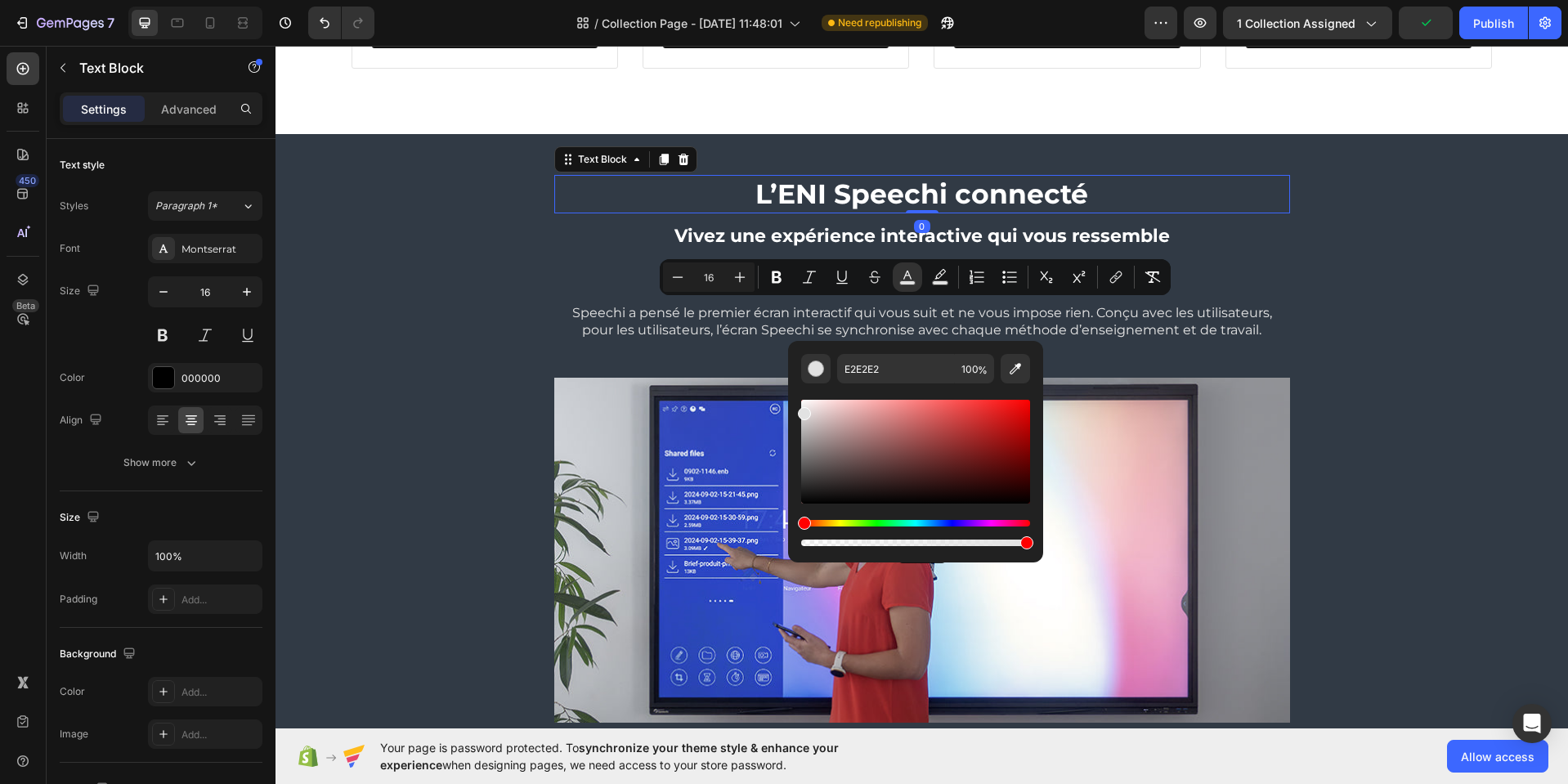
click at [1252, 204] on p "L’ENI Speechi connecté" at bounding box center [921, 194] width 733 height 35
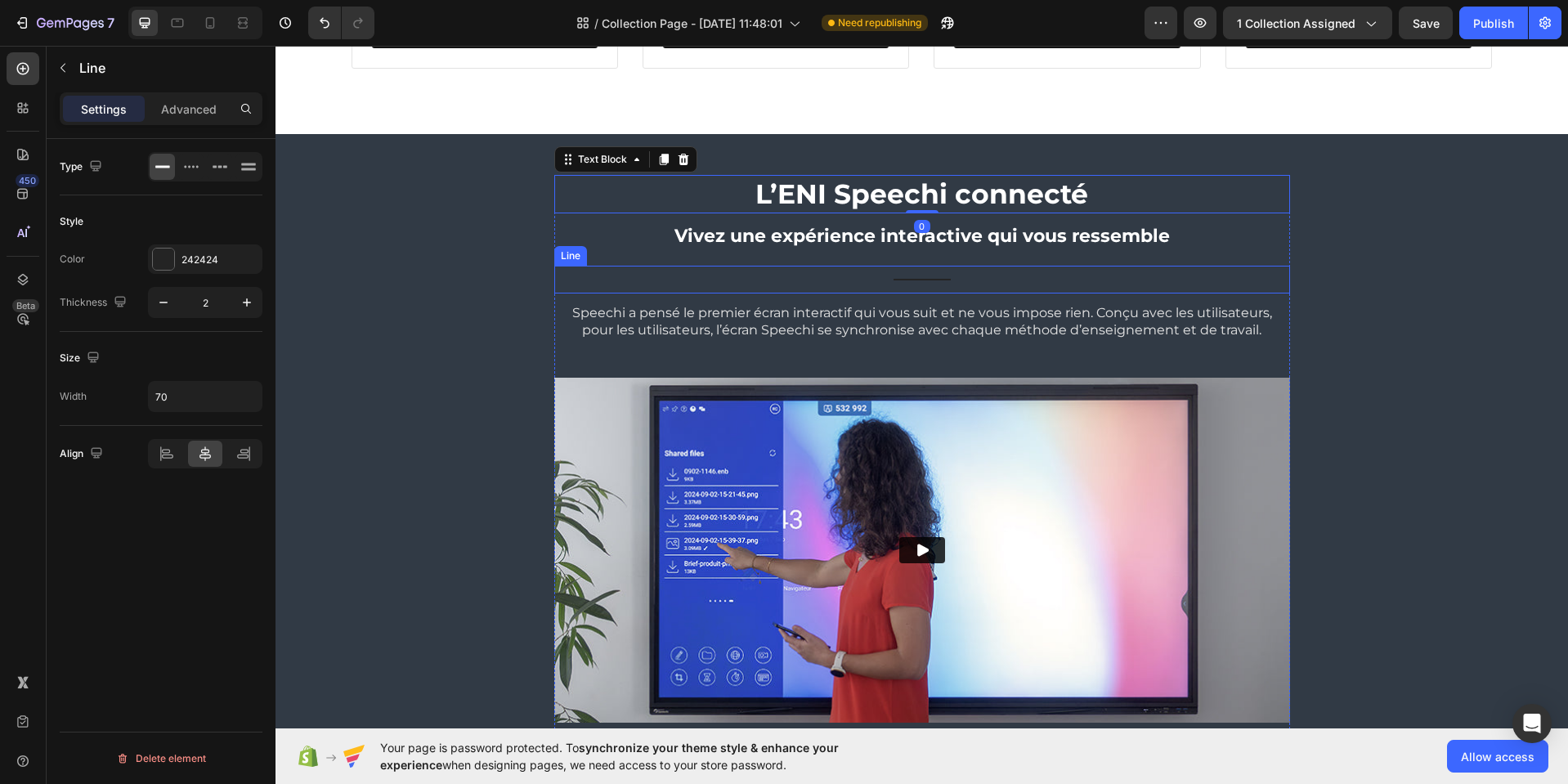
click at [918, 279] on div "Title Line" at bounding box center [922, 279] width 735 height 28
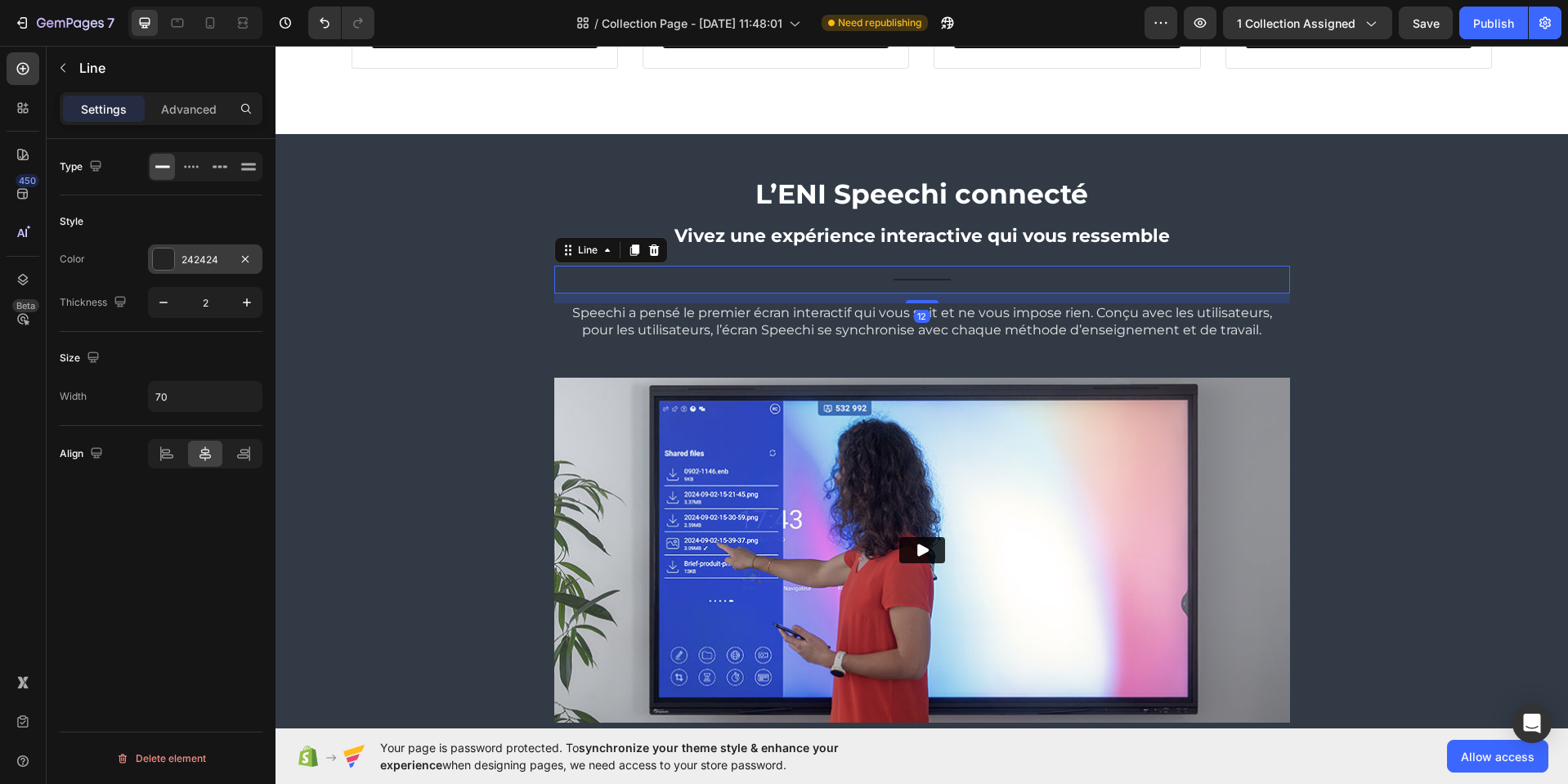
click at [204, 261] on div "242424" at bounding box center [204, 260] width 47 height 15
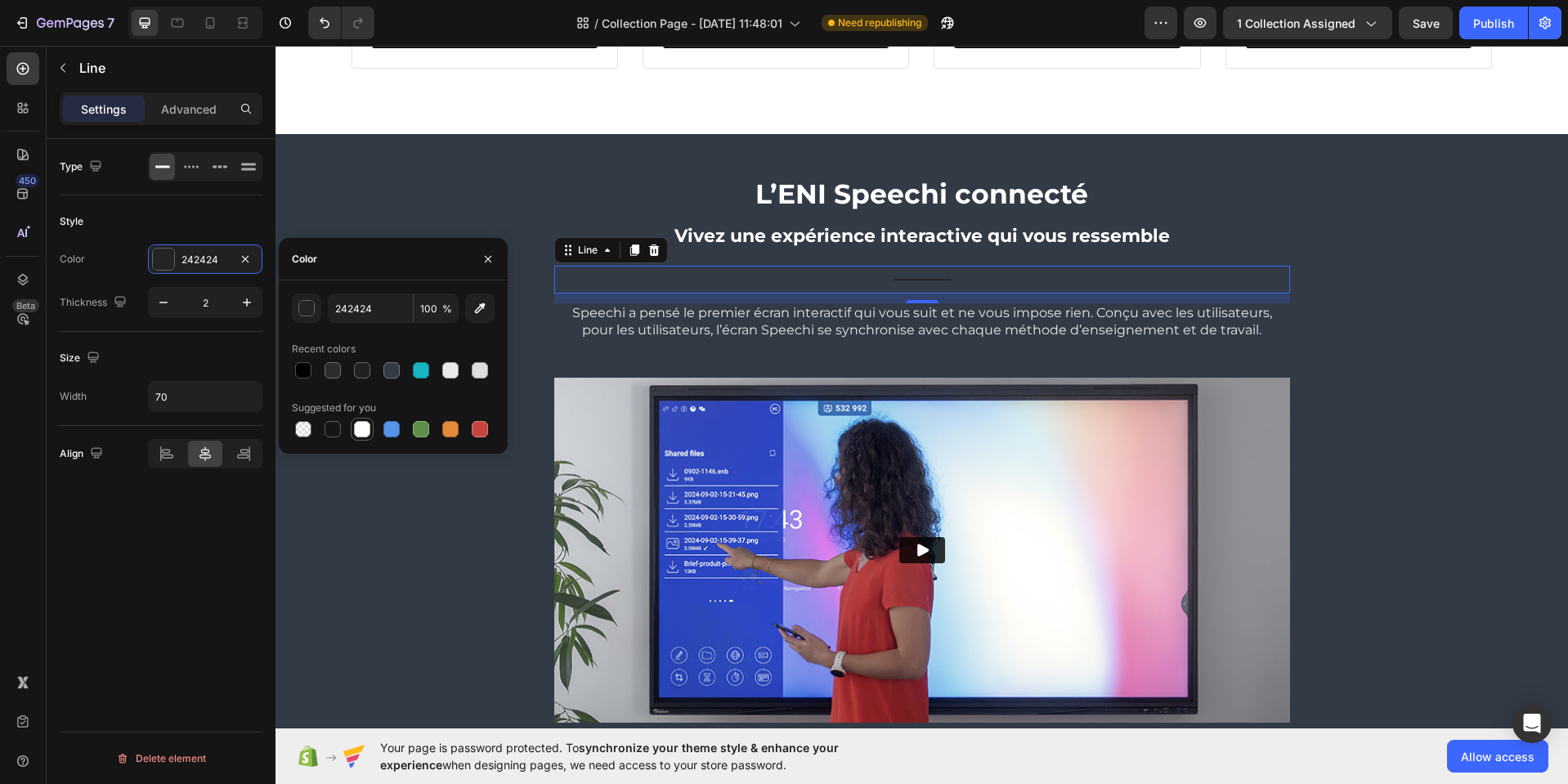
click at [360, 432] on div at bounding box center [362, 430] width 17 height 17
type input "FFFFFF"
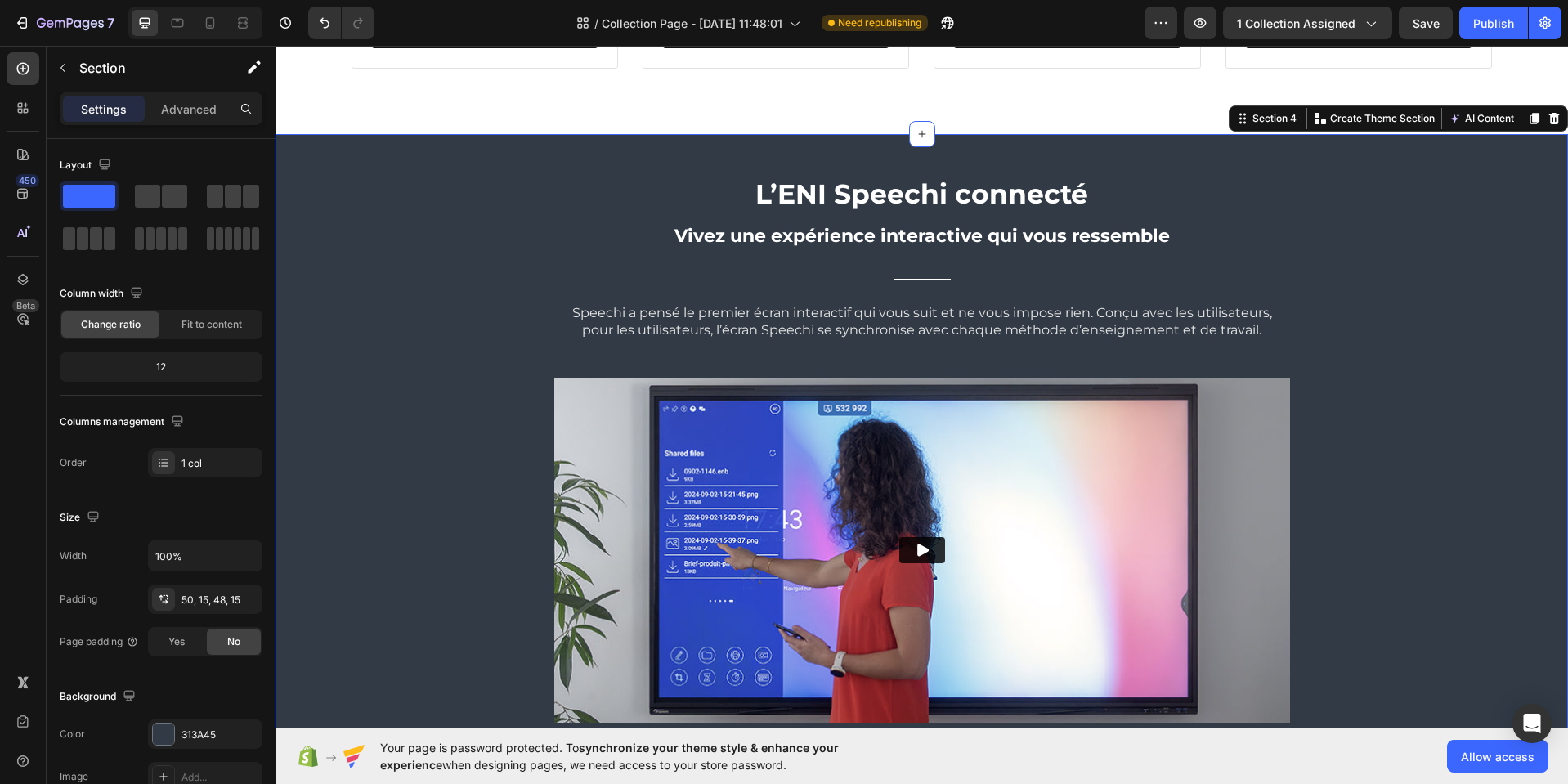
click at [1347, 238] on div "L’ENI Speechi connecté Text Block Vivez une expérience interactive qui vous res…" at bounding box center [921, 468] width 1268 height 586
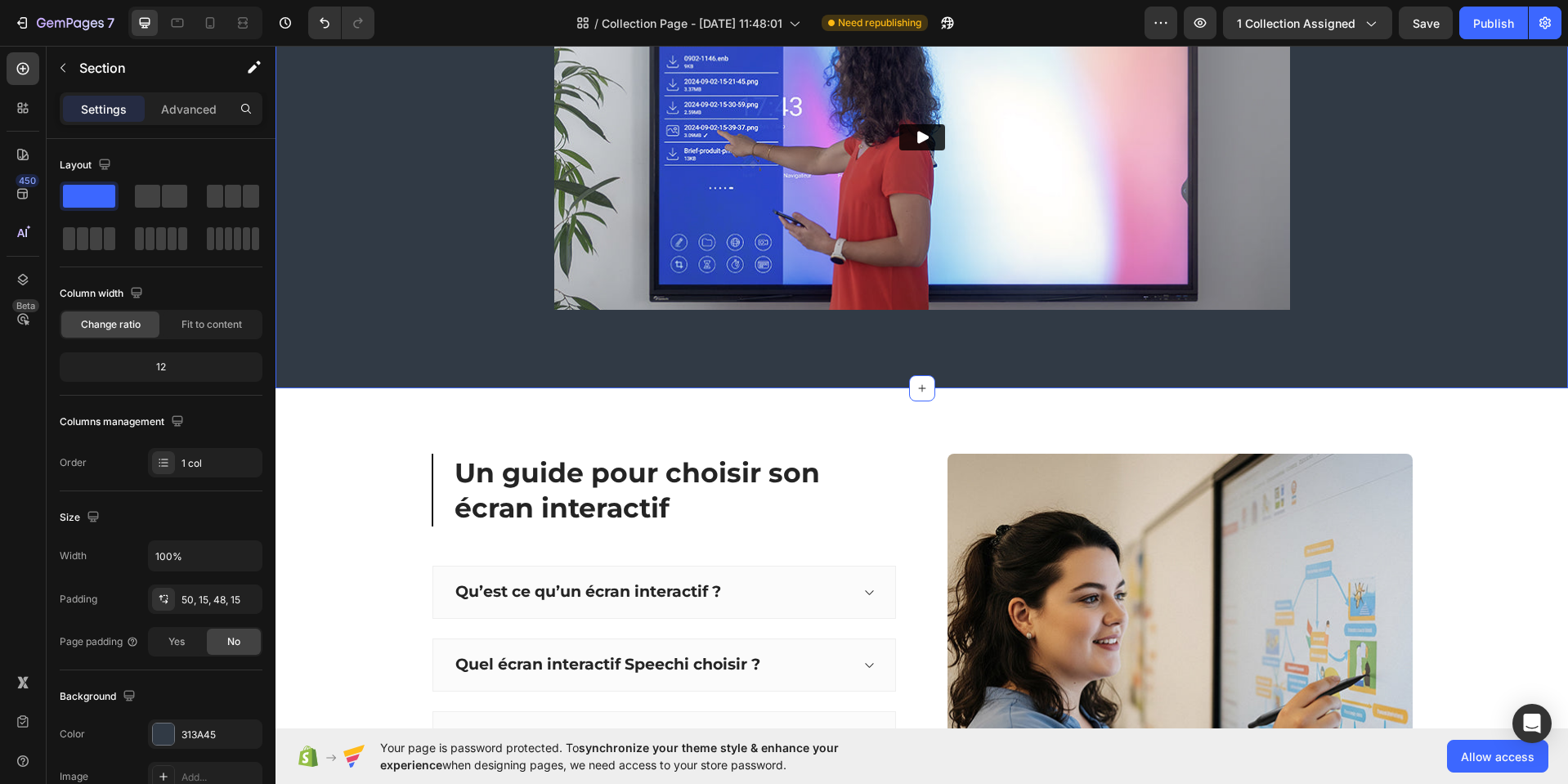
scroll to position [1311, 0]
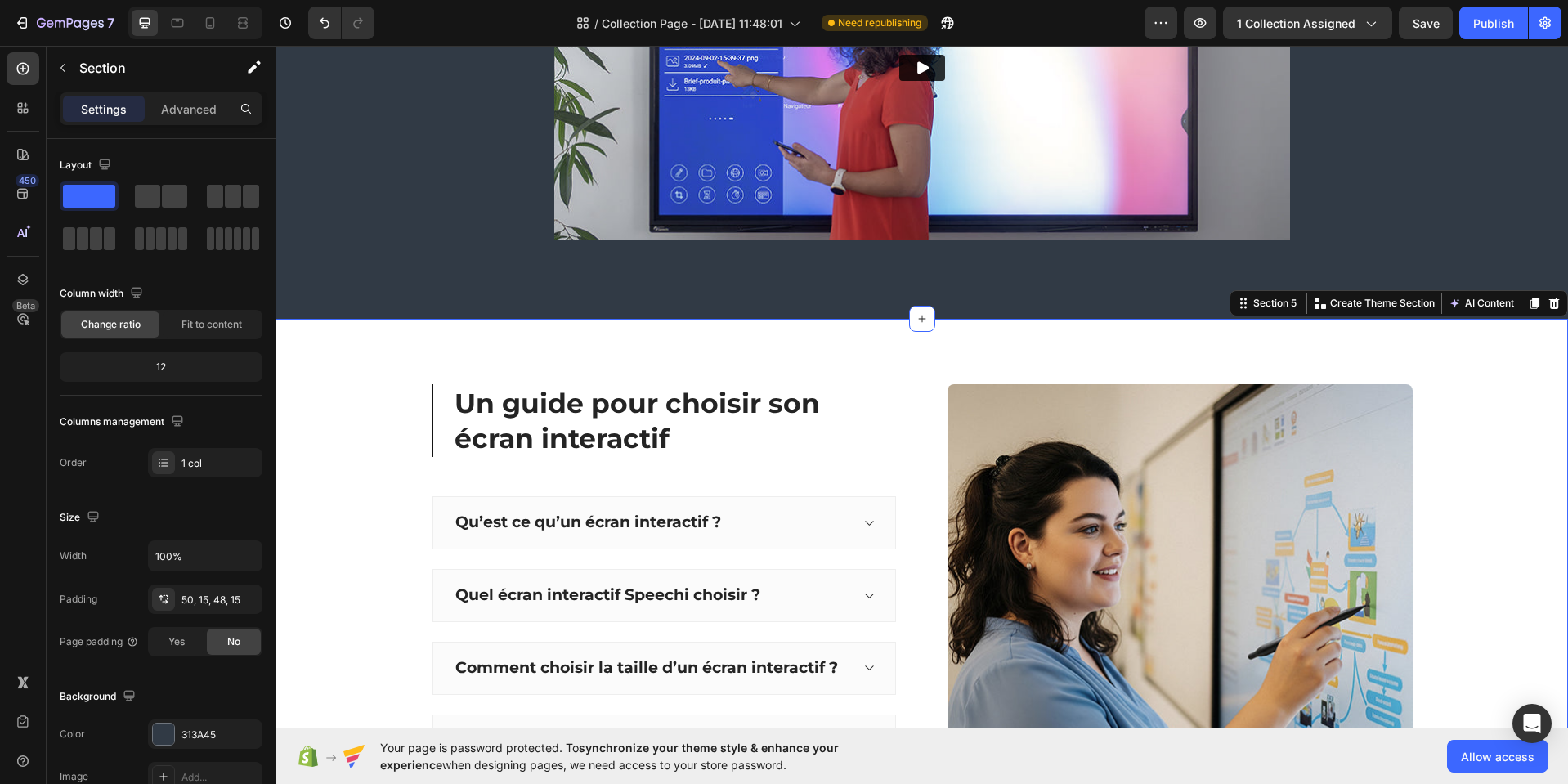
click at [374, 343] on div "Un guide pour choisir son écran interactif Heading Qu’est ce qu’un écran intera…" at bounding box center [921, 632] width 1292 height 627
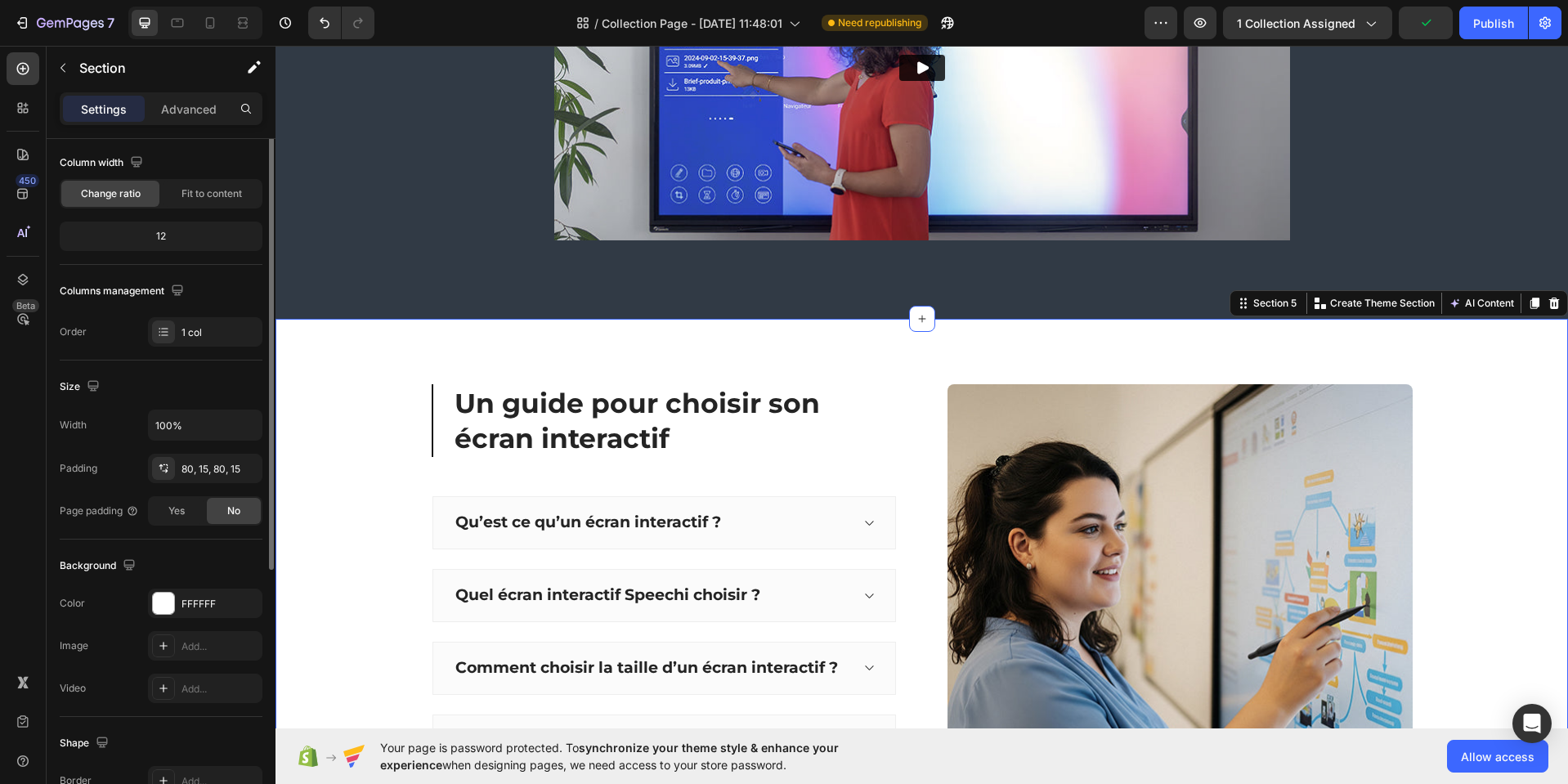
scroll to position [171, 0]
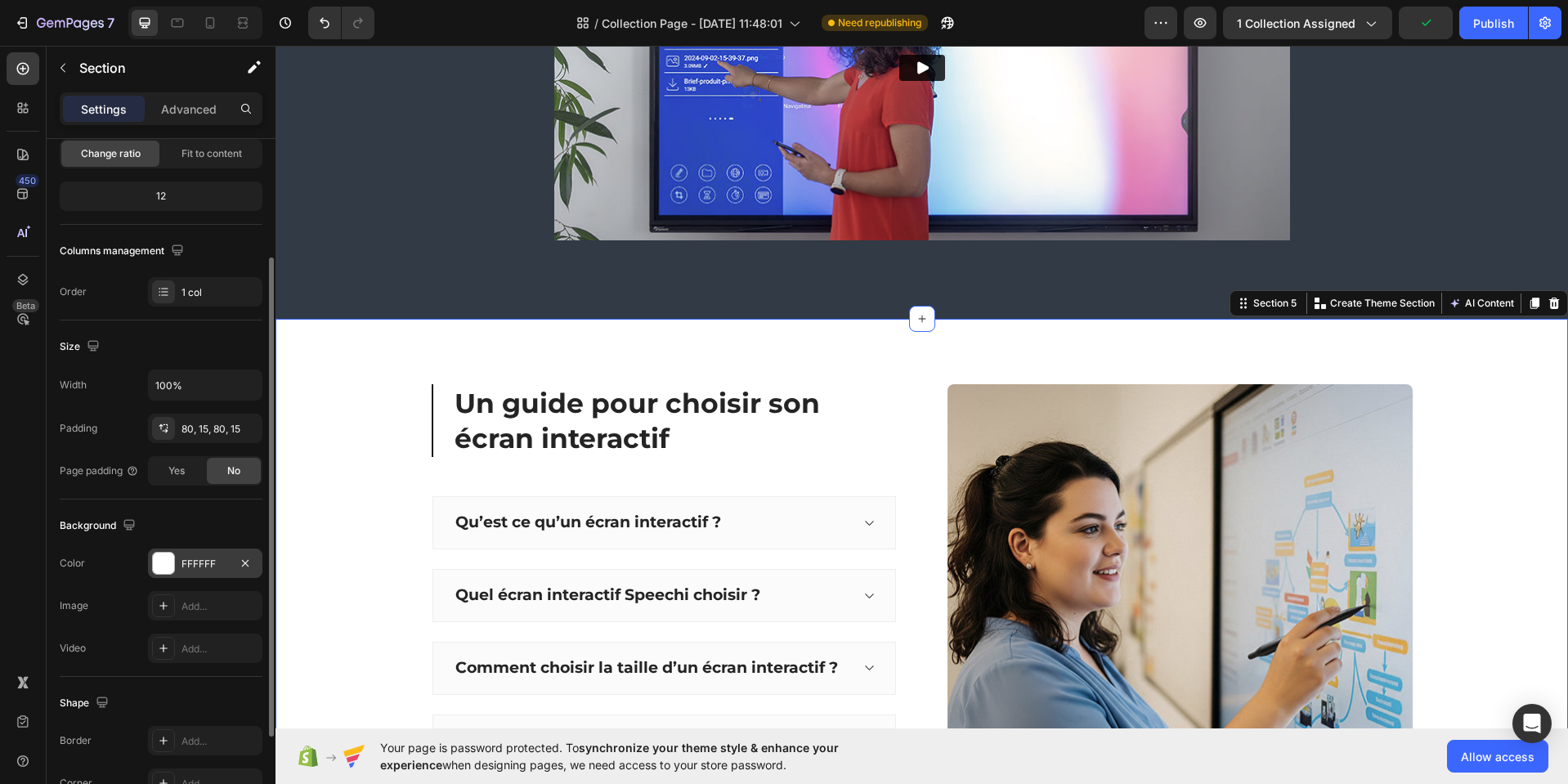
click at [213, 566] on div "FFFFFF" at bounding box center [204, 564] width 47 height 15
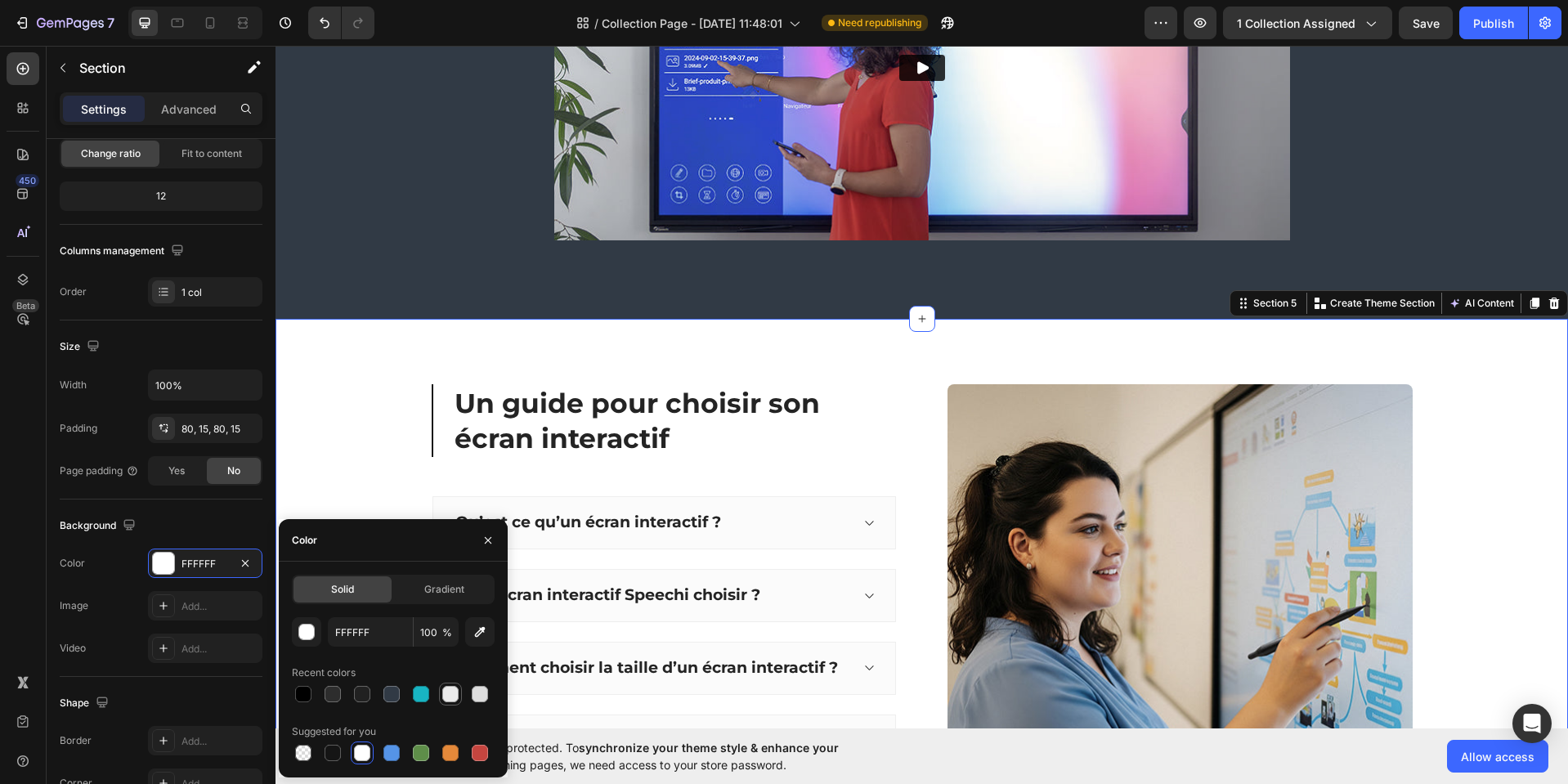
click at [450, 696] on div at bounding box center [451, 694] width 17 height 17
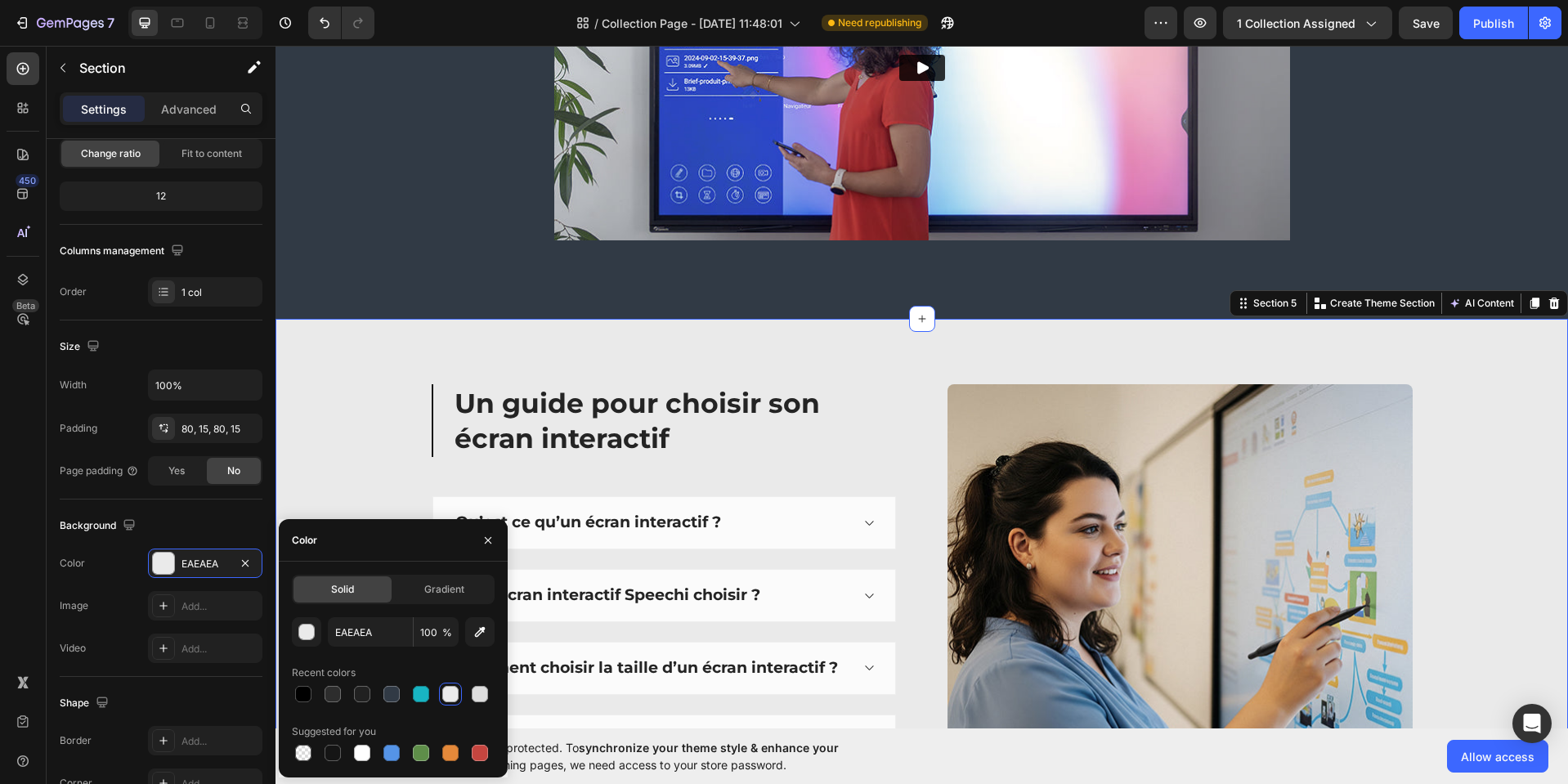
drag, startPoint x: 478, startPoint y: 696, endPoint x: 466, endPoint y: 698, distance: 12.2
click at [478, 696] on div at bounding box center [480, 694] width 17 height 17
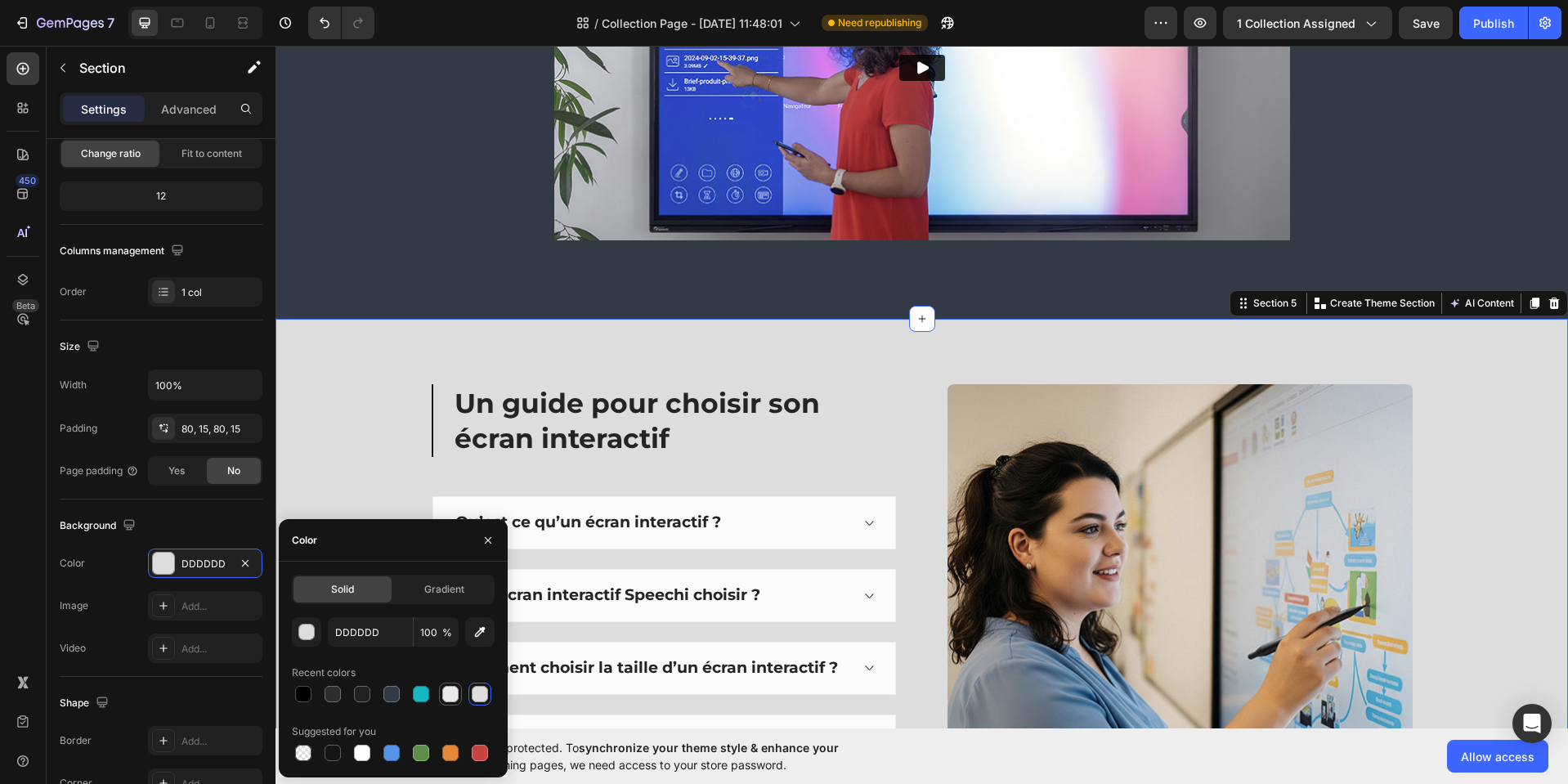
click at [449, 698] on div at bounding box center [451, 694] width 17 height 17
type input "EAEAEA"
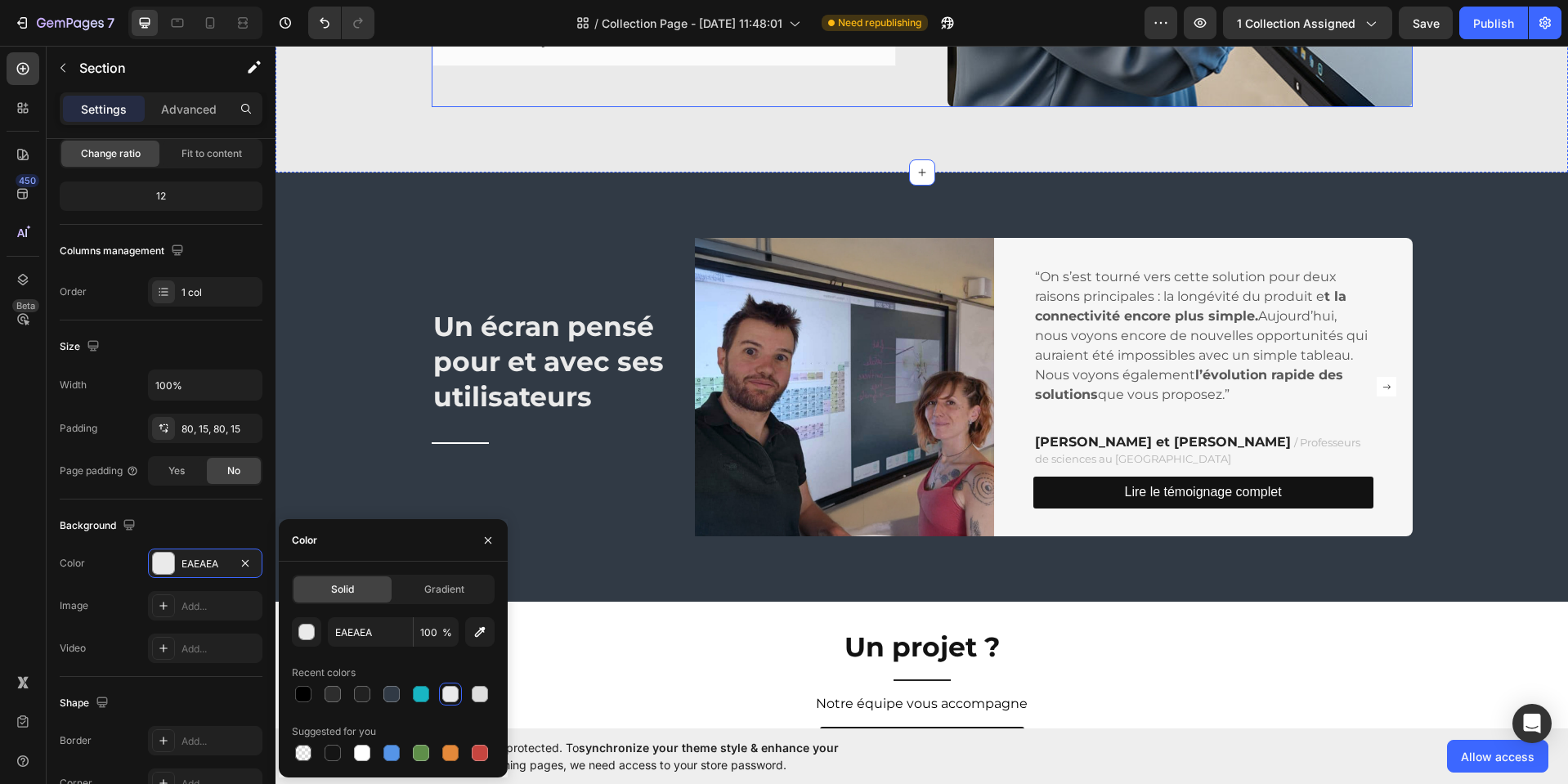
scroll to position [2096, 0]
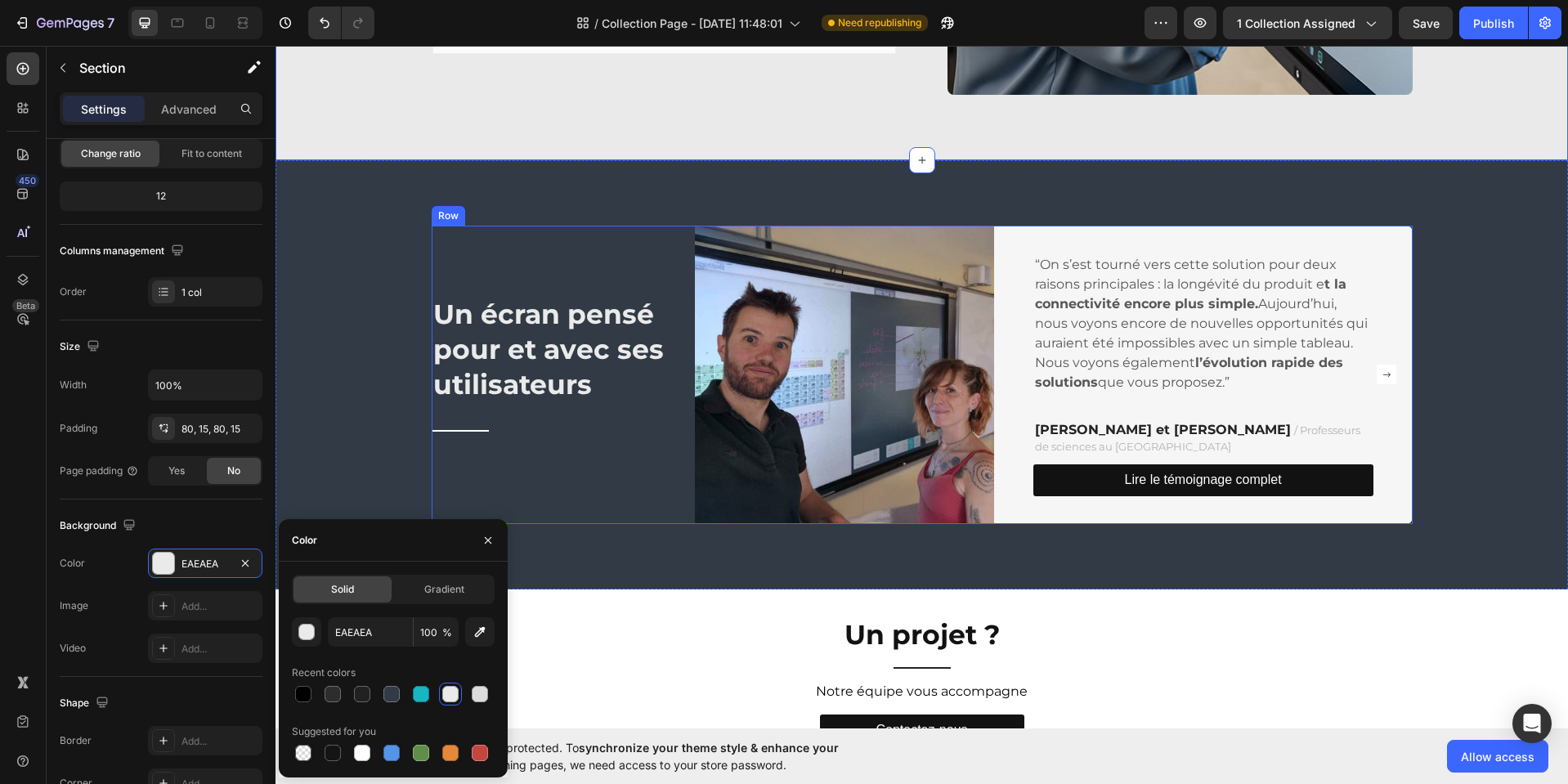
click at [449, 242] on div "Un écran pensé pour et avec ses utilisateurs Heading Title Line" at bounding box center [551, 375] width 239 height 300
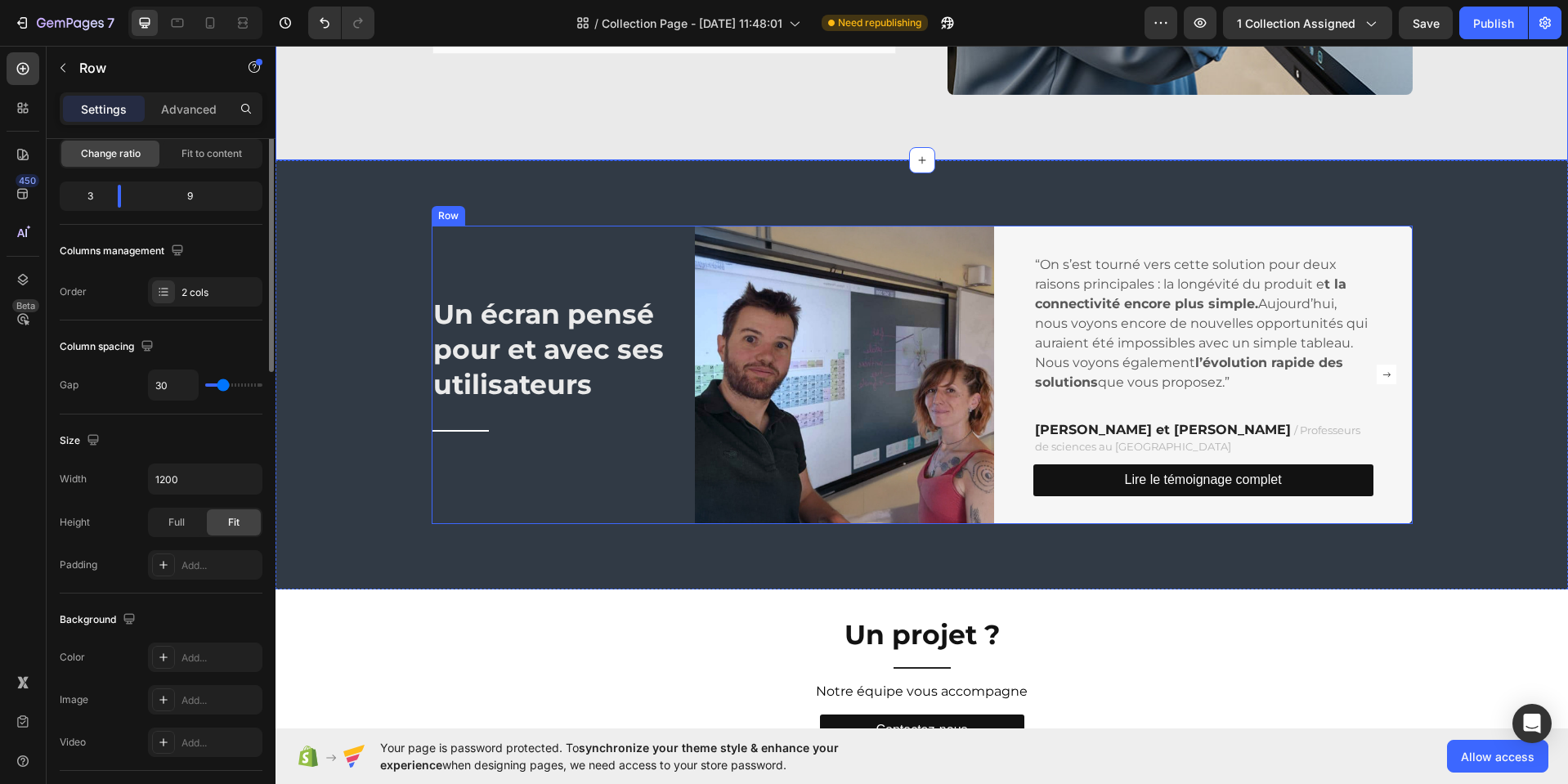
scroll to position [0, 0]
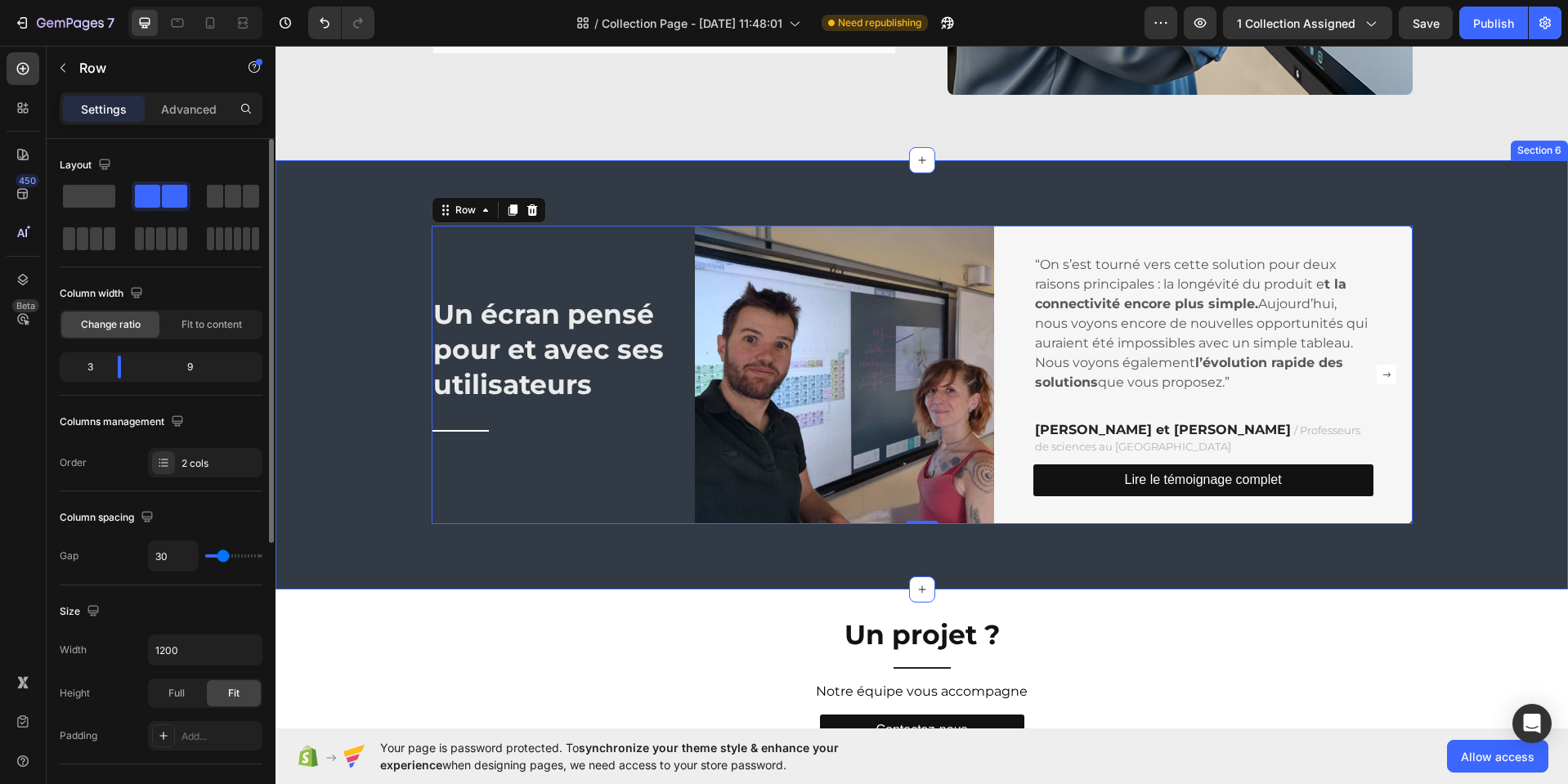
click at [384, 239] on div "Un écran pensé pour et avec ses utilisateurs Heading Title Line Image “On s’est…" at bounding box center [921, 375] width 1268 height 300
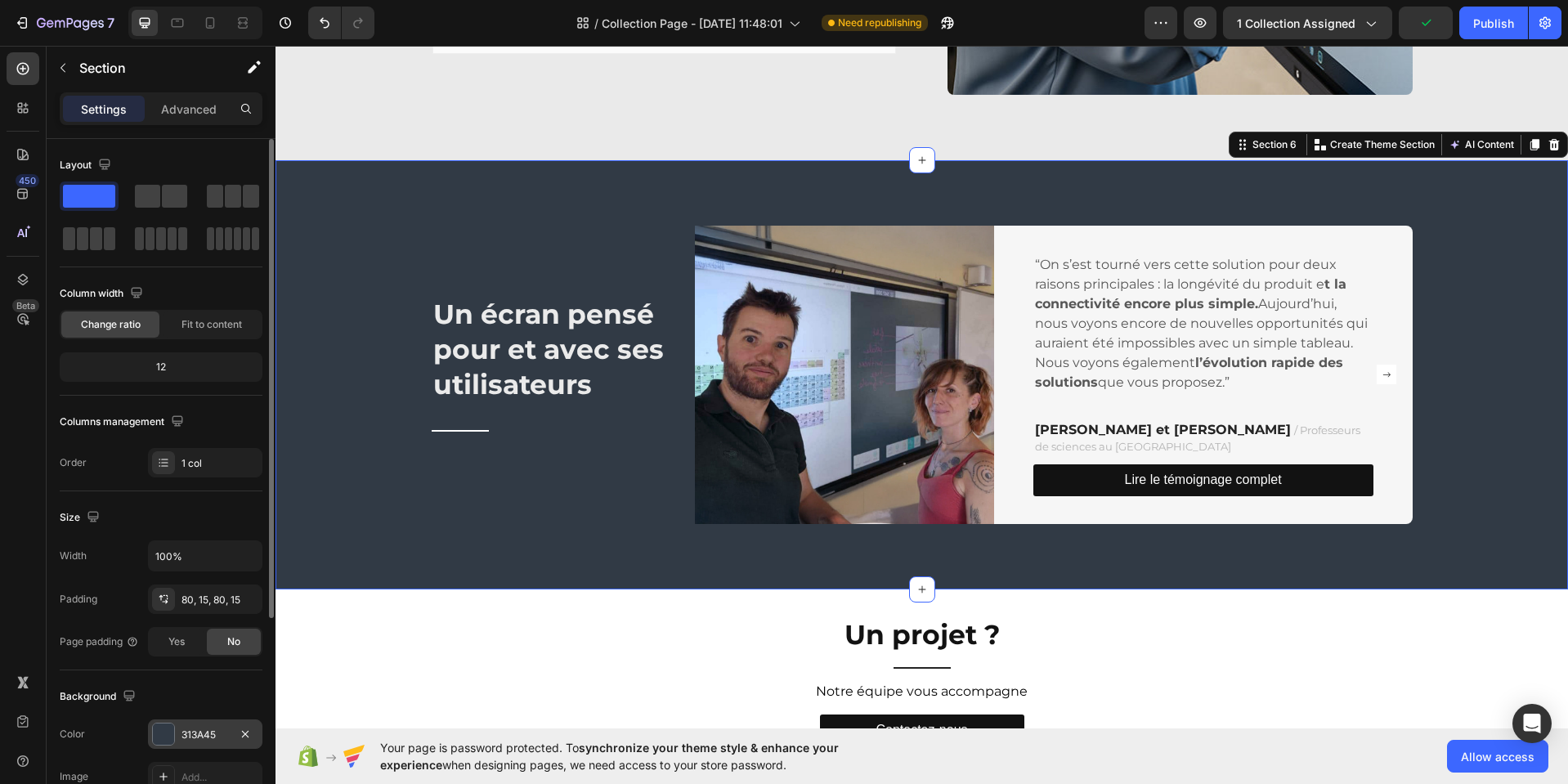
click at [224, 730] on div "313A45" at bounding box center [204, 735] width 47 height 15
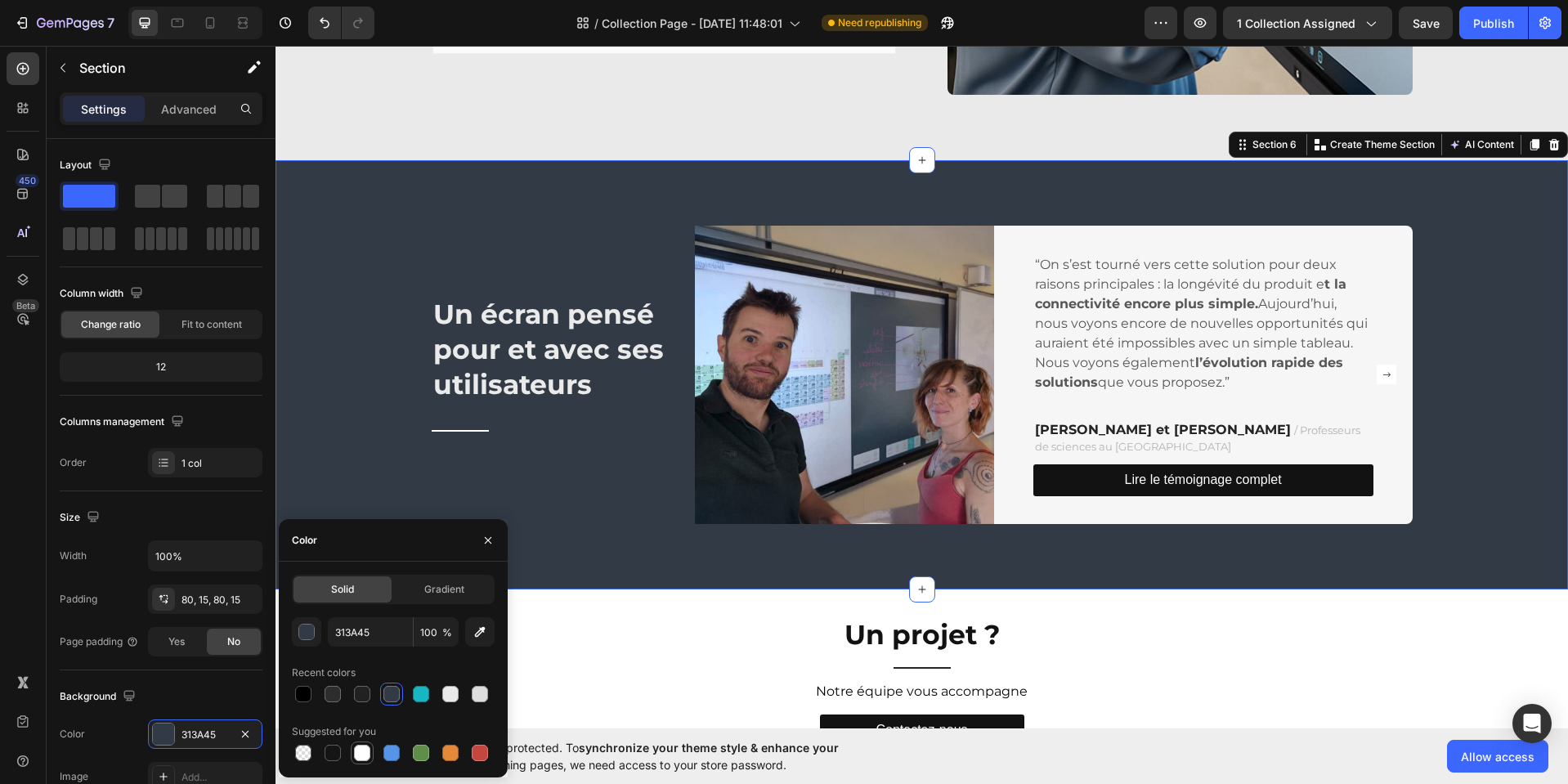
click at [358, 754] on div at bounding box center [362, 753] width 17 height 17
type input "FFFFFF"
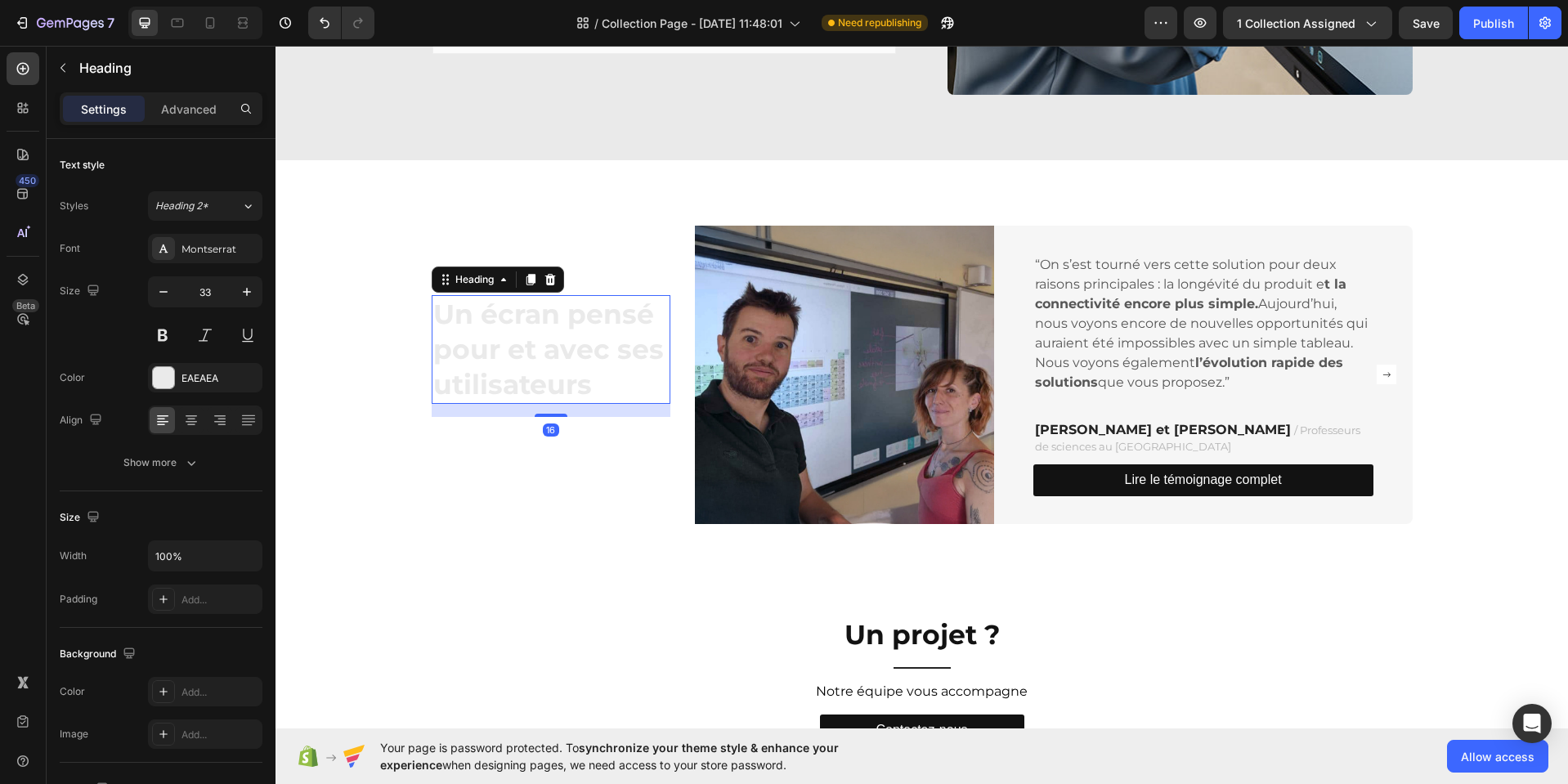
click at [553, 329] on h2 "Un écran pensé pour et avec ses utilisateurs" at bounding box center [551, 349] width 239 height 109
click at [214, 375] on div "EAEAEA" at bounding box center [204, 379] width 47 height 15
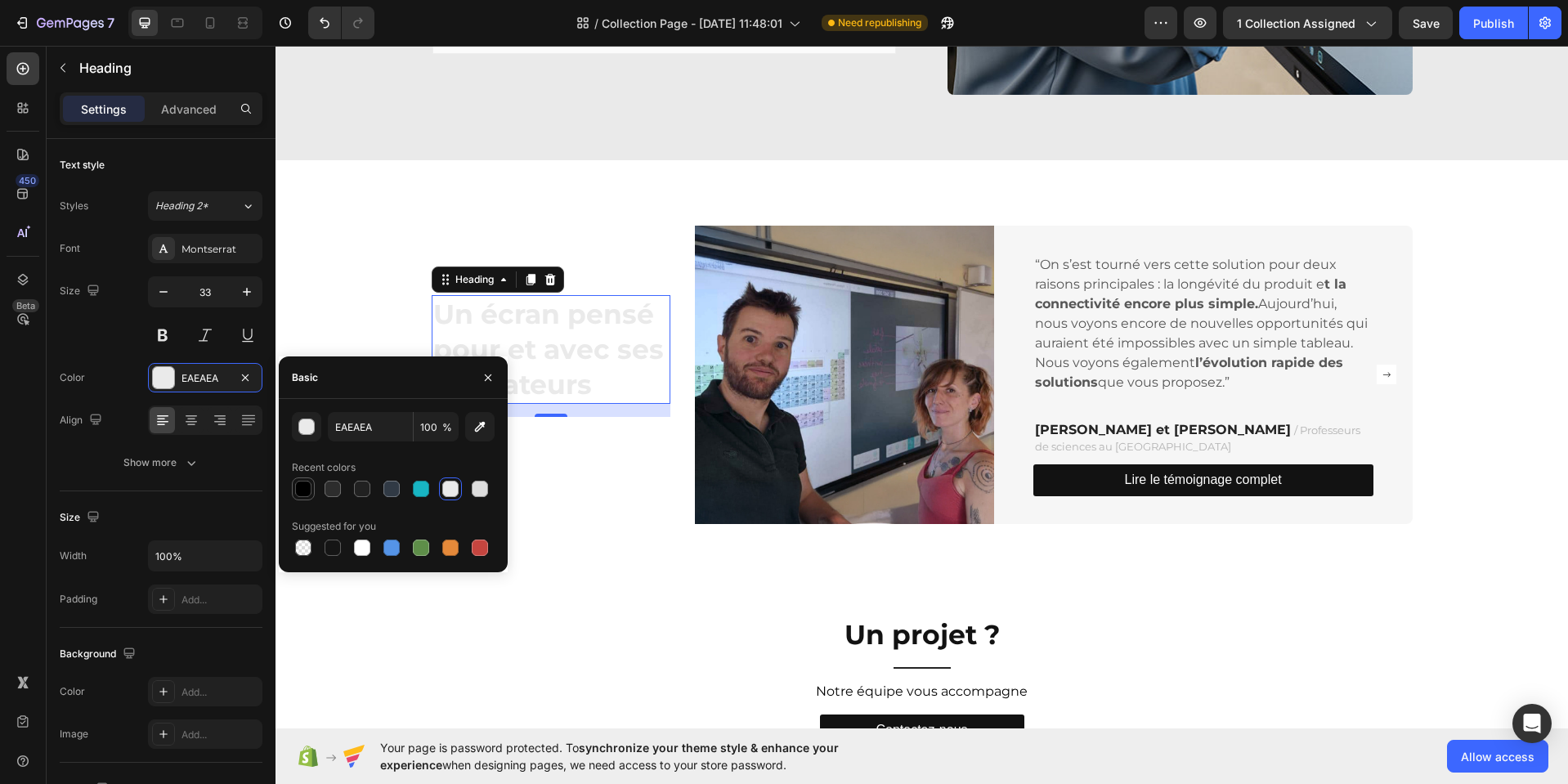
click at [308, 492] on div at bounding box center [303, 489] width 17 height 17
type input "000000"
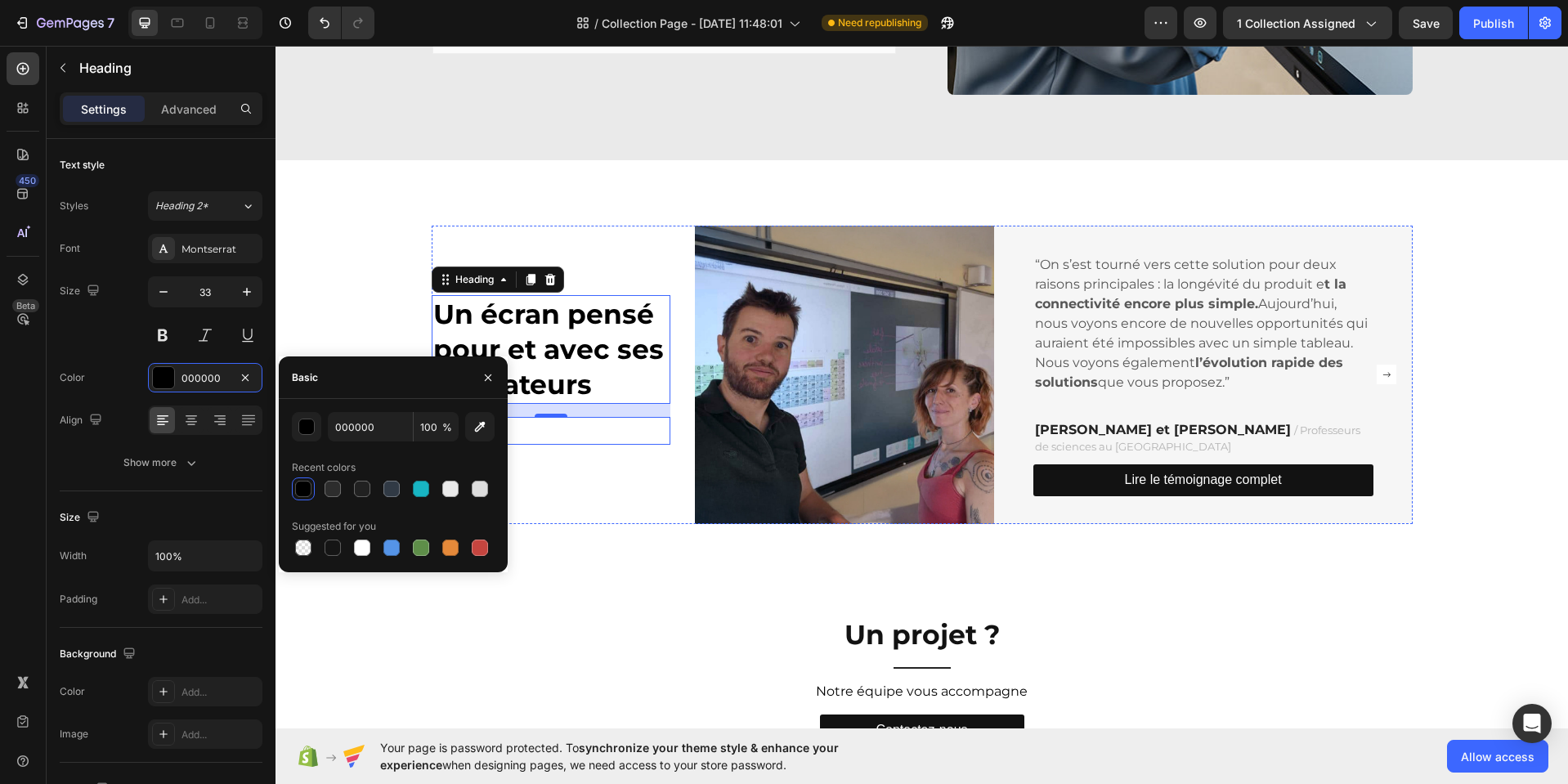
click at [555, 434] on div "Title Line" at bounding box center [551, 431] width 239 height 28
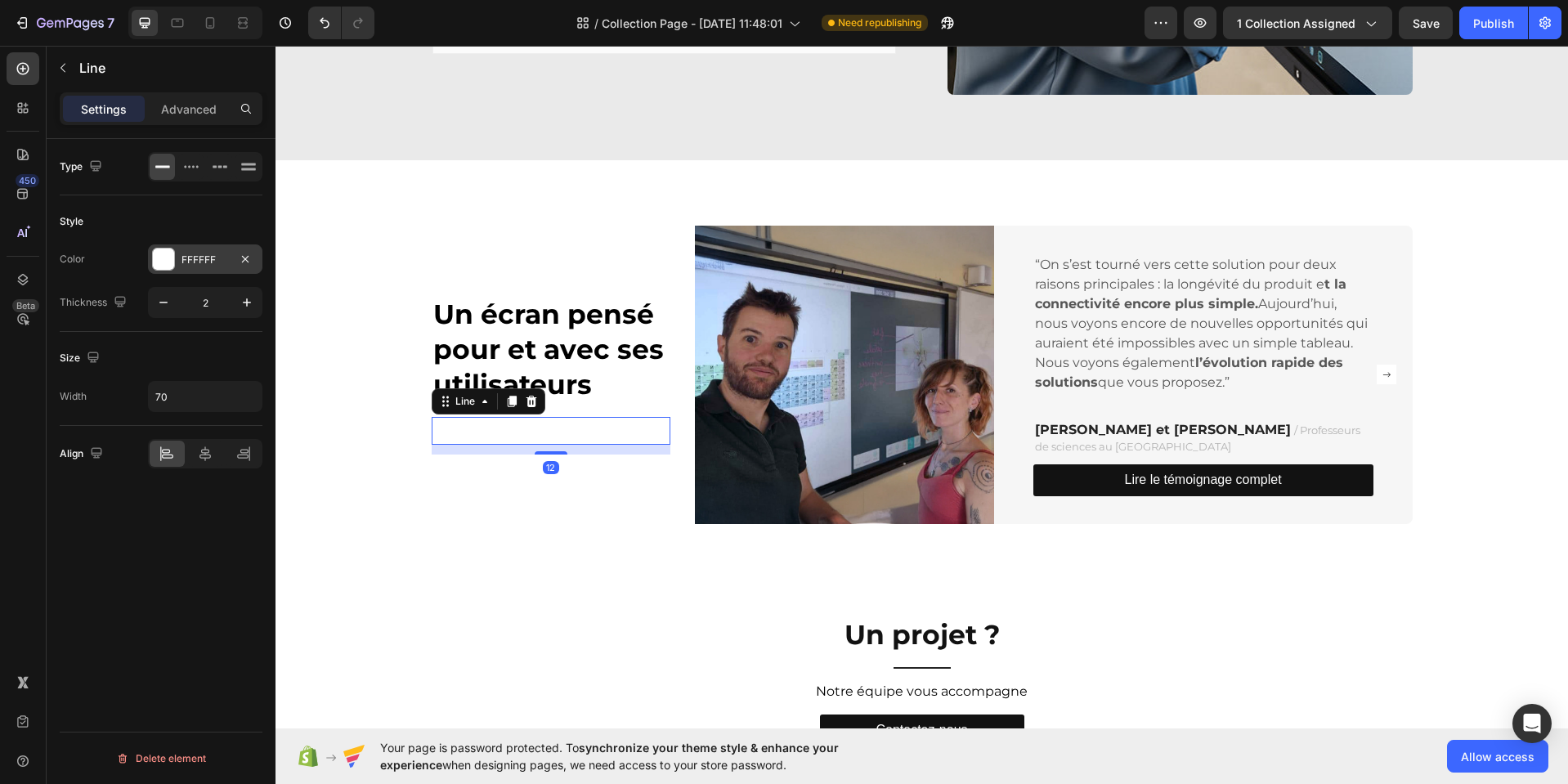
drag, startPoint x: 204, startPoint y: 253, endPoint x: 226, endPoint y: 263, distance: 24.2
click at [204, 253] on div "FFFFFF" at bounding box center [204, 260] width 47 height 15
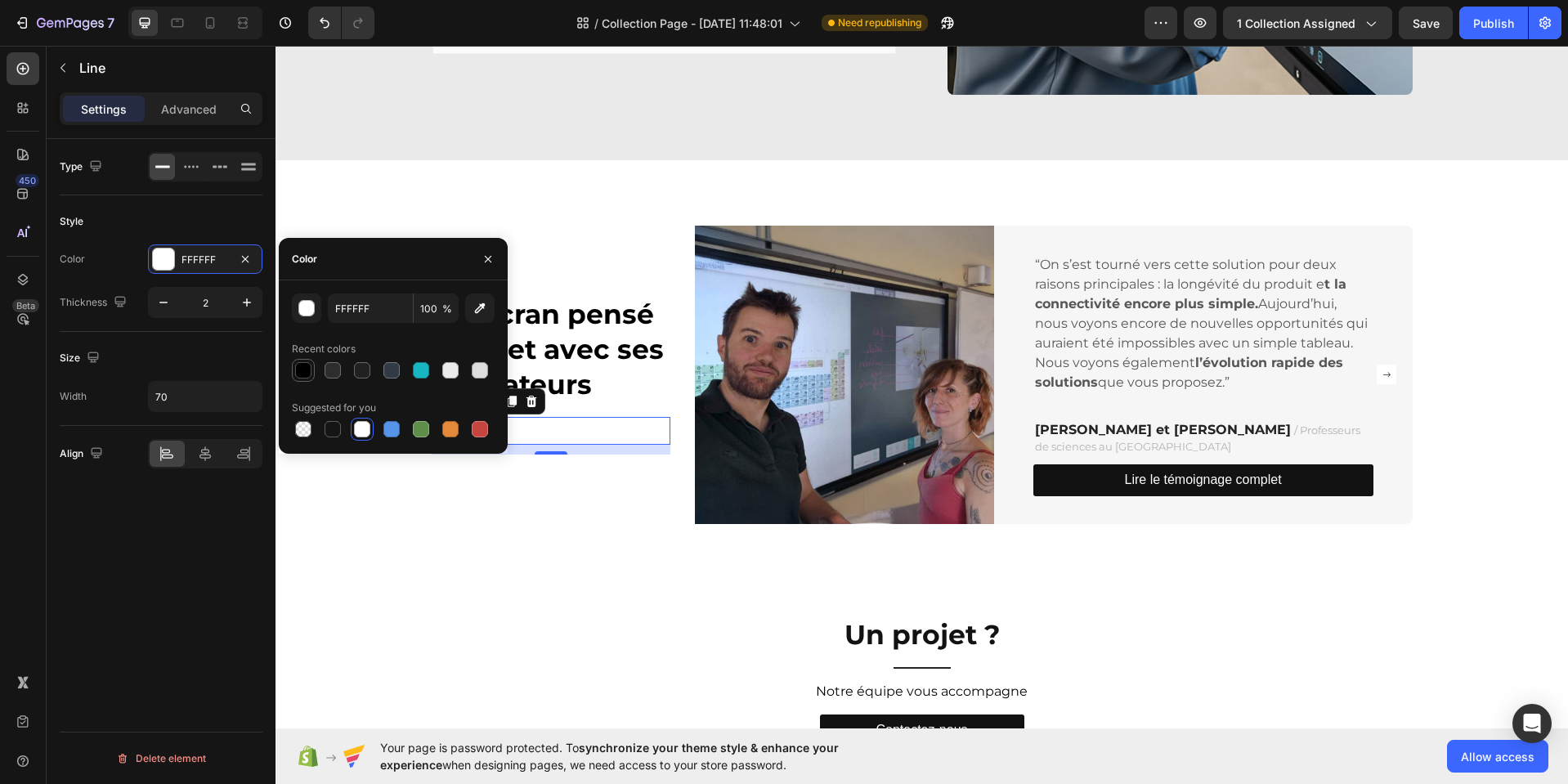
click at [309, 376] on div at bounding box center [303, 371] width 17 height 17
type input "000000"
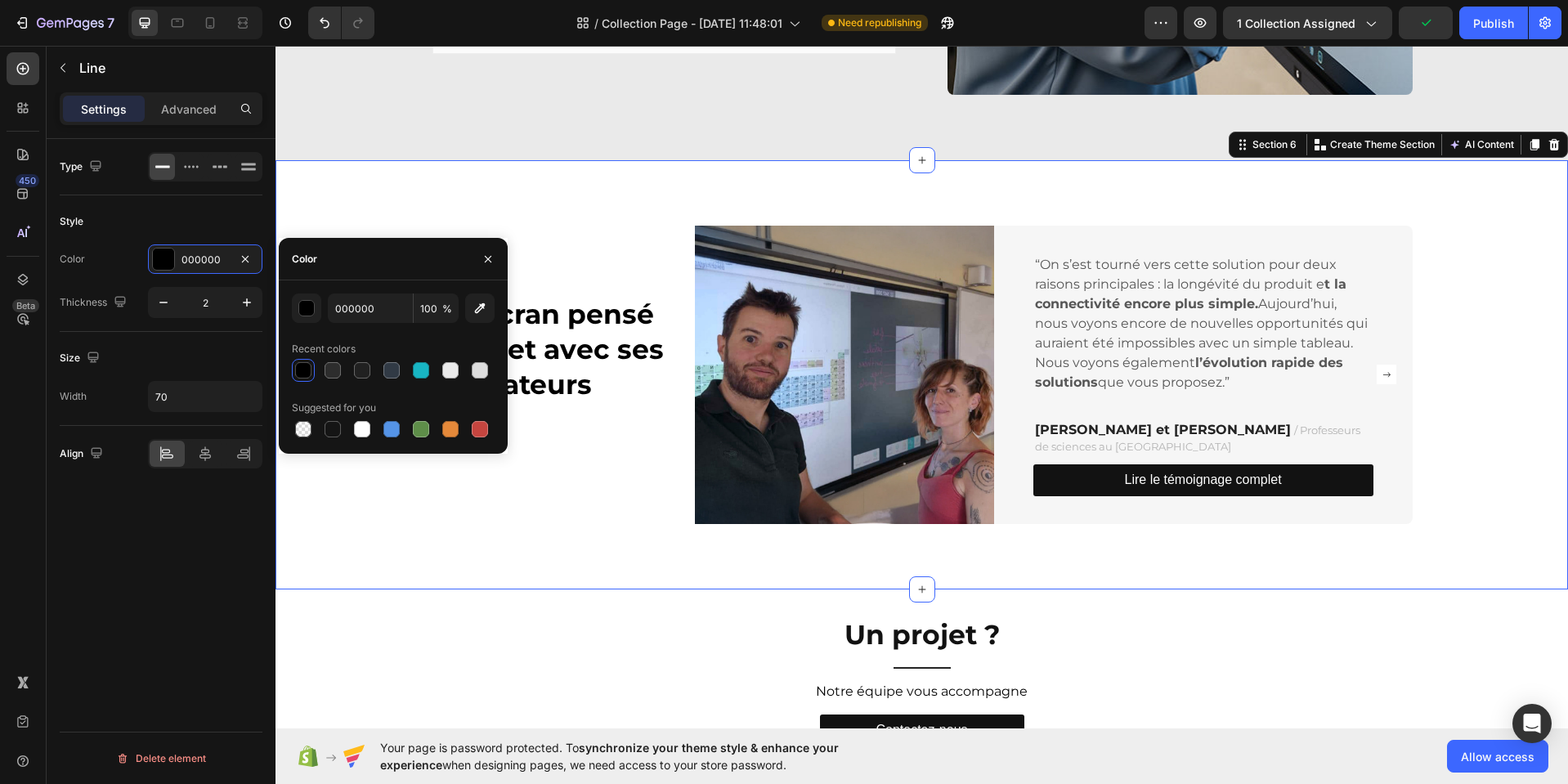
click at [1500, 408] on div "Un écran pensé pour et avec ses utilisateurs Heading Title Line Image “On s’est…" at bounding box center [921, 375] width 1268 height 300
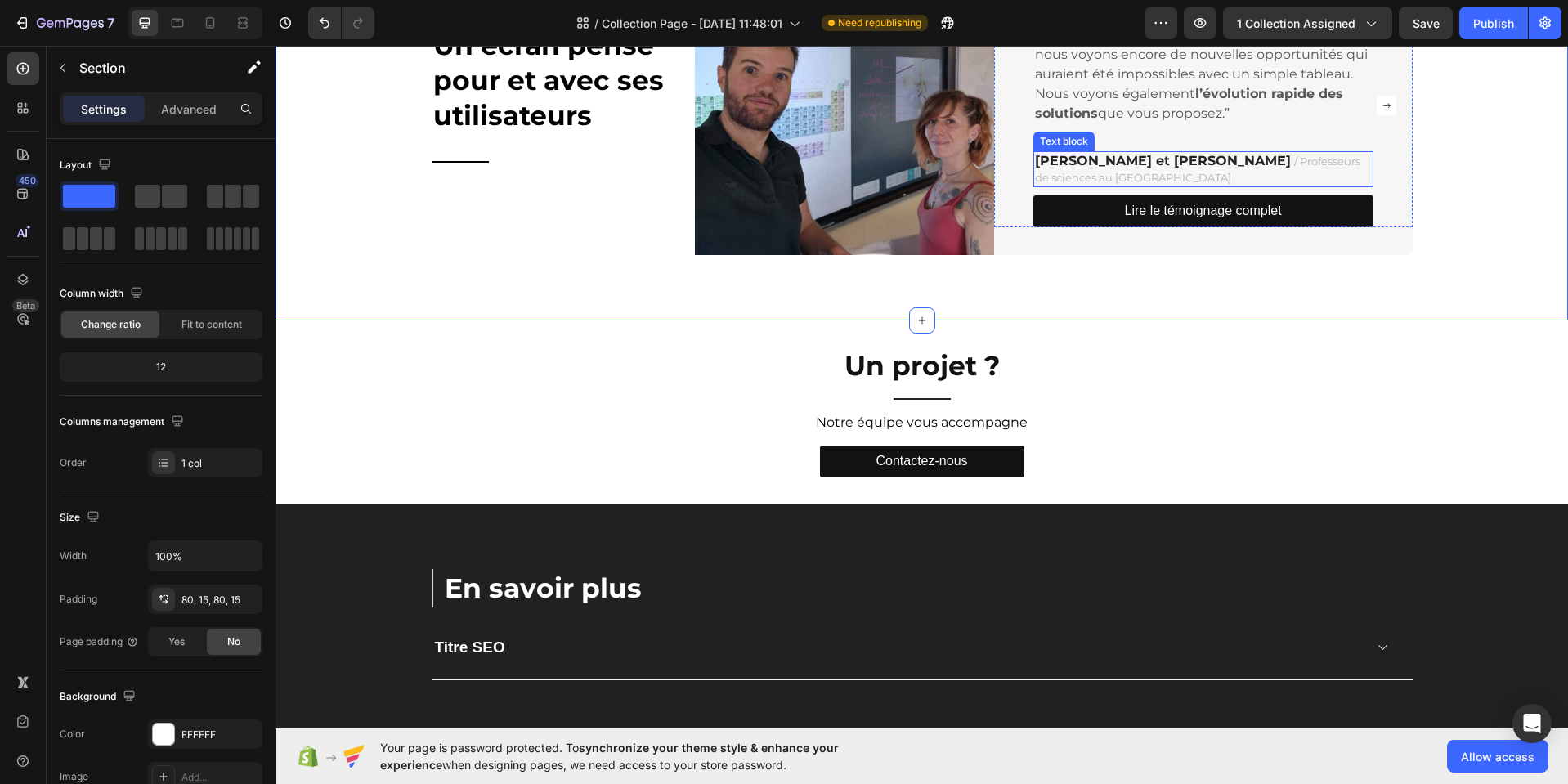
scroll to position [2385, 0]
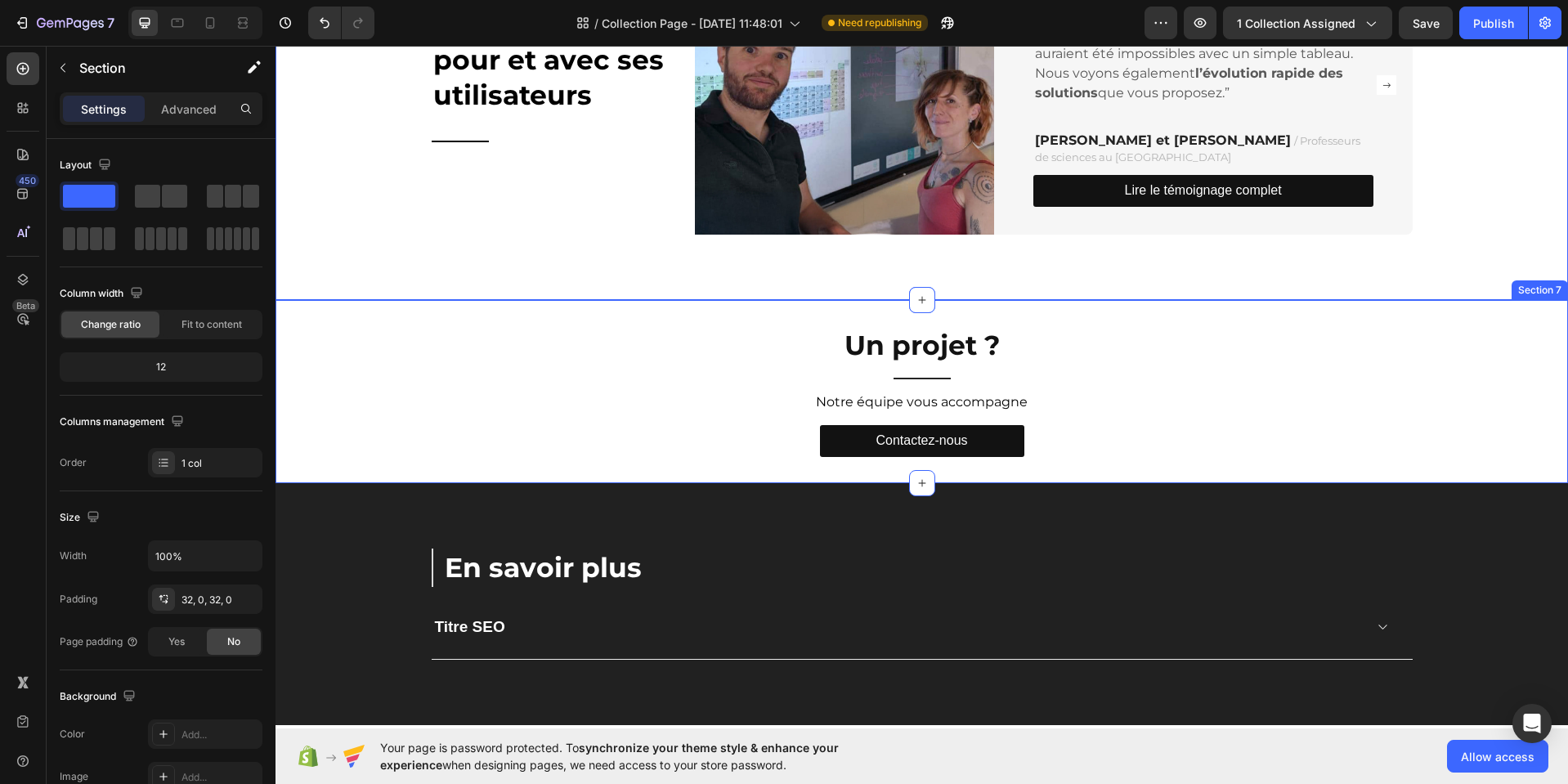
click at [526, 312] on div "Un projet ? Heading Title Line Notre équipe vous accompagne Text Block Contacte…" at bounding box center [921, 392] width 1292 height 183
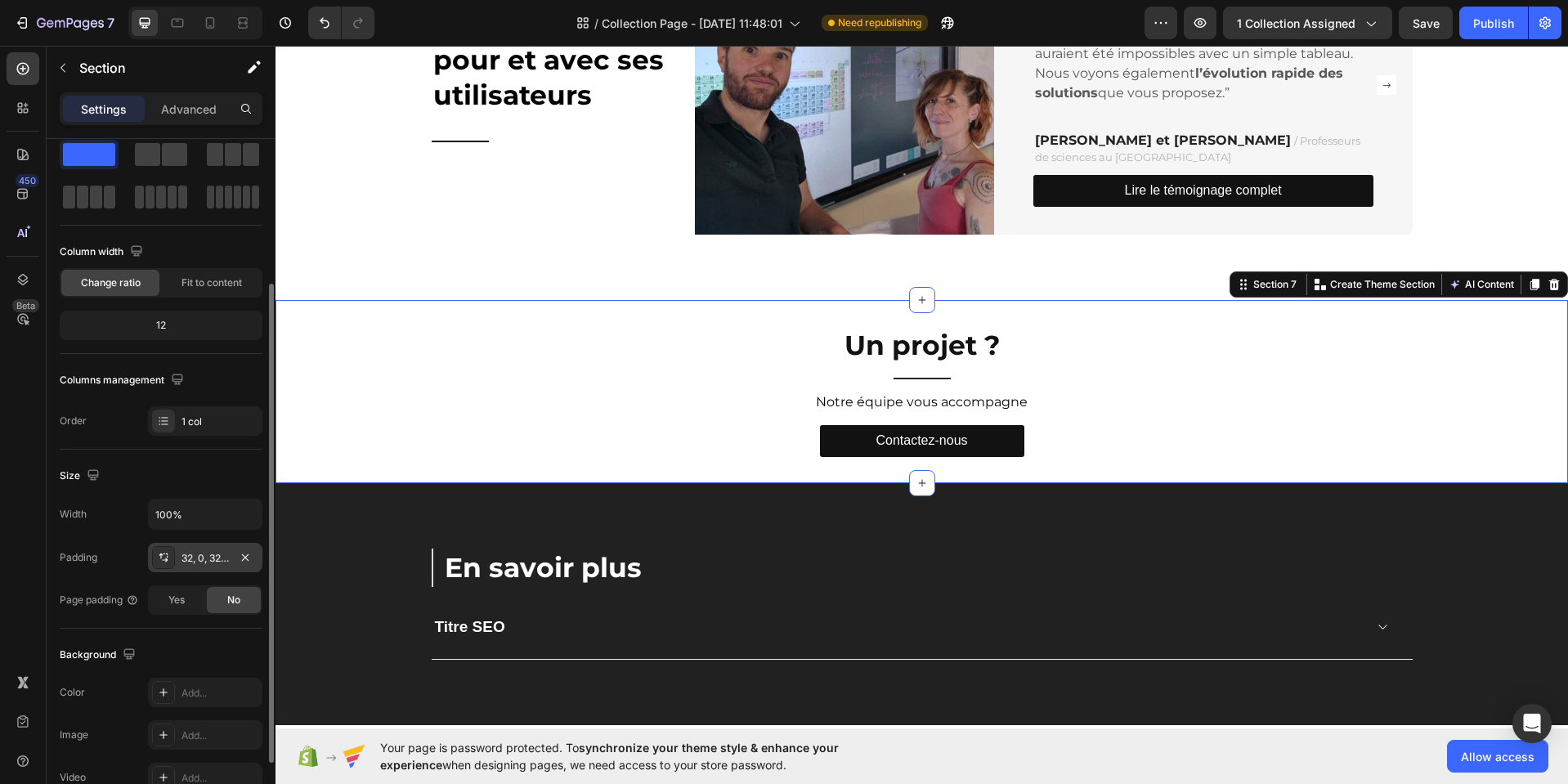
scroll to position [0, 0]
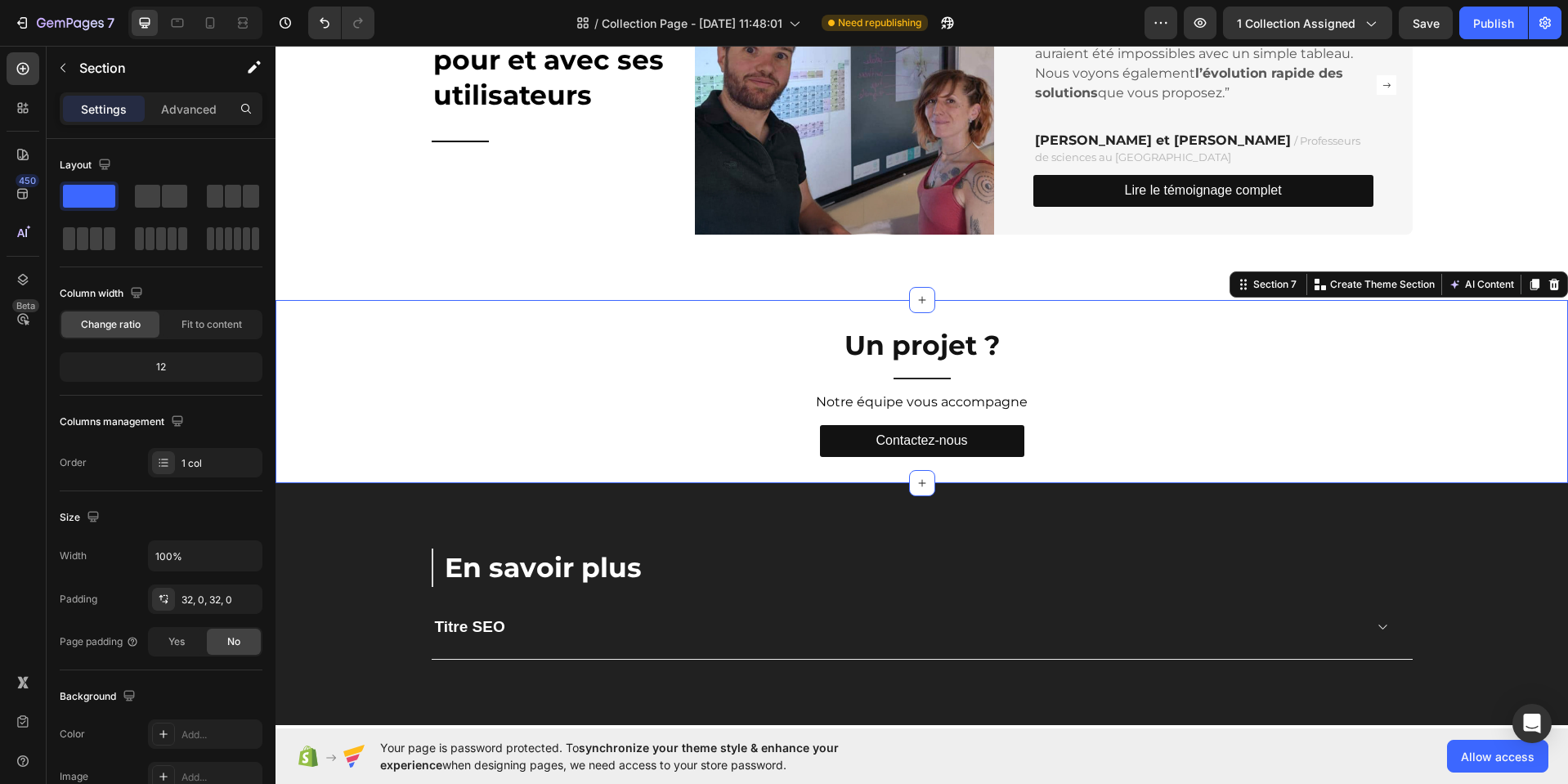
click at [318, 310] on div "Un projet ? Heading Title Line Notre équipe vous accompagne Text Block Contacte…" at bounding box center [921, 392] width 1292 height 183
click at [991, 308] on div "Un projet ? Heading Title Line Notre équipe vous accompagne Text Block Contacte…" at bounding box center [921, 392] width 1292 height 183
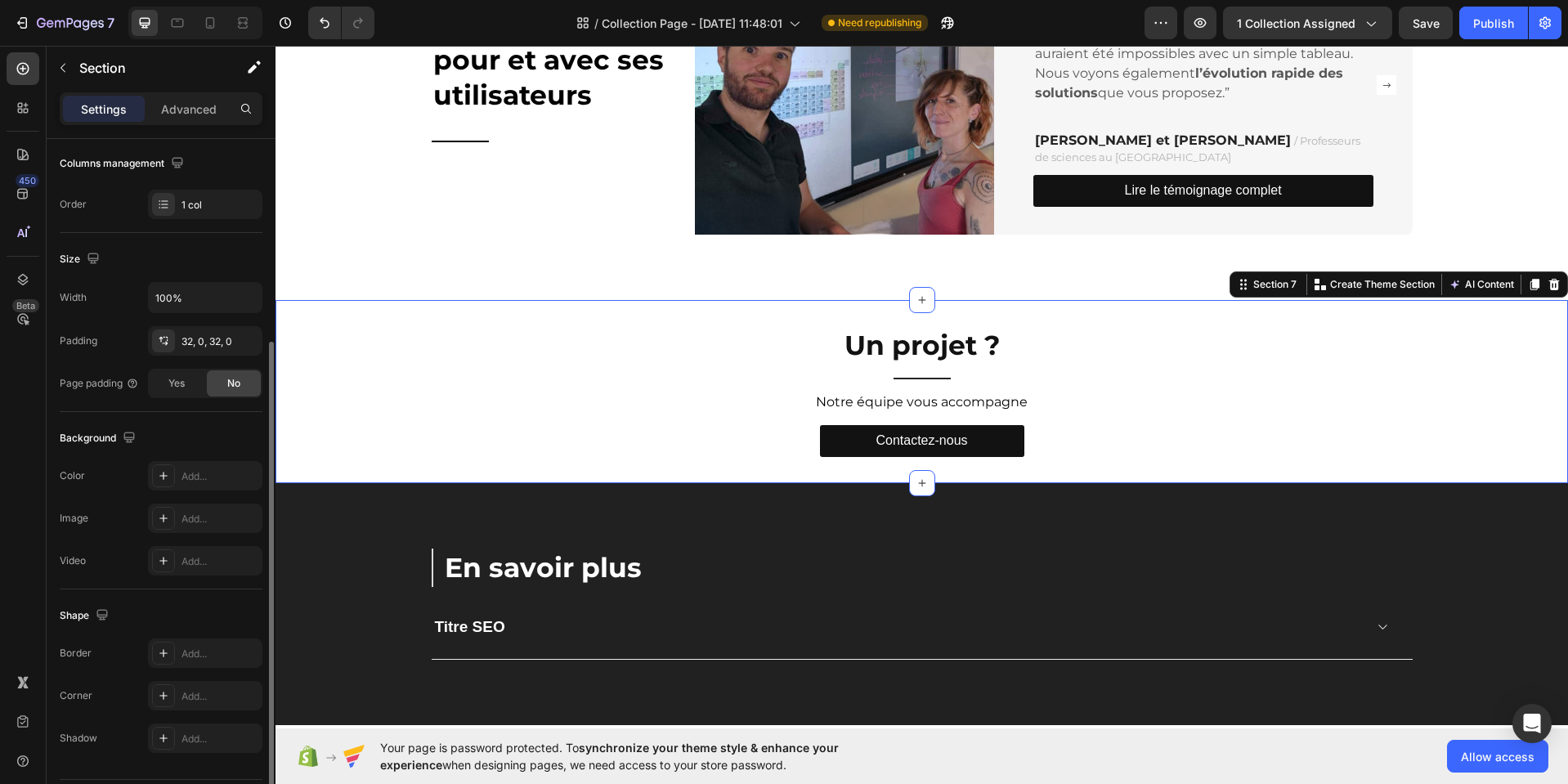
scroll to position [285, 0]
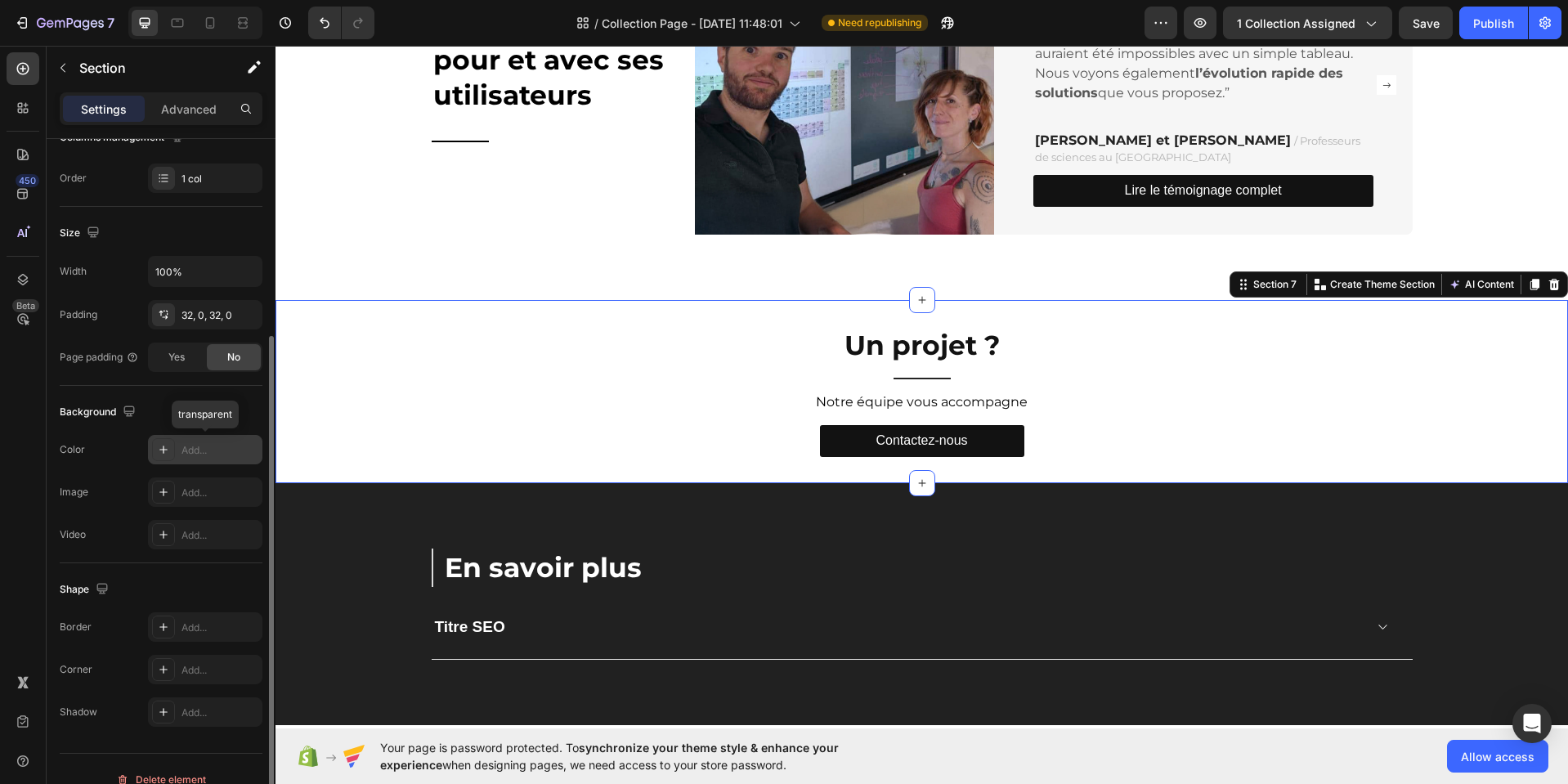
click at [204, 445] on div "Add..." at bounding box center [219, 450] width 77 height 15
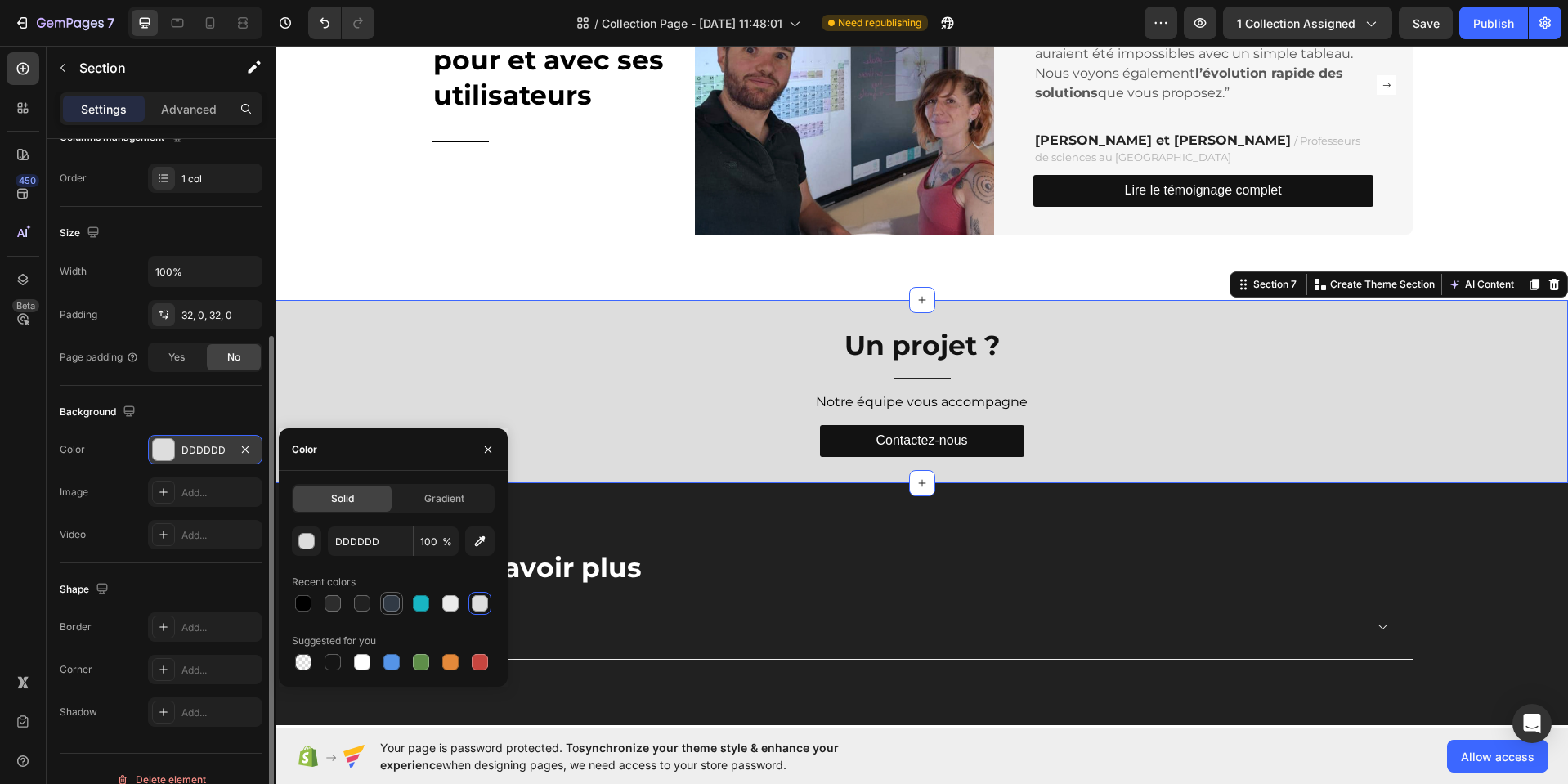
click at [391, 606] on div at bounding box center [392, 604] width 17 height 17
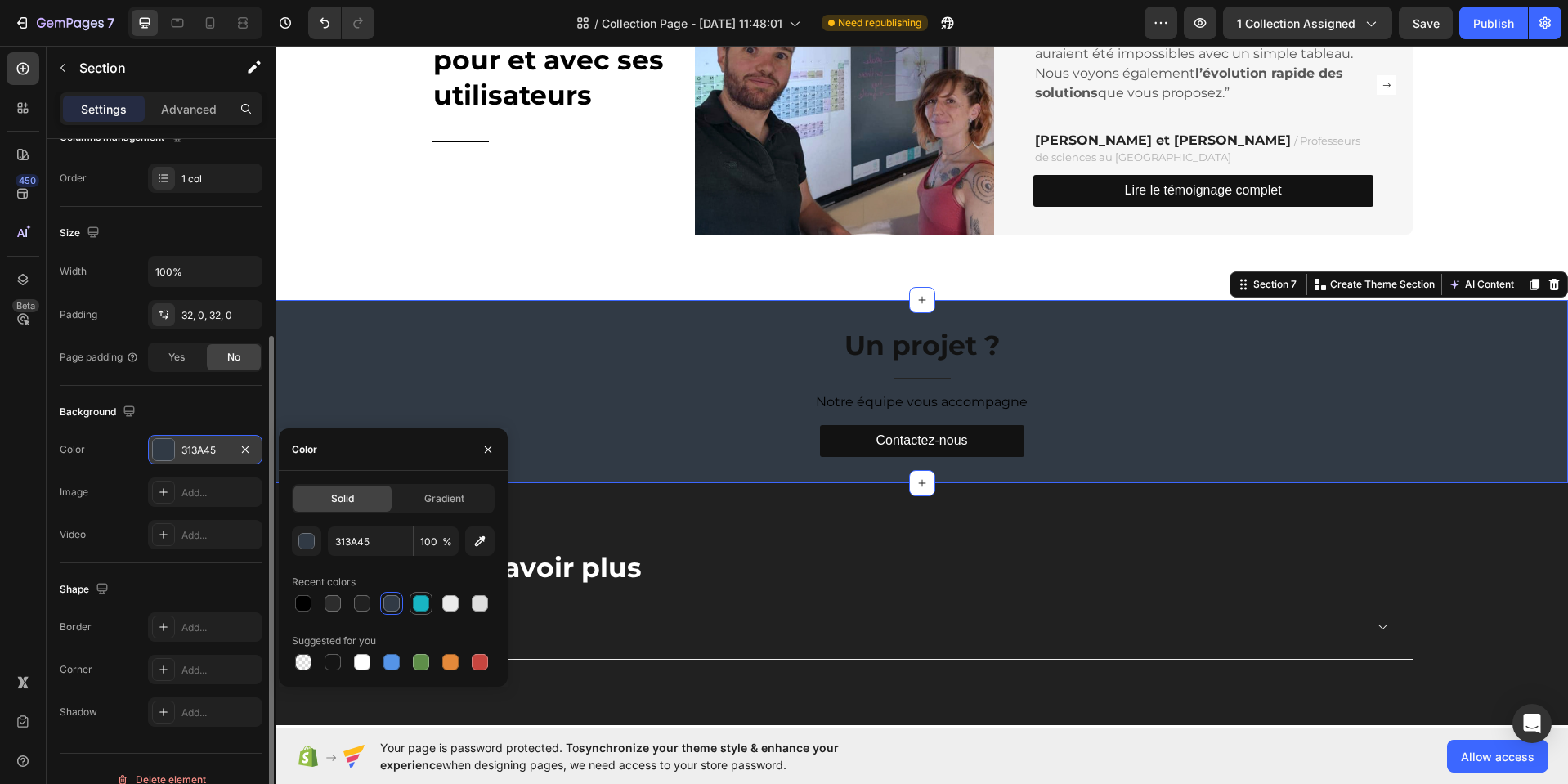
click at [421, 604] on div at bounding box center [421, 604] width 17 height 17
type input "18B5C3"
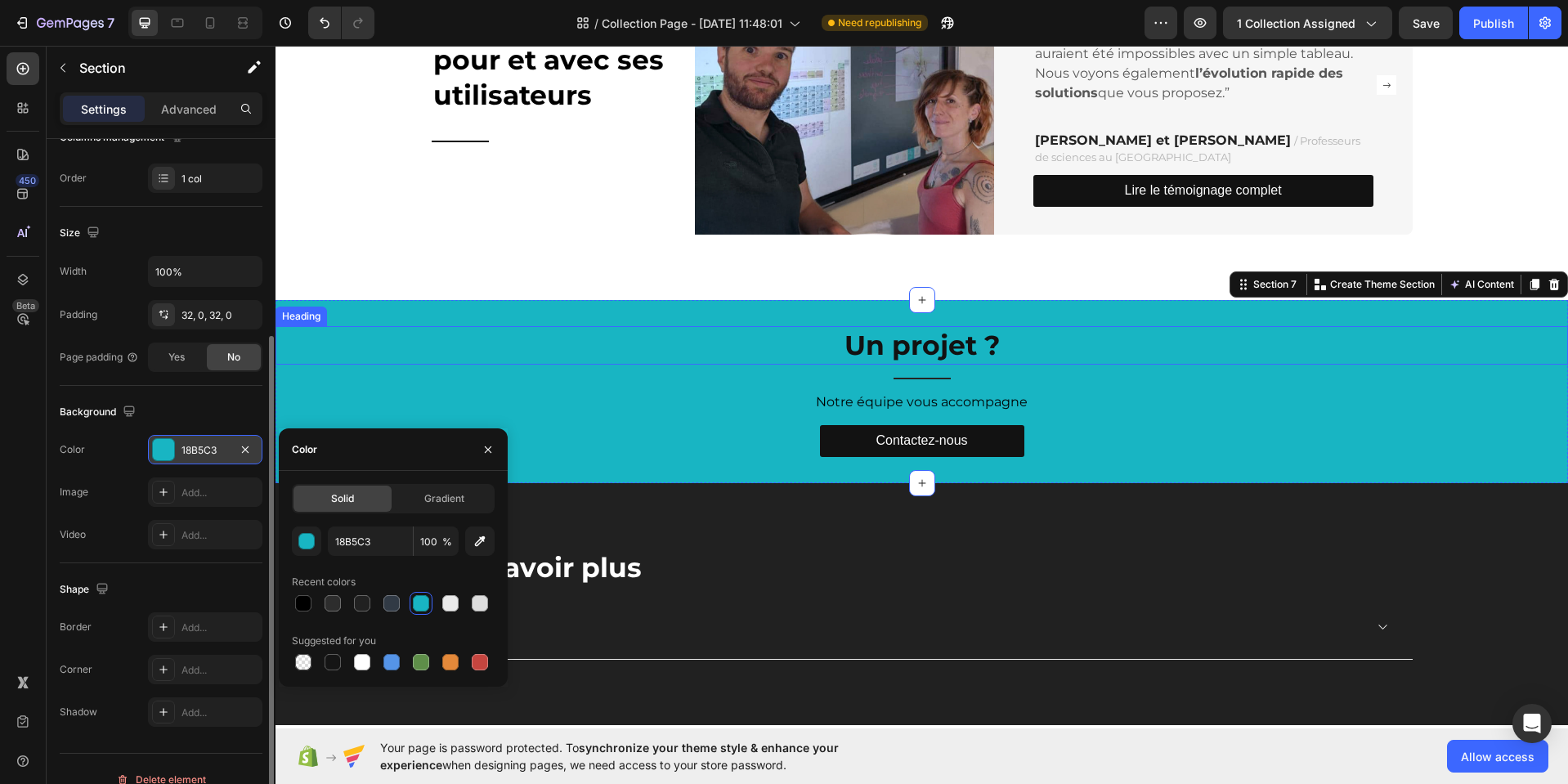
click at [913, 344] on h2 "Un projet ?" at bounding box center [921, 346] width 1292 height 39
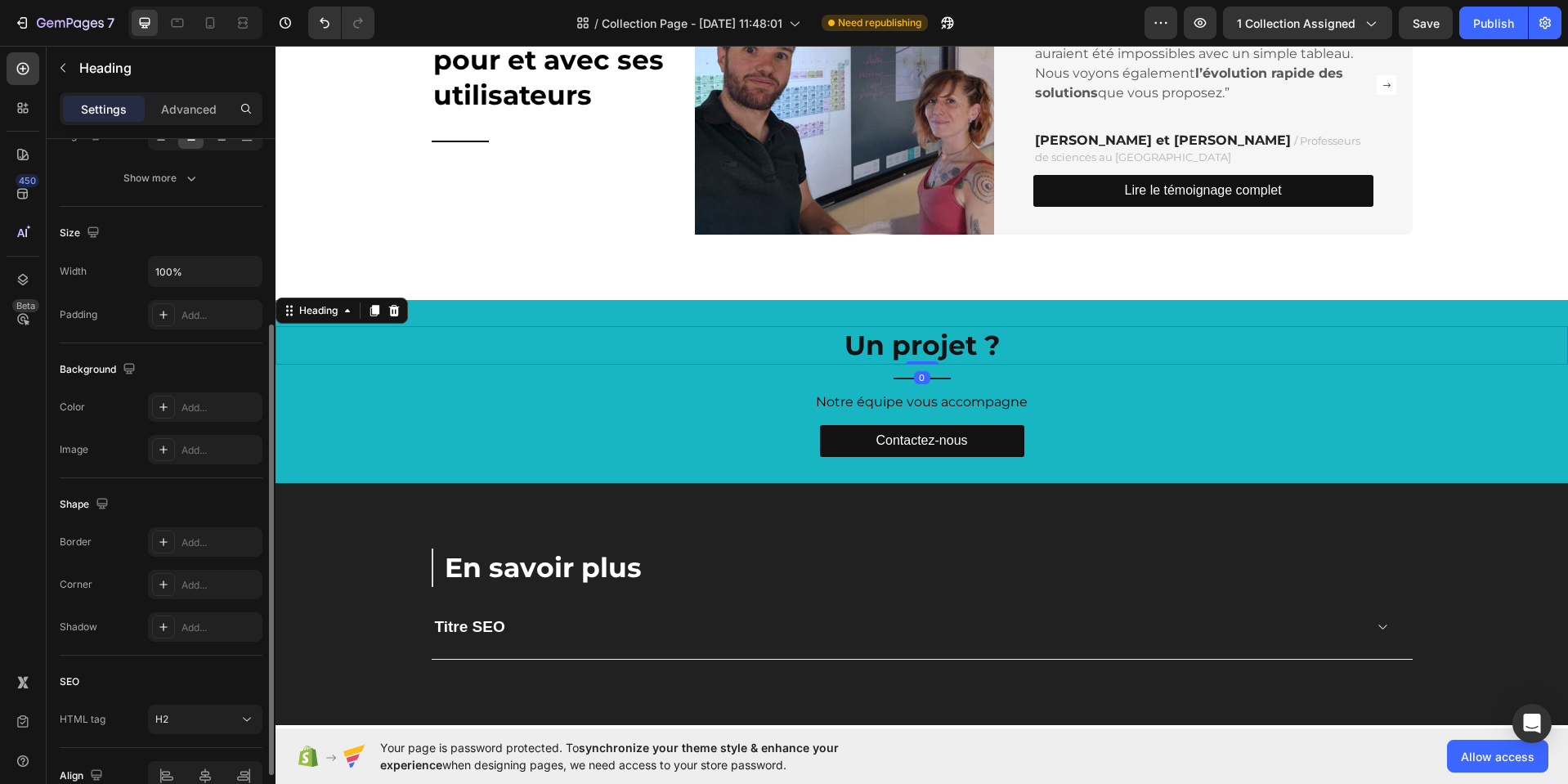
scroll to position [0, 0]
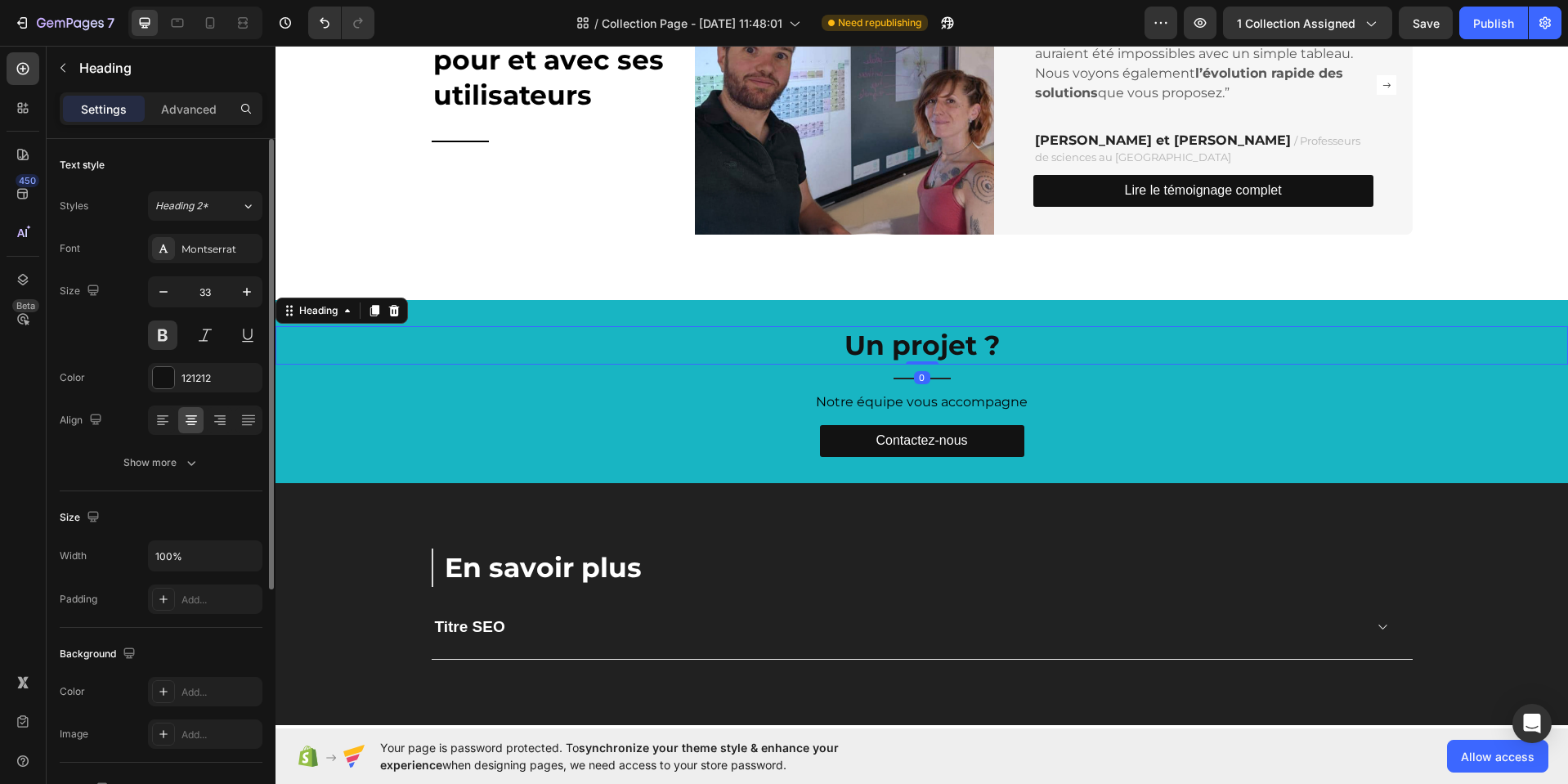
click at [913, 346] on h2 "Un projet ?" at bounding box center [921, 346] width 1292 height 39
click at [913, 346] on p "Un projet ?" at bounding box center [921, 346] width 1289 height 35
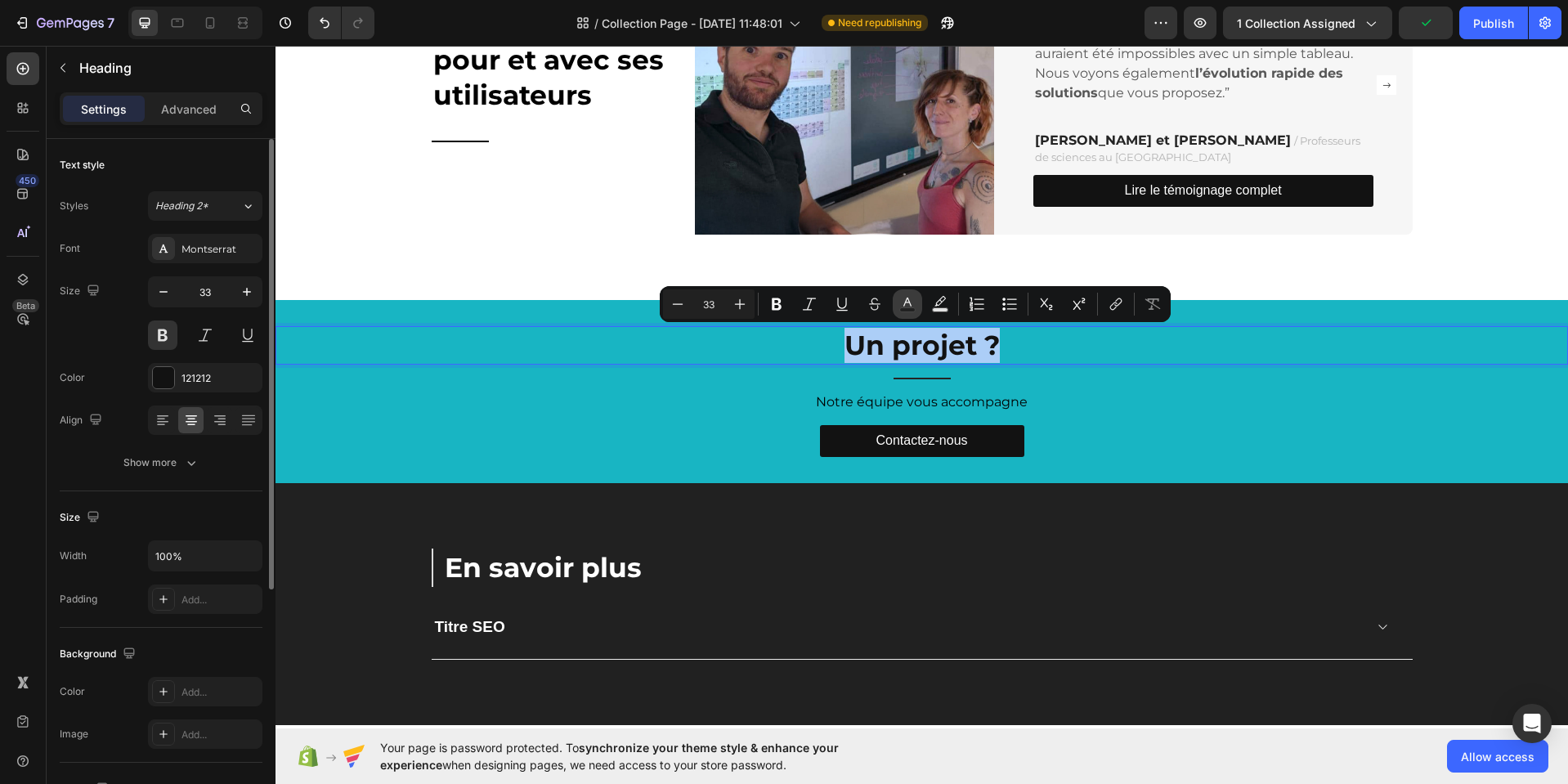
click at [913, 304] on icon "Editor contextual toolbar" at bounding box center [907, 304] width 17 height 17
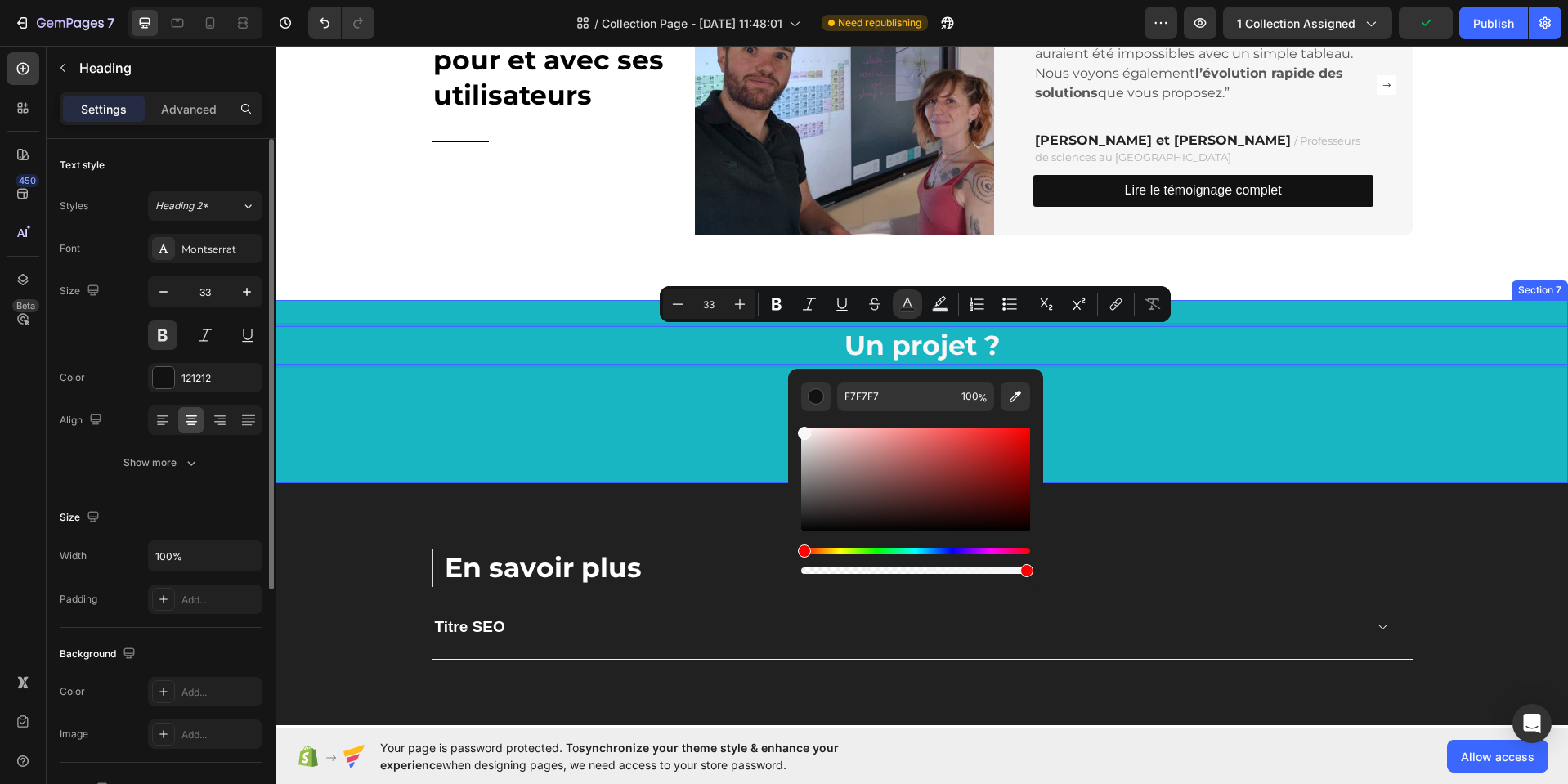
drag, startPoint x: 1124, startPoint y: 485, endPoint x: 749, endPoint y: 413, distance: 381.8
drag, startPoint x: 1079, startPoint y: 483, endPoint x: 754, endPoint y: 384, distance: 339.7
type input "FFFFFF"
click at [754, 384] on div "Title Line" at bounding box center [921, 379] width 1292 height 28
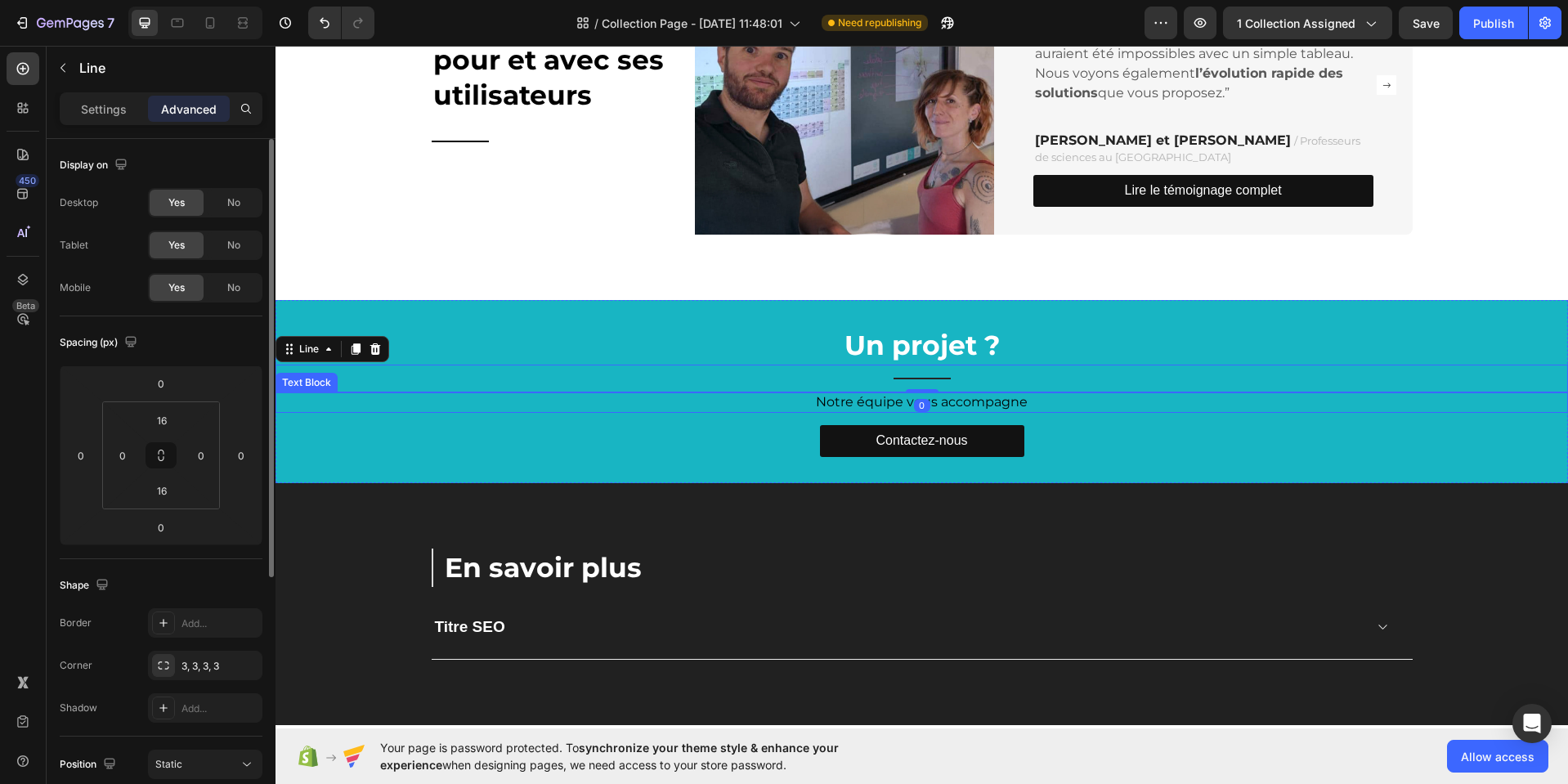
click at [892, 402] on p "Notre équipe vous accompagne" at bounding box center [921, 402] width 1289 height 18
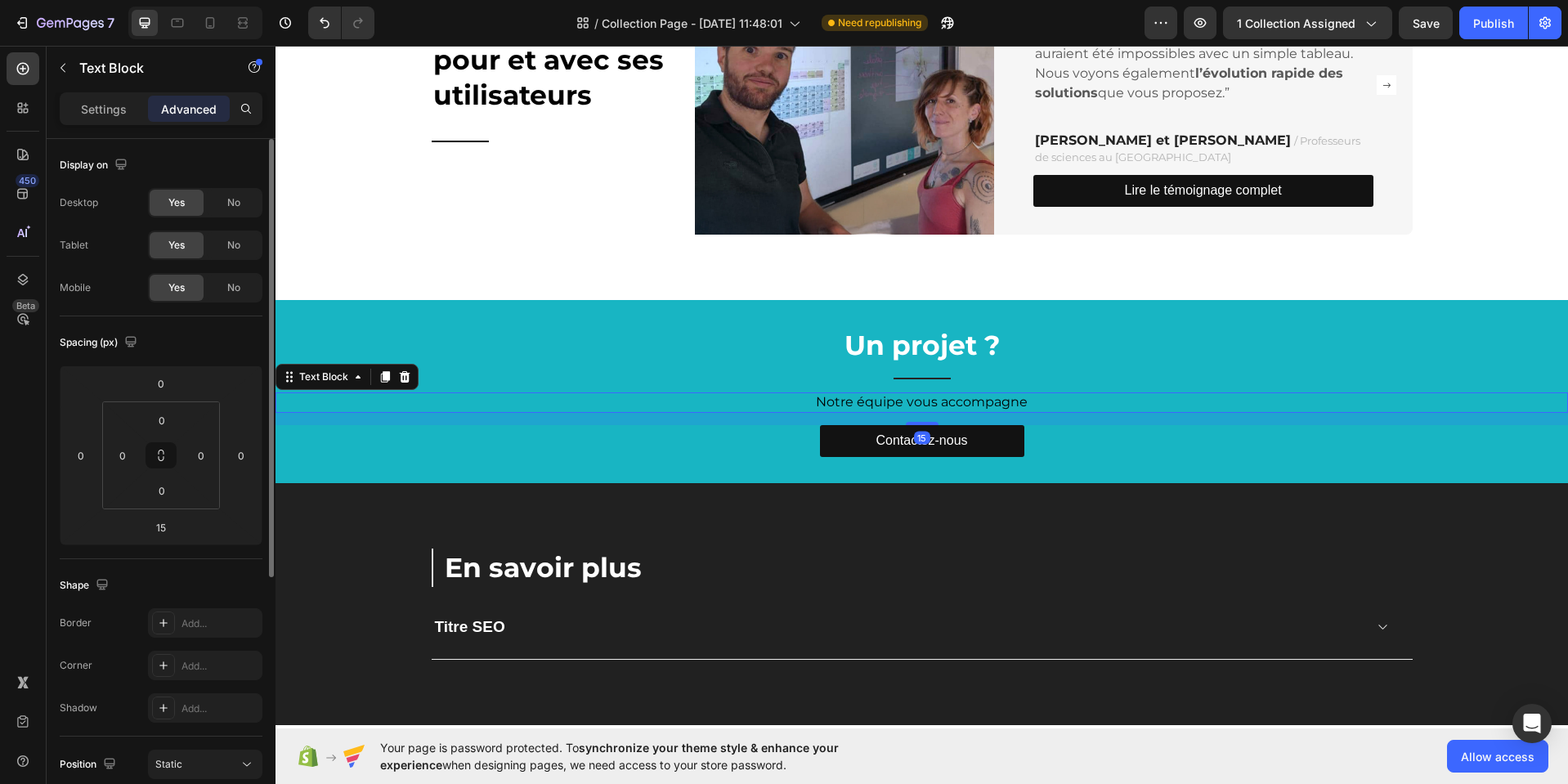
click at [892, 402] on p "Notre équipe vous accompagne" at bounding box center [921, 402] width 1289 height 18
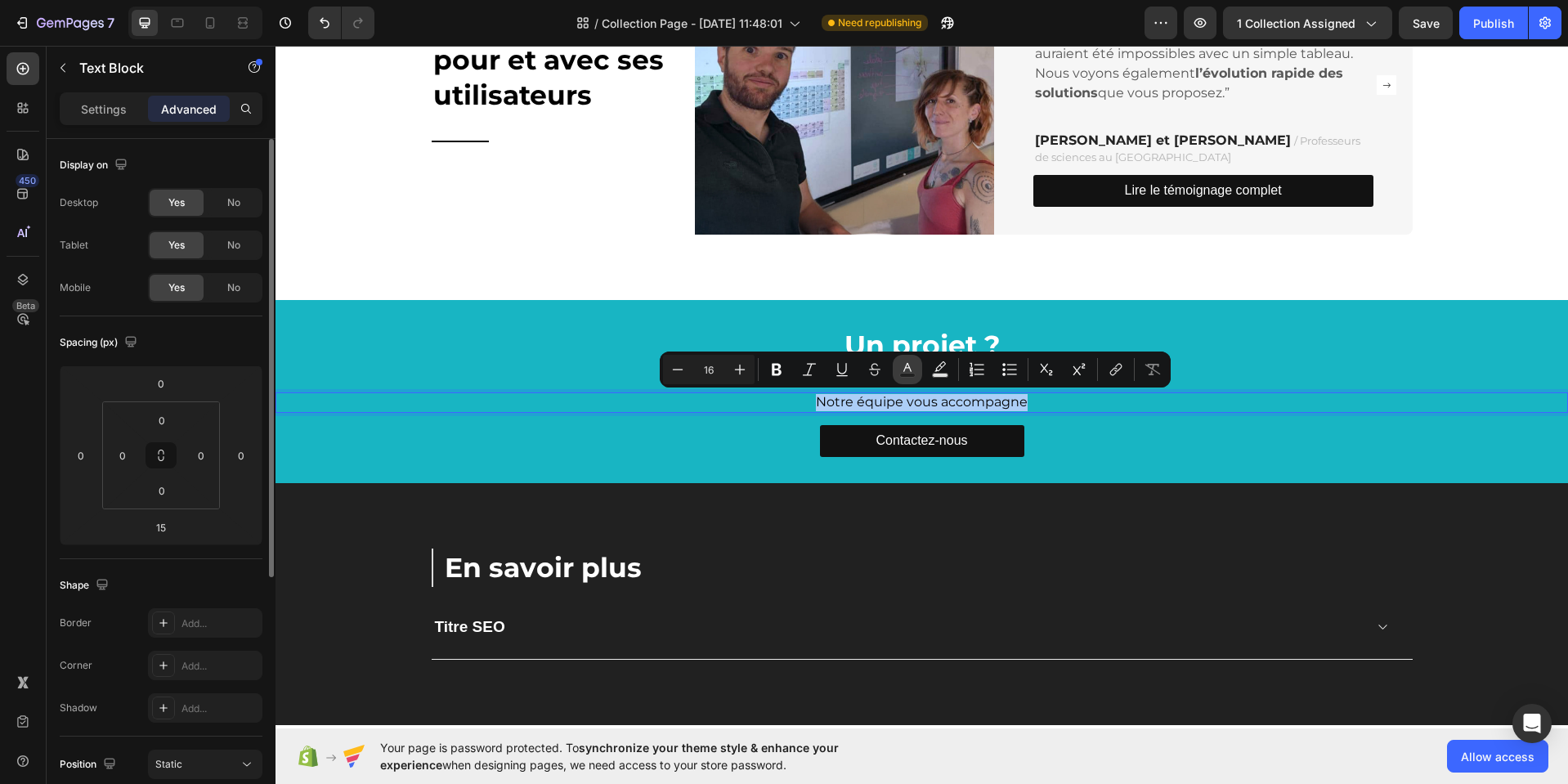
click at [899, 372] on icon "Editor contextual toolbar" at bounding box center [907, 370] width 17 height 17
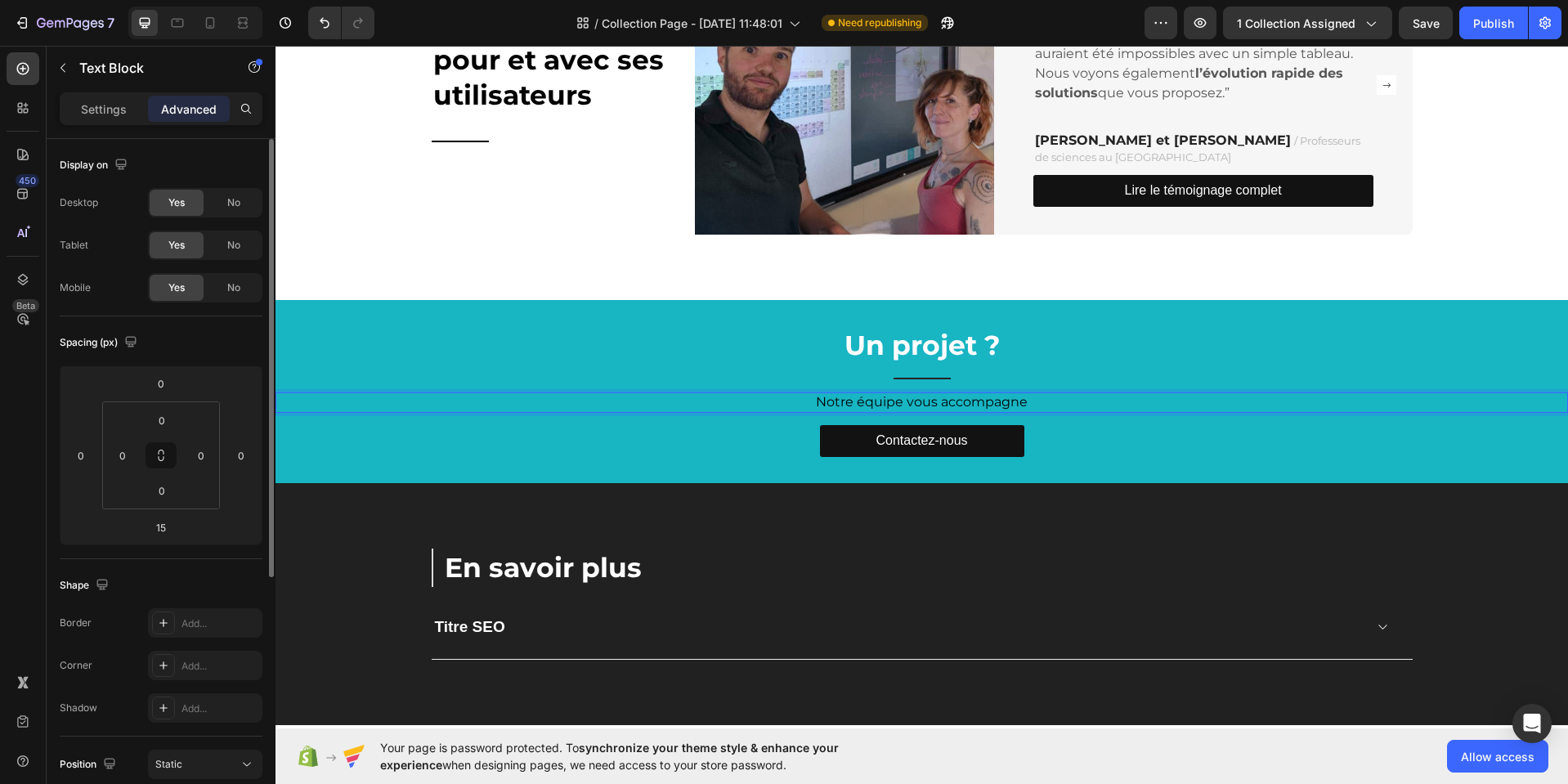
click at [903, 400] on p "Notre équipe vous accompagne" at bounding box center [921, 402] width 1289 height 18
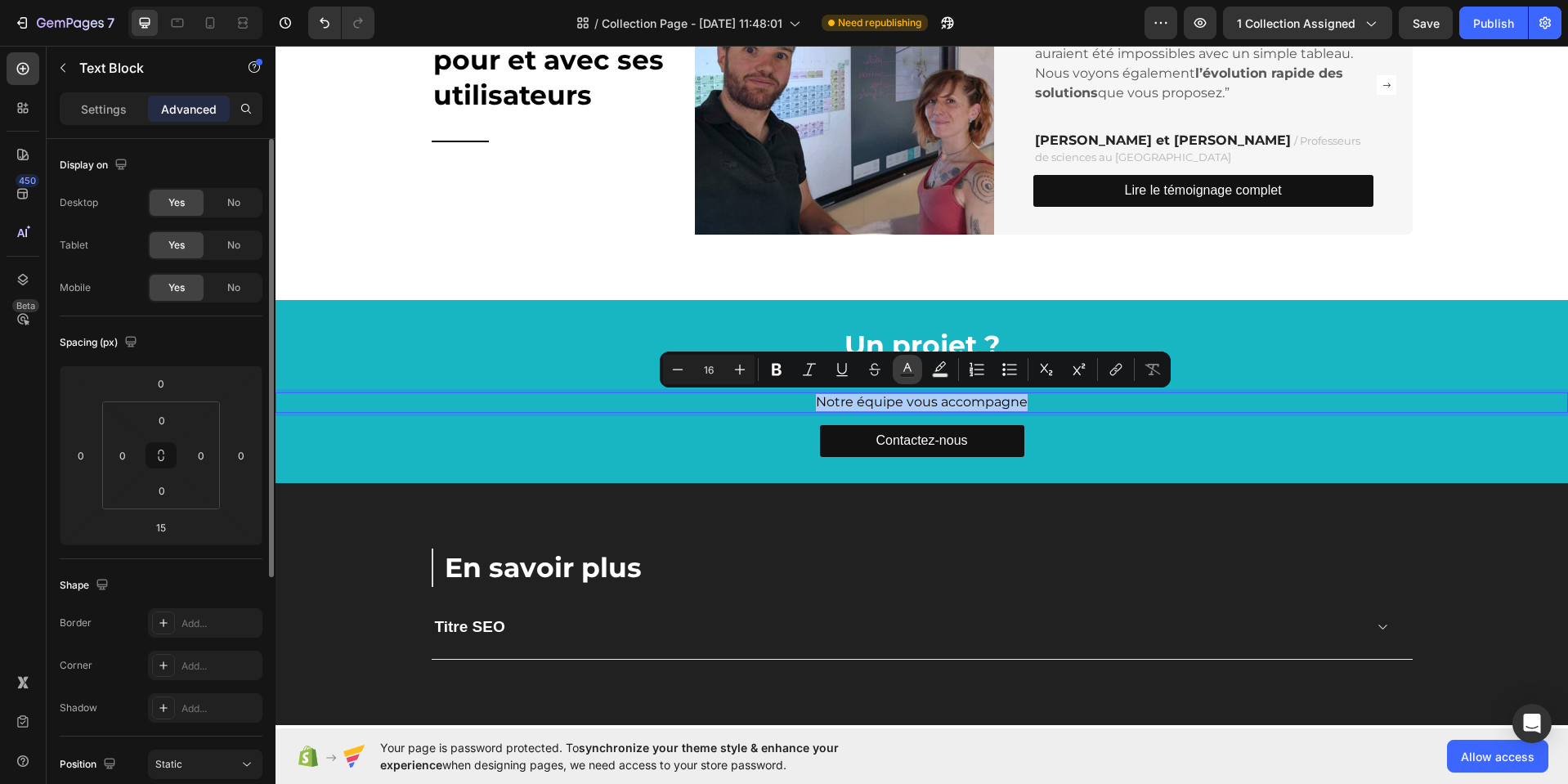
click at [914, 374] on rect "Editor contextual toolbar" at bounding box center [907, 375] width 16 height 4
click at [908, 374] on rect "Editor contextual toolbar" at bounding box center [907, 375] width 16 height 4
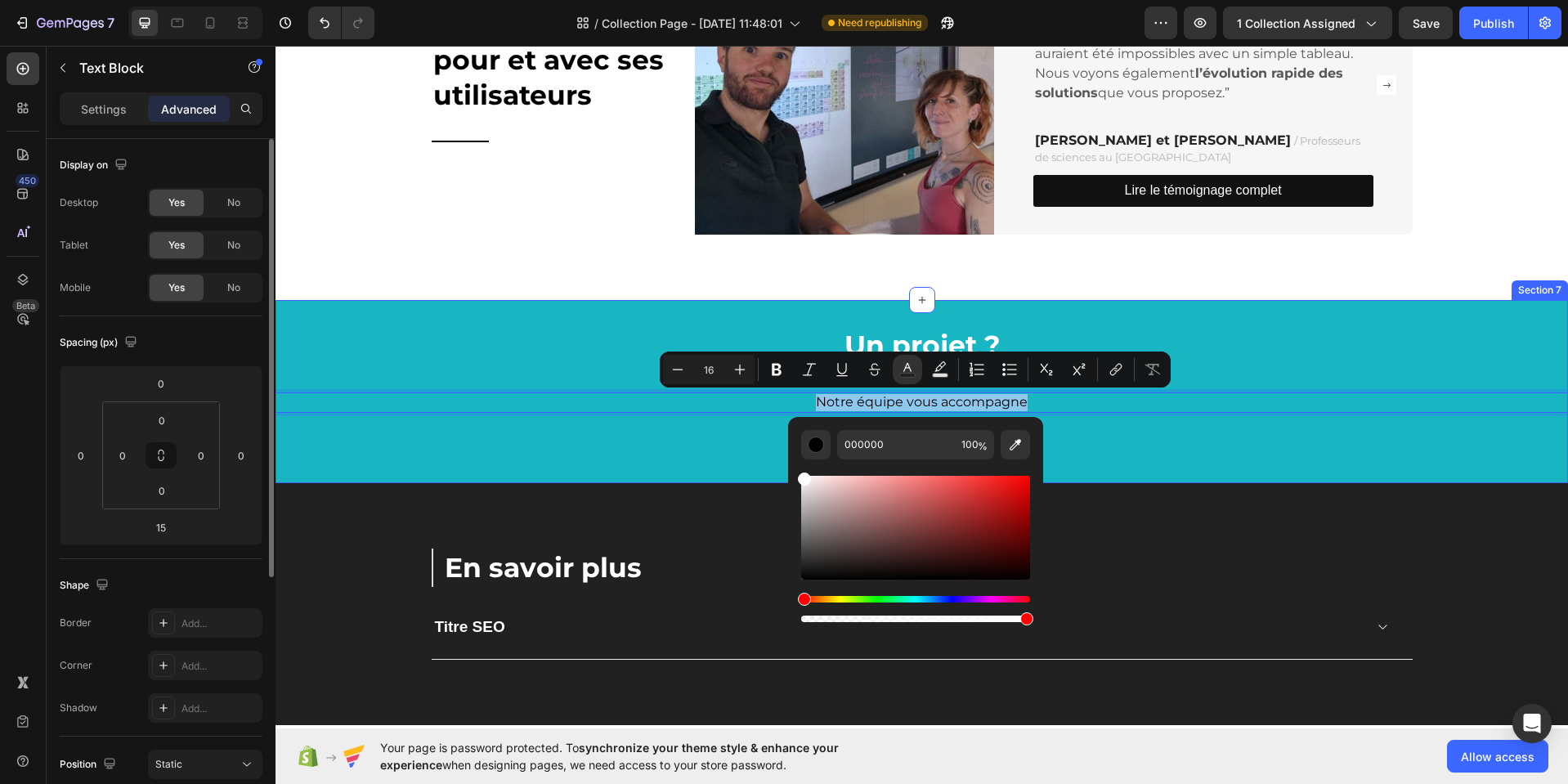
type input "FFFFFF"
drag, startPoint x: 1129, startPoint y: 541, endPoint x: 771, endPoint y: 464, distance: 366.2
click at [924, 305] on div at bounding box center [922, 300] width 26 height 26
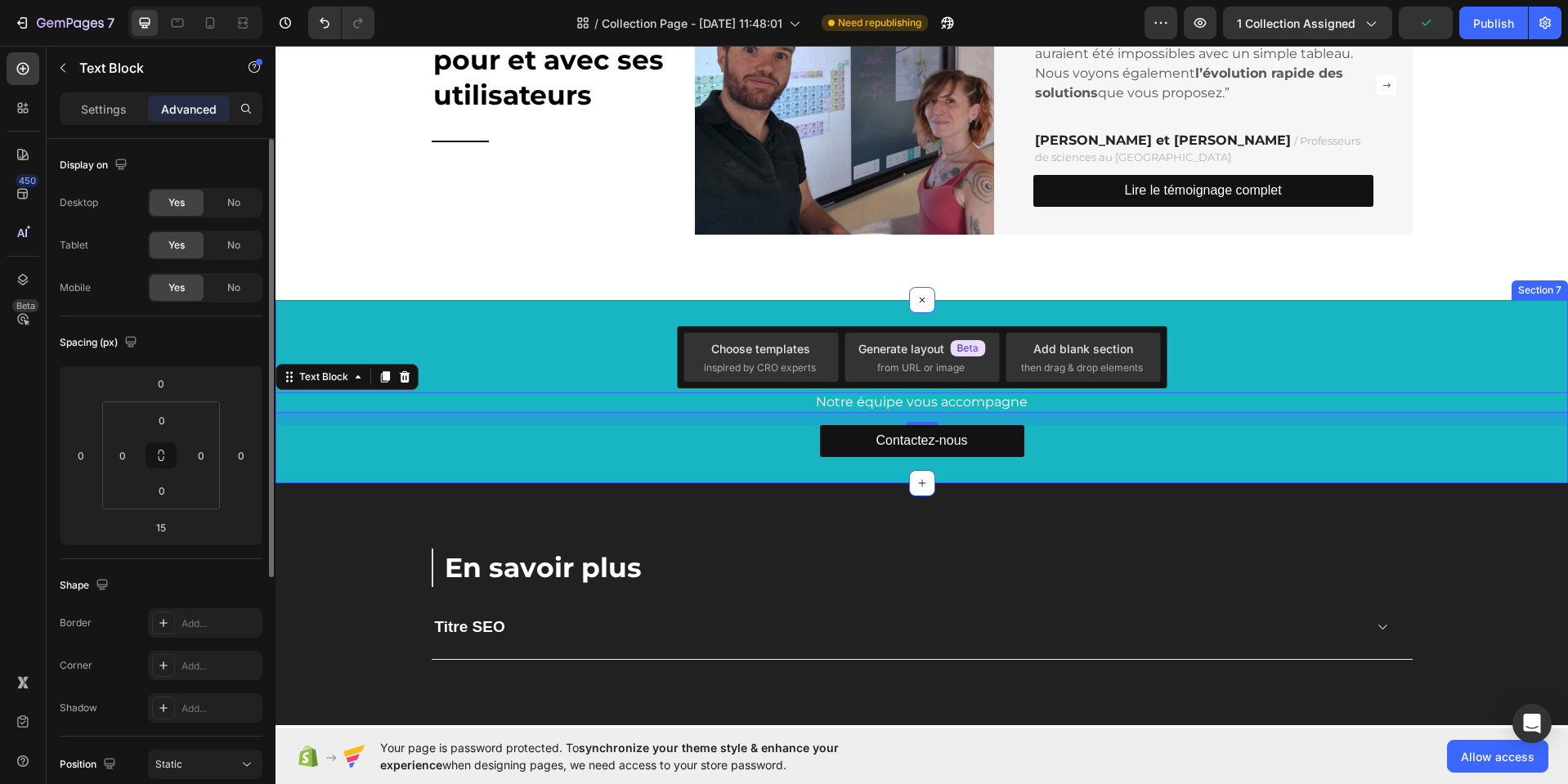
click at [973, 305] on div "⁠⁠⁠⁠⁠⁠⁠ Un projet ? Heading Title Line Notre équipe vous accompagne Text Block …" at bounding box center [921, 392] width 1292 height 183
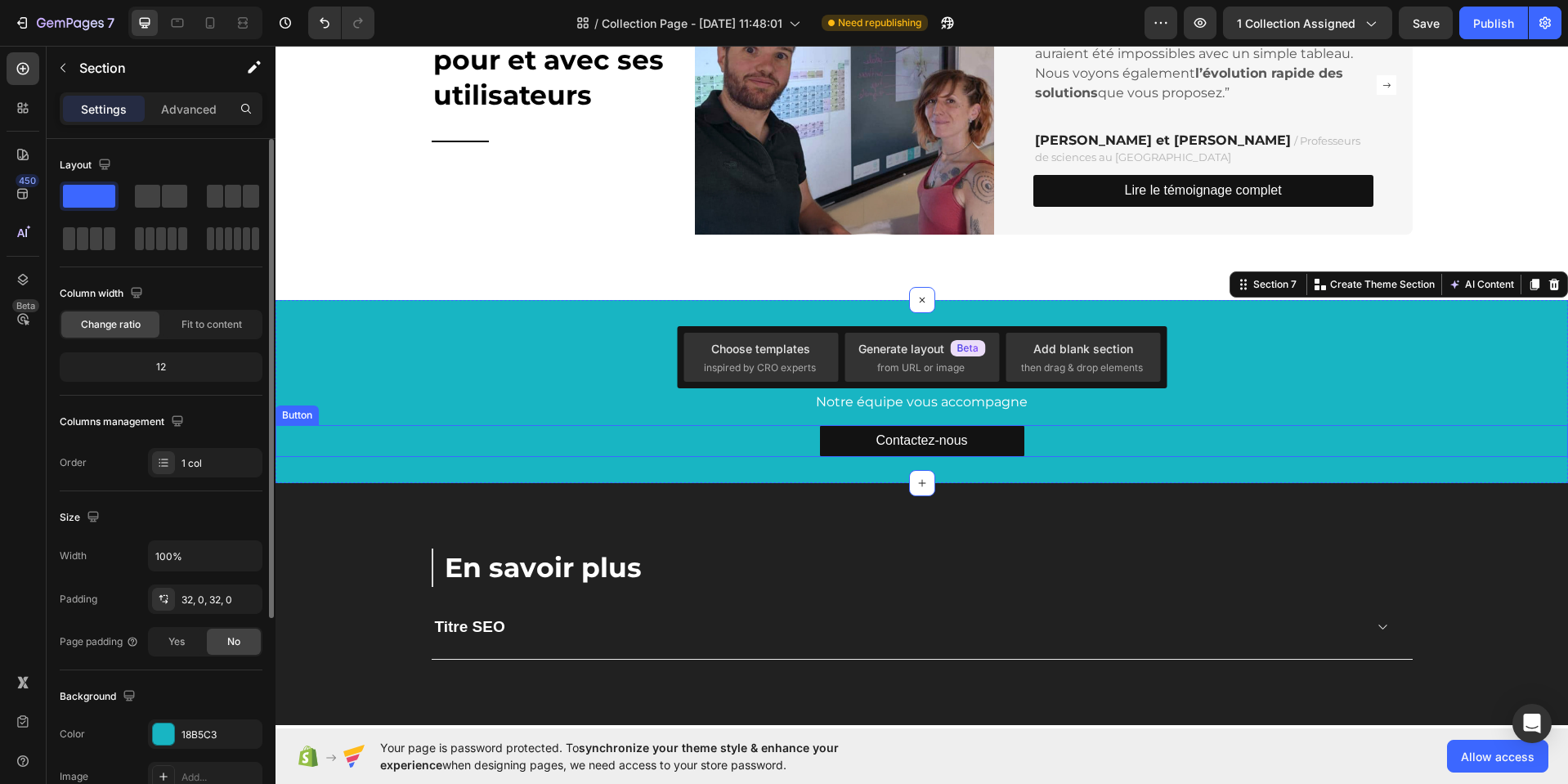
click at [1136, 428] on div "Contactez-nous Button" at bounding box center [921, 441] width 1292 height 31
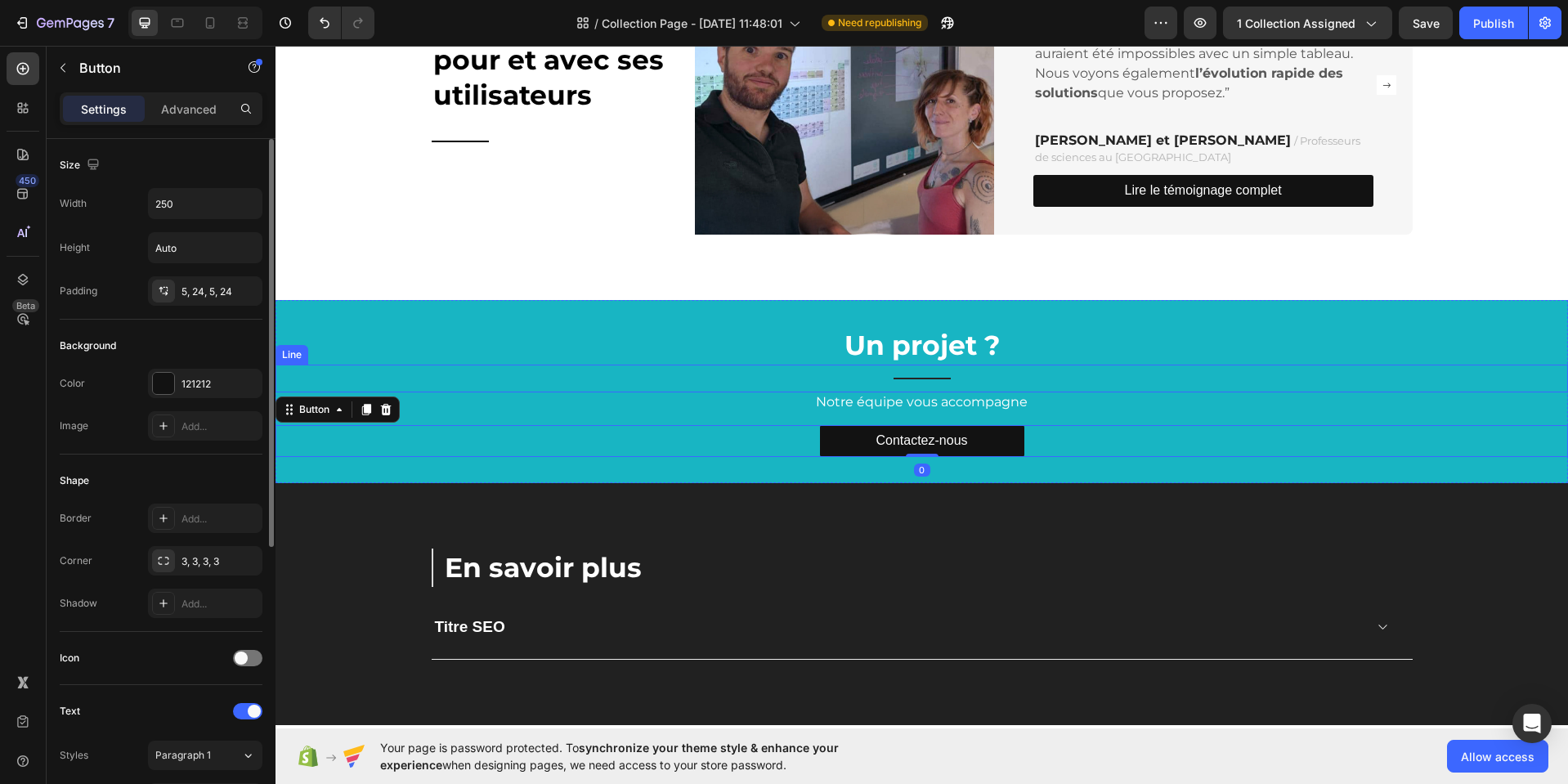
click at [943, 379] on div "Title Line" at bounding box center [921, 379] width 1292 height 28
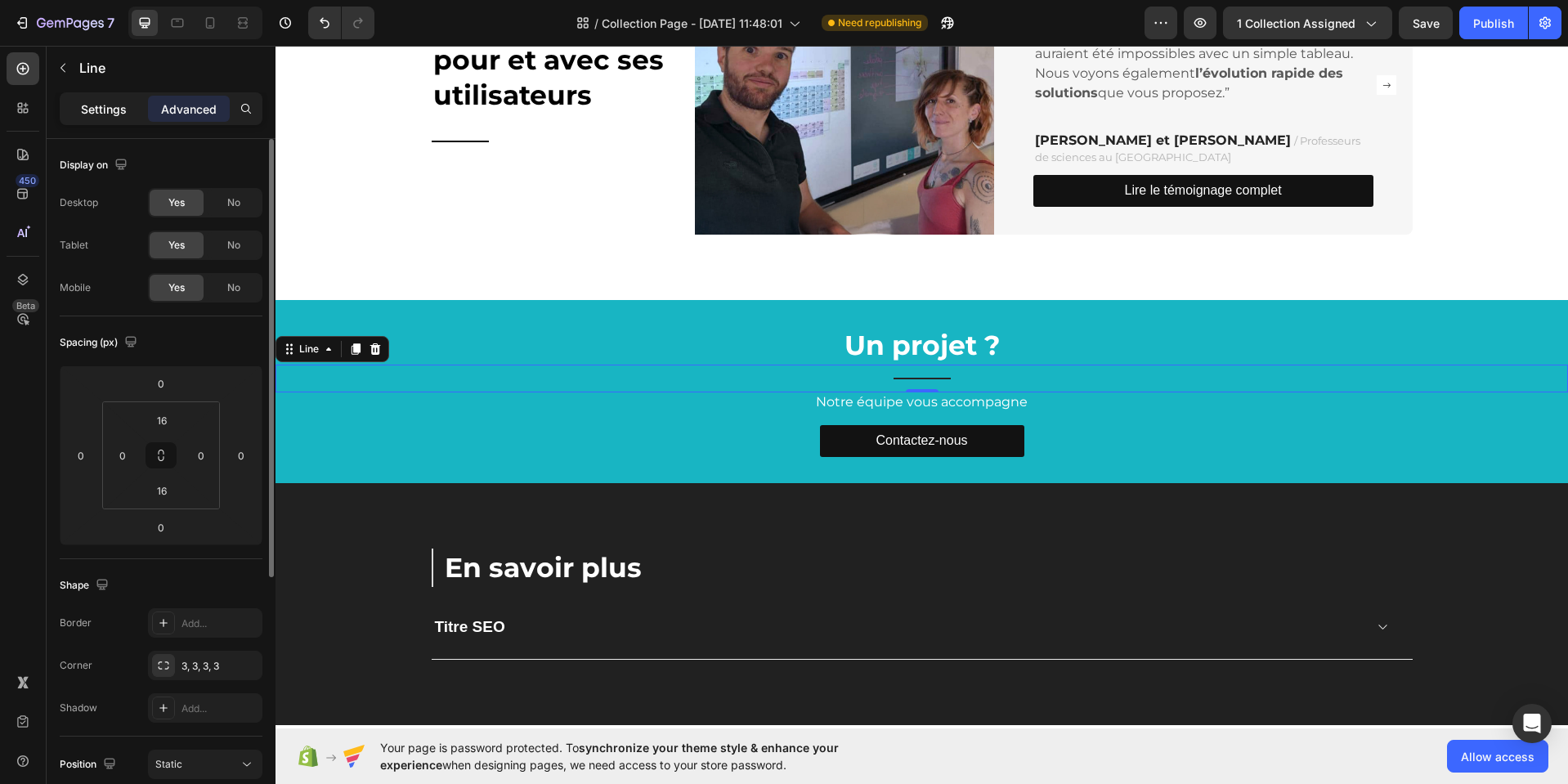
click at [91, 110] on p "Settings" at bounding box center [104, 109] width 46 height 18
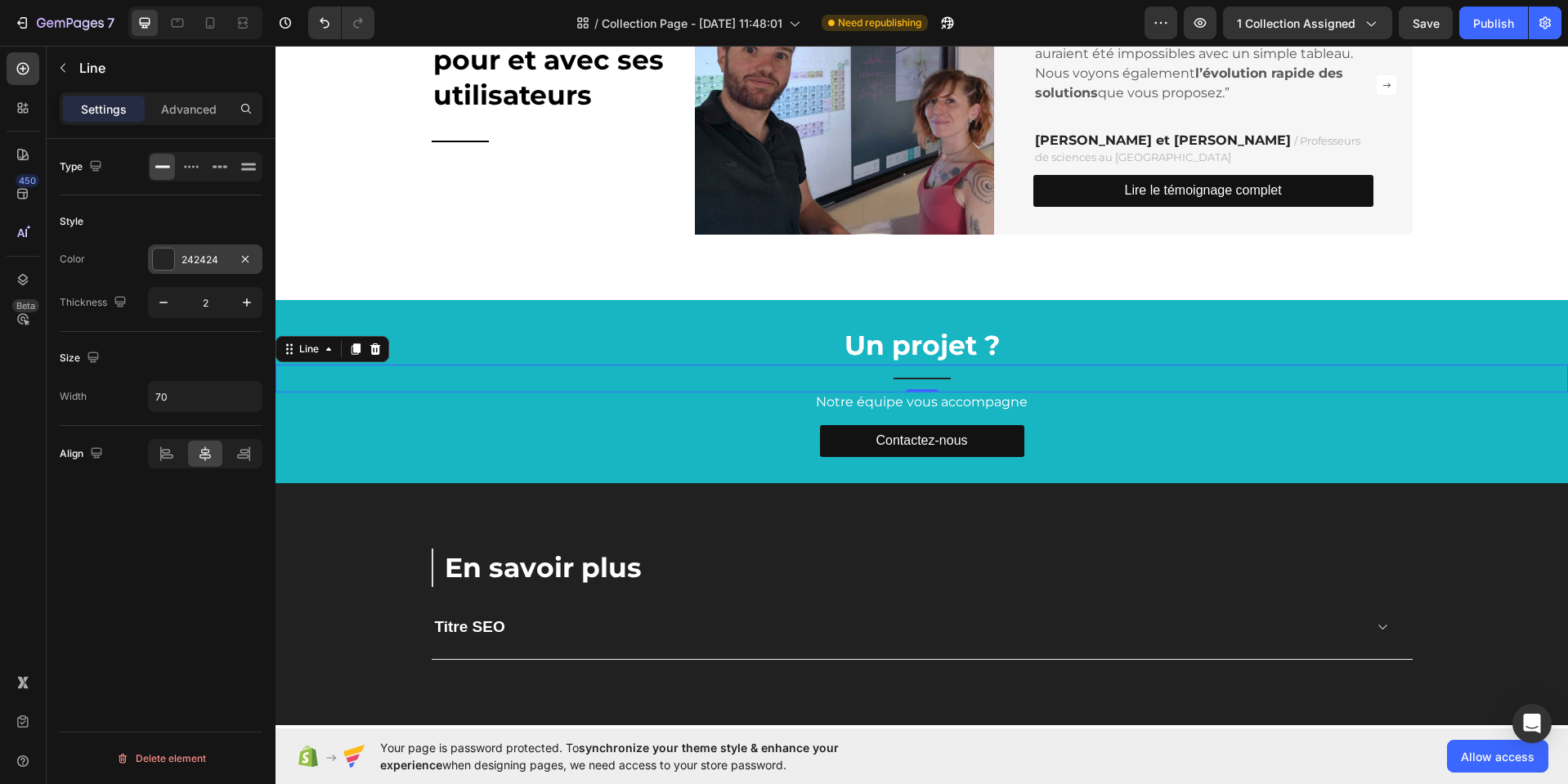
click at [218, 260] on div "242424" at bounding box center [204, 260] width 47 height 15
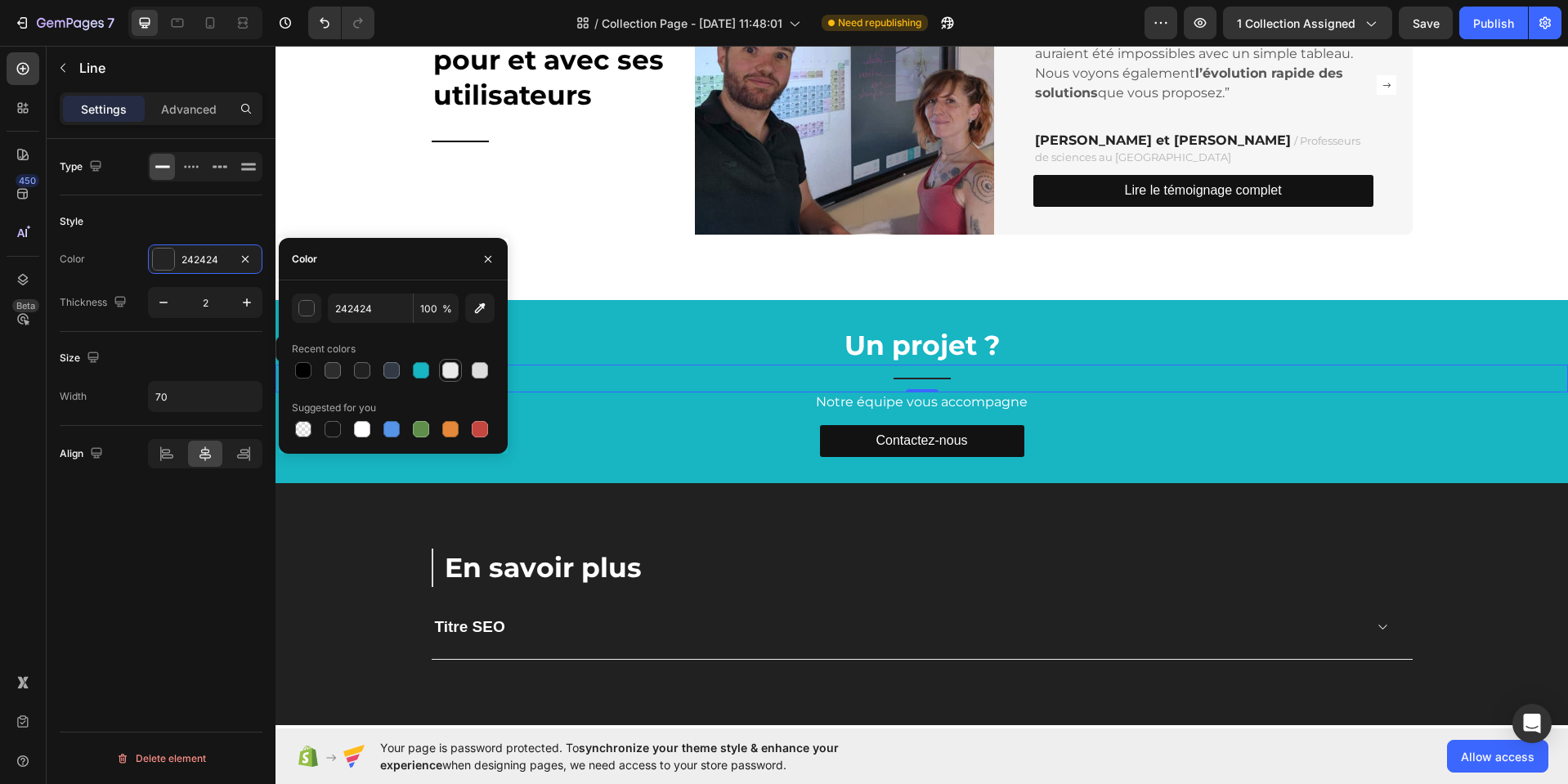
click at [444, 372] on div at bounding box center [451, 371] width 17 height 17
type input "EAEAEA"
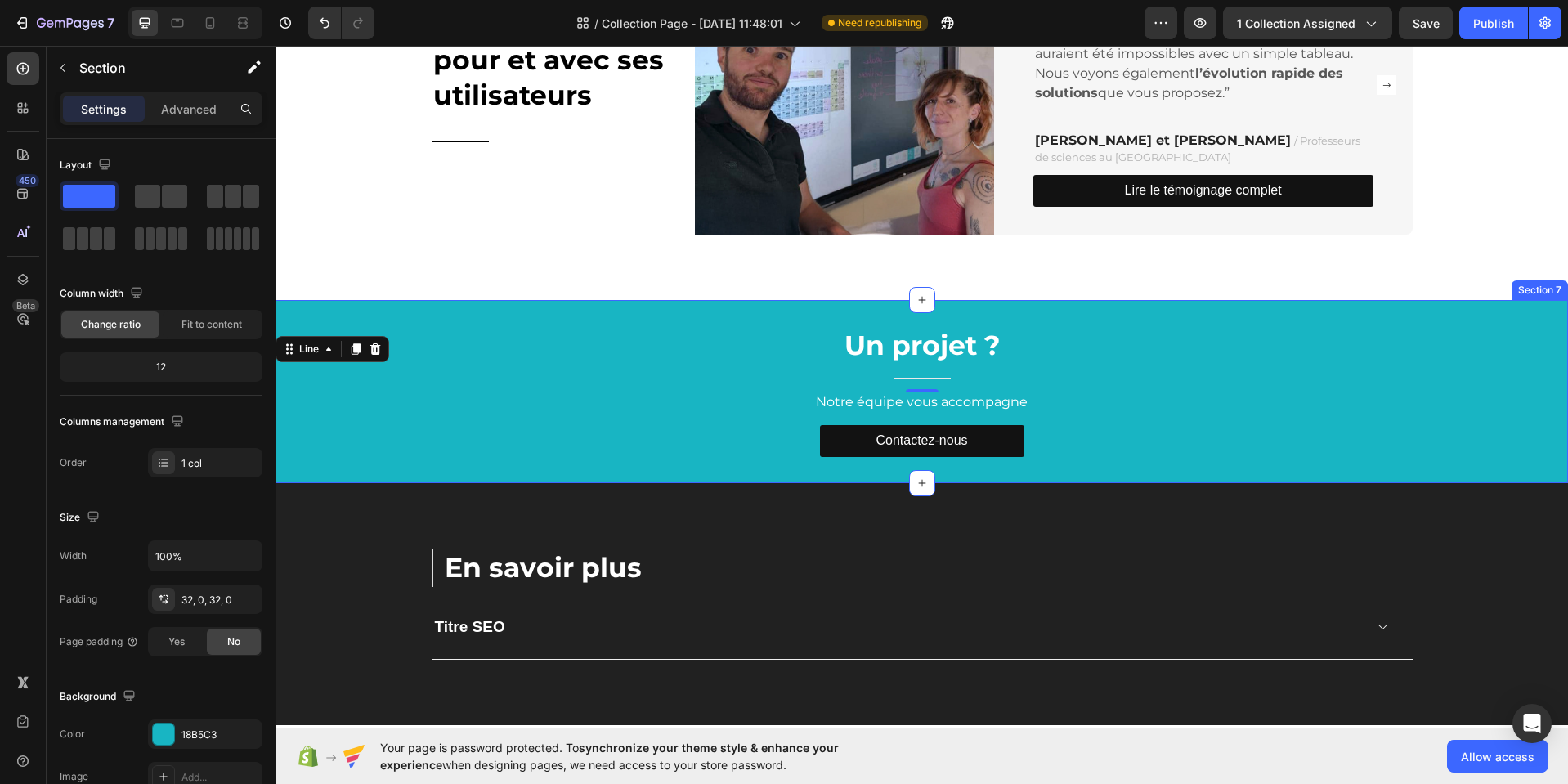
click at [760, 320] on div "⁠⁠⁠⁠⁠⁠⁠ Un projet ? Heading Title Line 0 Notre équipe vous accompagne Text Bloc…" at bounding box center [921, 392] width 1292 height 183
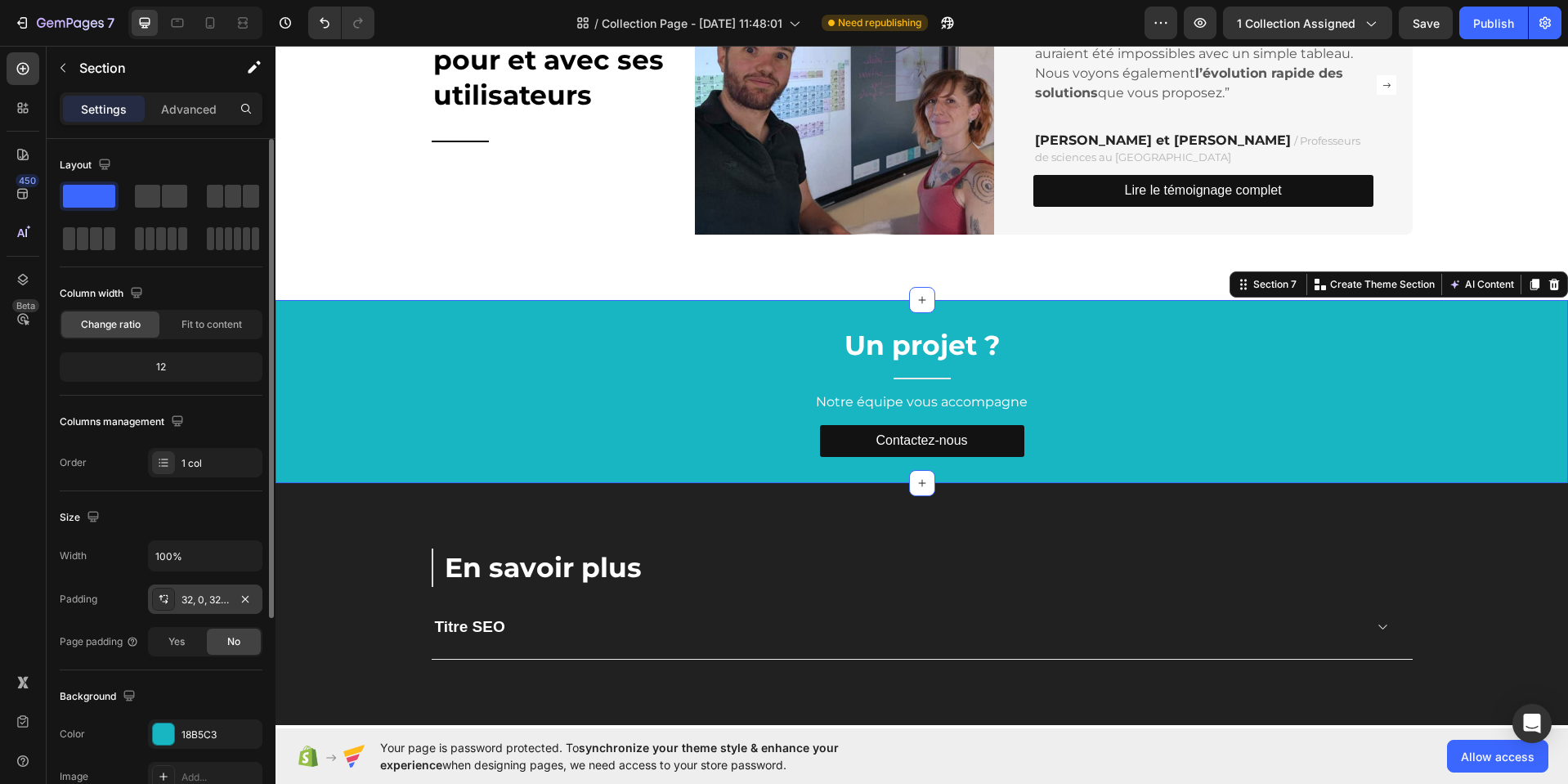
click at [221, 594] on div "32, 0, 32, 0" at bounding box center [204, 600] width 47 height 15
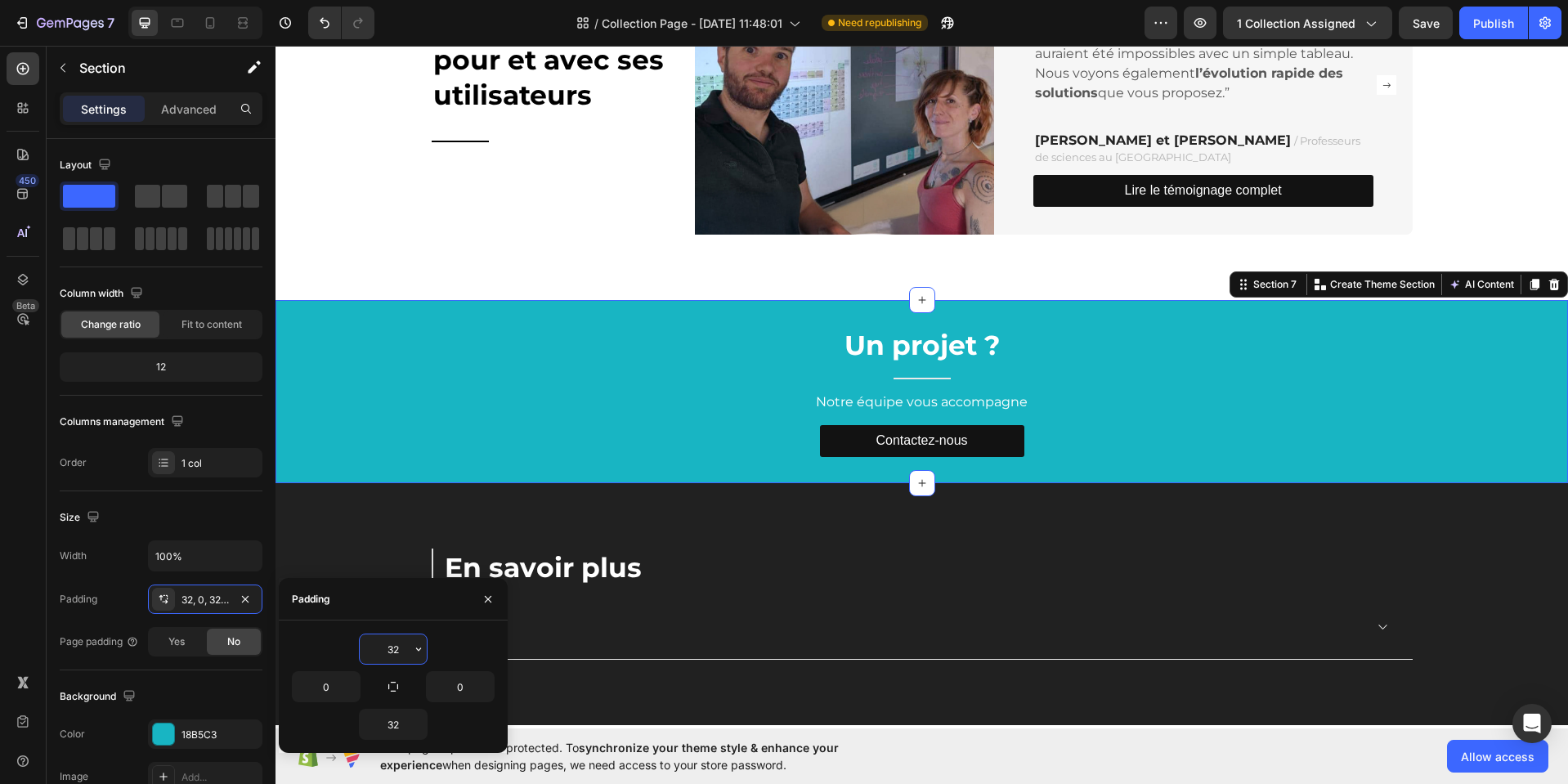
drag, startPoint x: 400, startPoint y: 648, endPoint x: 370, endPoint y: 648, distance: 30.0
click at [370, 648] on input "32" at bounding box center [393, 649] width 67 height 30
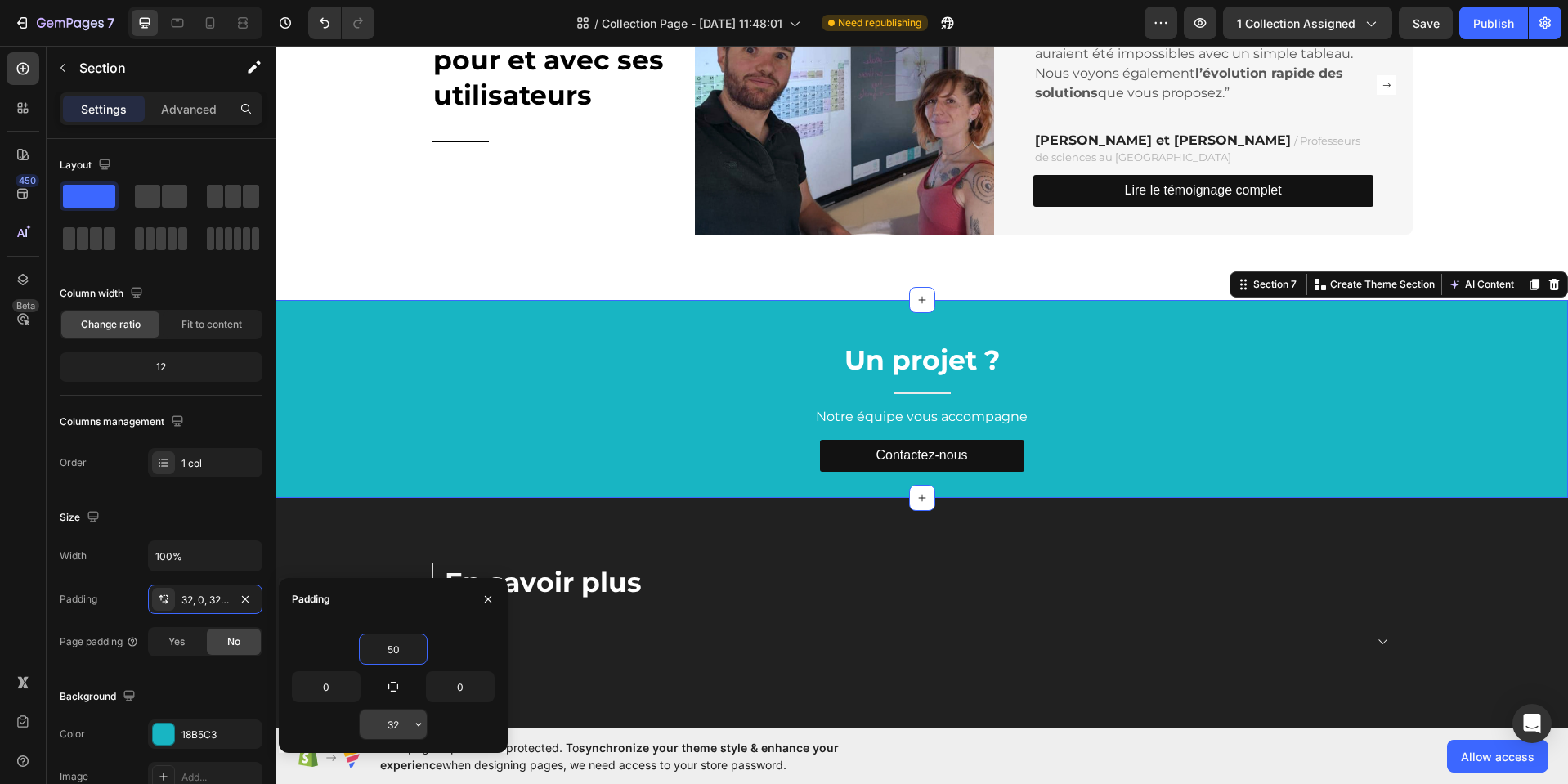
type input "50"
drag, startPoint x: 408, startPoint y: 720, endPoint x: 366, endPoint y: 734, distance: 44.3
click at [368, 728] on input "32" at bounding box center [393, 725] width 67 height 30
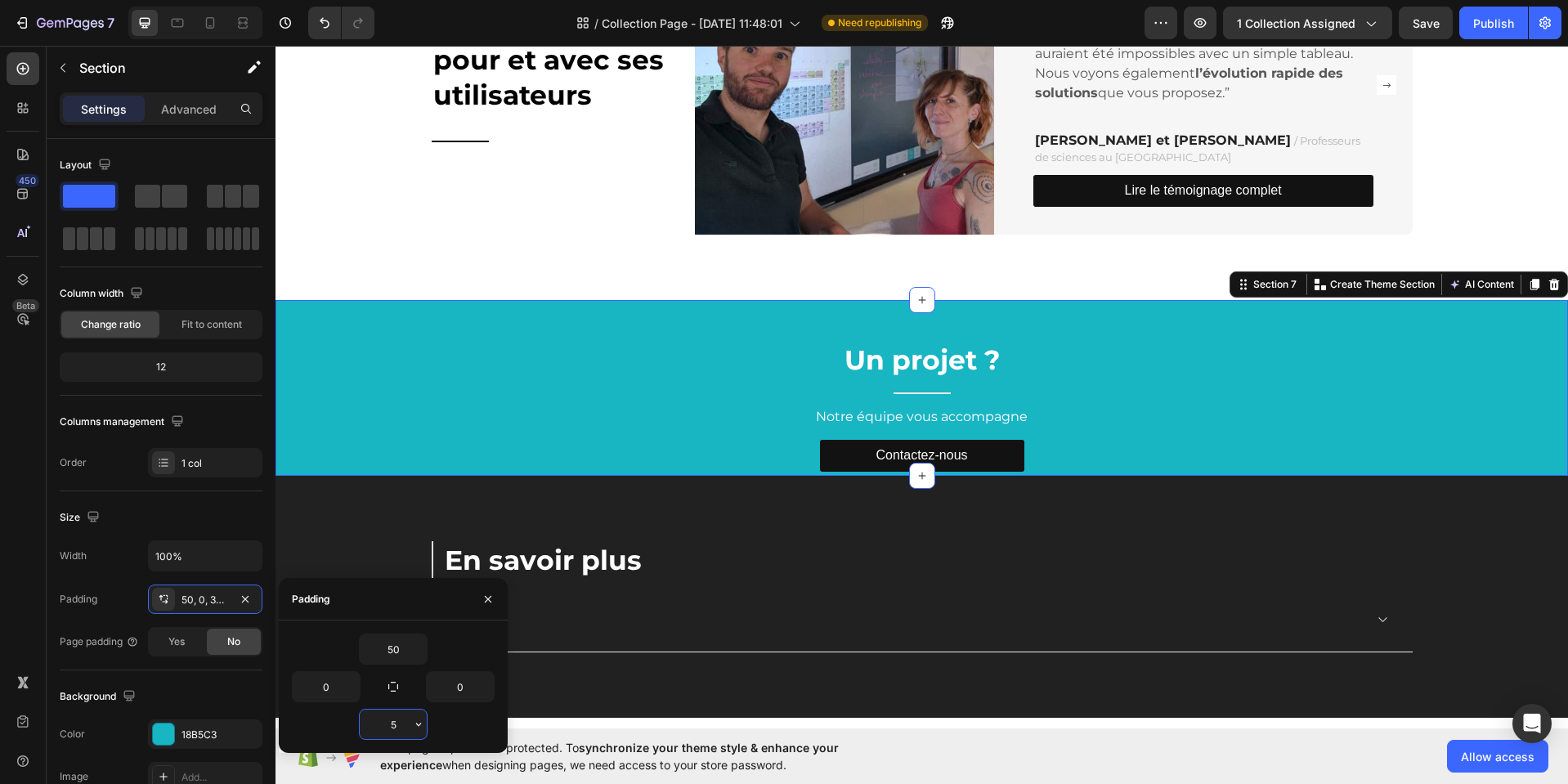
type input "50"
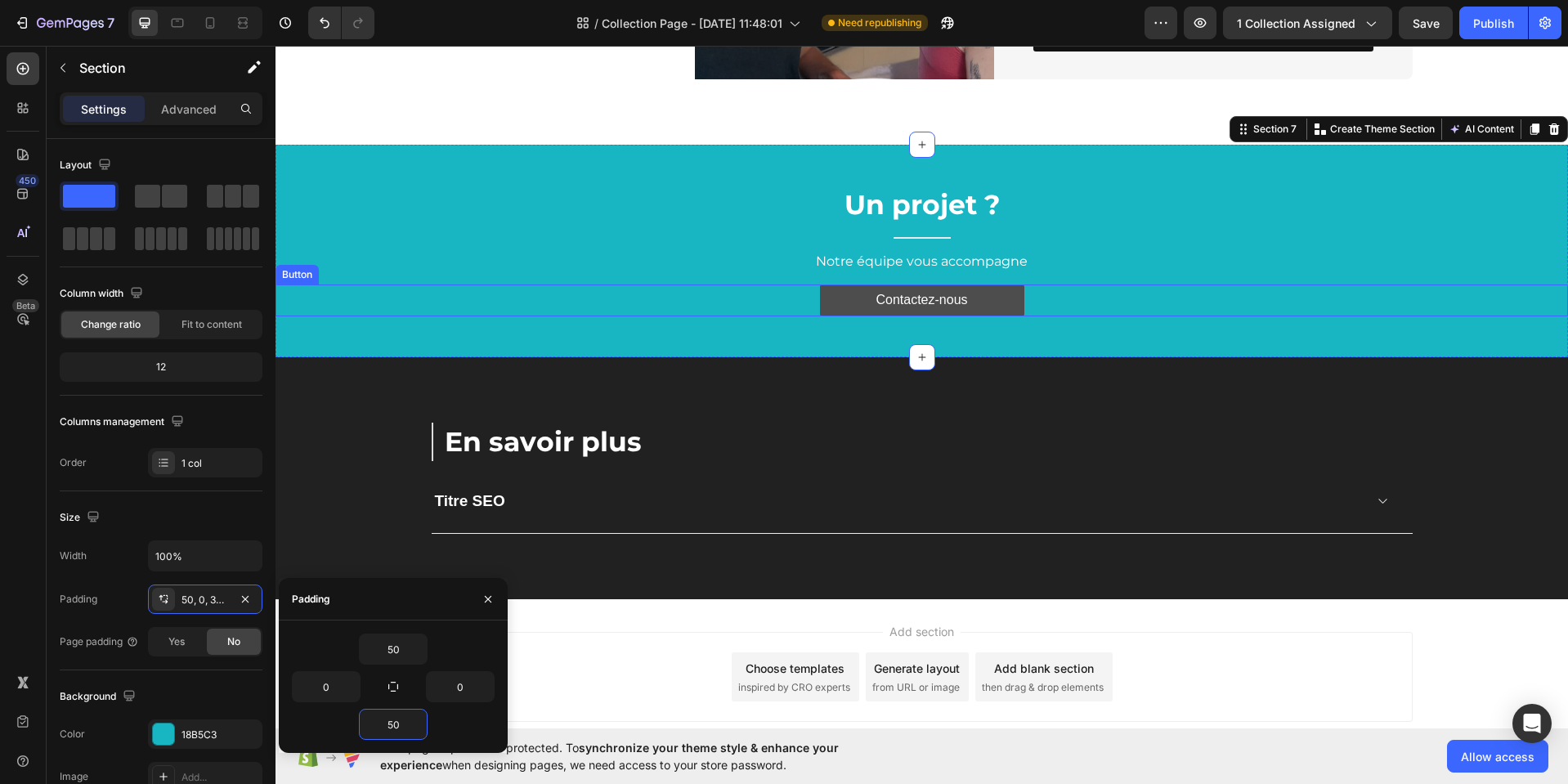
scroll to position [2521, 0]
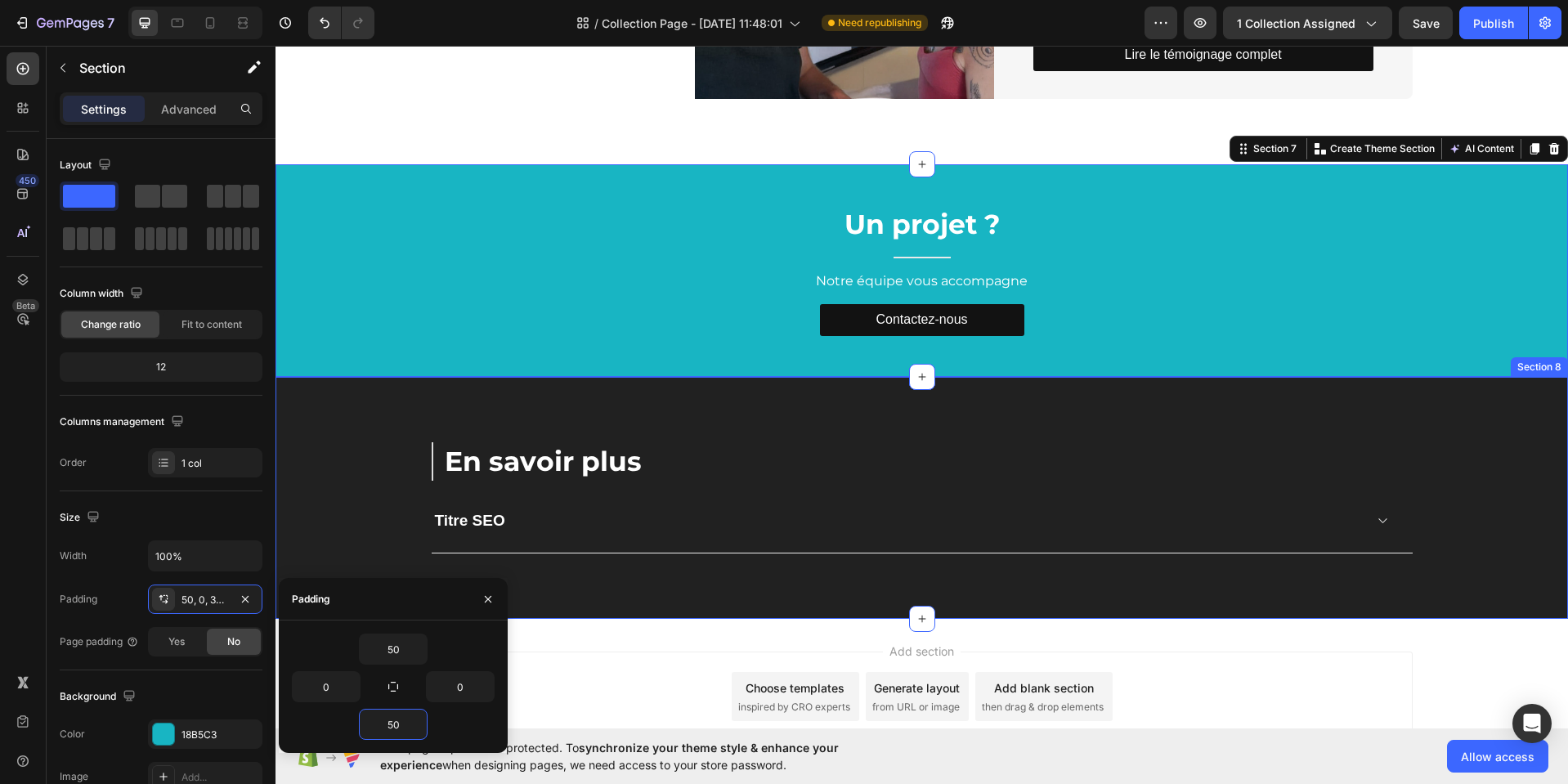
click at [374, 406] on div "En savoir plus Heading Titre SEO Accordion Row Row Section 8" at bounding box center [921, 498] width 1292 height 243
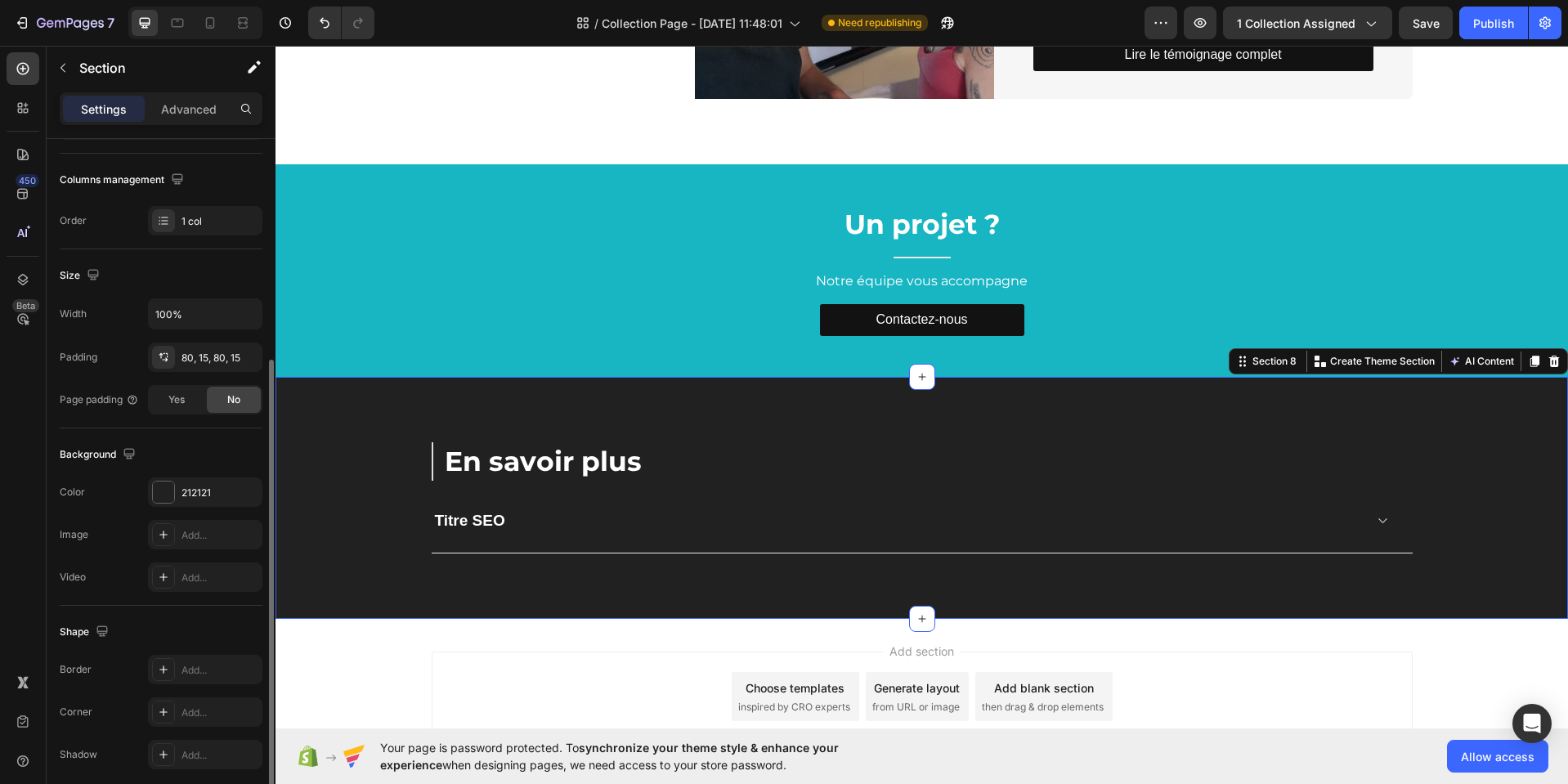
scroll to position [273, 0]
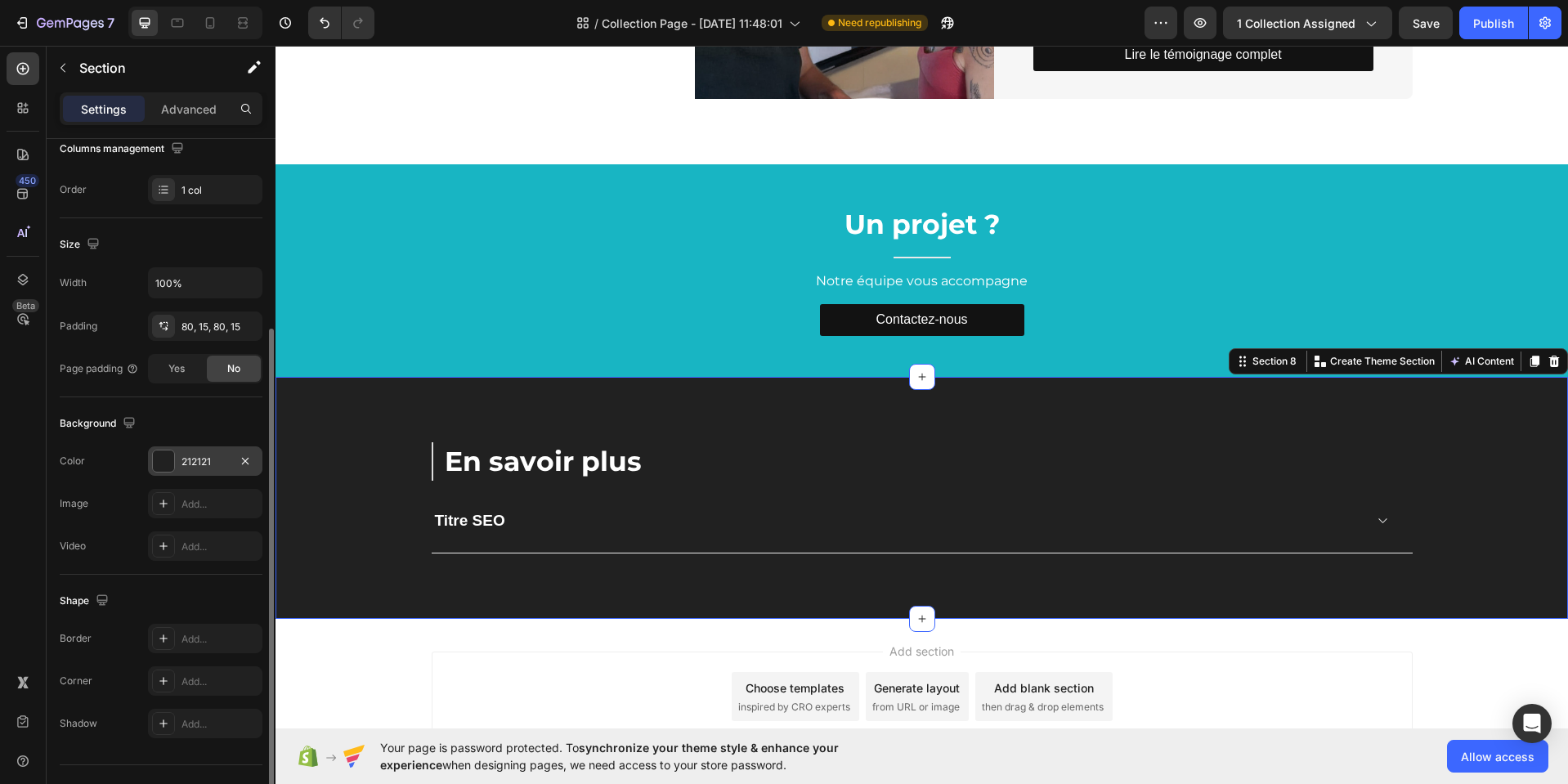
click at [208, 465] on div "212121" at bounding box center [204, 462] width 47 height 15
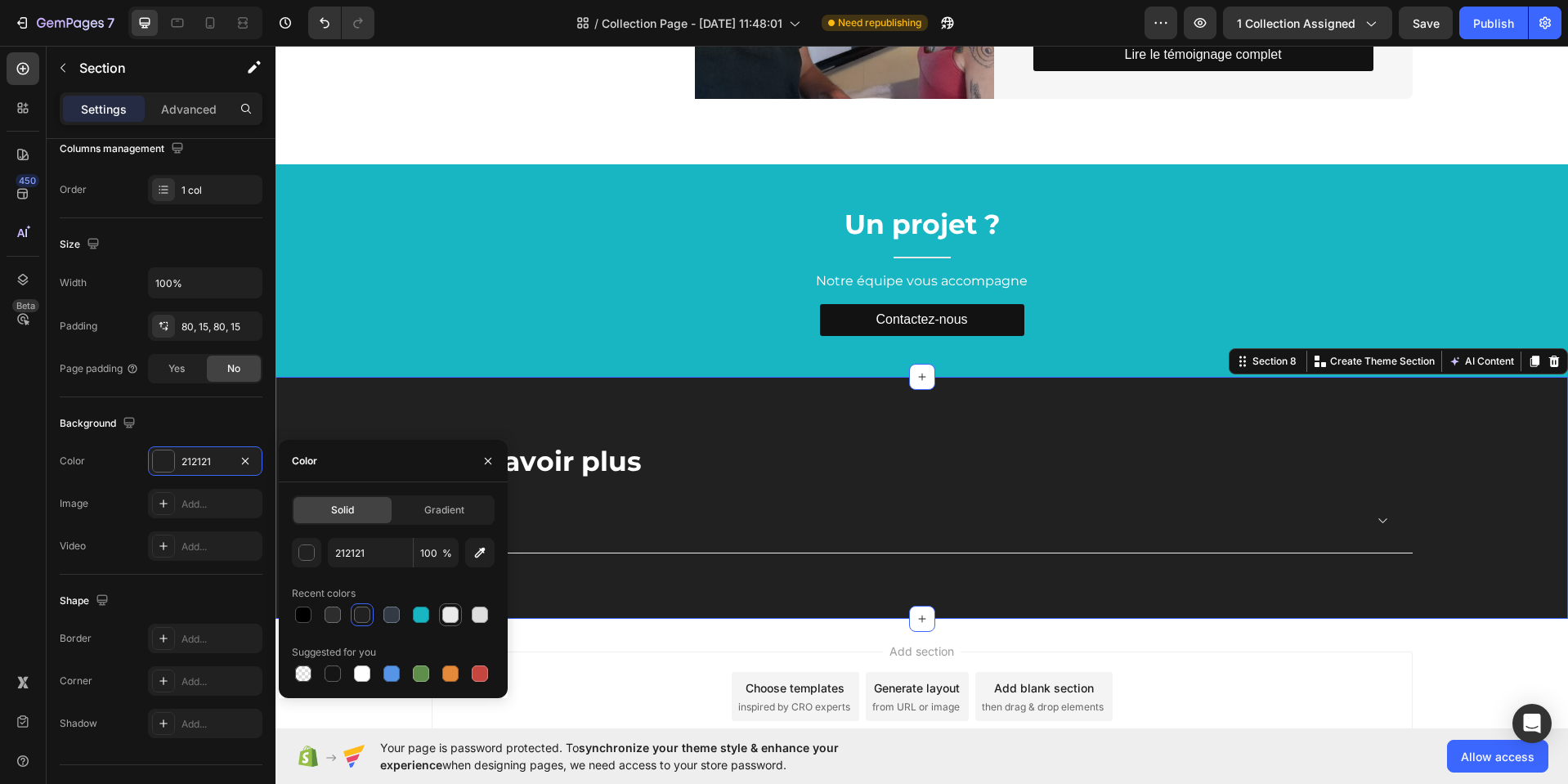
click at [450, 618] on div at bounding box center [451, 615] width 17 height 17
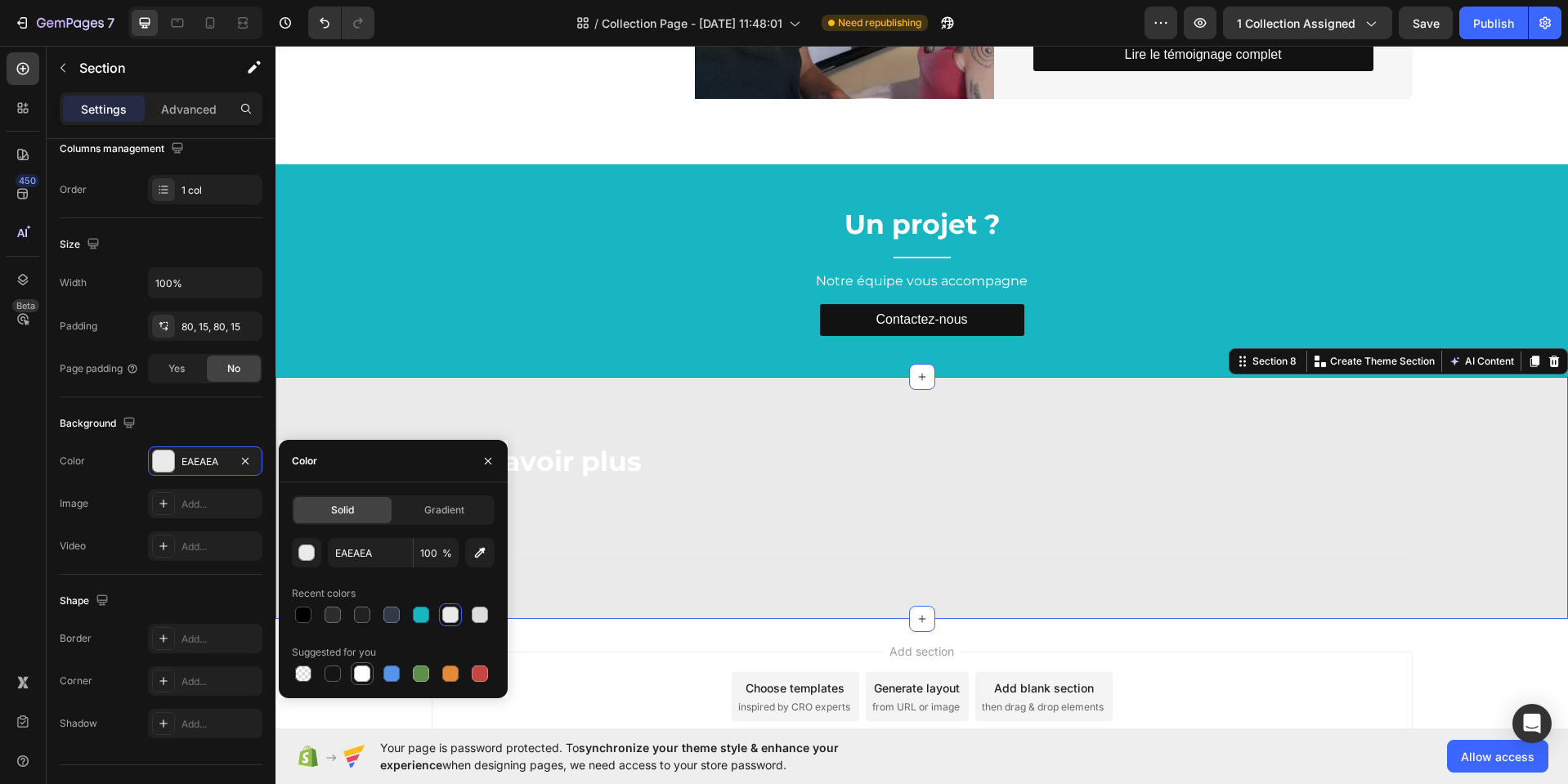
click at [360, 674] on div at bounding box center [362, 674] width 17 height 17
type input "FFFFFF"
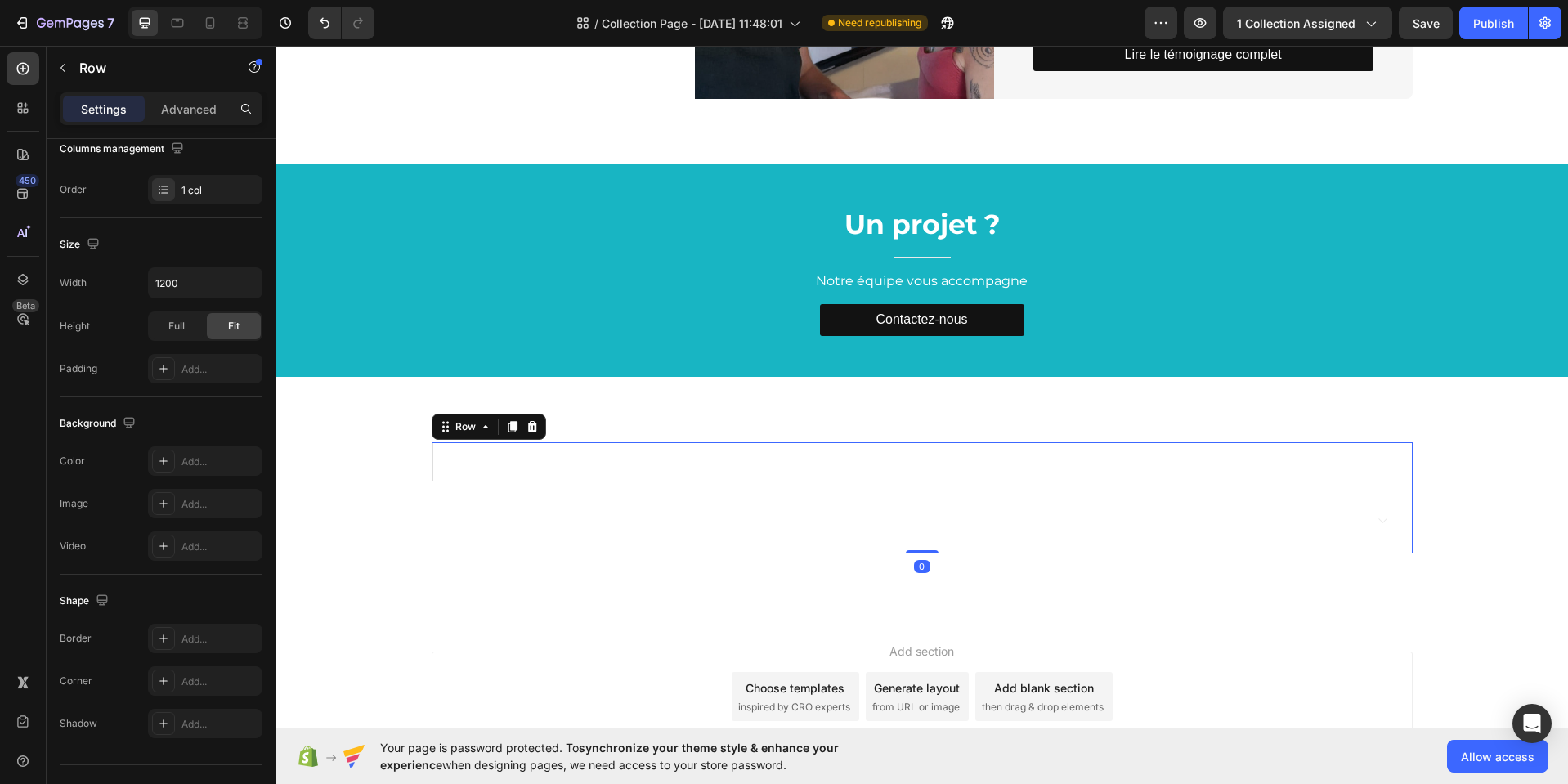
click at [563, 482] on div "En savoir plus Heading Titre SEO Accordion Row" at bounding box center [921, 498] width 980 height 112
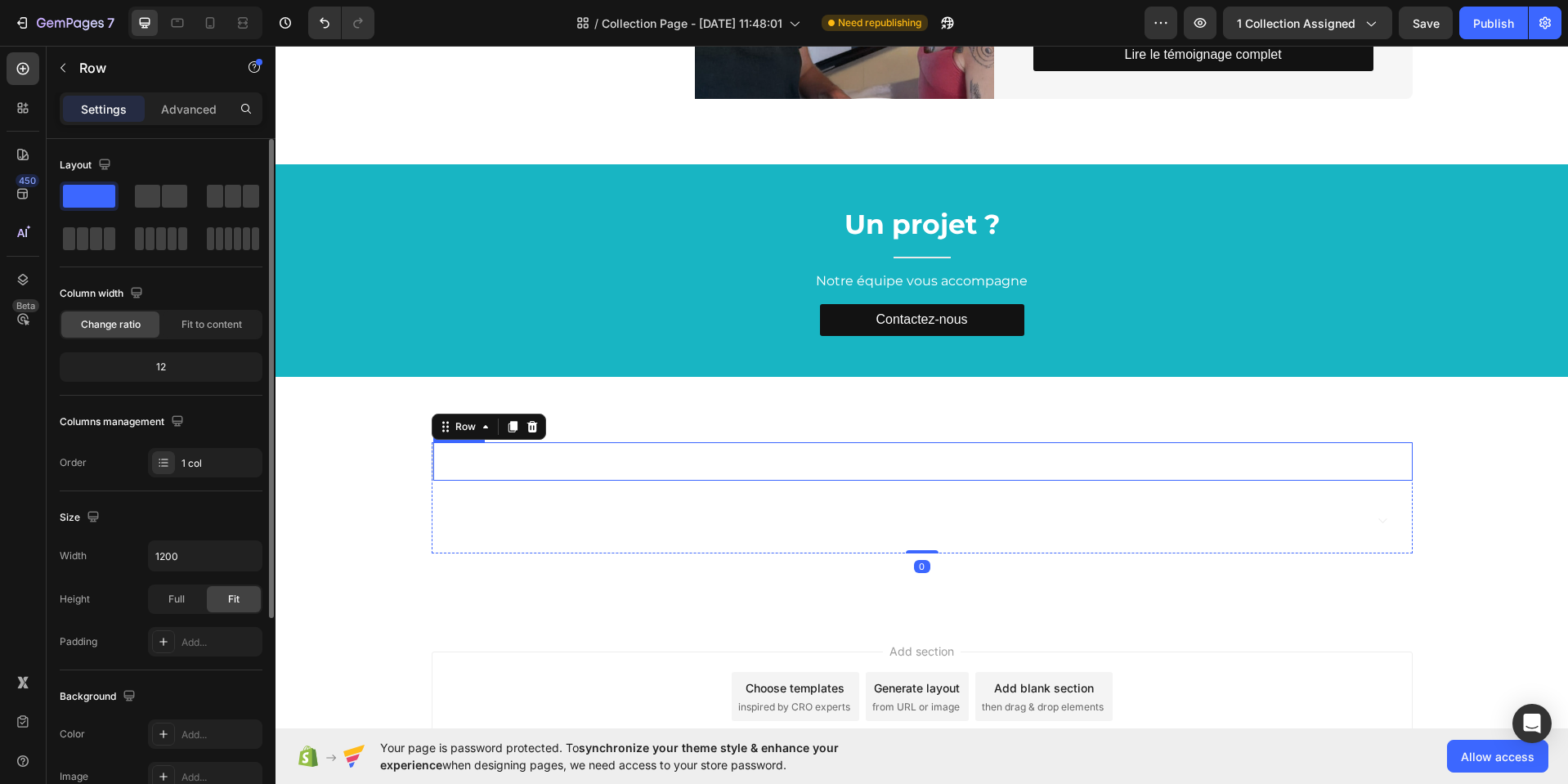
click at [563, 464] on span "En savoir plus" at bounding box center [542, 460] width 197 height 32
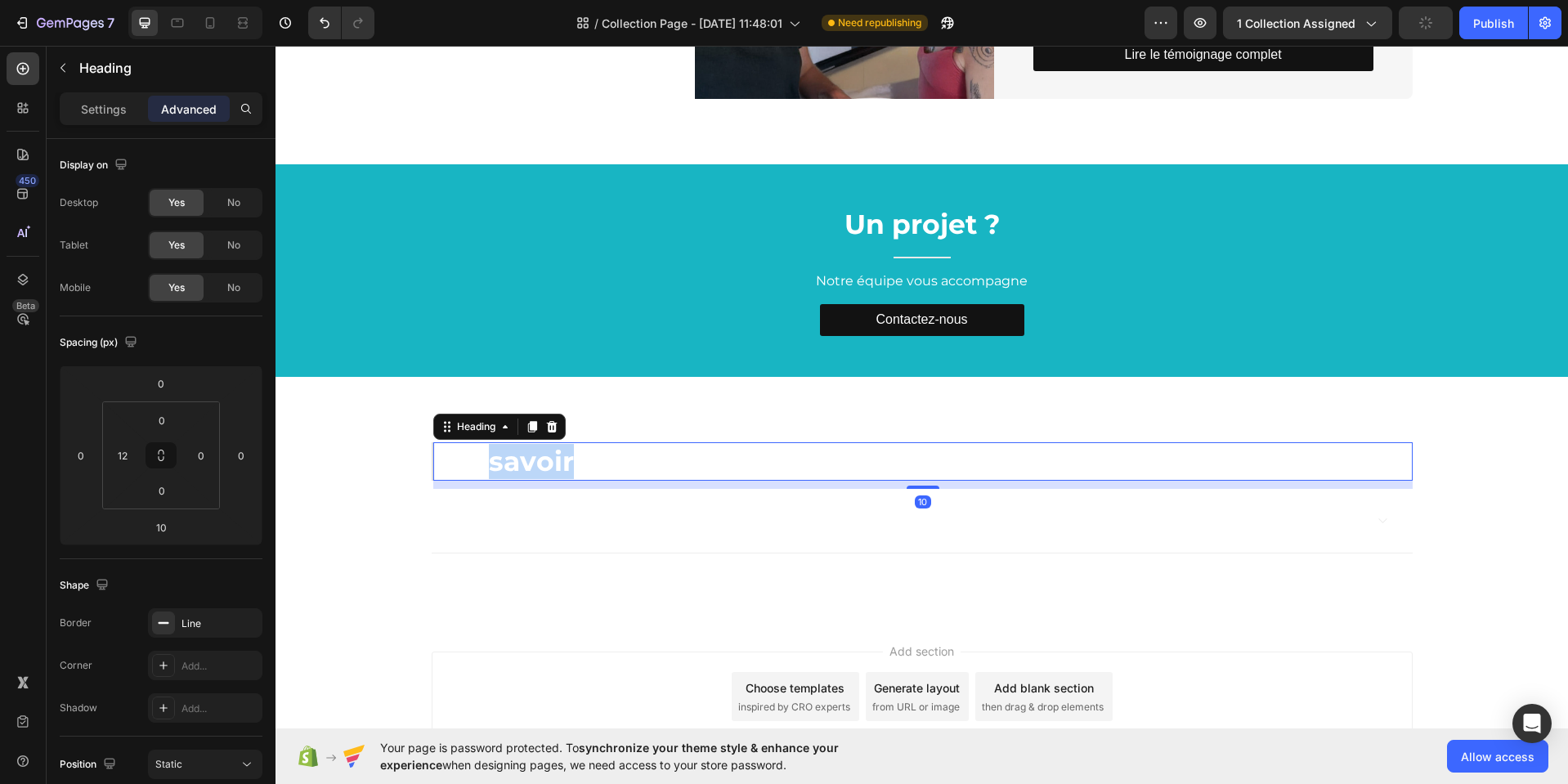
click at [485, 464] on span "En savoir plus" at bounding box center [542, 460] width 197 height 32
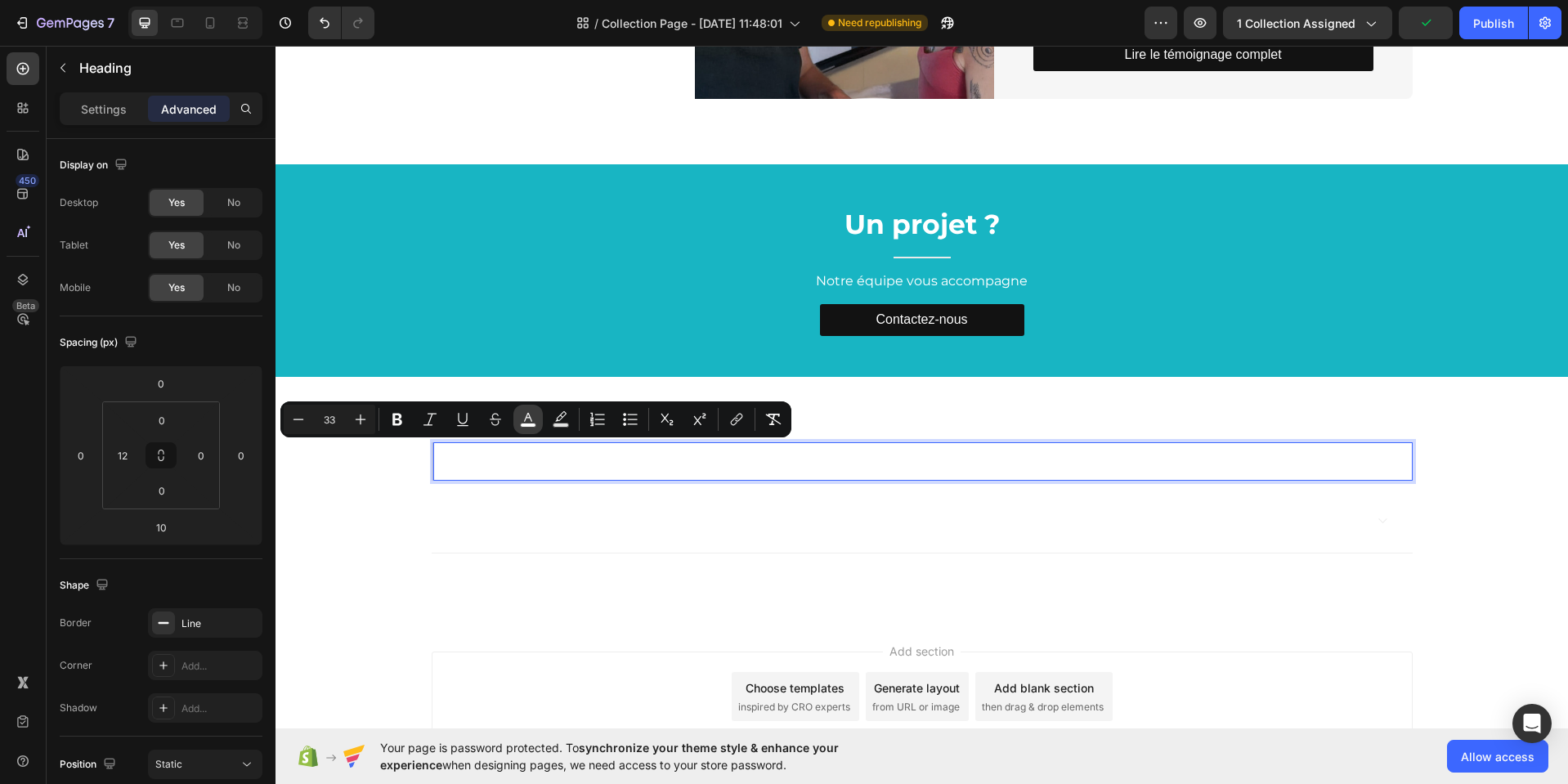
click at [523, 421] on icon "Editor contextual toolbar" at bounding box center [529, 420] width 17 height 17
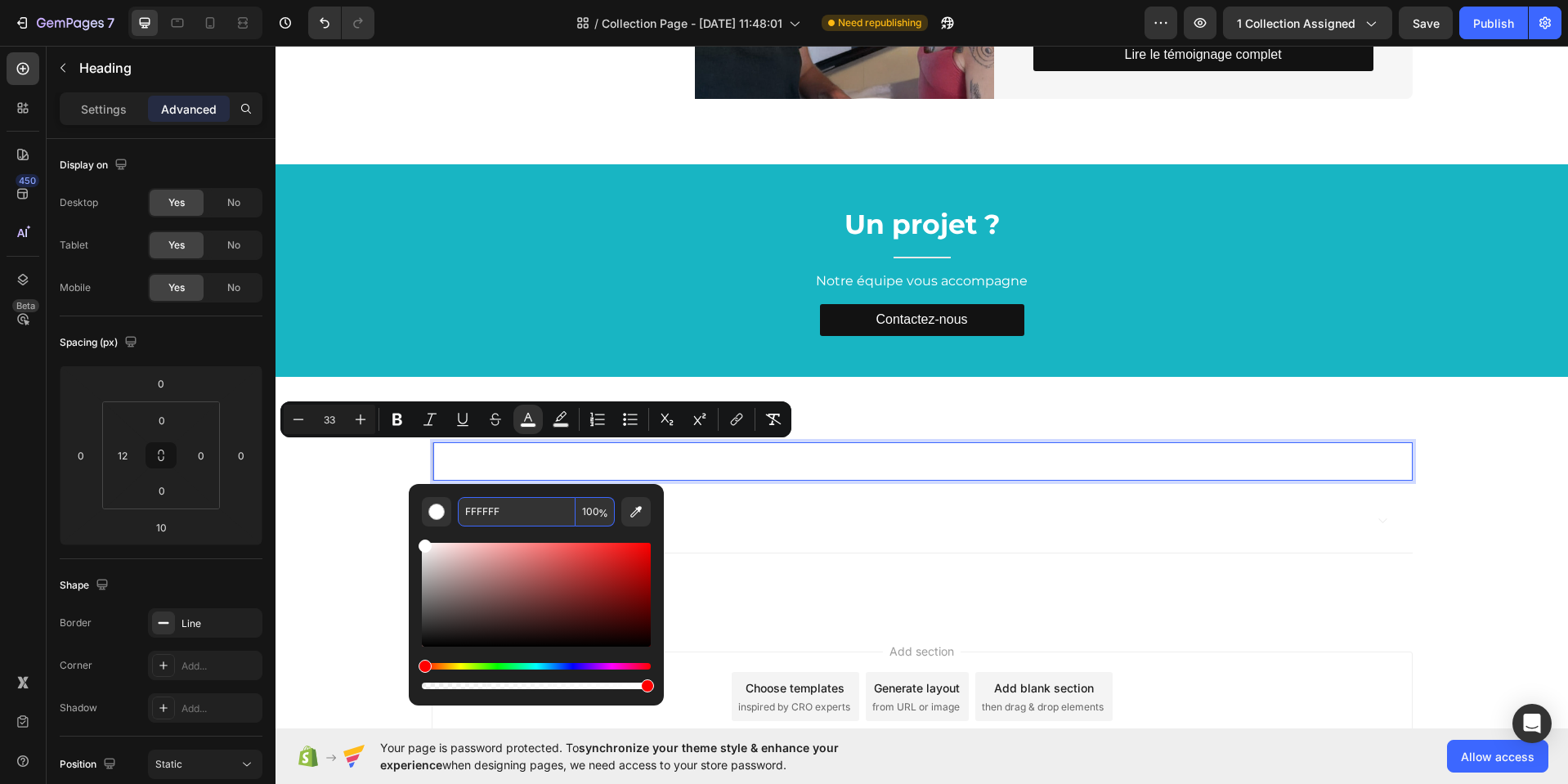
click at [511, 514] on input "FFFFFF" at bounding box center [516, 512] width 117 height 30
type input "000000"
drag, startPoint x: 723, startPoint y: 657, endPoint x: 363, endPoint y: 694, distance: 361.9
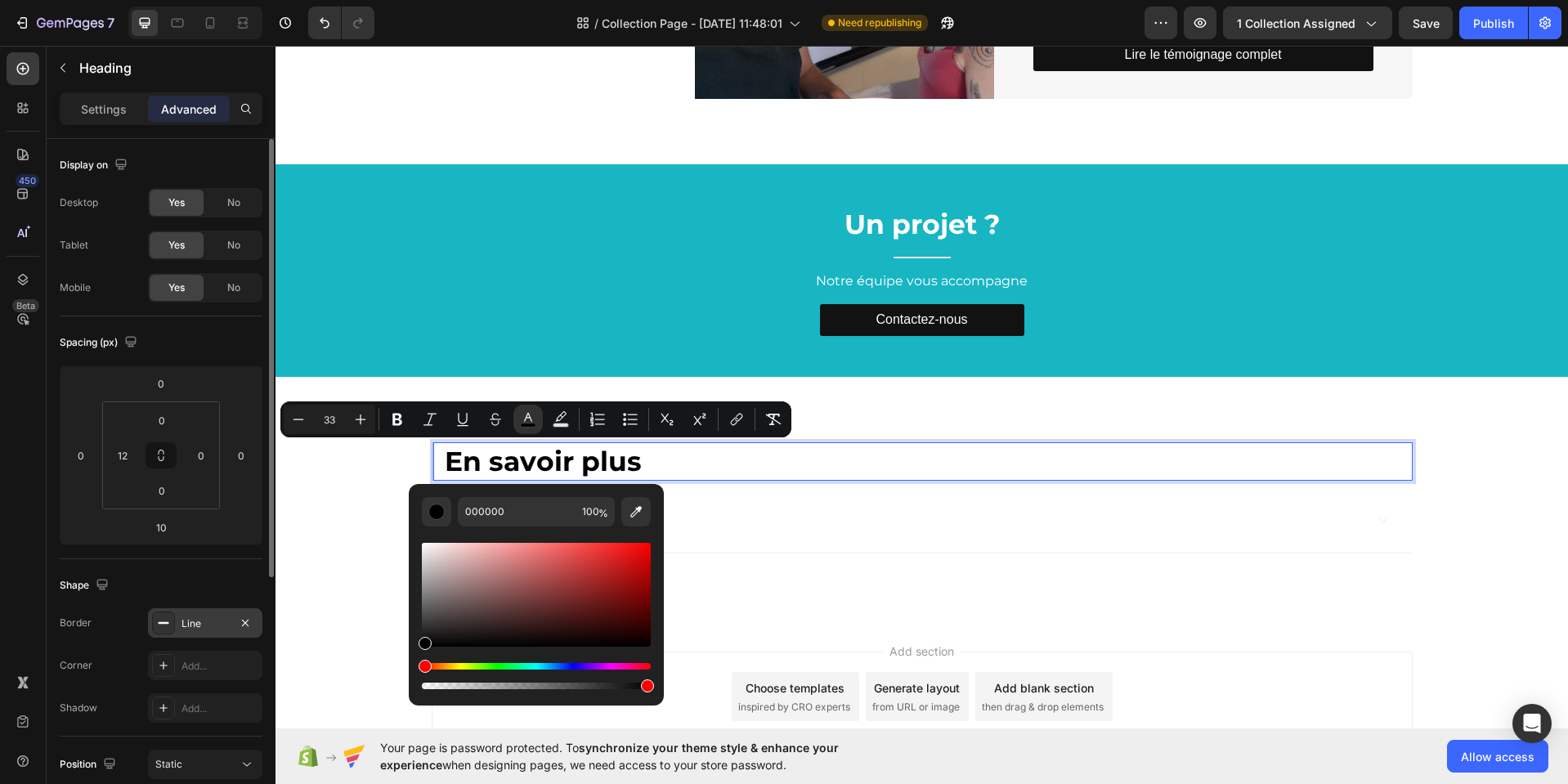
click at [213, 631] on div "Line" at bounding box center [204, 624] width 47 height 15
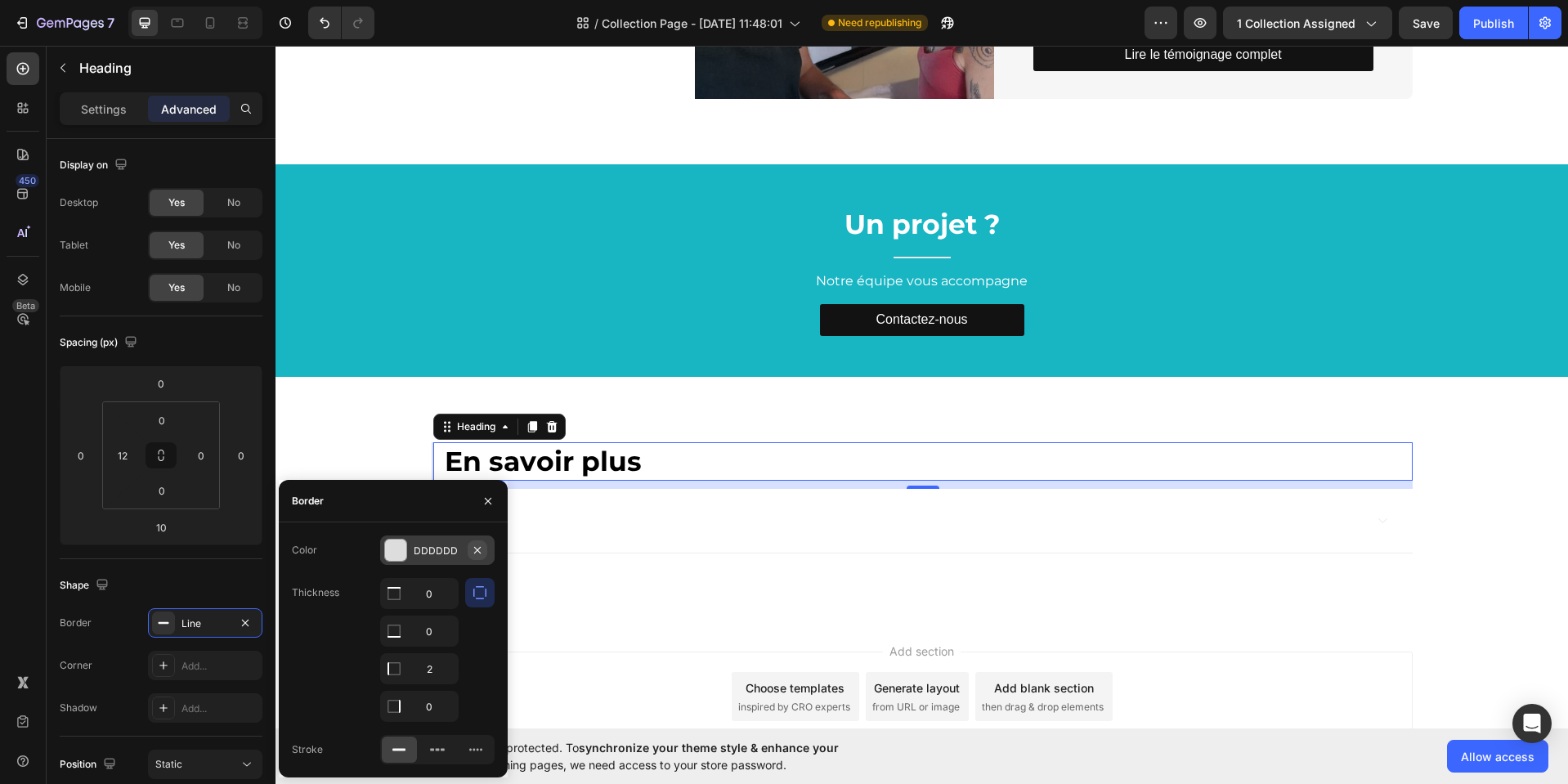
click at [468, 549] on button "button" at bounding box center [477, 550] width 19 height 19
drag, startPoint x: 412, startPoint y: 548, endPoint x: 158, endPoint y: 507, distance: 257.3
click at [412, 548] on div "Add..." at bounding box center [437, 550] width 115 height 30
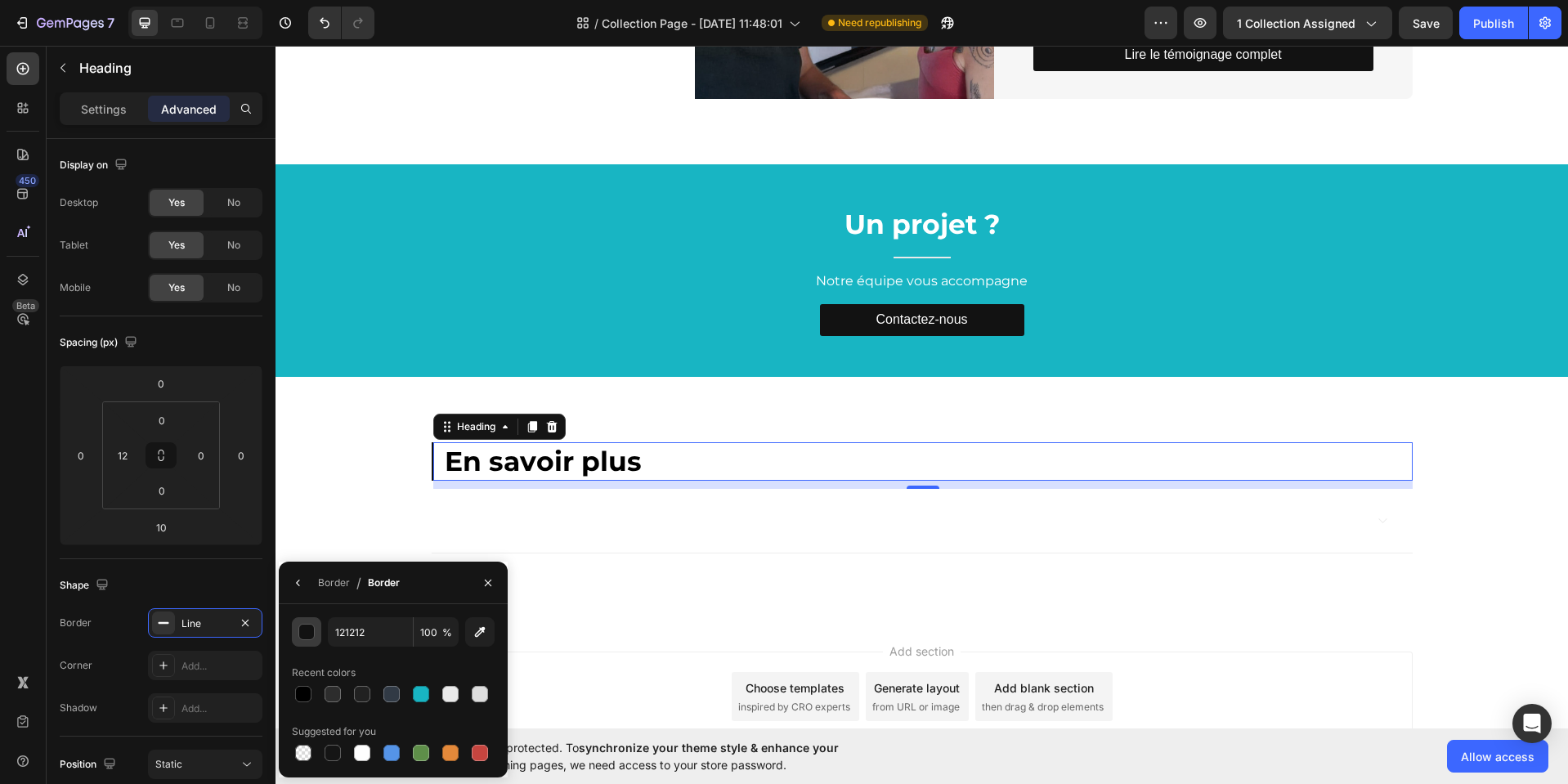
click at [310, 627] on div "button" at bounding box center [308, 633] width 17 height 17
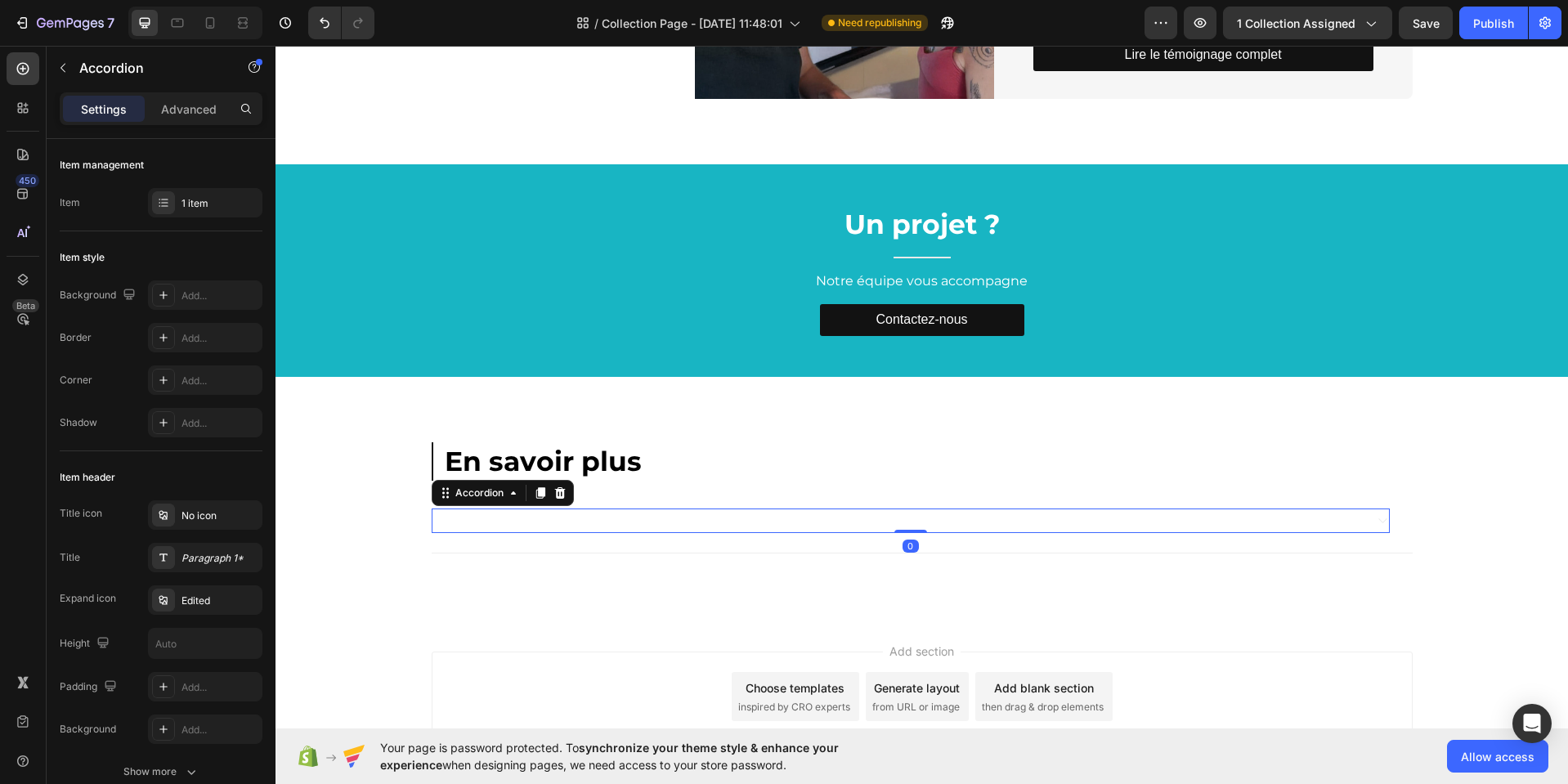
click at [632, 508] on div "Titre SEO" at bounding box center [897, 521] width 930 height 25
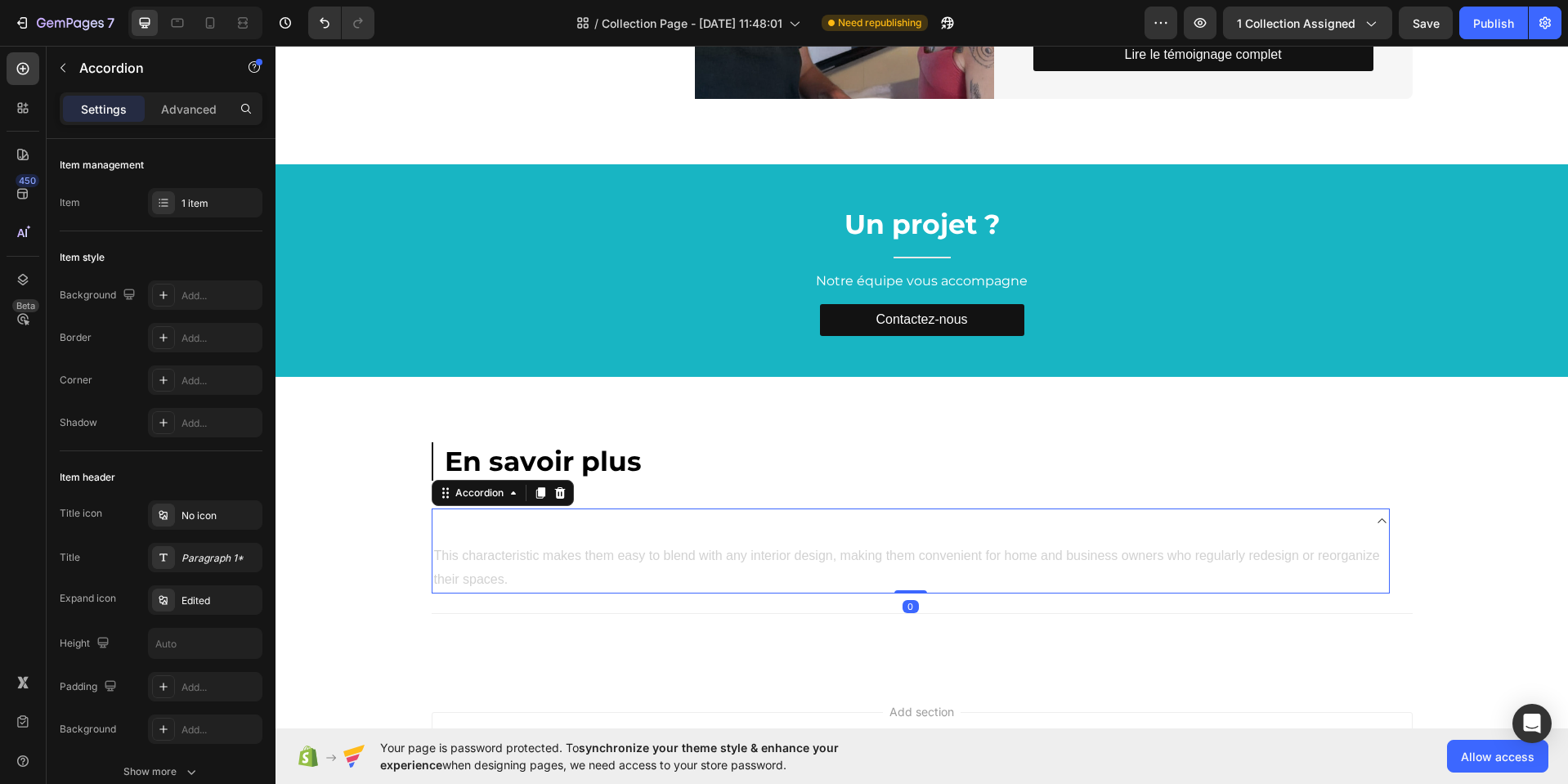
click at [556, 533] on div "Titre SEO" at bounding box center [897, 521] width 930 height 25
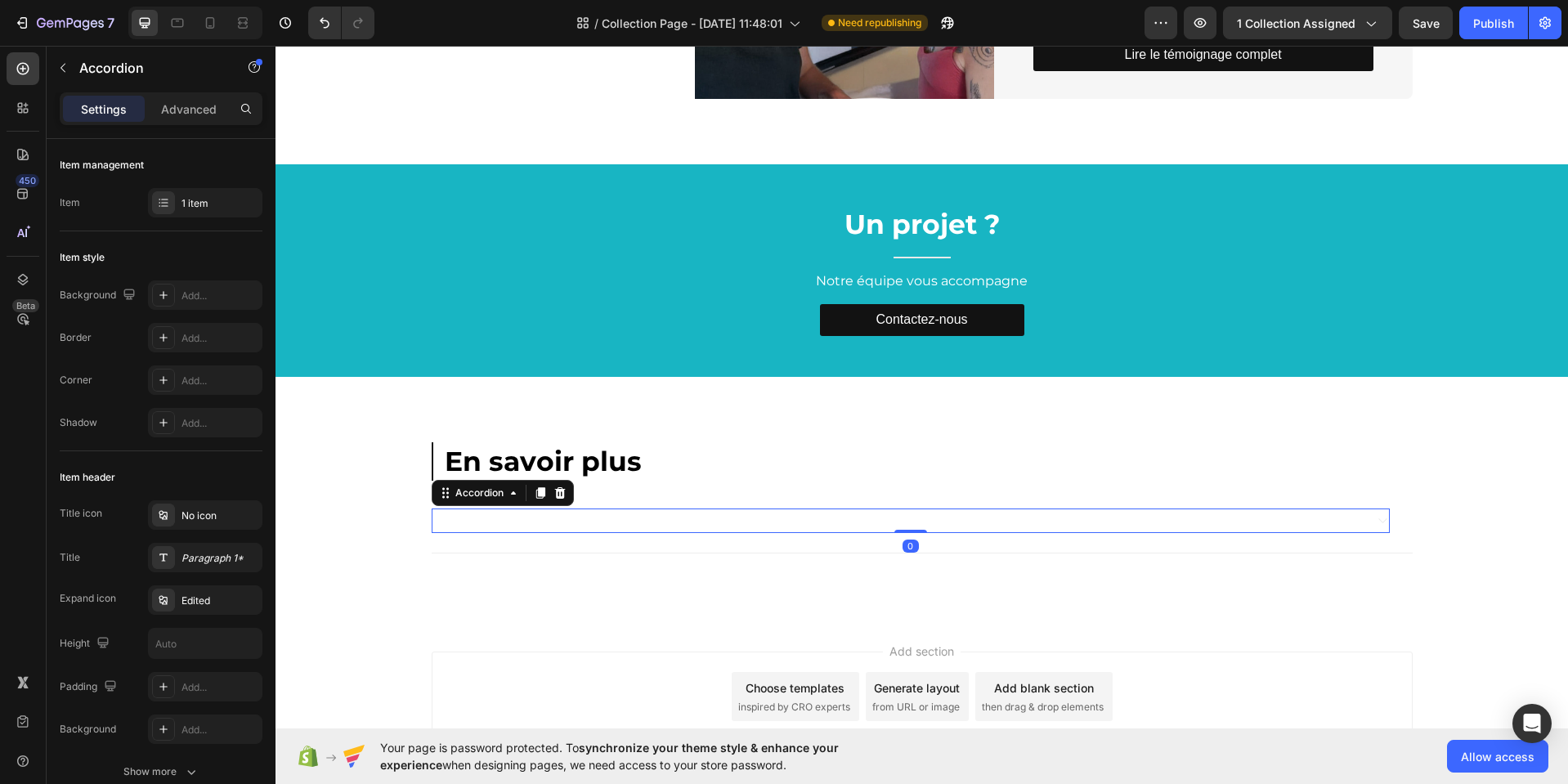
click at [510, 522] on div "Titre SEO" at bounding box center [897, 521] width 930 height 25
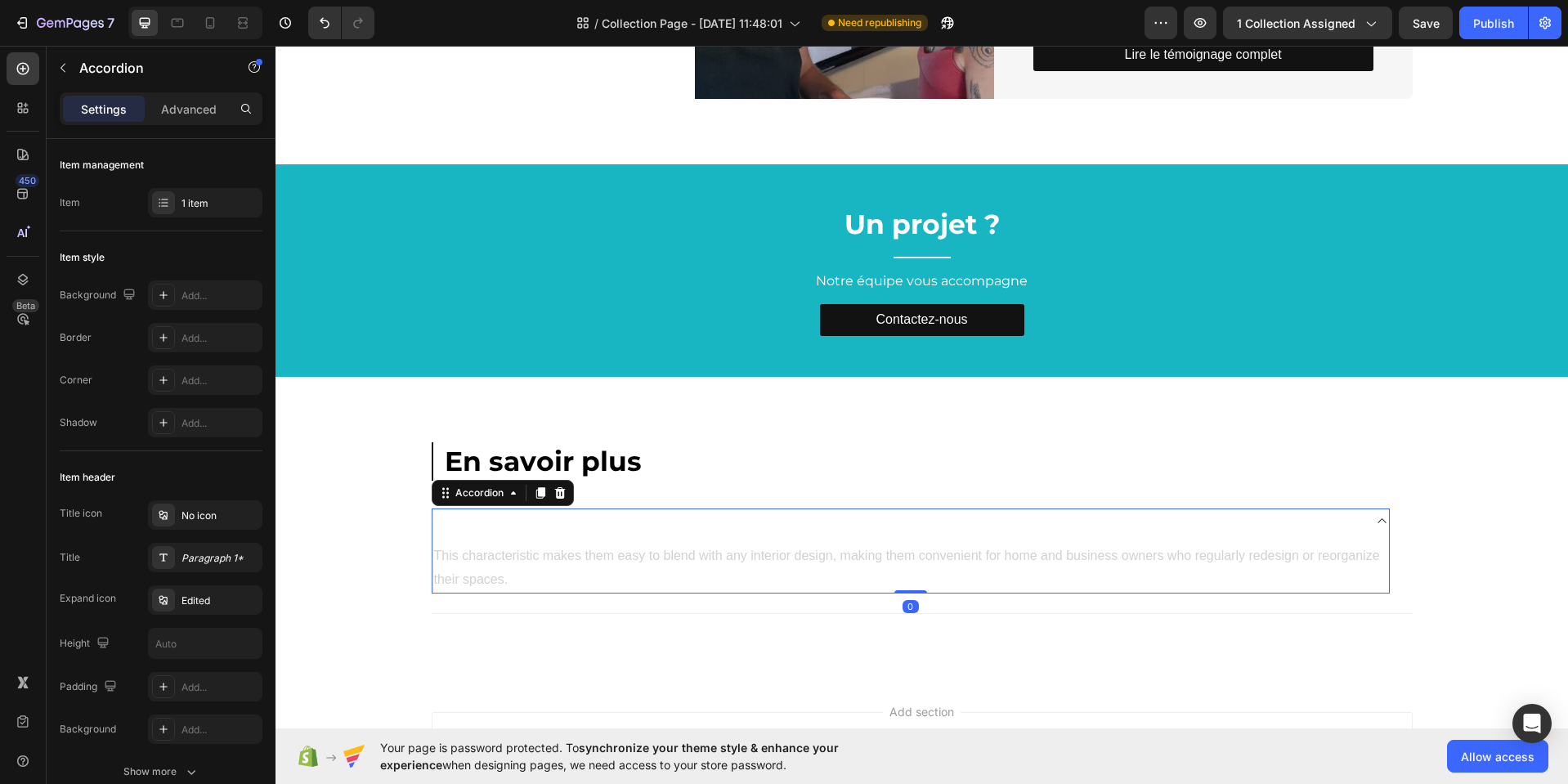
click at [510, 522] on div "Titre SEO" at bounding box center [897, 521] width 930 height 25
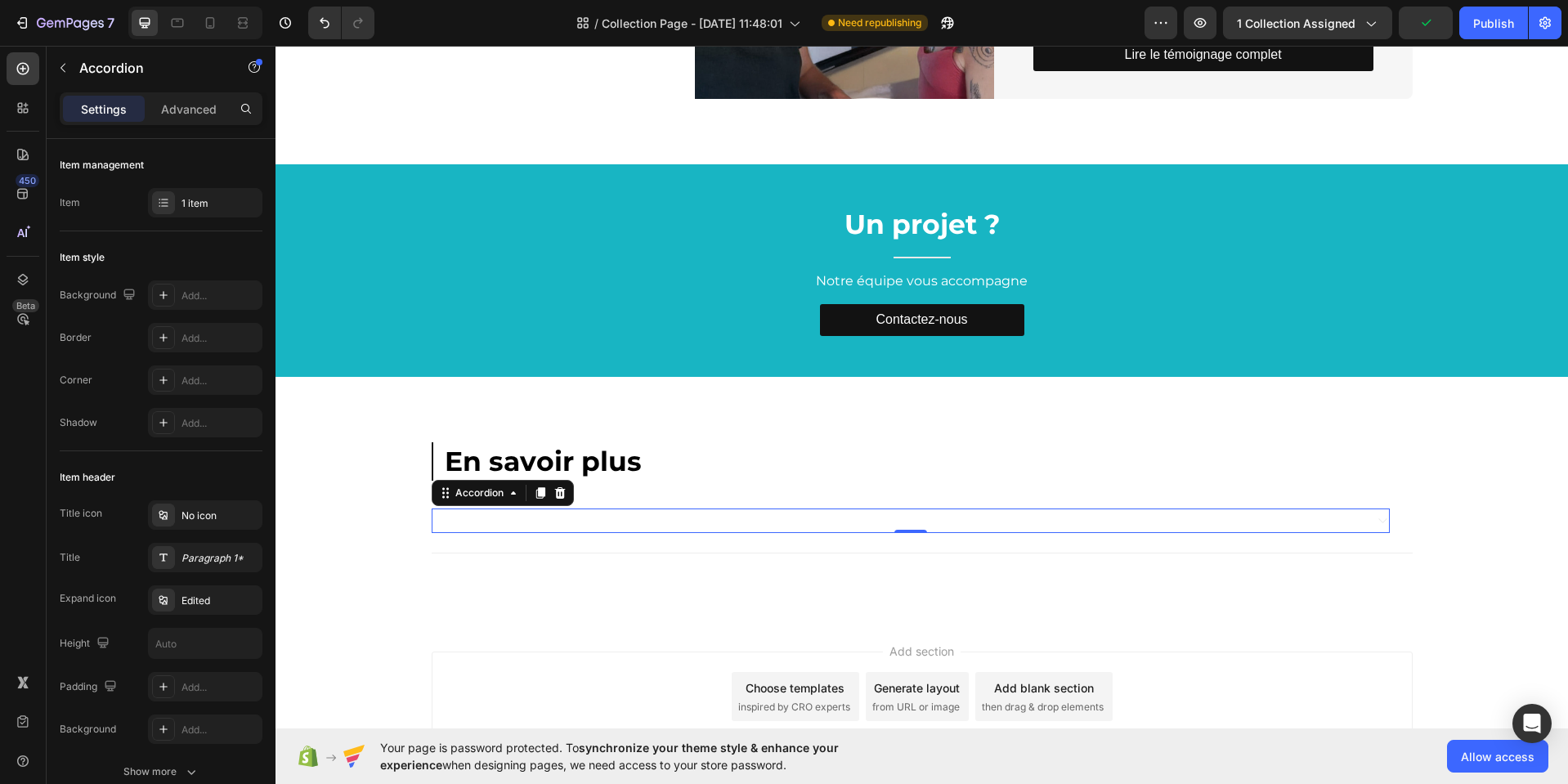
click at [506, 514] on div "Titre SEO" at bounding box center [897, 521] width 930 height 25
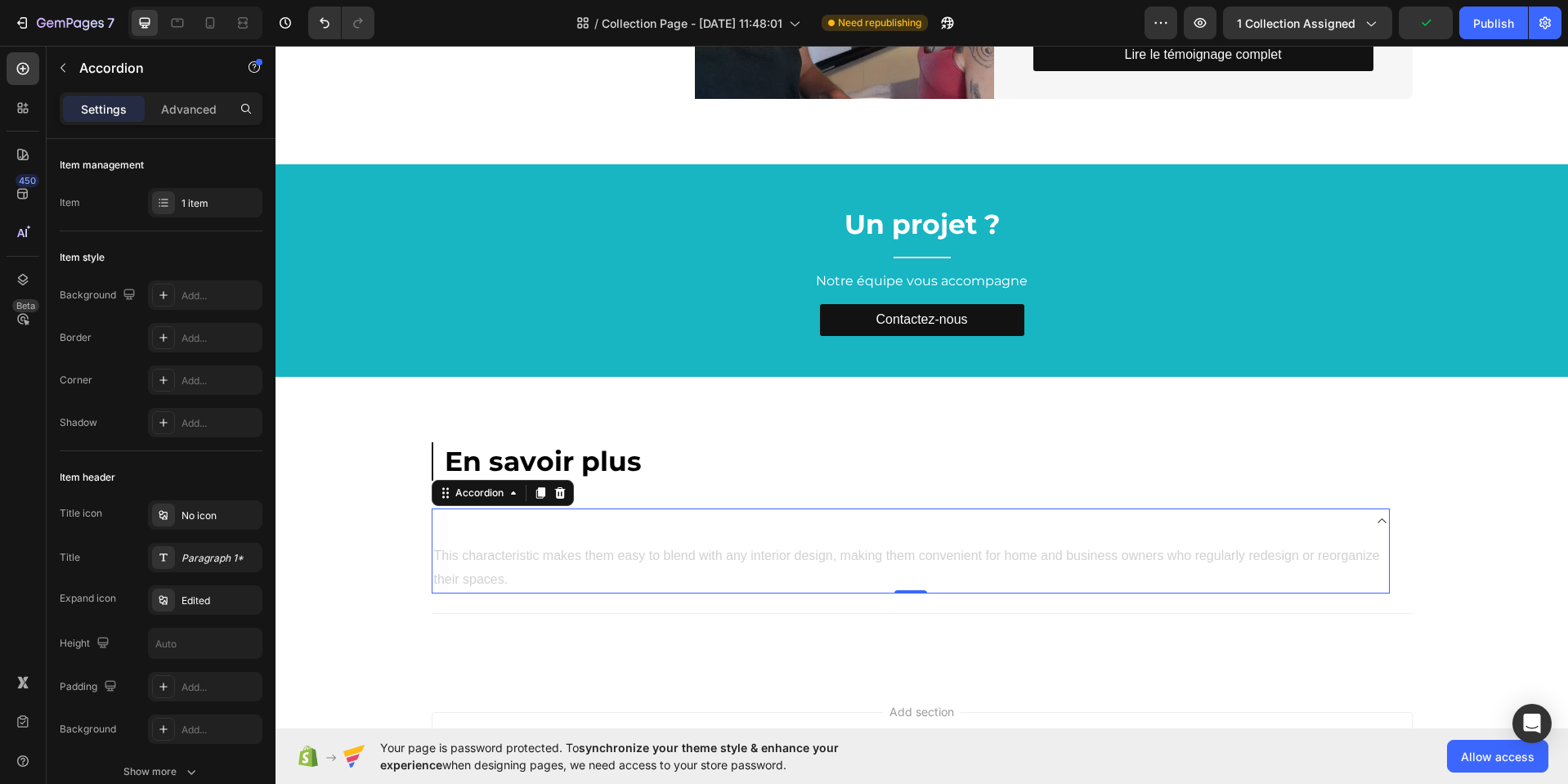
click at [506, 514] on div "Titre SEO" at bounding box center [897, 521] width 930 height 25
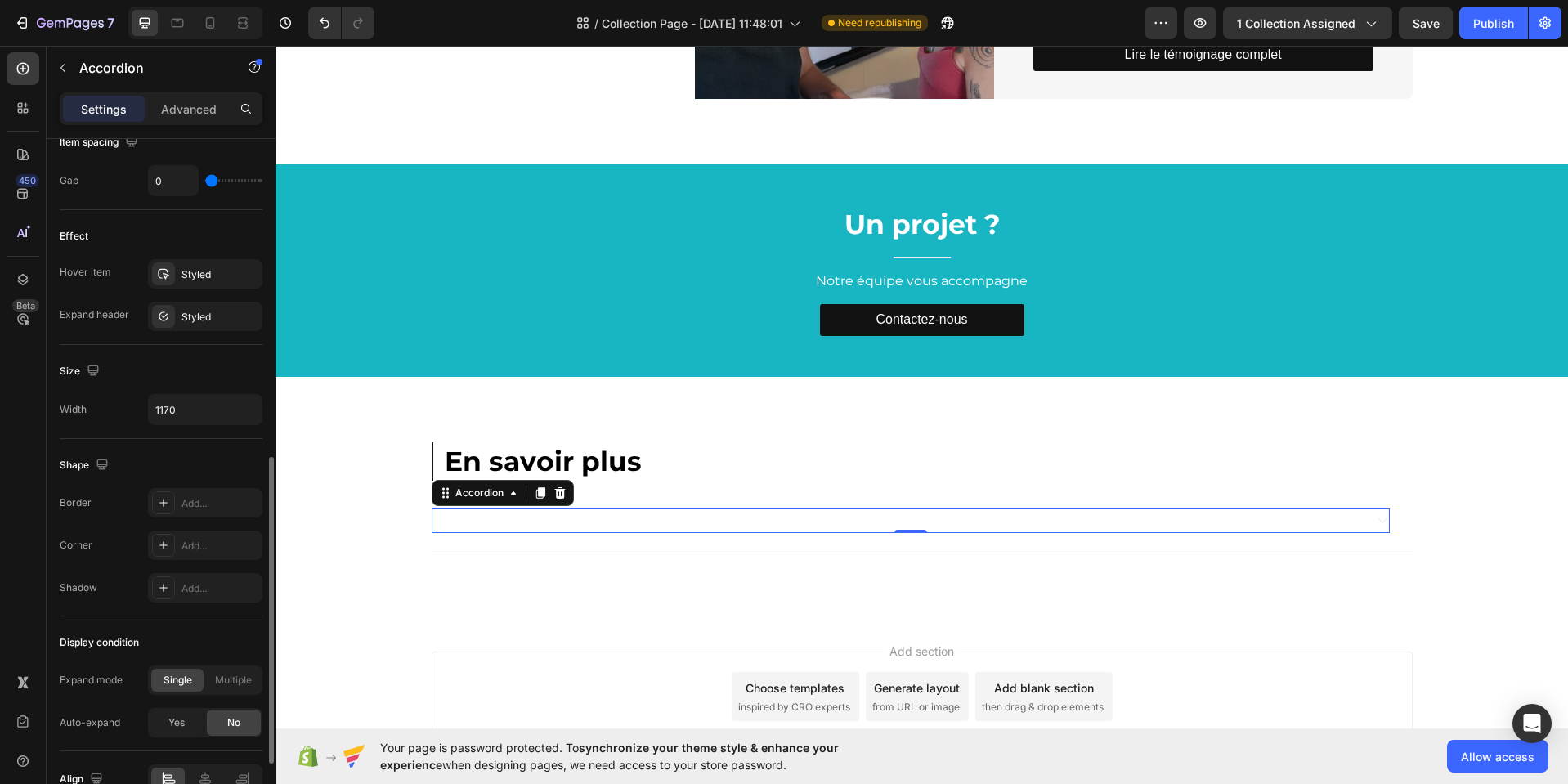
scroll to position [865, 0]
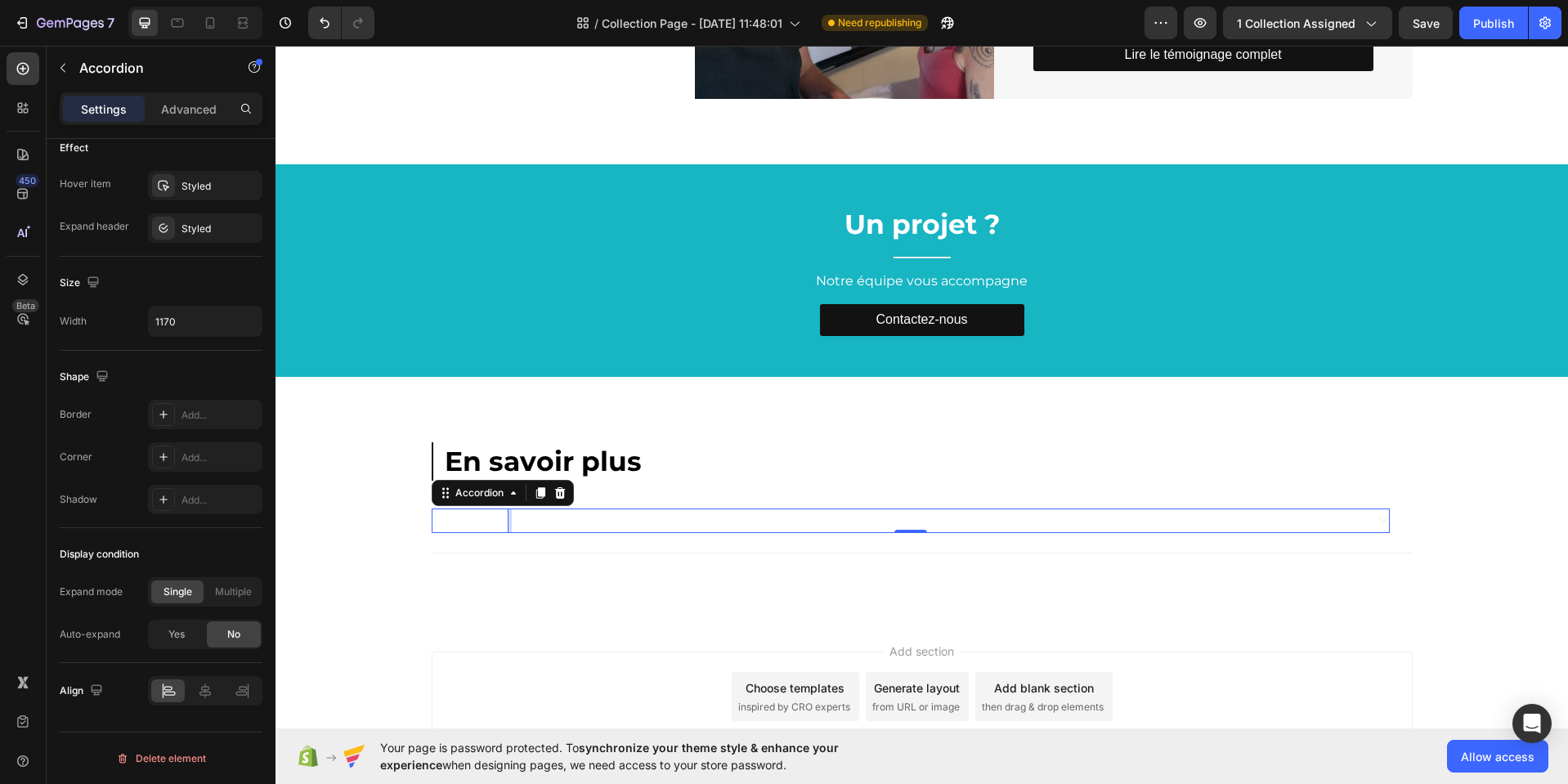
click at [452, 520] on span "Titre SEO" at bounding box center [470, 521] width 70 height 18
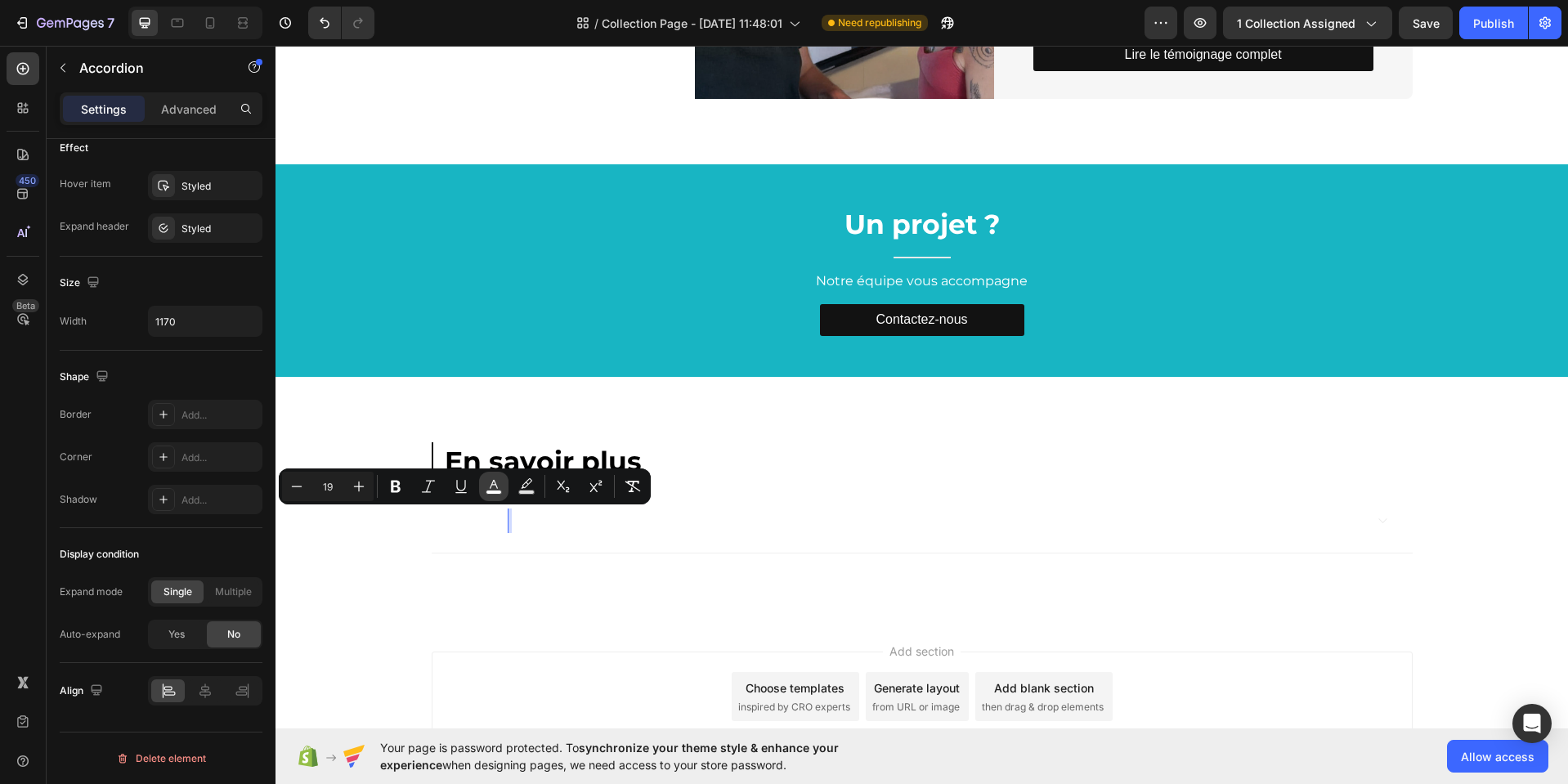
click at [493, 492] on rect "Editor contextual toolbar" at bounding box center [493, 493] width 16 height 4
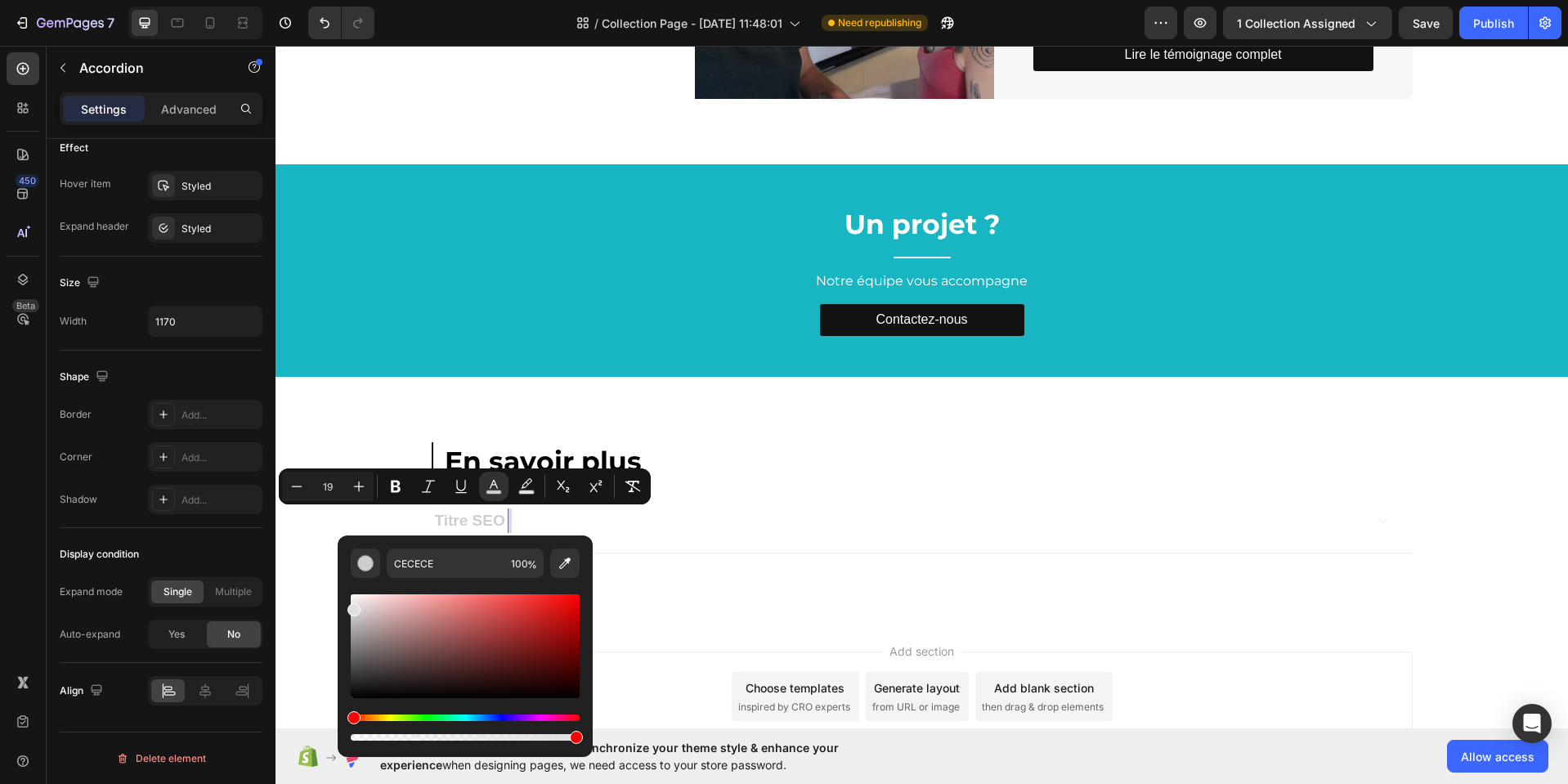
drag, startPoint x: 358, startPoint y: 626, endPoint x: 336, endPoint y: 606, distance: 29.7
click at [337, 606] on div "CECECE 100 %" at bounding box center [465, 640] width 255 height 209
drag, startPoint x: 628, startPoint y: 662, endPoint x: 333, endPoint y: 633, distance: 296.4
type input "A8A8A8"
click at [707, 411] on div "⁠⁠⁠⁠⁠⁠⁠ En savoir plus Heading Titre SEO Accordion 0 Row Row Section 8" at bounding box center [921, 498] width 1292 height 243
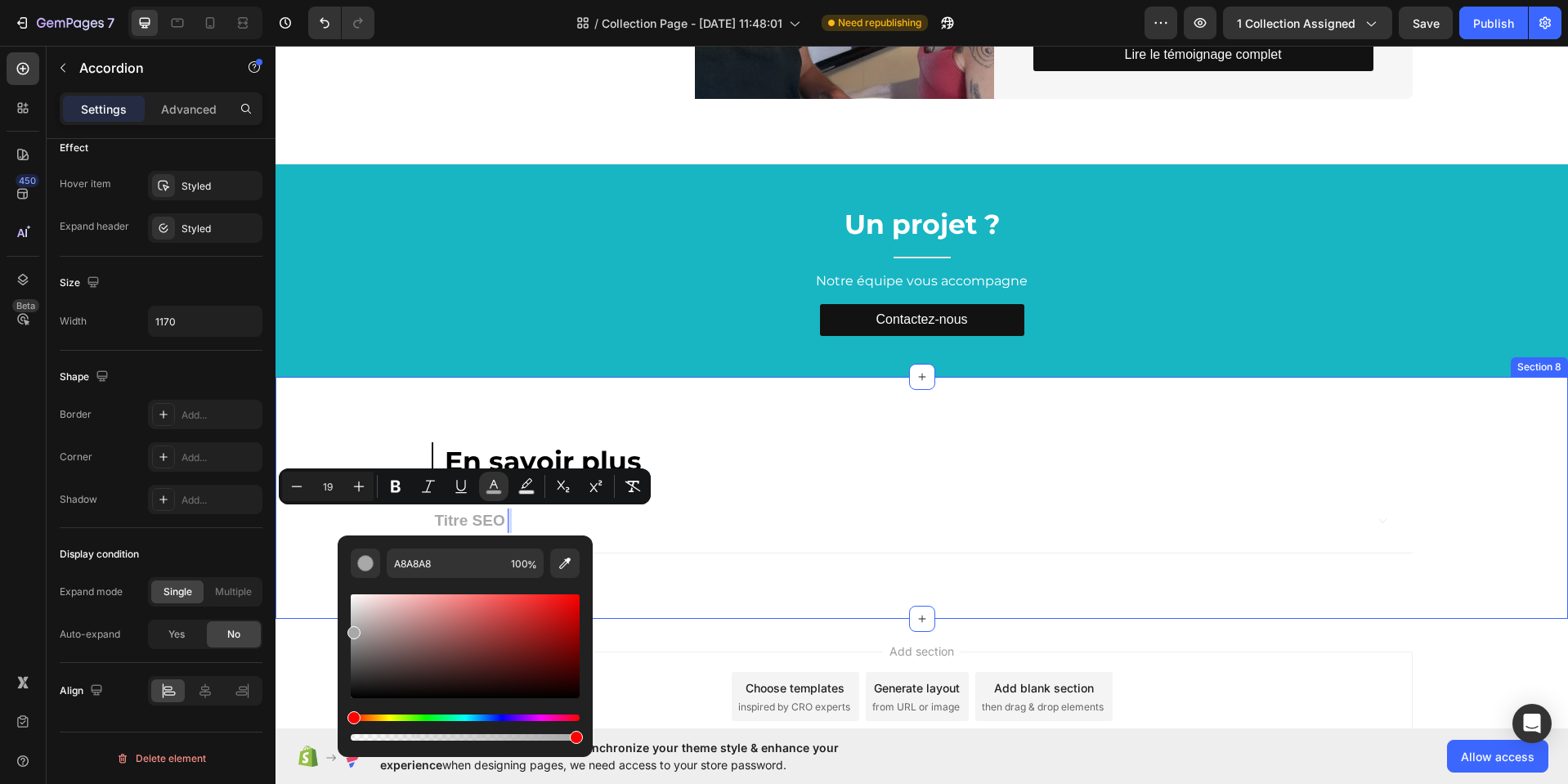
scroll to position [0, 0]
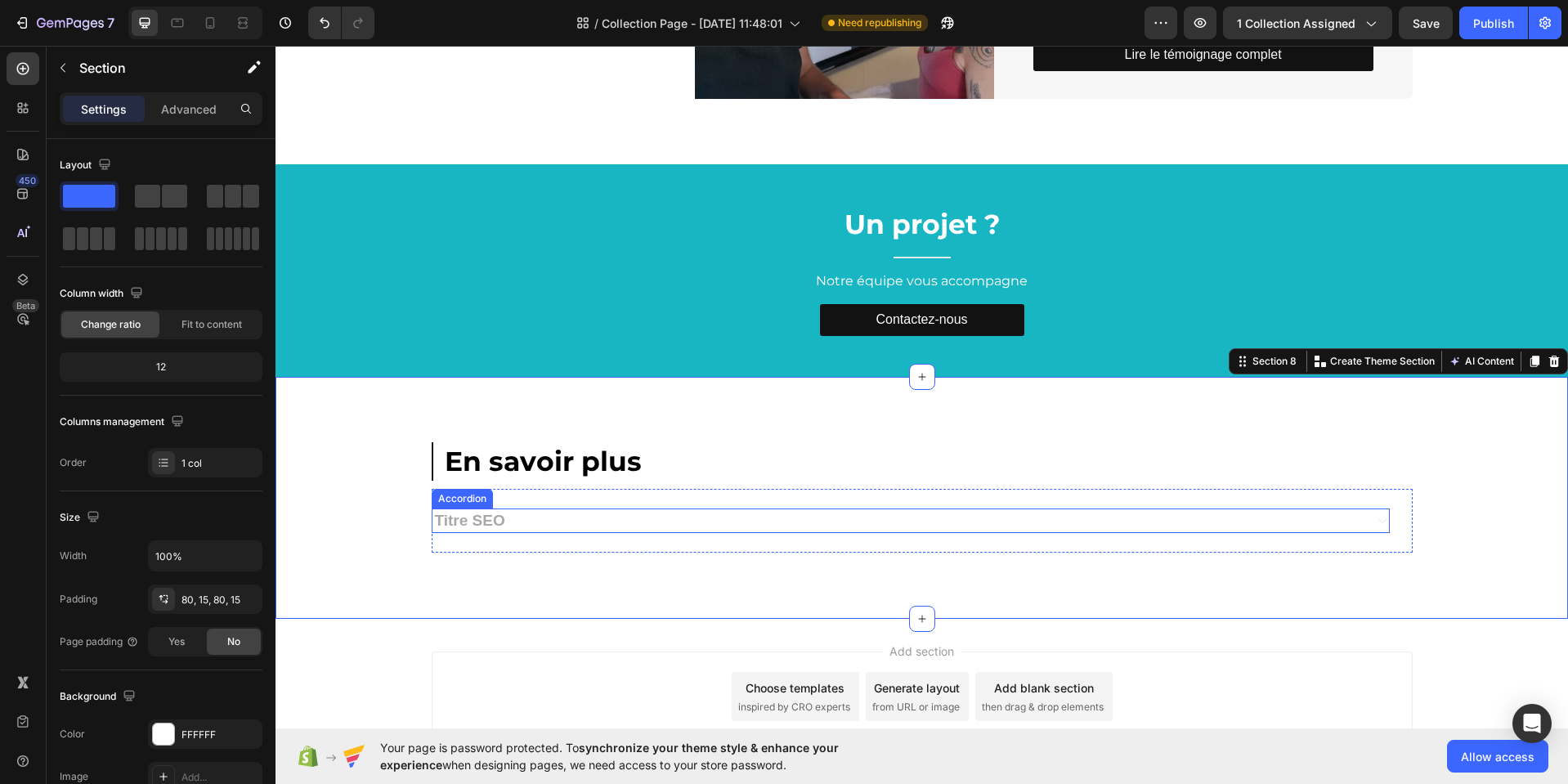
click at [1376, 521] on icon at bounding box center [1381, 521] width 12 height 13
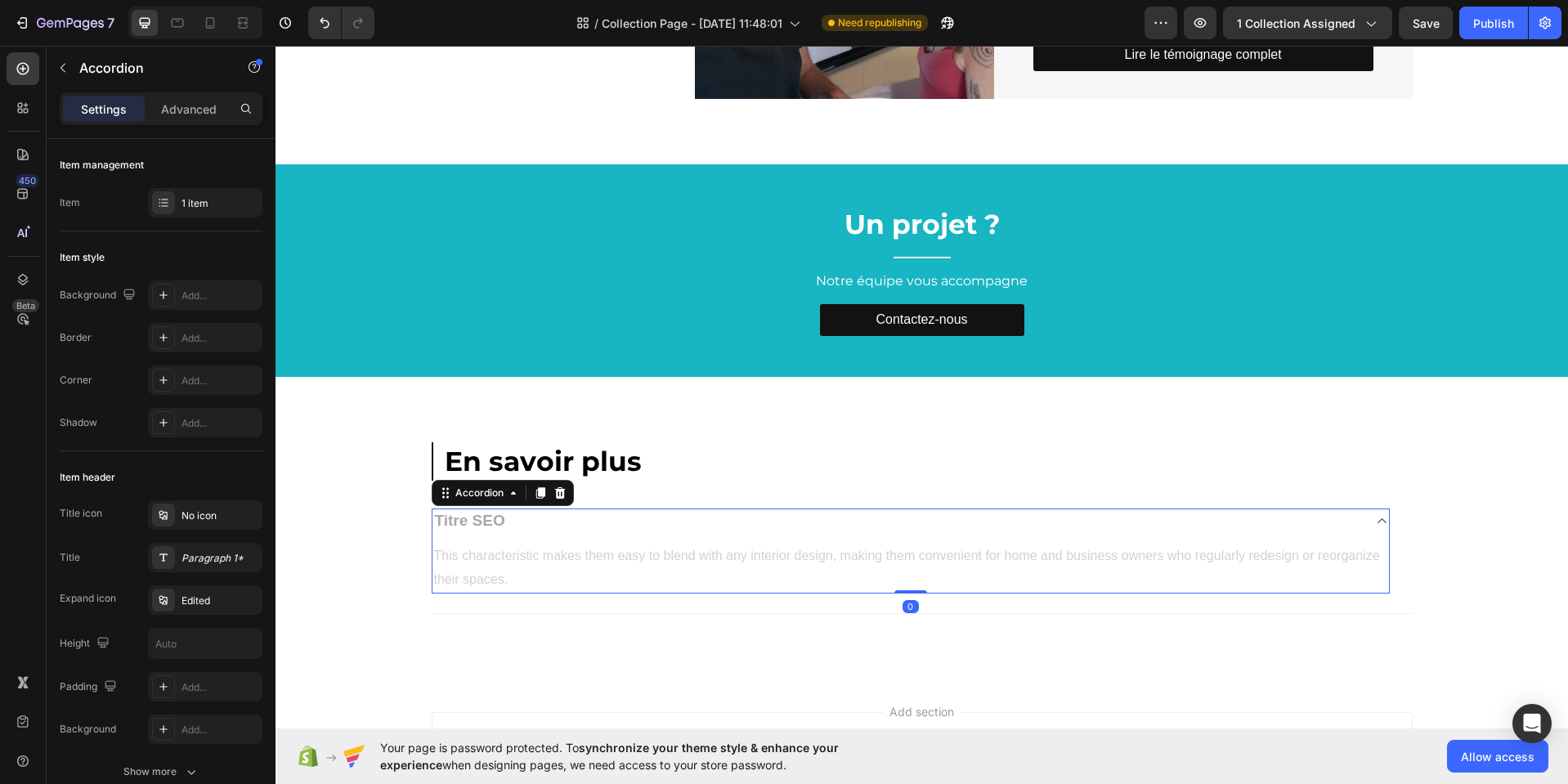
click at [1367, 522] on div "Titre SEO" at bounding box center [910, 521] width 956 height 25
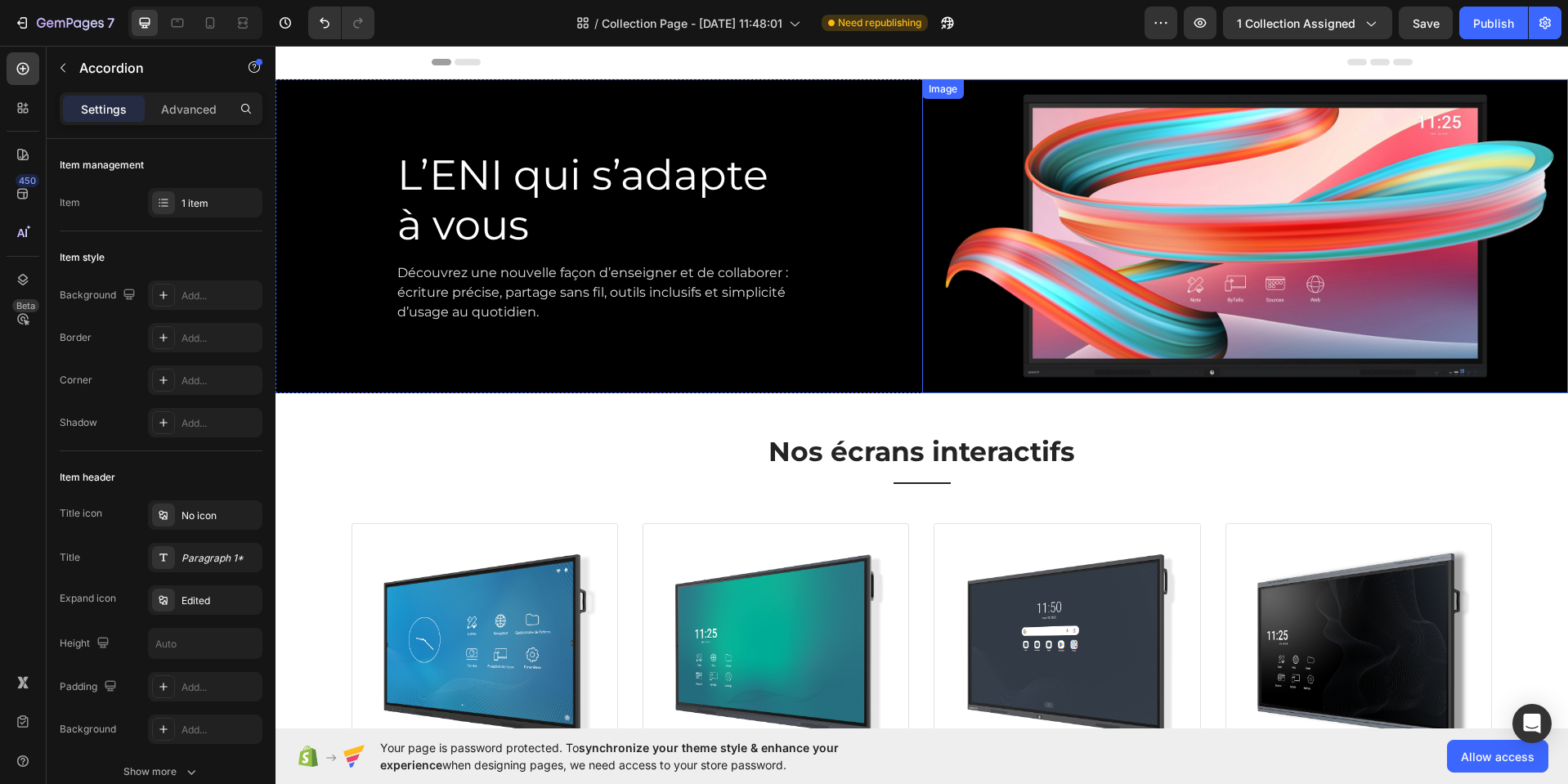
click at [1342, 177] on img at bounding box center [1246, 237] width 647 height 314
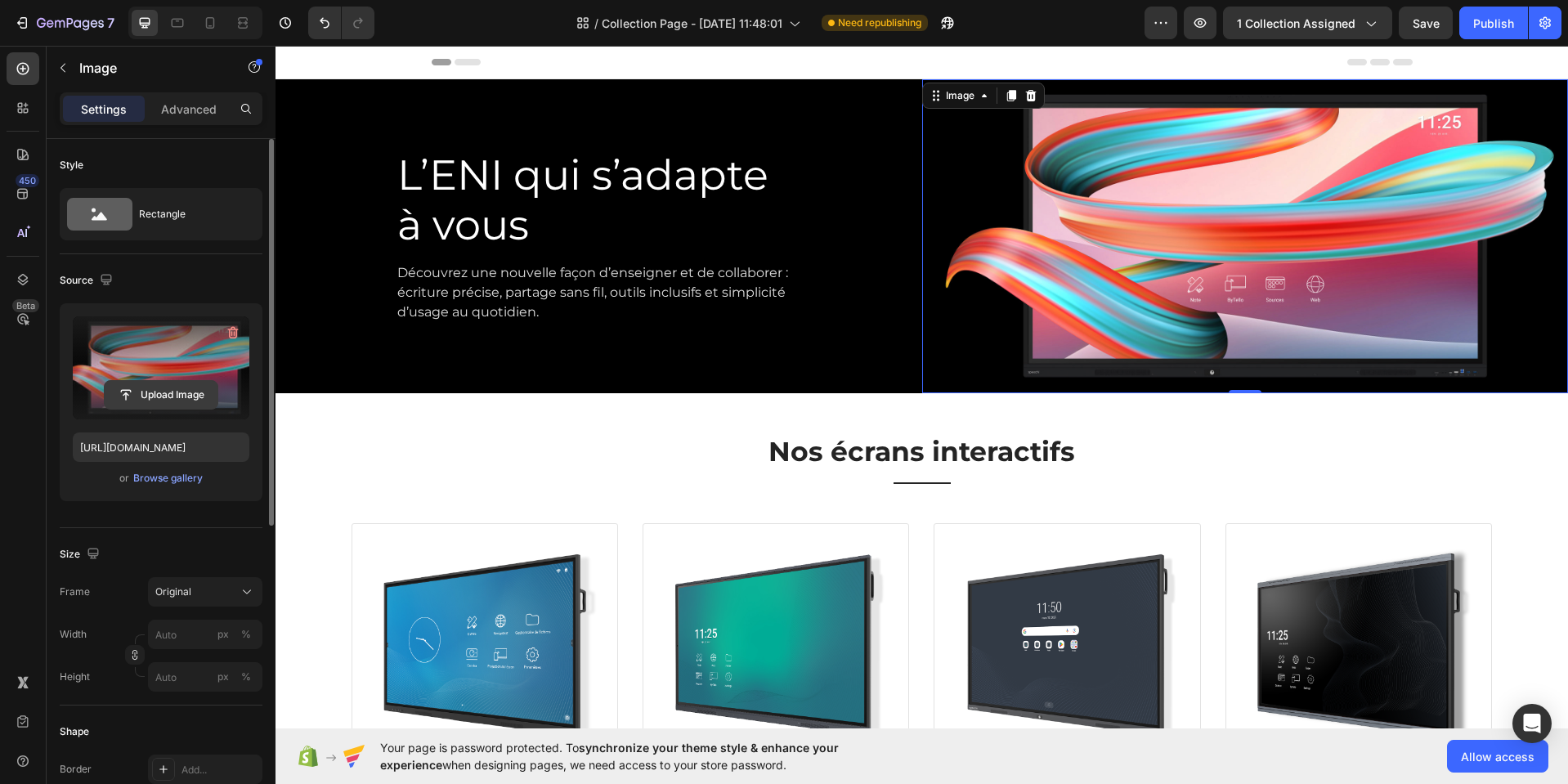
click at [154, 396] on input "file" at bounding box center [161, 395] width 113 height 28
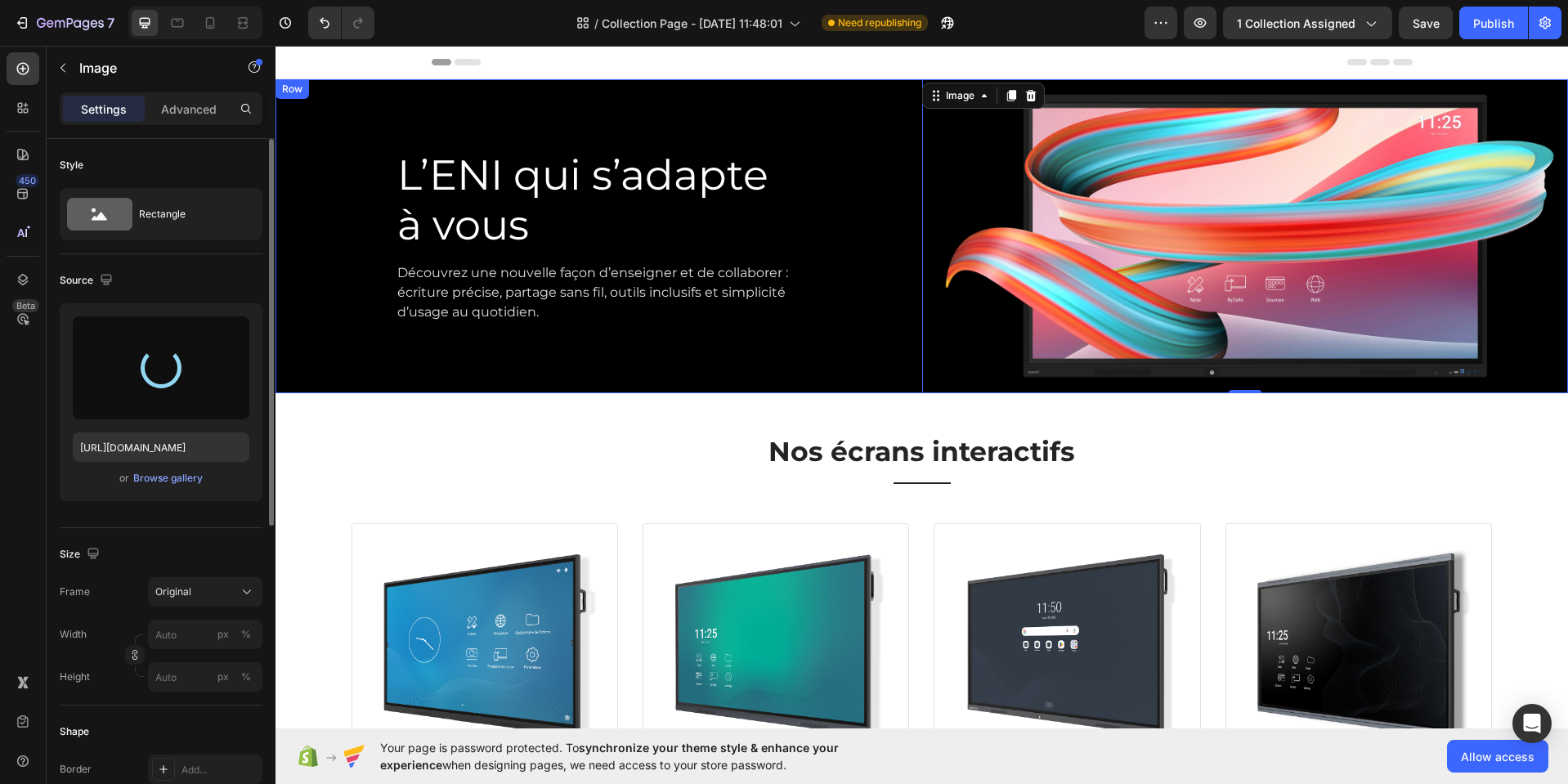
type input "[URL][DOMAIN_NAME]"
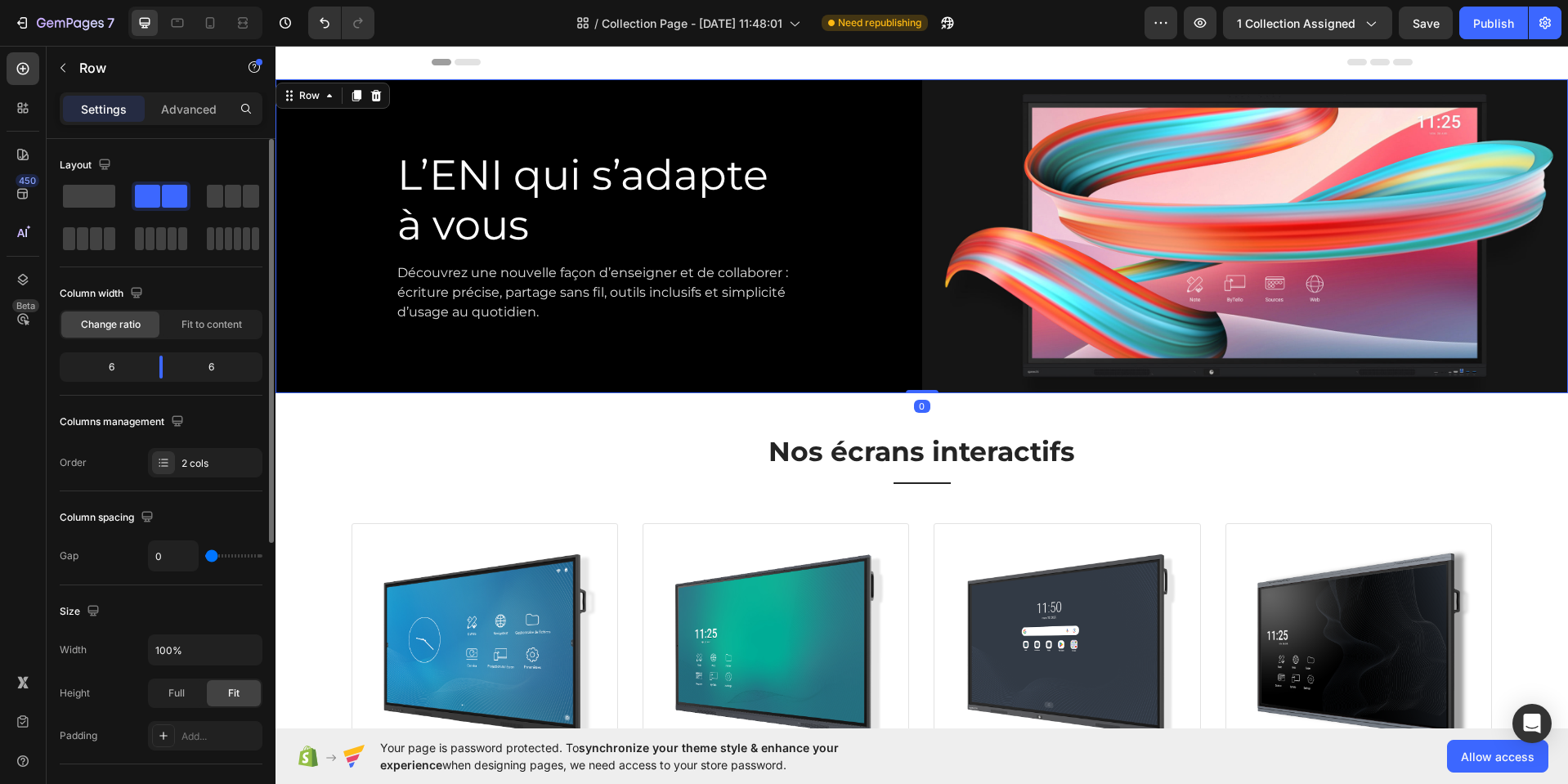
click at [625, 104] on div "L’ENI qui s’adapte à vous Heading Découvrez une nouvelle façon d’enseigner et d…" at bounding box center [599, 237] width 647 height 314
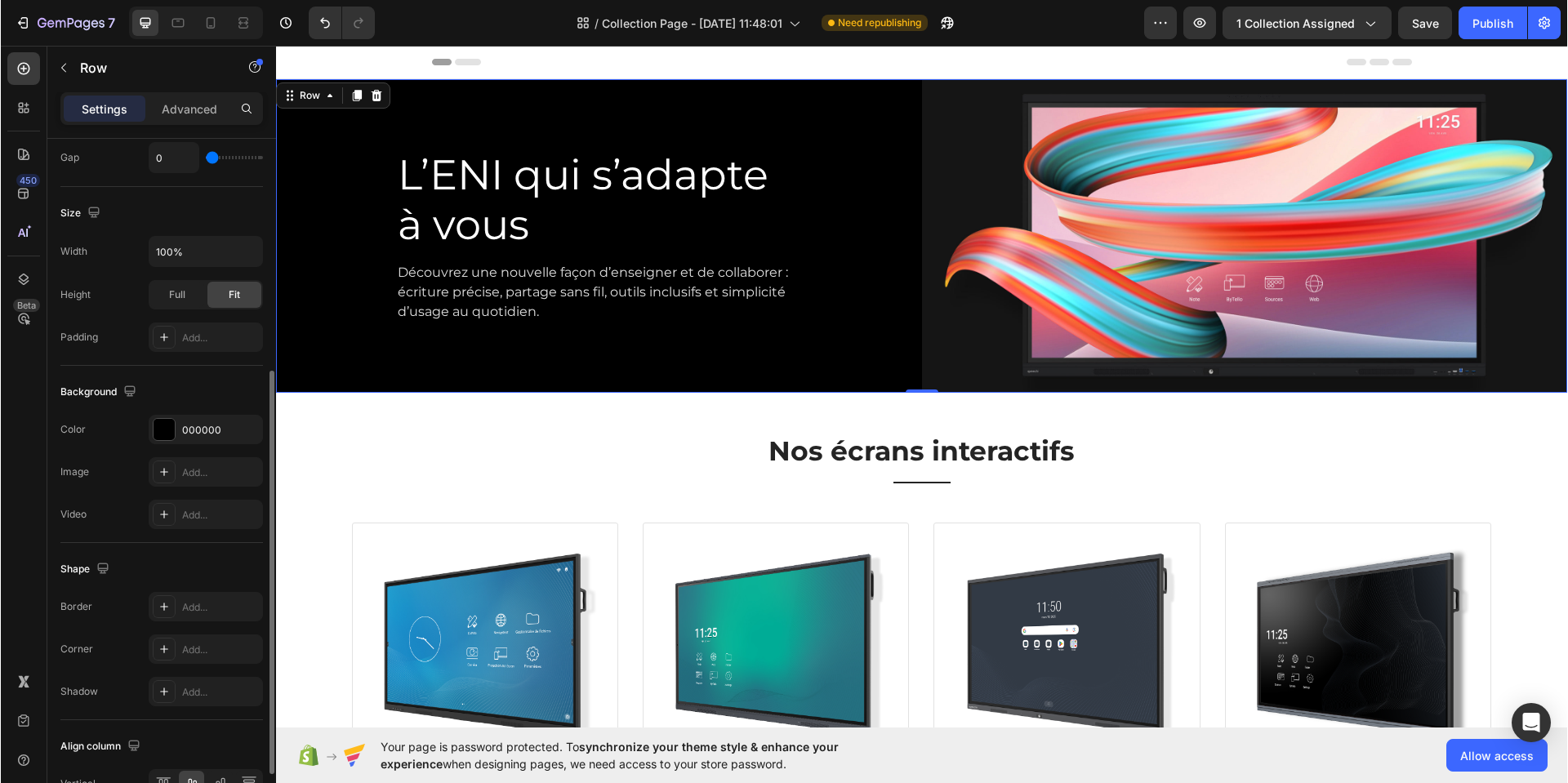
scroll to position [391, 0]
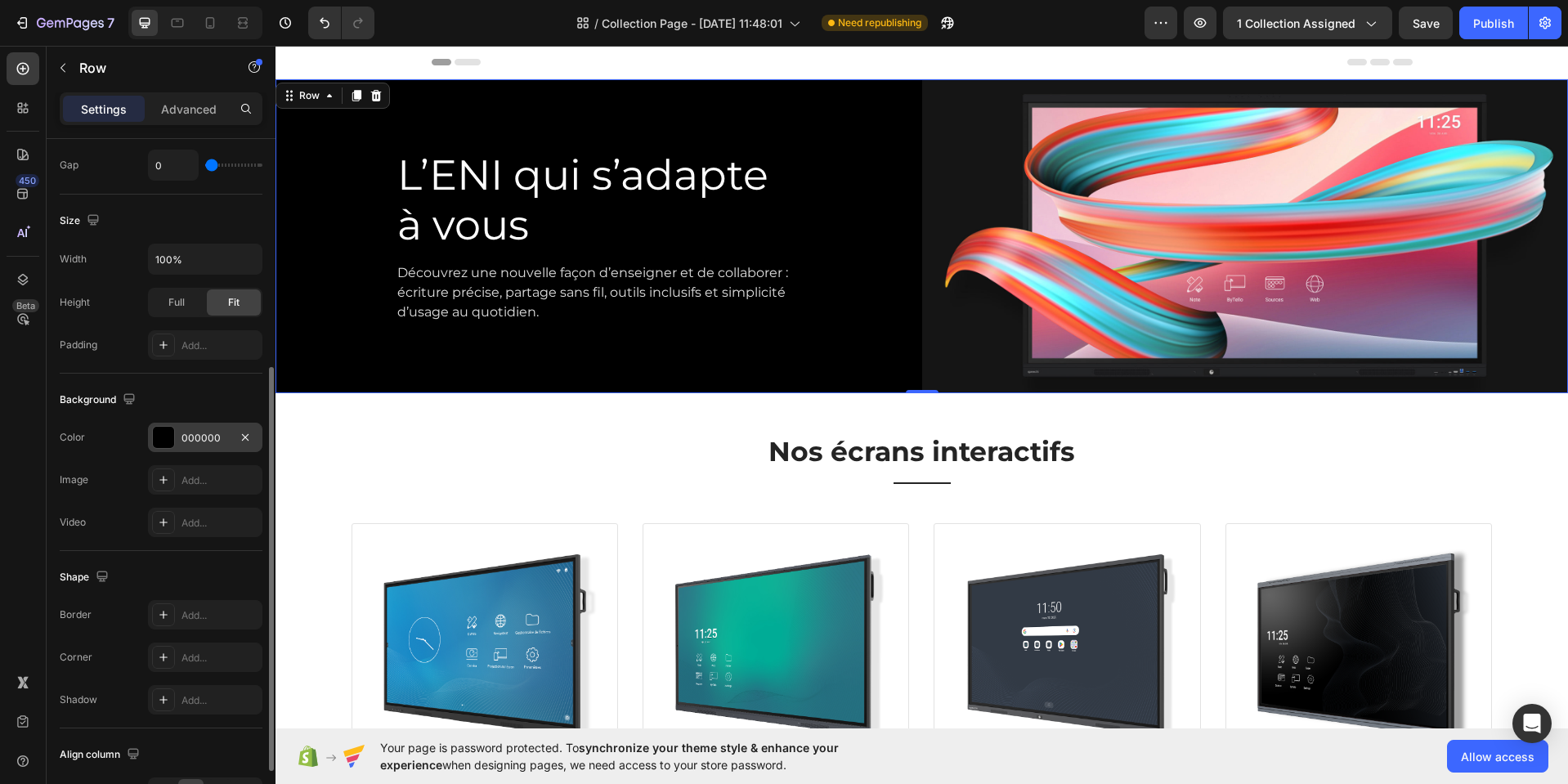
click at [221, 434] on div "000000" at bounding box center [204, 438] width 47 height 15
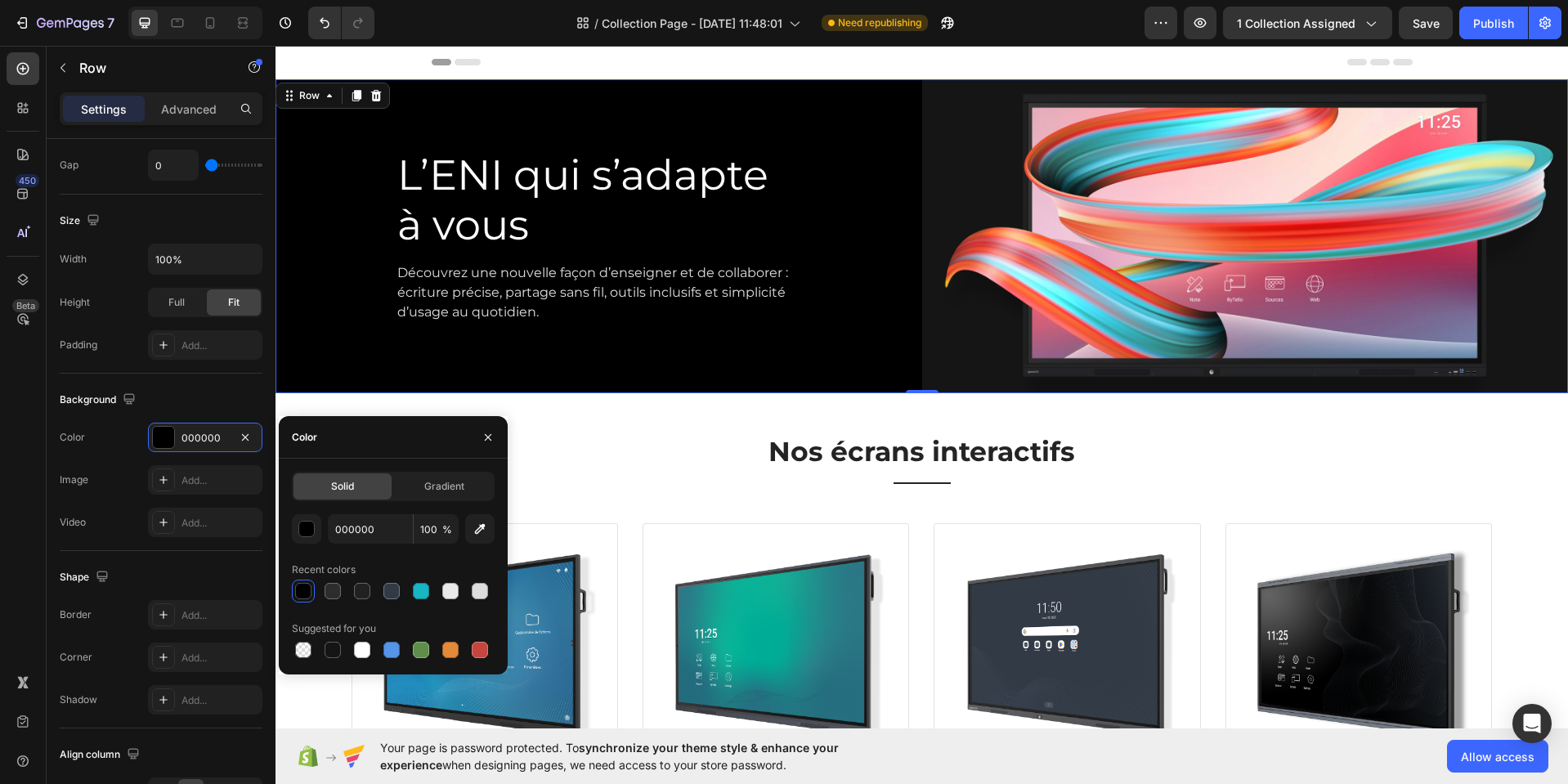
drag, startPoint x: 483, startPoint y: 533, endPoint x: 499, endPoint y: 522, distance: 19.4
click at [484, 533] on icon "button" at bounding box center [480, 529] width 17 height 17
type input "151515"
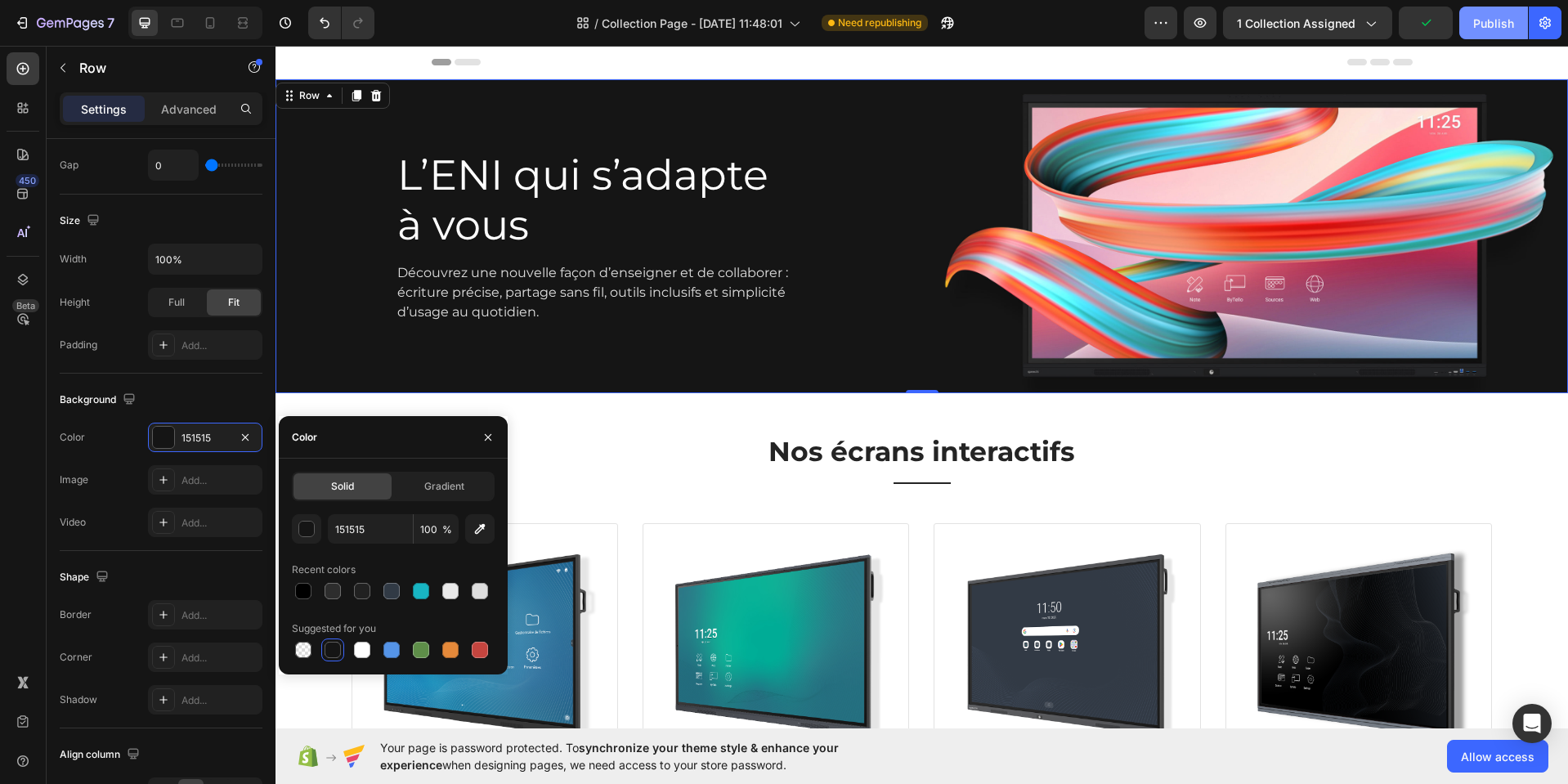
click at [1490, 26] on div "Publish" at bounding box center [1493, 23] width 41 height 18
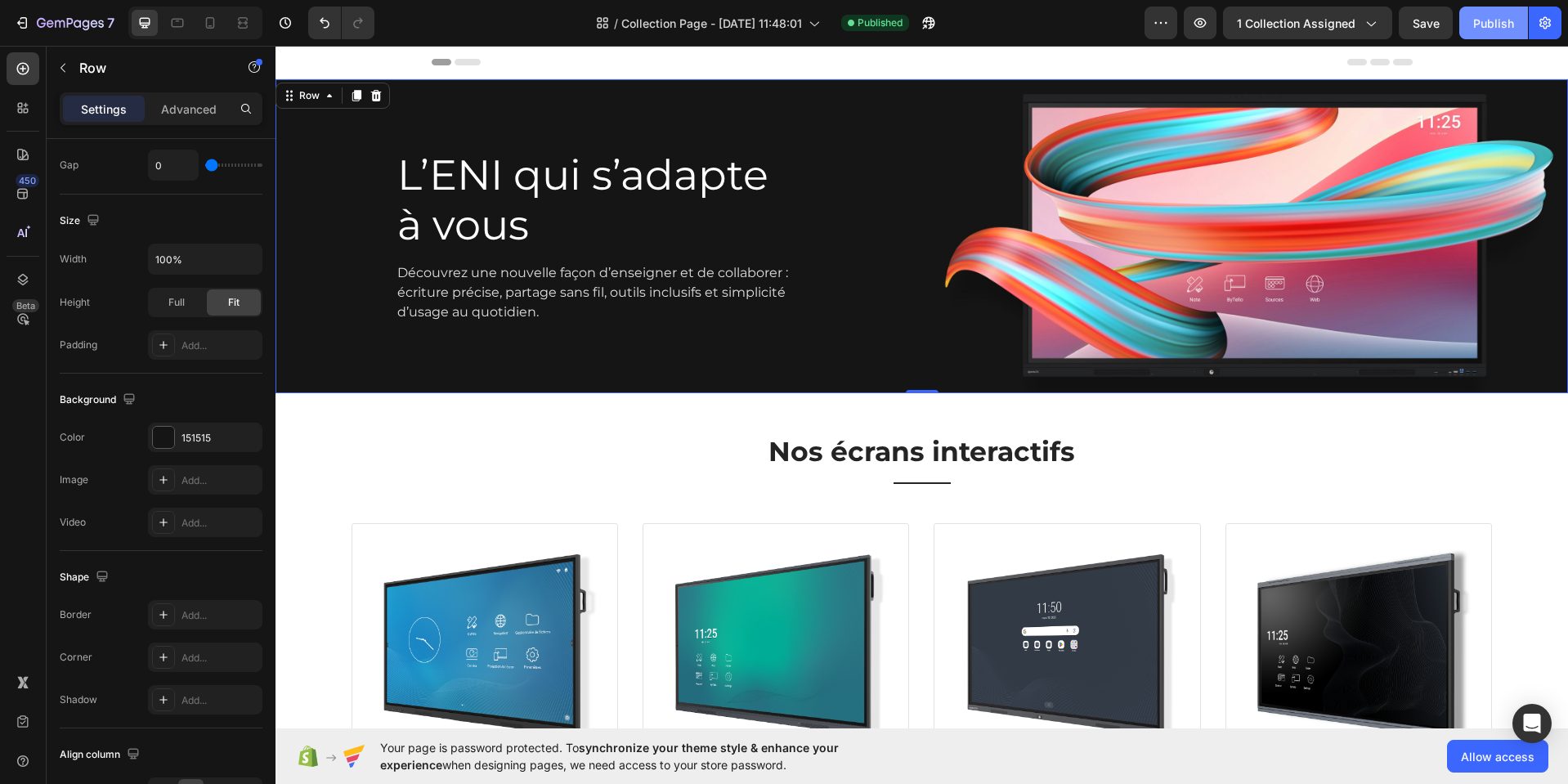
click at [1494, 29] on div "Publish" at bounding box center [1493, 23] width 41 height 18
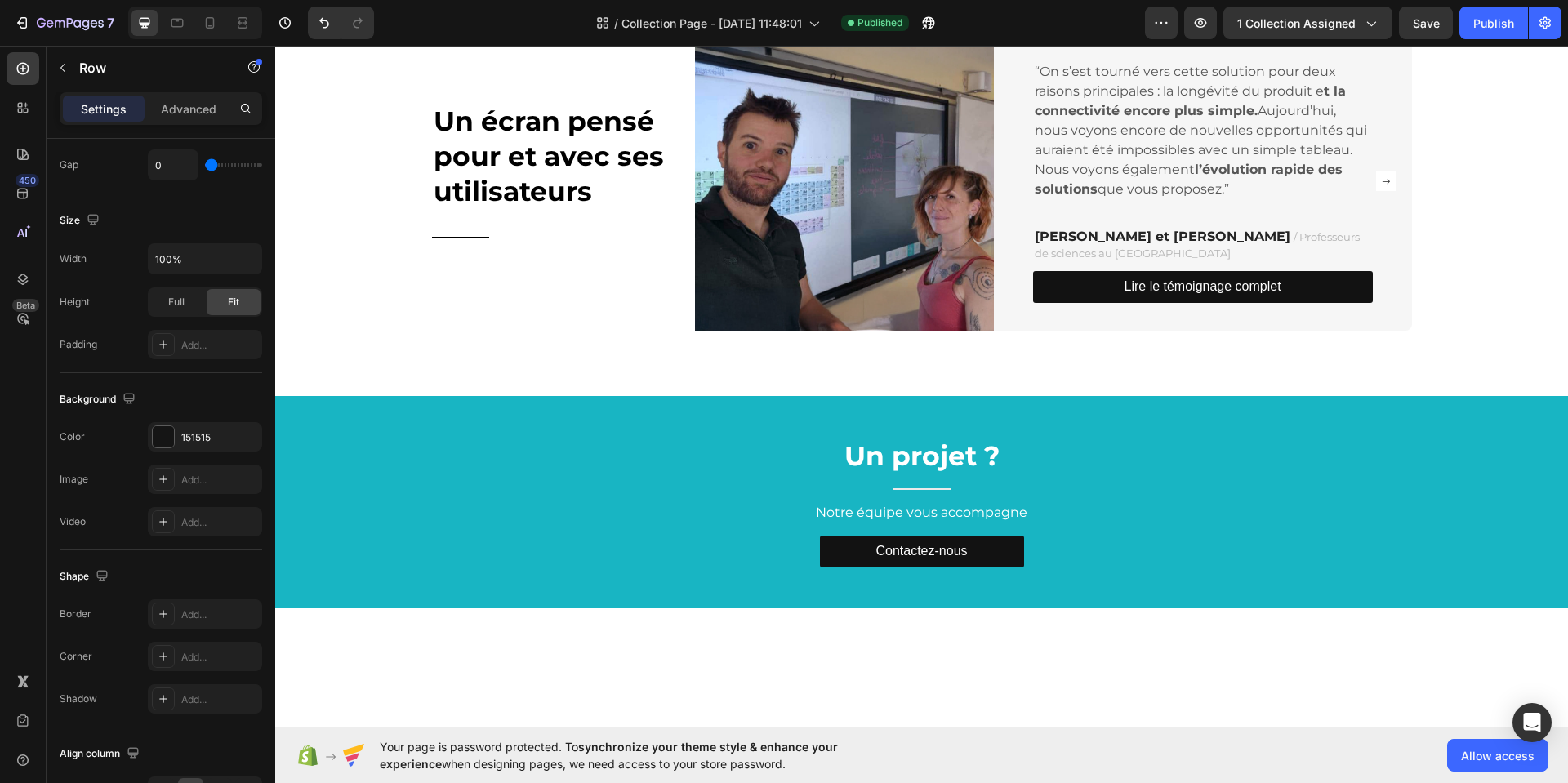
scroll to position [2394, 0]
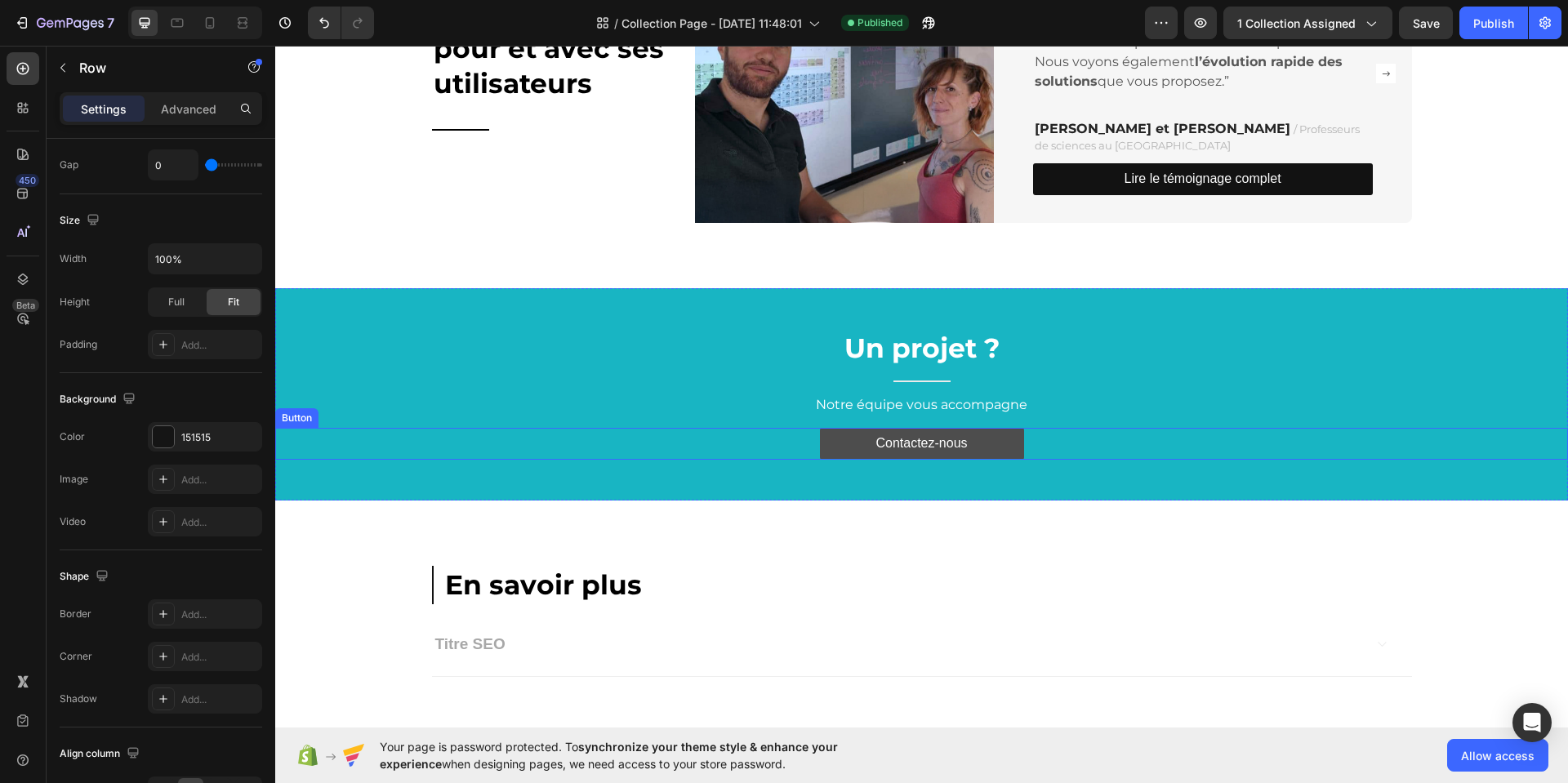
click at [979, 445] on button "Contactez-nous" at bounding box center [922, 443] width 204 height 31
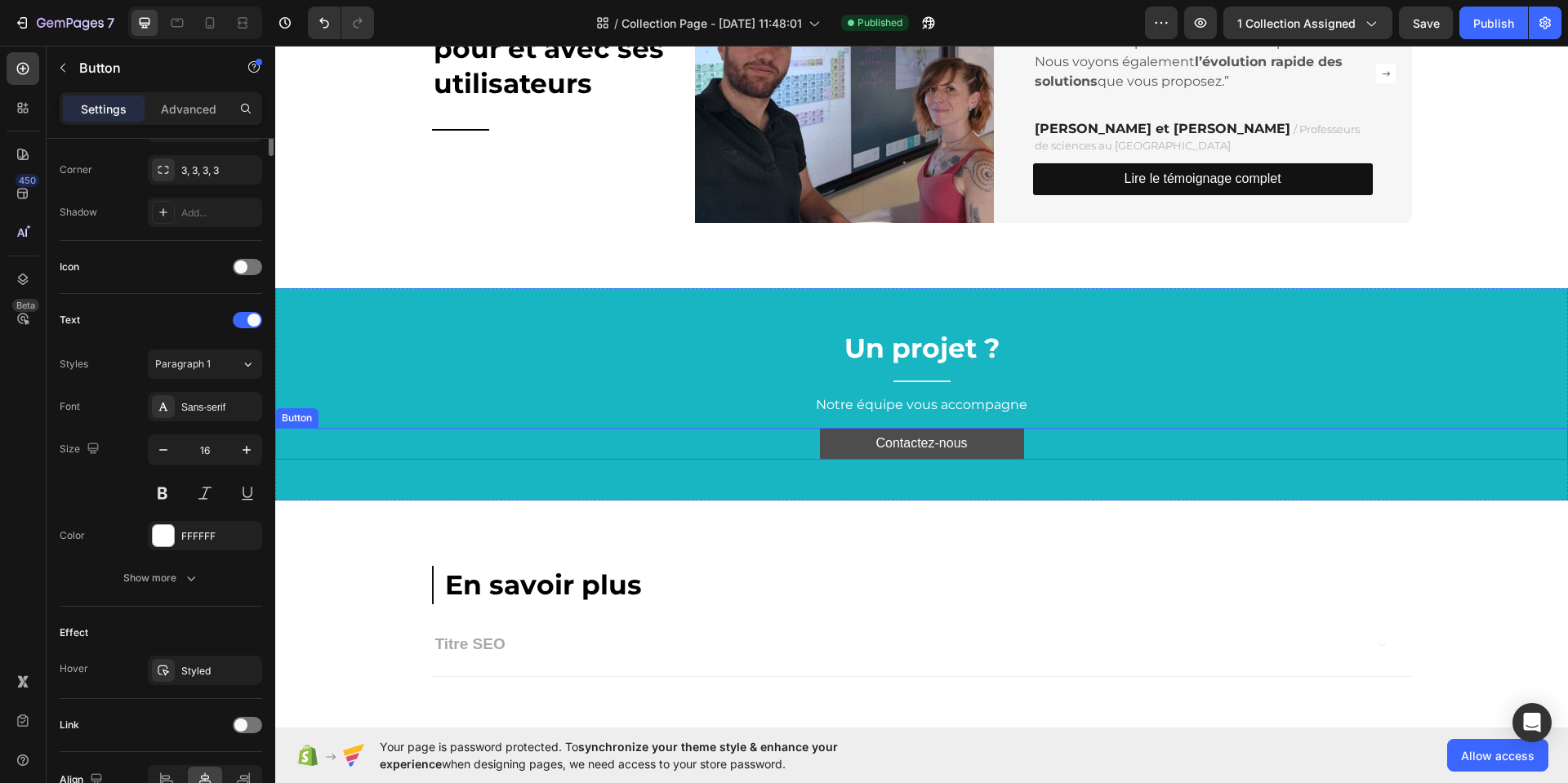
scroll to position [0, 0]
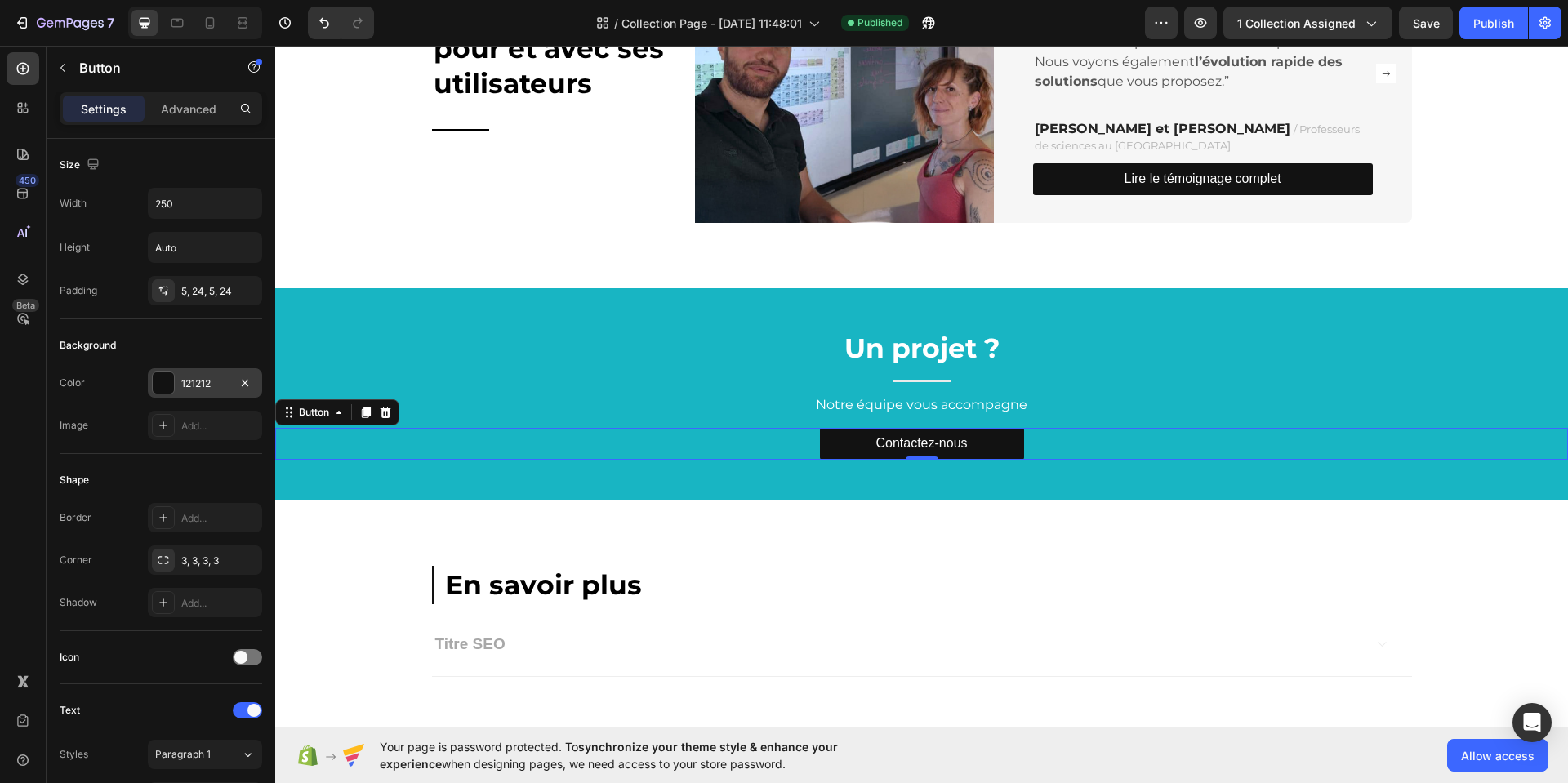
click at [230, 386] on div "121212" at bounding box center [205, 383] width 115 height 30
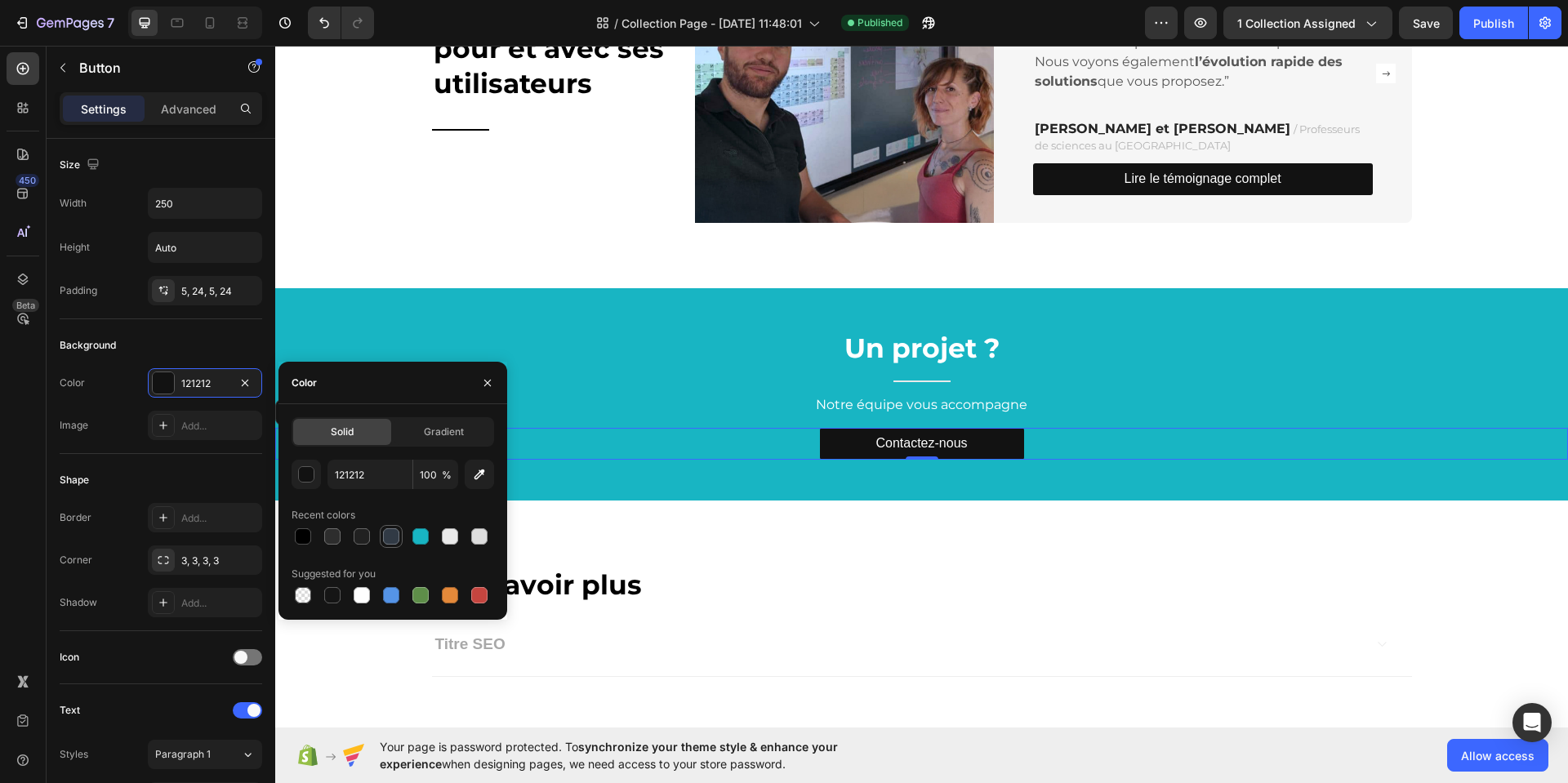
click at [389, 538] on div at bounding box center [392, 536] width 17 height 17
type input "313A45"
click at [1222, 246] on div "Un écran pensé pour et avec ses utilisateurs Heading Title Line Image “On s’est…" at bounding box center [922, 73] width 1293 height 429
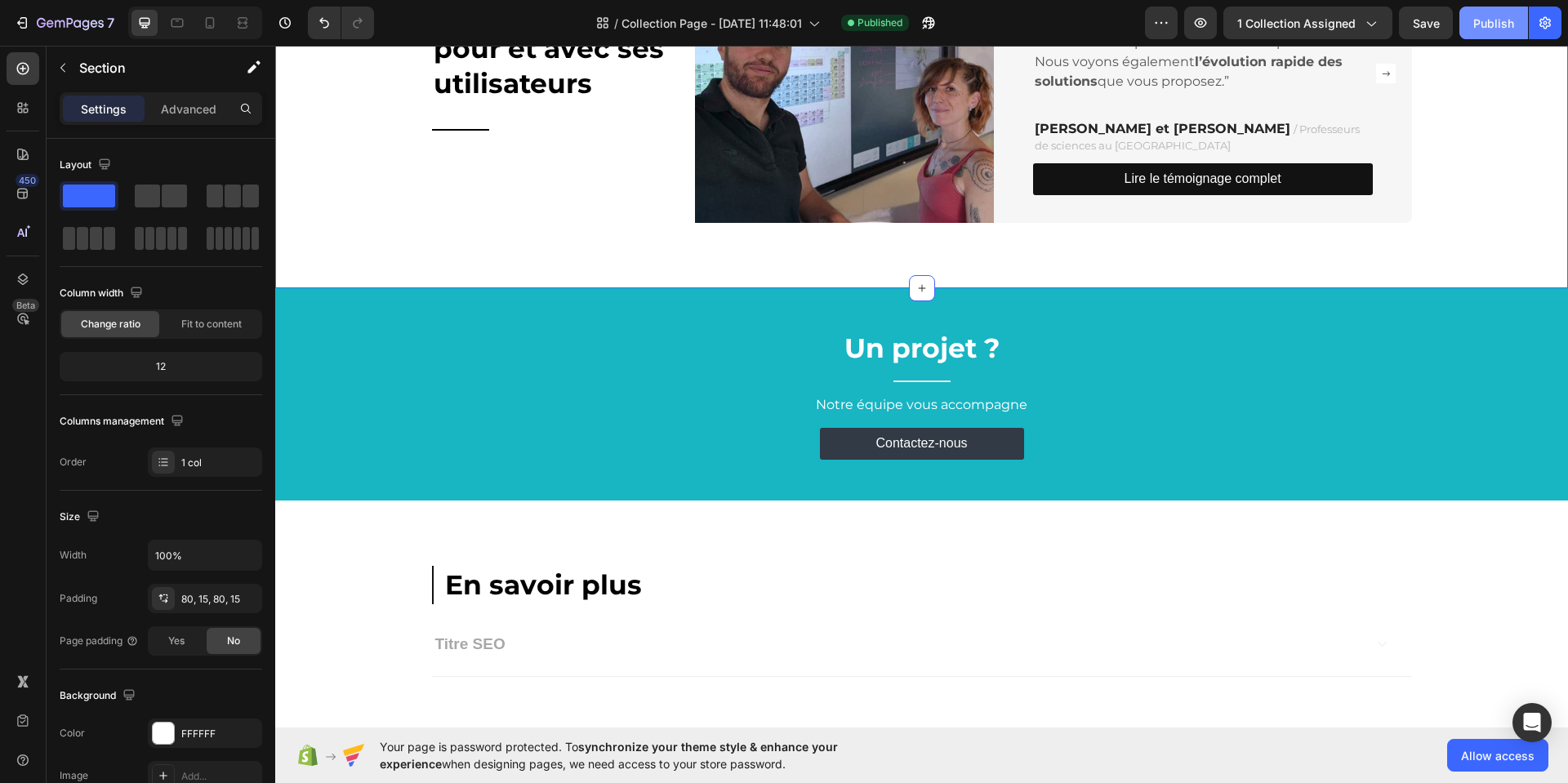
click at [1508, 25] on div "Publish" at bounding box center [1494, 23] width 41 height 18
